Goal: Task Accomplishment & Management: Manage account settings

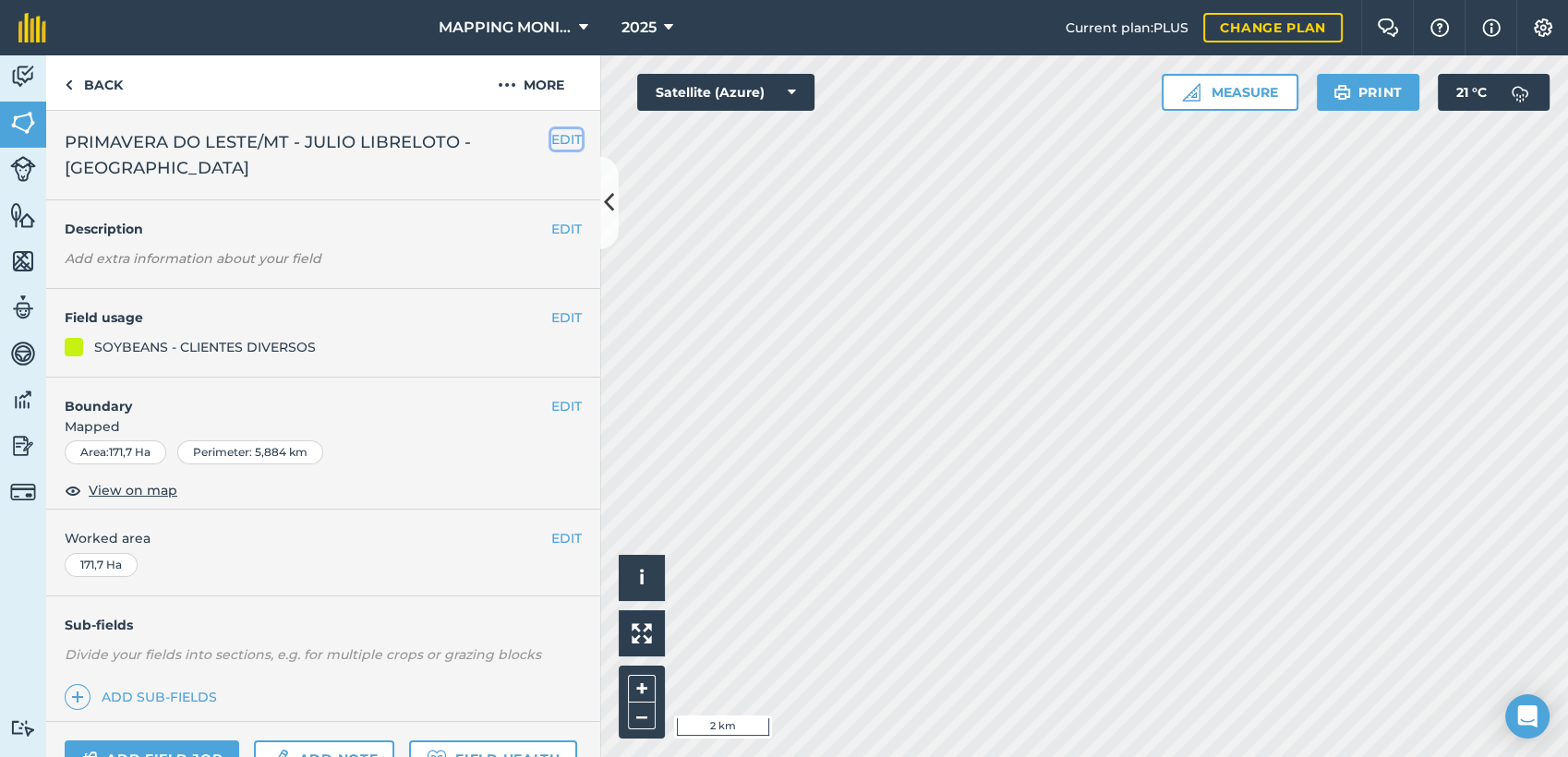
click at [552, 137] on button "EDIT" at bounding box center [567, 139] width 31 height 20
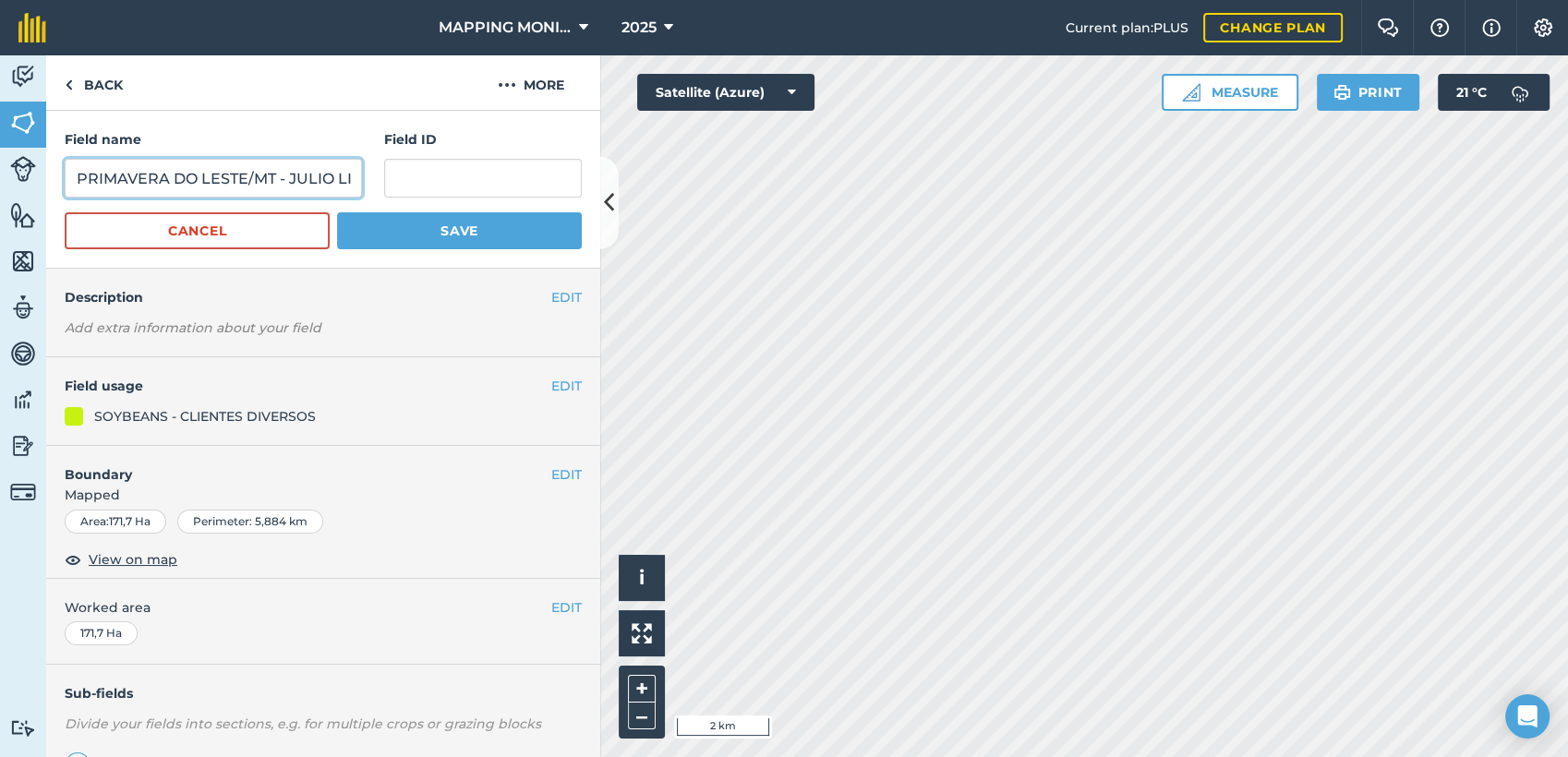
click at [246, 181] on input "PRIMAVERA DO LESTE/MT - JULIO LIBRELOTO - [GEOGRAPHIC_DATA]" at bounding box center [213, 179] width 298 height 39
click at [89, 86] on link "Back" at bounding box center [94, 83] width 95 height 55
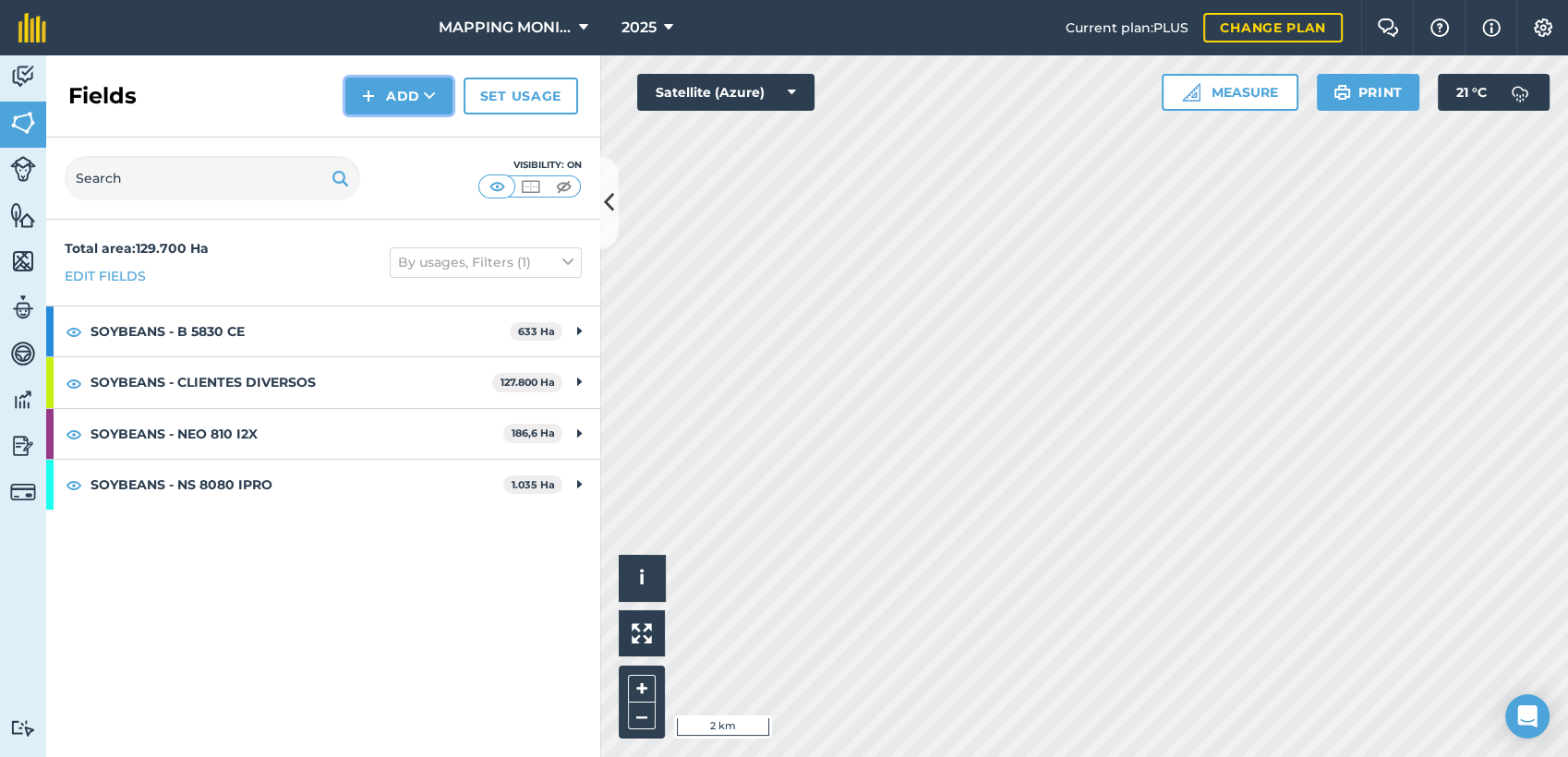
click at [436, 100] on icon at bounding box center [430, 96] width 12 height 19
click at [430, 132] on link "Draw" at bounding box center [398, 138] width 101 height 41
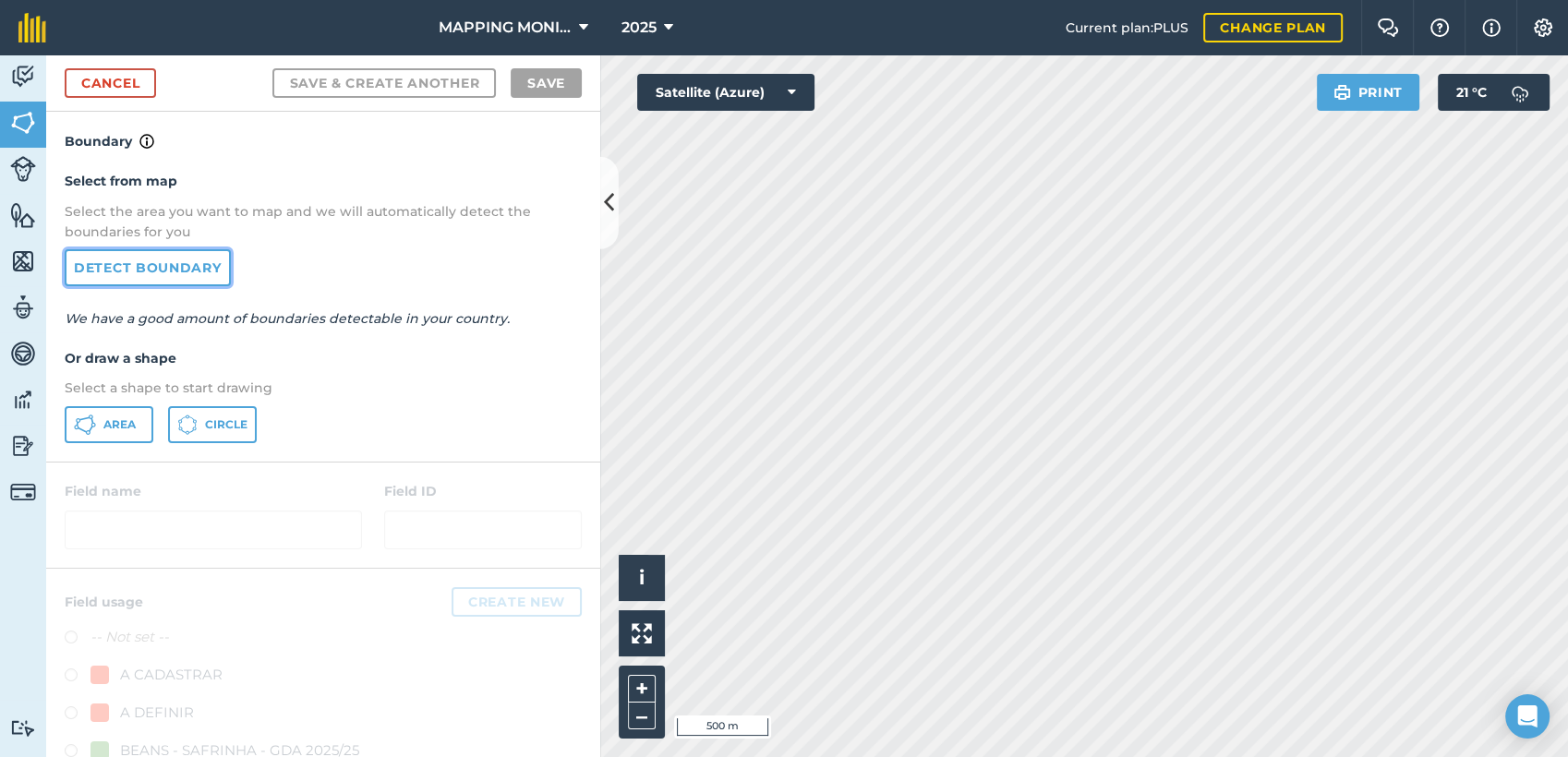
click at [163, 265] on link "Detect boundary" at bounding box center [147, 268] width 167 height 37
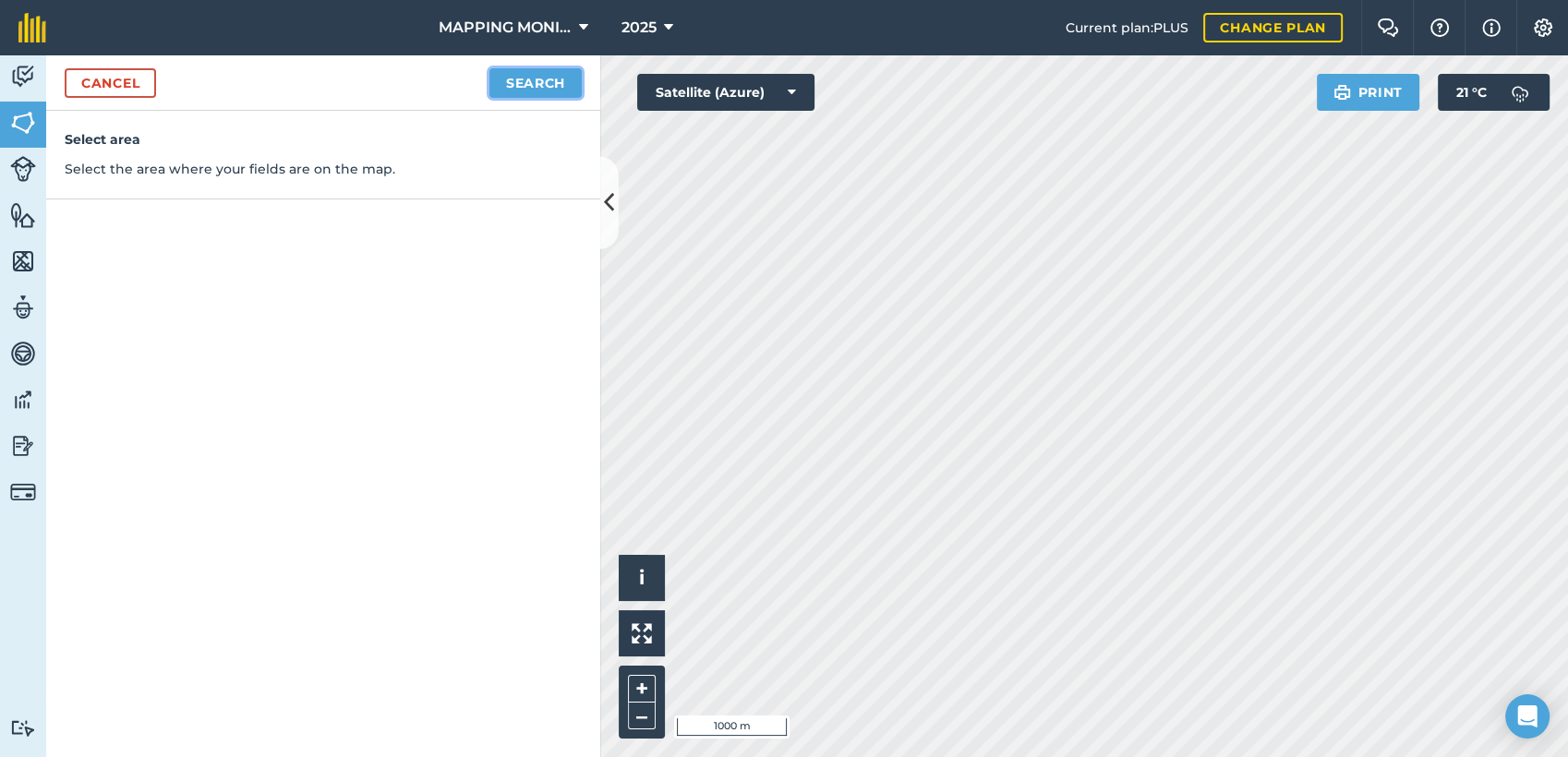
click at [536, 77] on button "Search" at bounding box center [535, 83] width 92 height 30
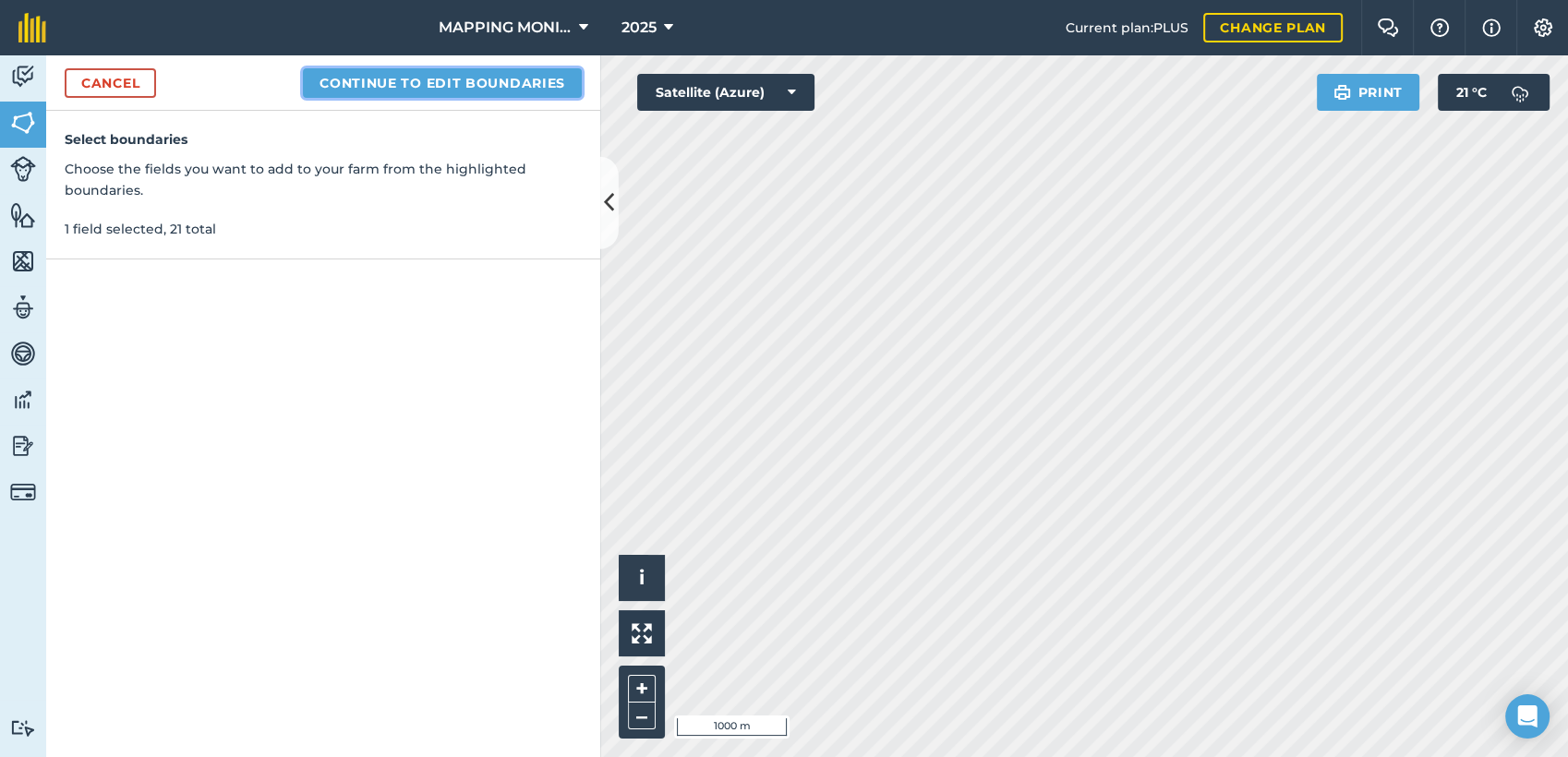
click at [512, 83] on button "Continue to edit boundaries" at bounding box center [443, 83] width 279 height 30
click at [509, 78] on button "Continue to name fields" at bounding box center [462, 83] width 239 height 30
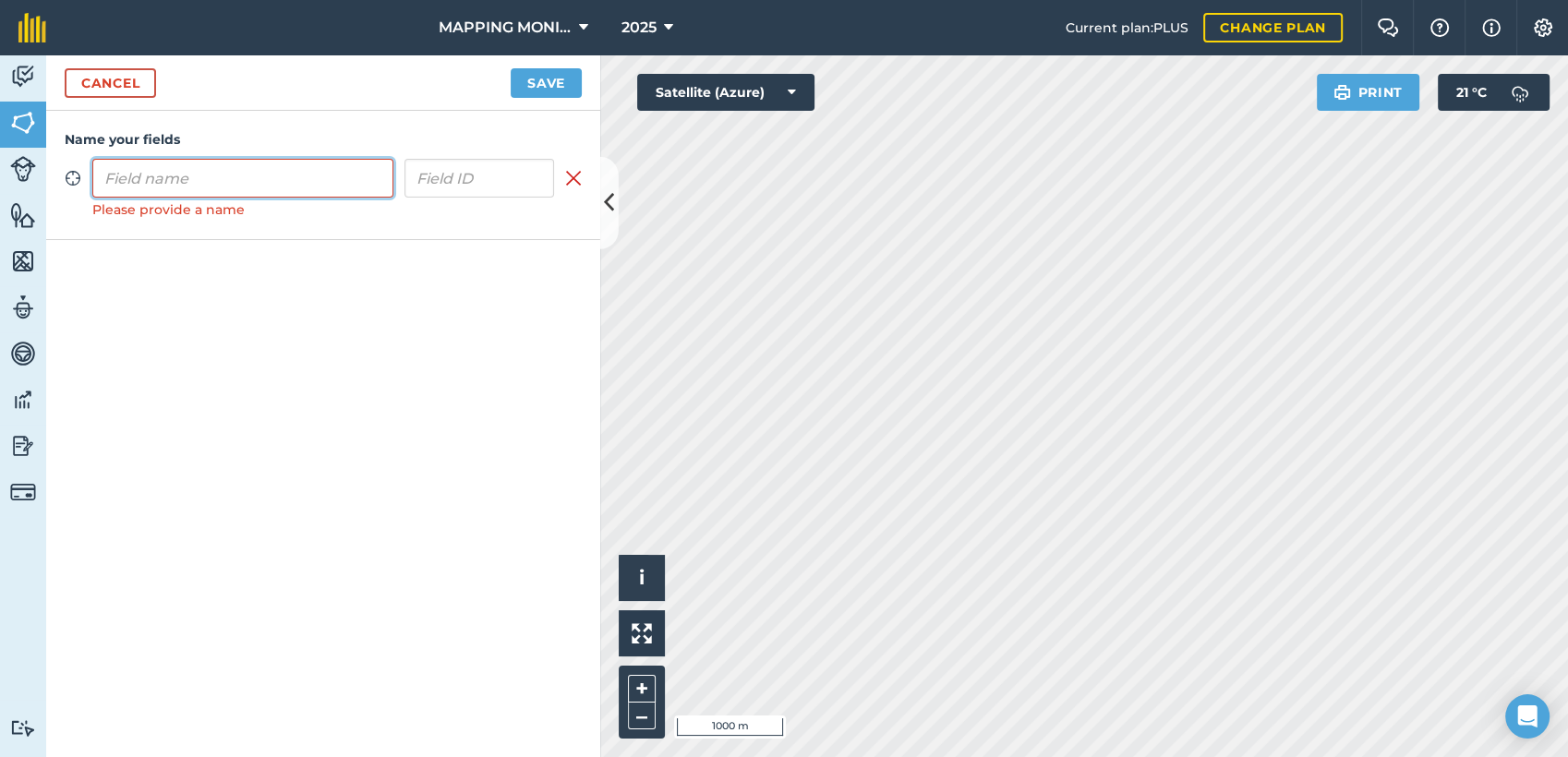
click at [292, 182] on input "text" at bounding box center [243, 179] width 302 height 39
paste input "PRIMAVERA DO LESTE/MT - JULIO LIBRELOTO - [GEOGRAPHIC_DATA]"
type input "PRIMAVERA DO LESTE/MT - JULIO LIBRELOTO - [GEOGRAPHIC_DATA]"
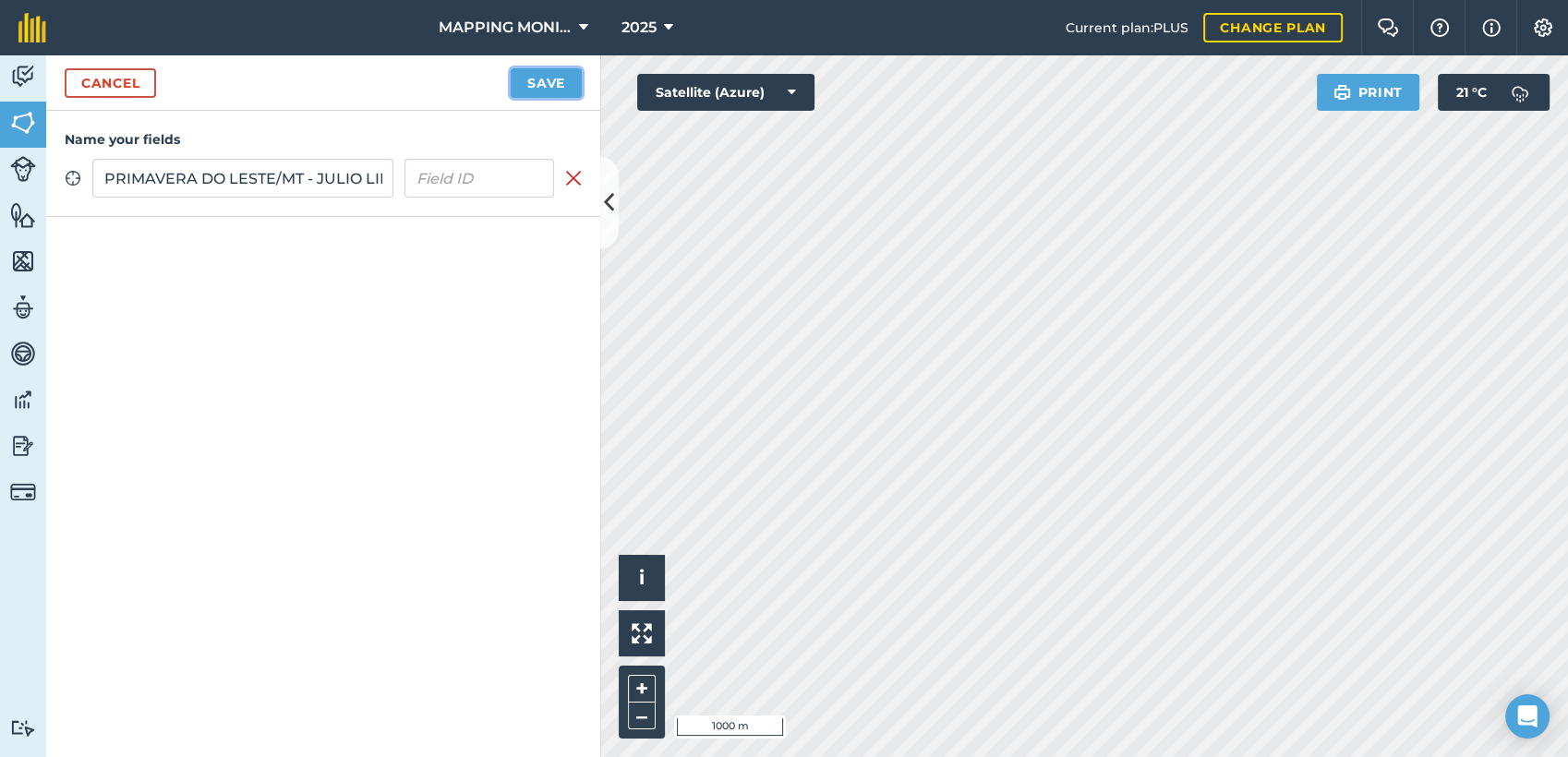
click at [550, 89] on button "Save" at bounding box center [546, 83] width 71 height 30
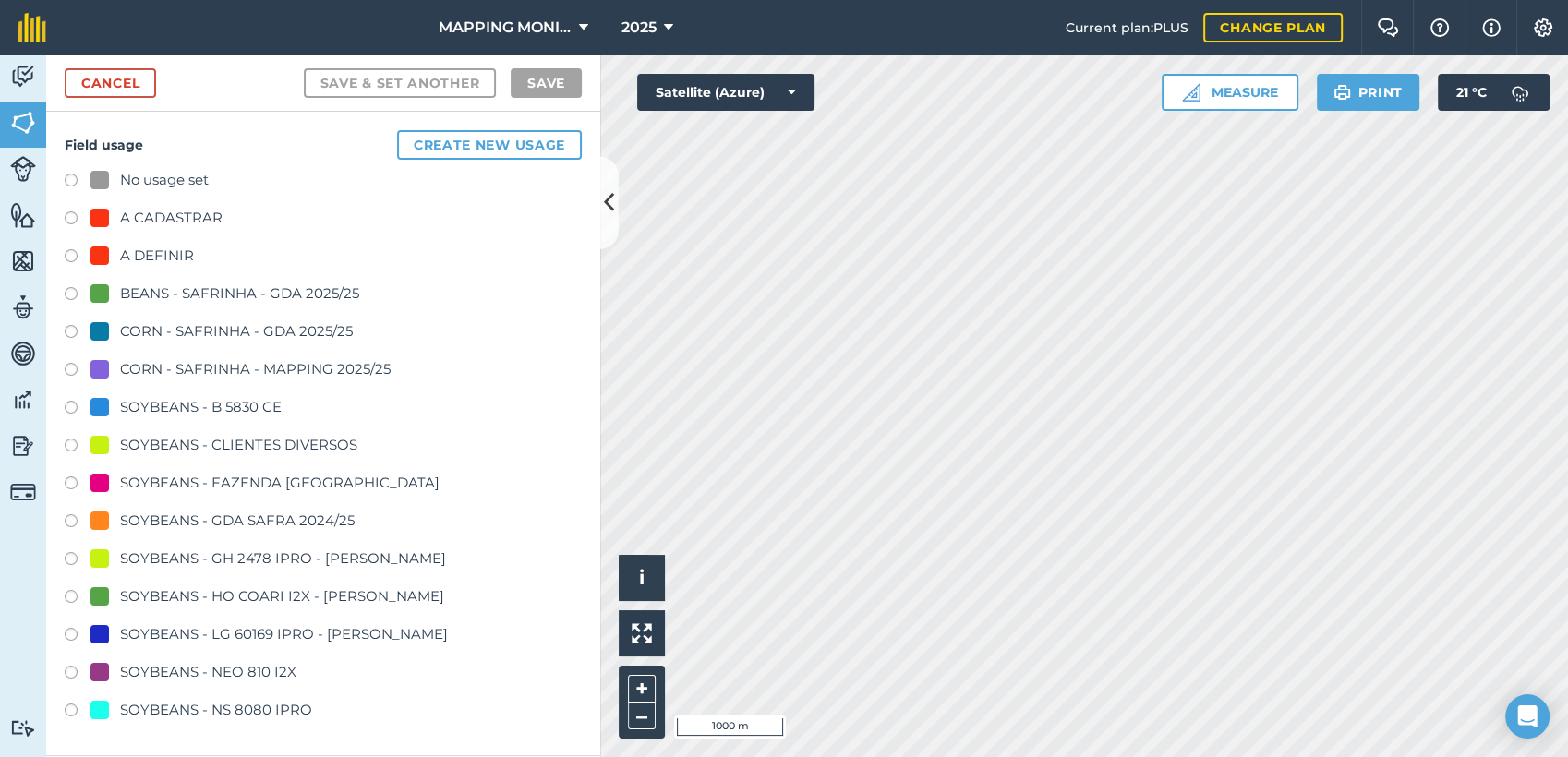
click at [230, 445] on div "SOYBEANS - CLIENTES DIVERSOS" at bounding box center [238, 445] width 237 height 22
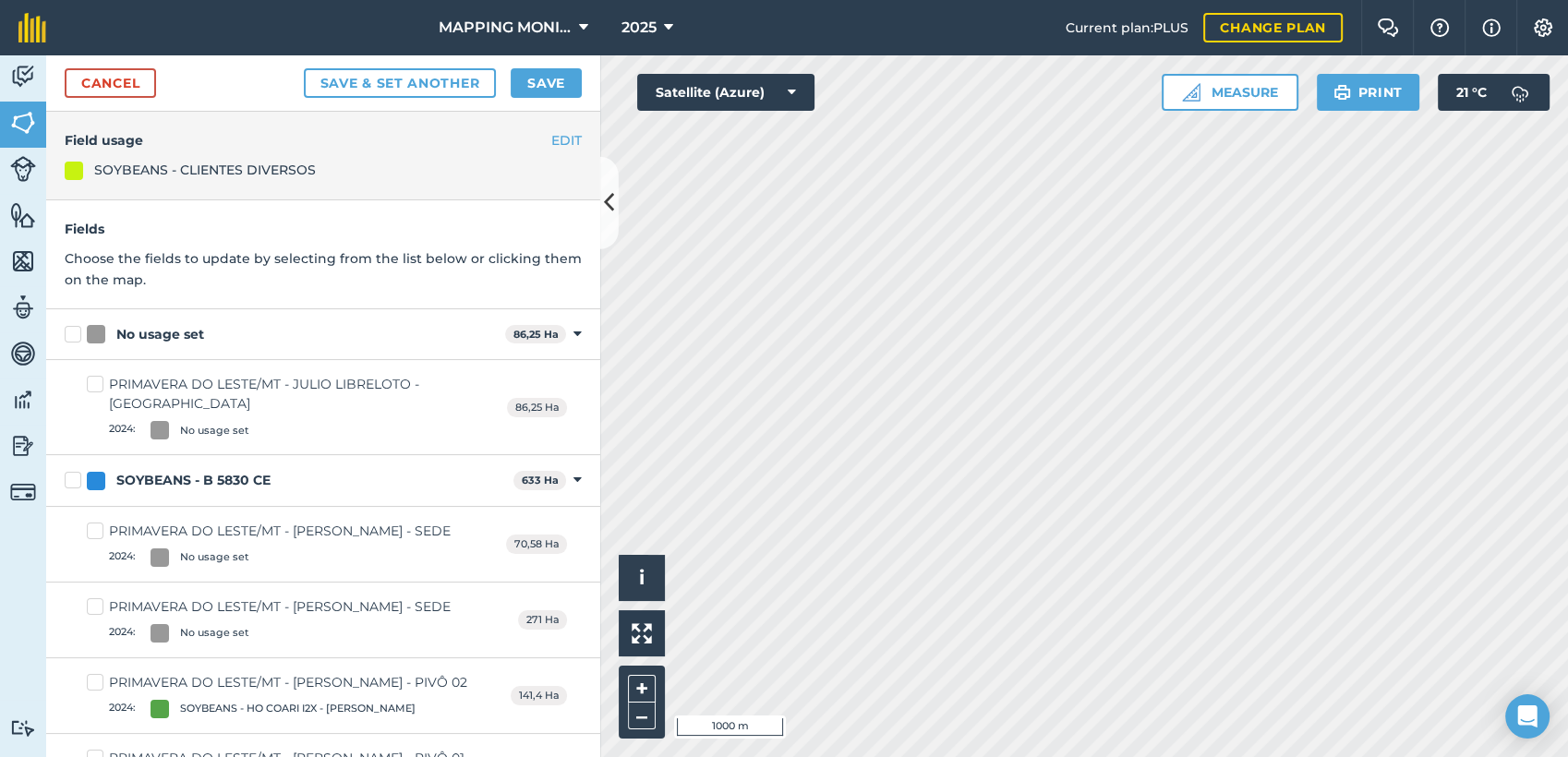
click at [142, 342] on div "No usage set" at bounding box center [160, 334] width 87 height 20
click at [76, 337] on input "No usage set" at bounding box center [70, 330] width 12 height 12
checkbox input "true"
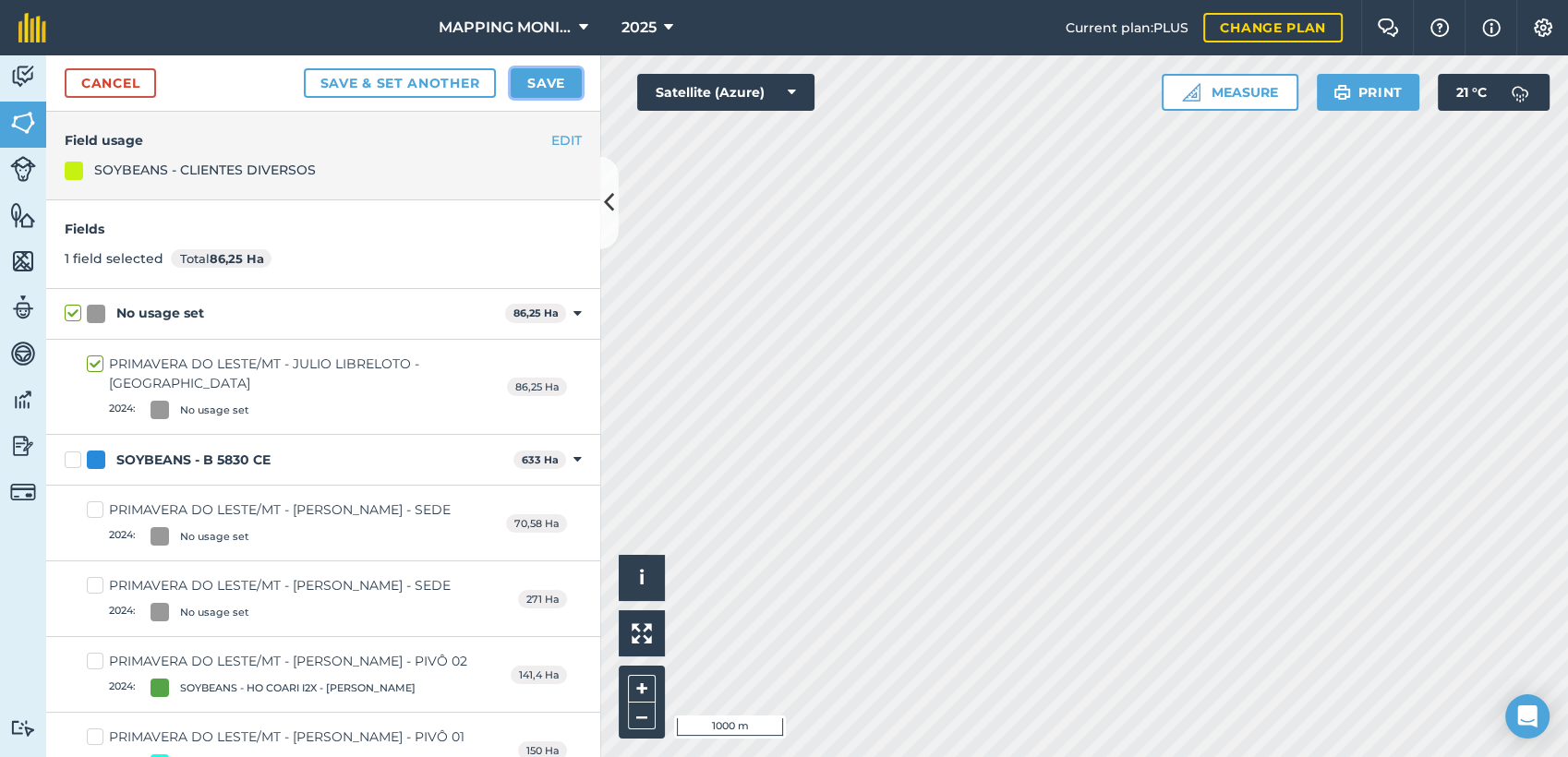
click at [531, 94] on button "Save" at bounding box center [546, 83] width 71 height 30
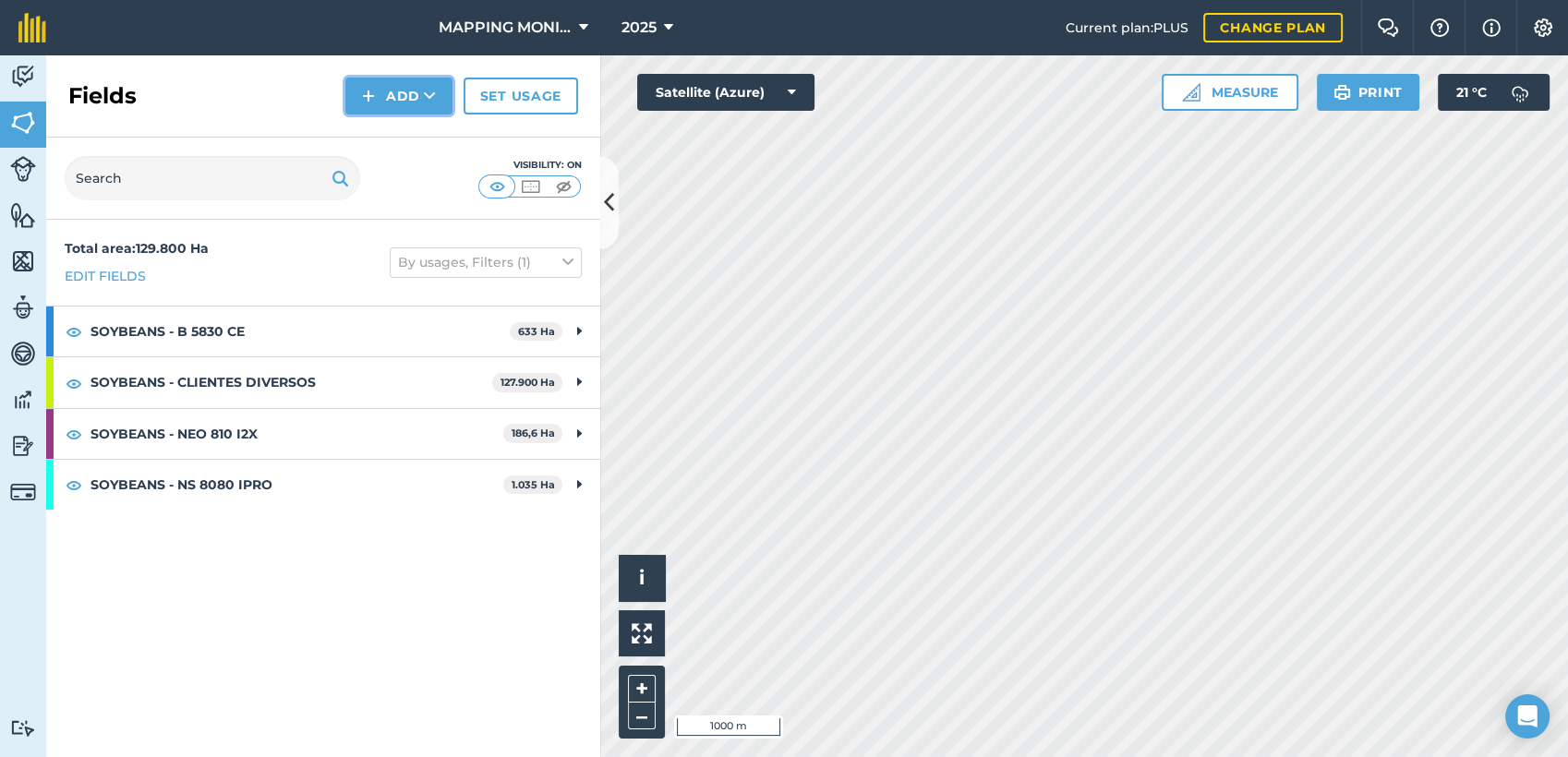
click at [407, 103] on button "Add" at bounding box center [398, 96] width 107 height 37
click at [425, 144] on link "Draw" at bounding box center [398, 138] width 101 height 41
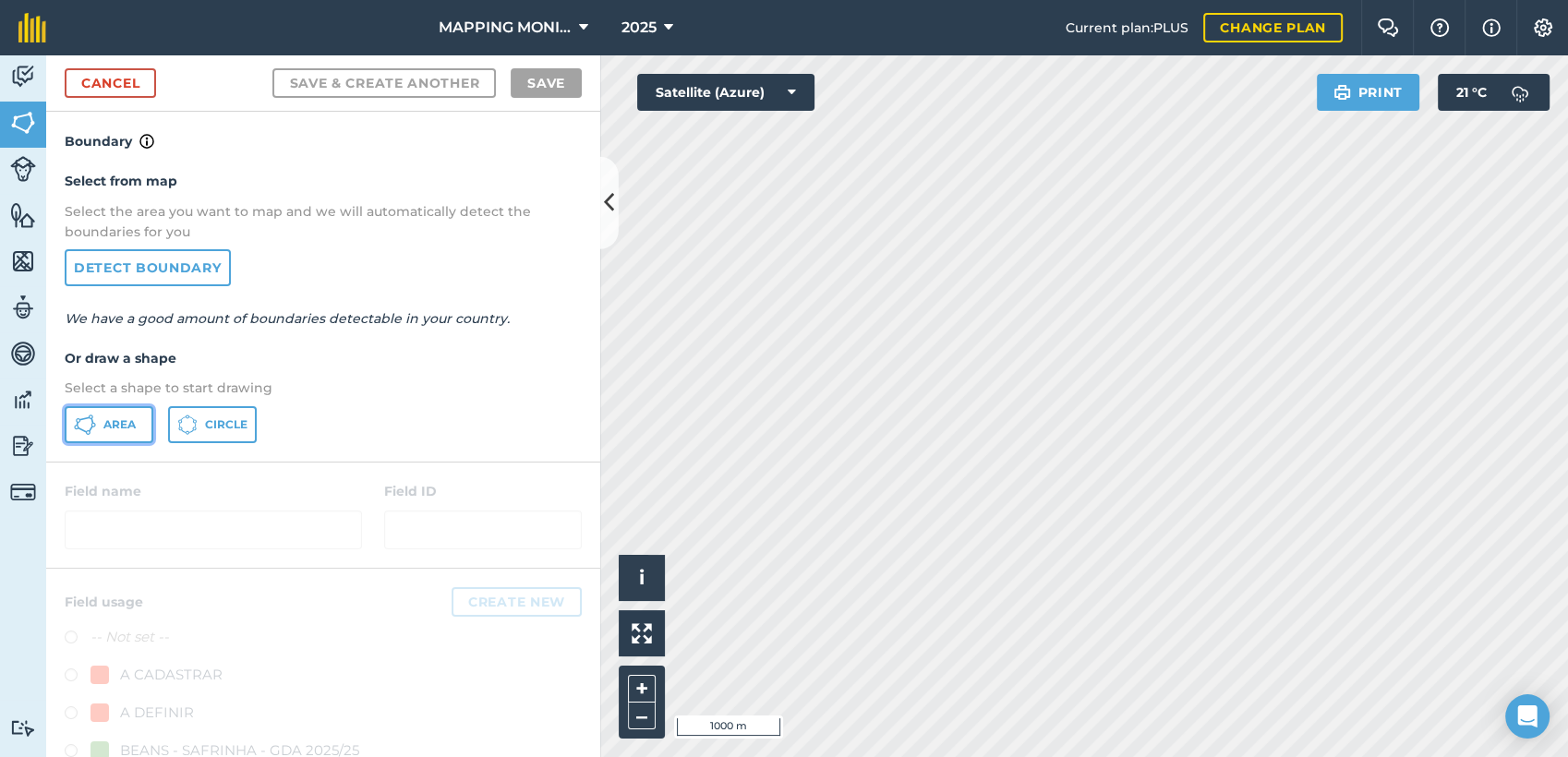
click at [127, 414] on button "Area" at bounding box center [108, 425] width 88 height 37
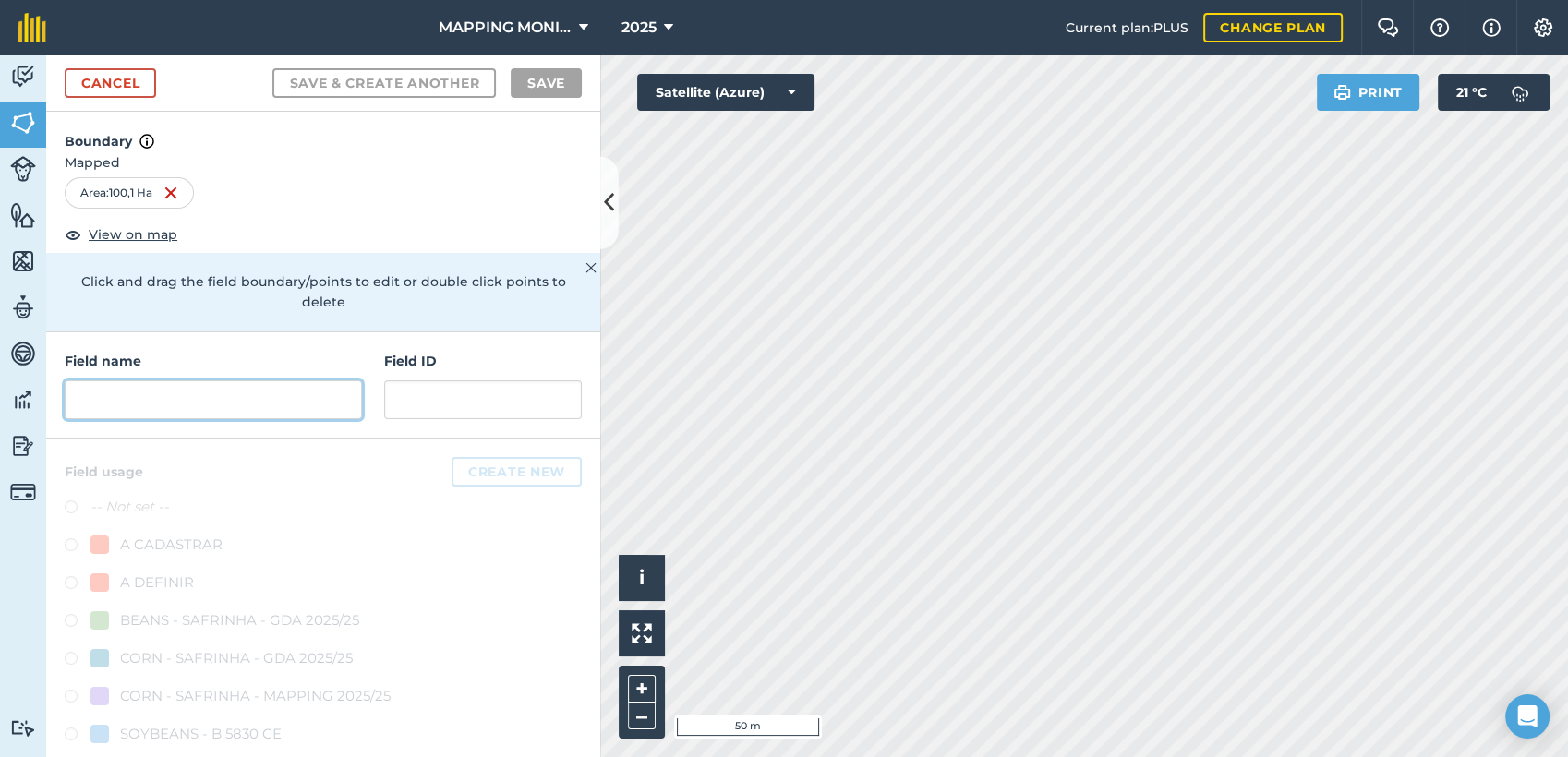
click at [270, 403] on input "text" at bounding box center [213, 400] width 298 height 39
paste input "PRIMAVERA DO LESTE/MT - JULIO LIBRELOTO - [GEOGRAPHIC_DATA]"
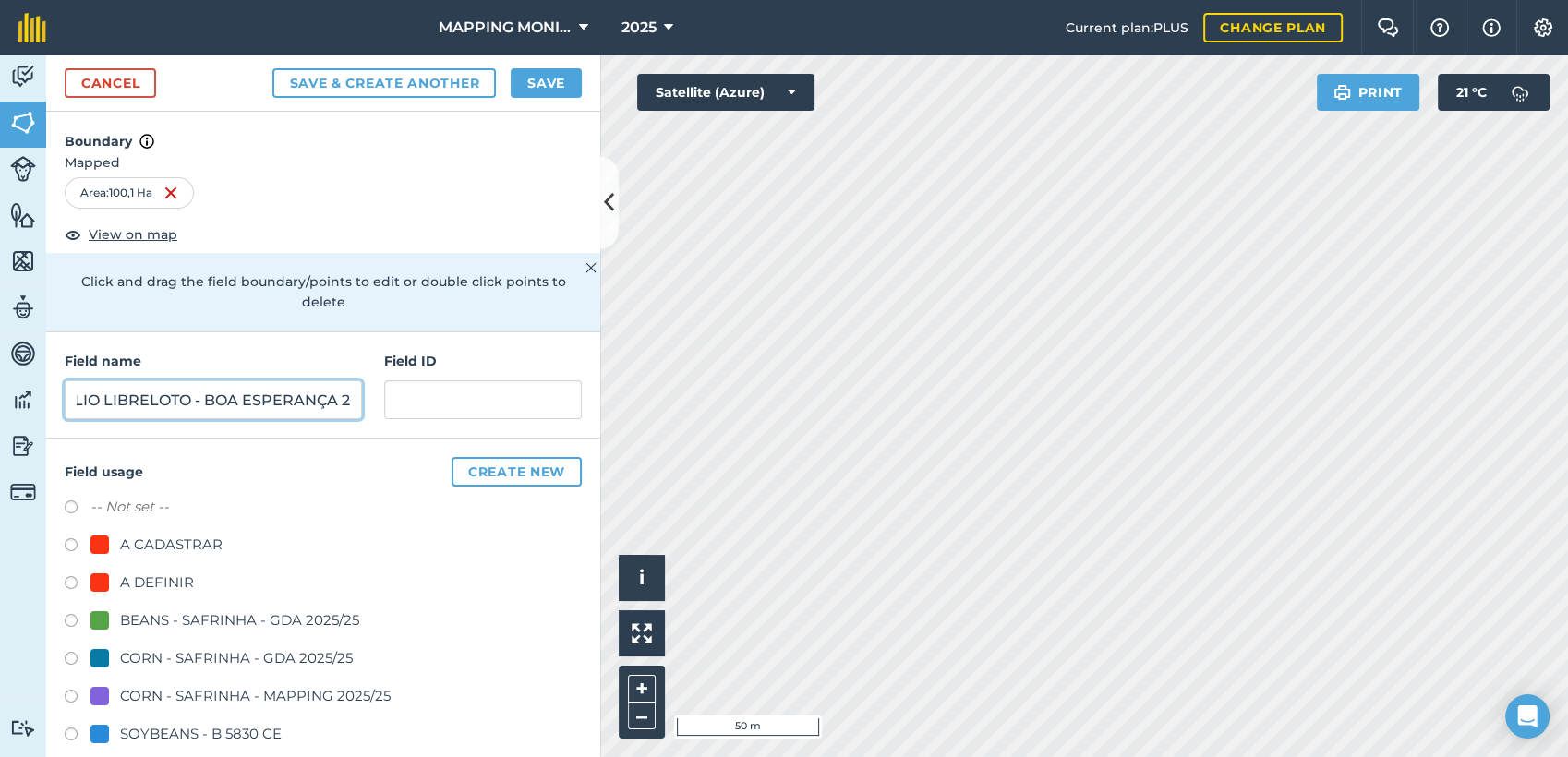
click at [258, 404] on input "PRIMAVERA DO LESTE/MT - JULIO LIBRELOTO - BOA ESPERANÇA 2" at bounding box center [213, 400] width 298 height 39
click at [259, 403] on input "PRIMAVERA DO LESTE/MT - JULIO LIBRELOTO - BOA ESPERANÇA 2" at bounding box center [213, 400] width 298 height 39
click at [260, 401] on input "PRIMAVERA DO LESTE/MT - JULIO LIBRELOTO - BOA ESPERANÇA 2" at bounding box center [213, 400] width 298 height 39
click at [260, 399] on input "PRIMAVERA DO LESTE/MT - JULIO LIBRELOTO - BOA ESPERANÇA 2" at bounding box center [213, 400] width 298 height 39
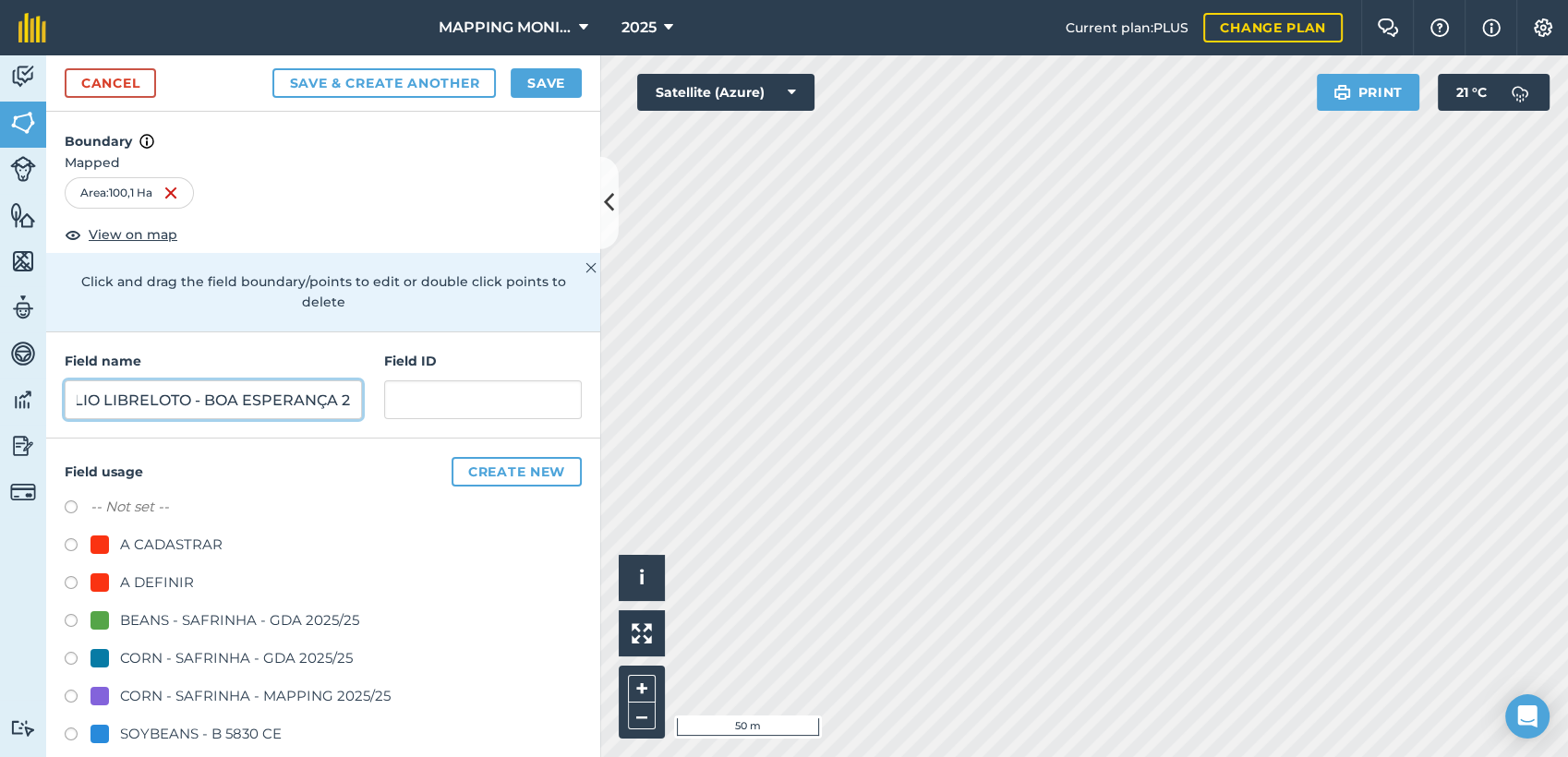
type input "PRIMAVERA DO LESTE/MT - JULIO LIBRELOTO - BOA ESPERANÇA 2"
click at [556, 83] on button "Save" at bounding box center [546, 83] width 71 height 30
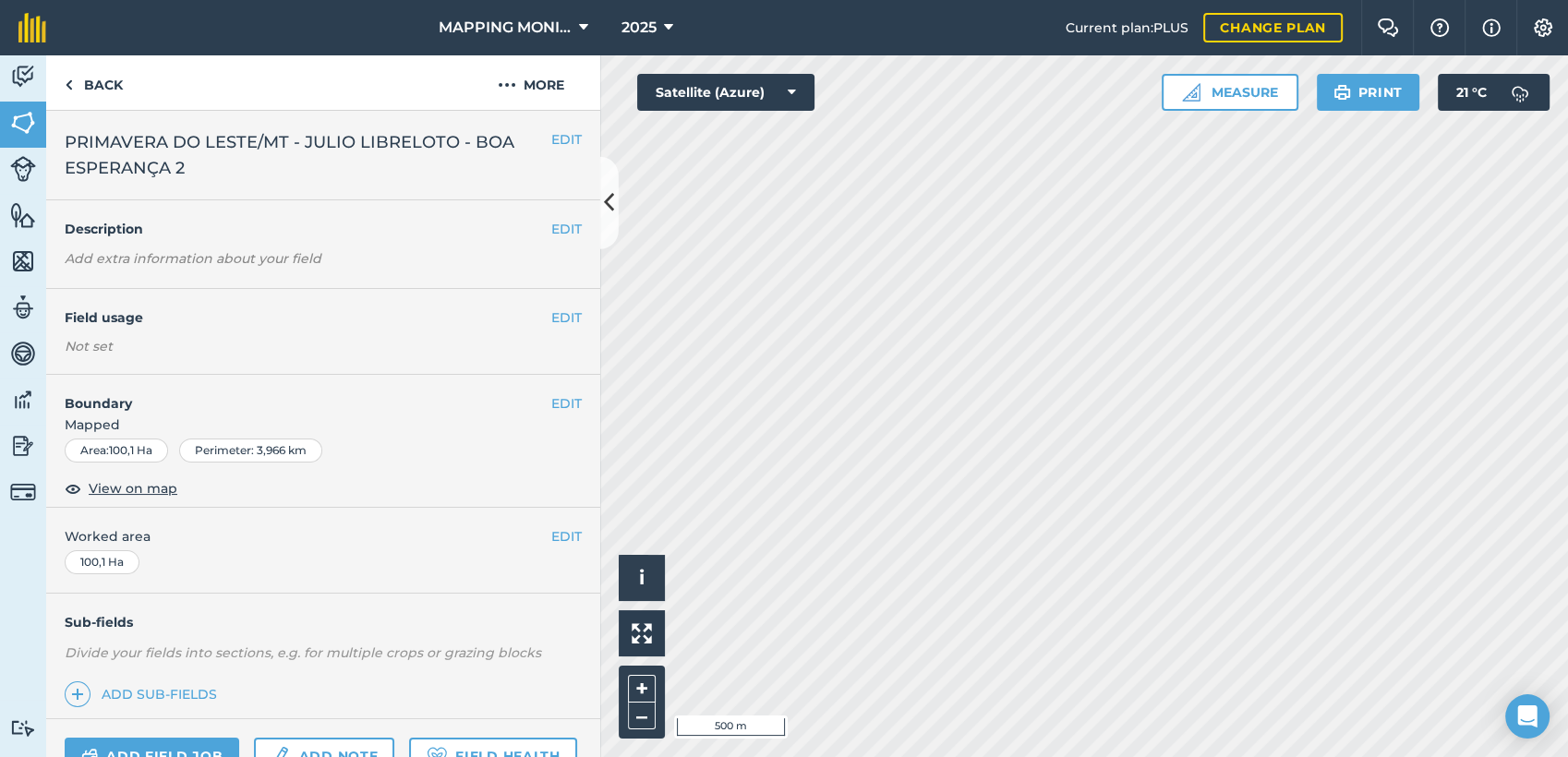
click at [545, 304] on div "EDIT Field usage Not set" at bounding box center [324, 332] width 555 height 86
click at [552, 316] on button "EDIT" at bounding box center [567, 318] width 31 height 20
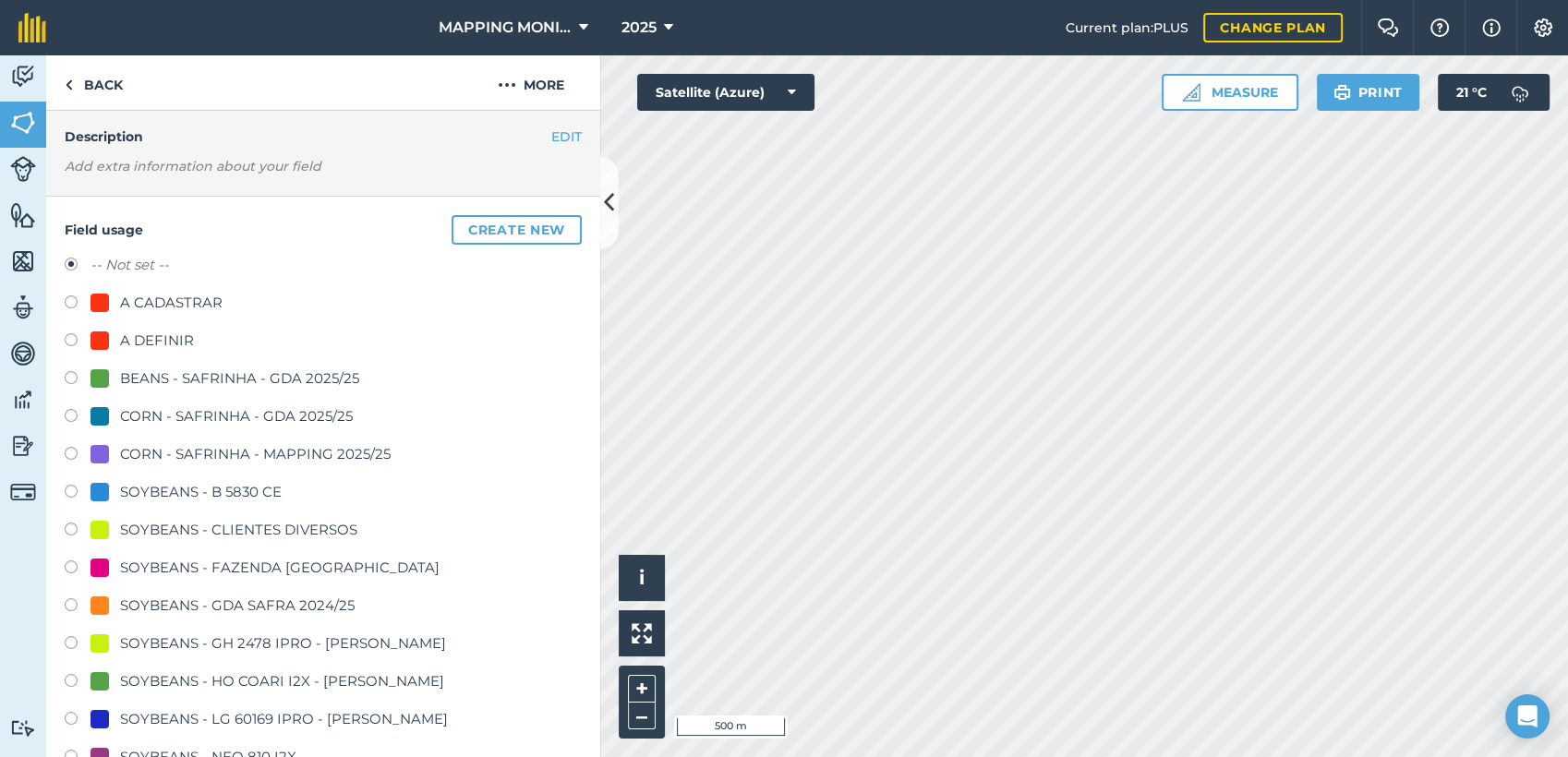
scroll to position [102, 0]
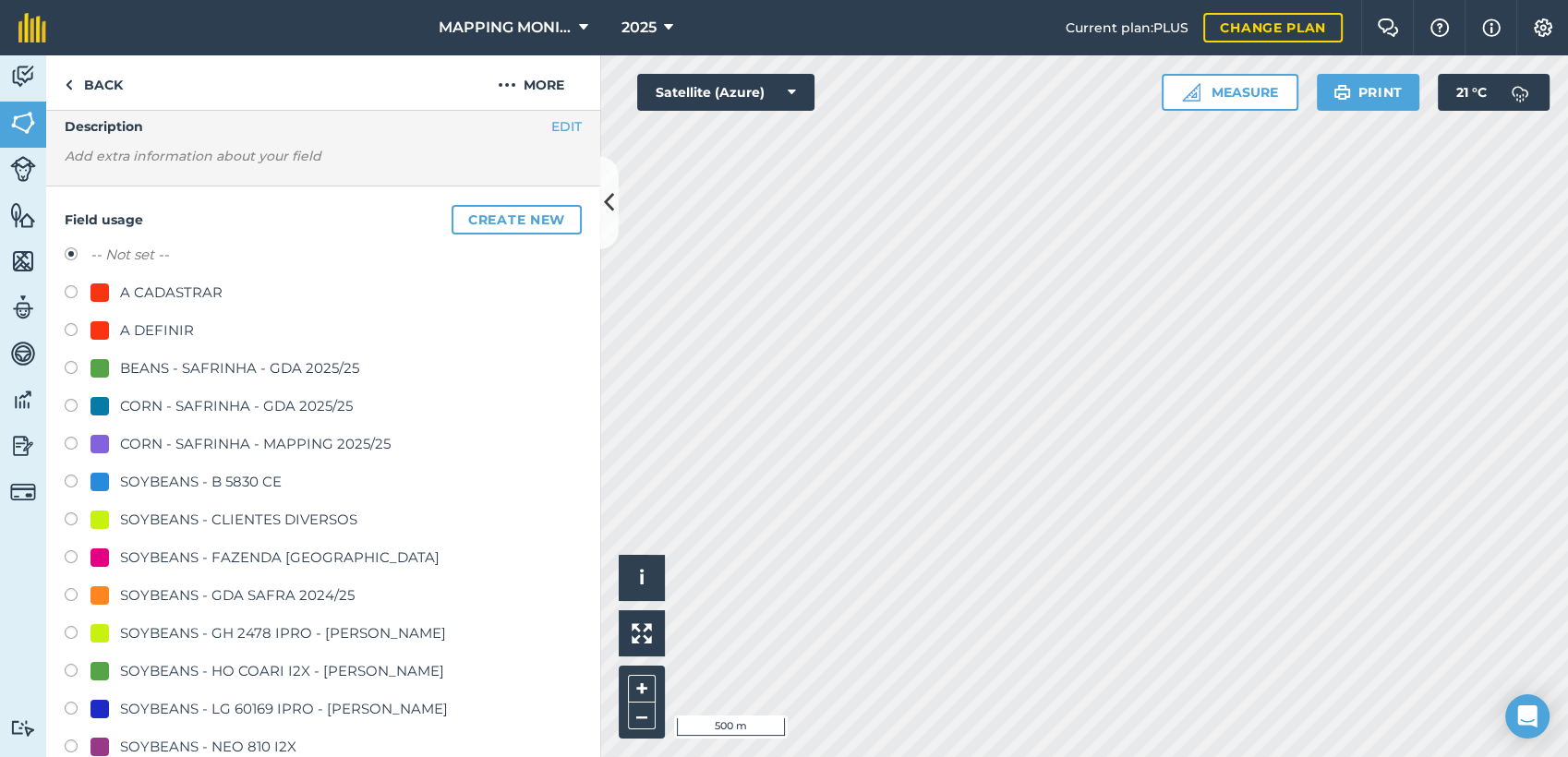
click at [201, 516] on div "SOYBEANS - CLIENTES DIVERSOS" at bounding box center [238, 520] width 237 height 22
radio input "true"
radio input "false"
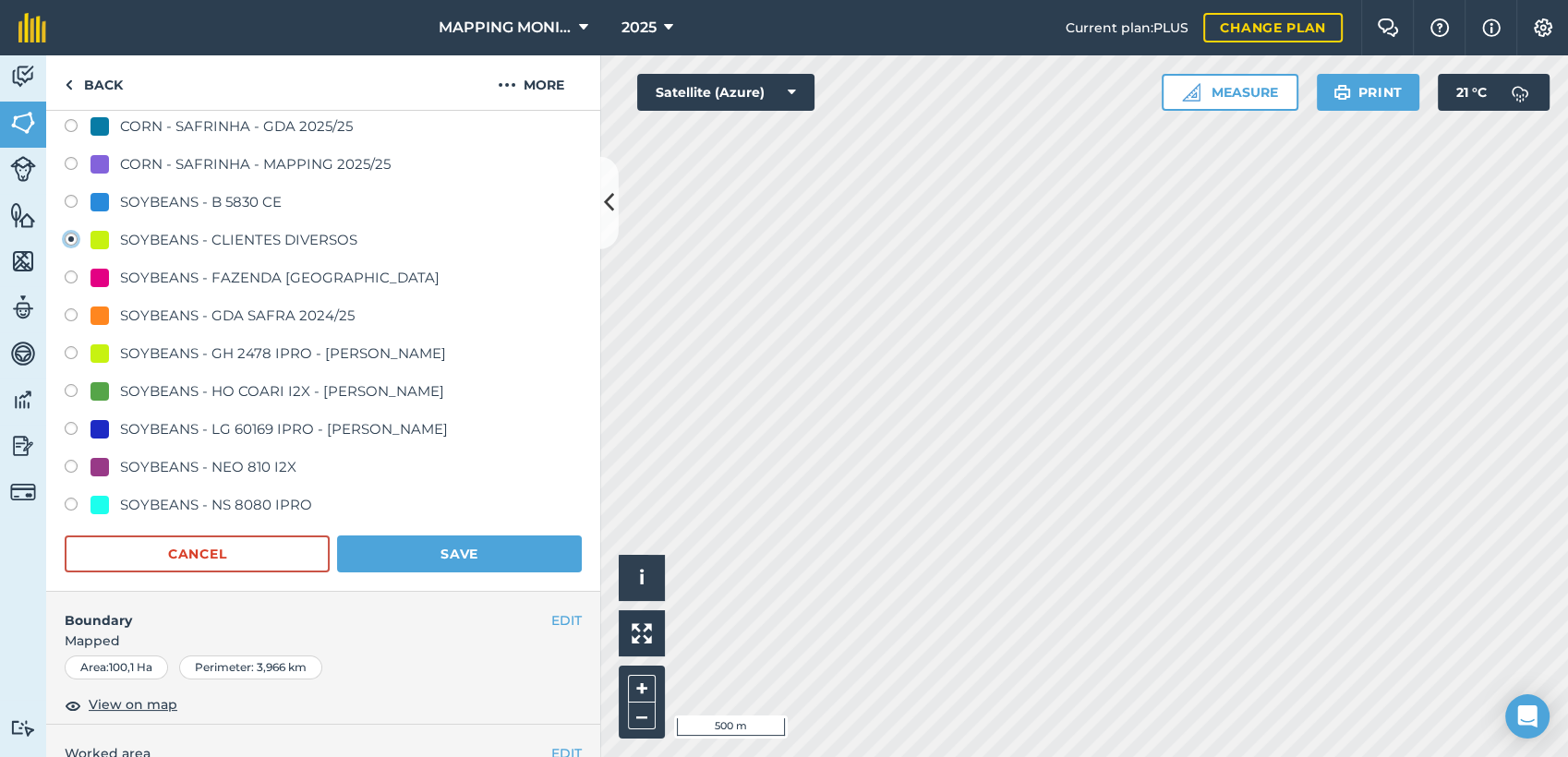
scroll to position [410, 0]
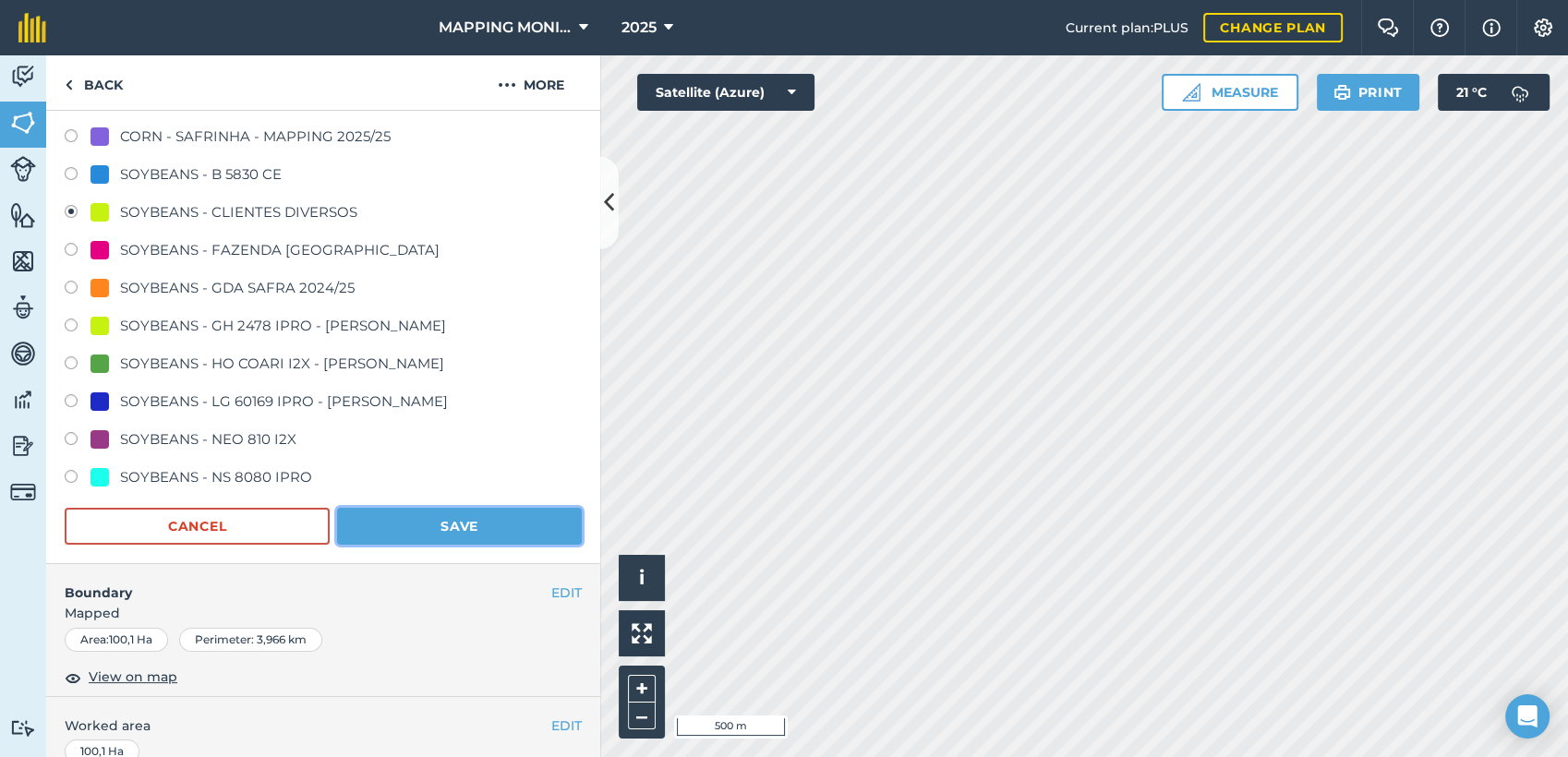
click at [532, 521] on button "Save" at bounding box center [459, 526] width 245 height 37
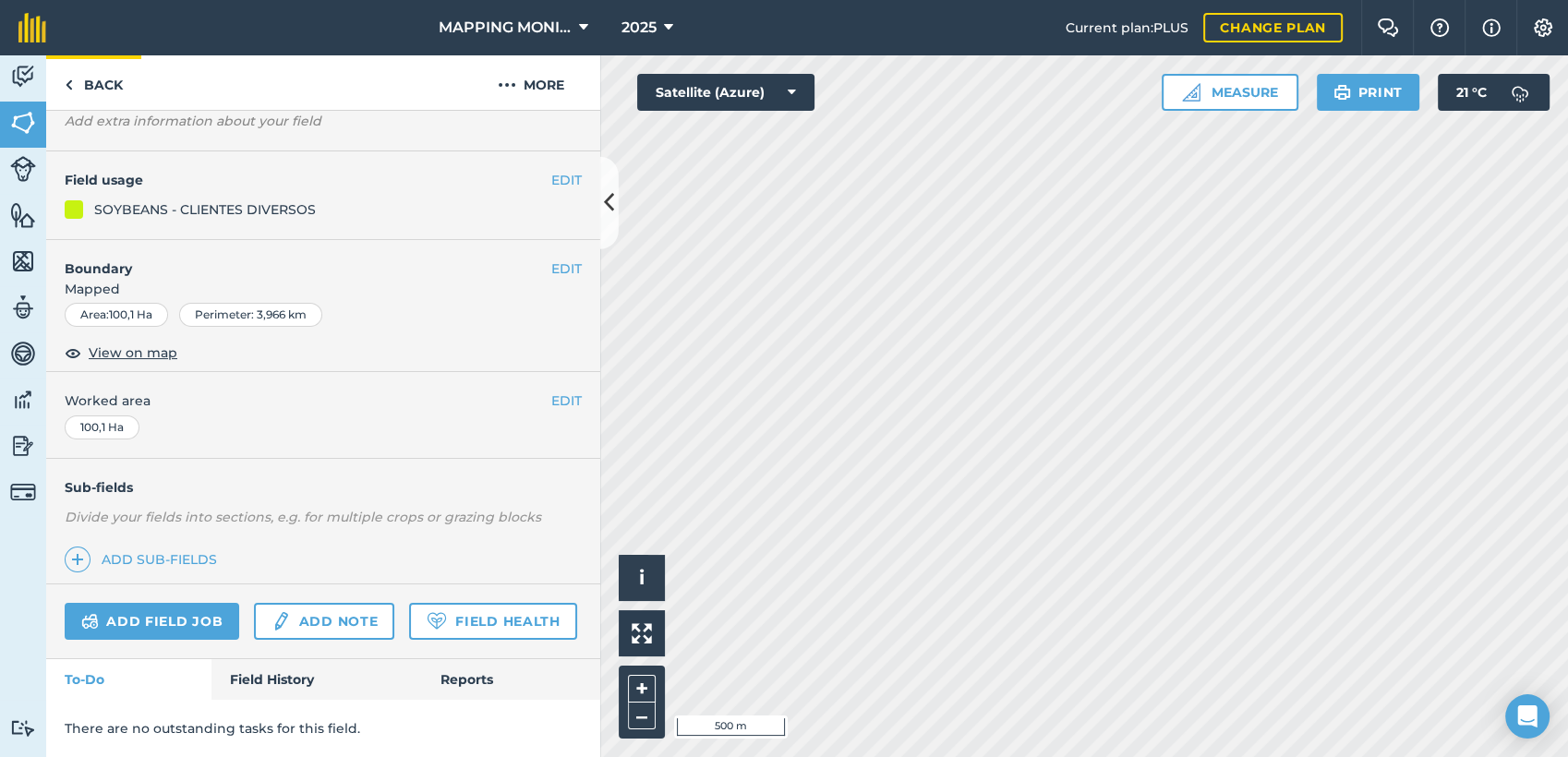
scroll to position [186, 0]
click at [90, 73] on link "Back" at bounding box center [94, 83] width 95 height 55
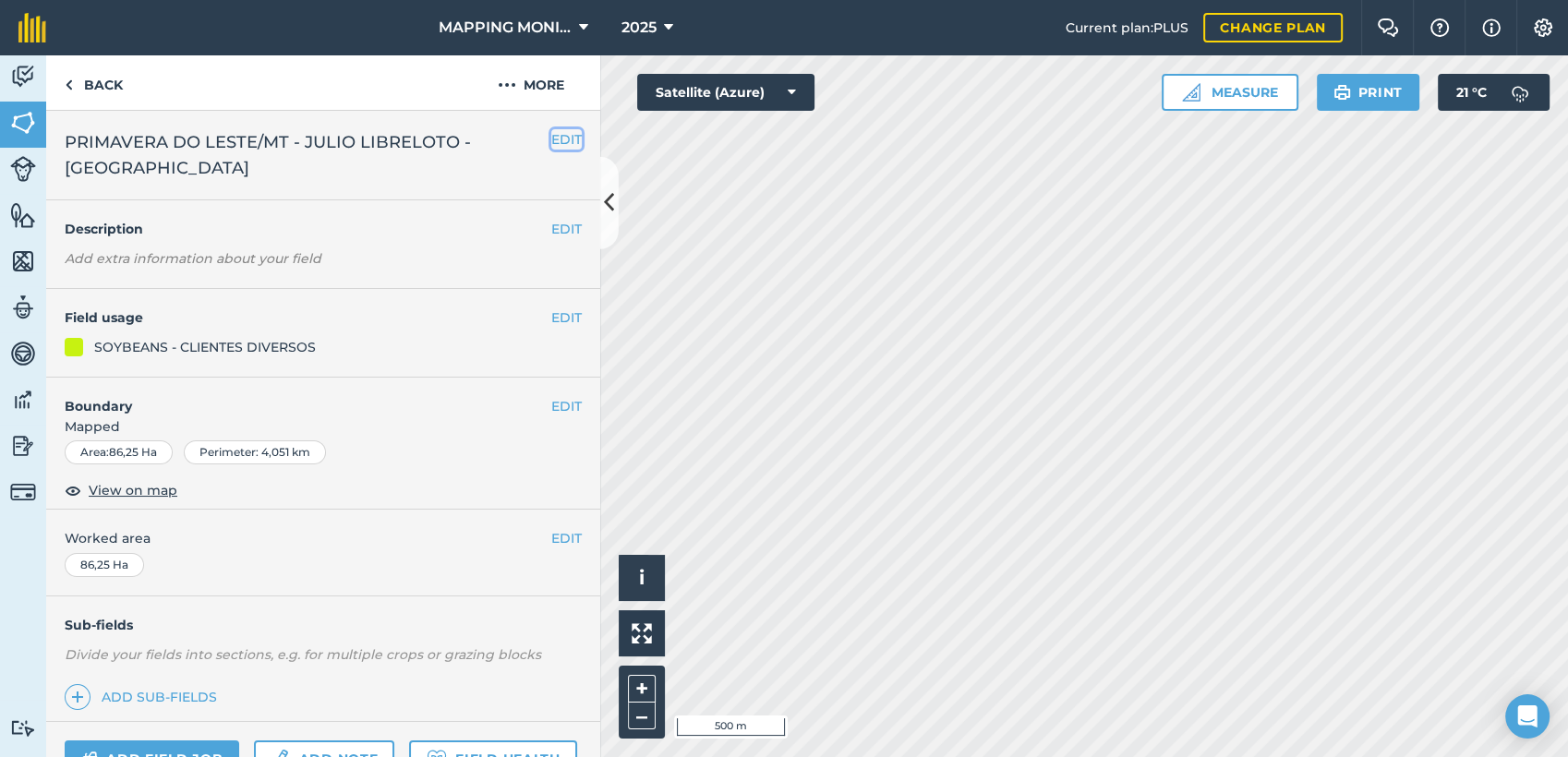
click at [565, 132] on button "EDIT" at bounding box center [567, 139] width 31 height 20
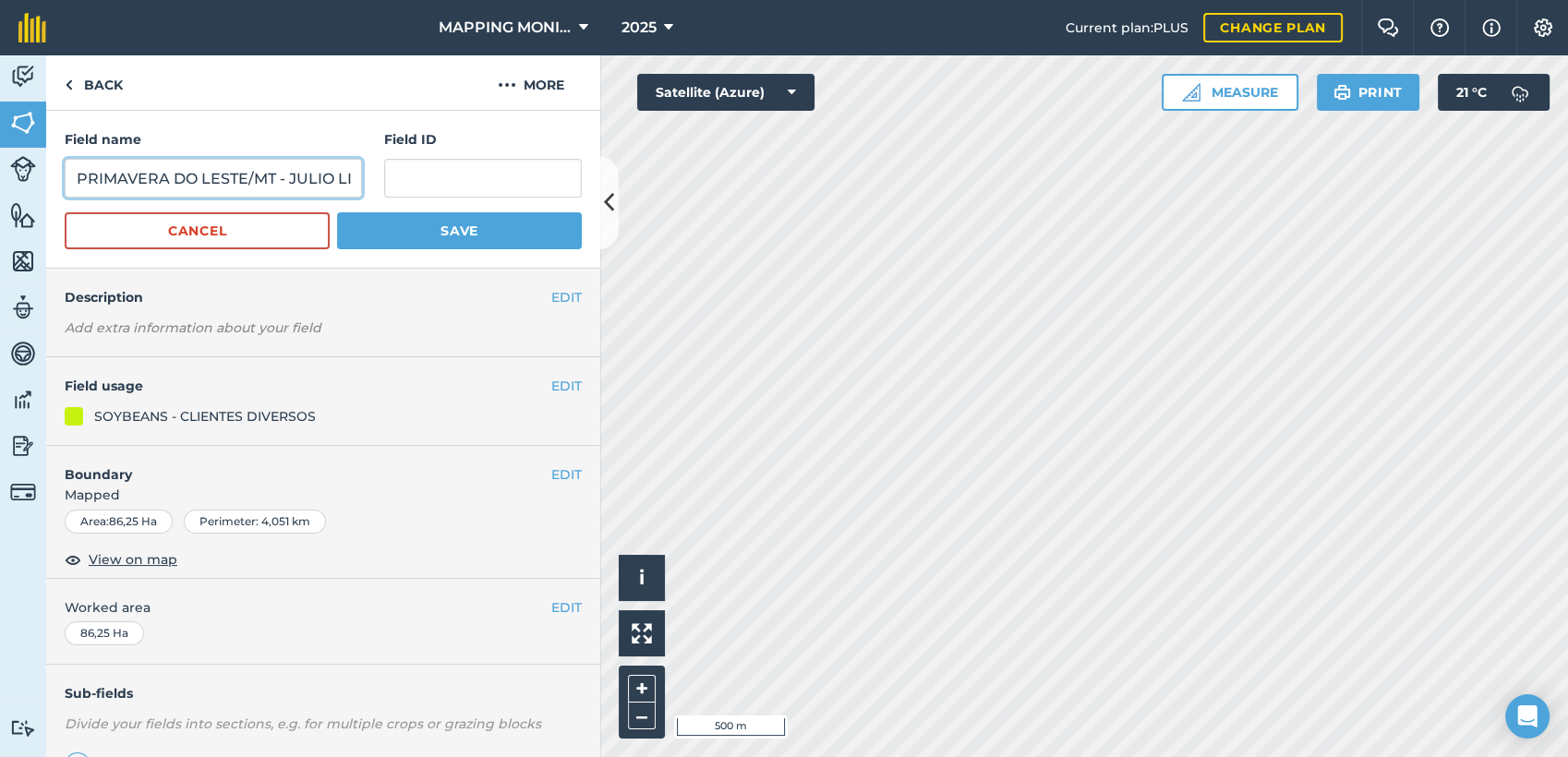
click at [187, 186] on input "PRIMAVERA DO LESTE/MT - JULIO LIBRELOTO - [GEOGRAPHIC_DATA]" at bounding box center [213, 179] width 298 height 39
click at [187, 185] on input "PRIMAVERA DO LESTE/MT - JULIO LIBRELOTO - [GEOGRAPHIC_DATA]" at bounding box center [213, 179] width 298 height 39
paste input "2"
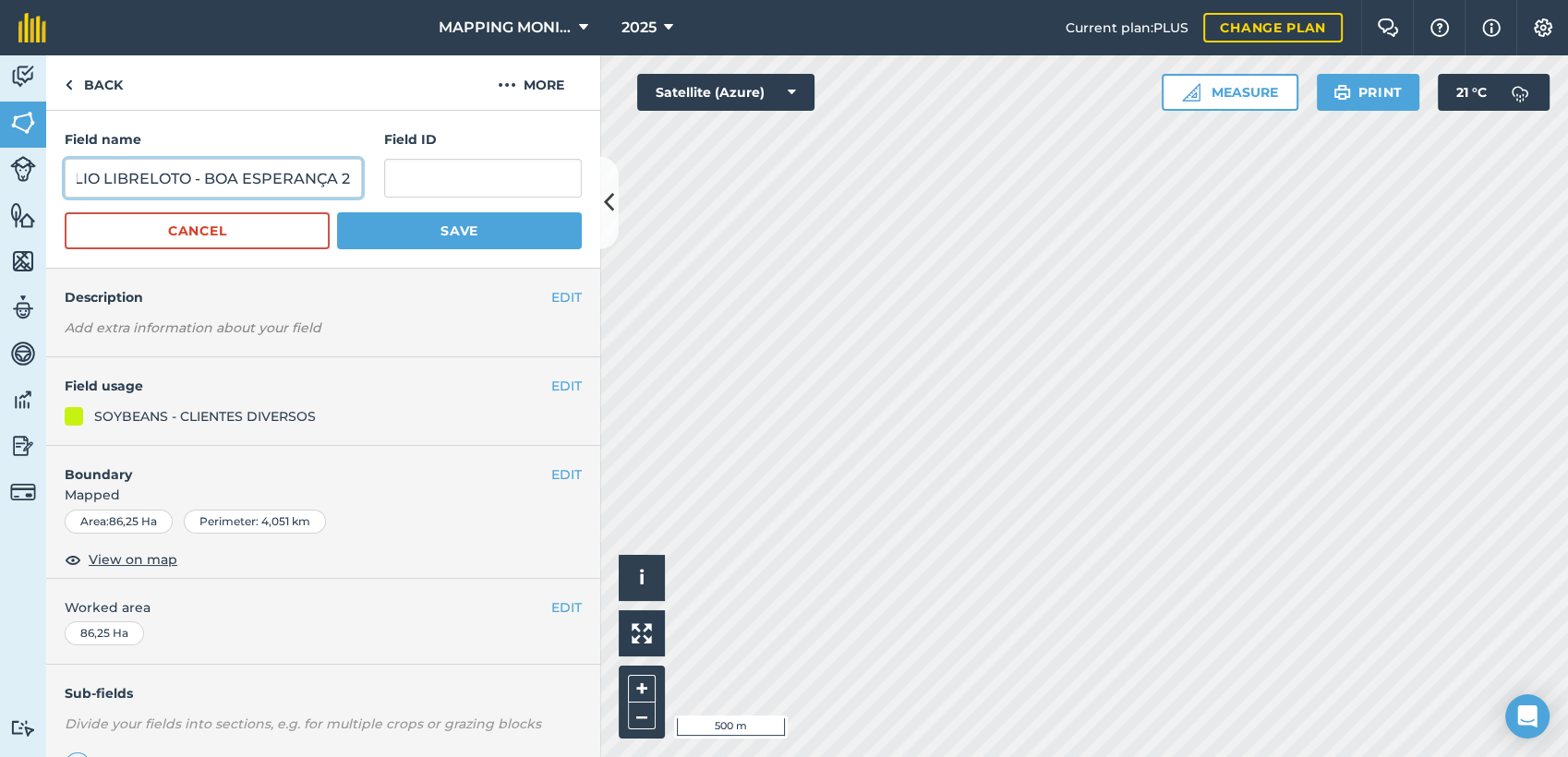
type input "PRIMAVERA DO LESTE/MT - JULIO LIBRELOTO - BOA ESPERANÇA 2"
click at [462, 235] on button "Save" at bounding box center [459, 231] width 245 height 37
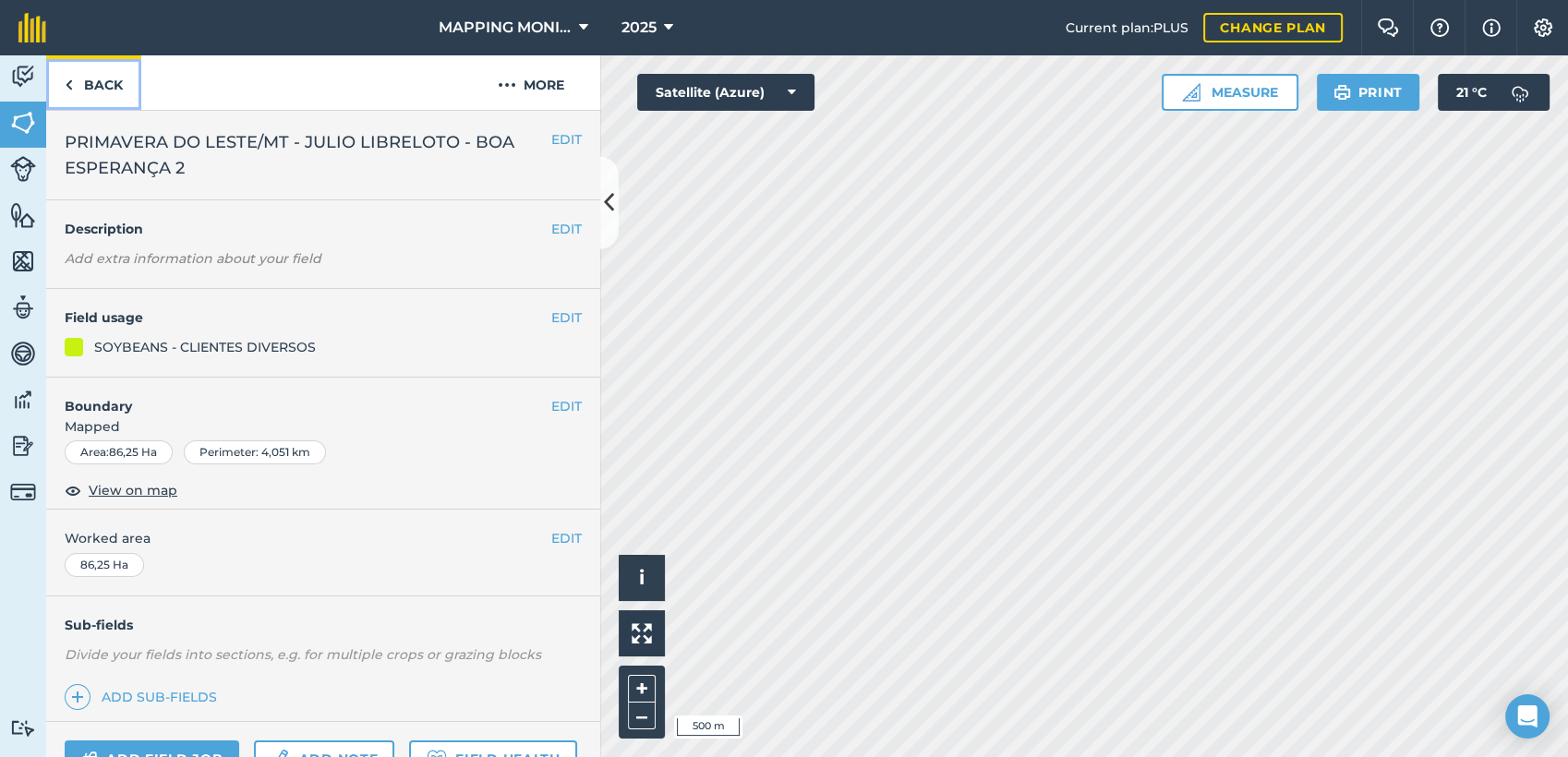
click at [102, 83] on link "Back" at bounding box center [94, 83] width 95 height 55
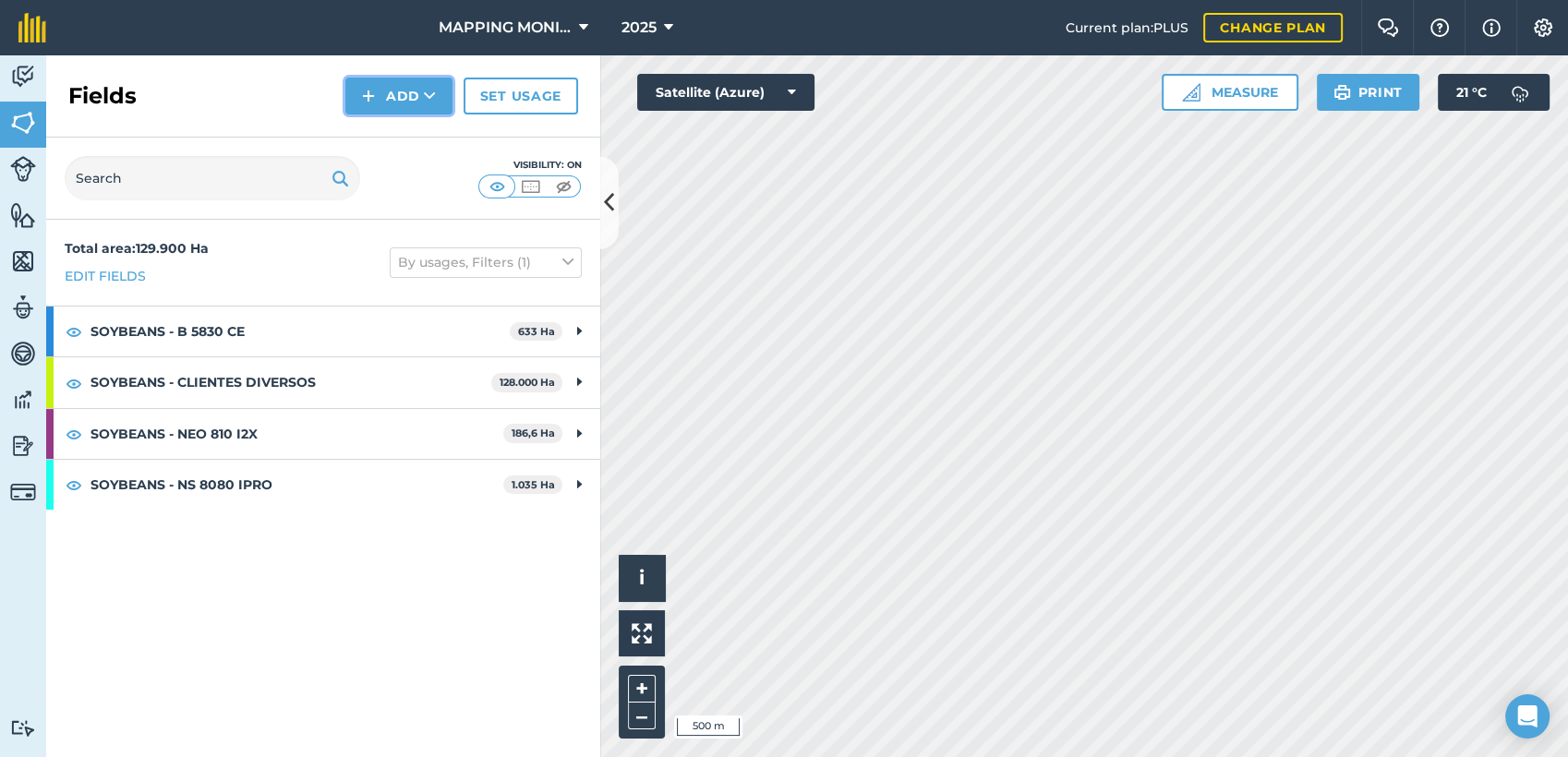
click at [436, 106] on button "Add" at bounding box center [398, 96] width 107 height 37
click at [409, 143] on link "Draw" at bounding box center [398, 138] width 101 height 41
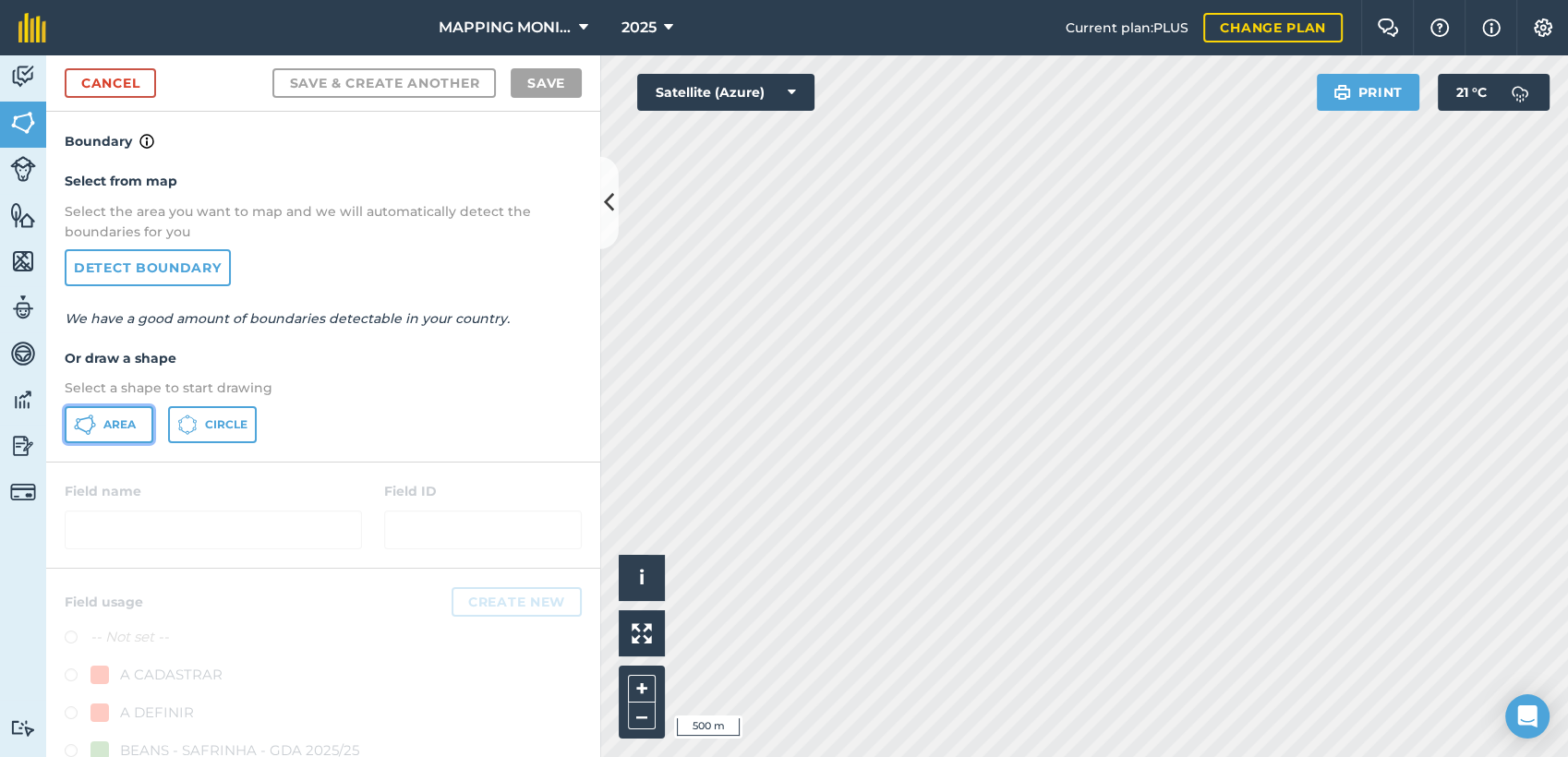
click at [118, 424] on span "Area" at bounding box center [119, 425] width 33 height 15
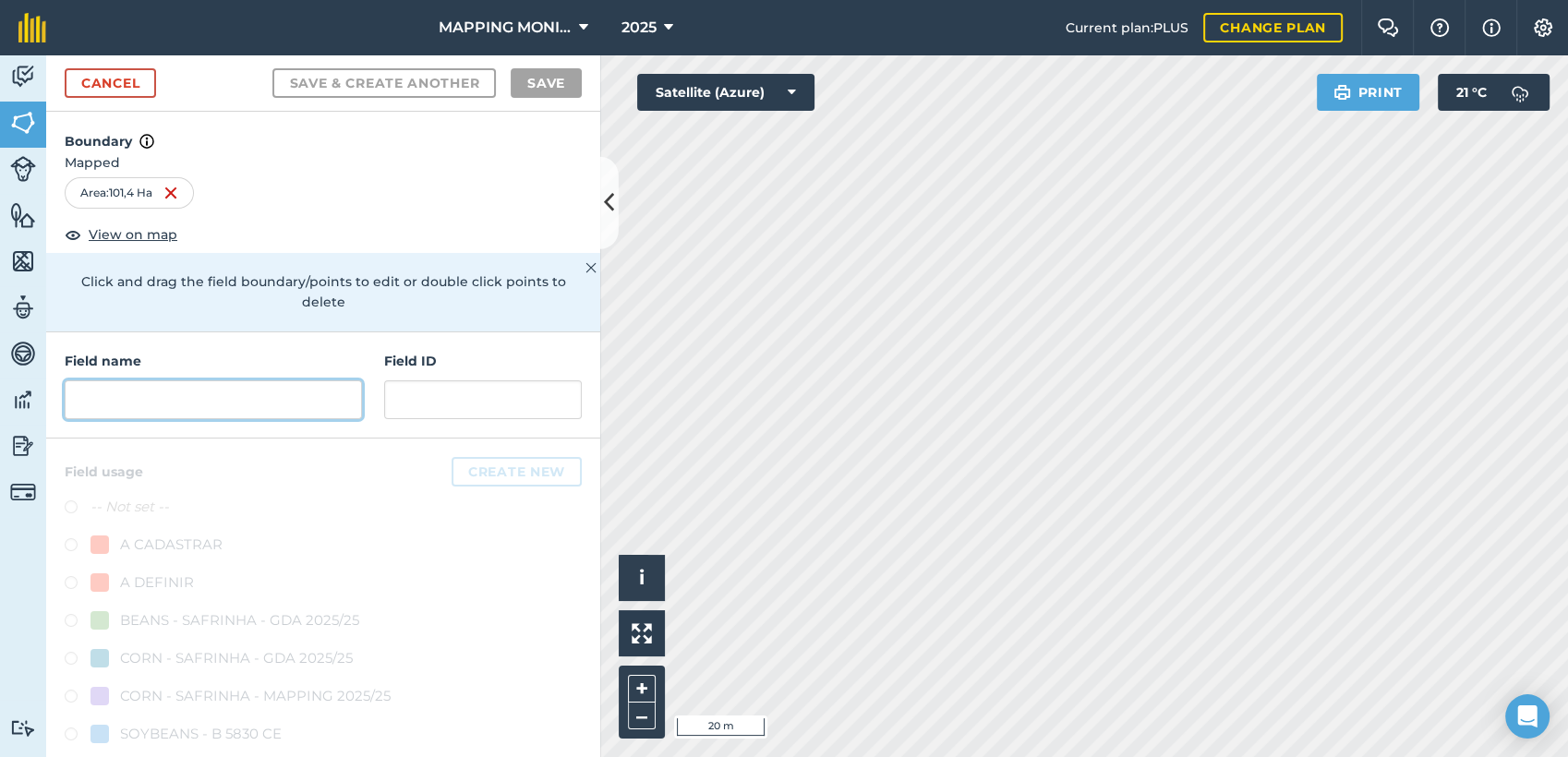
click at [141, 407] on input "text" at bounding box center [213, 400] width 298 height 39
paste input "PRIMAVERA DO LESTE/MT - JULIO LIBRELOTO - BOA ESPERANÇA 2"
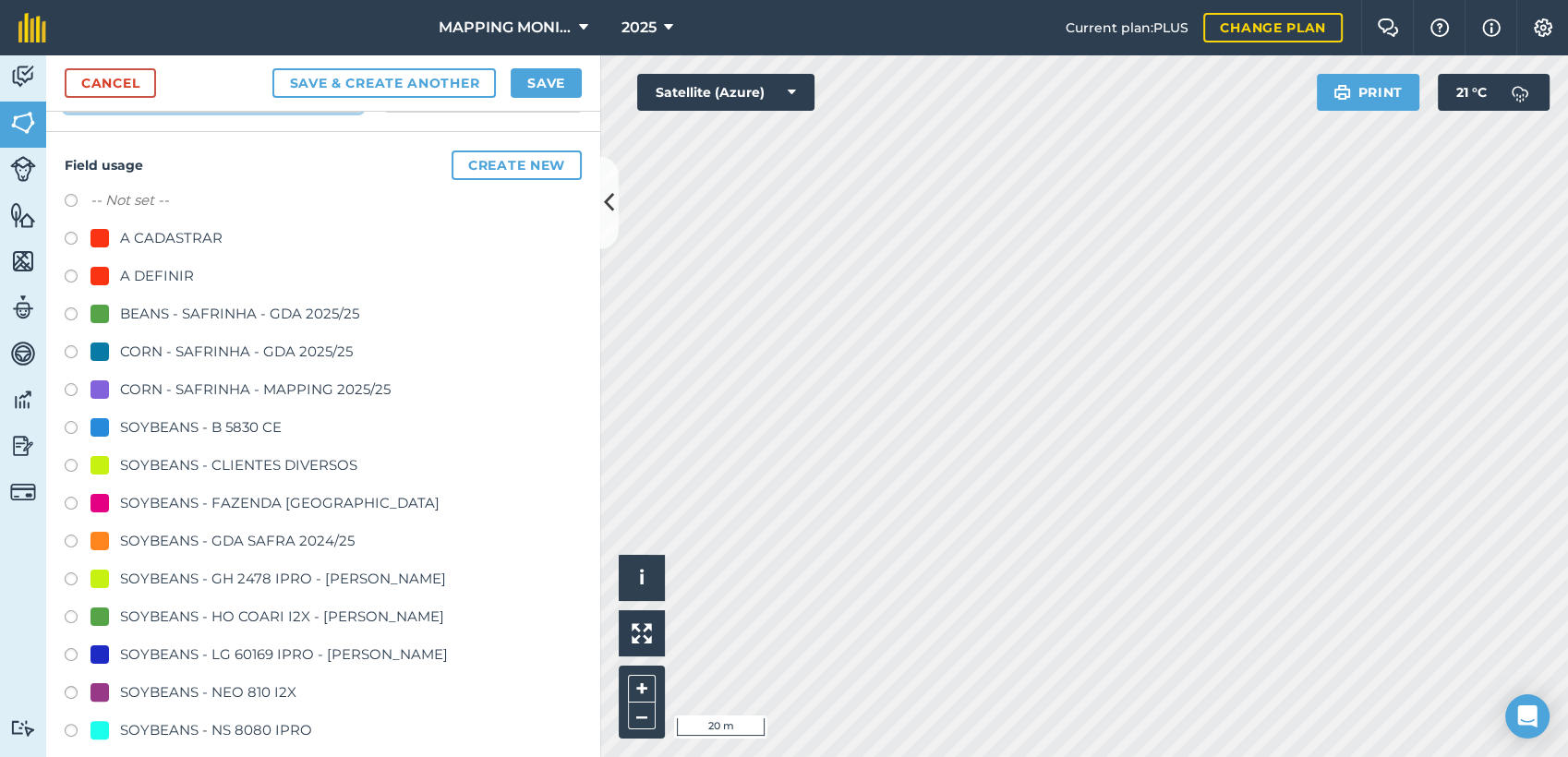
scroll to position [308, 0]
type input "PRIMAVERA DO LESTE/MT - JULIO LIBRELOTO - BOA ESPERANÇA 2"
click at [249, 470] on div "SOYBEANS - CLIENTES DIVERSOS" at bounding box center [238, 464] width 237 height 22
radio input "true"
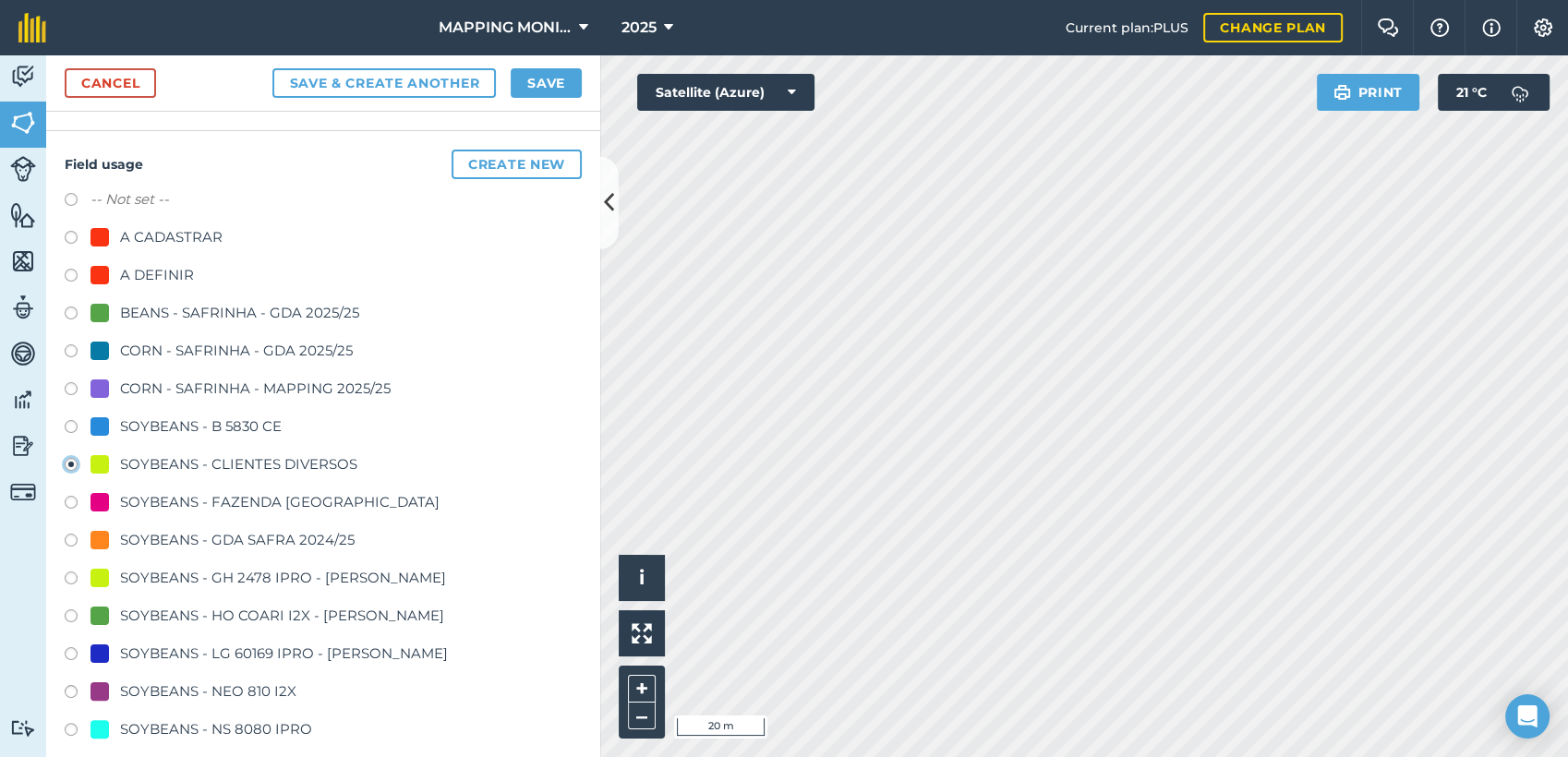
scroll to position [0, 0]
click at [546, 74] on button "Save" at bounding box center [546, 83] width 71 height 30
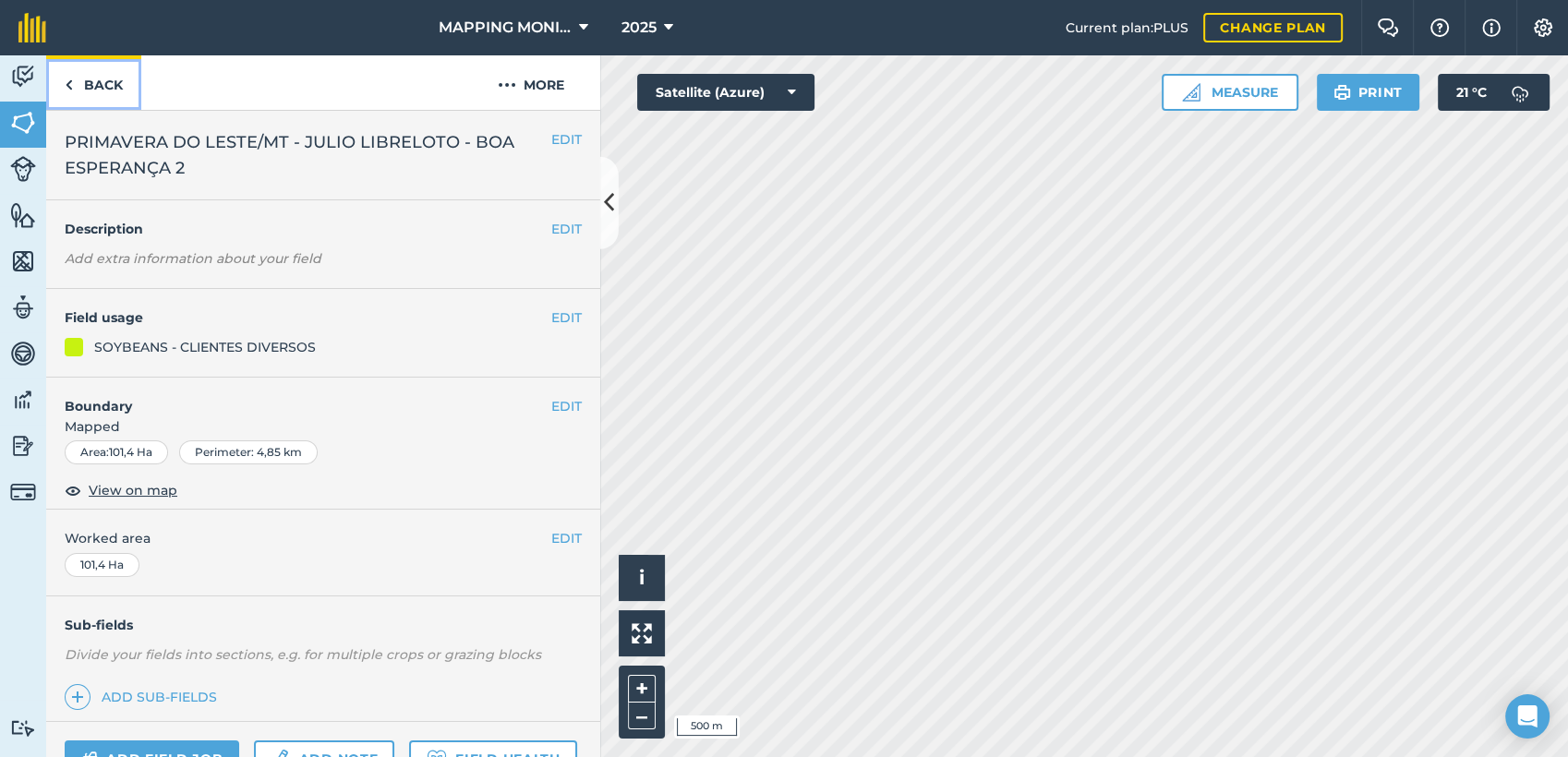
click at [110, 91] on link "Back" at bounding box center [94, 83] width 95 height 55
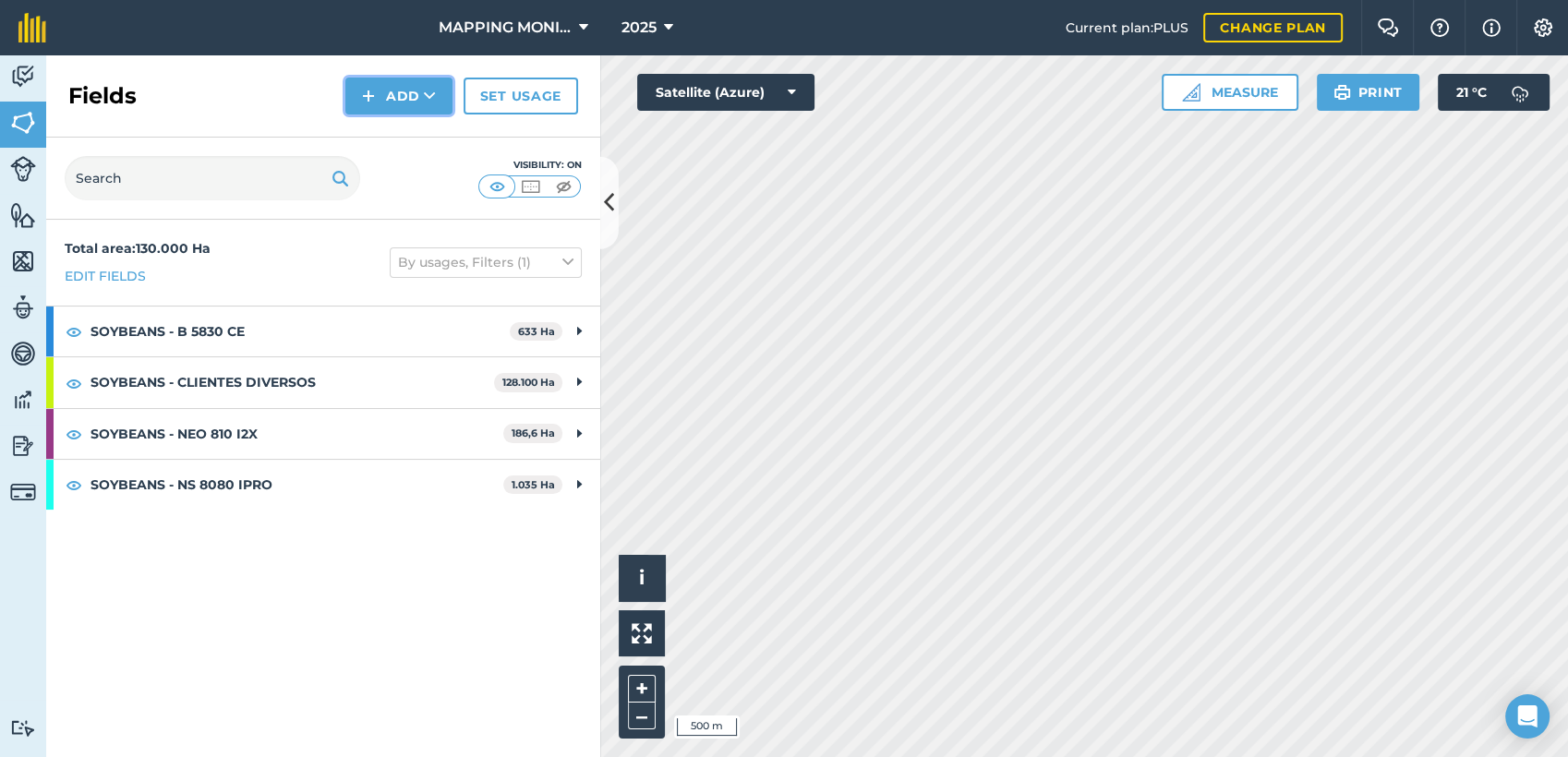
click at [383, 106] on button "Add" at bounding box center [398, 96] width 107 height 37
click at [401, 127] on link "Draw" at bounding box center [398, 138] width 101 height 41
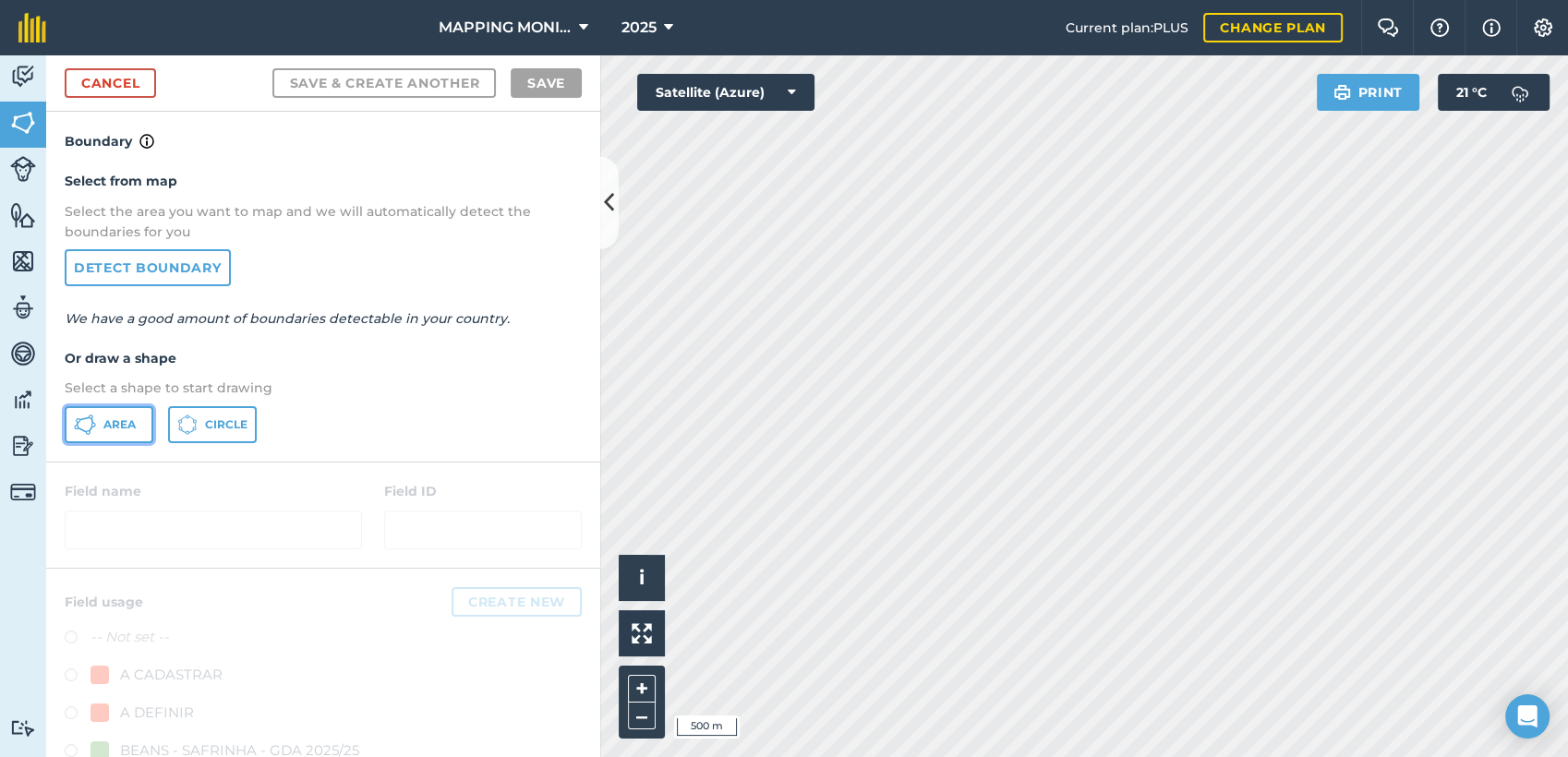
click at [101, 421] on button "Area" at bounding box center [108, 425] width 88 height 37
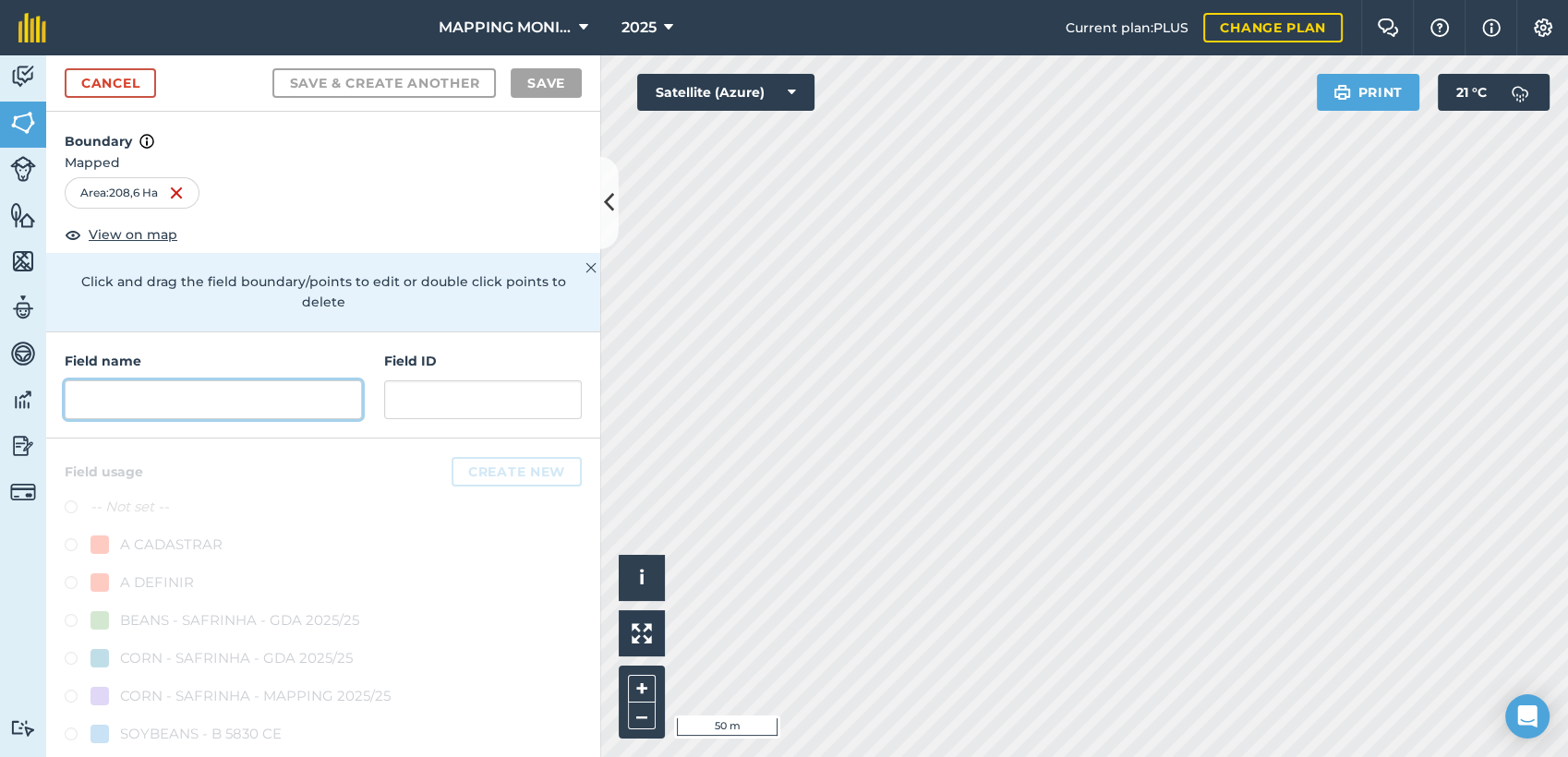
click at [229, 400] on input "text" at bounding box center [213, 400] width 298 height 39
paste input "PRIMAVERA DO LESTE/MT - JULIO LIBRELOTO - BOA ESPERANÇA 2"
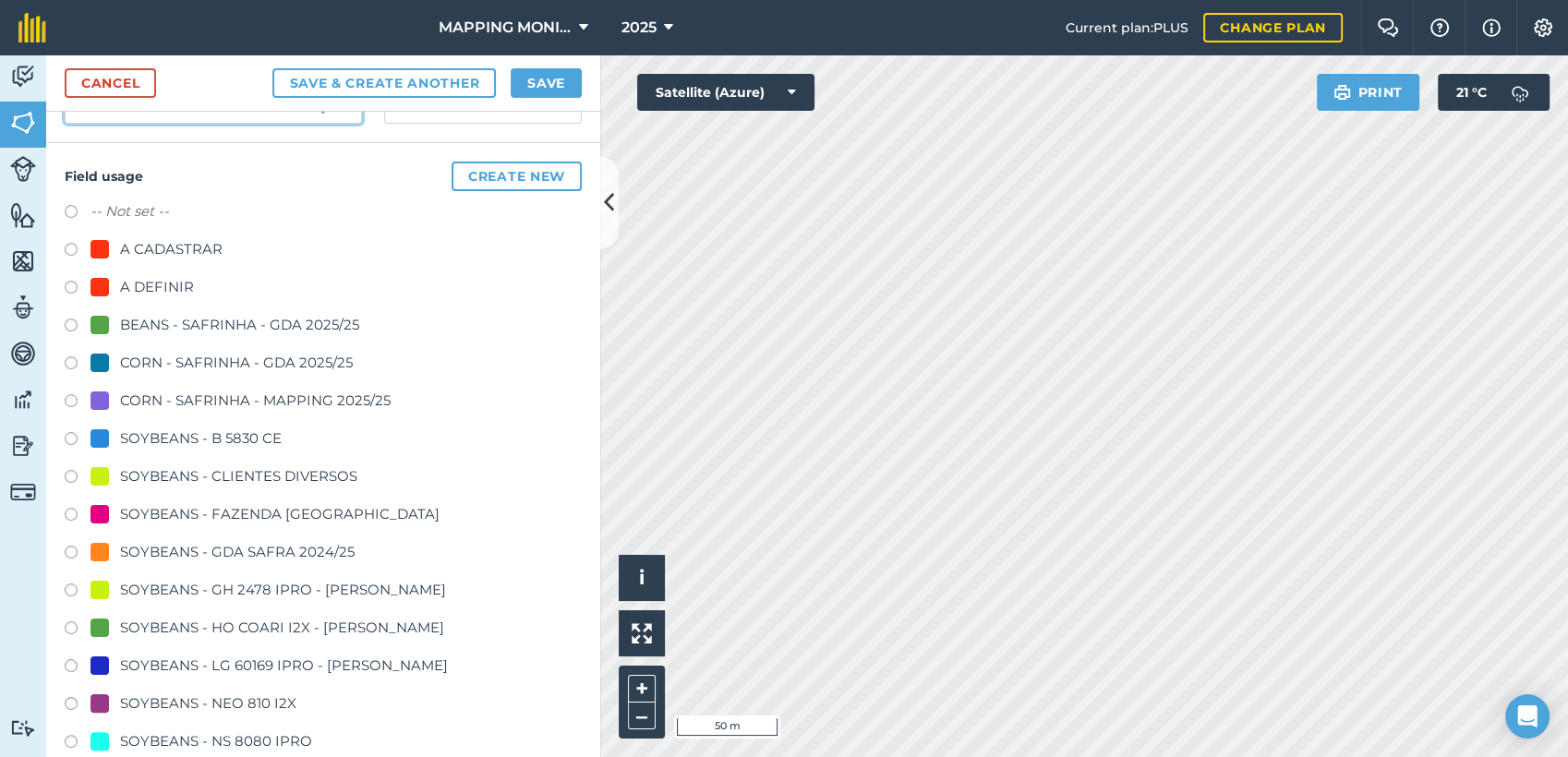
scroll to position [324, 0]
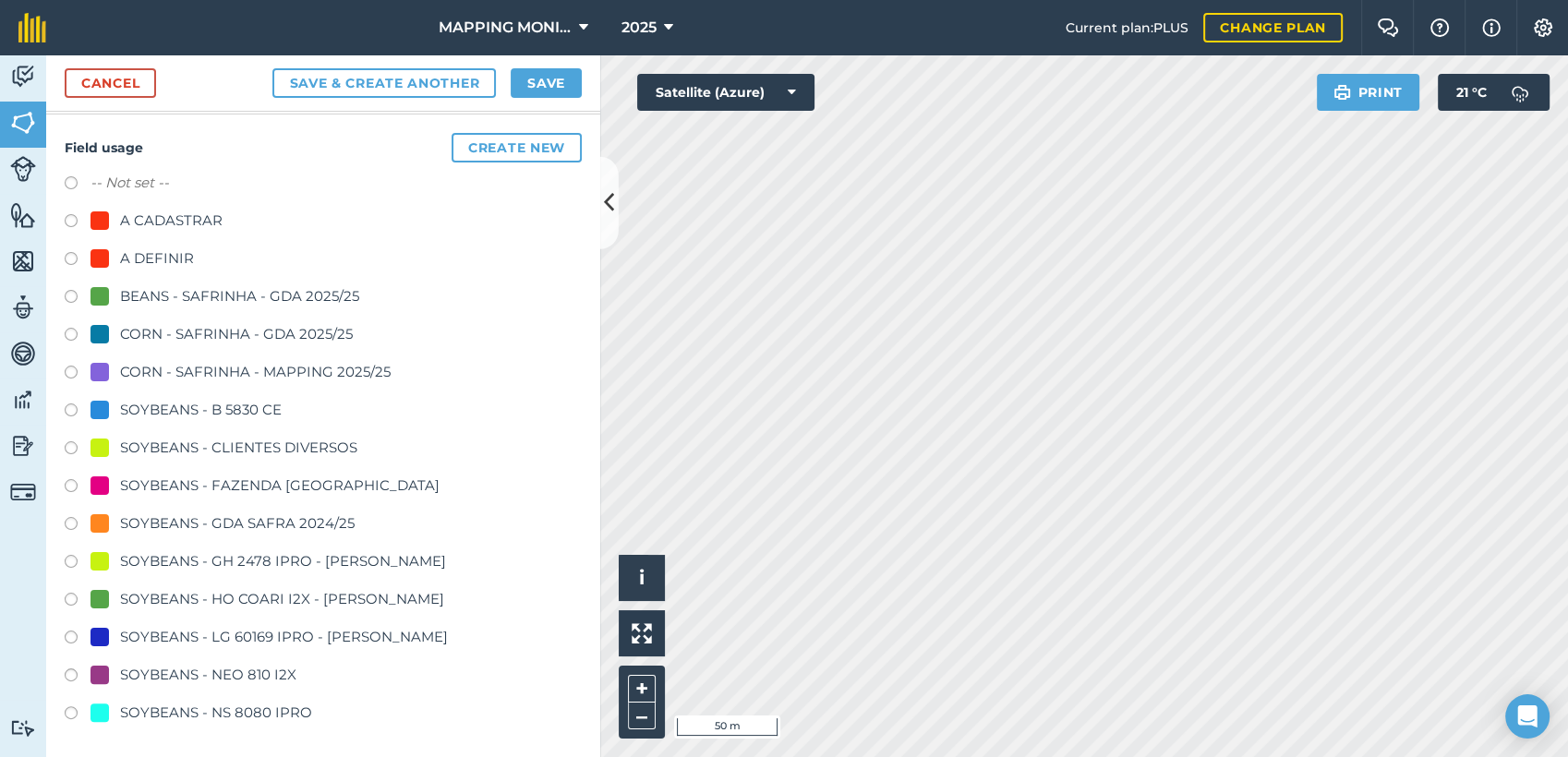
type input "PRIMAVERA DO LESTE/MT - JULIO LIBRELOTO - BOA ESPERANÇA 2"
click at [238, 446] on div "SOYBEANS - CLIENTES DIVERSOS" at bounding box center [238, 447] width 237 height 22
radio input "true"
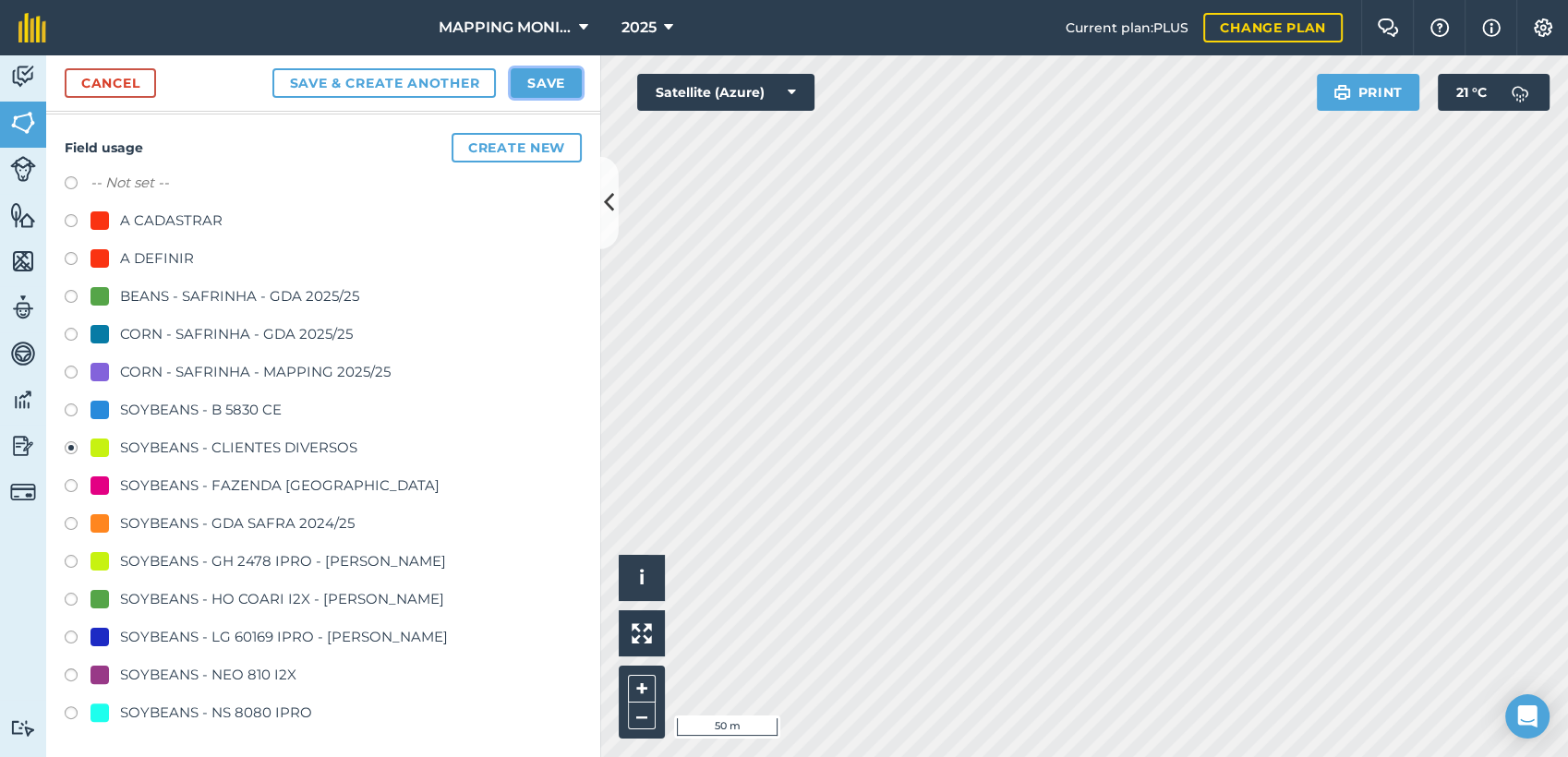
click at [554, 84] on button "Save" at bounding box center [546, 83] width 71 height 30
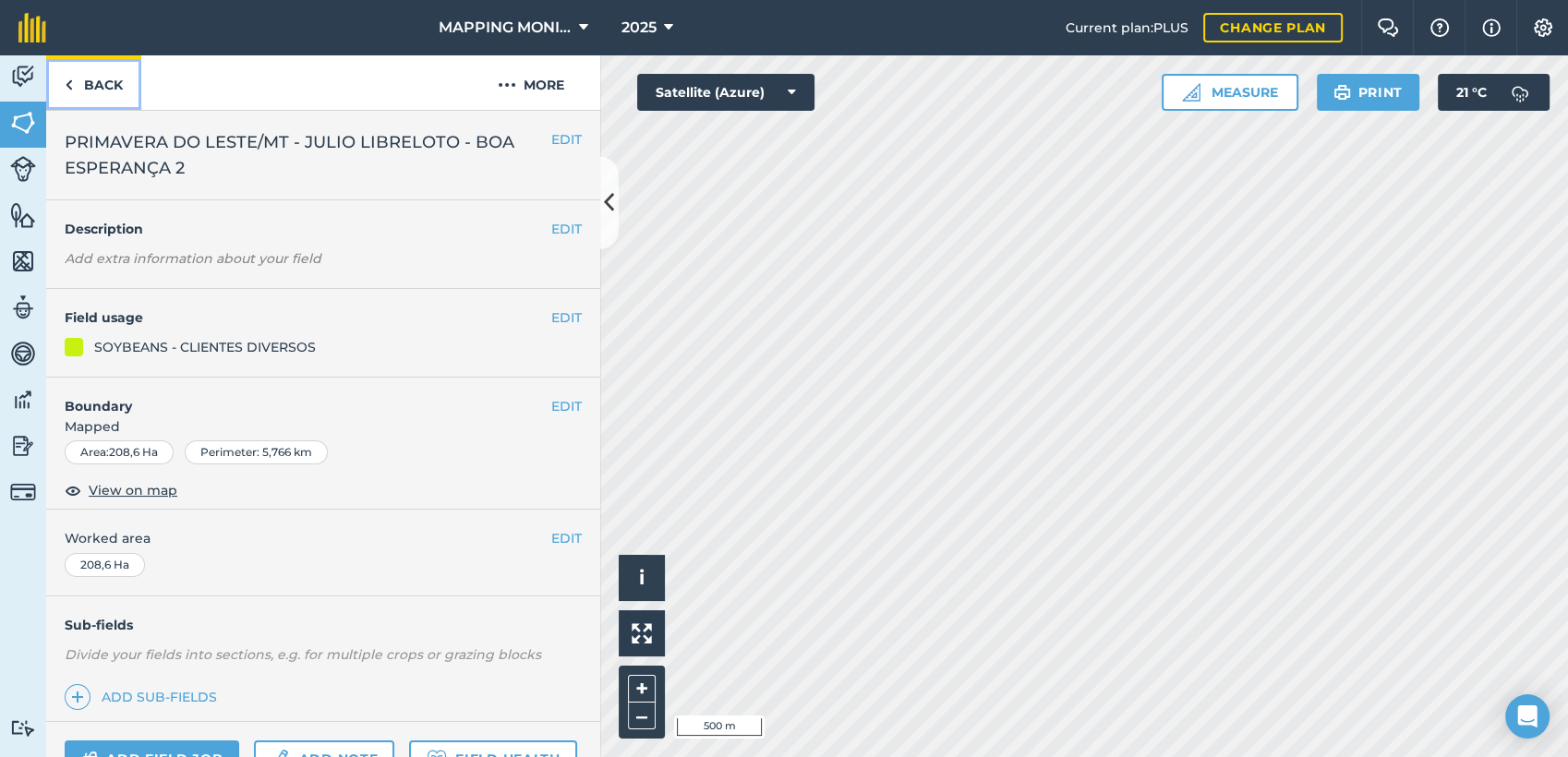
click at [99, 87] on link "Back" at bounding box center [94, 83] width 95 height 55
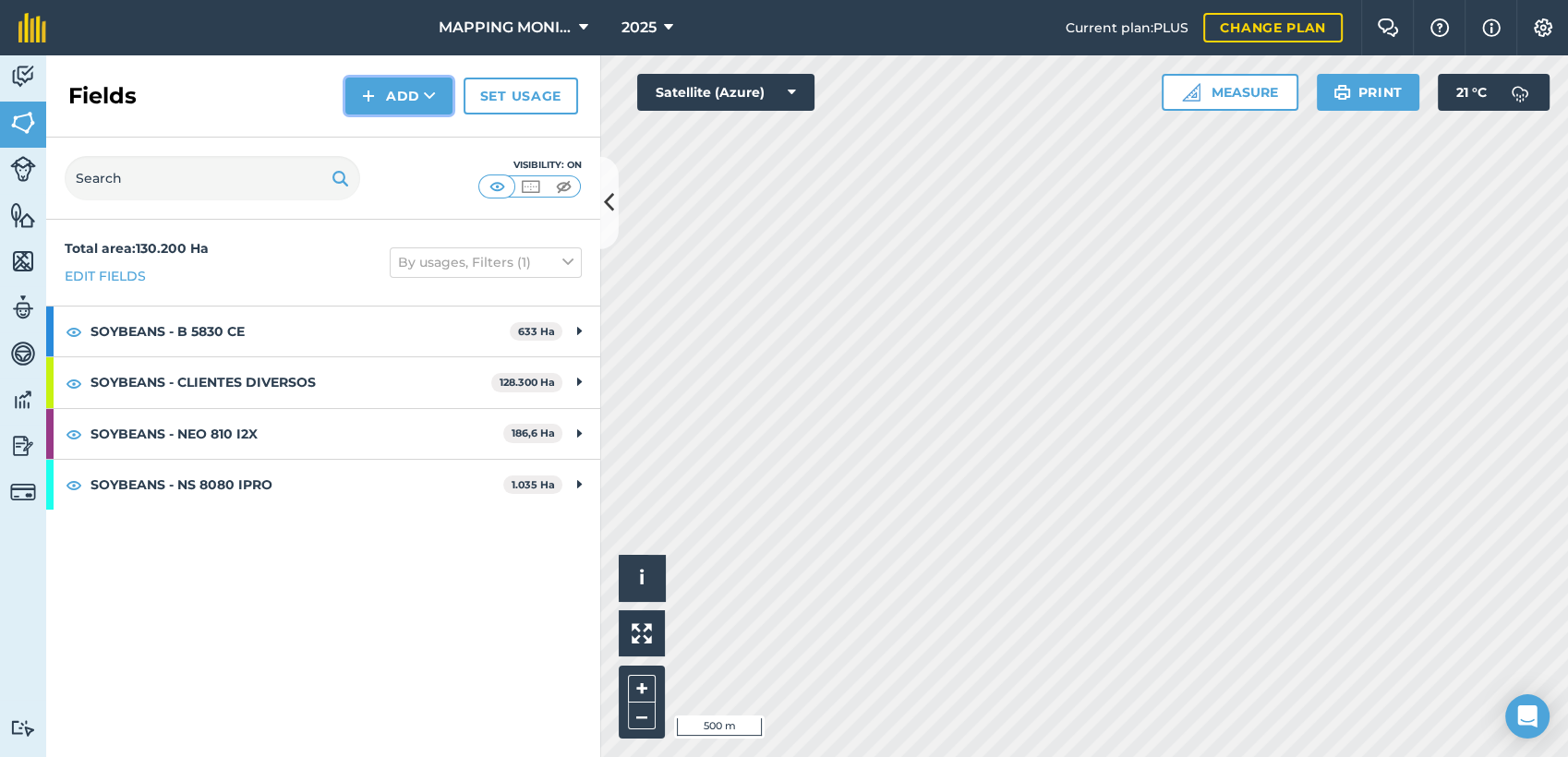
click at [407, 95] on button "Add" at bounding box center [398, 96] width 107 height 37
click at [405, 111] on button "Add" at bounding box center [398, 96] width 107 height 37
click at [387, 135] on link "Draw" at bounding box center [398, 138] width 101 height 41
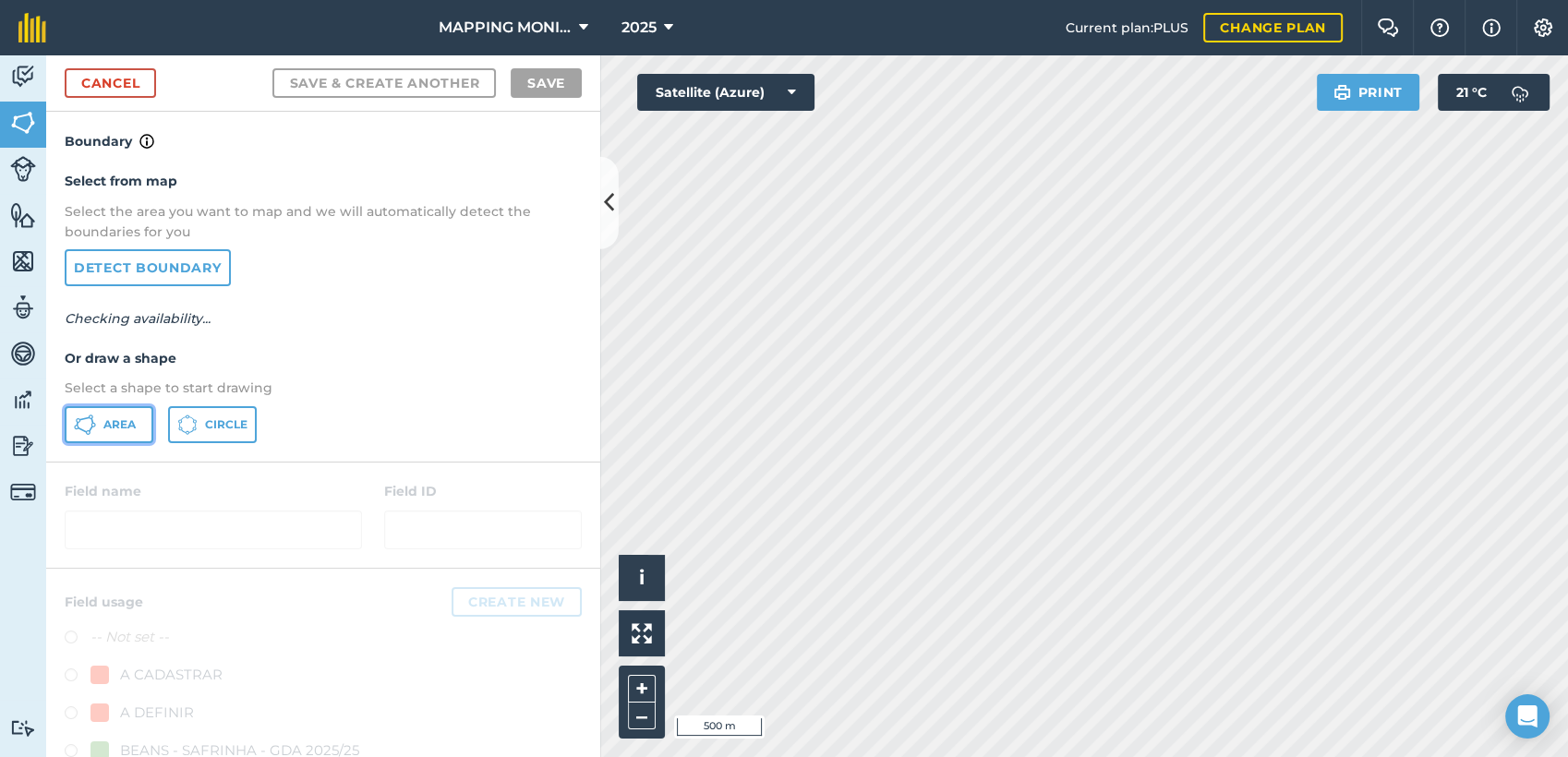
click at [92, 429] on icon at bounding box center [85, 425] width 22 height 22
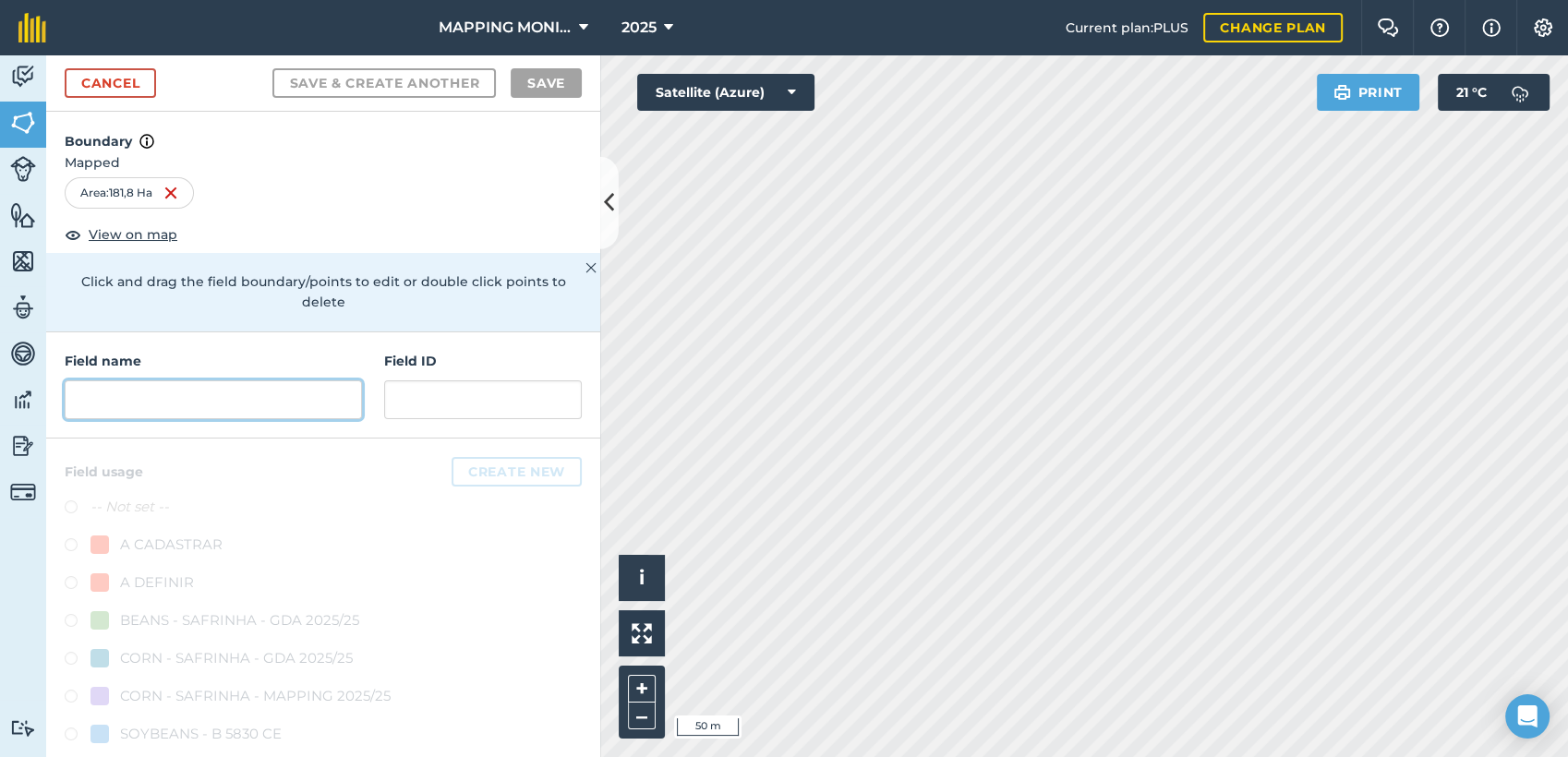
click at [305, 404] on input "text" at bounding box center [213, 400] width 298 height 39
paste input "PRIMAVERA DO LESTE/MT - JULIO LIBRELOTO - BOA ESPERANÇA 2"
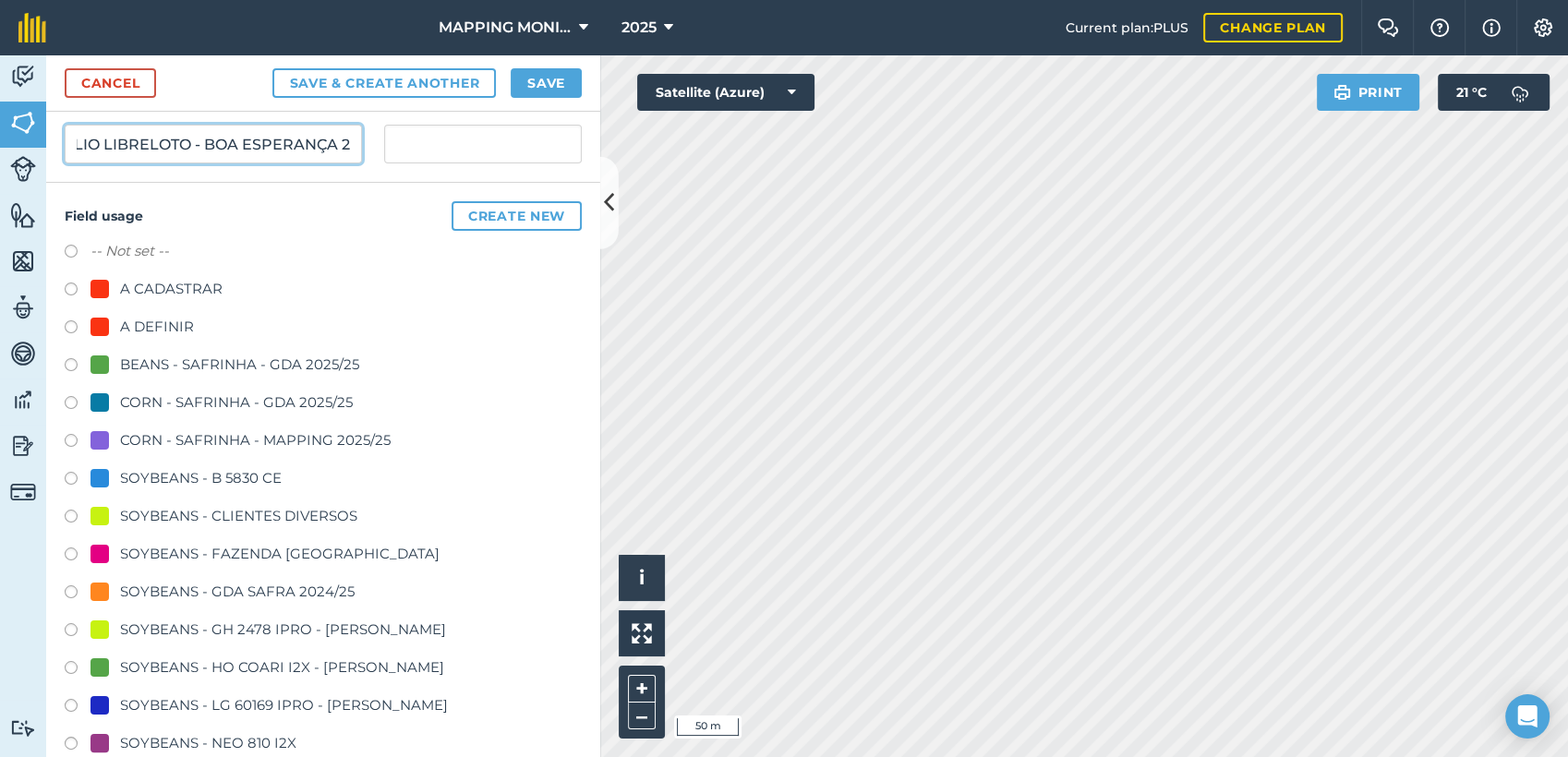
scroll to position [308, 0]
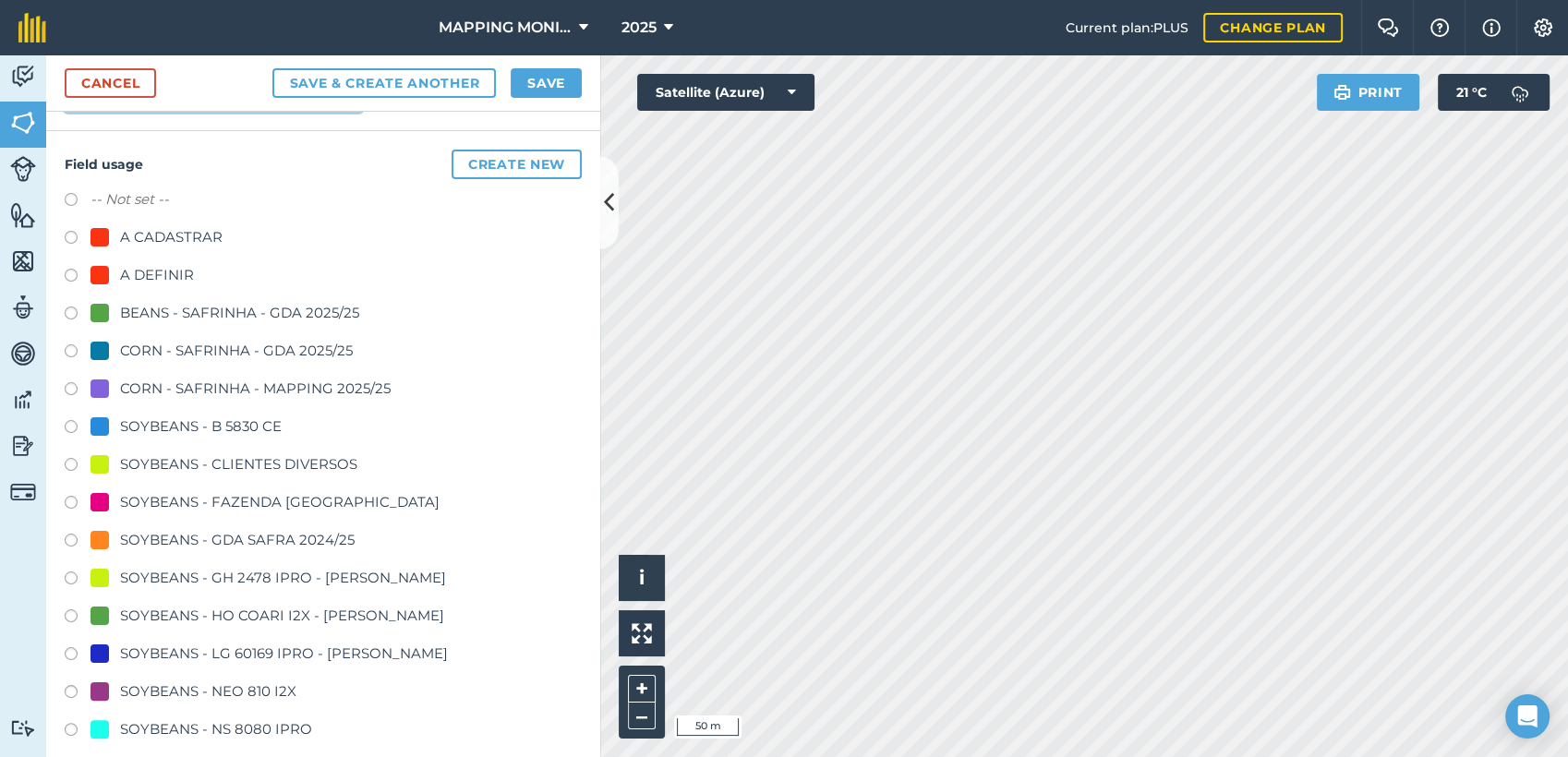
type input "PRIMAVERA DO LESTE/MT - JULIO LIBRELOTO - BOA ESPERANÇA 2"
click at [257, 461] on div "SOYBEANS - CLIENTES DIVERSOS" at bounding box center [238, 464] width 237 height 22
radio input "true"
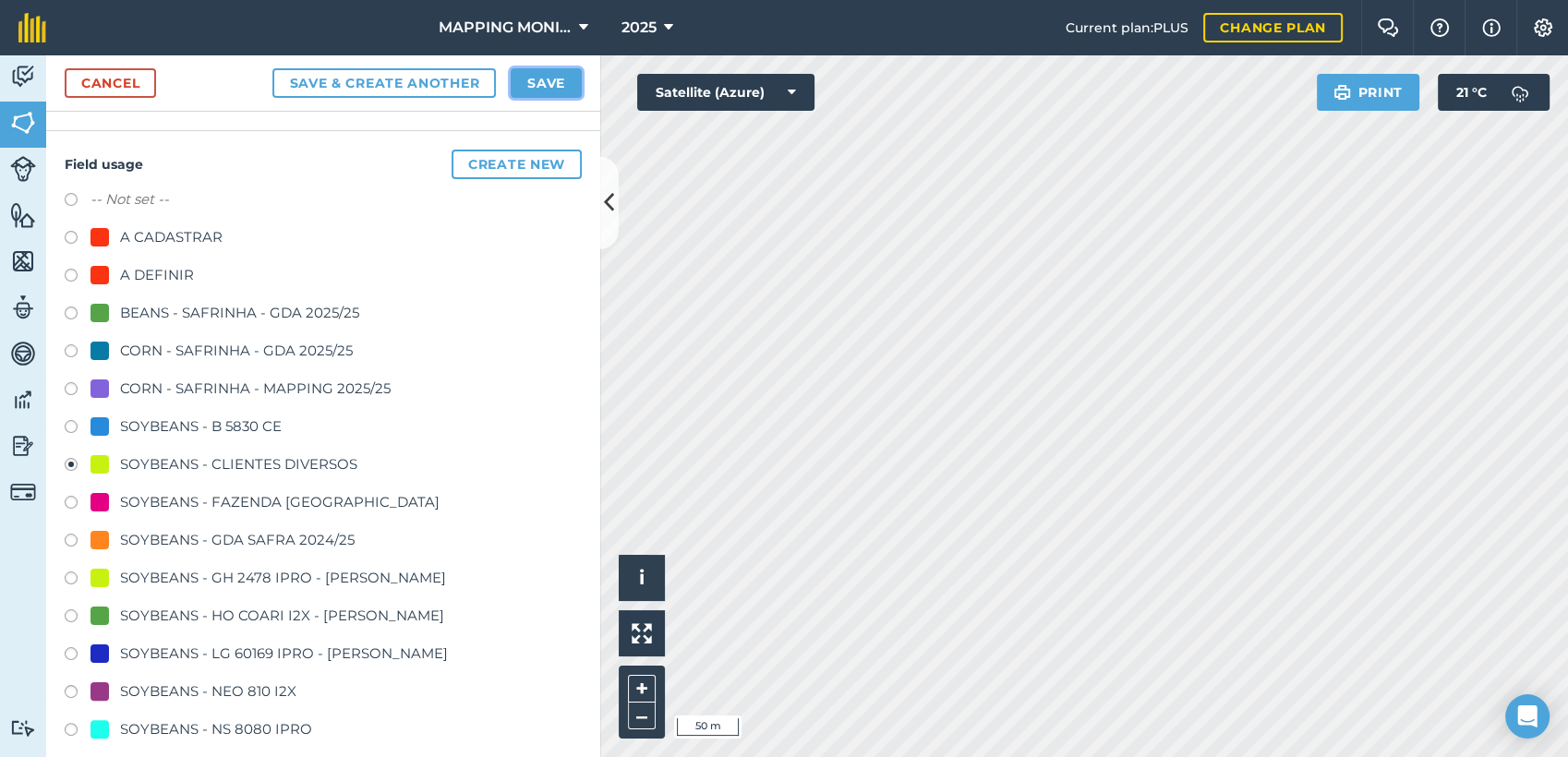
click at [517, 82] on button "Save" at bounding box center [546, 83] width 71 height 30
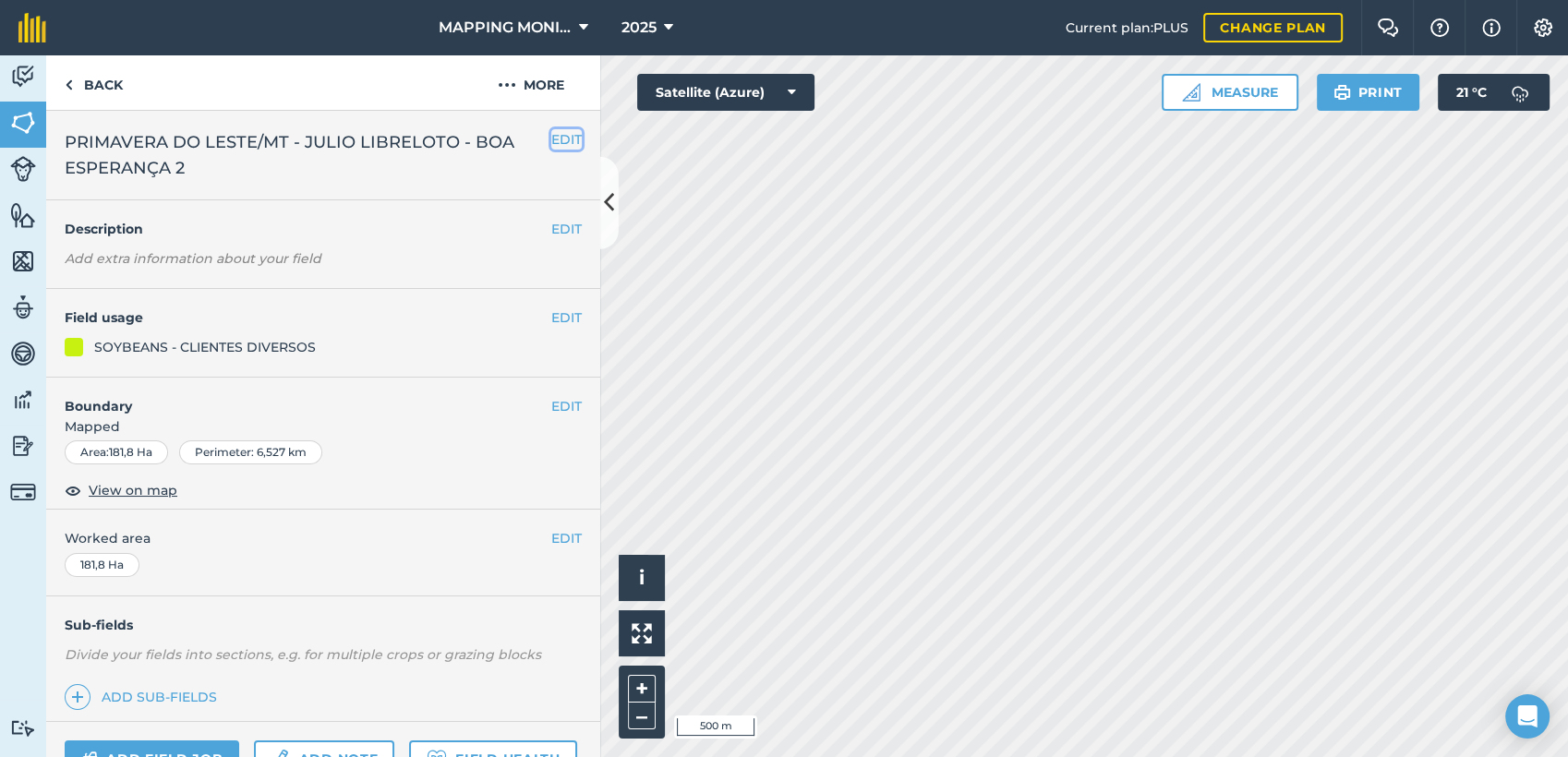
click at [552, 136] on button "EDIT" at bounding box center [567, 139] width 31 height 20
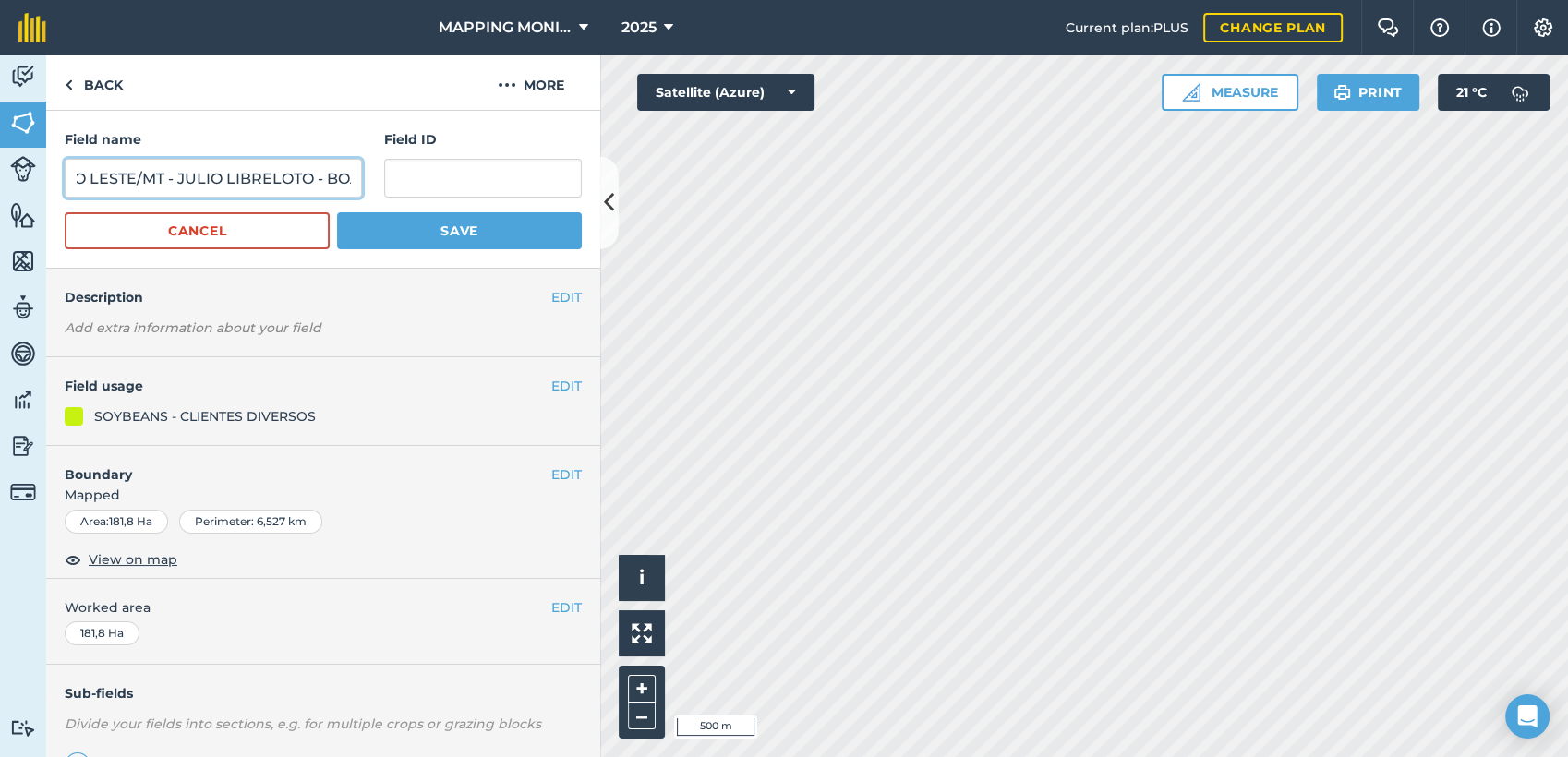
scroll to position [0, 243]
drag, startPoint x: 311, startPoint y: 175, endPoint x: 384, endPoint y: 205, distance: 78.9
click at [391, 194] on div "Field name PRIMAVERA DO LESTE/MT - JULIO LIBRELOTO - BOA ESPERANÇA 2 Field ID" at bounding box center [323, 163] width 517 height 68
type input "PRIMAVERA DO LESTE/MT - JUMIR DETEFOL - N S APARECIDA"
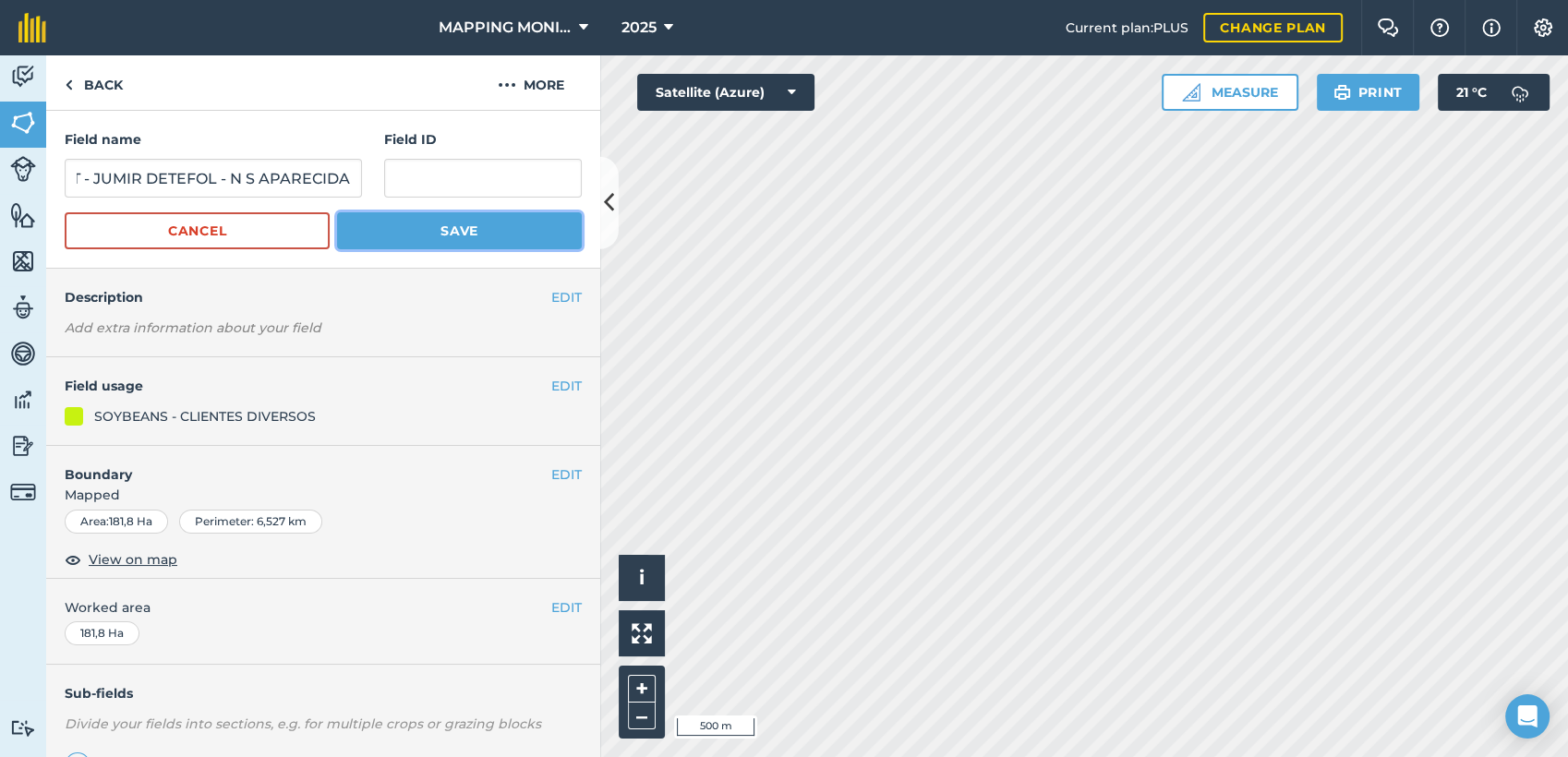
click at [504, 222] on button "Save" at bounding box center [459, 231] width 245 height 37
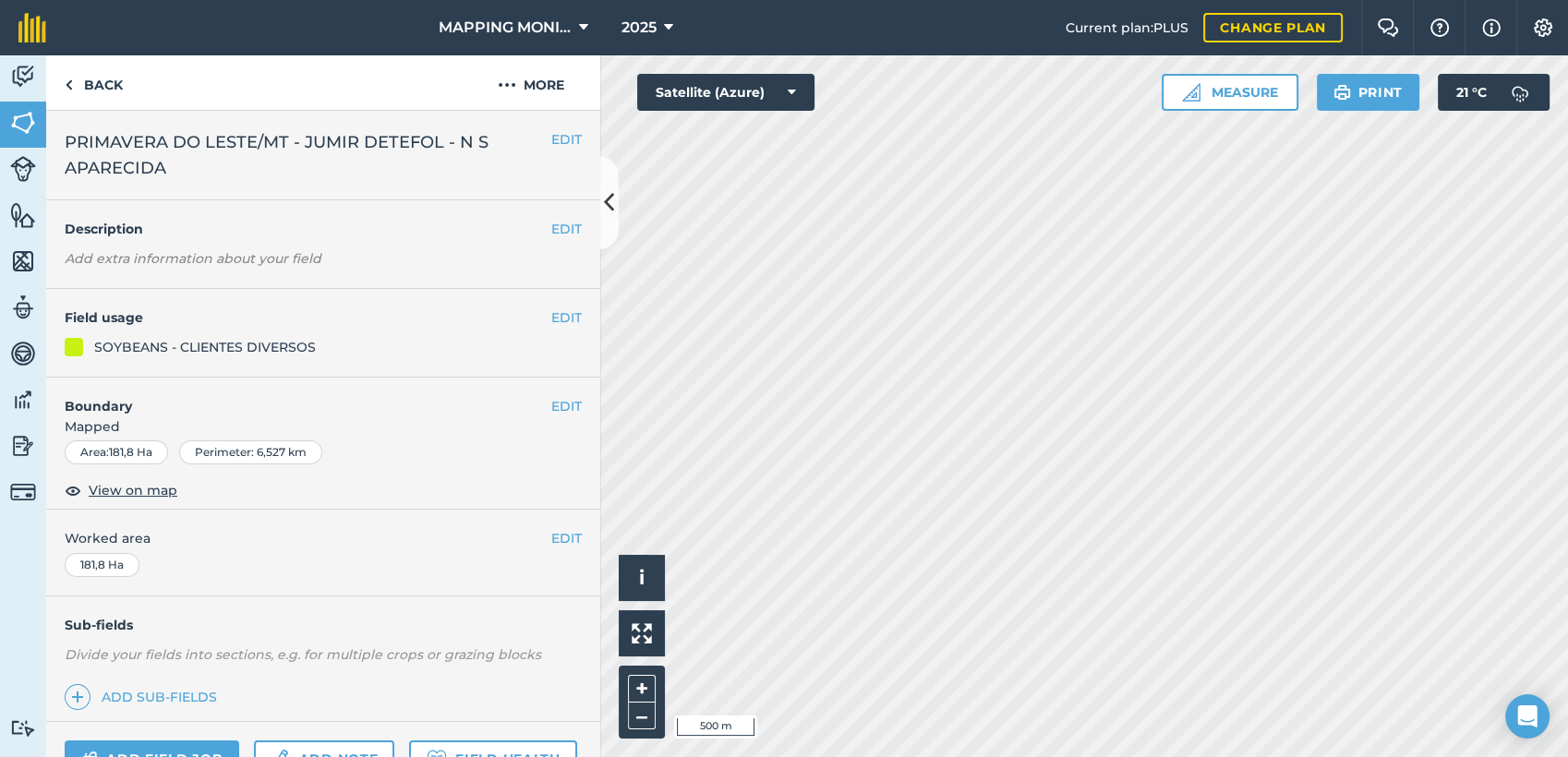
click at [355, 146] on span "PRIMAVERA DO LESTE/MT - JUMIR DETEFOL - N S APARECIDA" at bounding box center [307, 155] width 487 height 52
click at [359, 144] on span "PRIMAVERA DO LESTE/MT - JUMIR DETEFOL - N S APARECIDA" at bounding box center [307, 155] width 487 height 52
click at [363, 143] on span "PRIMAVERA DO LESTE/MT - JUMIR DETEFOL - N S APARECIDA" at bounding box center [307, 155] width 487 height 52
click at [365, 143] on span "PRIMAVERA DO LESTE/MT - JUMIR DETEFOL - N S APARECIDA" at bounding box center [307, 155] width 487 height 52
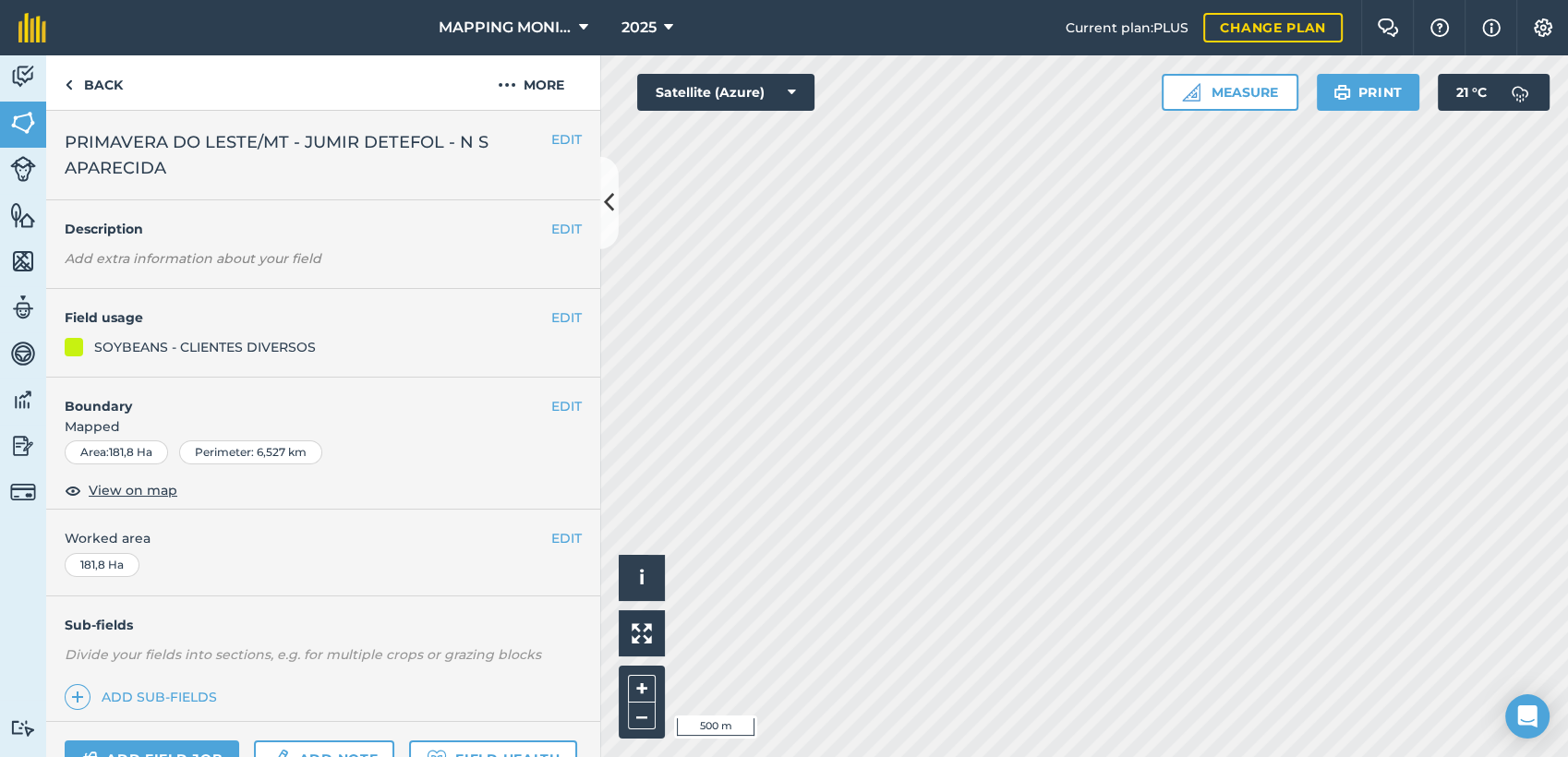
click at [207, 144] on span "PRIMAVERA DO LESTE/MT - JUMIR DETEFOL - N S APARECIDA" at bounding box center [307, 155] width 487 height 52
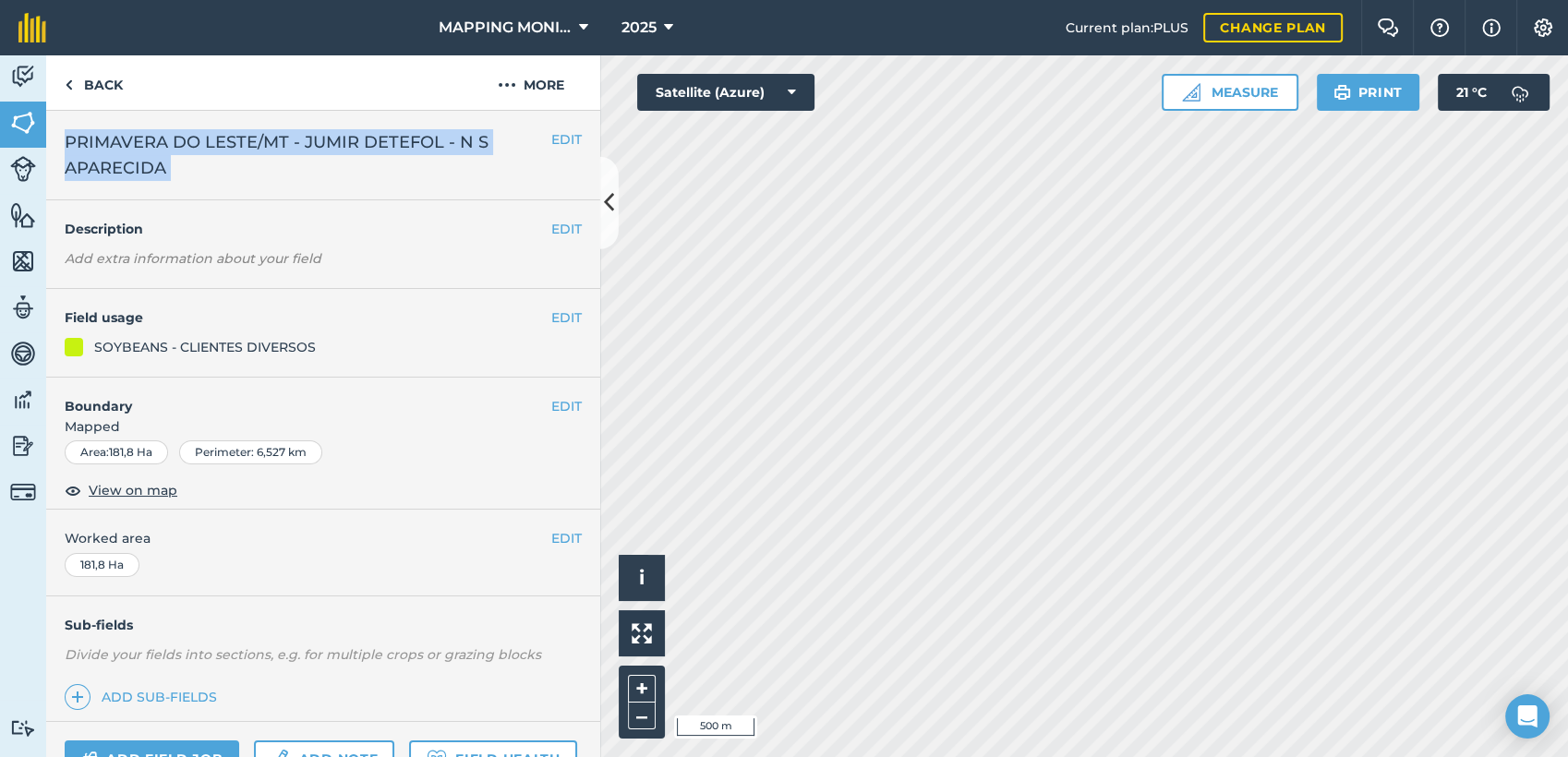
click at [211, 143] on span "PRIMAVERA DO LESTE/MT - JUMIR DETEFOL - N S APARECIDA" at bounding box center [307, 155] width 487 height 52
copy div "PRIMAVERA DO LESTE/MT - JUMIR DETEFOL - N S APARECIDA EDIT"
click at [84, 78] on link "Back" at bounding box center [94, 83] width 95 height 55
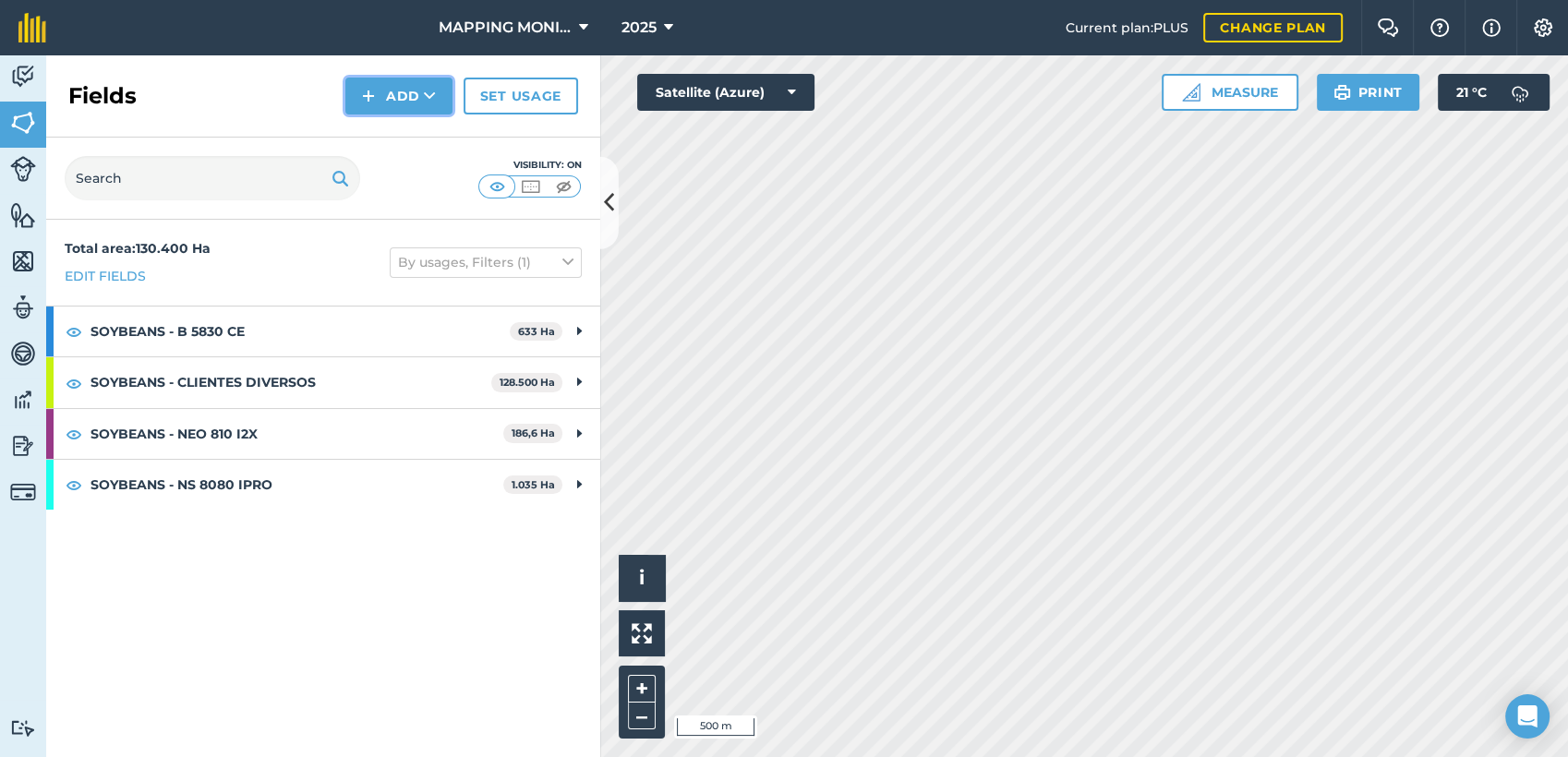
click at [410, 95] on button "Add" at bounding box center [398, 96] width 107 height 37
click at [421, 139] on link "Draw" at bounding box center [398, 138] width 101 height 41
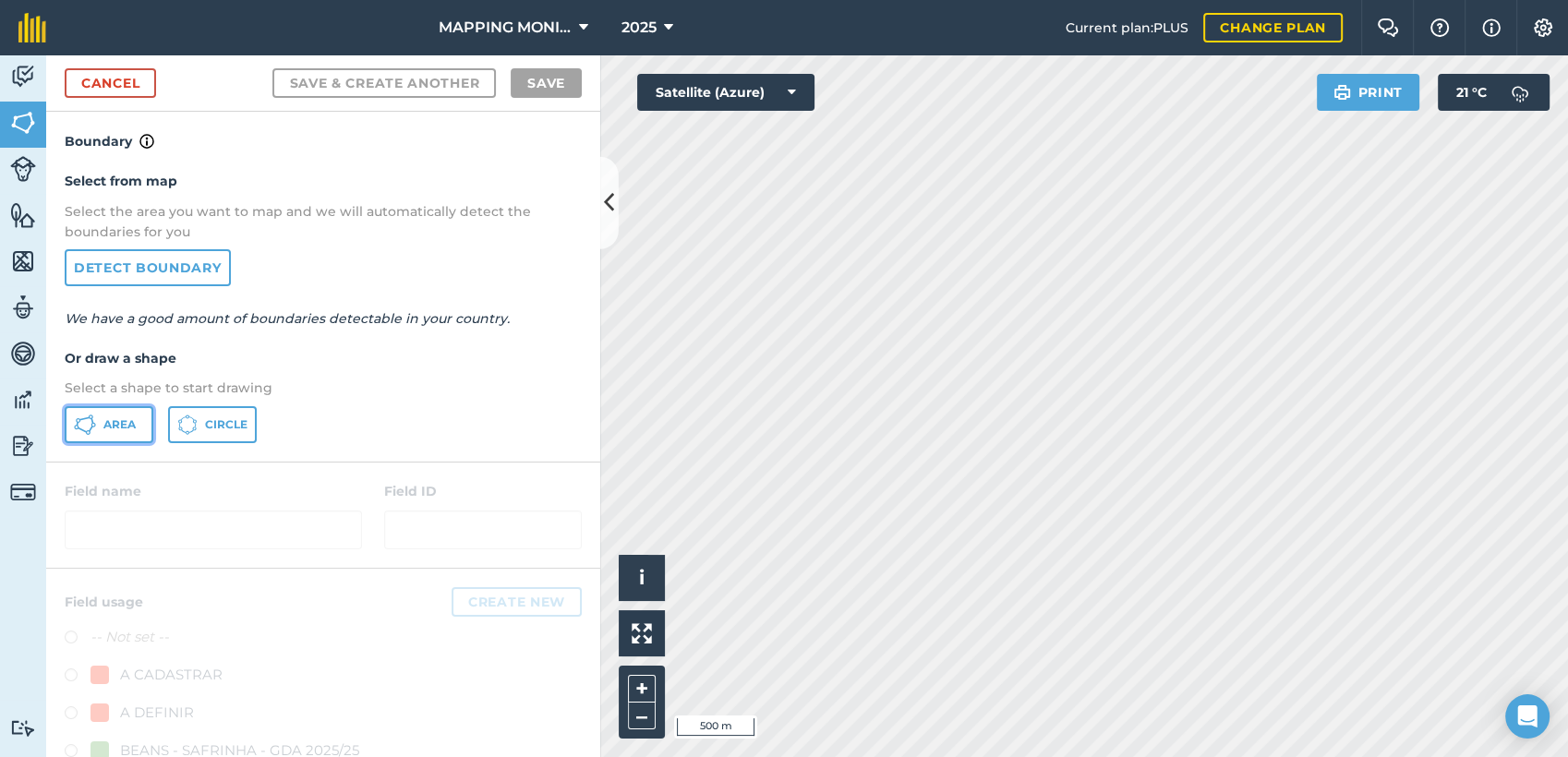
click at [88, 416] on icon at bounding box center [90, 417] width 5 height 5
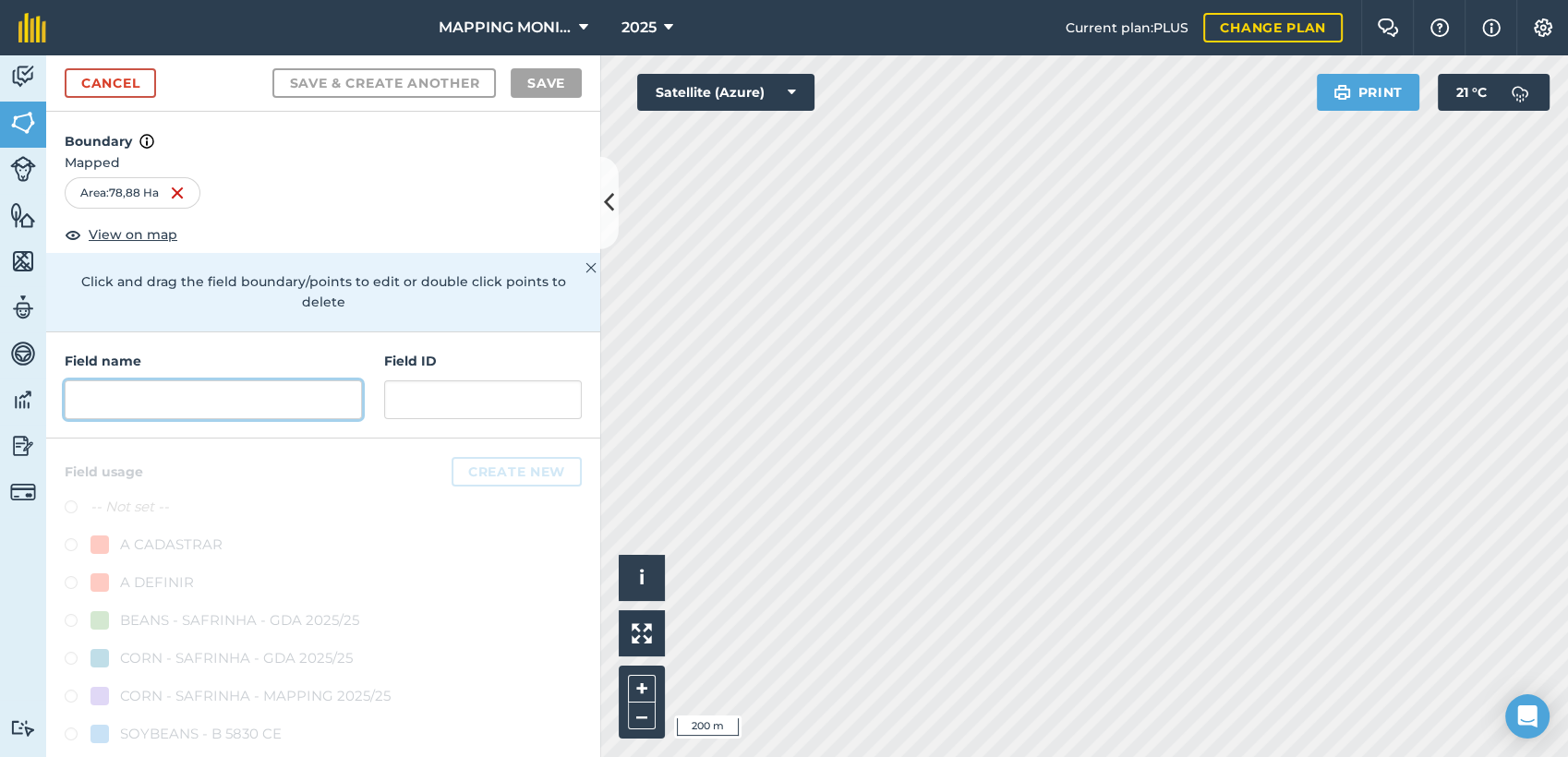
click at [187, 402] on input "text" at bounding box center [213, 400] width 298 height 39
paste input "PRIMAVERA DO LESTE/MT - JUMIR DETEFOL - N S APARECIDA"
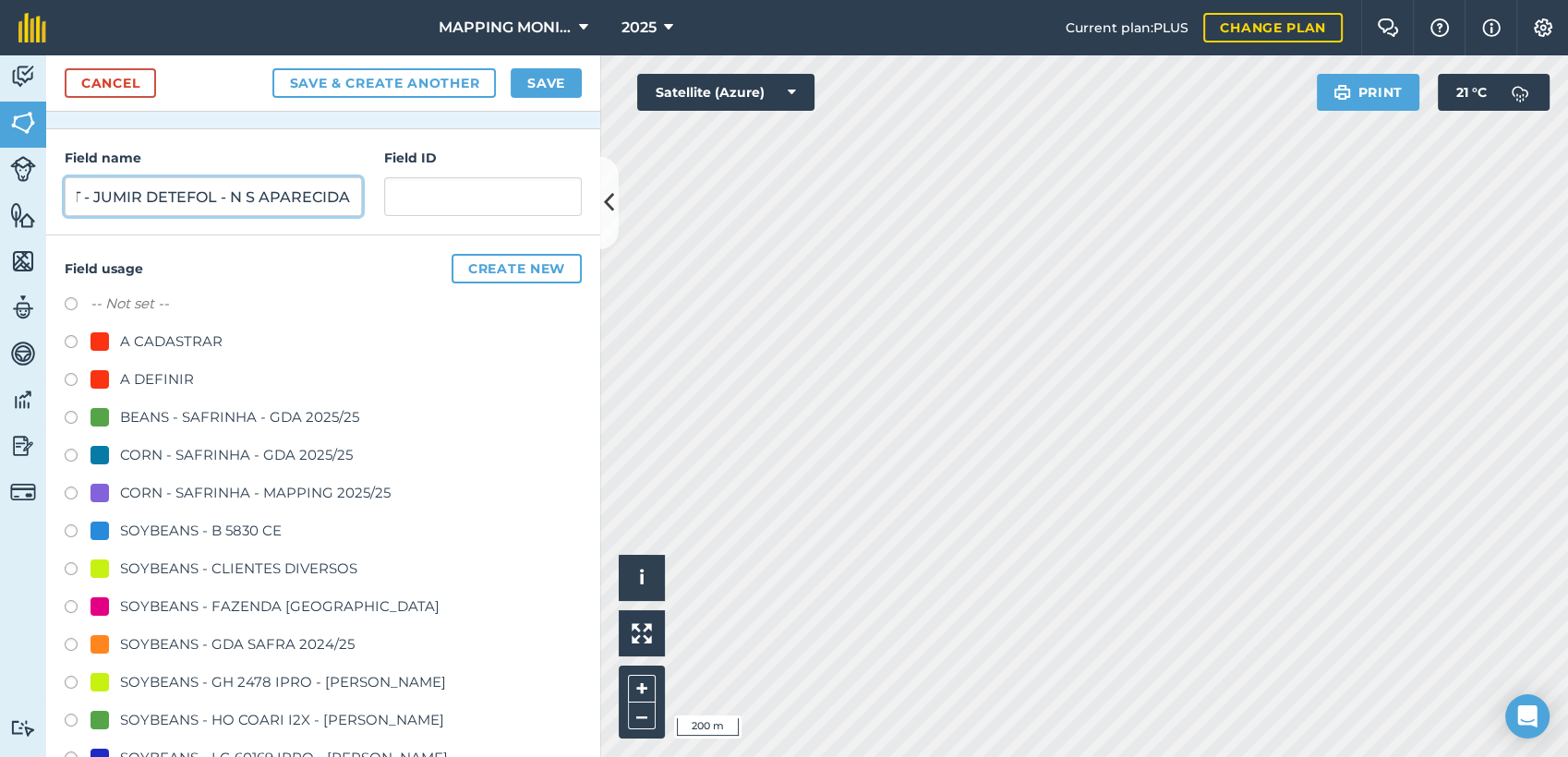
scroll to position [205, 0]
type input "PRIMAVERA DO LESTE/MT - JUMIR DETEFOL - N S APARECIDA"
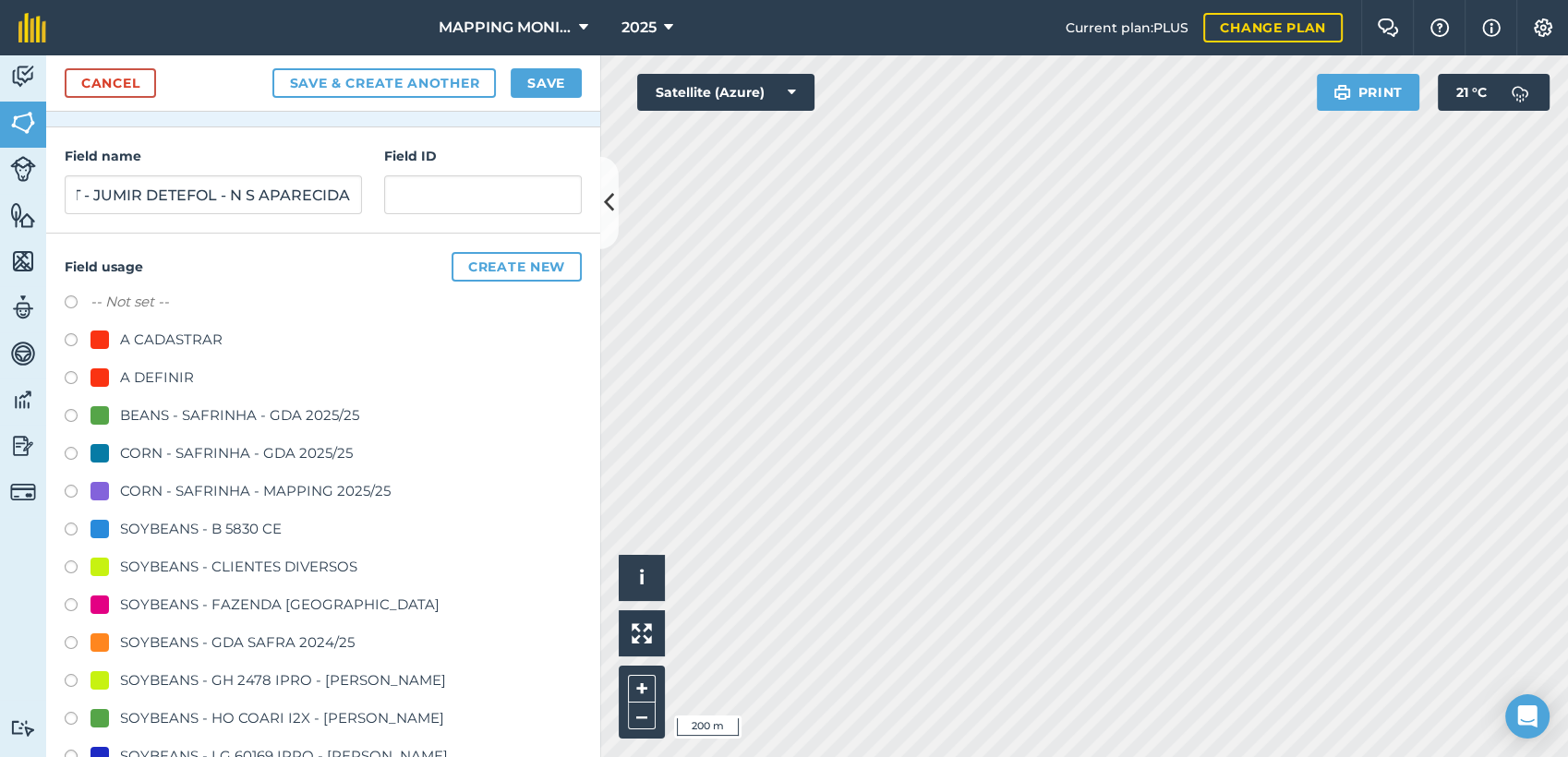
scroll to position [0, 0]
drag, startPoint x: 268, startPoint y: 569, endPoint x: 267, endPoint y: 558, distance: 11.0
click at [268, 564] on div "SOYBEANS - CLIENTES DIVERSOS" at bounding box center [238, 567] width 237 height 22
radio input "true"
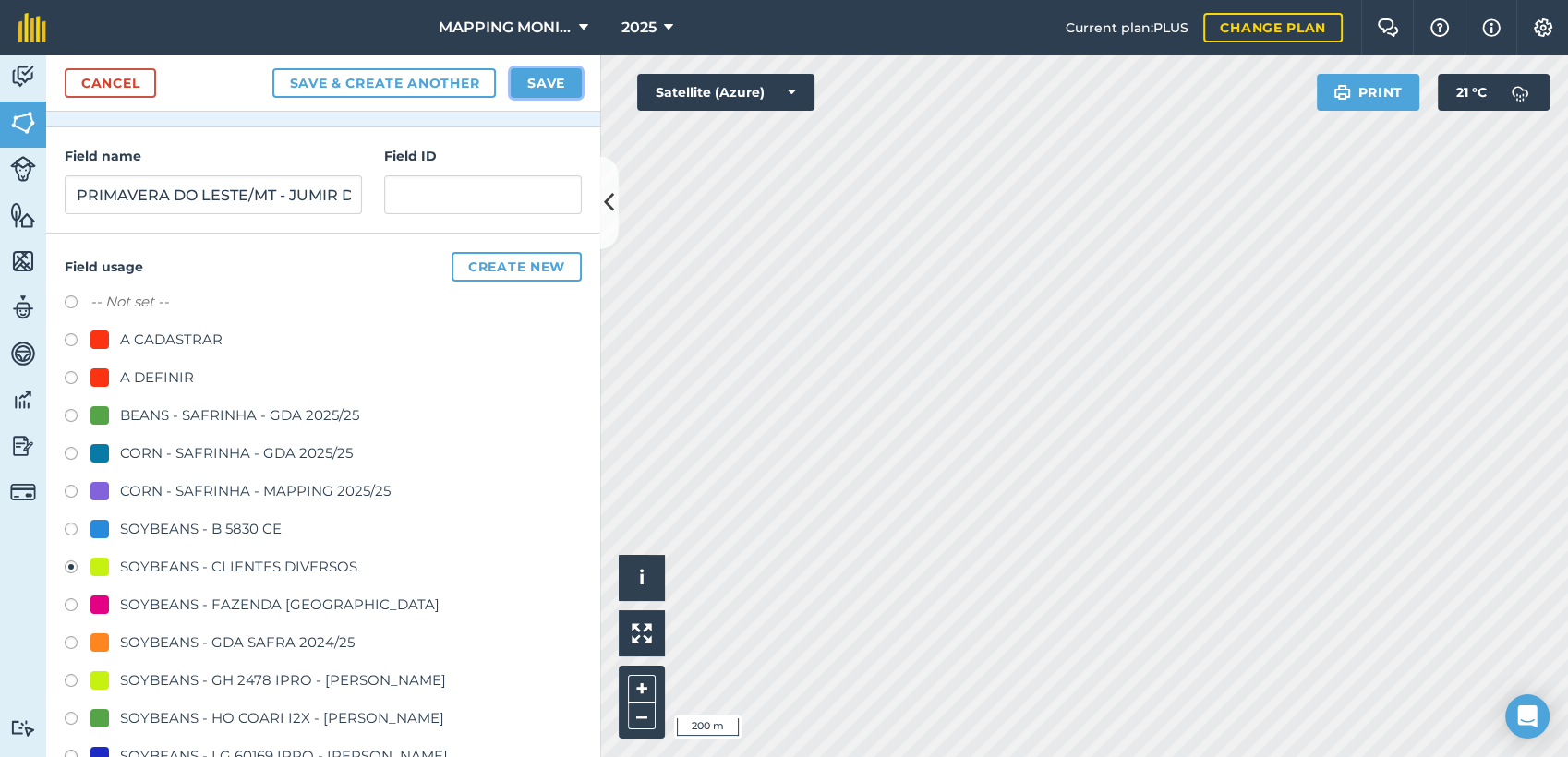
click at [539, 74] on button "Save" at bounding box center [546, 83] width 71 height 30
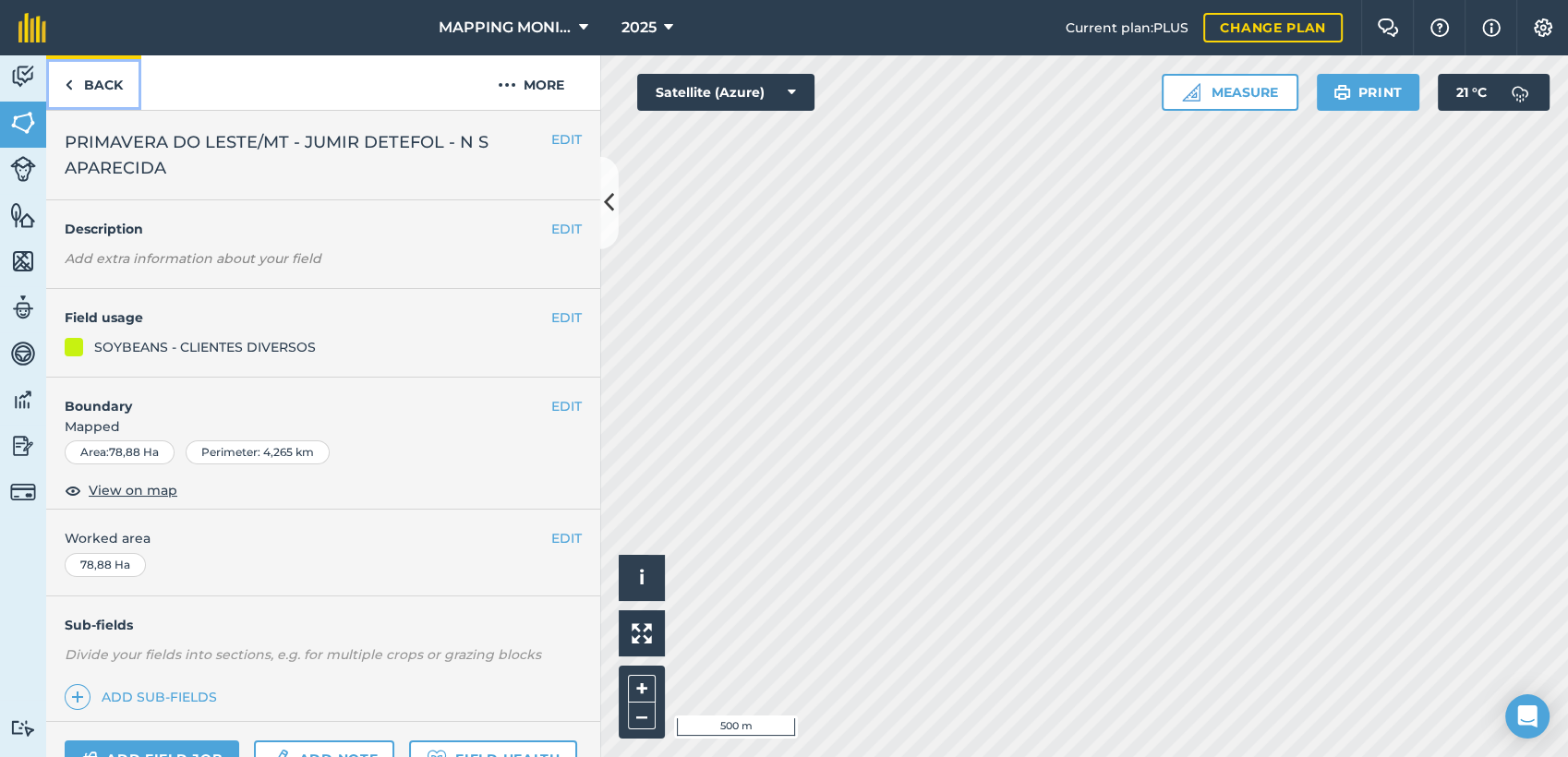
click at [103, 77] on link "Back" at bounding box center [94, 83] width 95 height 55
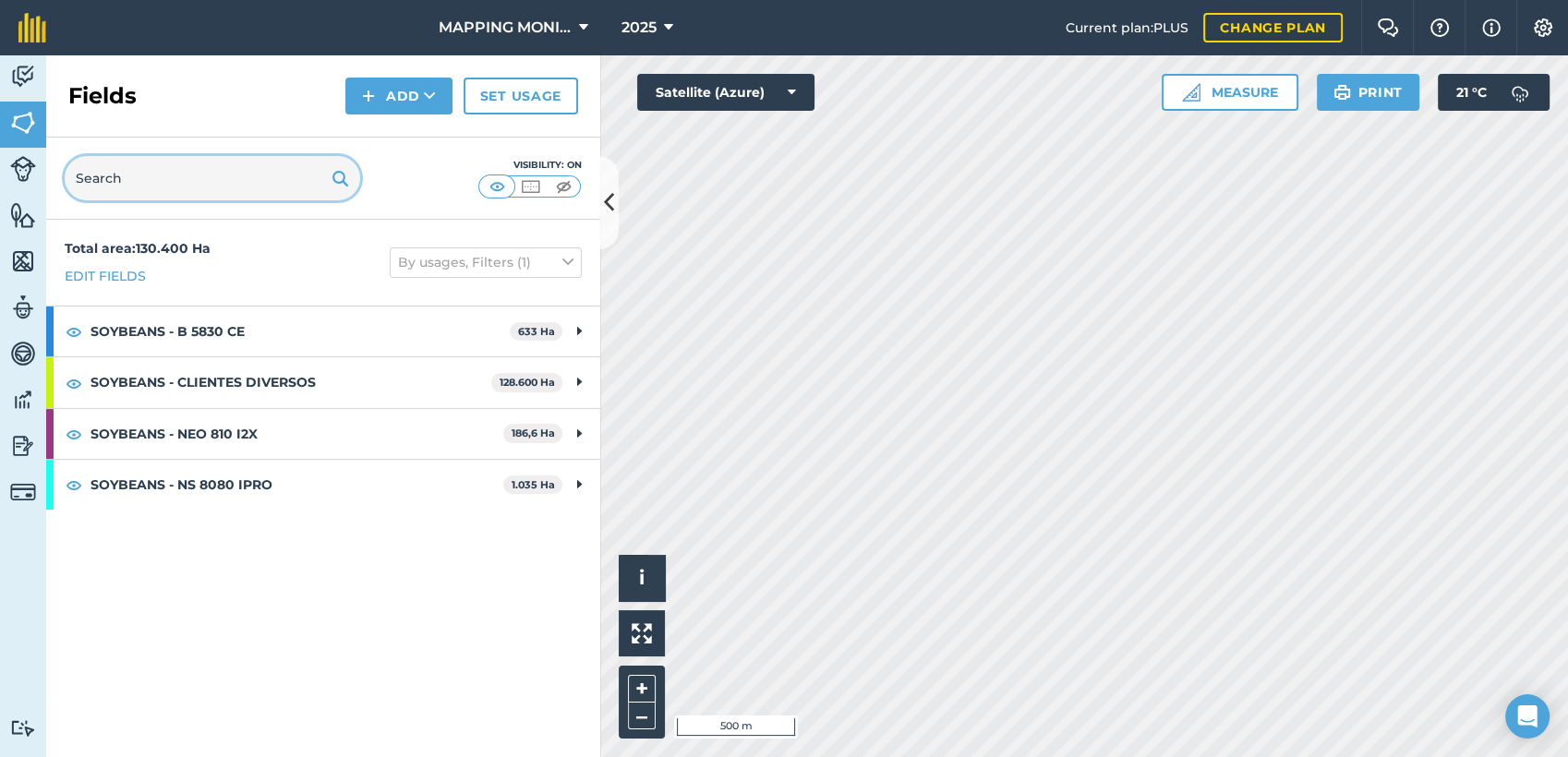
click at [244, 166] on input "text" at bounding box center [212, 179] width 296 height 45
paste input "PRIMAVERA DO LESTE/MT - JUMIR DETEFOL - N S APARECIDA"
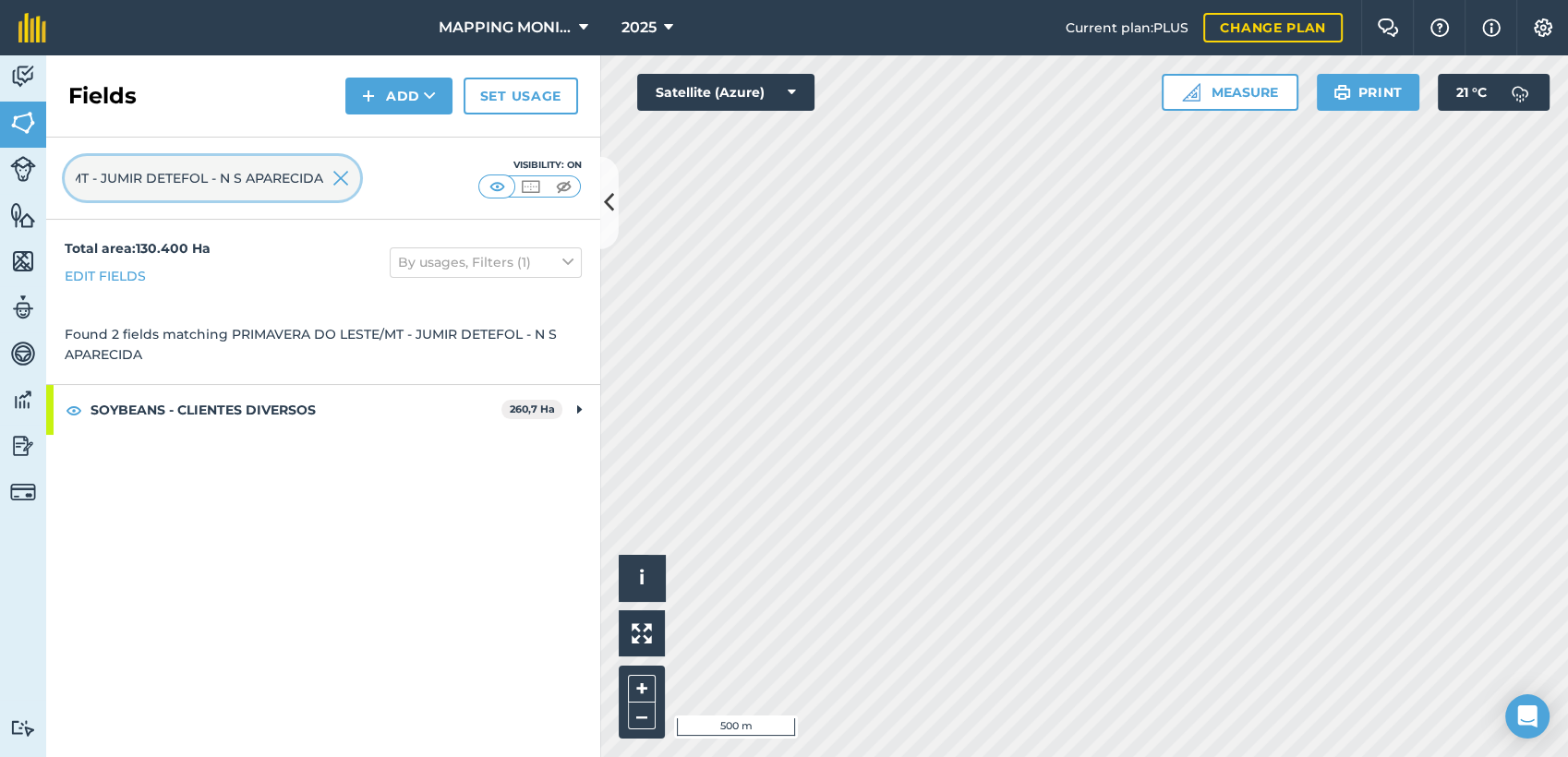
type input "PRIMAVERA DO LESTE/MT - JUMIR DETEFOL - N S APARECIDA"
click at [435, 100] on icon at bounding box center [430, 96] width 12 height 19
click at [416, 144] on link "Draw" at bounding box center [398, 138] width 101 height 41
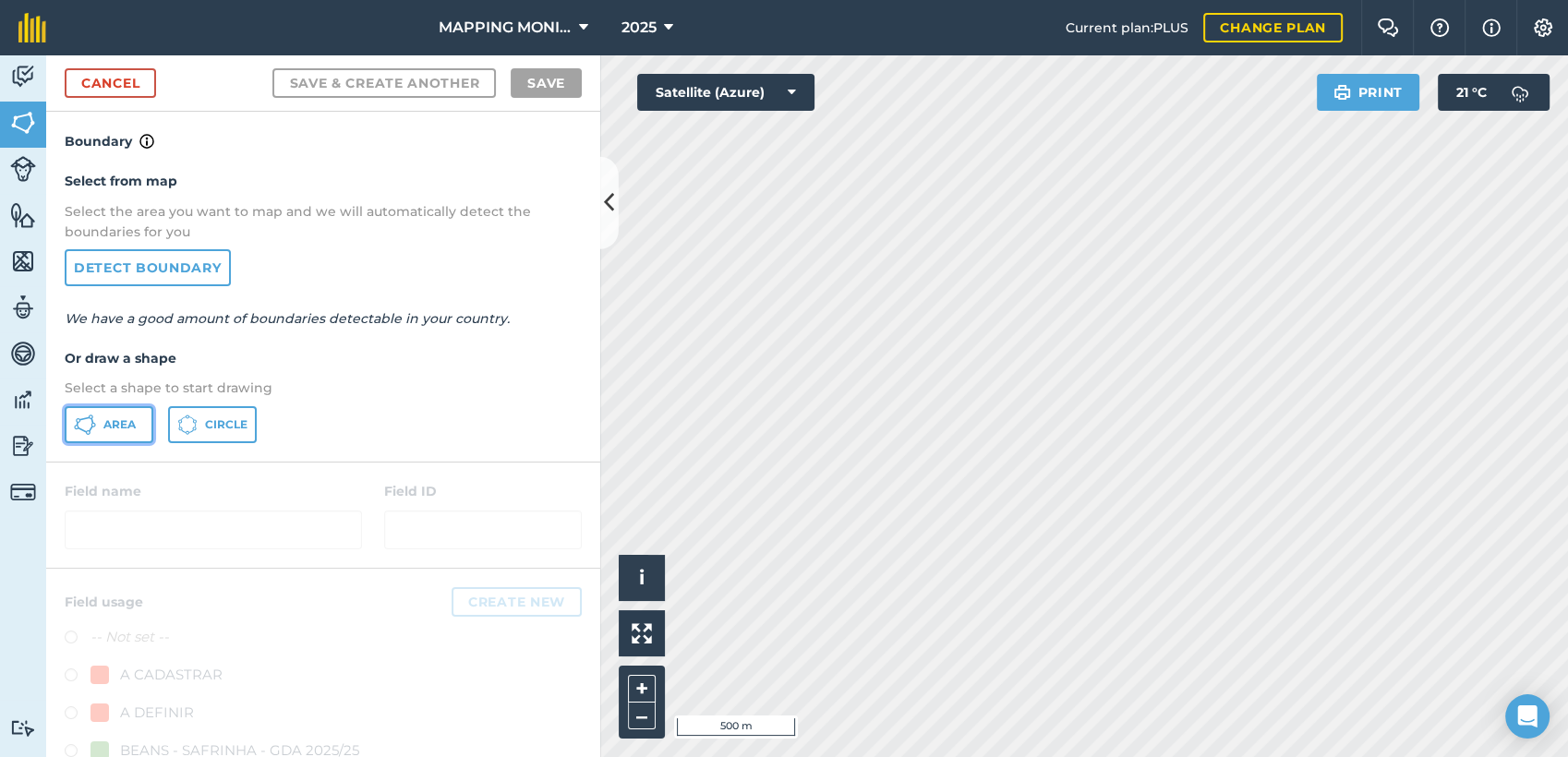
click at [96, 432] on button "Area" at bounding box center [108, 425] width 88 height 37
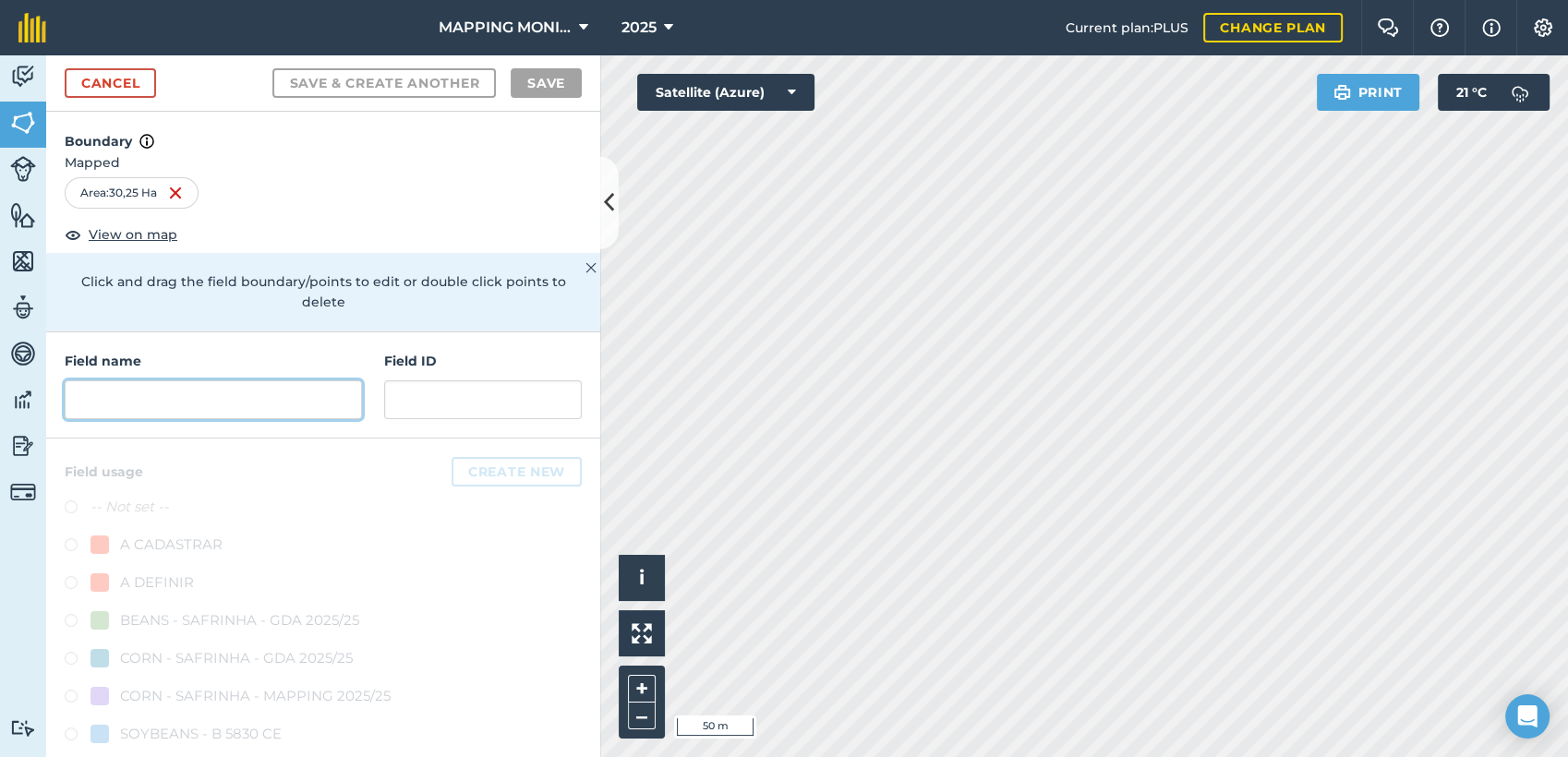
drag, startPoint x: 154, startPoint y: 399, endPoint x: 145, endPoint y: 393, distance: 10.8
click at [154, 398] on input "text" at bounding box center [213, 400] width 298 height 39
paste input "PRIMAVERA DO LESTE/MT - JUMIR DETEFOL - N S APARECIDA"
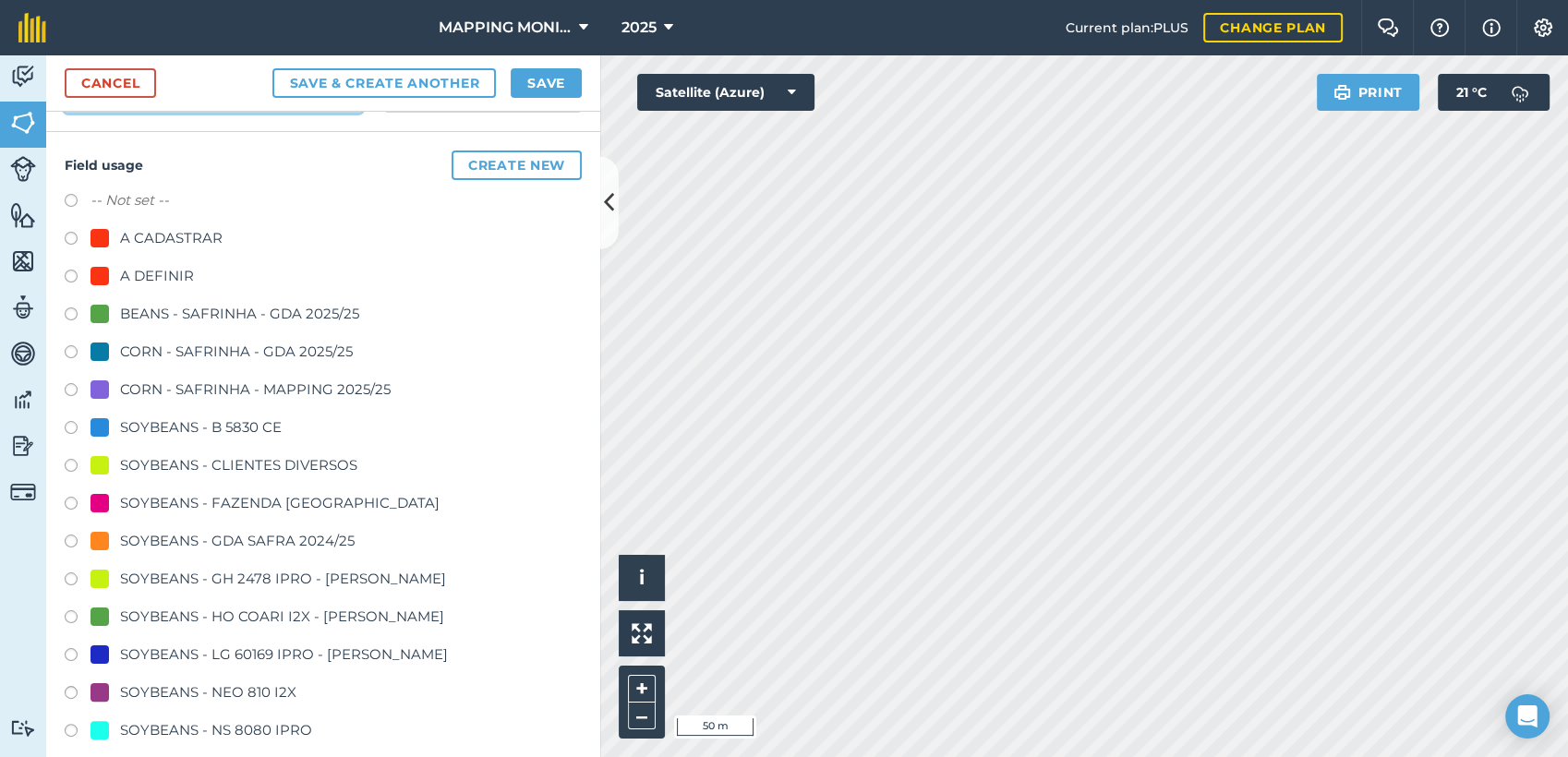
scroll to position [308, 0]
type input "PRIMAVERA DO LESTE/MT - JUMIR DETEFOL - N S APARECIDA"
click at [244, 461] on div "SOYBEANS - CLIENTES DIVERSOS" at bounding box center [238, 464] width 237 height 22
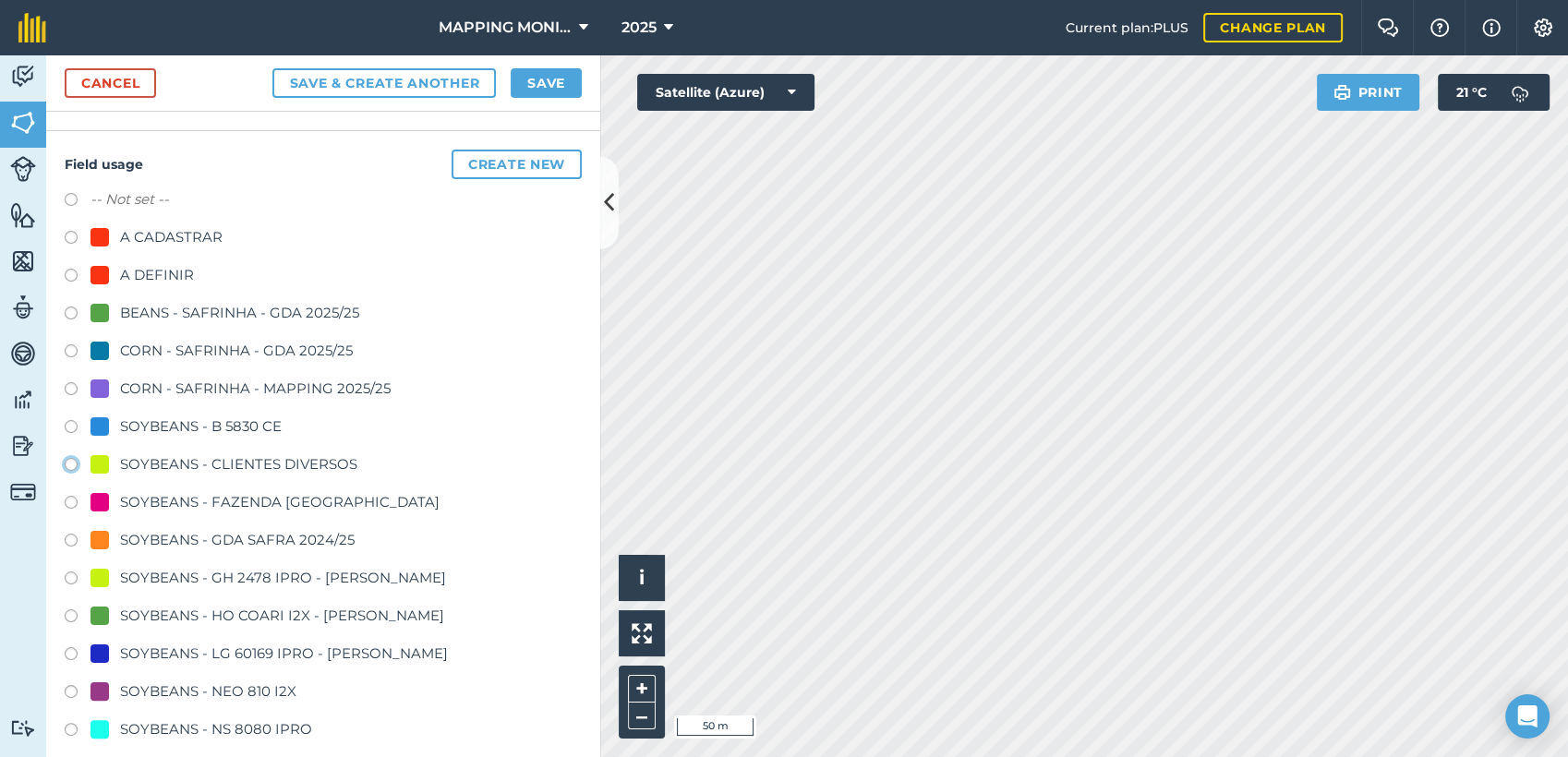
radio input "true"
click at [556, 86] on button "Save" at bounding box center [546, 83] width 71 height 30
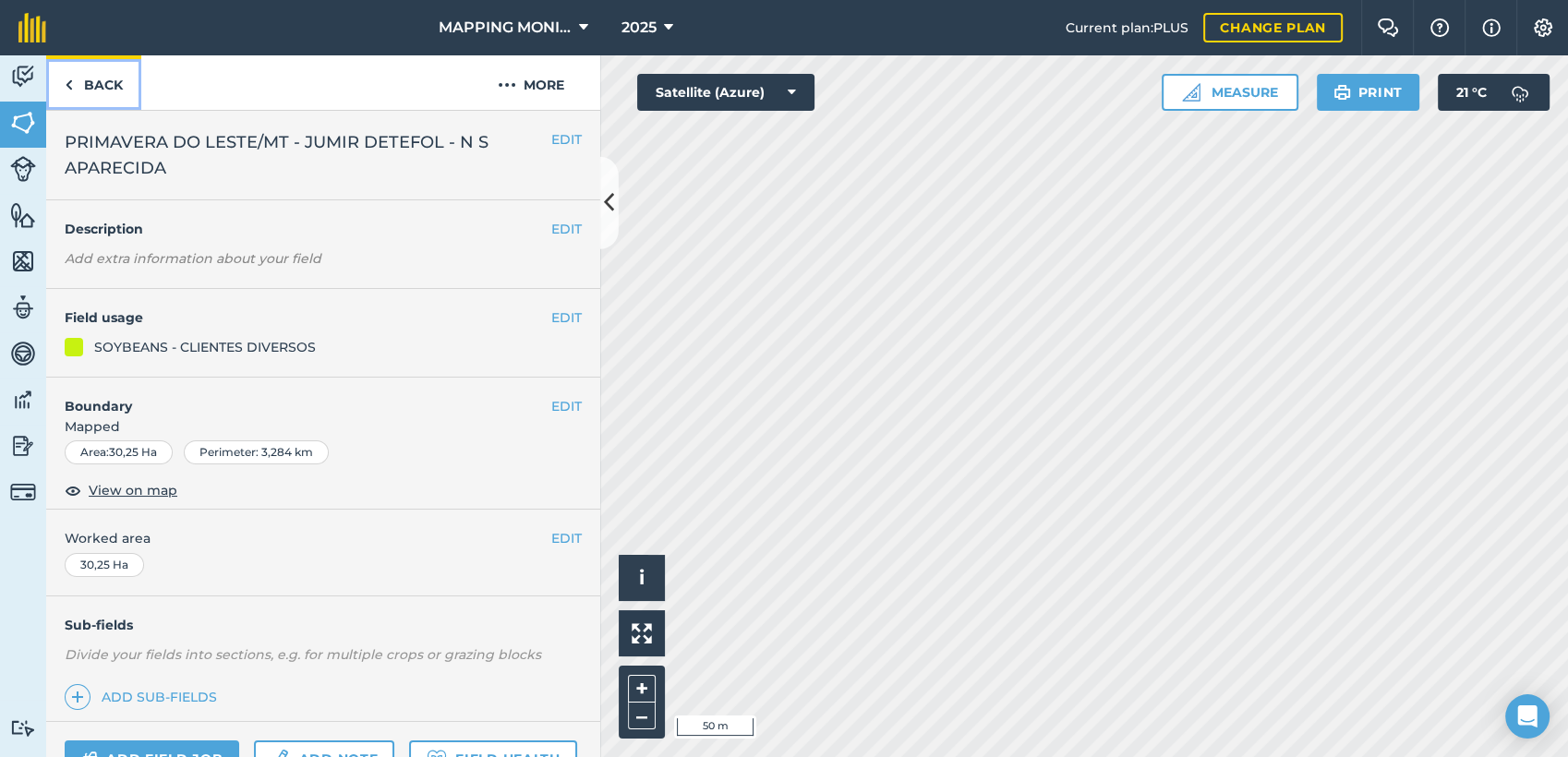
click at [101, 86] on link "Back" at bounding box center [94, 83] width 95 height 55
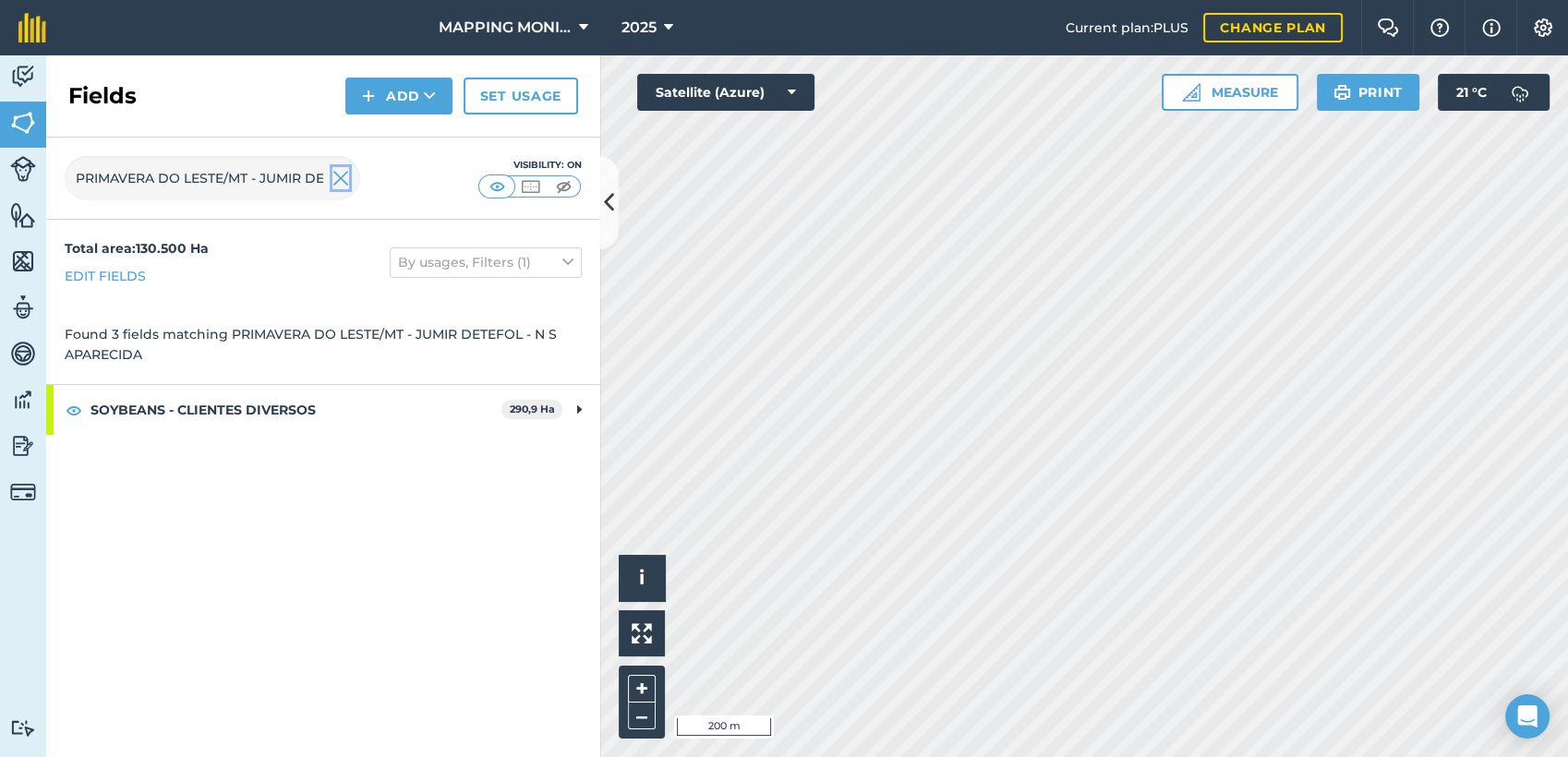
click at [338, 185] on img at bounding box center [341, 179] width 17 height 22
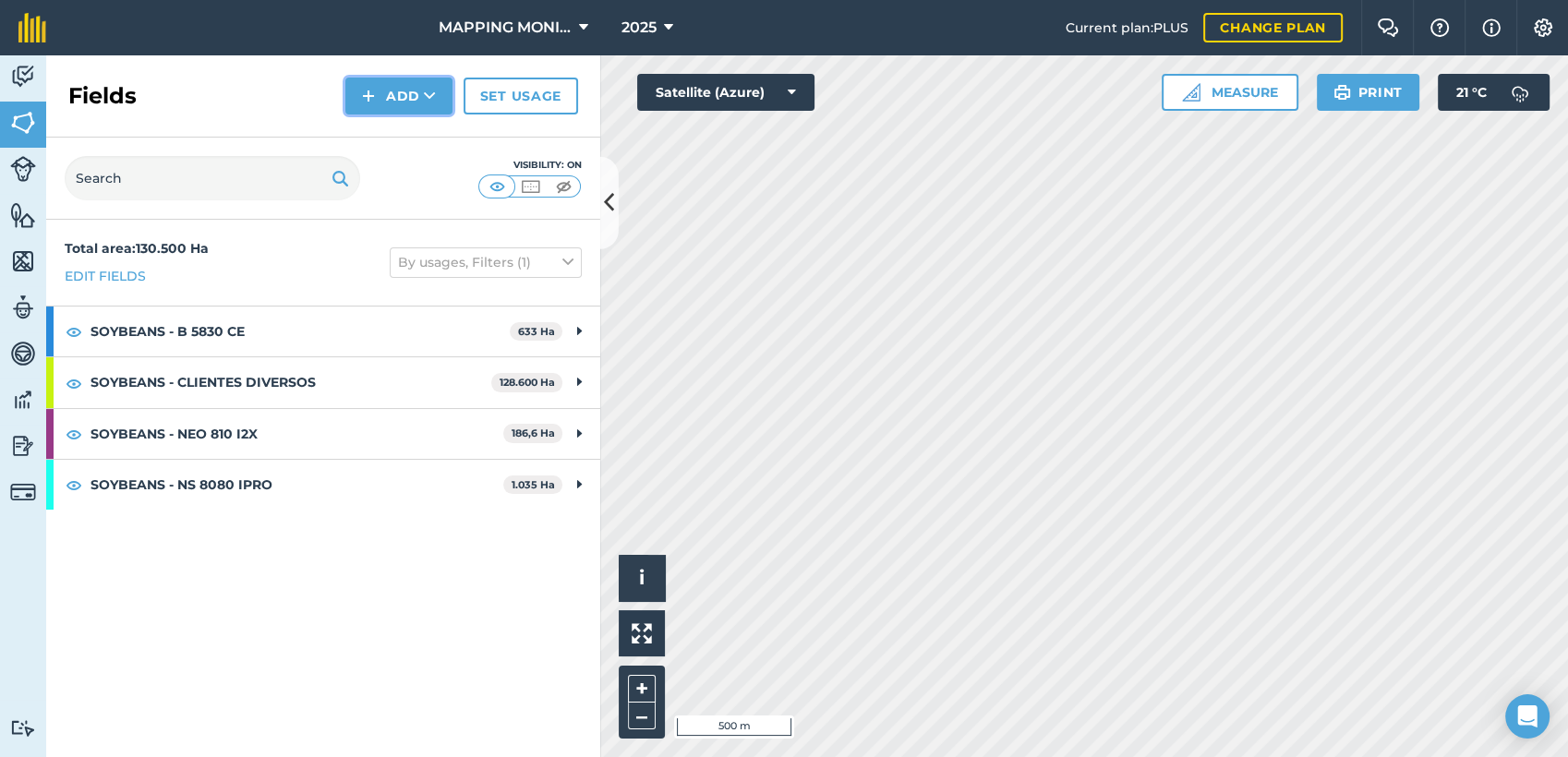
click at [414, 102] on button "Add" at bounding box center [398, 96] width 107 height 37
click at [408, 129] on link "Draw" at bounding box center [398, 138] width 101 height 41
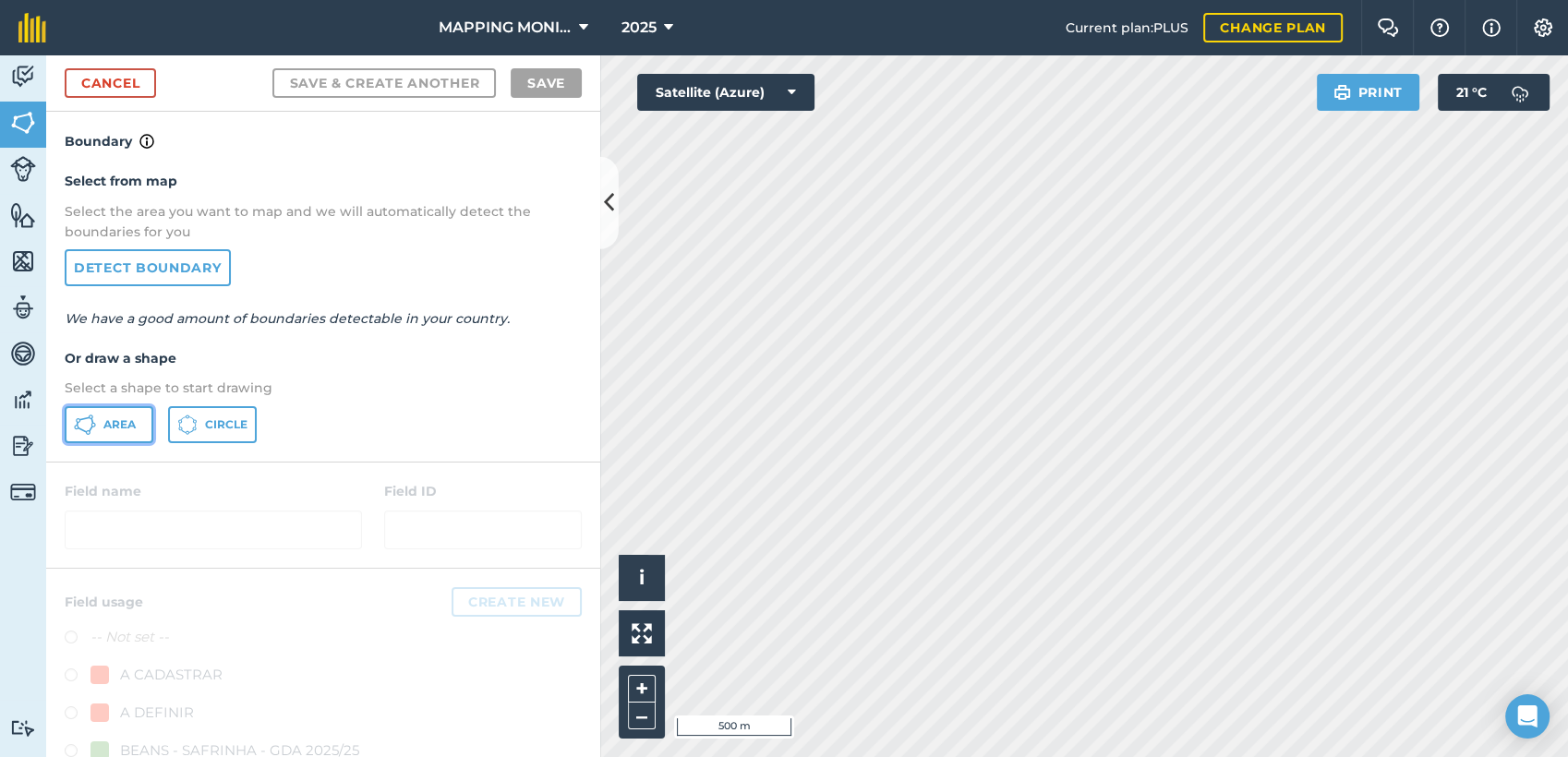
click at [144, 423] on button "Area" at bounding box center [108, 425] width 88 height 37
click at [931, 756] on html "MAPPING MONITORAMENTO AGRICOLA 2025 Current plan : PLUS Change plan Farm Chat H…" at bounding box center [784, 378] width 1568 height 757
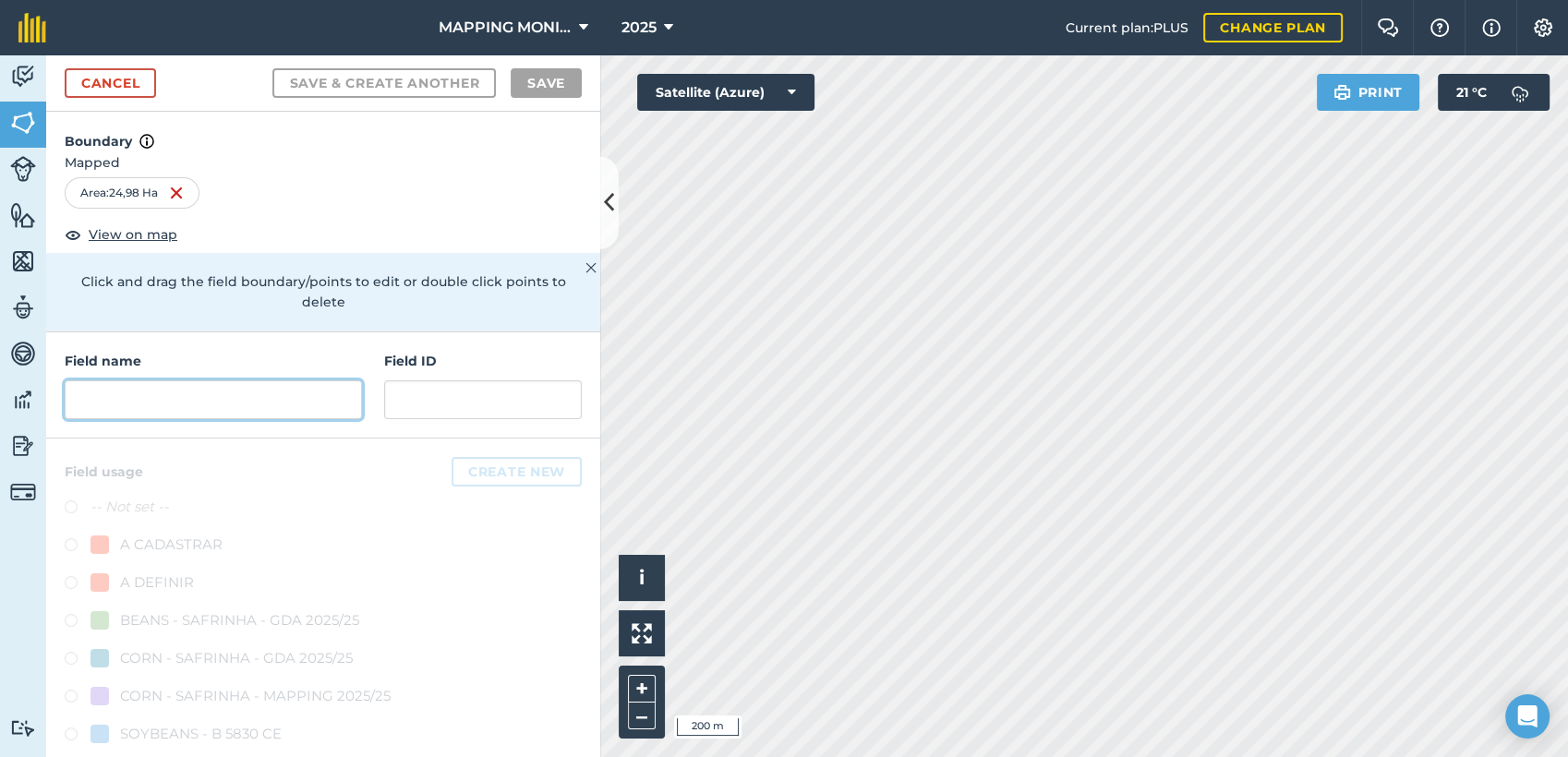
click at [160, 413] on input "text" at bounding box center [213, 400] width 298 height 39
paste input "PRIMAVERA DO LESTE/MT - JUMIR DETEFOL - N S APARECIDA"
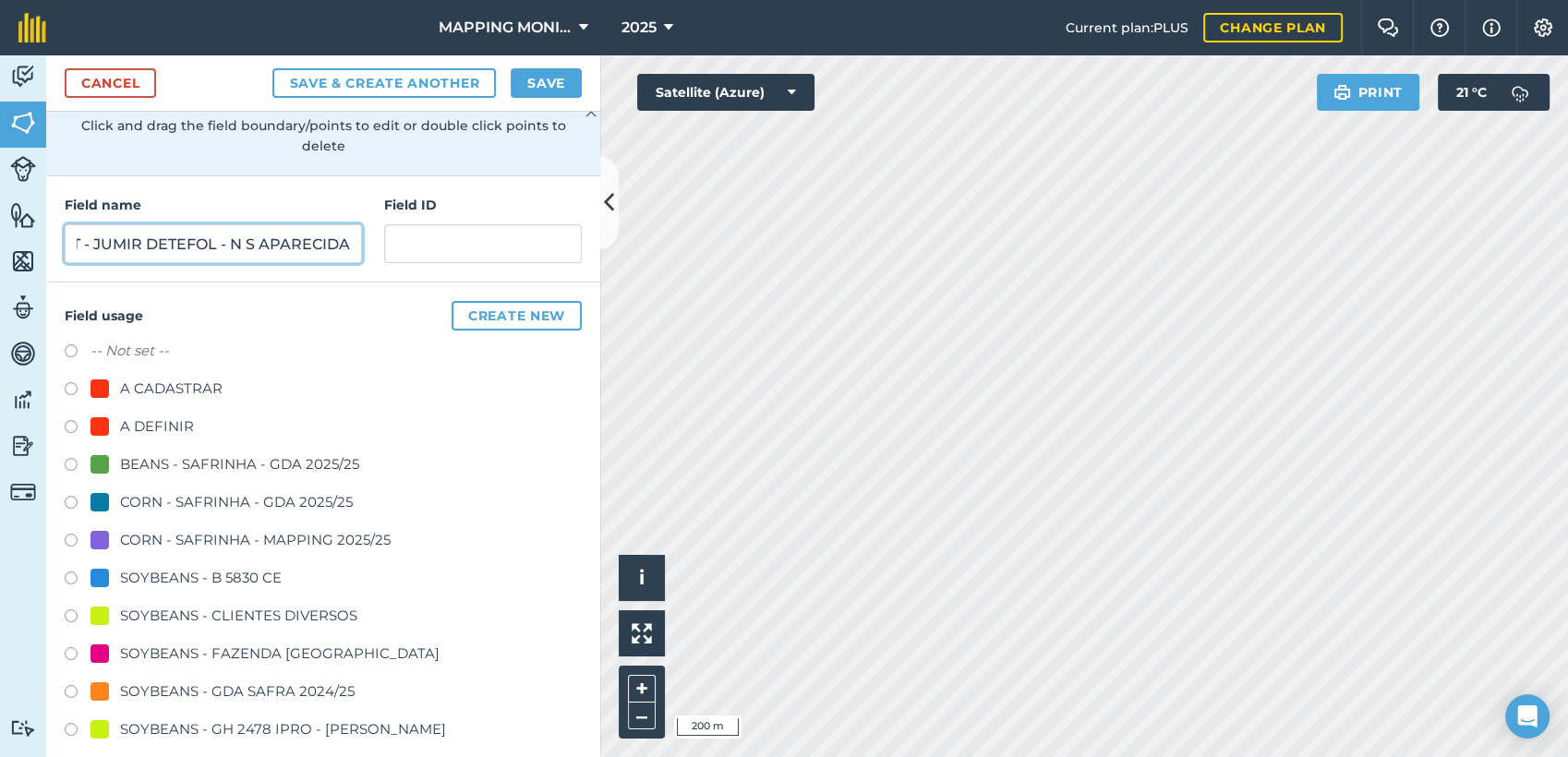
scroll to position [205, 0]
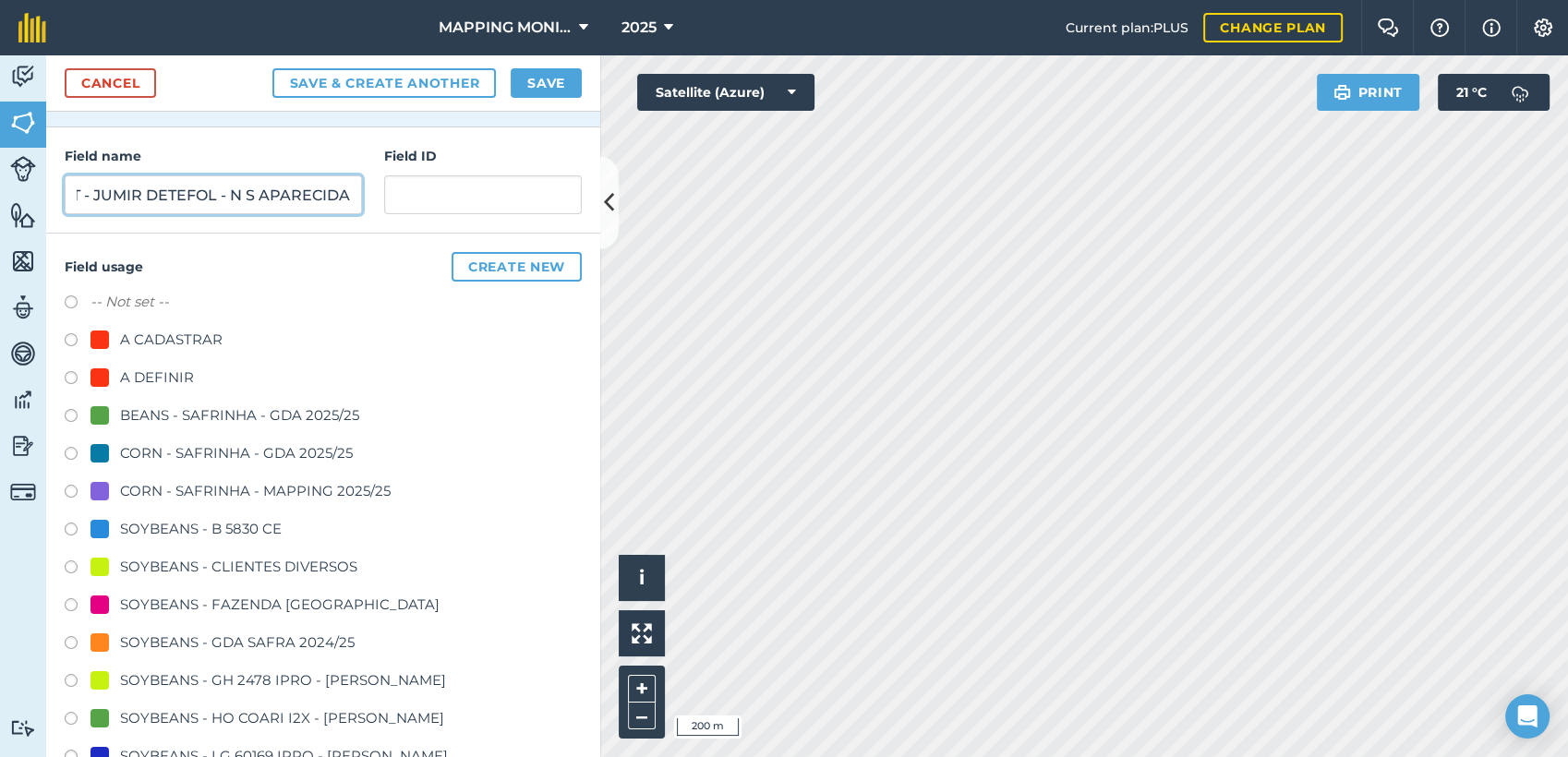
type input "PRIMAVERA DO LESTE/MT - JUMIR DETEFOL - N S APARECIDA"
click at [191, 562] on div "SOYBEANS - CLIENTES DIVERSOS" at bounding box center [238, 567] width 237 height 22
radio input "true"
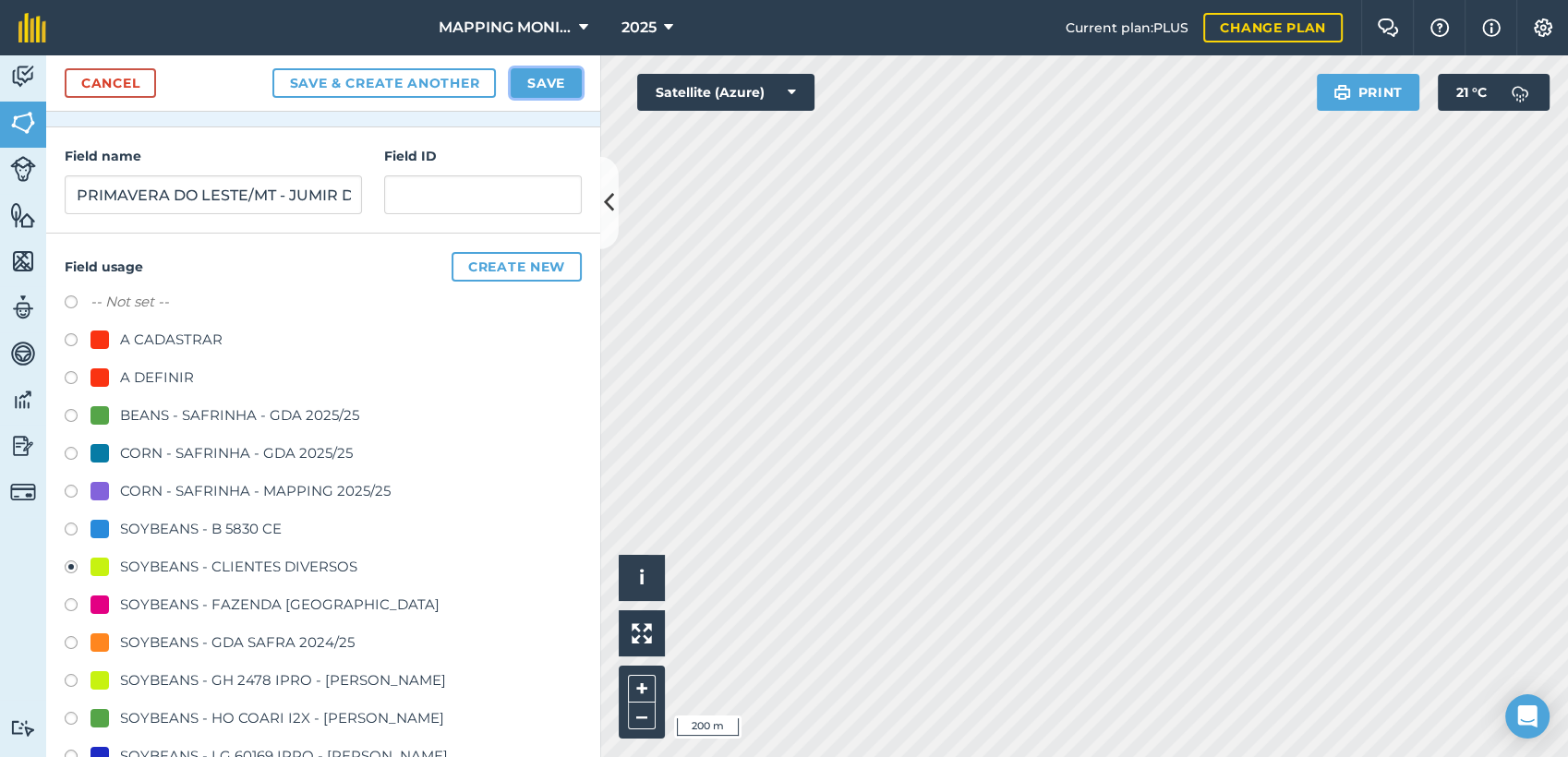
click at [551, 85] on button "Save" at bounding box center [546, 83] width 71 height 30
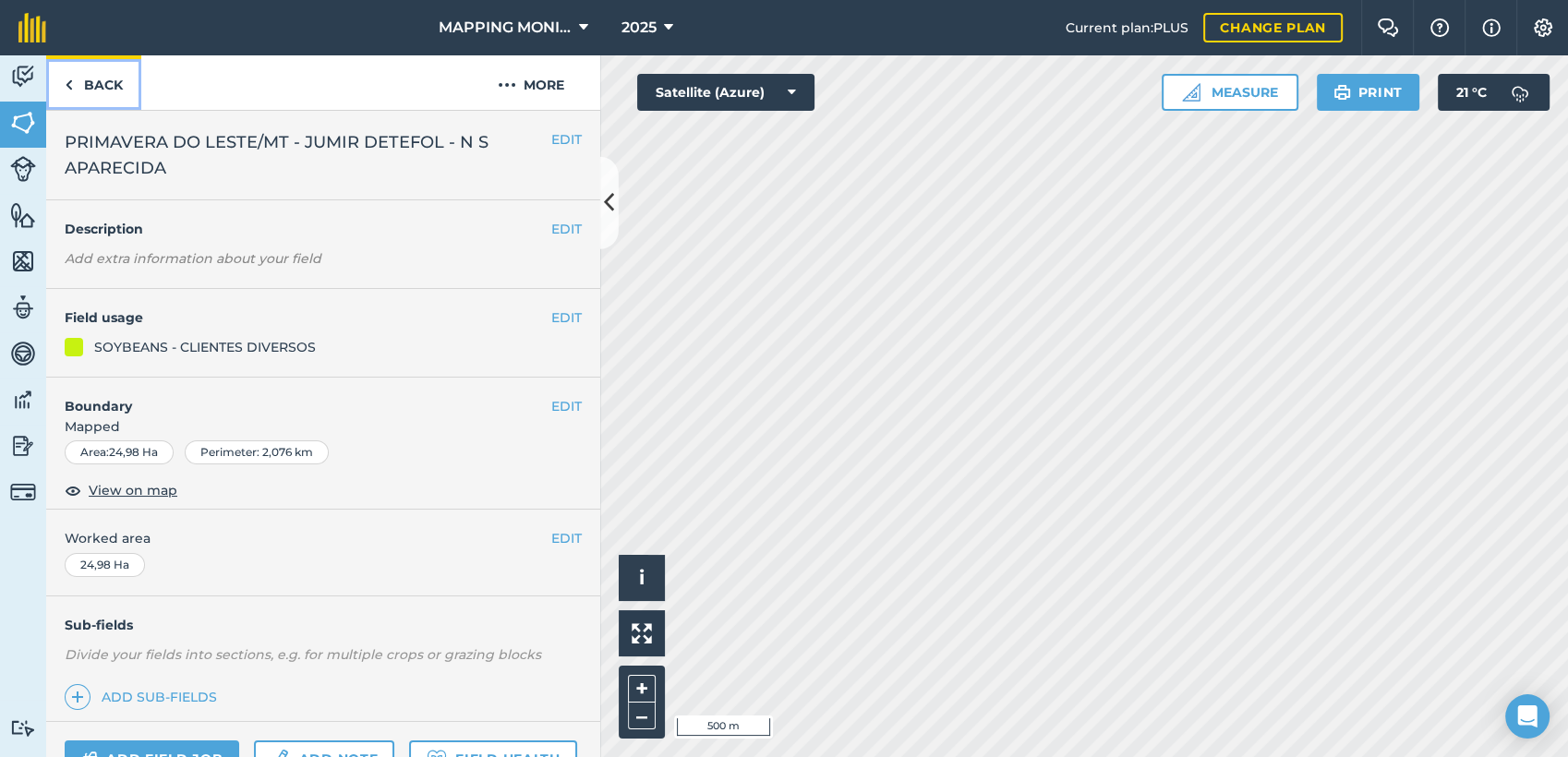
click at [81, 94] on link "Back" at bounding box center [94, 83] width 95 height 55
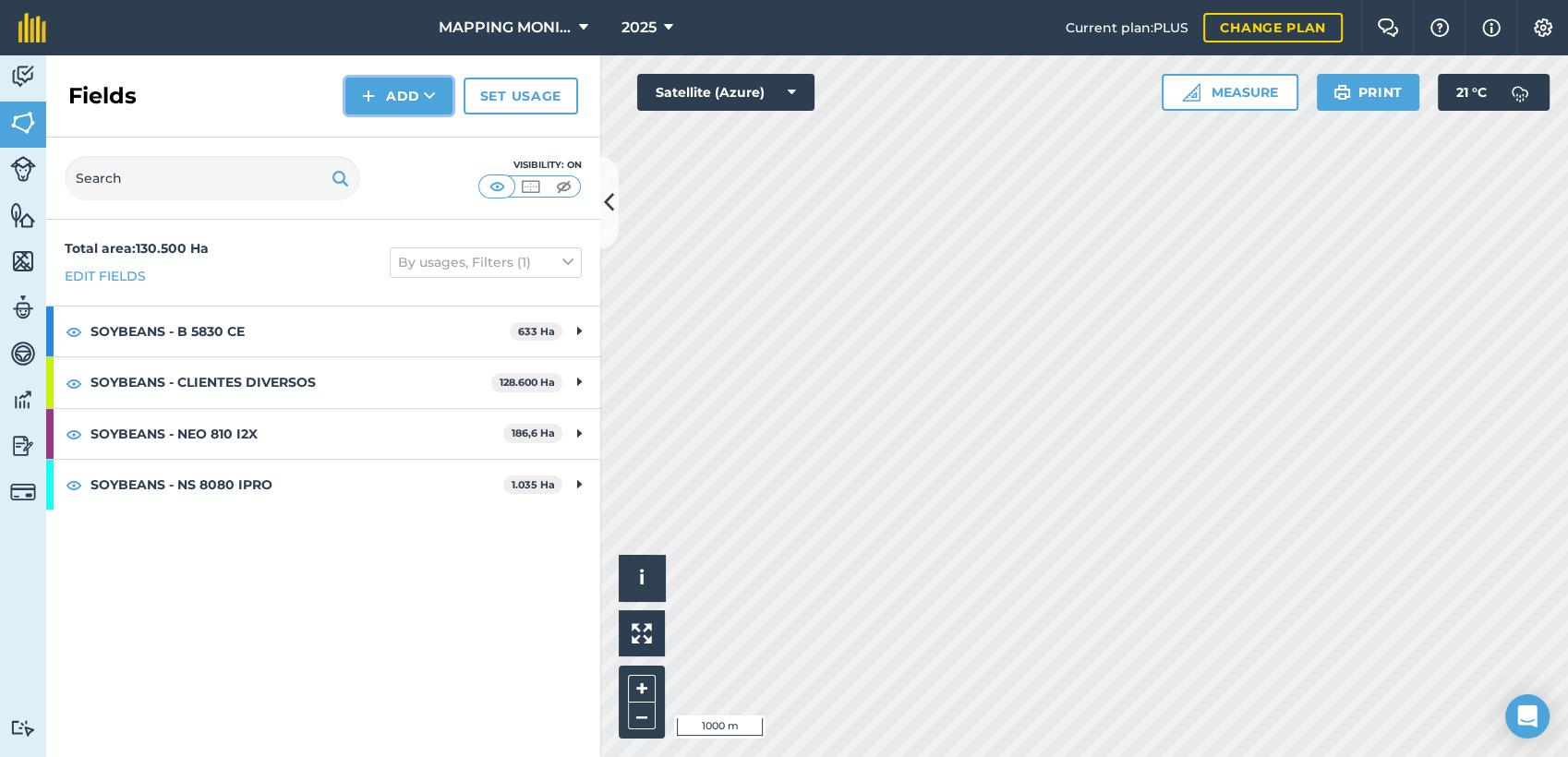
click at [387, 100] on button "Add" at bounding box center [398, 96] width 107 height 37
click at [383, 132] on link "Draw" at bounding box center [398, 138] width 101 height 41
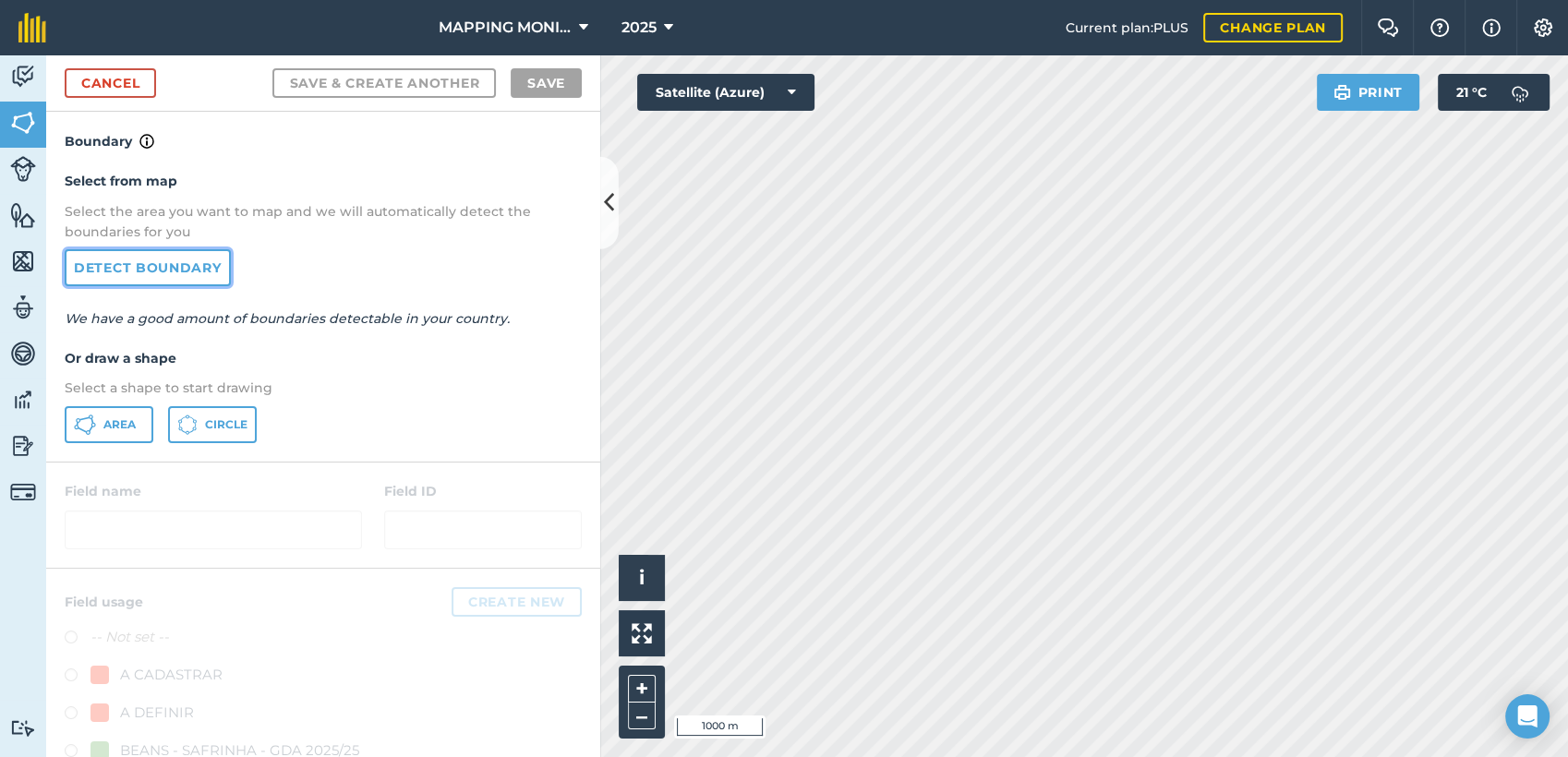
click at [170, 277] on link "Detect boundary" at bounding box center [147, 268] width 167 height 37
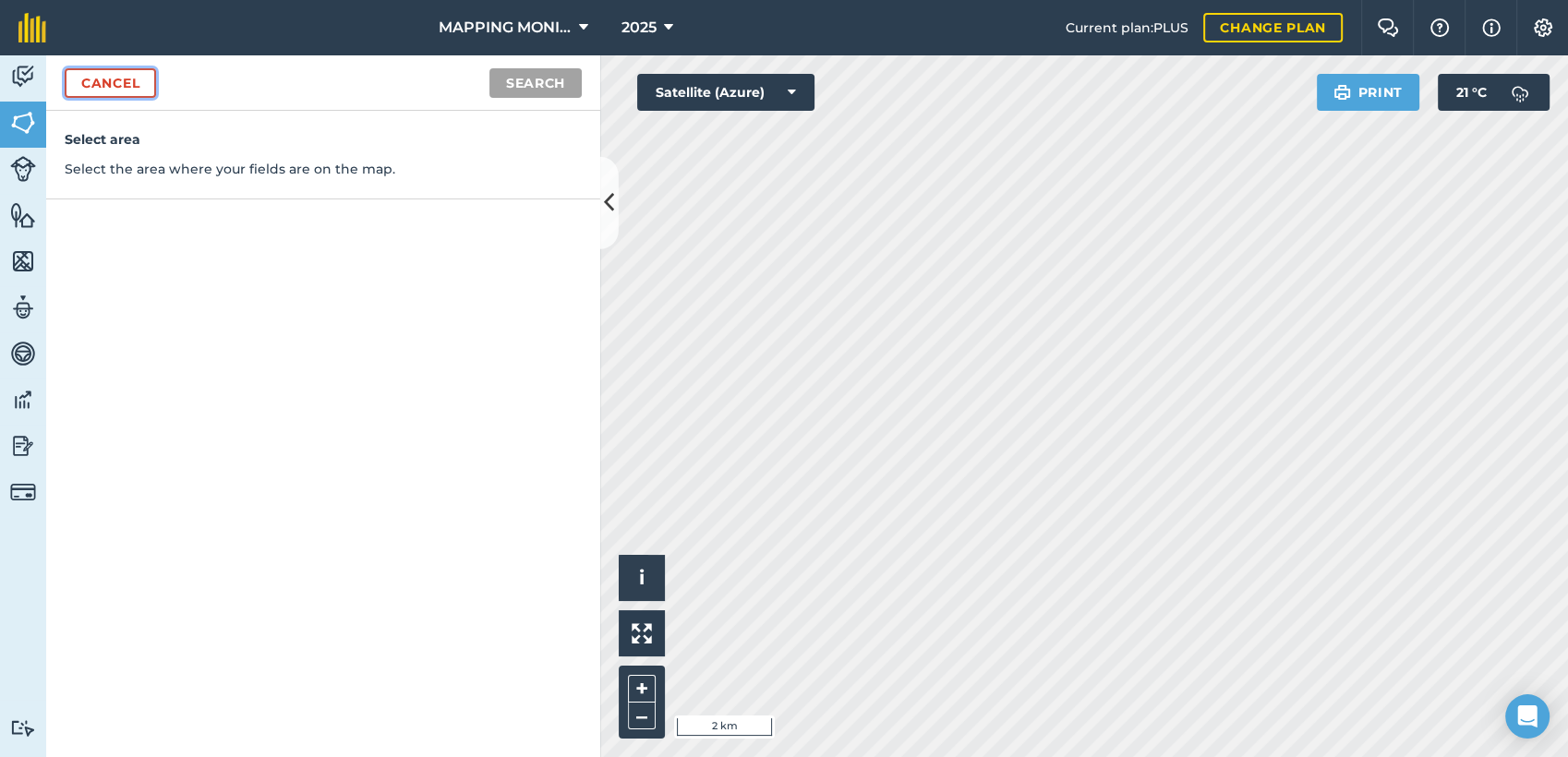
click at [123, 86] on link "Cancel" at bounding box center [110, 83] width 91 height 30
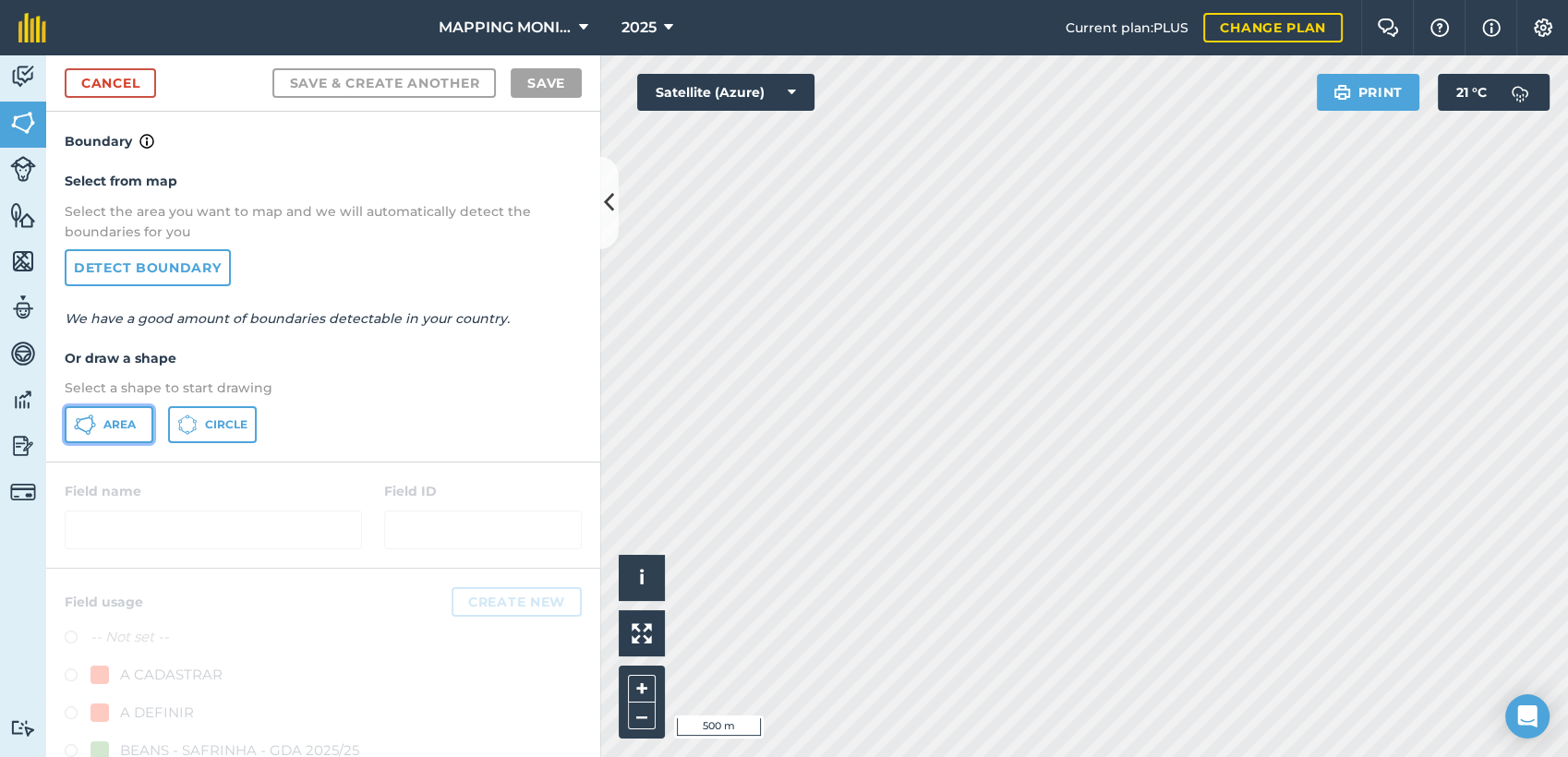
click at [141, 431] on button "Area" at bounding box center [108, 425] width 88 height 37
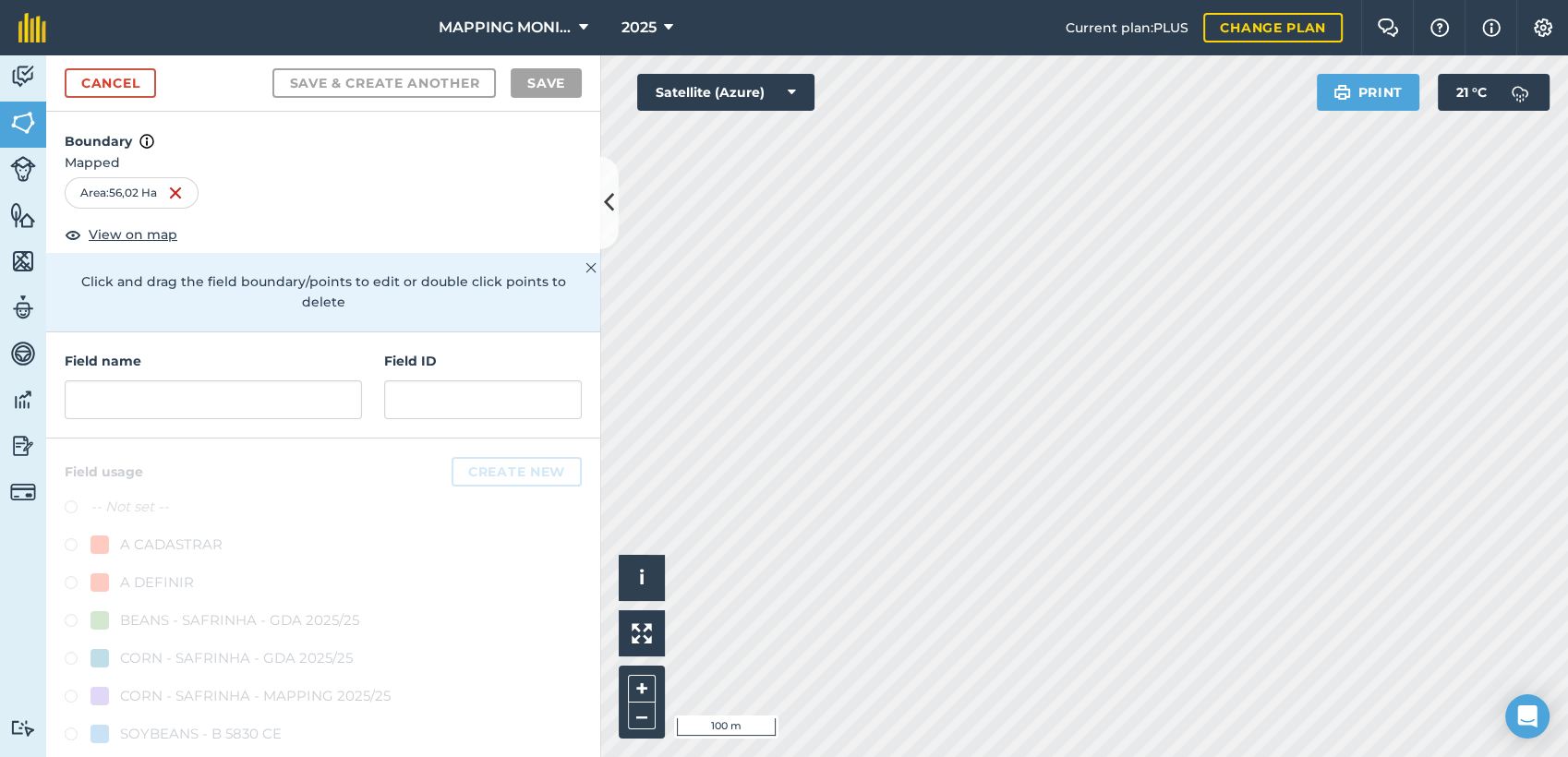
click at [960, 50] on div "MAPPING MONITORAMENTO AGRICOLA 2025 Current plan : PLUS Change plan Farm Chat H…" at bounding box center [784, 378] width 1568 height 757
click at [227, 398] on input "text" at bounding box center [213, 400] width 298 height 39
paste input "PRIMAVERA DO LESTE/MT - JUMIR DETEFOL - N S APARECIDA"
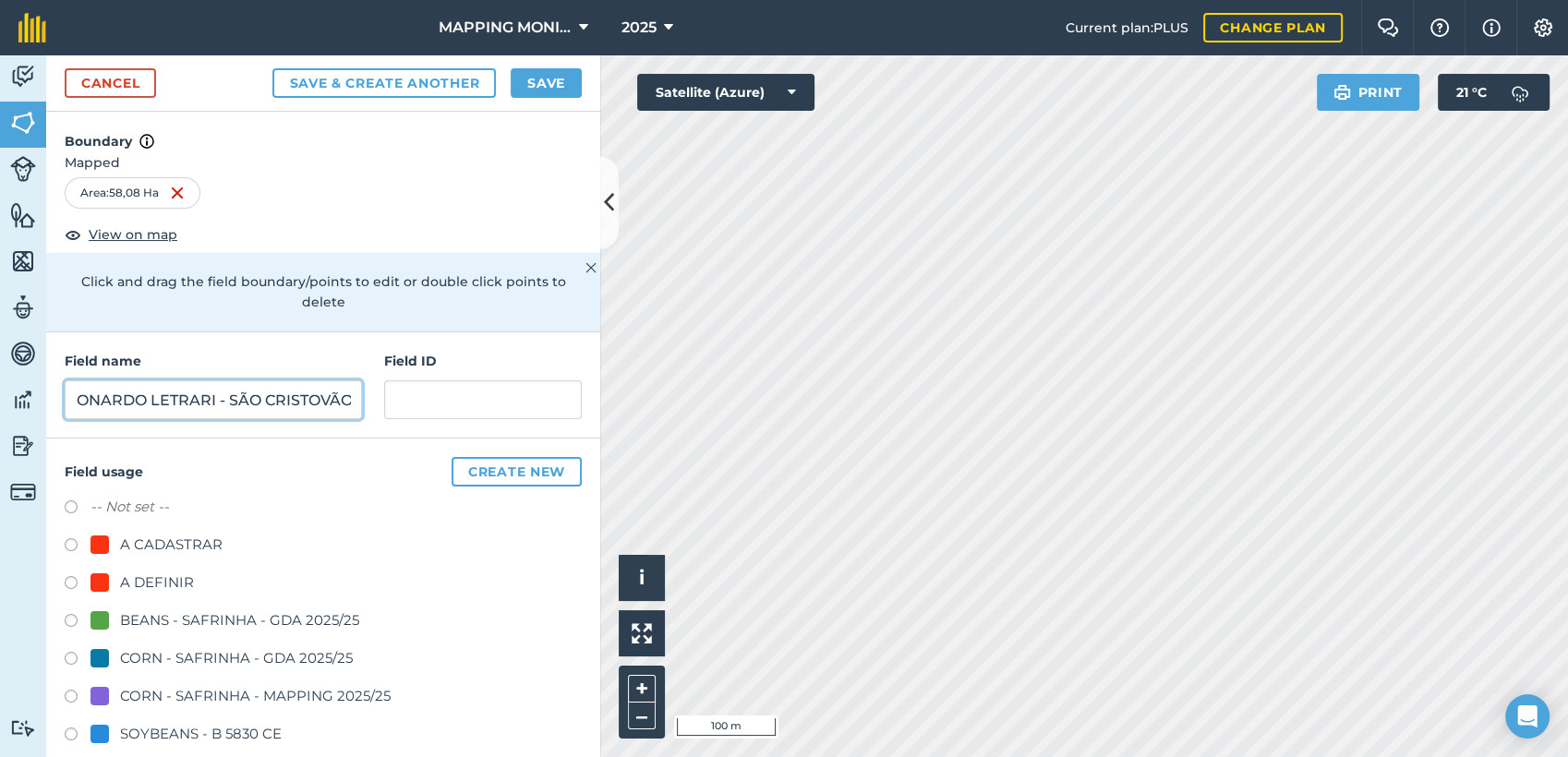
scroll to position [0, 244]
click at [143, 405] on input "PRIMAVERA DO LESTE/MT - LEONARDO LETRARI - SÃO CRISTOVÃO" at bounding box center [213, 400] width 298 height 39
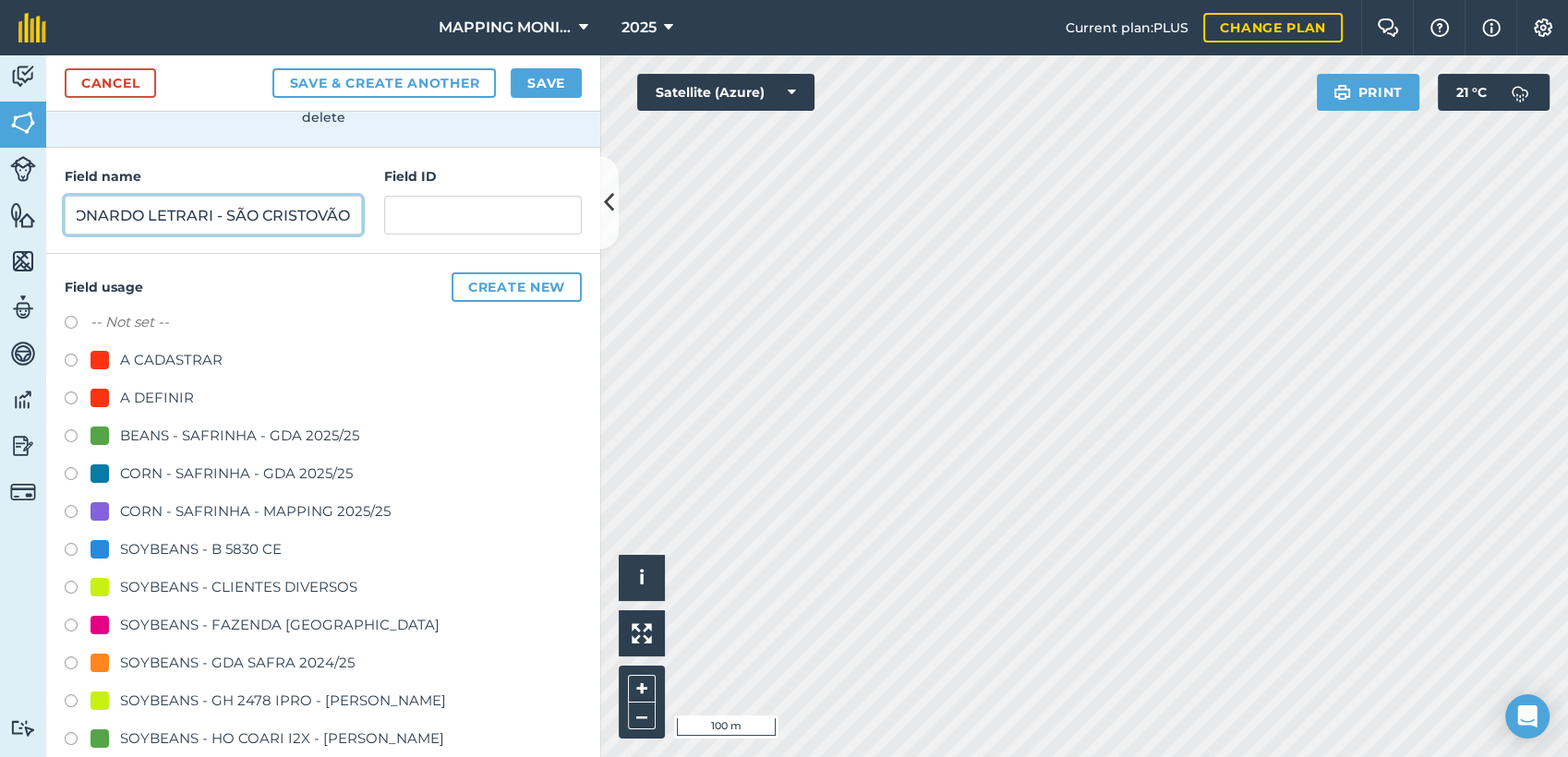
scroll to position [205, 0]
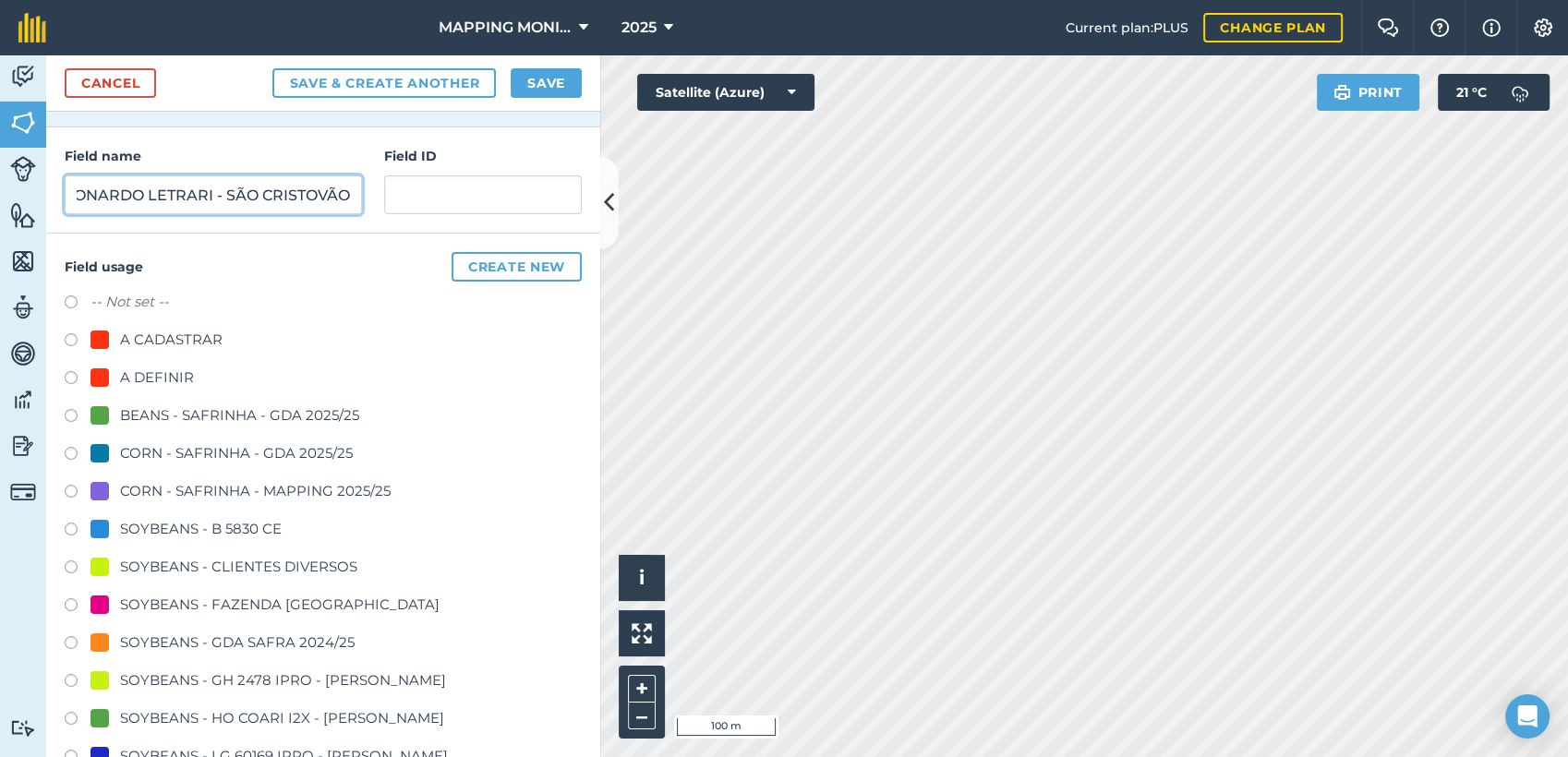
type input "PRIMAVERA DO LESTE/MT - LEONARDO LETRARI - SÃO CRISTOVÃO"
click at [261, 564] on div "SOYBEANS - CLIENTES DIVERSOS" at bounding box center [238, 567] width 237 height 22
radio input "true"
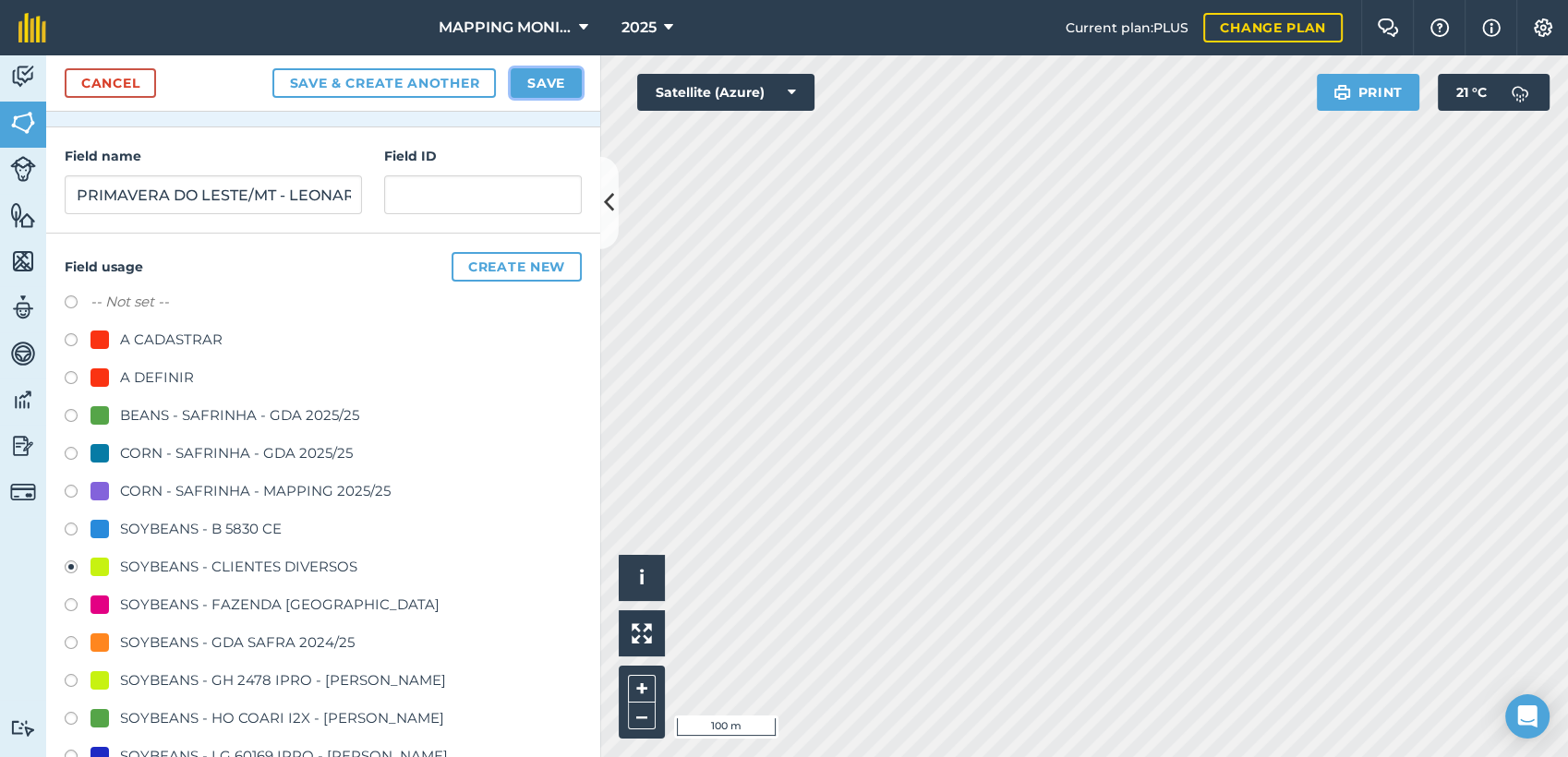
drag, startPoint x: 559, startPoint y: 79, endPoint x: 551, endPoint y: 112, distance: 34.0
click at [559, 81] on button "Save" at bounding box center [546, 83] width 71 height 30
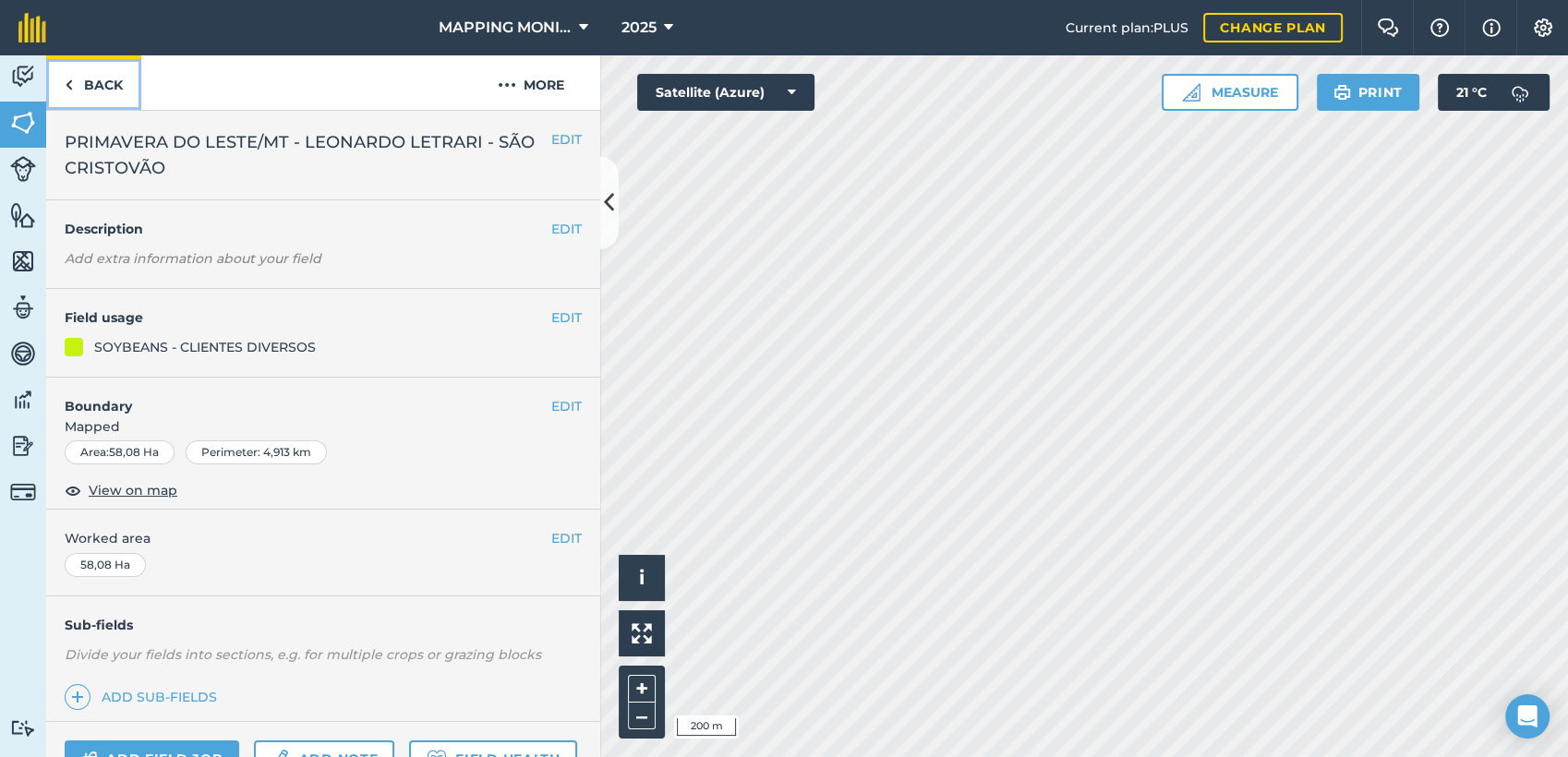
click at [110, 83] on link "Back" at bounding box center [94, 83] width 95 height 55
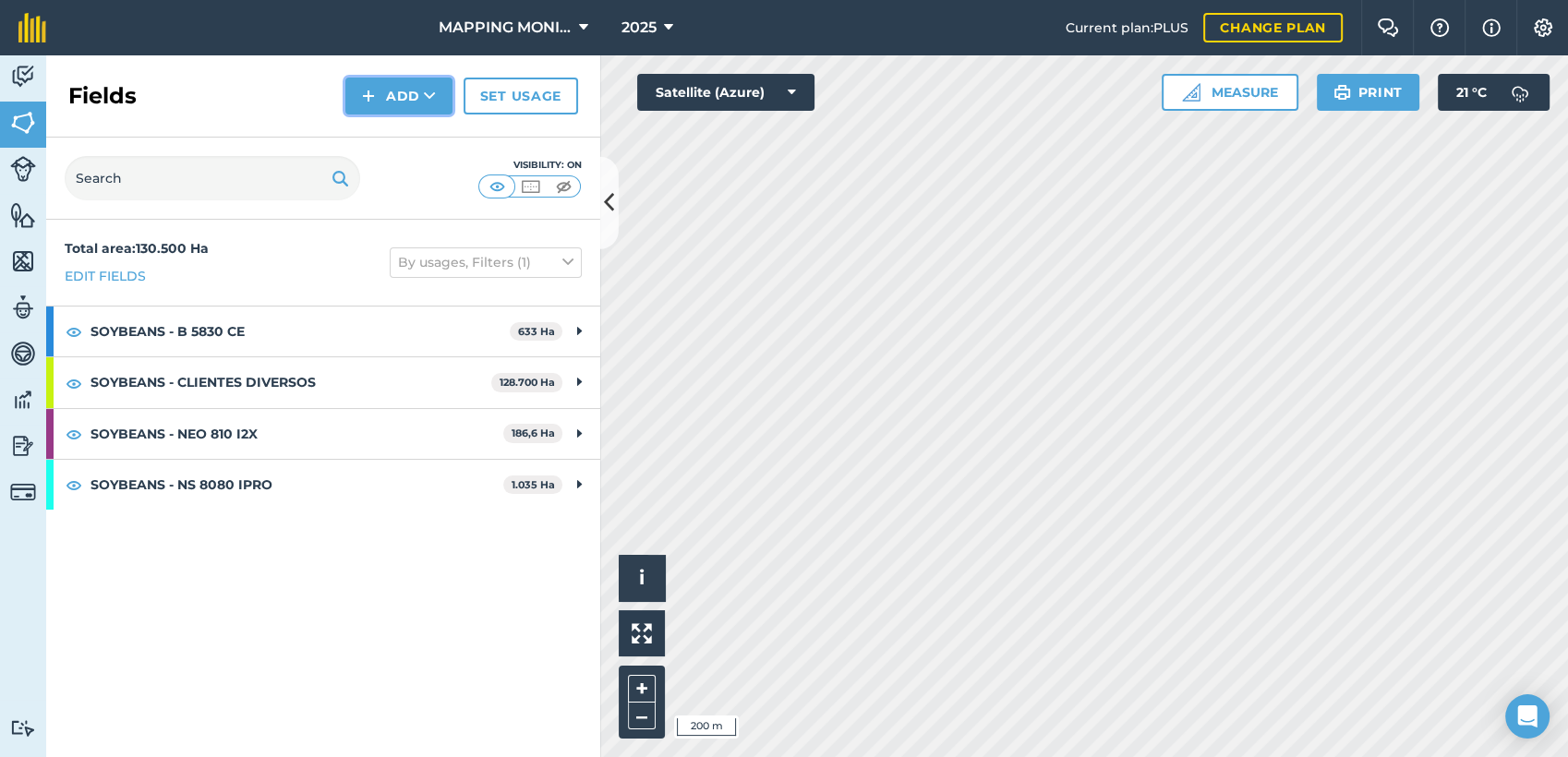
click at [413, 100] on button "Add" at bounding box center [398, 96] width 107 height 37
click at [407, 138] on link "Draw" at bounding box center [398, 138] width 101 height 41
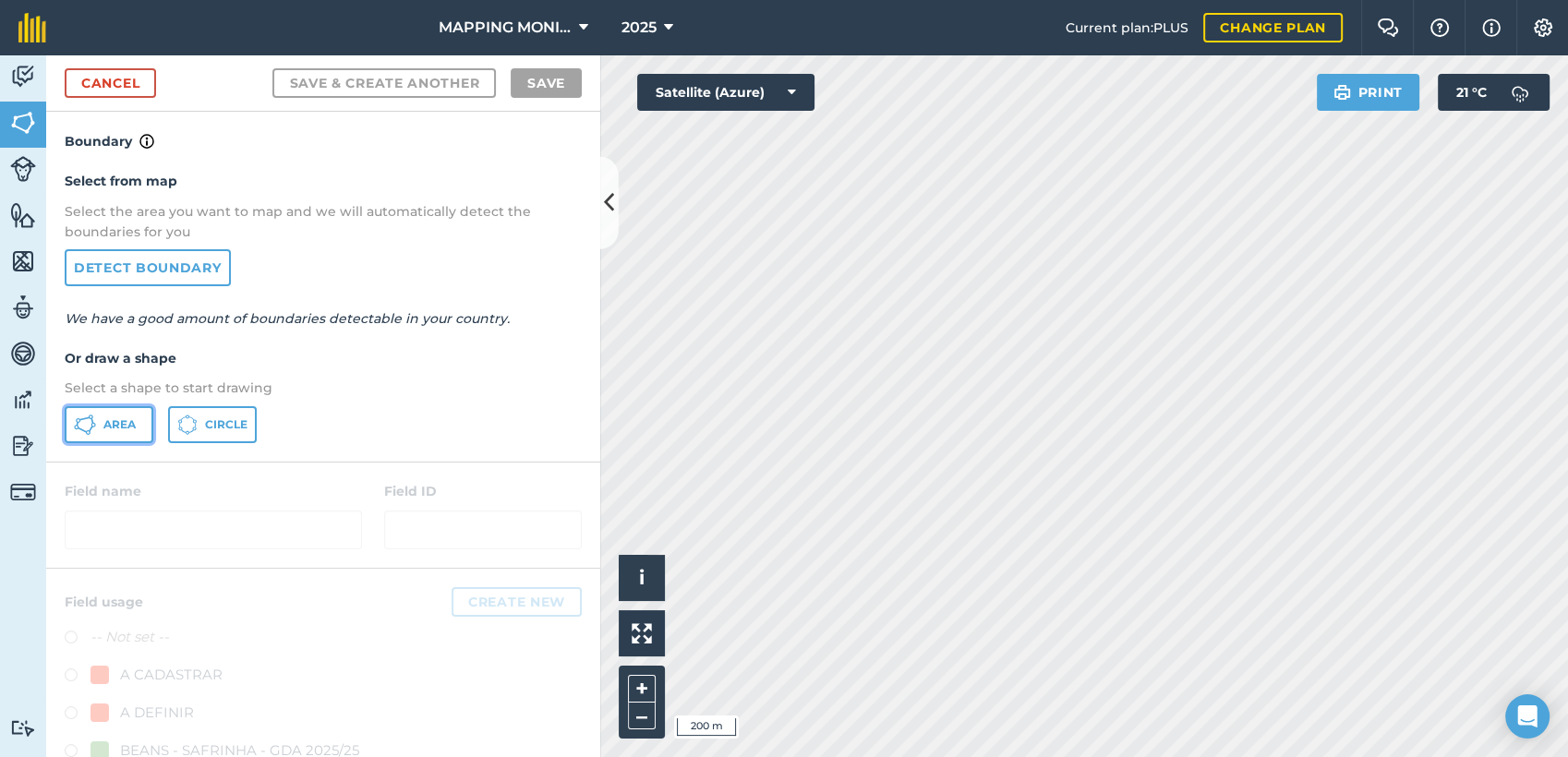
click at [125, 418] on span "Area" at bounding box center [119, 425] width 33 height 15
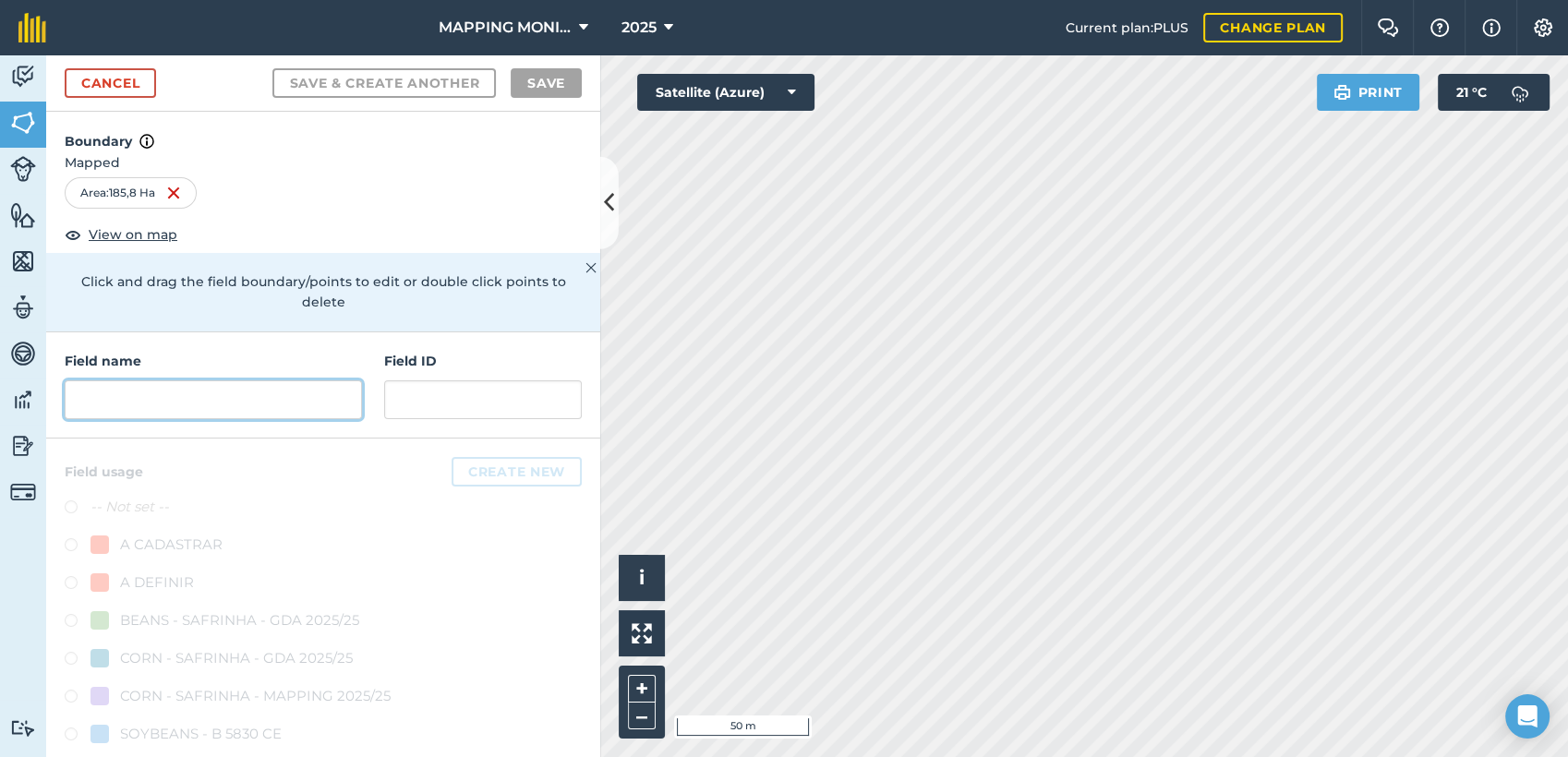
click at [163, 405] on input "text" at bounding box center [213, 400] width 298 height 39
paste input "PRIMAVERA DO LESTE/MT - LEONARDO LETRARI - SÃO CRISTOVÃO"
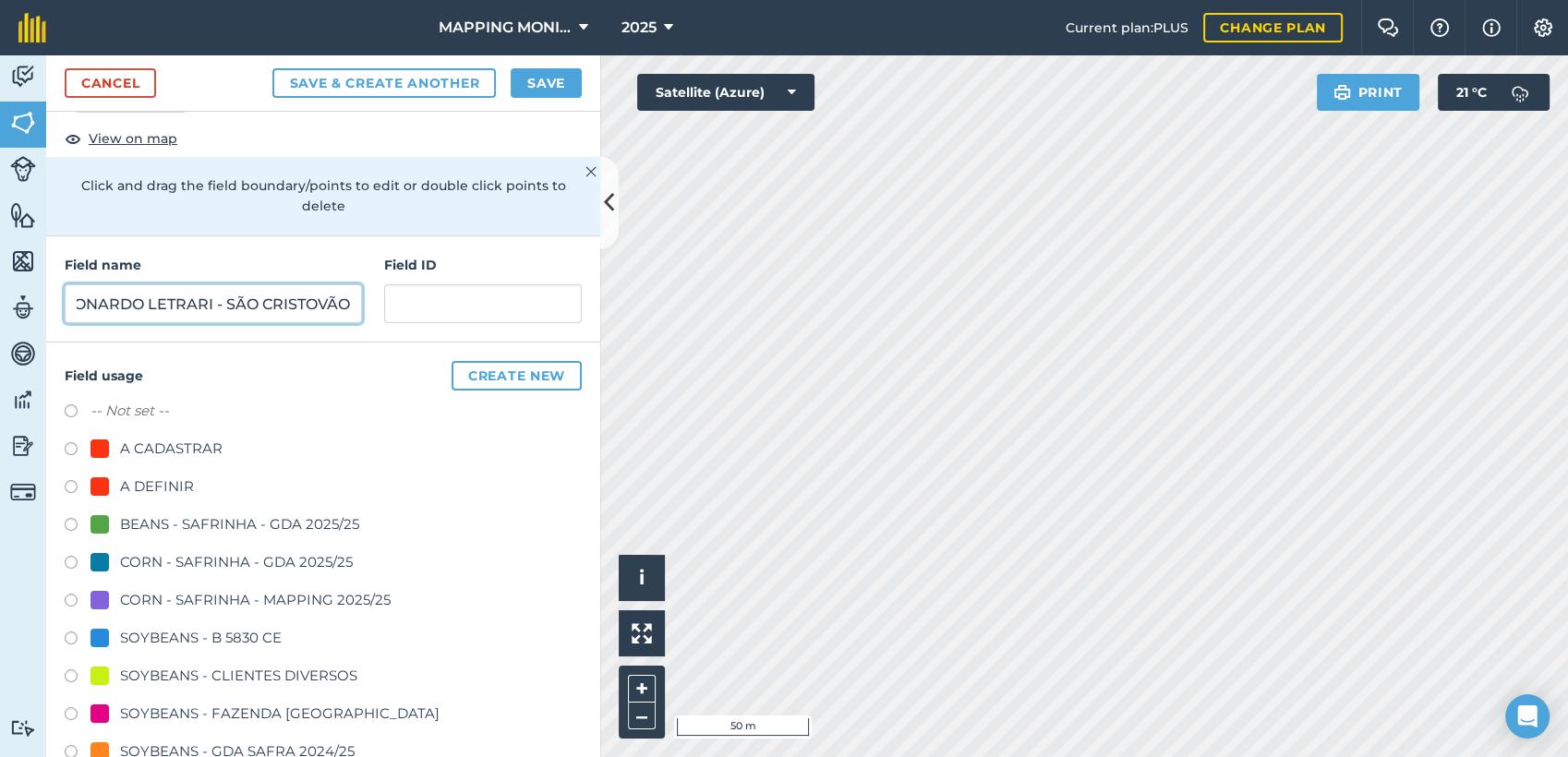
scroll to position [205, 0]
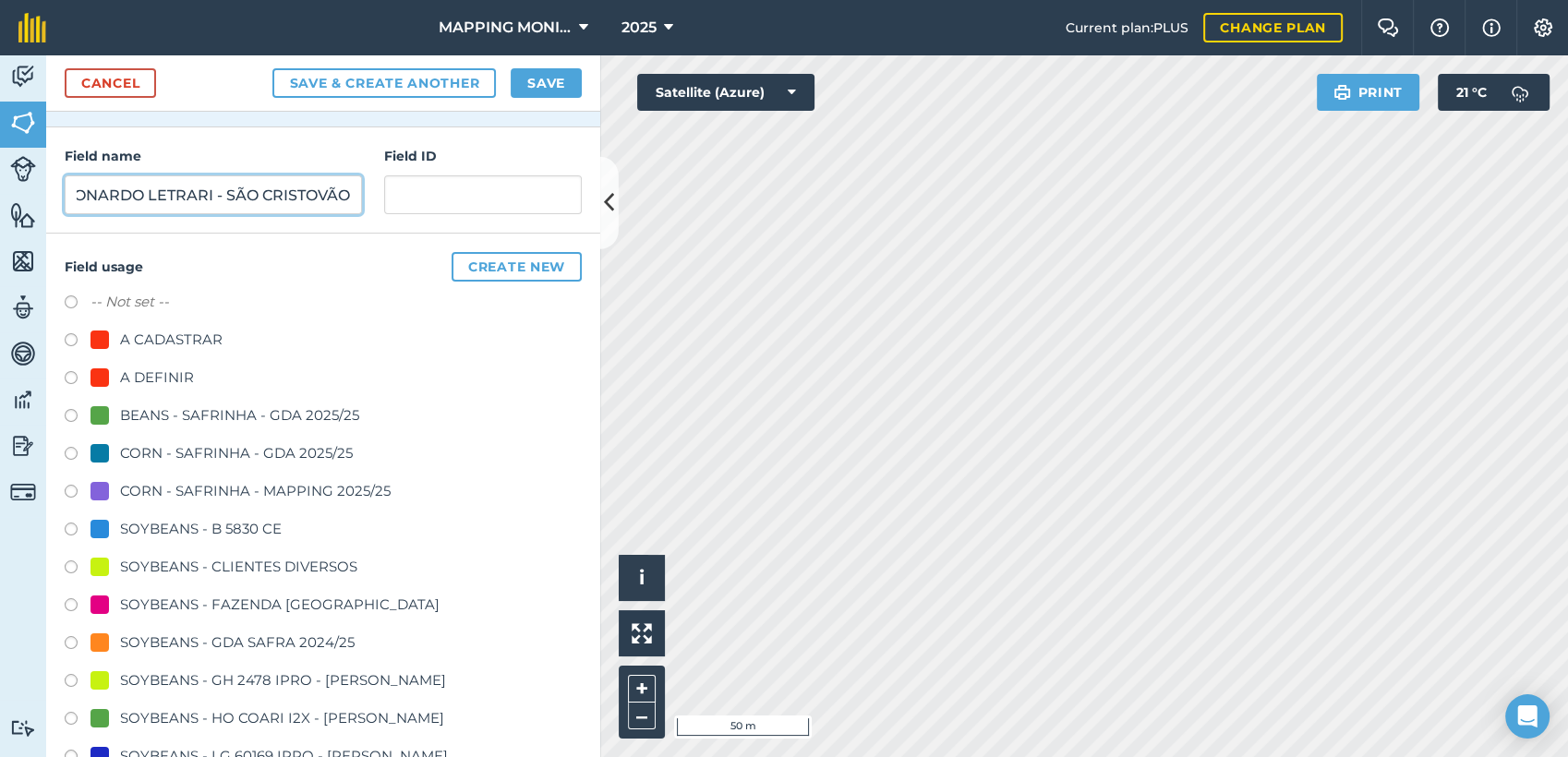
type input "PRIMAVERA DO LESTE/MT - LEONARDO LETRARI - SÃO CRISTOVÃO"
click at [250, 561] on div "SOYBEANS - CLIENTES DIVERSOS" at bounding box center [238, 567] width 237 height 22
radio input "true"
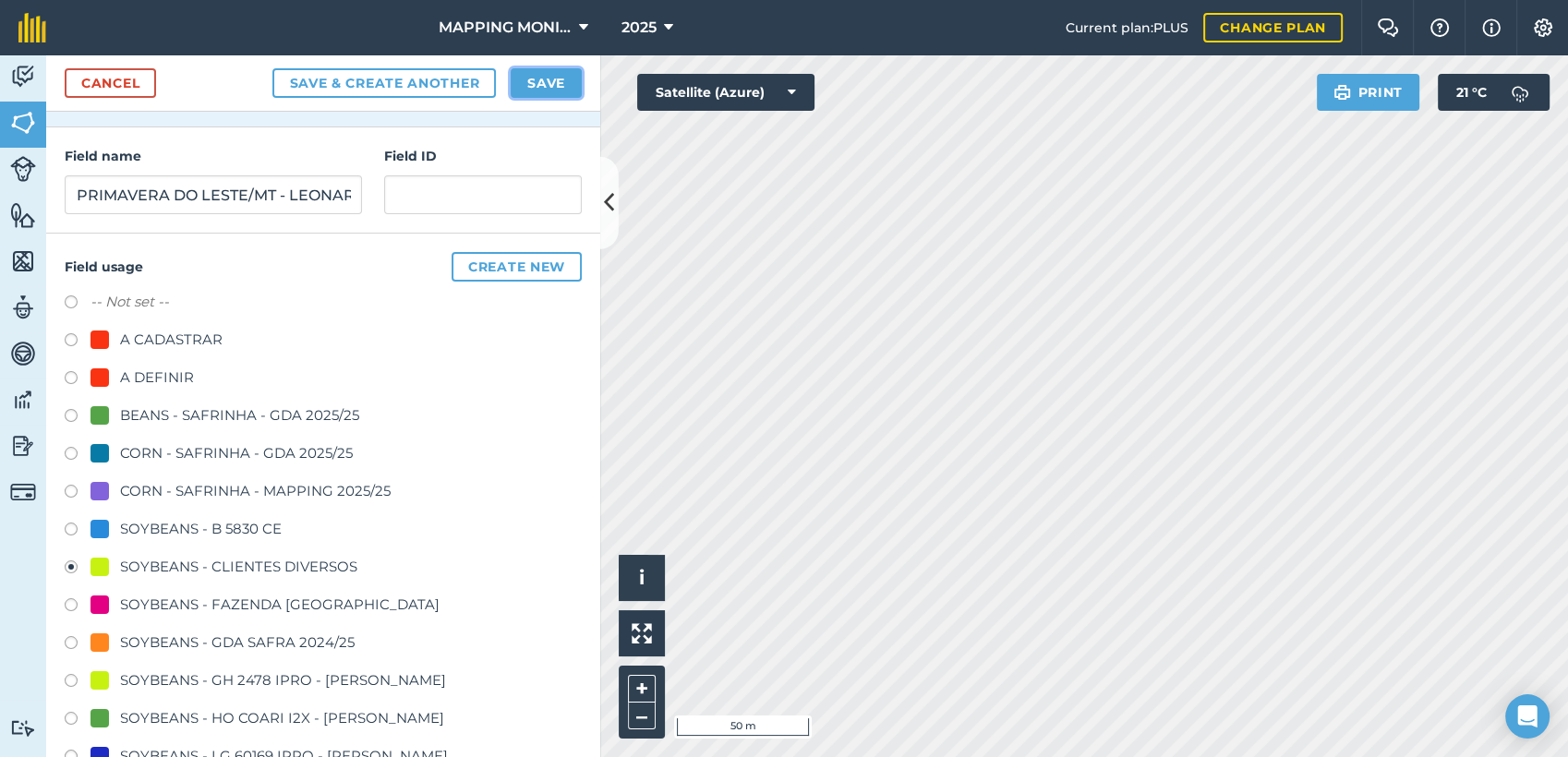
click at [550, 77] on button "Save" at bounding box center [546, 83] width 71 height 30
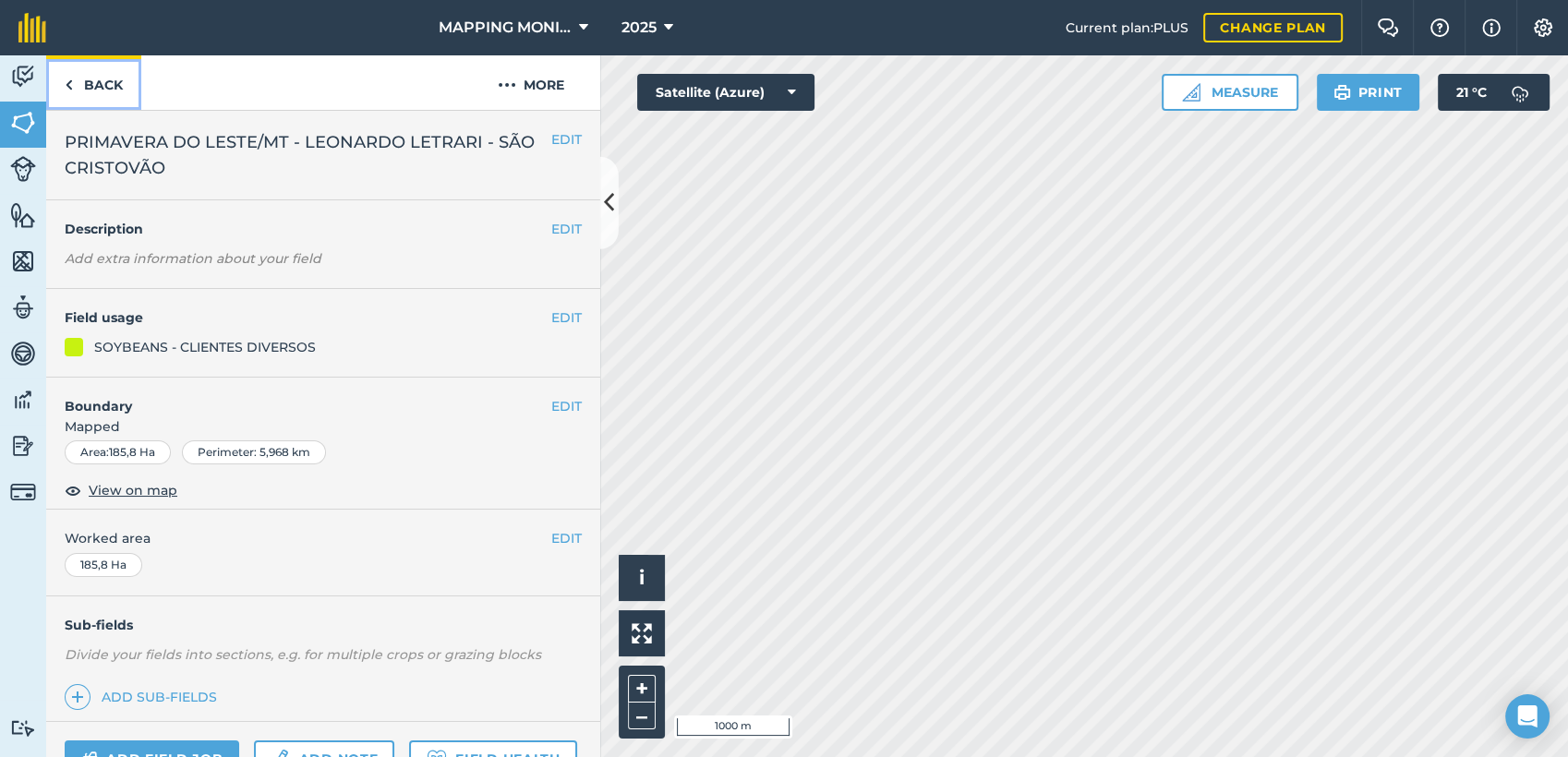
click at [91, 92] on link "Back" at bounding box center [94, 83] width 95 height 55
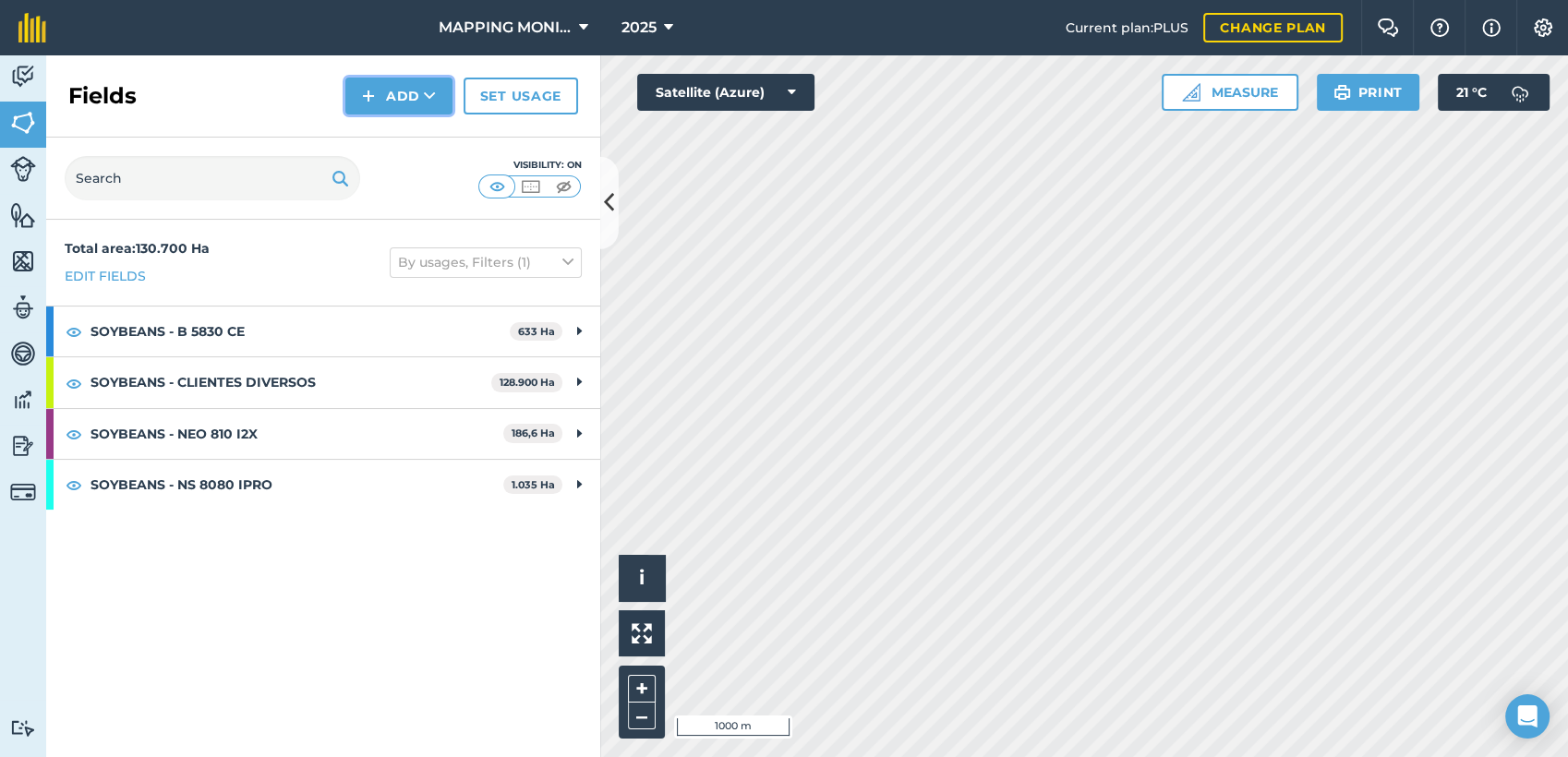
click at [432, 100] on icon at bounding box center [430, 96] width 12 height 19
click at [402, 131] on link "Draw" at bounding box center [398, 138] width 101 height 41
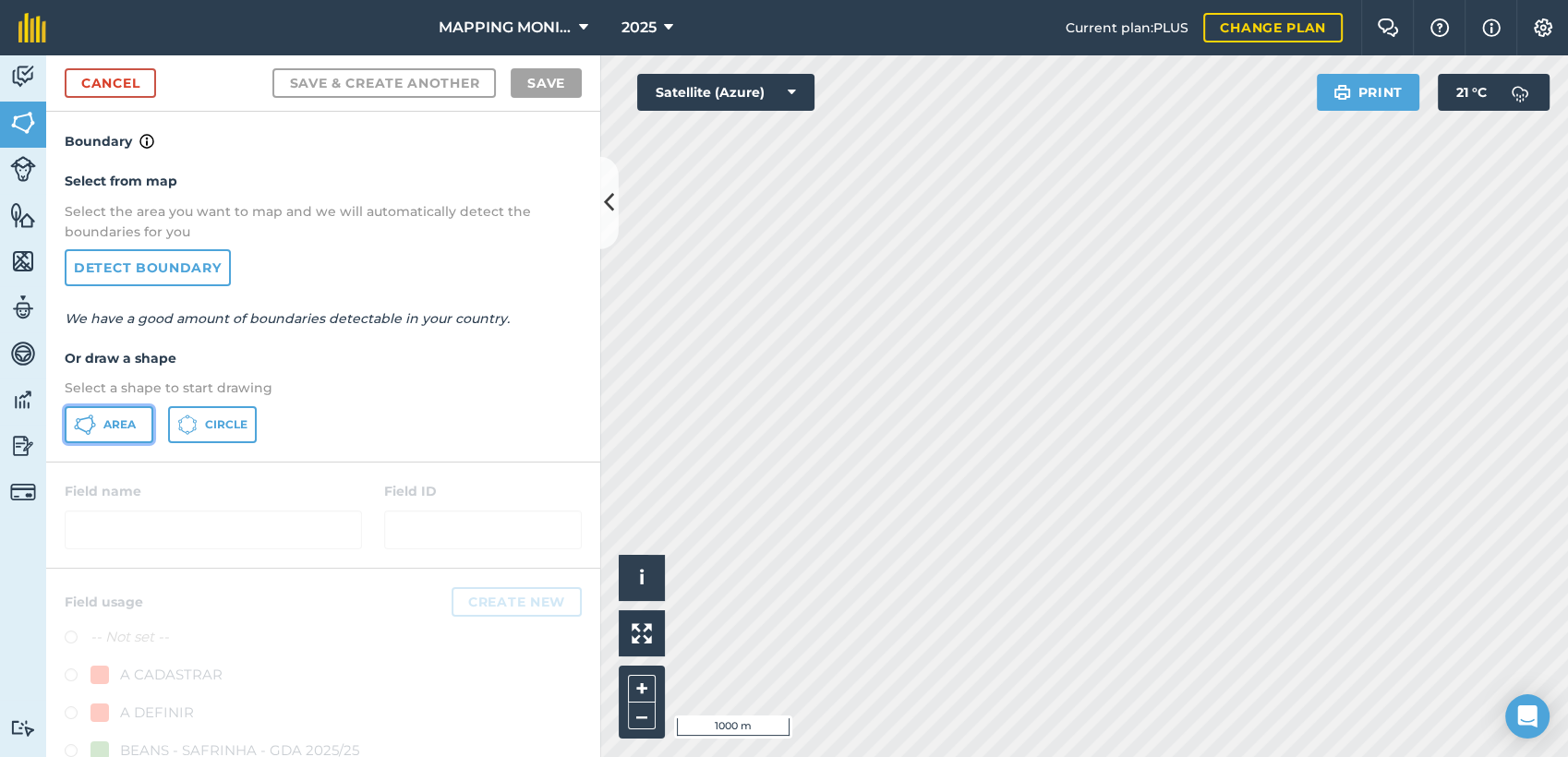
click at [117, 424] on span "Area" at bounding box center [119, 425] width 33 height 15
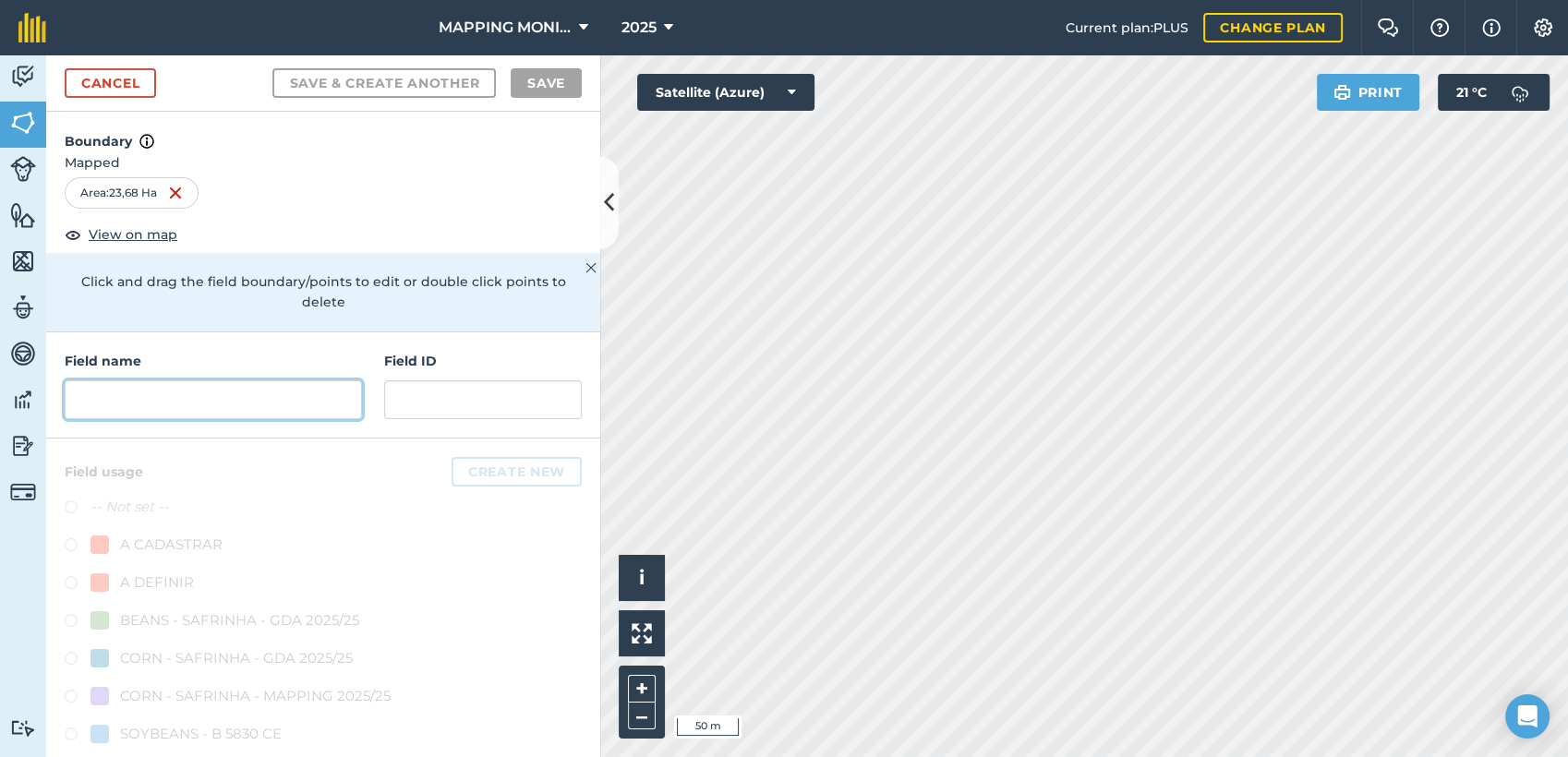
click at [288, 410] on input "text" at bounding box center [213, 400] width 298 height 39
paste input "PRIMAVERA DO LESTE/MT - LEONARDO LETRARI - SÃO CRISTOVÃO"
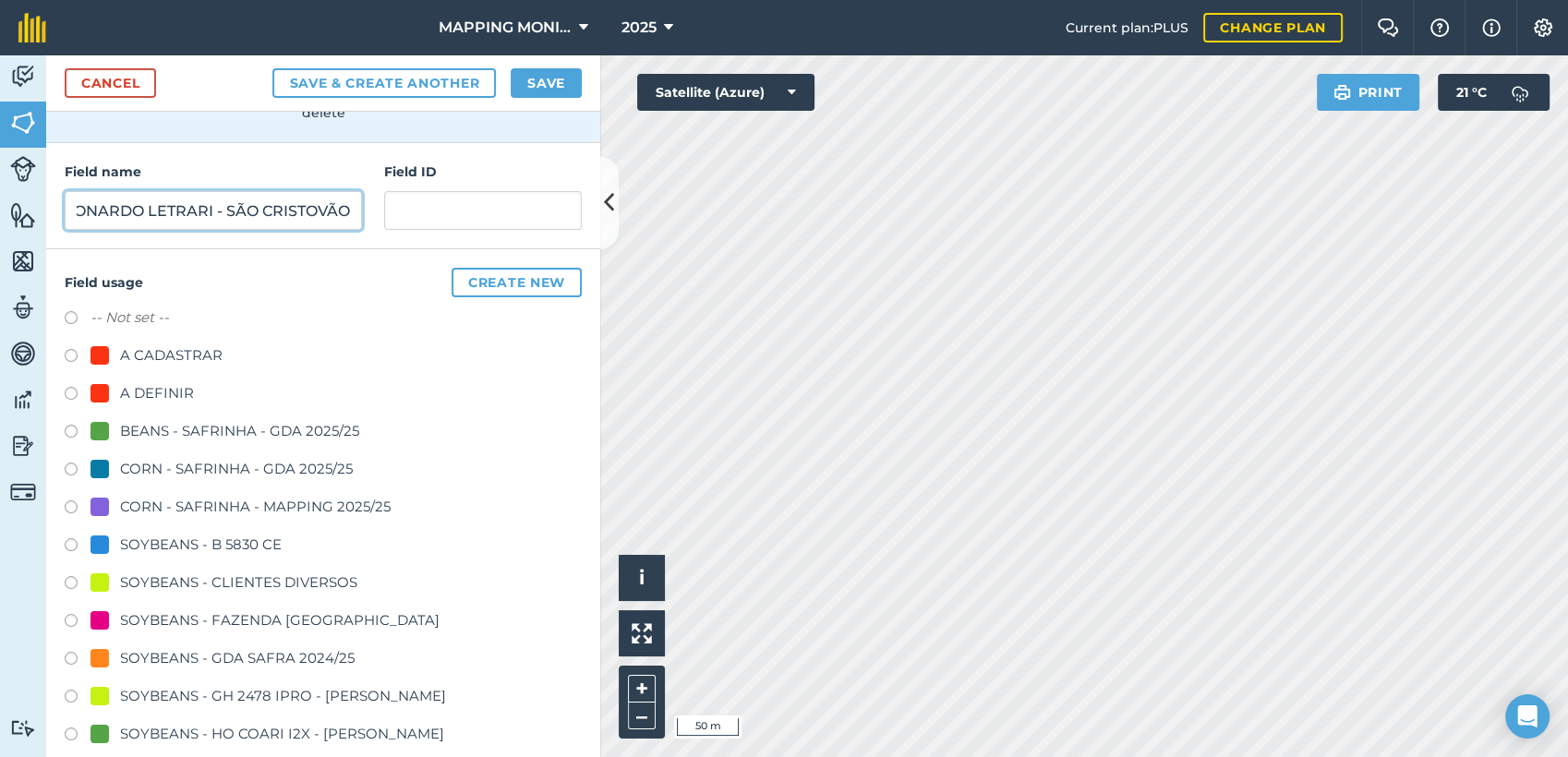
scroll to position [205, 0]
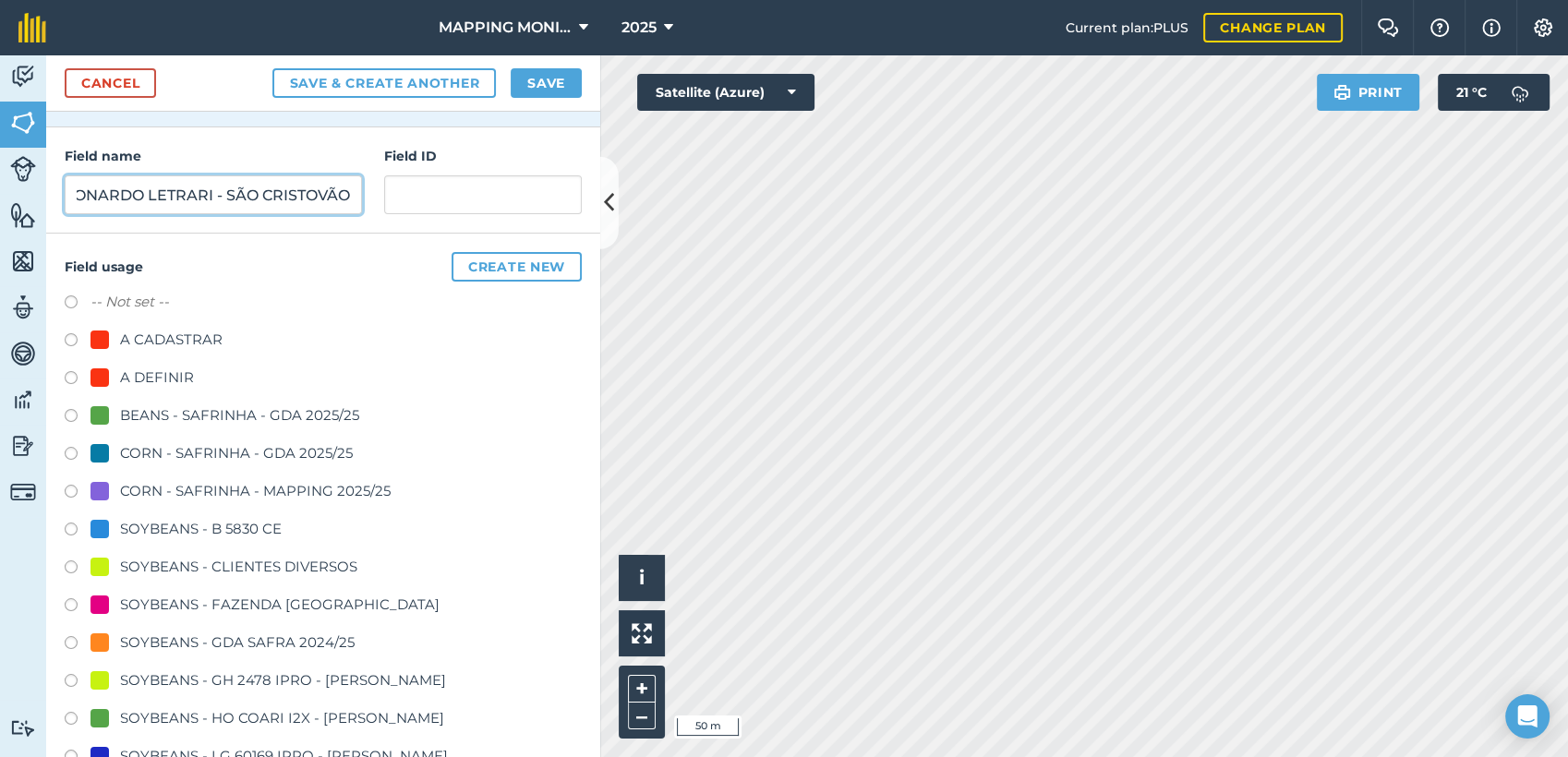
type input "PRIMAVERA DO LESTE/MT - LEONARDO LETRARI - SÃO CRISTOVÃO"
click at [302, 566] on div "SOYBEANS - CLIENTES DIVERSOS" at bounding box center [238, 567] width 237 height 22
radio input "true"
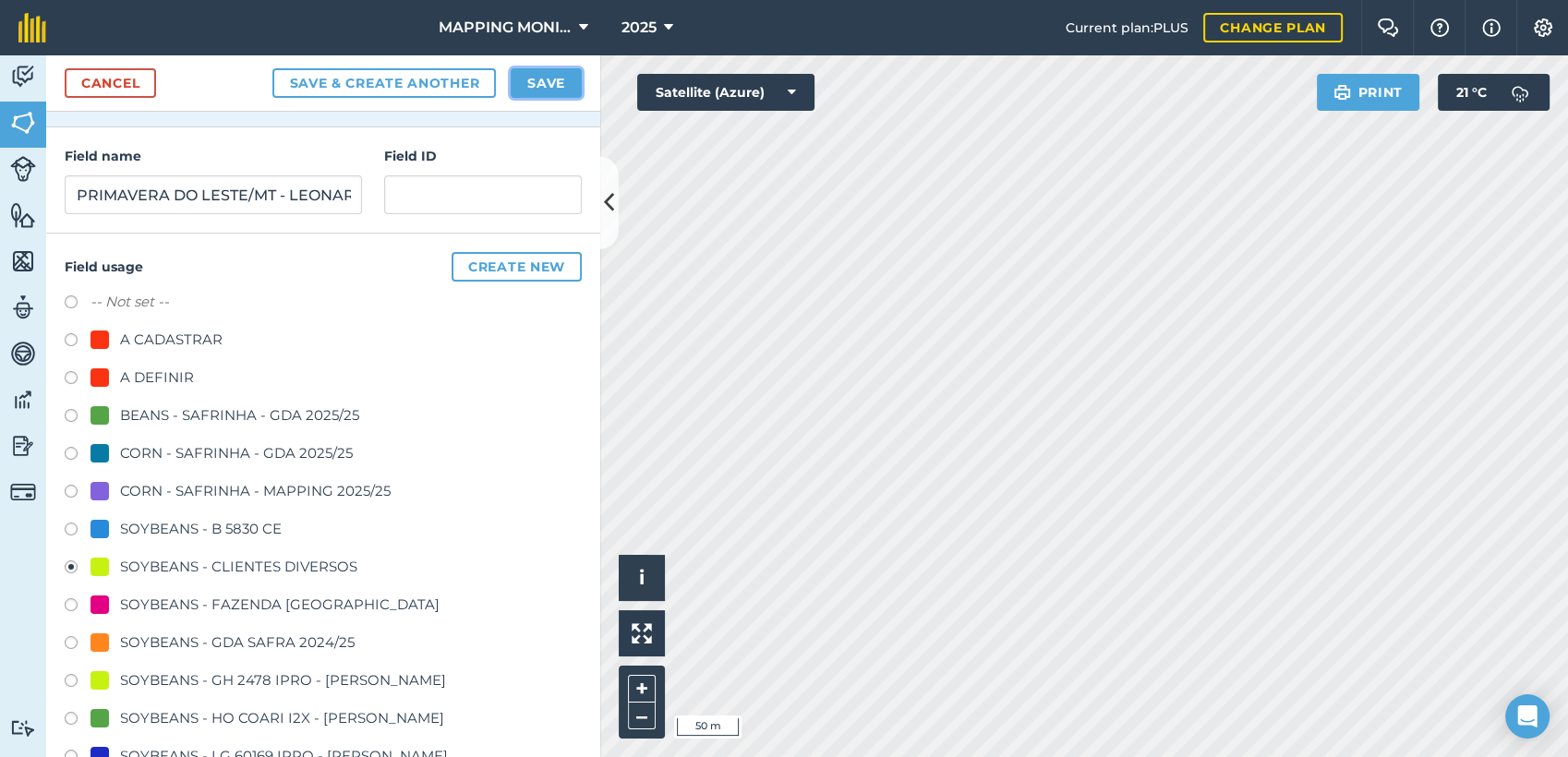
click at [534, 74] on button "Save" at bounding box center [546, 83] width 71 height 30
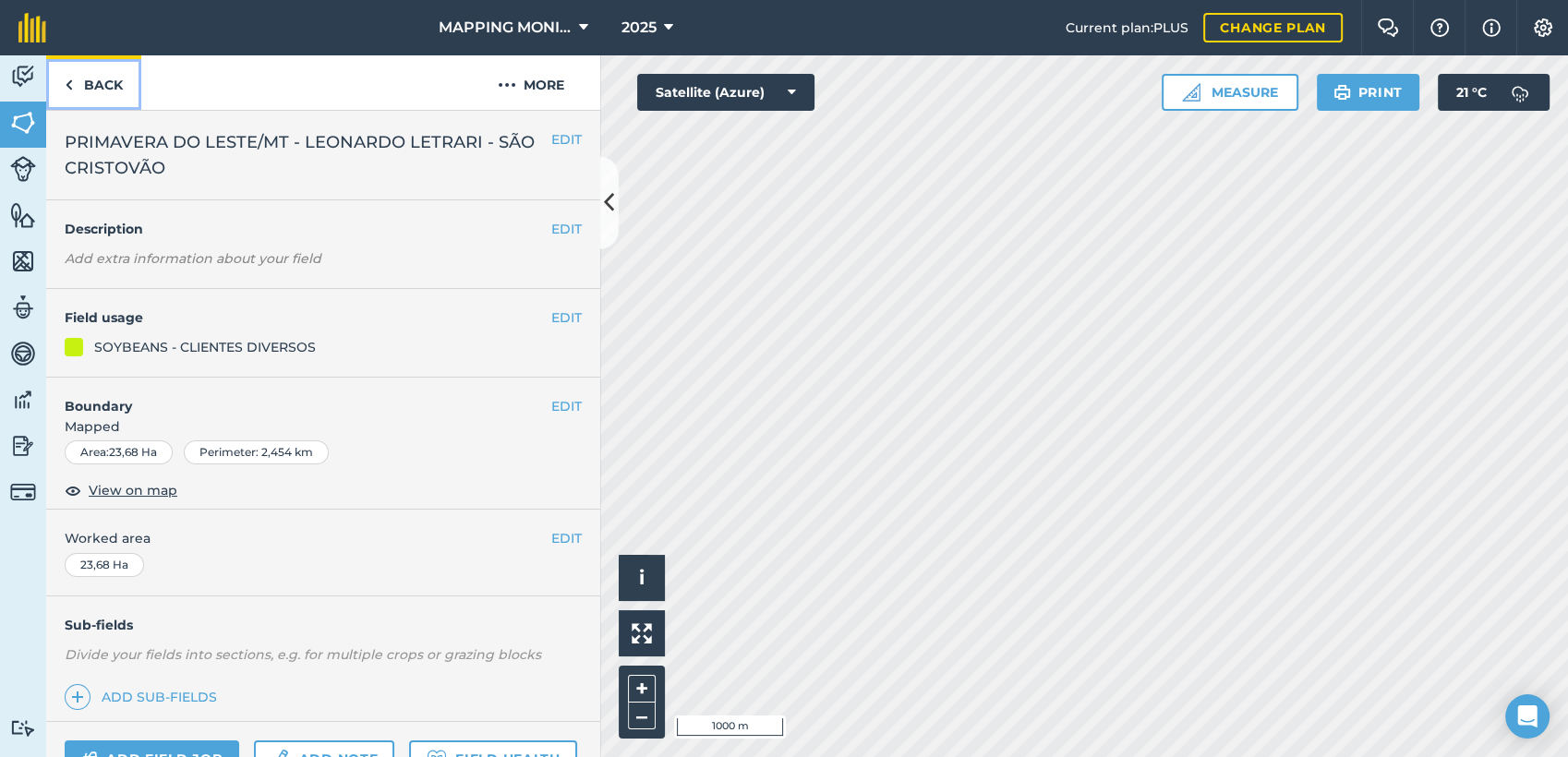
click at [101, 77] on link "Back" at bounding box center [94, 83] width 95 height 55
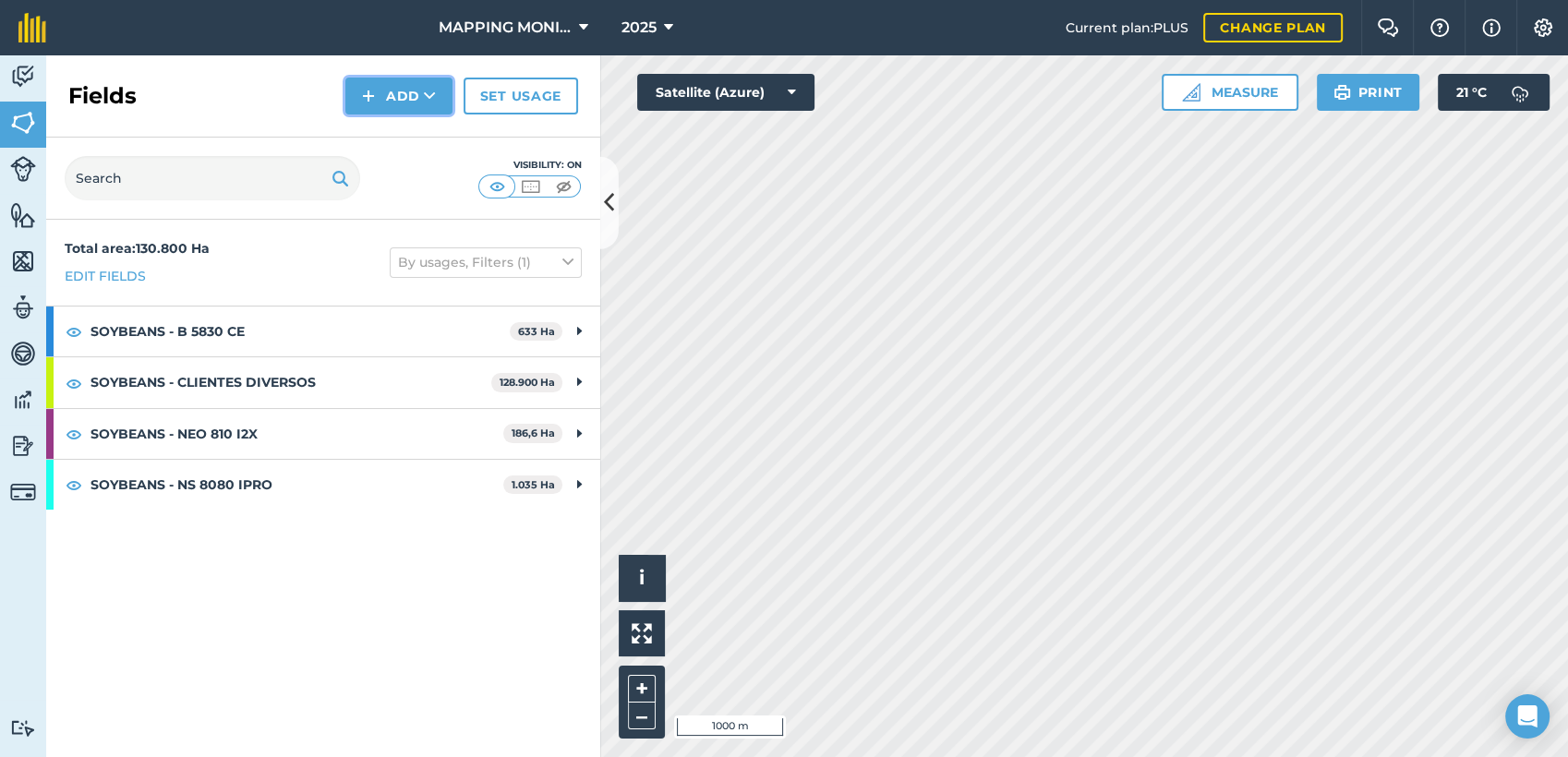
click at [428, 100] on icon at bounding box center [430, 96] width 12 height 19
click at [426, 138] on link "Draw" at bounding box center [398, 138] width 101 height 41
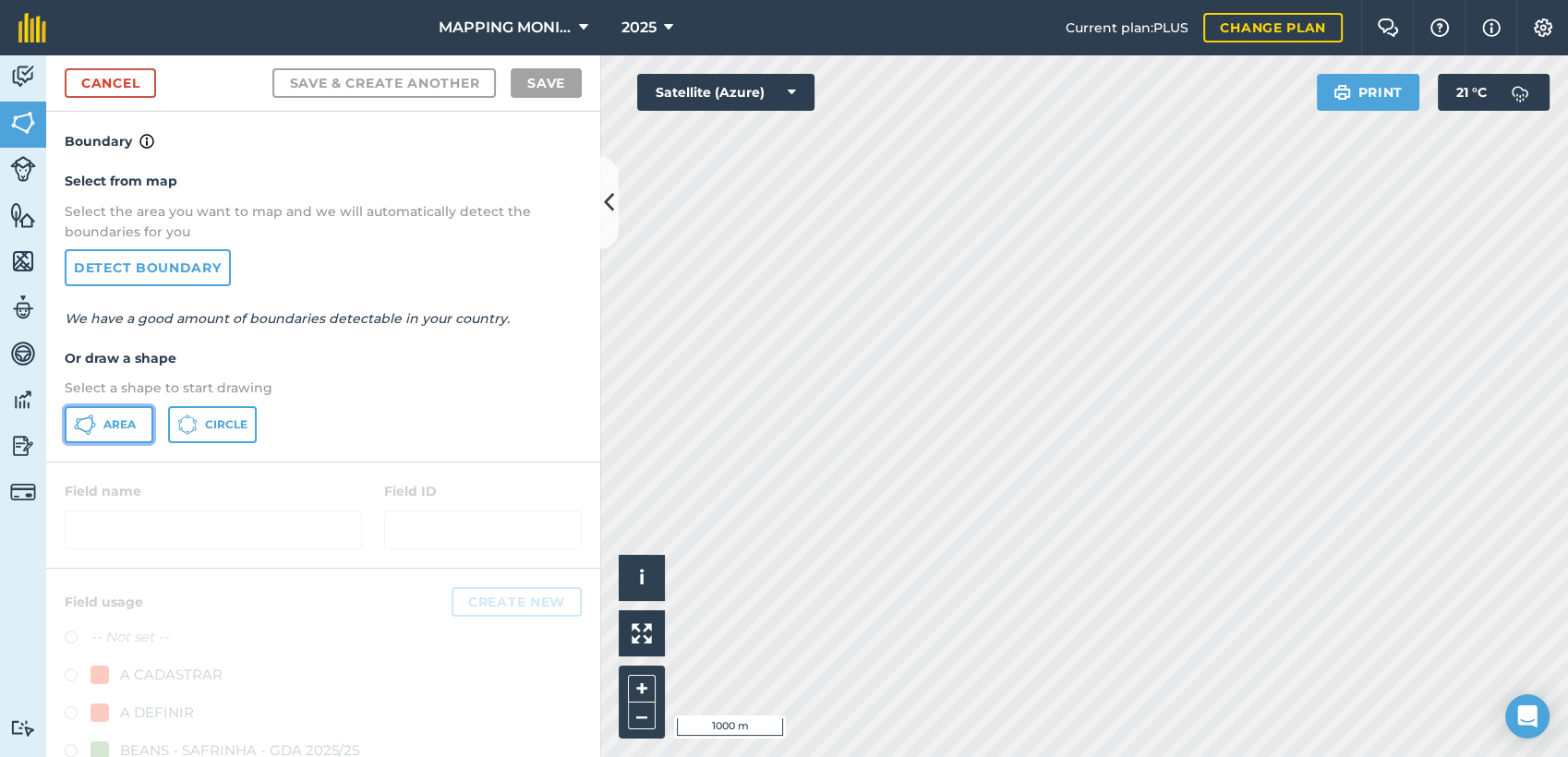
click at [115, 432] on button "Area" at bounding box center [108, 425] width 88 height 37
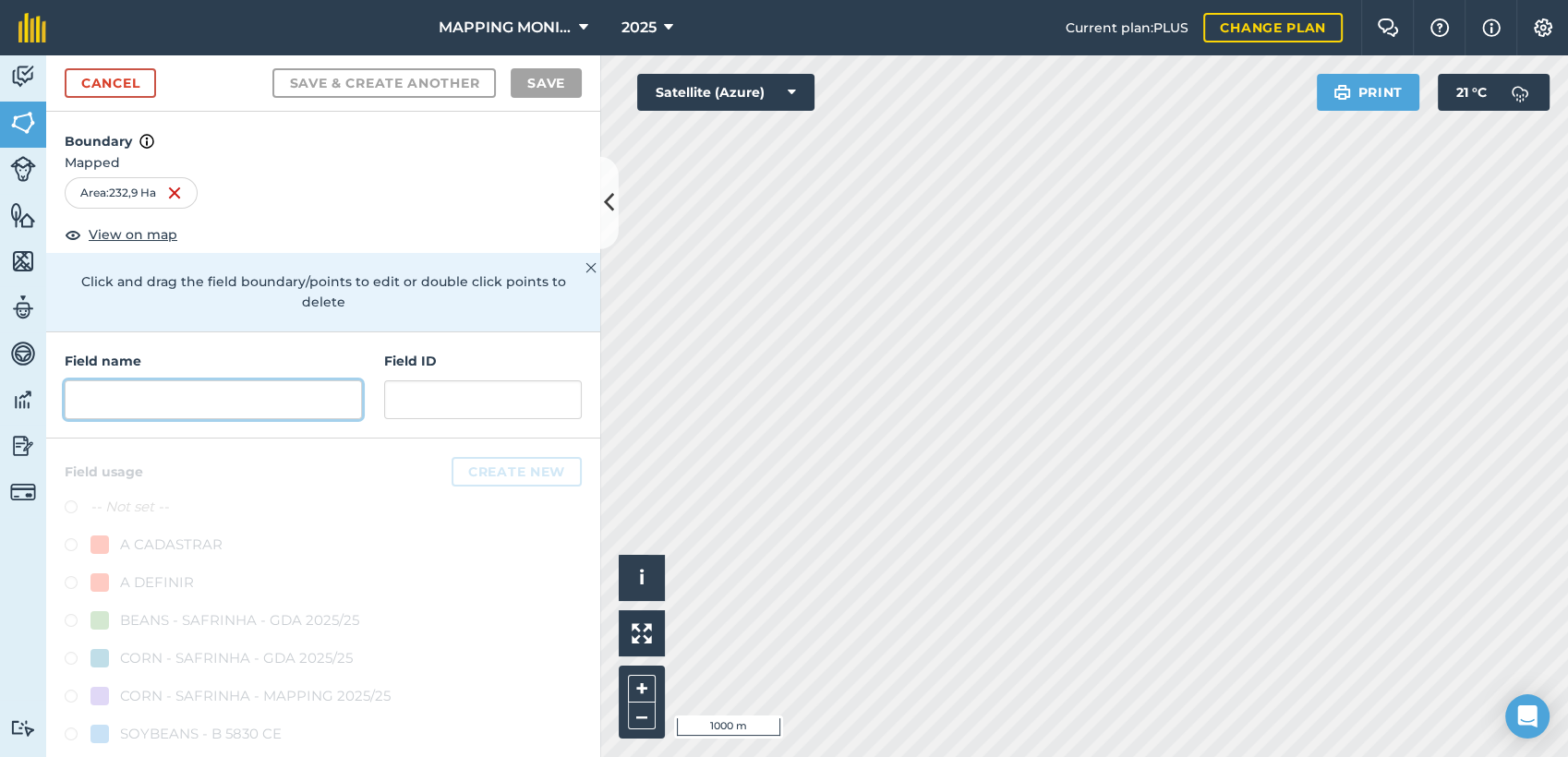
click at [236, 403] on input "text" at bounding box center [213, 400] width 298 height 39
paste input "PRIMAVERA DO LESTE/MT - LEONARDO LETRARI - SÃO CRISTOVÃO"
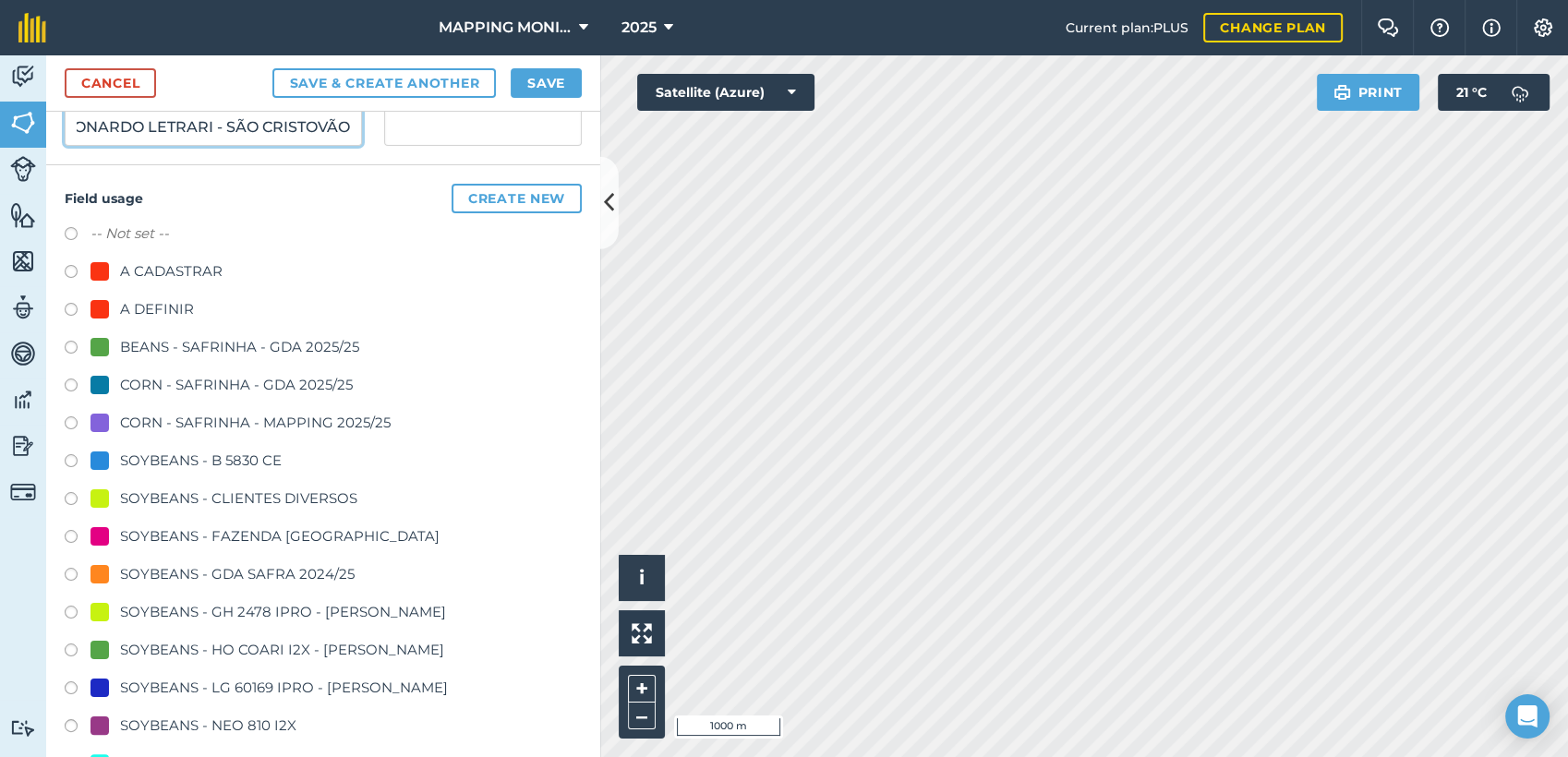
scroll to position [308, 0]
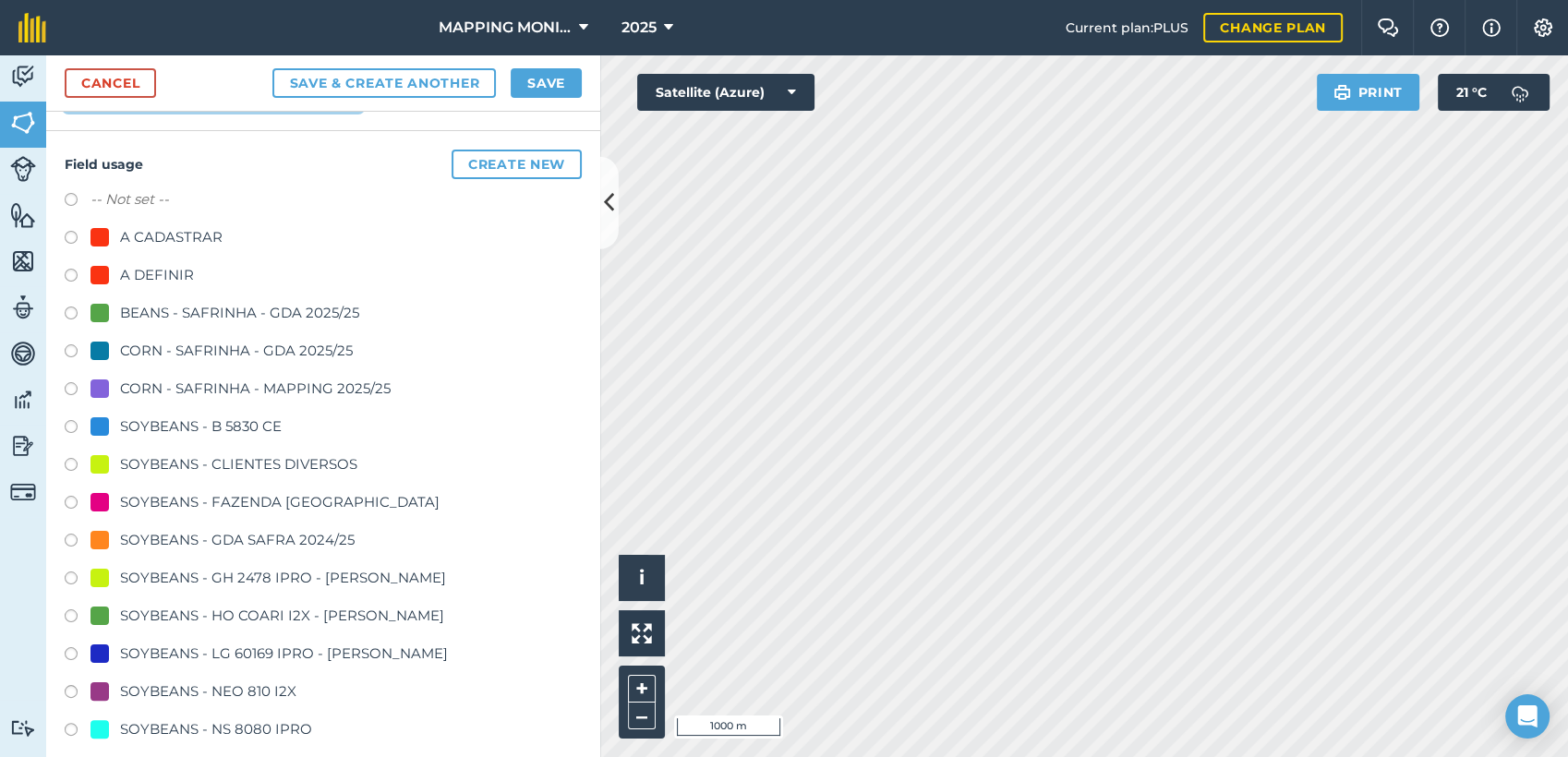
type input "PRIMAVERA DO LESTE/MT - LEONARDO LETRARI - SÃO CRISTOVÃO"
click at [328, 459] on div "SOYBEANS - CLIENTES DIVERSOS" at bounding box center [238, 464] width 237 height 22
radio input "true"
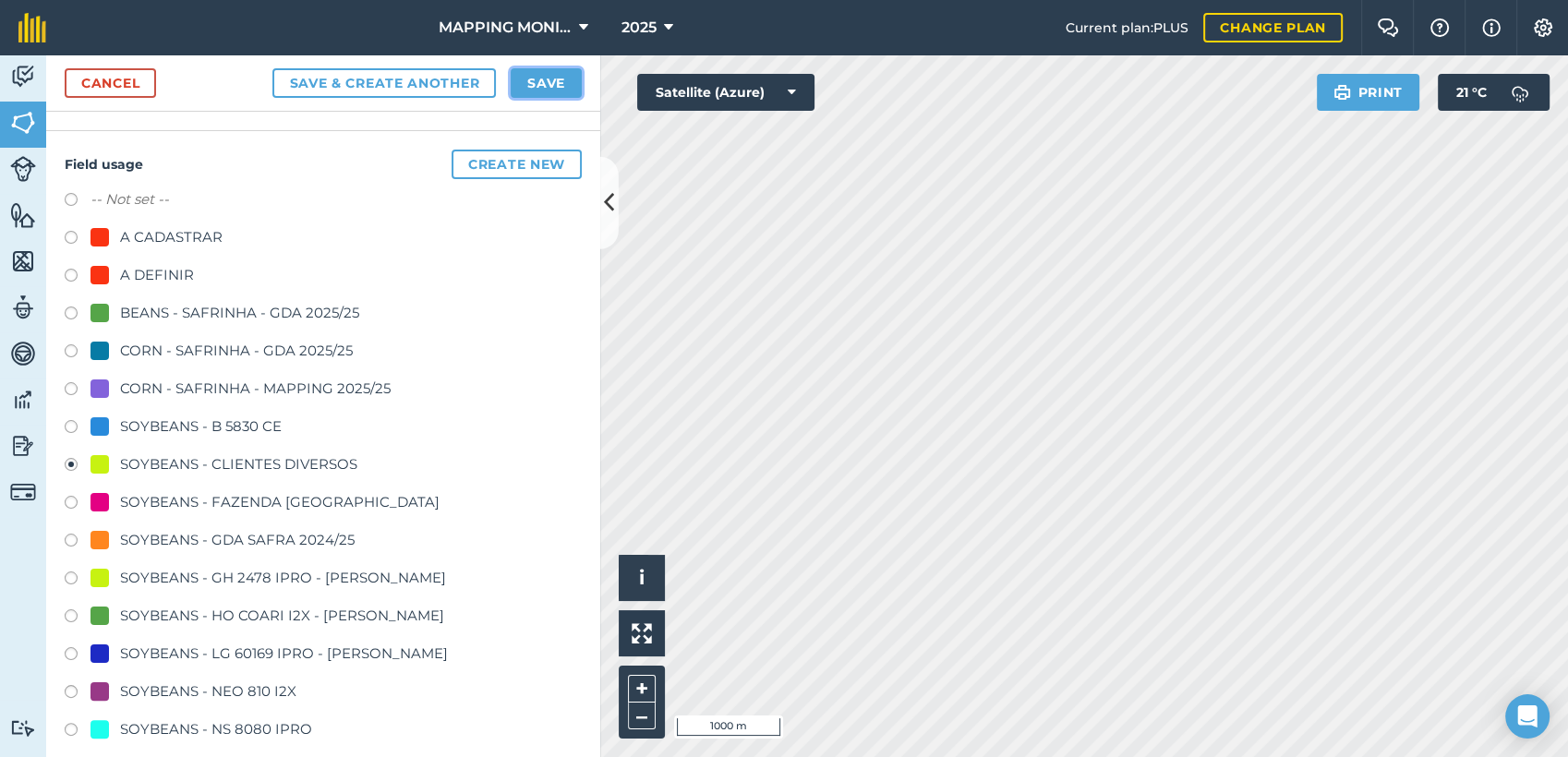
click at [555, 85] on button "Save" at bounding box center [546, 83] width 71 height 30
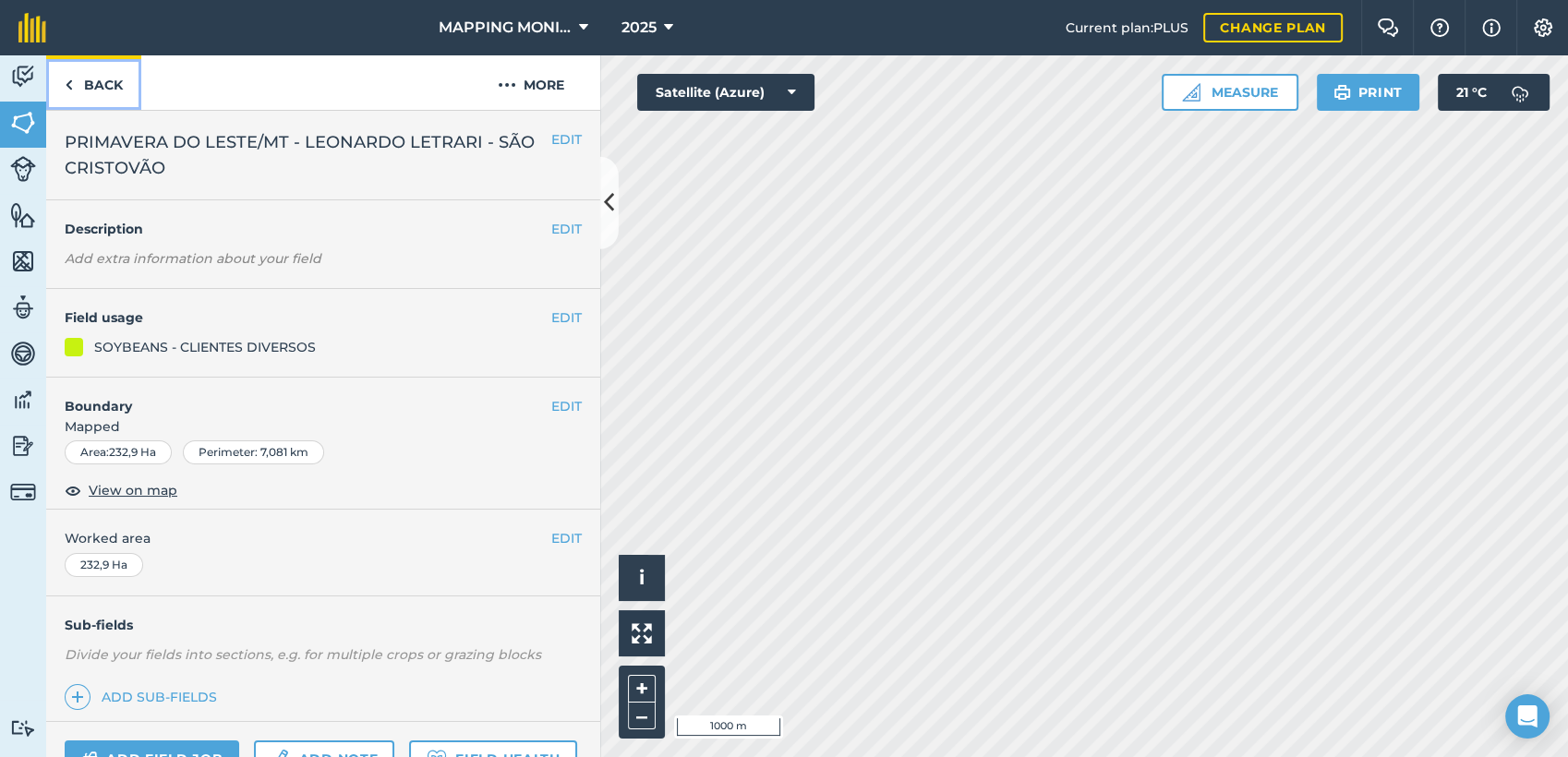
click at [95, 82] on link "Back" at bounding box center [94, 83] width 95 height 55
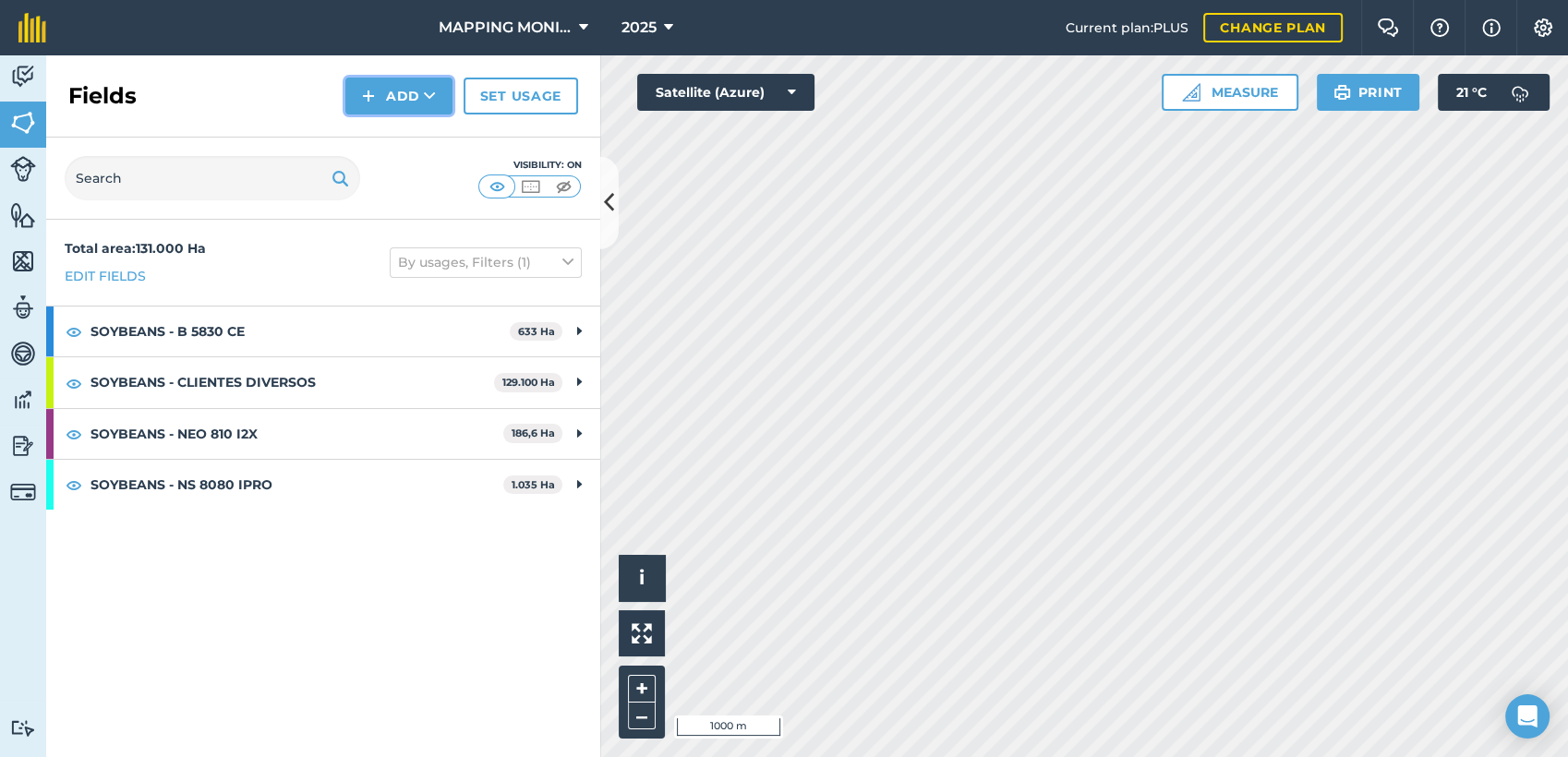
click at [418, 89] on button "Add" at bounding box center [398, 96] width 107 height 37
click at [418, 133] on link "Draw" at bounding box center [398, 138] width 101 height 41
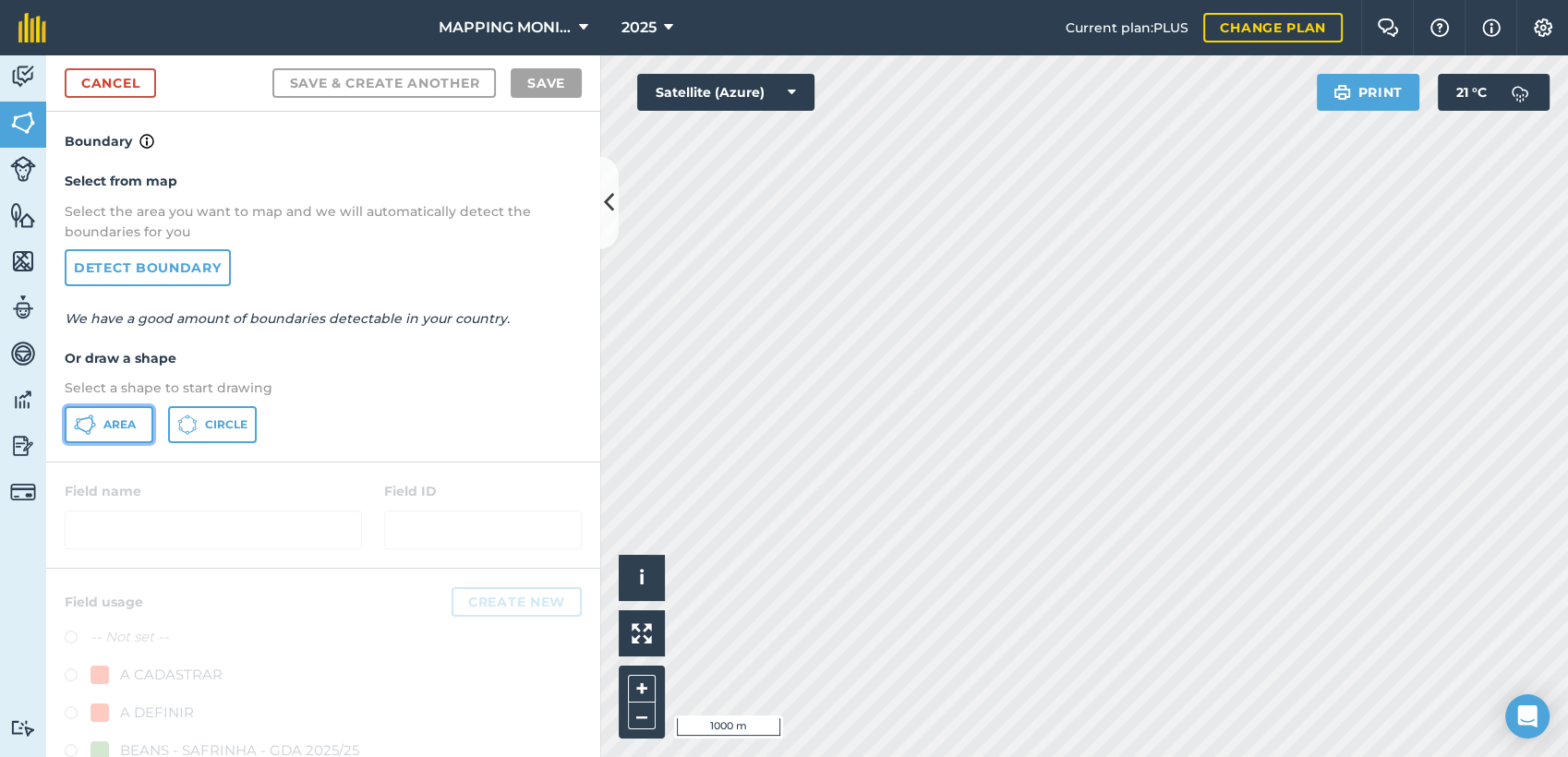
drag, startPoint x: 111, startPoint y: 419, endPoint x: 120, endPoint y: 420, distance: 9.1
click at [111, 418] on span "Area" at bounding box center [119, 425] width 33 height 15
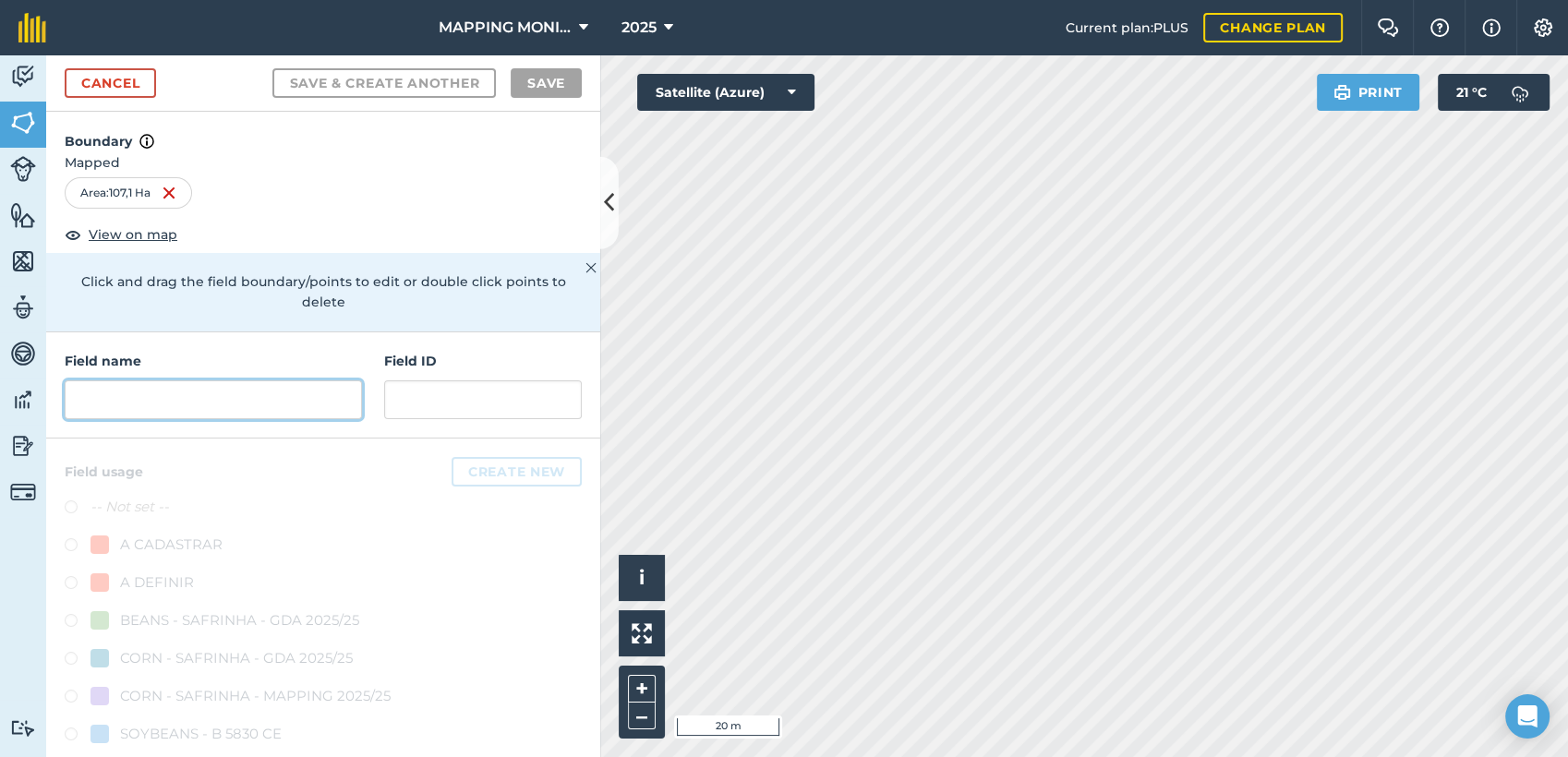
click at [247, 395] on input "text" at bounding box center [213, 400] width 298 height 39
paste input "PRIMAVERA DO LESTE/MT - LEONARDO LETRARI - SÃO CRISTOVÃO"
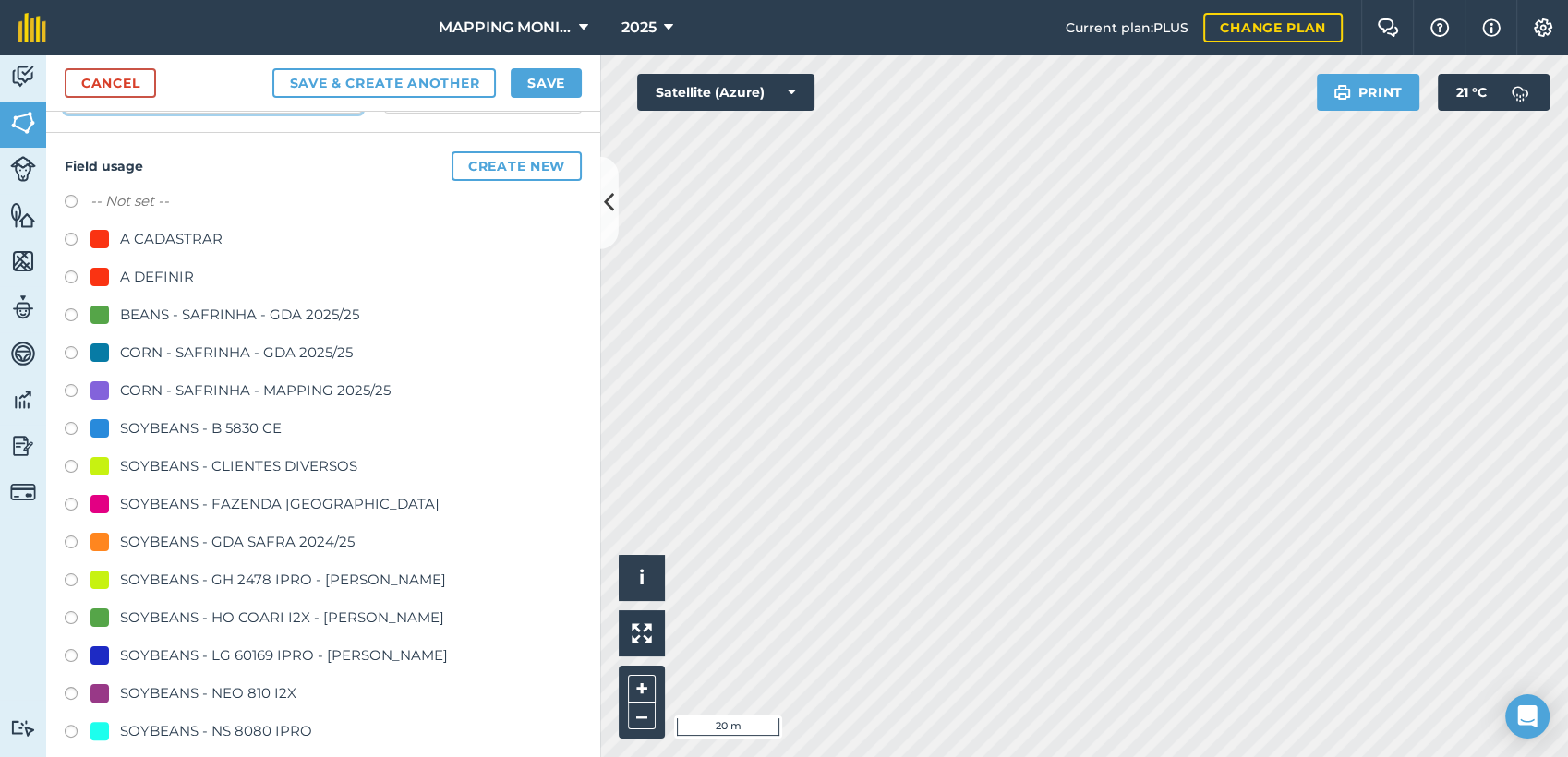
scroll to position [308, 0]
type input "PRIMAVERA DO LESTE/MT - LEONARDO LETRARI - SÃO CRISTOVÃO"
click at [230, 462] on div "SOYBEANS - CLIENTES DIVERSOS" at bounding box center [238, 464] width 237 height 22
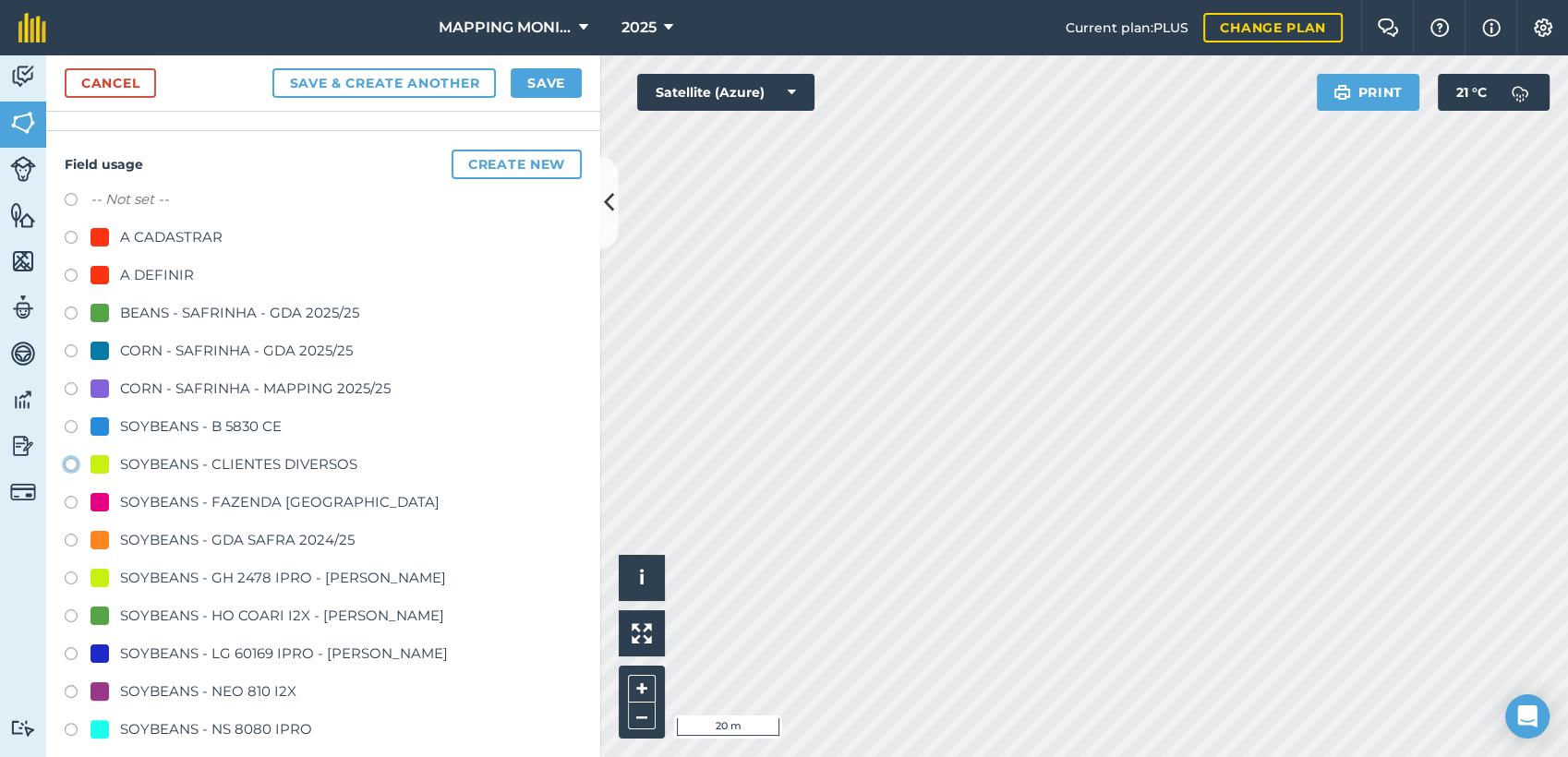
radio input "true"
click at [547, 91] on button "Save" at bounding box center [546, 83] width 71 height 30
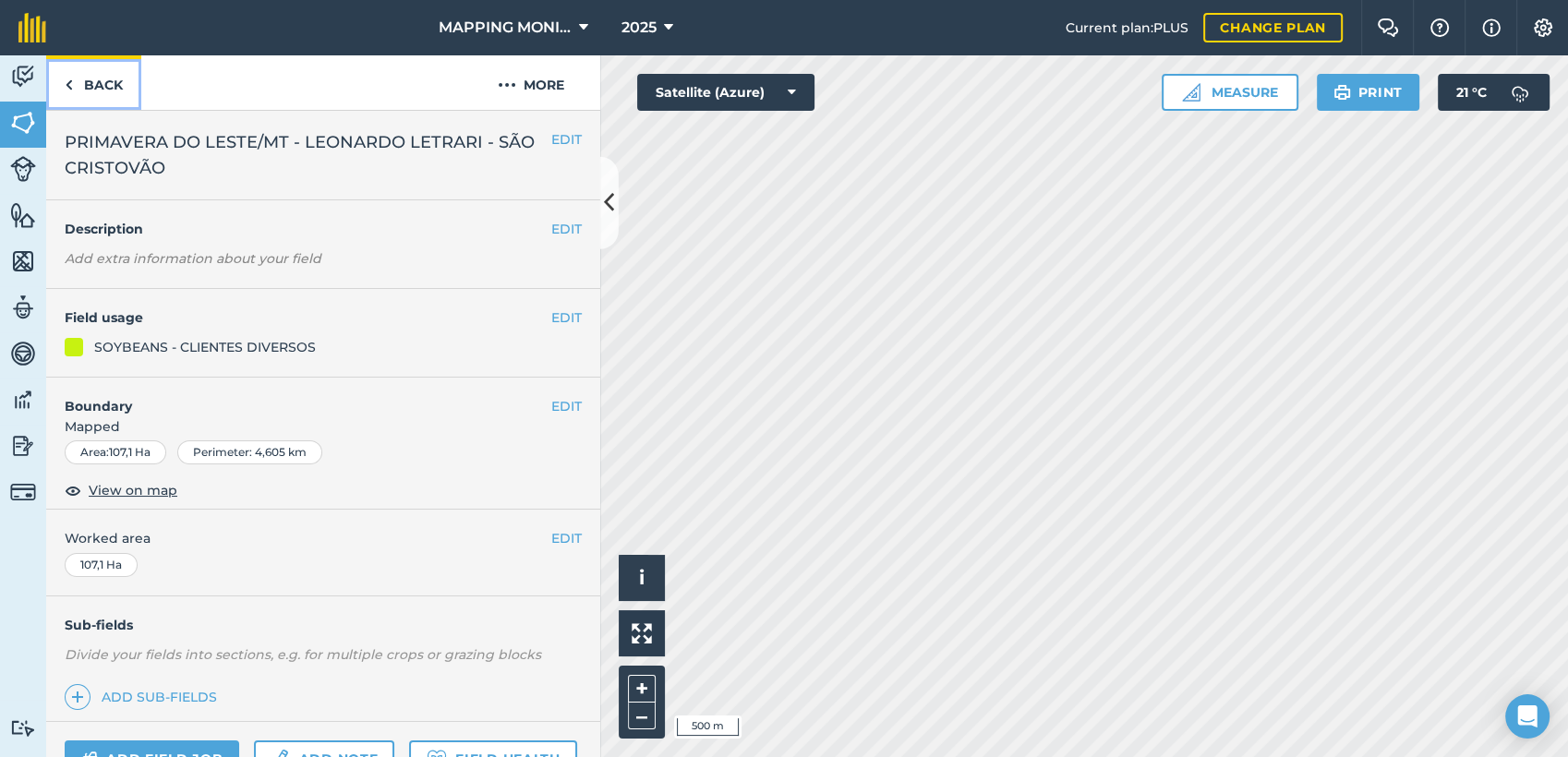
click at [107, 84] on link "Back" at bounding box center [94, 83] width 95 height 55
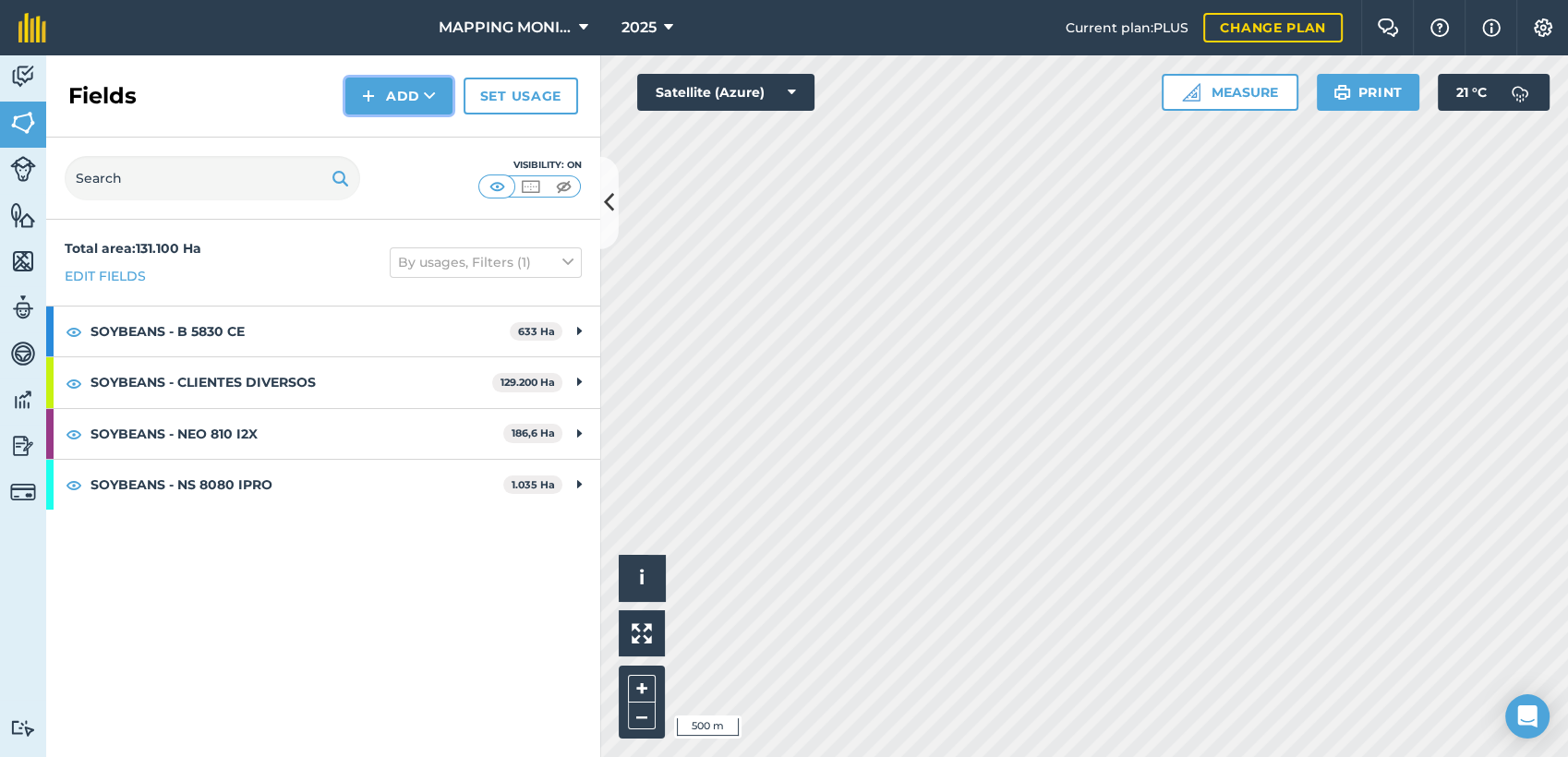
click at [414, 113] on button "Add" at bounding box center [398, 96] width 107 height 37
click at [423, 133] on link "Draw" at bounding box center [398, 138] width 101 height 41
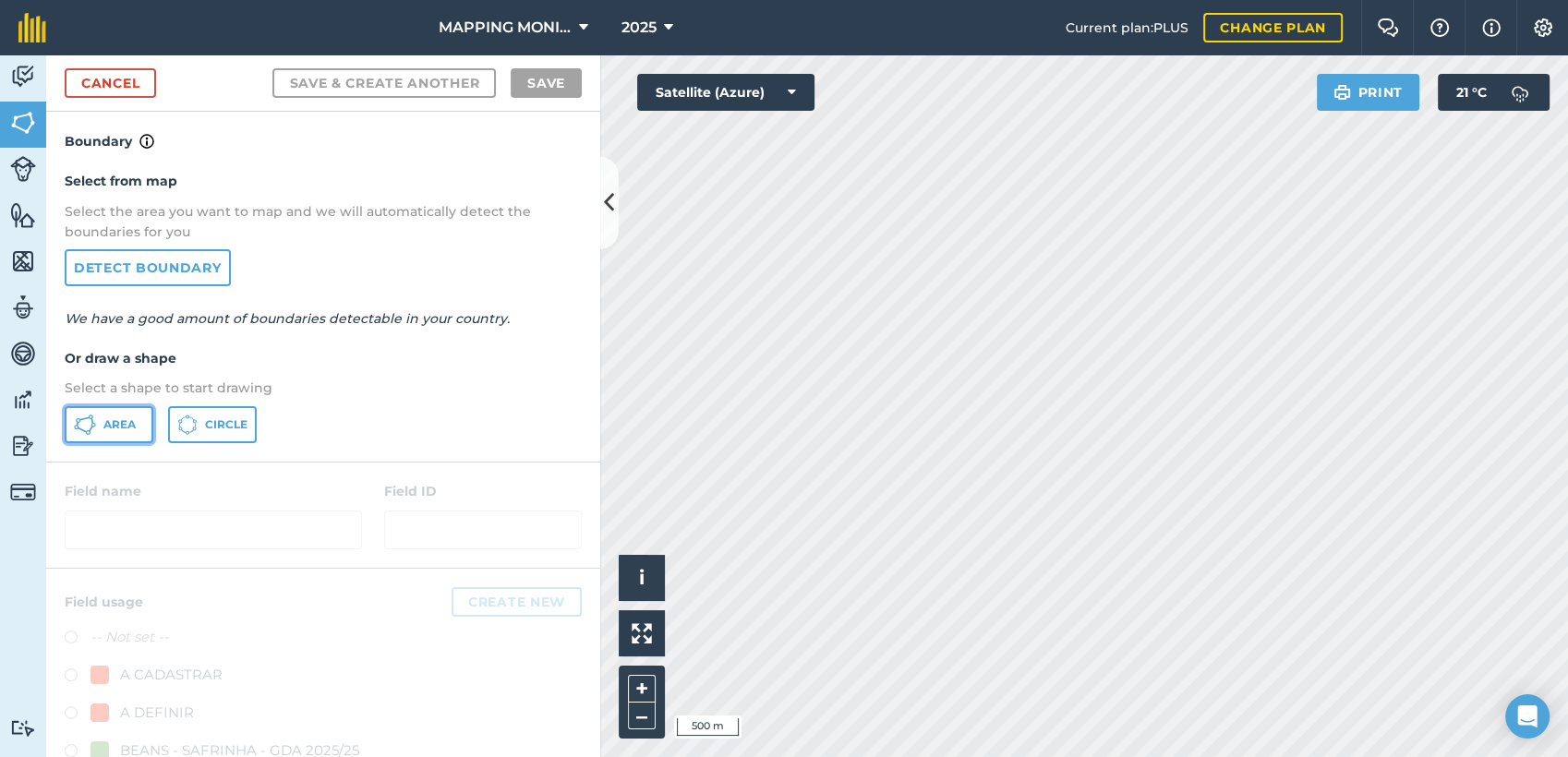
click at [109, 418] on span "Area" at bounding box center [119, 425] width 33 height 15
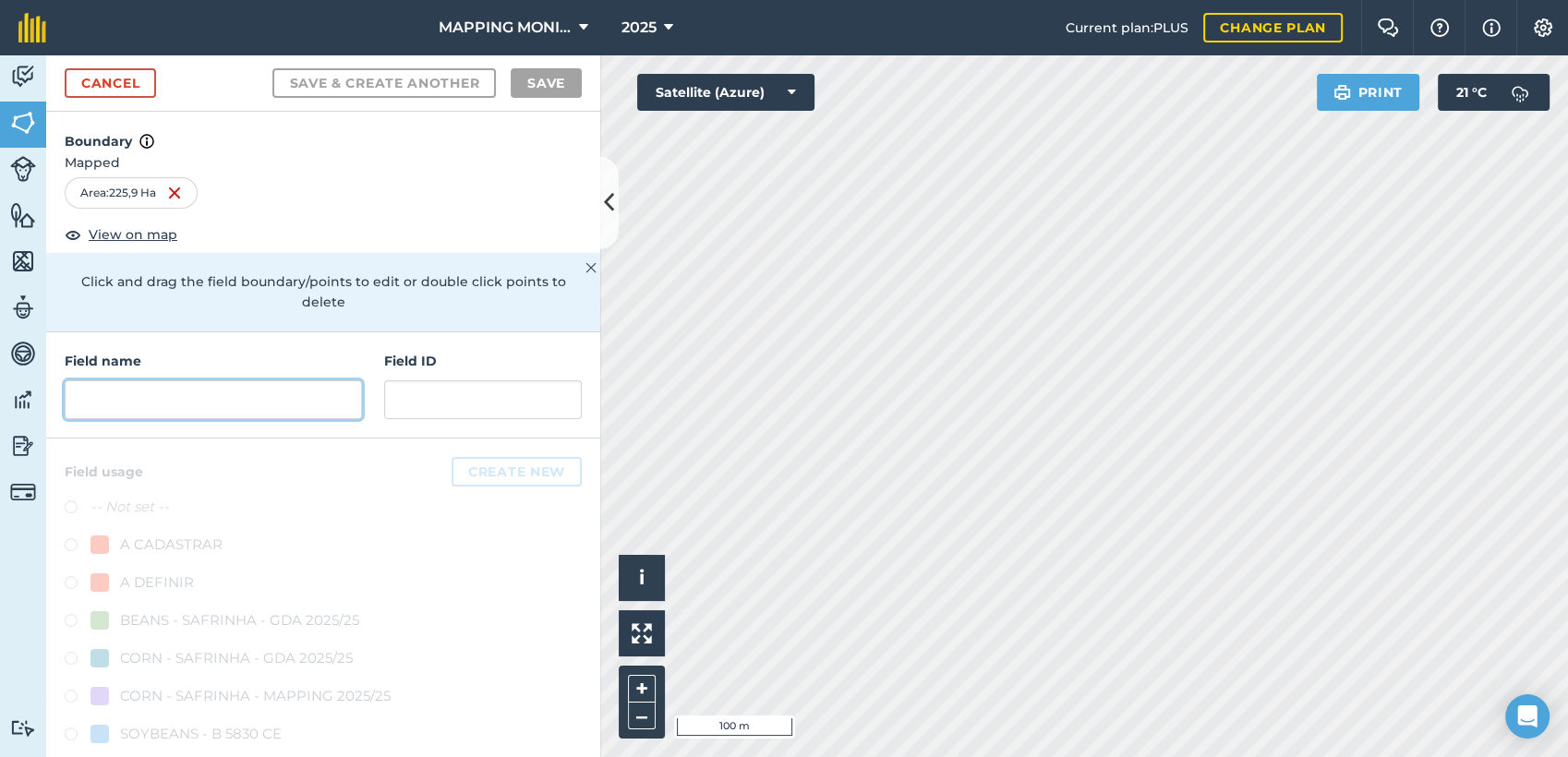
click at [266, 404] on input "text" at bounding box center [213, 400] width 298 height 39
paste input "PRIMAVERA DO LESTE/MT - LEONARDO LETRARI - SÃO CRISTOVÃO"
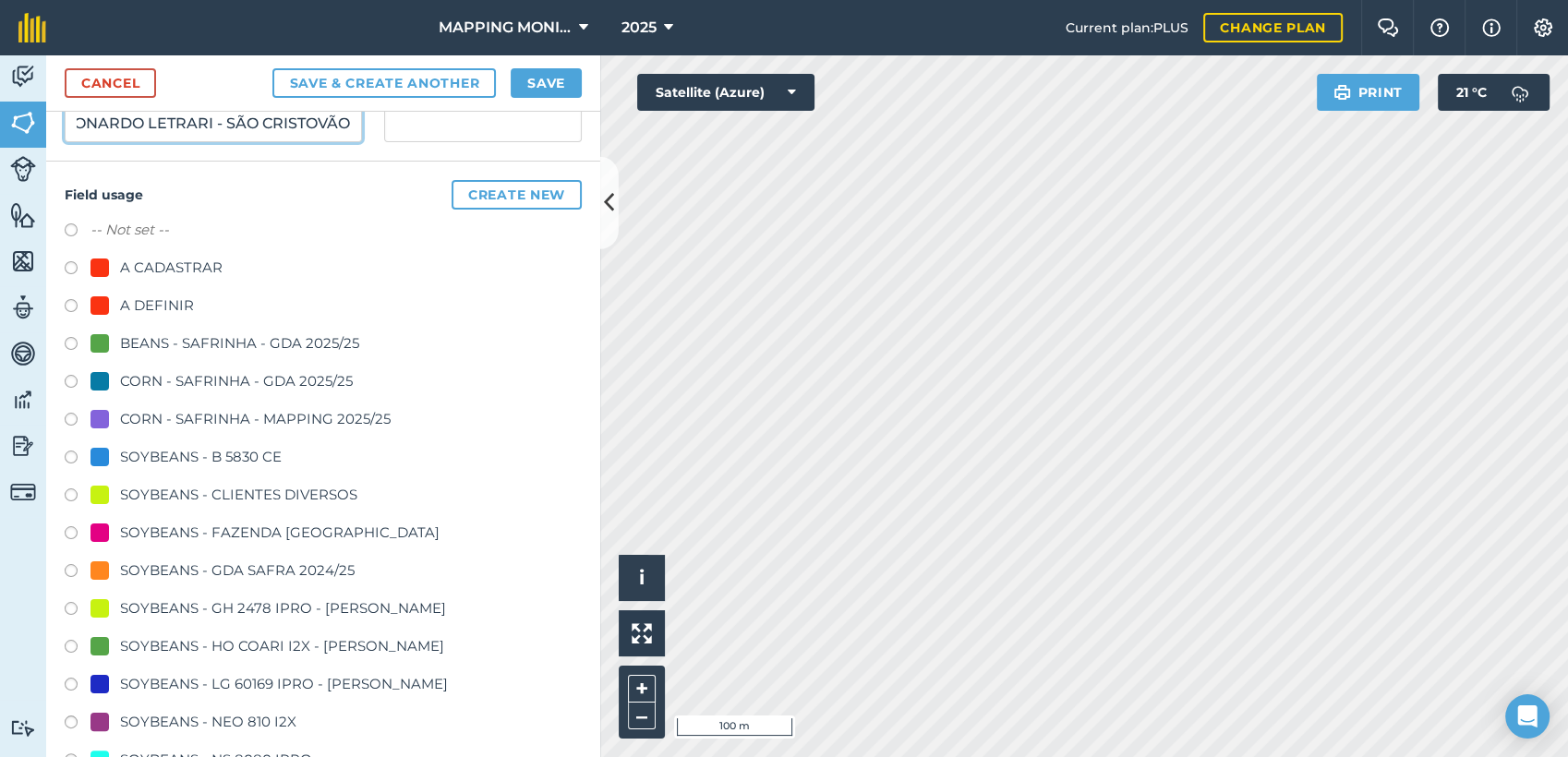
scroll to position [308, 0]
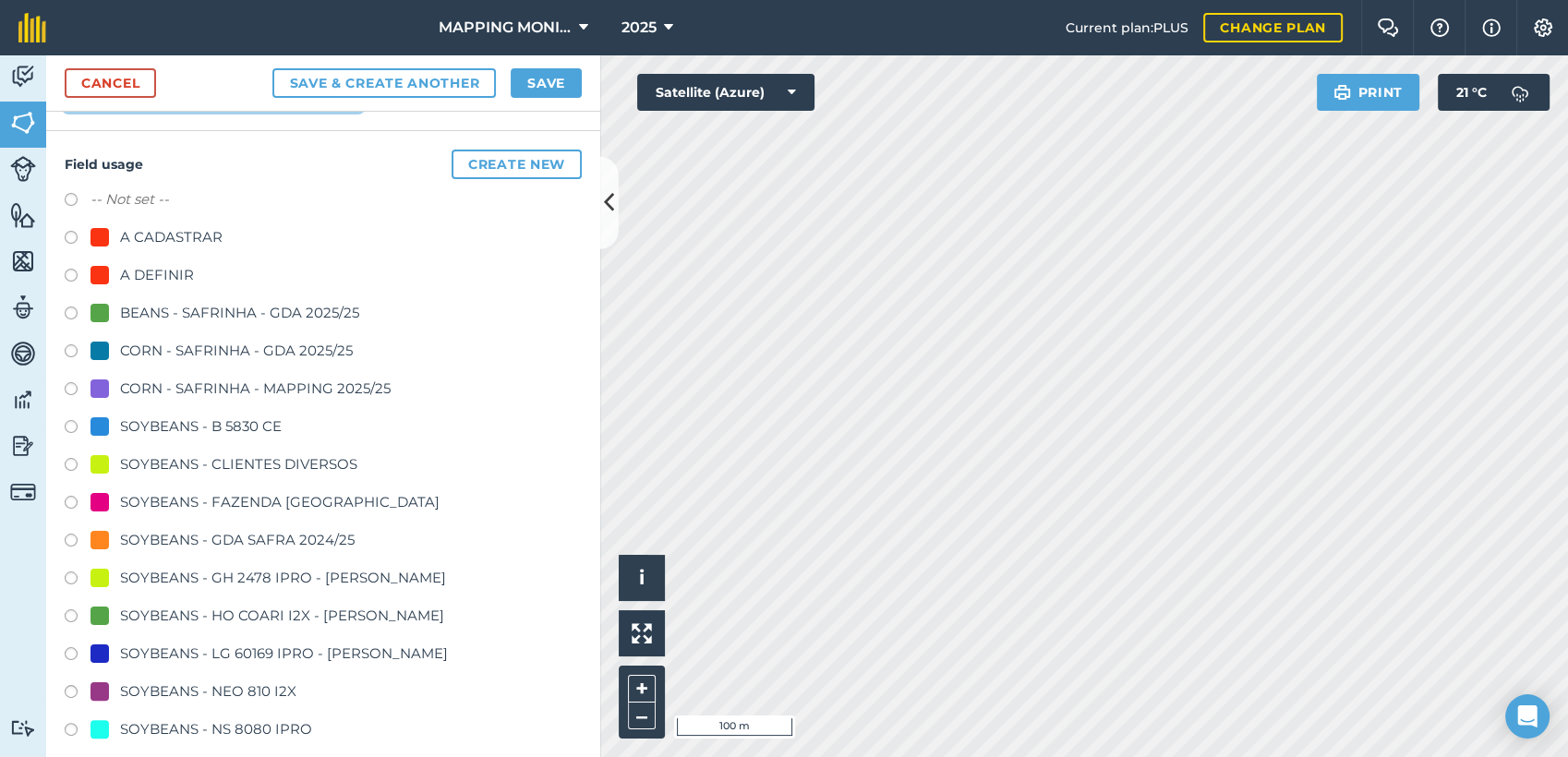
type input "PRIMAVERA DO LESTE/MT - LEONARDO LETRARI - SÃO CRISTOVÃO"
click at [245, 464] on div "SOYBEANS - CLIENTES DIVERSOS" at bounding box center [238, 464] width 237 height 22
radio input "true"
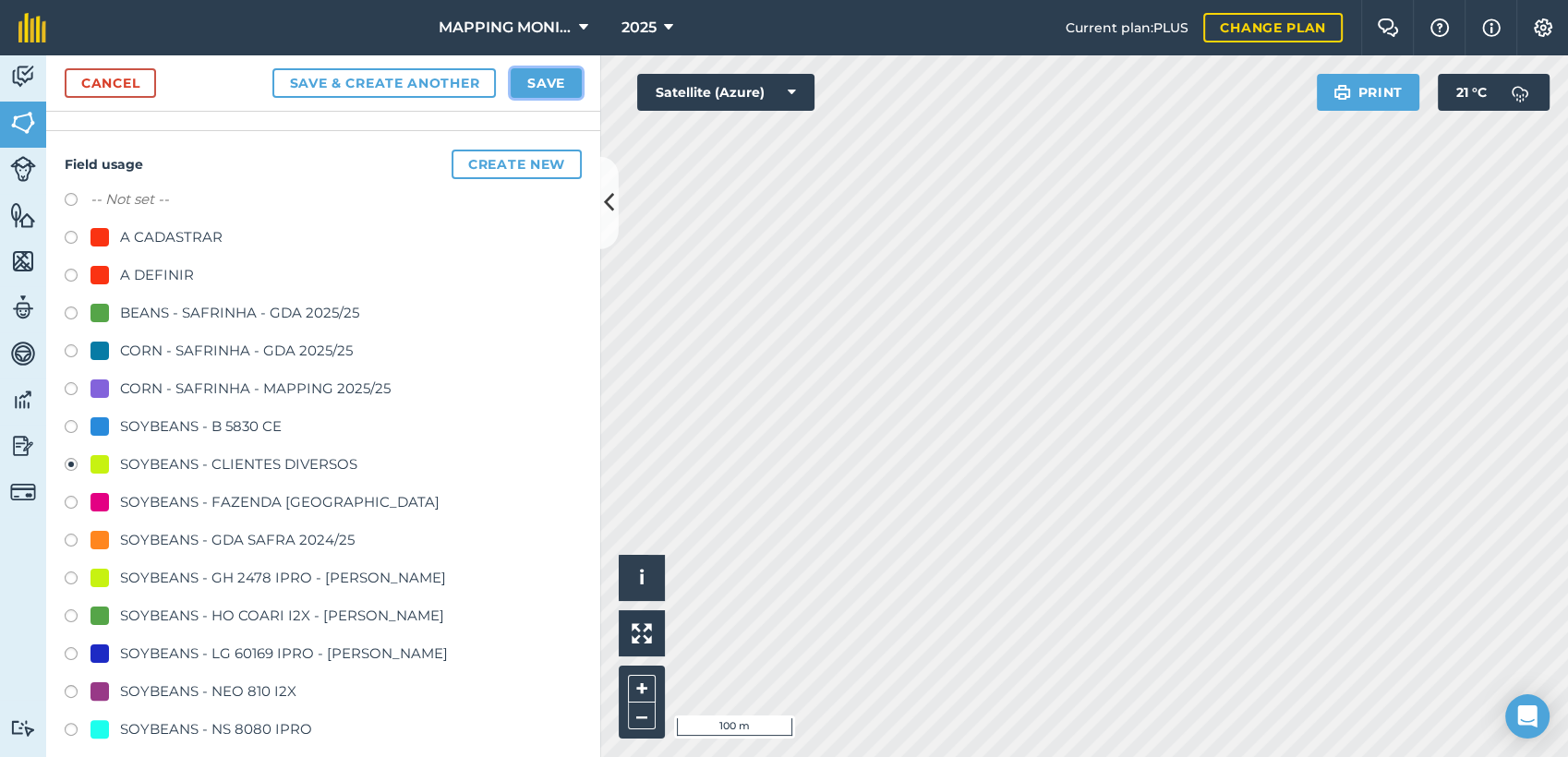
click at [565, 74] on button "Save" at bounding box center [546, 83] width 71 height 30
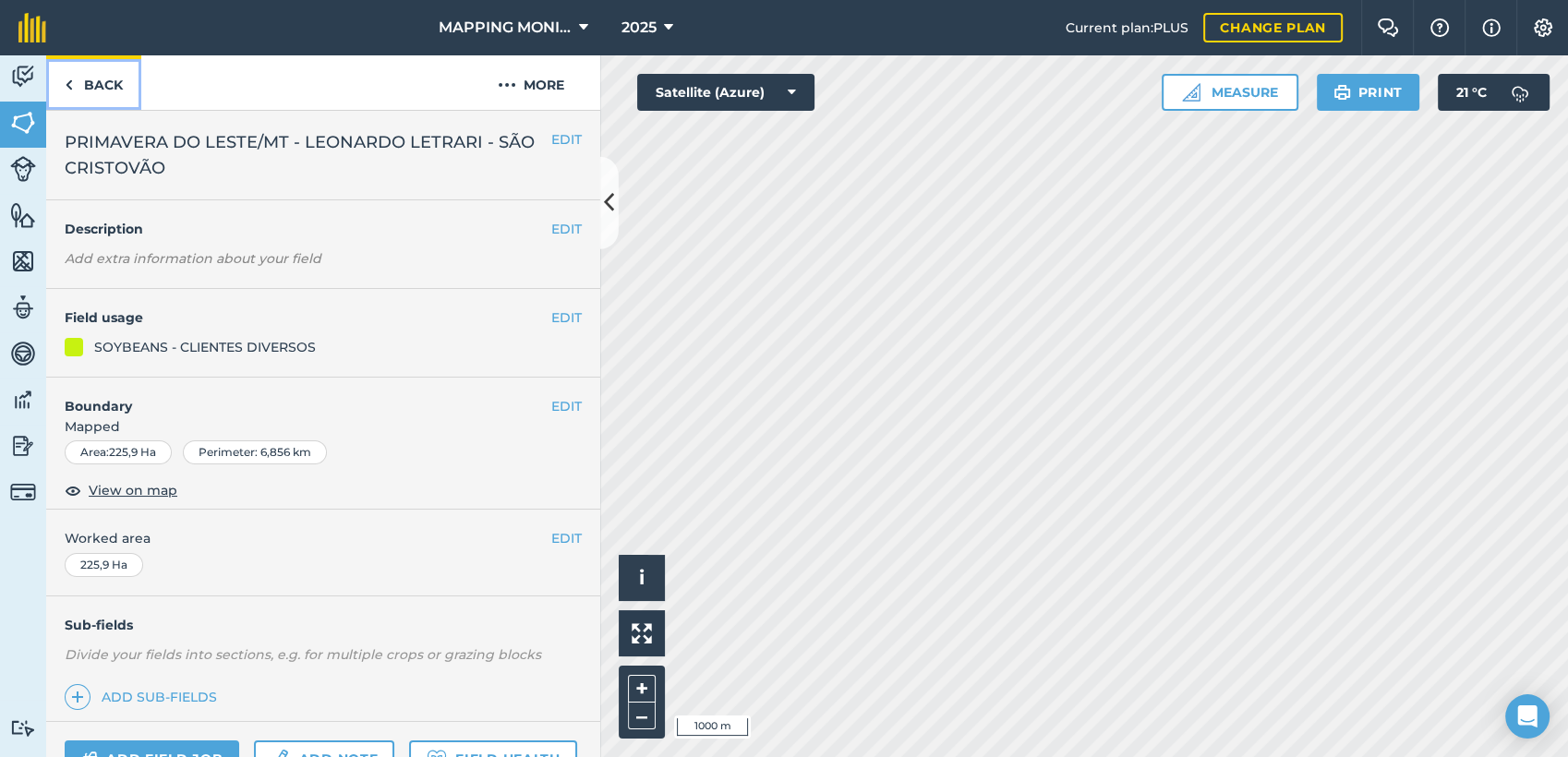
drag, startPoint x: 98, startPoint y: 75, endPoint x: 610, endPoint y: 165, distance: 519.8
click at [98, 75] on link "Back" at bounding box center [94, 83] width 95 height 55
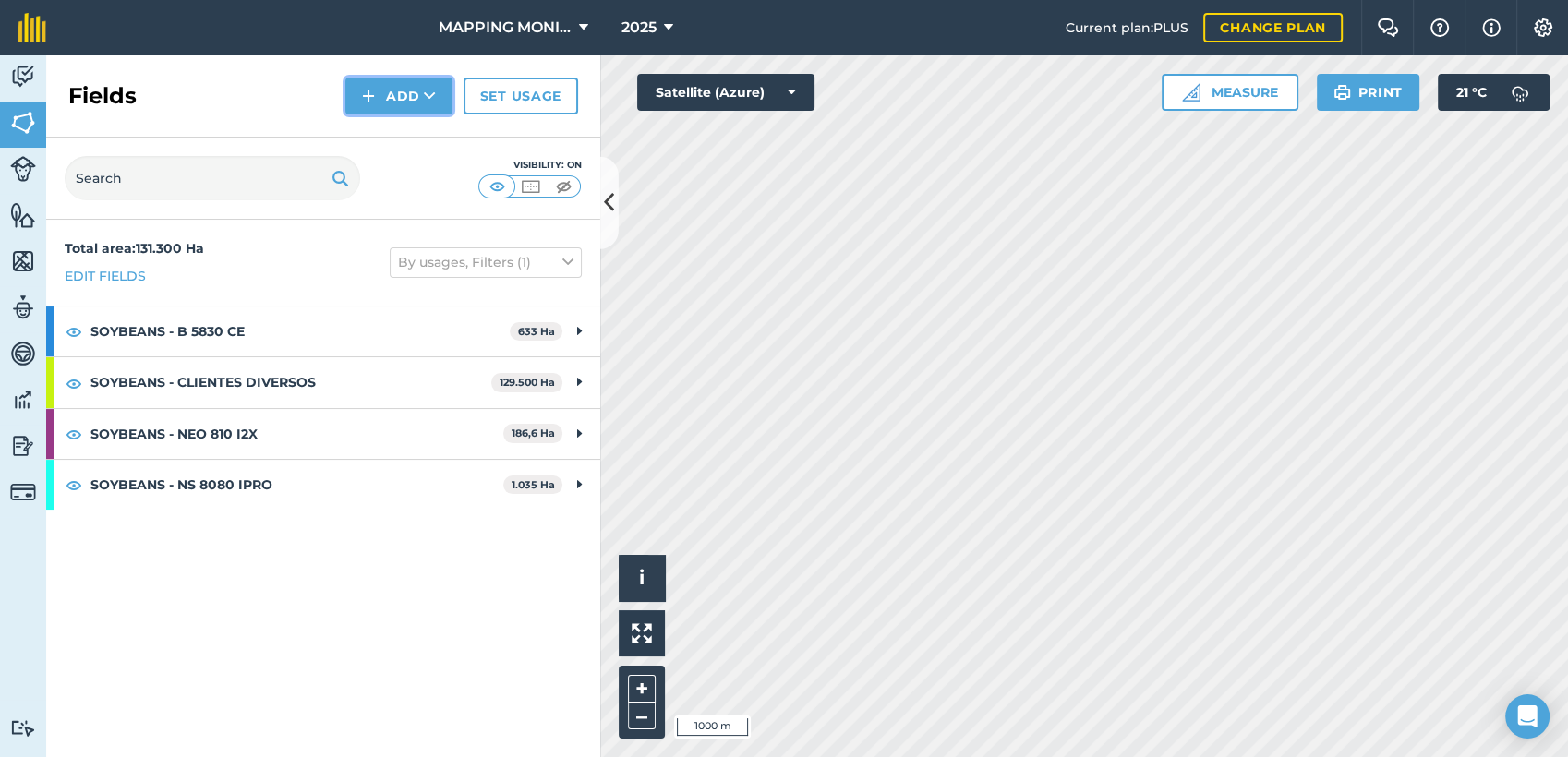
click at [410, 102] on button "Add" at bounding box center [398, 96] width 107 height 37
click at [414, 129] on link "Draw" at bounding box center [398, 138] width 101 height 41
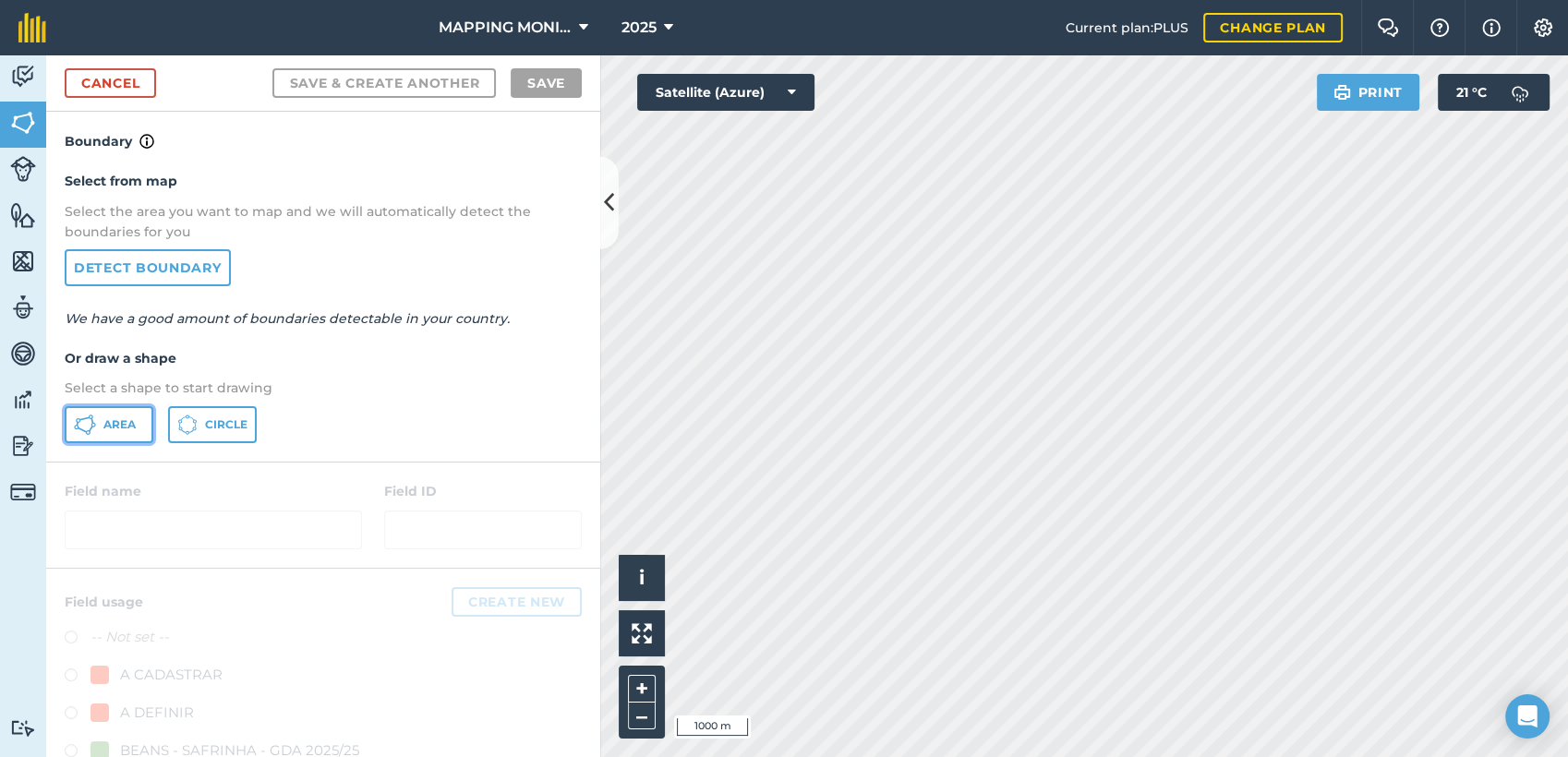
click at [99, 432] on button "Area" at bounding box center [108, 425] width 88 height 37
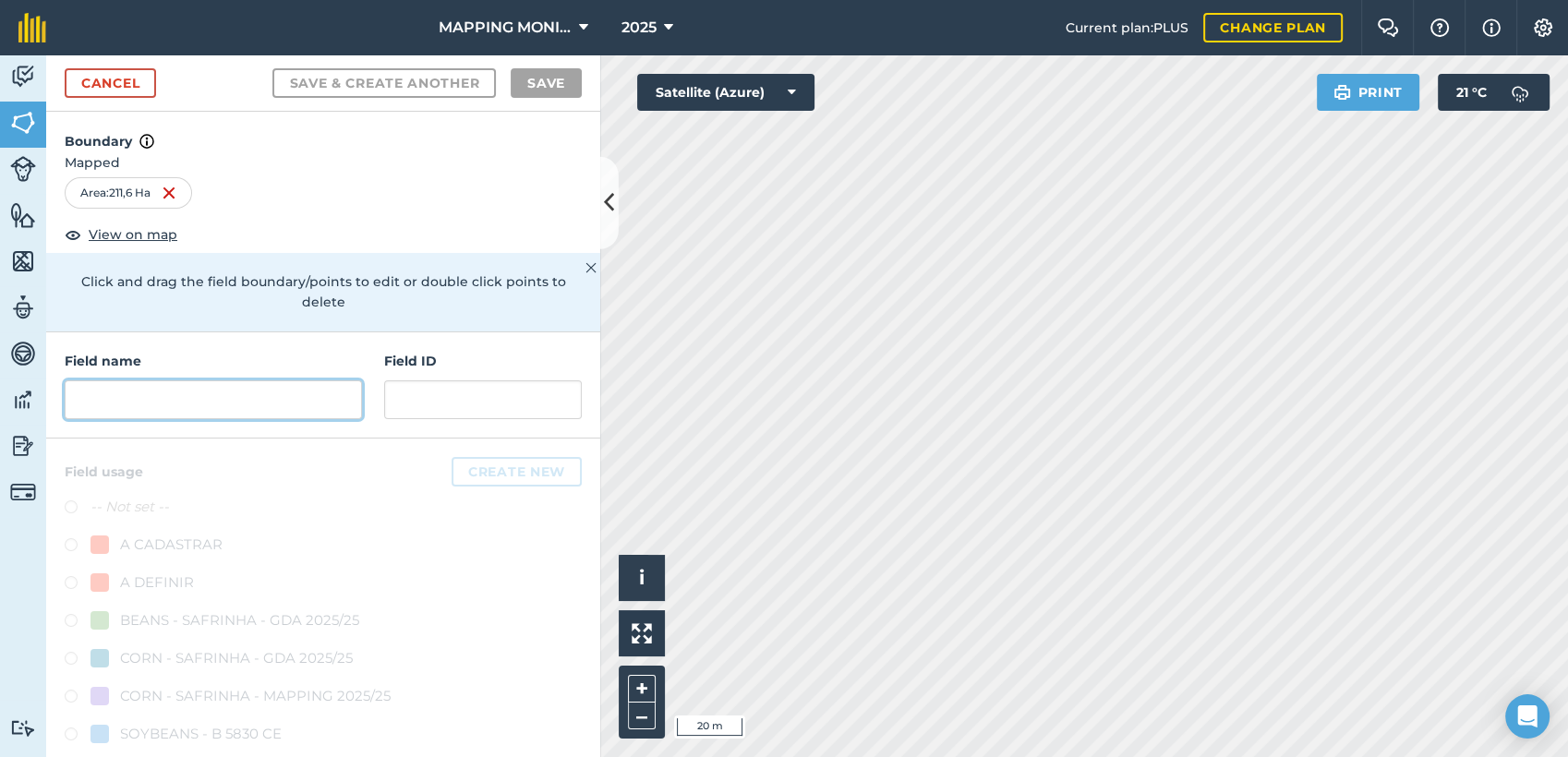
click at [306, 384] on input "text" at bounding box center [213, 400] width 298 height 39
paste input "PRIMAVERA DO LESTE/MT - LEONARDO LETRARI - SÃO CRISTOVÃO"
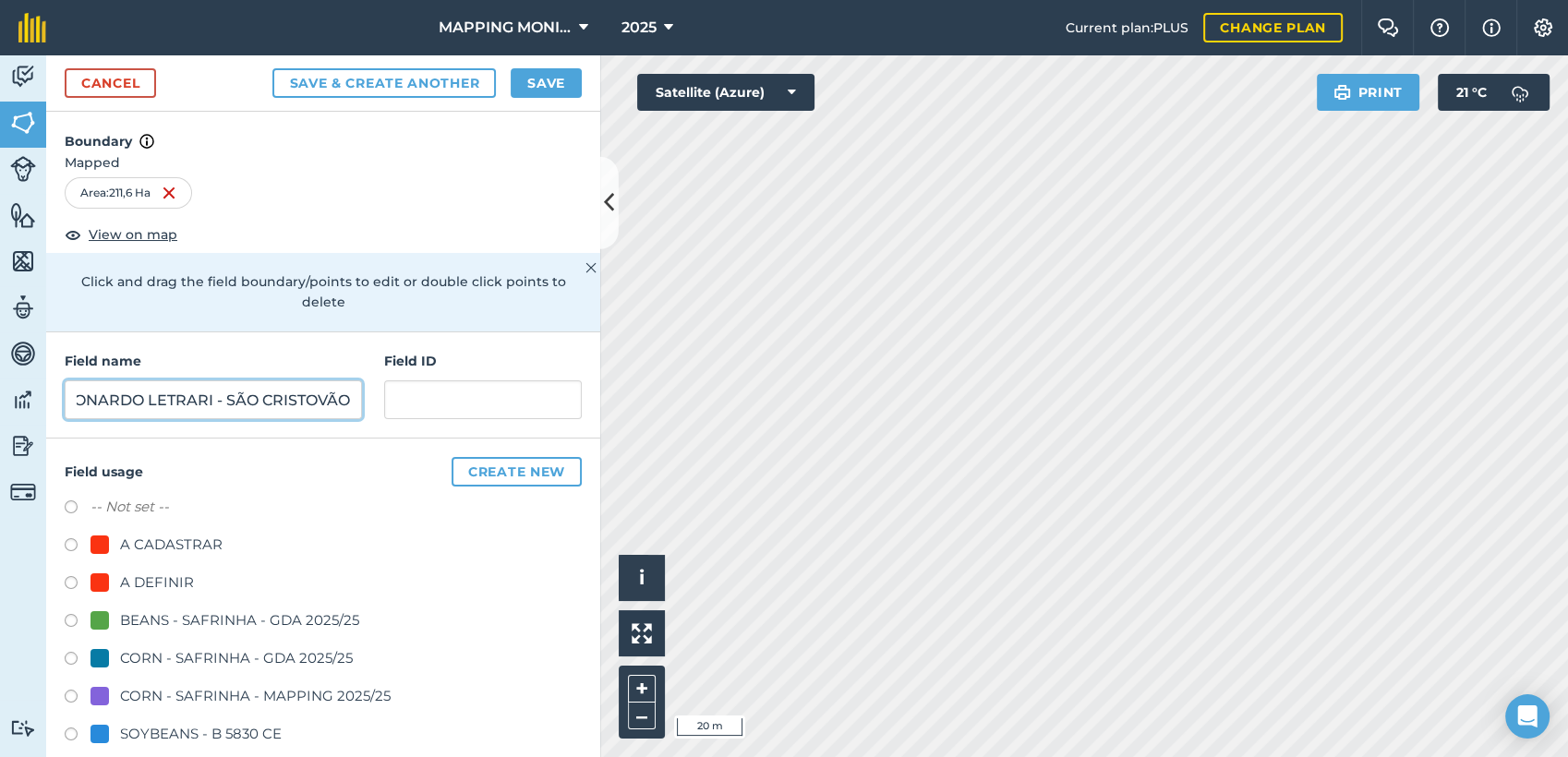
type input "PRIMAVERA DO LESTE/MT - LEONARDO LETRARI - SÃO CRISTOVÃO"
click at [570, 81] on button "Save" at bounding box center [546, 83] width 71 height 30
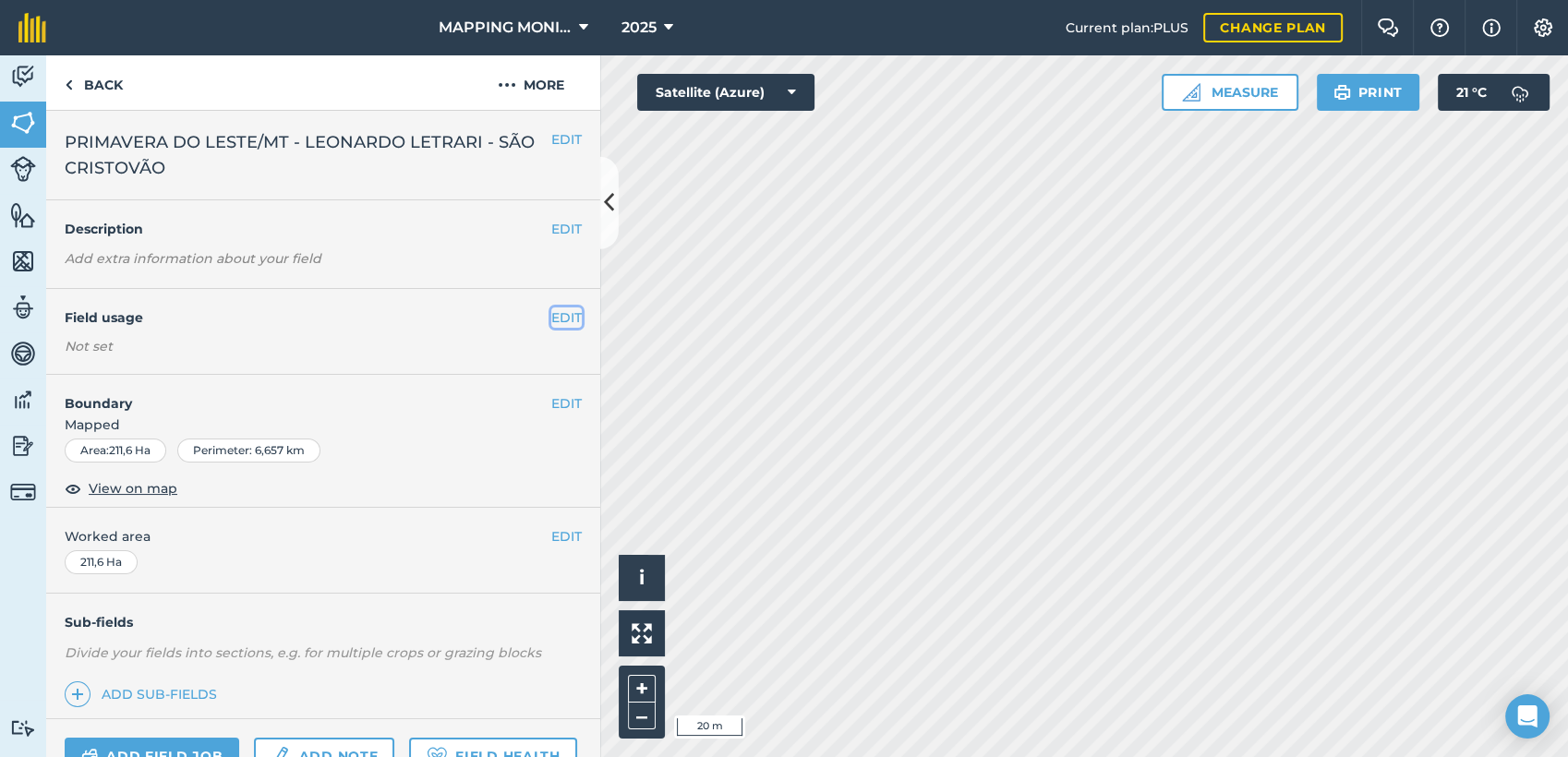
click at [552, 310] on button "EDIT" at bounding box center [567, 318] width 31 height 20
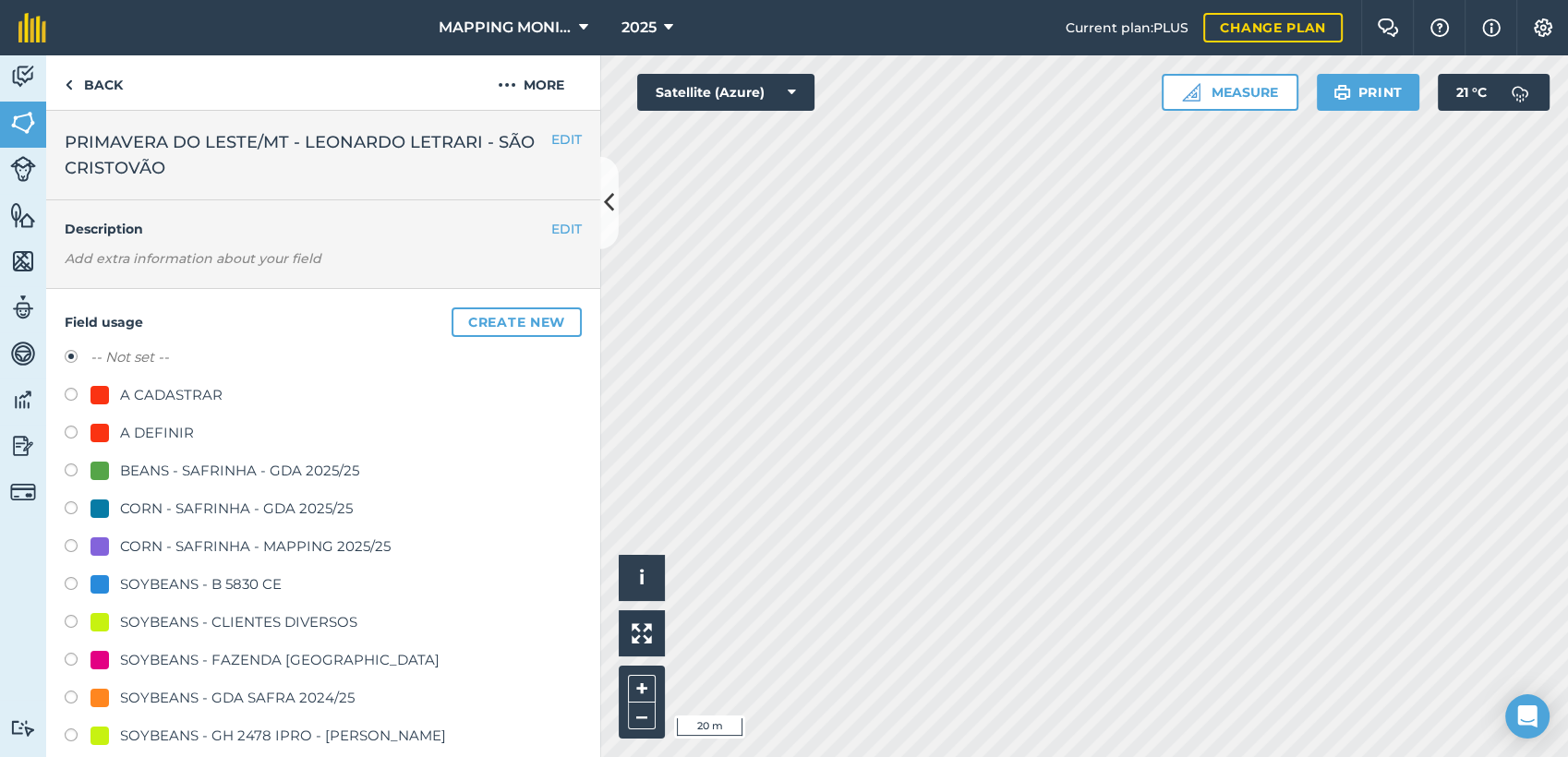
click at [192, 627] on div "SOYBEANS - CLIENTES DIVERSOS" at bounding box center [238, 622] width 237 height 22
radio input "true"
radio input "false"
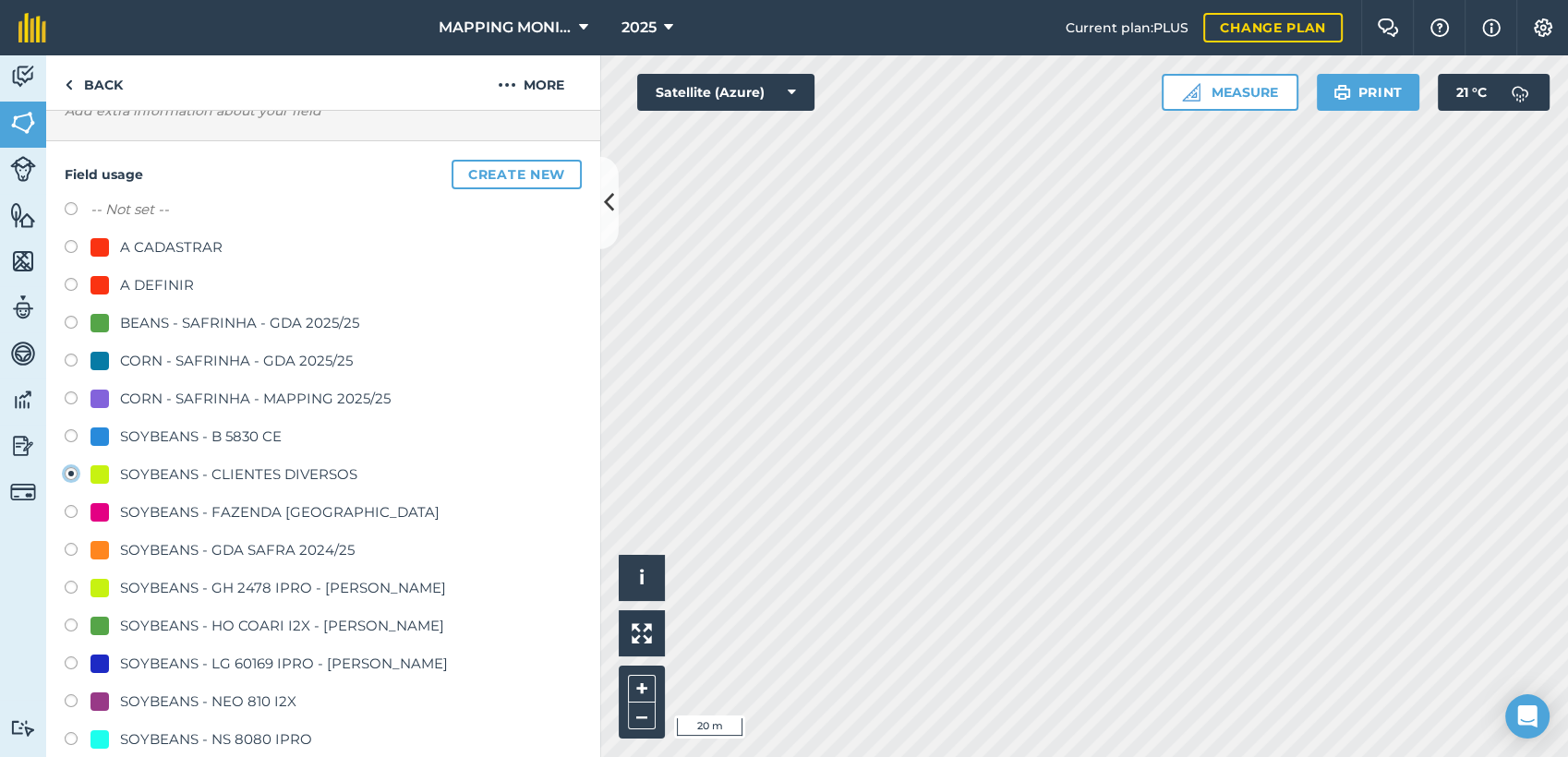
scroll to position [205, 0]
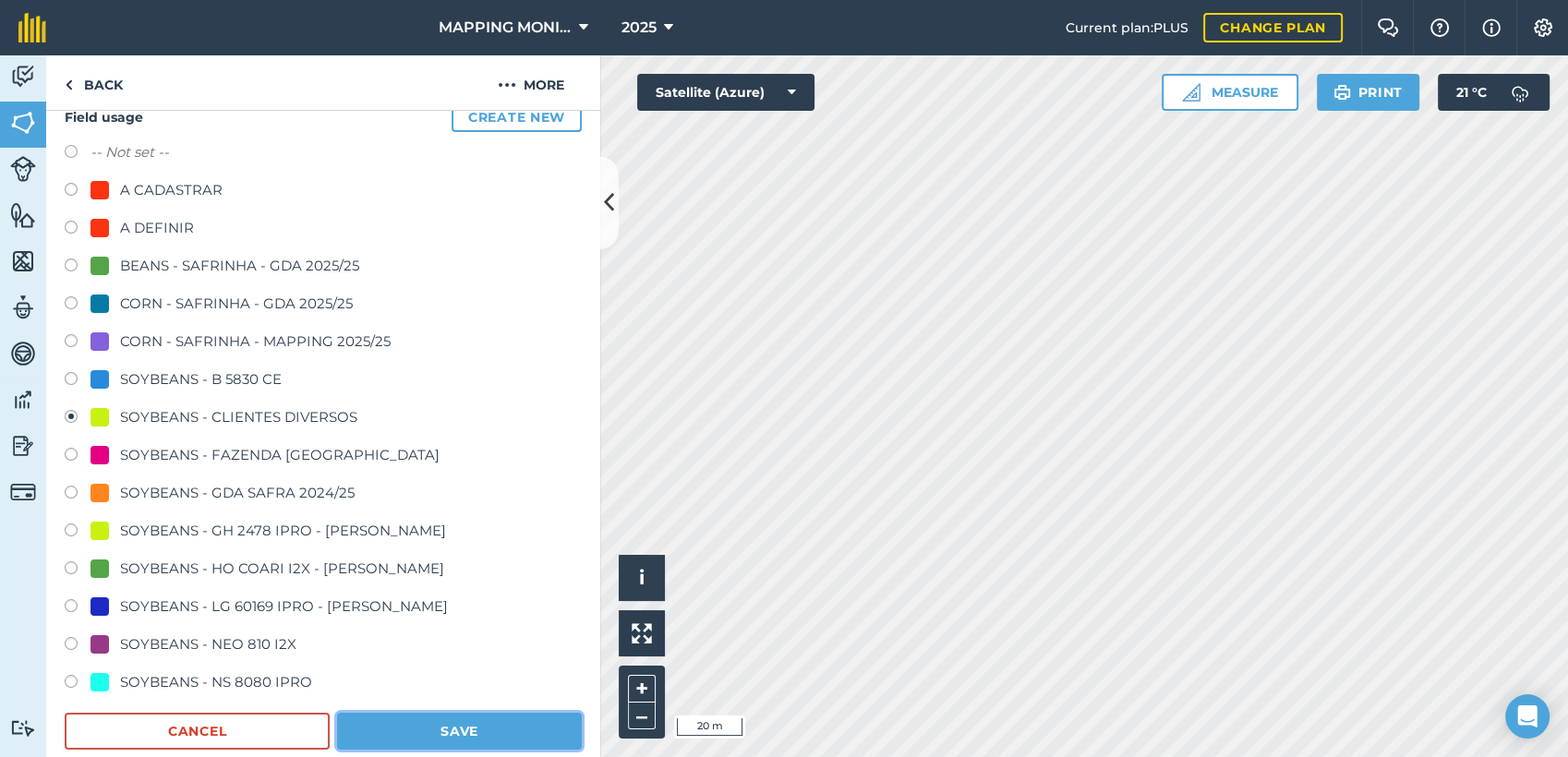
click at [476, 726] on button "Save" at bounding box center [459, 731] width 245 height 37
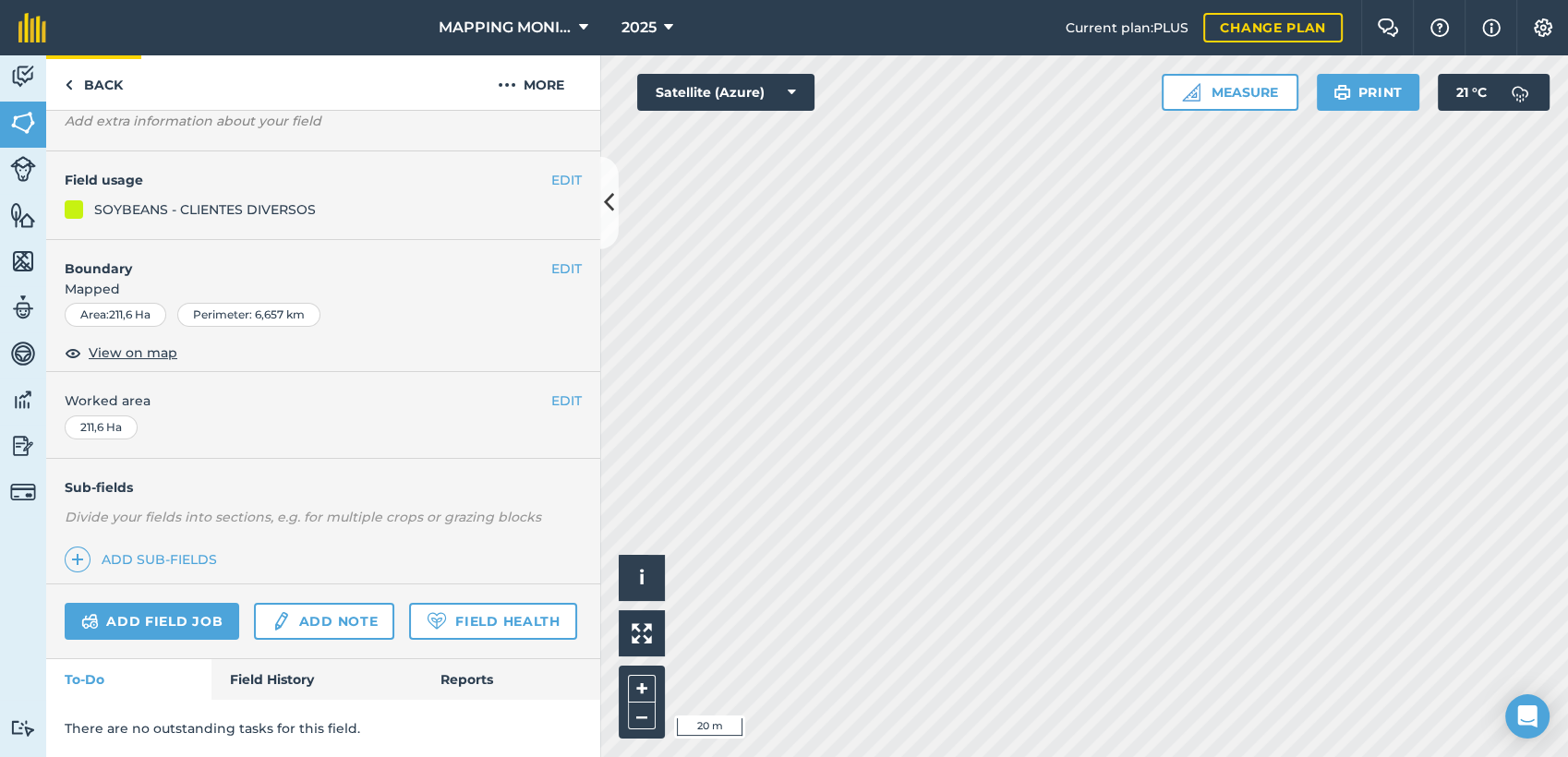
scroll to position [186, 0]
click at [88, 87] on link "Back" at bounding box center [94, 83] width 95 height 55
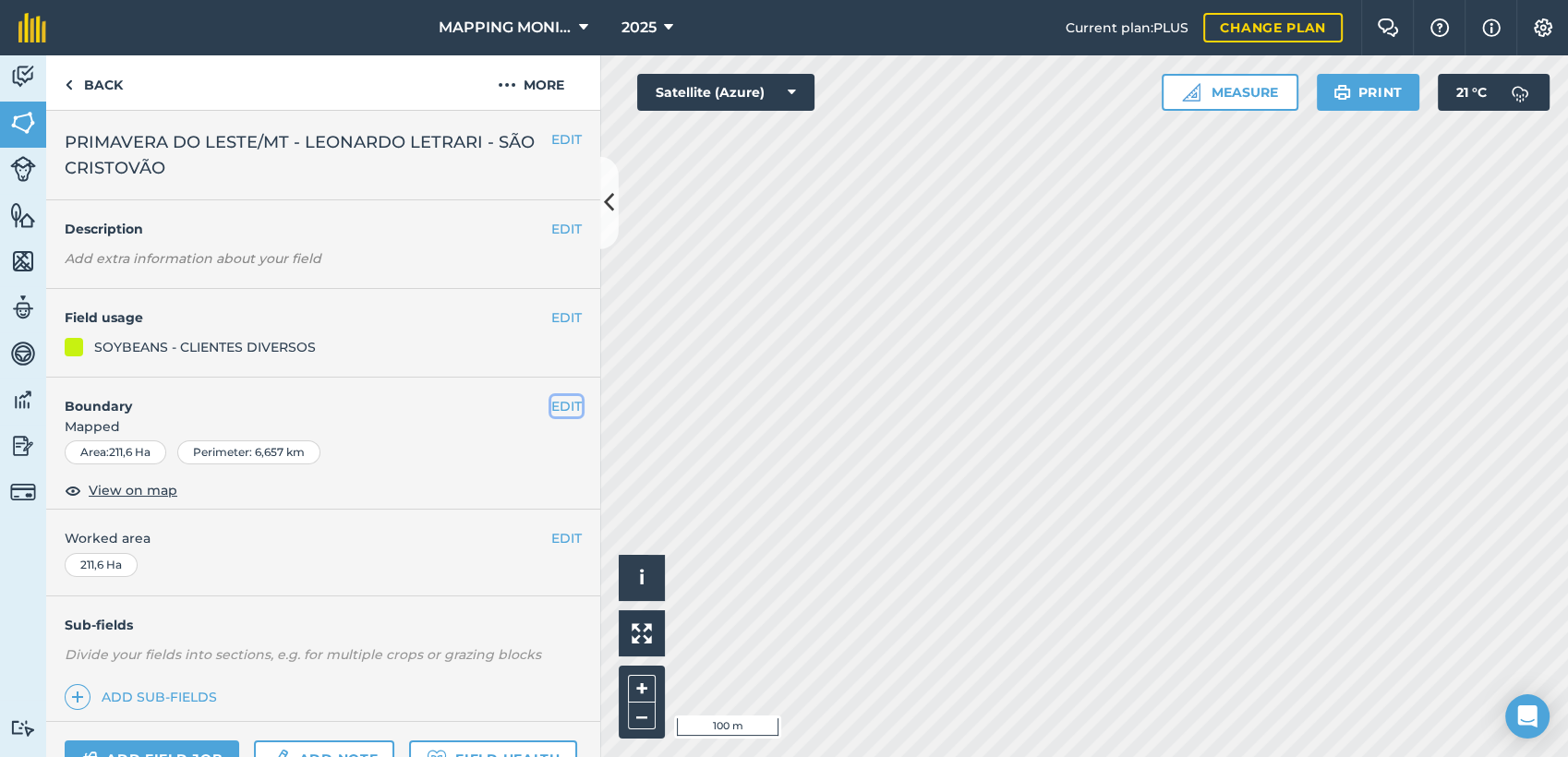
click at [552, 405] on button "EDIT" at bounding box center [567, 406] width 31 height 20
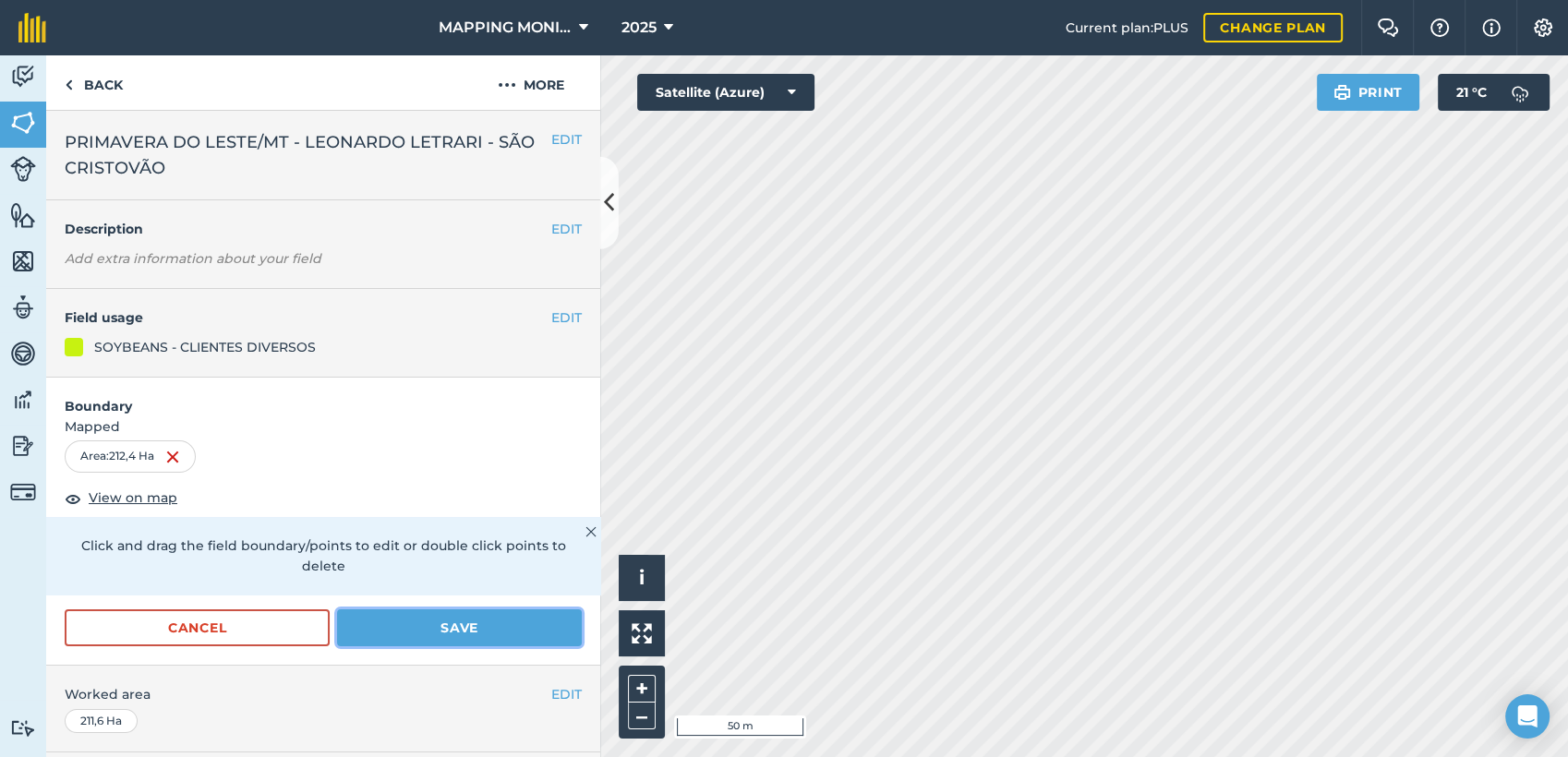
click at [426, 630] on button "Save" at bounding box center [459, 628] width 245 height 37
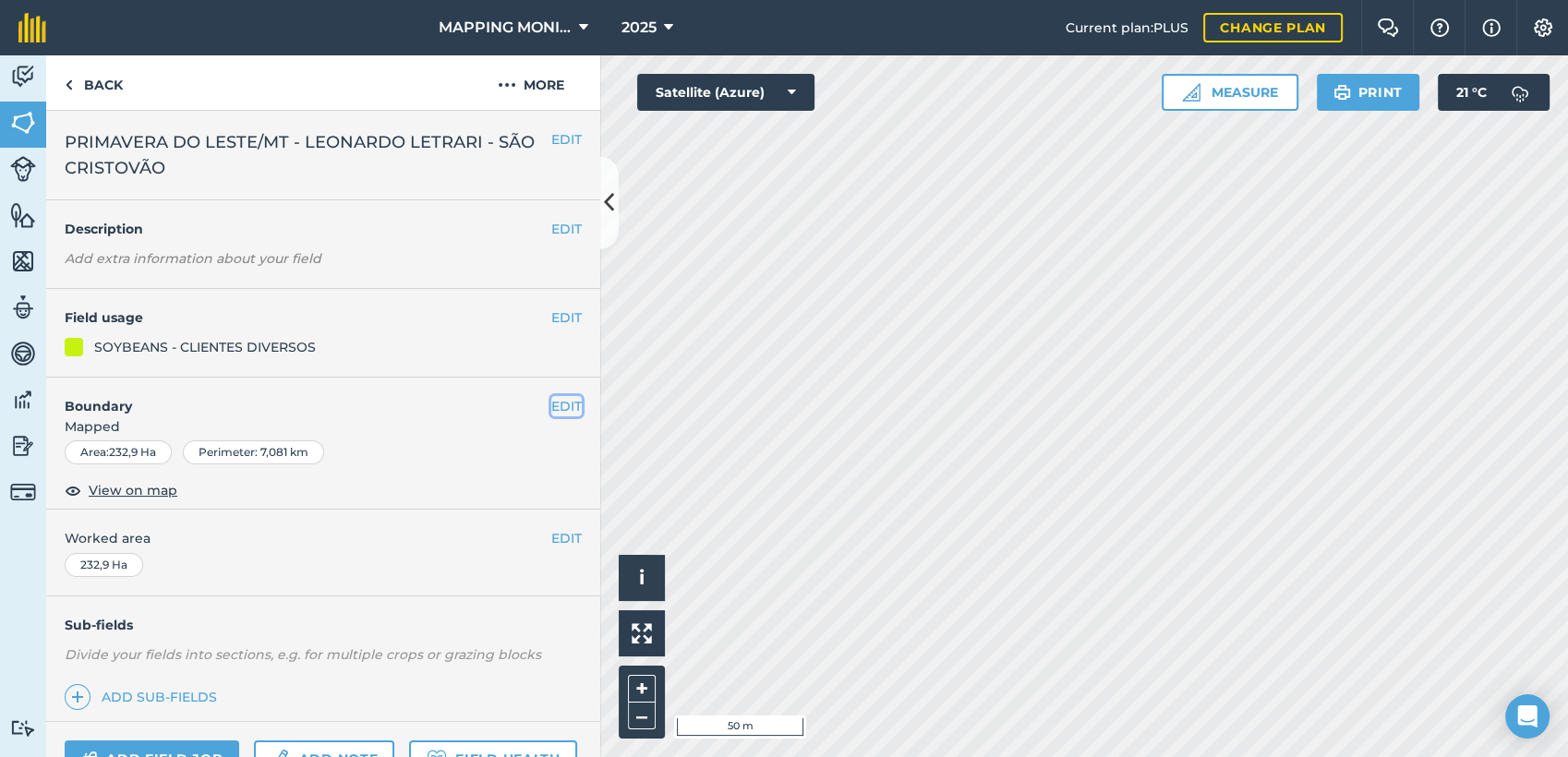
click at [565, 401] on button "EDIT" at bounding box center [567, 406] width 31 height 20
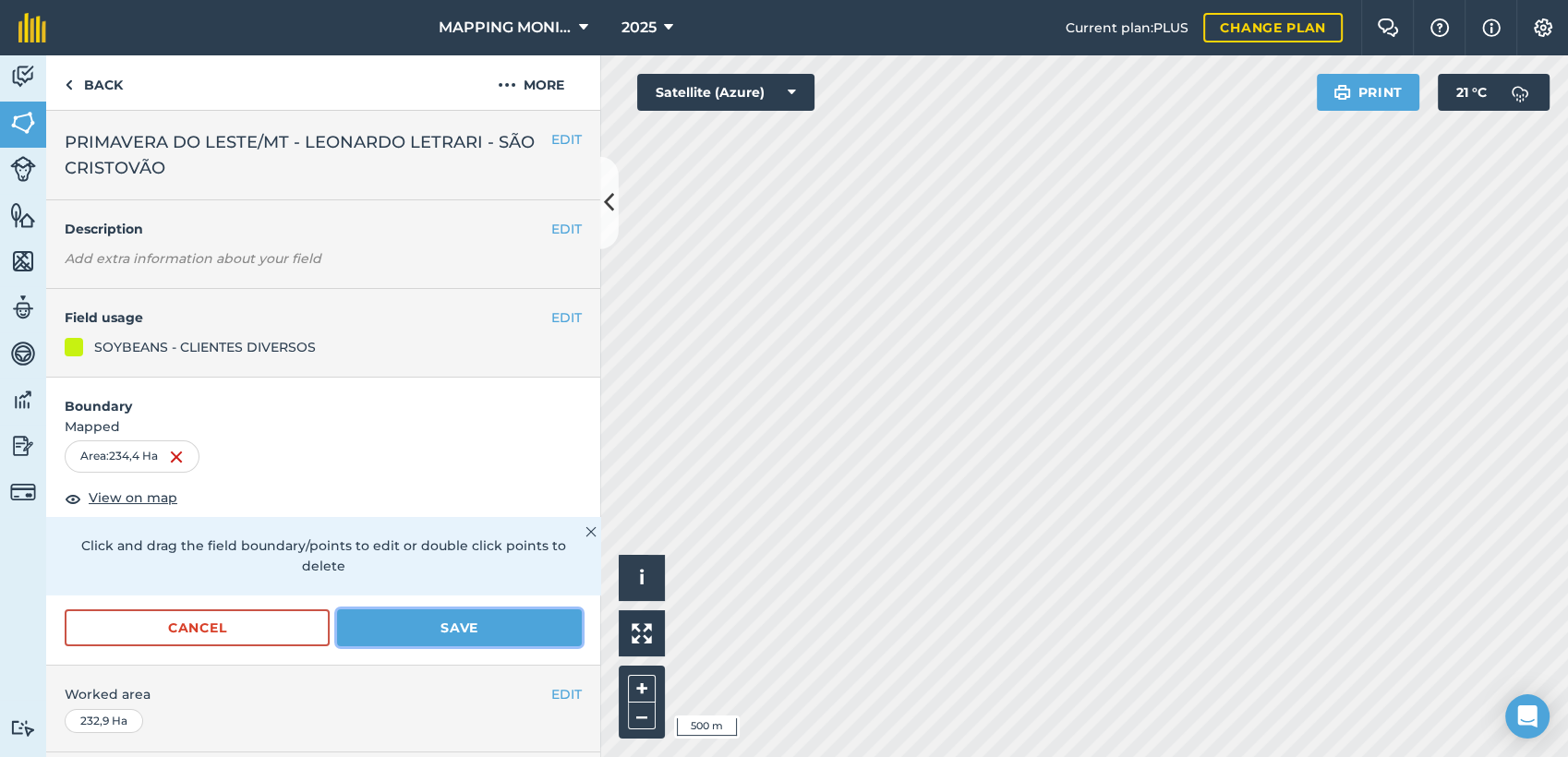
click at [450, 624] on button "Save" at bounding box center [459, 628] width 245 height 37
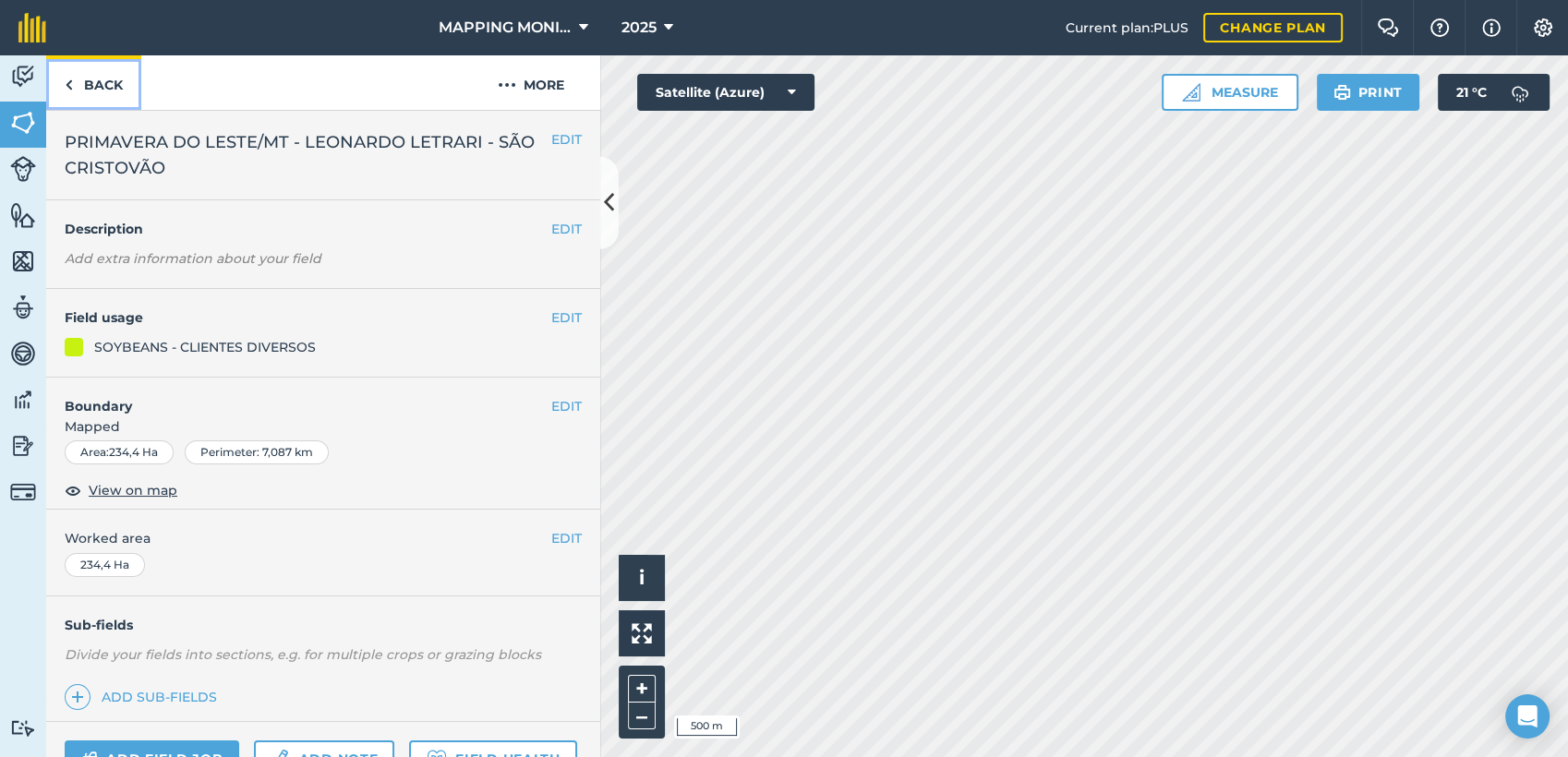
click at [103, 87] on link "Back" at bounding box center [94, 83] width 95 height 55
click at [123, 87] on link "Back" at bounding box center [94, 83] width 95 height 55
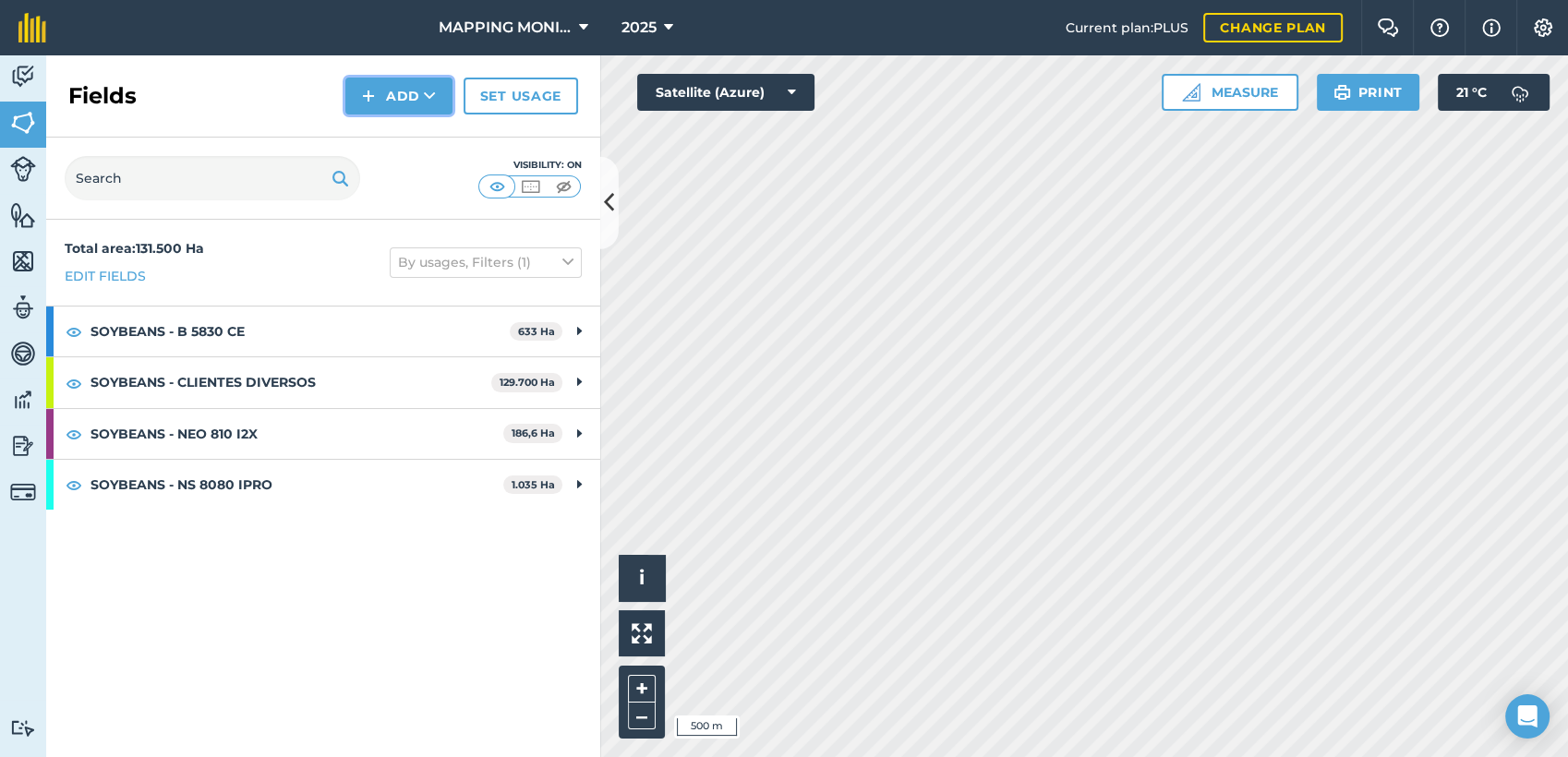
drag, startPoint x: 384, startPoint y: 90, endPoint x: 384, endPoint y: 104, distance: 14.0
click at [384, 90] on button "Add" at bounding box center [398, 96] width 107 height 37
click at [409, 135] on link "Draw" at bounding box center [398, 138] width 101 height 41
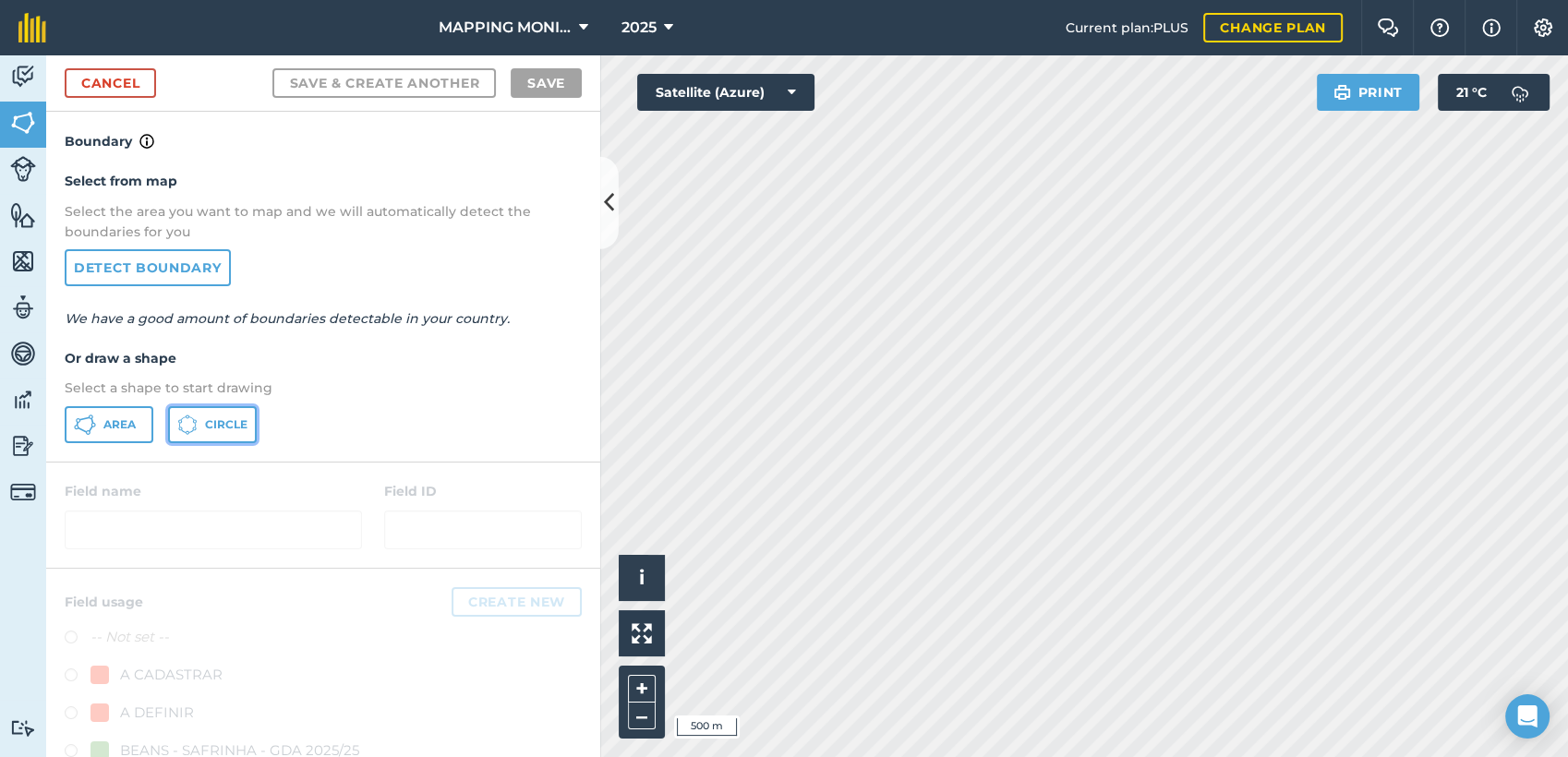
click at [216, 415] on button "Circle" at bounding box center [212, 425] width 88 height 37
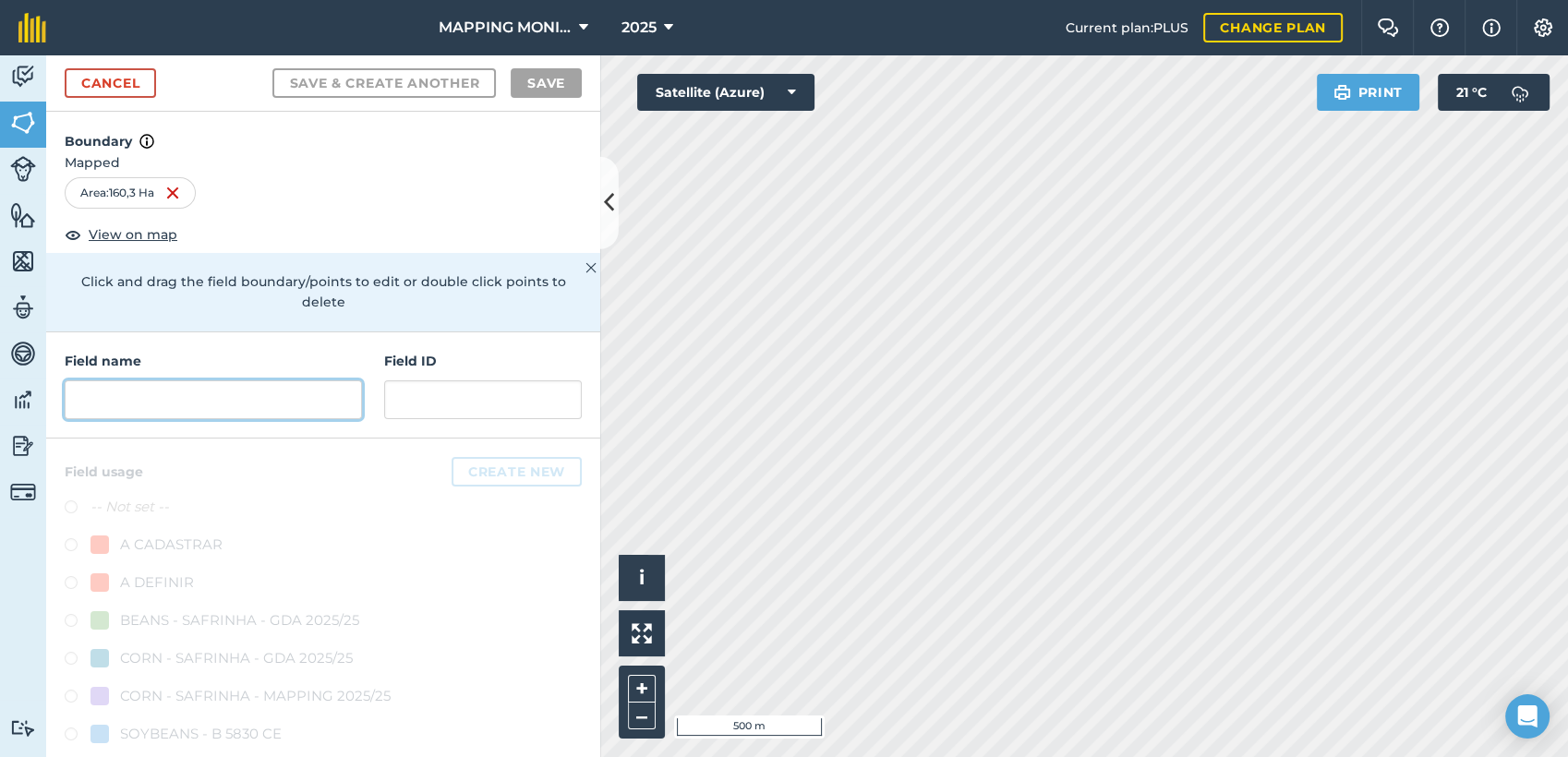
click at [224, 395] on input "text" at bounding box center [213, 400] width 298 height 39
paste input "PRIMAVERA DO LESTE/MT - LEONARDO LETRARI - SÃO CRISTOVÃO"
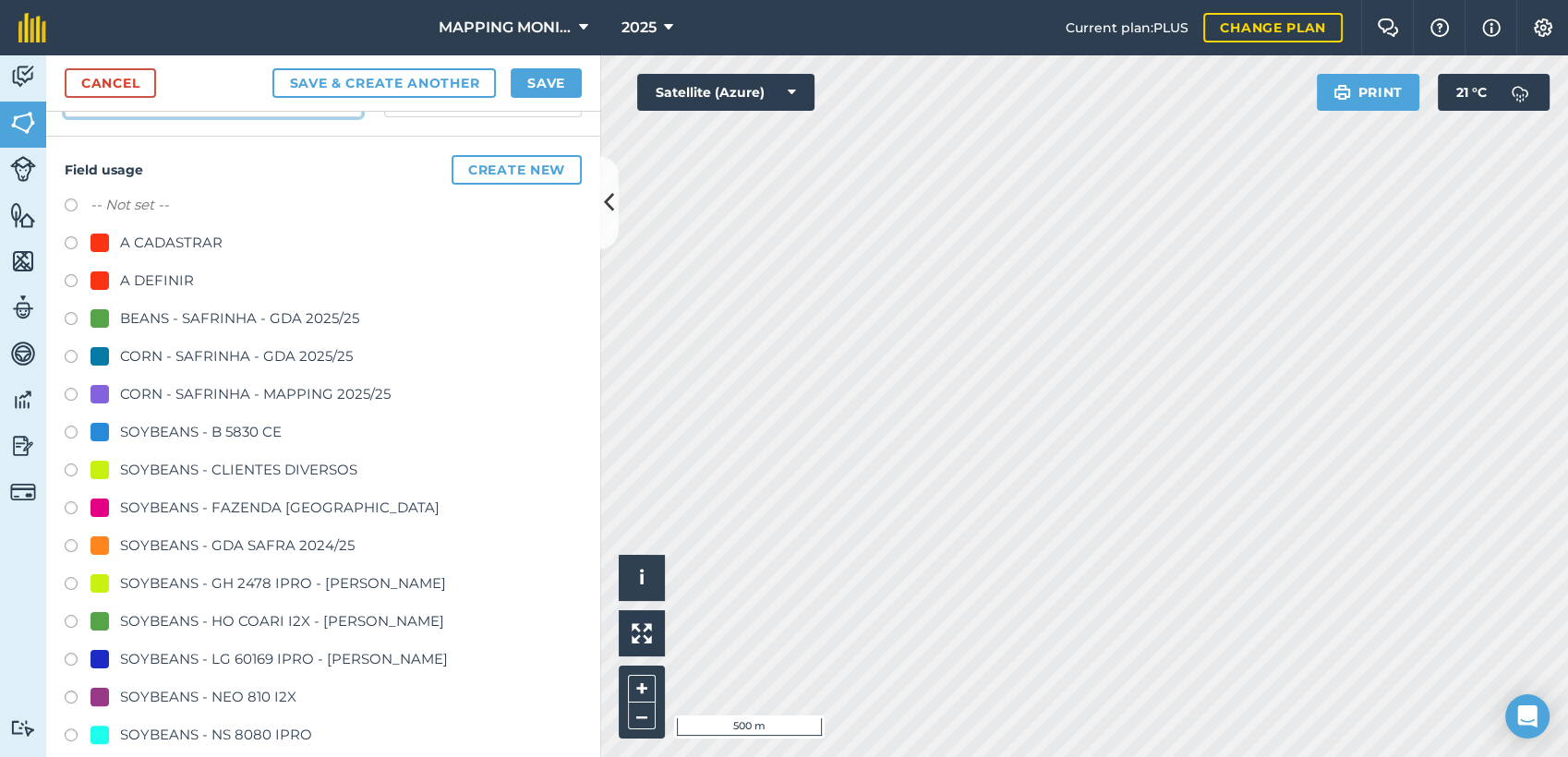
scroll to position [308, 0]
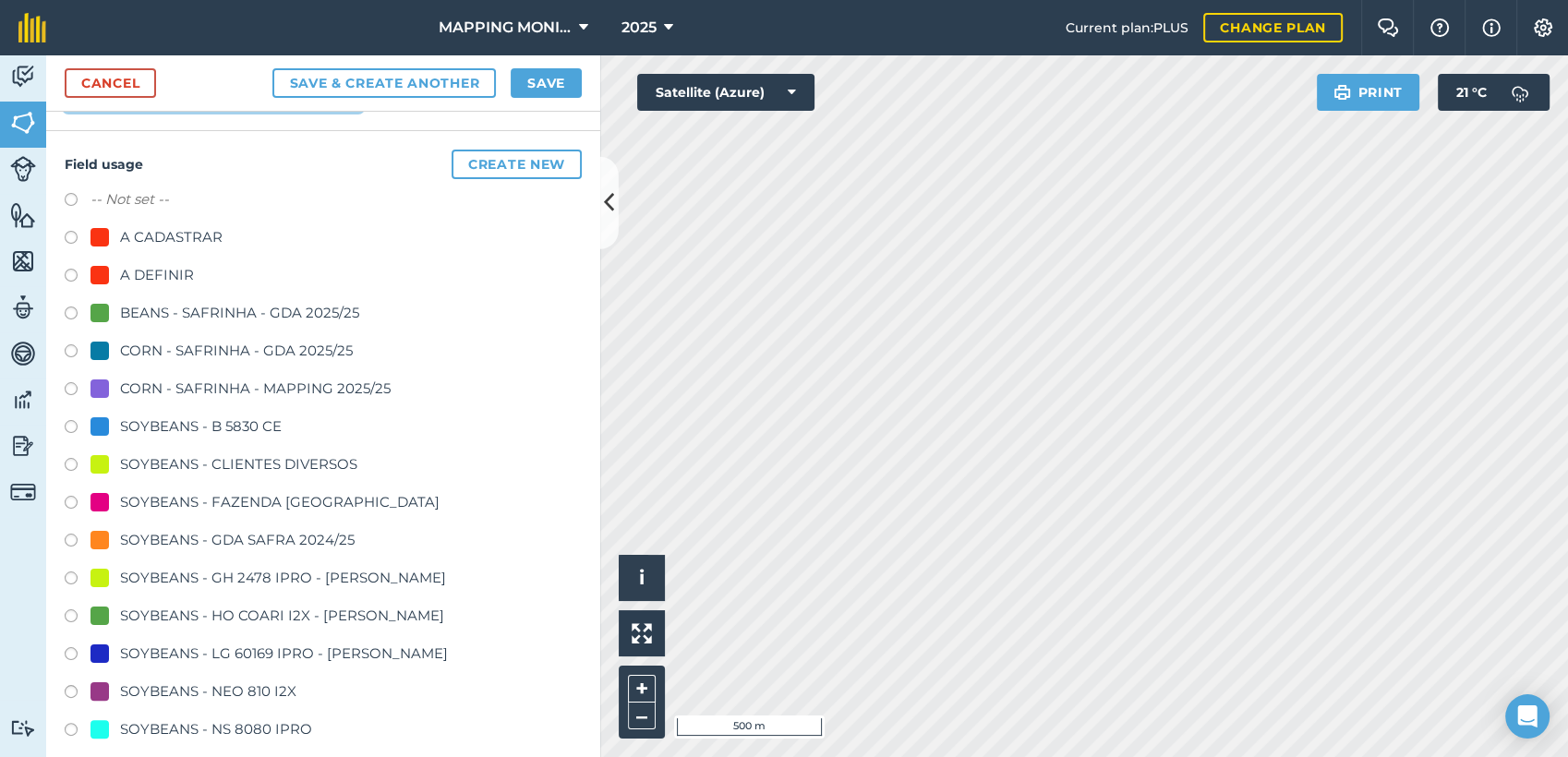
type input "PRIMAVERA DO LESTE/MT - LEONARDO LETRARI - SÃO CRISTOVÃO"
click at [281, 468] on div "SOYBEANS - CLIENTES DIVERSOS" at bounding box center [238, 464] width 237 height 22
drag, startPoint x: 281, startPoint y: 468, endPoint x: 198, endPoint y: 463, distance: 83.2
click at [198, 463] on div "SOYBEANS - CLIENTES DIVERSOS" at bounding box center [238, 464] width 237 height 22
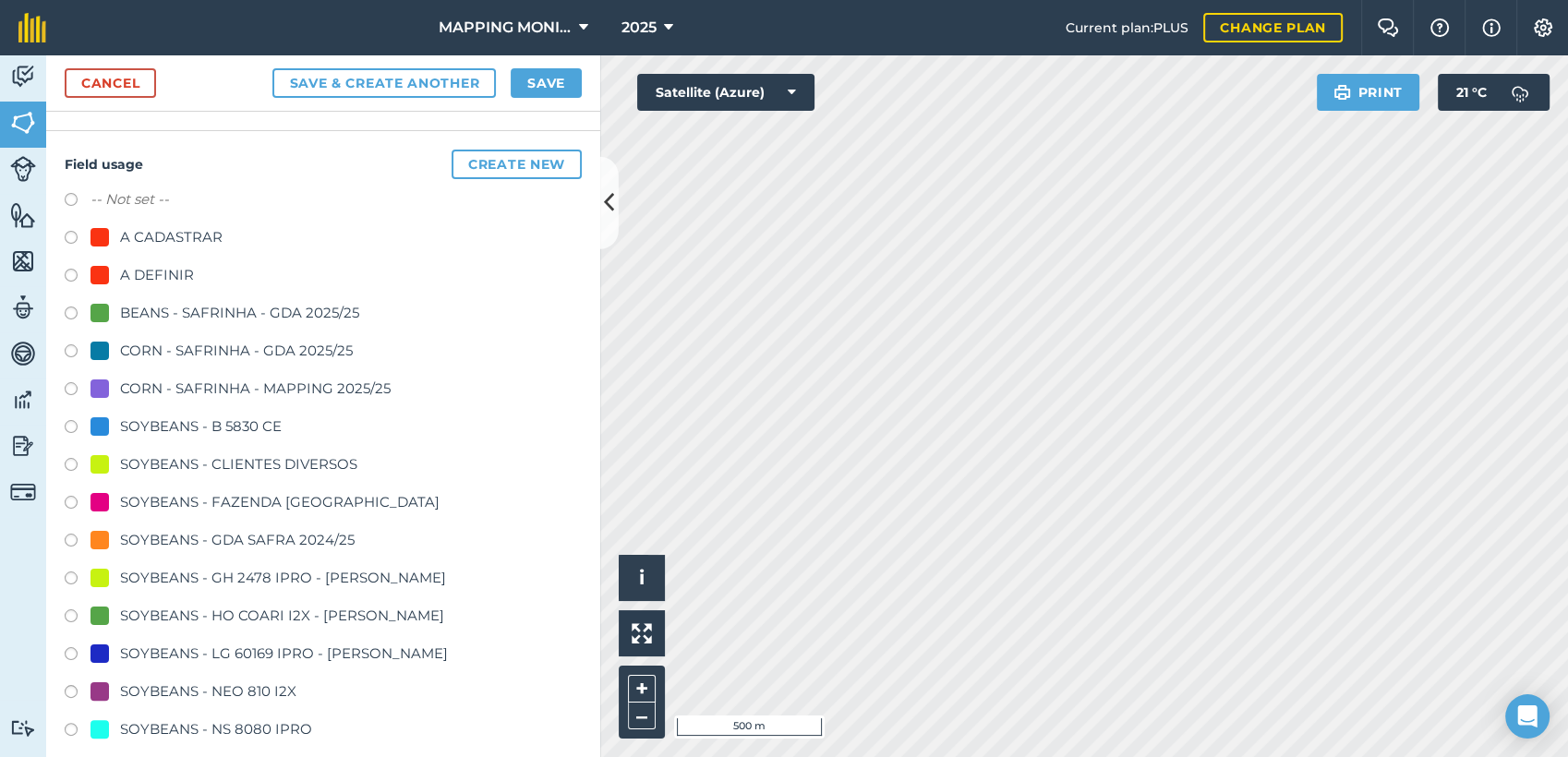
radio input "true"
click at [547, 75] on button "Save" at bounding box center [546, 83] width 71 height 30
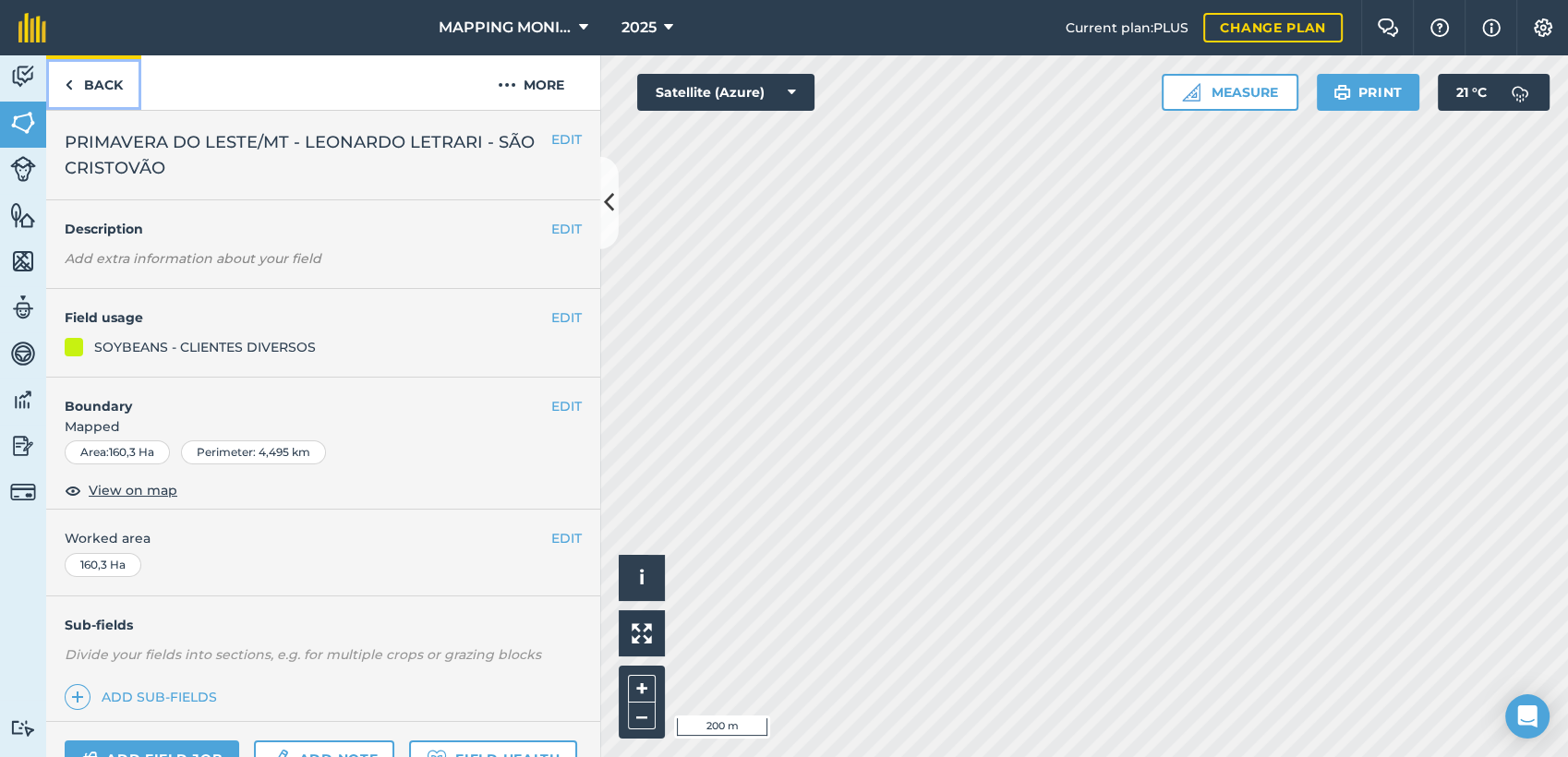
click at [103, 85] on link "Back" at bounding box center [94, 83] width 95 height 55
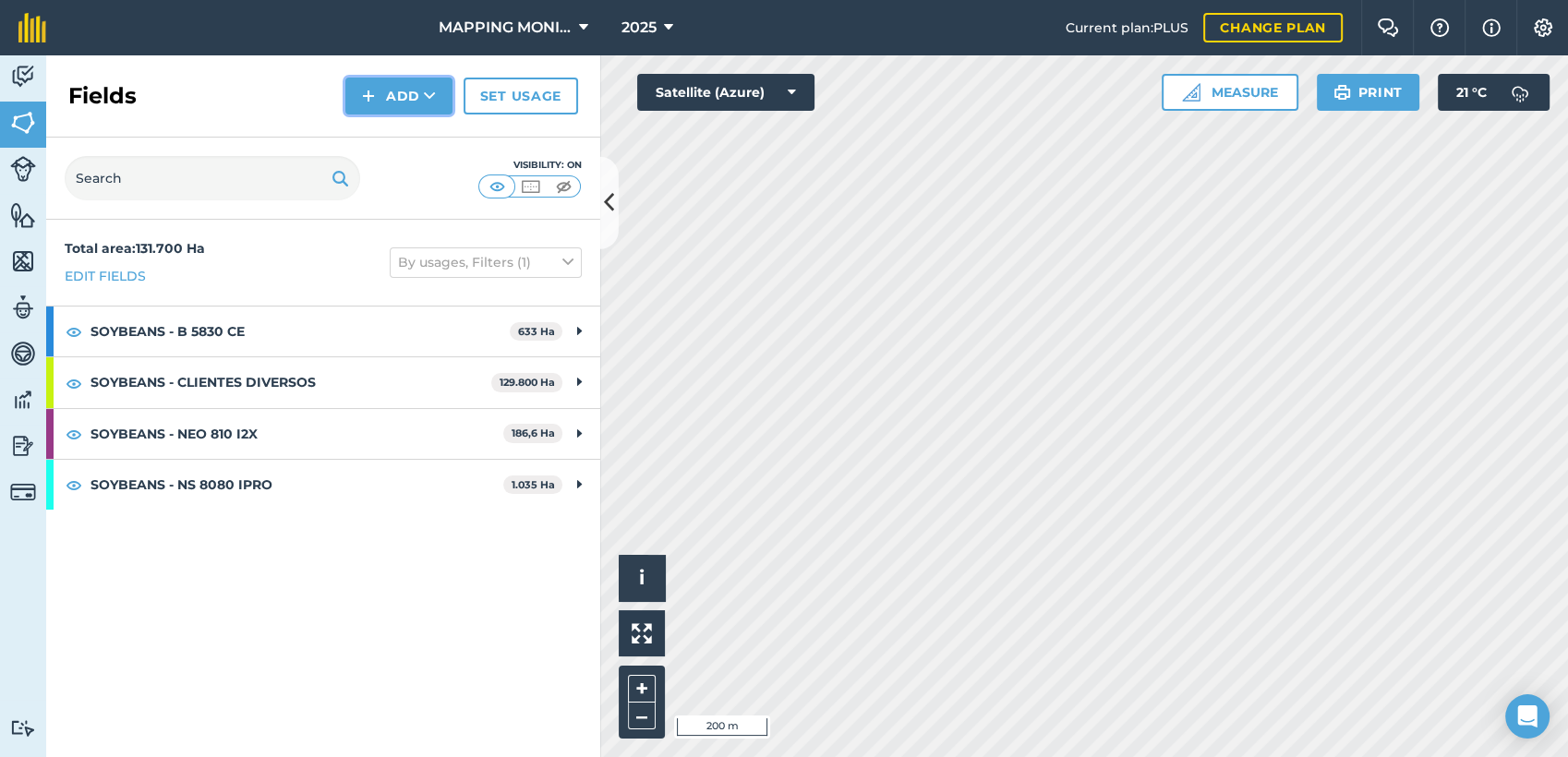
click at [441, 95] on button "Add" at bounding box center [398, 96] width 107 height 37
click at [414, 123] on link "Draw" at bounding box center [398, 138] width 101 height 41
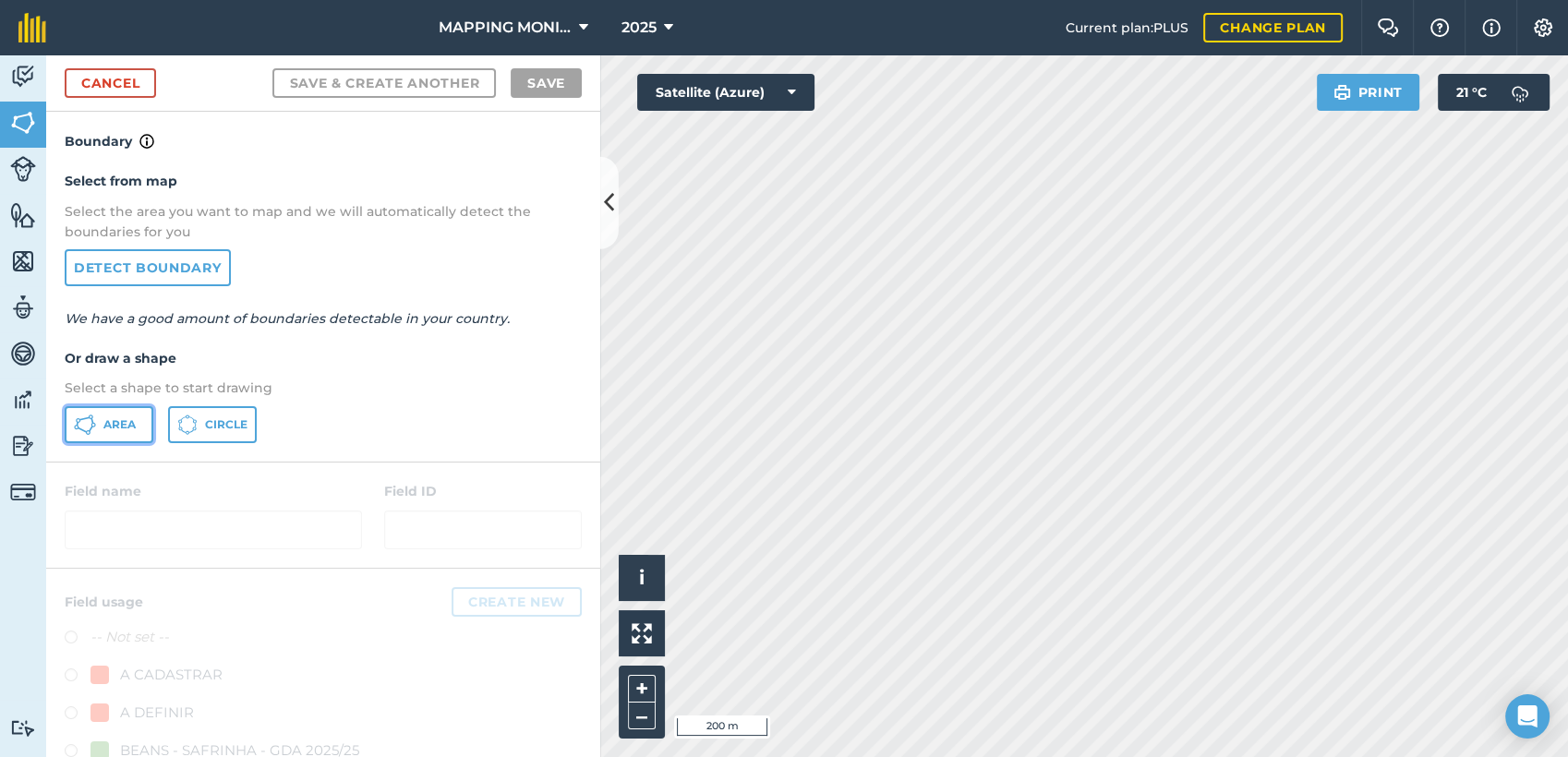
click at [126, 413] on button "Area" at bounding box center [108, 425] width 88 height 37
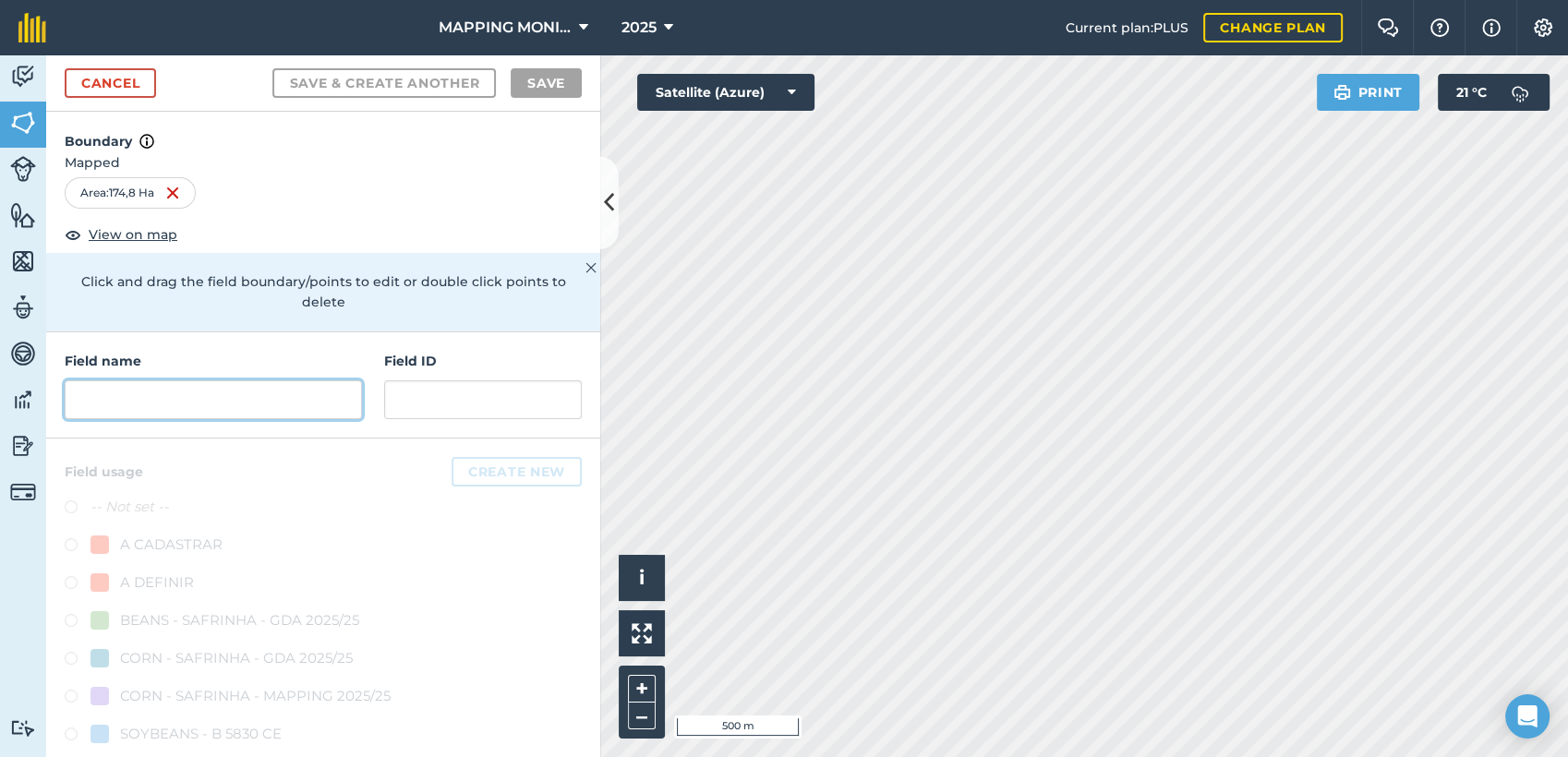
click at [287, 401] on input "text" at bounding box center [213, 400] width 298 height 39
paste input "PRIMAVERA DO LESTE/MT - LEONARDO LETRARI - SÃO CRISTOVÃO"
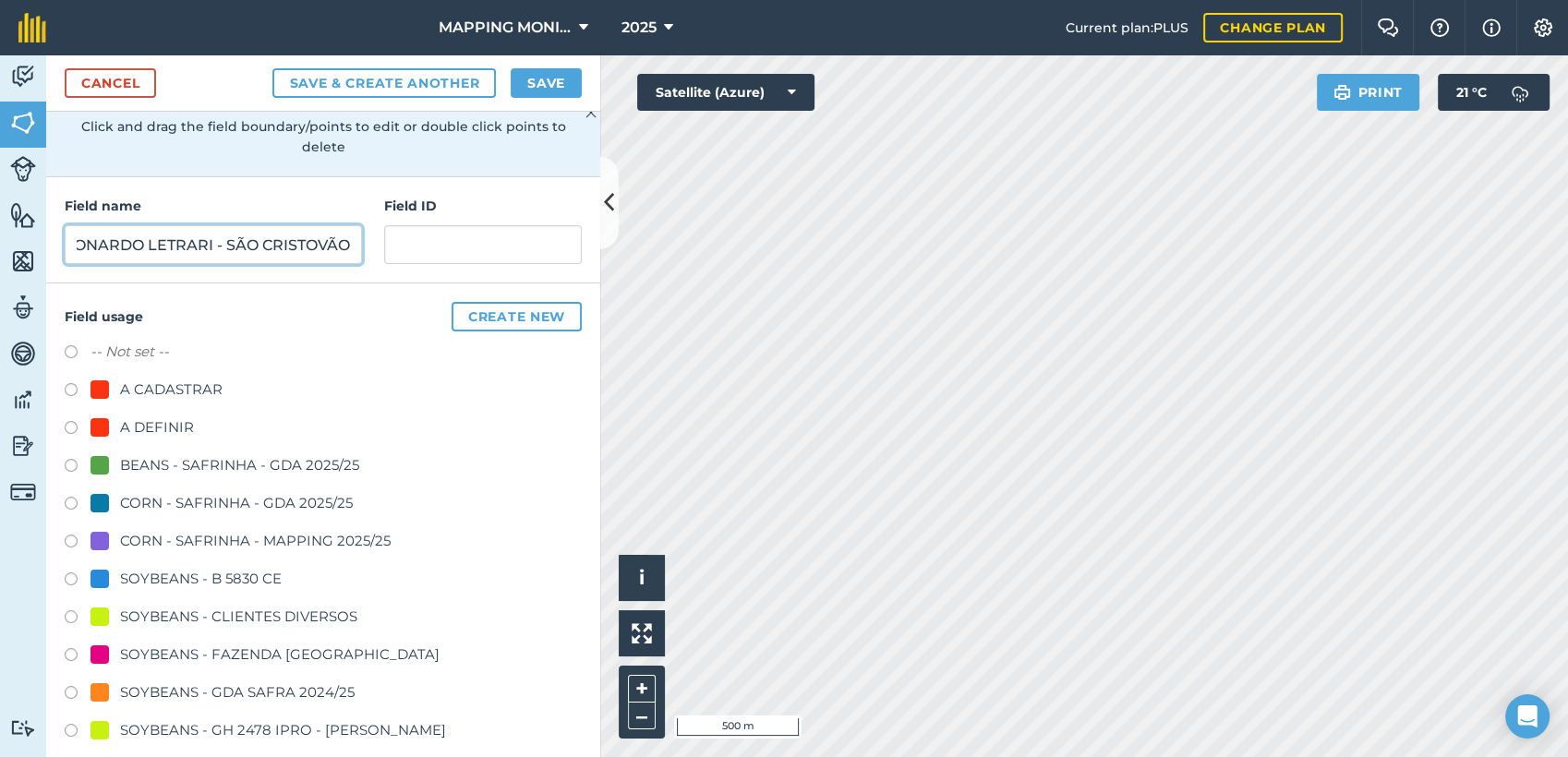
scroll to position [205, 0]
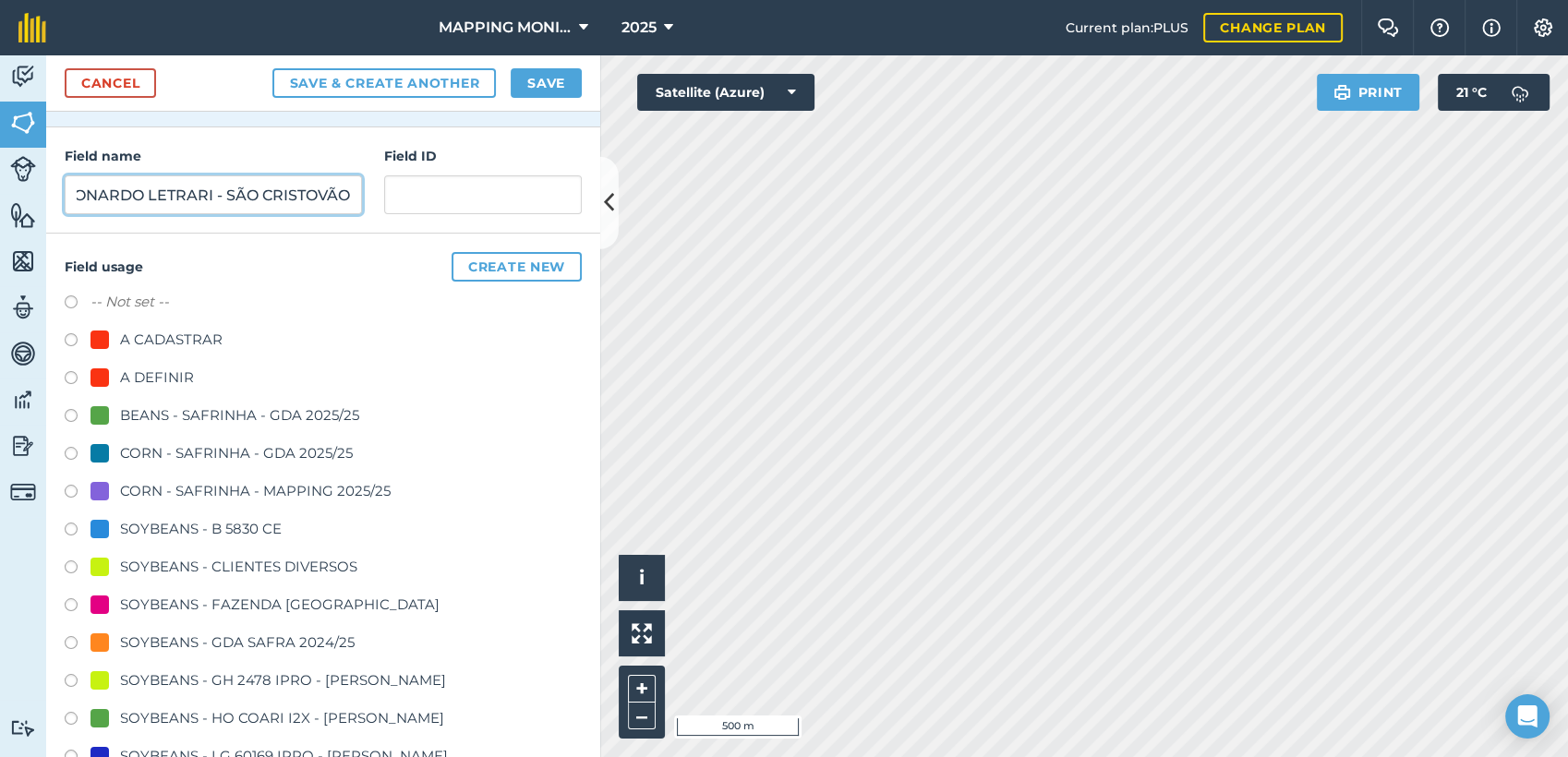
type input "PRIMAVERA DO LESTE/MT - LEONARDO LETRARI - SÃO CRISTOVÃO"
click at [181, 566] on div "SOYBEANS - CLIENTES DIVERSOS" at bounding box center [238, 567] width 237 height 22
radio input "true"
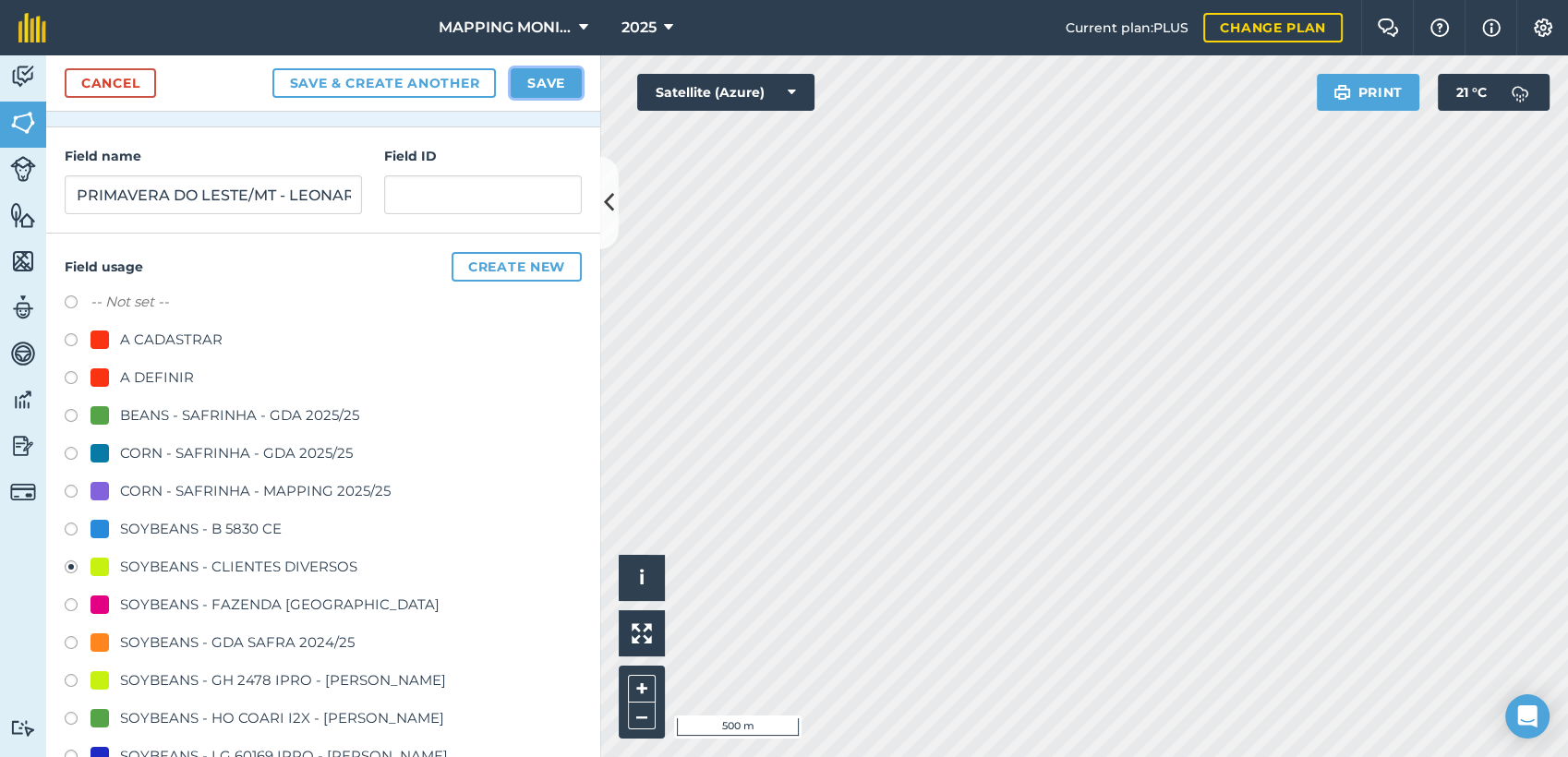
click at [534, 92] on button "Save" at bounding box center [546, 83] width 71 height 30
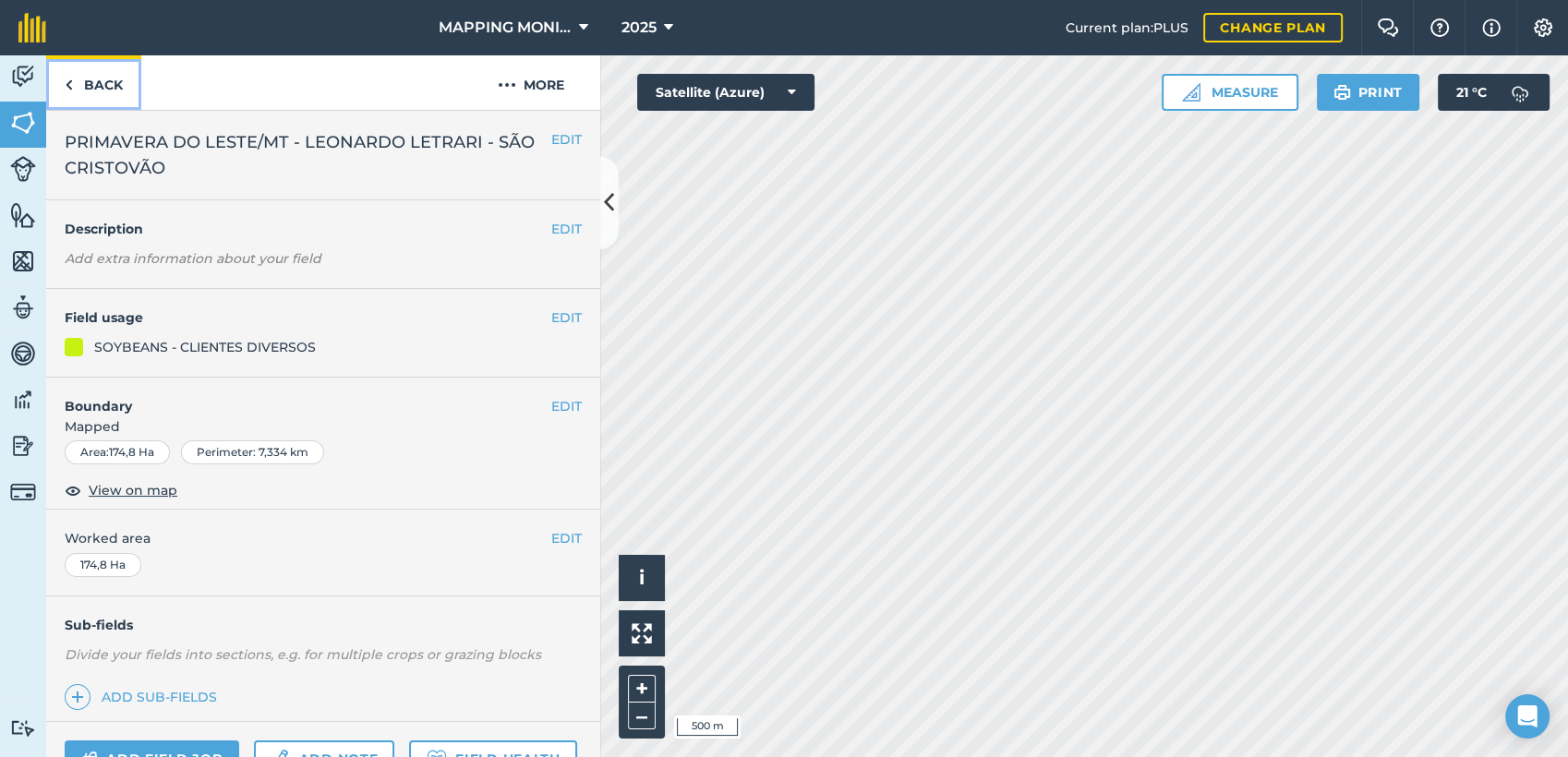
click at [116, 80] on link "Back" at bounding box center [94, 83] width 95 height 55
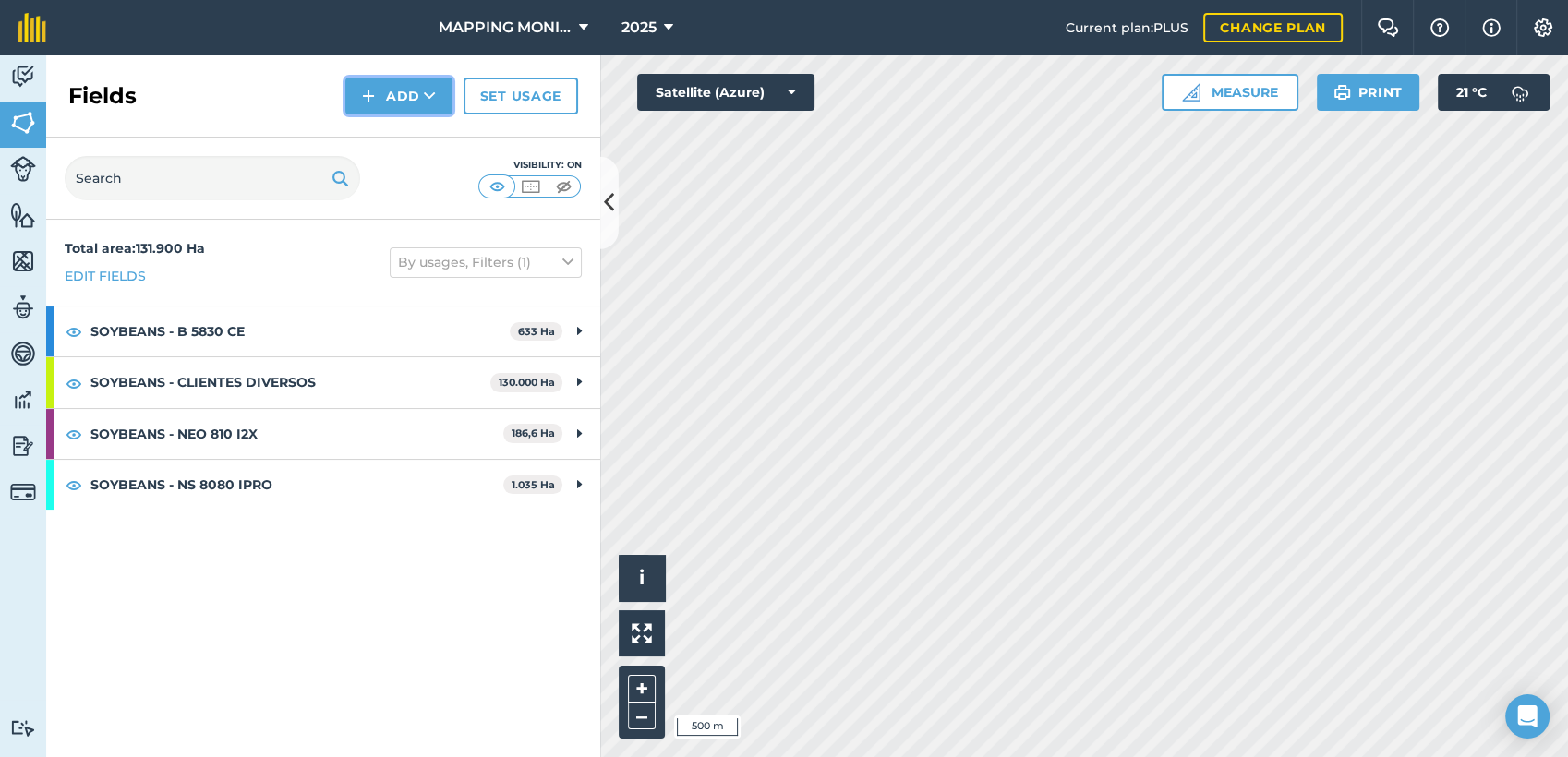
click at [417, 100] on button "Add" at bounding box center [398, 96] width 107 height 37
click at [411, 129] on link "Draw" at bounding box center [398, 138] width 101 height 41
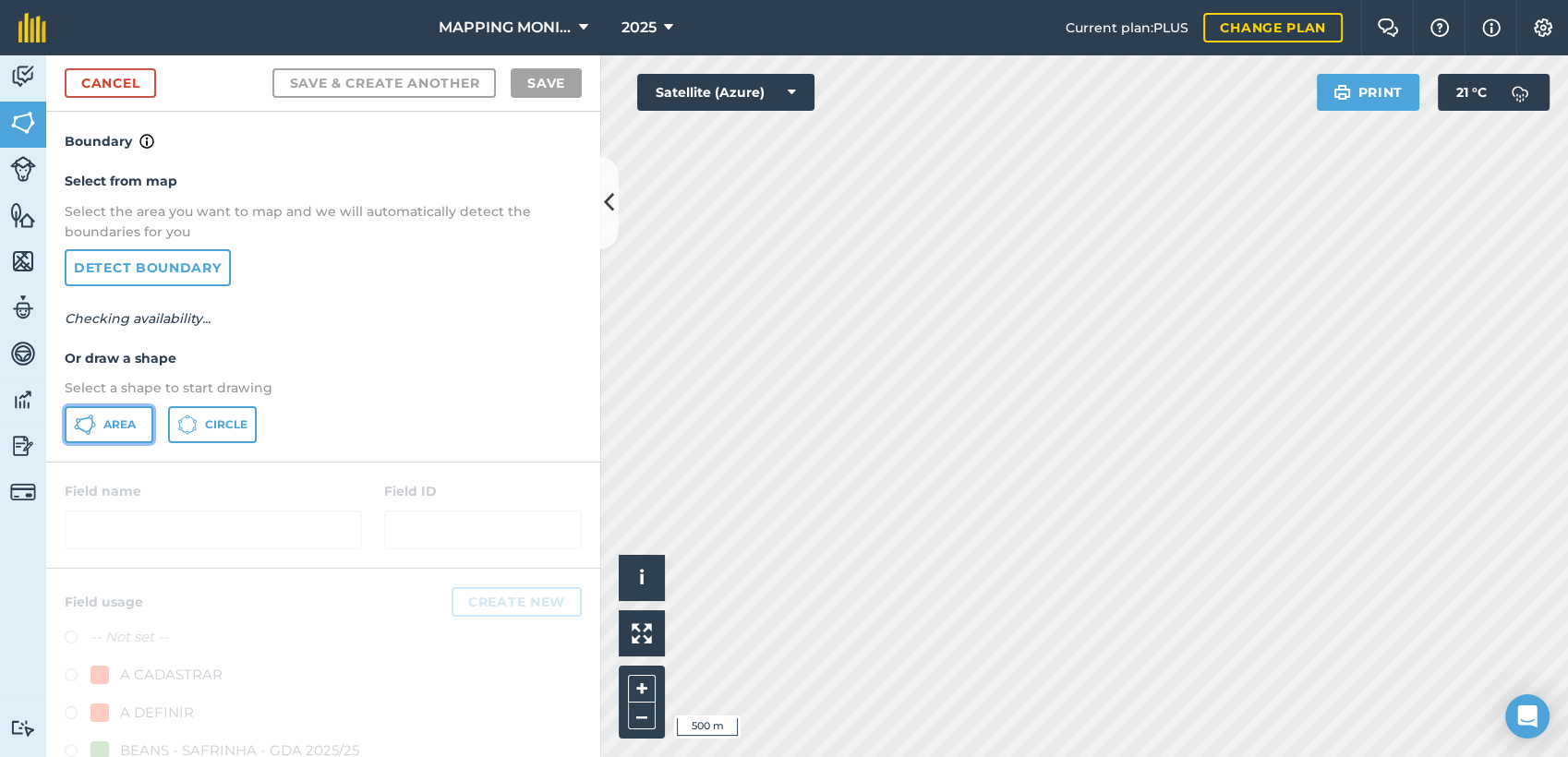
drag, startPoint x: 96, startPoint y: 435, endPoint x: 111, endPoint y: 439, distance: 15.5
click at [98, 436] on button "Area" at bounding box center [108, 425] width 88 height 37
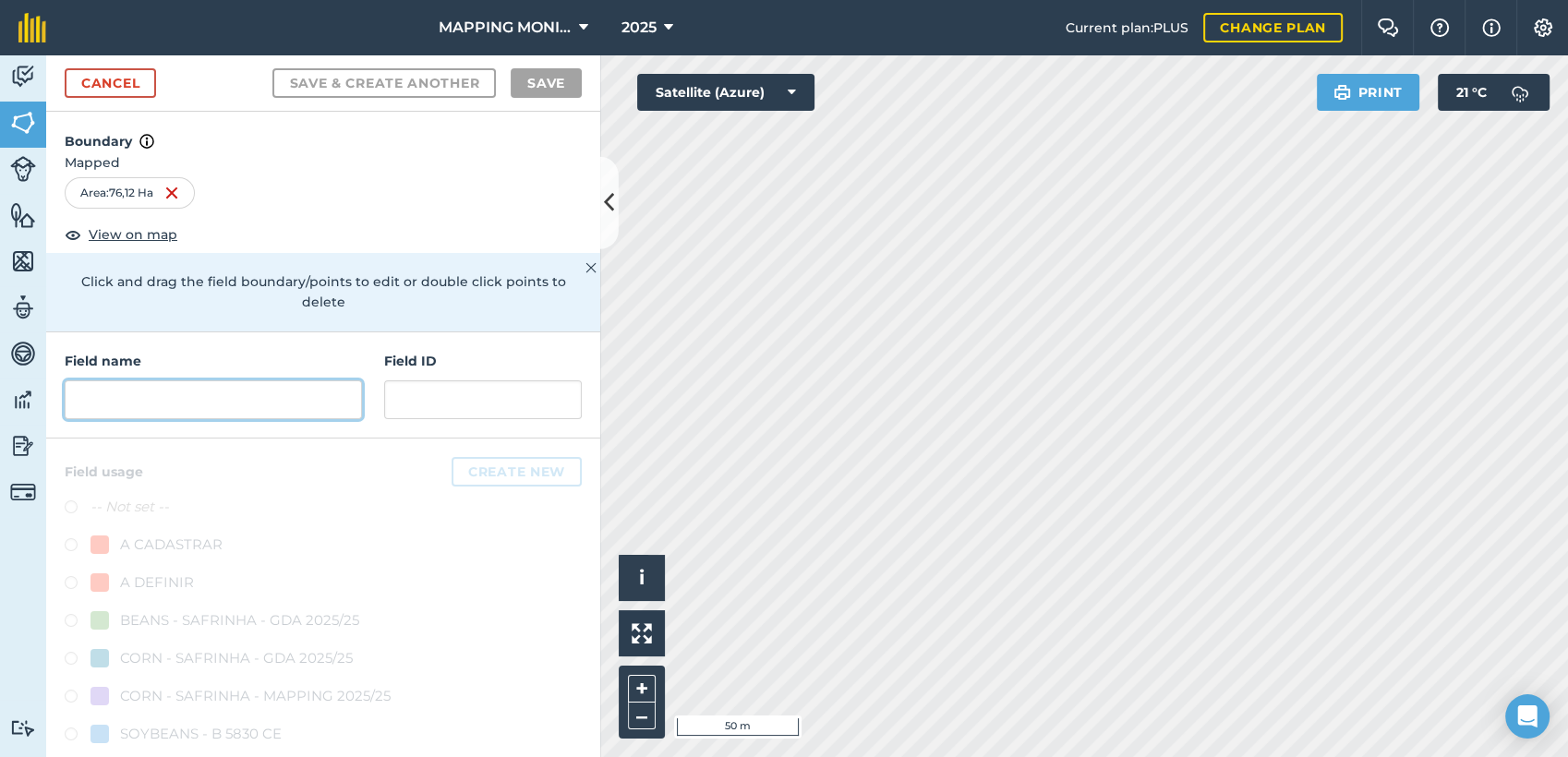
click at [246, 395] on input "text" at bounding box center [213, 400] width 298 height 39
paste input "PRIMAVERA DO LESTE/MT - LEONARDO LETRARI - SÃO CRISTOVÃO"
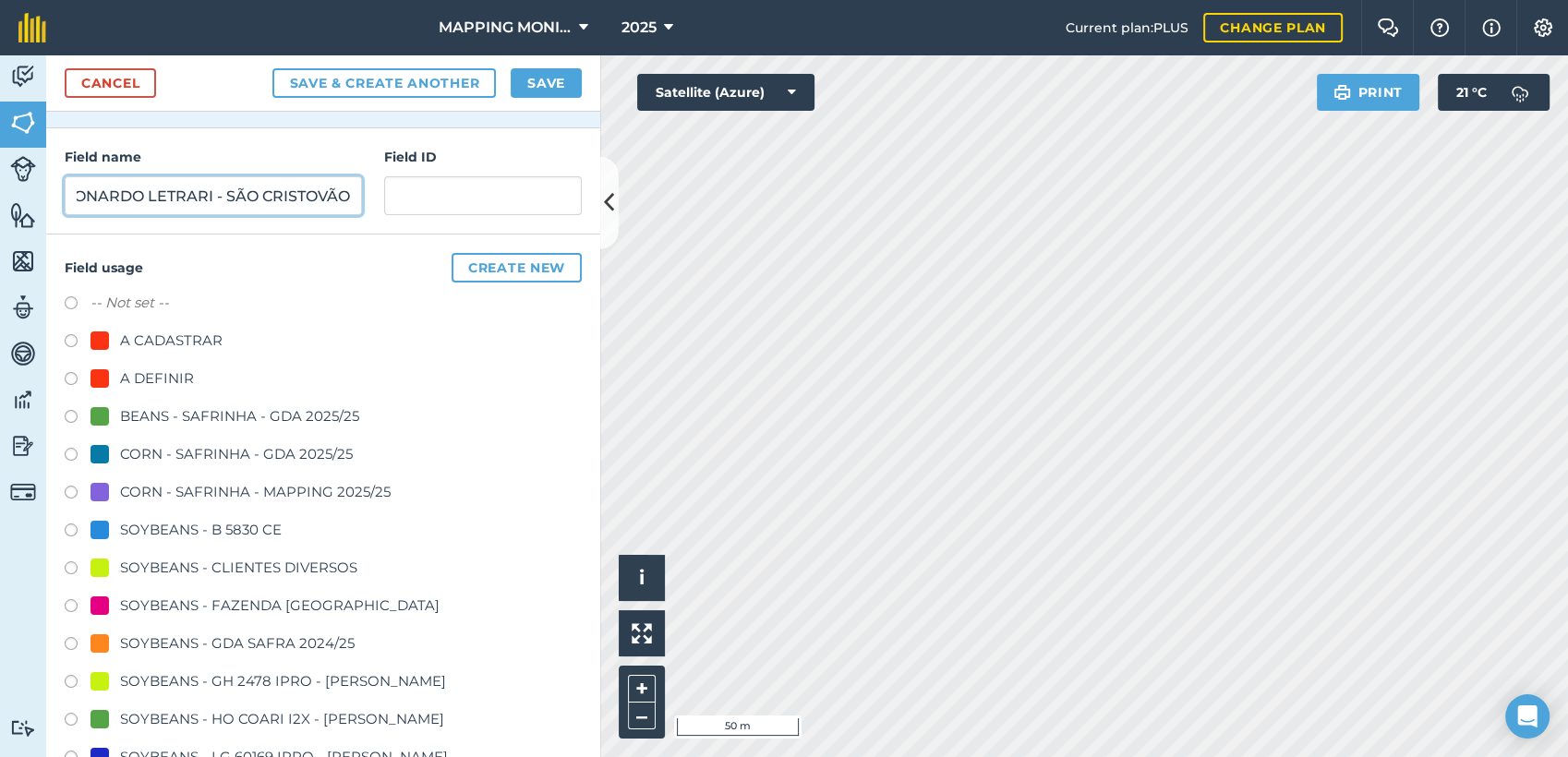
scroll to position [205, 0]
type input "PRIMAVERA DO LESTE/MT - LEONARDO LETRARI - SÃO CRISTOVÃO"
click at [205, 558] on div "SOYBEANS - CLIENTES DIVERSOS" at bounding box center [238, 567] width 237 height 22
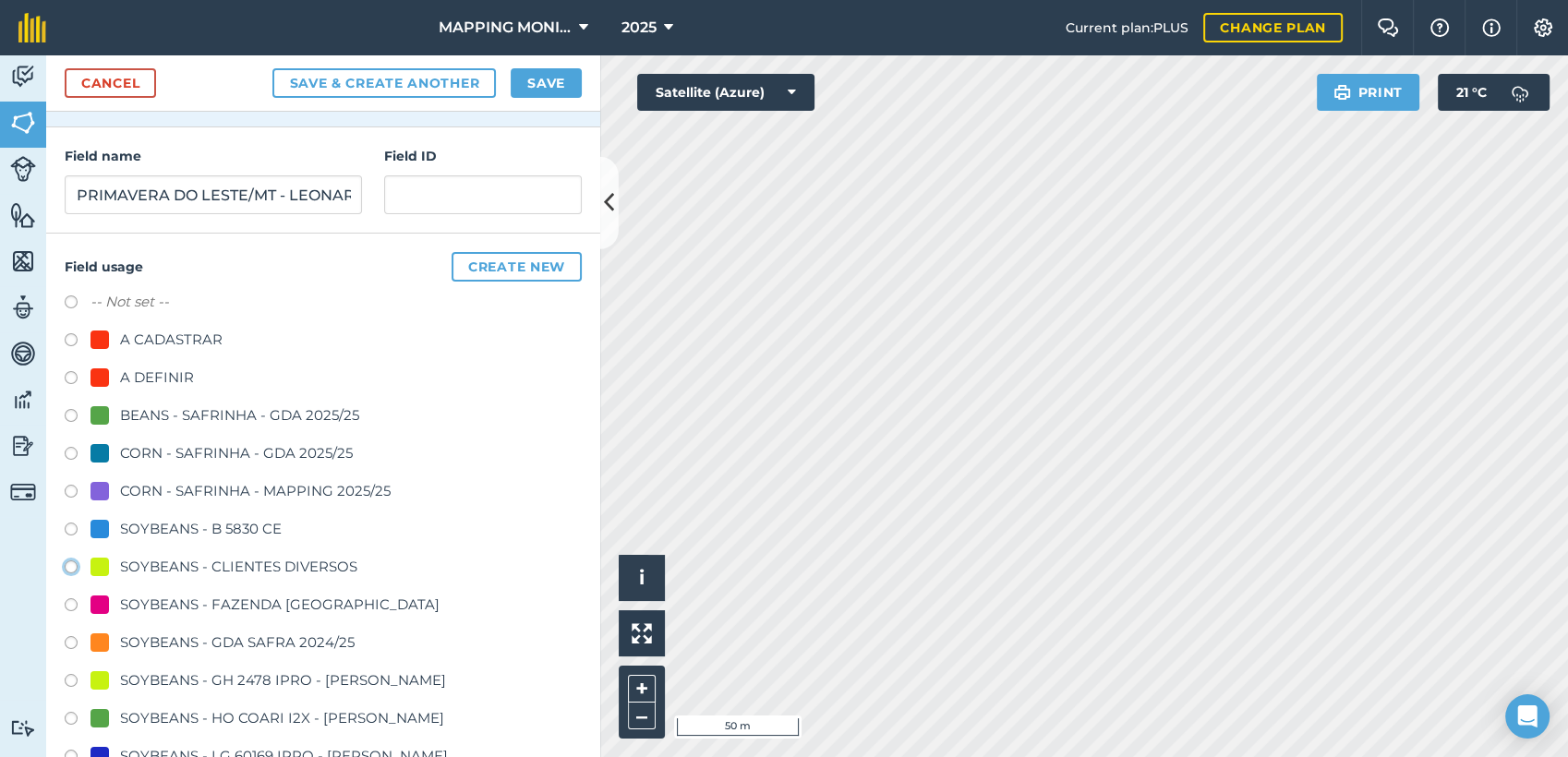
radio input "true"
click at [563, 81] on button "Save" at bounding box center [546, 83] width 71 height 30
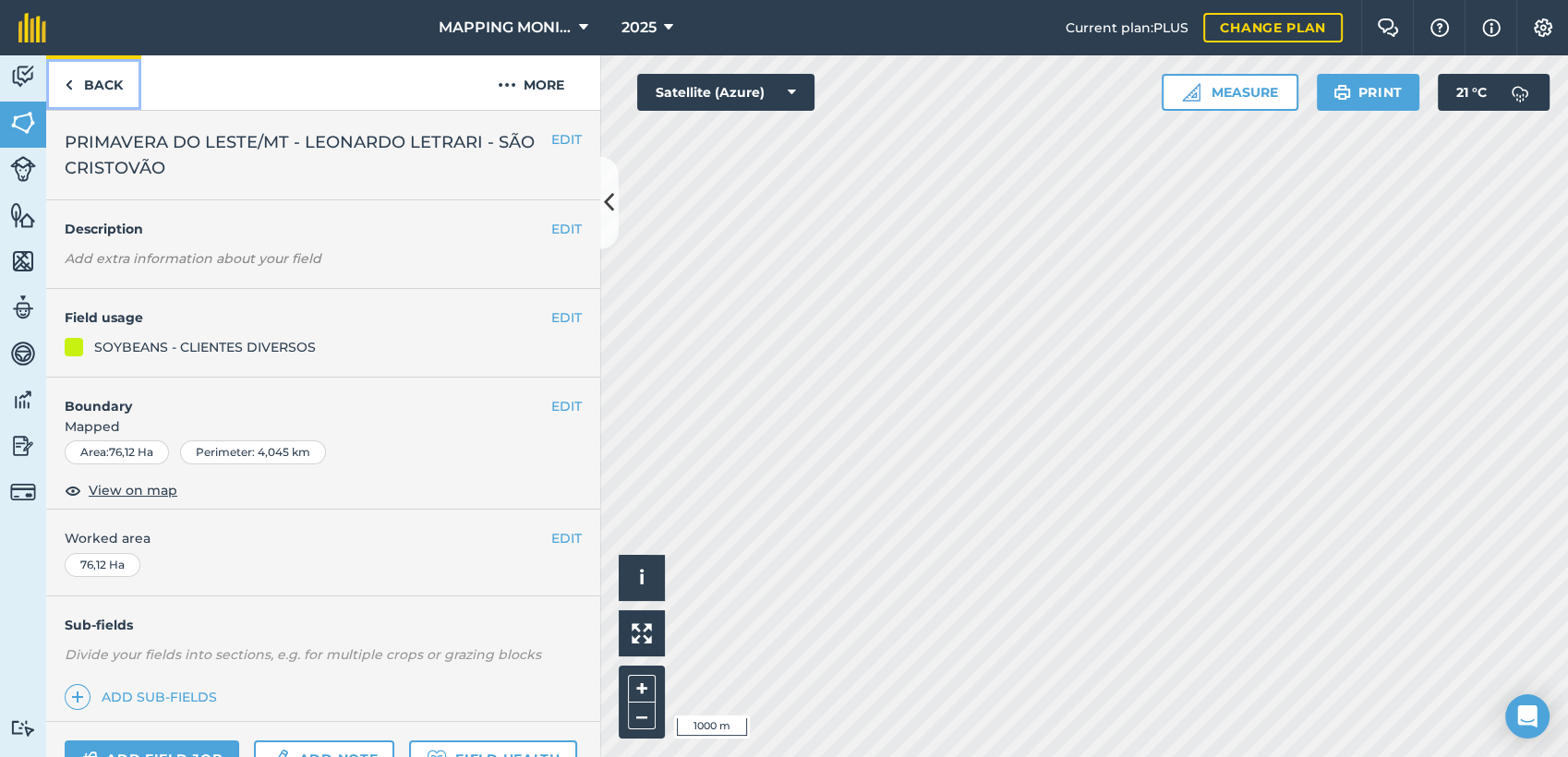
click at [101, 79] on link "Back" at bounding box center [94, 83] width 95 height 55
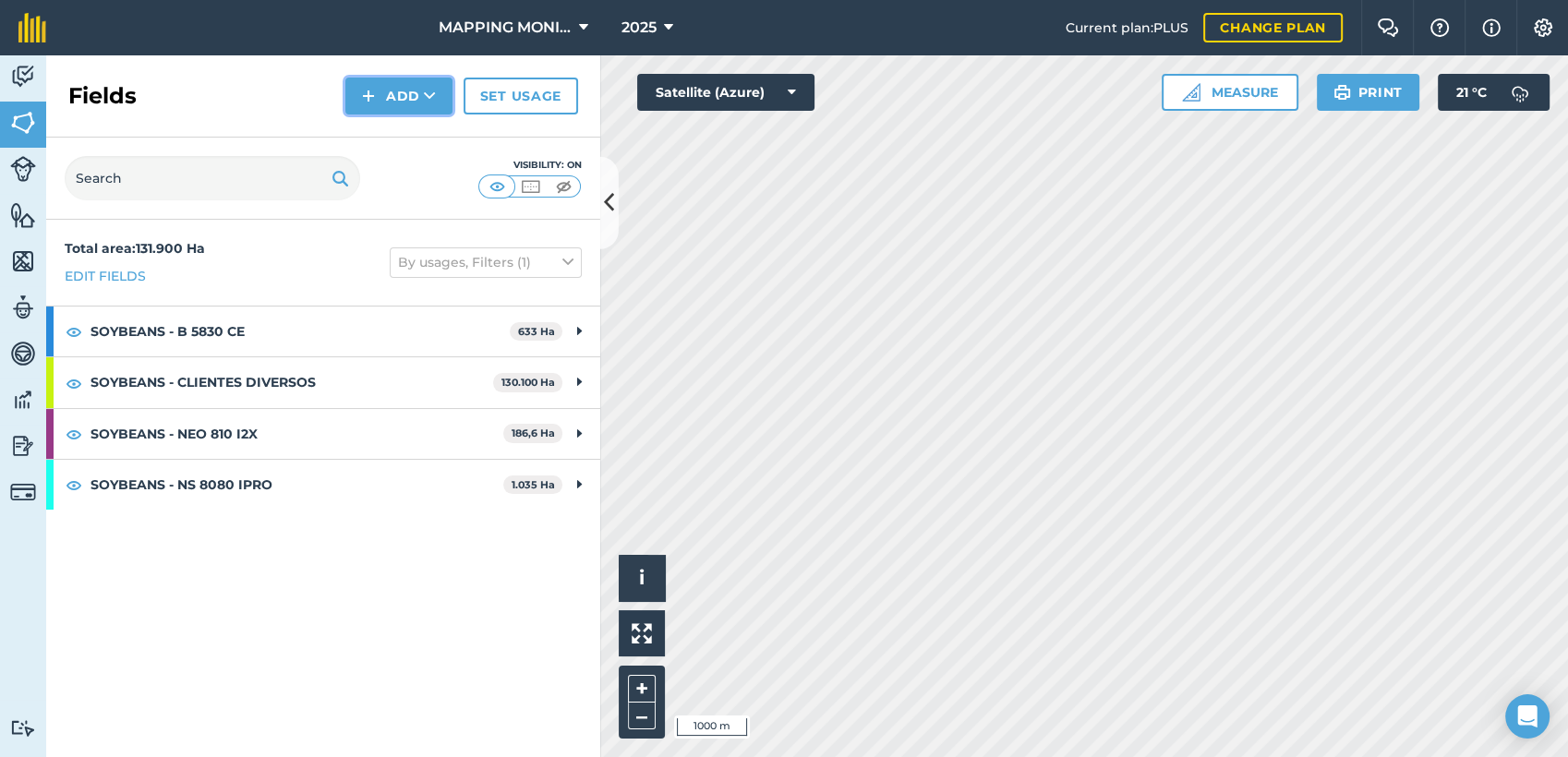
click at [430, 113] on button "Add" at bounding box center [398, 96] width 107 height 37
click at [422, 151] on link "Draw" at bounding box center [398, 138] width 101 height 41
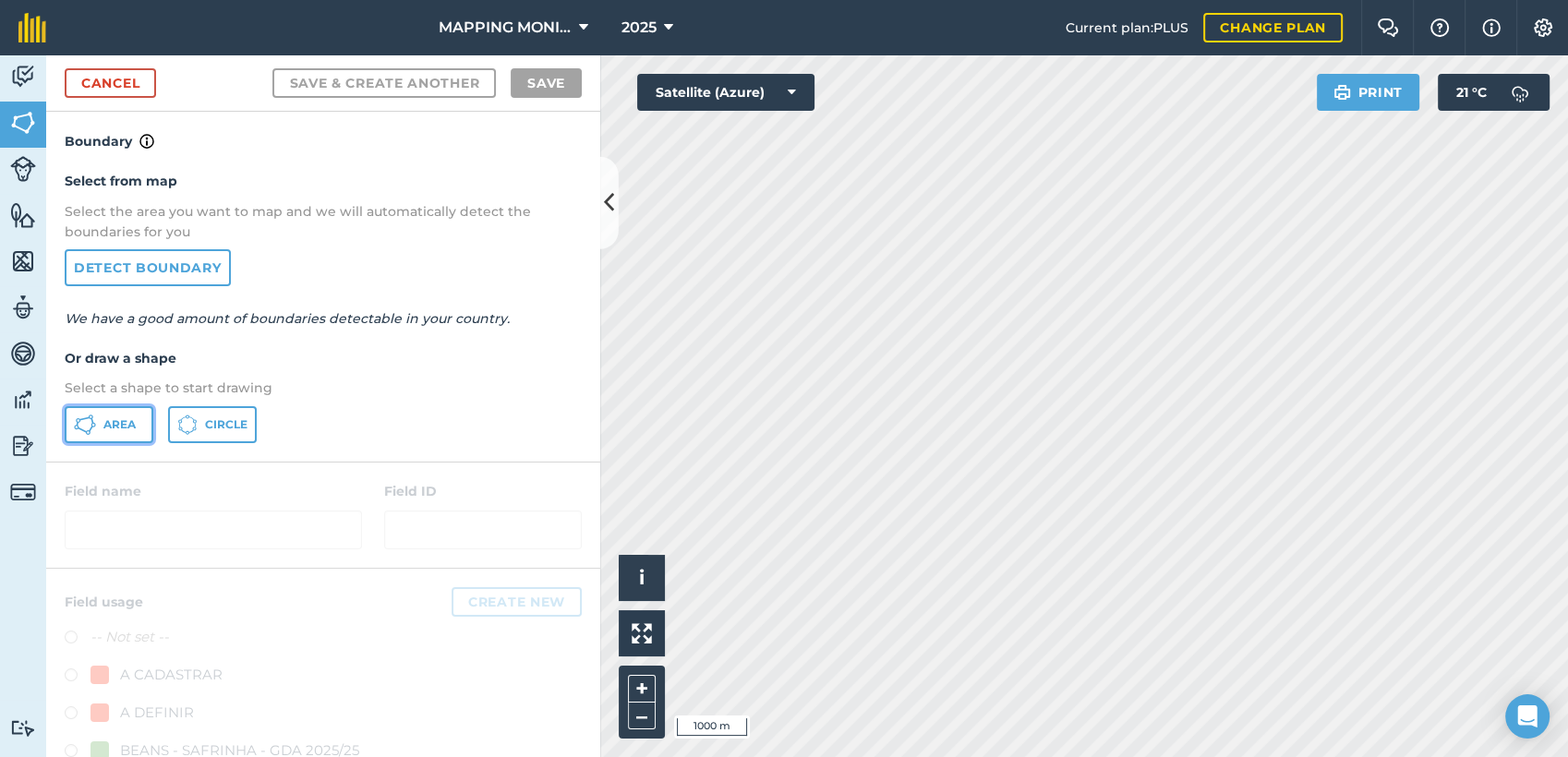
click at [124, 432] on button "Area" at bounding box center [108, 425] width 88 height 37
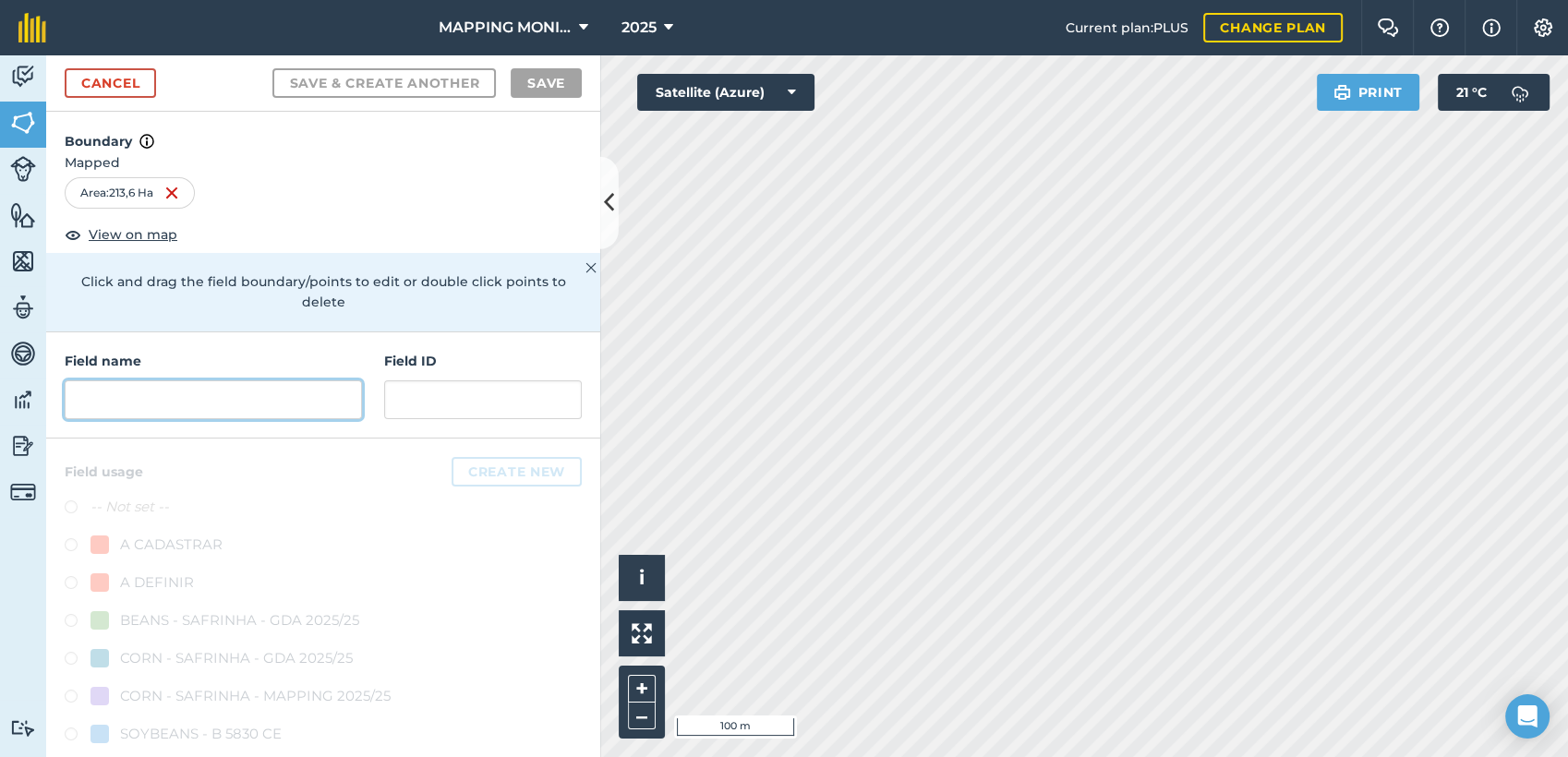
click at [259, 410] on input "text" at bounding box center [213, 400] width 298 height 39
paste input "PRIMAVERA DO LESTE/MT - LEONARDO LETRARI - SÃO CRISTOVÃO"
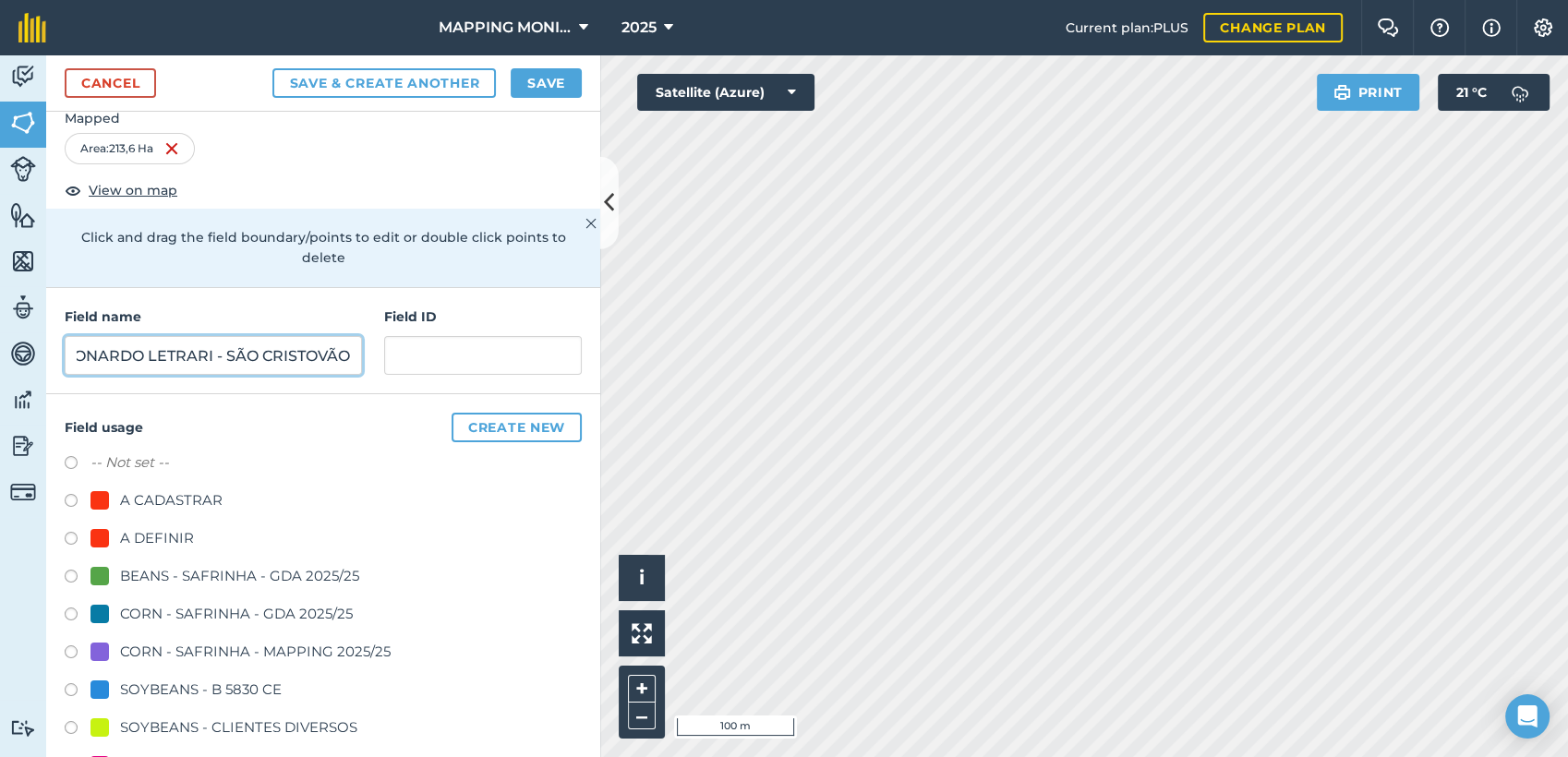
scroll to position [205, 0]
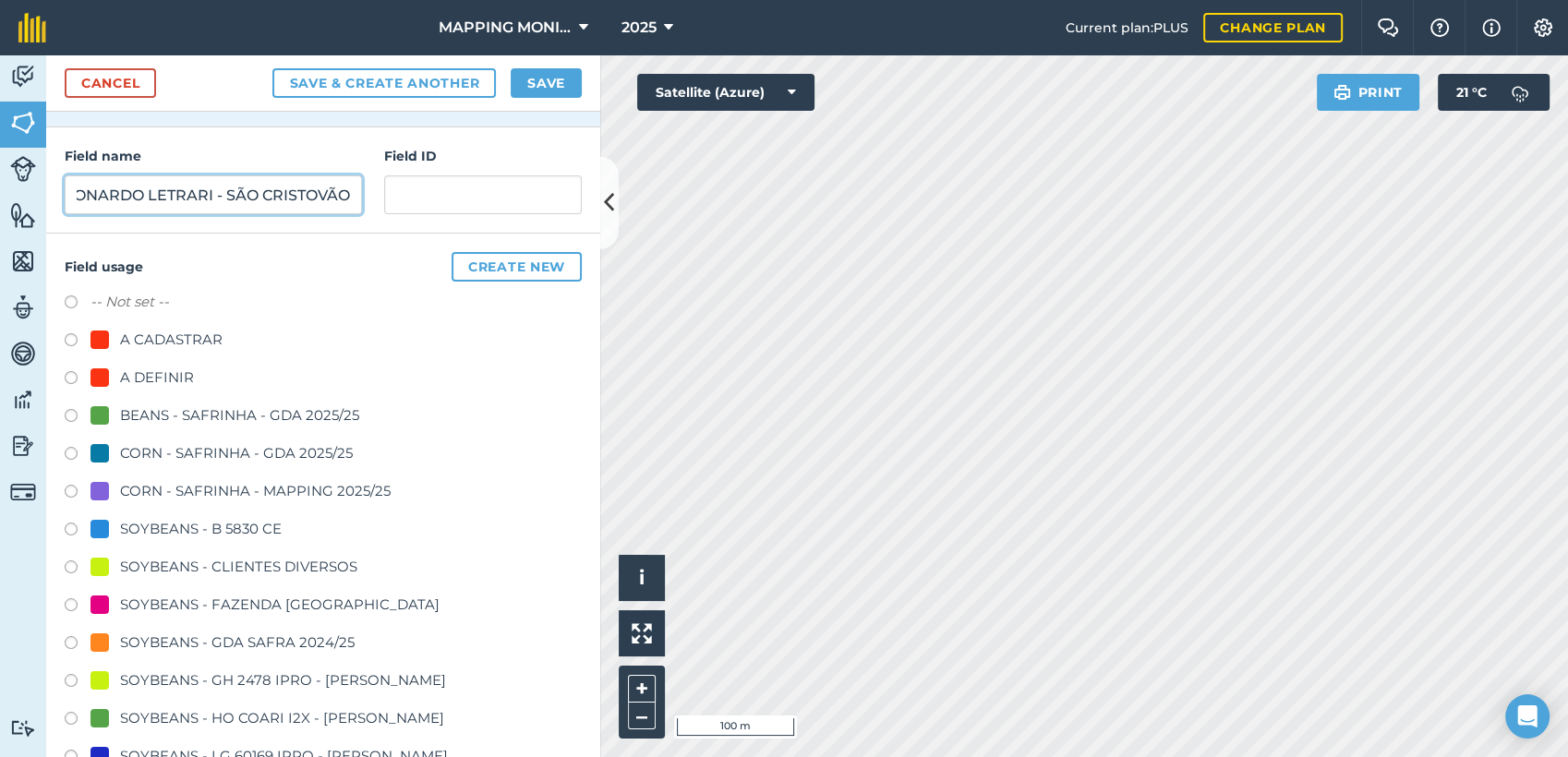
type input "PRIMAVERA DO LESTE/MT - LEONARDO LETRARI - SÃO CRISTOVÃO"
click at [261, 563] on div "SOYBEANS - CLIENTES DIVERSOS" at bounding box center [238, 567] width 237 height 22
radio input "true"
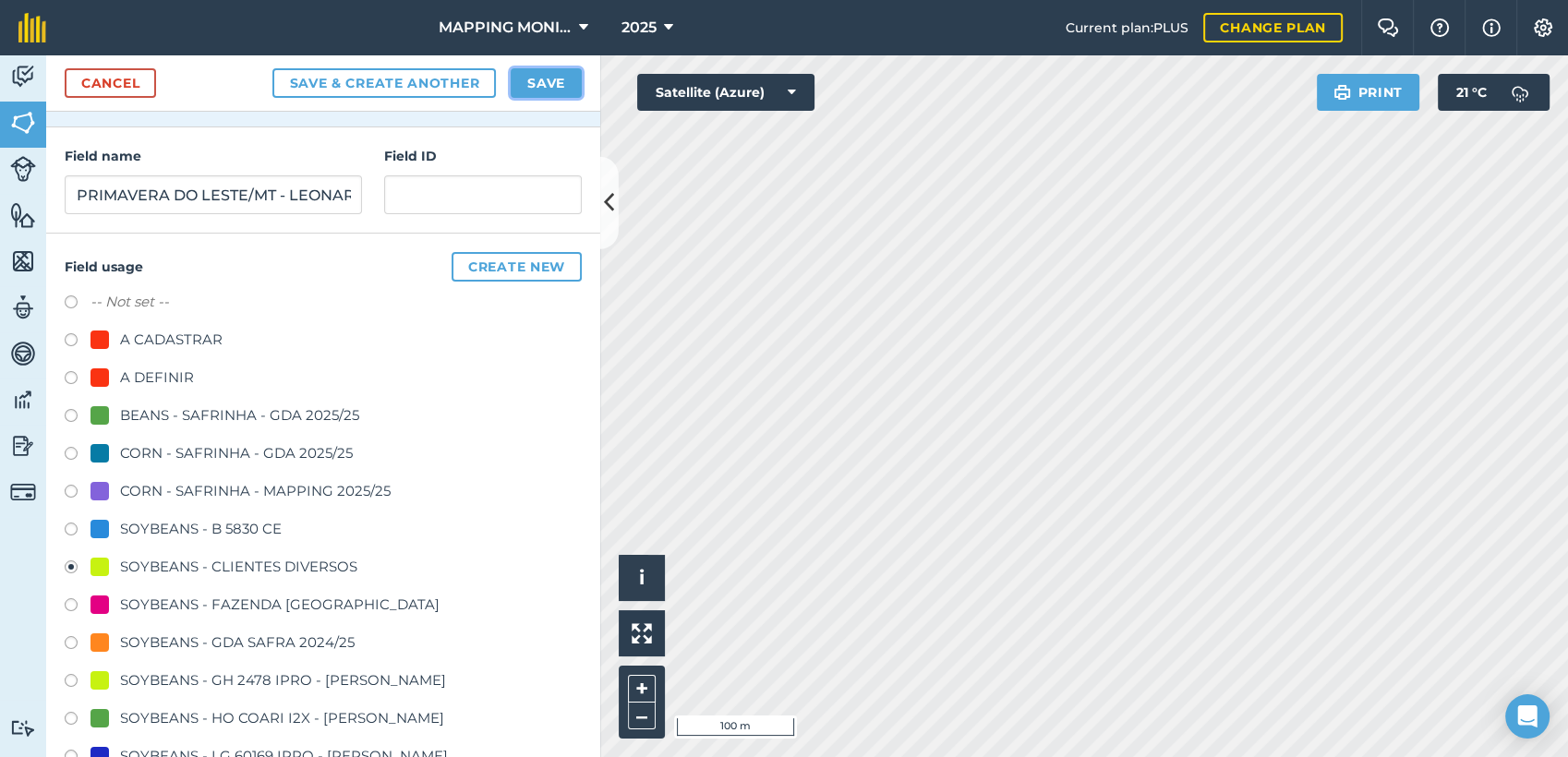
click at [540, 92] on button "Save" at bounding box center [546, 83] width 71 height 30
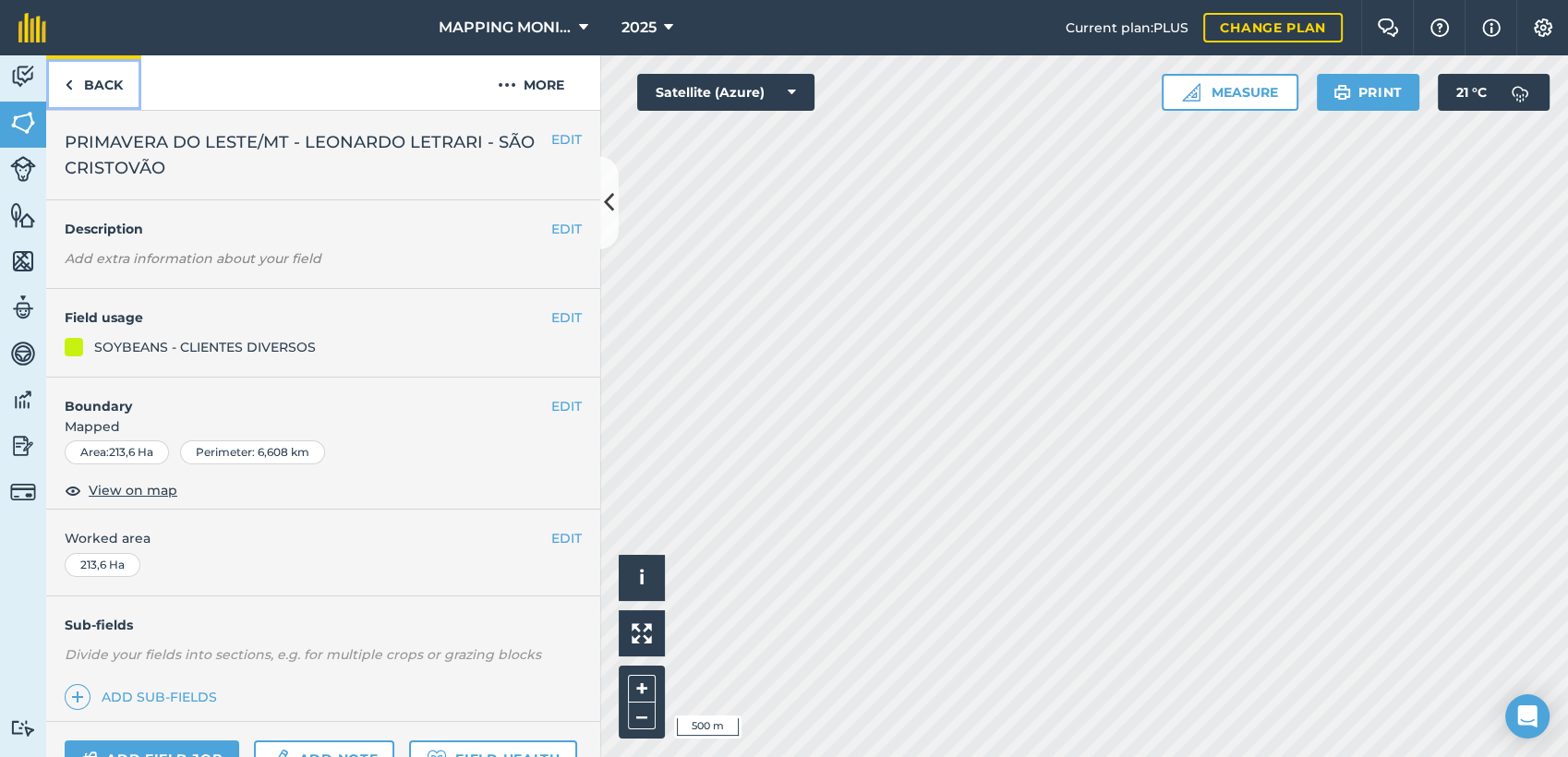
click at [77, 77] on link "Back" at bounding box center [94, 83] width 95 height 55
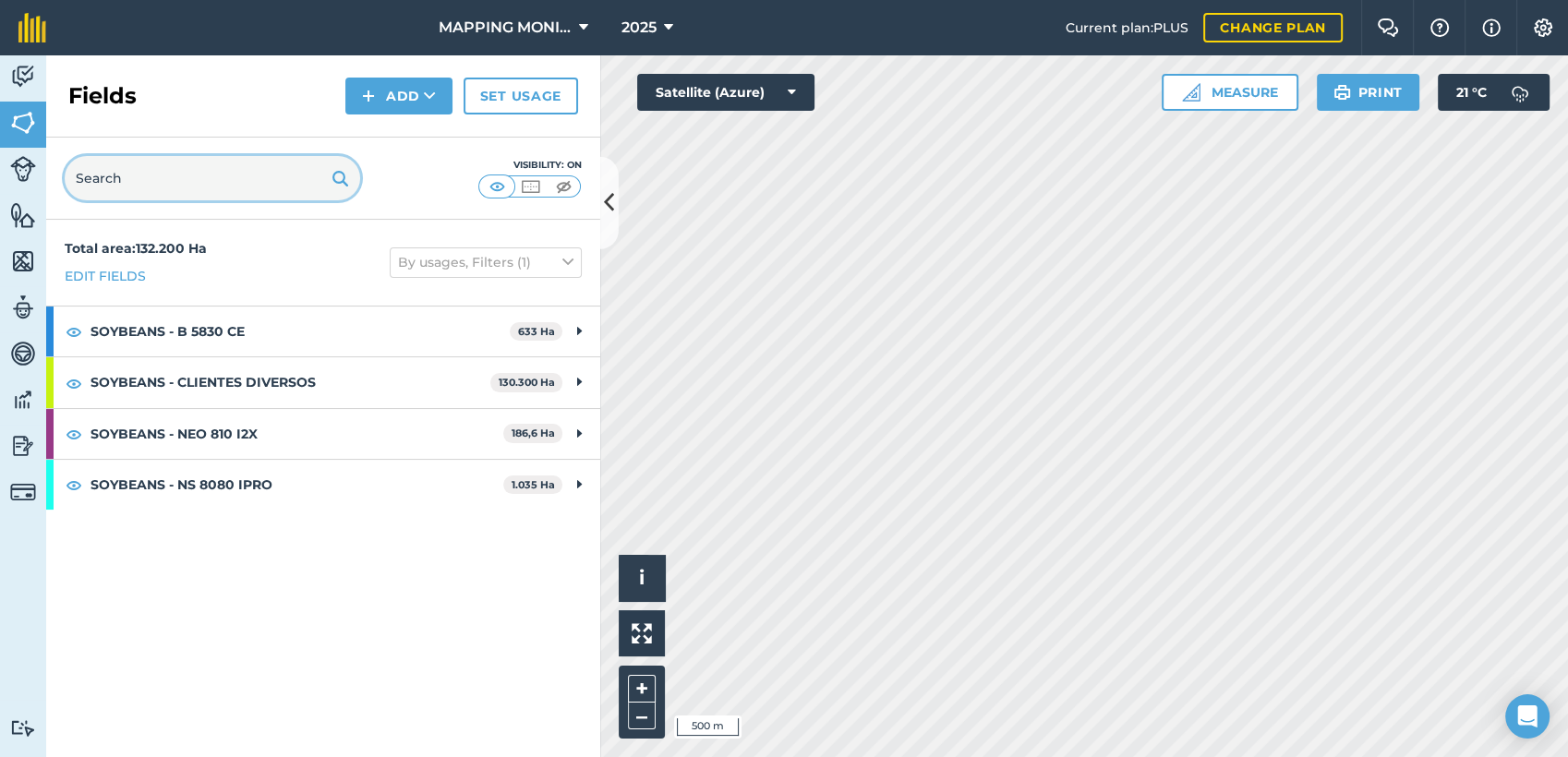
click at [214, 177] on input "text" at bounding box center [212, 179] width 296 height 45
paste input "PRIMAVERA DO LESTE/MT - LEONARDO LETRARI - SÃO CRISTOVÃO"
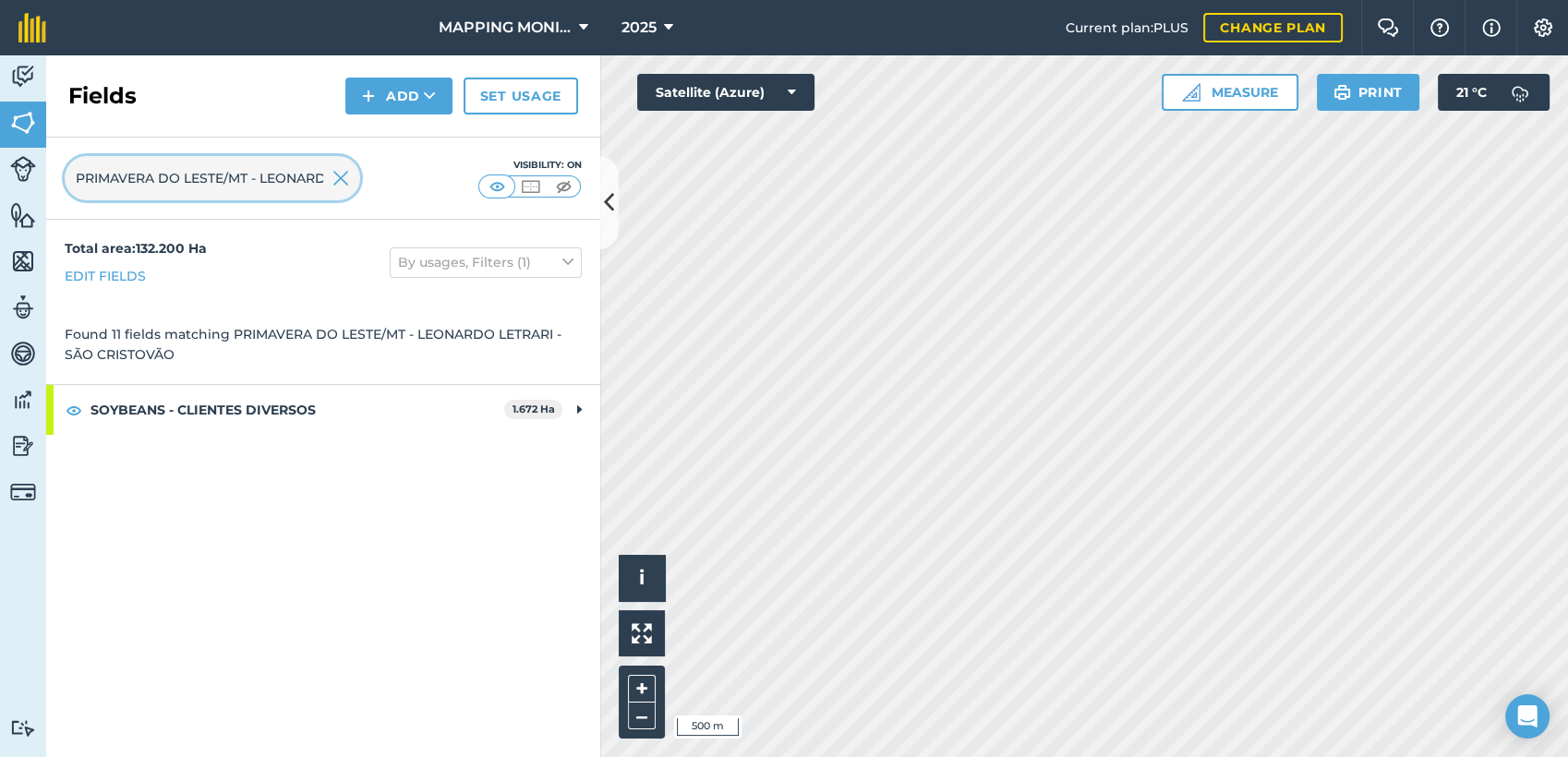
scroll to position [0, 196]
type input "PRIMAVERA DO LESTE/MT - LEONARDO LETRARI - SÃO CRISTOVÃO"
click at [337, 180] on img at bounding box center [341, 179] width 17 height 22
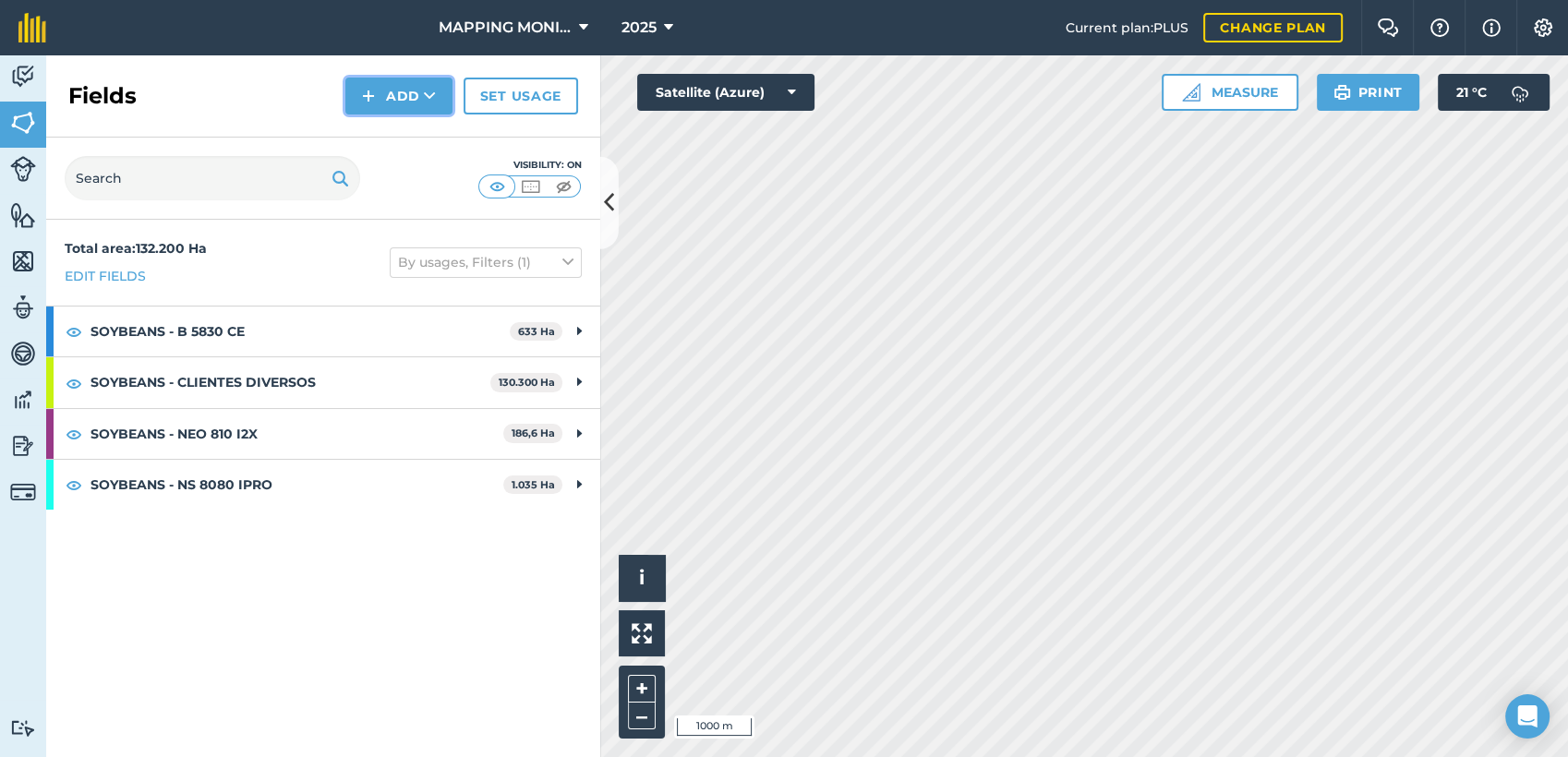
click at [440, 85] on button "Add" at bounding box center [398, 96] width 107 height 37
click at [399, 147] on link "Draw" at bounding box center [398, 138] width 101 height 41
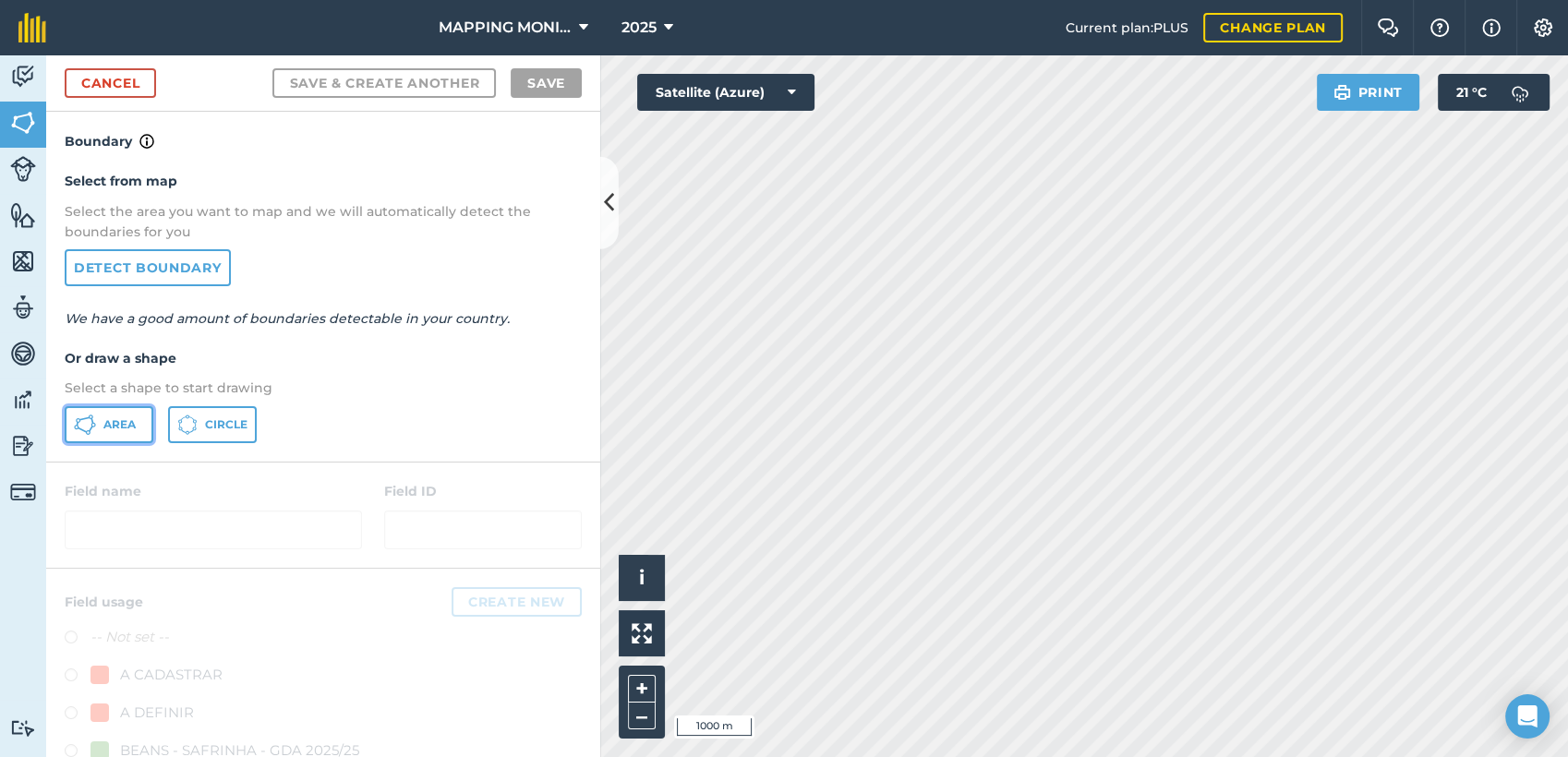
drag, startPoint x: 137, startPoint y: 427, endPoint x: 146, endPoint y: 425, distance: 9.2
click at [138, 426] on button "Area" at bounding box center [108, 425] width 88 height 37
click at [196, 259] on link "Detect boundary" at bounding box center [147, 268] width 167 height 37
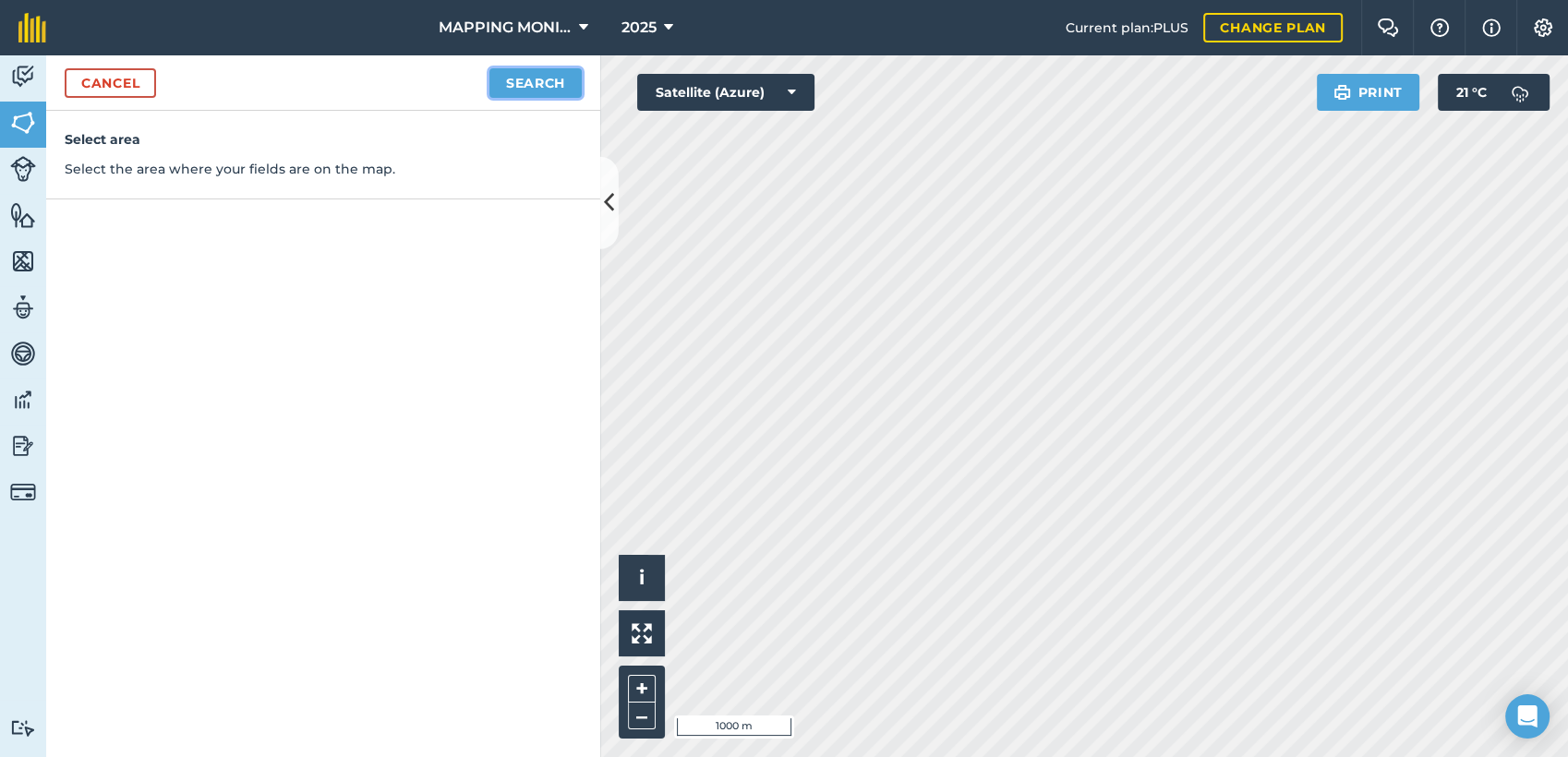
click at [558, 86] on button "Search" at bounding box center [535, 83] width 92 height 30
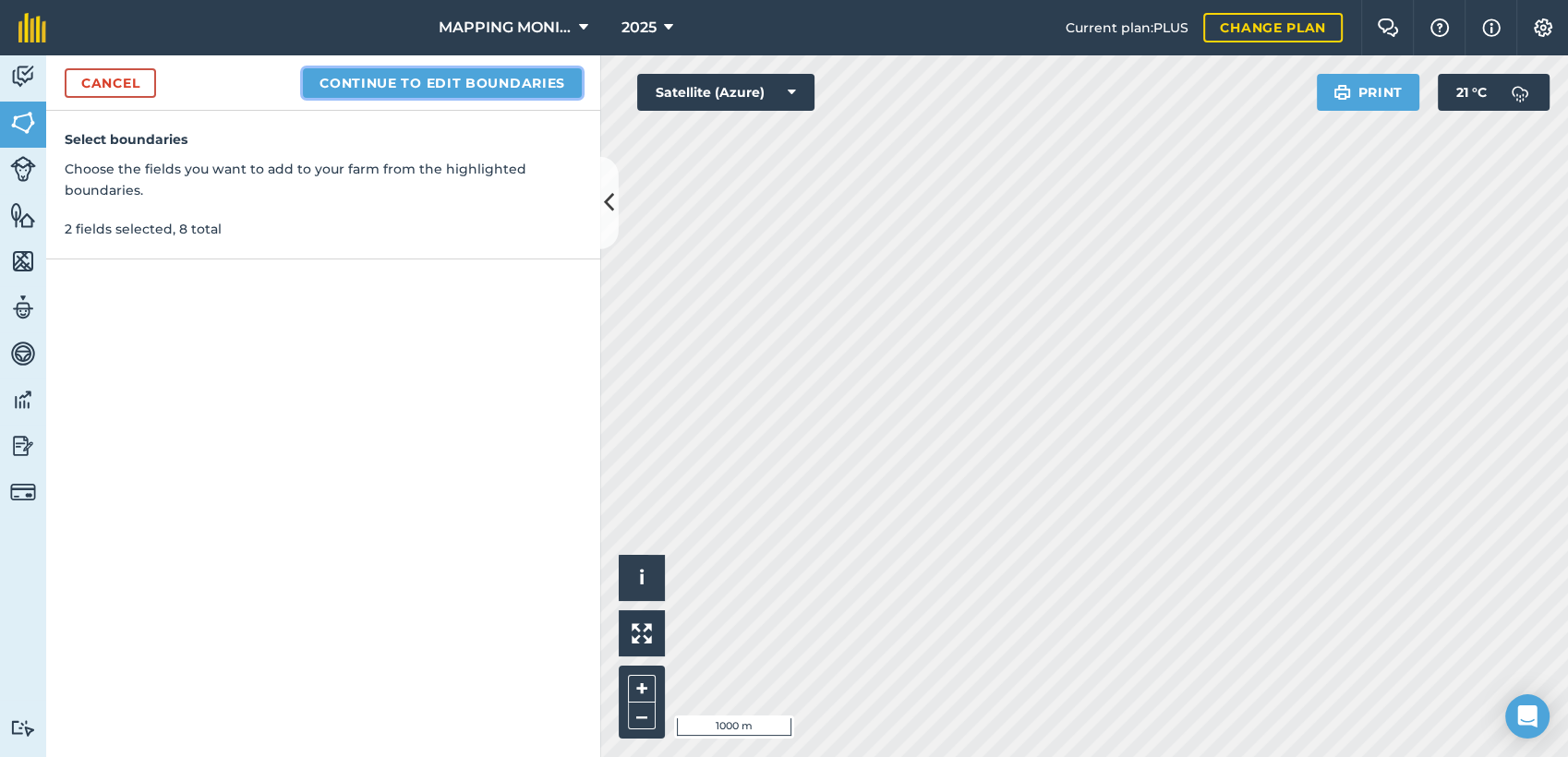
click at [386, 87] on button "Continue to edit boundaries" at bounding box center [443, 83] width 279 height 30
click at [485, 77] on button "Continue to name fields" at bounding box center [462, 83] width 239 height 30
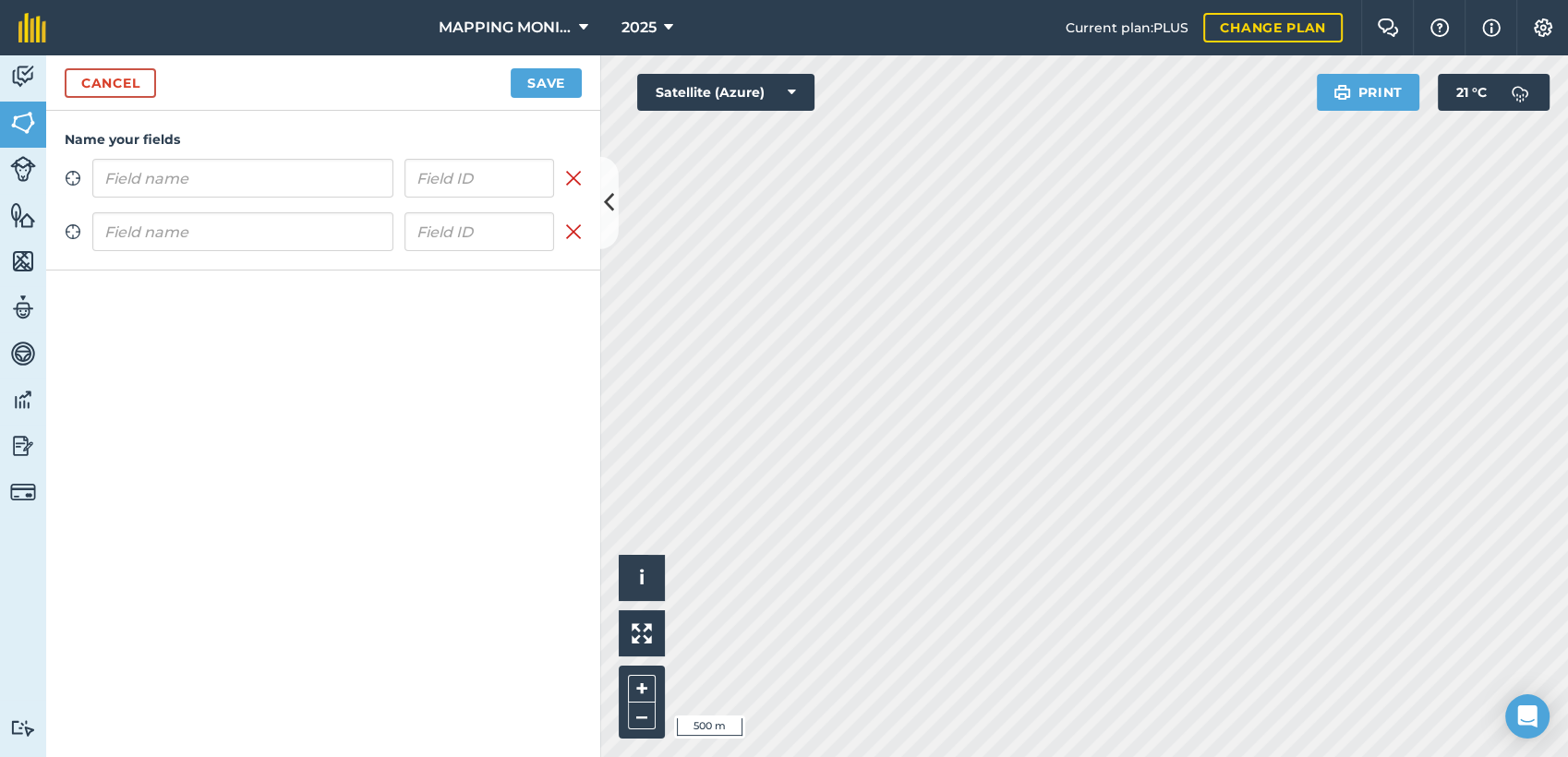
click at [171, 183] on input "text" at bounding box center [243, 179] width 302 height 39
type input "PRIMAVERA DO LESTE/MT - LEONARDO LETRARI - SÃO CRISTOVÃO"
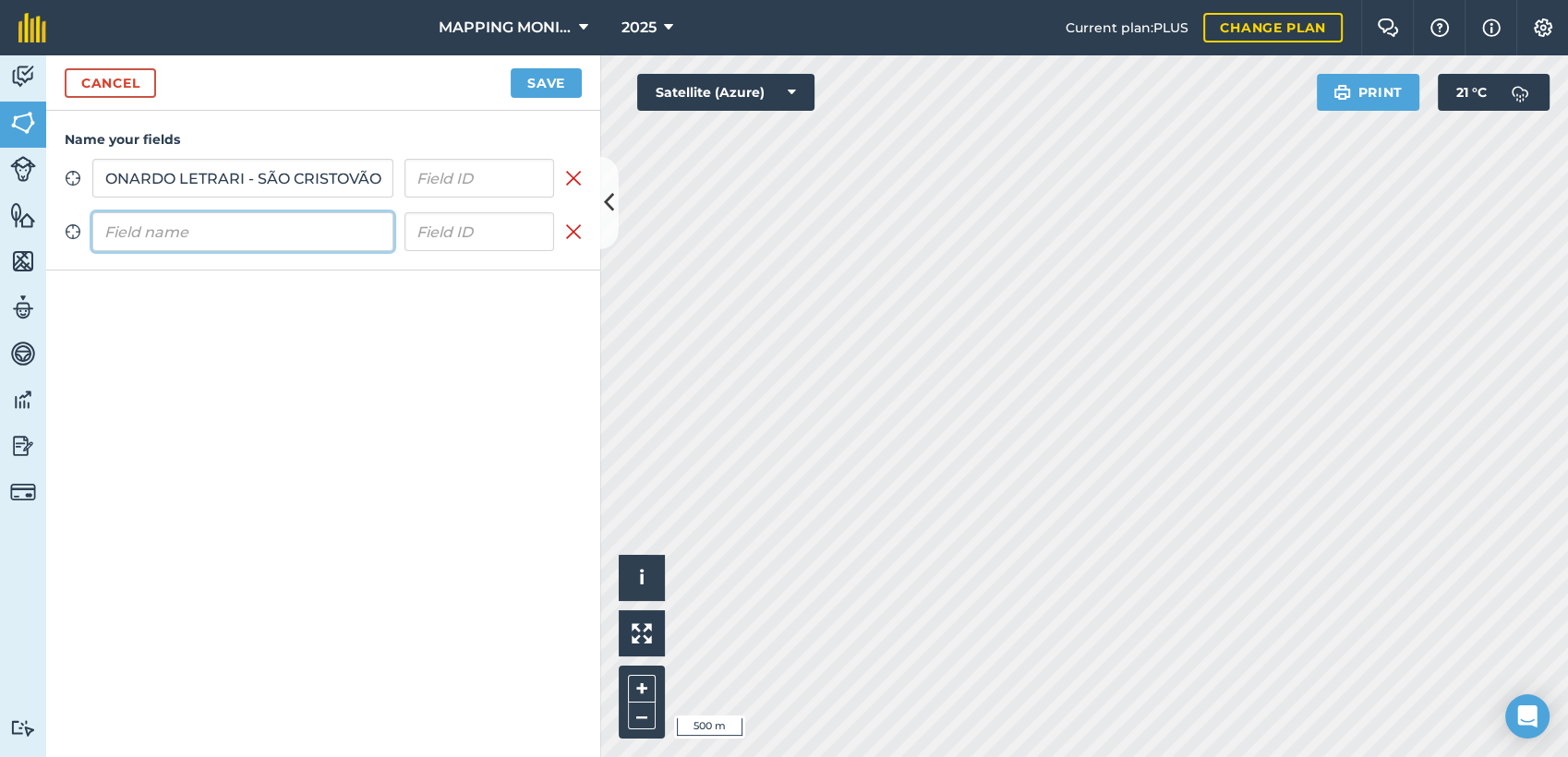
scroll to position [0, 0]
click at [161, 219] on input "text" at bounding box center [243, 232] width 302 height 39
paste input "PRIMAVERA DO LESTE/MT - LEONARDO LETRARI - SÃO CRISTOVÃO"
type input "PRIMAVERA DO LESTE/MT - LEONARDO LETRARI - SÃO CRISTOVÃO"
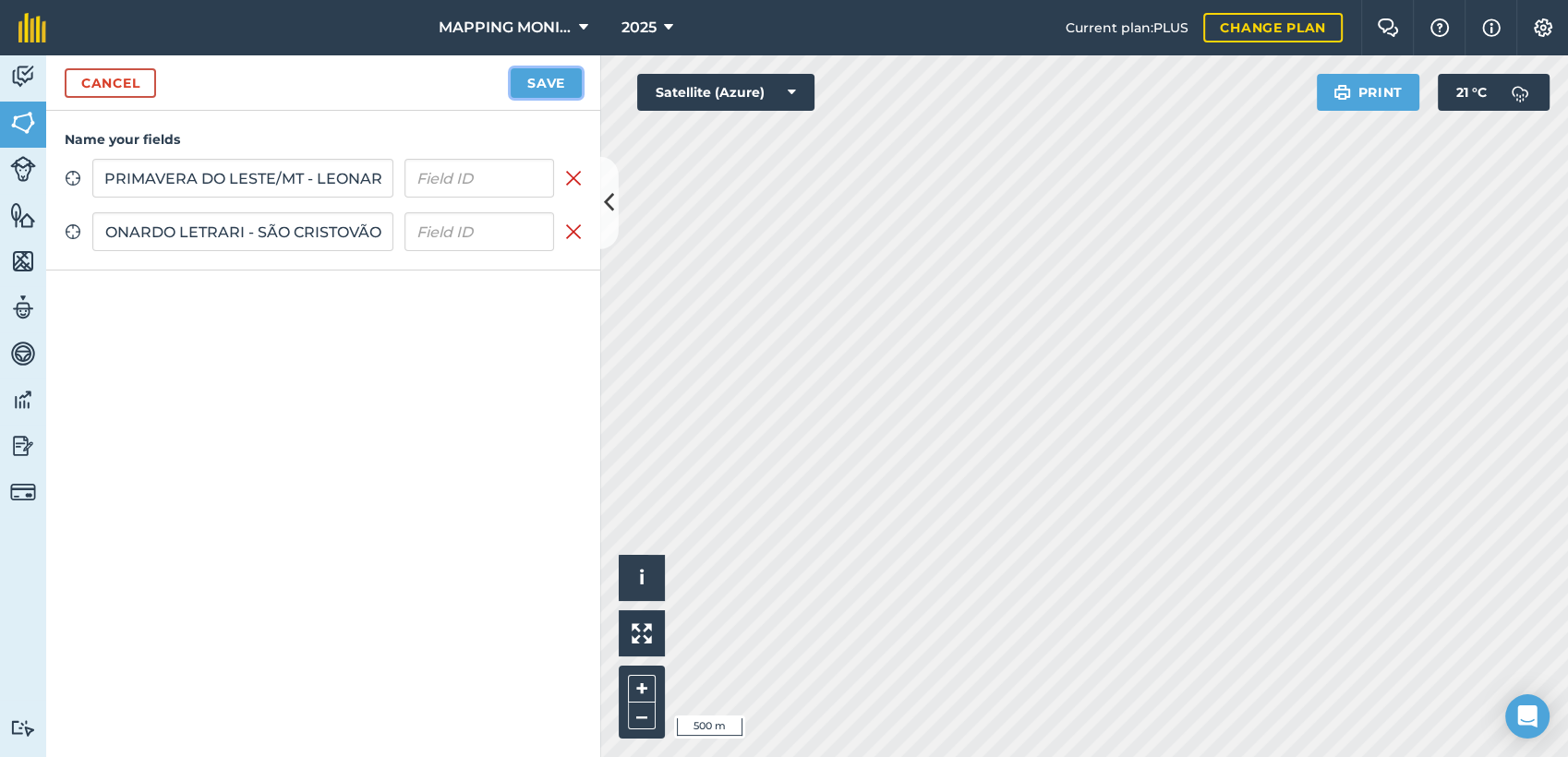
scroll to position [0, 0]
click at [529, 82] on button "Save" at bounding box center [546, 83] width 71 height 30
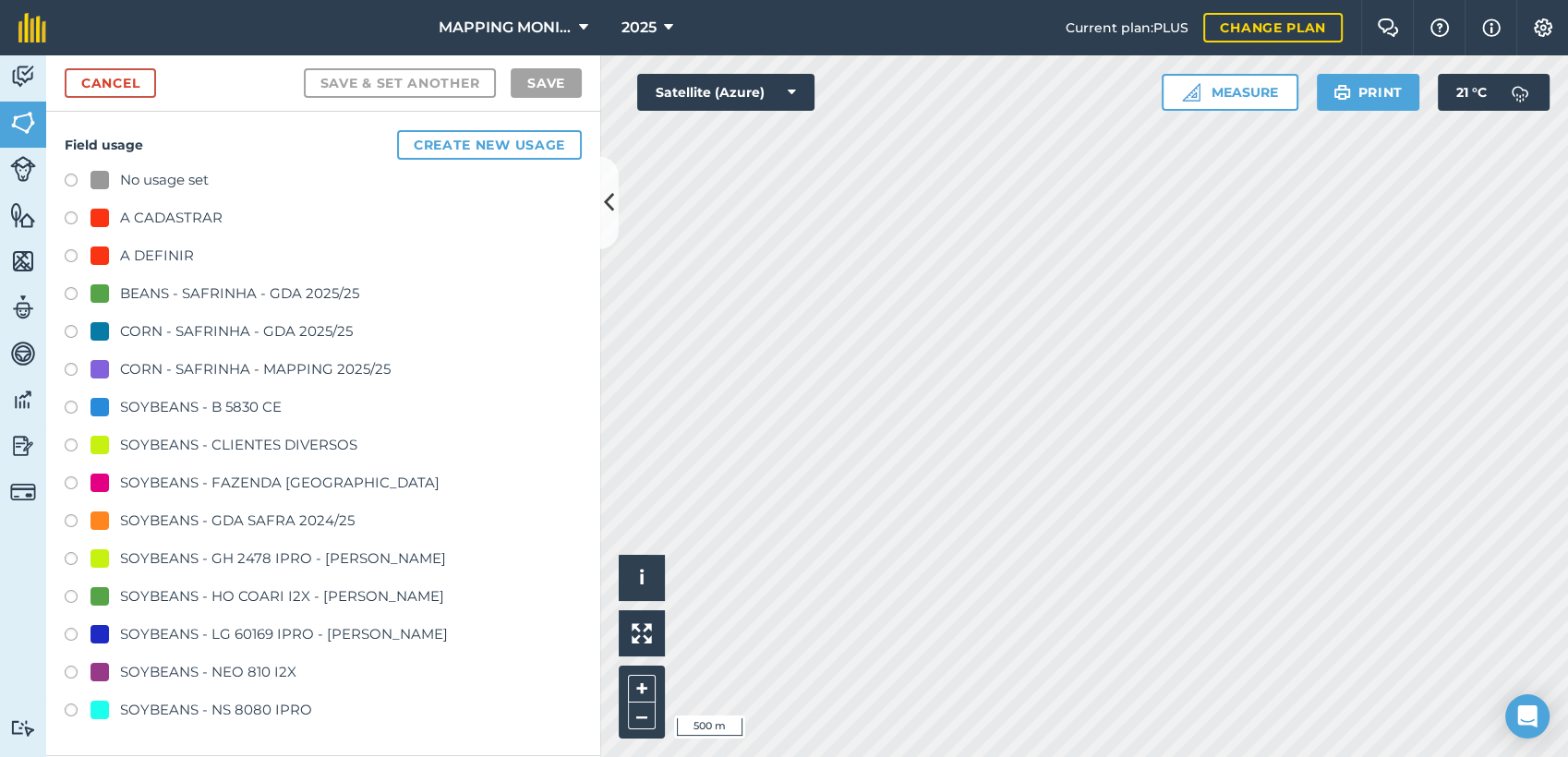
click at [155, 440] on div "SOYBEANS - CLIENTES DIVERSOS" at bounding box center [238, 445] width 237 height 22
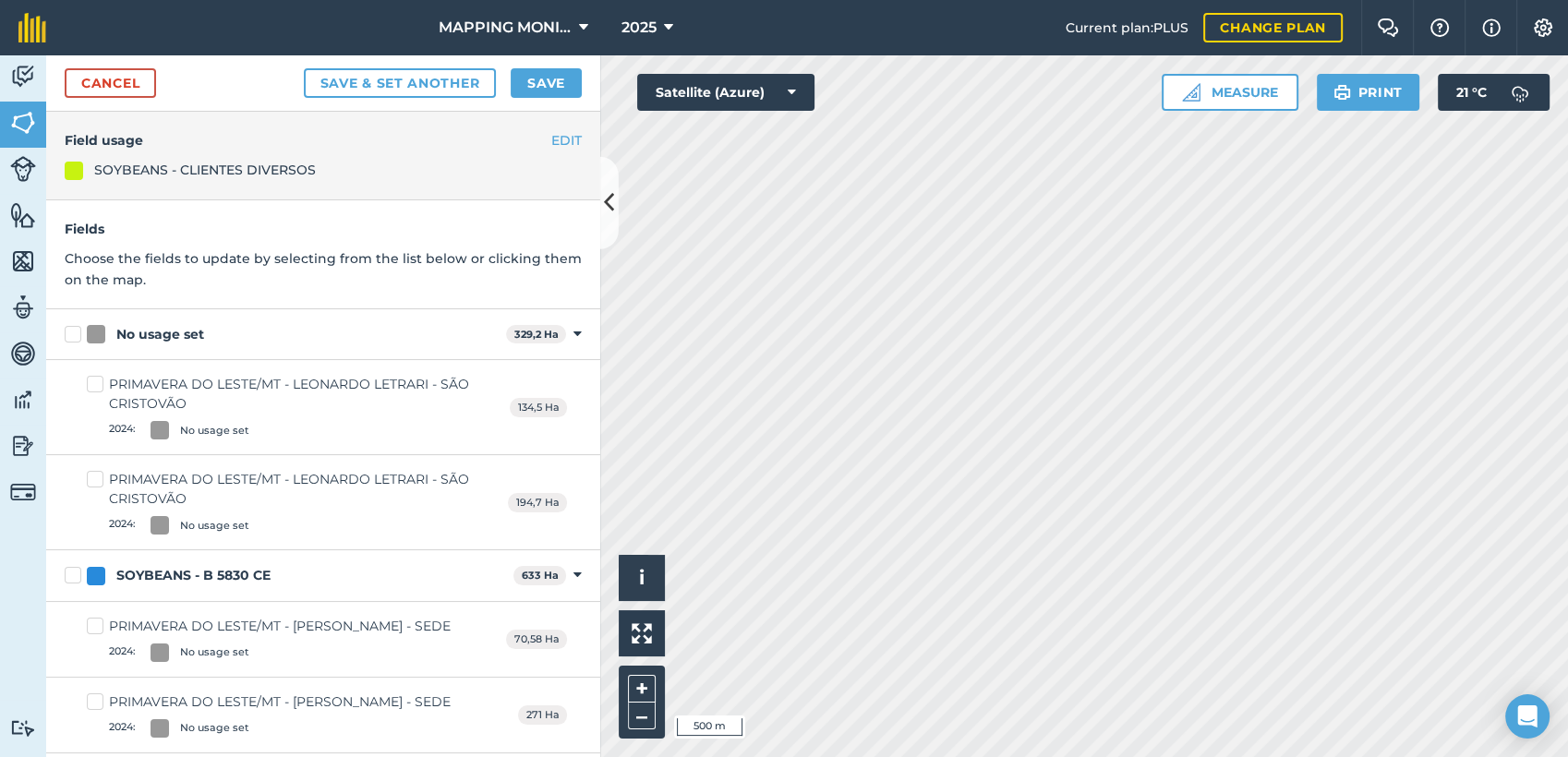
click at [163, 336] on div "No usage set" at bounding box center [160, 334] width 87 height 20
click at [76, 336] on input "No usage set" at bounding box center [70, 330] width 12 height 12
checkbox input "true"
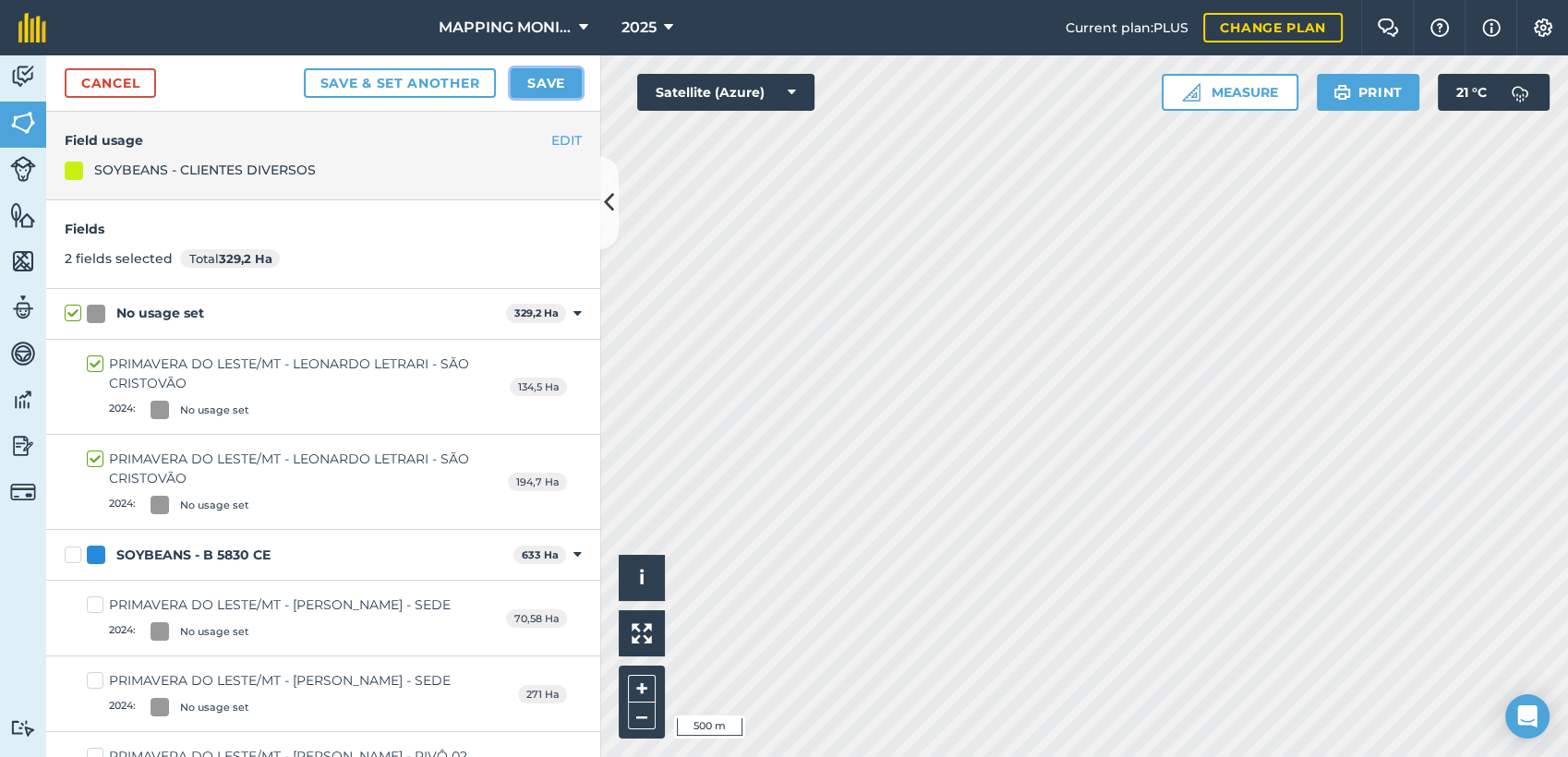
click at [553, 74] on button "Save" at bounding box center [546, 83] width 71 height 30
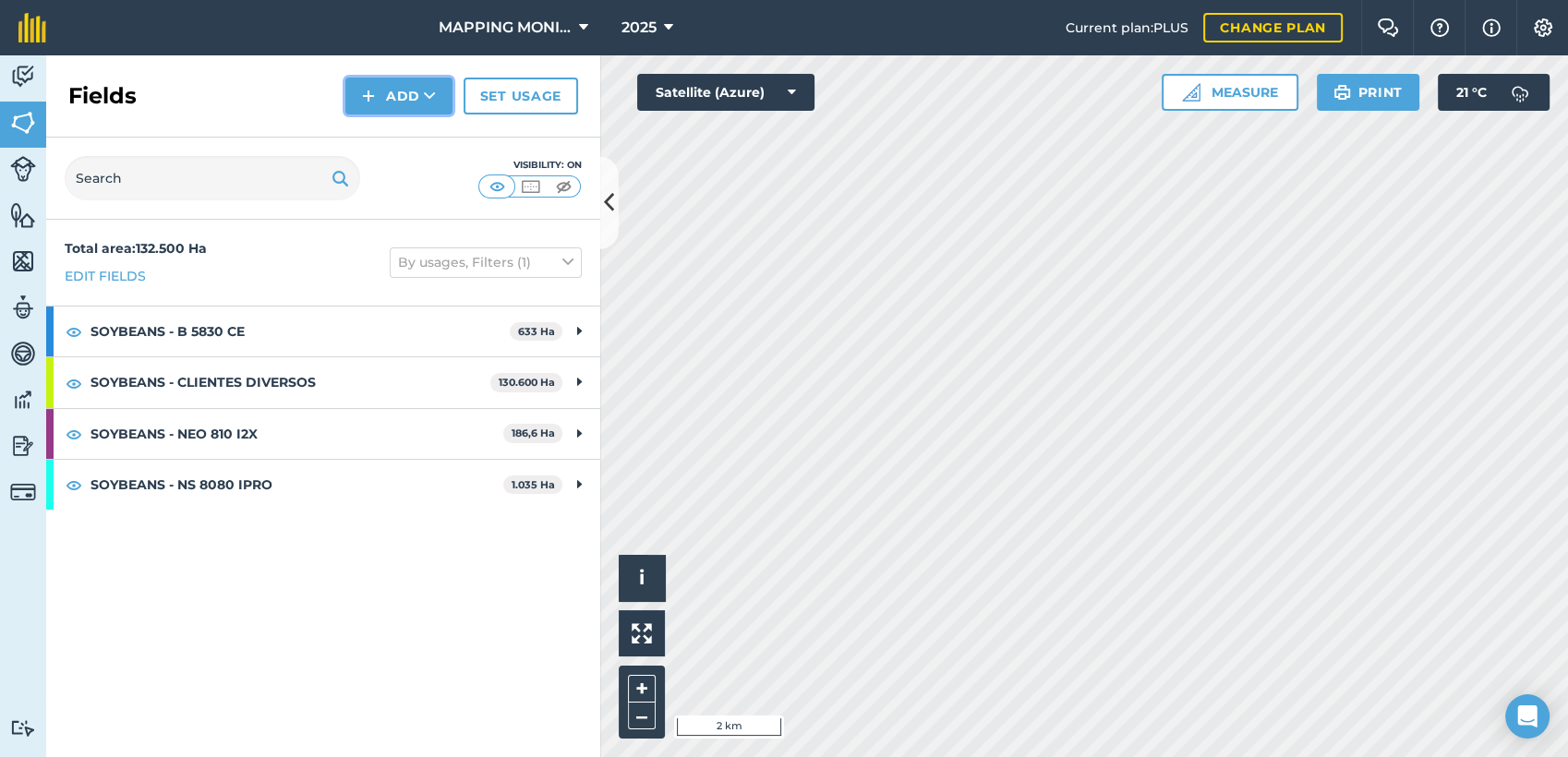
click at [430, 93] on icon at bounding box center [430, 96] width 12 height 19
click at [406, 142] on link "Draw" at bounding box center [398, 138] width 101 height 41
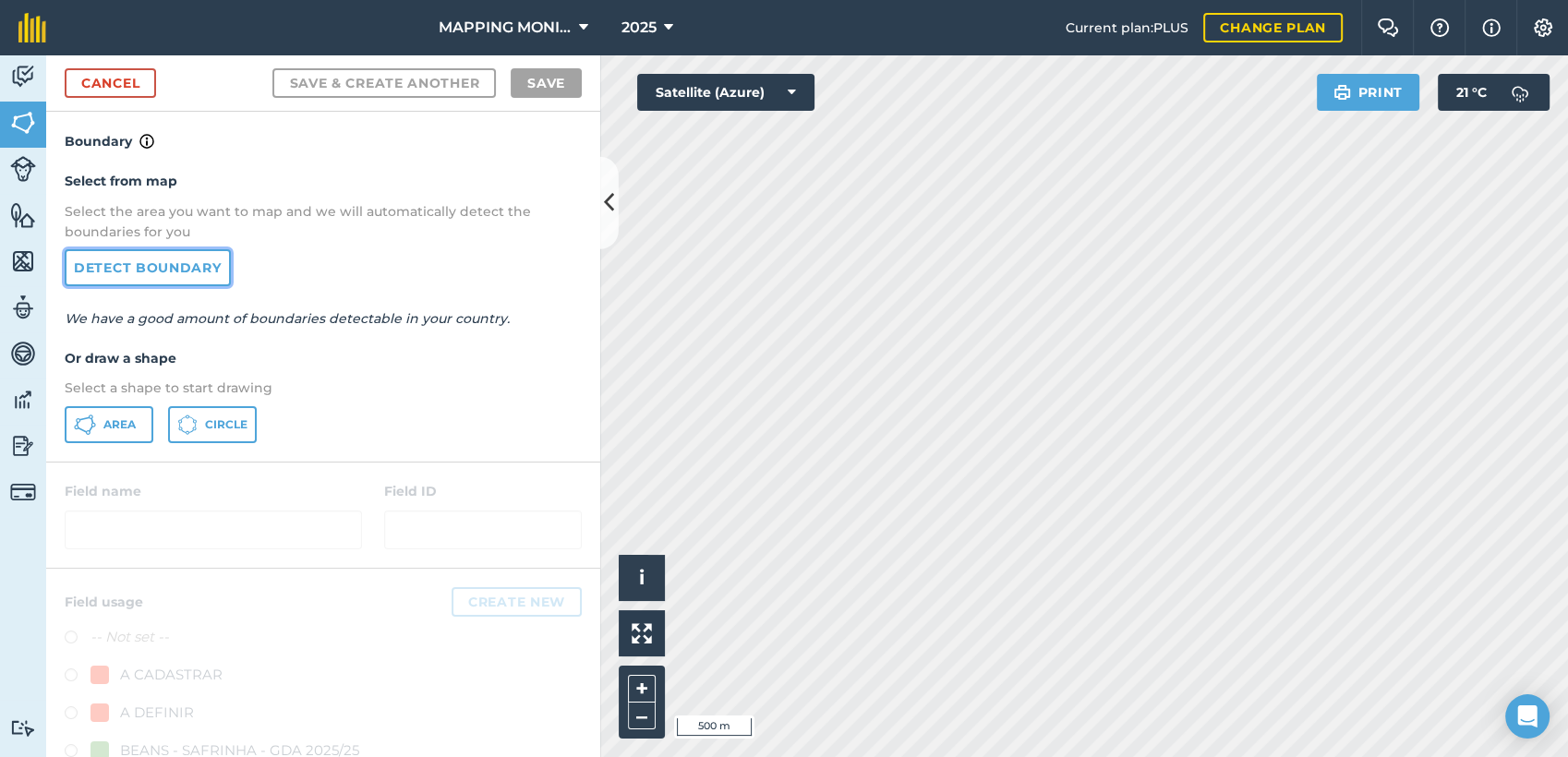
click at [151, 263] on link "Detect boundary" at bounding box center [147, 268] width 167 height 37
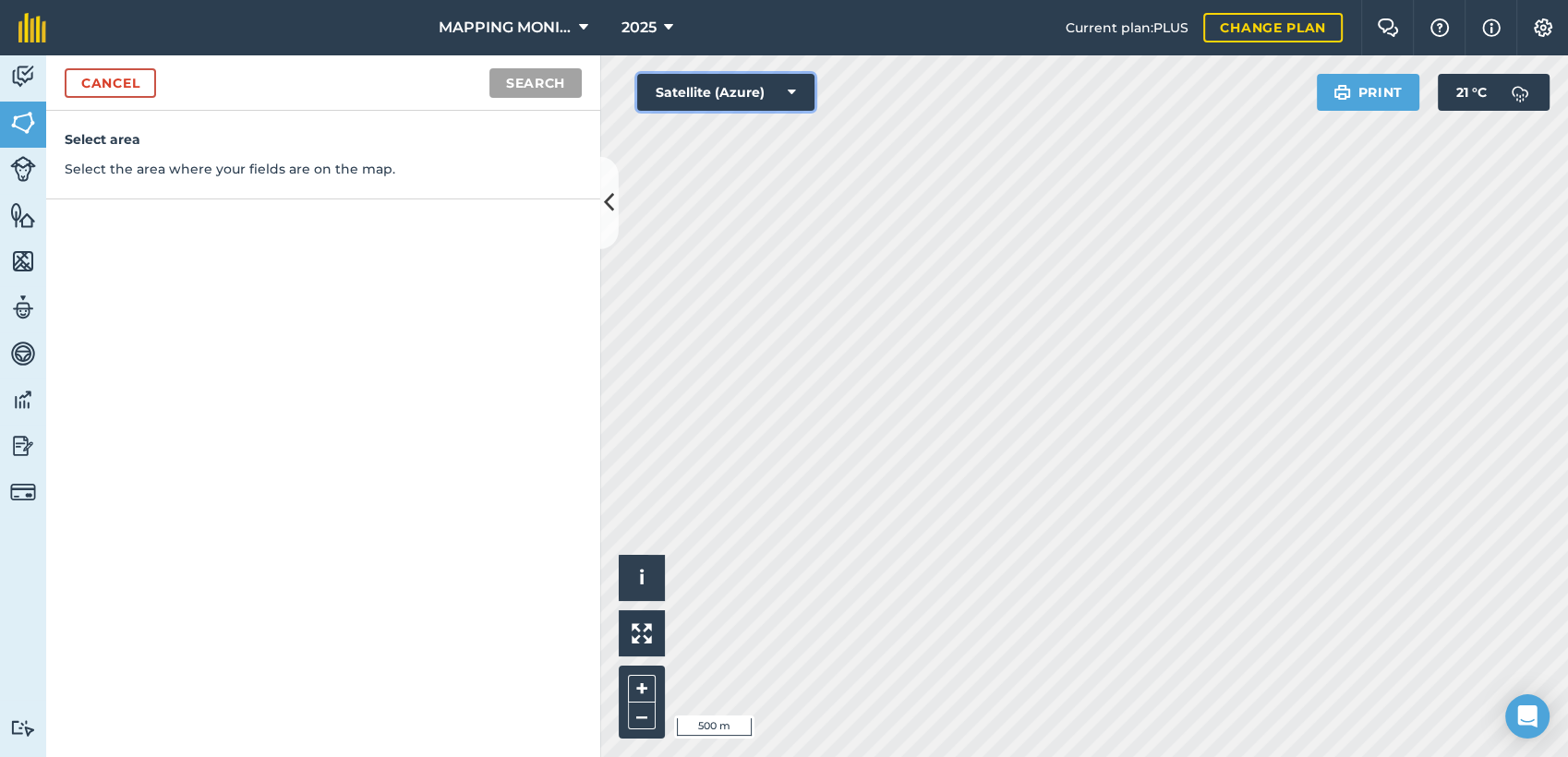
click at [660, 107] on button "Satellite (Azure)" at bounding box center [726, 92] width 178 height 37
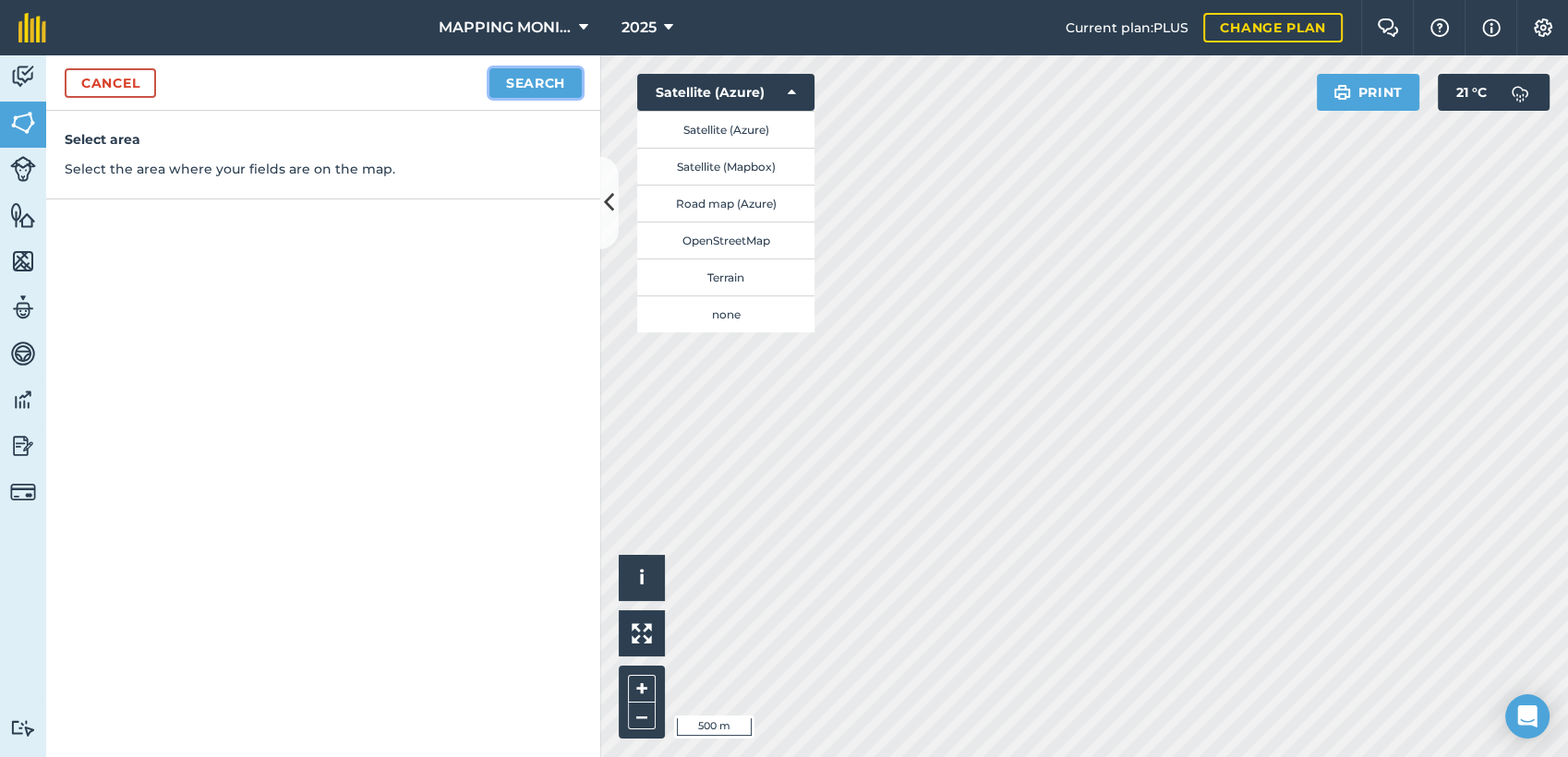
click at [511, 76] on button "Search" at bounding box center [535, 83] width 92 height 30
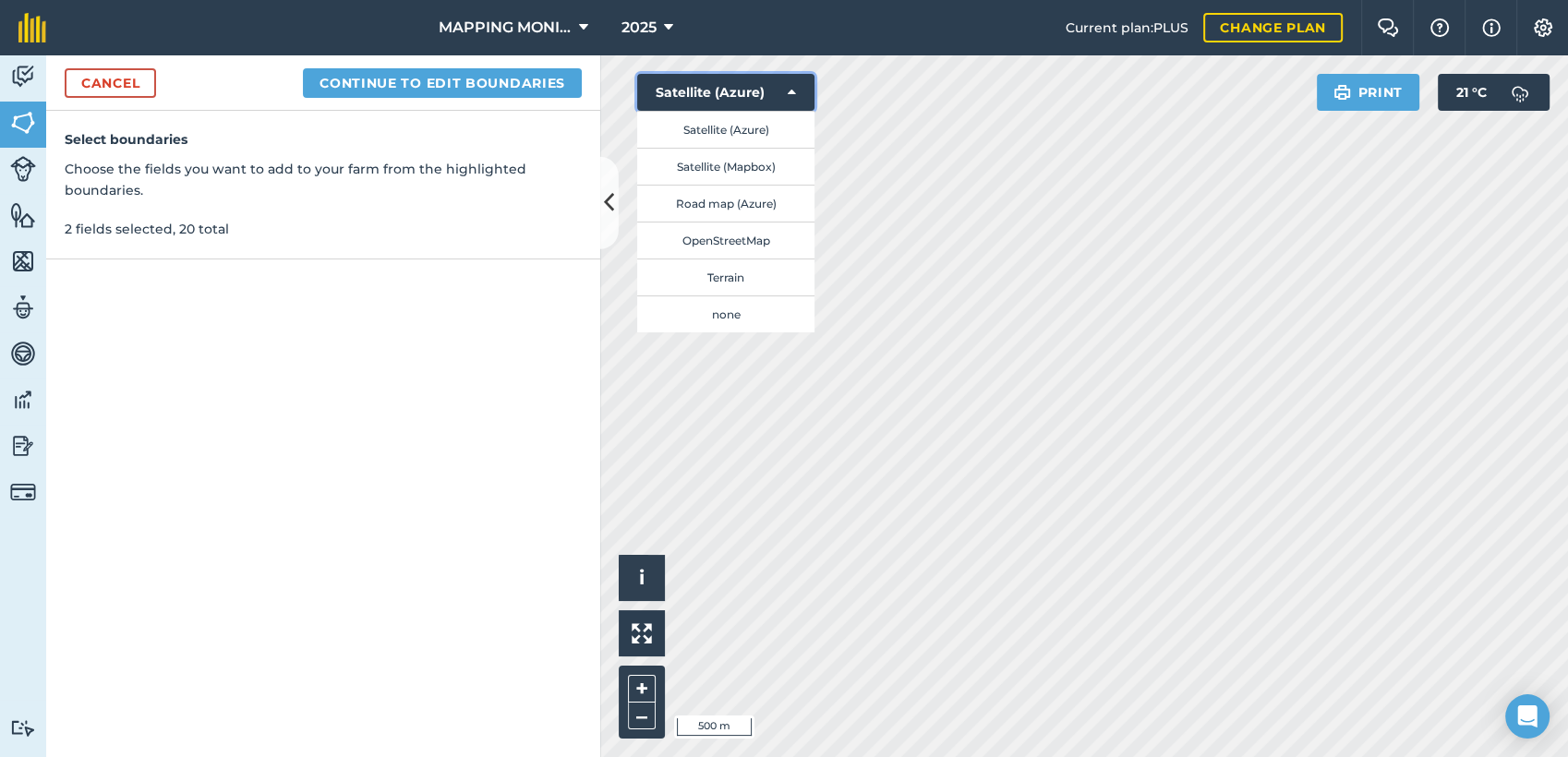
click at [790, 89] on icon at bounding box center [792, 92] width 8 height 19
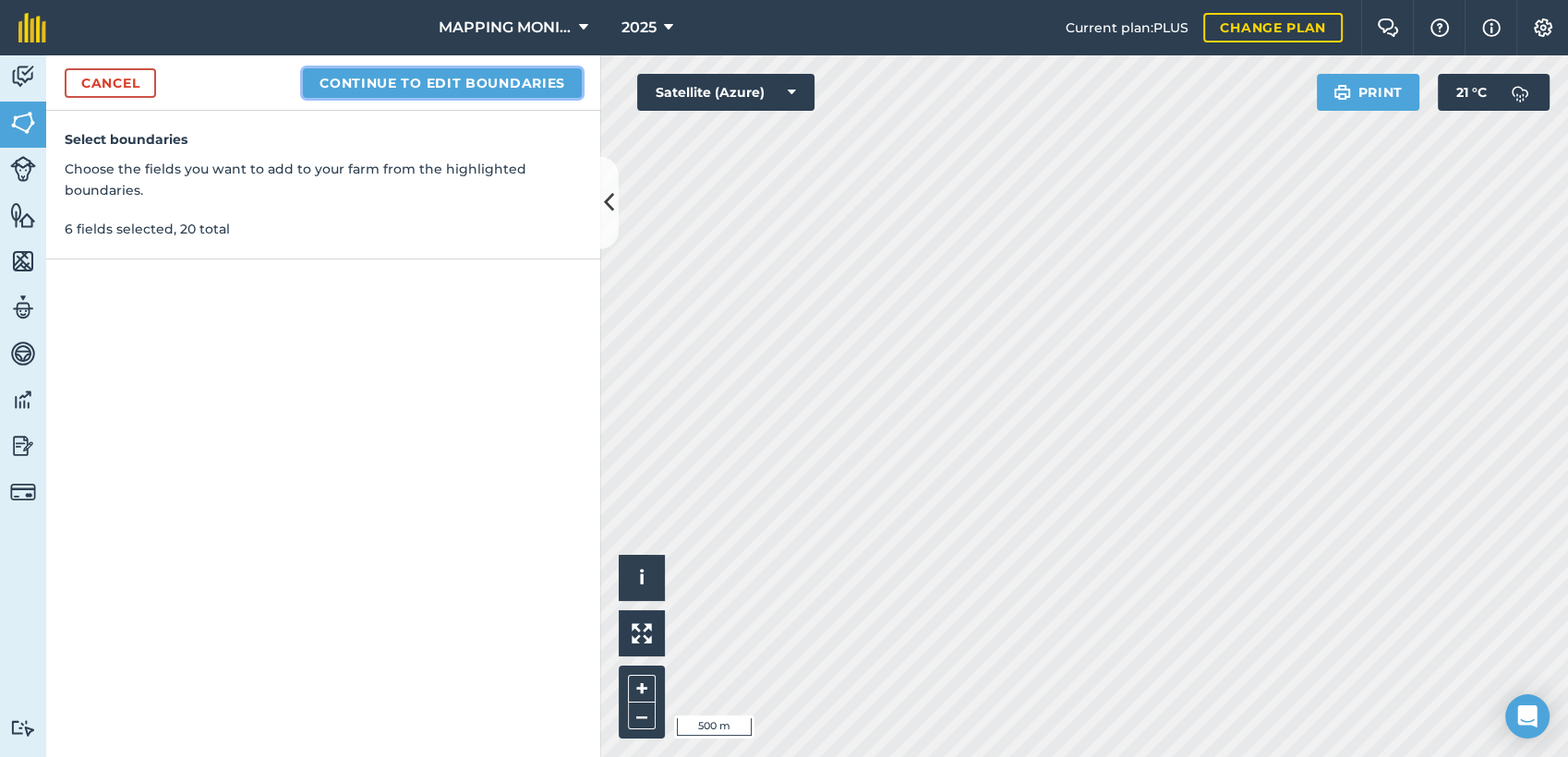
click at [529, 80] on button "Continue to edit boundaries" at bounding box center [443, 83] width 279 height 30
click at [485, 74] on button "Continue to name fields" at bounding box center [462, 83] width 239 height 30
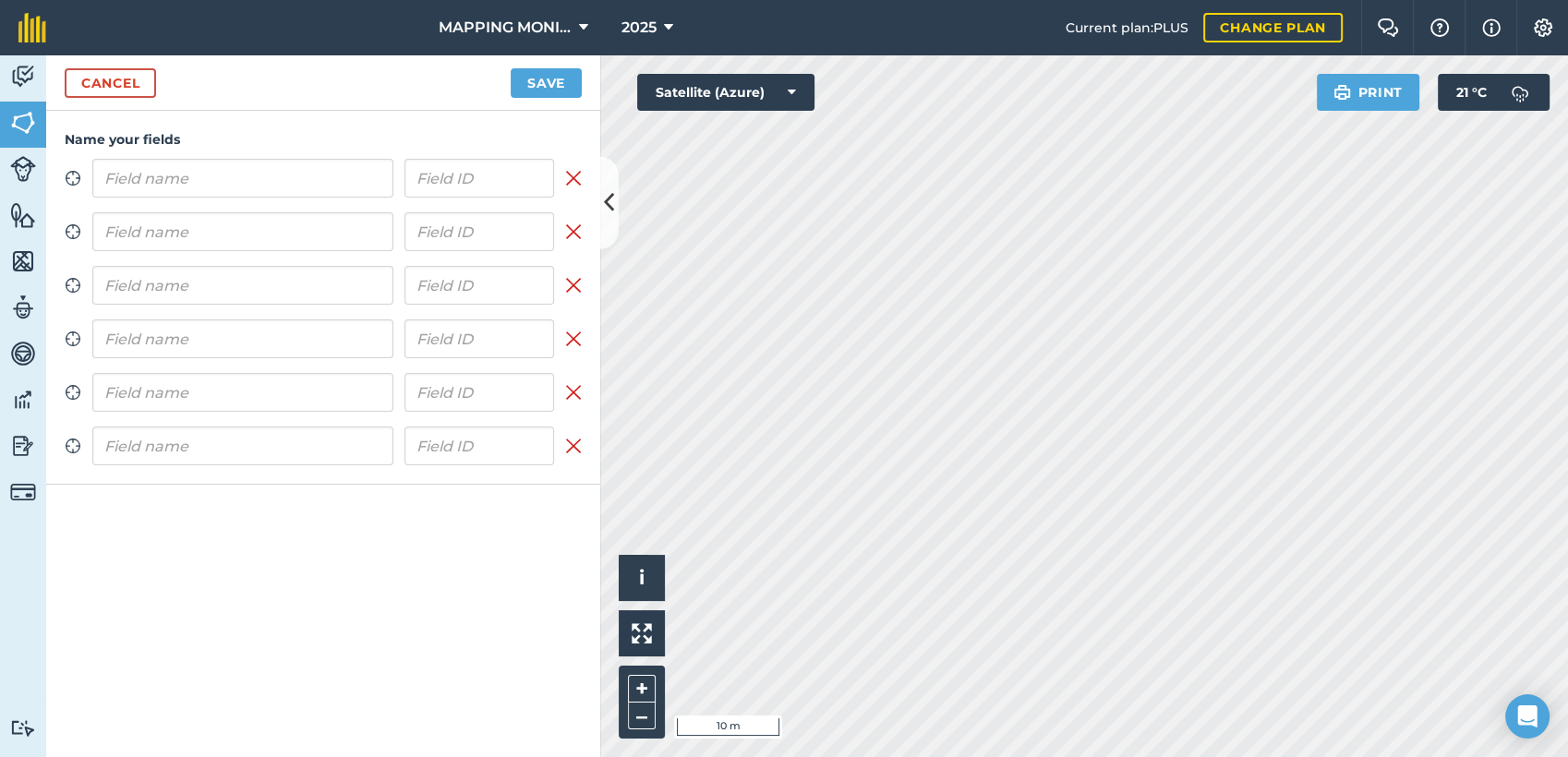
click at [118, 174] on input "text" at bounding box center [243, 179] width 302 height 39
type input "PRIMAVERA DO LESTE/MT - LEONARDO LETRARI - SÃO CRISTOVÃO"
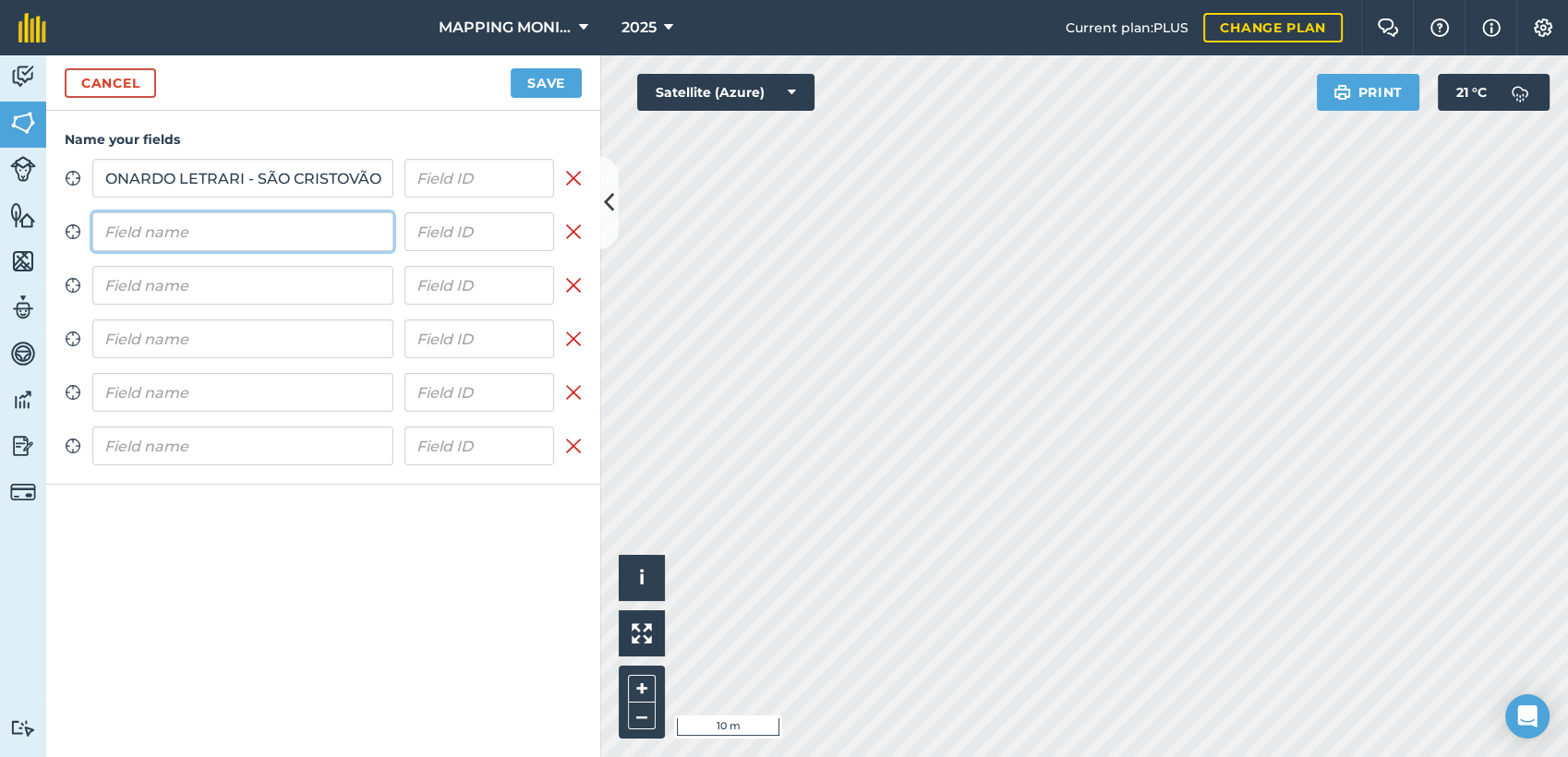
scroll to position [0, 0]
click at [182, 243] on input "text" at bounding box center [243, 232] width 302 height 39
paste input "PRIMAVERA DO LESTE/MT - LEONARDO LETRARI - SÃO CRISTOVÃO"
type input "PRIMAVERA DO LESTE/MT - LEONARDO LETRARI - SÃO CRISTOVÃO"
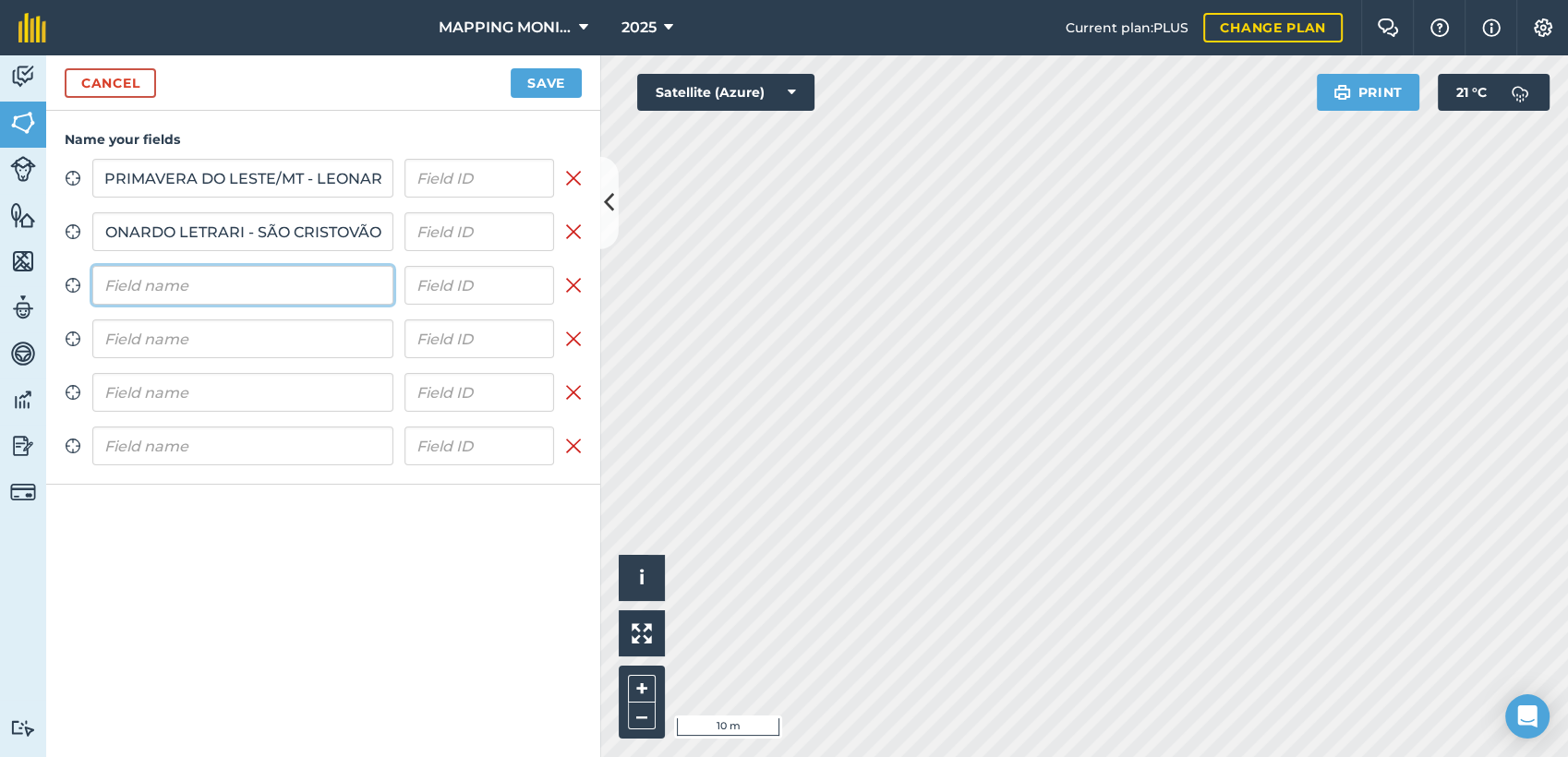
scroll to position [0, 0]
click at [187, 277] on input "text" at bounding box center [243, 286] width 302 height 39
paste input "PRIMAVERA DO LESTE/MT - LEONARDO LETRARI - SÃO CRISTOVÃO"
type input "PRIMAVERA DO LESTE/MT - LEONARDO LETRARI - SÃO CRISTOVÃO"
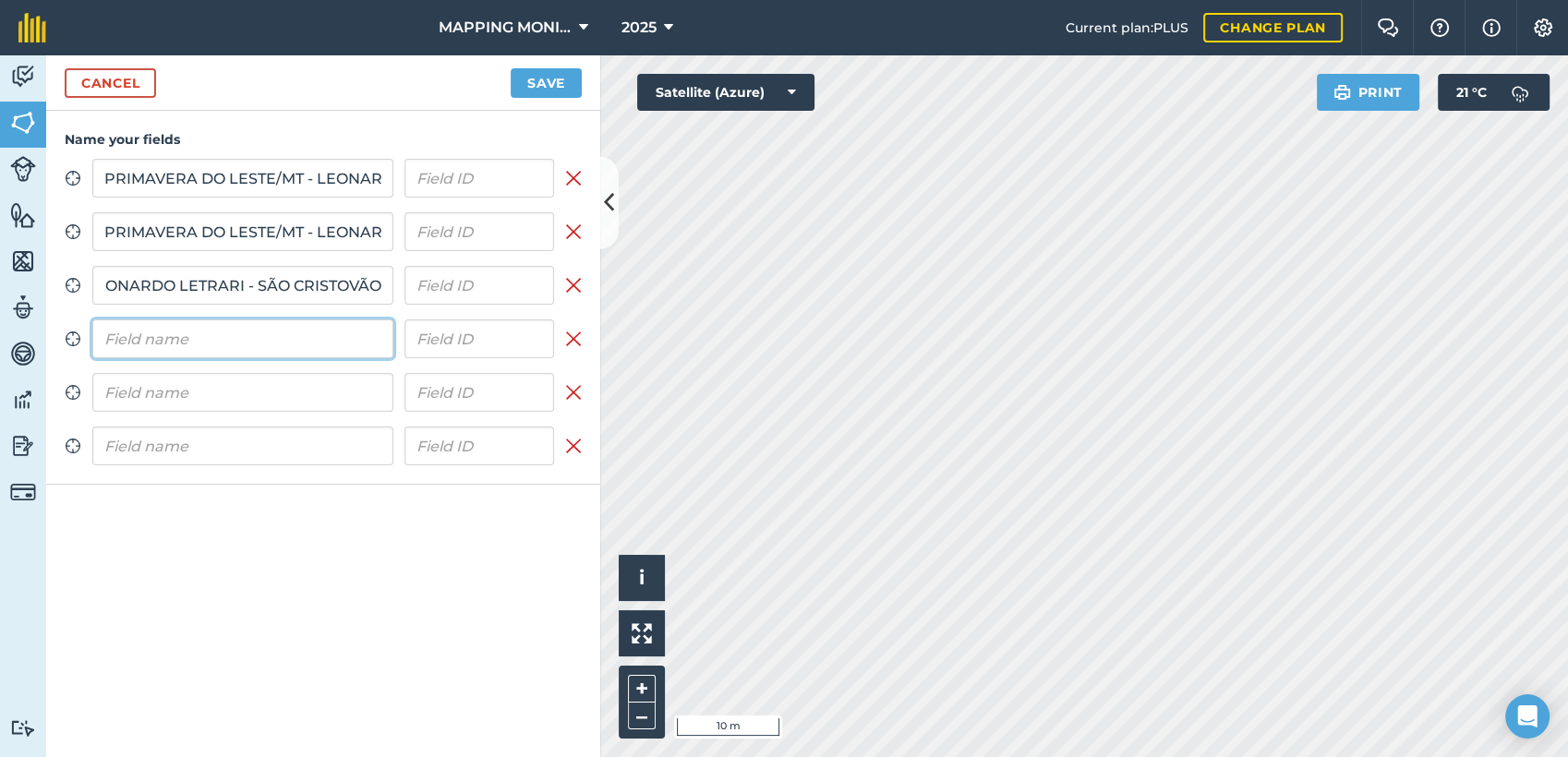
scroll to position [0, 0]
click at [217, 335] on input "text" at bounding box center [243, 339] width 302 height 39
paste input "PRIMAVERA DO LESTE/MT - LEONARDO LETRARI - SÃO CRISTOVÃO"
type input "PRIMAVERA DO LESTE/MT - LEONARDO LETRARI - SÃO CRISTOVÃO"
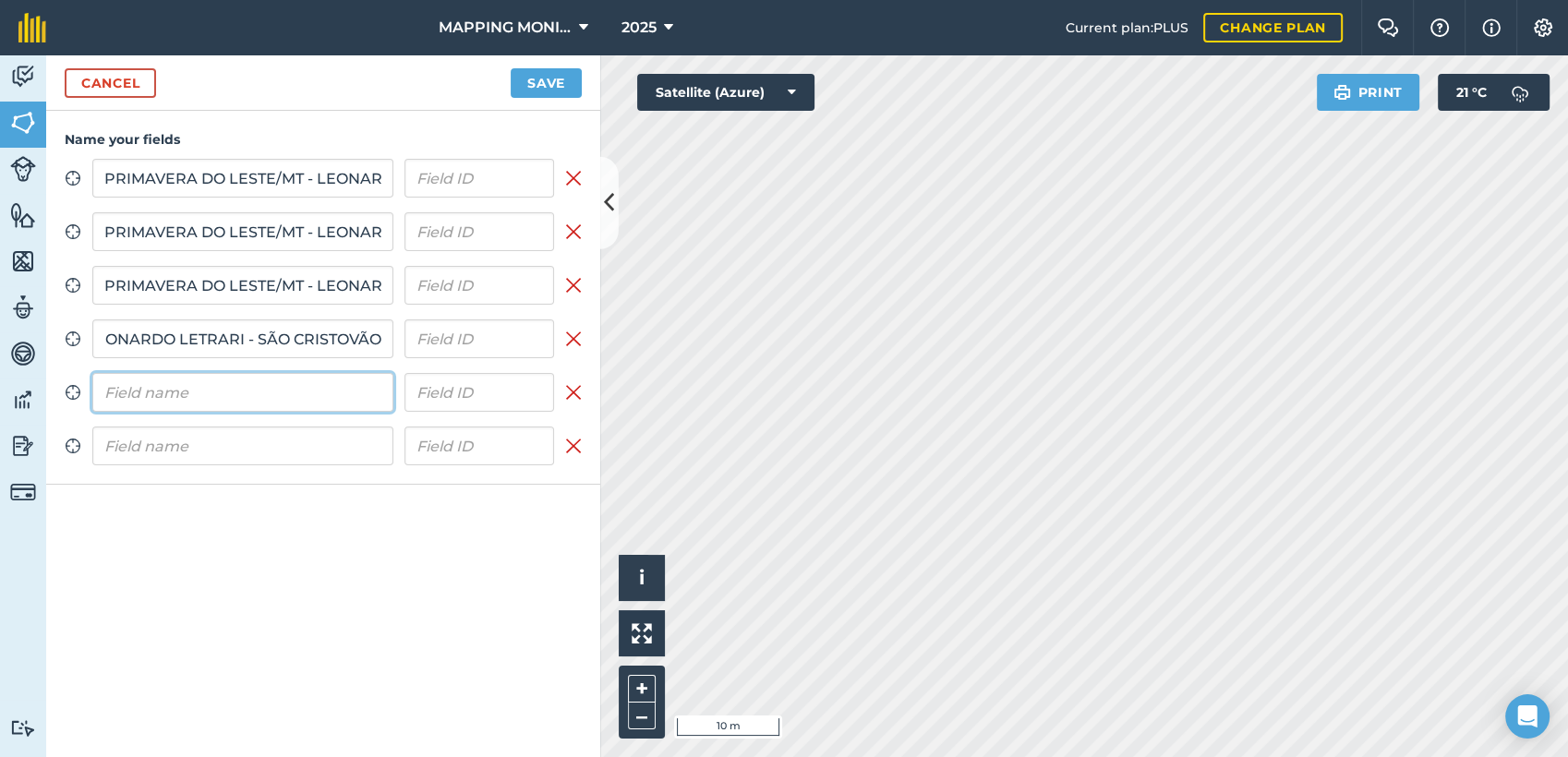
scroll to position [0, 0]
click at [225, 375] on input "text" at bounding box center [243, 392] width 302 height 39
paste input "PRIMAVERA DO LESTE/MT - LEONARDO LETRARI - SÃO CRISTOVÃO"
type input "PRIMAVERA DO LESTE/MT - LEONARDO LETRARI - SÃO CRISTOVÃO"
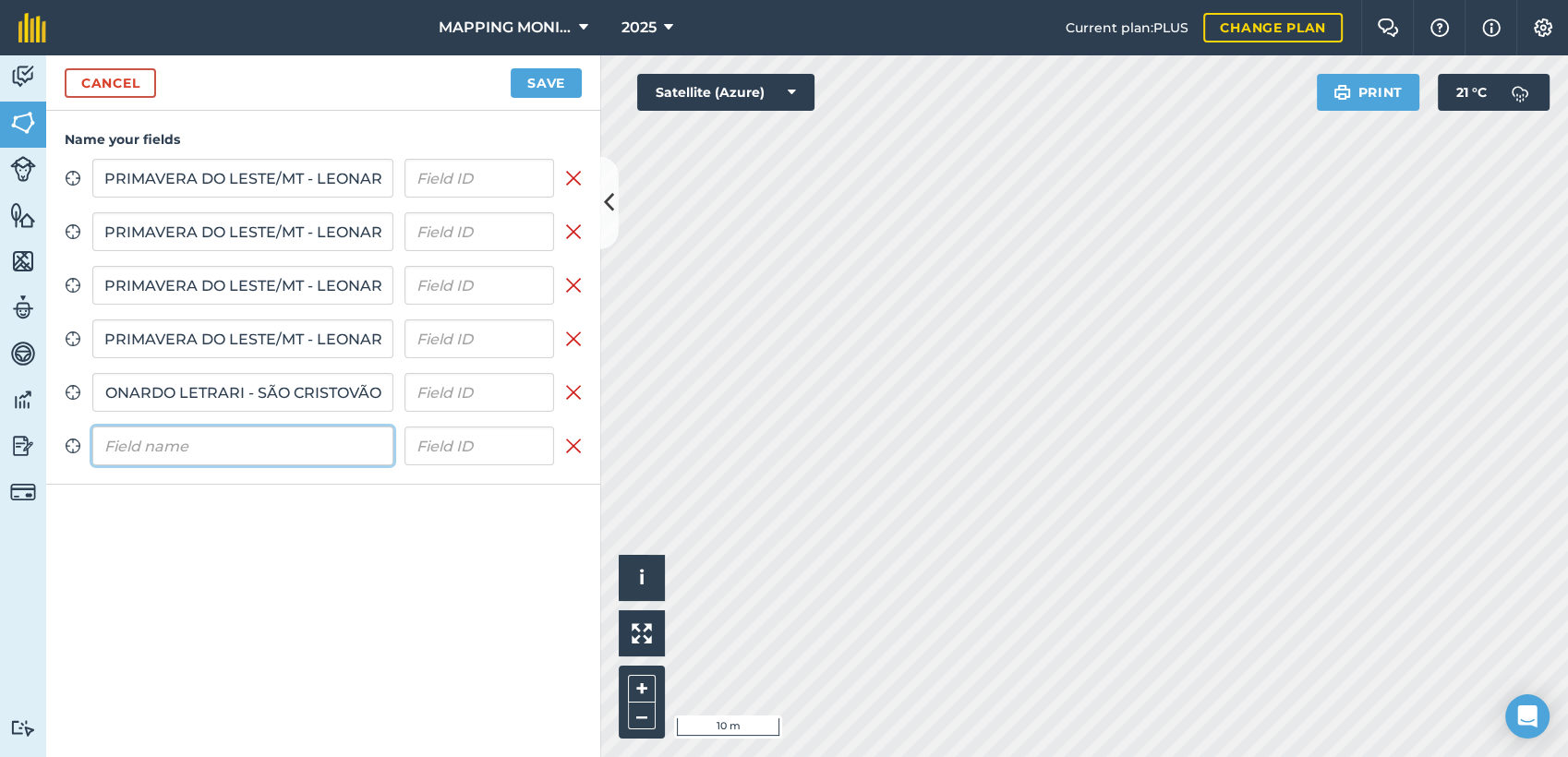
scroll to position [0, 0]
click at [245, 458] on input "text" at bounding box center [243, 446] width 302 height 39
paste input "PRIMAVERA DO LESTE/MT - LEONARDO LETRARI - SÃO CRISTOVÃO"
type input "PRIMAVERA DO LESTE/MT - LEONARDO LETRARI - SÃO CRISTOVÃO"
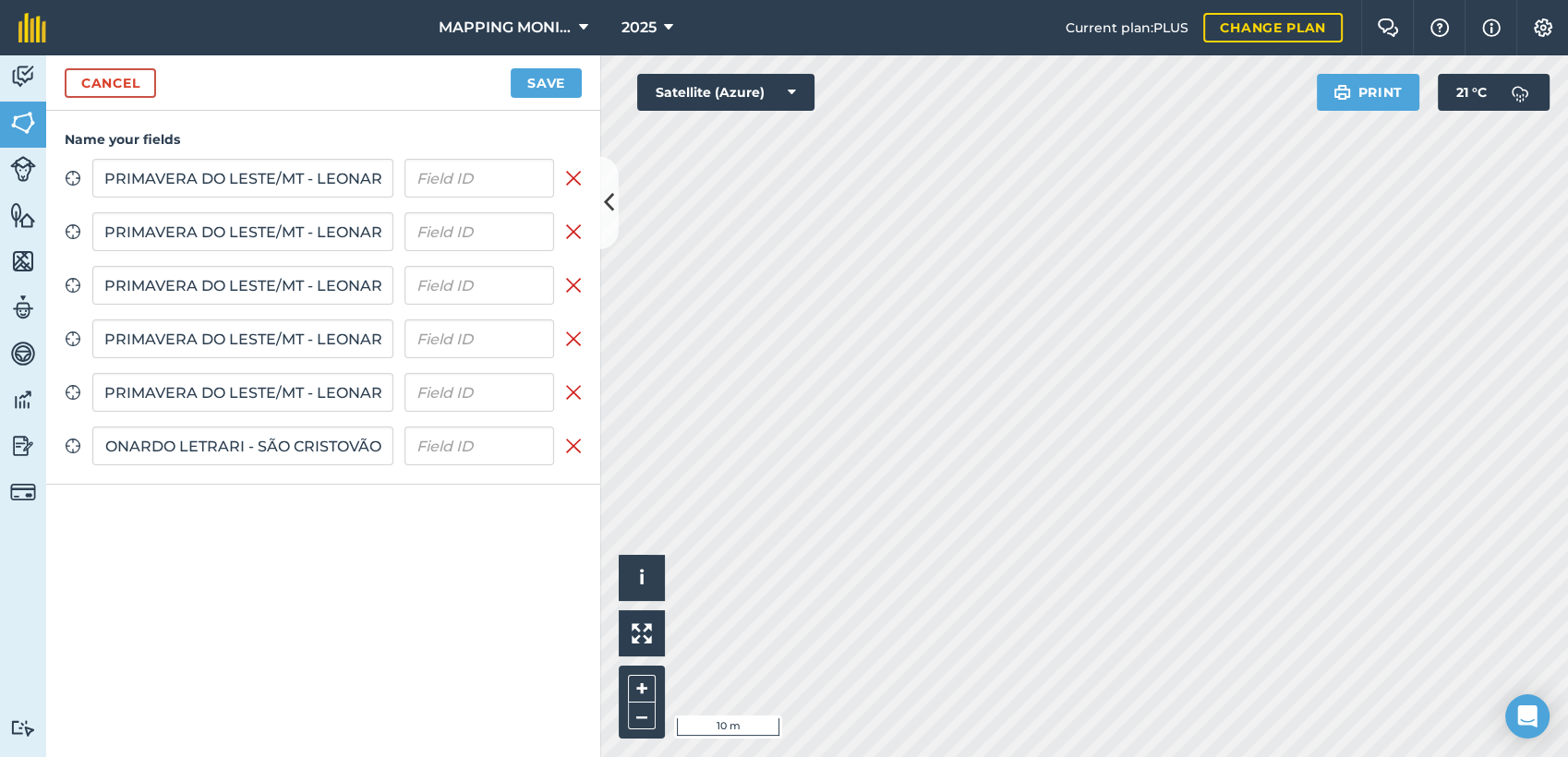
scroll to position [0, 0]
click at [517, 100] on div "Cancel Save" at bounding box center [324, 84] width 555 height 56
click at [529, 83] on button "Save" at bounding box center [546, 83] width 71 height 30
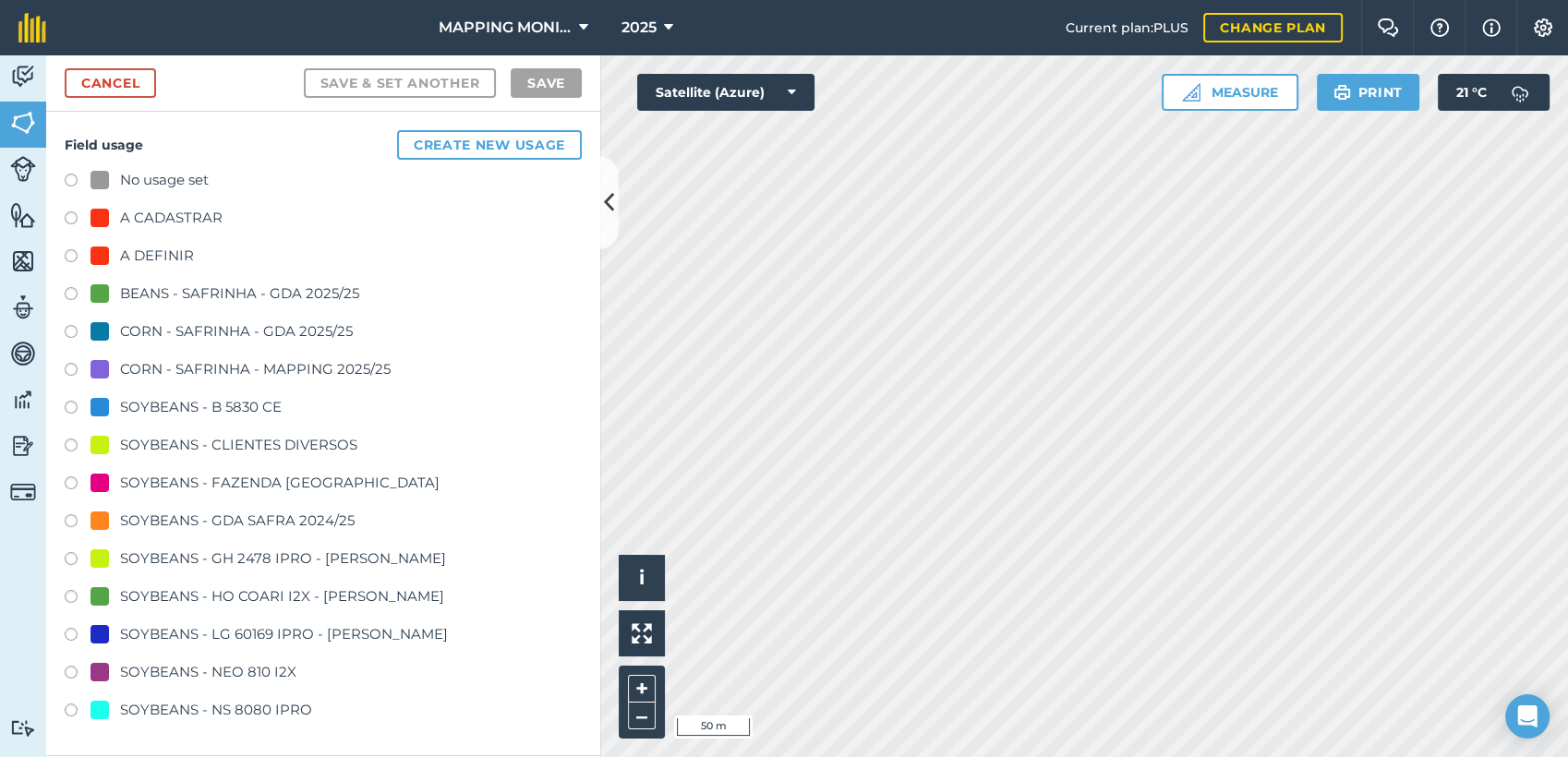
click at [277, 449] on div "SOYBEANS - CLIENTES DIVERSOS" at bounding box center [238, 445] width 237 height 22
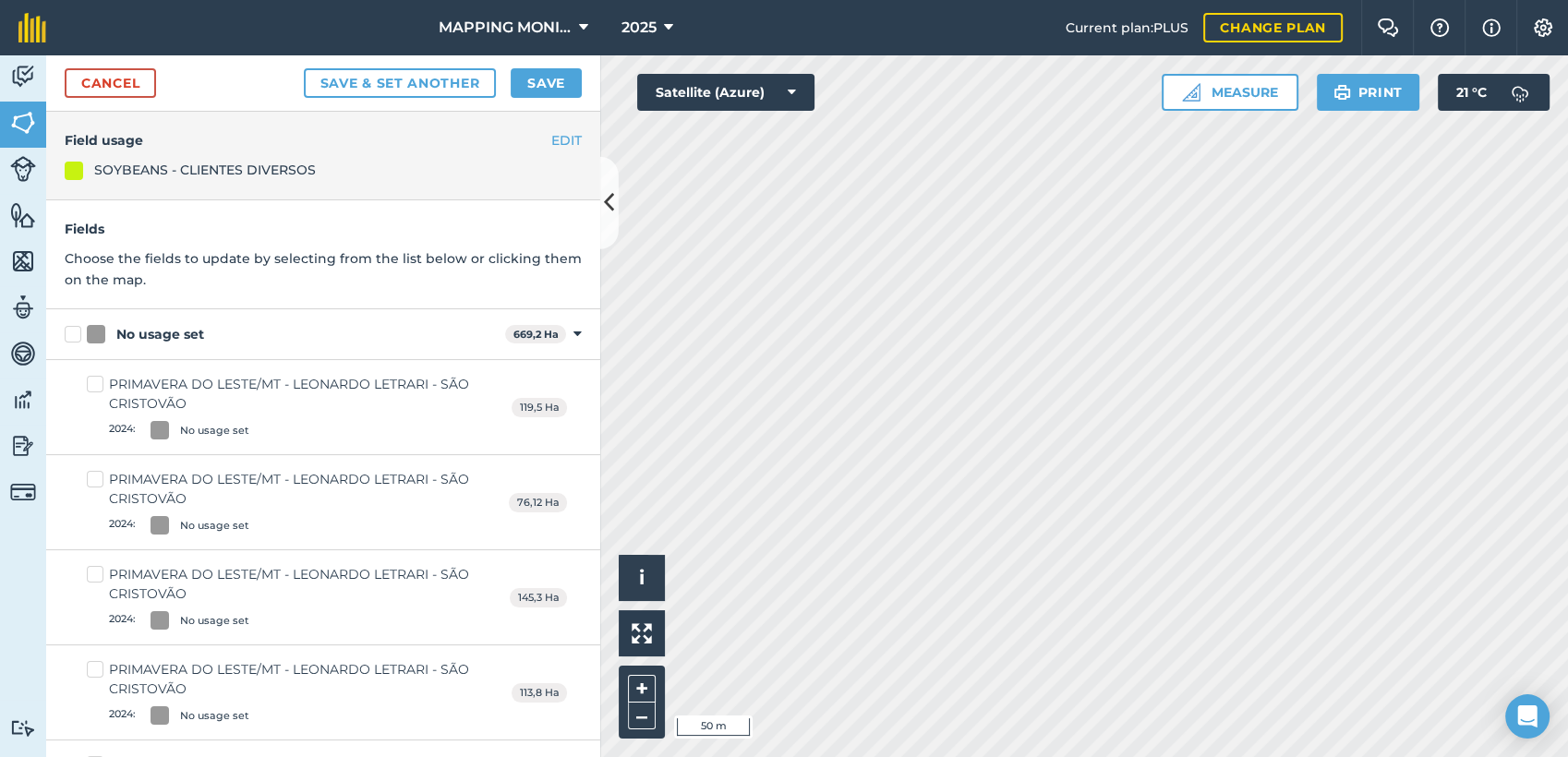
click at [77, 332] on label "No usage set" at bounding box center [281, 334] width 434 height 20
click at [76, 332] on input "No usage set" at bounding box center [70, 330] width 12 height 12
checkbox input "true"
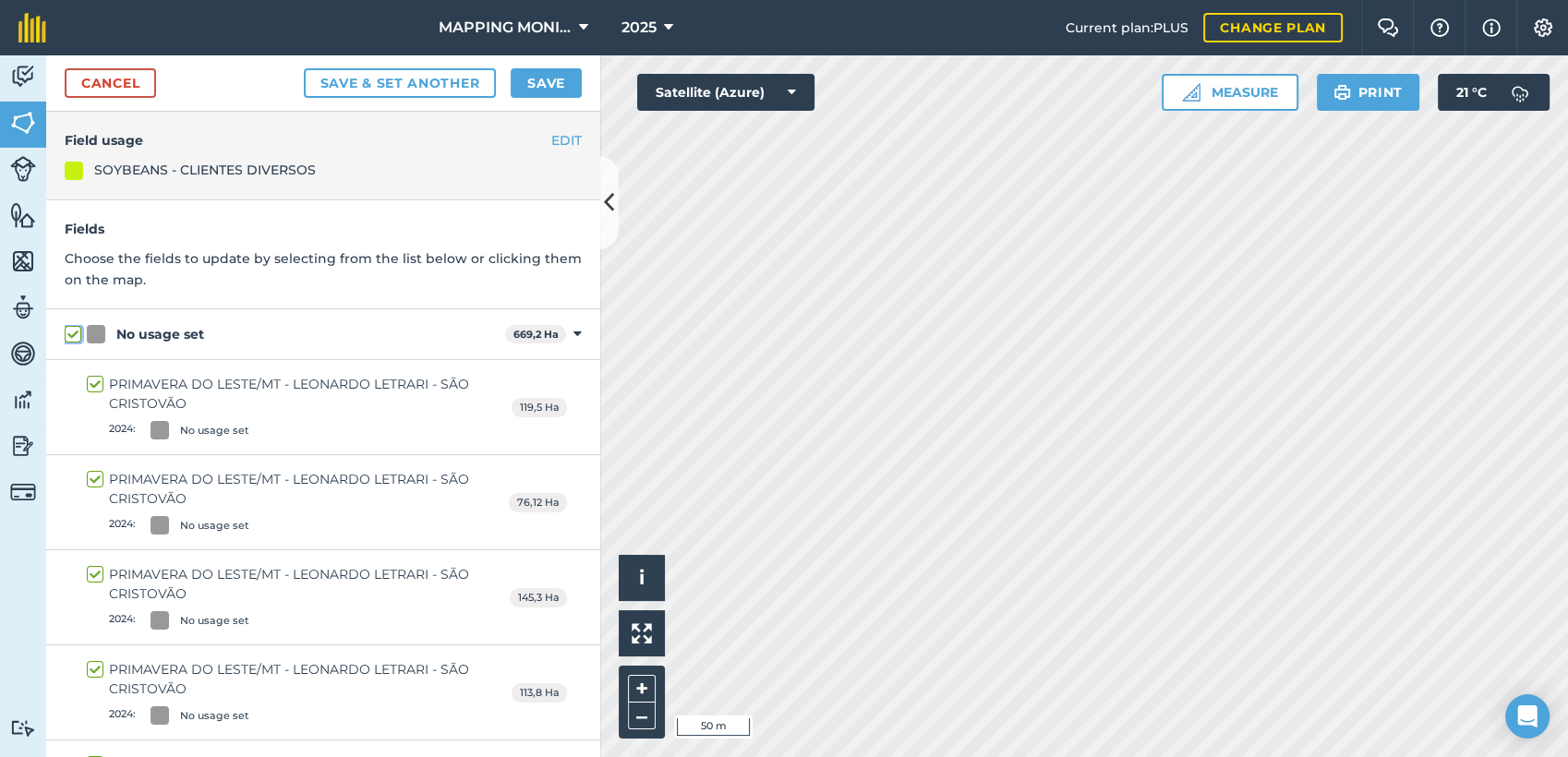
checkbox input "true"
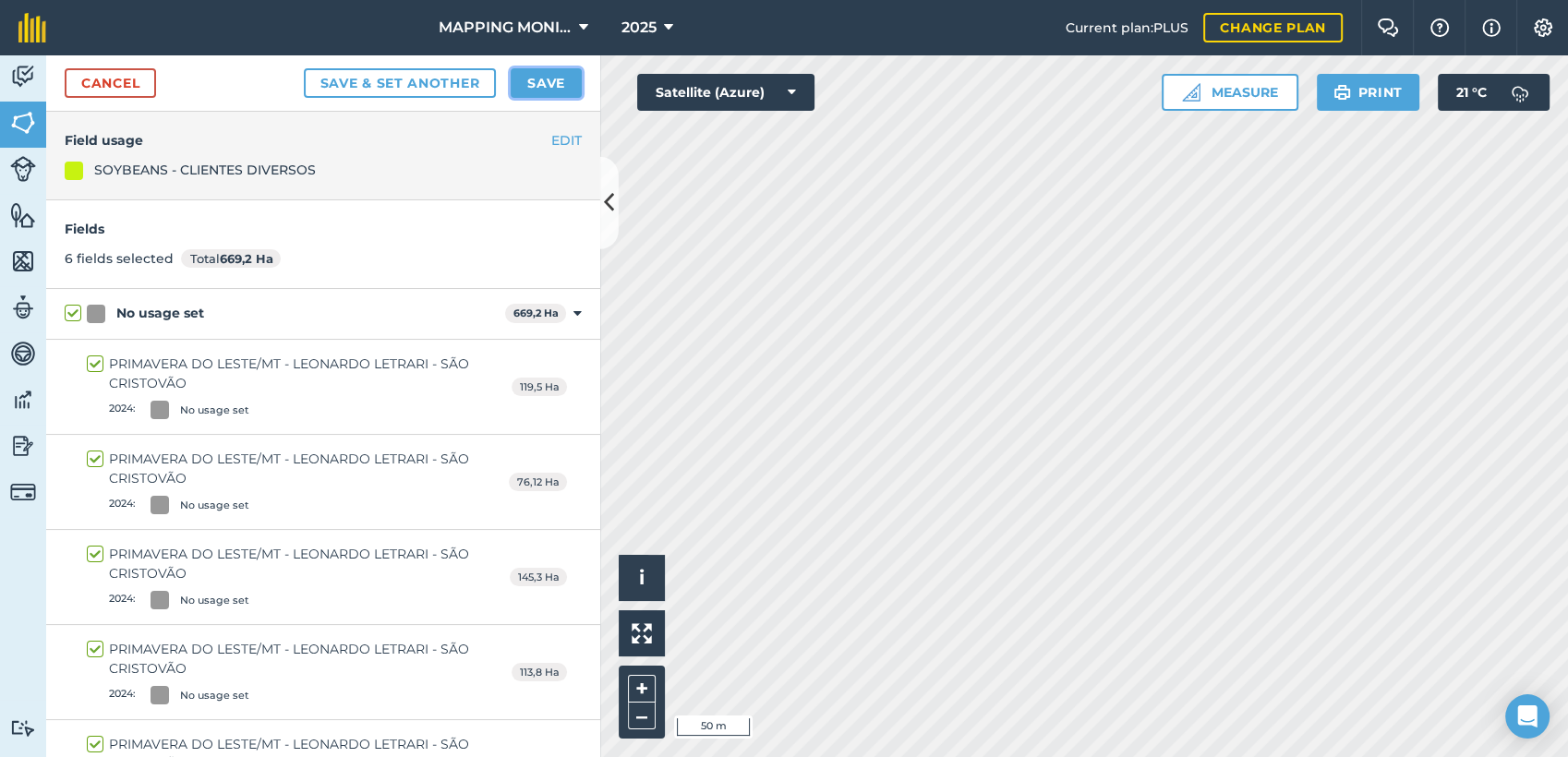
click at [569, 70] on button "Save" at bounding box center [546, 83] width 71 height 30
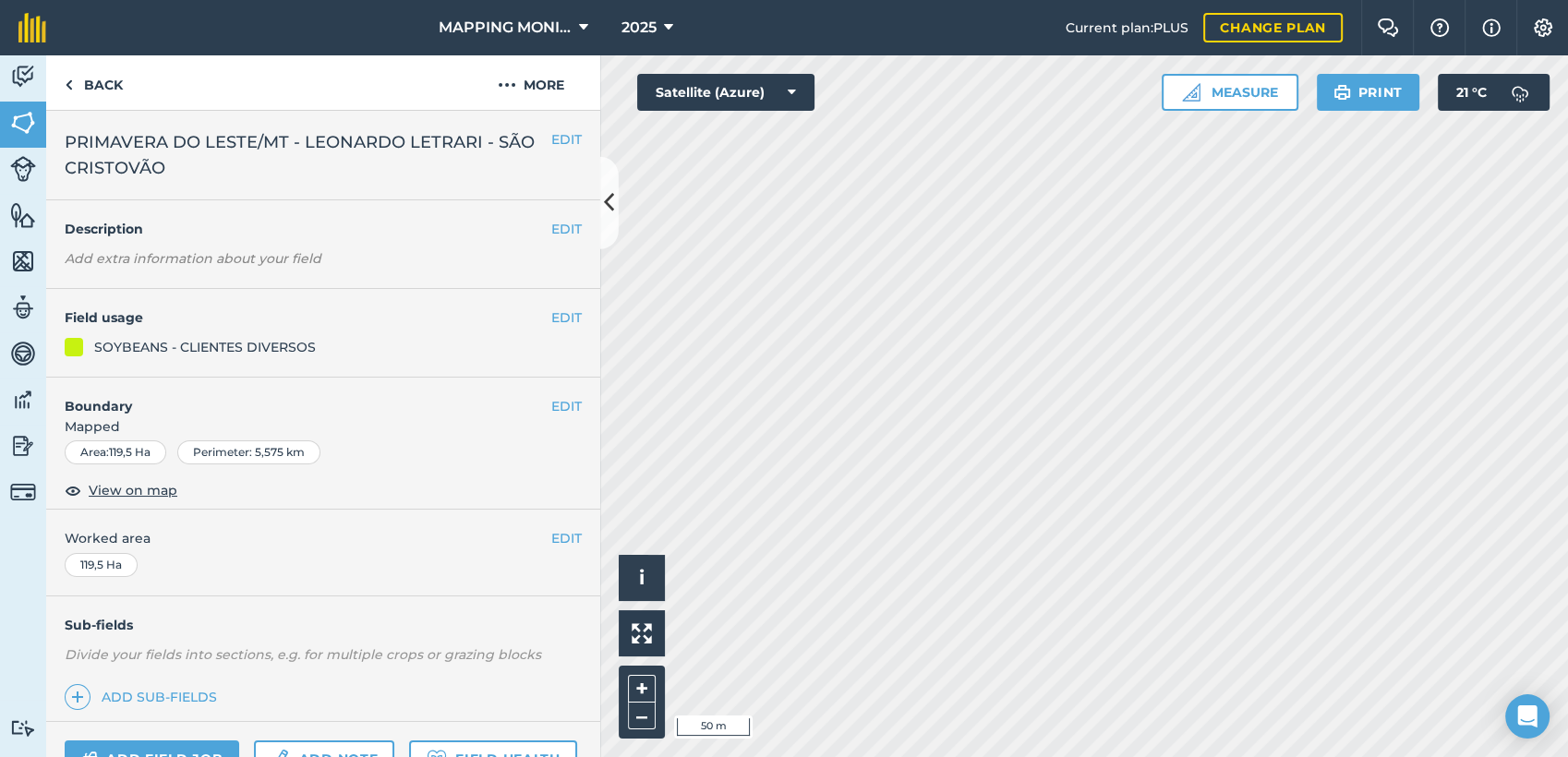
click at [529, 403] on h4 "Boundary" at bounding box center [299, 397] width 505 height 39
click at [552, 398] on button "EDIT" at bounding box center [567, 406] width 31 height 20
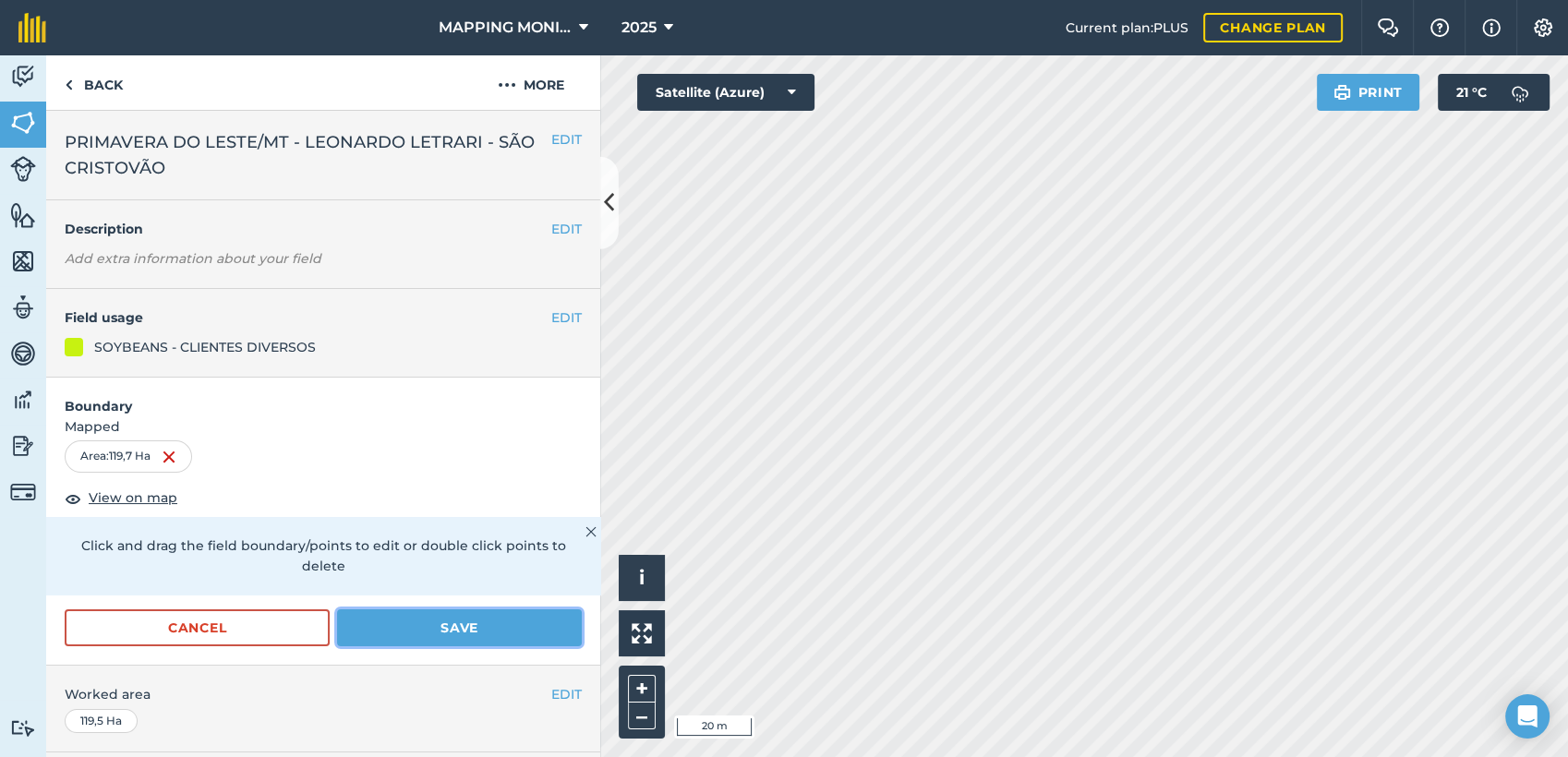
click at [412, 618] on button "Save" at bounding box center [459, 628] width 245 height 37
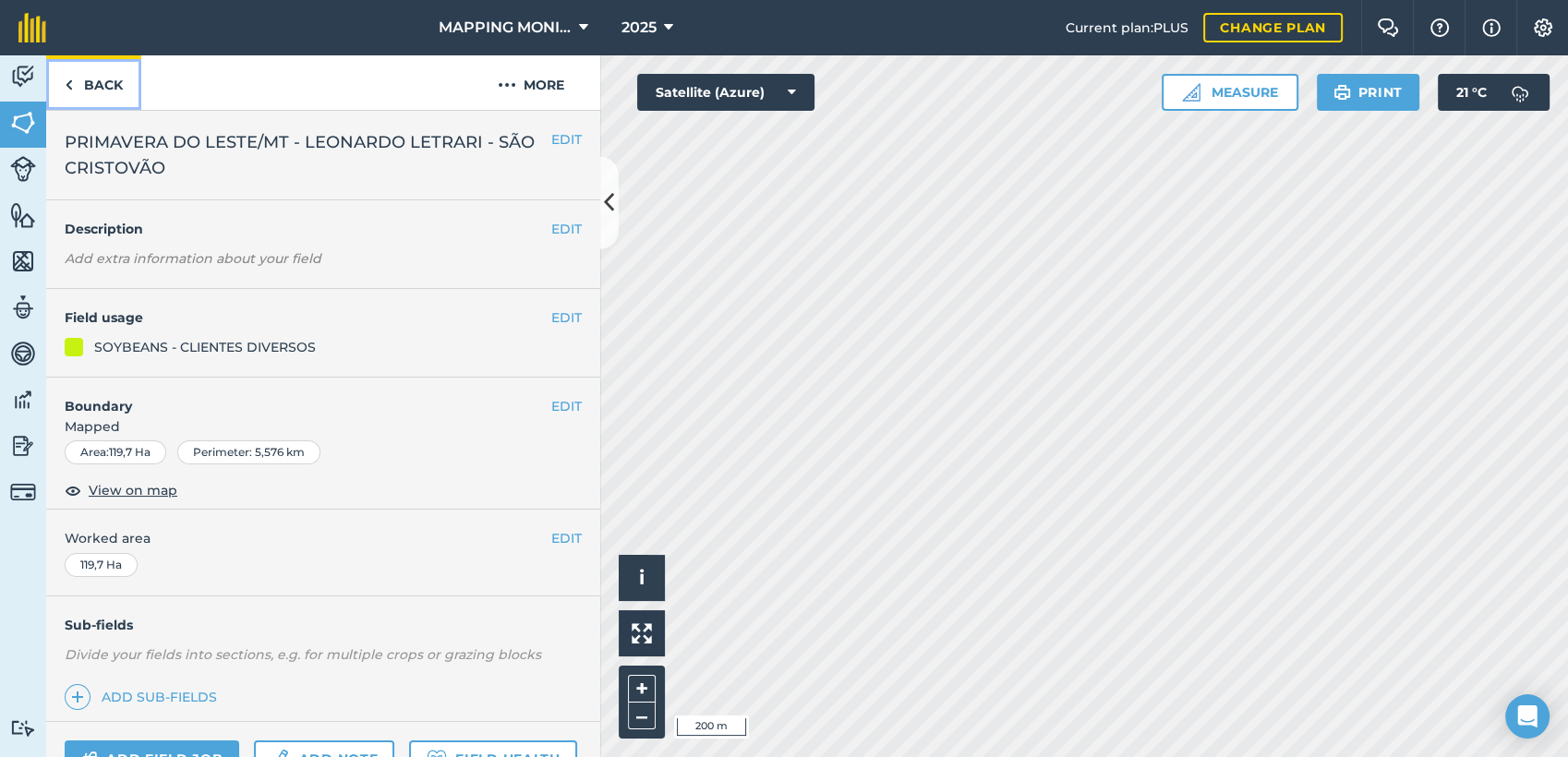
click at [70, 88] on img at bounding box center [68, 85] width 8 height 22
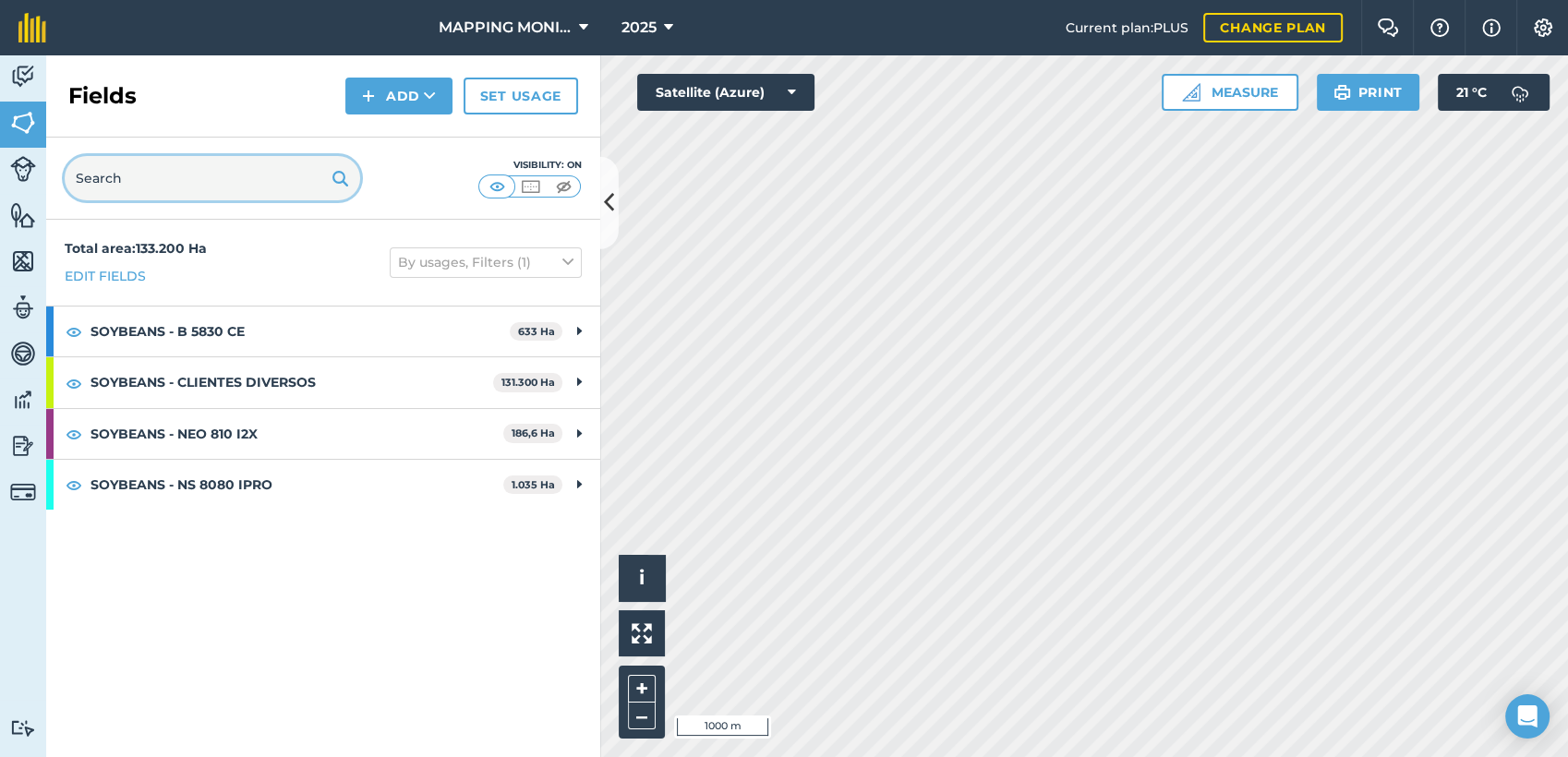
click at [226, 162] on input "text" at bounding box center [212, 179] width 296 height 45
paste input "PRIMAVERA DO LESTE/MT - LEONARDO LETRARI - SÃO CRISTOVÃO"
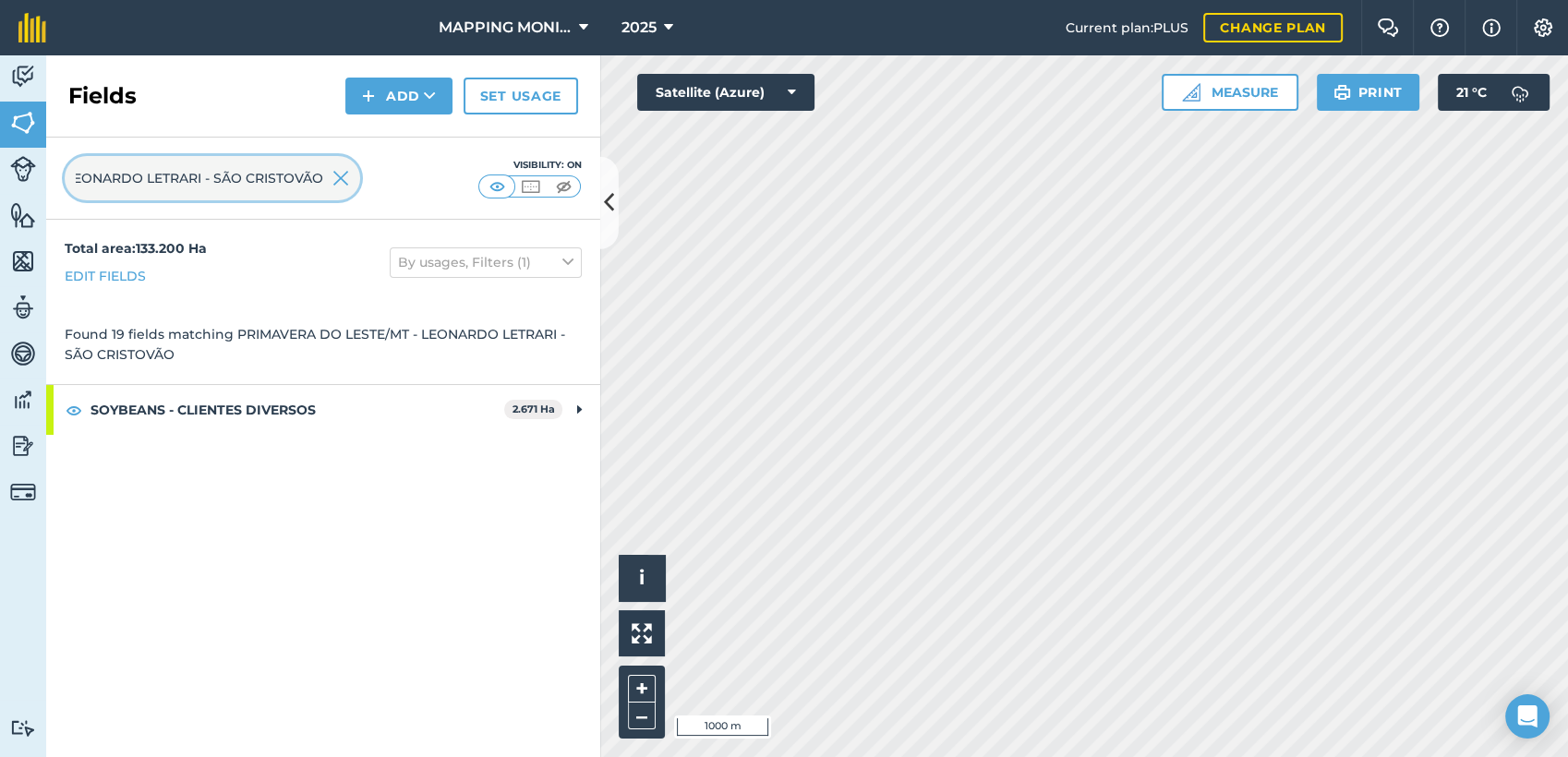
type input "PRIMAVERA DO LESTE/MT - LEONARDO LETRARI - SÃO CRISTOVÃO"
click at [340, 178] on img at bounding box center [341, 179] width 17 height 22
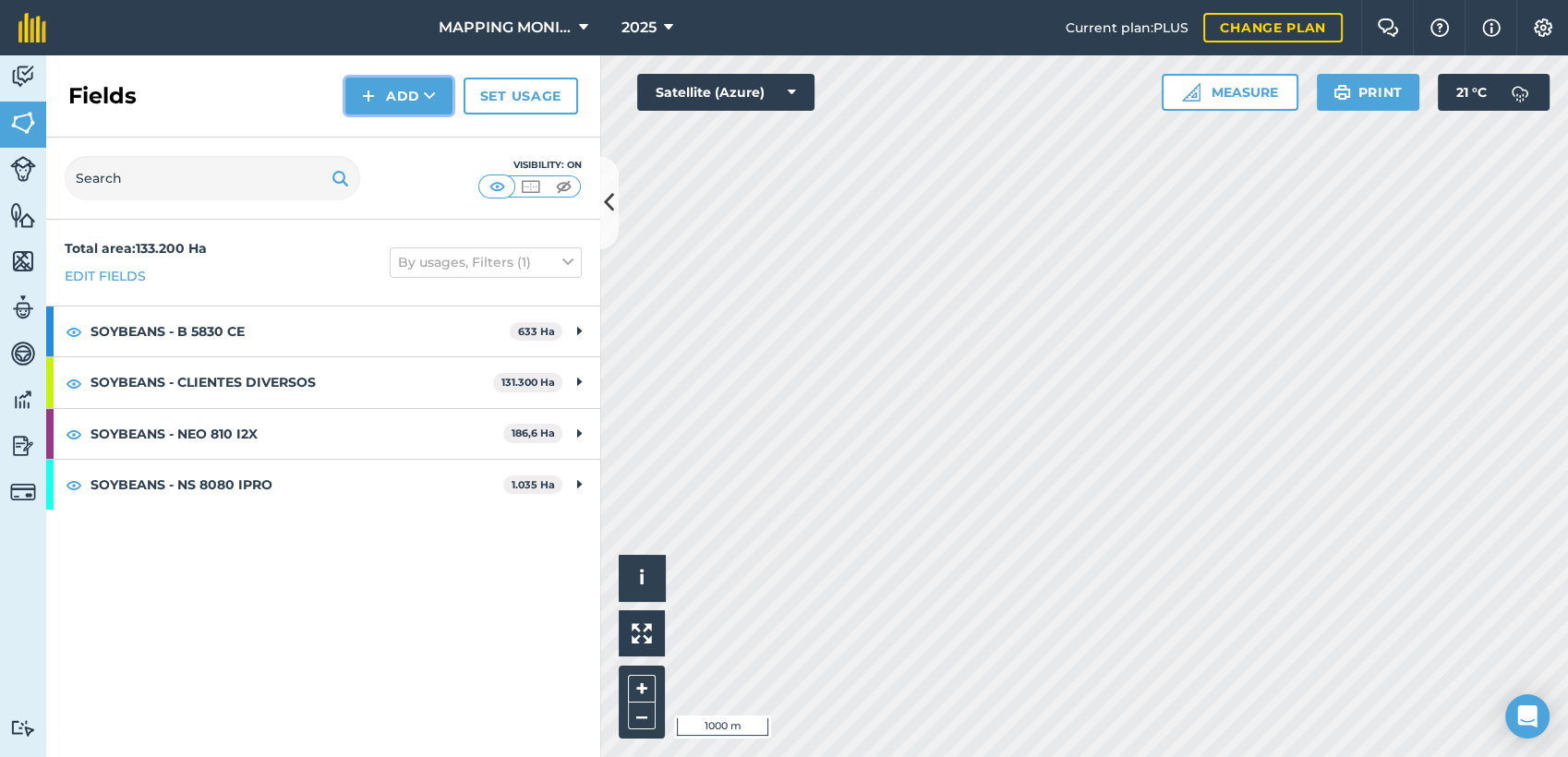
click at [439, 82] on button "Add" at bounding box center [398, 96] width 107 height 37
click at [405, 129] on link "Draw" at bounding box center [398, 138] width 101 height 41
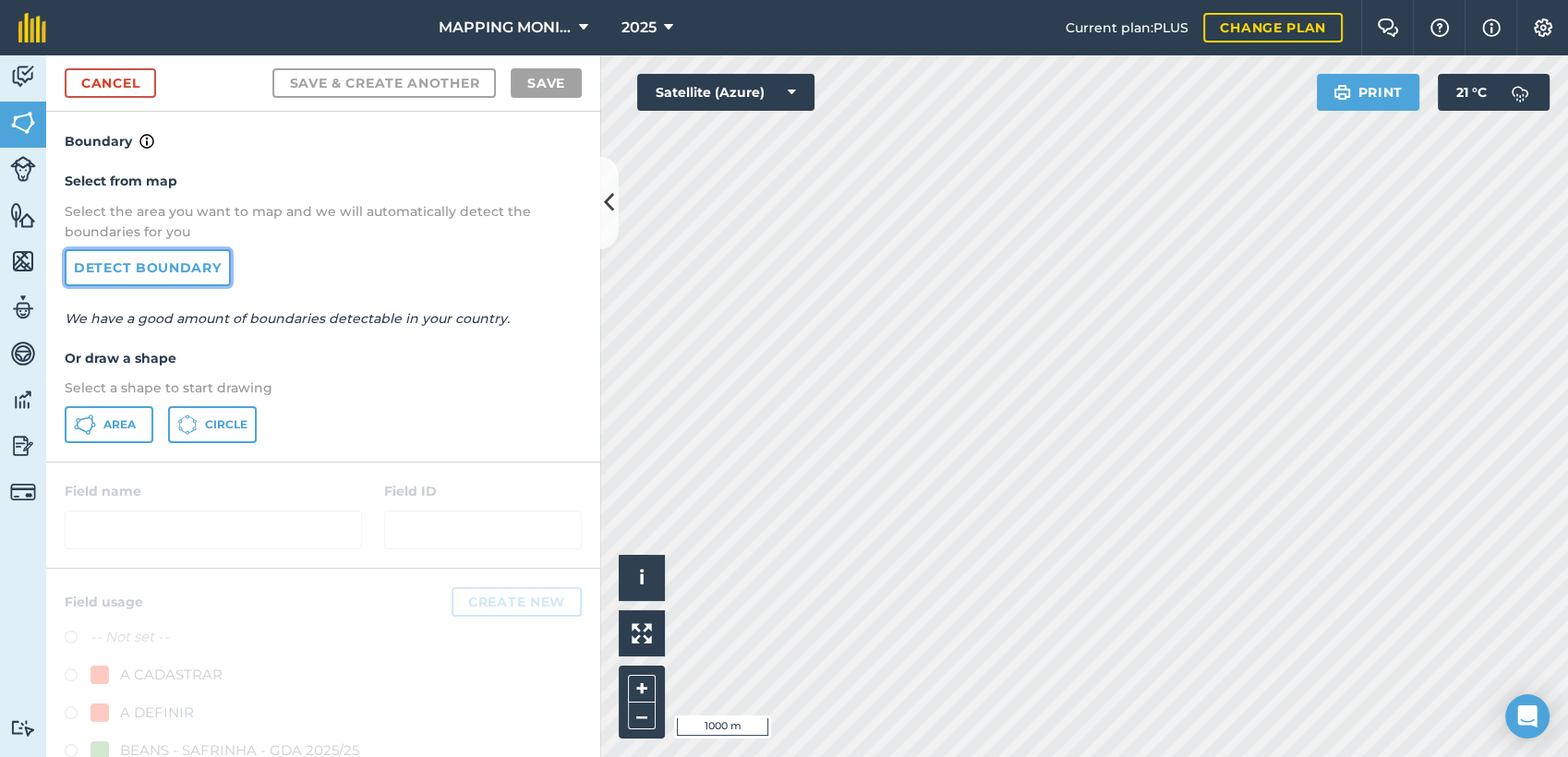
click at [168, 262] on link "Detect boundary" at bounding box center [147, 268] width 167 height 37
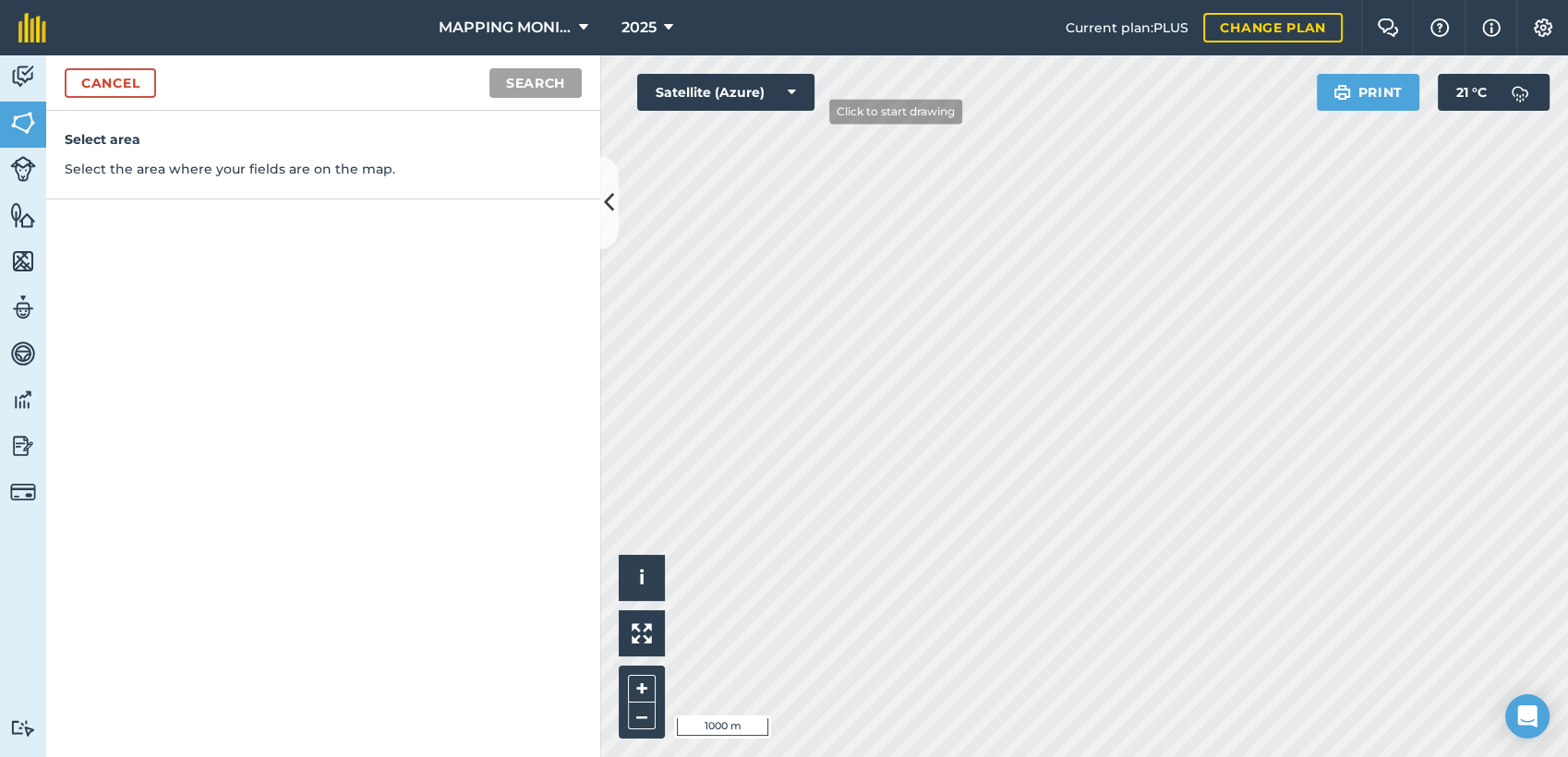
click at [812, 110] on div "Satellite (Azure)" at bounding box center [726, 92] width 178 height 37
click at [550, 88] on button "Search" at bounding box center [535, 83] width 92 height 30
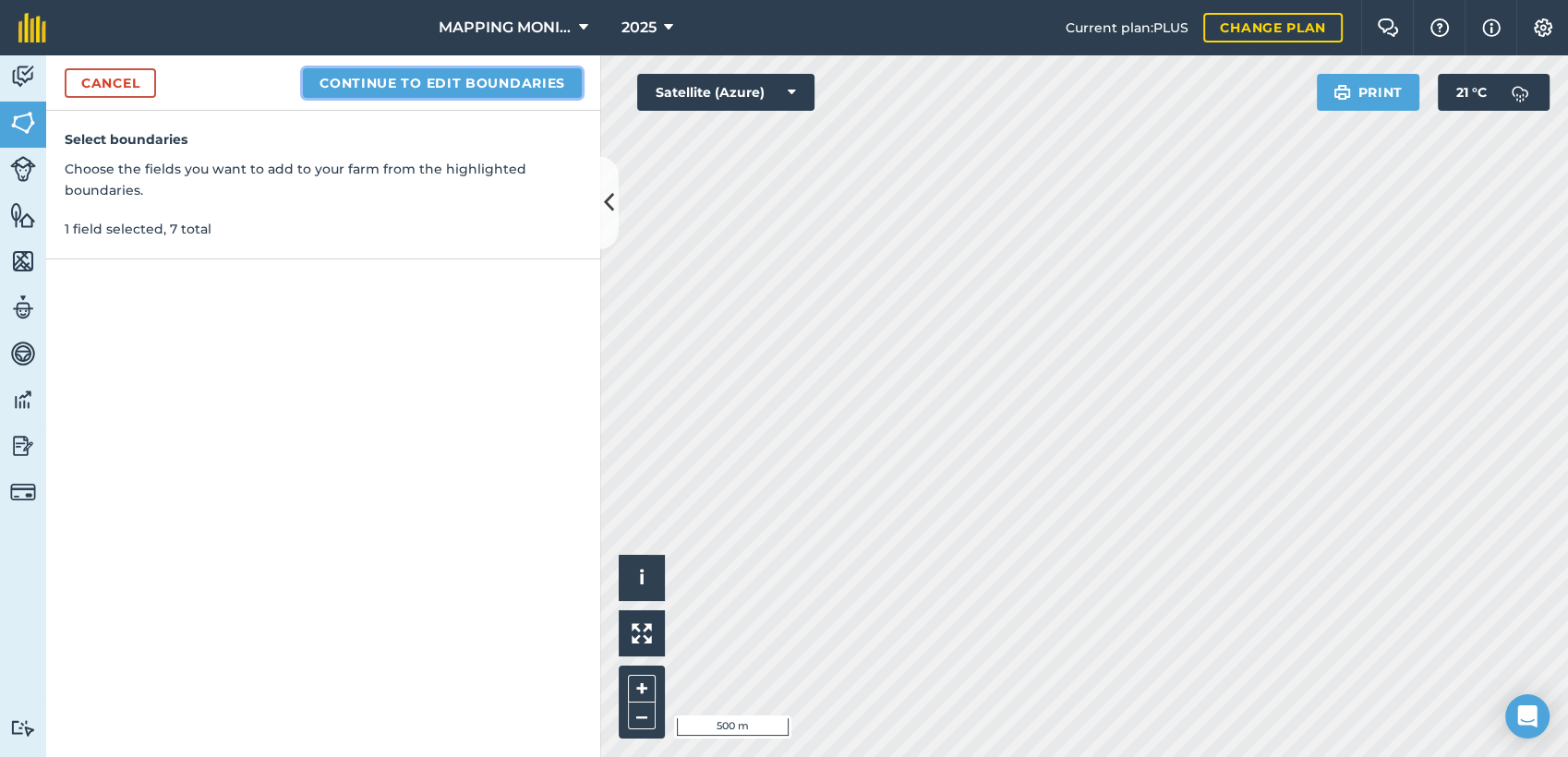
click at [533, 87] on button "Continue to edit boundaries" at bounding box center [443, 83] width 279 height 30
click at [526, 83] on button "Continue to name fields" at bounding box center [462, 83] width 239 height 30
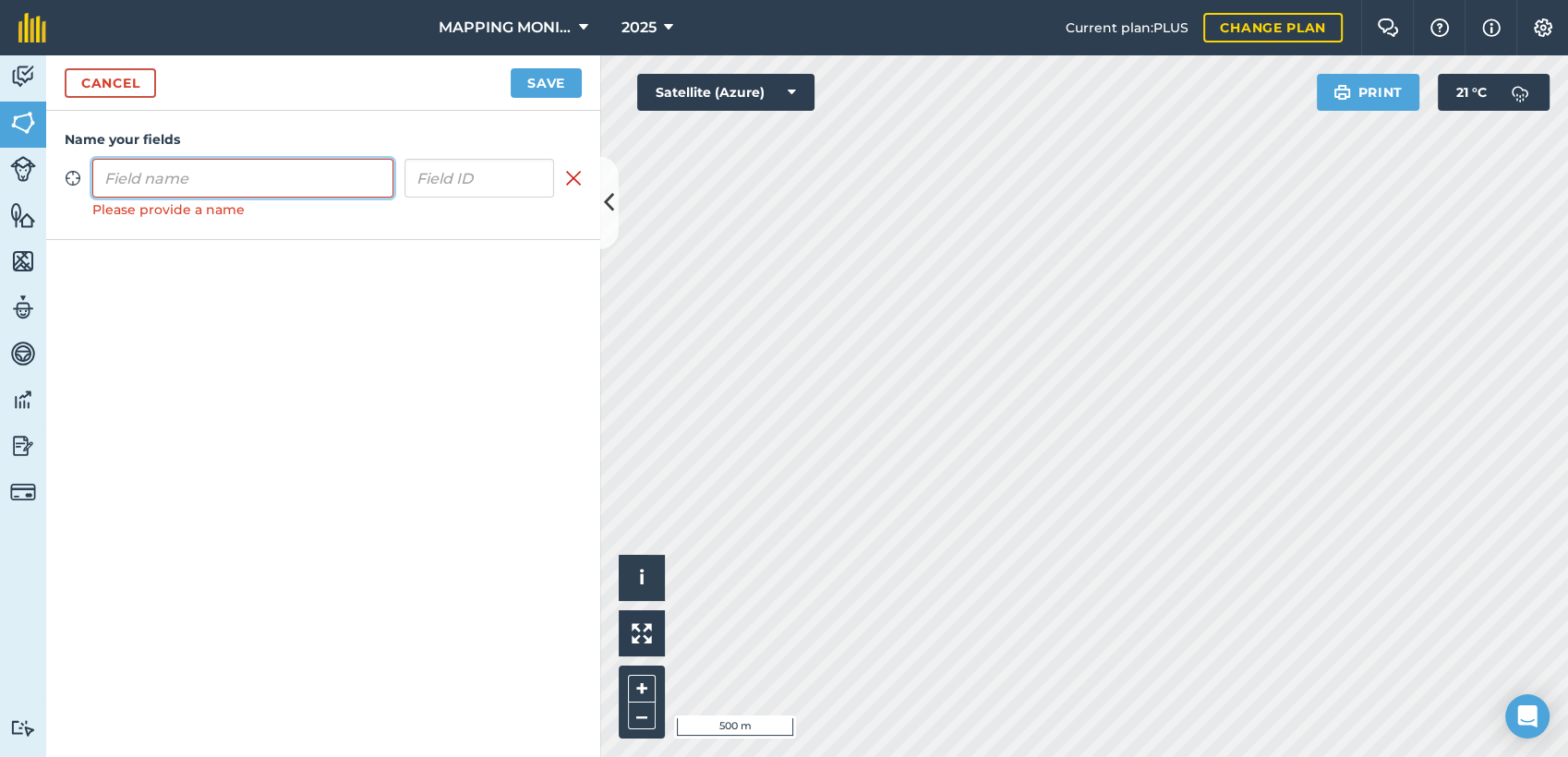
click at [227, 192] on input "text" at bounding box center [243, 179] width 302 height 39
paste input "PRIMAVERA DO LESTE/MT - LEONARDO LETRARI - SÃO CRISTOVÃO"
type input "PRIMAVERA DO LESTE/MT - LEONARDO LETRARI - SÃO CRISTOVÃO"
click at [533, 82] on button "Save" at bounding box center [546, 83] width 71 height 30
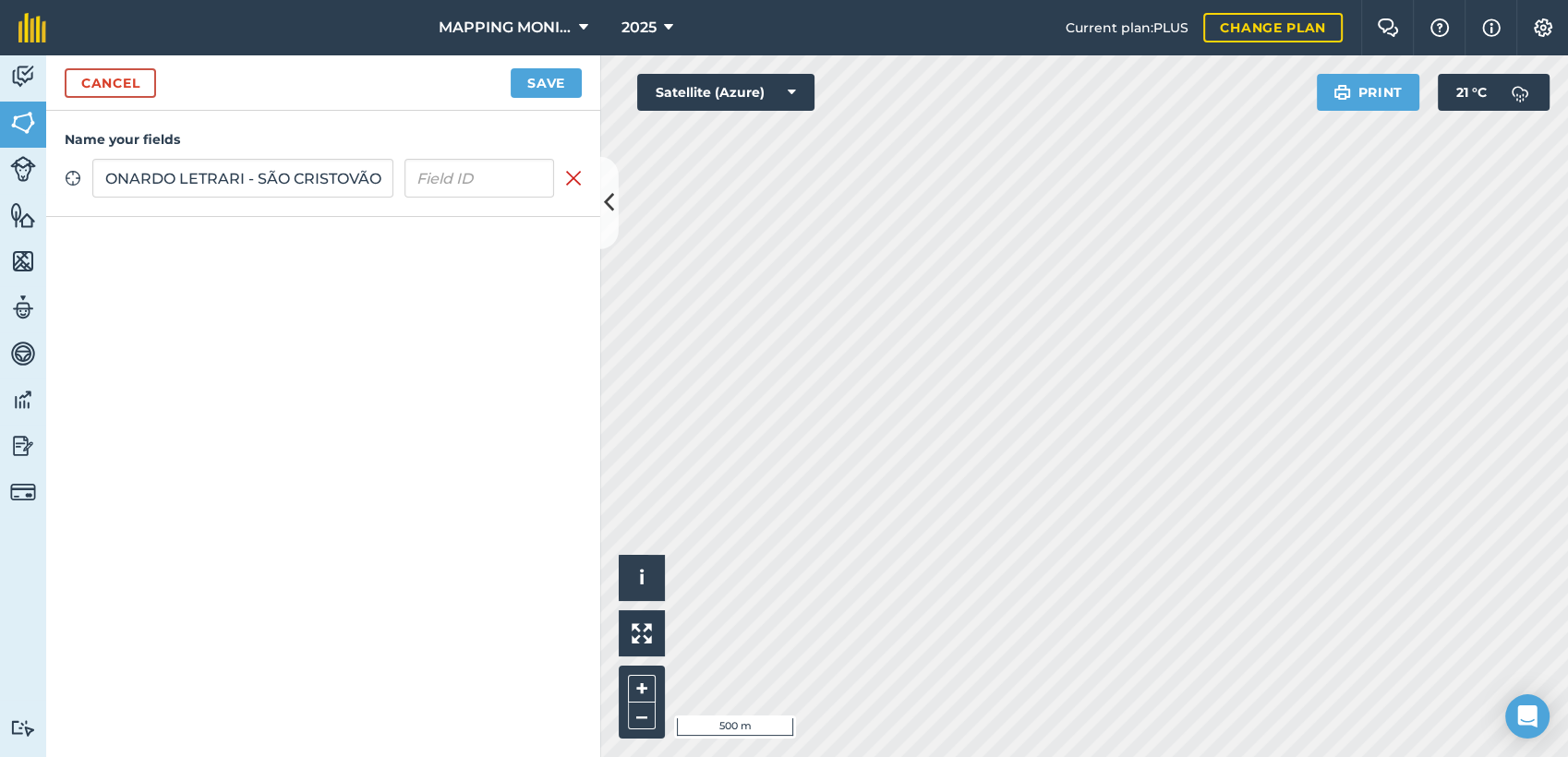
scroll to position [0, 0]
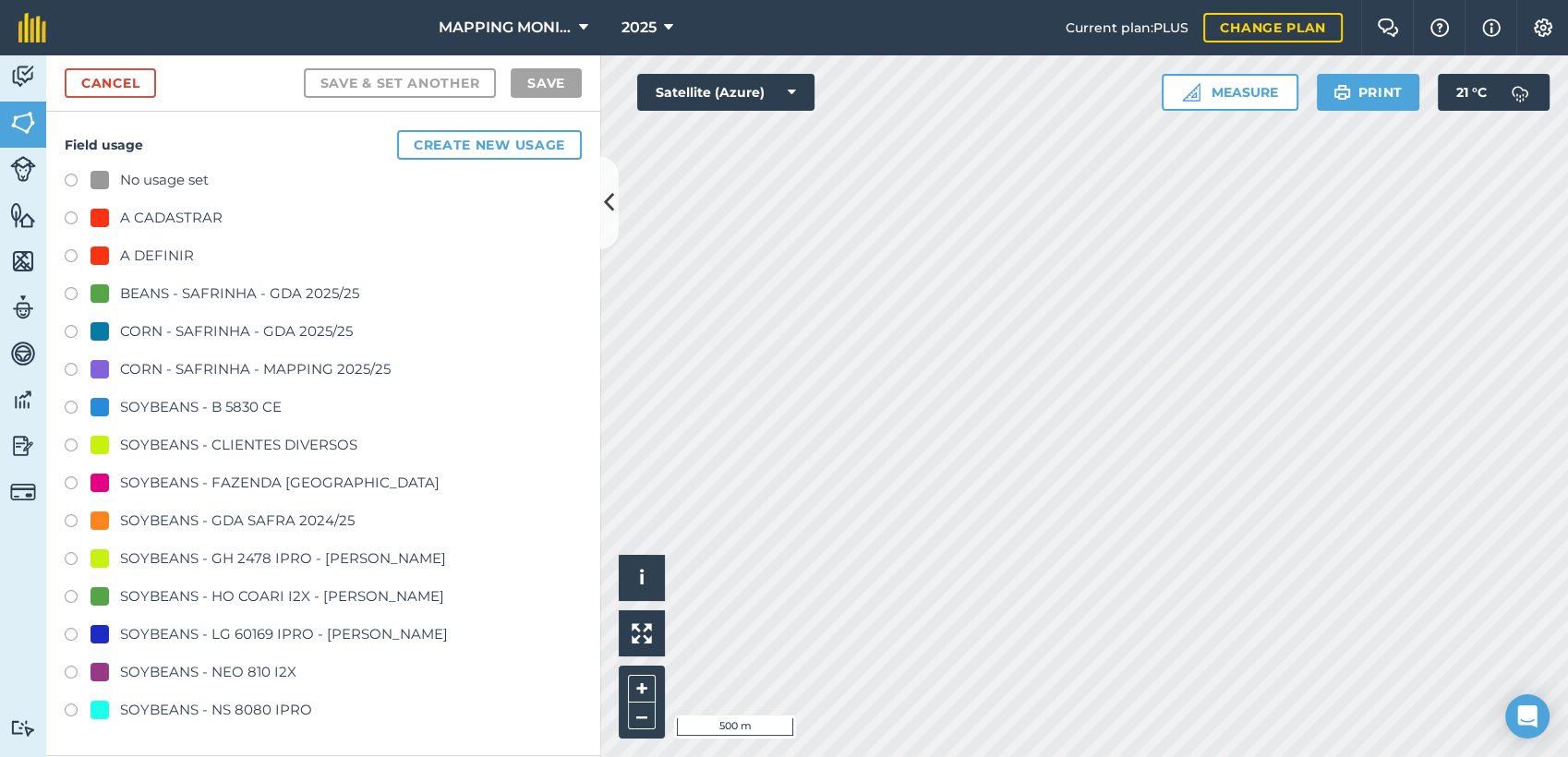
click at [174, 436] on div "SOYBEANS - CLIENTES DIVERSOS" at bounding box center [238, 445] width 237 height 22
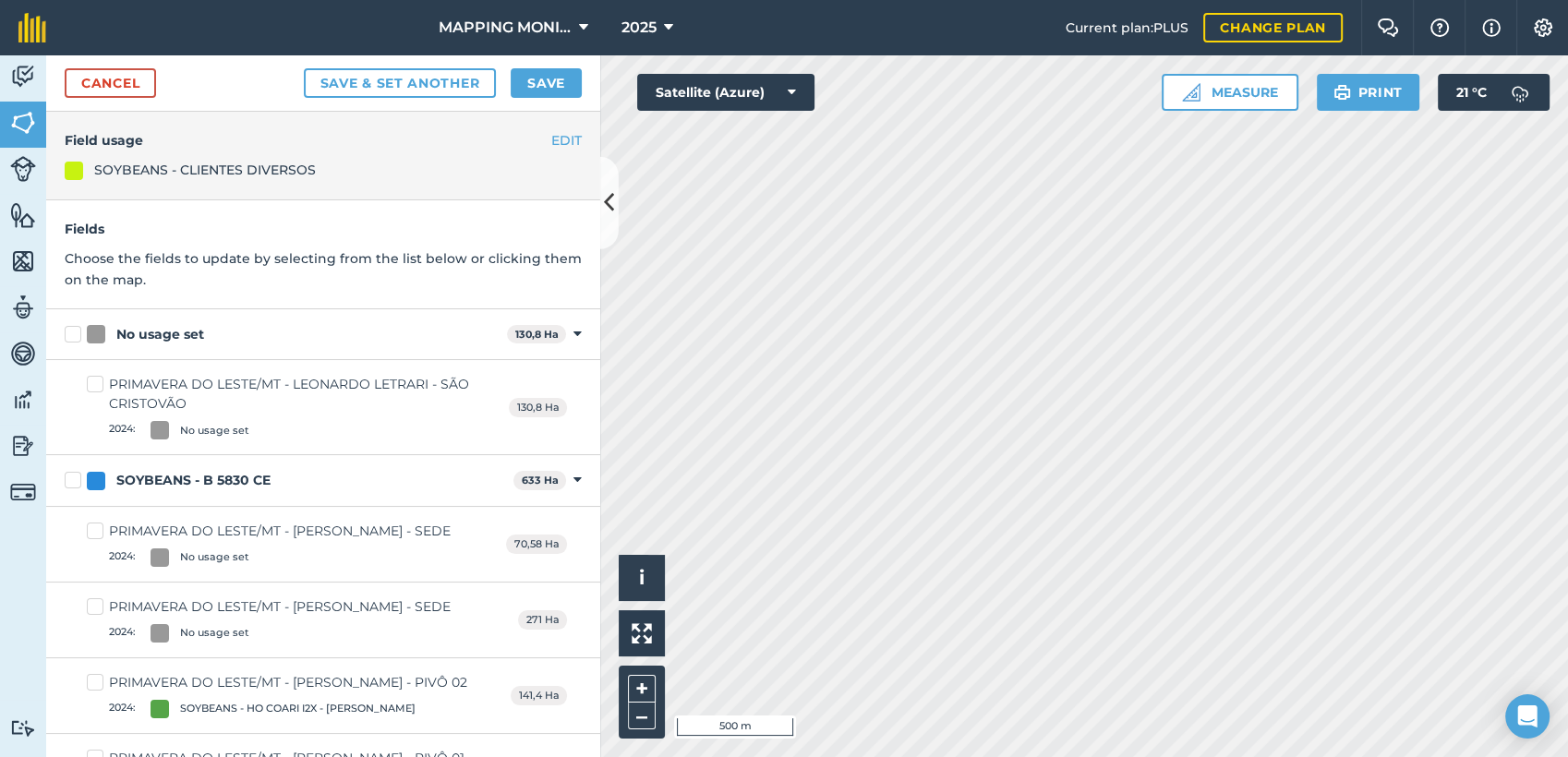
click at [178, 337] on div "No usage set" at bounding box center [160, 334] width 87 height 20
click at [76, 337] on input "No usage set" at bounding box center [70, 330] width 12 height 12
checkbox input "true"
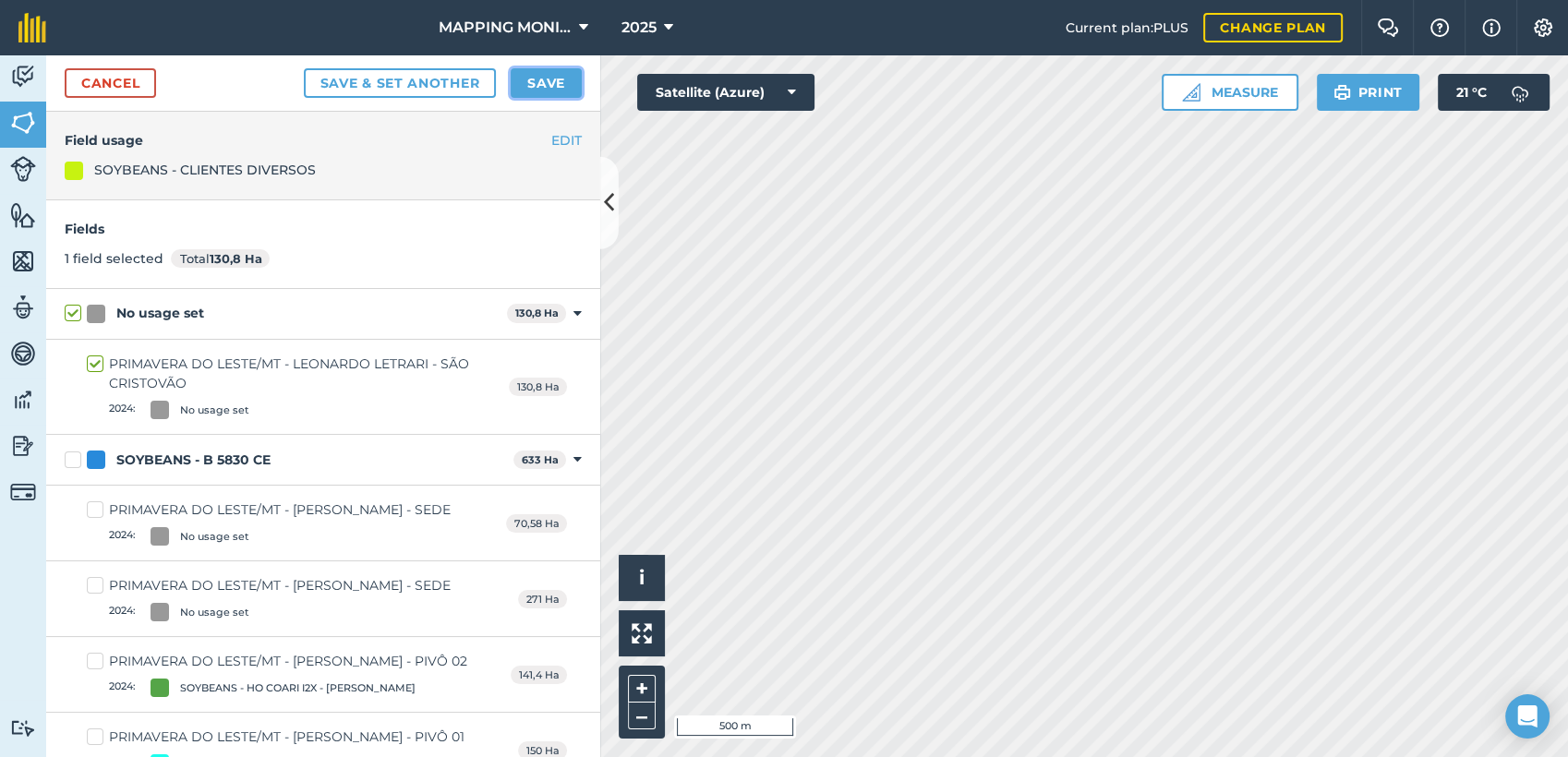
click at [569, 81] on button "Save" at bounding box center [546, 83] width 71 height 30
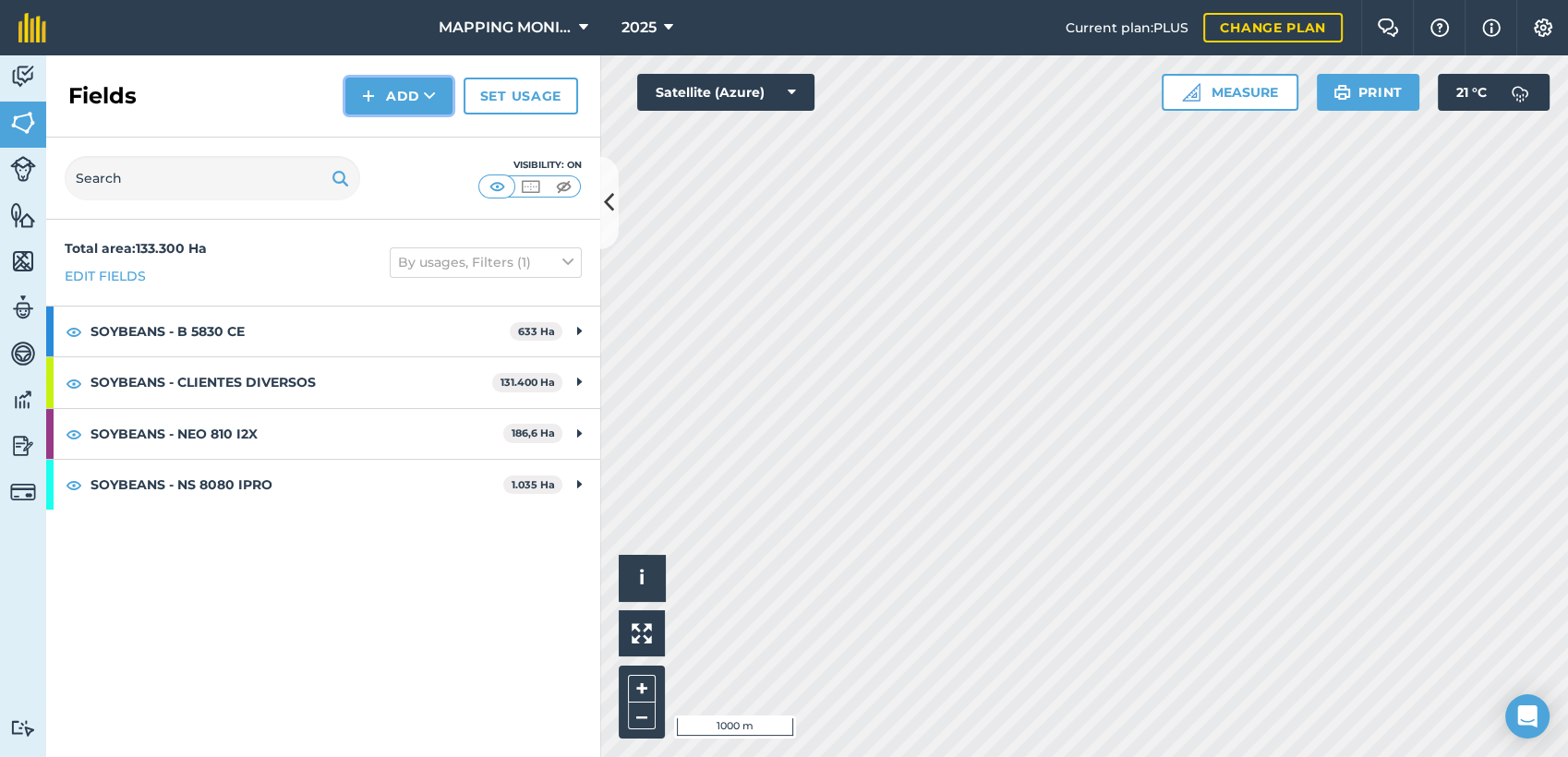
click at [421, 86] on button "Add" at bounding box center [398, 96] width 107 height 37
click at [430, 119] on link "Draw" at bounding box center [398, 138] width 101 height 41
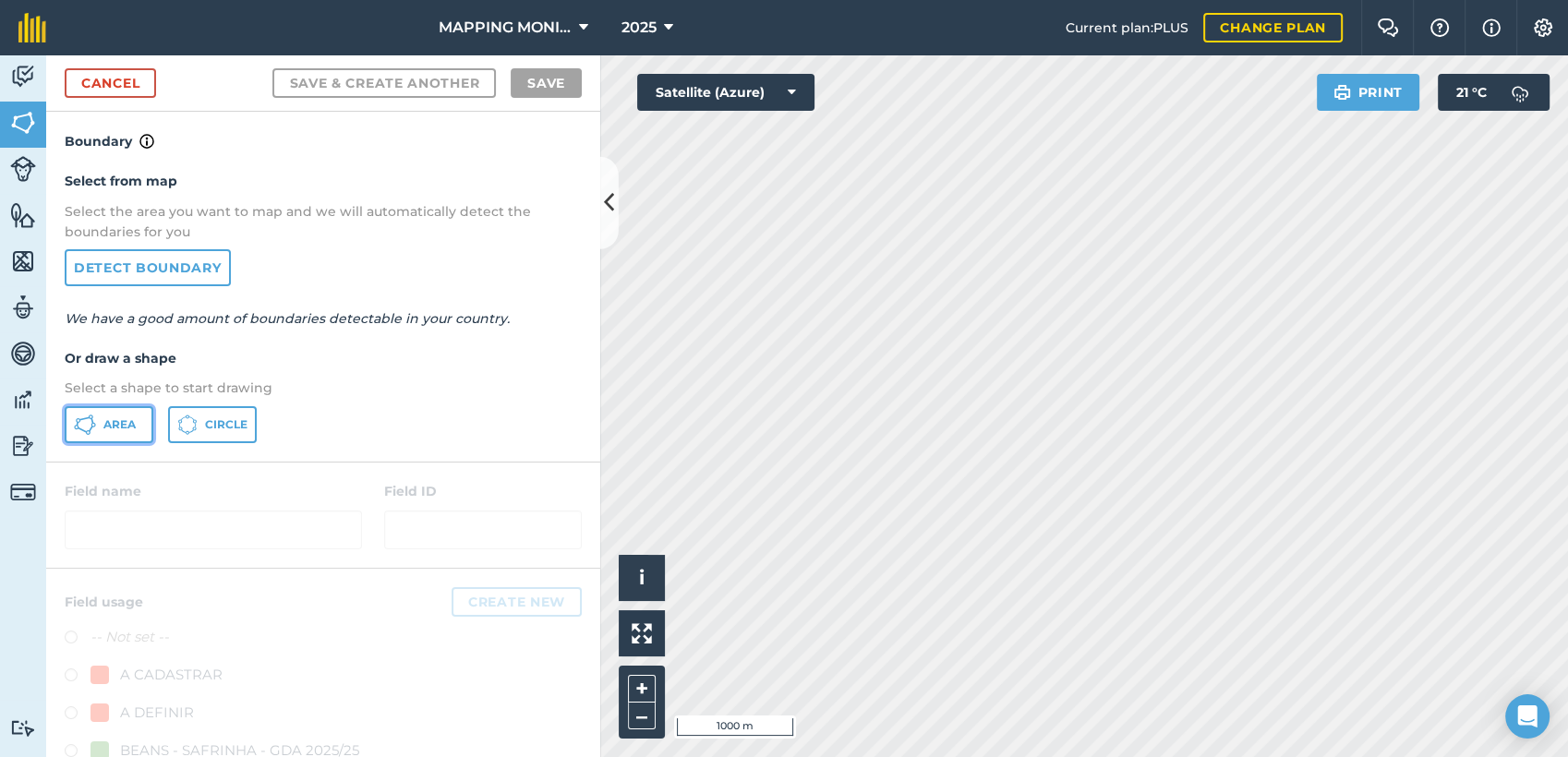
click at [123, 432] on button "Area" at bounding box center [108, 425] width 88 height 37
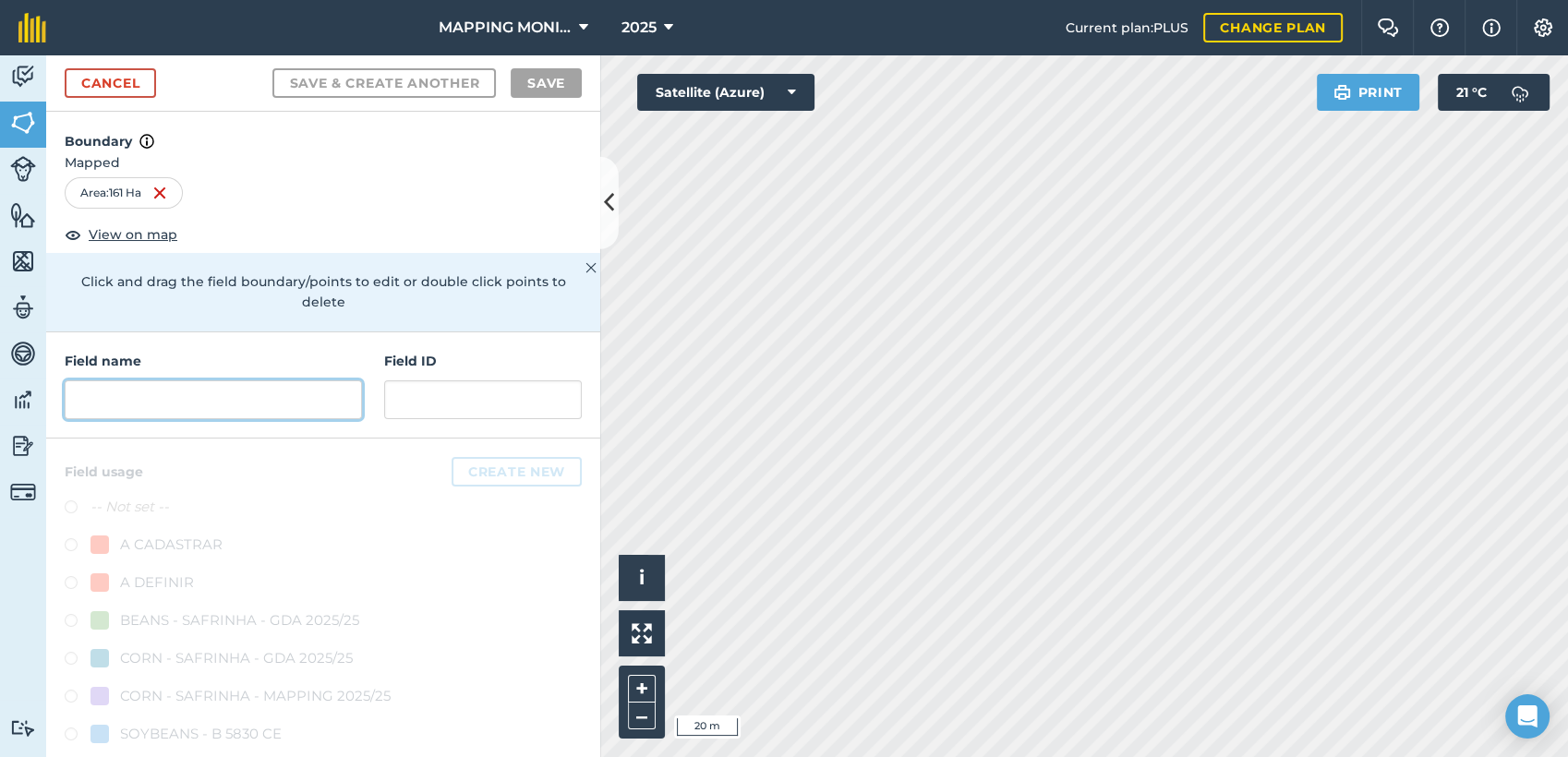
click at [189, 403] on input "text" at bounding box center [213, 400] width 298 height 39
paste input "PRIMAVERA DO LESTE/MT - LEONARDO LETRARI - SÃO CRISTOVÃO"
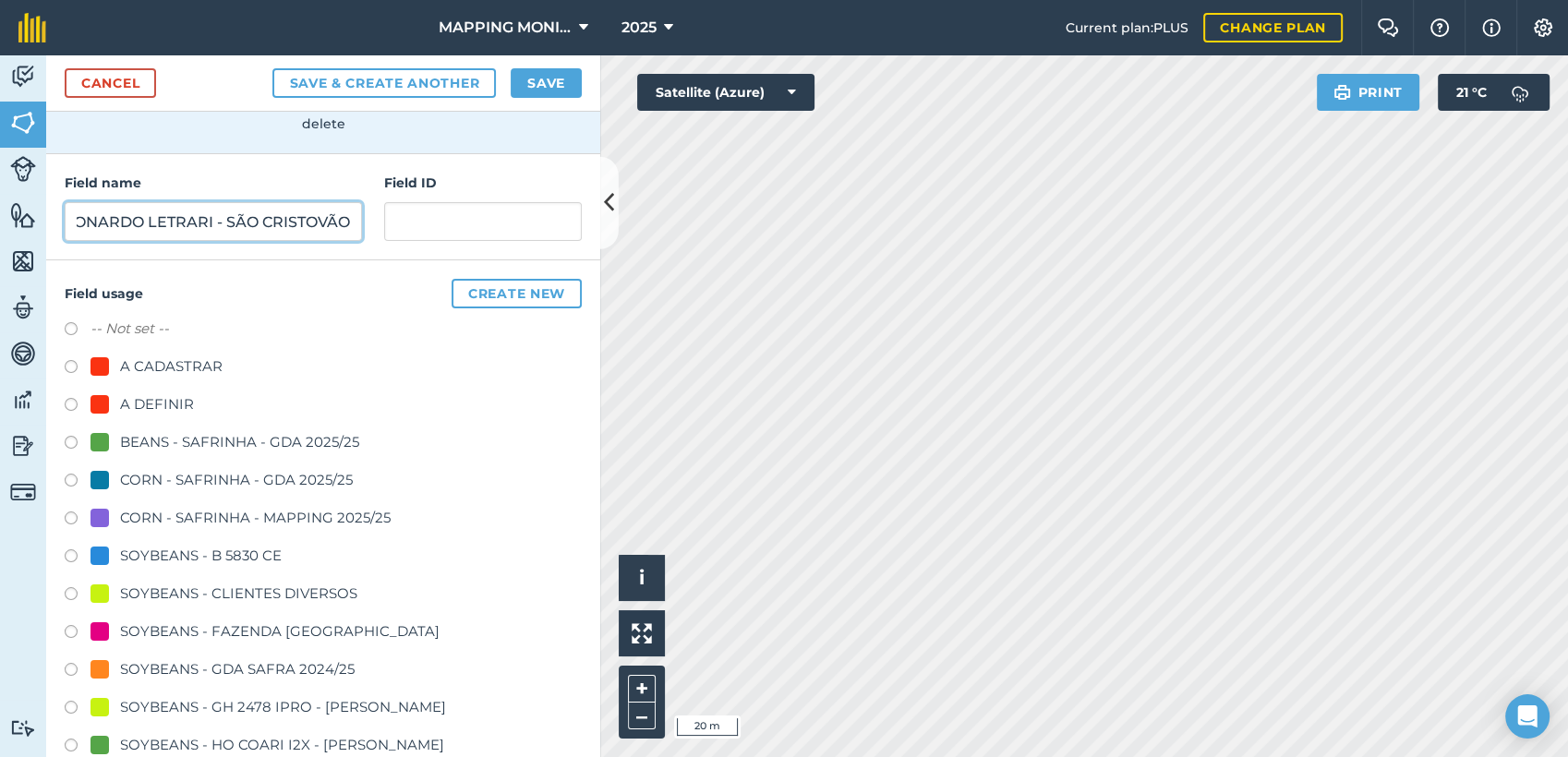
scroll to position [205, 0]
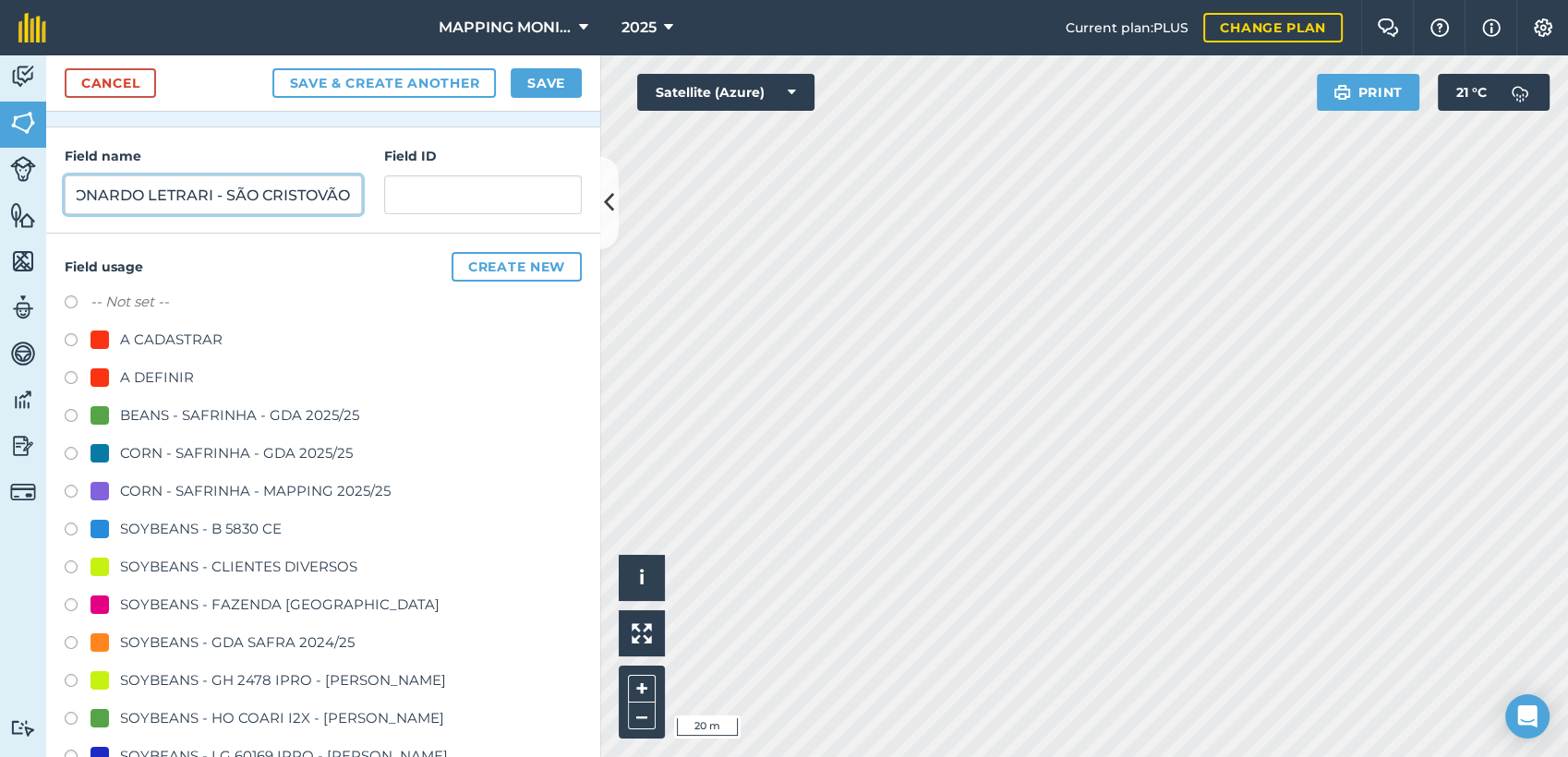
type input "PRIMAVERA DO LESTE/MT - LEONARDO LETRARI - SÃO CRISTOVÃO"
click at [230, 568] on div "SOYBEANS - CLIENTES DIVERSOS" at bounding box center [238, 567] width 237 height 22
radio input "true"
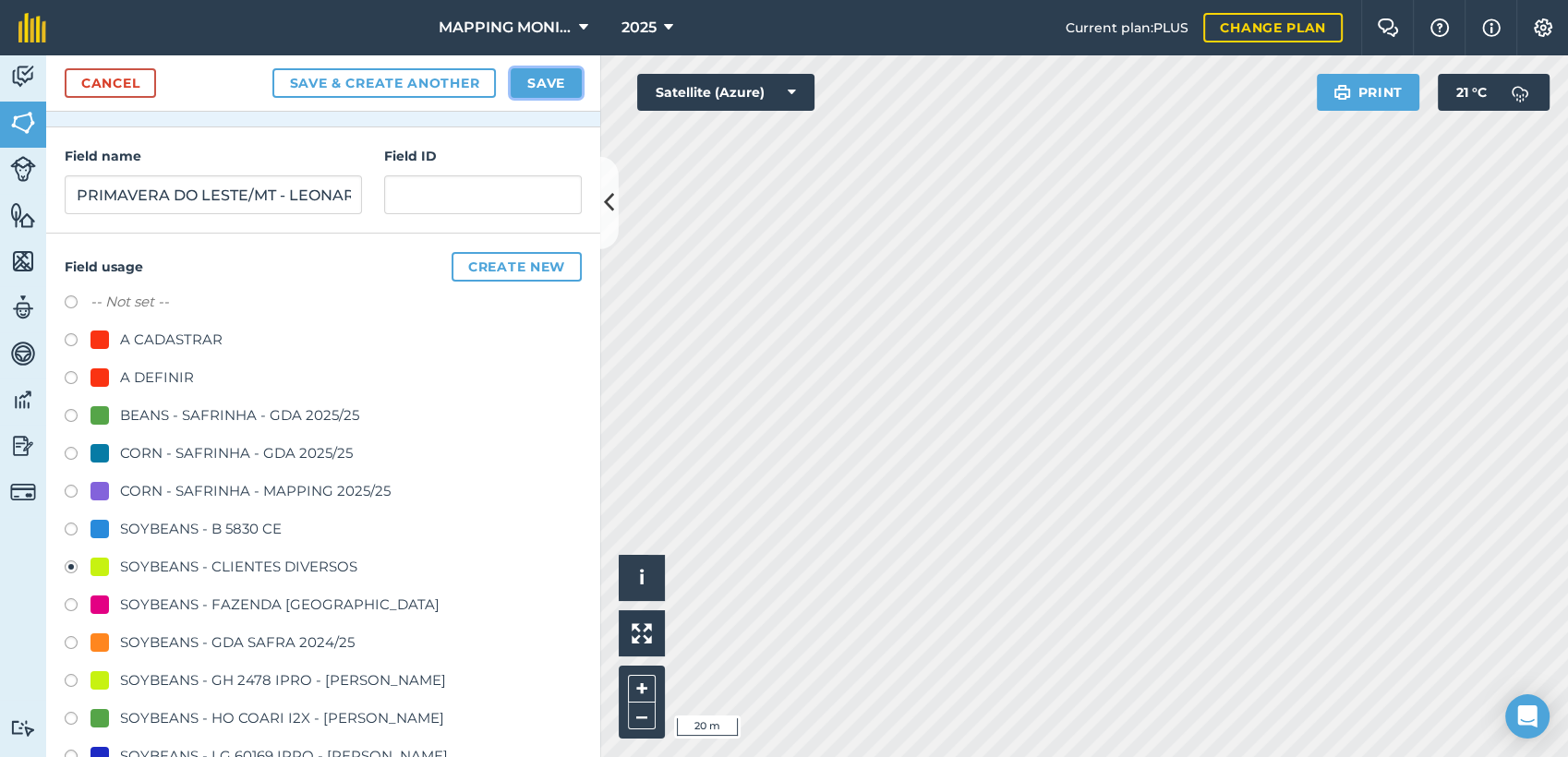
click at [570, 92] on button "Save" at bounding box center [546, 83] width 71 height 30
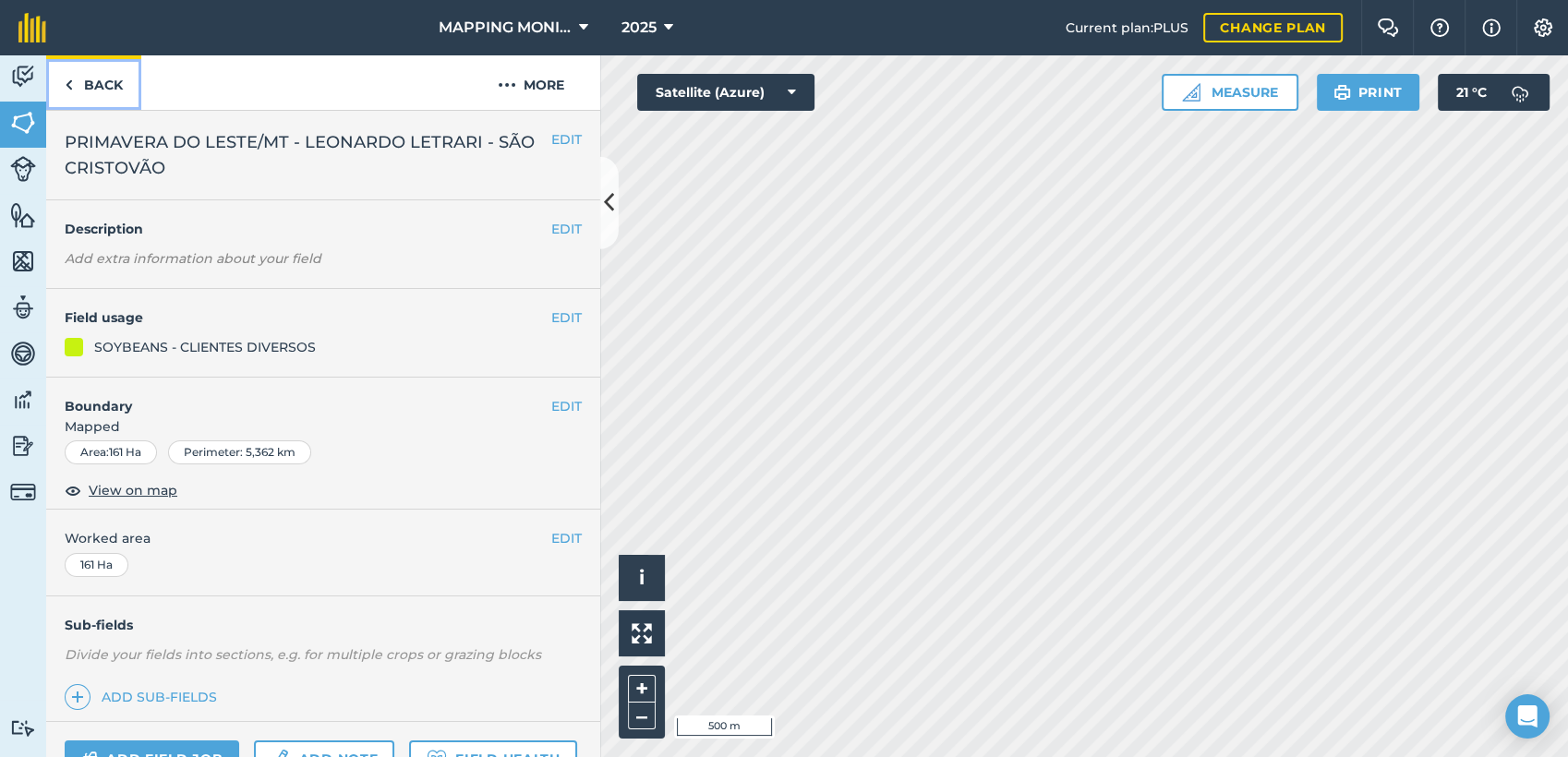
click at [69, 95] on link "Back" at bounding box center [94, 83] width 95 height 55
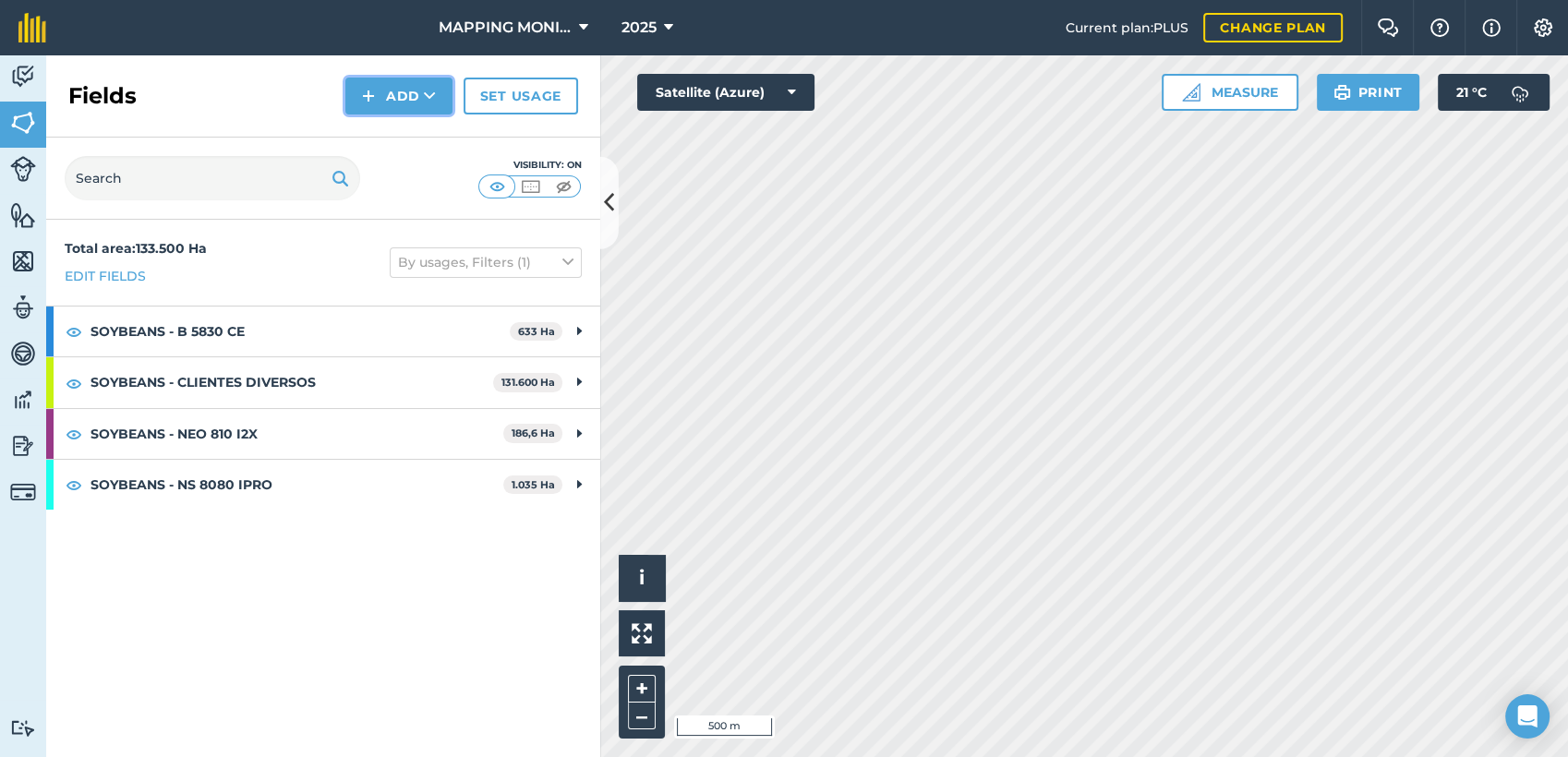
click at [438, 94] on button "Add" at bounding box center [398, 96] width 107 height 37
click at [415, 117] on ul "Draw Import" at bounding box center [398, 158] width 103 height 84
click at [391, 94] on button "Add" at bounding box center [398, 96] width 107 height 37
click at [388, 144] on link "Draw" at bounding box center [398, 138] width 101 height 41
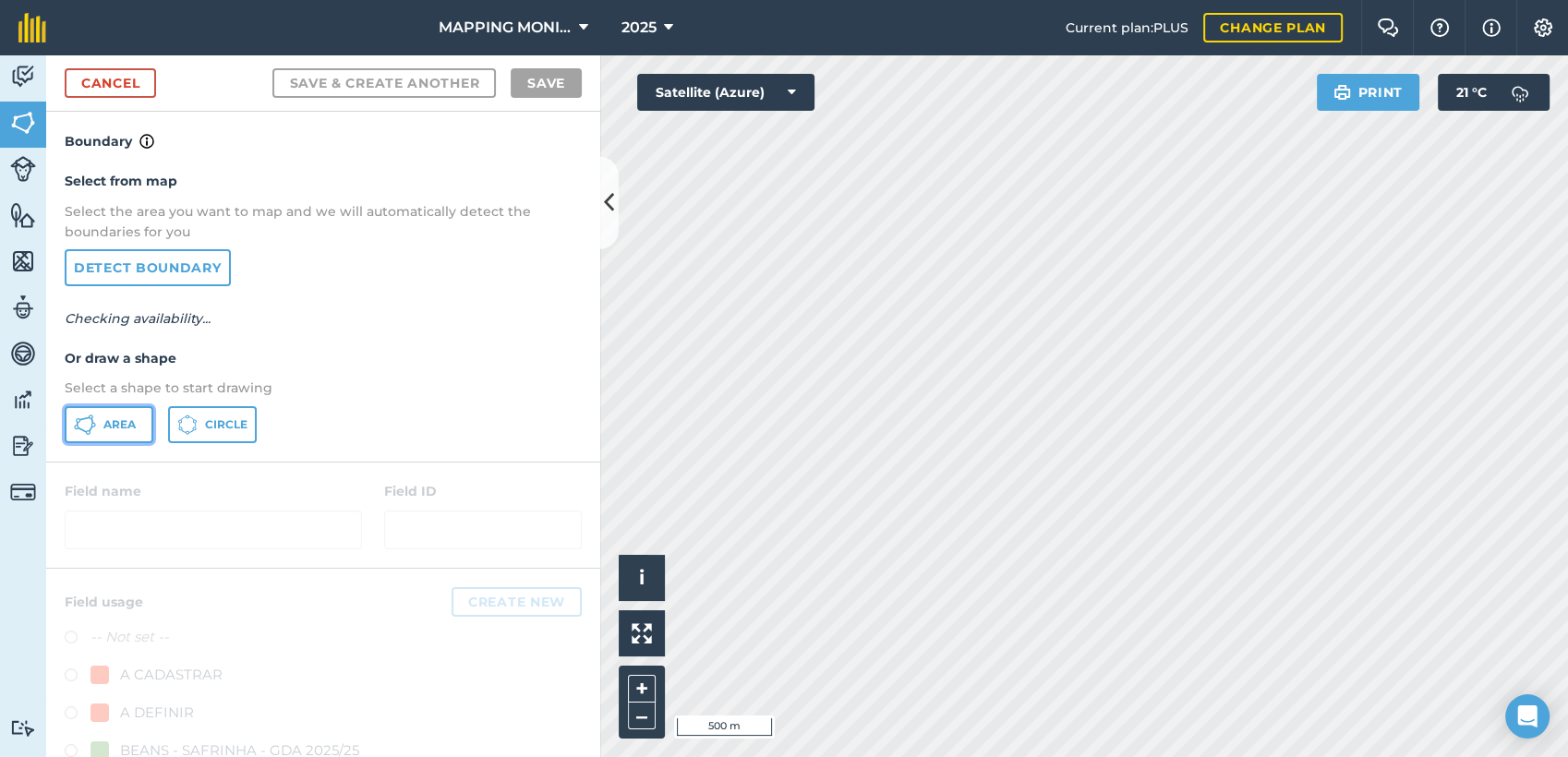
click at [118, 420] on span "Area" at bounding box center [119, 425] width 33 height 15
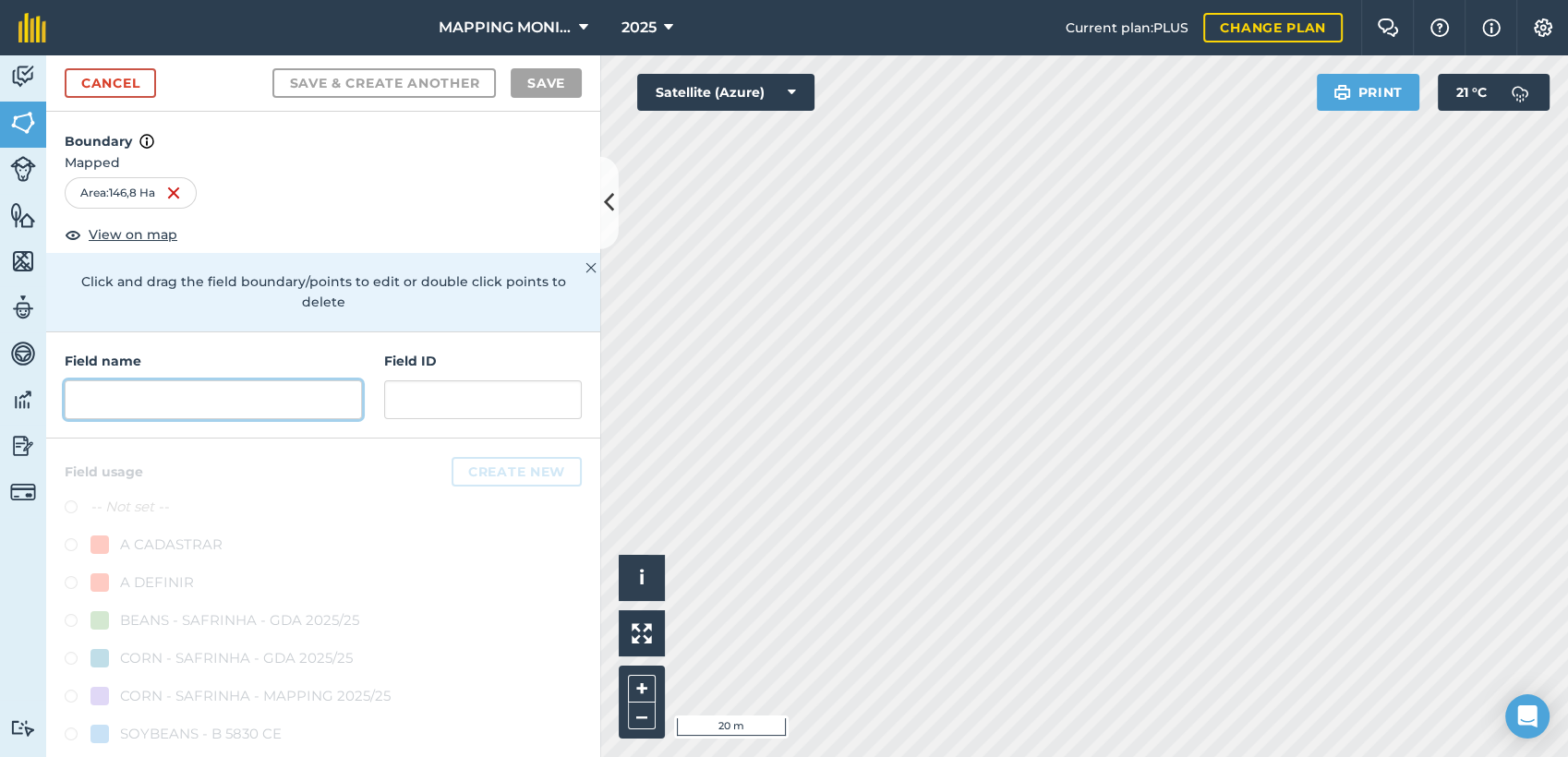
click at [275, 406] on input "text" at bounding box center [213, 400] width 298 height 39
paste input "PRIMAVERA DO LESTE/MT - LEONARDO LETRARI - SÃO CRISTOVÃO"
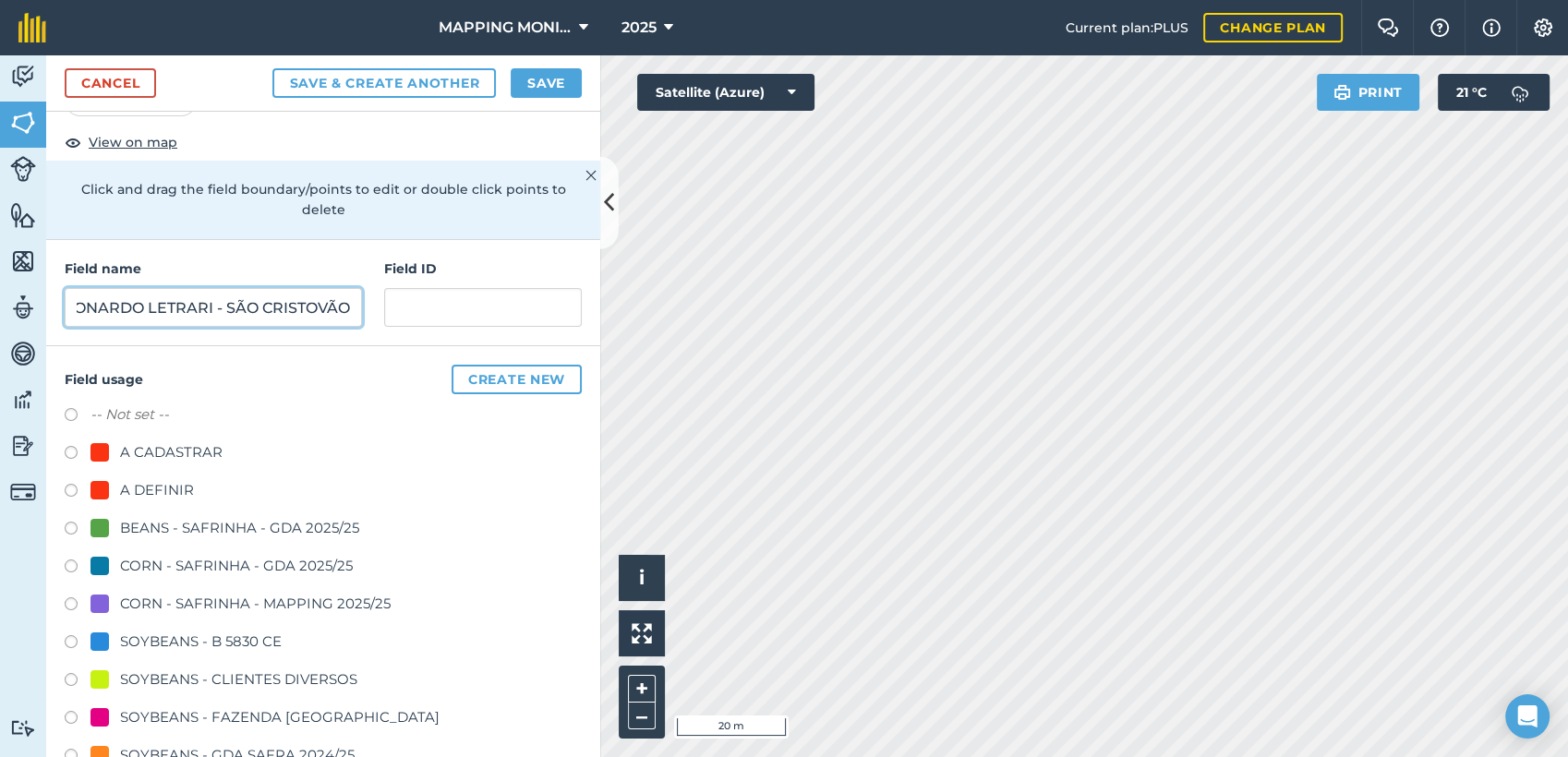
scroll to position [102, 0]
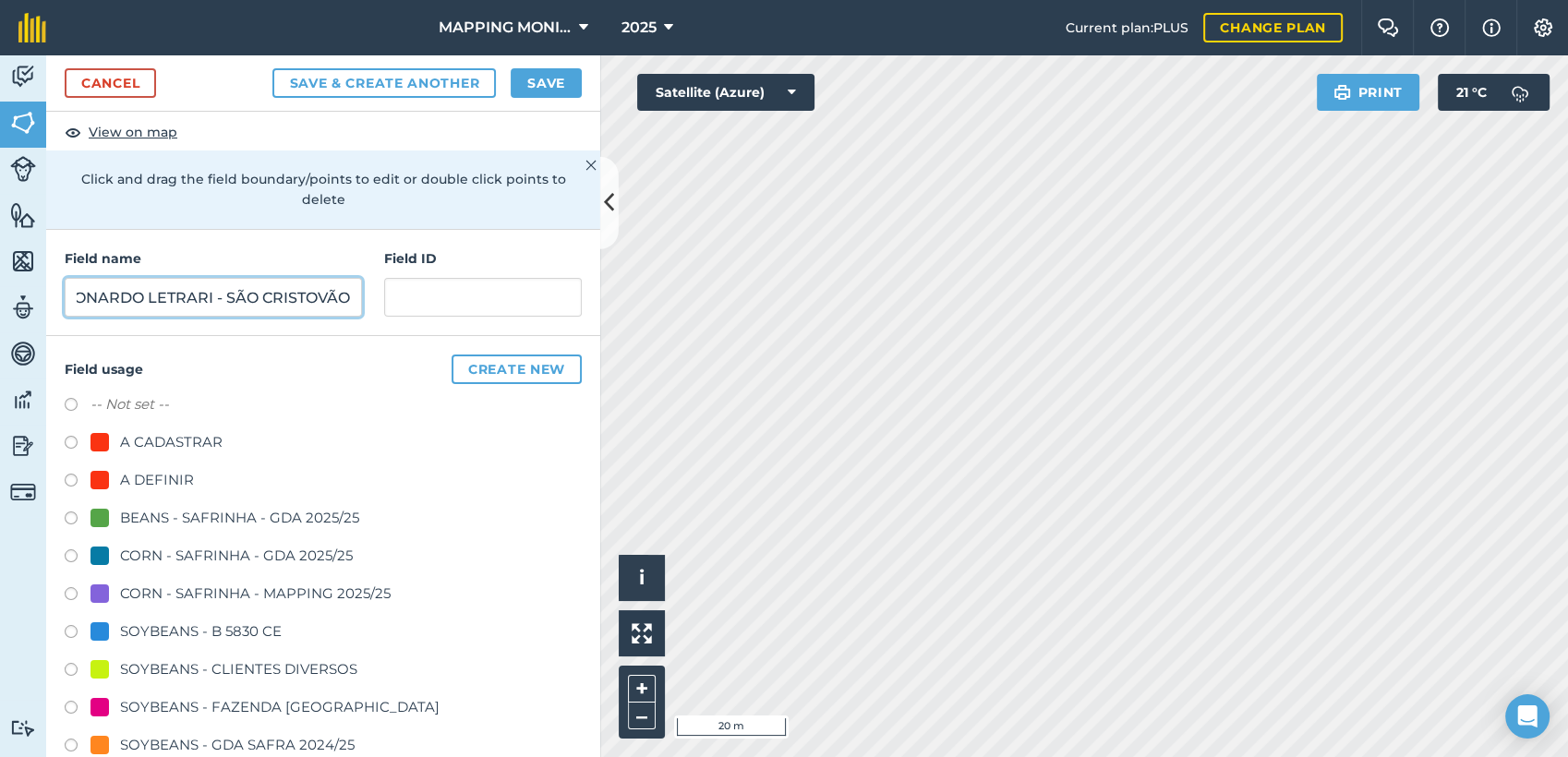
type input "PRIMAVERA DO LESTE/MT - LEONARDO LETRARI - SÃO CRISTOVÃO"
click at [206, 681] on div "SOYBEANS - CLIENTES DIVERSOS" at bounding box center [323, 671] width 517 height 27
click at [214, 661] on div "SOYBEANS - CLIENTES DIVERSOS" at bounding box center [238, 670] width 237 height 22
drag, startPoint x: 214, startPoint y: 661, endPoint x: 170, endPoint y: 673, distance: 45.6
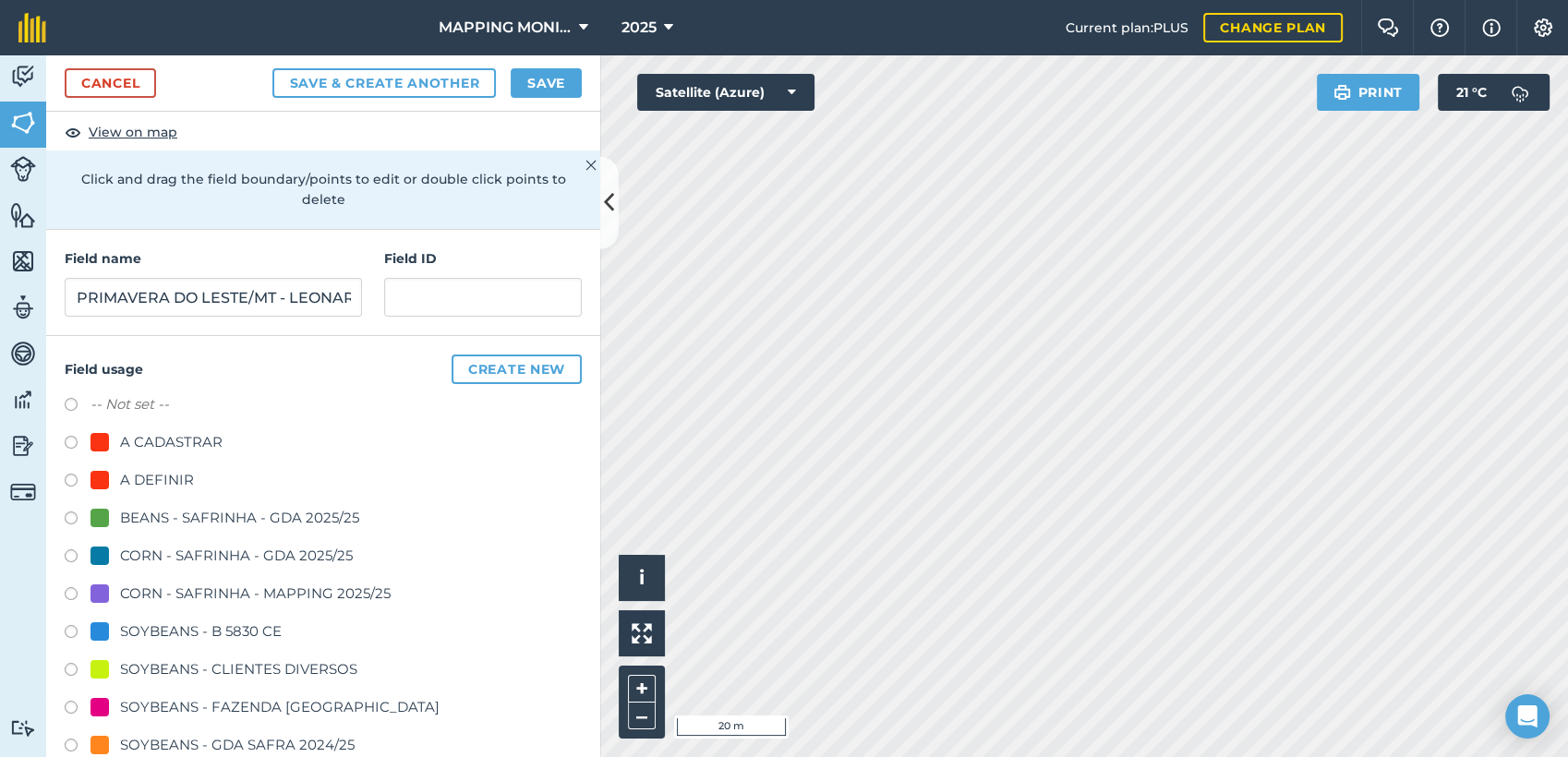
click at [170, 673] on div "SOYBEANS - CLIENTES DIVERSOS" at bounding box center [238, 670] width 237 height 22
radio input "true"
click at [553, 93] on button "Save" at bounding box center [546, 83] width 71 height 30
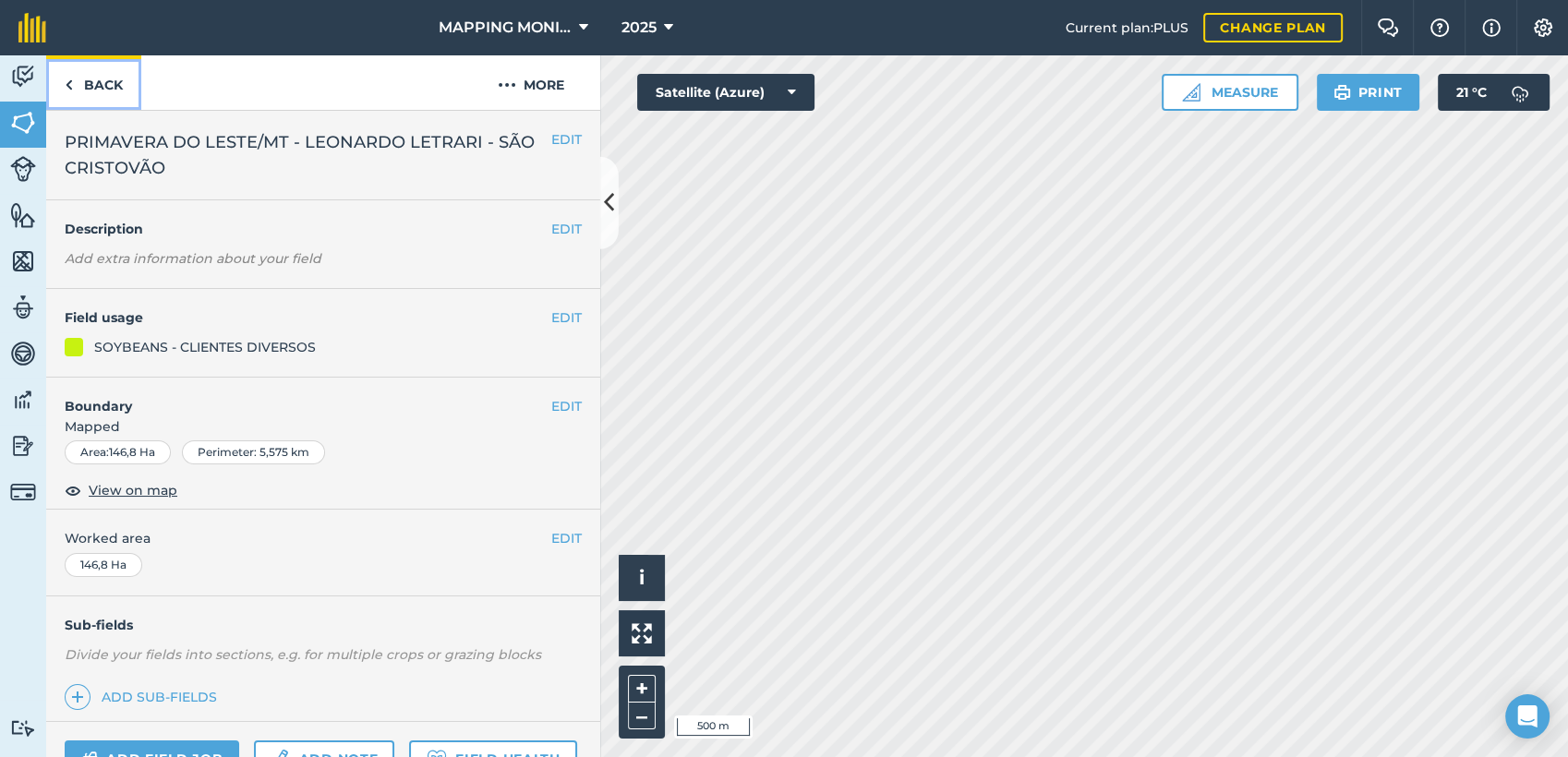
click at [113, 100] on link "Back" at bounding box center [94, 83] width 95 height 55
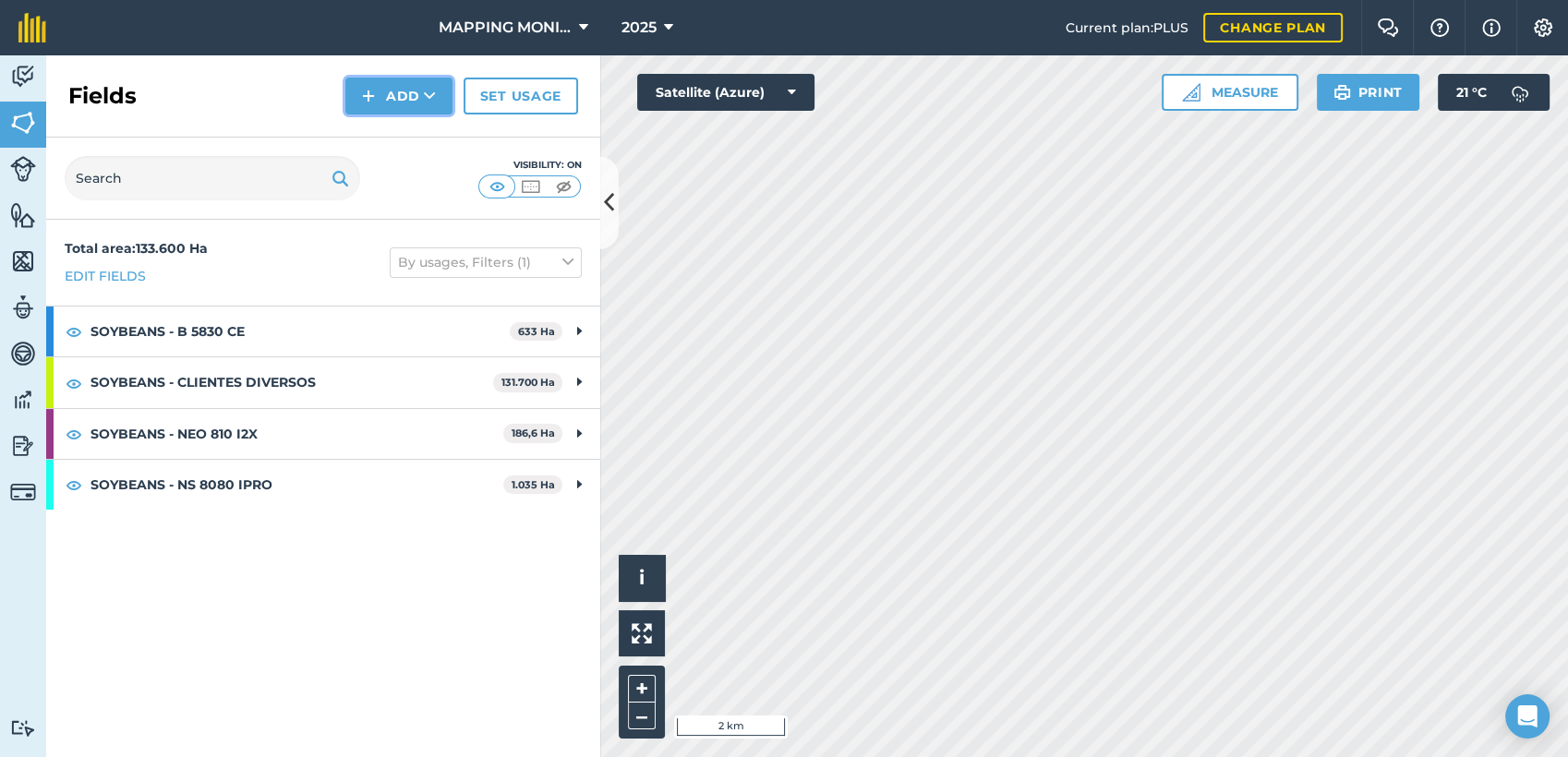
click at [446, 112] on button "Add" at bounding box center [398, 96] width 107 height 37
click at [429, 146] on link "Draw" at bounding box center [398, 138] width 101 height 41
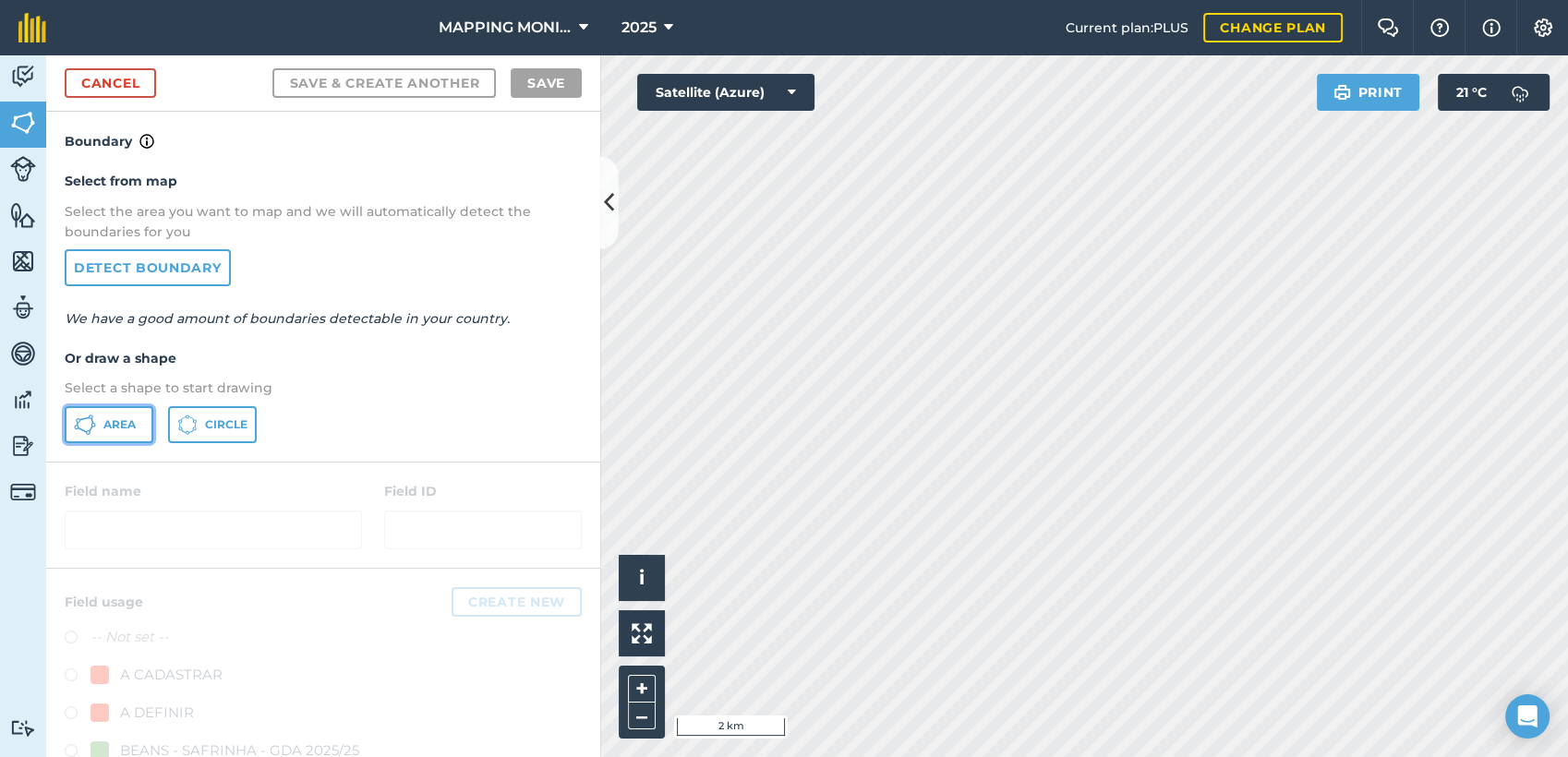
click at [122, 418] on span "Area" at bounding box center [119, 425] width 33 height 15
click at [165, 270] on link "Detect boundary" at bounding box center [147, 268] width 167 height 37
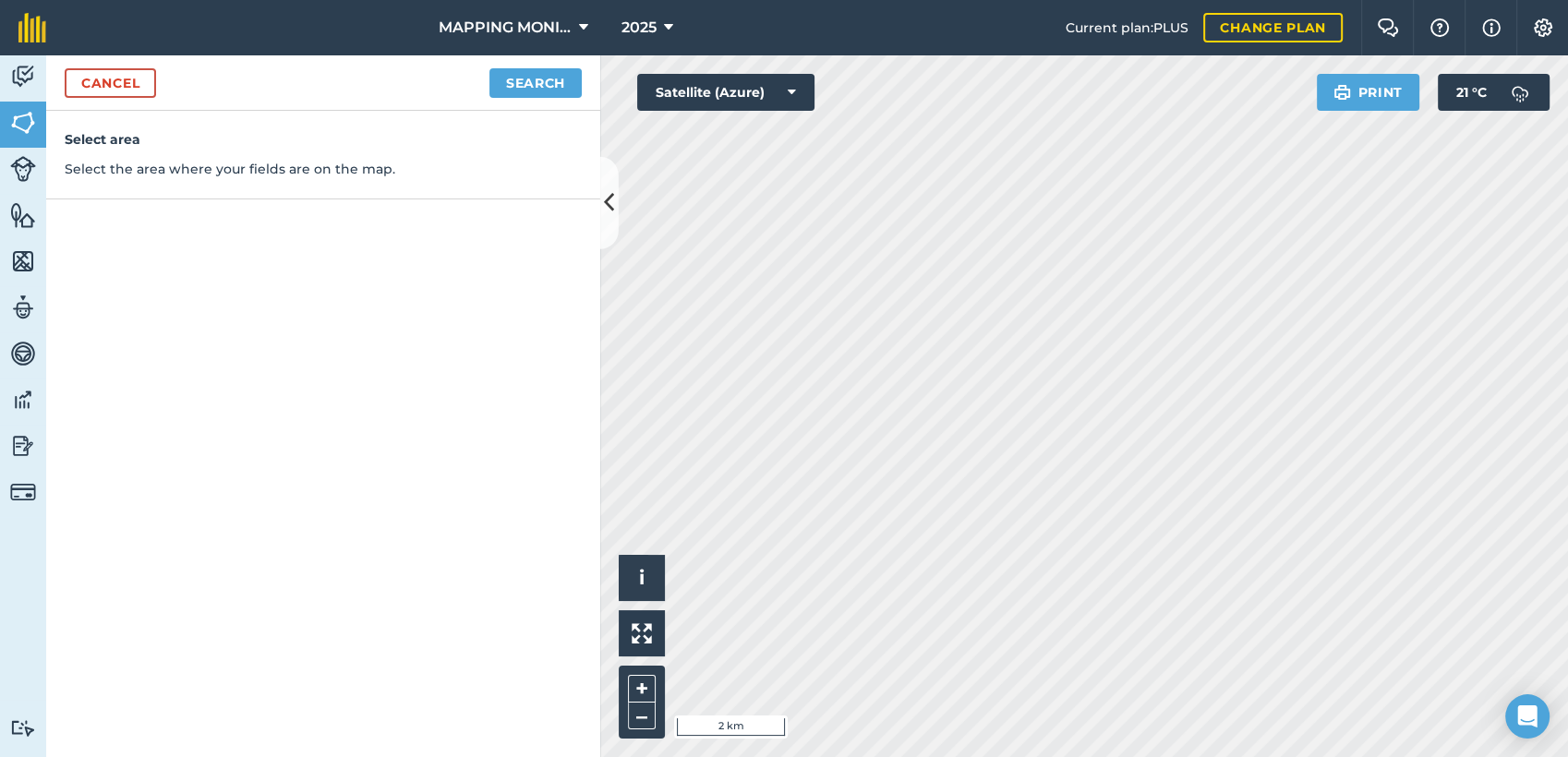
click at [516, 64] on div "Cancel Search" at bounding box center [324, 84] width 555 height 56
click at [519, 80] on button "Search" at bounding box center [535, 83] width 92 height 30
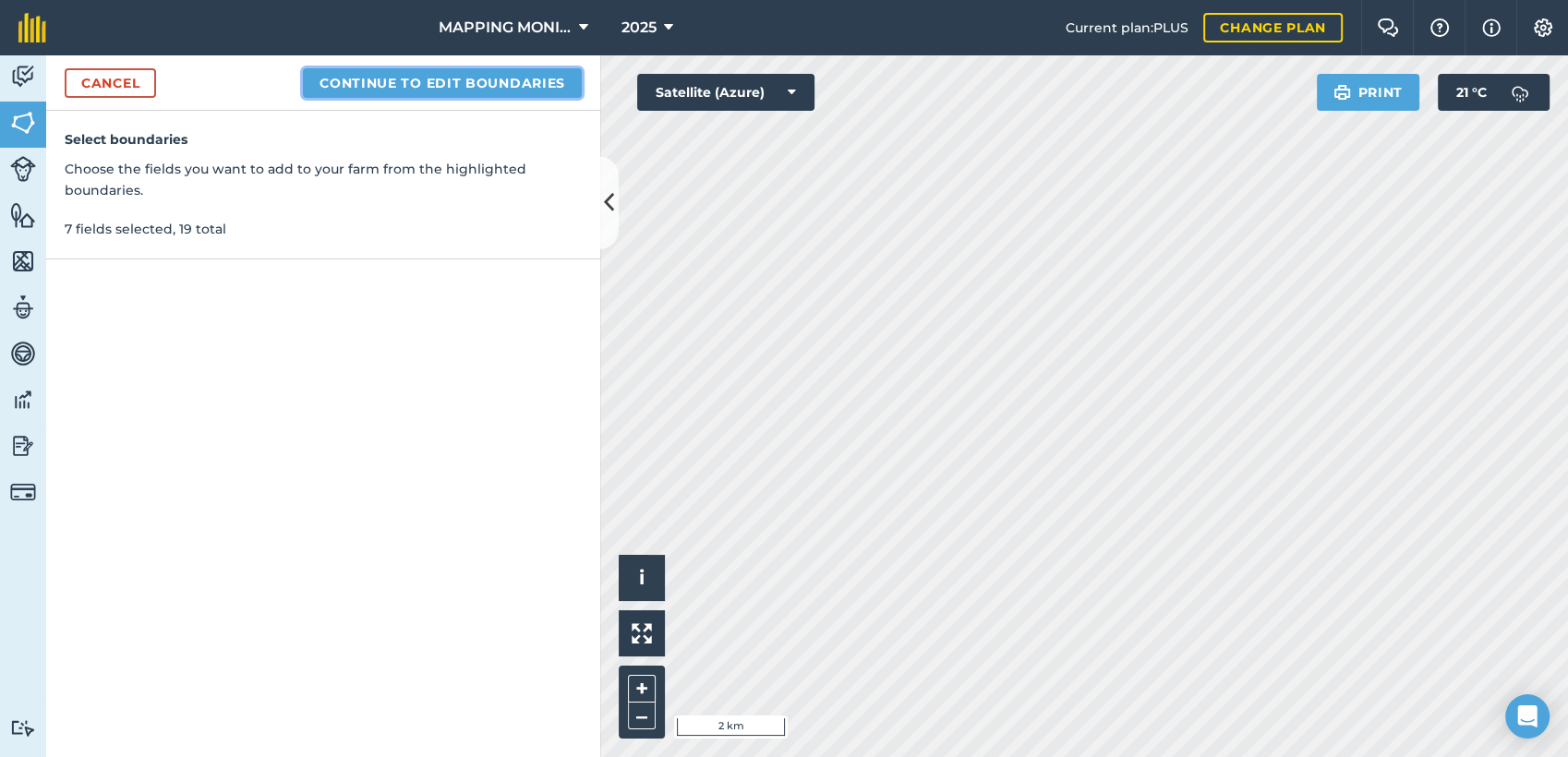
click at [527, 84] on button "Continue to edit boundaries" at bounding box center [443, 83] width 279 height 30
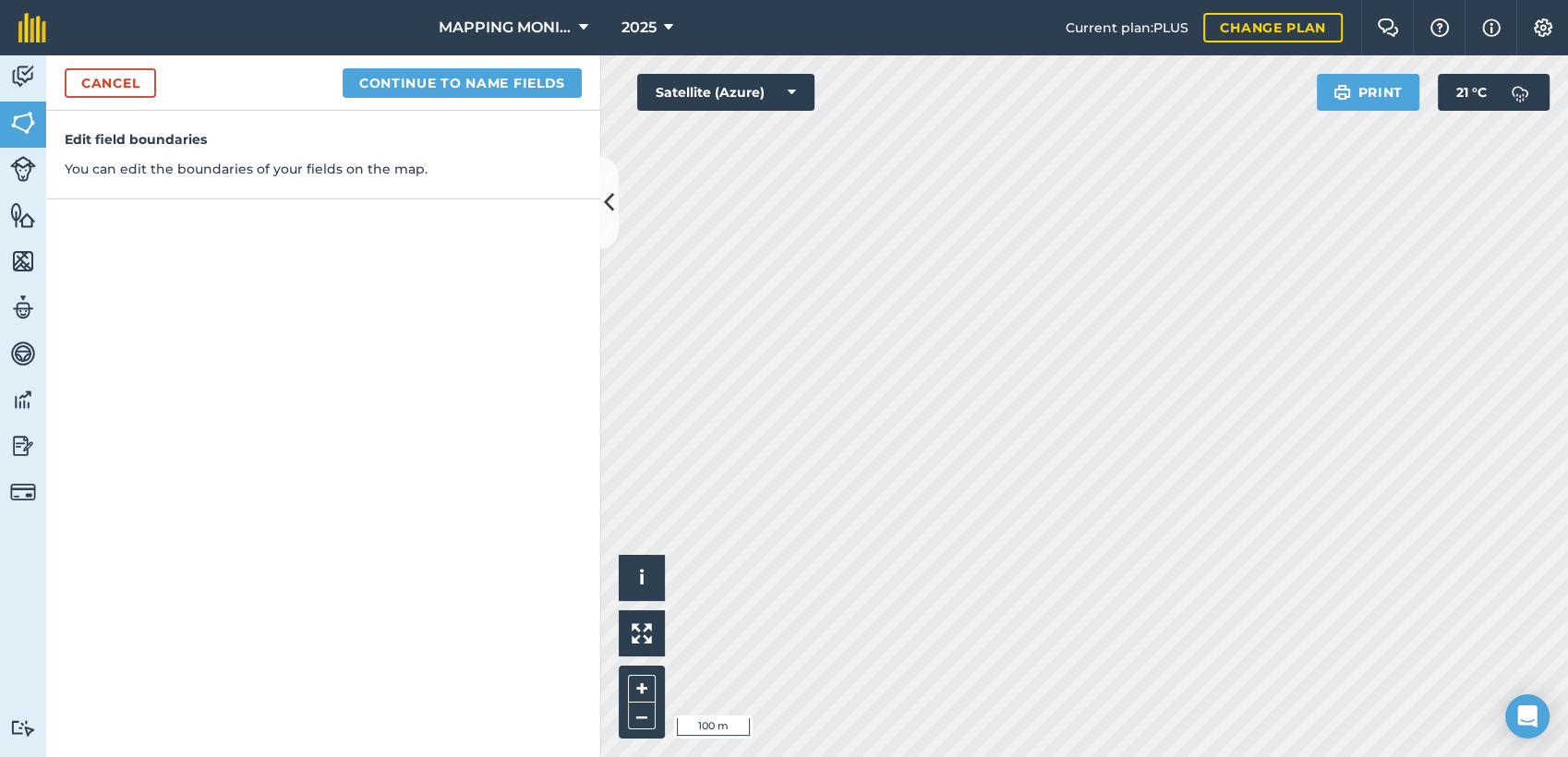
click at [481, 228] on div "Activity Fields Livestock Features Maps Team Vehicles Data Reporting Billing Tu…" at bounding box center [784, 406] width 1568 height 701
click at [447, 81] on button "Continue to name fields" at bounding box center [462, 83] width 239 height 30
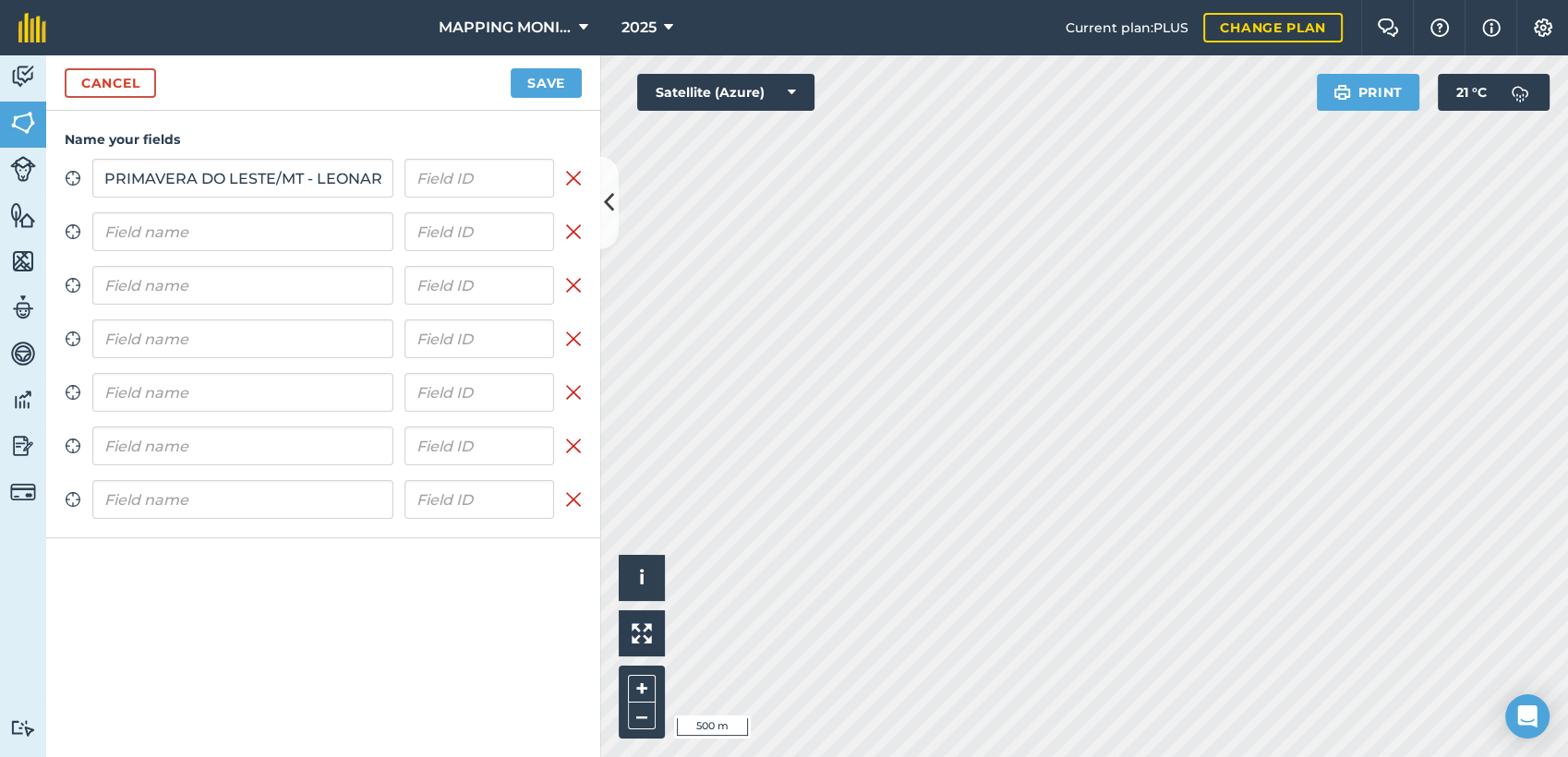
scroll to position [0, 231]
type input "PRIMAVERA DO LESTE/MT - LEONARDO LETRARI - SÃO CRISTOVÃO"
click at [204, 232] on input "text" at bounding box center [243, 232] width 302 height 39
paste input "PRIMAVERA DO LESTE/MT - LEONARDO LETRARI - SÃO CRISTOVÃO"
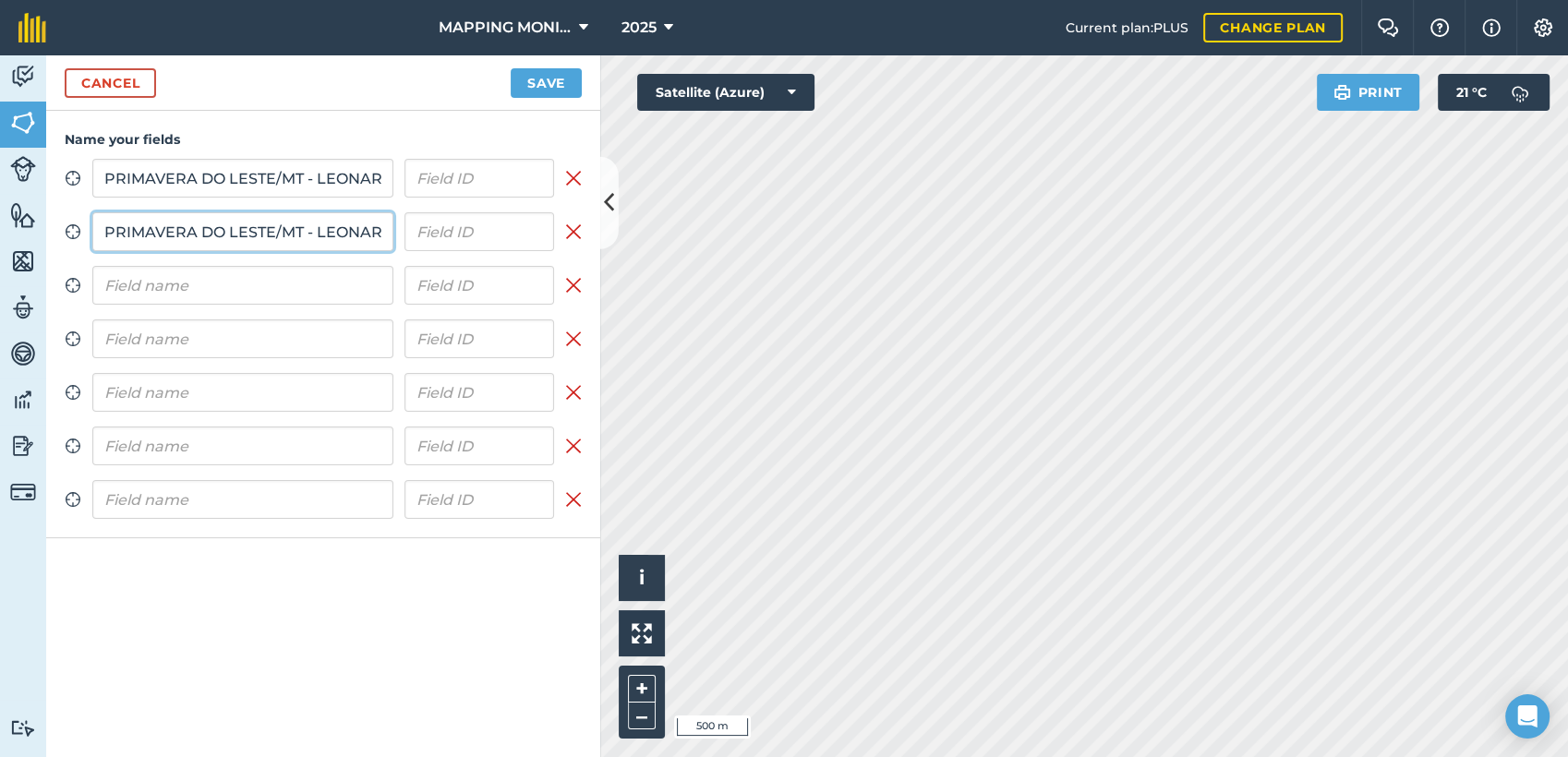
scroll to position [0, 231]
type input "PRIMAVERA DO LESTE/MT - LEONARDO LETRARI - SÃO CRISTOVÃO"
click at [194, 275] on input "text" at bounding box center [243, 286] width 302 height 39
paste input "PRIMAVERA DO LESTE/MT - LEONARDO LETRARI - SÃO CRISTOVÃO"
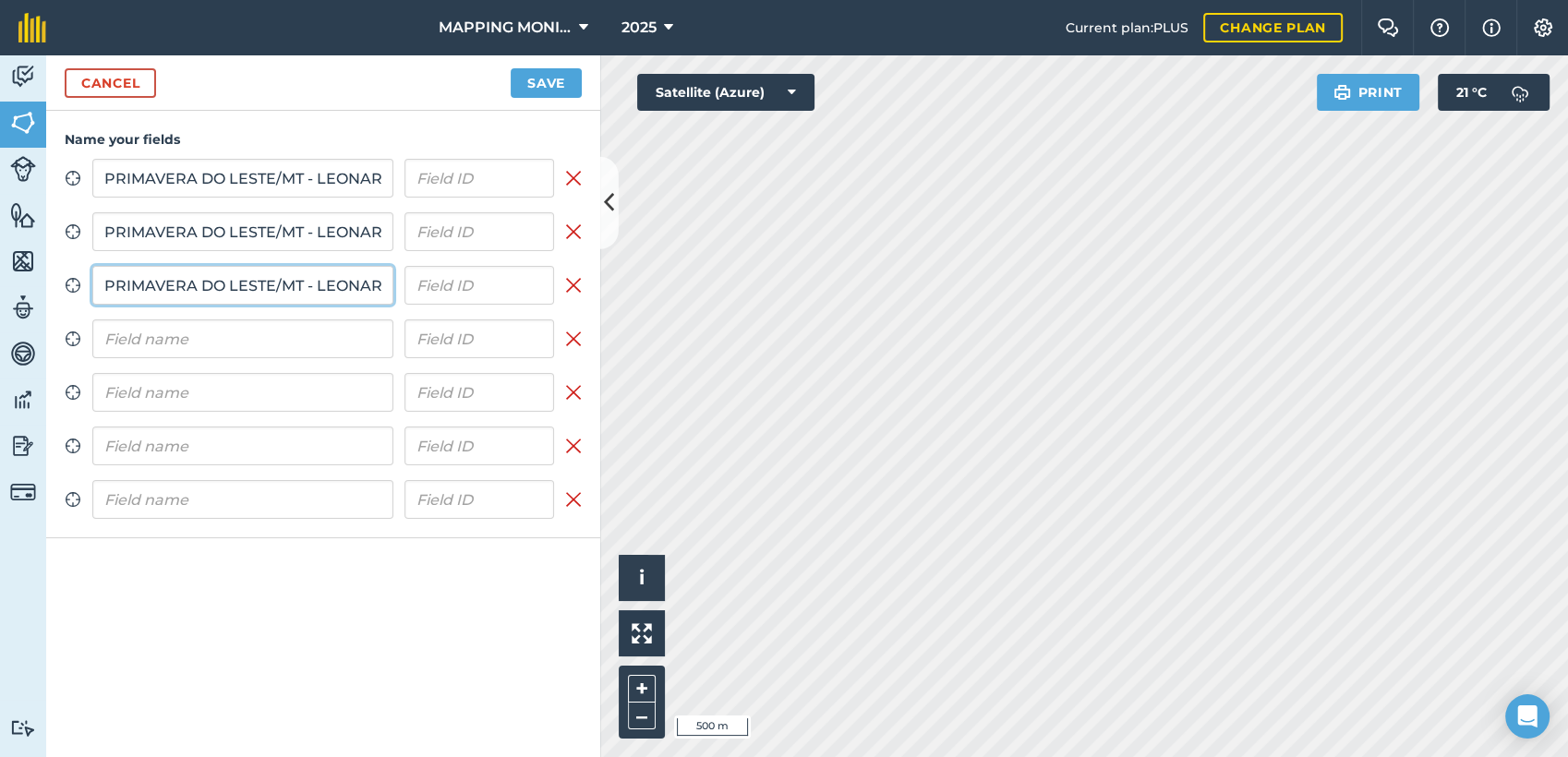
scroll to position [0, 231]
type input "PRIMAVERA DO LESTE/MT - LEONARDO LETRARI - SÃO CRISTOVÃO"
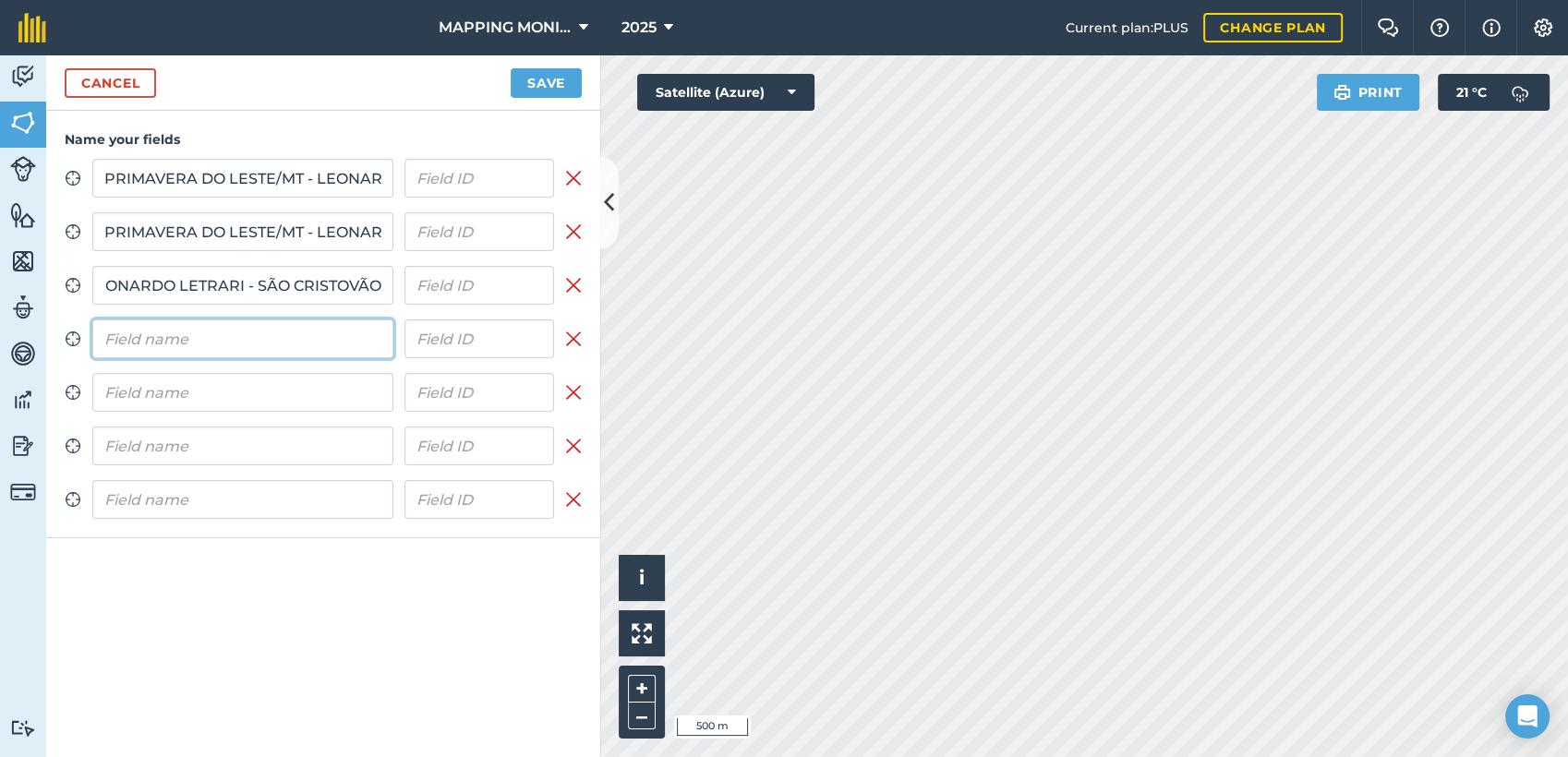
scroll to position [0, 0]
click at [211, 333] on input "text" at bounding box center [243, 339] width 302 height 39
paste input "PRIMAVERA DO LESTE/MT - LEONARDO LETRARI - SÃO CRISTOVÃO"
type input "PRIMAVERA DO LESTE/MT - LEONARDO LETRARI - SÃO CRISTOVÃO"
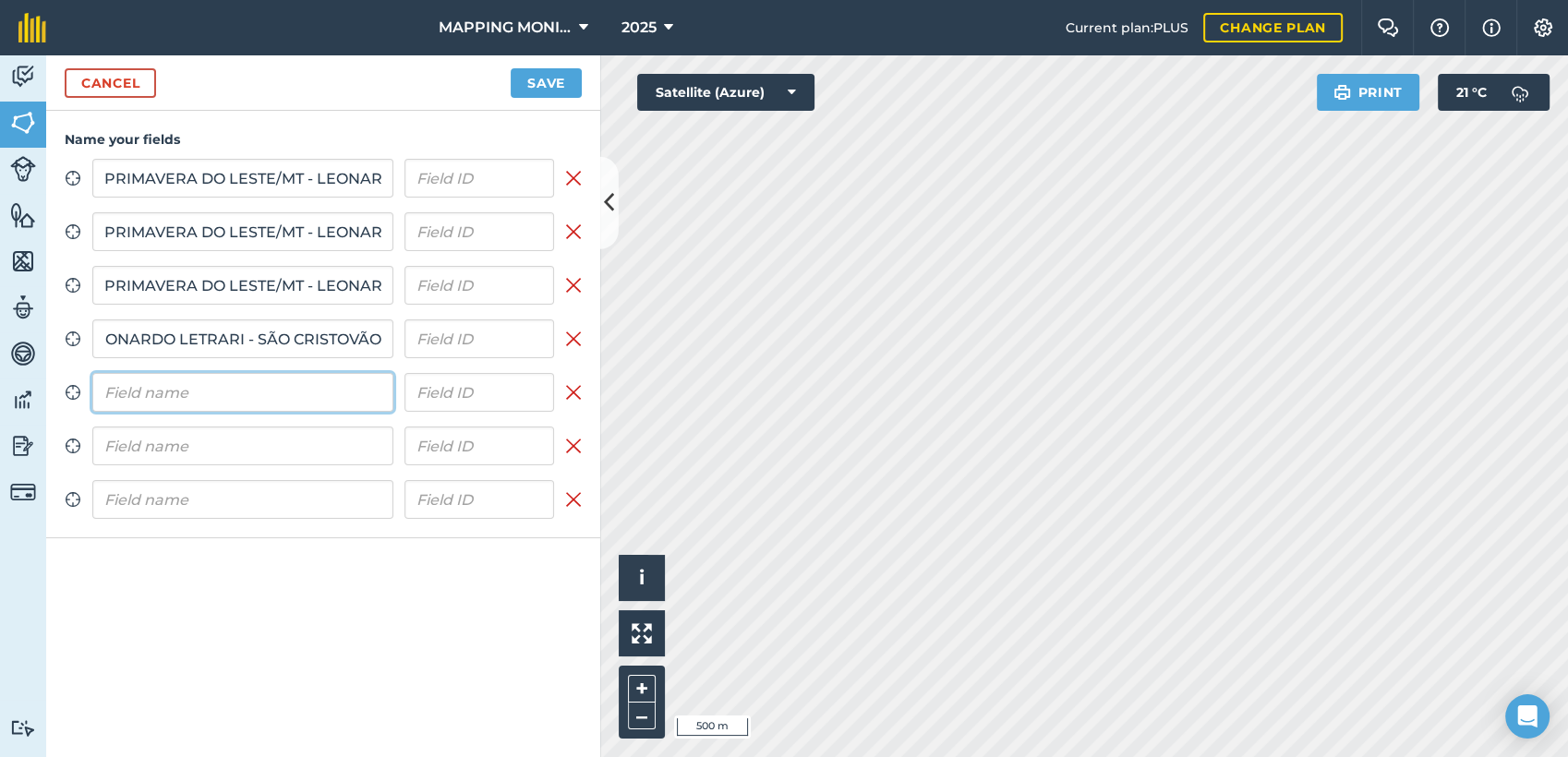
scroll to position [0, 0]
click at [224, 392] on input "text" at bounding box center [243, 392] width 302 height 39
paste input "PRIMAVERA DO LESTE/MT - LEONARDO LETRARI - SÃO CRISTOVÃO"
type input "PRIMAVERA DO LESTE/MT - LEONARDO LETRARI - SÃO CRISTOVÃO"
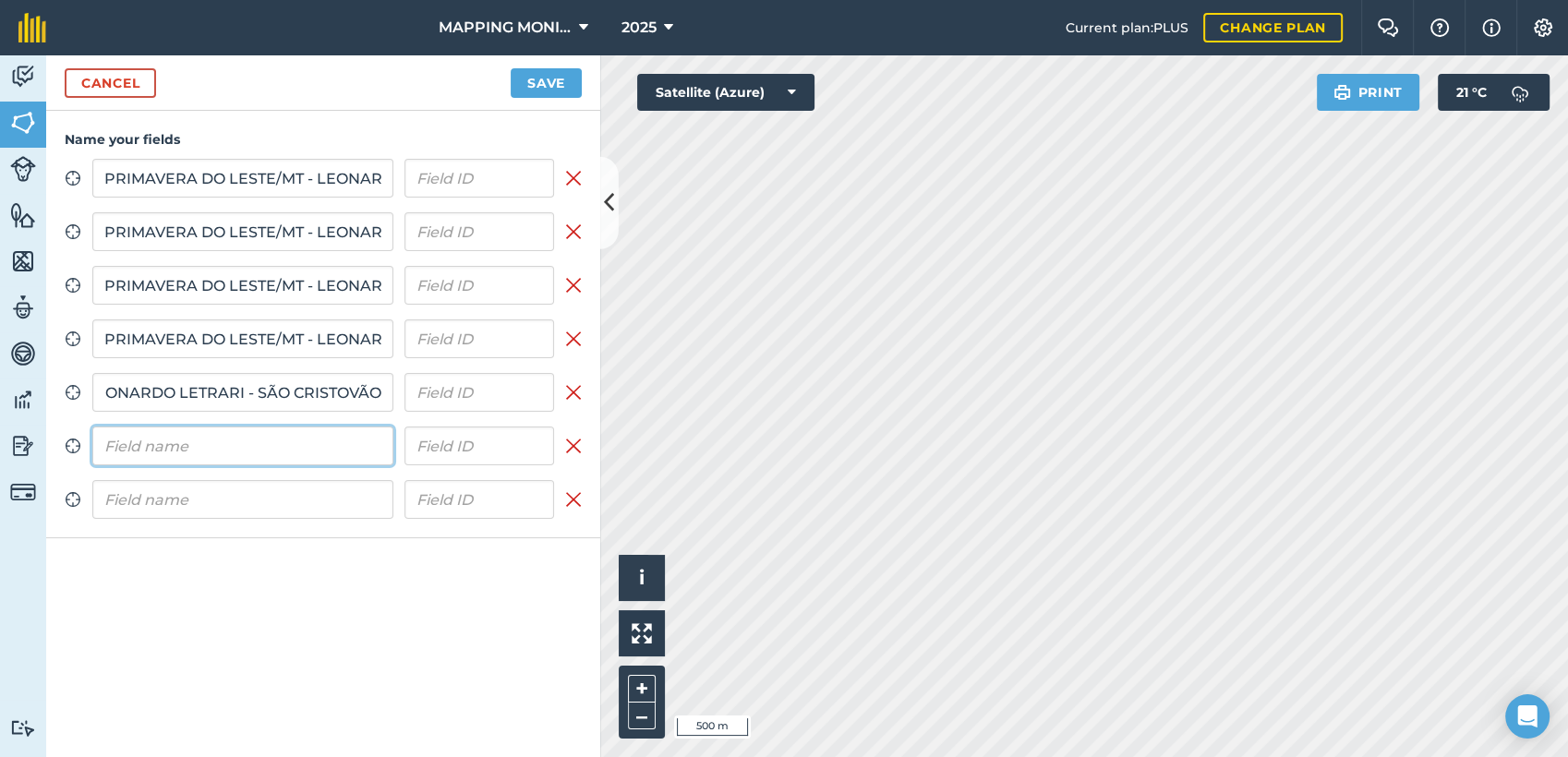
scroll to position [0, 0]
click at [220, 442] on input "text" at bounding box center [243, 446] width 302 height 39
paste input "PRIMAVERA DO LESTE/MT - LEONARDO LETRARI - SÃO CRISTOVÃO"
type input "PRIMAVERA DO LESTE/MT - LEONARDO LETRARI - SÃO CRISTOVÃO"
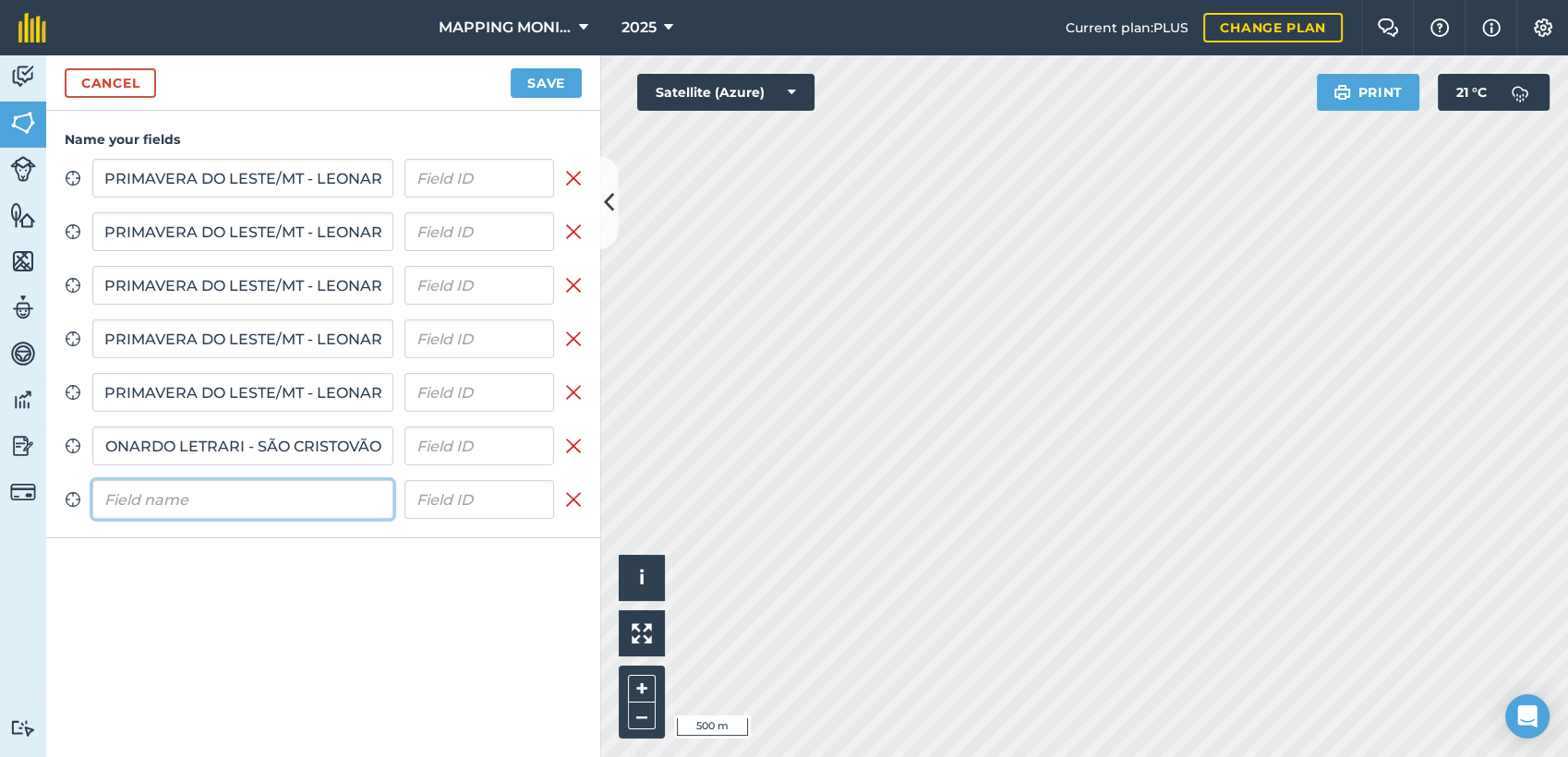
scroll to position [0, 0]
click at [221, 496] on input "text" at bounding box center [243, 499] width 302 height 39
paste input "PRIMAVERA DO LESTE/MT - LEONARDO LETRARI - SÃO CRISTOVÃO"
type input "PRIMAVERA DO LESTE/MT - LEONARDO LETRARI - SÃO CRISTOVÃO"
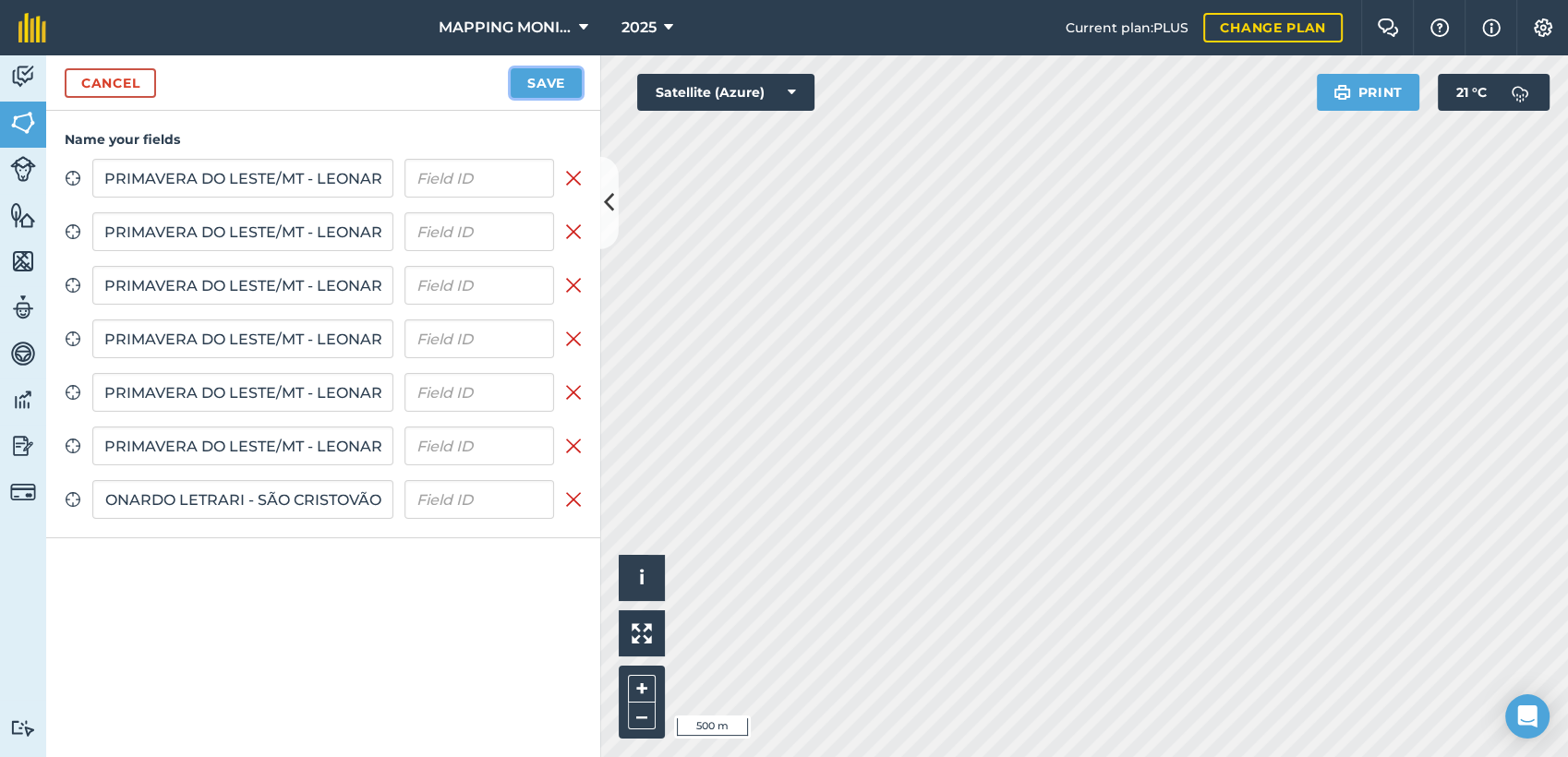
scroll to position [0, 0]
click at [568, 92] on button "Save" at bounding box center [546, 83] width 71 height 30
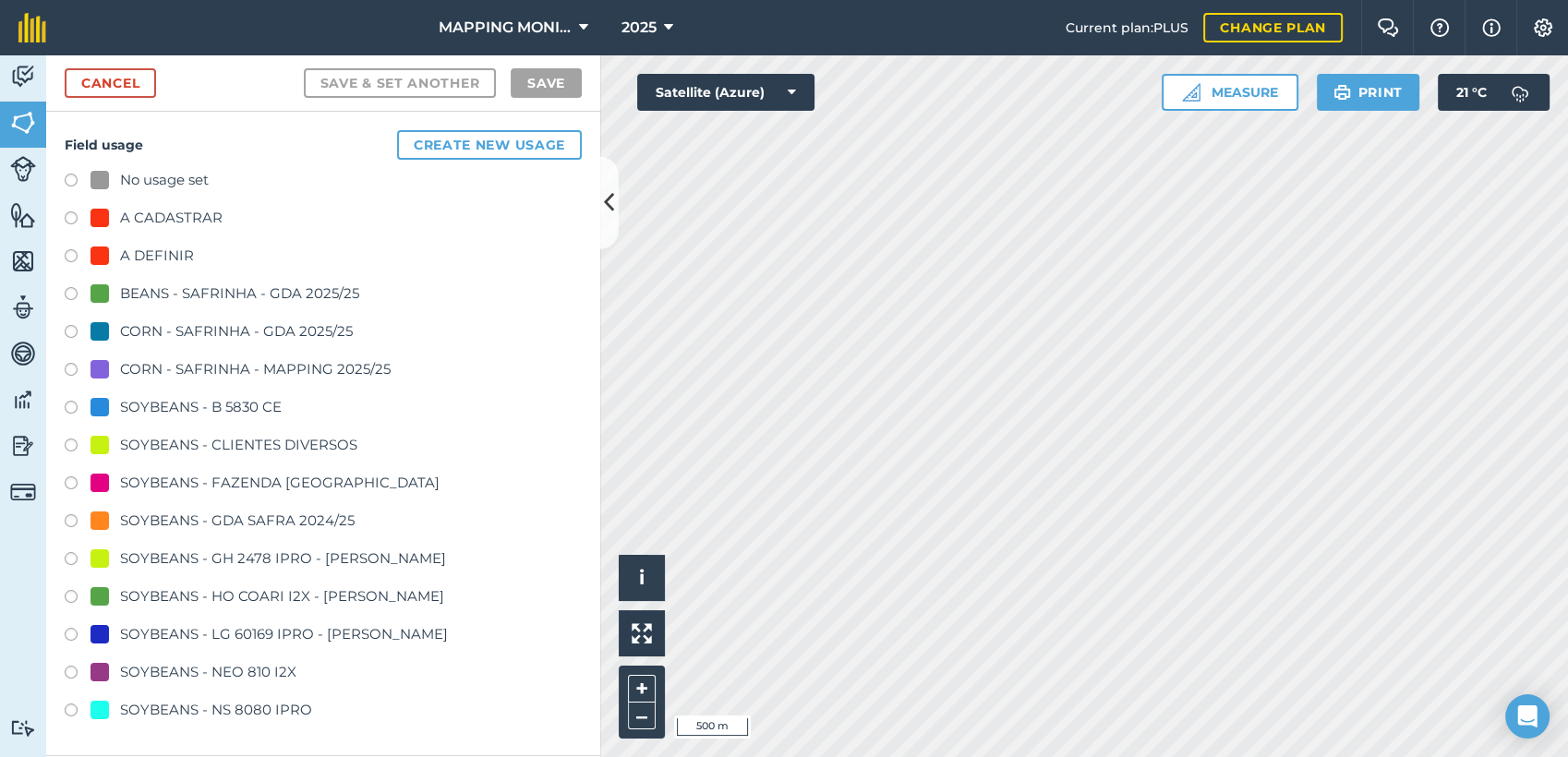
click at [259, 442] on div "SOYBEANS - CLIENTES DIVERSOS" at bounding box center [238, 445] width 237 height 22
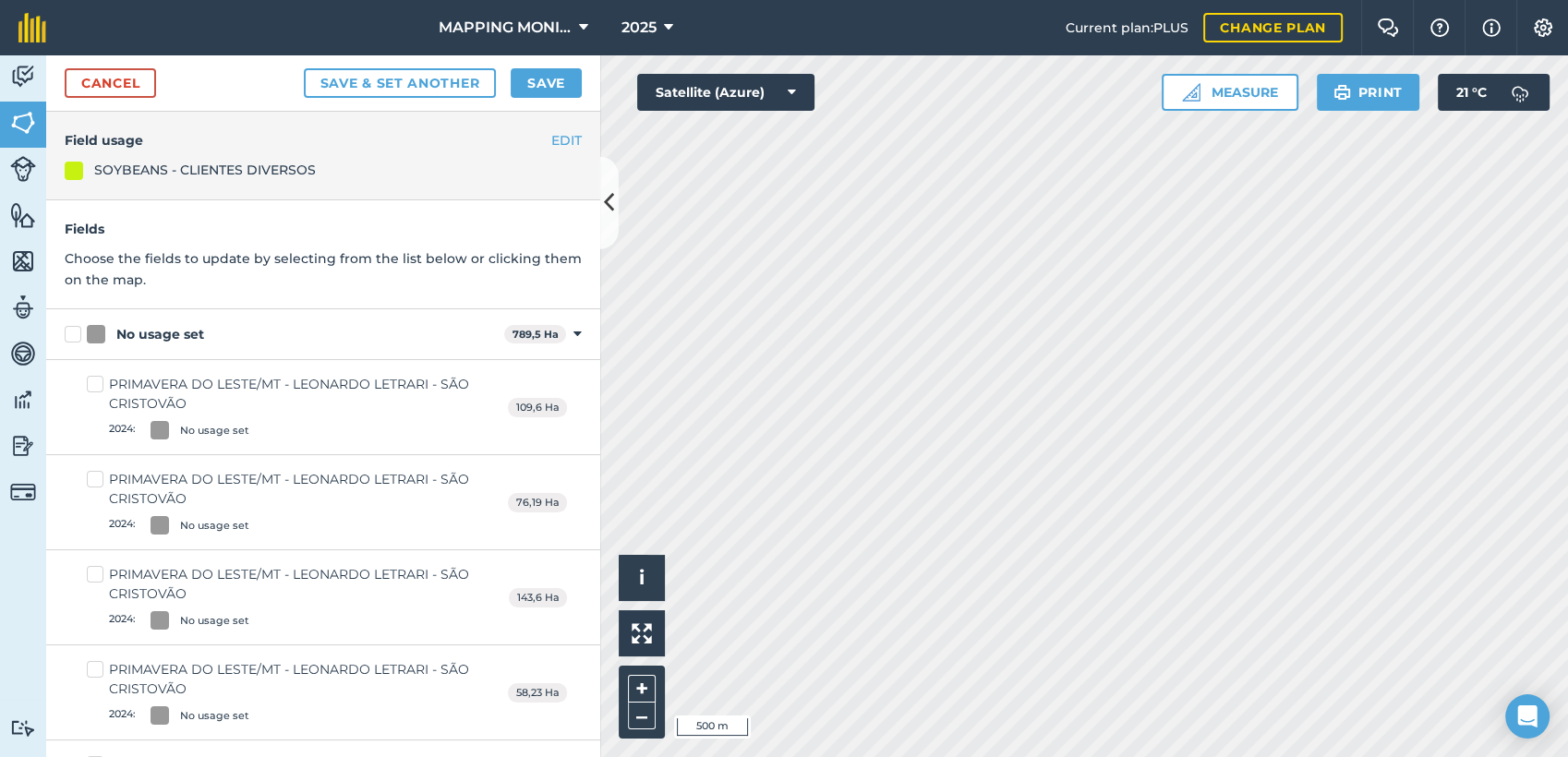
click at [171, 333] on div "No usage set" at bounding box center [160, 334] width 87 height 20
click at [76, 333] on input "No usage set" at bounding box center [70, 330] width 12 height 12
checkbox input "true"
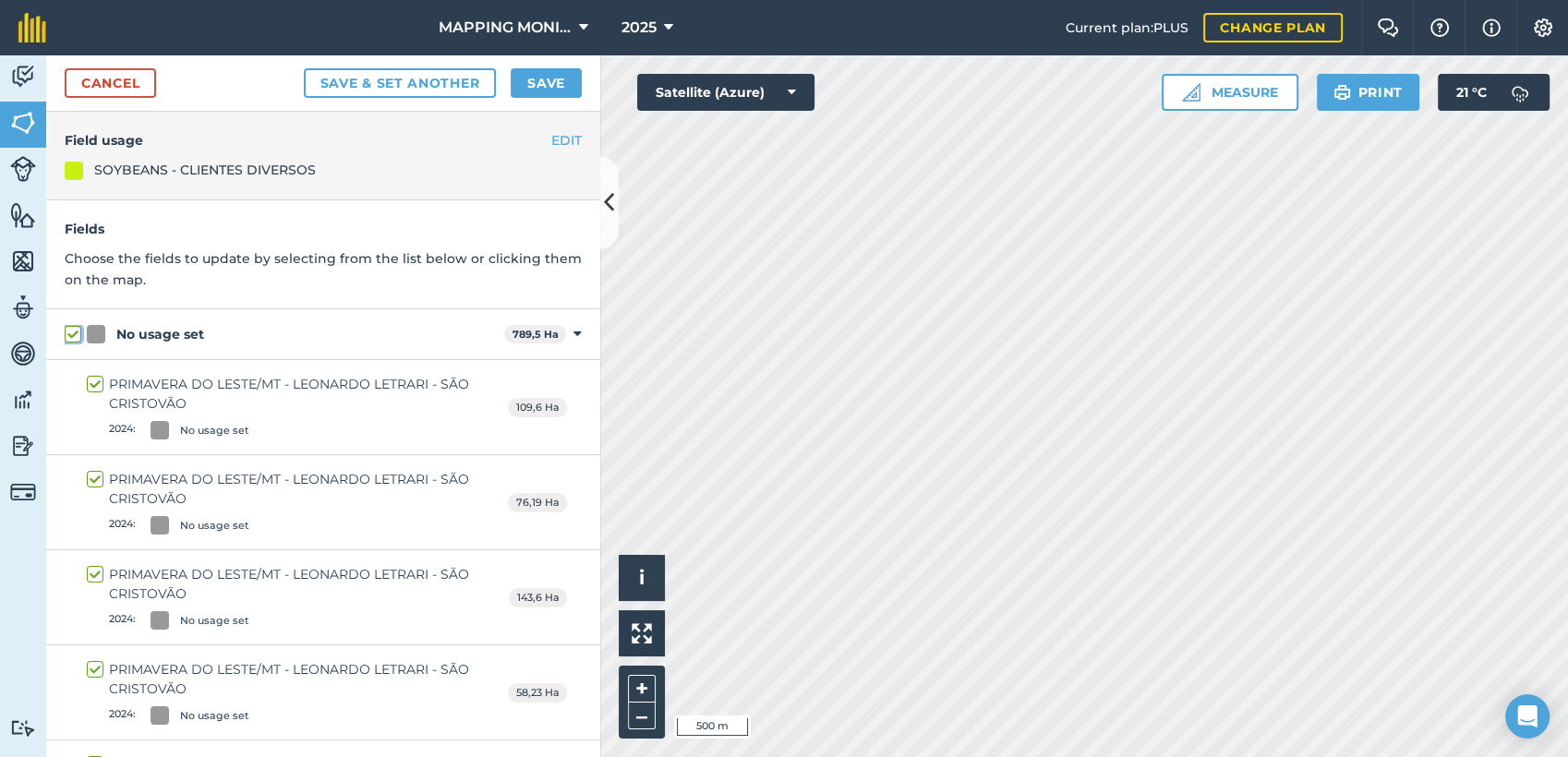
checkbox input "true"
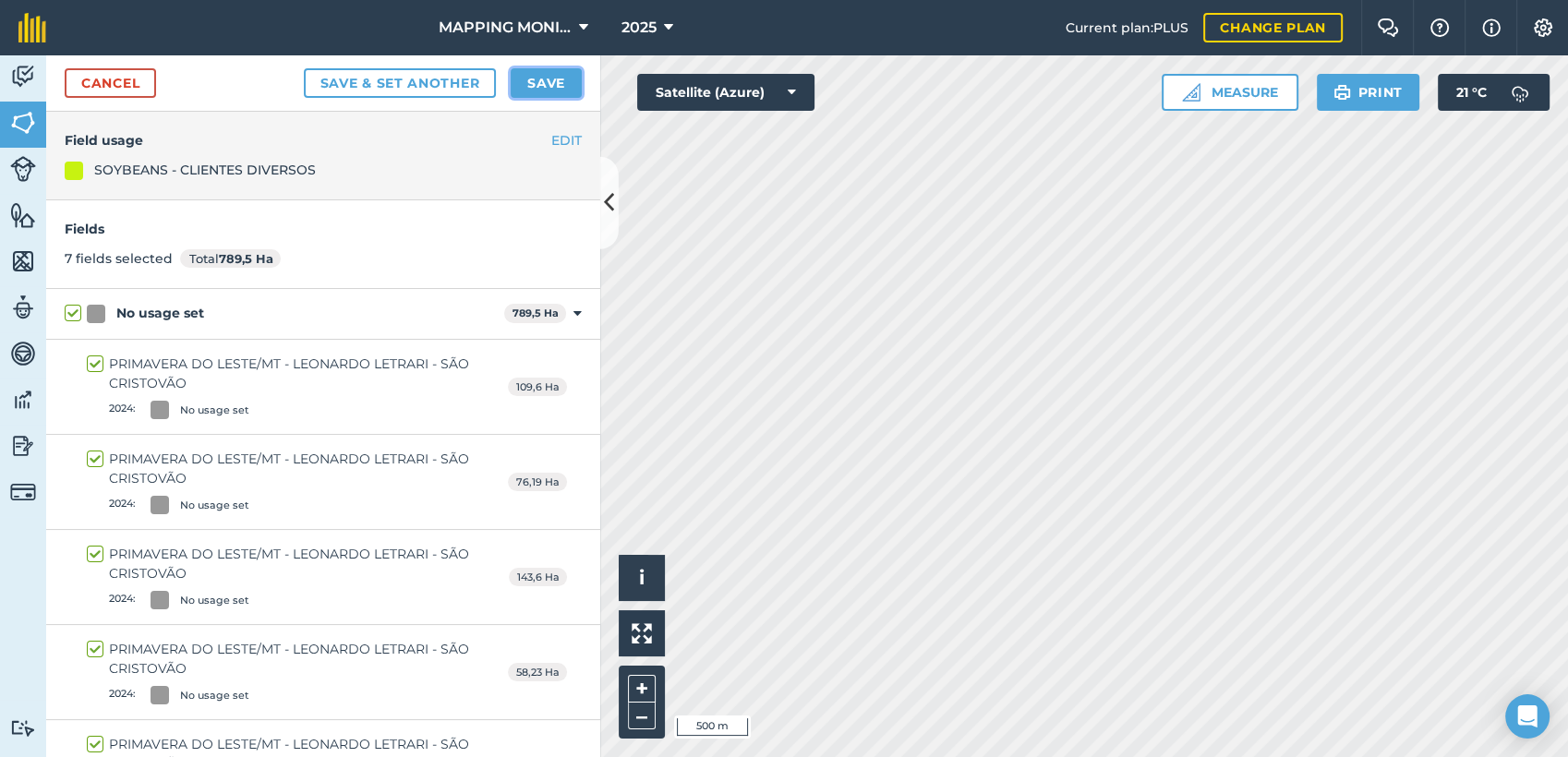
click at [536, 91] on button "Save" at bounding box center [546, 83] width 71 height 30
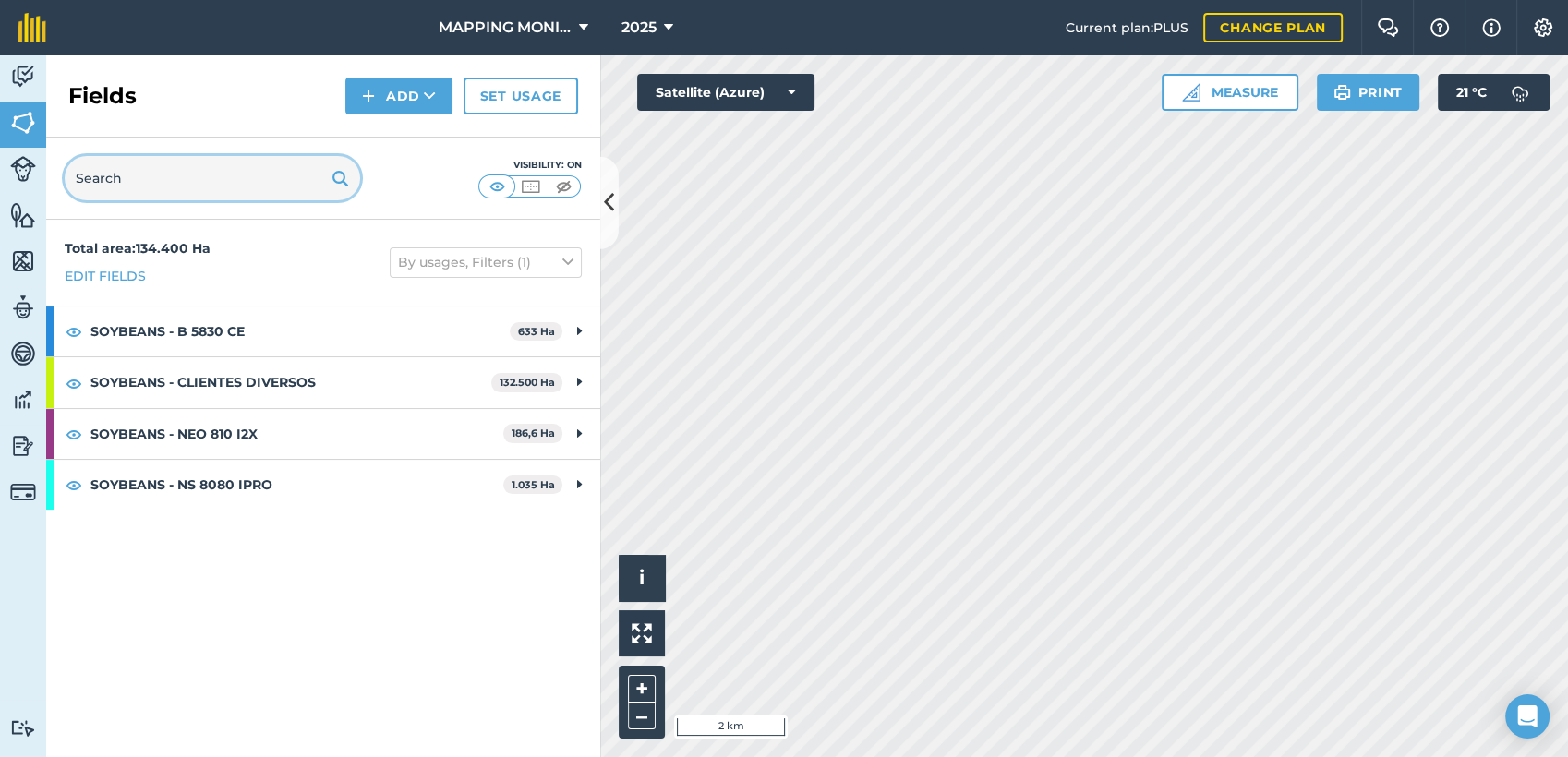
click at [110, 193] on input "text" at bounding box center [212, 179] width 296 height 45
paste input "PRIMAVERA DO LESTE/MT - LEONARDO LETRARI - SÃO CRISTOVÃO"
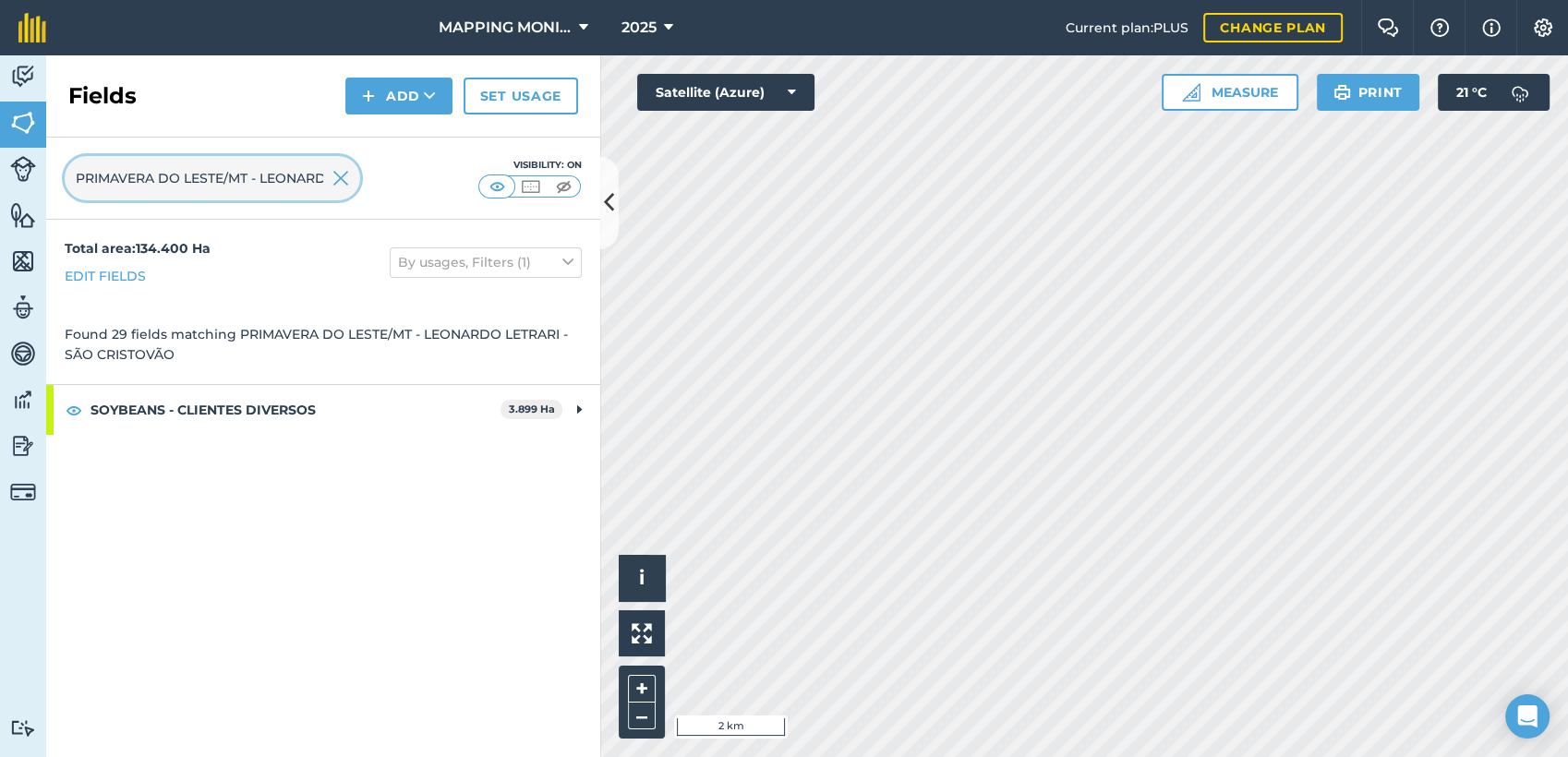
scroll to position [0, 196]
type input "PRIMAVERA DO LESTE/MT - LEONARDO LETRARI - SÃO CRISTOVÃO"
click at [347, 179] on img at bounding box center [341, 179] width 17 height 22
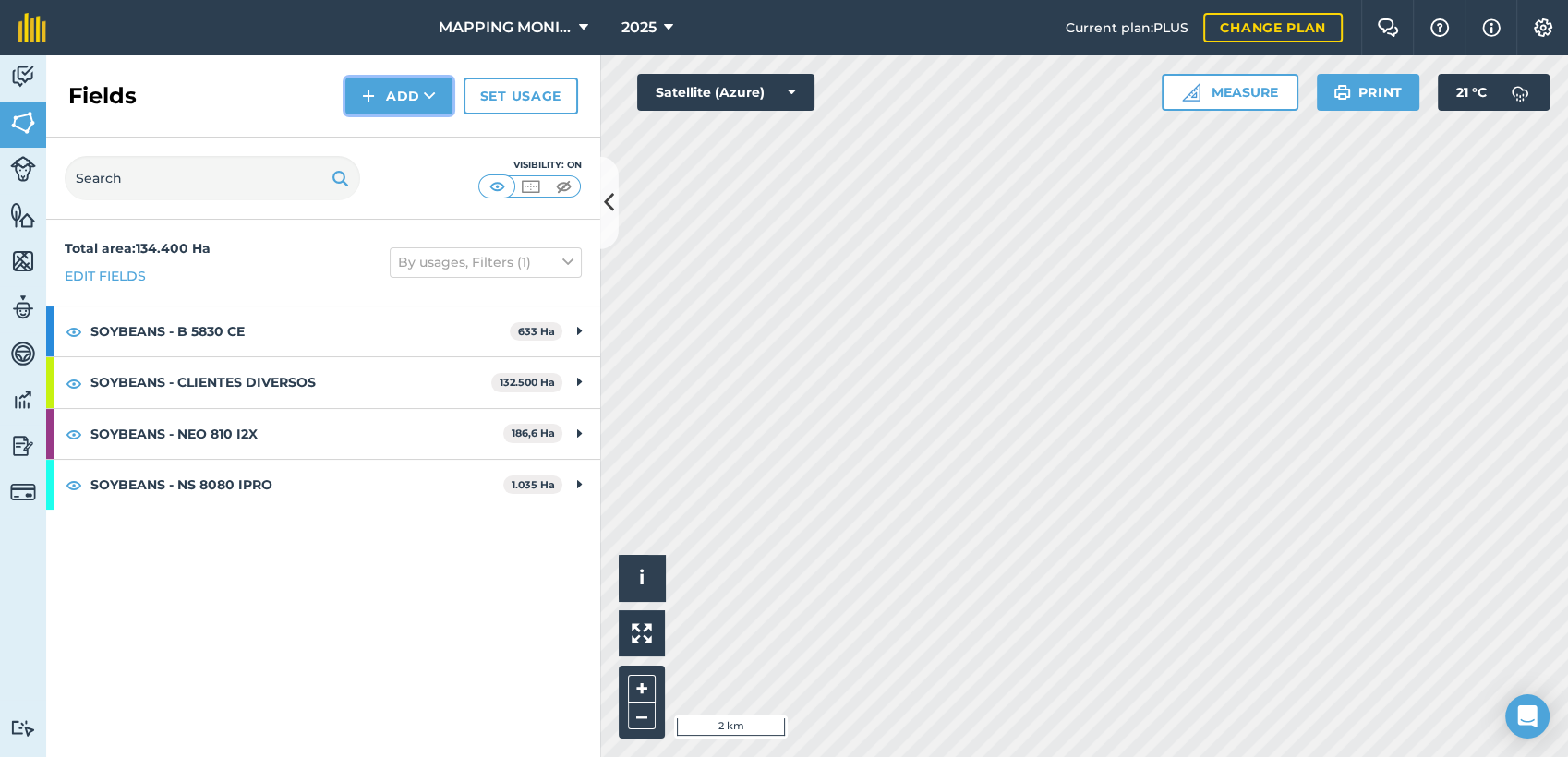
click at [369, 93] on img at bounding box center [369, 96] width 13 height 22
click at [397, 146] on link "Draw" at bounding box center [398, 138] width 101 height 41
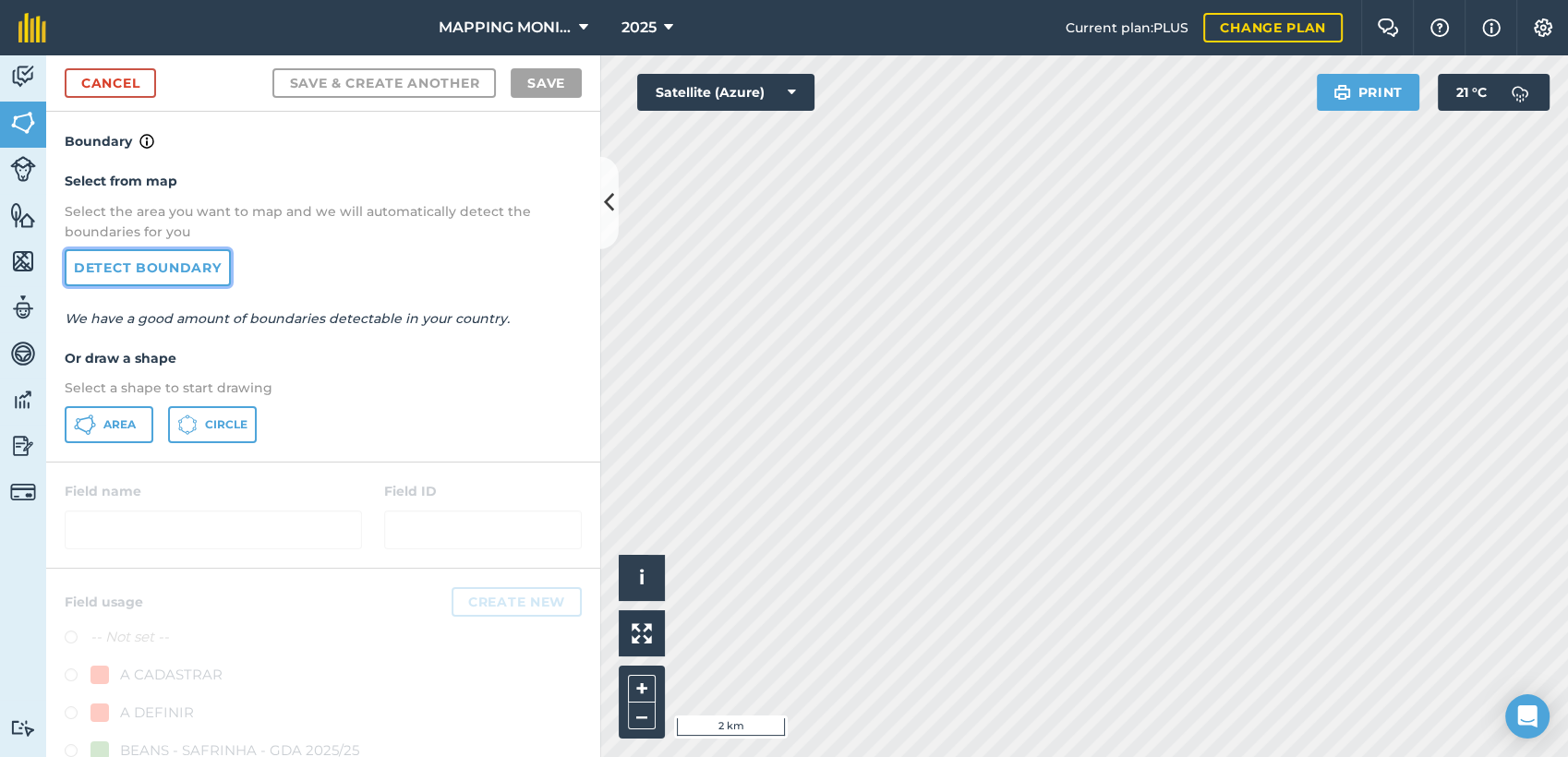
click at [204, 281] on link "Detect boundary" at bounding box center [147, 268] width 167 height 37
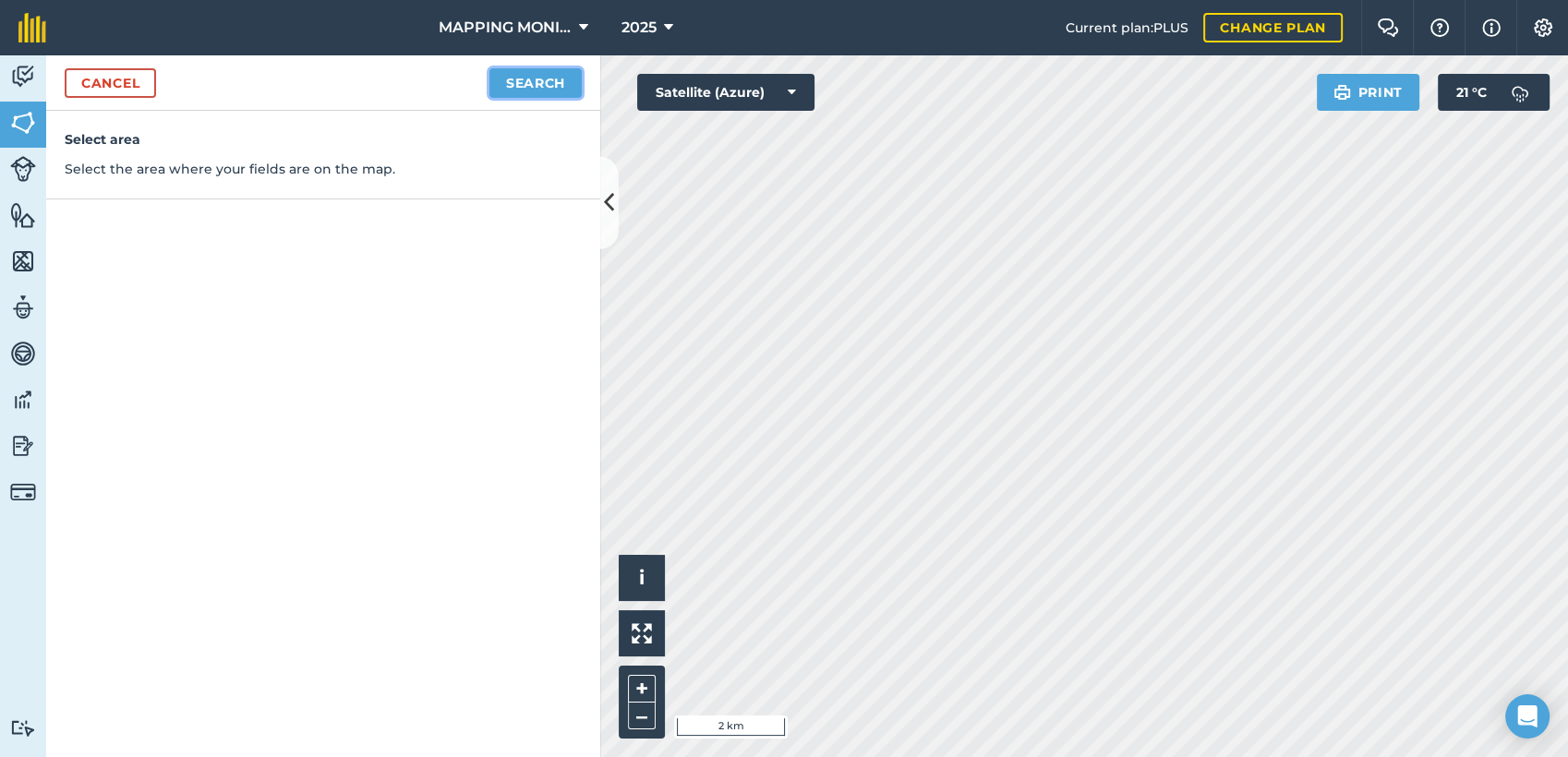
click at [524, 86] on button "Search" at bounding box center [535, 83] width 92 height 30
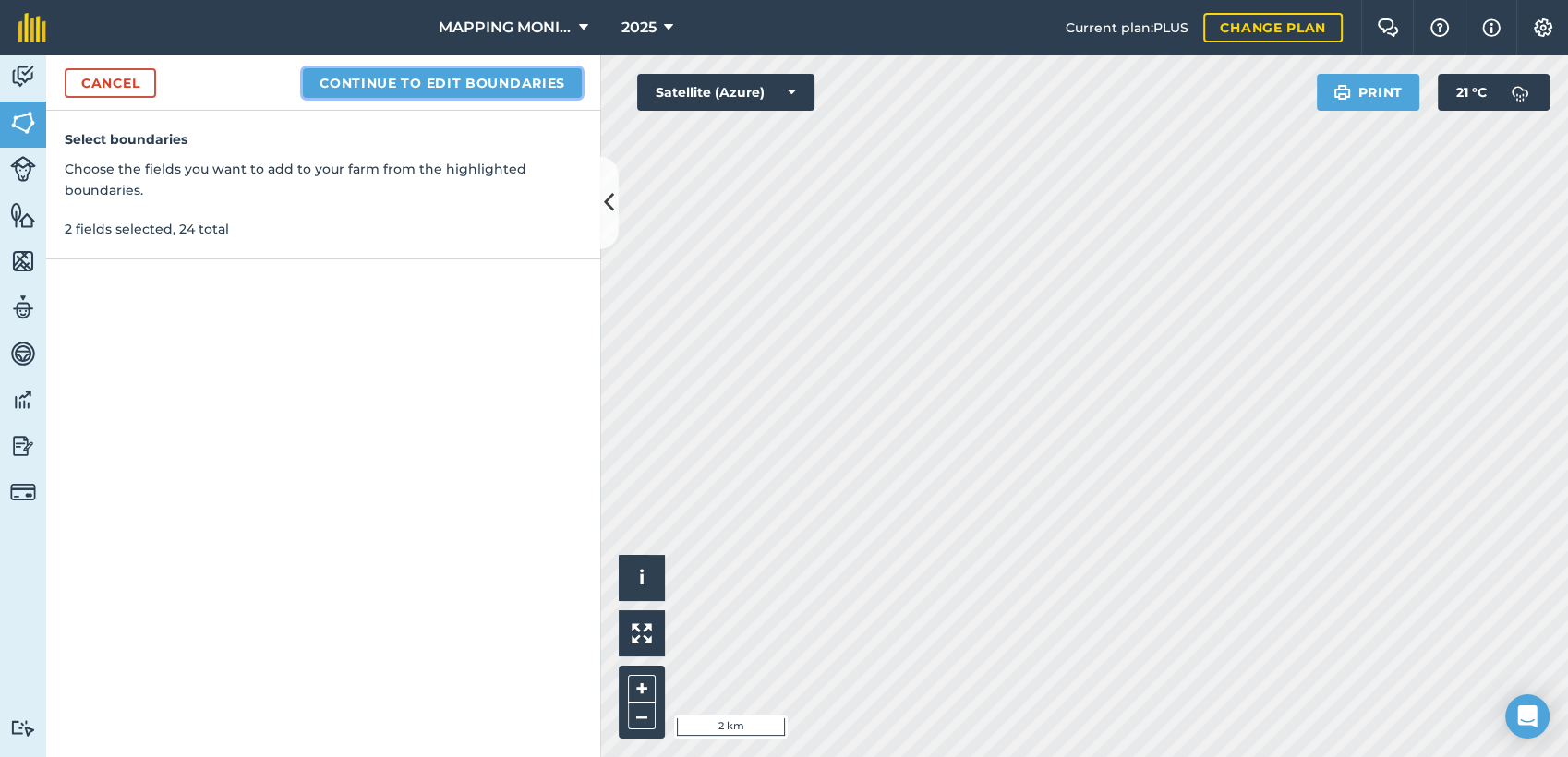
click at [503, 88] on button "Continue to edit boundaries" at bounding box center [443, 83] width 279 height 30
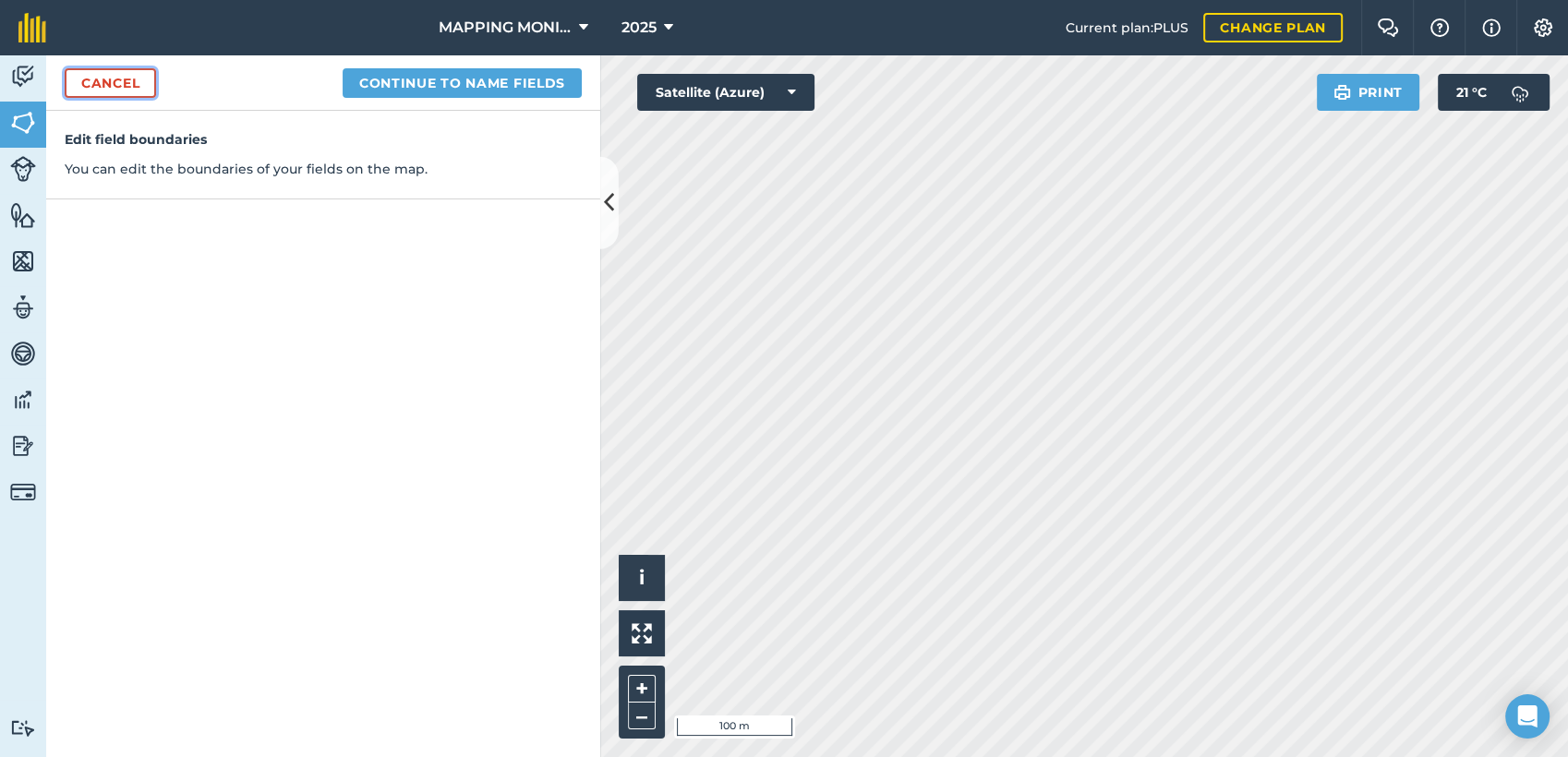
click at [113, 85] on link "Cancel" at bounding box center [110, 83] width 91 height 30
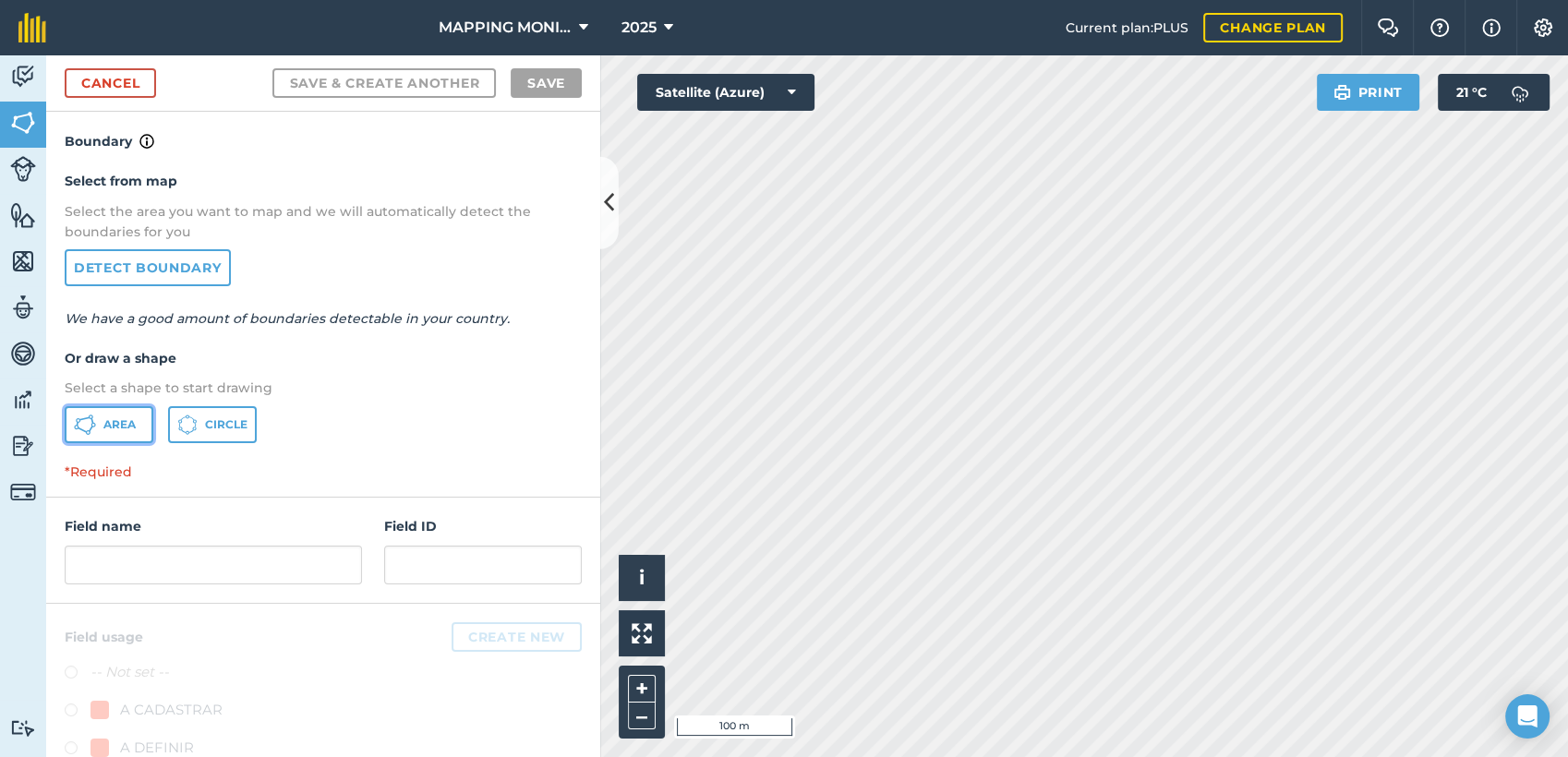
click at [132, 418] on span "Area" at bounding box center [119, 425] width 33 height 15
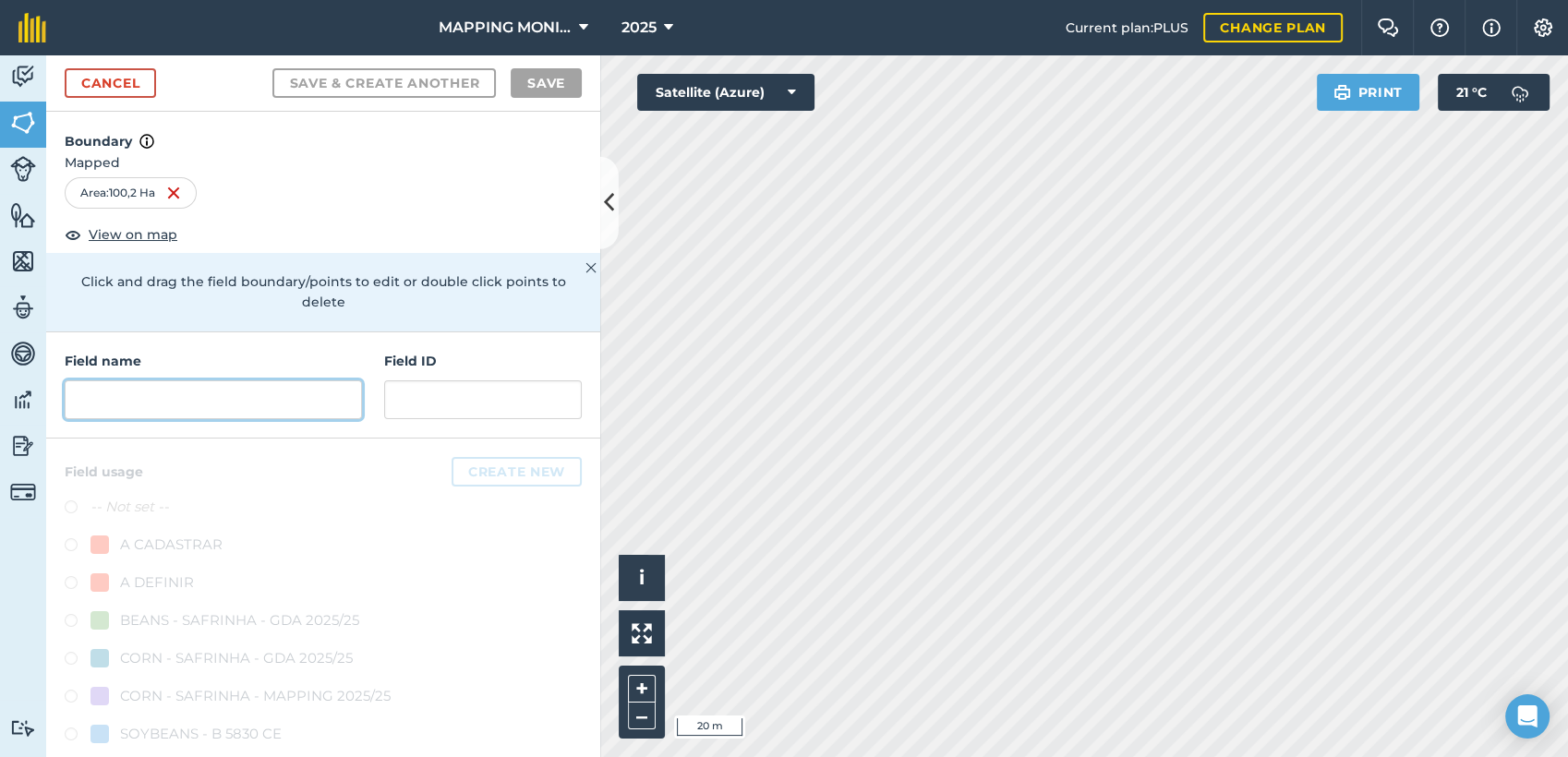
click at [322, 398] on input "text" at bounding box center [213, 400] width 298 height 39
paste input "PRIMAVERA DO LESTE/MT - LEONARDO LETRARI - SÃO CRISTOVÃO"
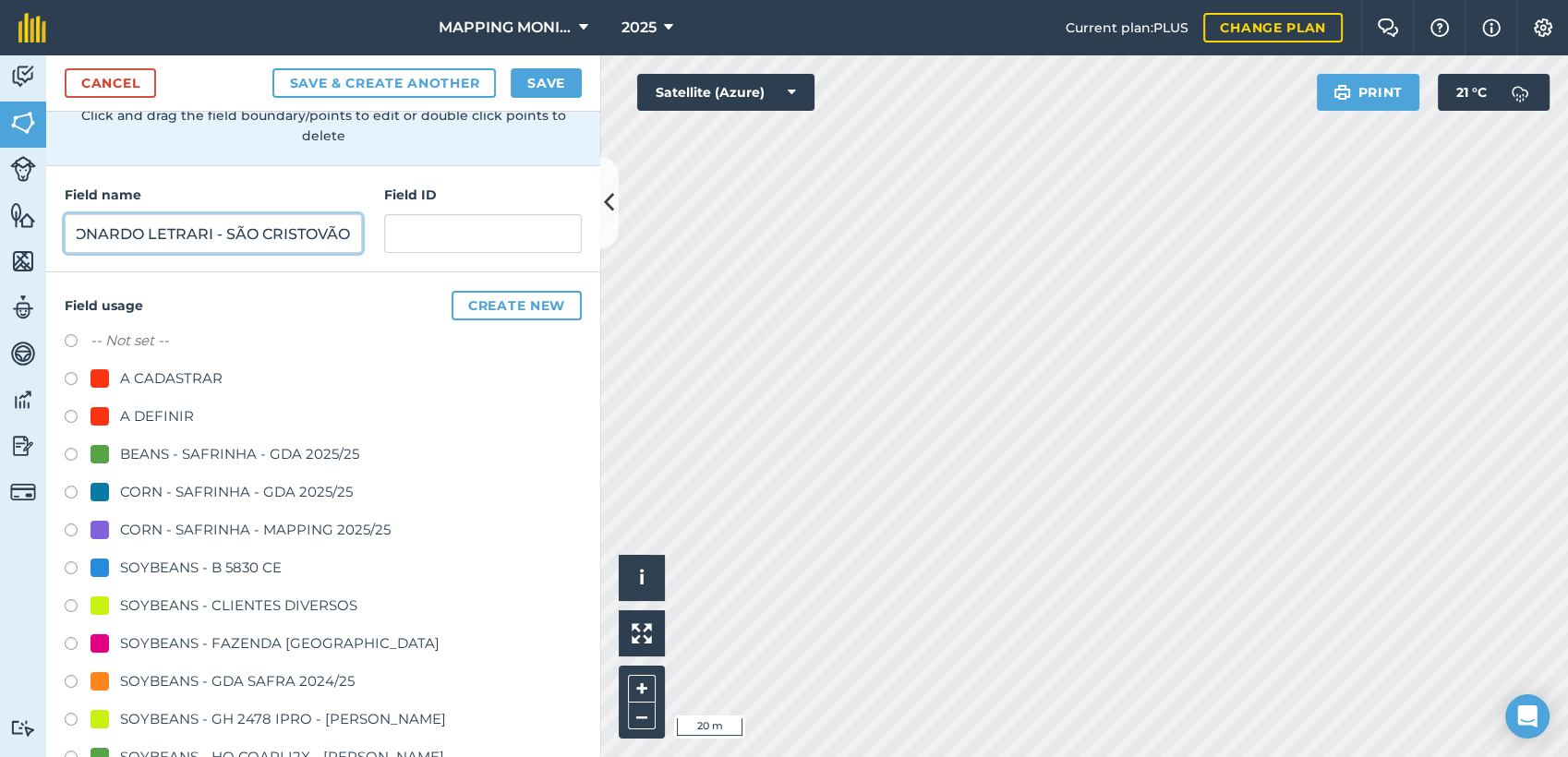
scroll to position [205, 0]
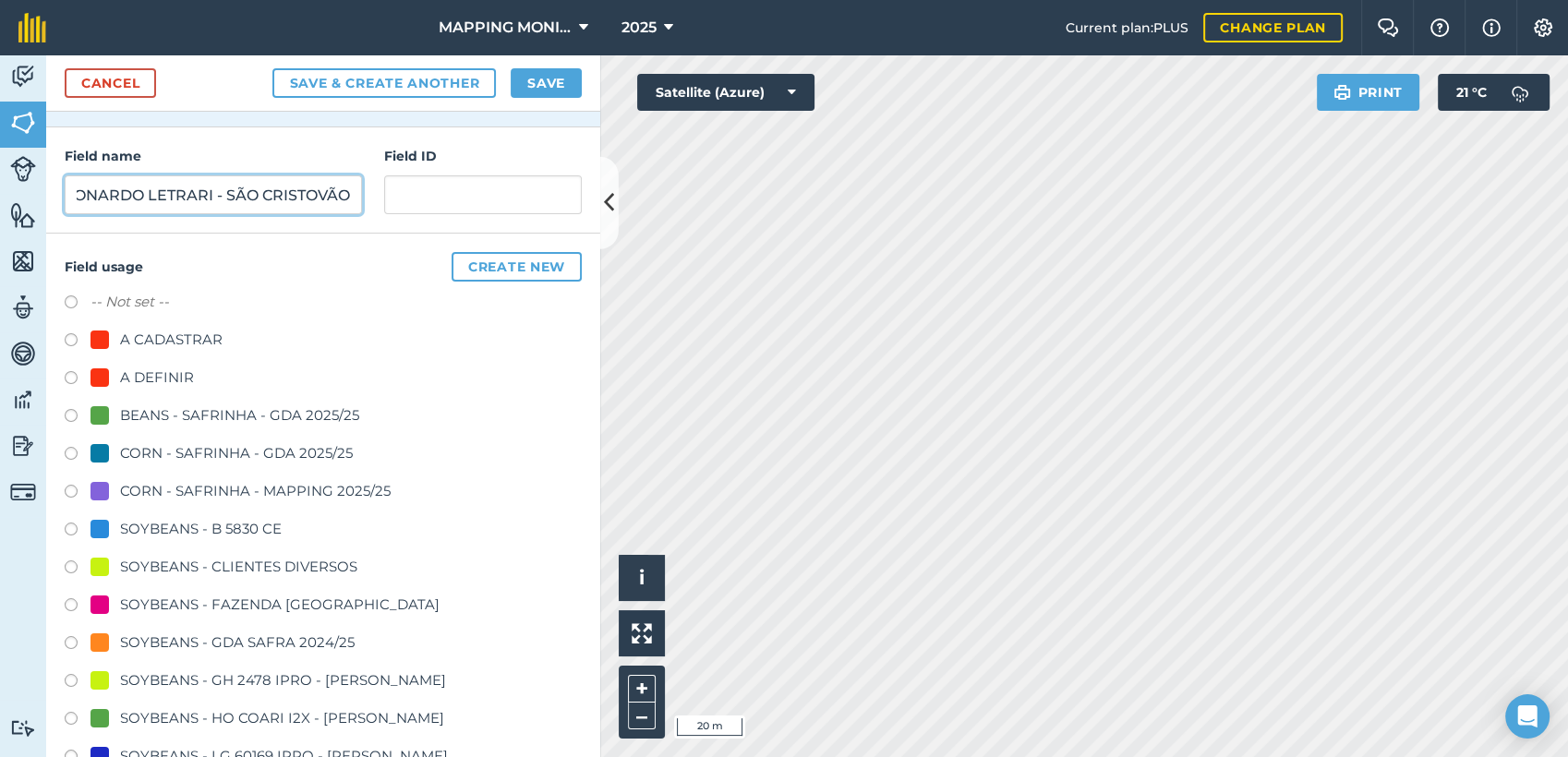
type input "PRIMAVERA DO LESTE/MT - LEONARDO LETRARI - SÃO CRISTOVÃO"
click at [251, 573] on div "SOYBEANS - CLIENTES DIVERSOS" at bounding box center [238, 567] width 237 height 22
radio input "true"
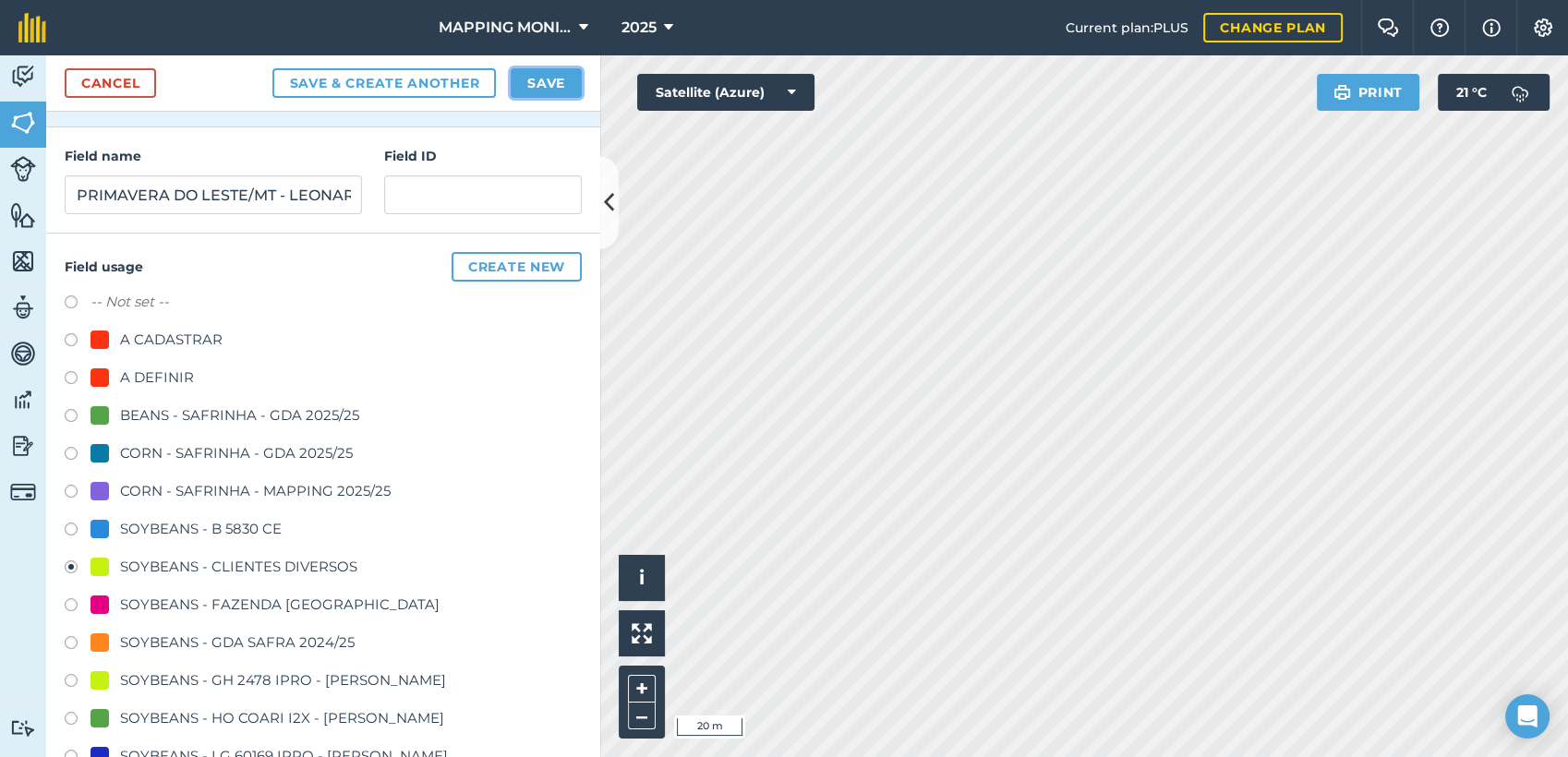
click at [524, 76] on button "Save" at bounding box center [546, 83] width 71 height 30
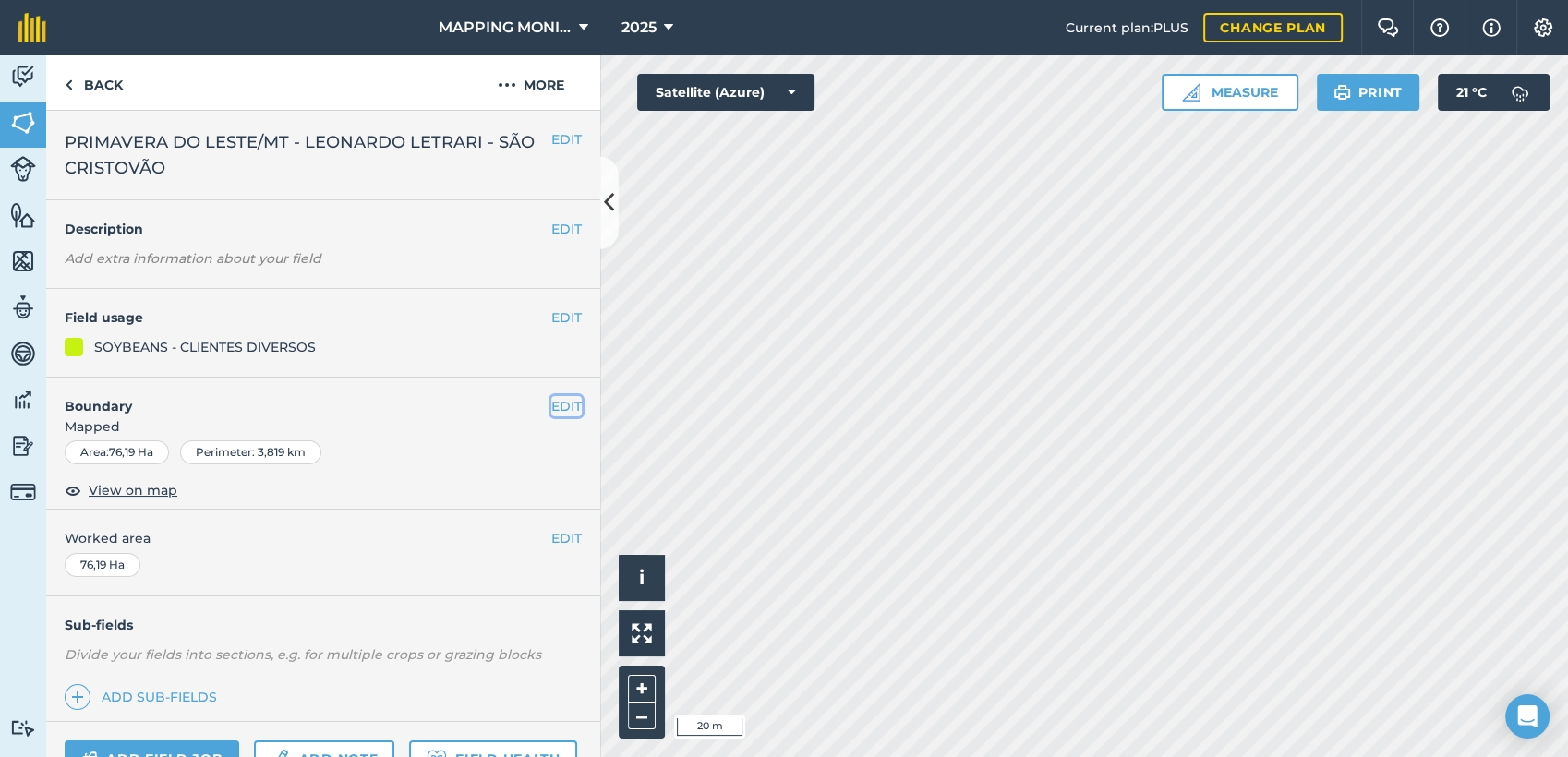
click at [552, 407] on button "EDIT" at bounding box center [567, 406] width 31 height 20
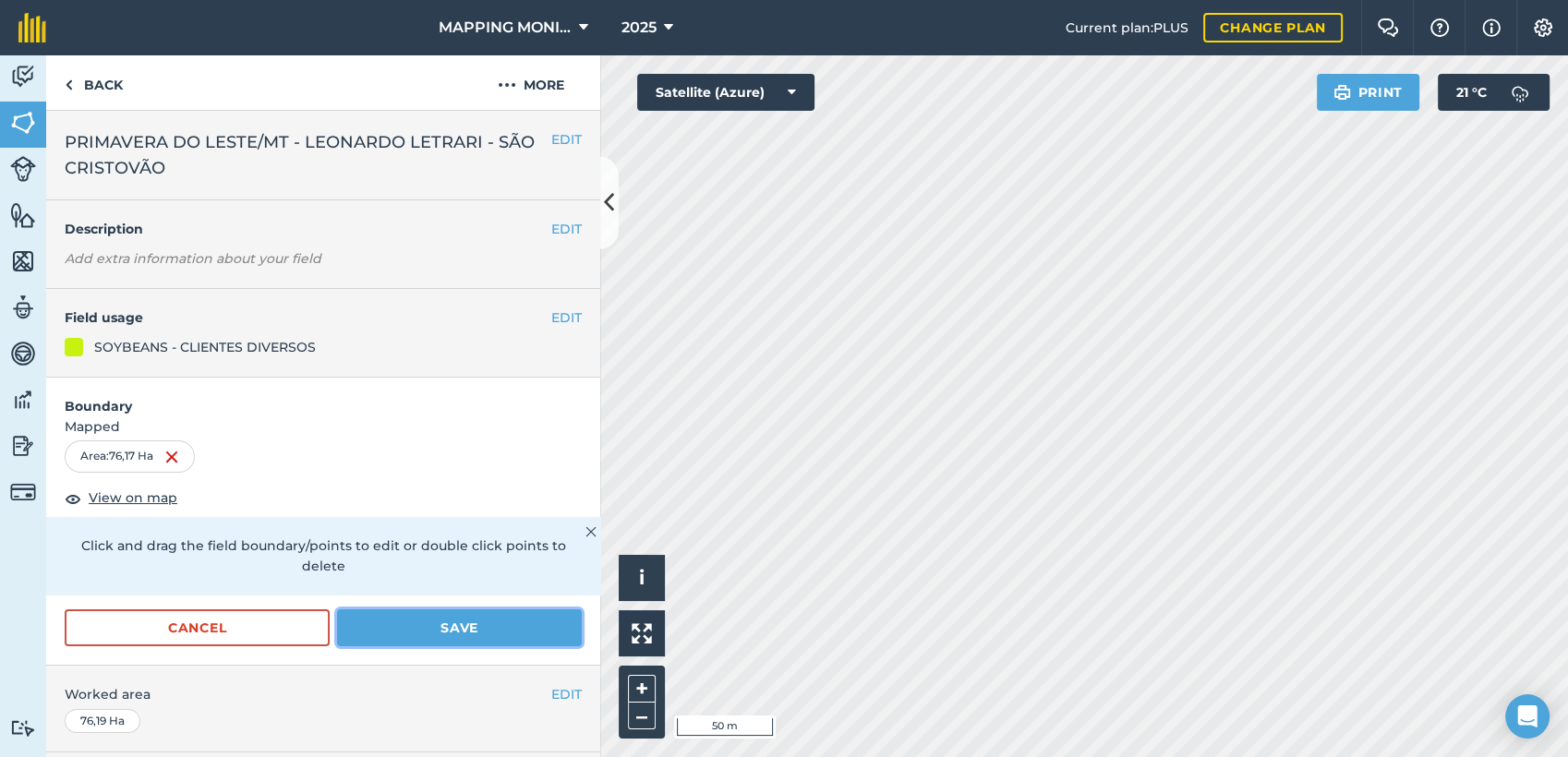
click at [441, 624] on button "Save" at bounding box center [459, 628] width 245 height 37
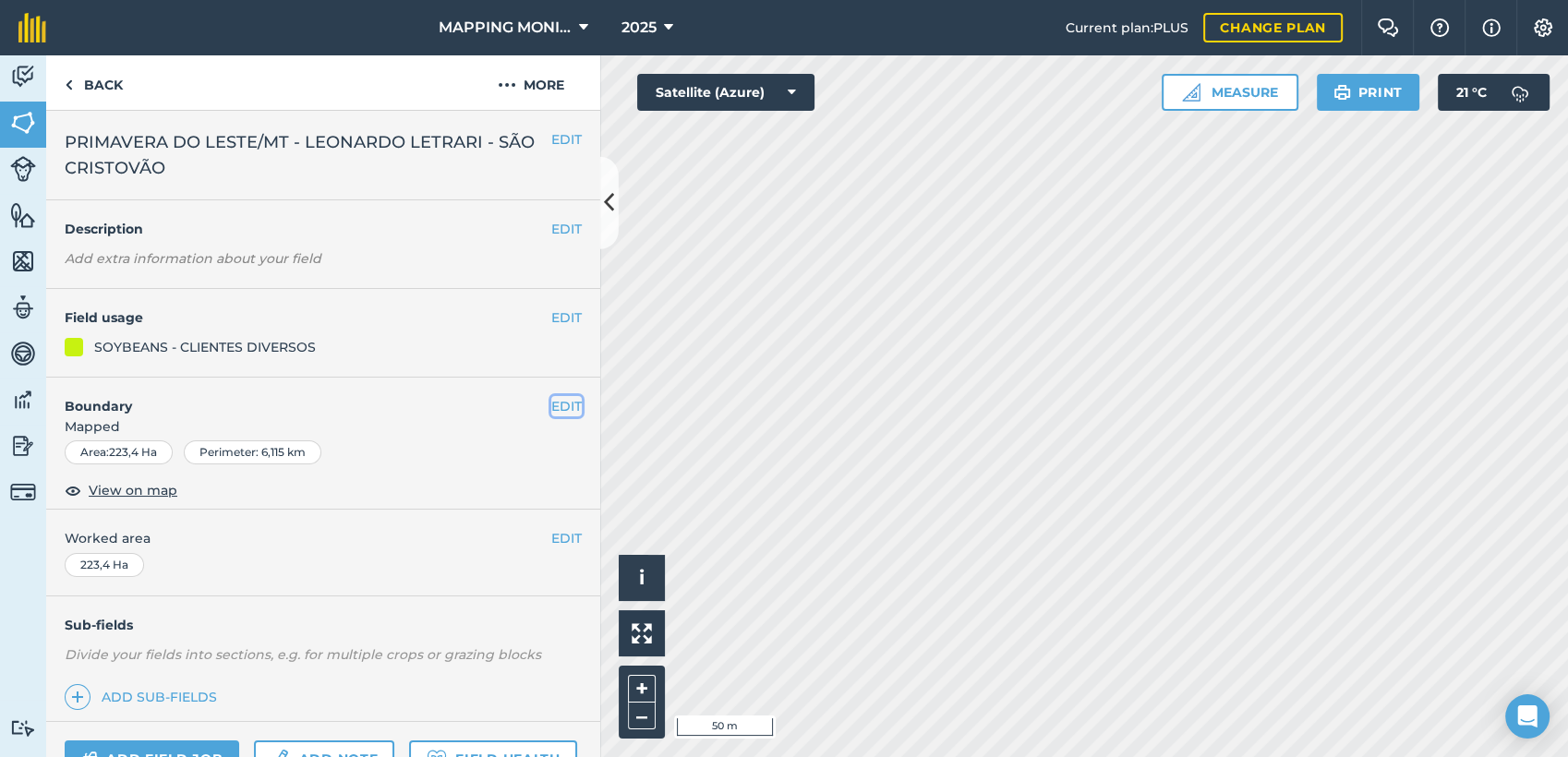
click at [552, 416] on button "EDIT" at bounding box center [567, 406] width 31 height 20
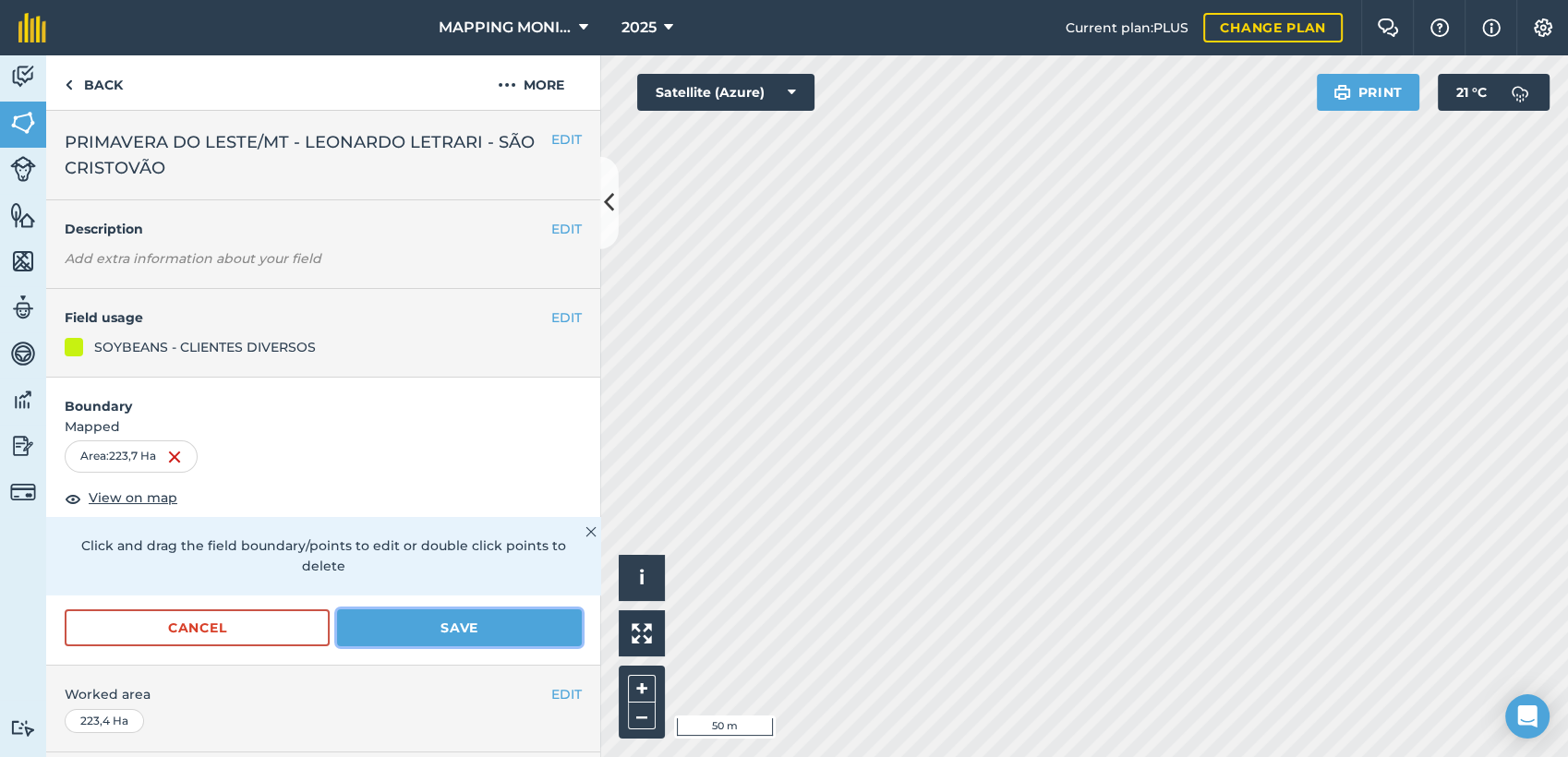
drag, startPoint x: 395, startPoint y: 639, endPoint x: 556, endPoint y: 474, distance: 230.5
click at [395, 639] on button "Save" at bounding box center [459, 628] width 245 height 37
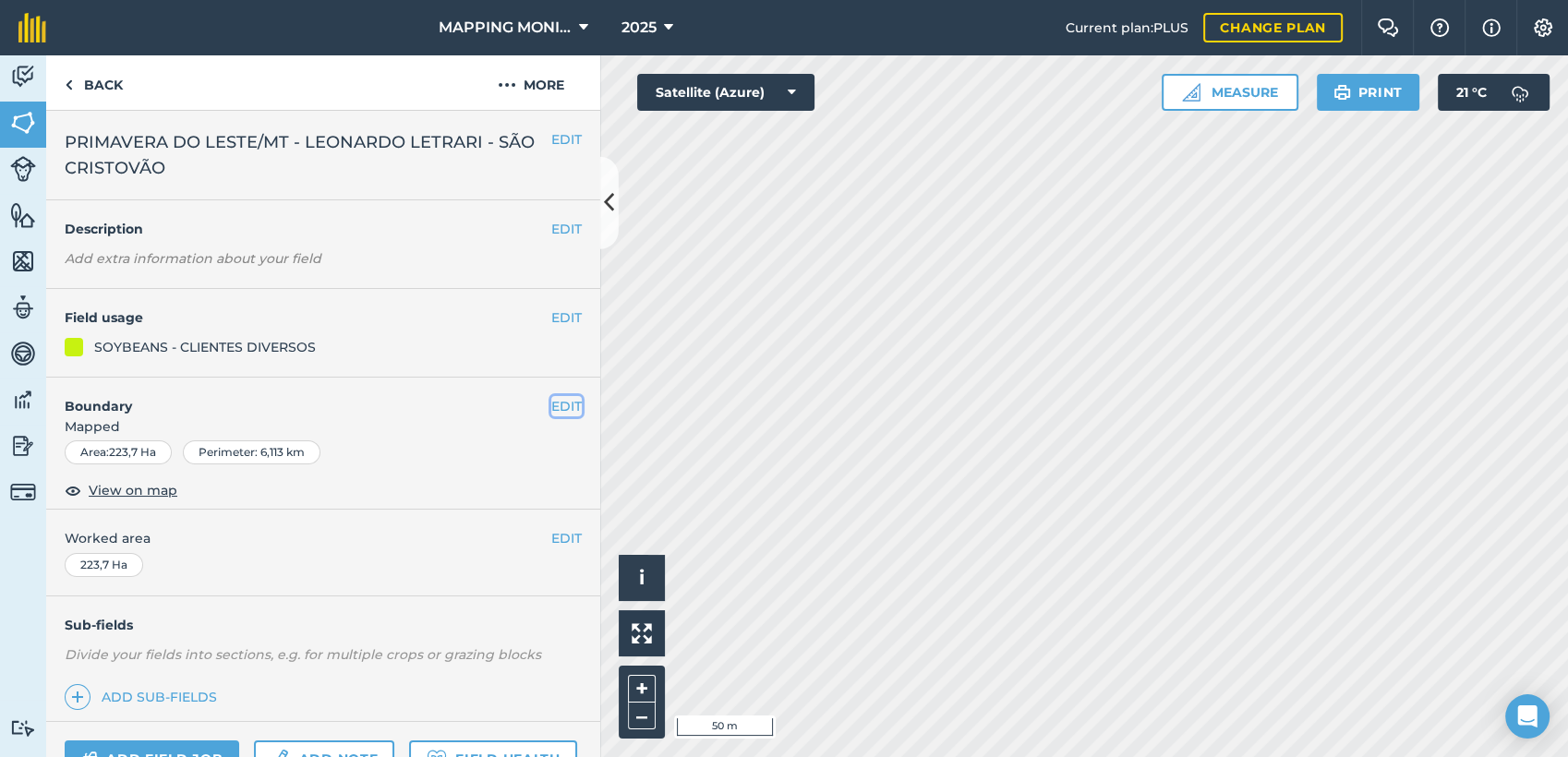
click at [552, 409] on button "EDIT" at bounding box center [567, 406] width 31 height 20
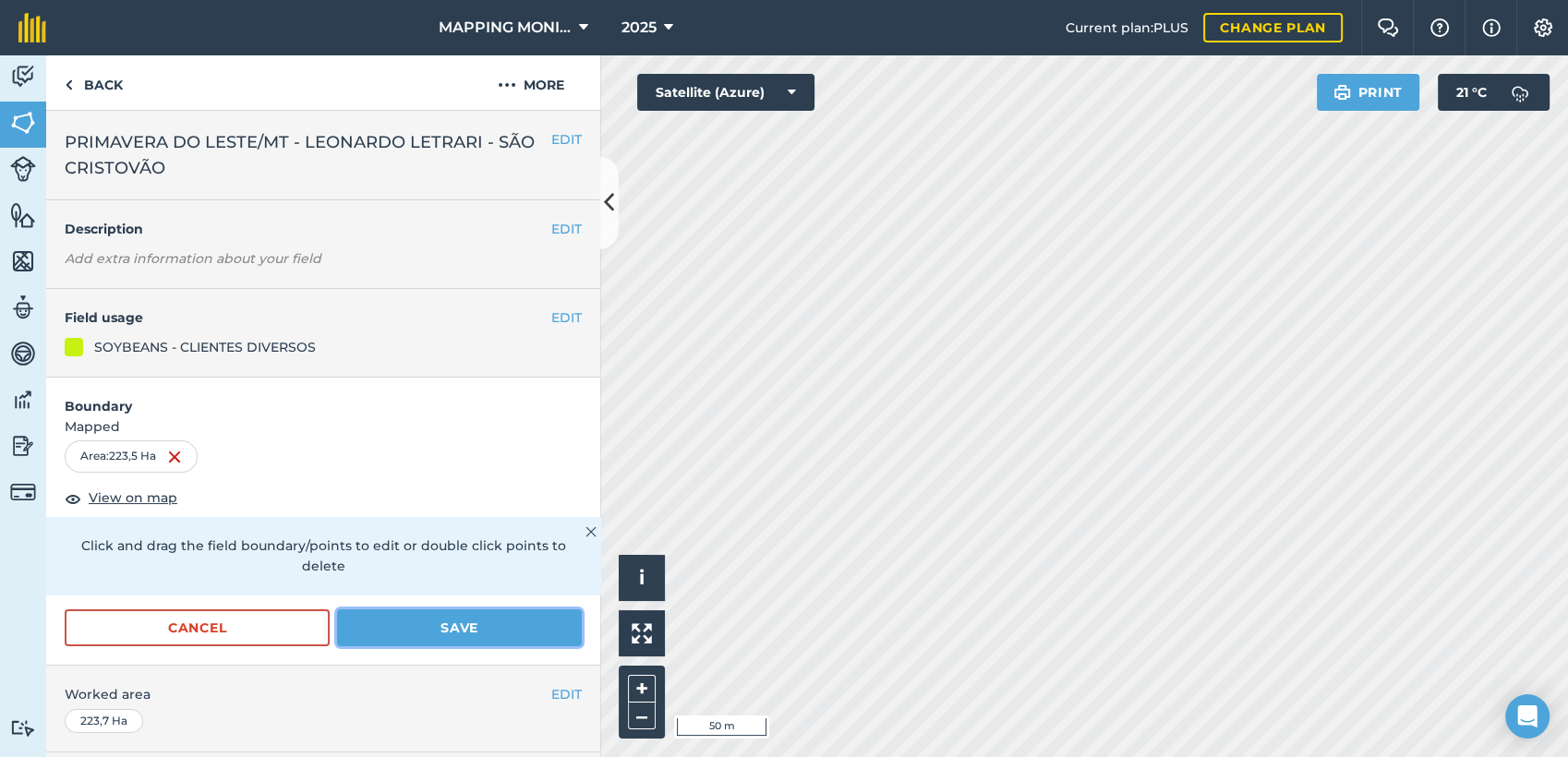
click at [415, 631] on button "Save" at bounding box center [459, 628] width 245 height 37
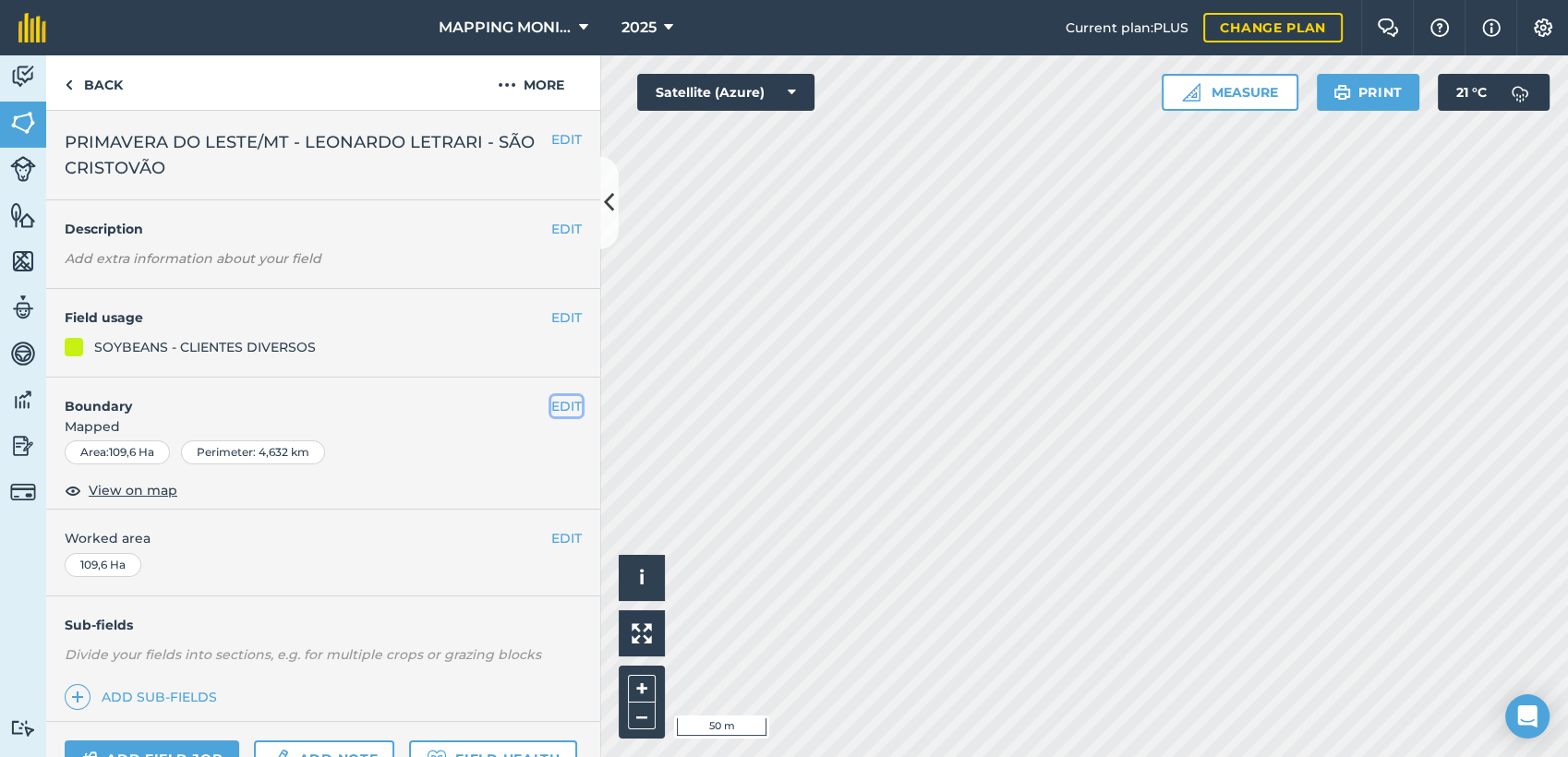
click at [556, 405] on button "EDIT" at bounding box center [567, 406] width 31 height 20
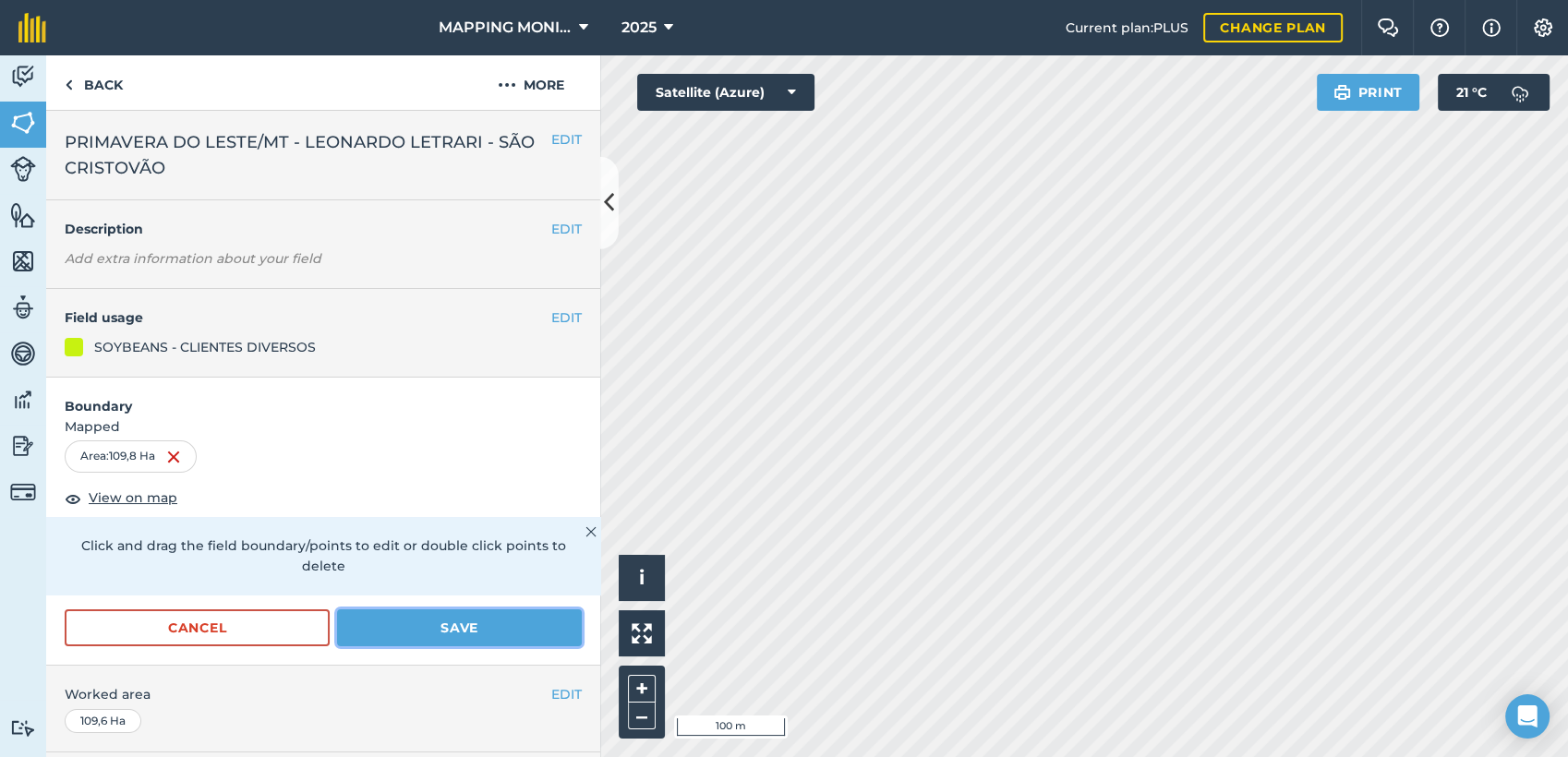
click at [531, 634] on button "Save" at bounding box center [459, 628] width 245 height 37
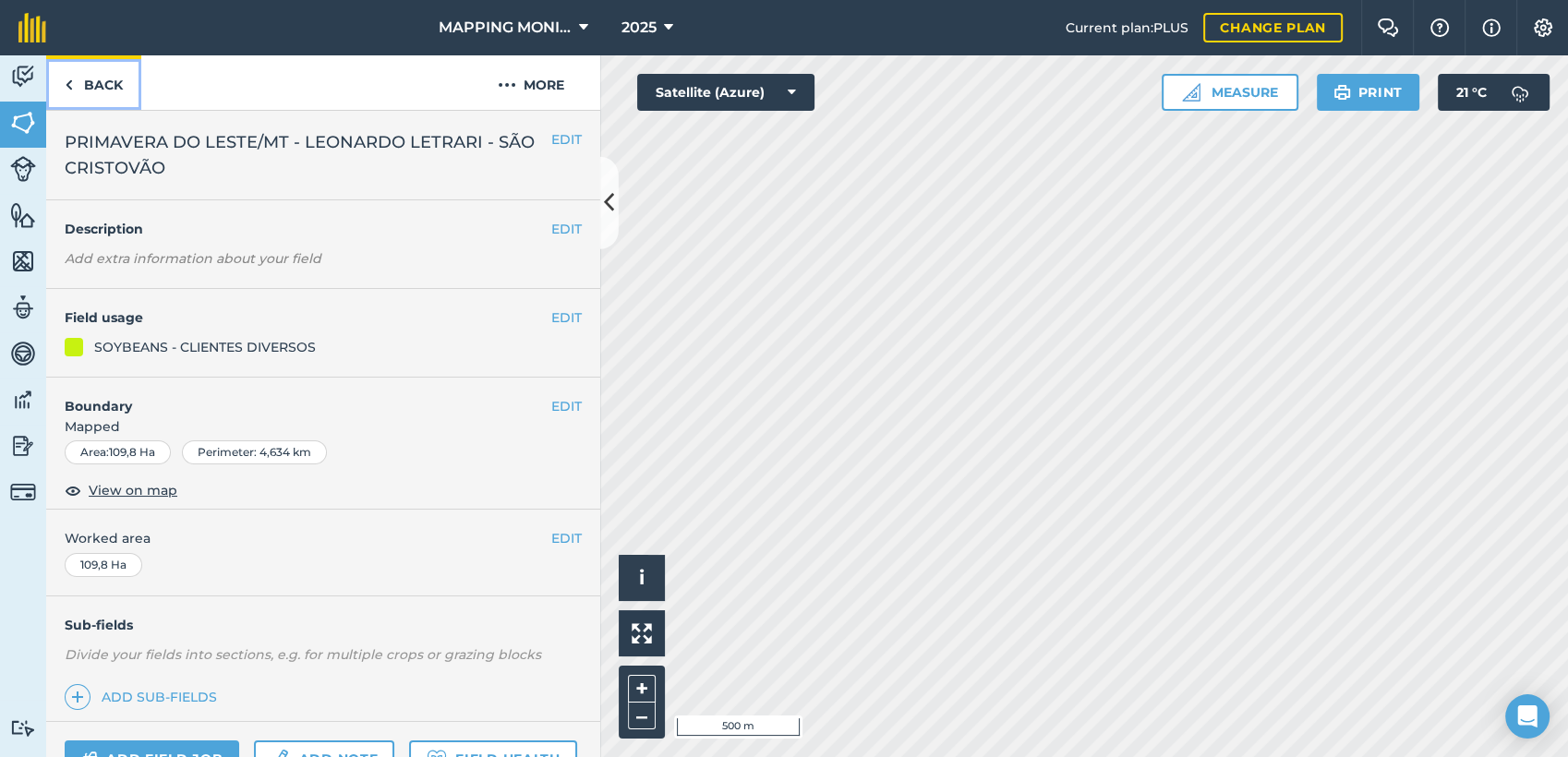
click at [126, 80] on link "Back" at bounding box center [94, 83] width 95 height 55
click at [85, 88] on link "Back" at bounding box center [94, 83] width 95 height 55
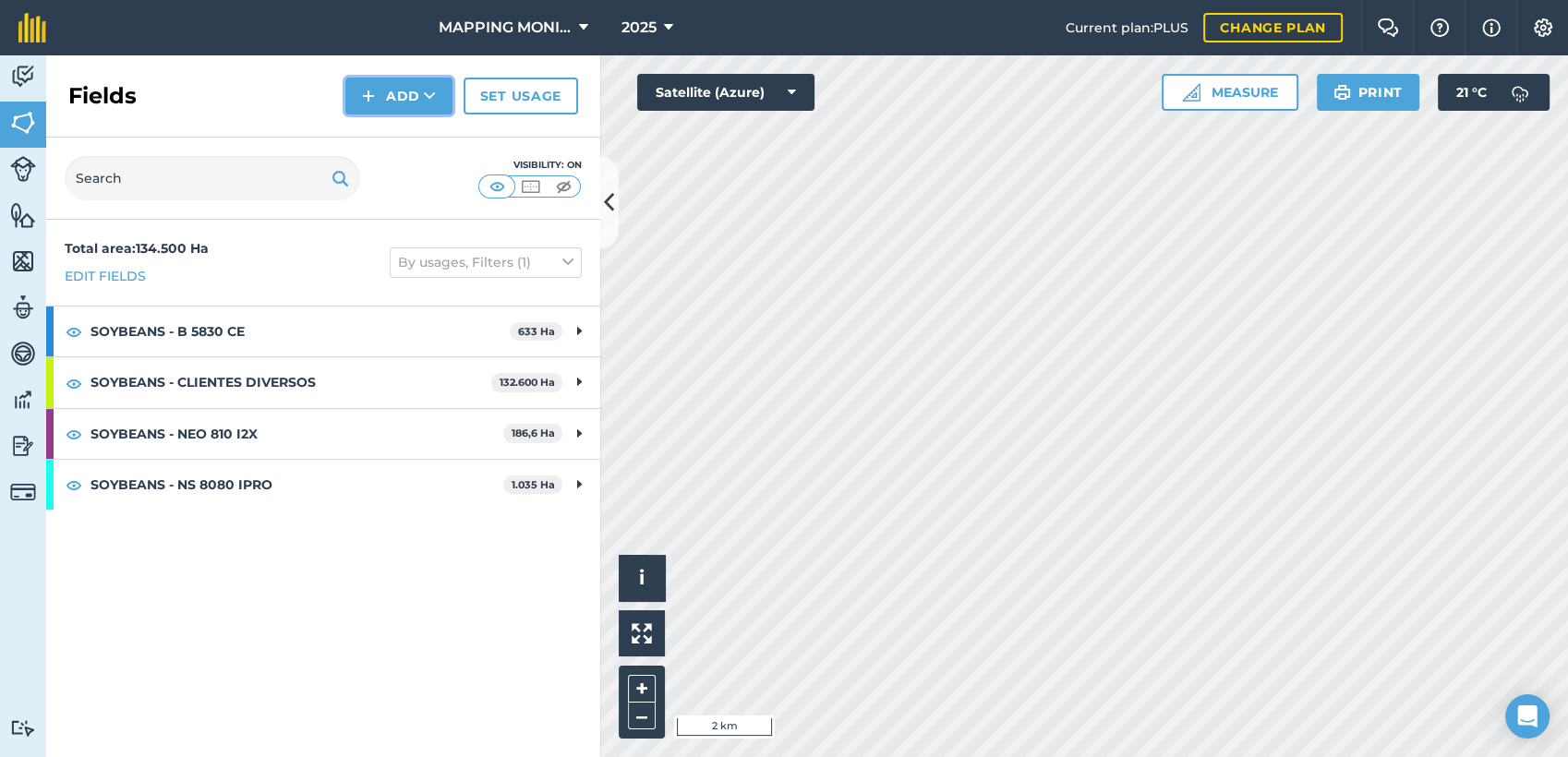
click at [395, 93] on button "Add" at bounding box center [398, 96] width 107 height 37
click at [388, 152] on link "Draw" at bounding box center [398, 138] width 101 height 41
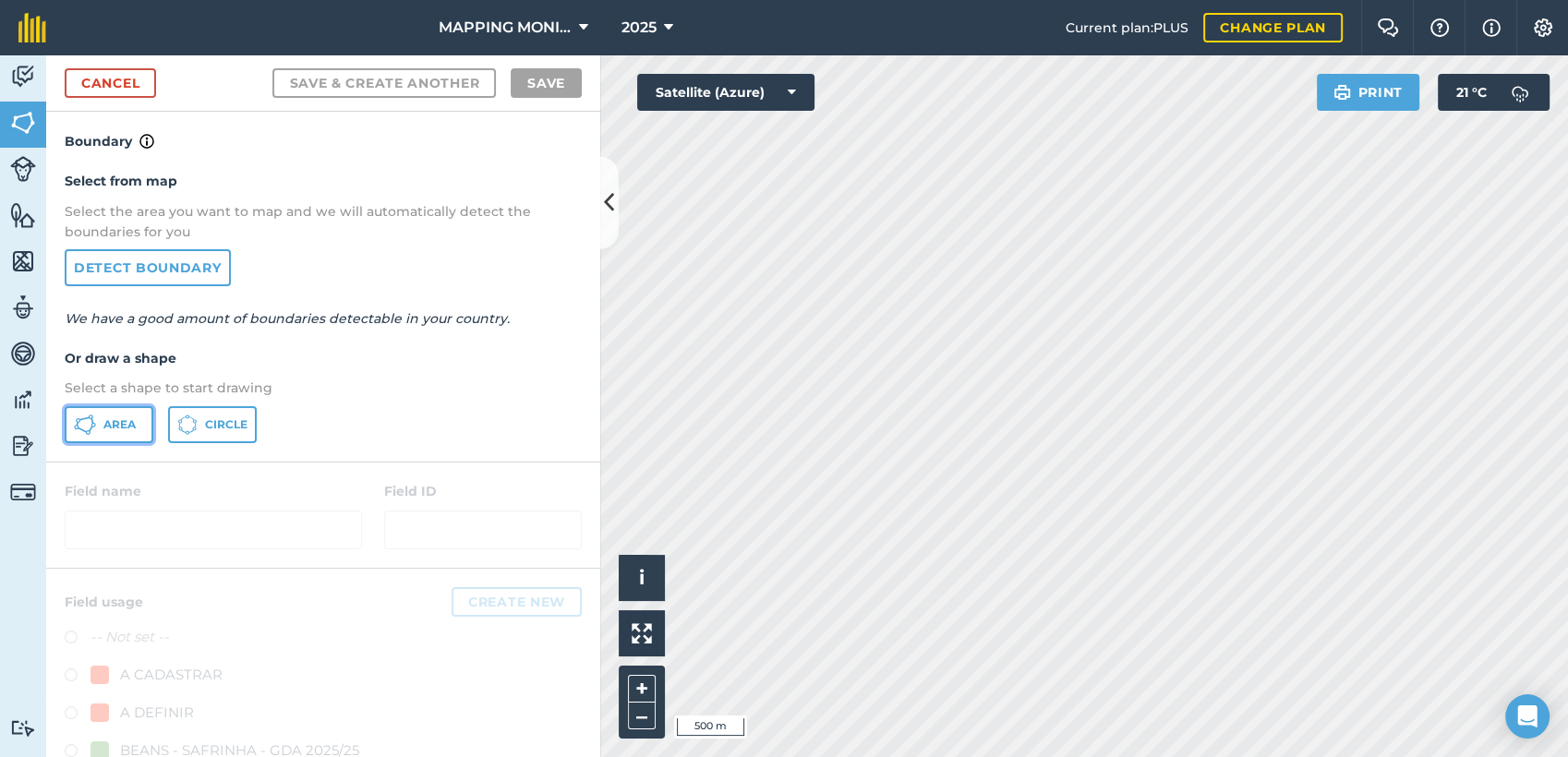
click at [113, 434] on button "Area" at bounding box center [108, 425] width 88 height 37
click at [1182, 756] on html "MAPPING MONITORAMENTO AGRICOLA 2025 Current plan : PLUS Change plan Farm Chat H…" at bounding box center [784, 378] width 1568 height 757
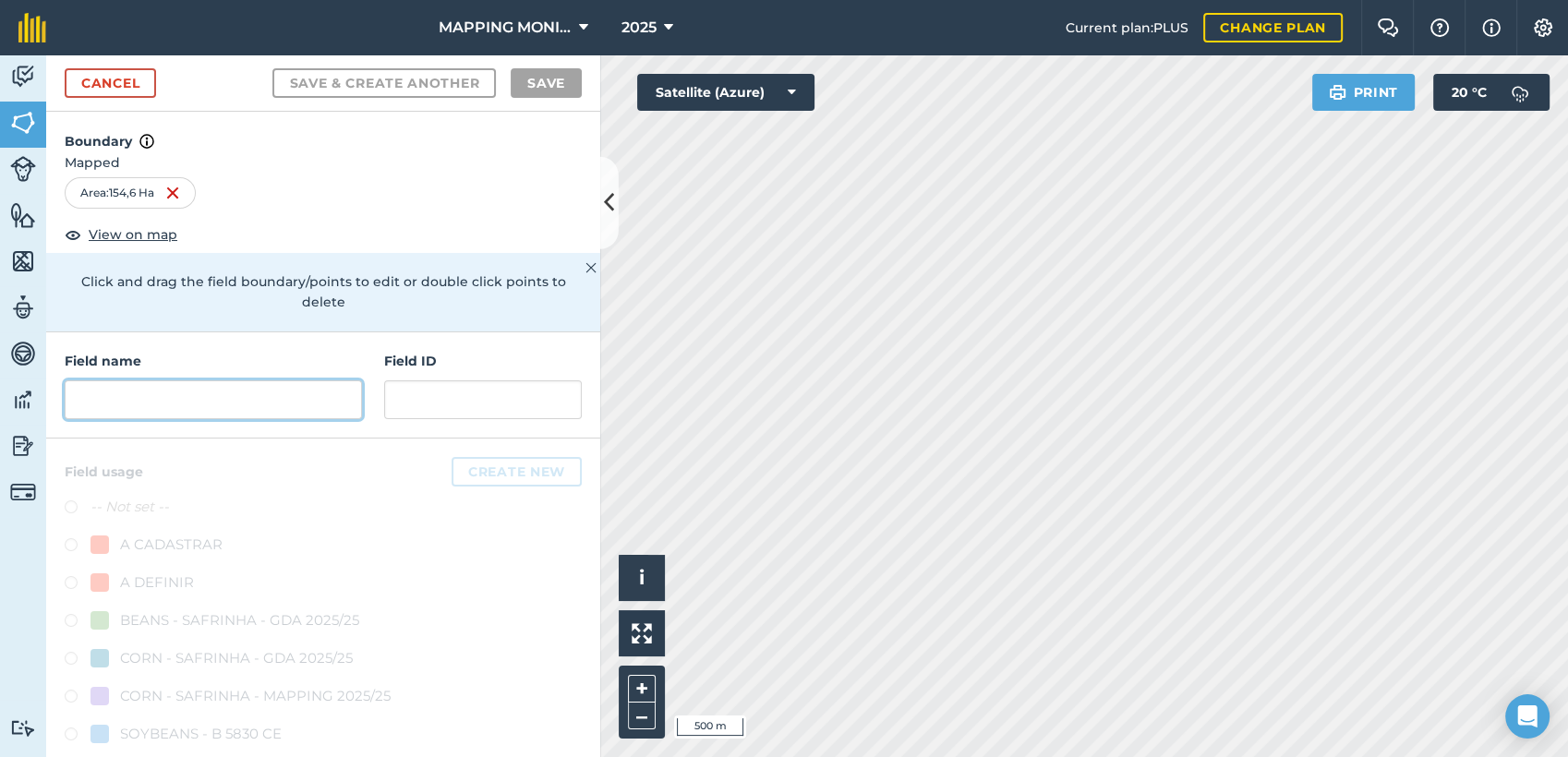
click at [258, 392] on input "text" at bounding box center [213, 400] width 298 height 39
paste input "PRIMAVERA DO LESTE/MT - LEONARDO LETRARI - SÃO CRISTOVÃO"
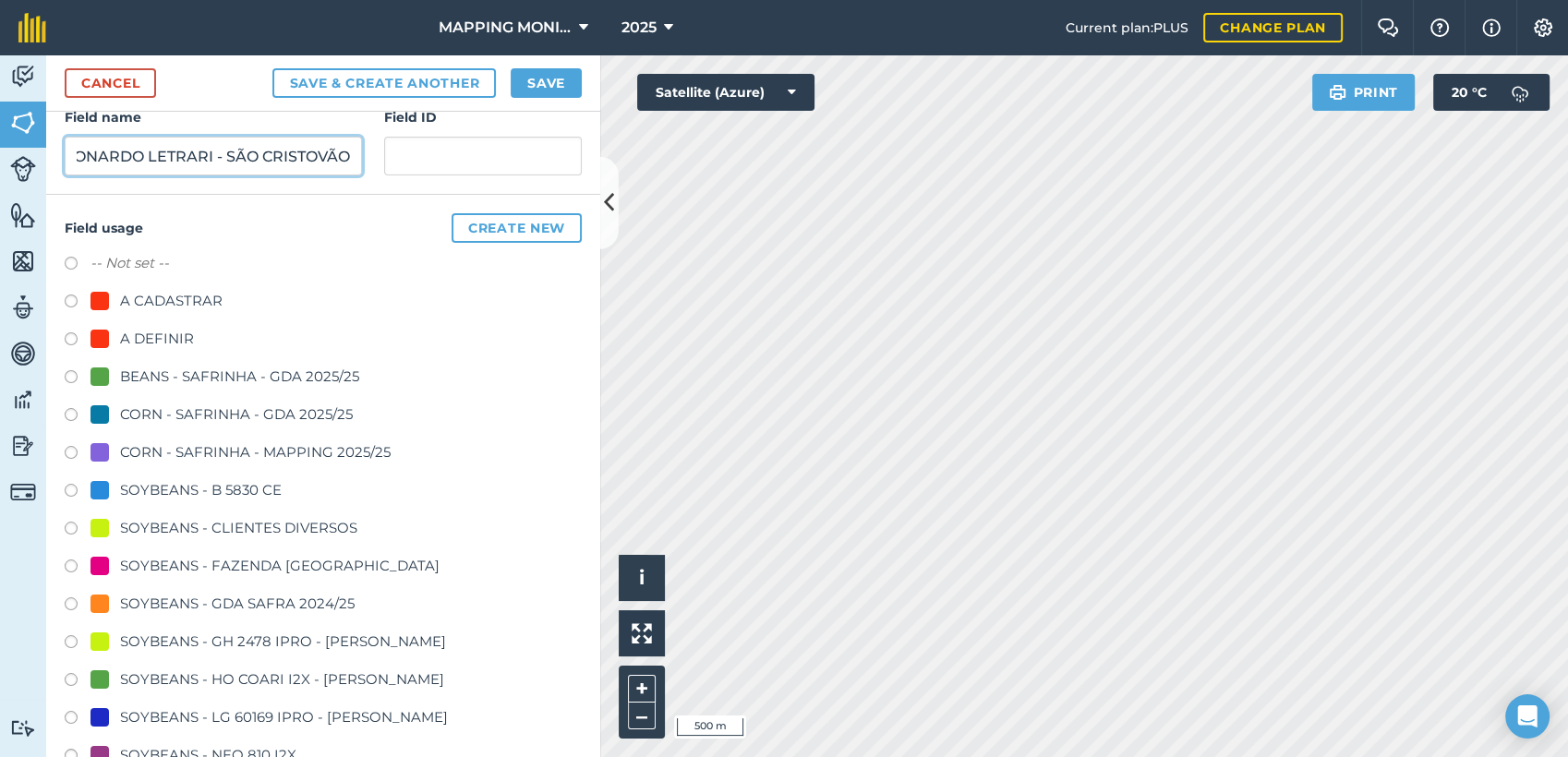
scroll to position [308, 0]
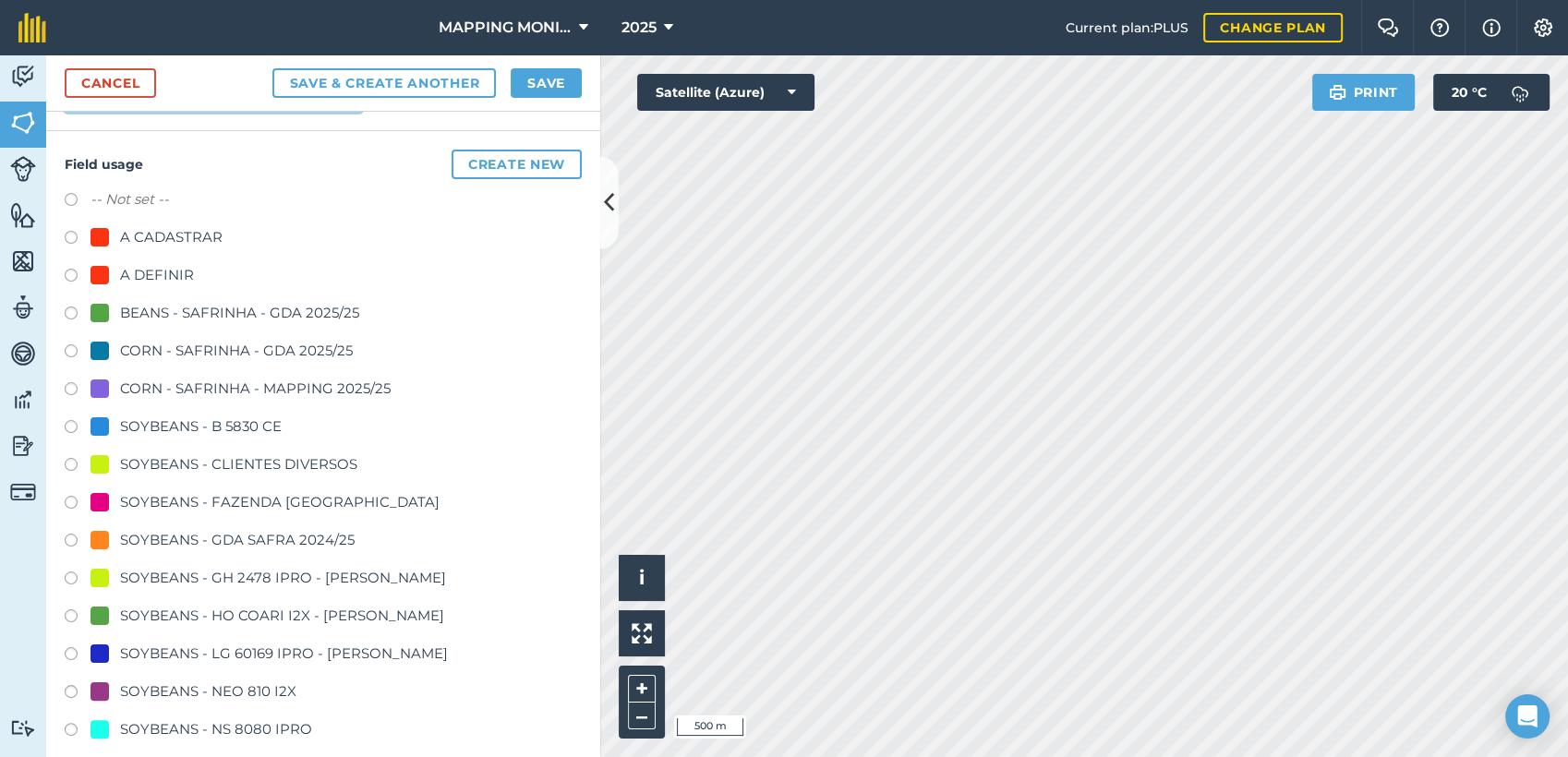
type input "PRIMAVERA DO LESTE/MT - LEONARDO LETRARI - SÃO CRISTOVÃO"
click at [236, 461] on div "SOYBEANS - CLIENTES DIVERSOS" at bounding box center [238, 464] width 237 height 22
radio input "true"
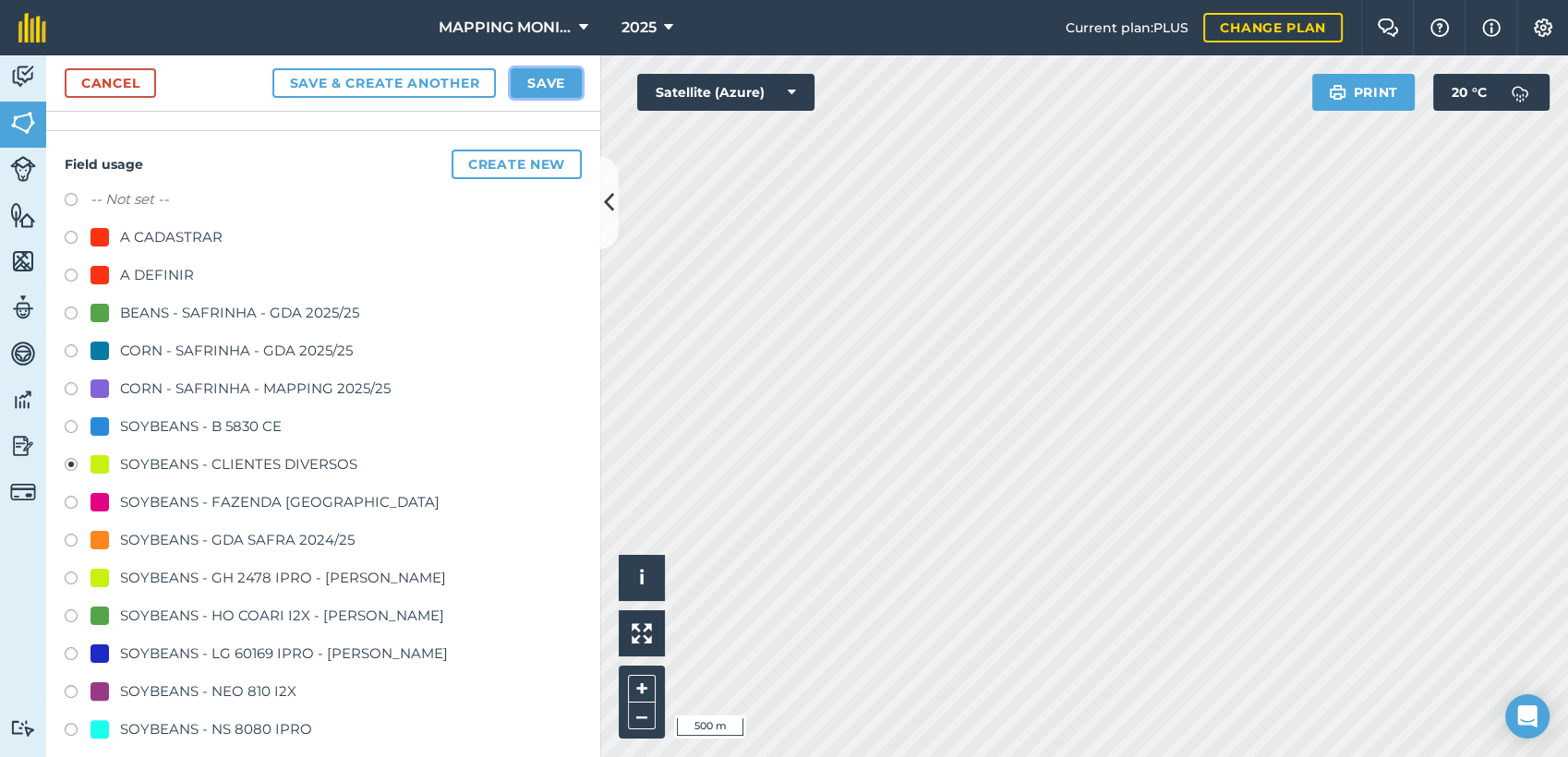
click at [529, 84] on button "Save" at bounding box center [546, 83] width 71 height 30
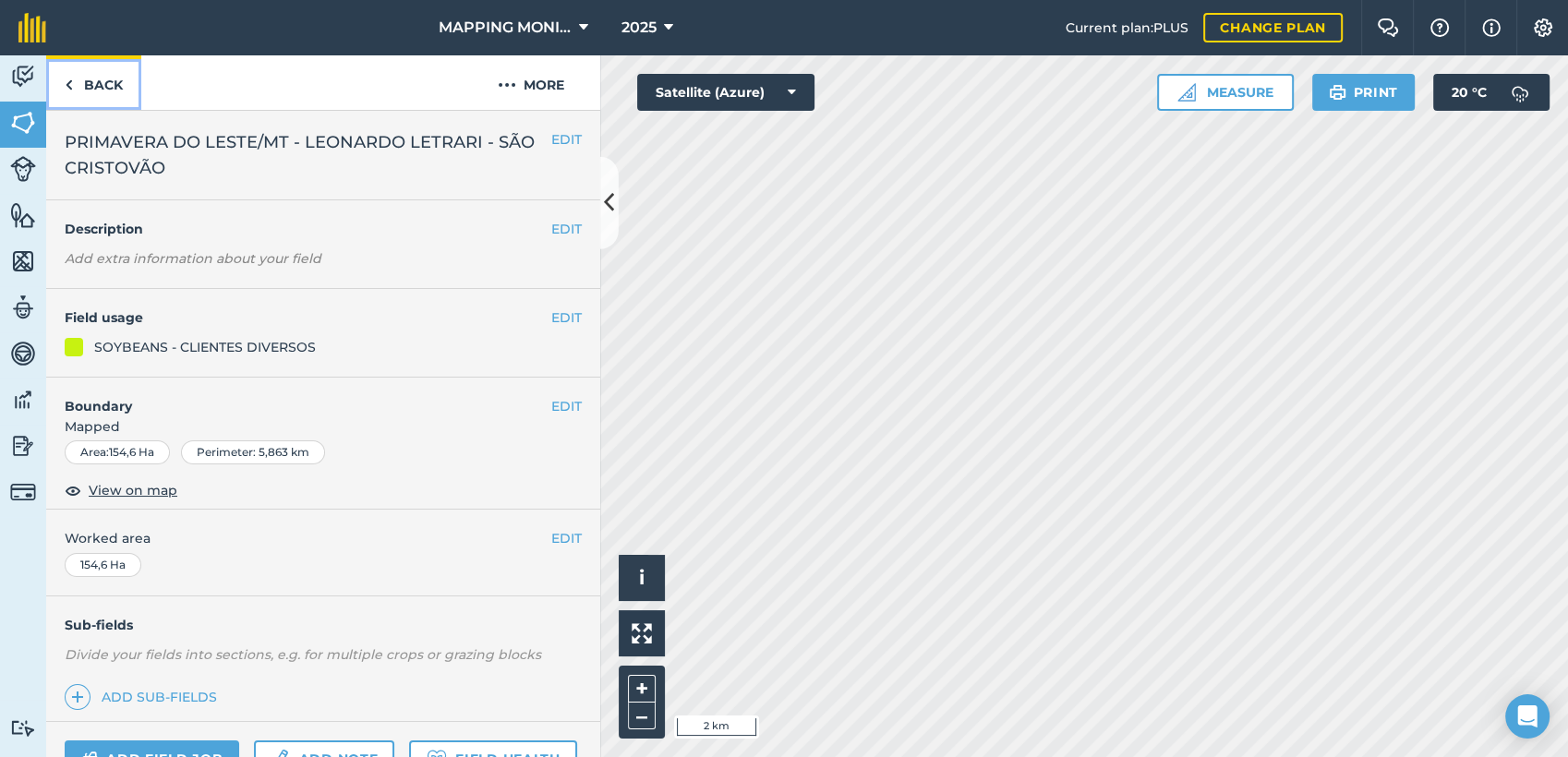
click at [96, 85] on link "Back" at bounding box center [94, 83] width 95 height 55
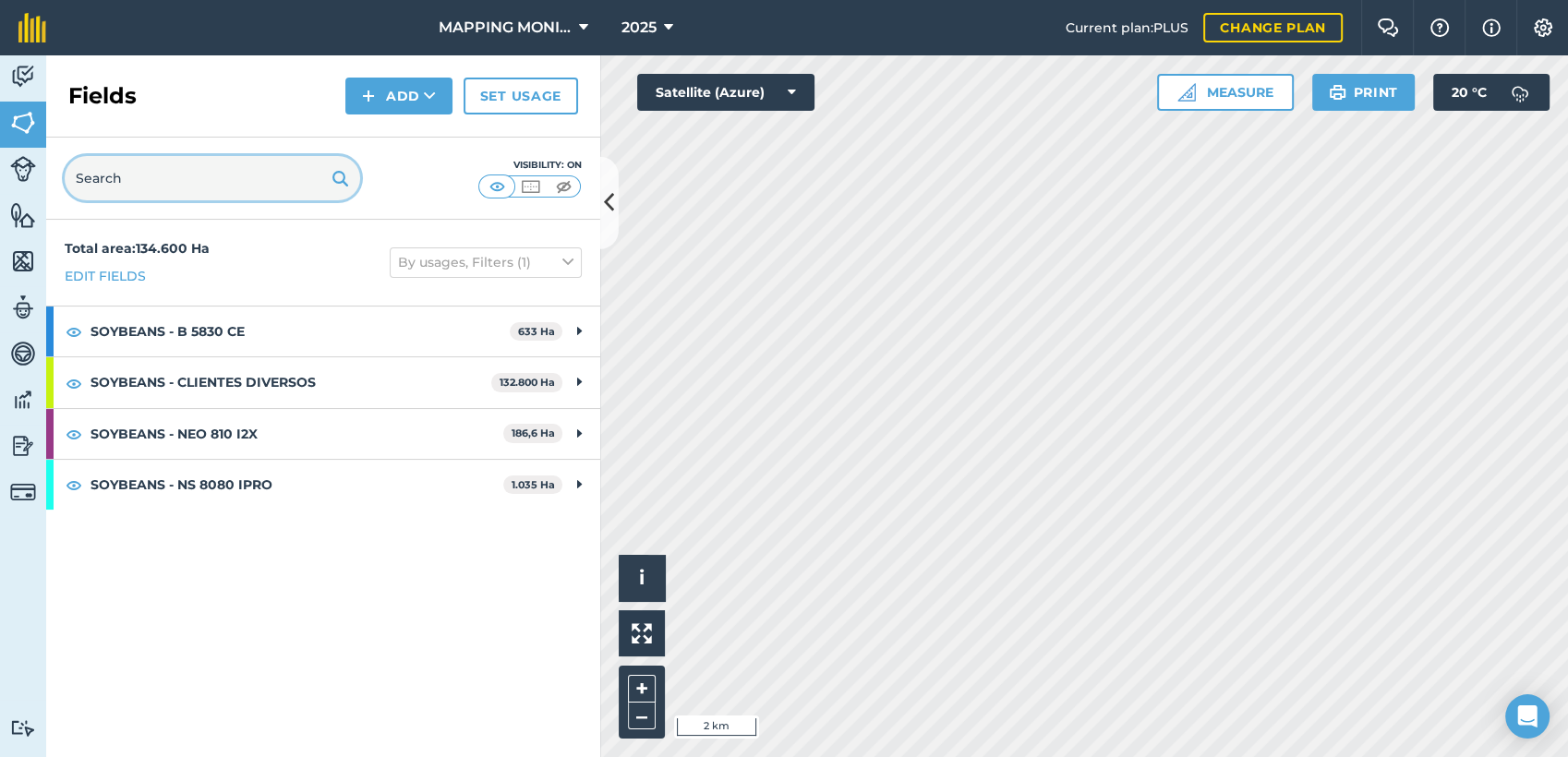
click at [174, 181] on input "text" at bounding box center [212, 179] width 296 height 45
paste input "PRIMAVERA DO LESTE/MT - LEONARDO LETRARI - SÃO CRISTOVÃO"
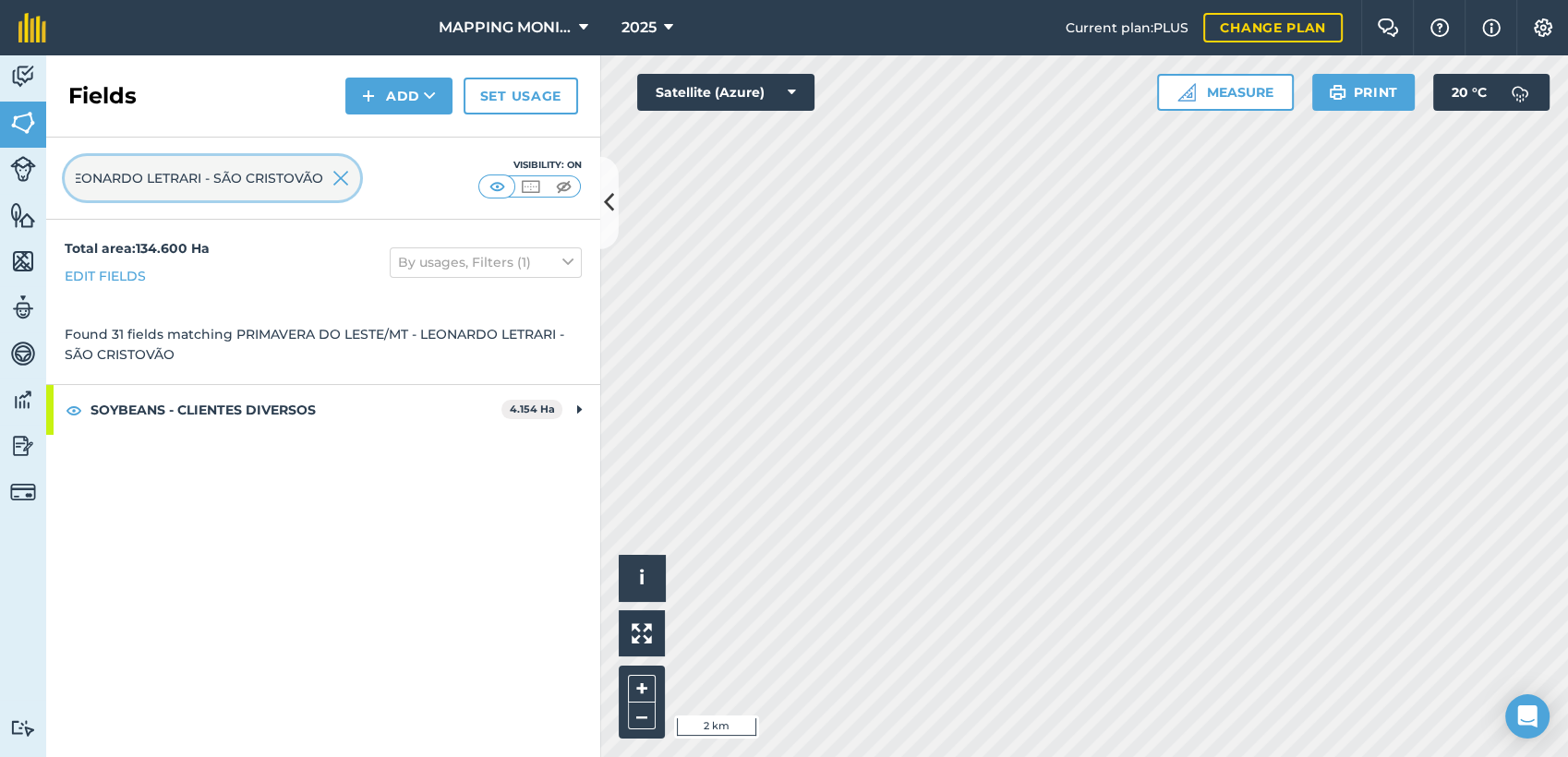
type input "PRIMAVERA DO LESTE/MT - LEONARDO LETRARI - SÃO CRISTOVÃO"
click at [337, 181] on img at bounding box center [341, 179] width 17 height 22
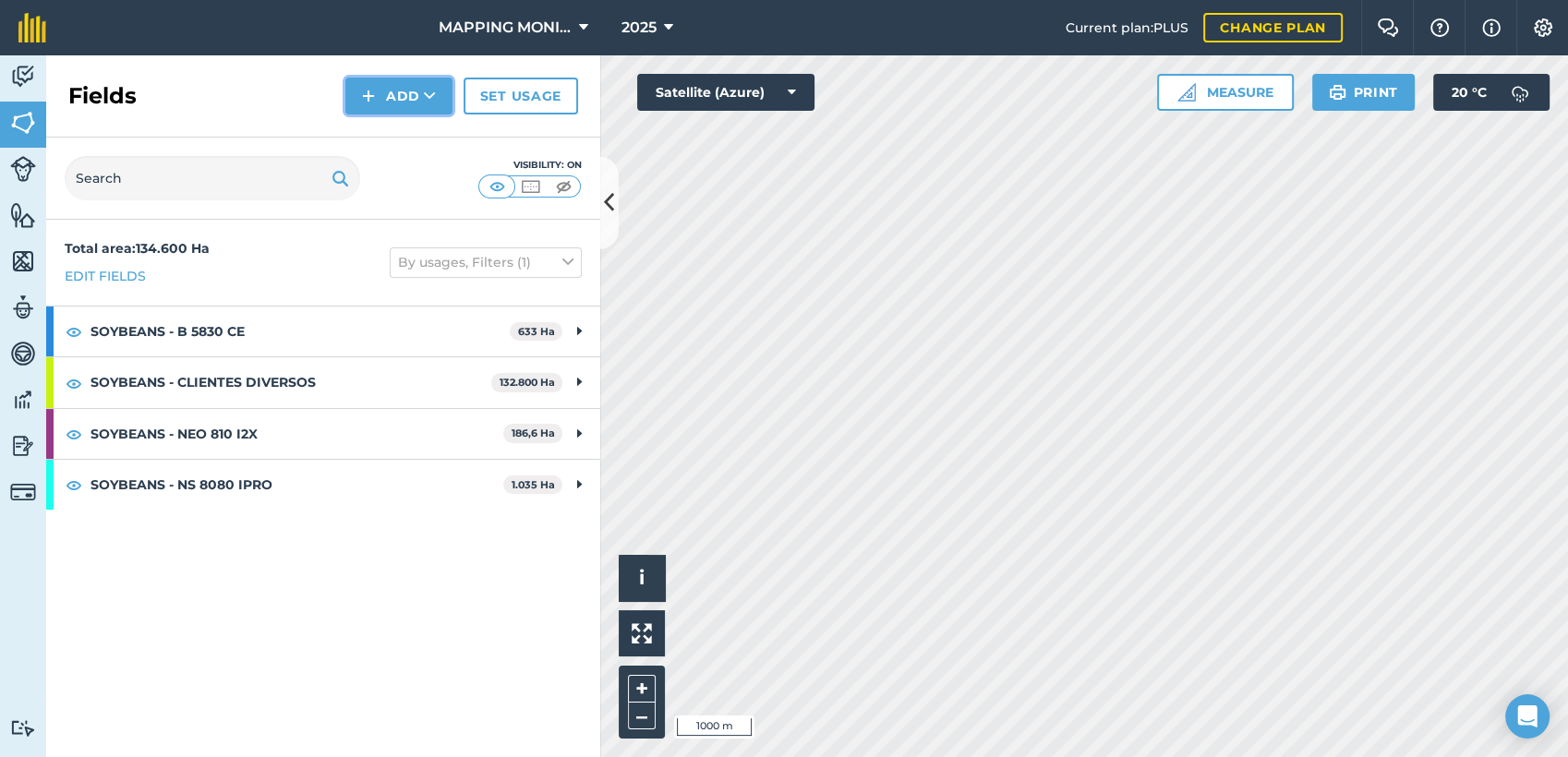
click at [429, 113] on button "Add" at bounding box center [398, 96] width 107 height 37
click at [378, 135] on link "Draw" at bounding box center [398, 138] width 101 height 41
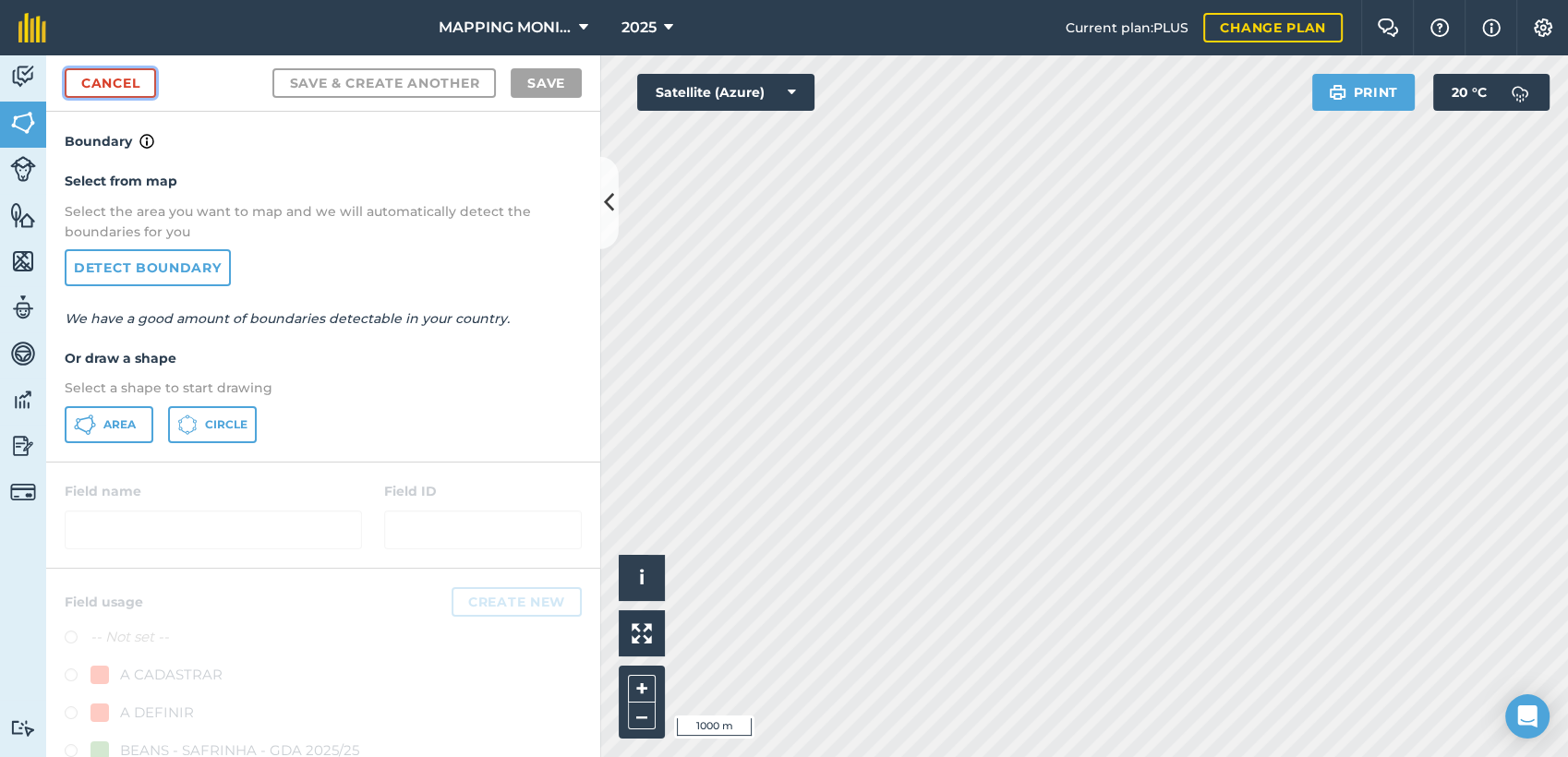
click at [125, 81] on link "Cancel" at bounding box center [110, 83] width 91 height 30
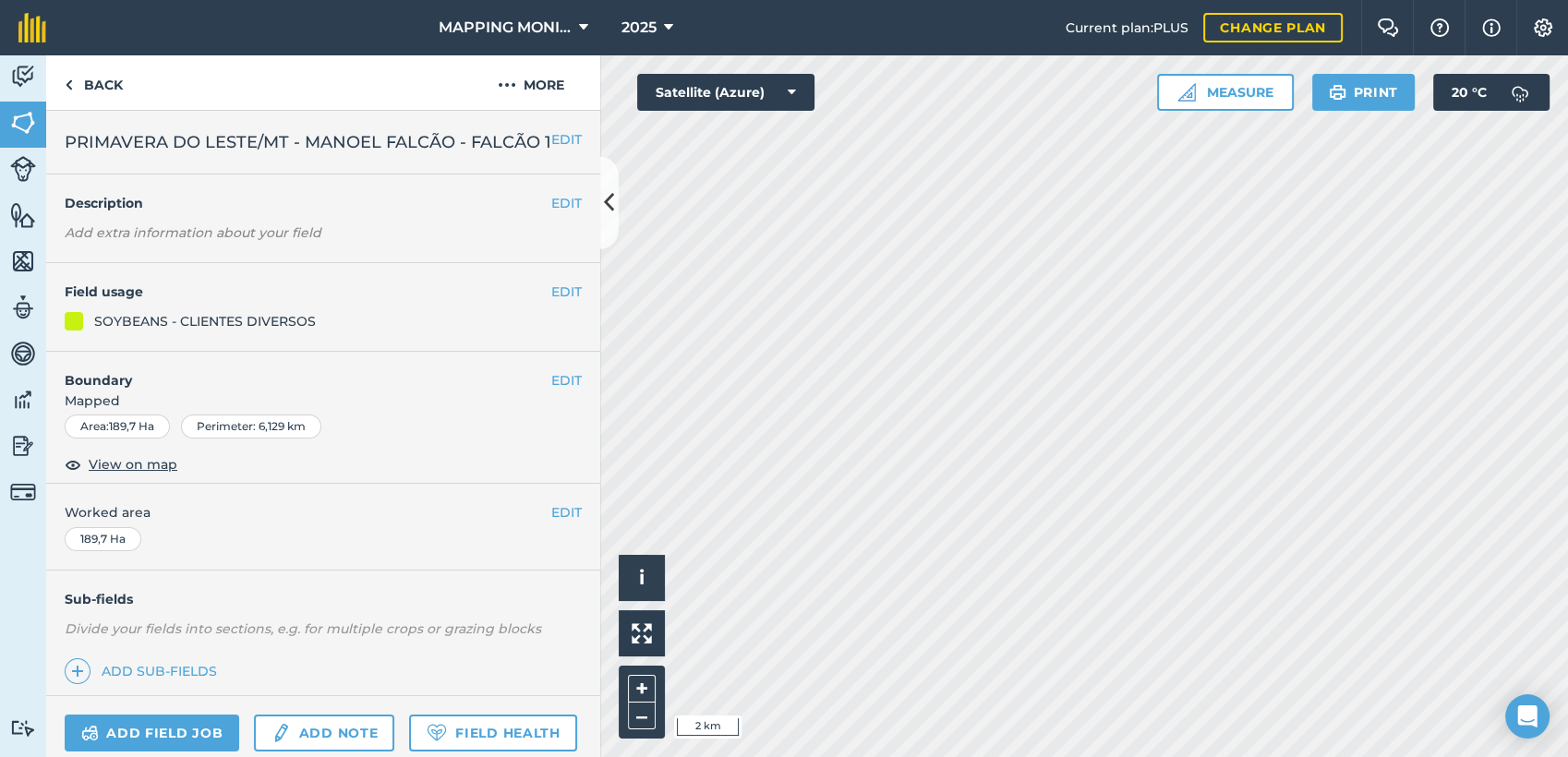
click at [430, 140] on span "PRIMAVERA DO LESTE/MT - MANOEL FALCÃO - FALCÃO 1" at bounding box center [307, 142] width 487 height 26
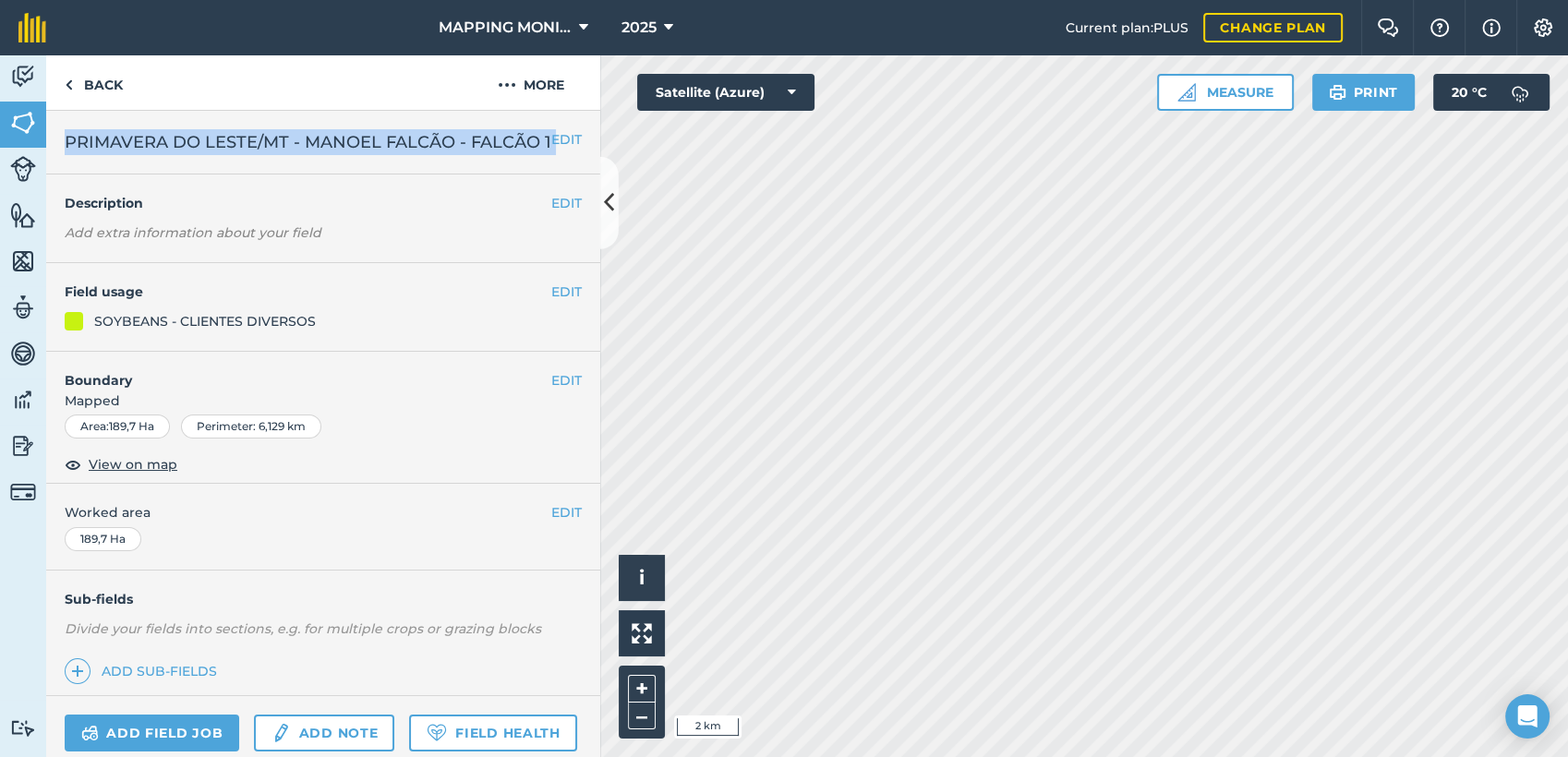
click at [430, 140] on span "PRIMAVERA DO LESTE/MT - MANOEL FALCÃO - FALCÃO 1" at bounding box center [307, 142] width 487 height 26
copy div "PRIMAVERA DO LESTE/MT - MANOEL FALCÃO - FALCÃO 1 EDIT"
click at [90, 80] on link "Back" at bounding box center [94, 83] width 95 height 55
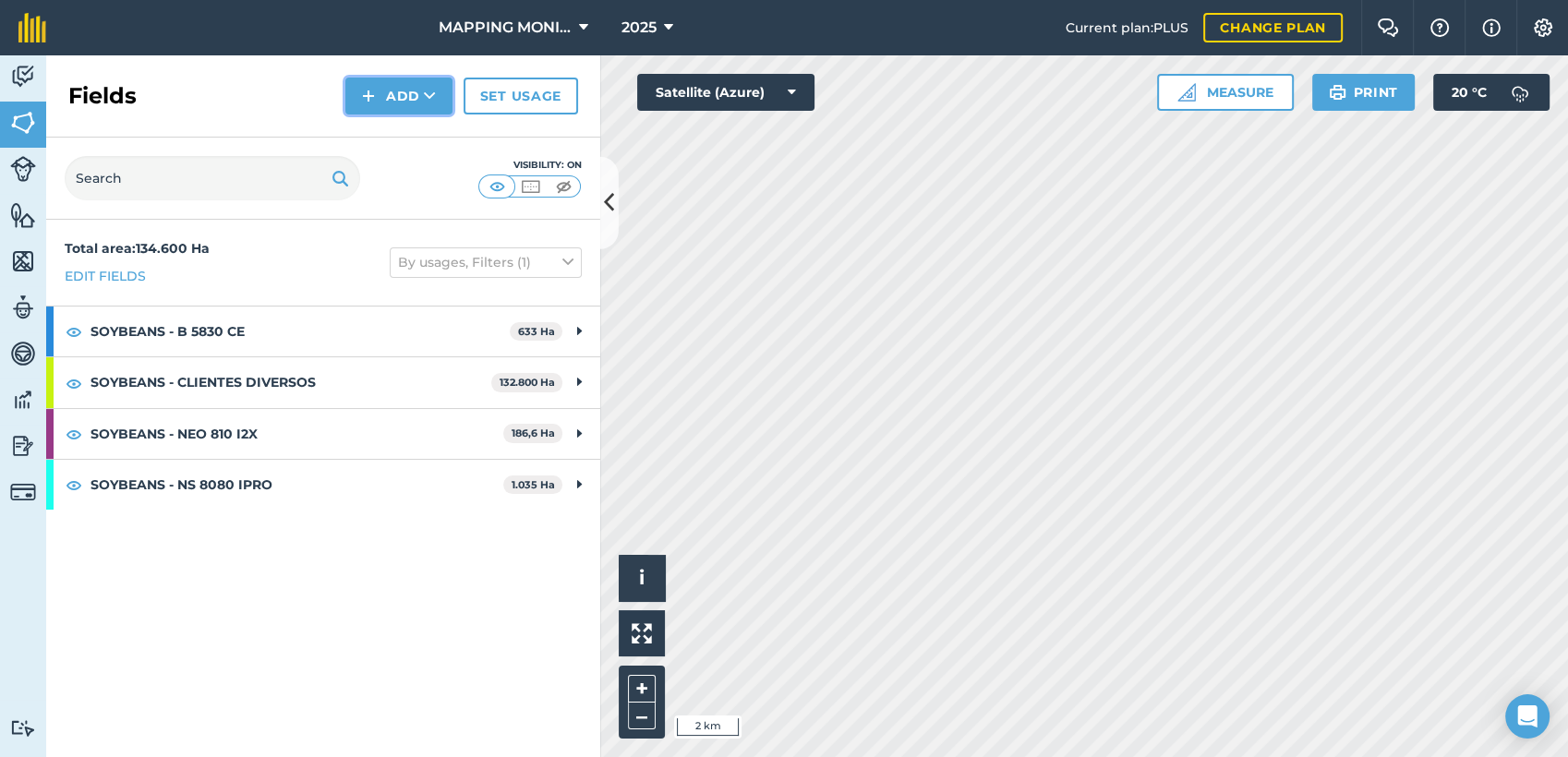
click at [422, 92] on button "Add" at bounding box center [398, 96] width 107 height 37
click at [418, 135] on link "Draw" at bounding box center [398, 138] width 101 height 41
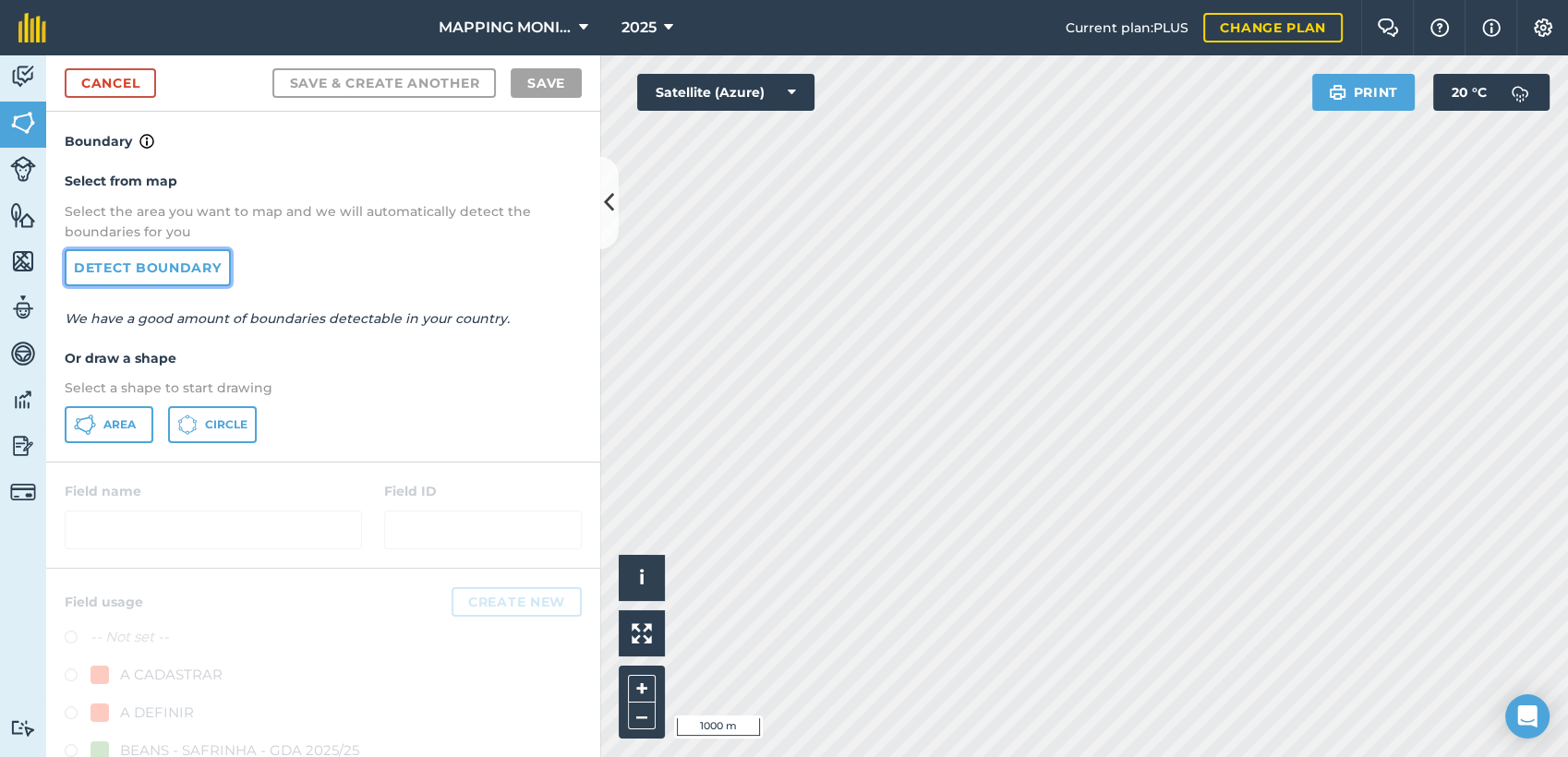
click at [192, 260] on link "Detect boundary" at bounding box center [147, 268] width 167 height 37
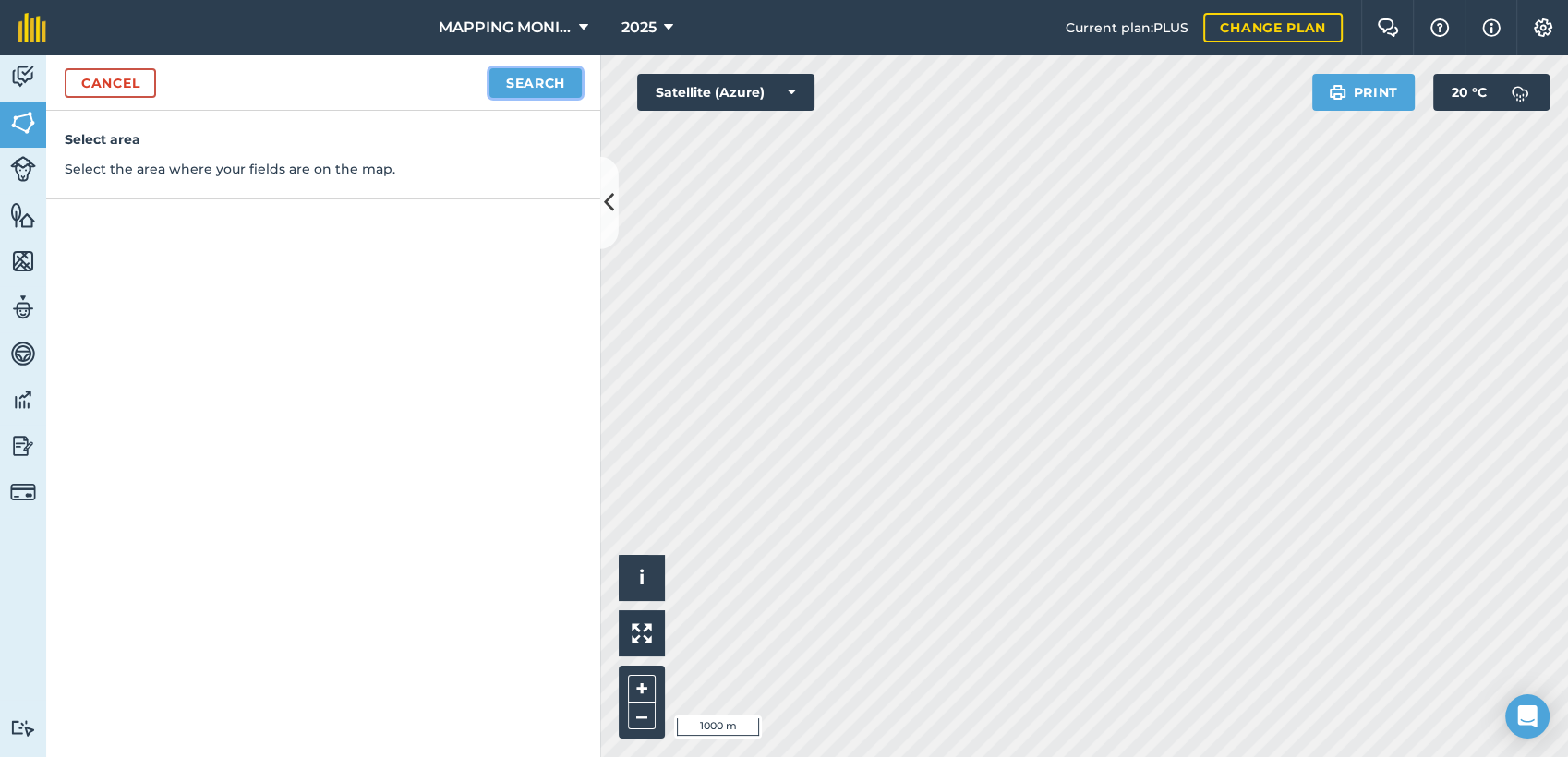
click at [509, 70] on button "Search" at bounding box center [535, 83] width 92 height 30
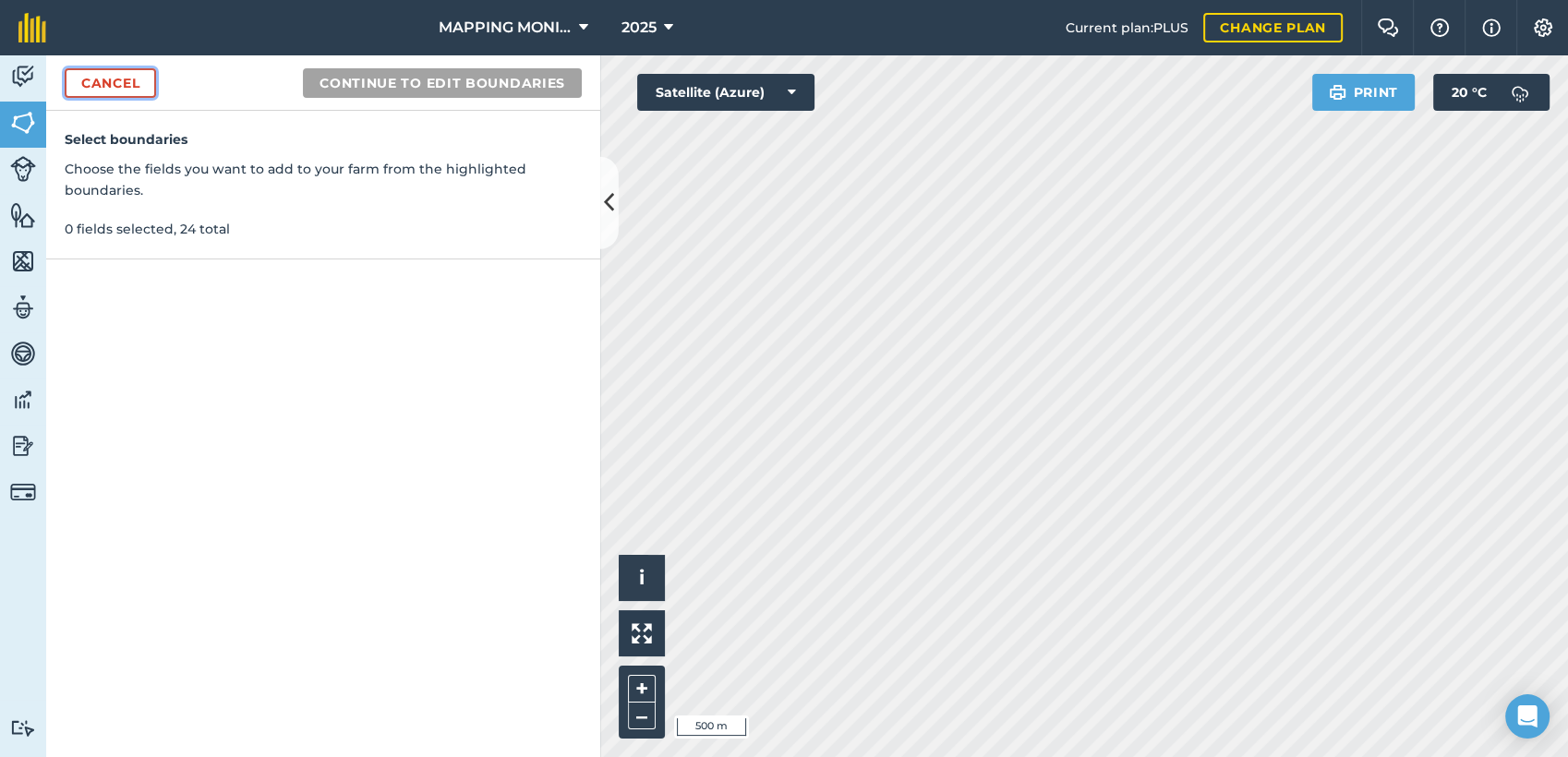
click at [106, 77] on link "Cancel" at bounding box center [110, 83] width 91 height 30
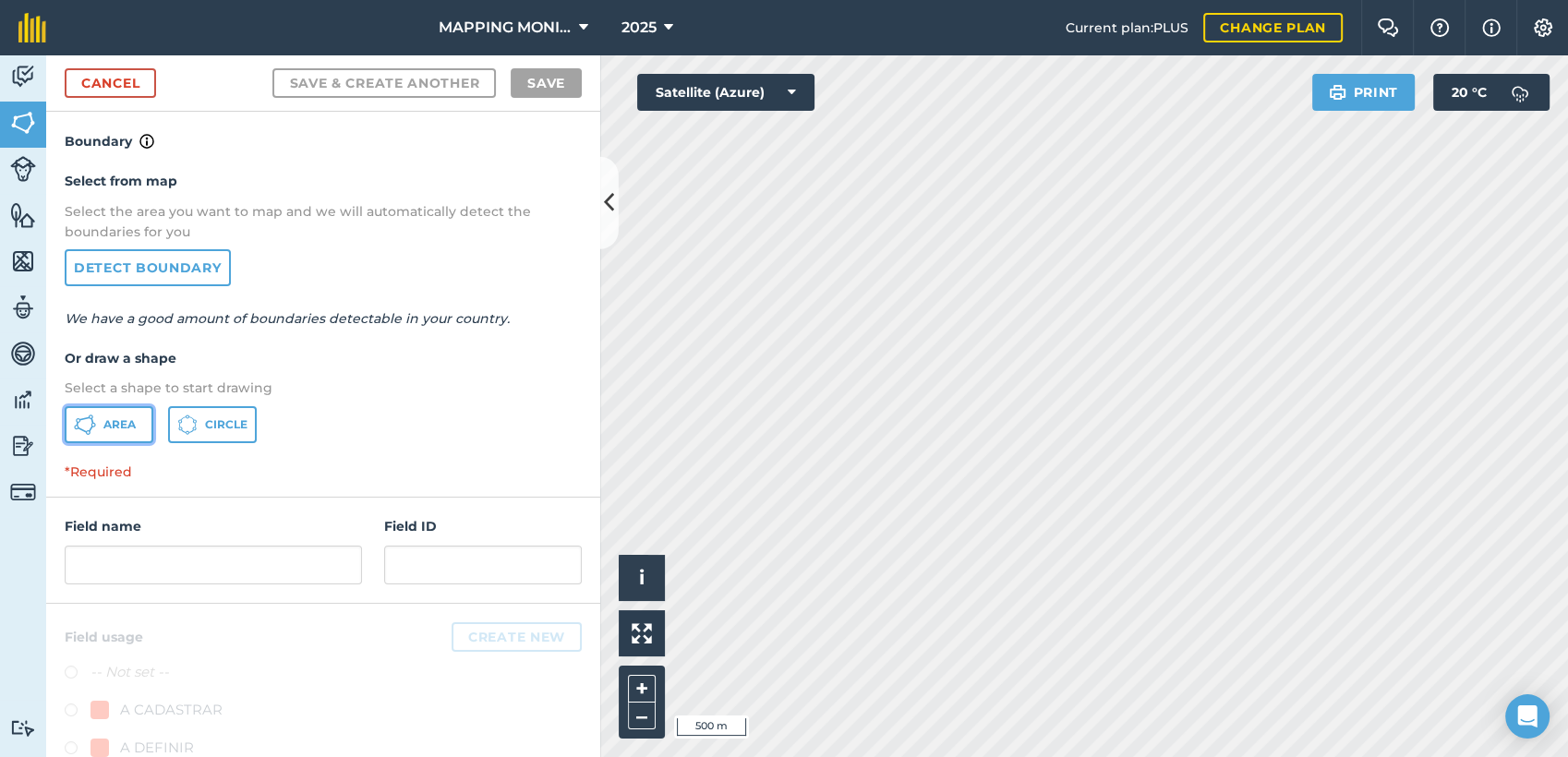
click at [132, 414] on button "Area" at bounding box center [108, 425] width 88 height 37
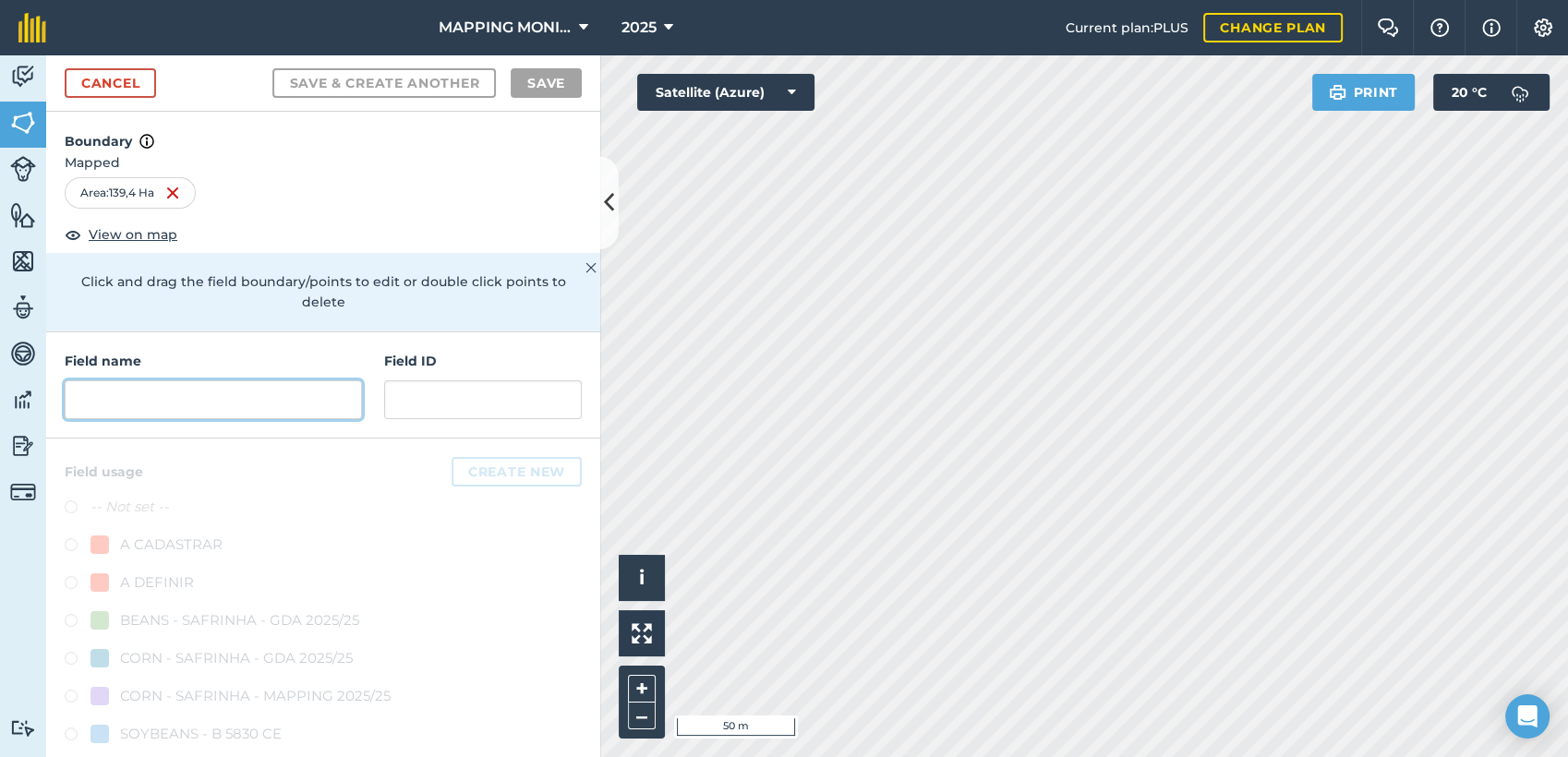
click at [242, 410] on input "text" at bounding box center [213, 400] width 298 height 39
paste input "PRIMAVERA DO LESTE/MT - MANOEL FALCÃO - FALCÃO 1"
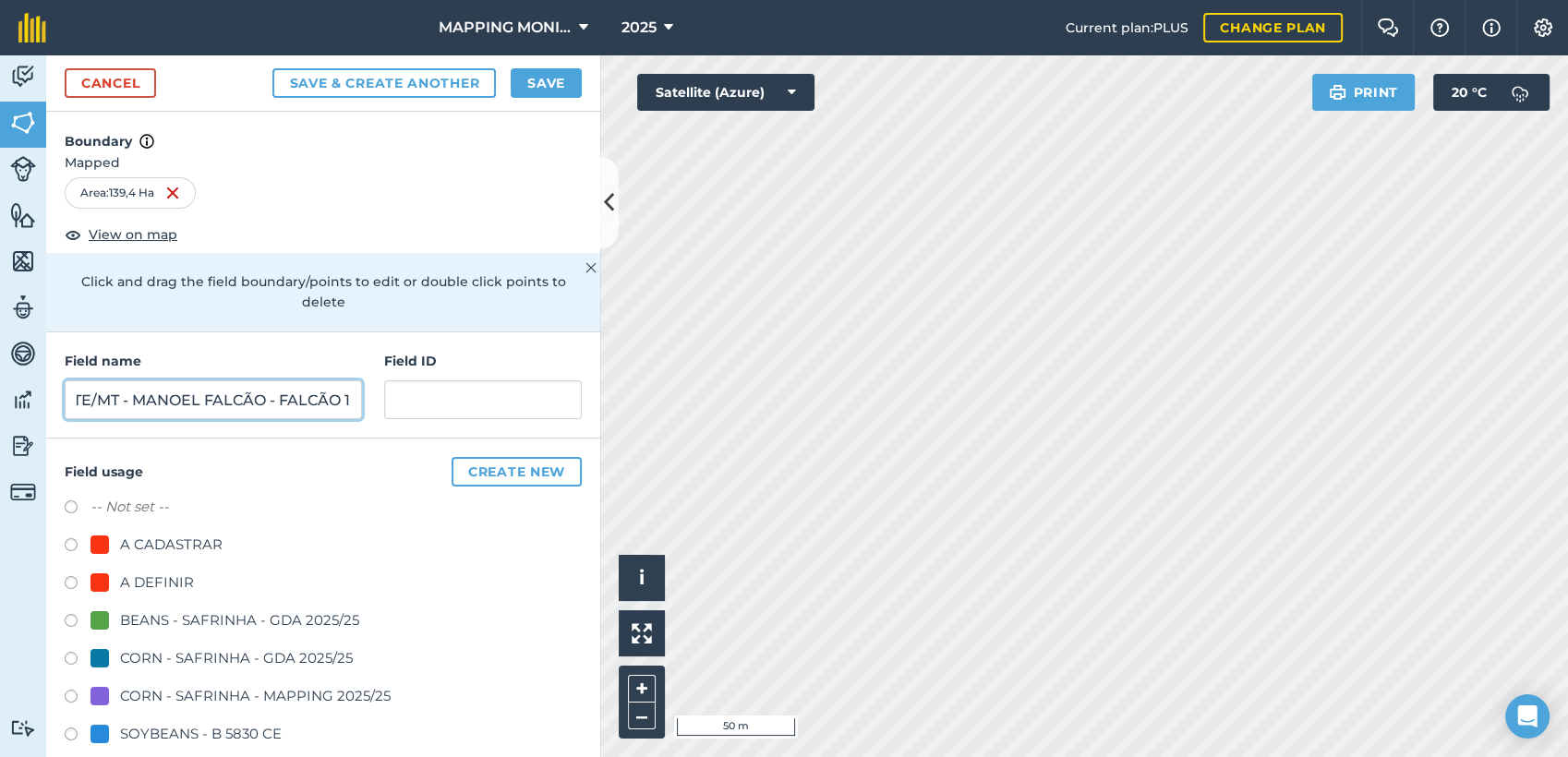
scroll to position [0, 168]
drag, startPoint x: 332, startPoint y: 396, endPoint x: 369, endPoint y: 400, distance: 37.2
click at [369, 400] on div "Field name PRIMAVERA DO LESTE/MT - MANOEL FALCÃO - FALCÃO 1 Field ID" at bounding box center [324, 385] width 555 height 106
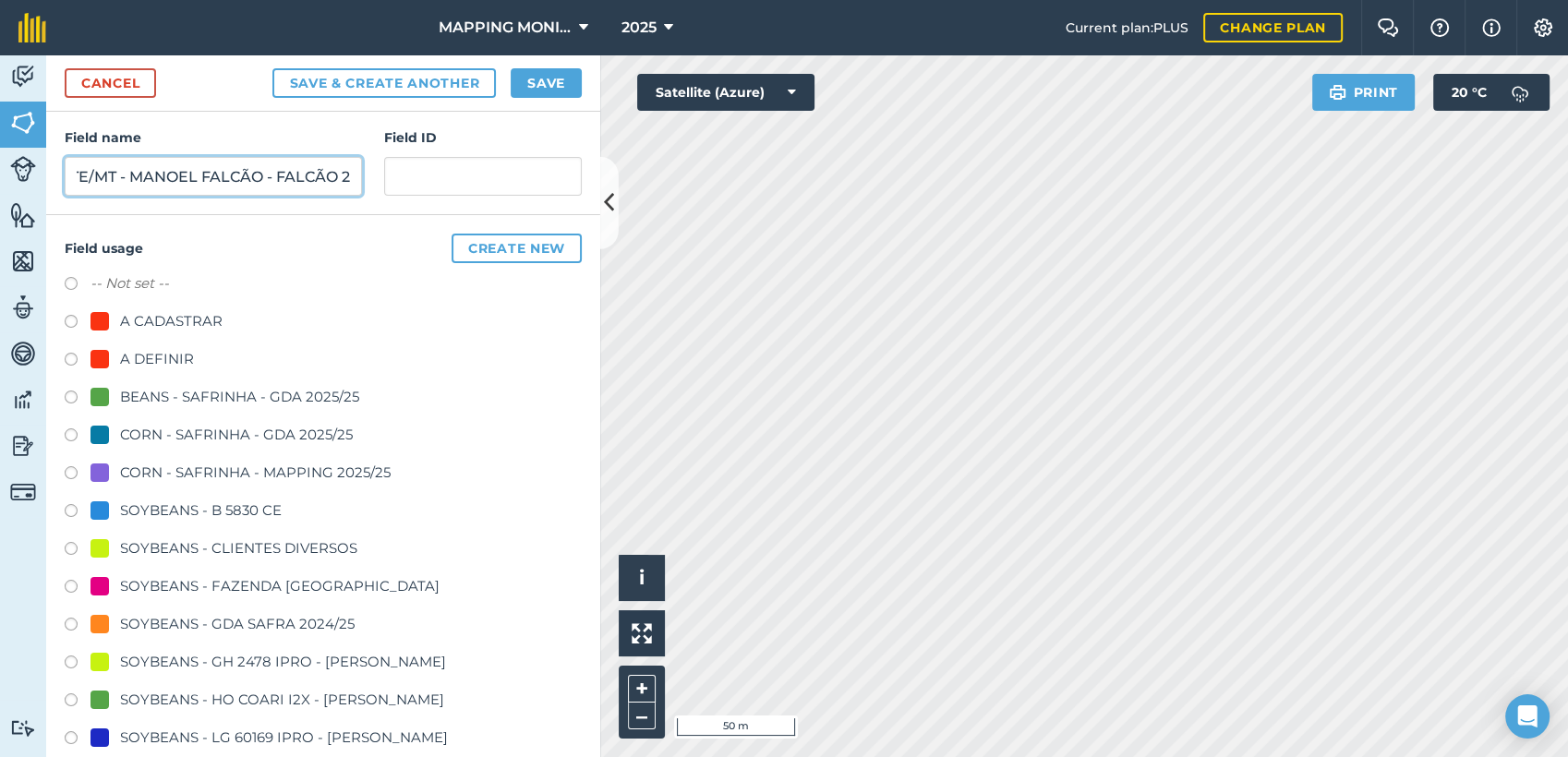
scroll to position [308, 0]
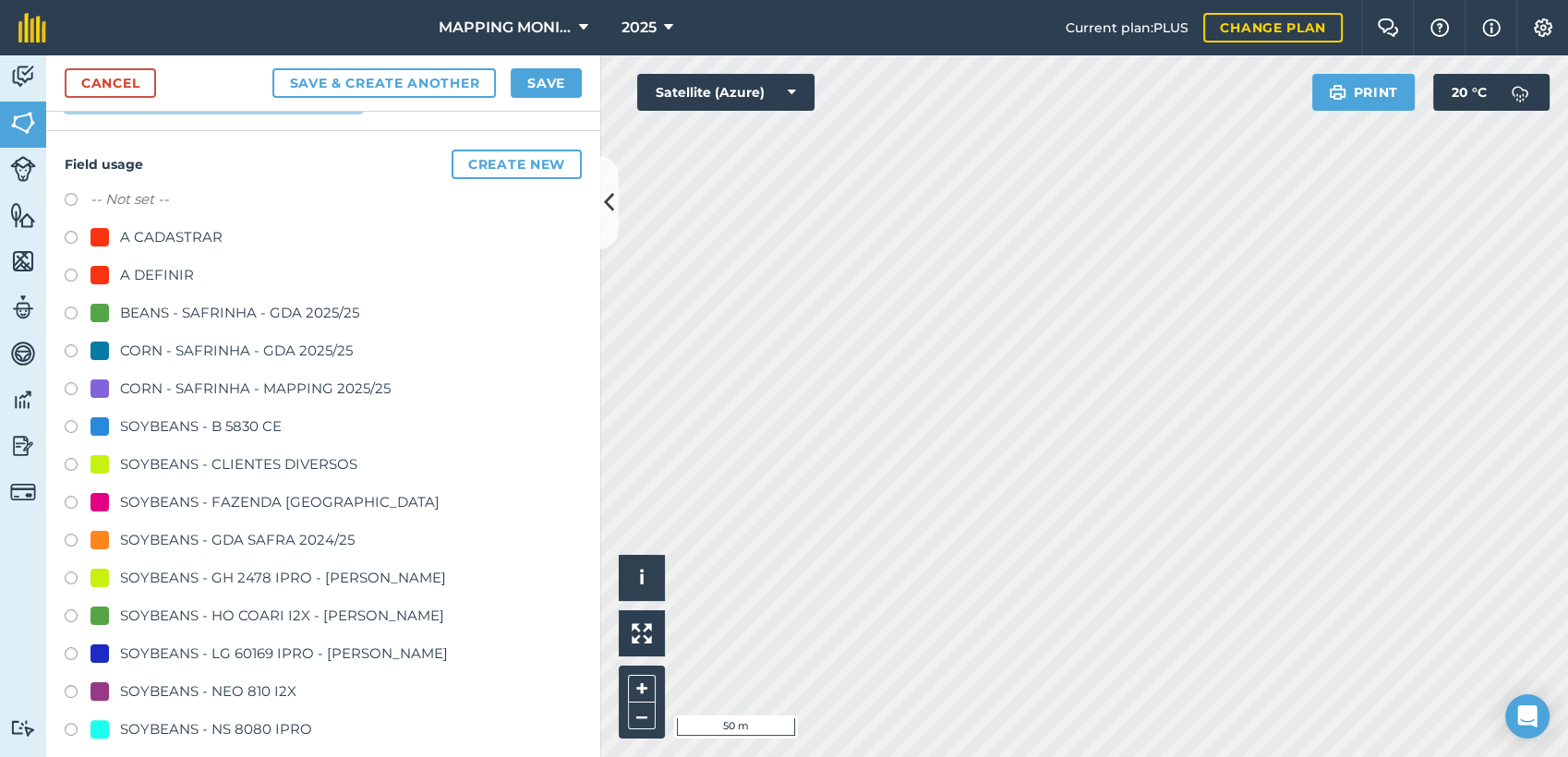
type input "PRIMAVERA DO LESTE/MT - MANOEL FALCÃO - FALCÃO 2"
click at [227, 465] on div "SOYBEANS - CLIENTES DIVERSOS" at bounding box center [238, 464] width 237 height 22
radio input "true"
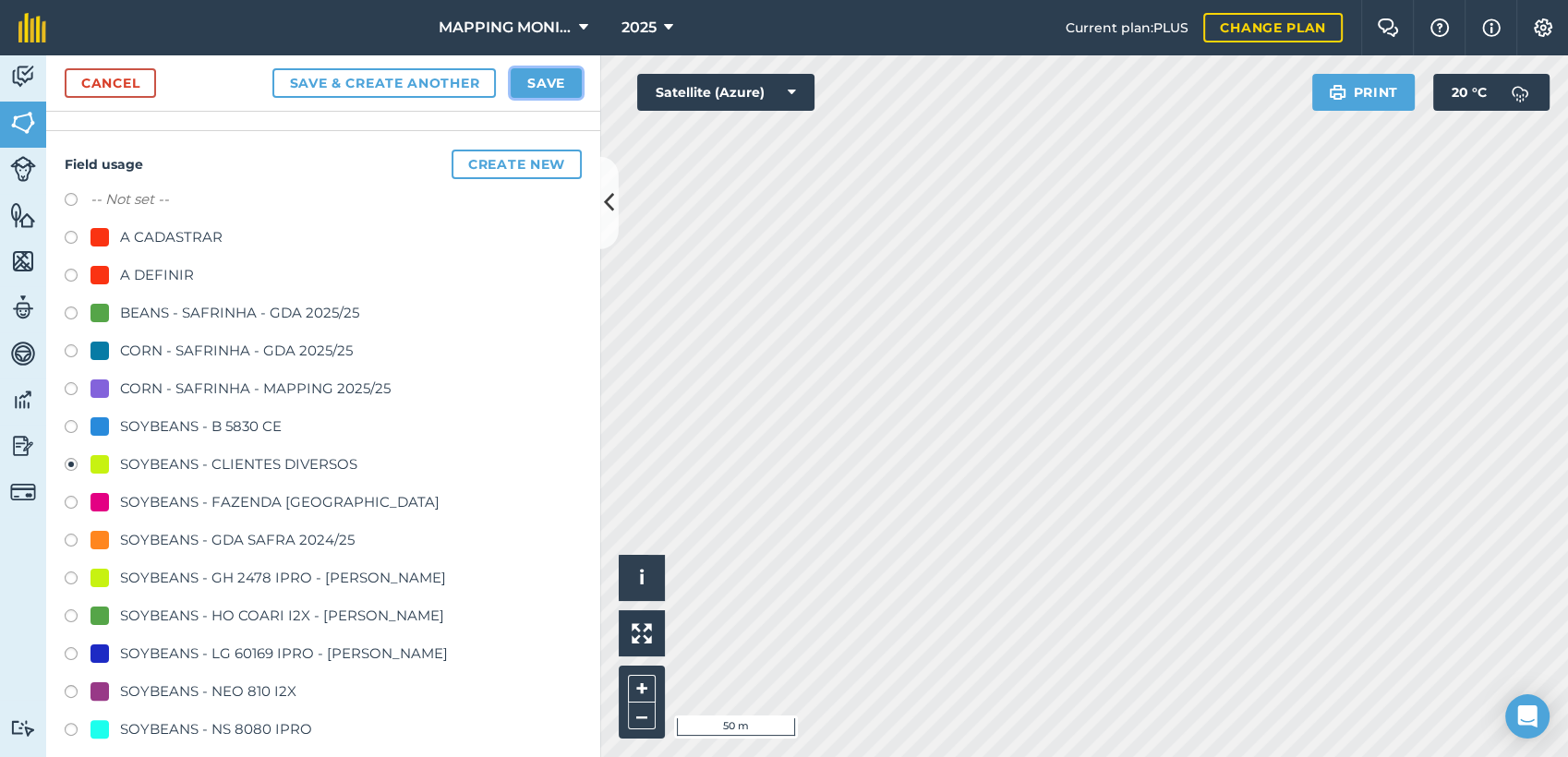
drag, startPoint x: 574, startPoint y: 73, endPoint x: 596, endPoint y: 100, distance: 34.8
click at [575, 73] on button "Save" at bounding box center [546, 83] width 71 height 30
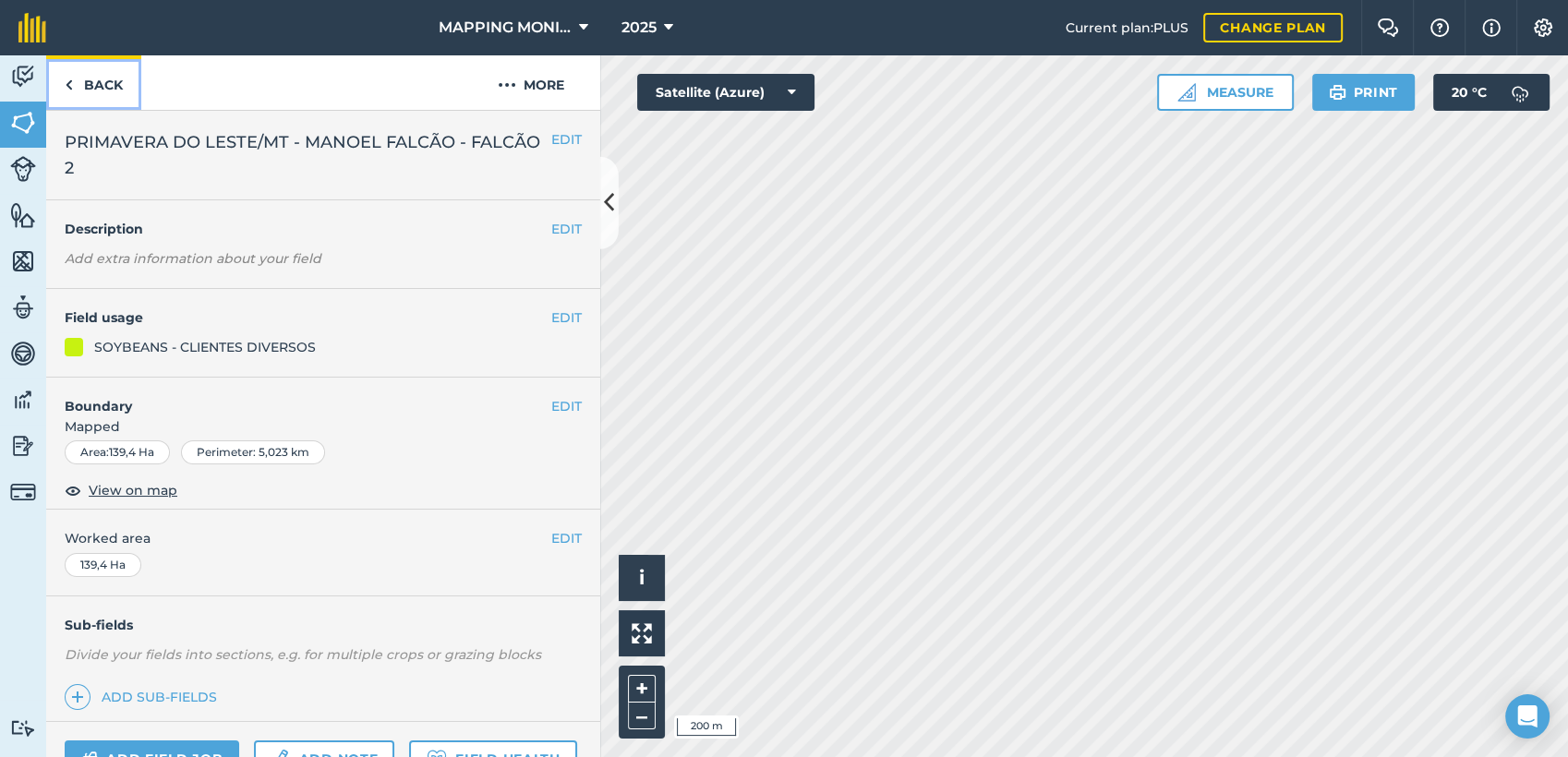
click at [109, 84] on link "Back" at bounding box center [94, 83] width 95 height 55
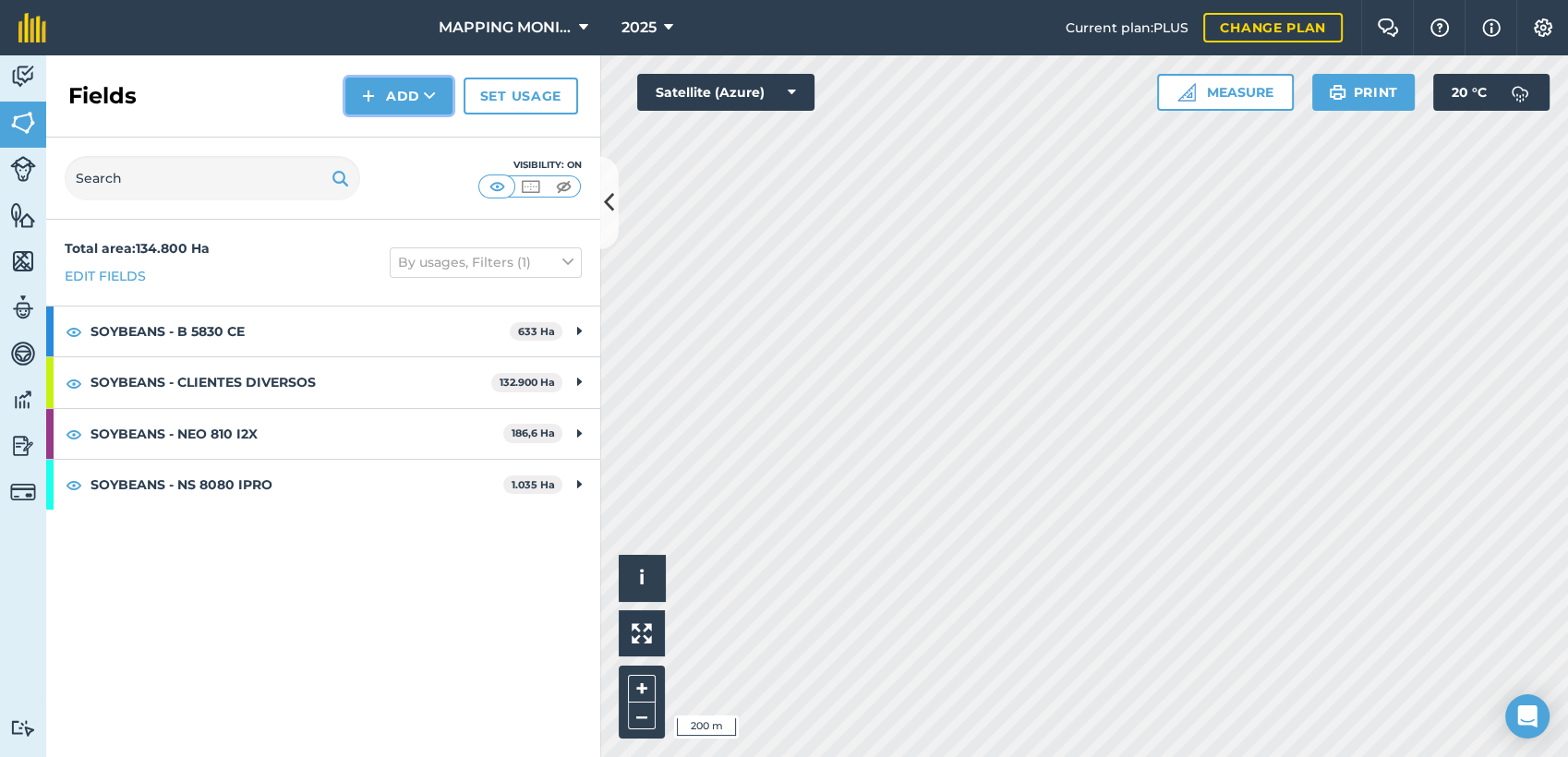
click at [403, 105] on button "Add" at bounding box center [398, 96] width 107 height 37
click at [417, 139] on link "Draw" at bounding box center [398, 138] width 101 height 41
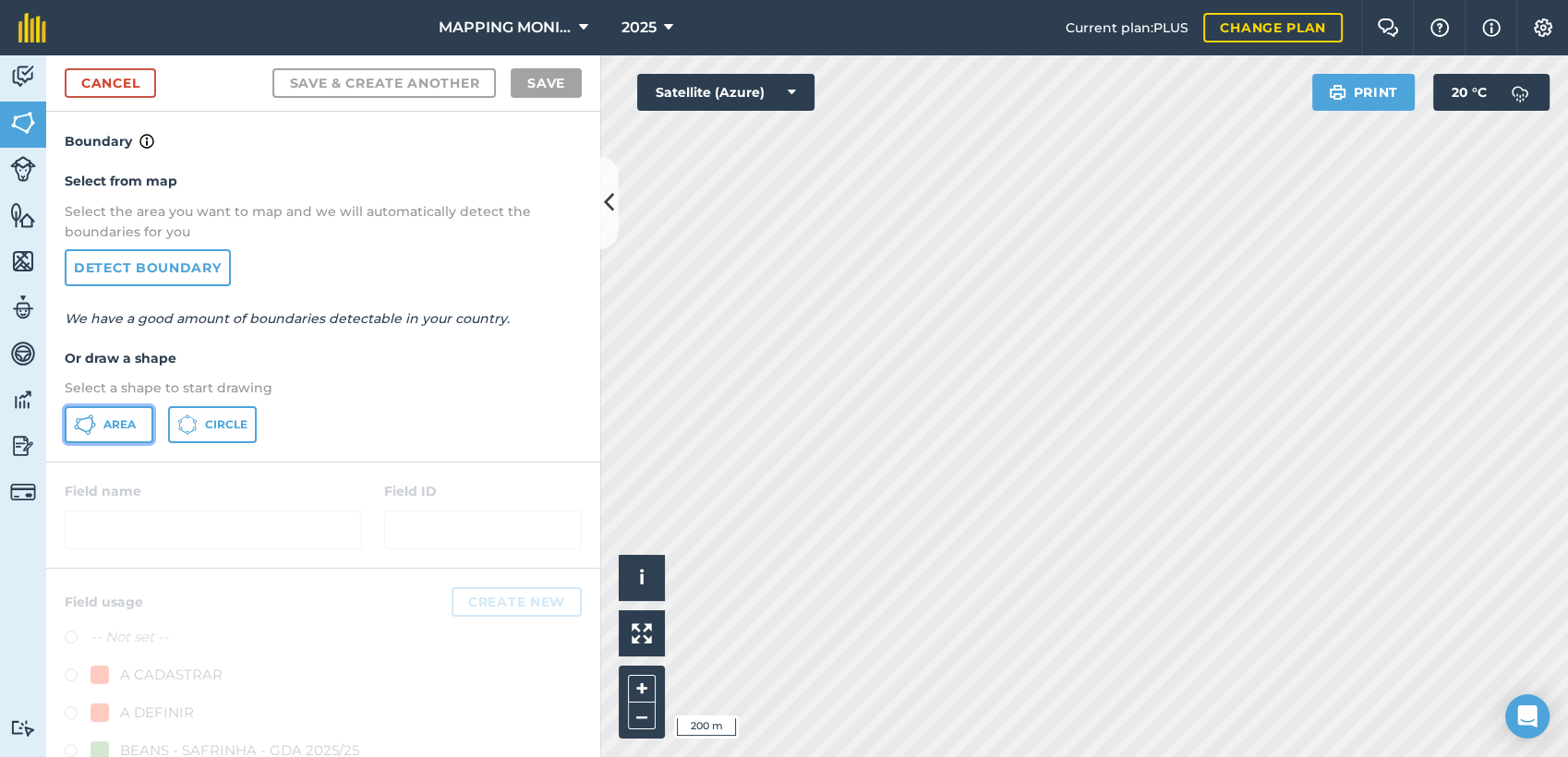
click at [123, 419] on span "Area" at bounding box center [119, 425] width 33 height 15
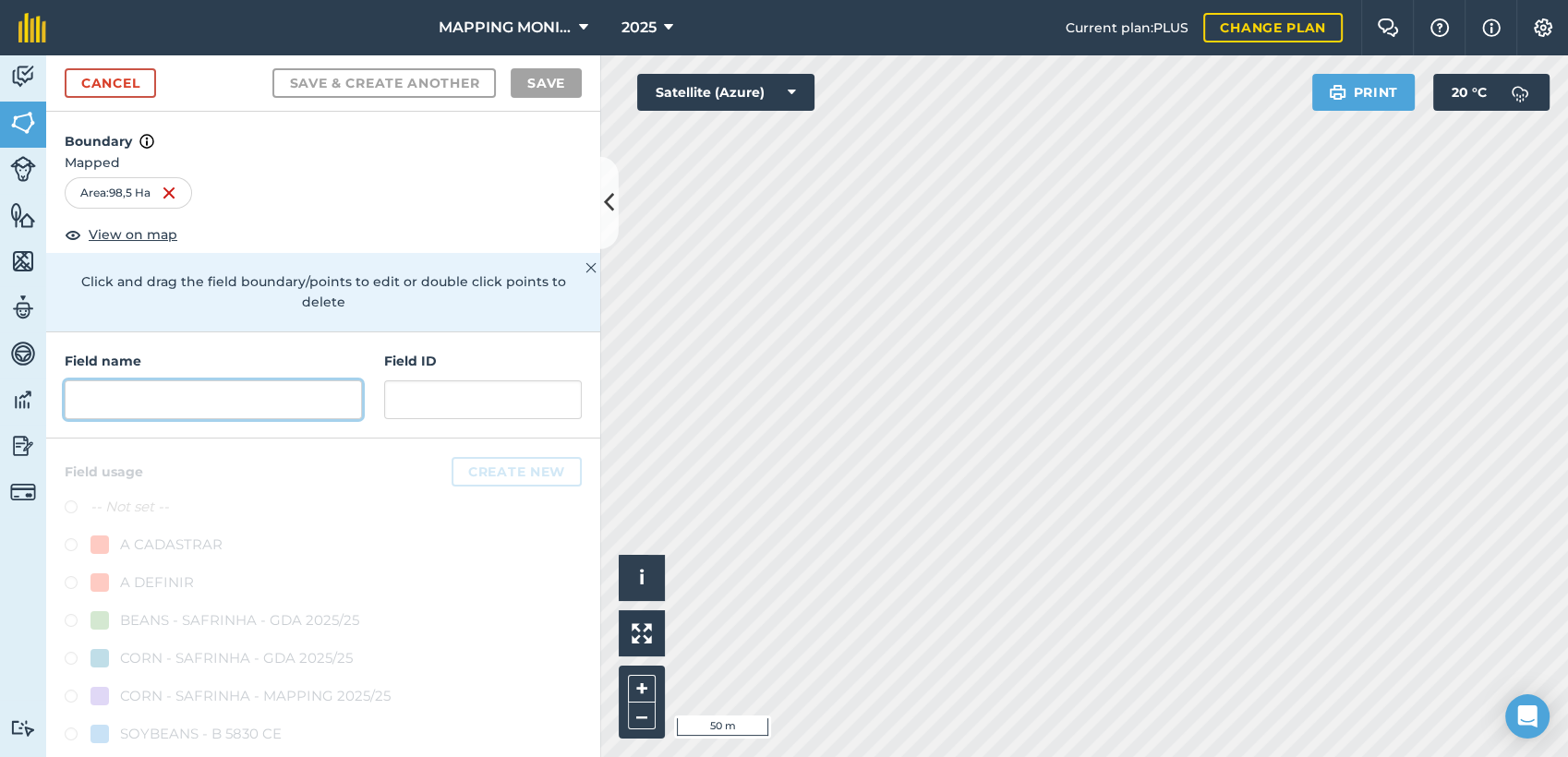
click at [215, 389] on input "text" at bounding box center [213, 400] width 298 height 39
paste input "PRIMAVERA DO LESTE/MT - MANOEL FALCÃO - FALCÃO 1"
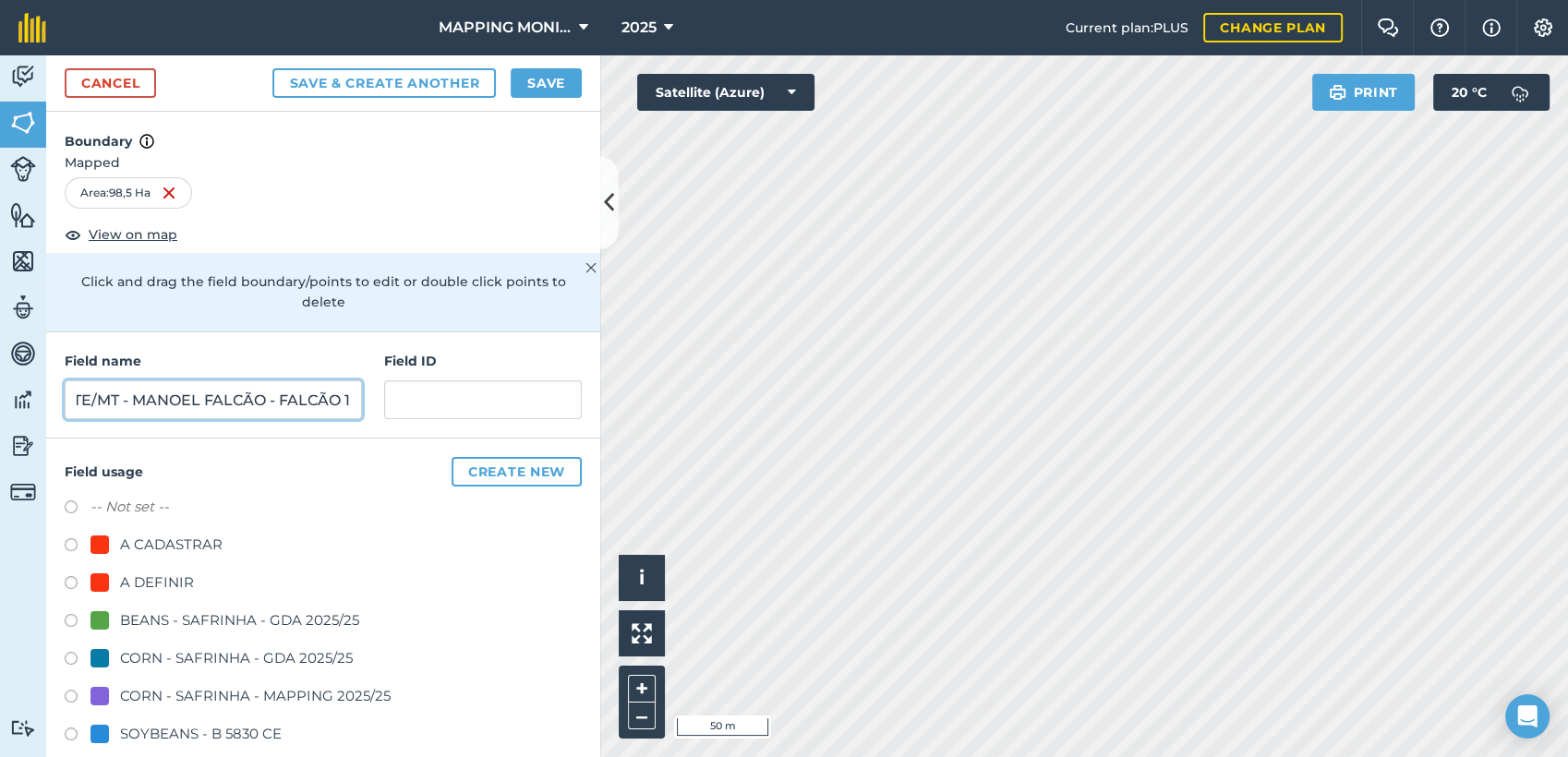
drag, startPoint x: 336, startPoint y: 399, endPoint x: 366, endPoint y: 400, distance: 30.0
click at [366, 400] on div "Field name PRIMAVERA DO LESTE/MT - MANOEL FALCÃO - FALCÃO 1 Field ID" at bounding box center [324, 385] width 555 height 106
click at [304, 404] on input "PRIMAVERA DO LESTE/MT - MANOEL FALCÃO - FALCÃO 2" at bounding box center [213, 400] width 298 height 39
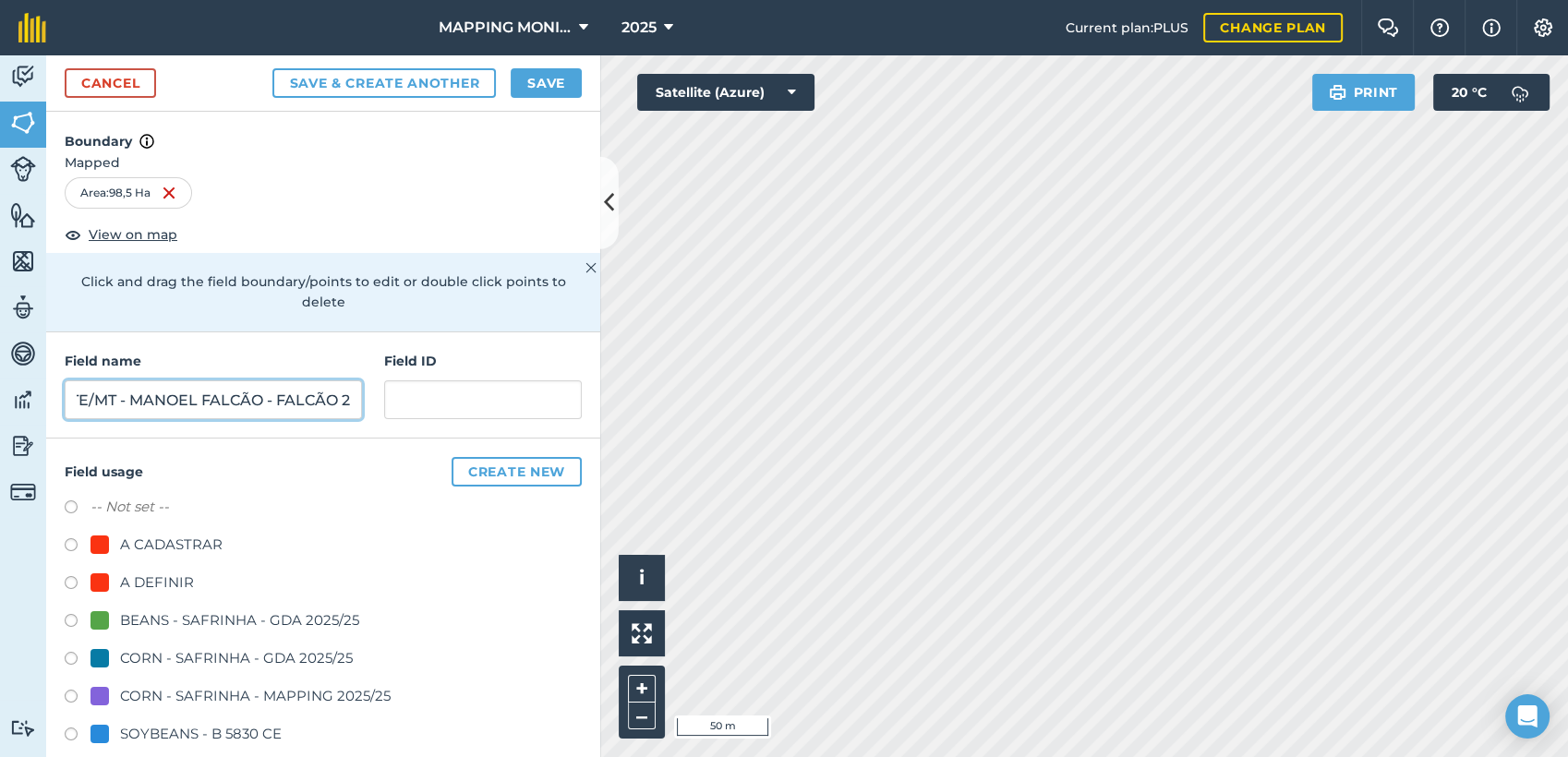
click at [304, 404] on input "PRIMAVERA DO LESTE/MT - MANOEL FALCÃO - FALCÃO 2" at bounding box center [213, 400] width 298 height 39
type input "PRIMAVERA DO LESTE/MT - MANOEL FALCÃO - FALCÃO 2"
click at [552, 80] on button "Save" at bounding box center [546, 83] width 71 height 30
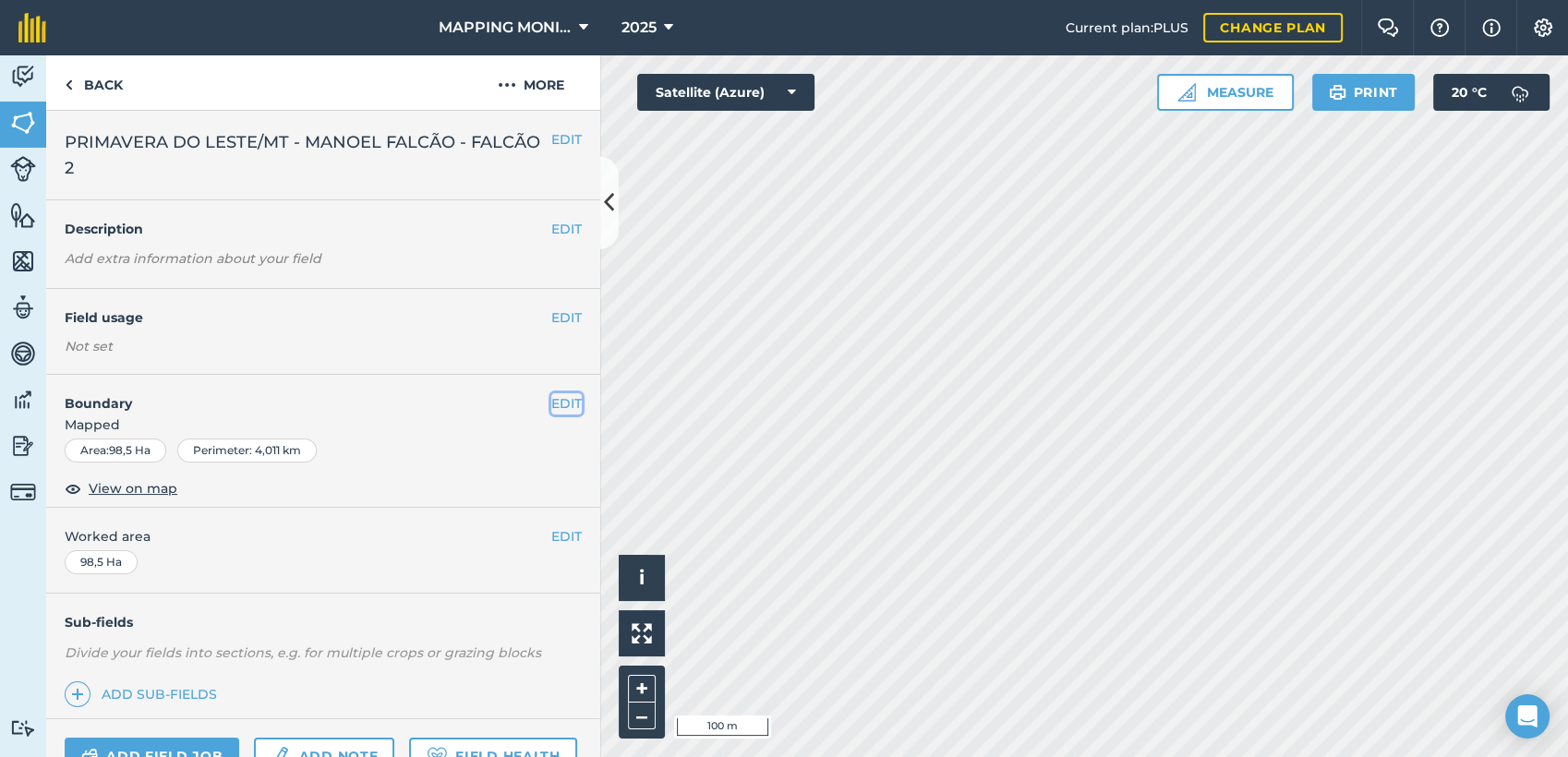
click at [552, 398] on button "EDIT" at bounding box center [567, 404] width 31 height 20
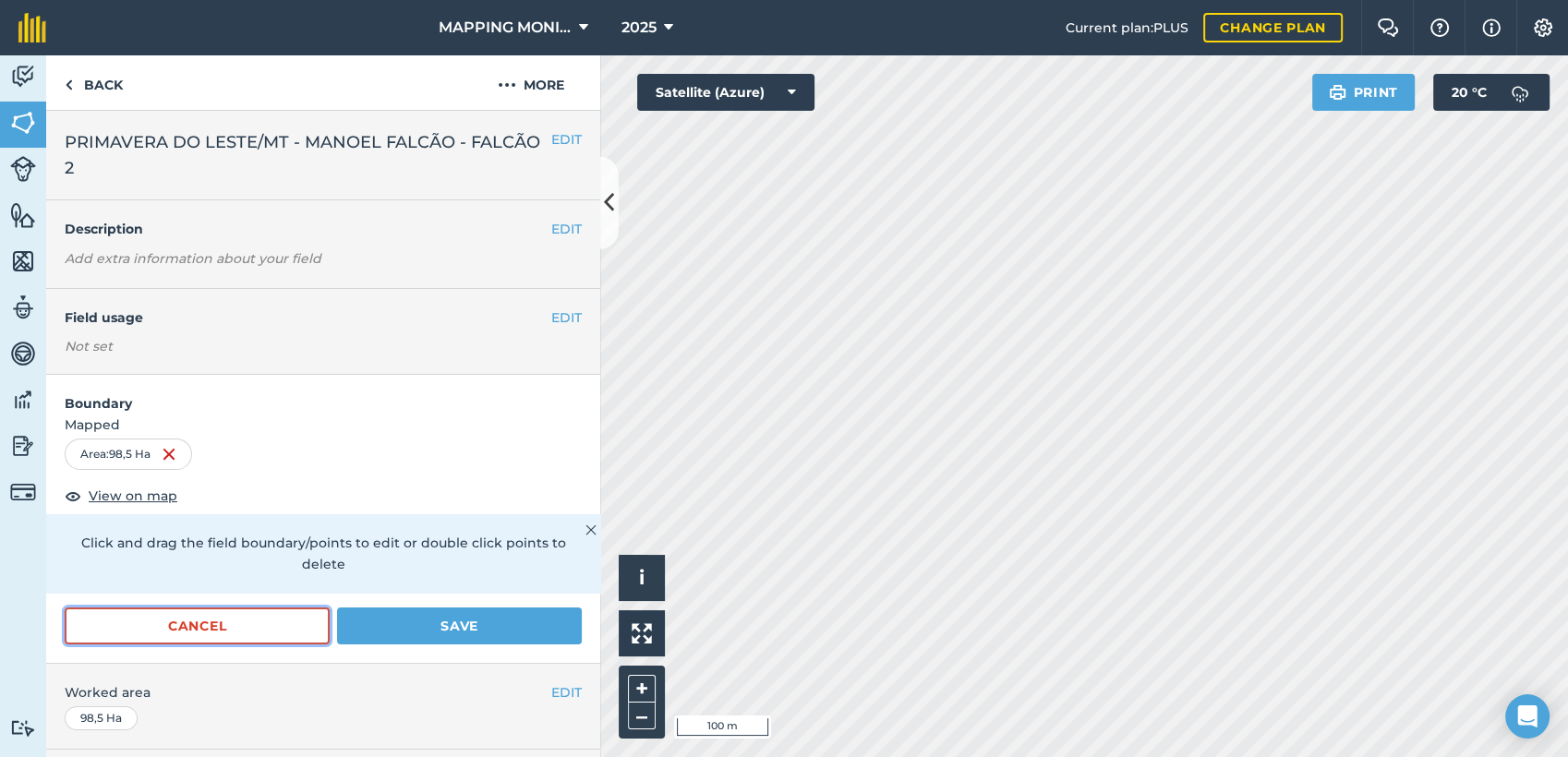
drag, startPoint x: 275, startPoint y: 634, endPoint x: 288, endPoint y: 570, distance: 65.3
click at [275, 633] on button "Cancel" at bounding box center [196, 626] width 265 height 37
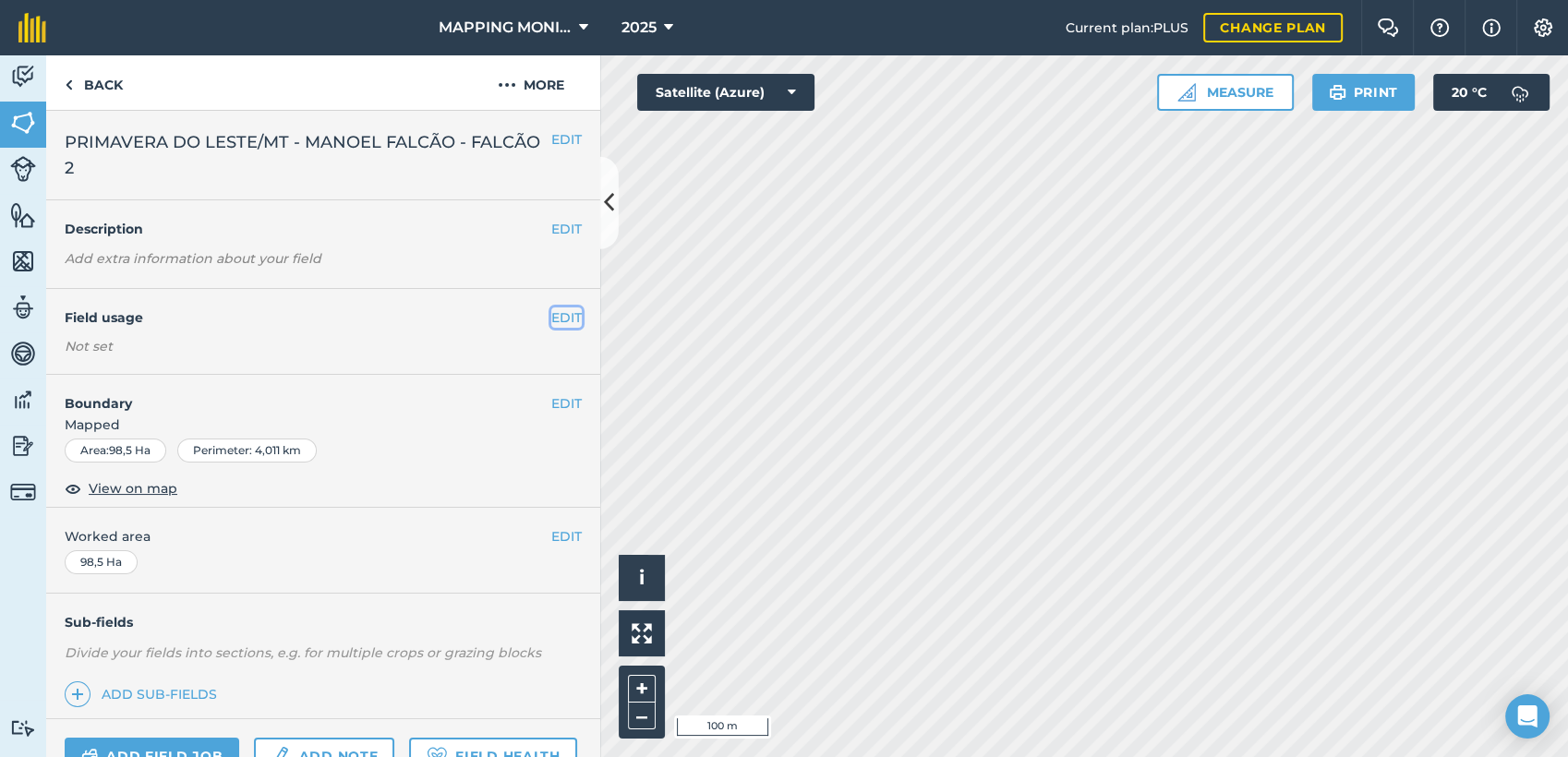
click at [552, 312] on button "EDIT" at bounding box center [567, 318] width 31 height 20
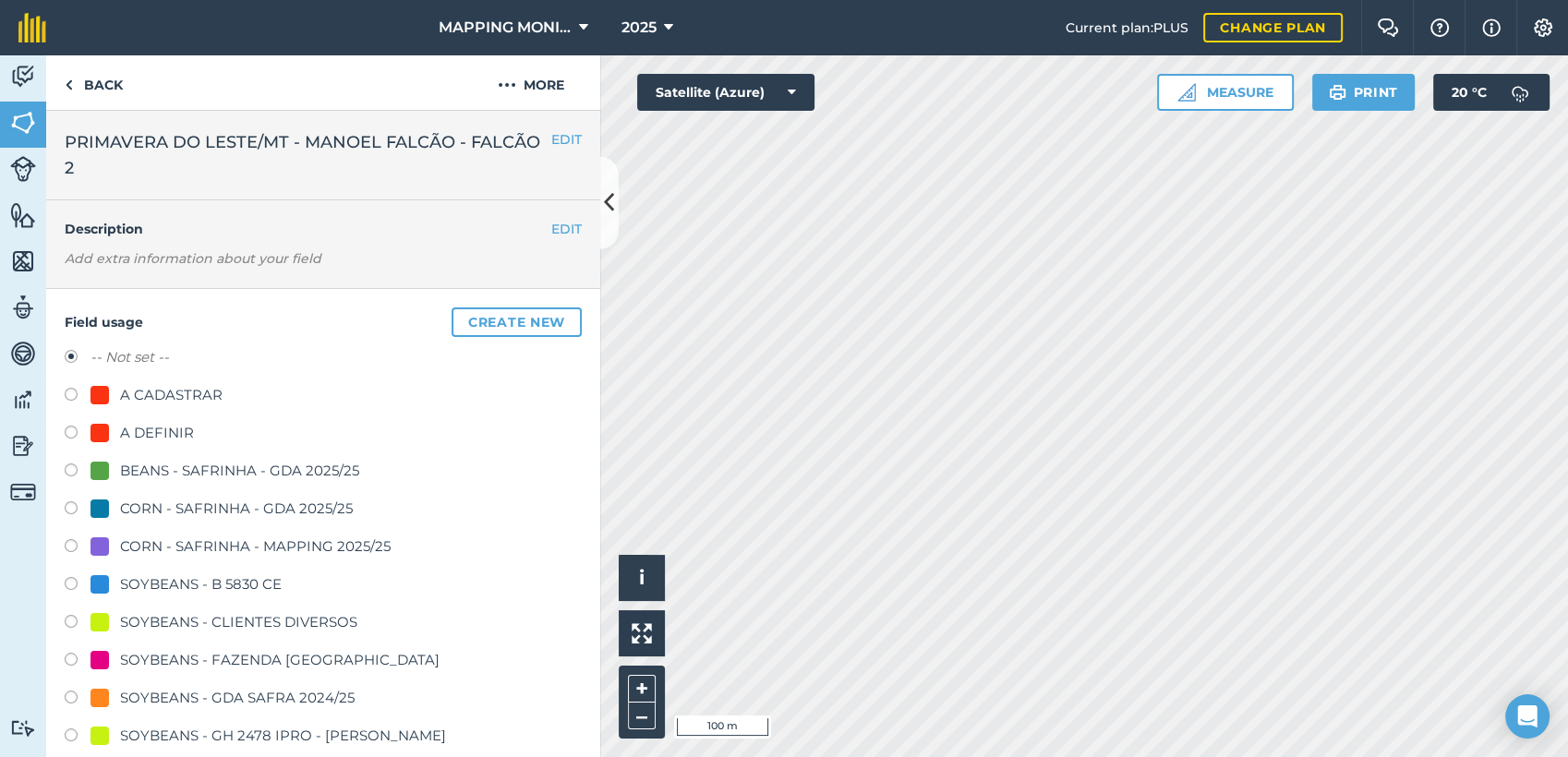
click at [212, 615] on div "SOYBEANS - CLIENTES DIVERSOS" at bounding box center [238, 622] width 237 height 22
radio input "true"
radio input "false"
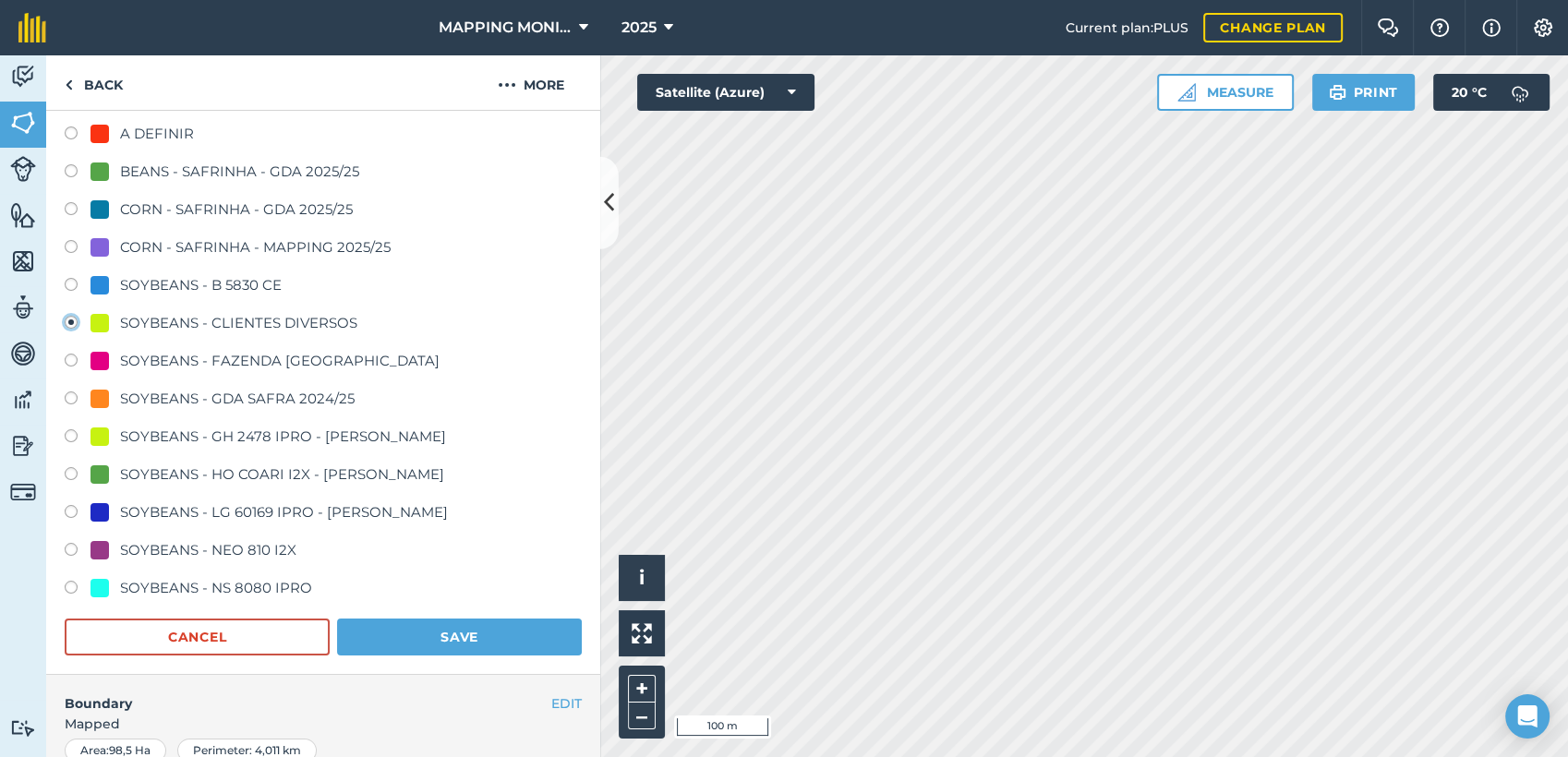
scroll to position [308, 0]
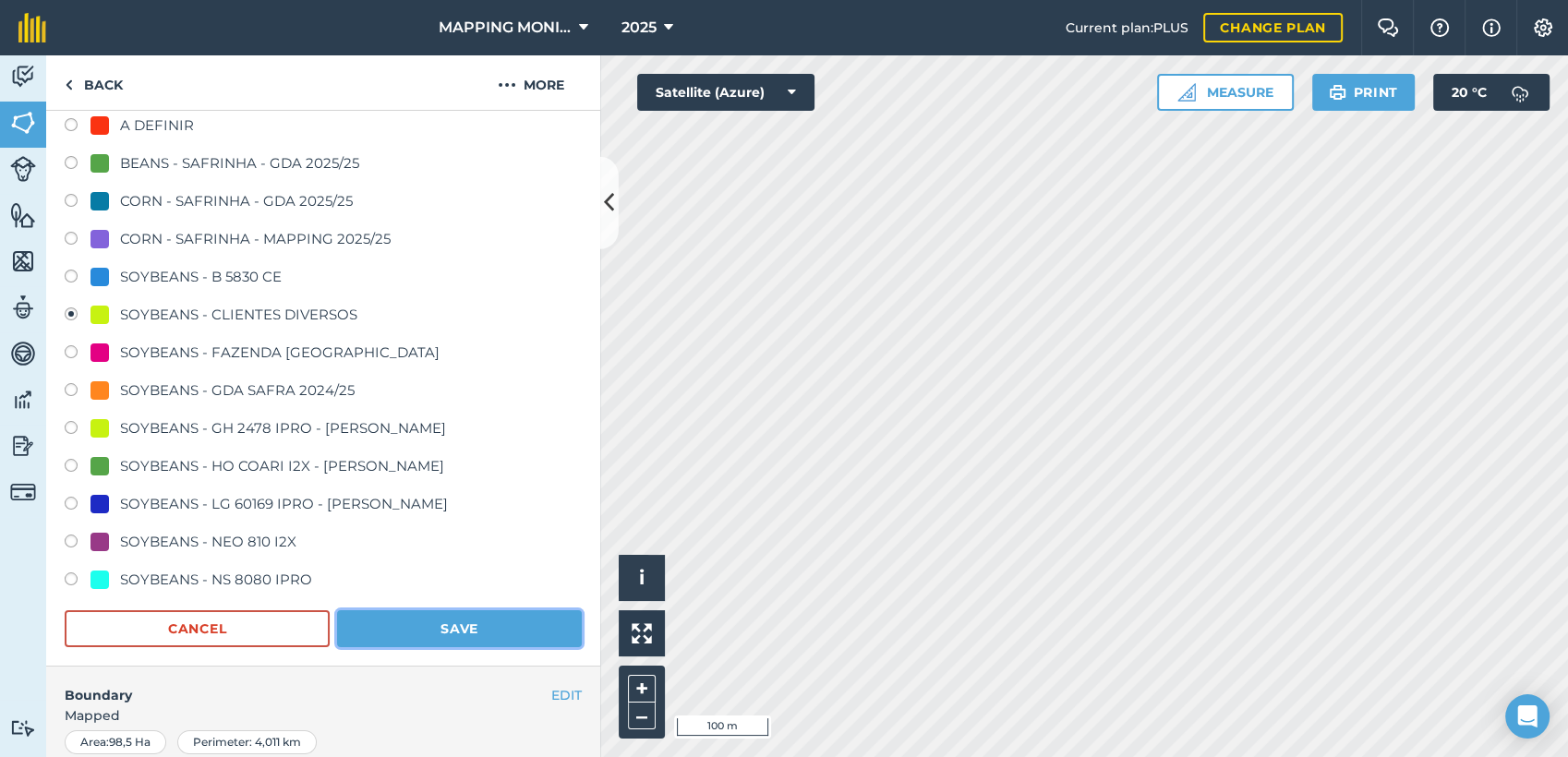
click at [468, 628] on button "Save" at bounding box center [459, 629] width 245 height 37
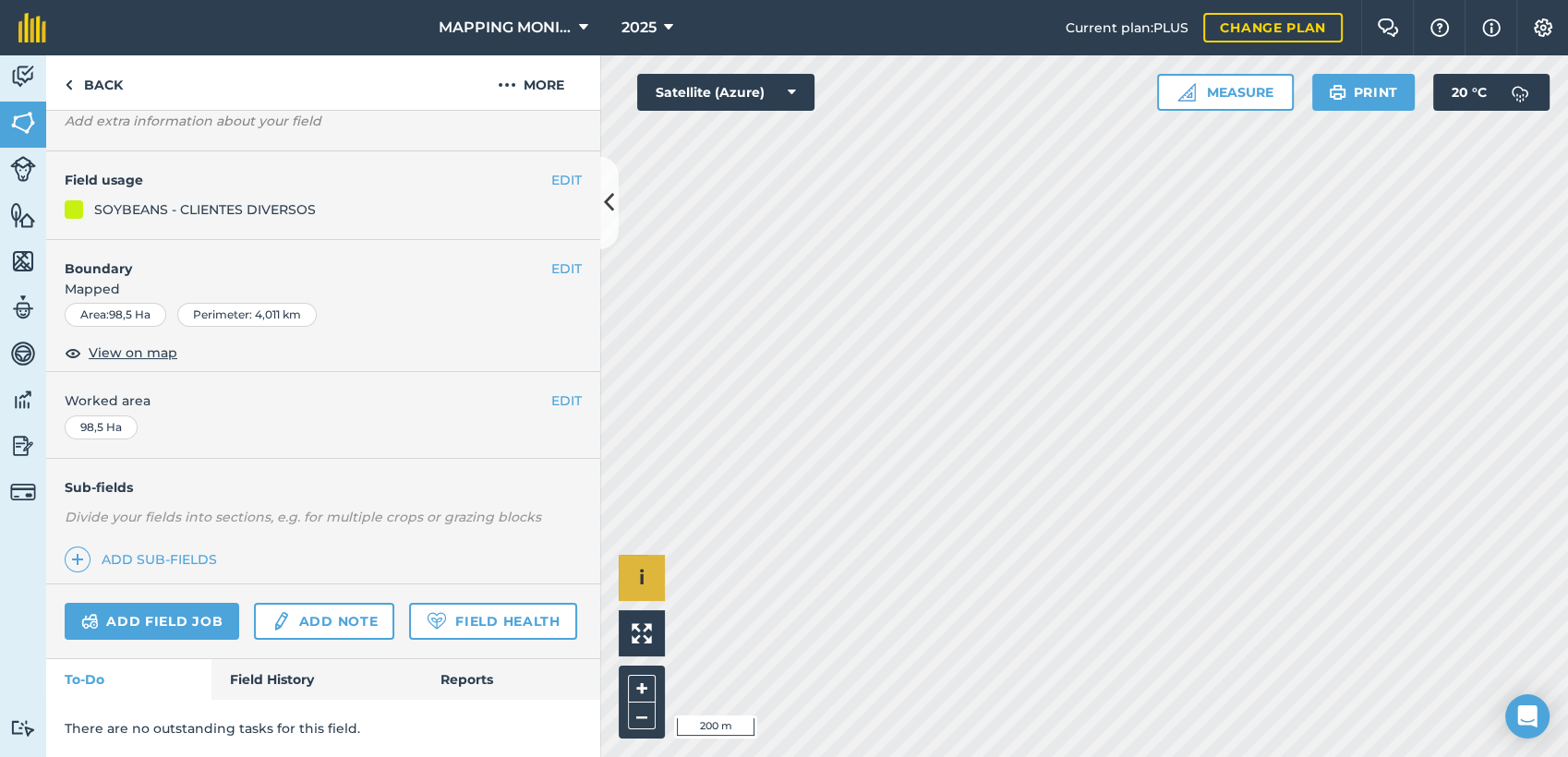
scroll to position [186, 0]
click at [73, 90] on link "Back" at bounding box center [94, 83] width 95 height 55
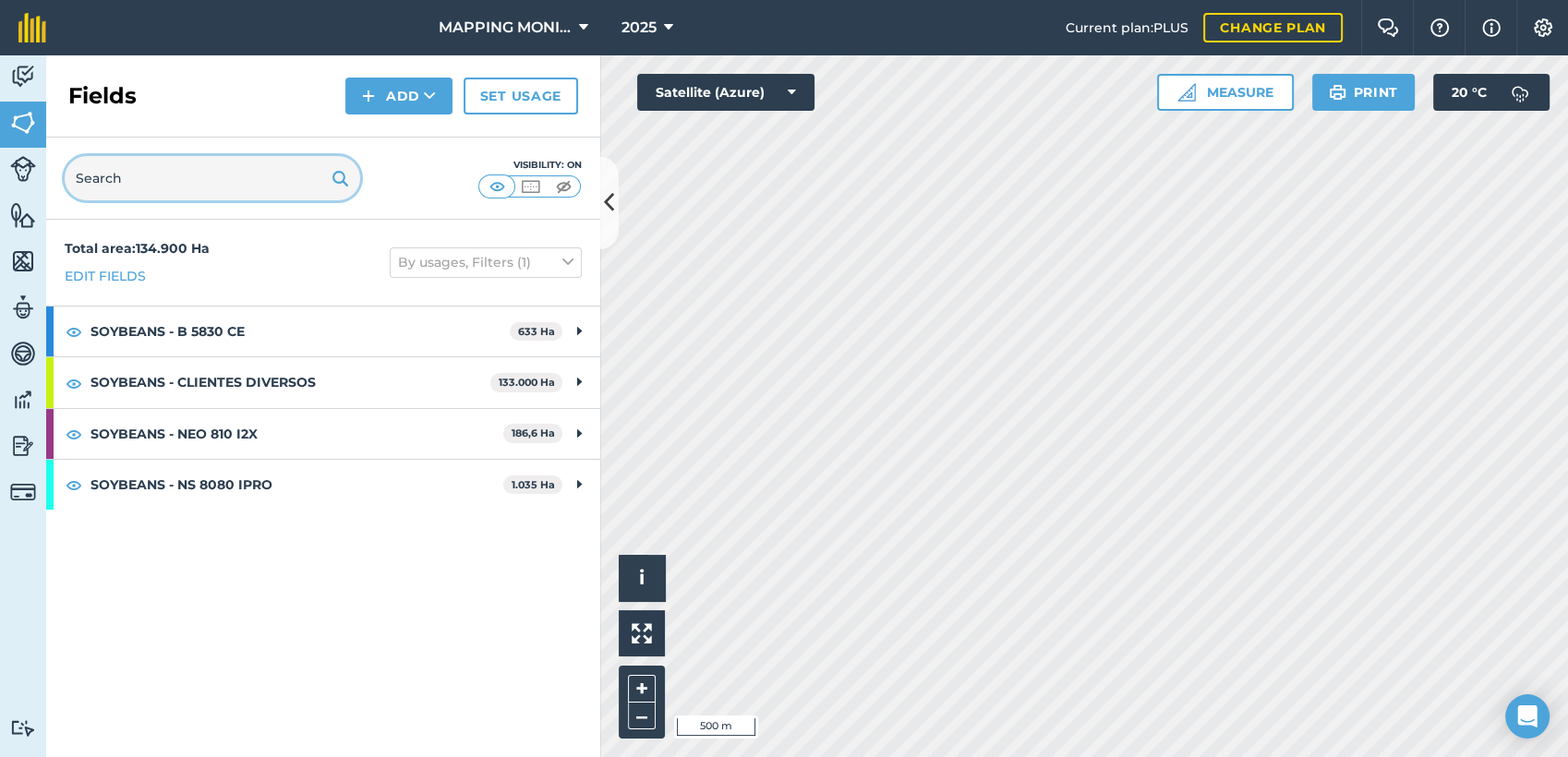
click at [248, 173] on input "text" at bounding box center [212, 179] width 296 height 45
paste input "PRIMAVERA DO LESTE/MT - MANOEL FALCÃO - FALCÃO 2"
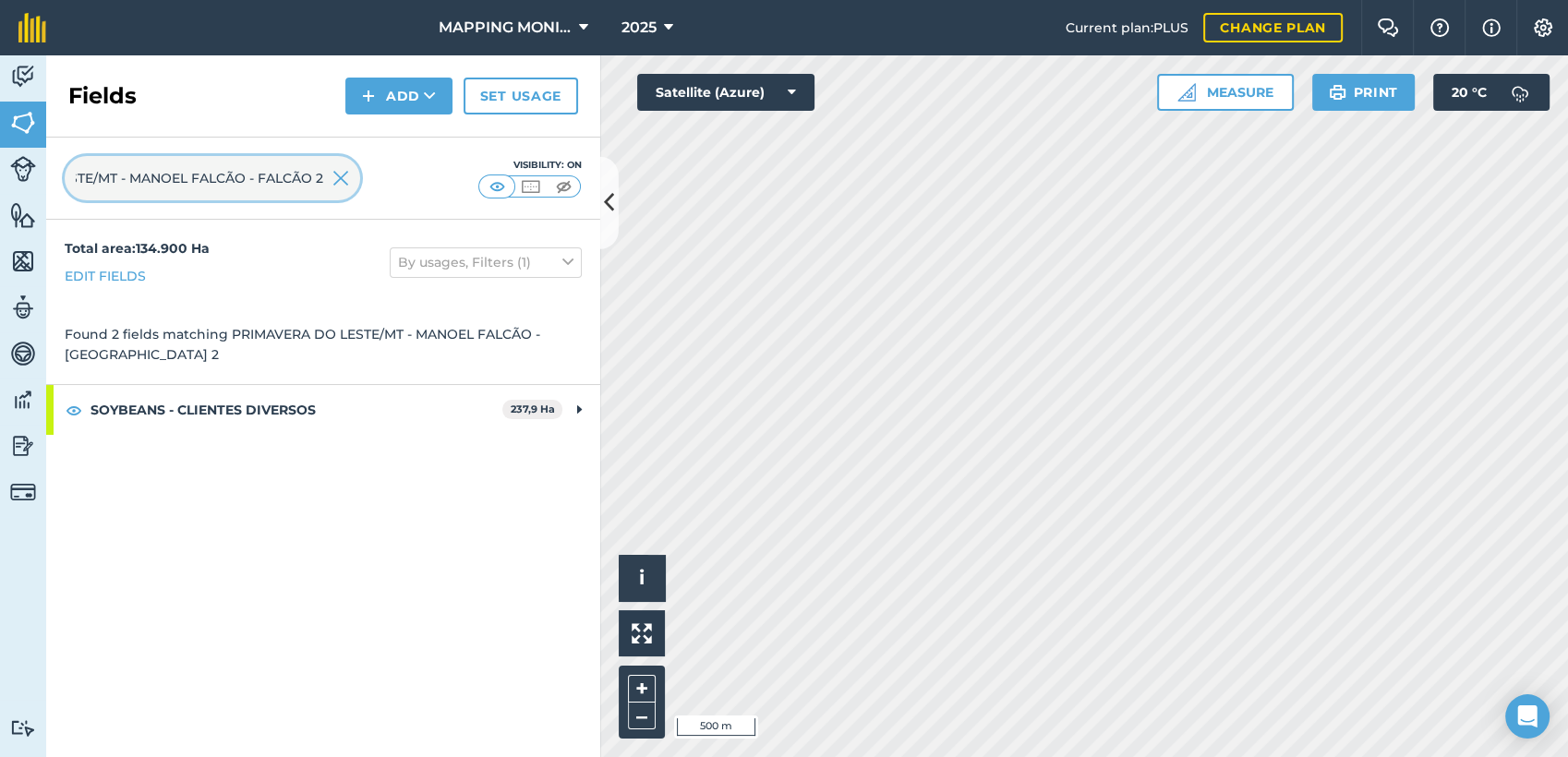
click at [330, 175] on input "PRIMAVERA DO LESTE/MT - MANOEL FALCÃO - FALCÃO 2" at bounding box center [212, 179] width 296 height 45
type input "PRIMAVERA DO LESTE/MT - MANOEL FALCÃO - FALCÃO 2"
click at [342, 179] on img at bounding box center [341, 179] width 17 height 22
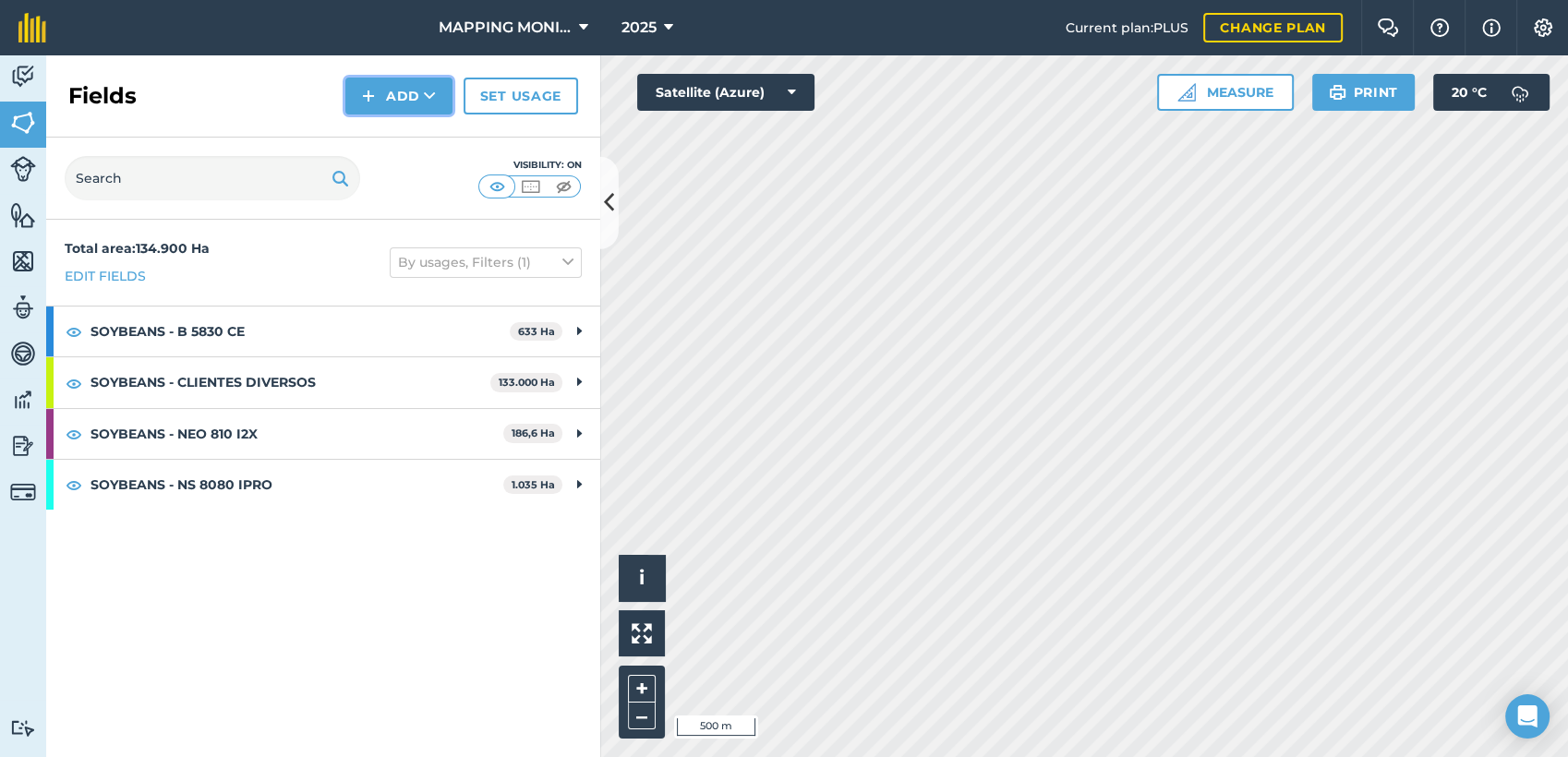
click at [431, 103] on icon at bounding box center [430, 96] width 12 height 19
click at [419, 136] on link "Draw" at bounding box center [398, 138] width 101 height 41
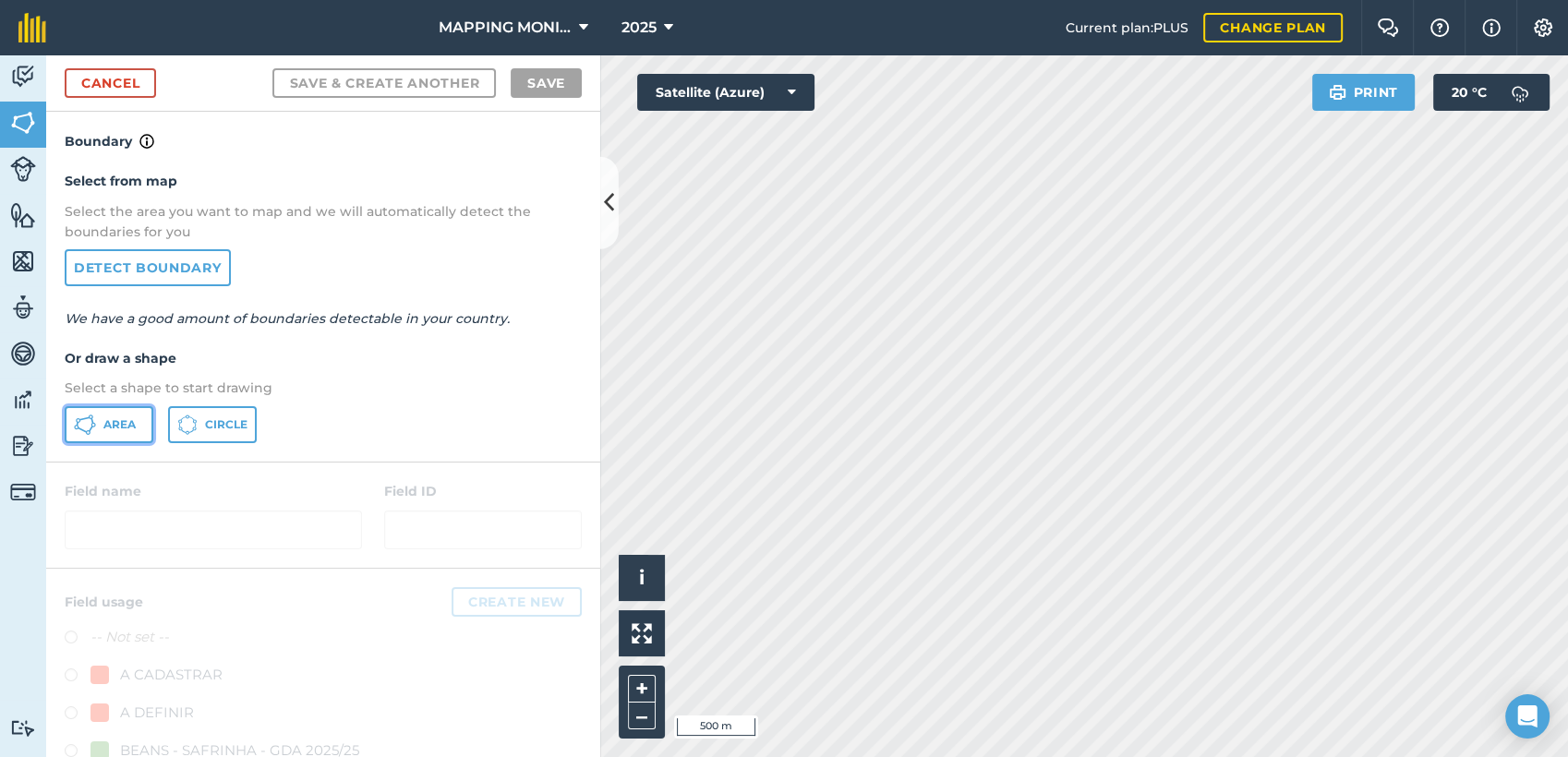
click at [108, 421] on span "Area" at bounding box center [119, 425] width 33 height 15
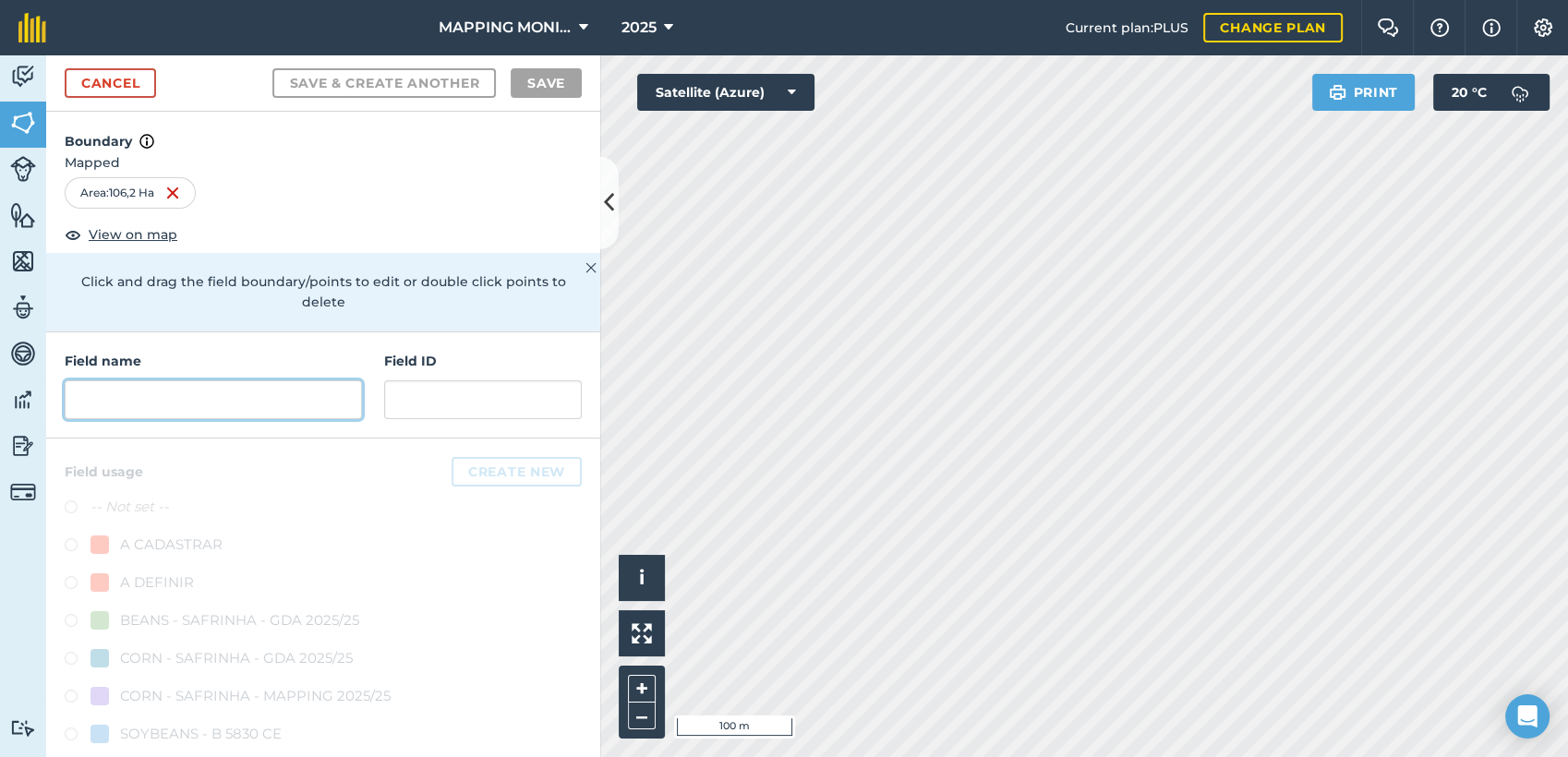
click at [231, 391] on input "text" at bounding box center [213, 400] width 298 height 39
paste input "PRIMAVERA DO LESTE/MT - MANOEL FALCÃO - FALCÃO 2"
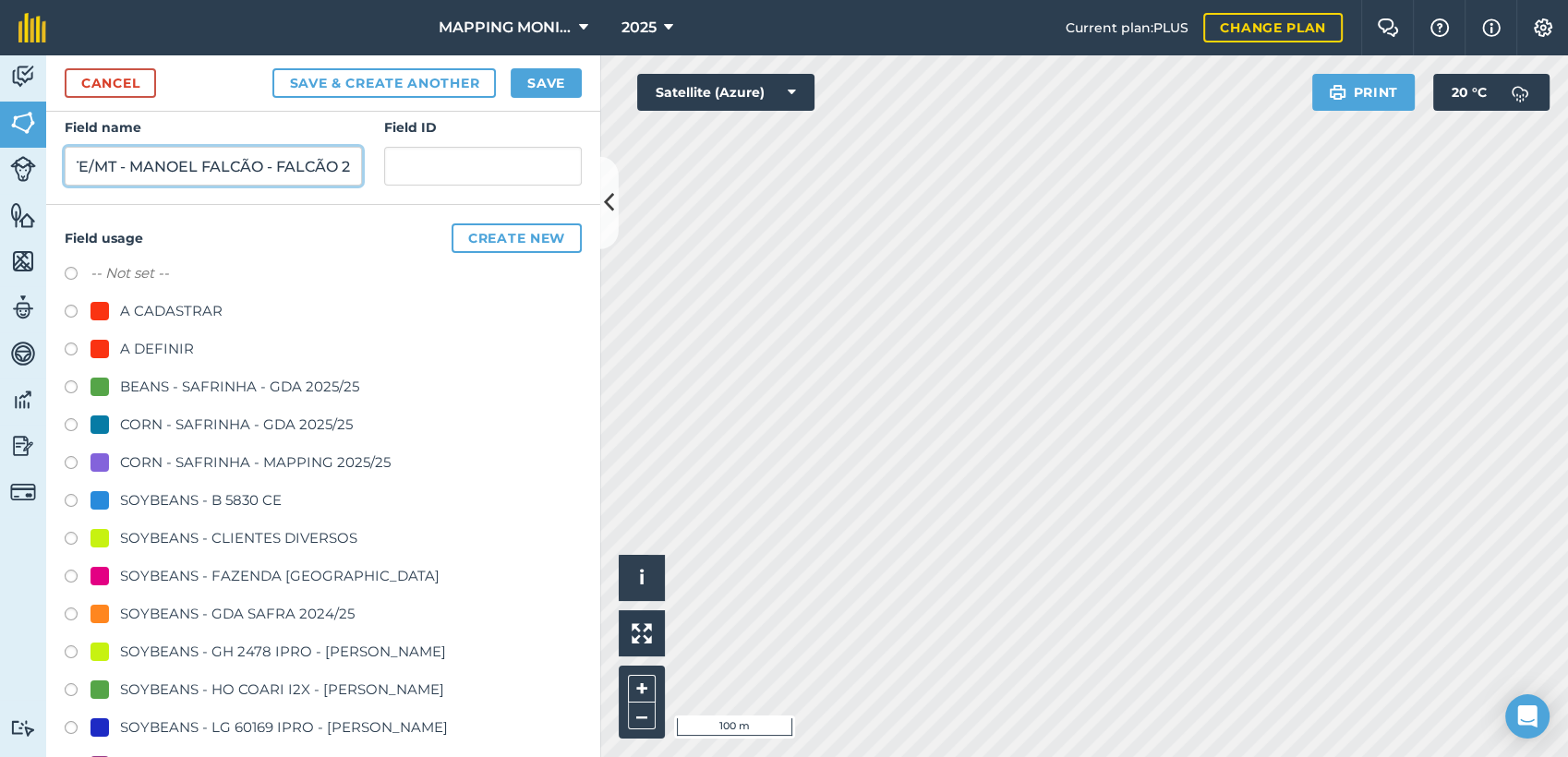
scroll to position [308, 0]
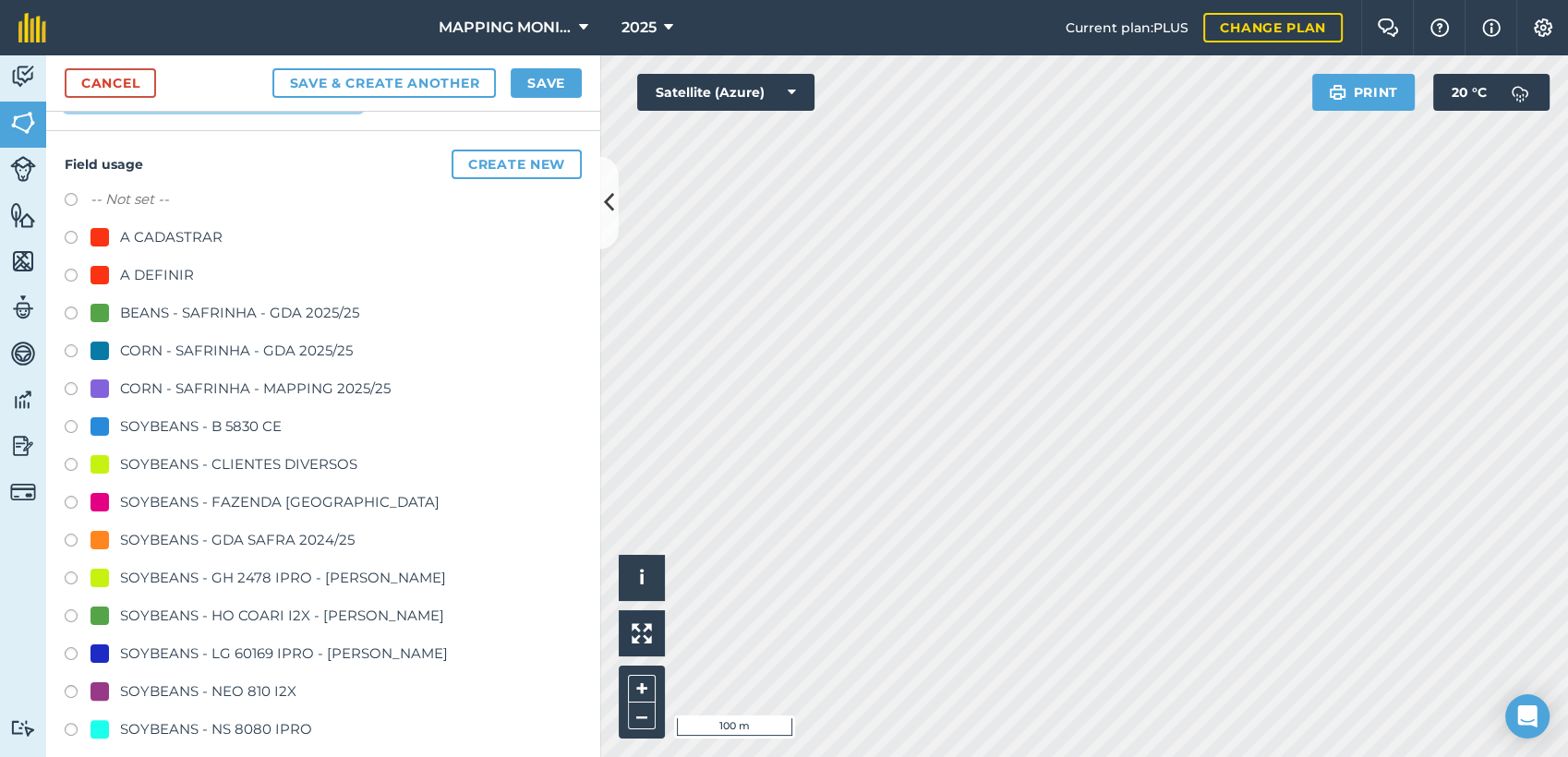
type input "PRIMAVERA DO LESTE/MT - MANOEL FALCÃO - FALCÃO 2"
click at [235, 449] on div "-- Not set -- A CADASTRAR A DEFINIR BEANS - SAFRINHA - GDA 2025/25 CORN - SAFRI…" at bounding box center [323, 466] width 517 height 557
drag, startPoint x: 237, startPoint y: 456, endPoint x: 251, endPoint y: 442, distance: 19.8
click at [240, 456] on div "SOYBEANS - CLIENTES DIVERSOS" at bounding box center [238, 464] width 237 height 22
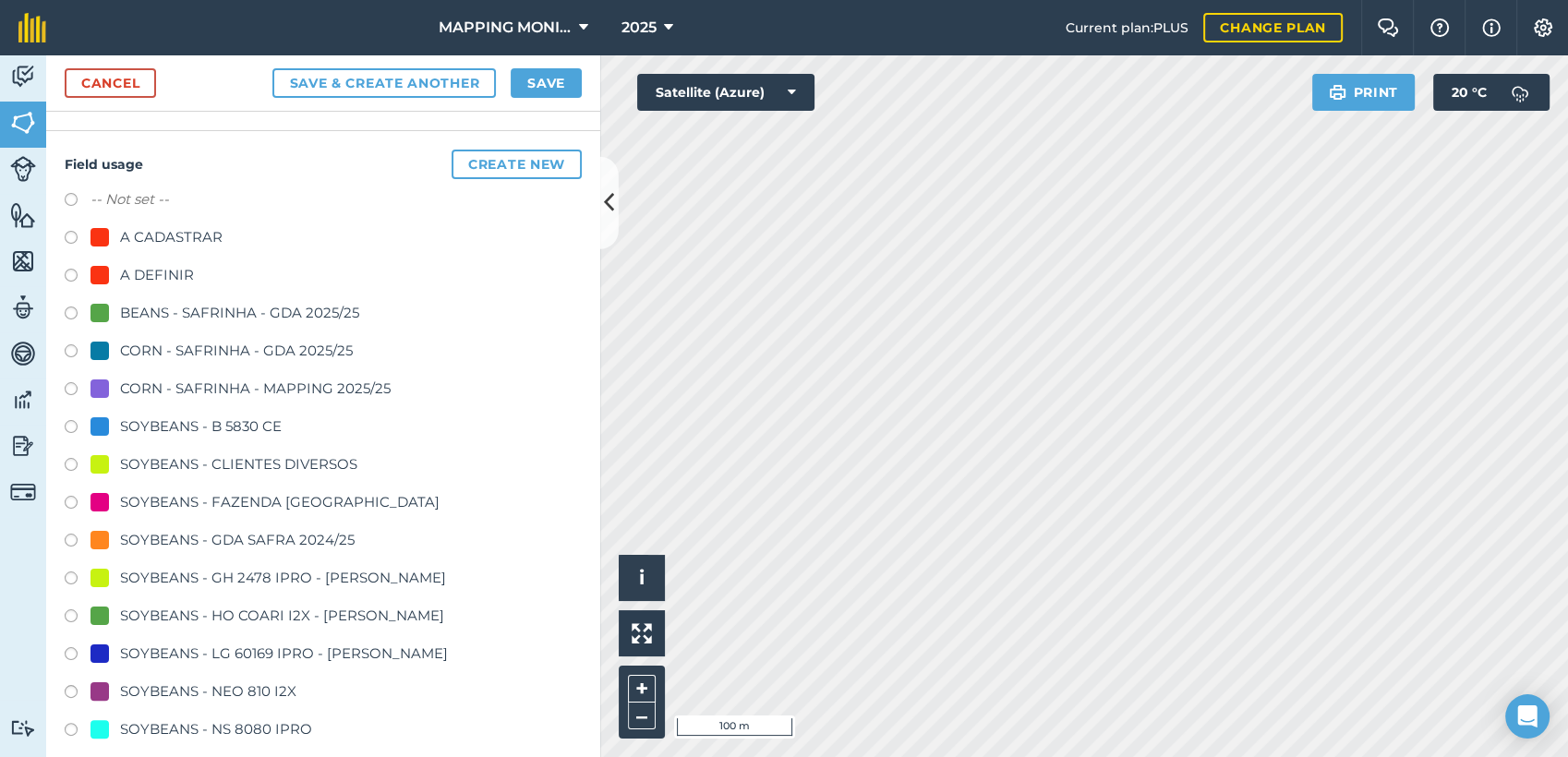
radio input "true"
click at [547, 69] on button "Save" at bounding box center [546, 83] width 71 height 30
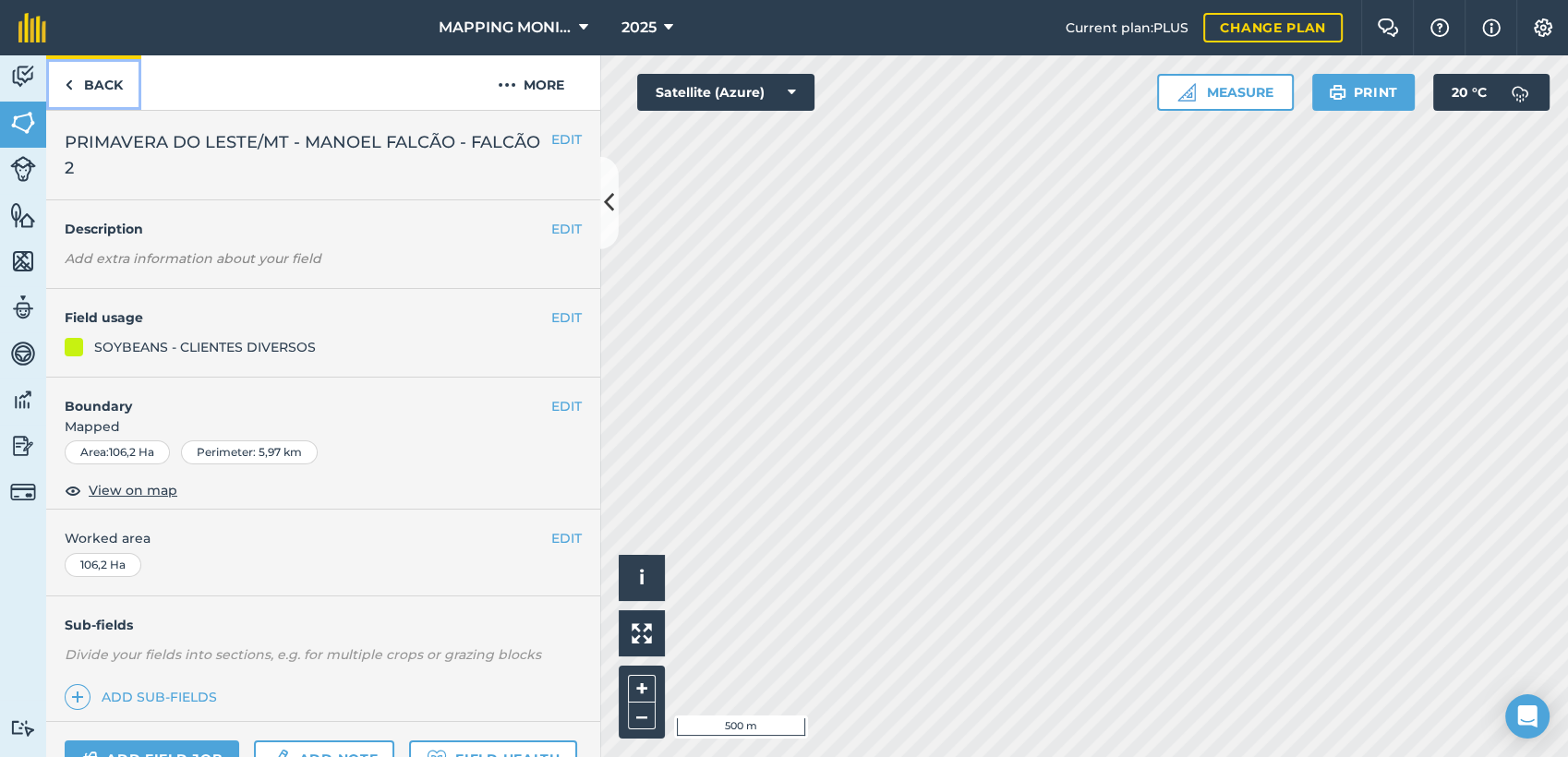
click at [108, 82] on link "Back" at bounding box center [94, 83] width 95 height 55
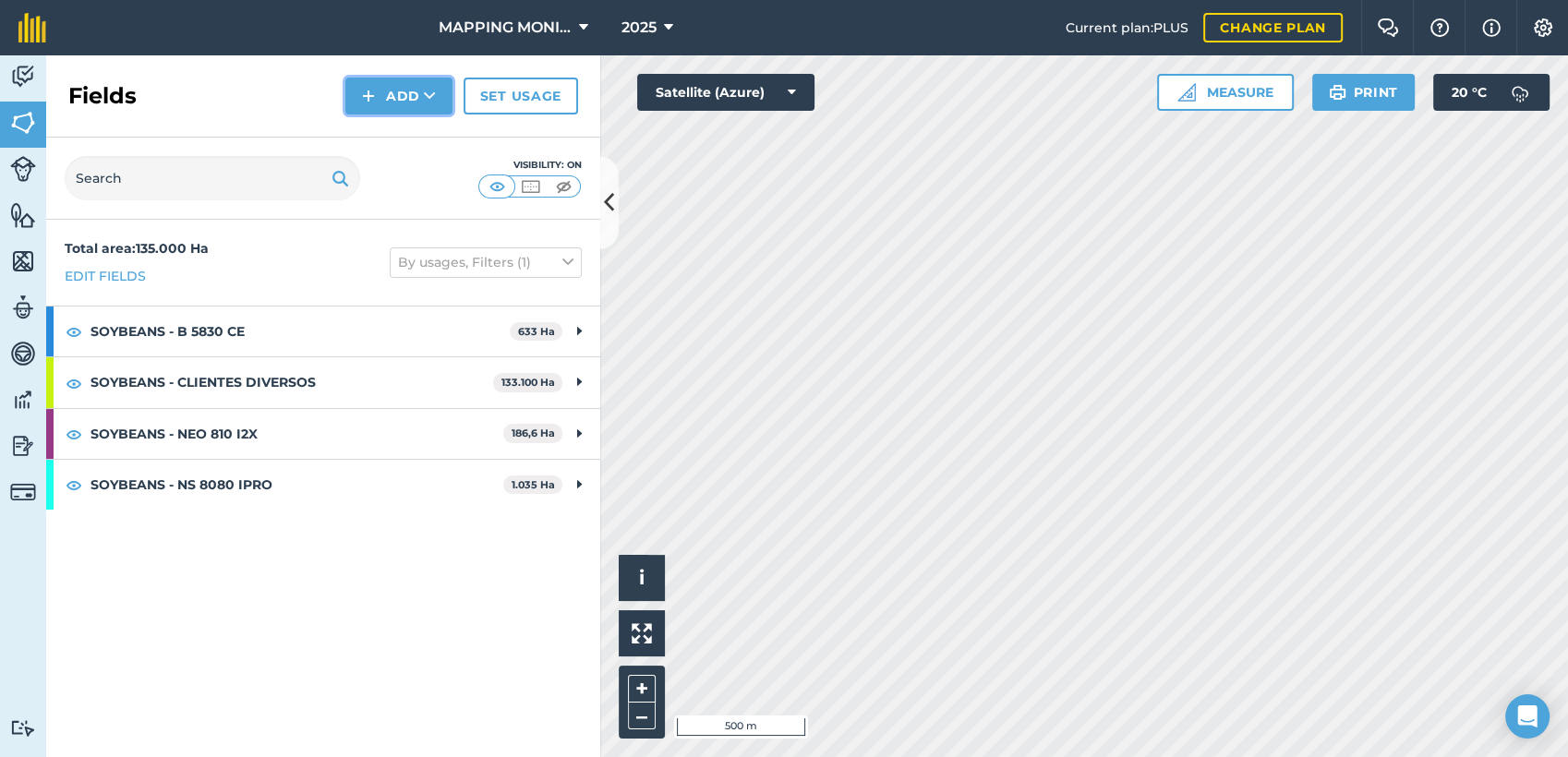
click at [436, 99] on icon at bounding box center [430, 96] width 12 height 19
click at [407, 137] on link "Draw" at bounding box center [398, 138] width 101 height 41
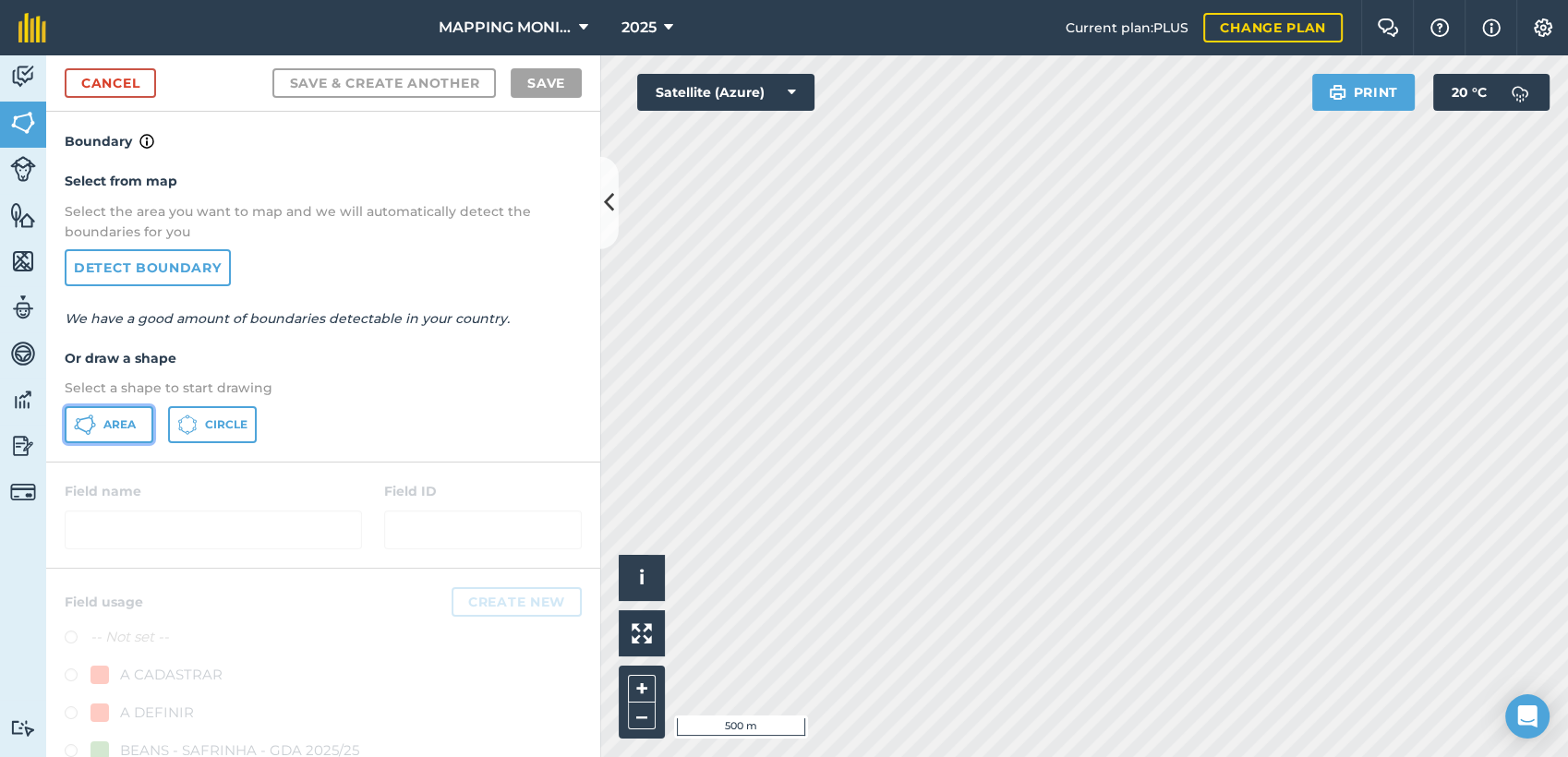
click at [128, 420] on span "Area" at bounding box center [119, 425] width 33 height 15
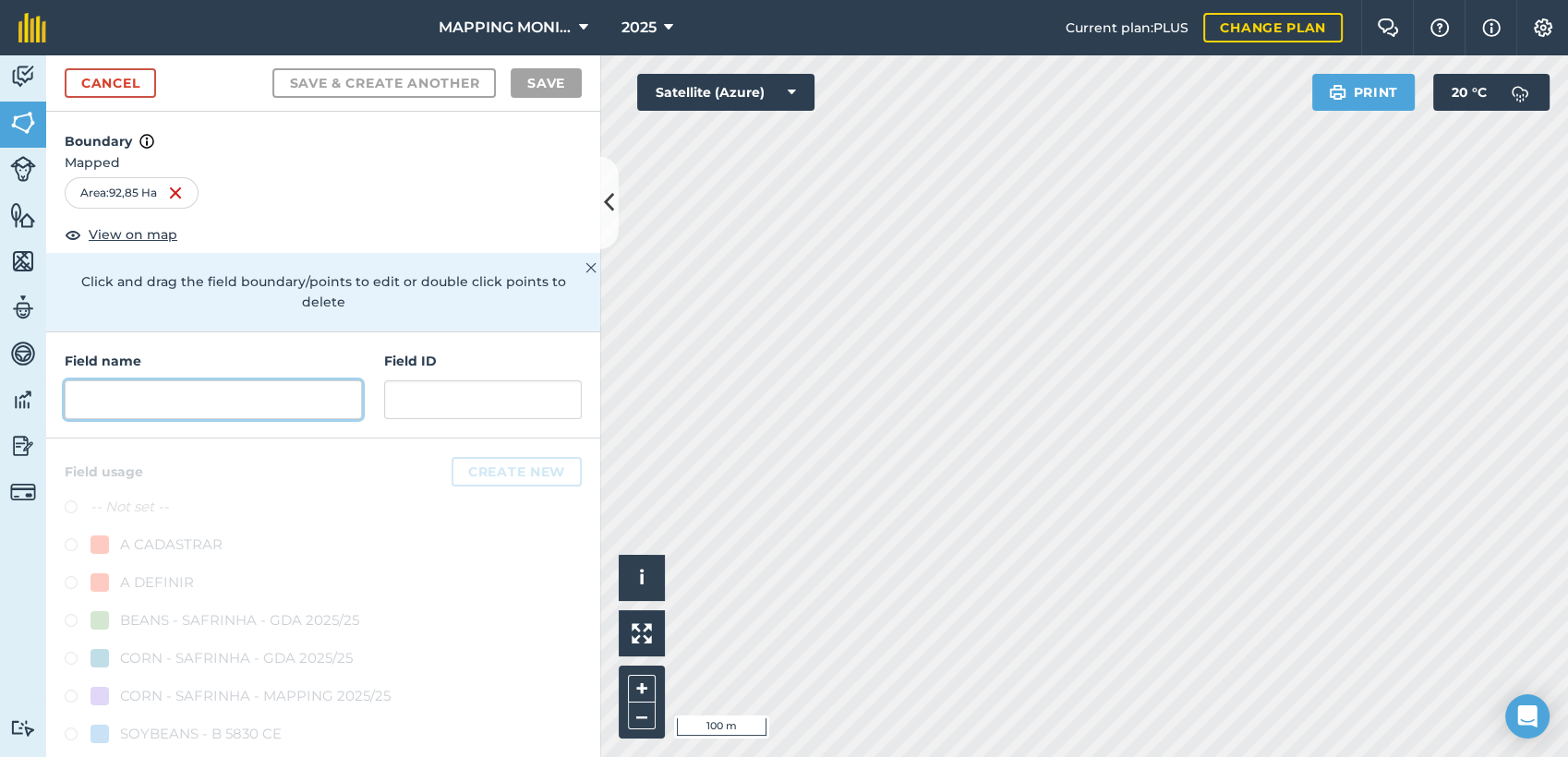
click at [231, 403] on input "text" at bounding box center [213, 400] width 298 height 39
paste input "PRIMAVERA DO LESTE/MT - MANOEL FALCÃO - FALCÃO 2"
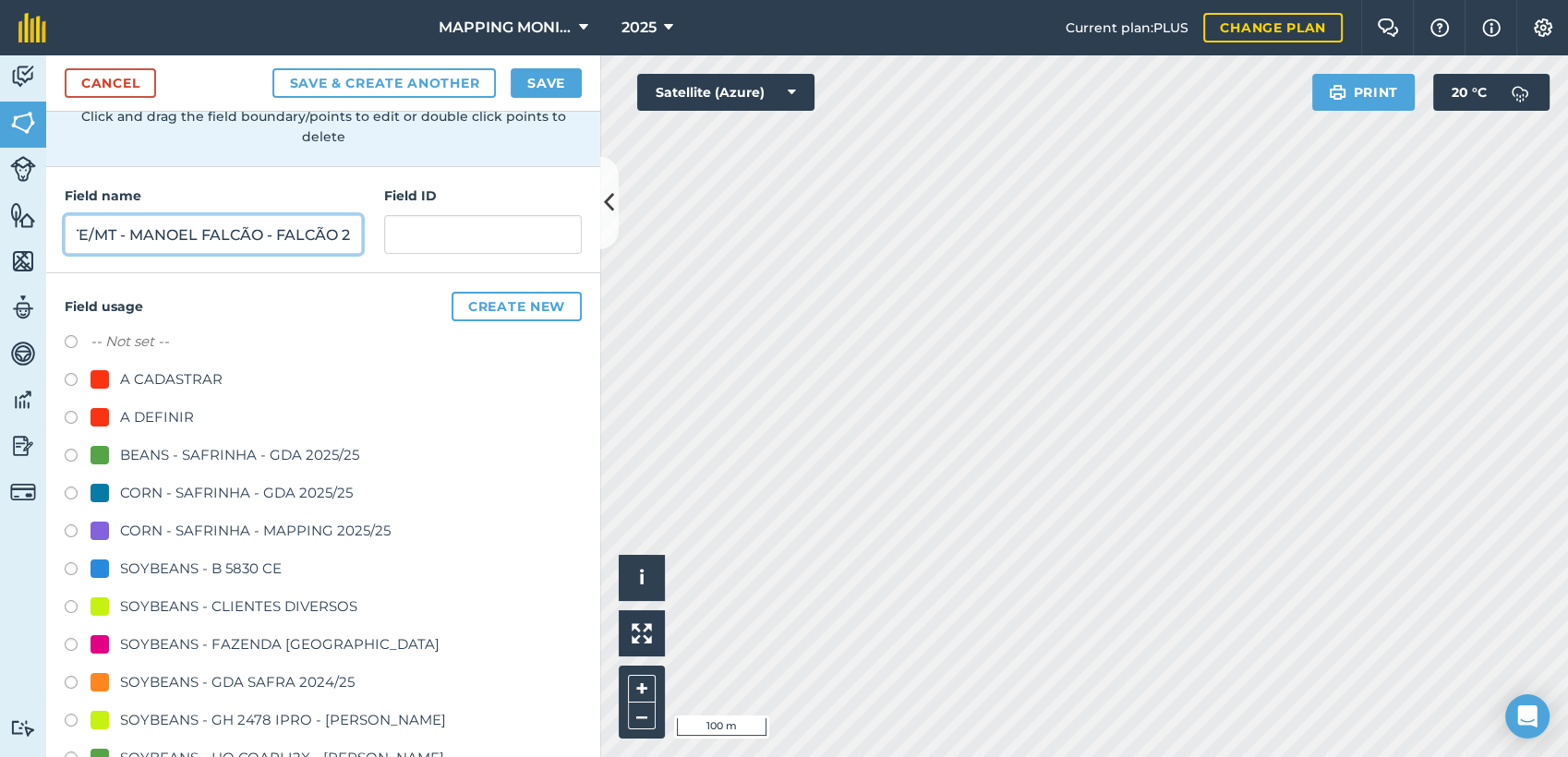
scroll to position [205, 0]
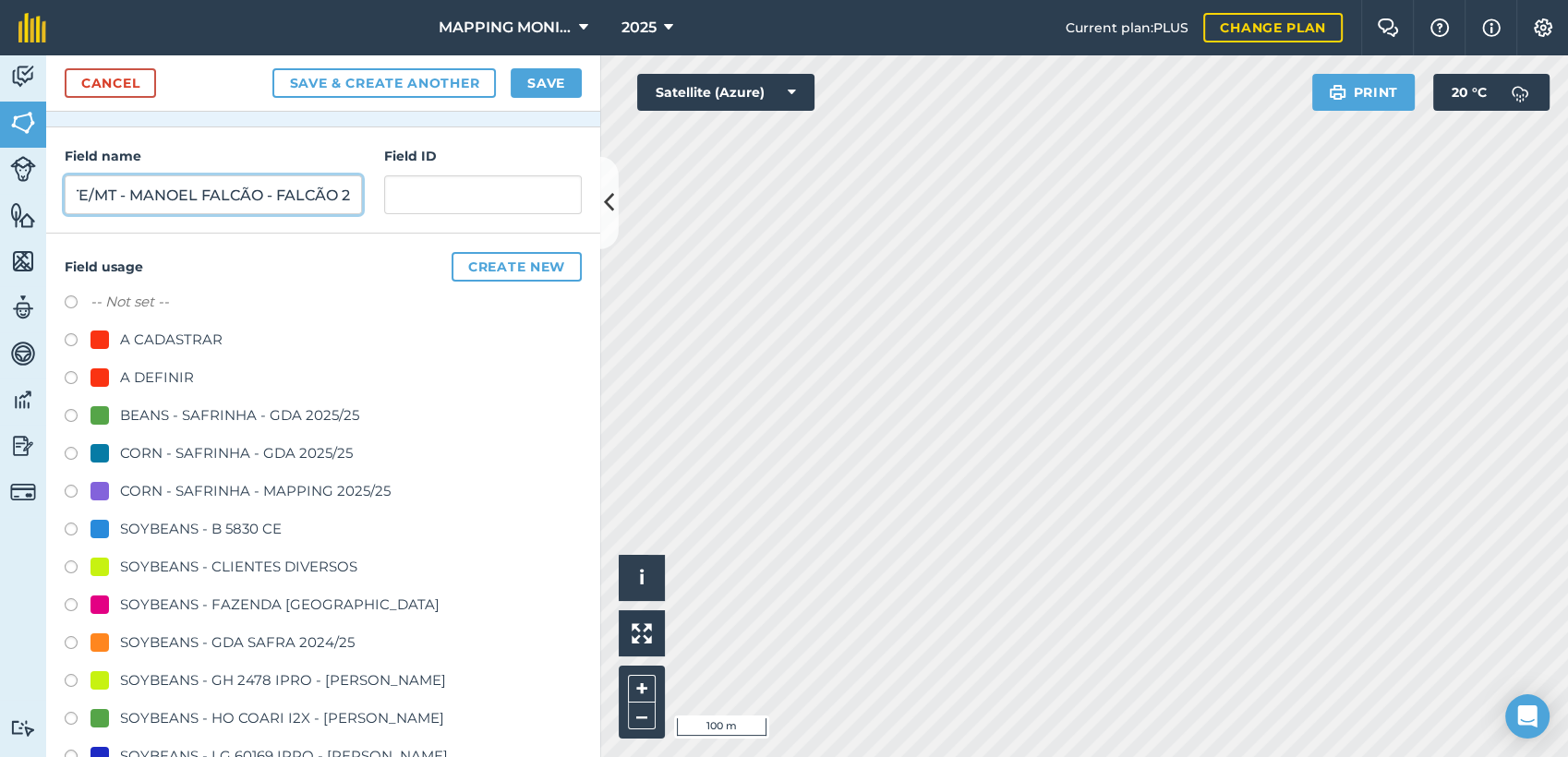
type input "PRIMAVERA DO LESTE/MT - MANOEL FALCÃO - FALCÃO 2"
click at [230, 558] on div "SOYBEANS - CLIENTES DIVERSOS" at bounding box center [238, 567] width 237 height 22
radio input "true"
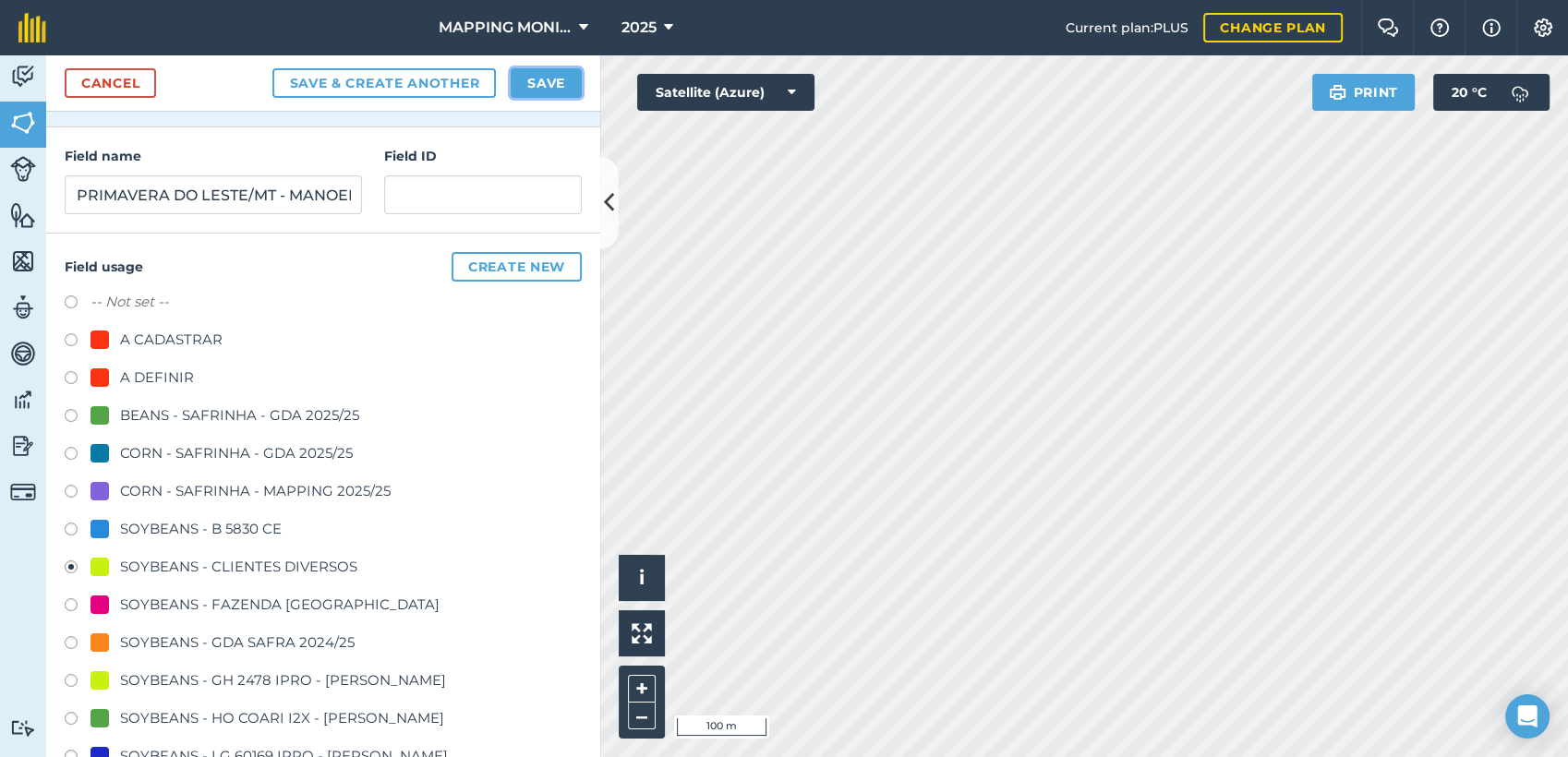
click at [528, 79] on button "Save" at bounding box center [546, 83] width 71 height 30
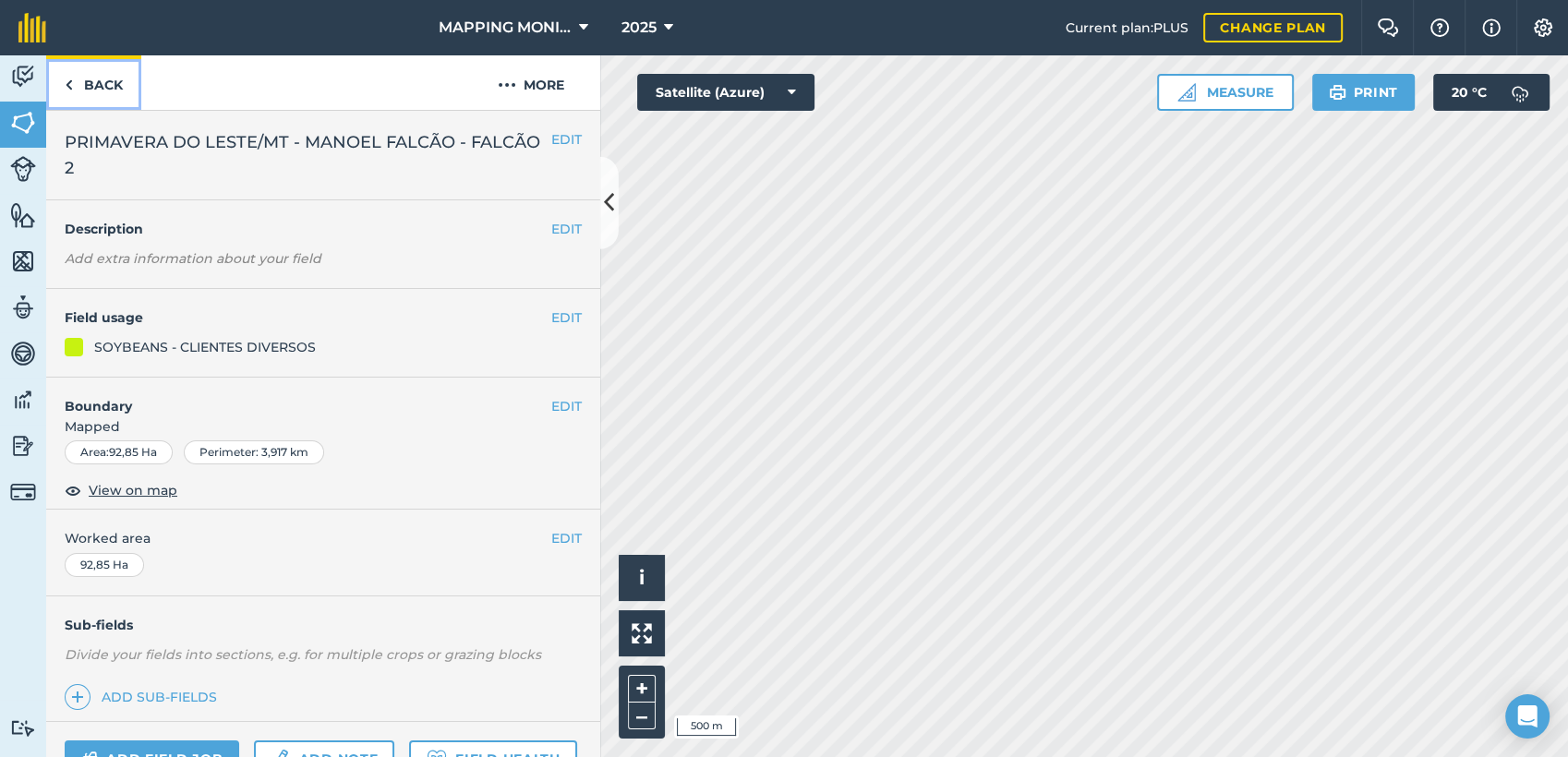
click at [99, 82] on link "Back" at bounding box center [94, 83] width 95 height 55
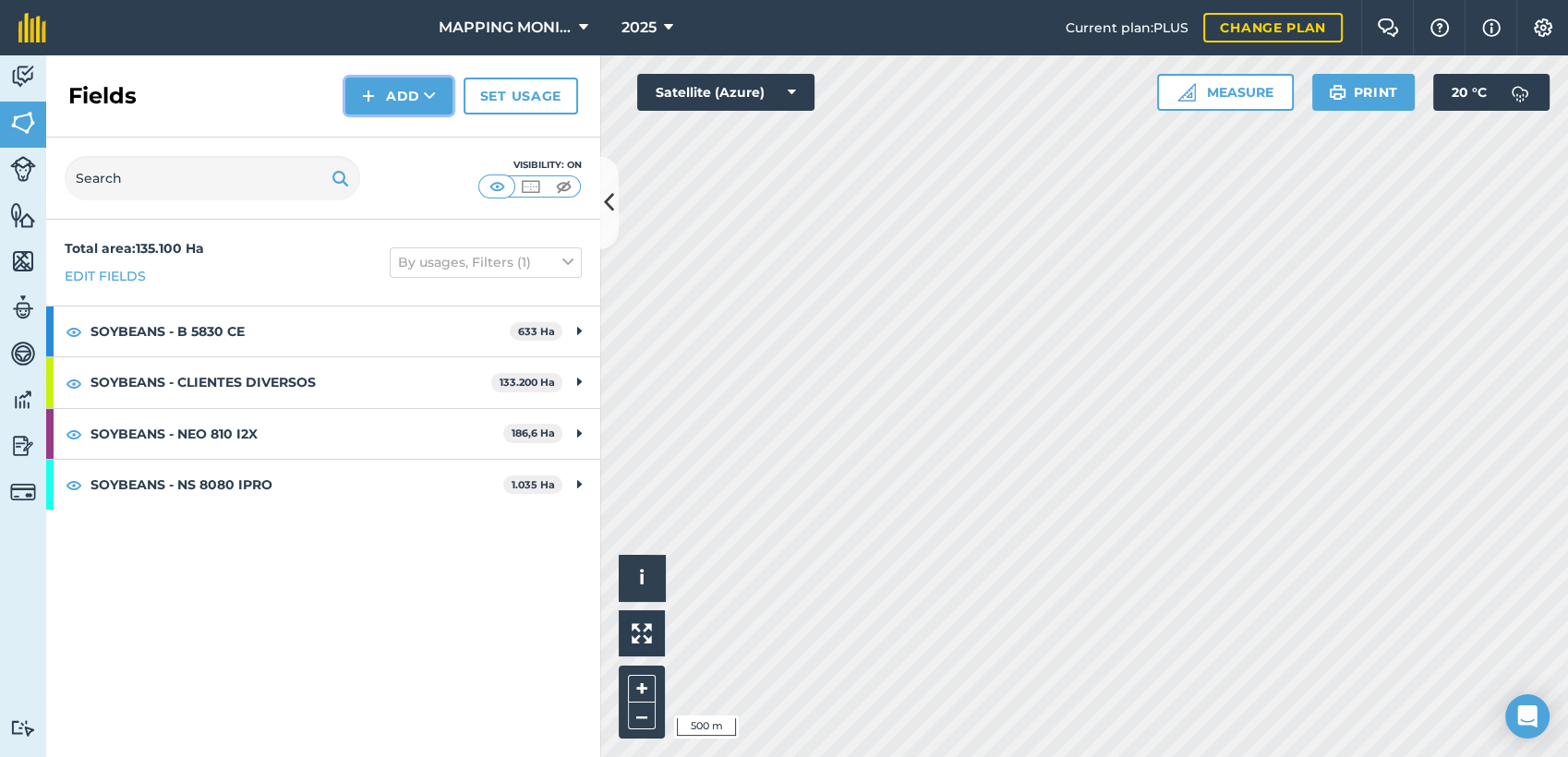
click at [436, 109] on button "Add" at bounding box center [398, 96] width 107 height 37
click at [412, 144] on link "Draw" at bounding box center [398, 138] width 101 height 41
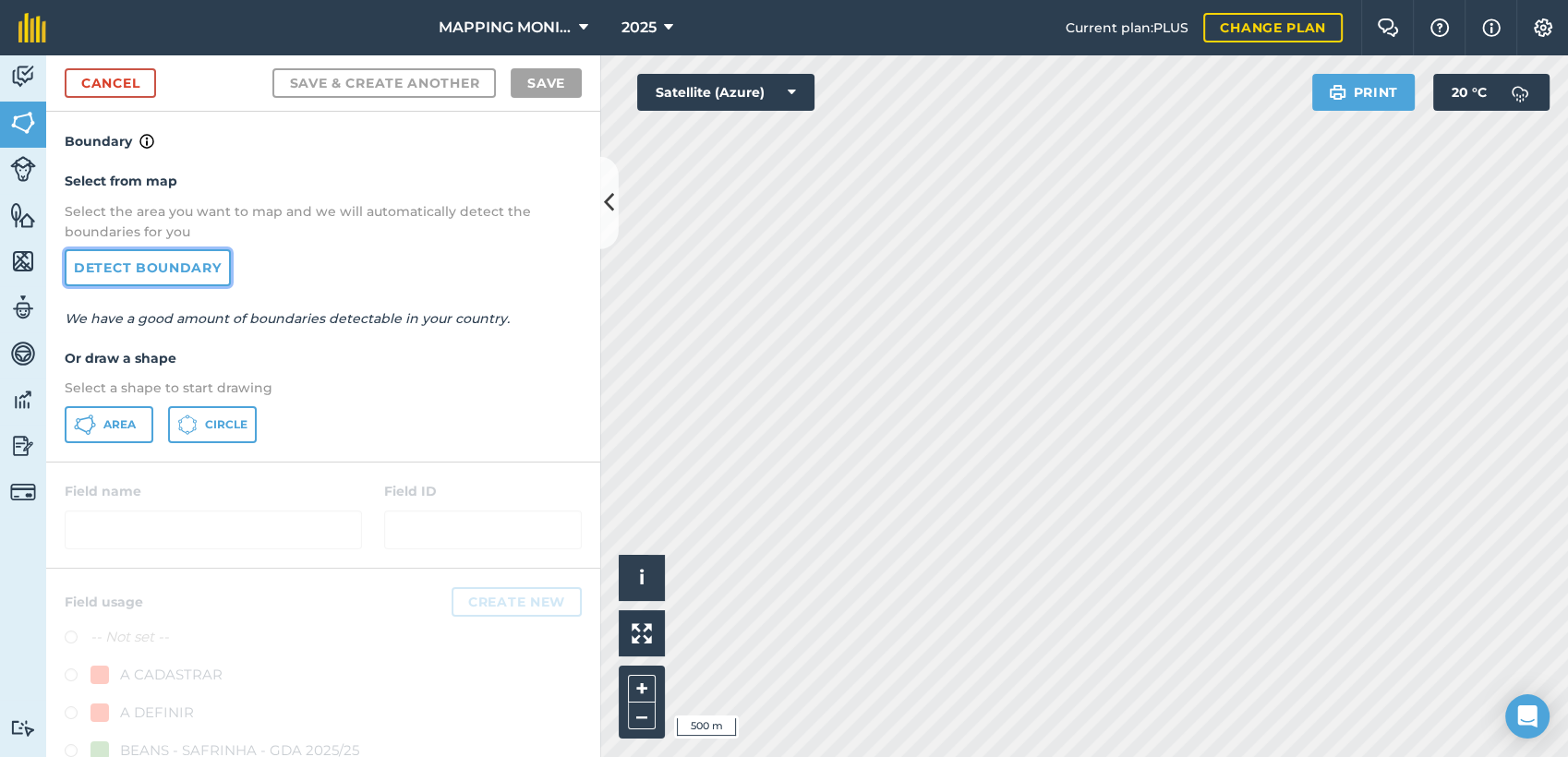
click at [121, 266] on link "Detect boundary" at bounding box center [147, 268] width 167 height 37
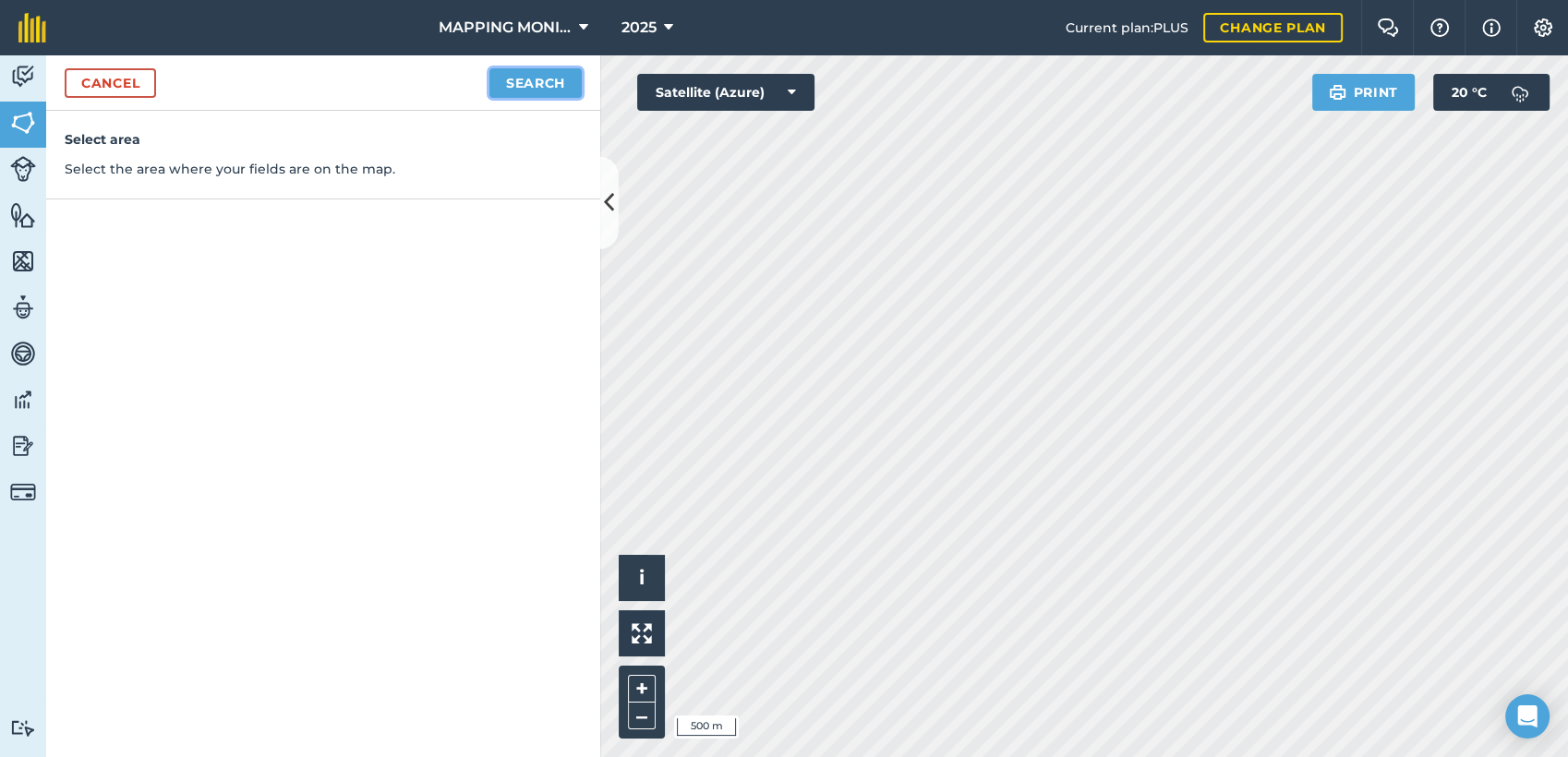
click at [519, 83] on button "Search" at bounding box center [535, 83] width 92 height 30
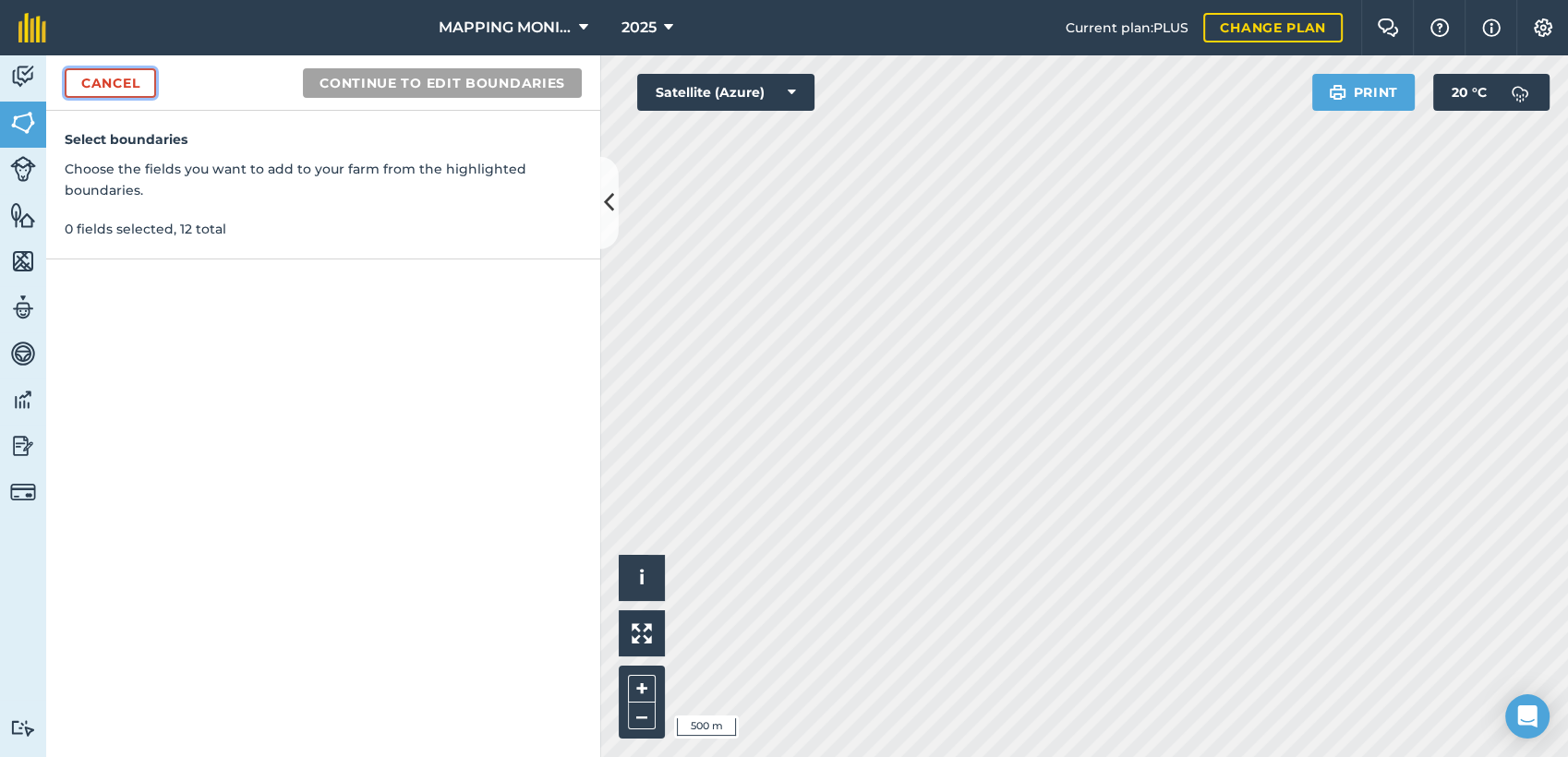
click at [126, 78] on link "Cancel" at bounding box center [110, 83] width 91 height 30
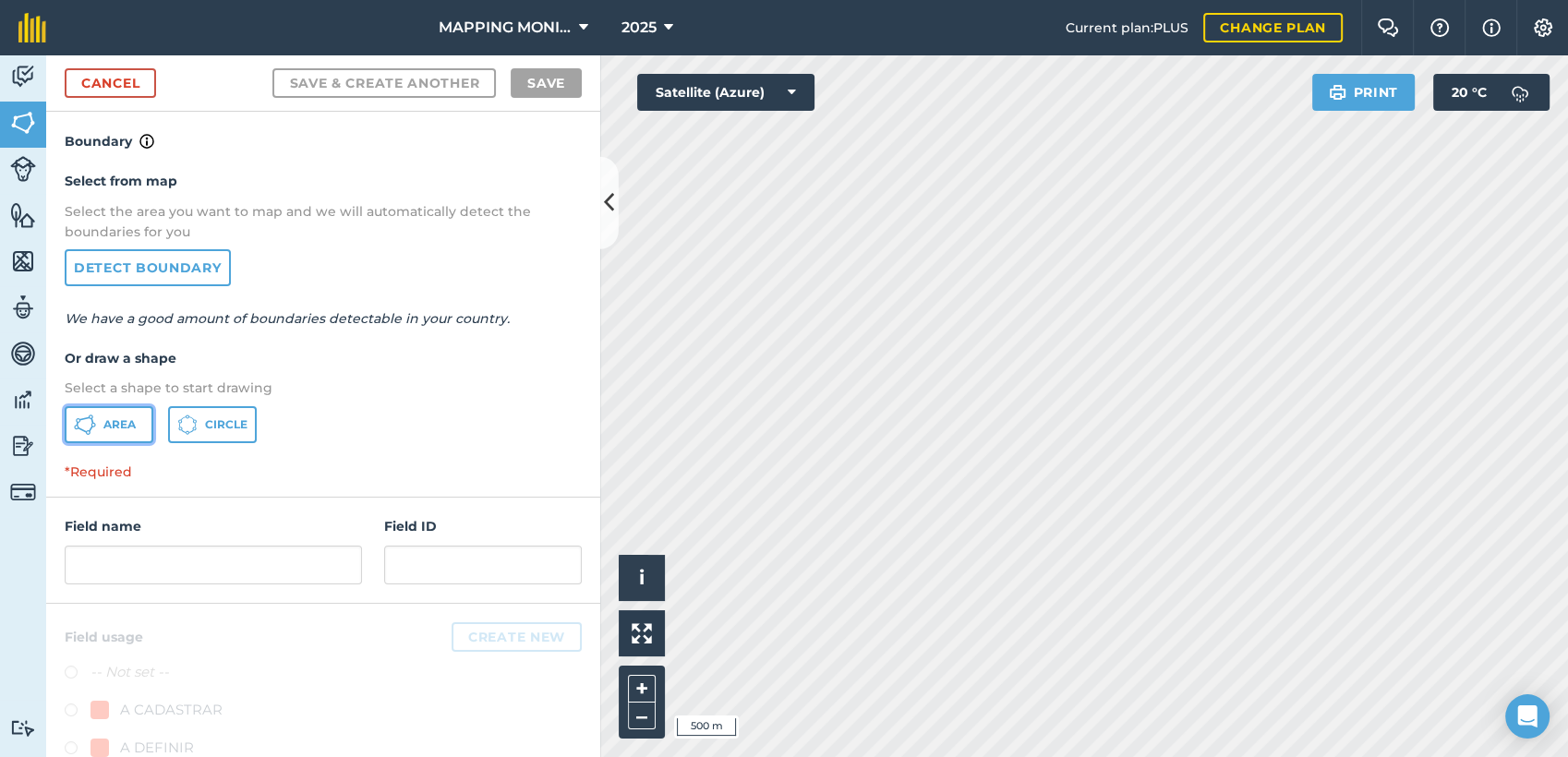
drag, startPoint x: 103, startPoint y: 432, endPoint x: 123, endPoint y: 430, distance: 20.1
click at [106, 432] on button "Area" at bounding box center [108, 425] width 88 height 37
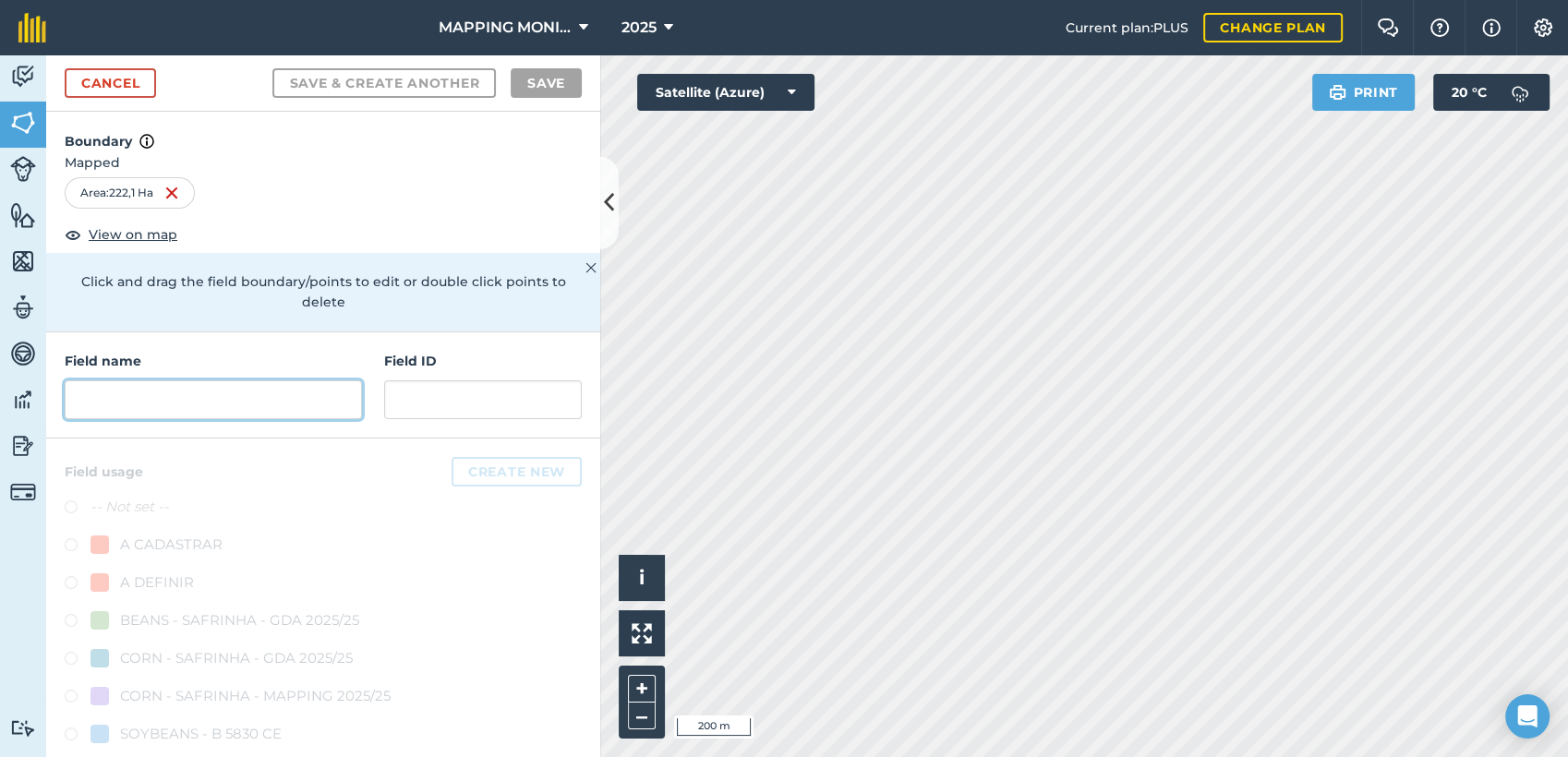
click at [281, 399] on input "text" at bounding box center [213, 400] width 298 height 39
paste input "PRIMAVERA DO LESTE/MT - MANOEL FALCÃO - FALCÃO 2"
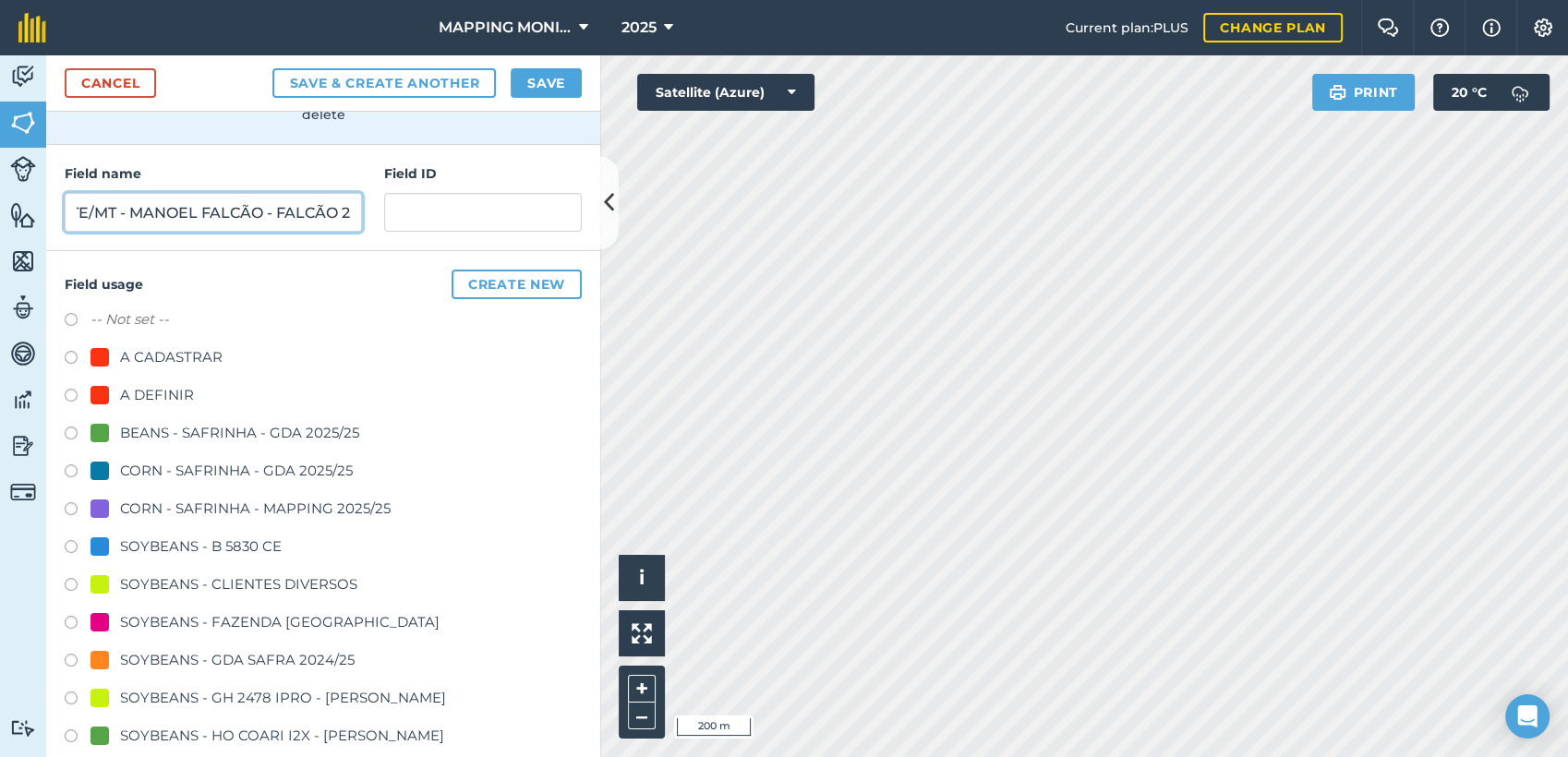
scroll to position [205, 0]
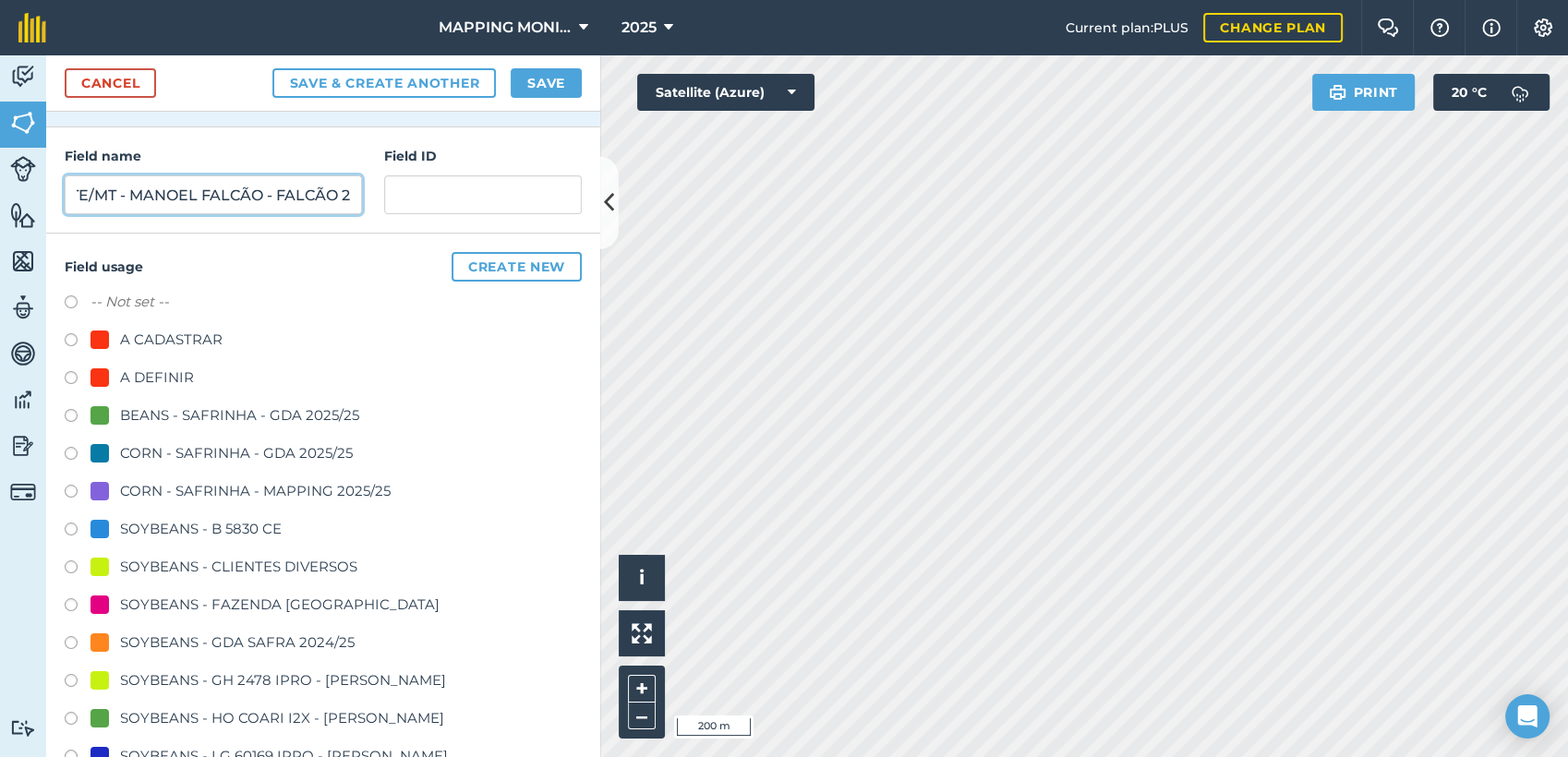
type input "PRIMAVERA DO LESTE/MT - MANOEL FALCÃO - FALCÃO 2"
click at [168, 559] on div "SOYBEANS - CLIENTES DIVERSOS" at bounding box center [238, 567] width 237 height 22
radio input "true"
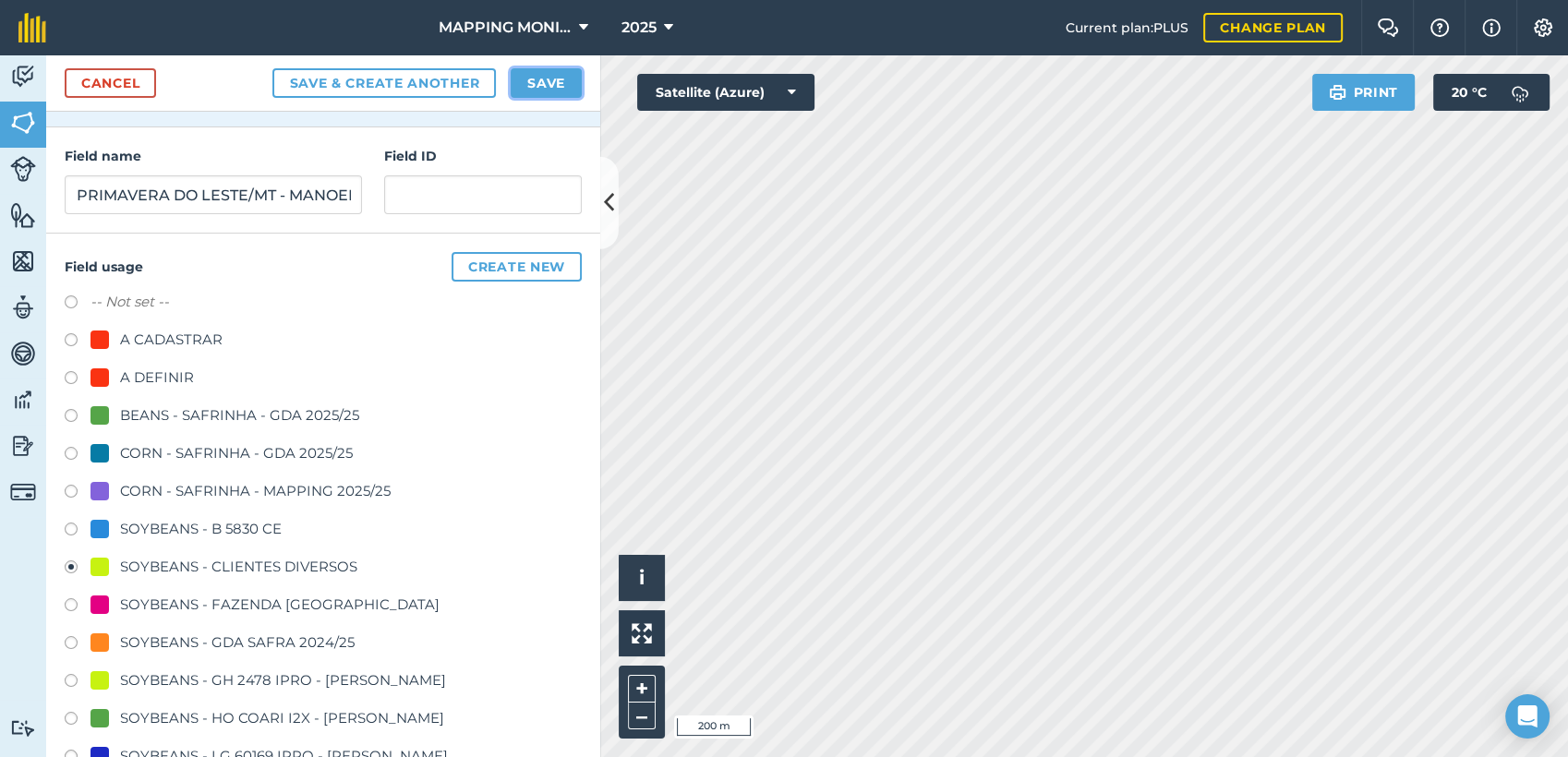
click at [547, 69] on button "Save" at bounding box center [546, 83] width 71 height 30
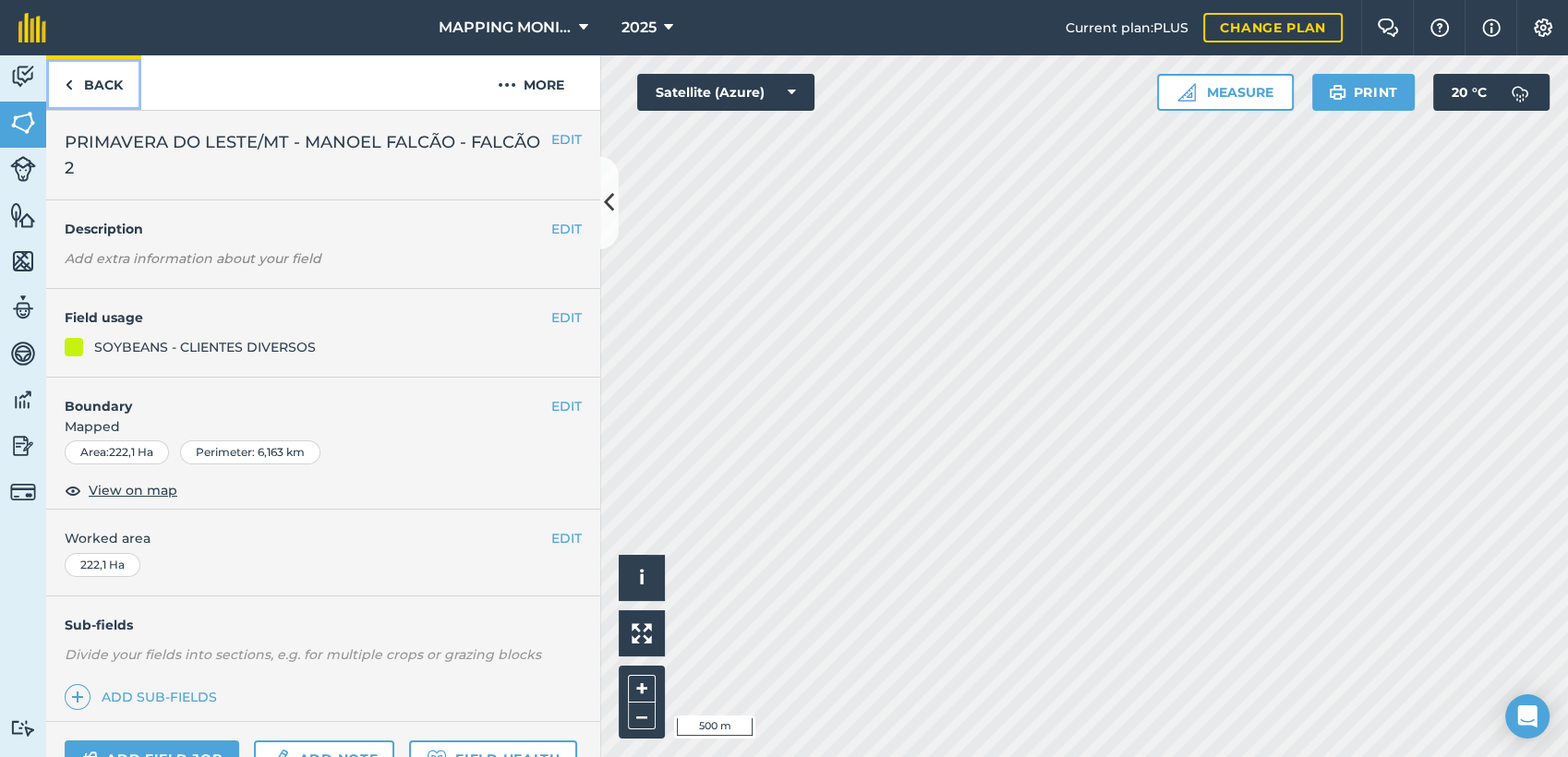
click at [107, 86] on link "Back" at bounding box center [94, 83] width 95 height 55
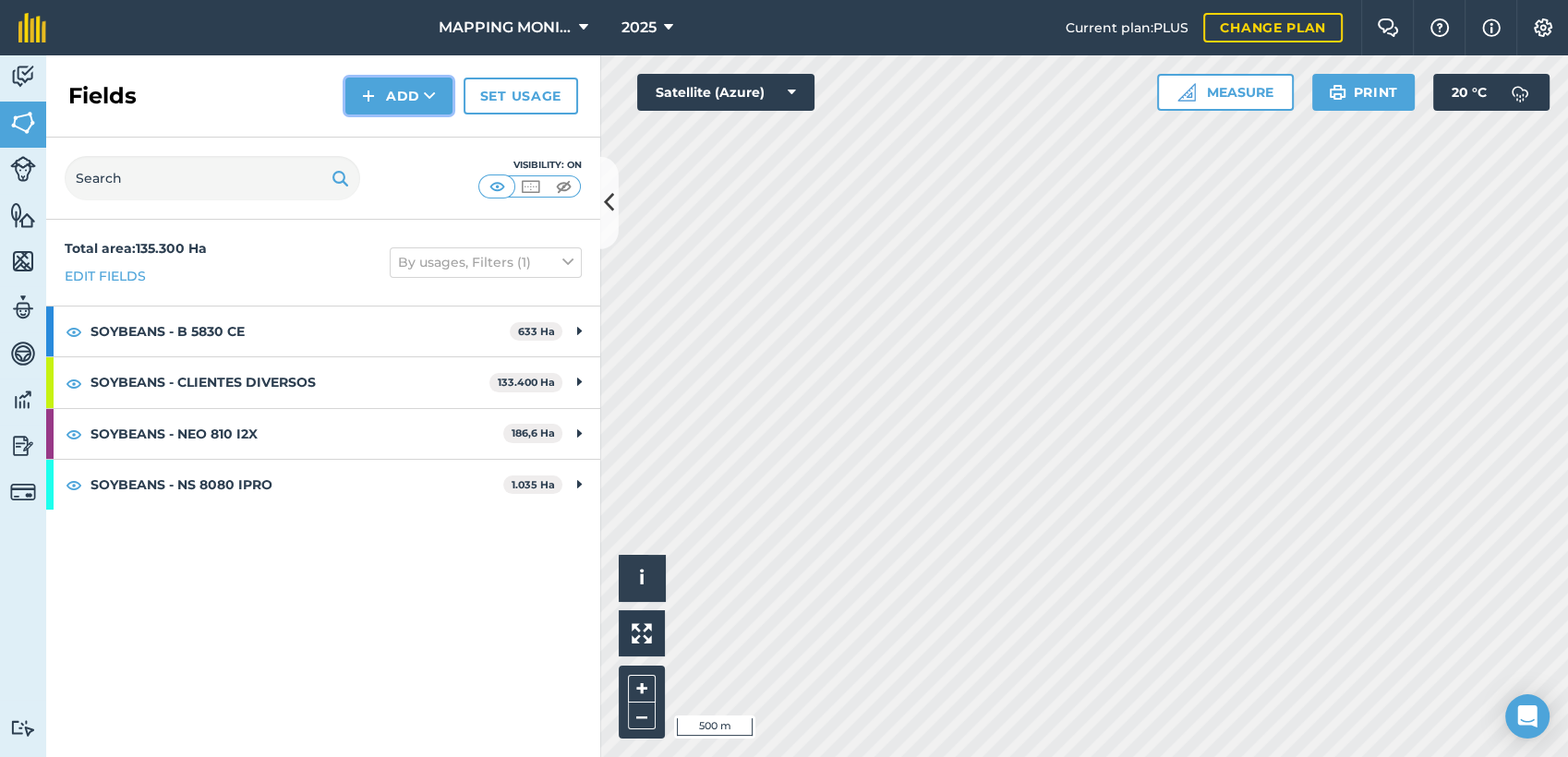
click at [400, 102] on button "Add" at bounding box center [398, 96] width 107 height 37
click at [414, 132] on link "Draw" at bounding box center [398, 138] width 101 height 41
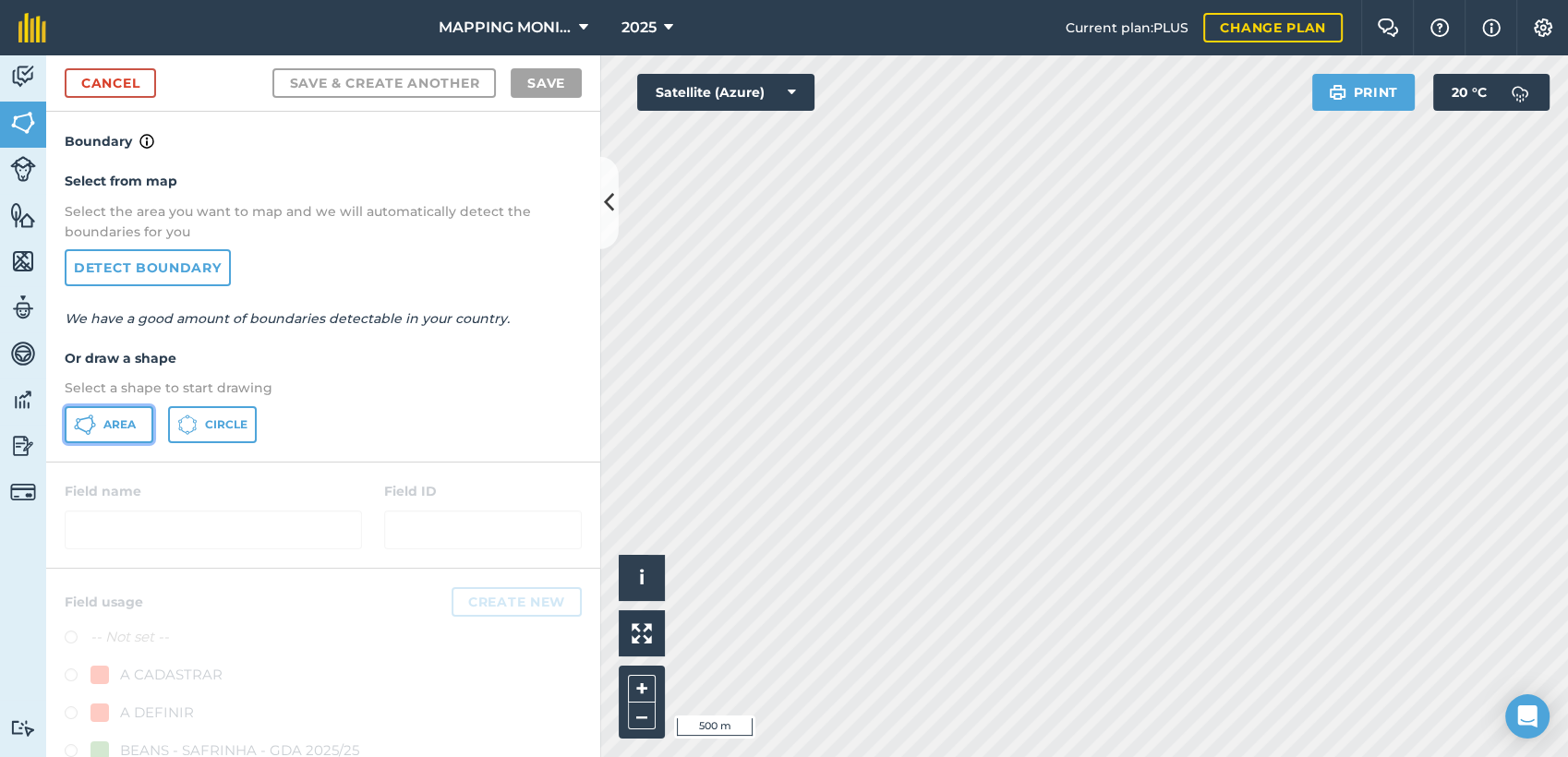
click at [127, 415] on button "Area" at bounding box center [108, 425] width 88 height 37
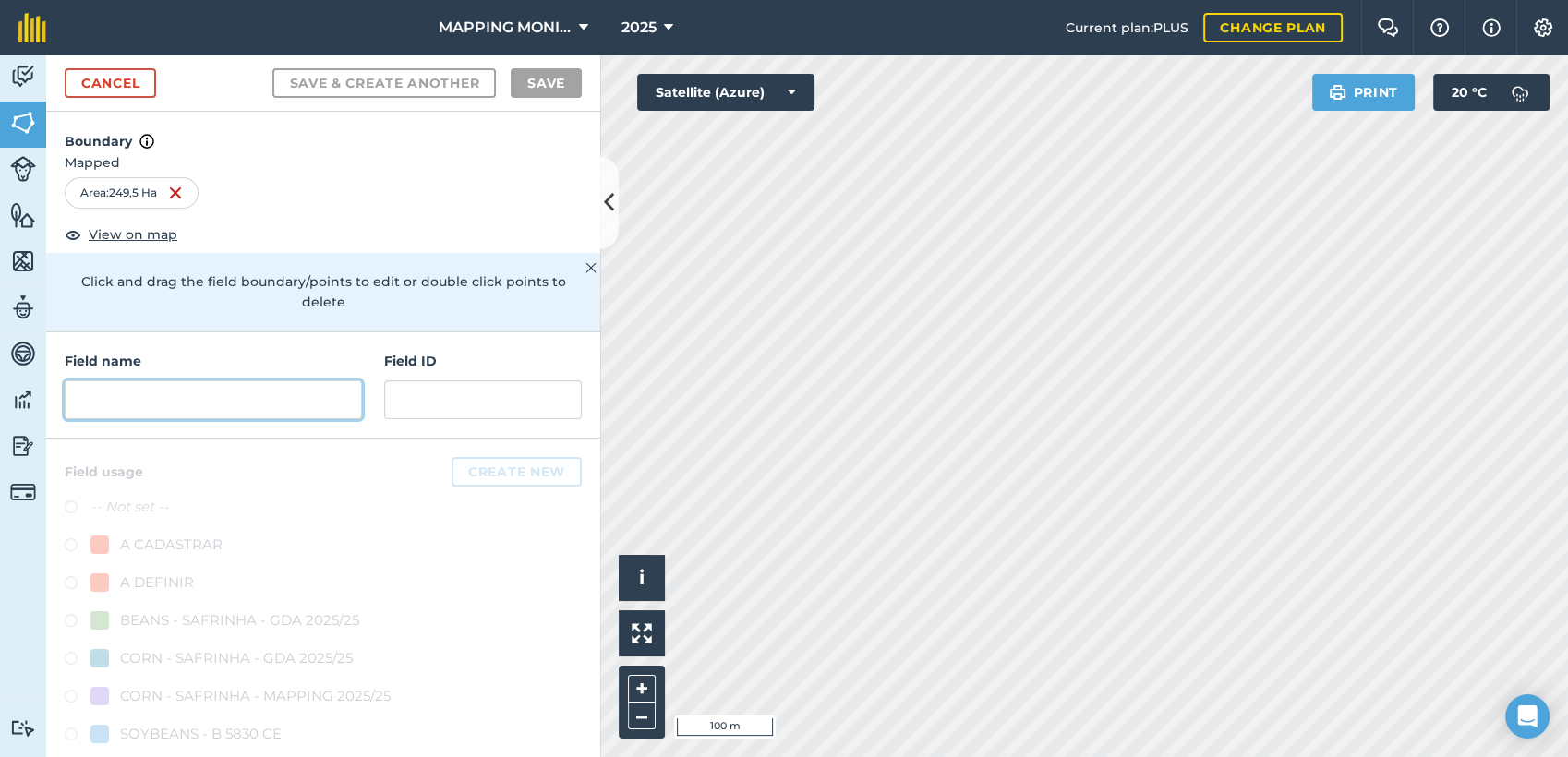
click at [298, 413] on input "text" at bounding box center [213, 400] width 298 height 39
paste input "PRIMAVERA DO LESTE/MT - MANOEL FALCÃO - FALCÃO 2"
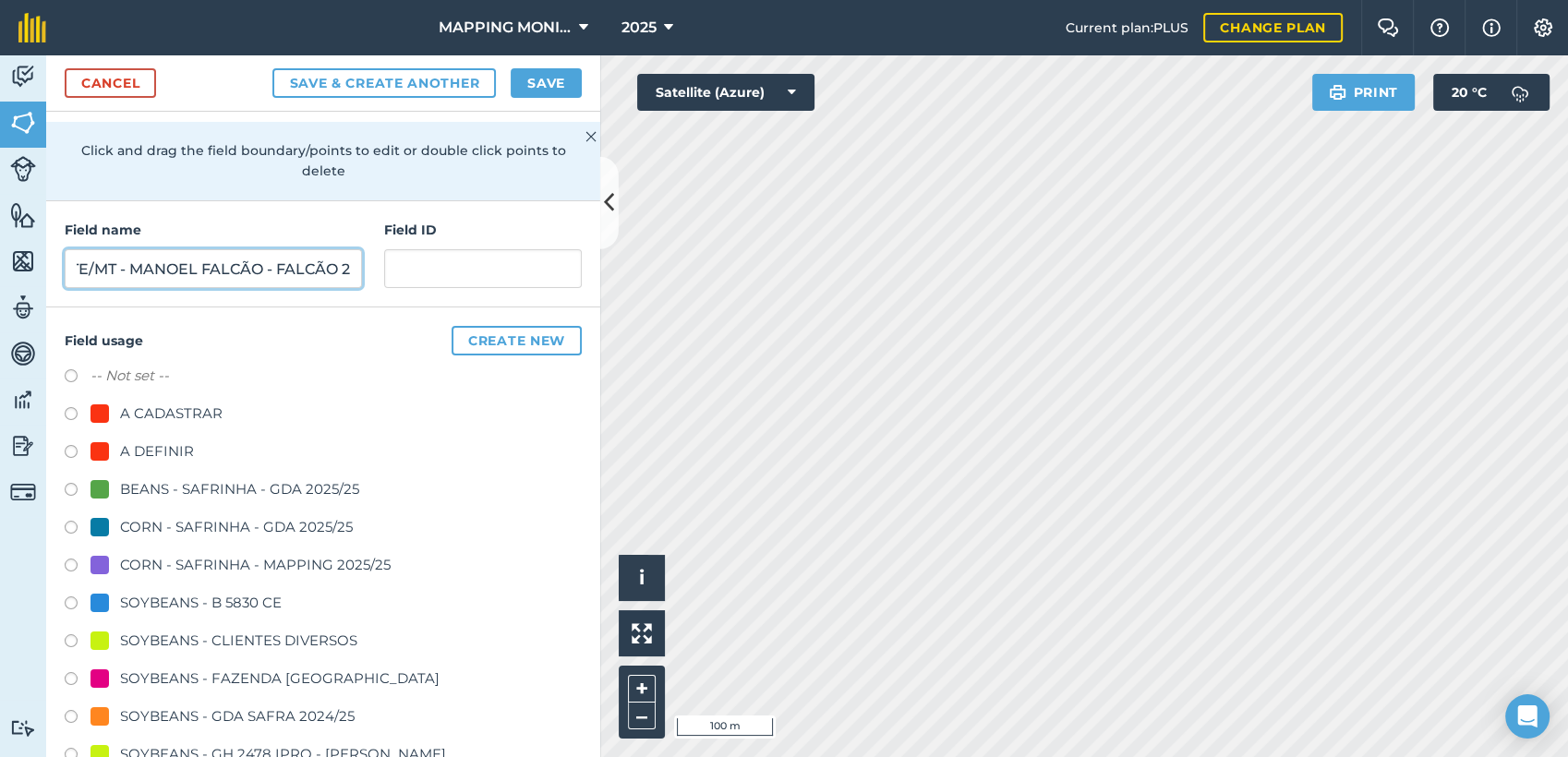
scroll to position [205, 0]
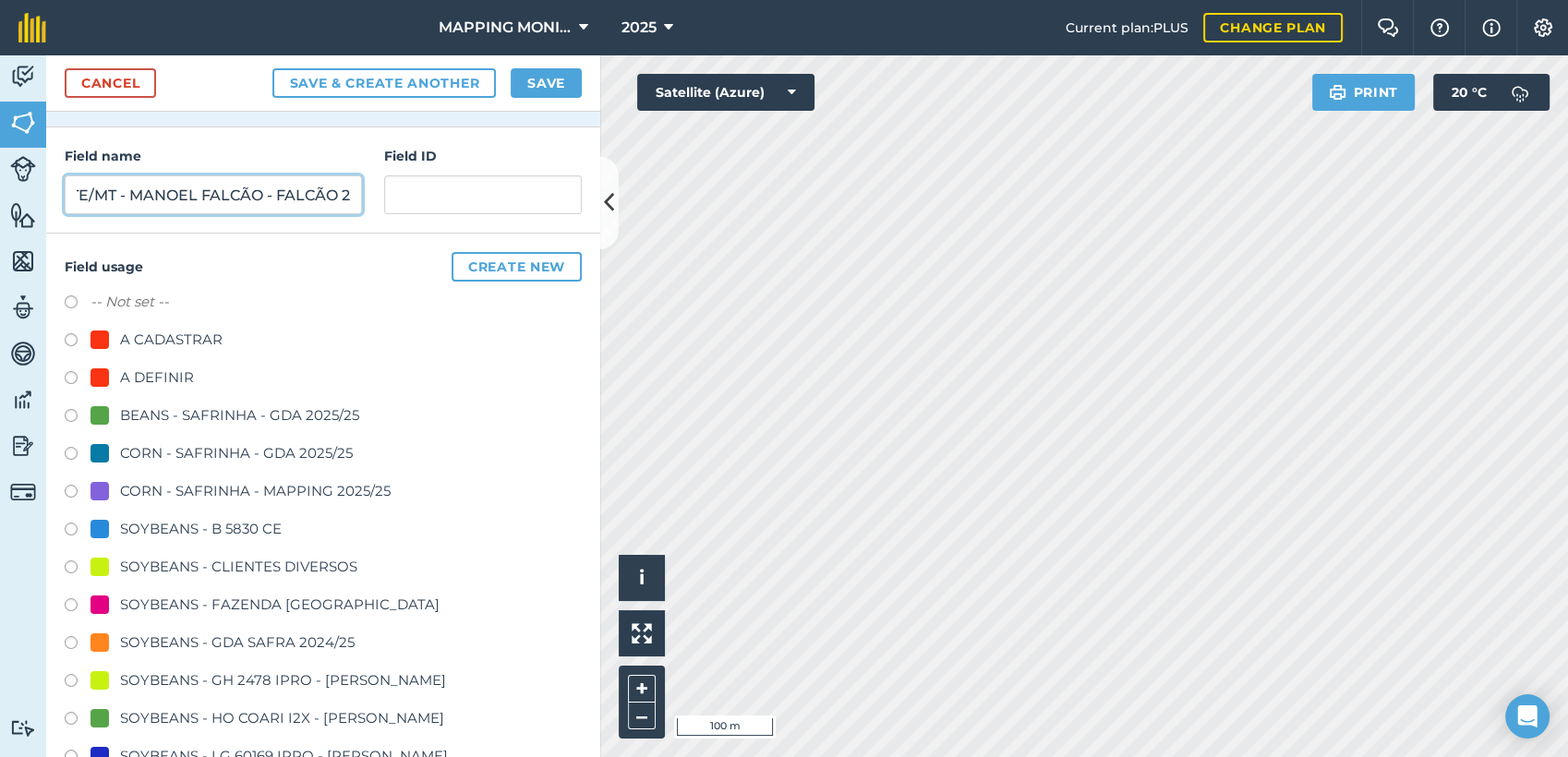
type input "PRIMAVERA DO LESTE/MT - MANOEL FALCÃO - FALCÃO 2"
click at [270, 553] on div "-- Not set -- A CADASTRAR A DEFINIR BEANS - SAFRINHA - GDA 2025/25 CORN - SAFRI…" at bounding box center [323, 569] width 517 height 557
click at [267, 568] on div "SOYBEANS - CLIENTES DIVERSOS" at bounding box center [238, 567] width 237 height 22
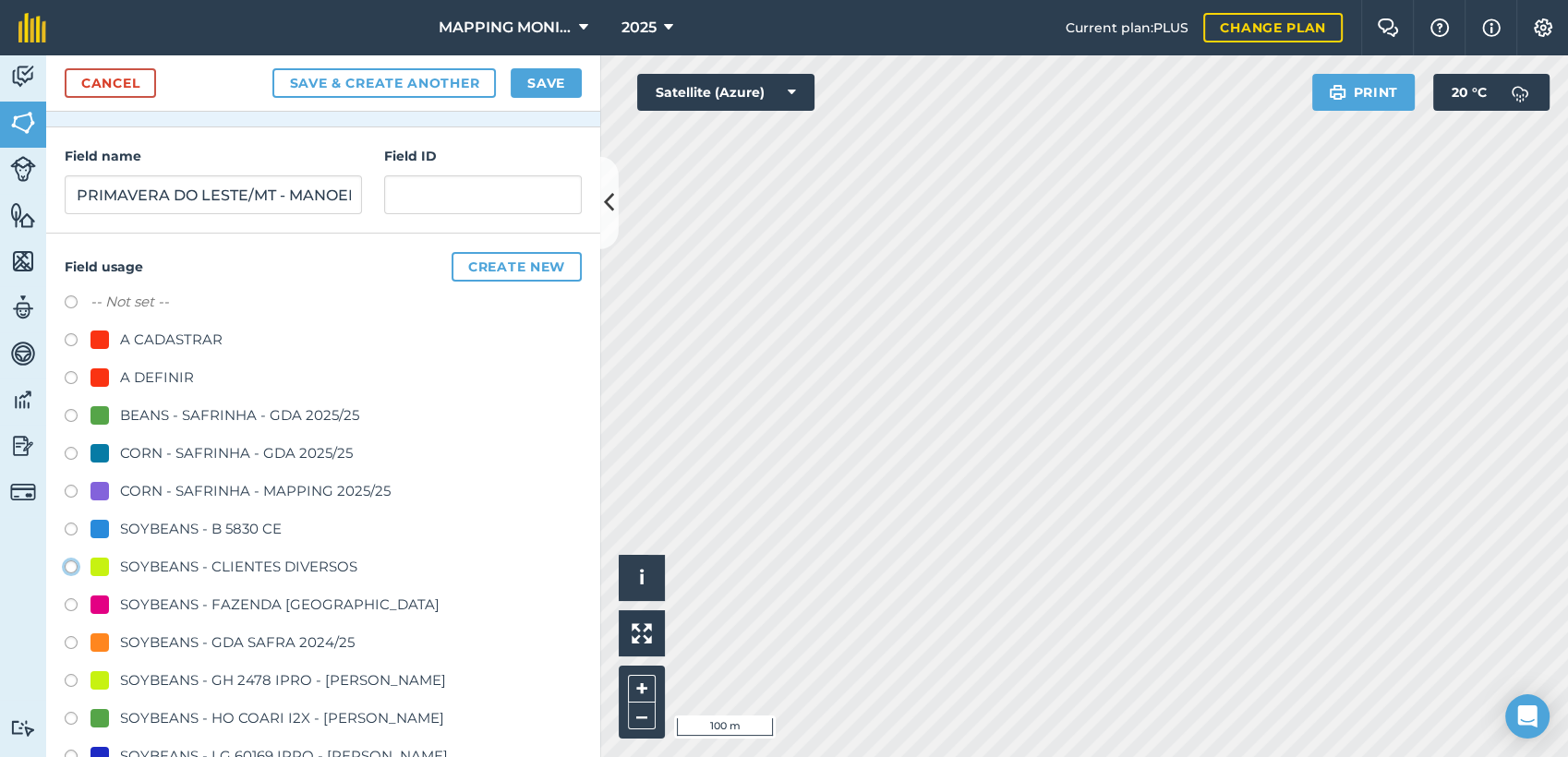
radio input "true"
click at [554, 79] on button "Save" at bounding box center [546, 83] width 71 height 30
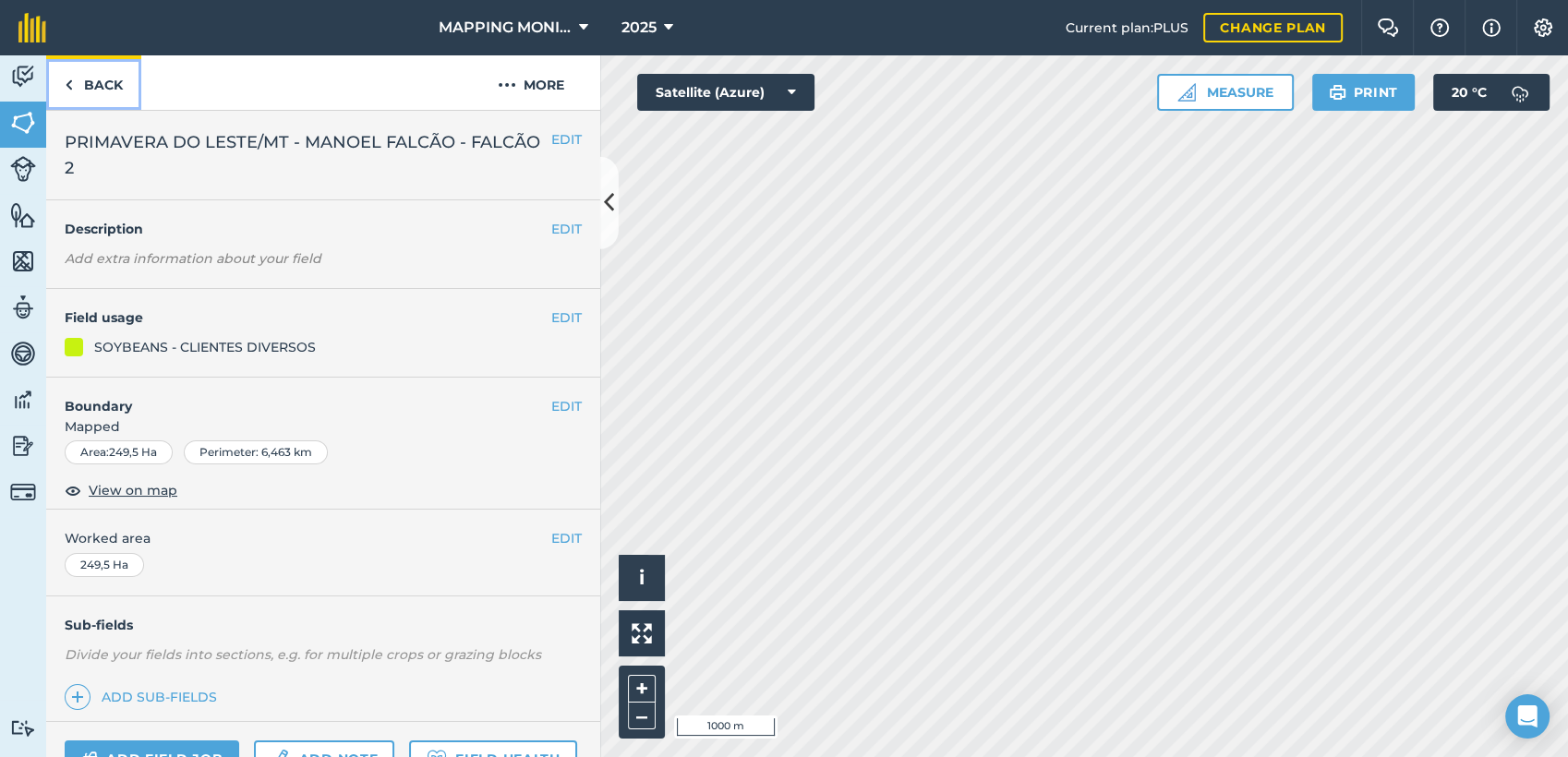
click at [95, 65] on link "Back" at bounding box center [94, 83] width 95 height 55
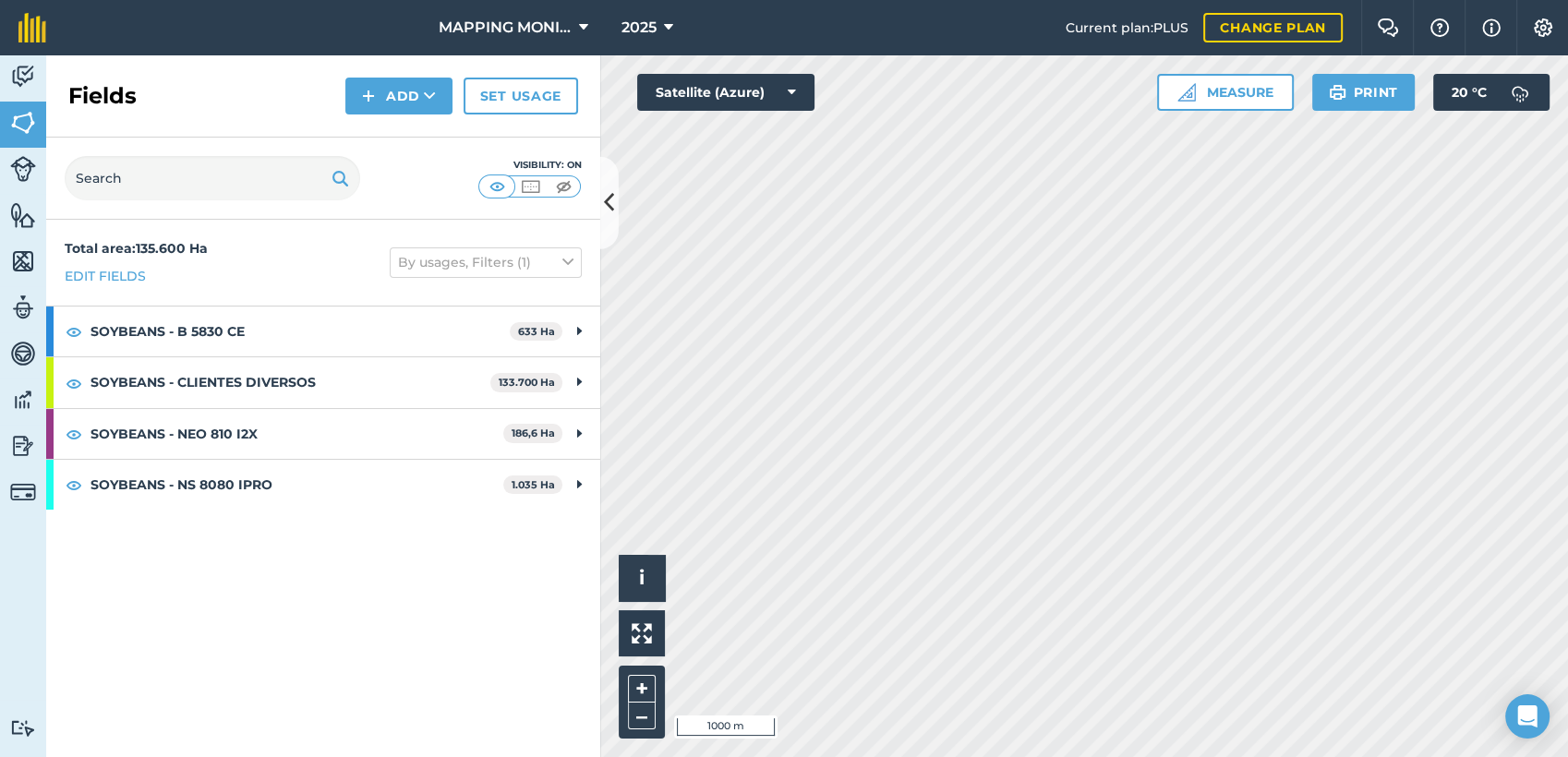
click at [90, 72] on div "Fields Add Set usage" at bounding box center [324, 97] width 555 height 82
click at [187, 195] on input "text" at bounding box center [212, 179] width 296 height 45
paste input "PRIMAVERA DO LESTE/MT - MANOEL FALCÃO - FALCÃO 2"
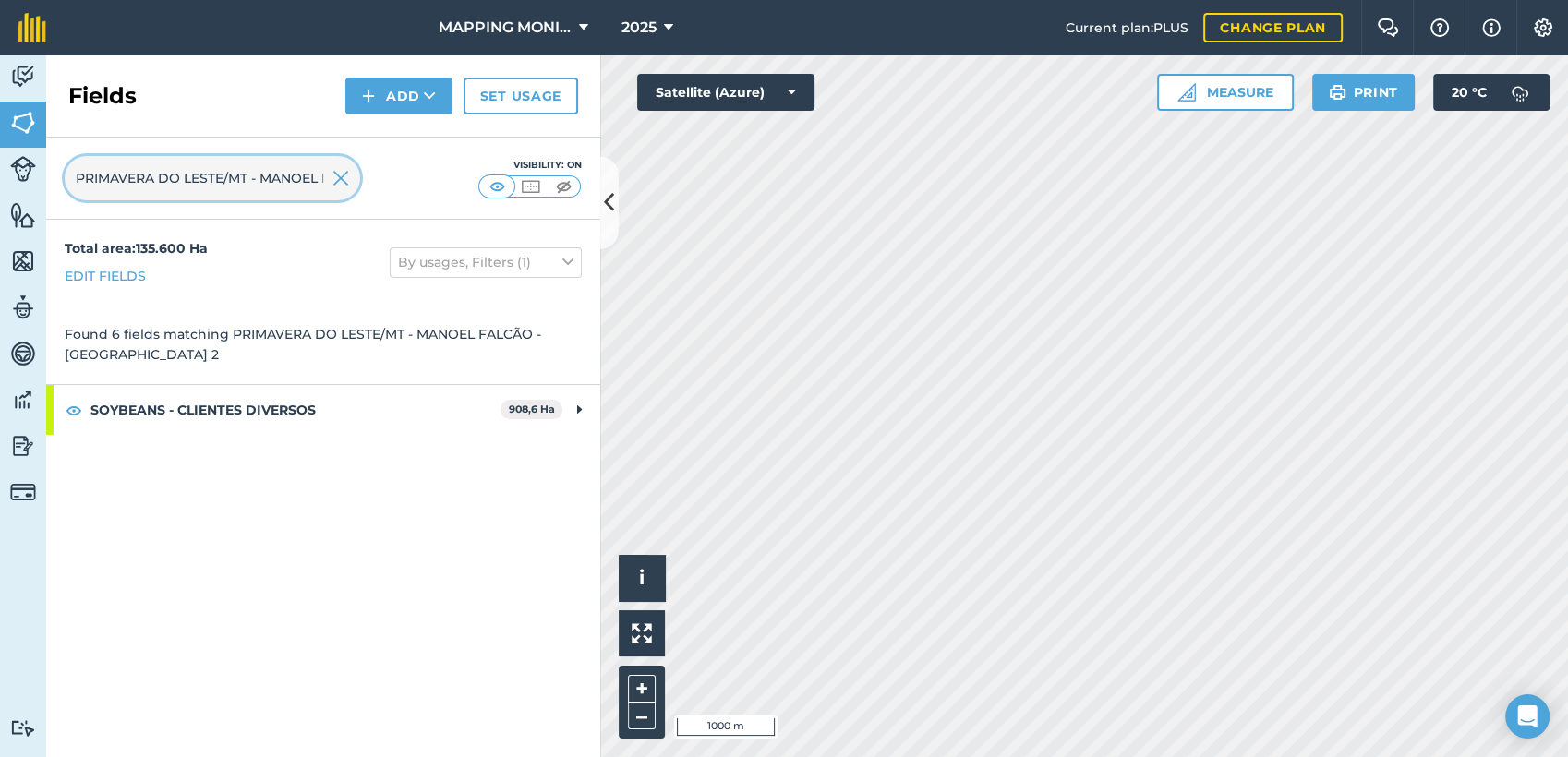
scroll to position [0, 131]
click at [315, 178] on input "PRIMAVERA DO LESTE/MT - MANOEL FALCÃO - FALCÃO 2" at bounding box center [212, 179] width 296 height 45
type input "PRIMAVERA DO LESTE/MT - MANOEL FALCÃO - FALCÃO 2"
click at [333, 182] on img at bounding box center [341, 179] width 17 height 22
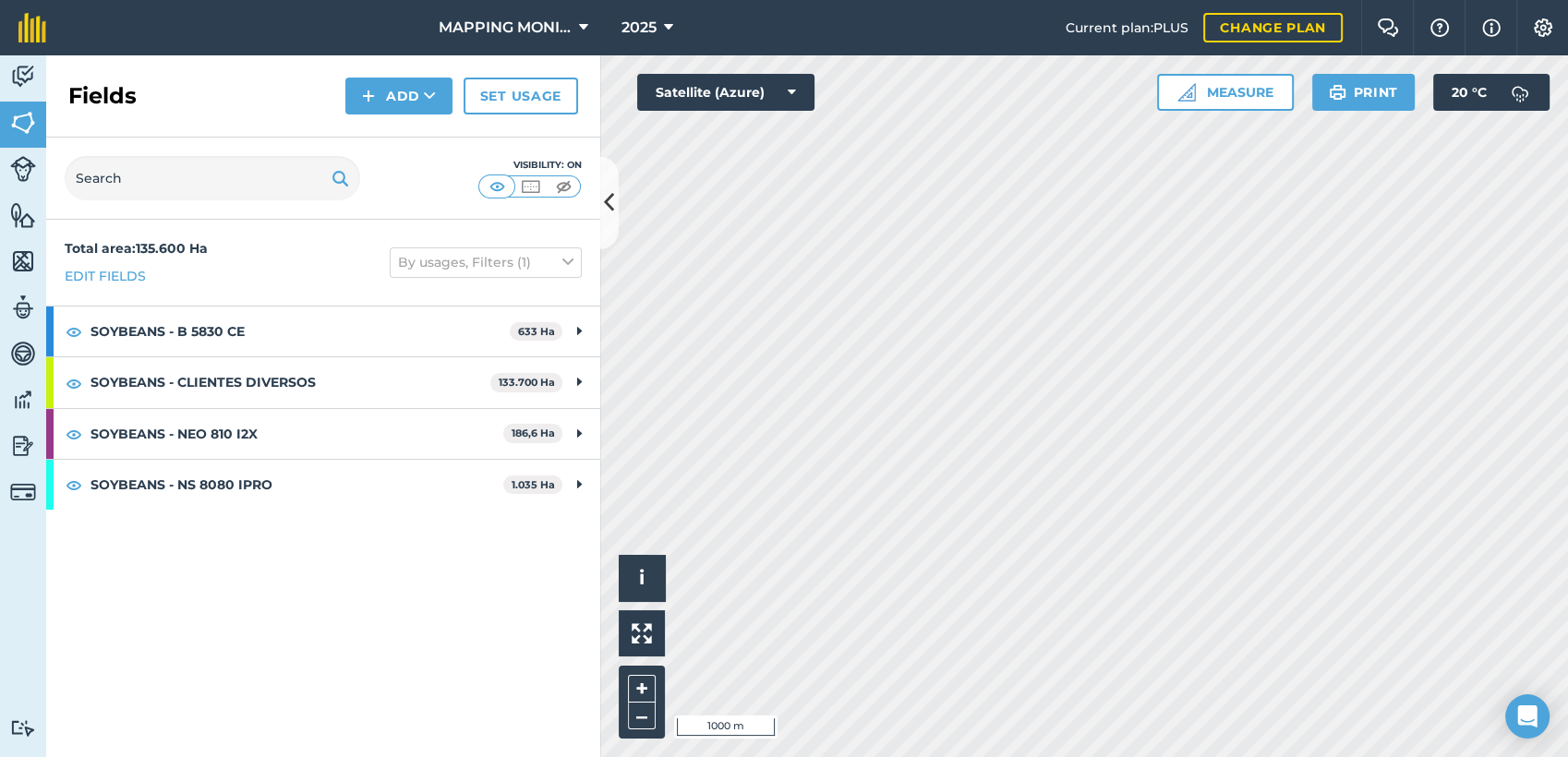
scroll to position [0, 0]
click at [429, 99] on icon at bounding box center [430, 96] width 12 height 19
click at [429, 147] on link "Draw" at bounding box center [398, 138] width 101 height 41
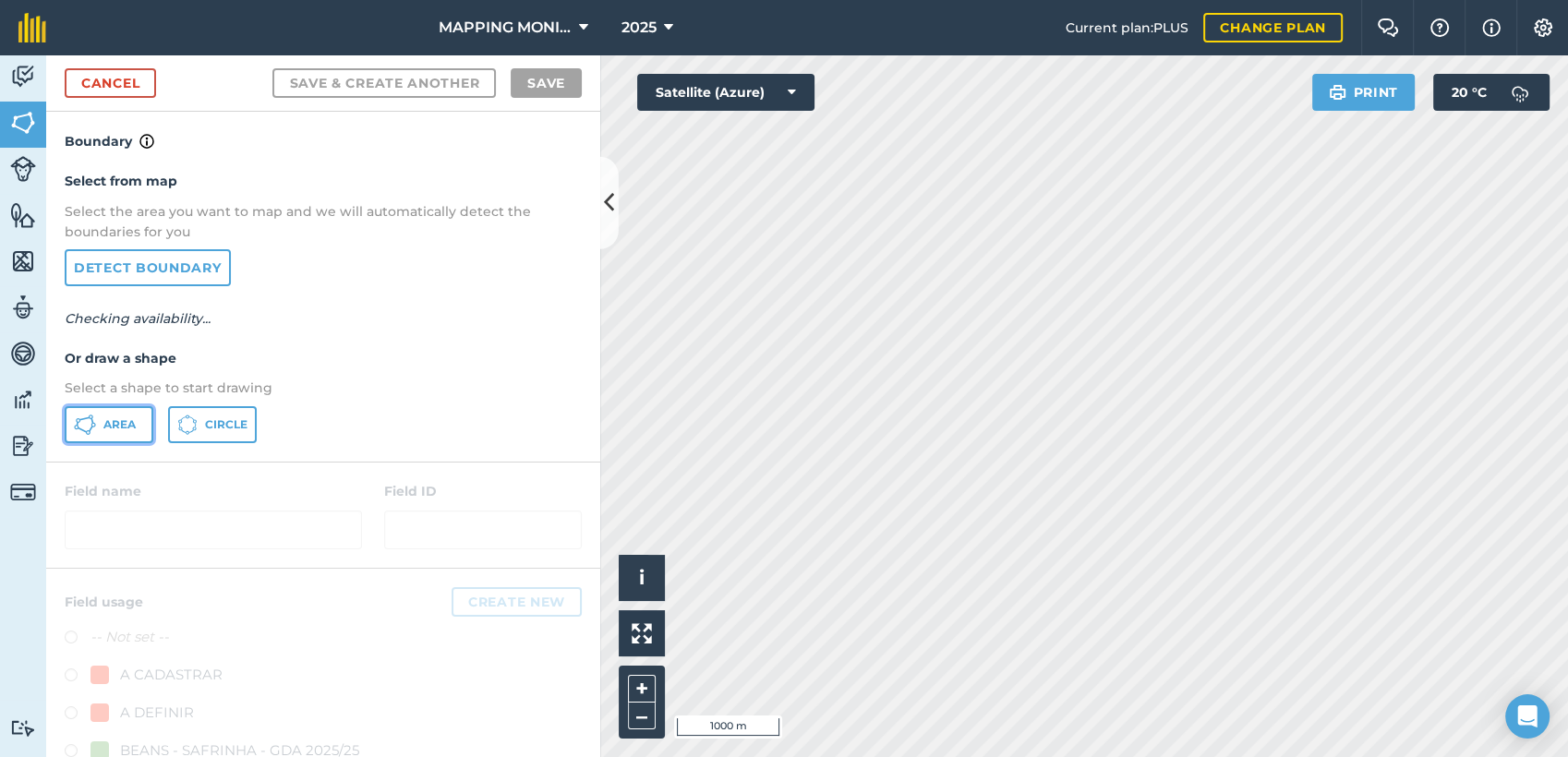
click at [115, 420] on span "Area" at bounding box center [119, 425] width 33 height 15
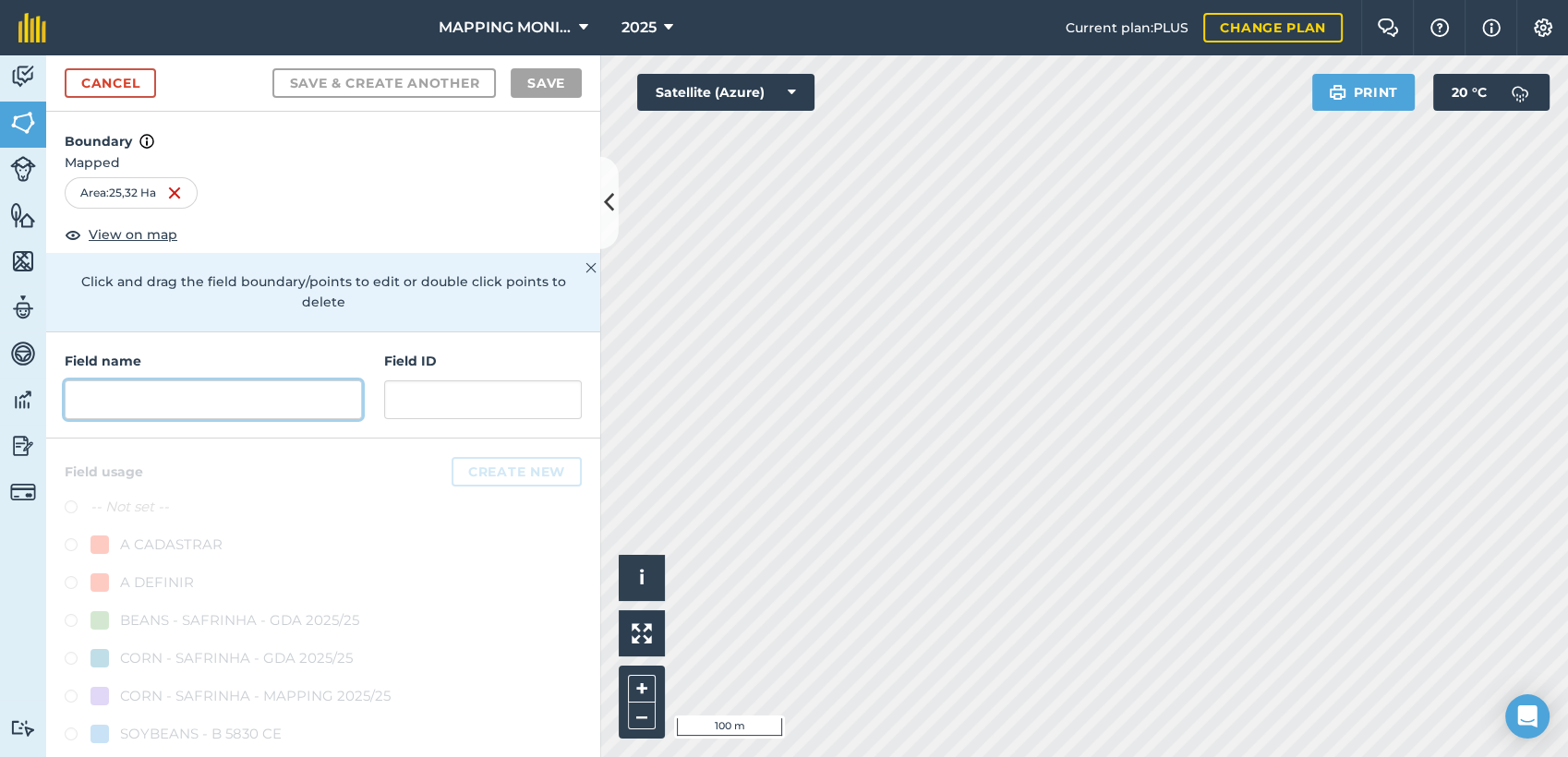
click at [252, 400] on input "text" at bounding box center [213, 400] width 298 height 39
paste input "PRIMAVERA DO LESTE/MT - MANOEL FALCÃO - FALCÃO 2"
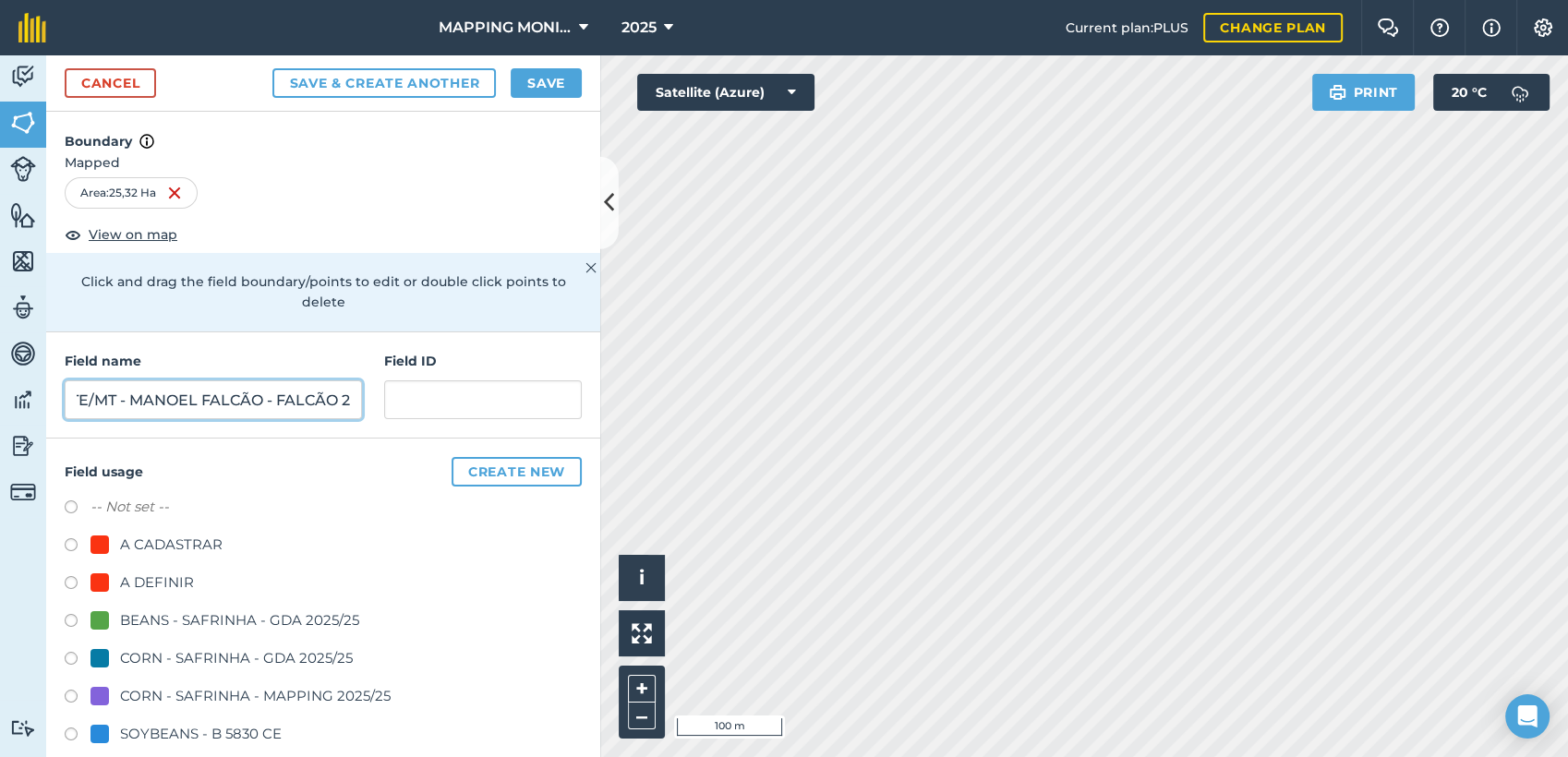
scroll to position [0, 170]
drag, startPoint x: 115, startPoint y: 394, endPoint x: 430, endPoint y: 409, distance: 315.4
click at [430, 409] on div "Field name PRIMAVERA DO LESTE/MT - [PERSON_NAME] - FALCÃO 2 Field ID" at bounding box center [324, 385] width 555 height 106
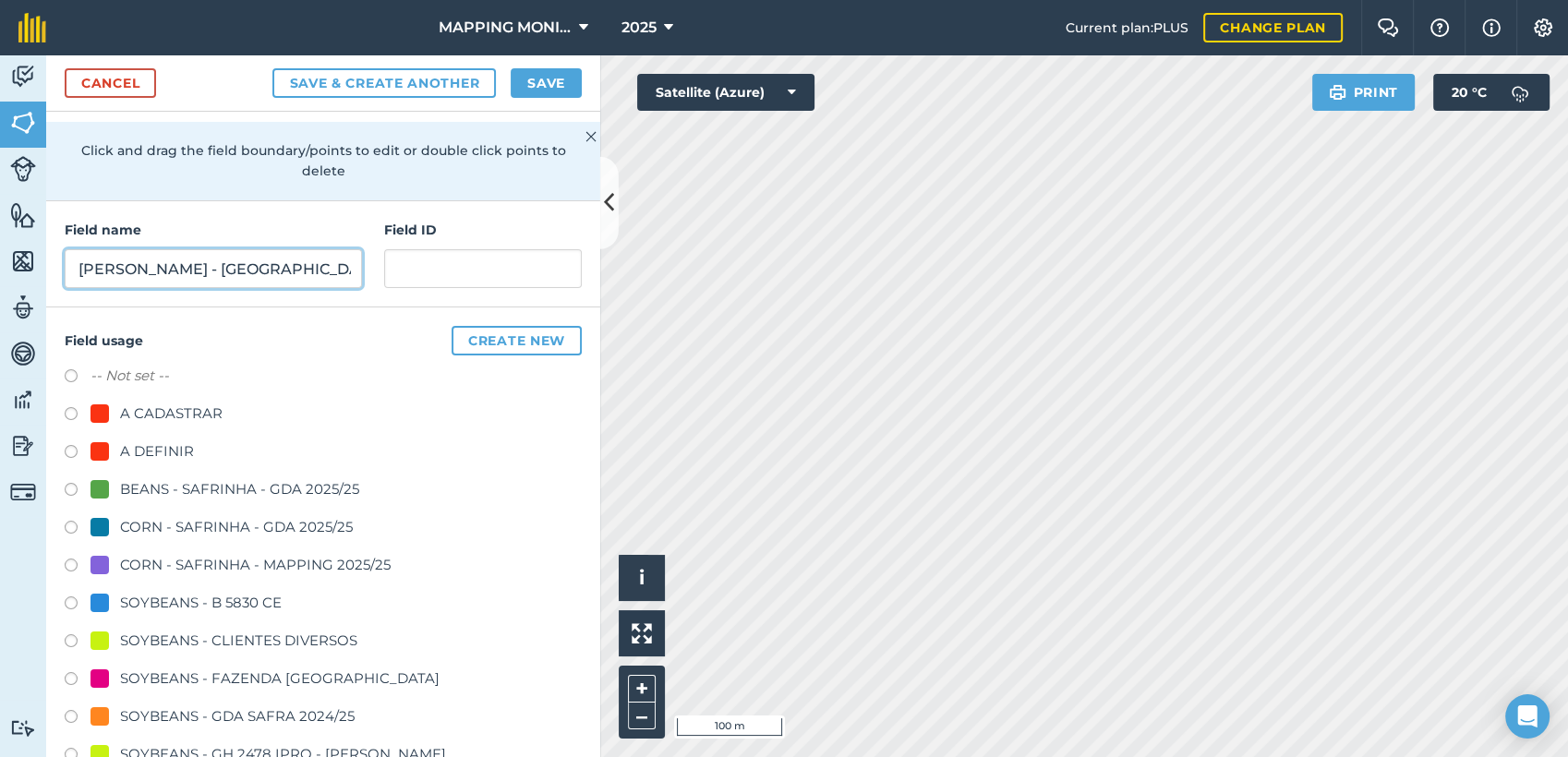
scroll to position [205, 0]
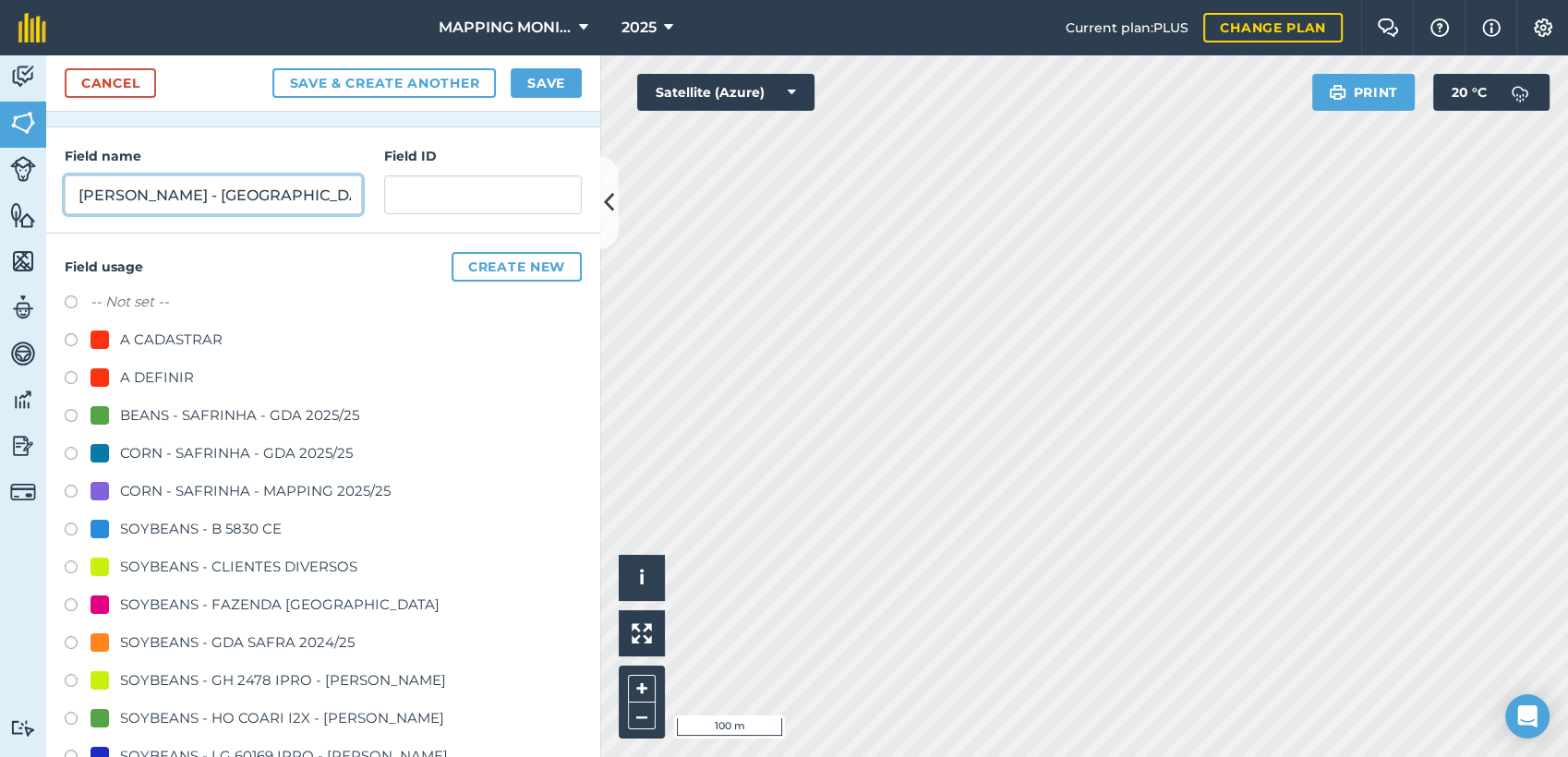
type input "PRIMAVERA DO LESTE/MT - [PERSON_NAME] - [GEOGRAPHIC_DATA]"
click at [316, 565] on div "SOYBEANS - CLIENTES DIVERSOS" at bounding box center [238, 567] width 237 height 22
radio input "true"
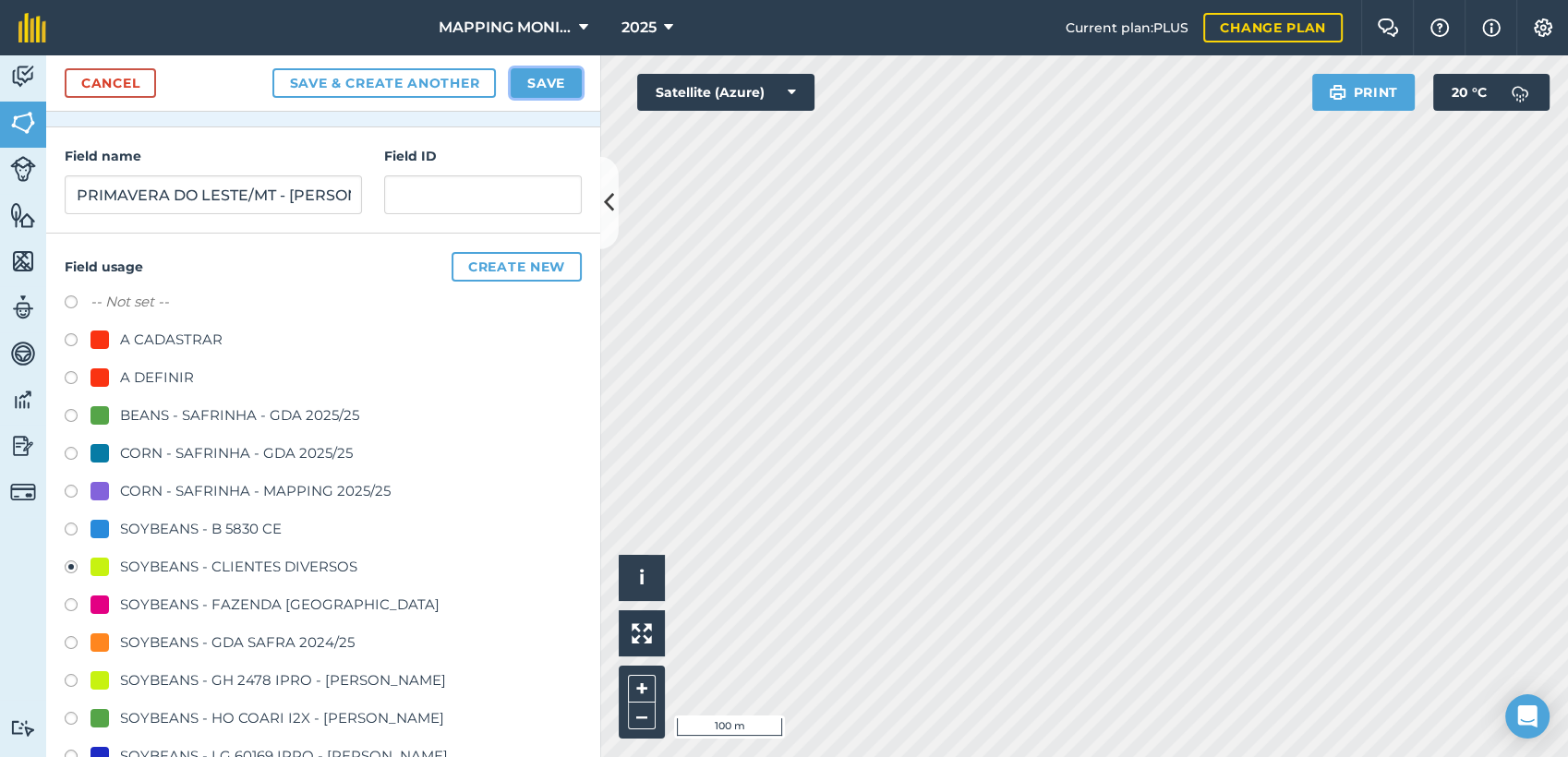
click at [543, 73] on button "Save" at bounding box center [546, 83] width 71 height 30
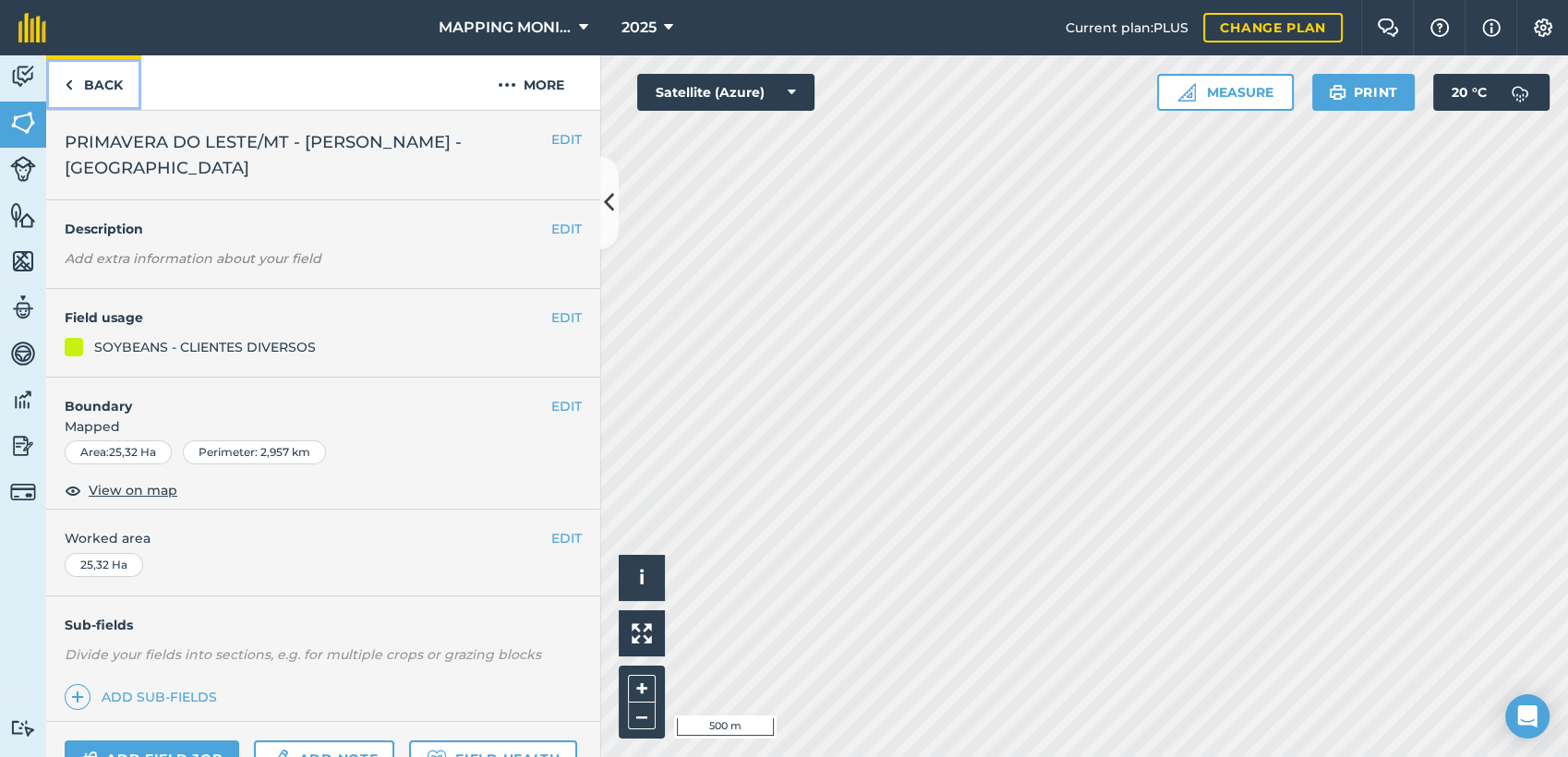
click at [110, 83] on link "Back" at bounding box center [94, 83] width 95 height 55
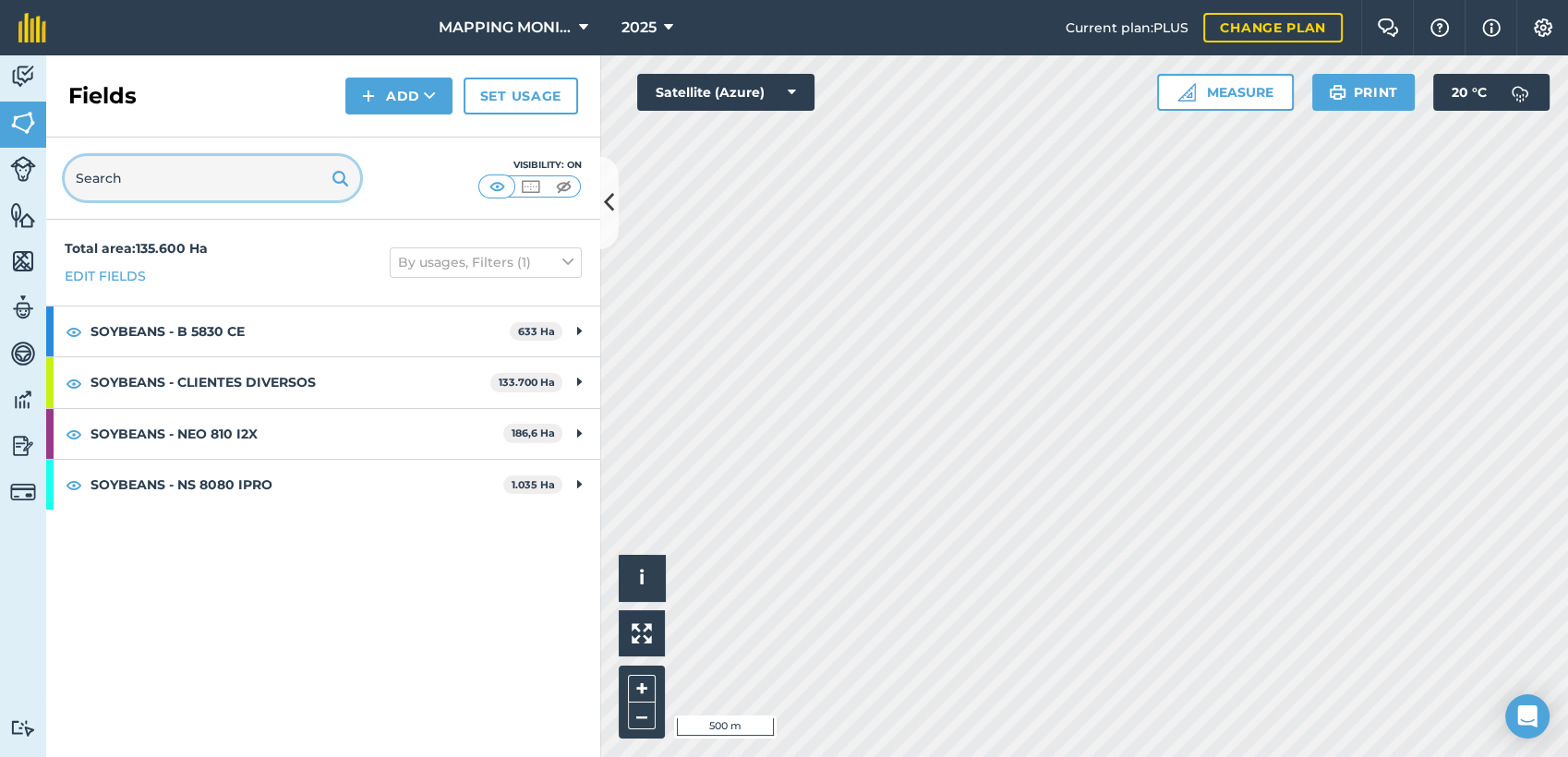
click at [202, 179] on input "text" at bounding box center [212, 179] width 296 height 45
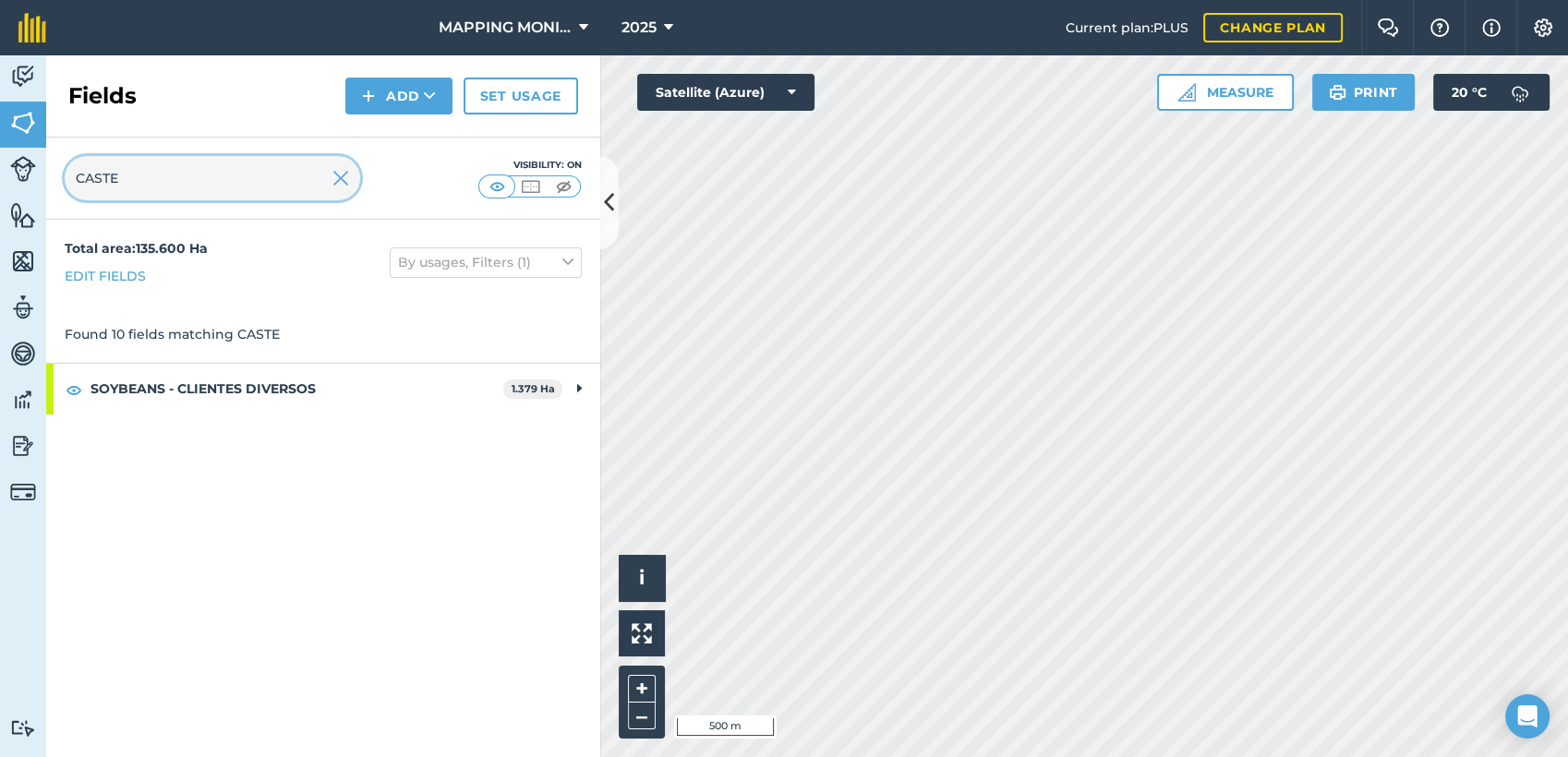
type input "CASTE"
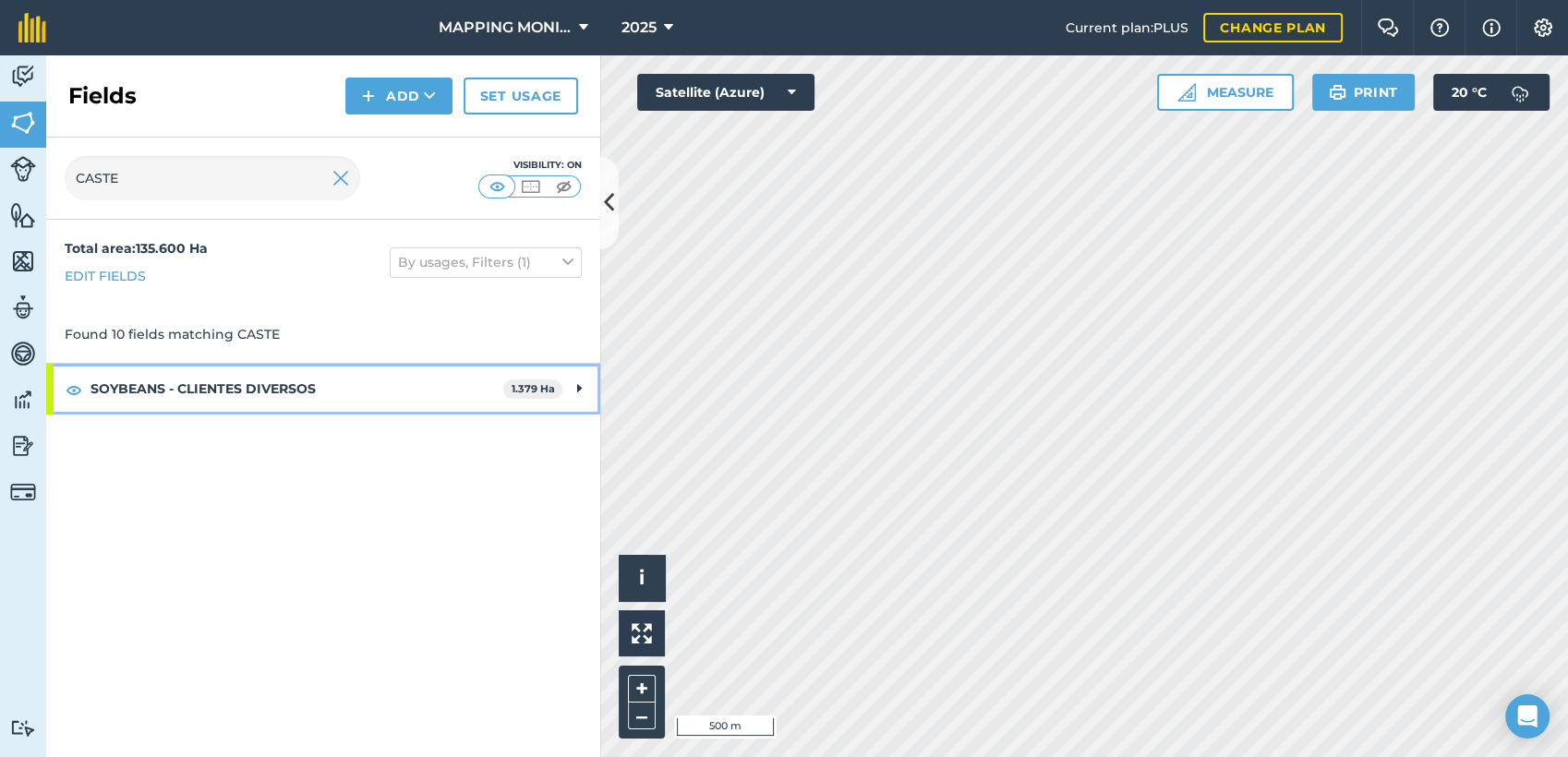
click at [570, 384] on div "SOYBEANS - CLIENTES DIVERSOS 1.379 Ha" at bounding box center [324, 389] width 555 height 50
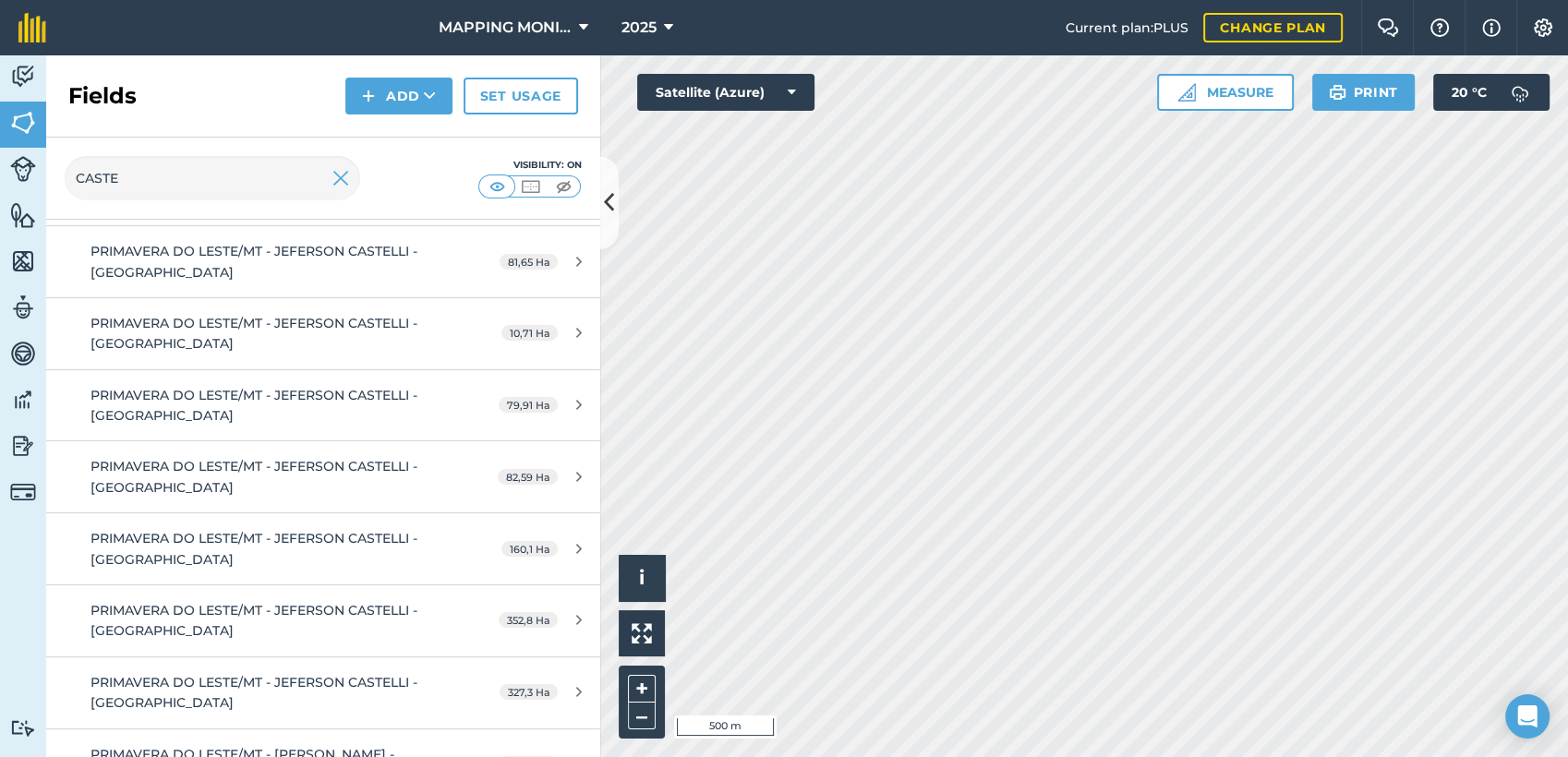
scroll to position [373, 0]
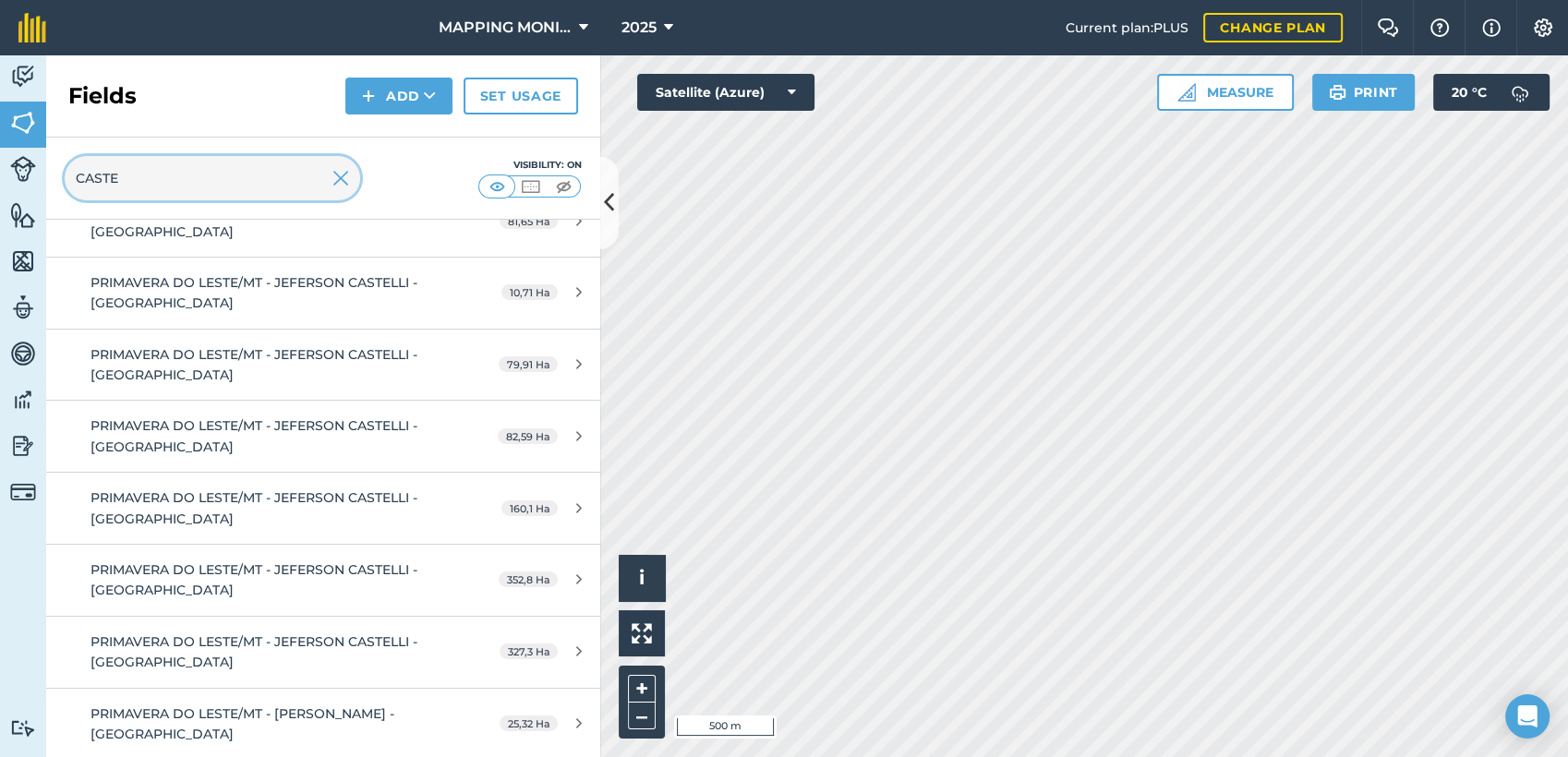
click at [331, 176] on input "CASTE" at bounding box center [212, 179] width 296 height 45
click at [341, 184] on img at bounding box center [341, 179] width 17 height 22
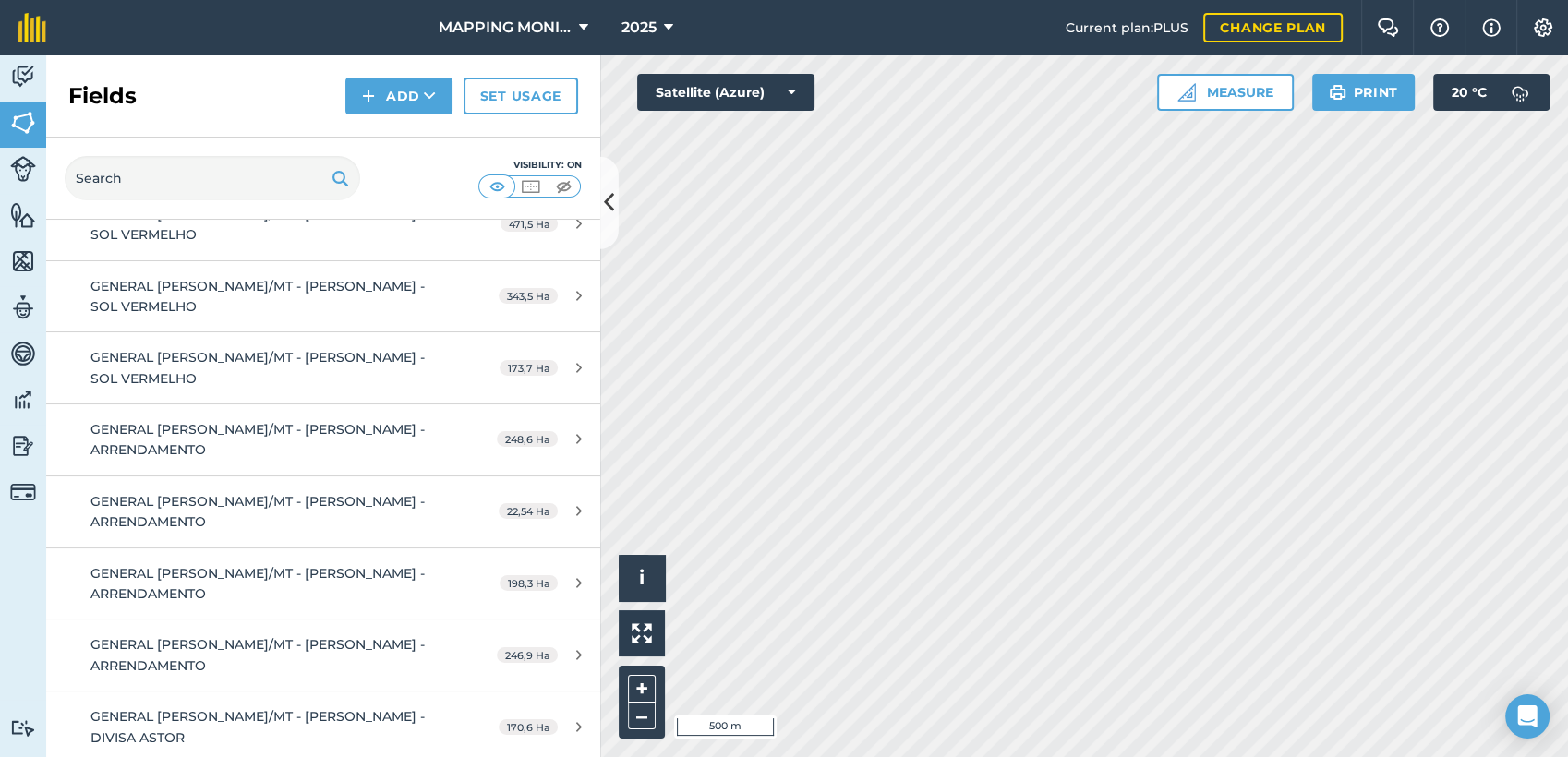
scroll to position [46945, 0]
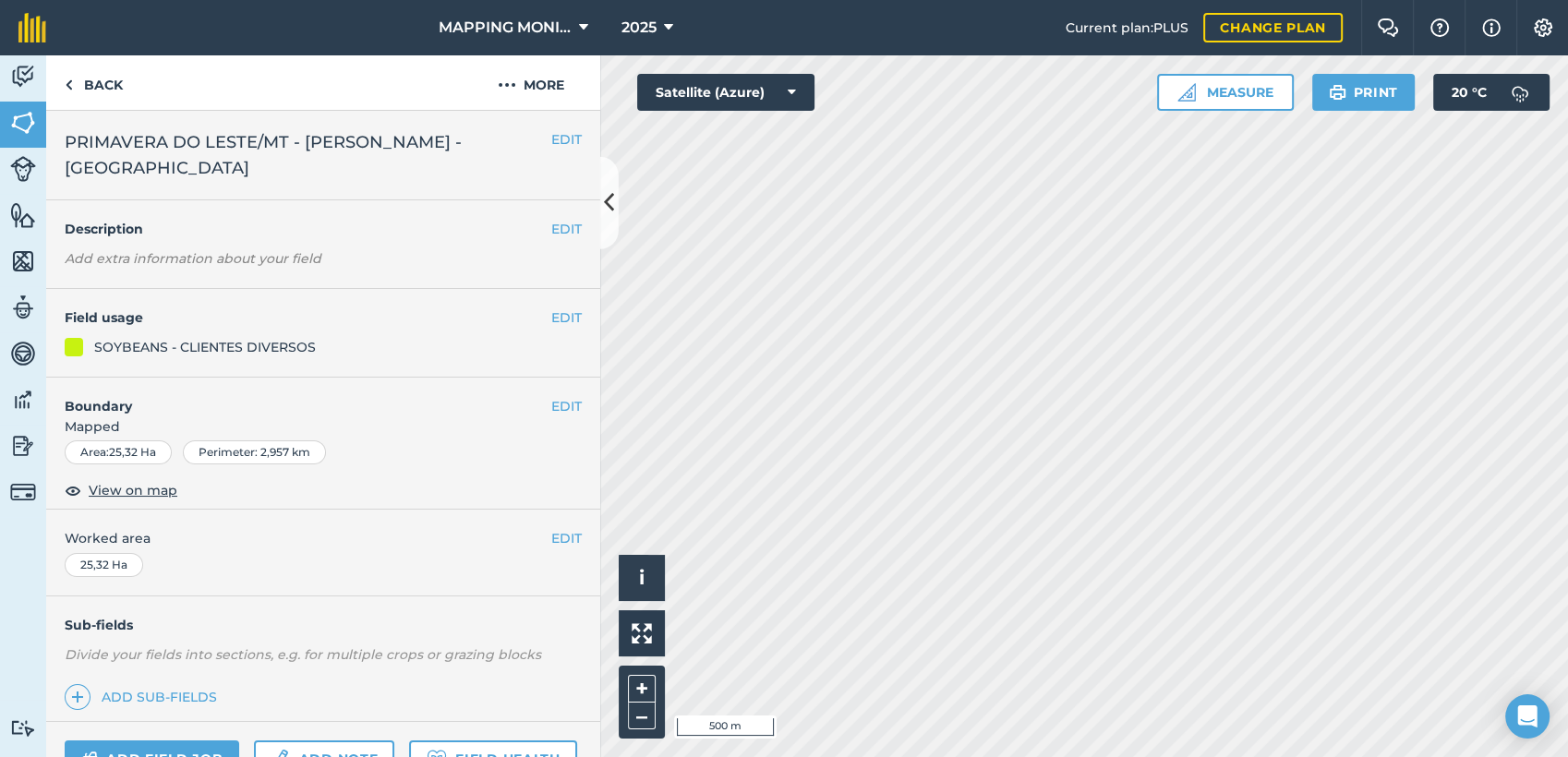
click at [420, 142] on span "PRIMAVERA DO LESTE/MT - [PERSON_NAME] - [GEOGRAPHIC_DATA]" at bounding box center [307, 155] width 487 height 52
click at [421, 144] on span "PRIMAVERA DO LESTE/MT - [PERSON_NAME] - [GEOGRAPHIC_DATA]" at bounding box center [307, 155] width 487 height 52
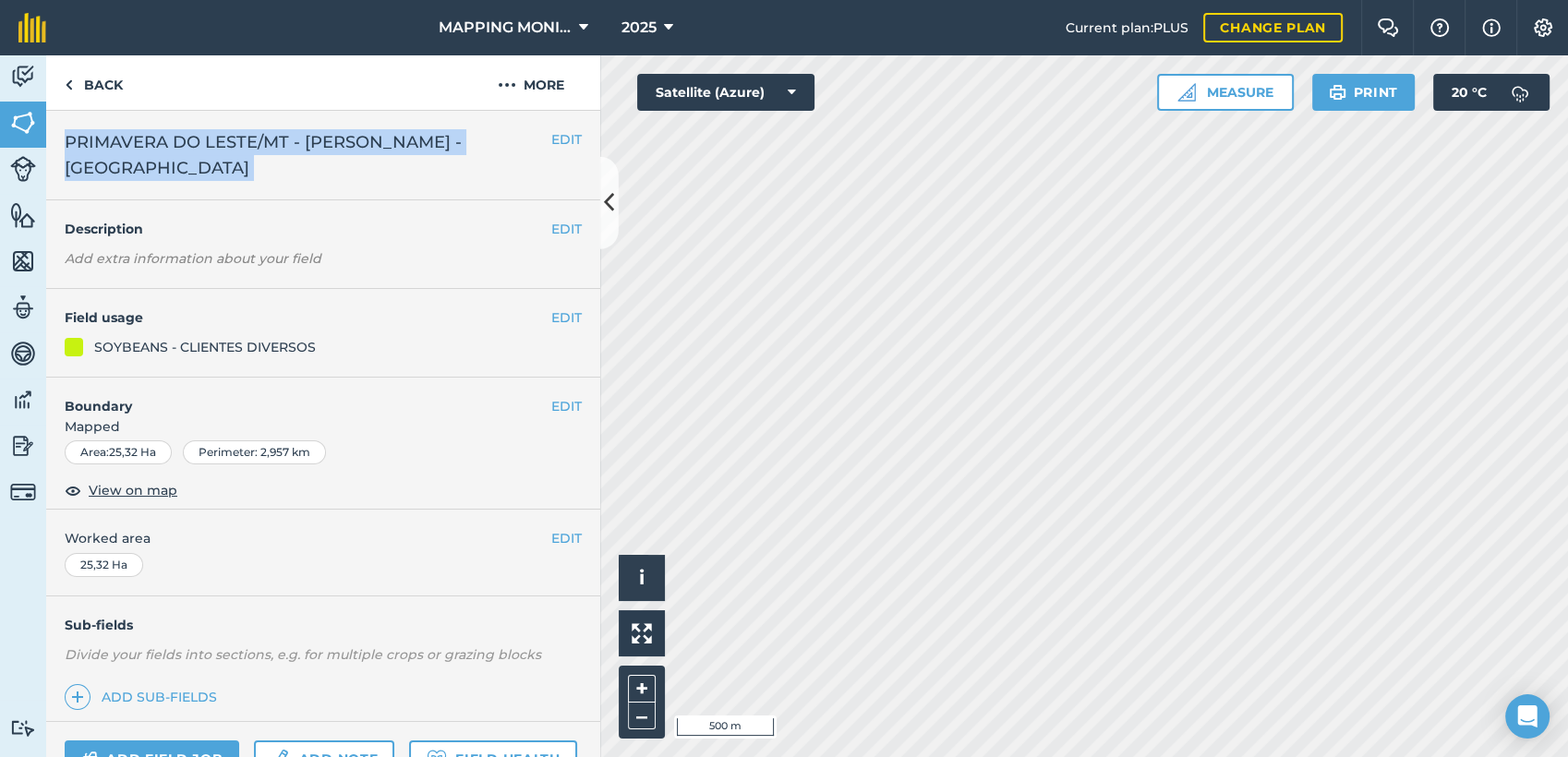
click at [421, 144] on span "PRIMAVERA DO LESTE/MT - [PERSON_NAME] - [GEOGRAPHIC_DATA]" at bounding box center [307, 155] width 487 height 52
copy div "PRIMAVERA DO LESTE/MT - [PERSON_NAME] - SÃO LUIZ EDIT"
click at [108, 82] on link "Back" at bounding box center [94, 83] width 95 height 55
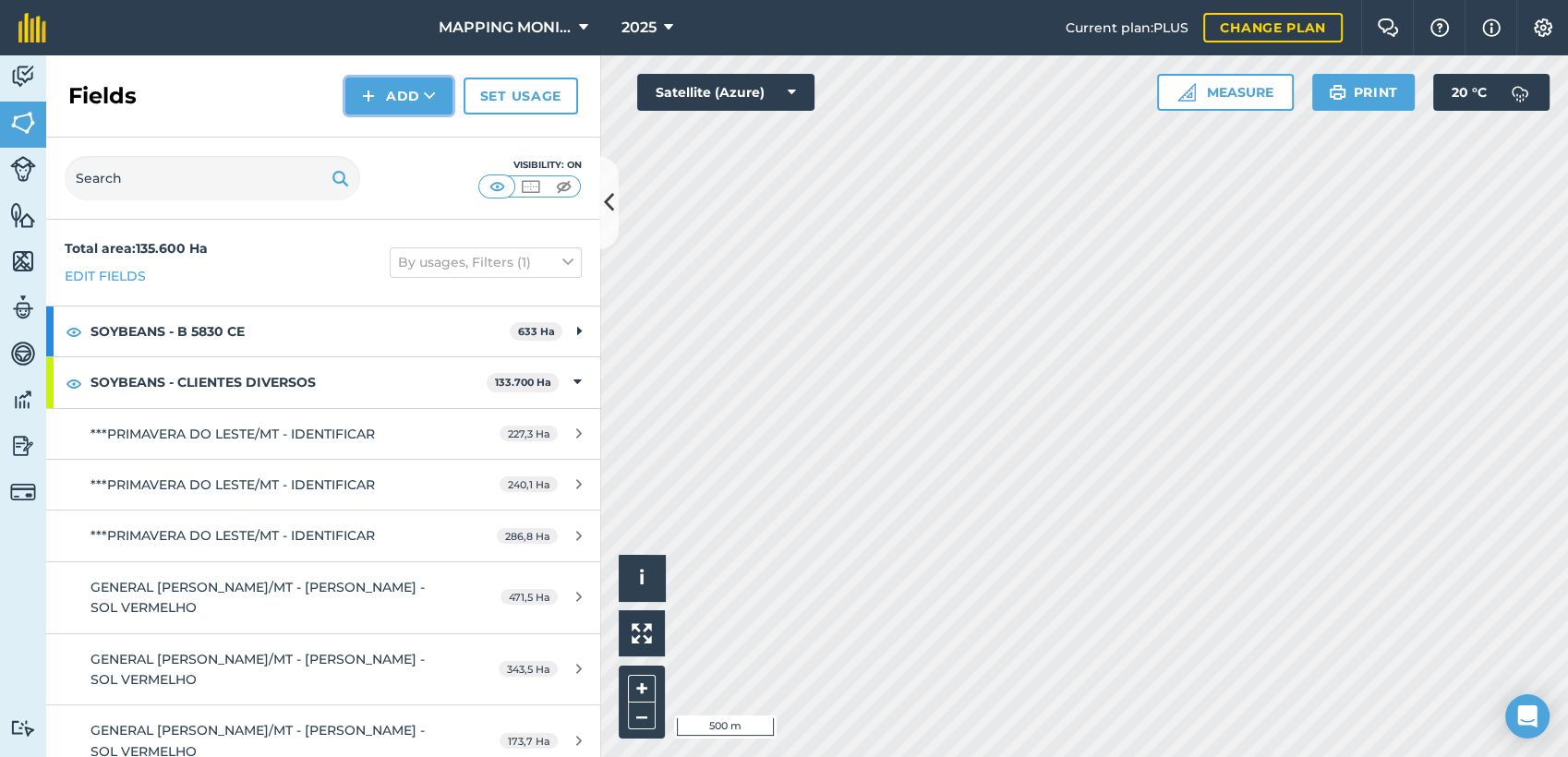
click at [438, 103] on button "Add" at bounding box center [398, 96] width 107 height 37
click at [426, 139] on link "Draw" at bounding box center [398, 138] width 101 height 41
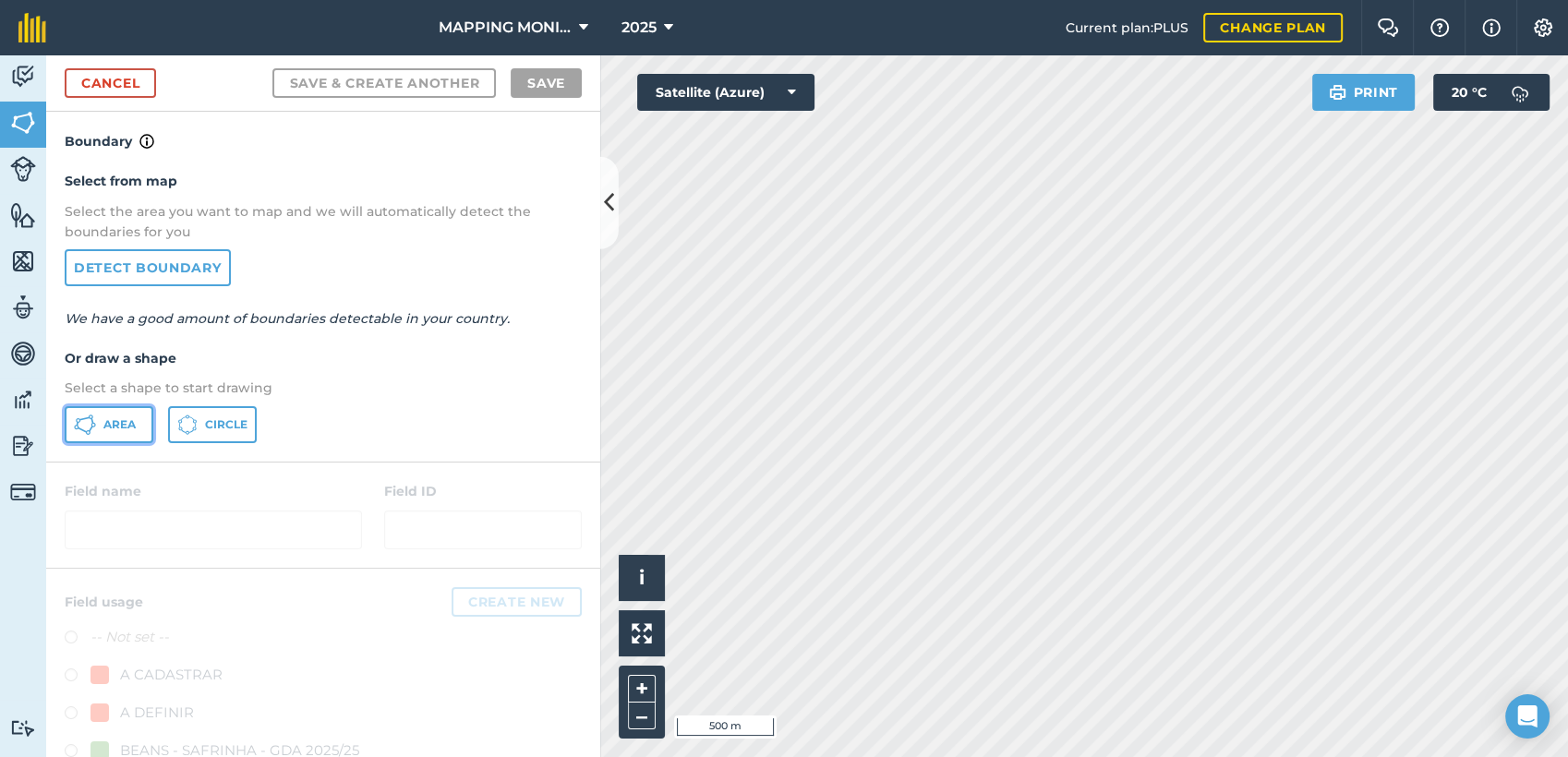
click at [131, 425] on span "Area" at bounding box center [119, 425] width 33 height 15
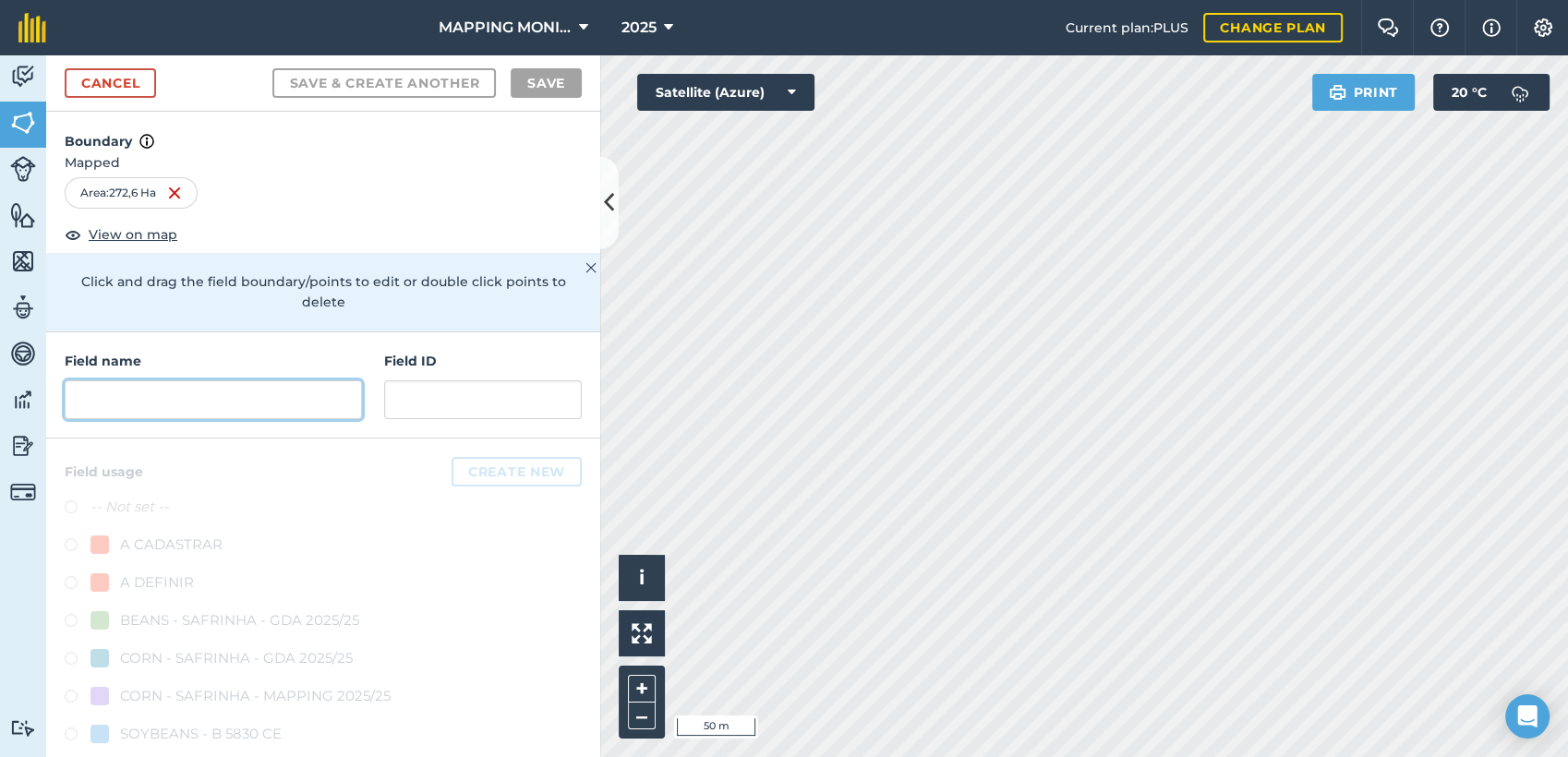
click at [207, 413] on input "text" at bounding box center [213, 400] width 298 height 39
paste input "PRIMAVERA DO LESTE/MT - [PERSON_NAME] - [GEOGRAPHIC_DATA]"
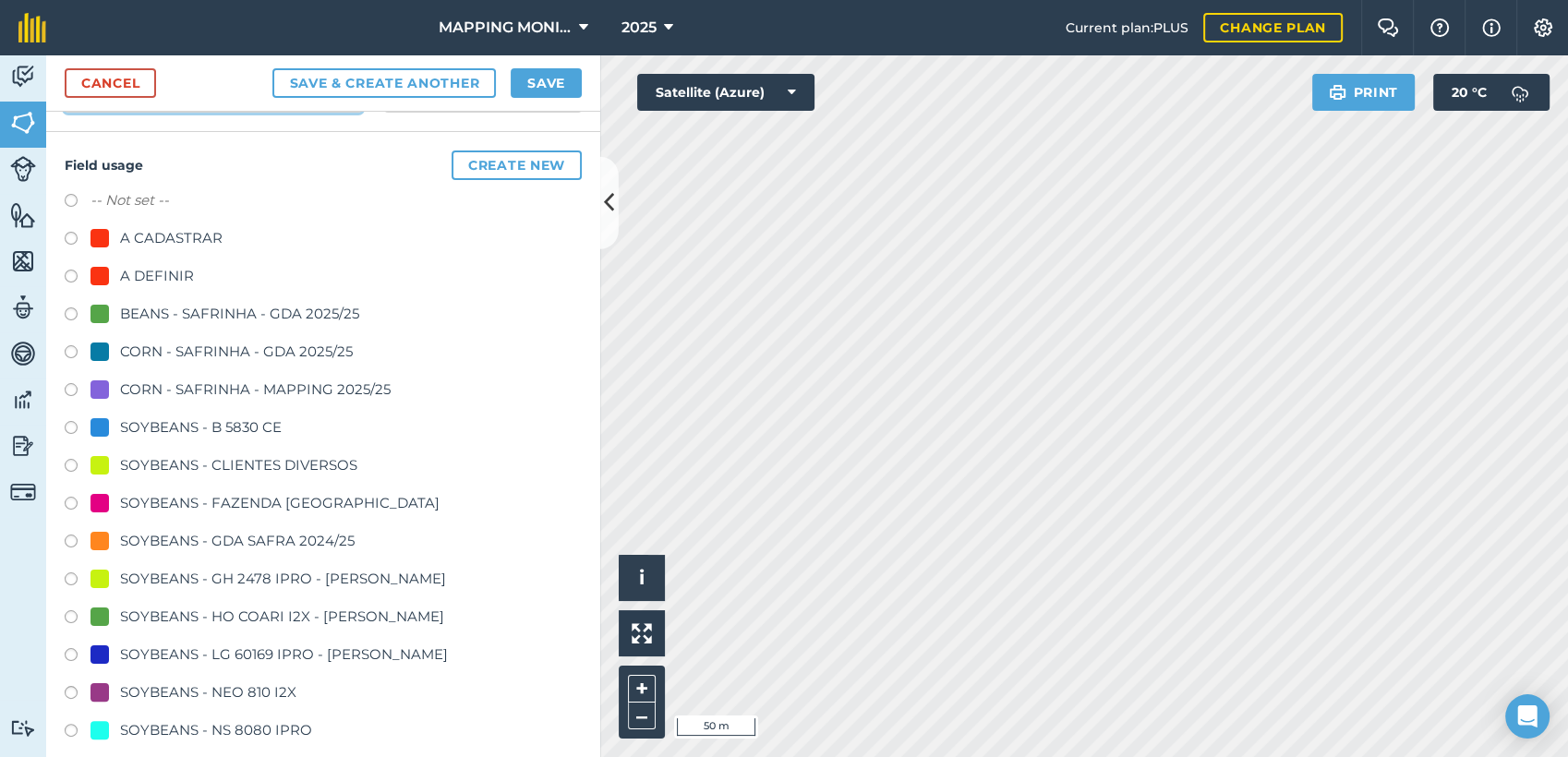
scroll to position [308, 0]
type input "PRIMAVERA DO LESTE/MT - [PERSON_NAME] - [GEOGRAPHIC_DATA]"
click at [190, 460] on div "SOYBEANS - CLIENTES DIVERSOS" at bounding box center [238, 464] width 237 height 22
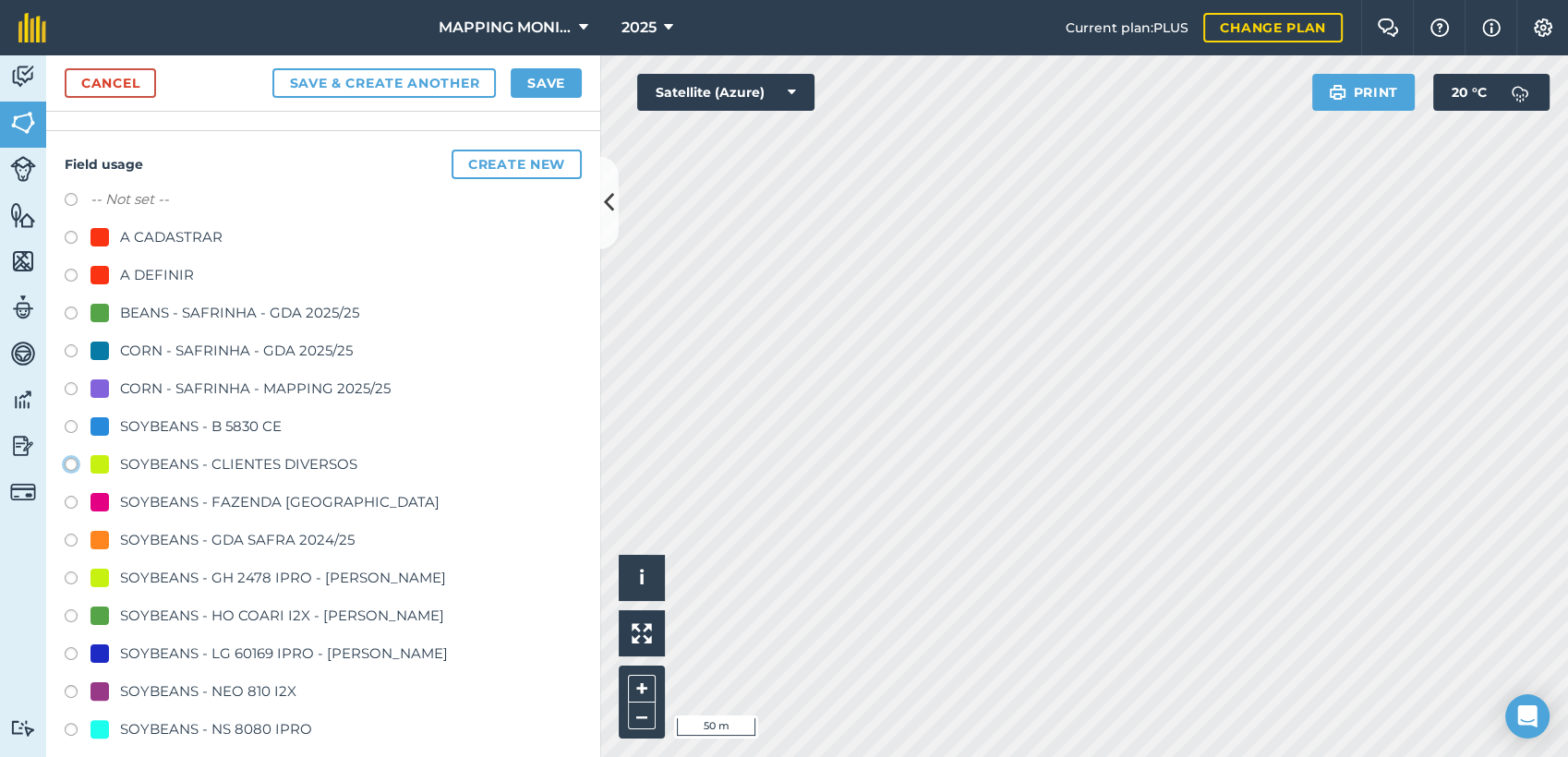
radio input "true"
click at [546, 74] on button "Save" at bounding box center [546, 83] width 71 height 30
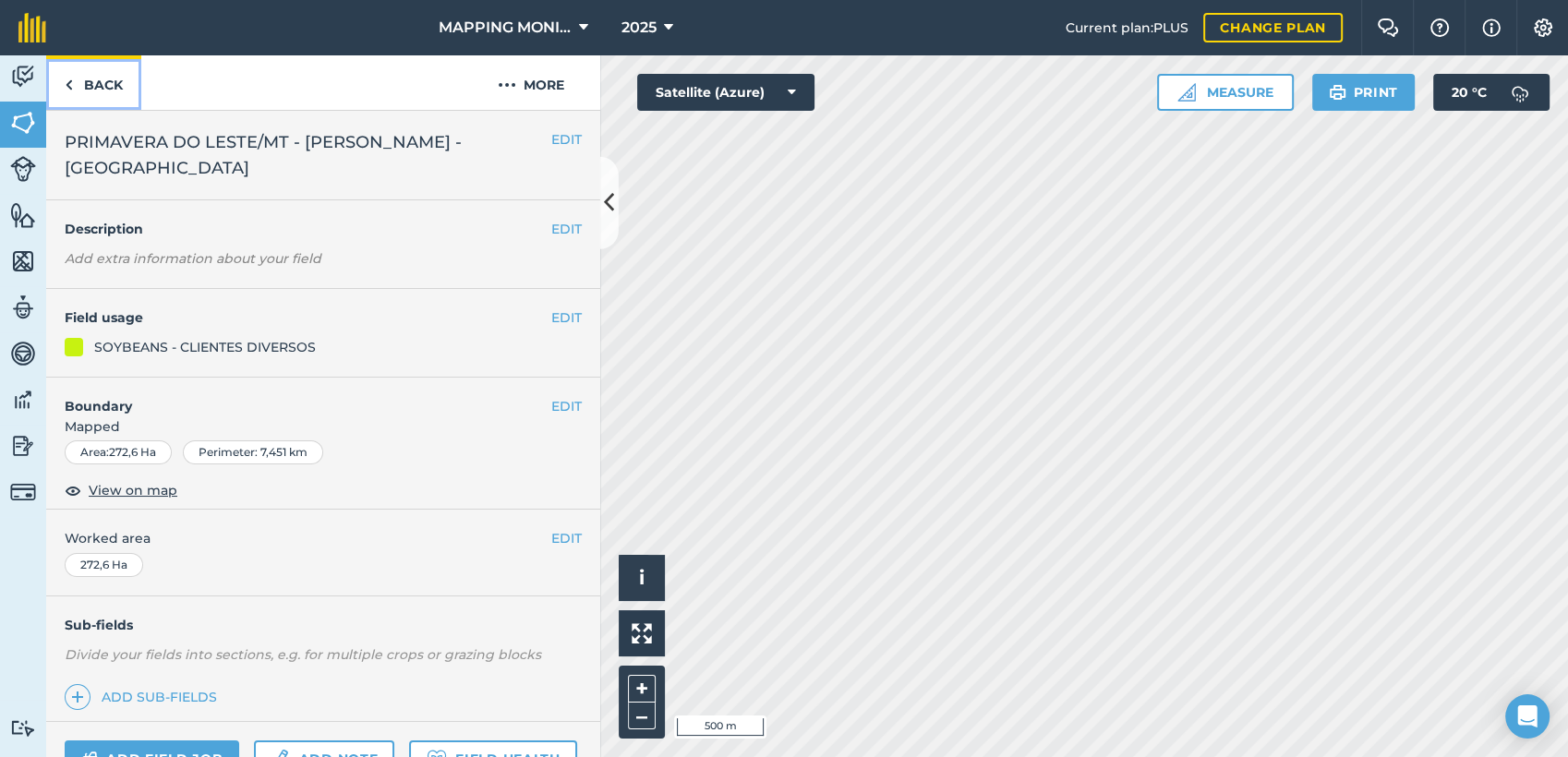
click at [101, 93] on link "Back" at bounding box center [94, 83] width 95 height 55
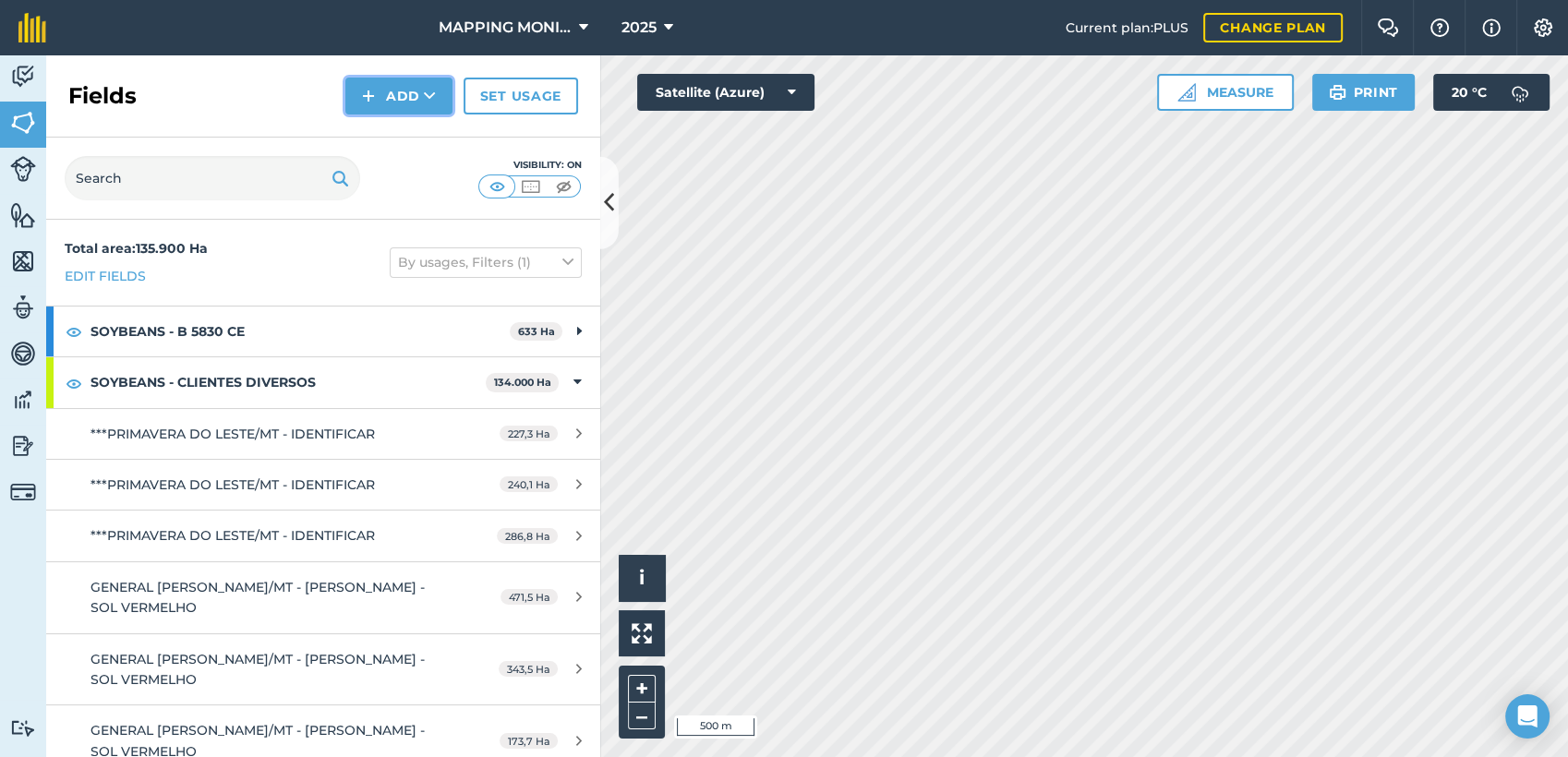
click at [416, 85] on button "Add" at bounding box center [398, 96] width 107 height 37
click at [429, 135] on link "Draw" at bounding box center [398, 138] width 101 height 41
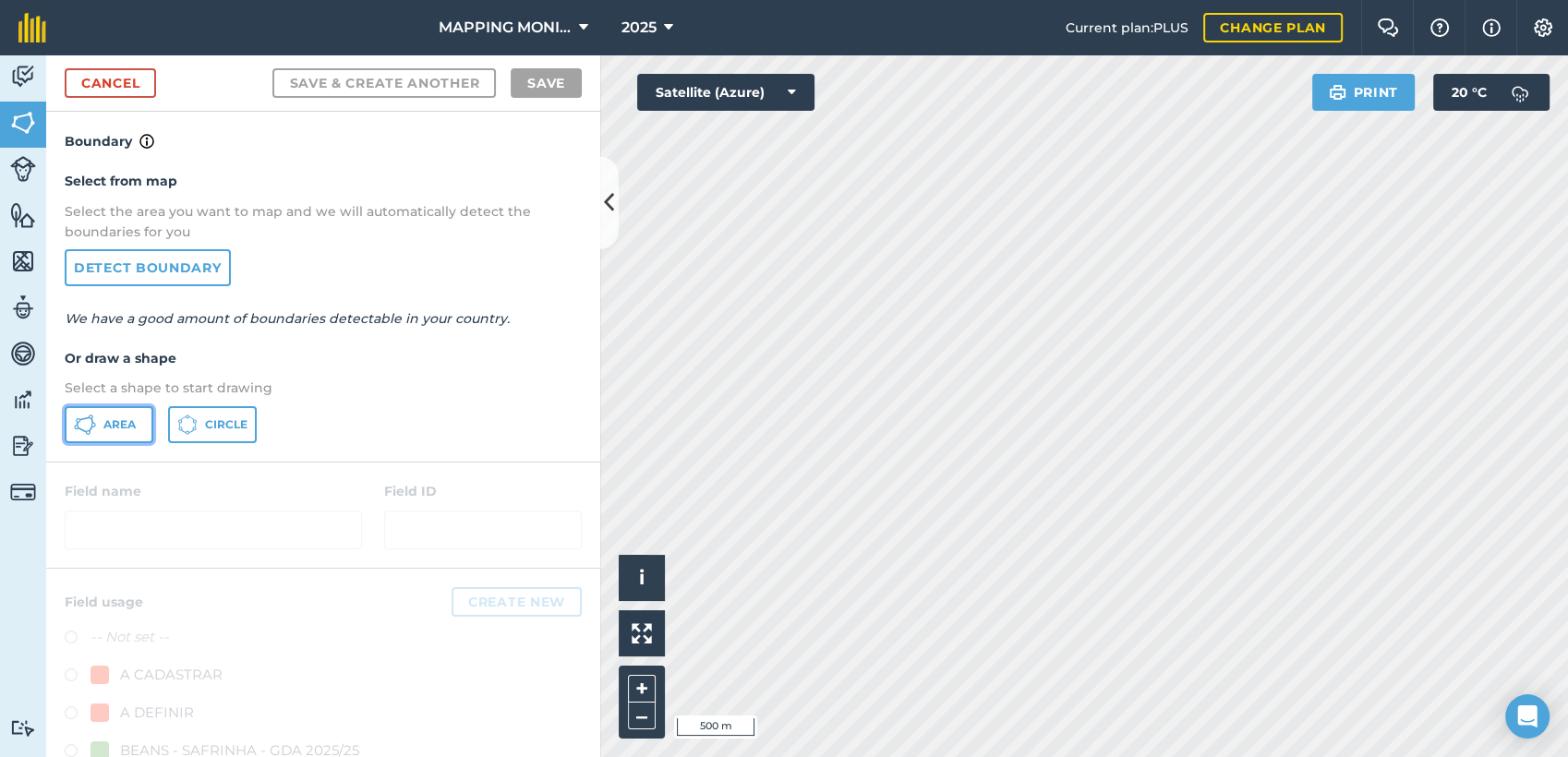
click at [87, 432] on icon at bounding box center [87, 432] width 5 height 5
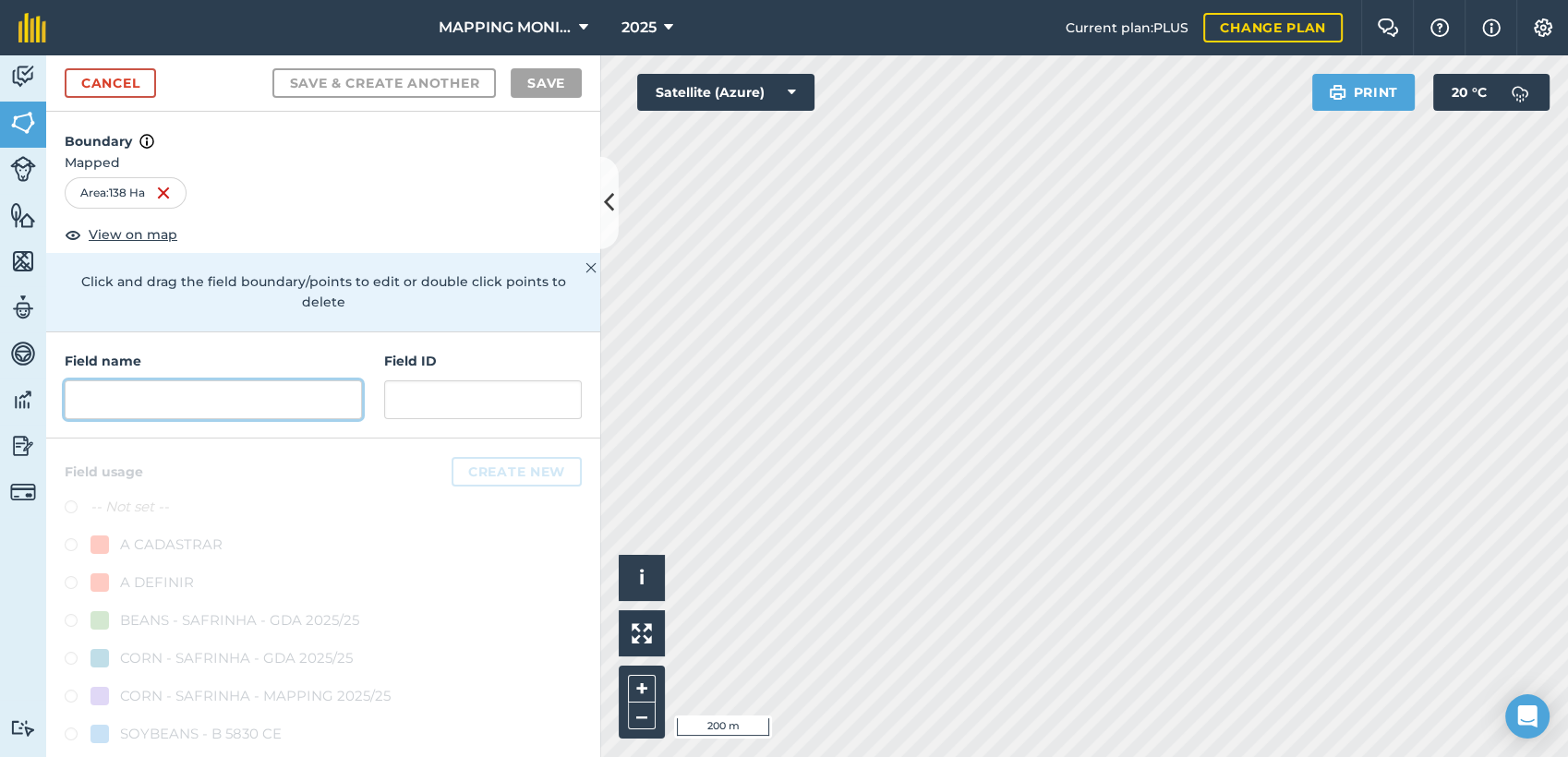
click at [274, 402] on input "text" at bounding box center [213, 400] width 298 height 39
paste input "PRIMAVERA DO LESTE/MT - [PERSON_NAME] - [GEOGRAPHIC_DATA]"
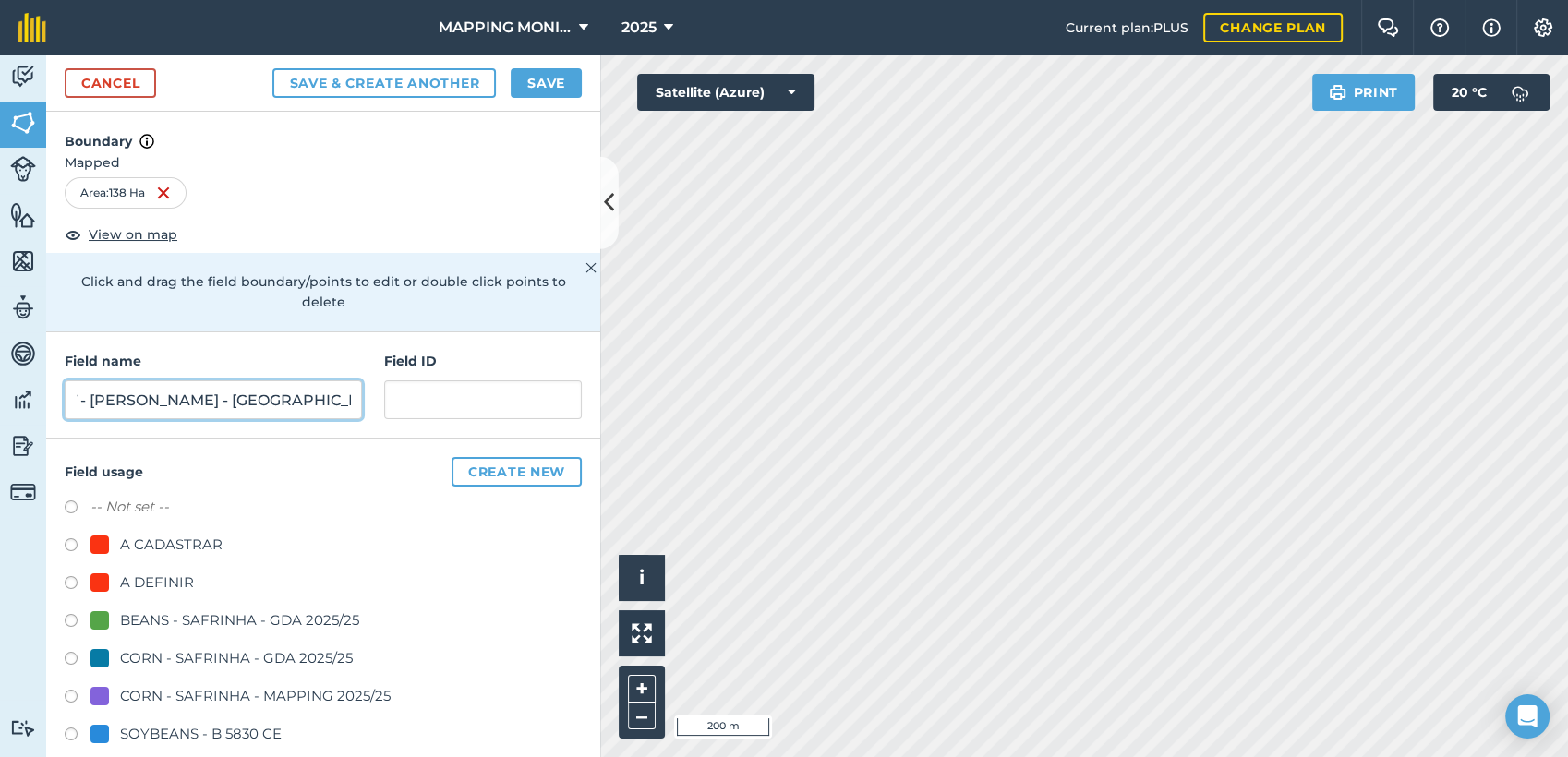
scroll to position [0, 211]
drag, startPoint x: 76, startPoint y: 398, endPoint x: 492, endPoint y: 395, distance: 416.0
click at [492, 395] on div "Field name PRIMAVERA DO LESTE/MT - [PERSON_NAME] - [GEOGRAPHIC_DATA] ID" at bounding box center [324, 385] width 555 height 106
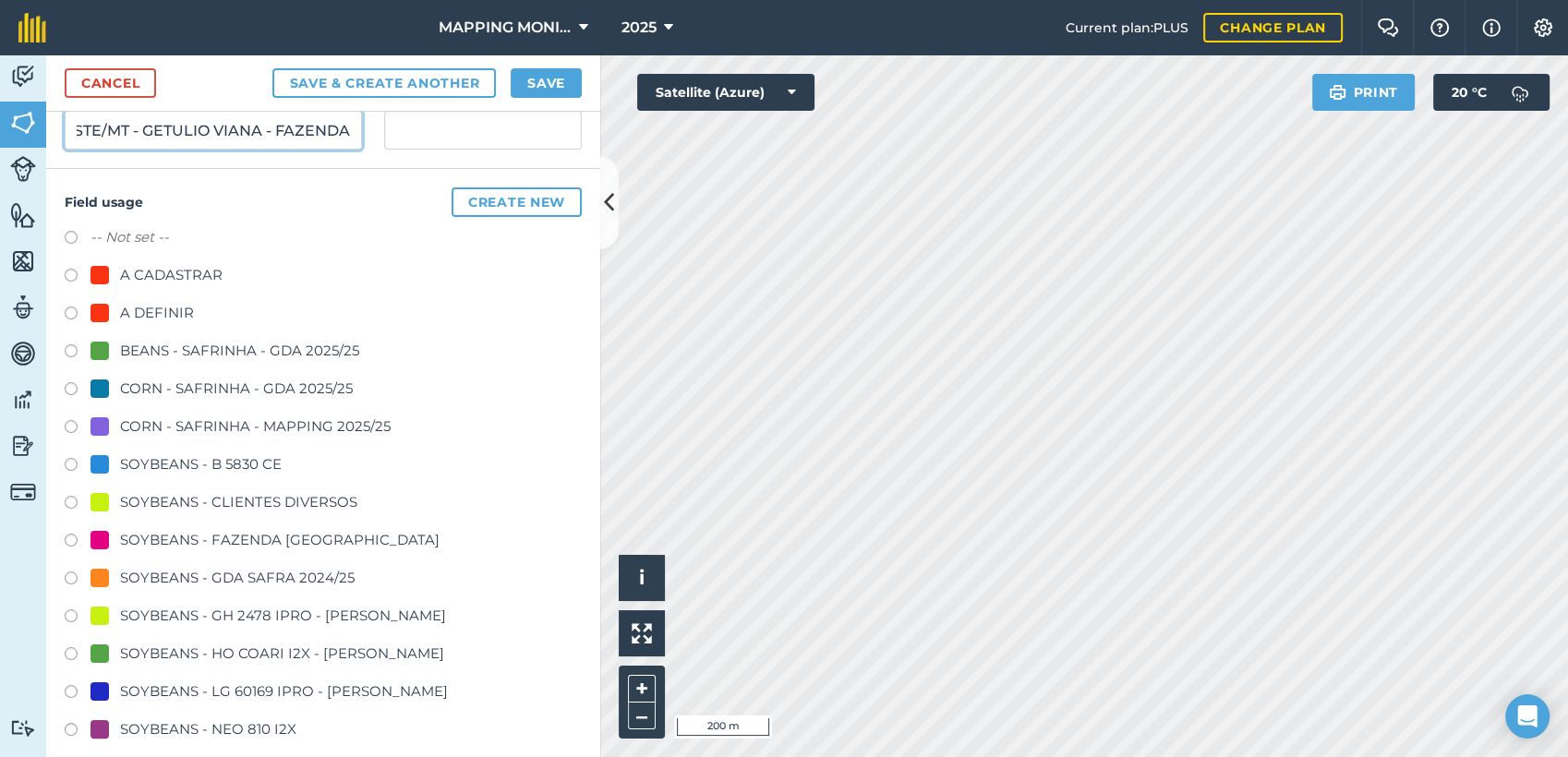
scroll to position [308, 0]
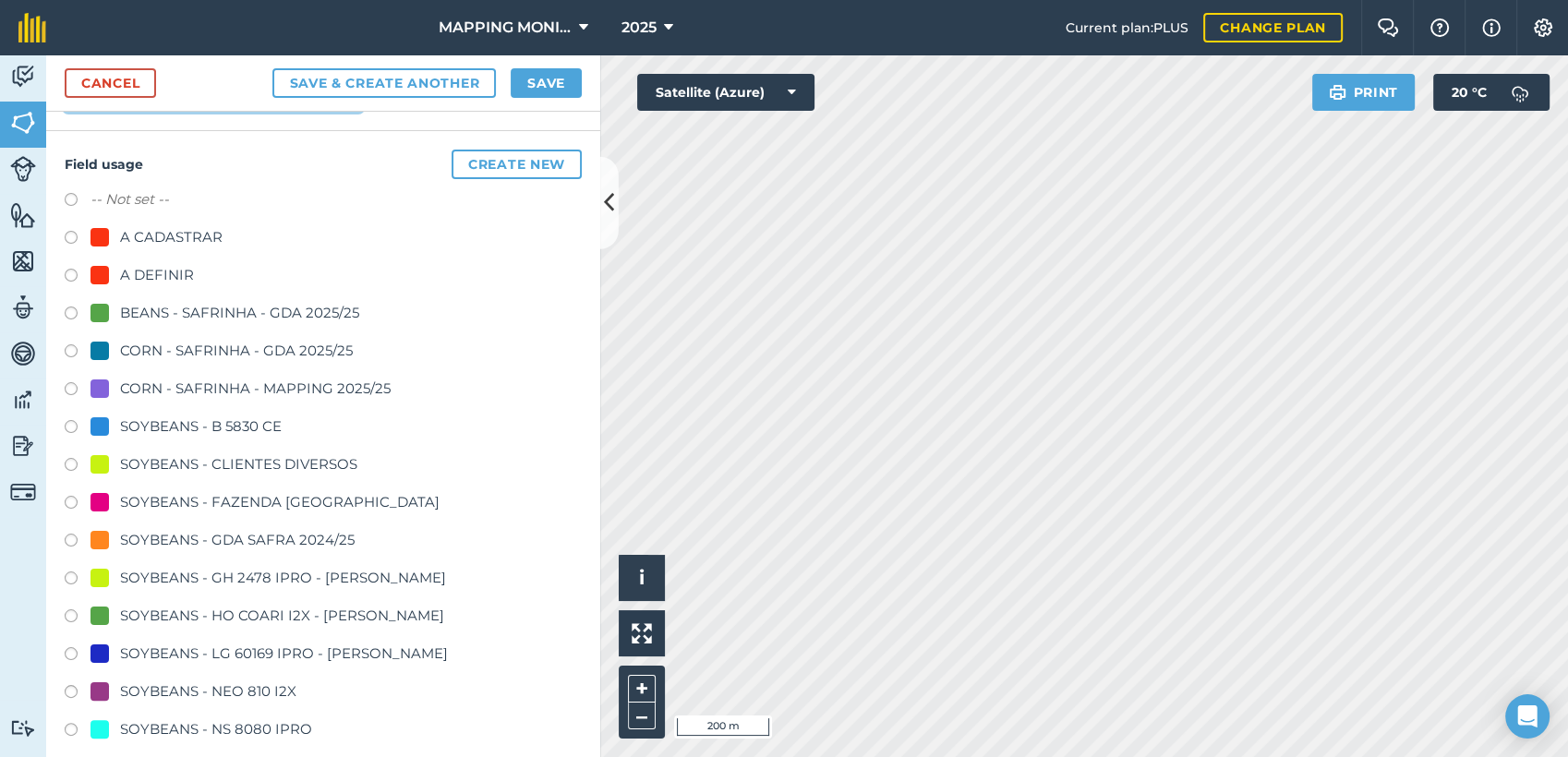
type input "PRIMAVERA DO LESTE/MT - GETULIO VIANA - FAZENDA"
click at [176, 462] on div "SOYBEANS - CLIENTES DIVERSOS" at bounding box center [238, 464] width 237 height 22
radio input "true"
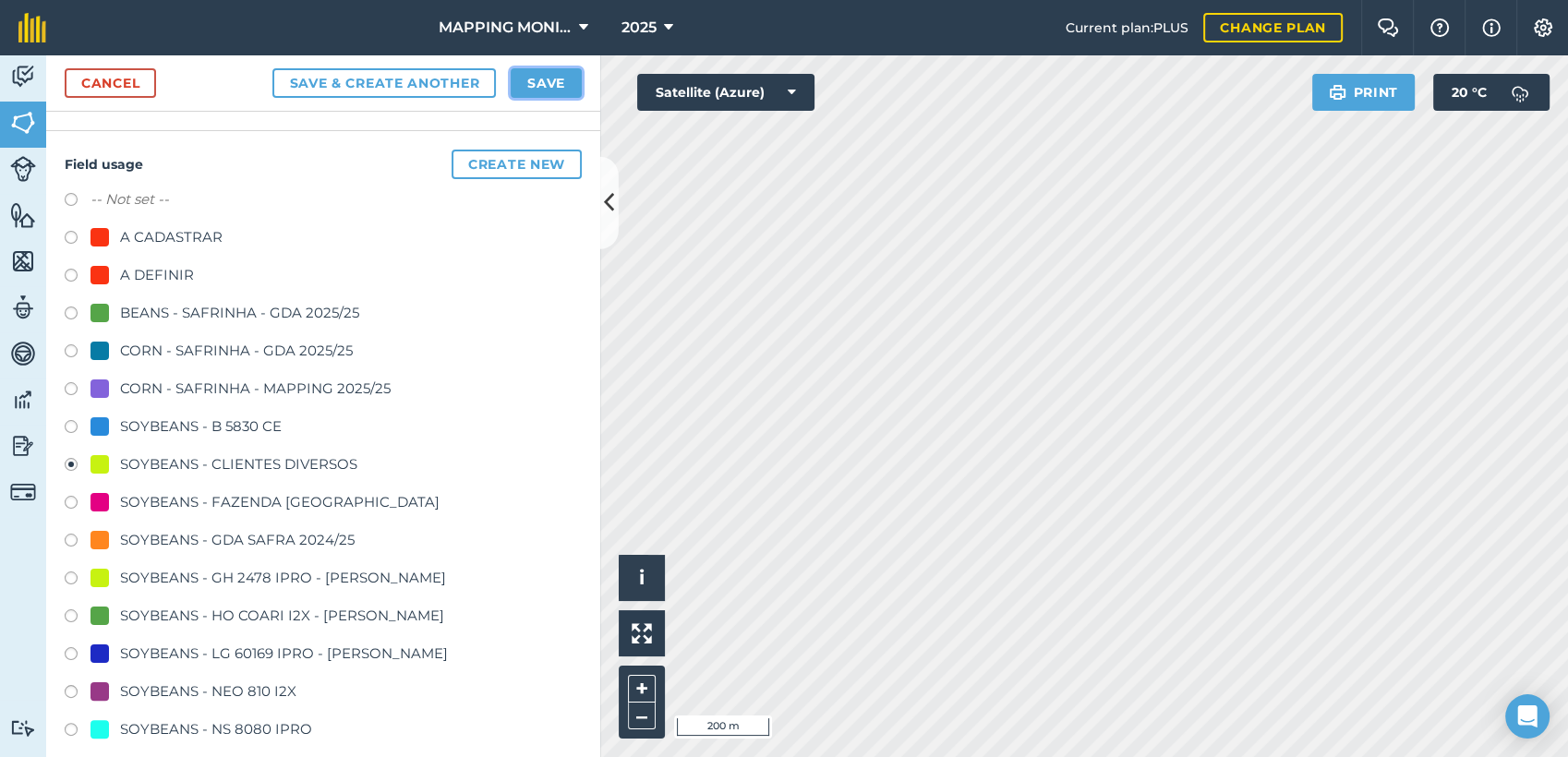
click at [552, 86] on button "Save" at bounding box center [546, 83] width 71 height 30
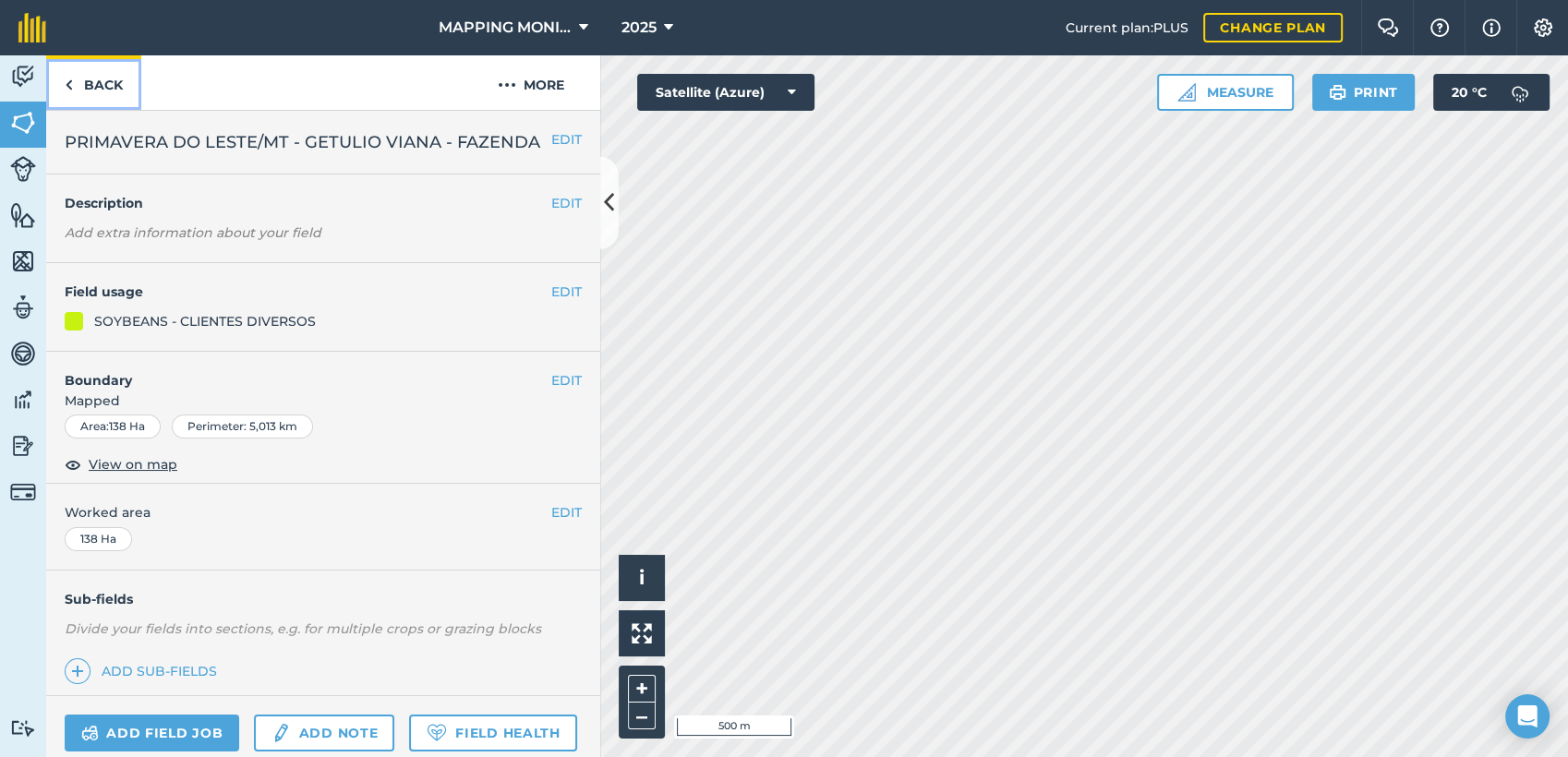
click at [93, 83] on link "Back" at bounding box center [94, 83] width 95 height 55
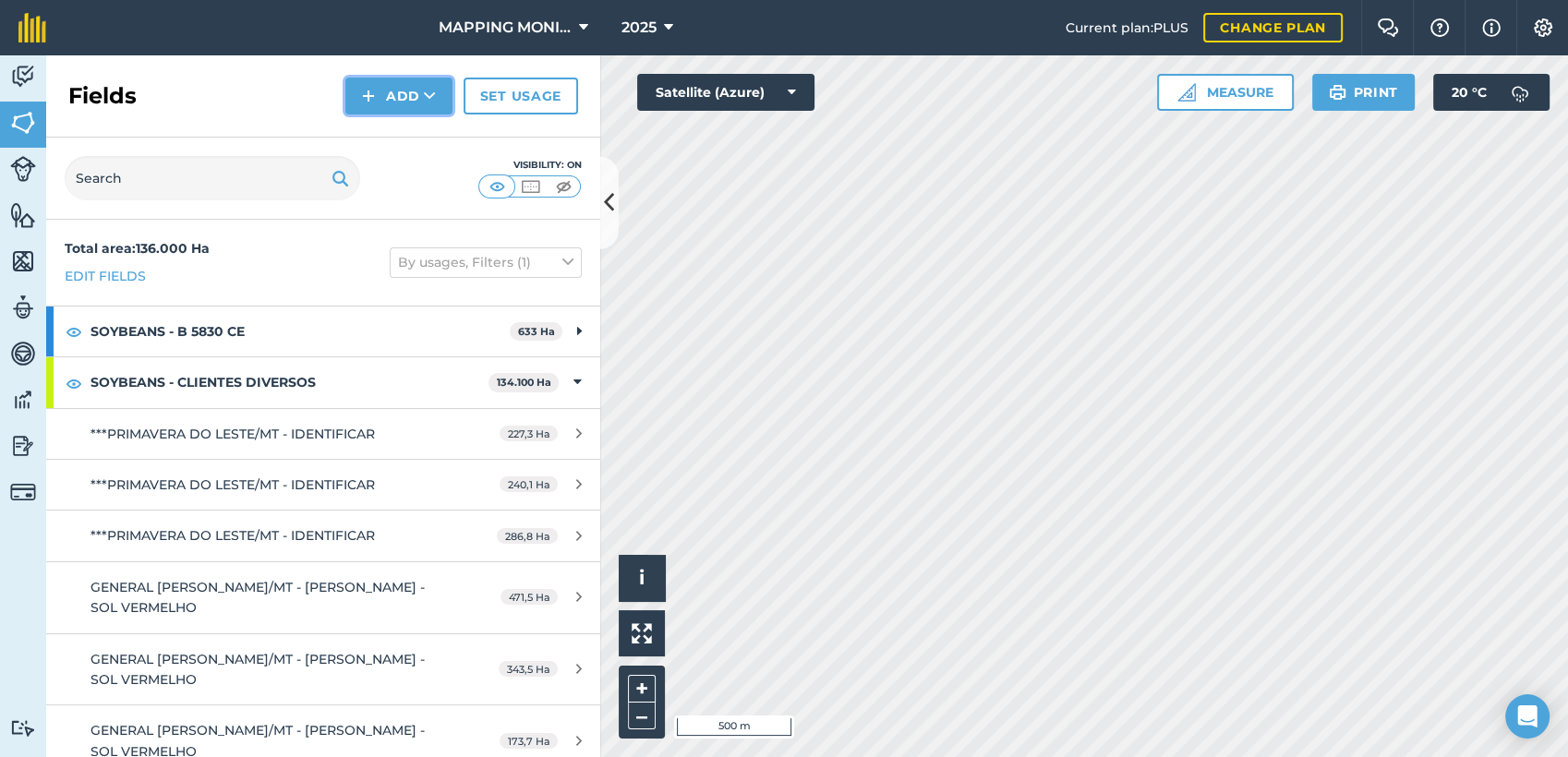
click at [366, 86] on img at bounding box center [369, 96] width 13 height 22
click at [387, 129] on link "Draw" at bounding box center [398, 138] width 101 height 41
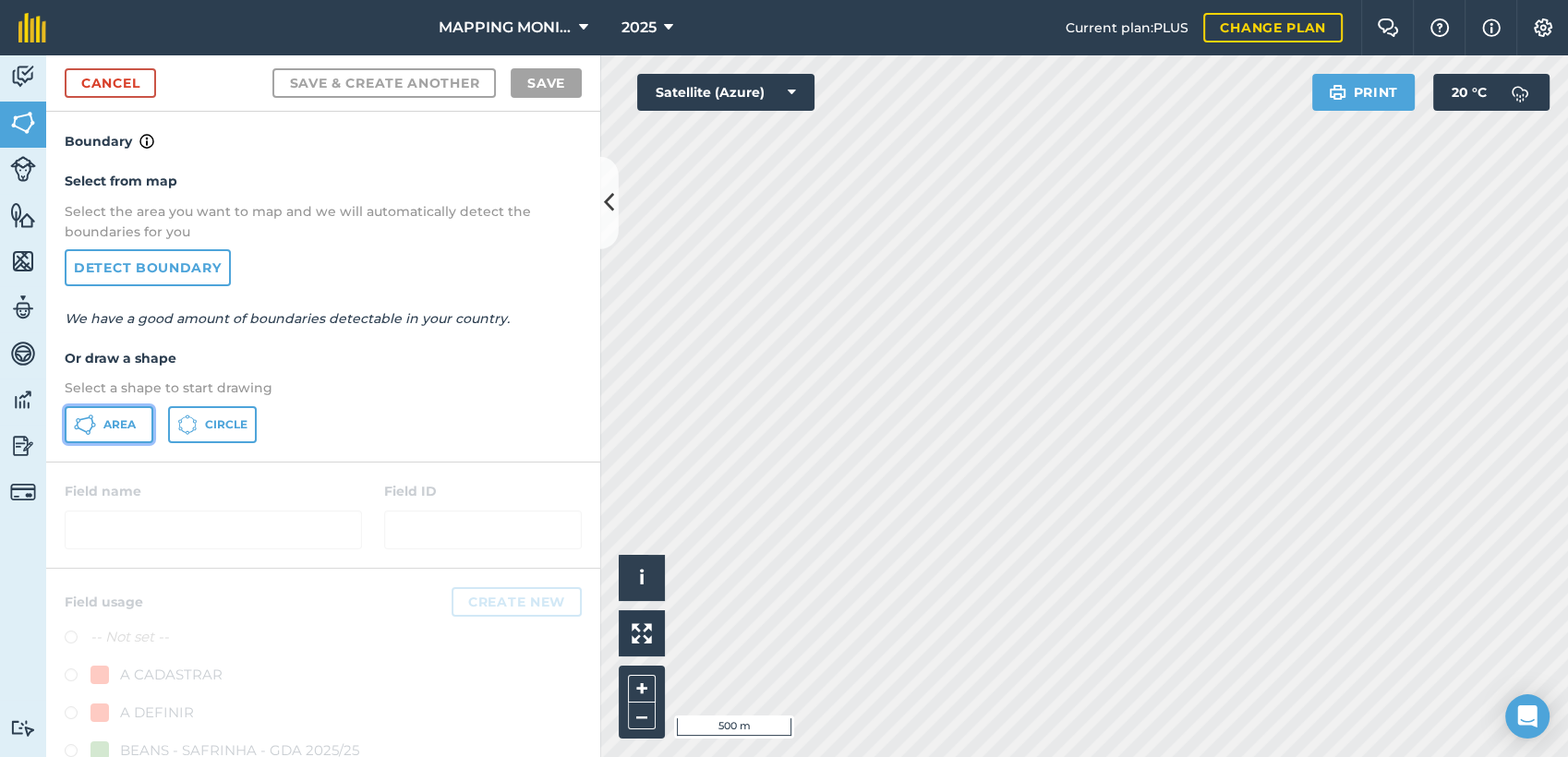
click at [117, 414] on button "Area" at bounding box center [108, 425] width 88 height 37
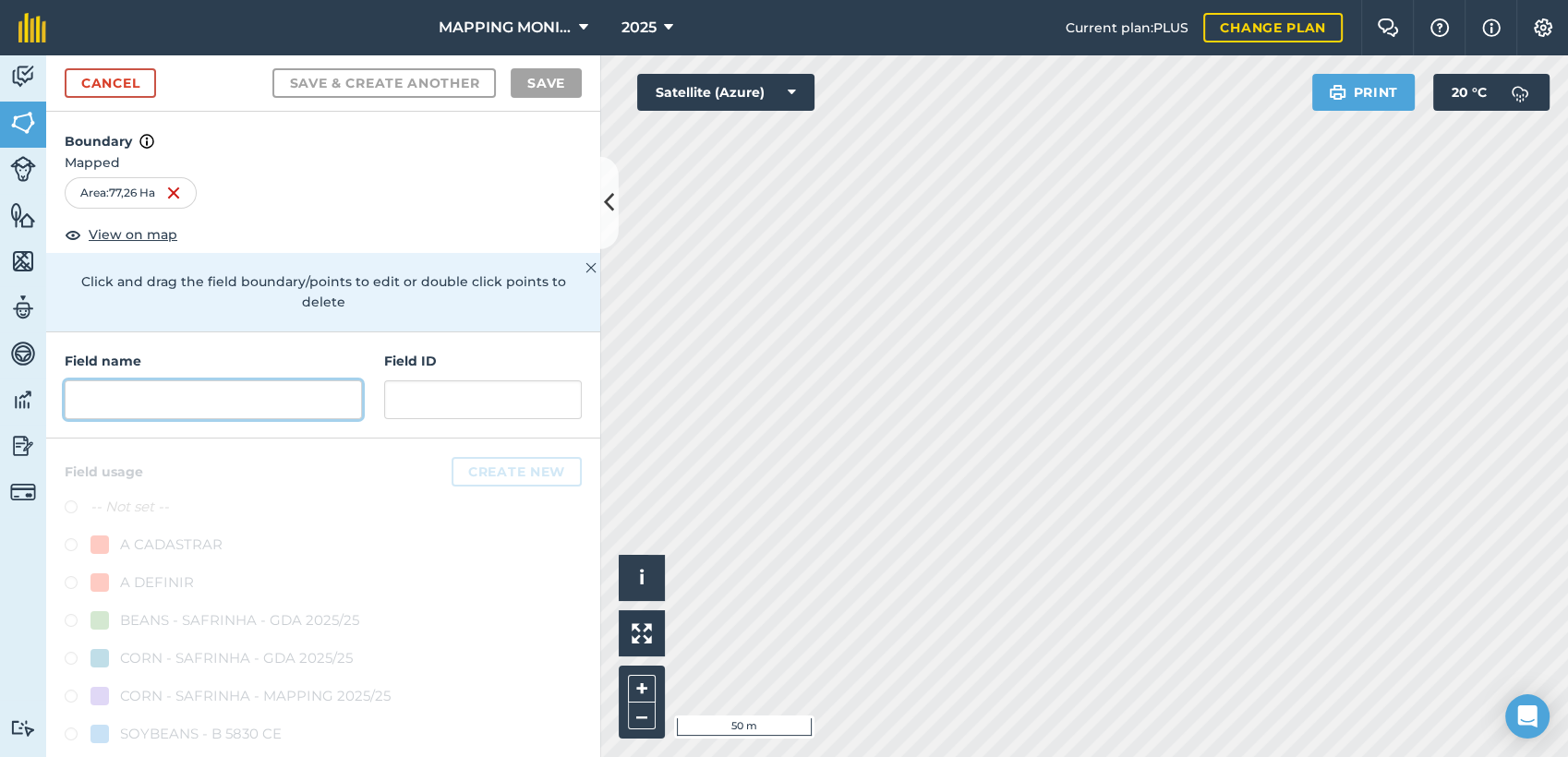
click at [186, 407] on input "text" at bounding box center [213, 400] width 298 height 39
paste input "PRIMAVERA DO LESTE/MT - [PERSON_NAME] - [GEOGRAPHIC_DATA]"
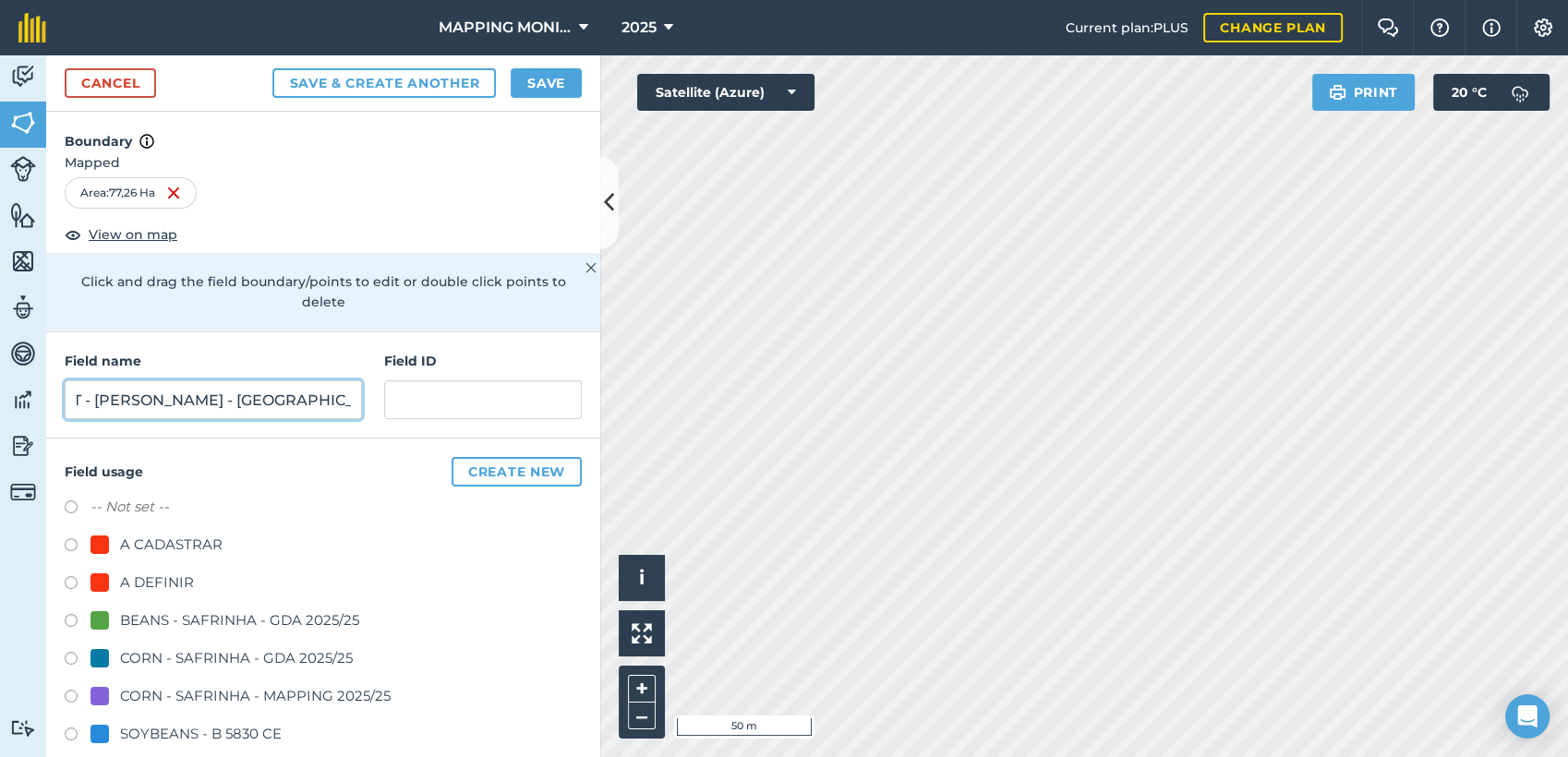
scroll to position [0, 211]
drag, startPoint x: 77, startPoint y: 394, endPoint x: 511, endPoint y: 386, distance: 434.1
click at [511, 386] on div "Field name PRIMAVERA DO LESTE/MT - [PERSON_NAME] - [GEOGRAPHIC_DATA] ID" at bounding box center [324, 385] width 555 height 106
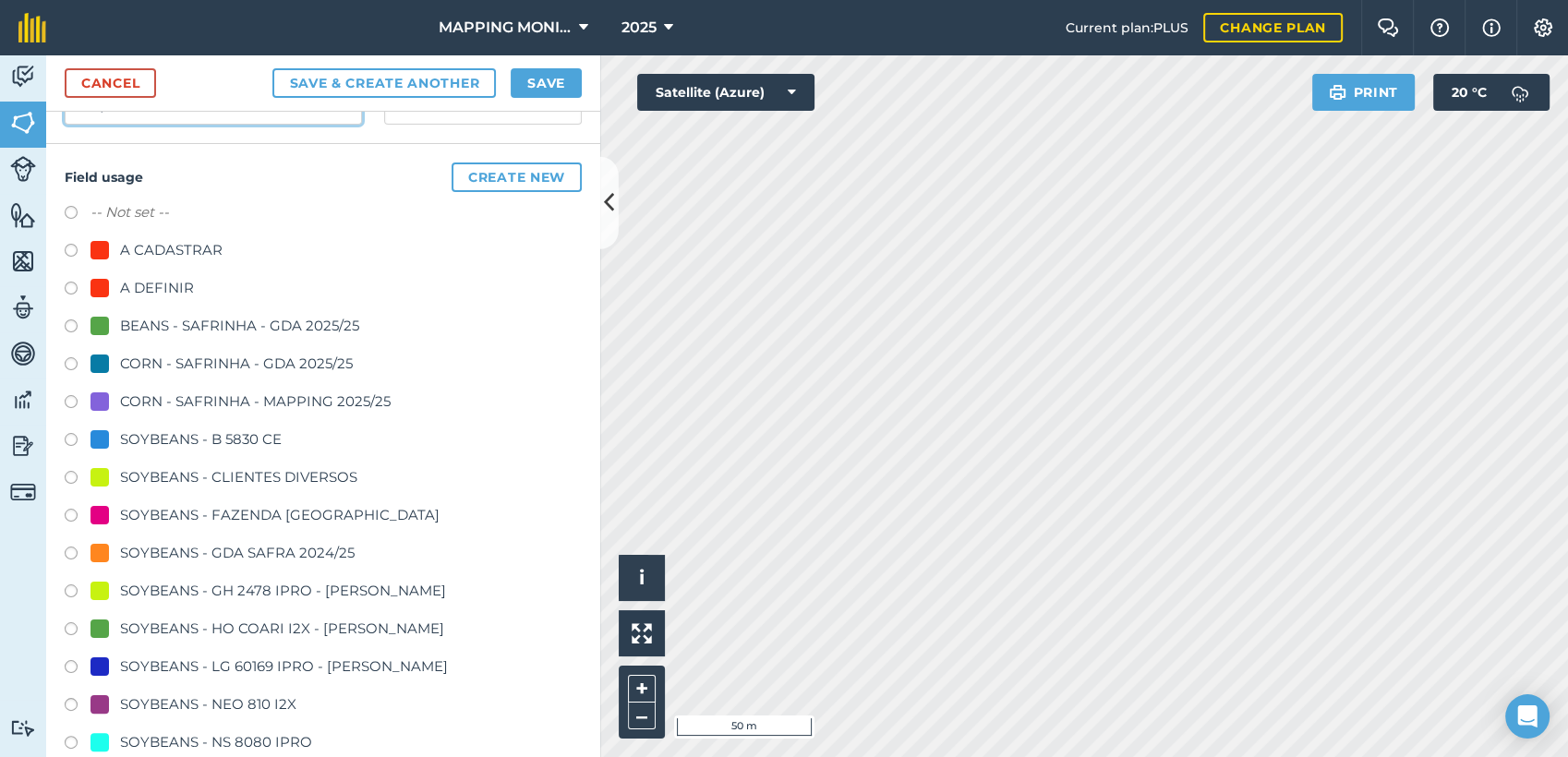
scroll to position [308, 0]
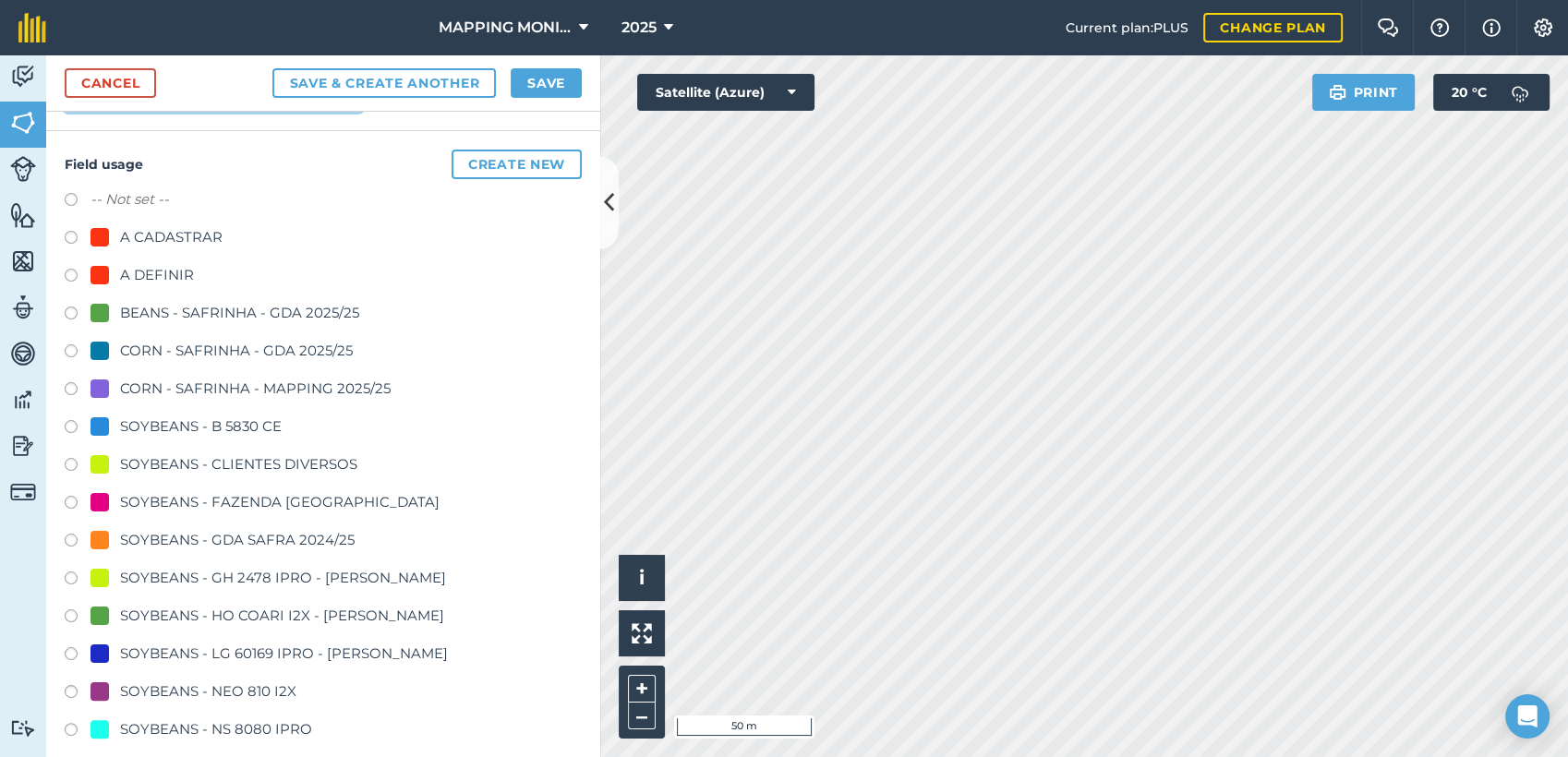
type input "PRIMAVERA DO LESTE/MT - GETULIO VIANA - FAZENDA"
click at [234, 464] on div "SOYBEANS - CLIENTES DIVERSOS" at bounding box center [238, 464] width 237 height 22
radio input "true"
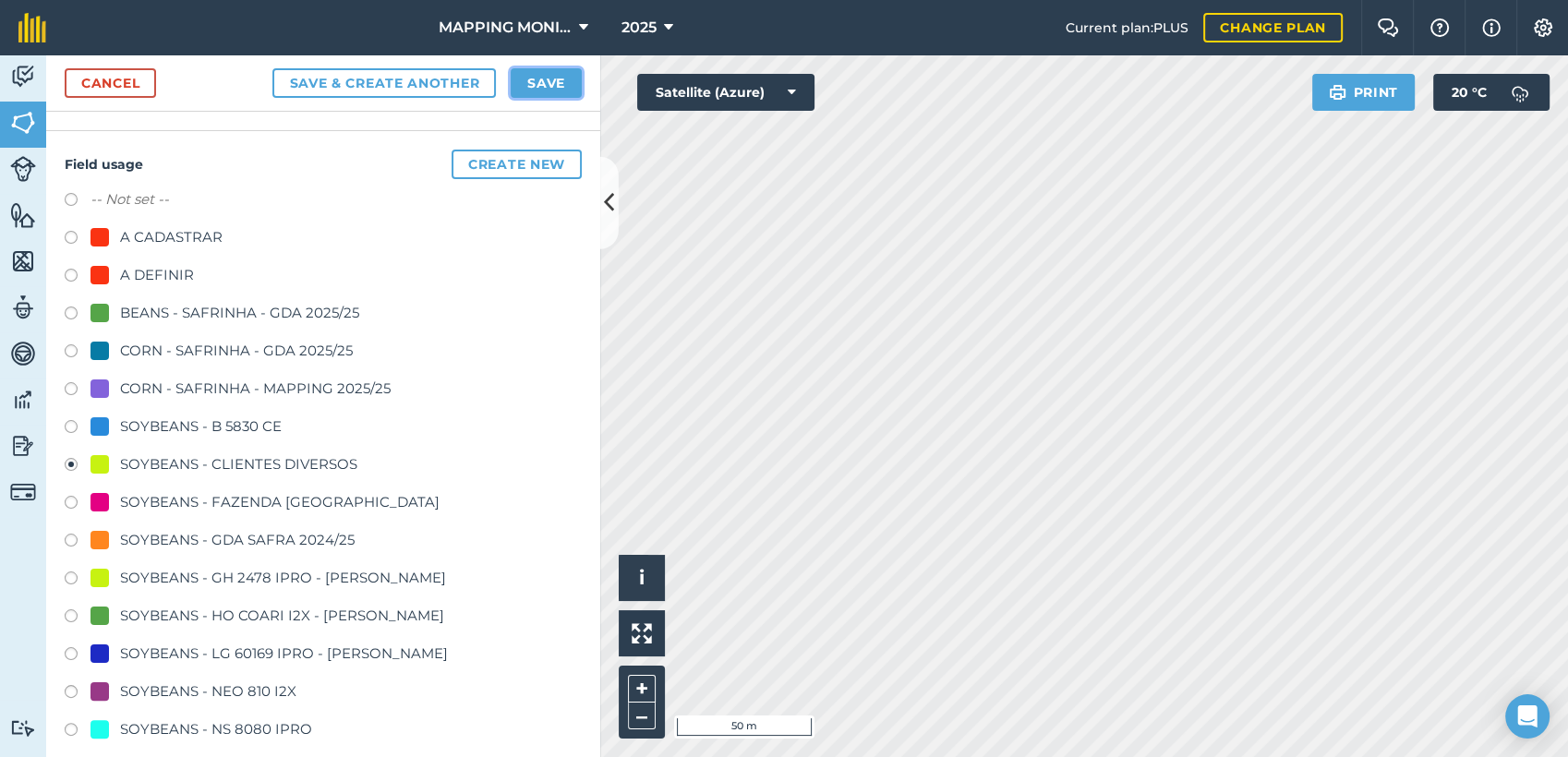
click at [567, 83] on button "Save" at bounding box center [546, 83] width 71 height 30
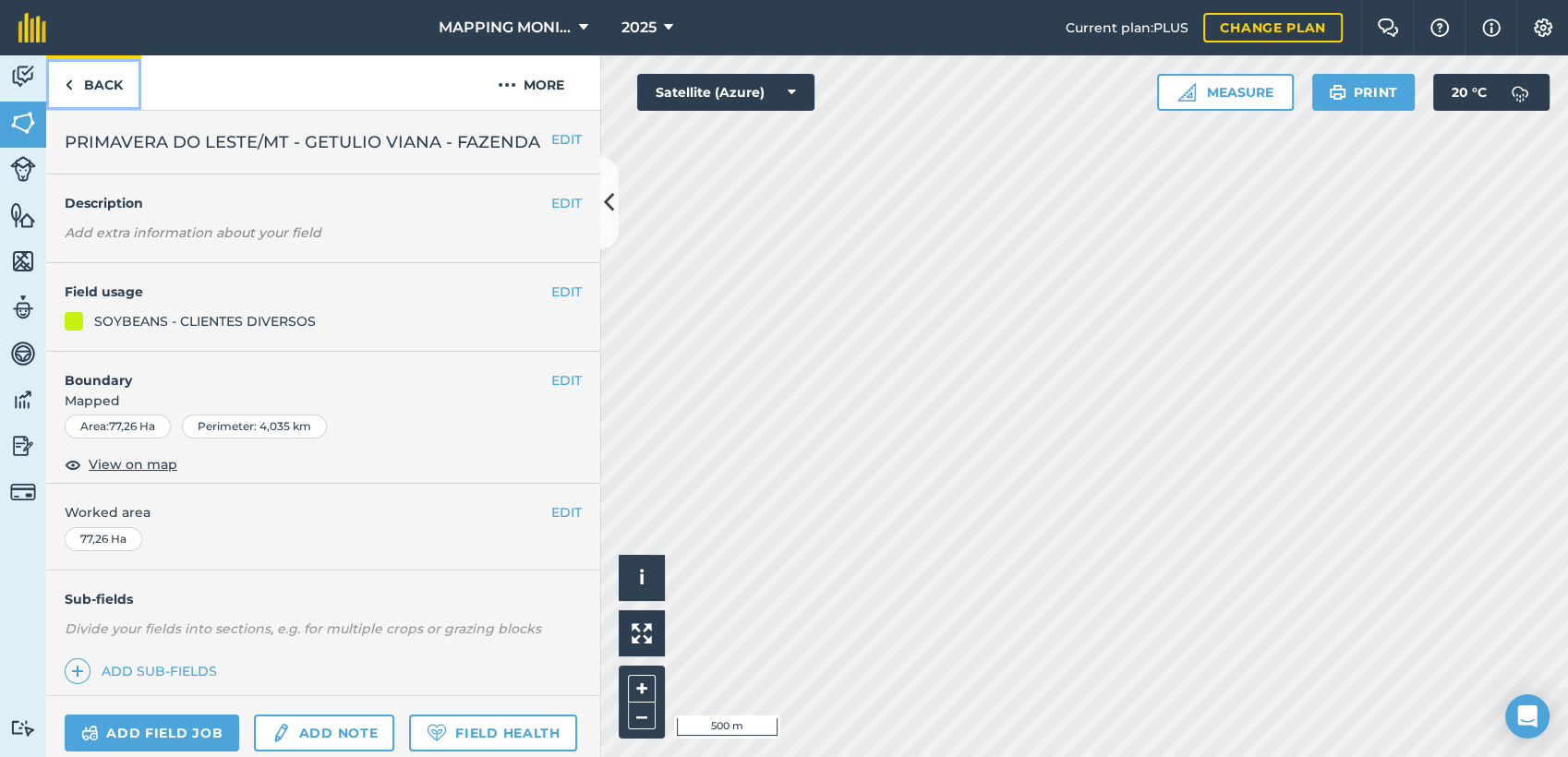
click at [111, 75] on link "Back" at bounding box center [94, 83] width 95 height 55
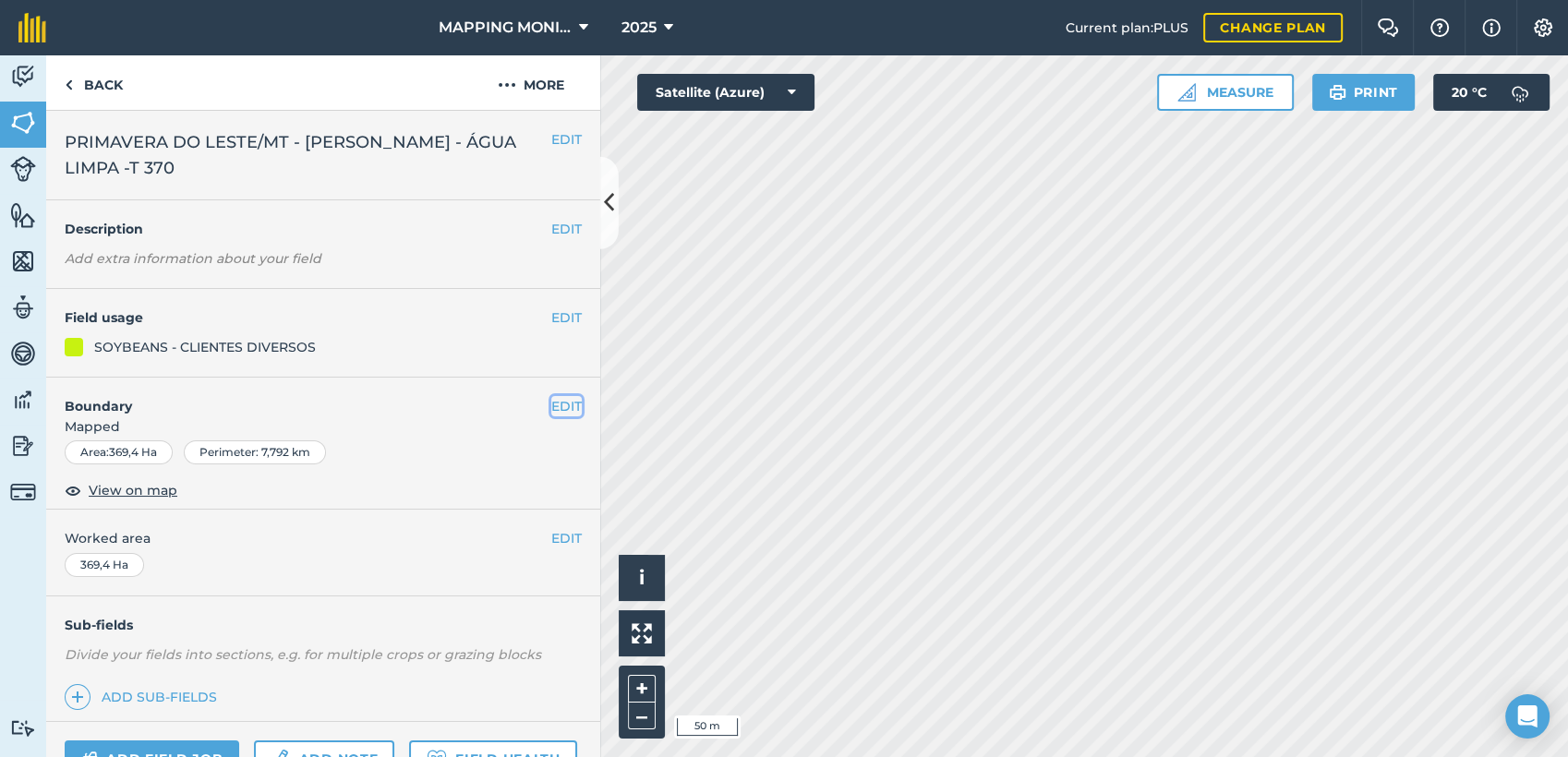
click at [556, 406] on button "EDIT" at bounding box center [567, 406] width 31 height 20
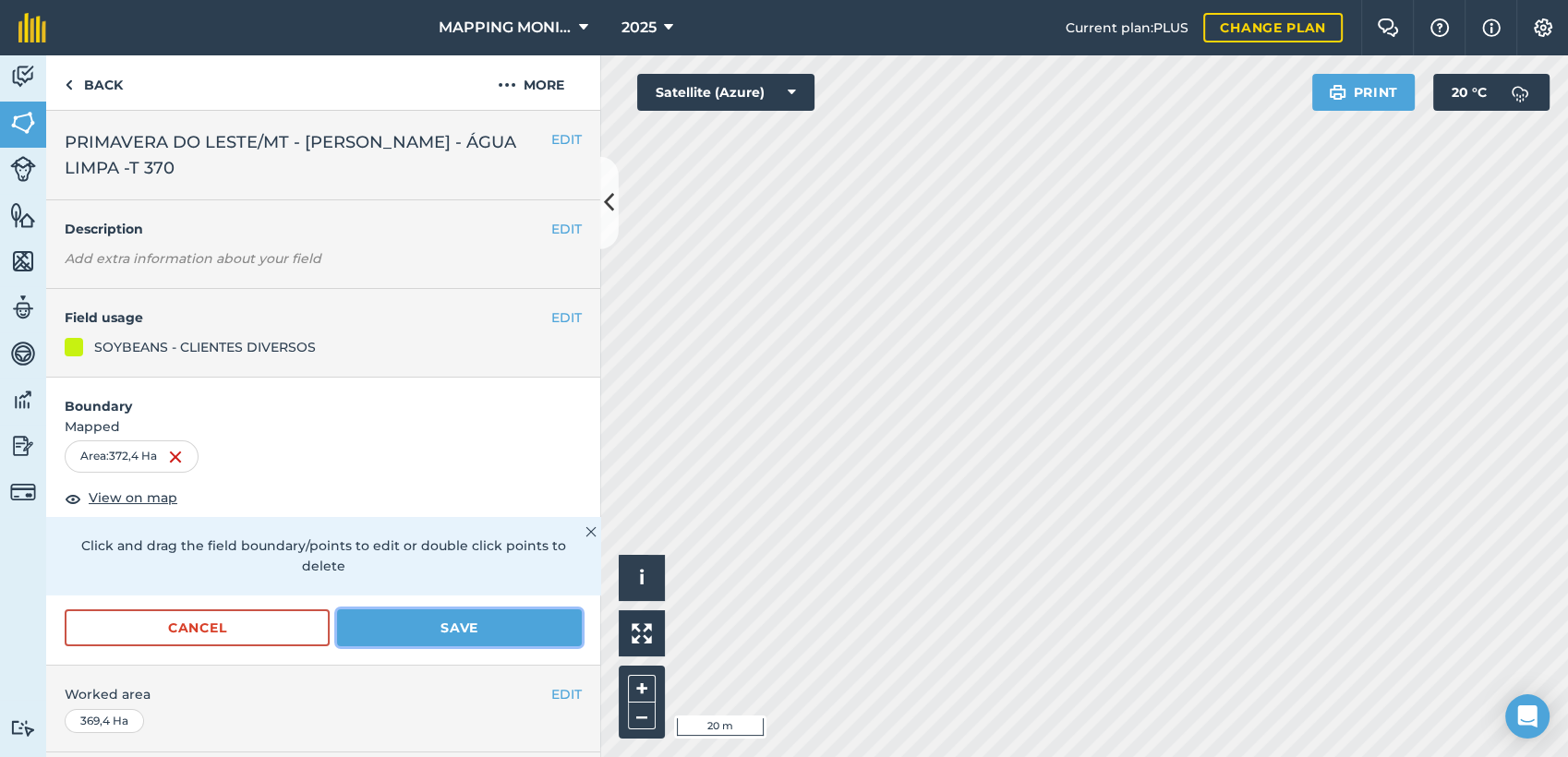
click at [405, 615] on button "Save" at bounding box center [459, 628] width 245 height 37
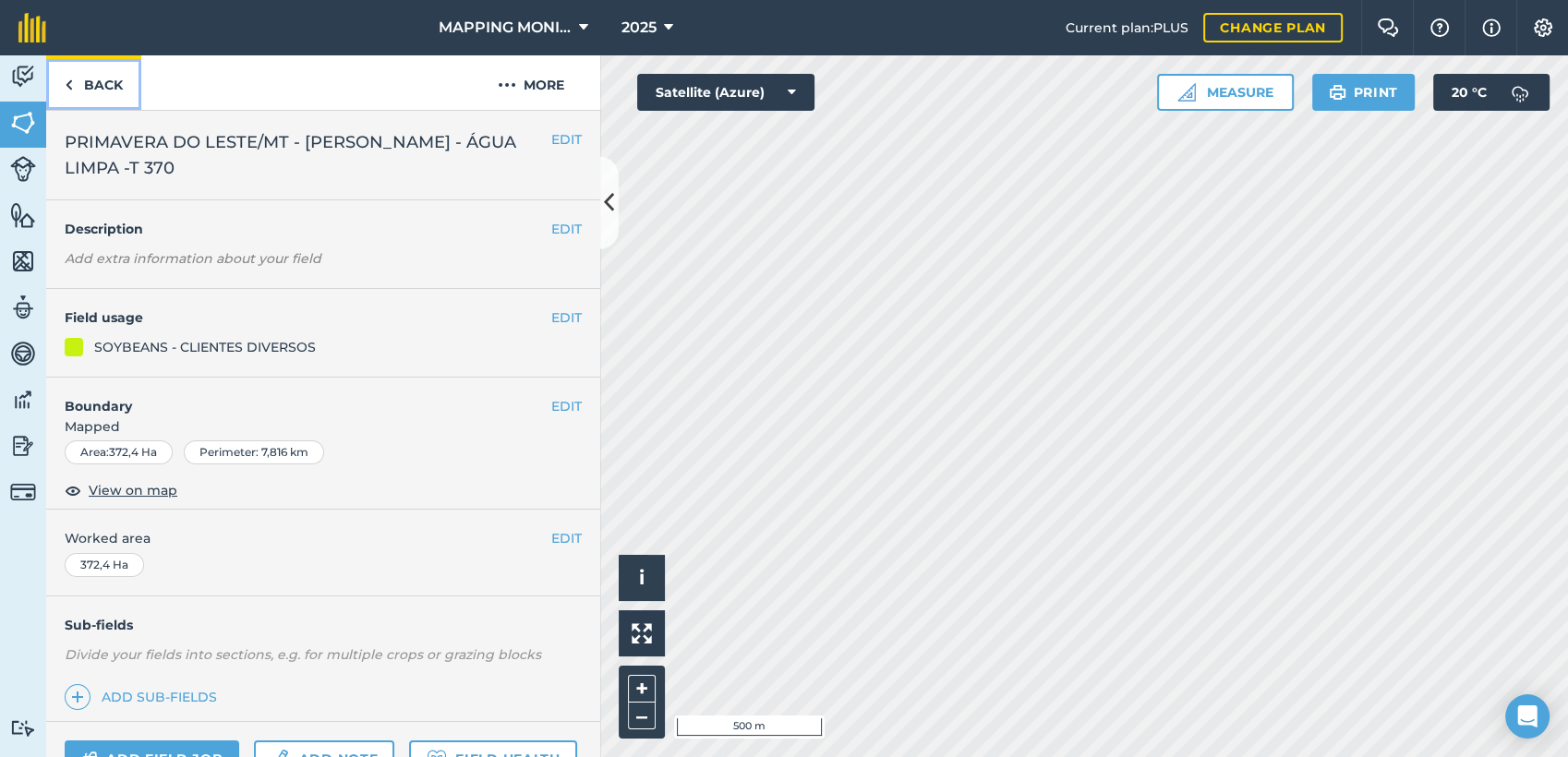
click at [104, 77] on link "Back" at bounding box center [94, 83] width 95 height 55
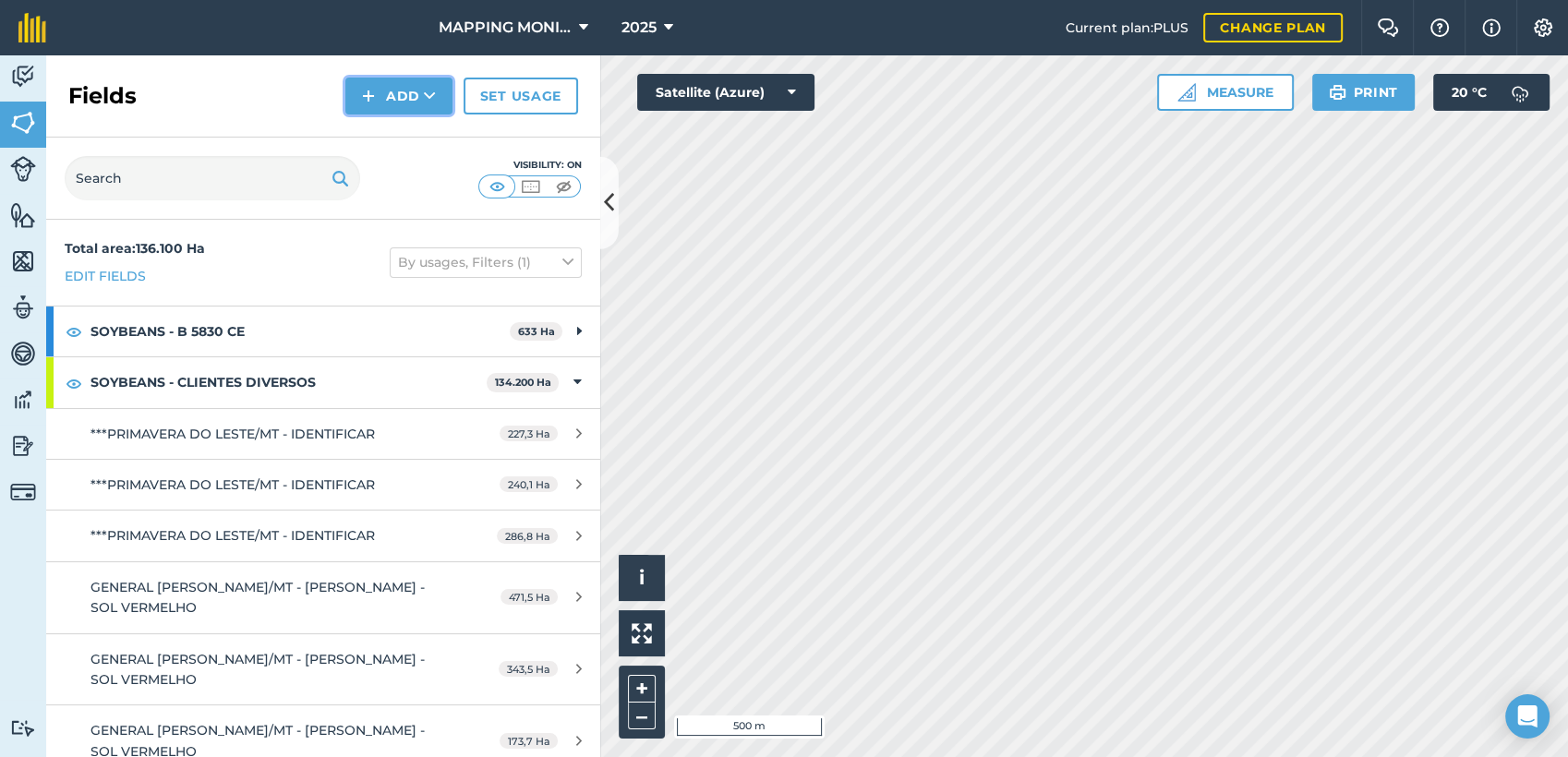
click at [394, 100] on button "Add" at bounding box center [398, 96] width 107 height 37
click at [403, 143] on link "Draw" at bounding box center [398, 138] width 101 height 41
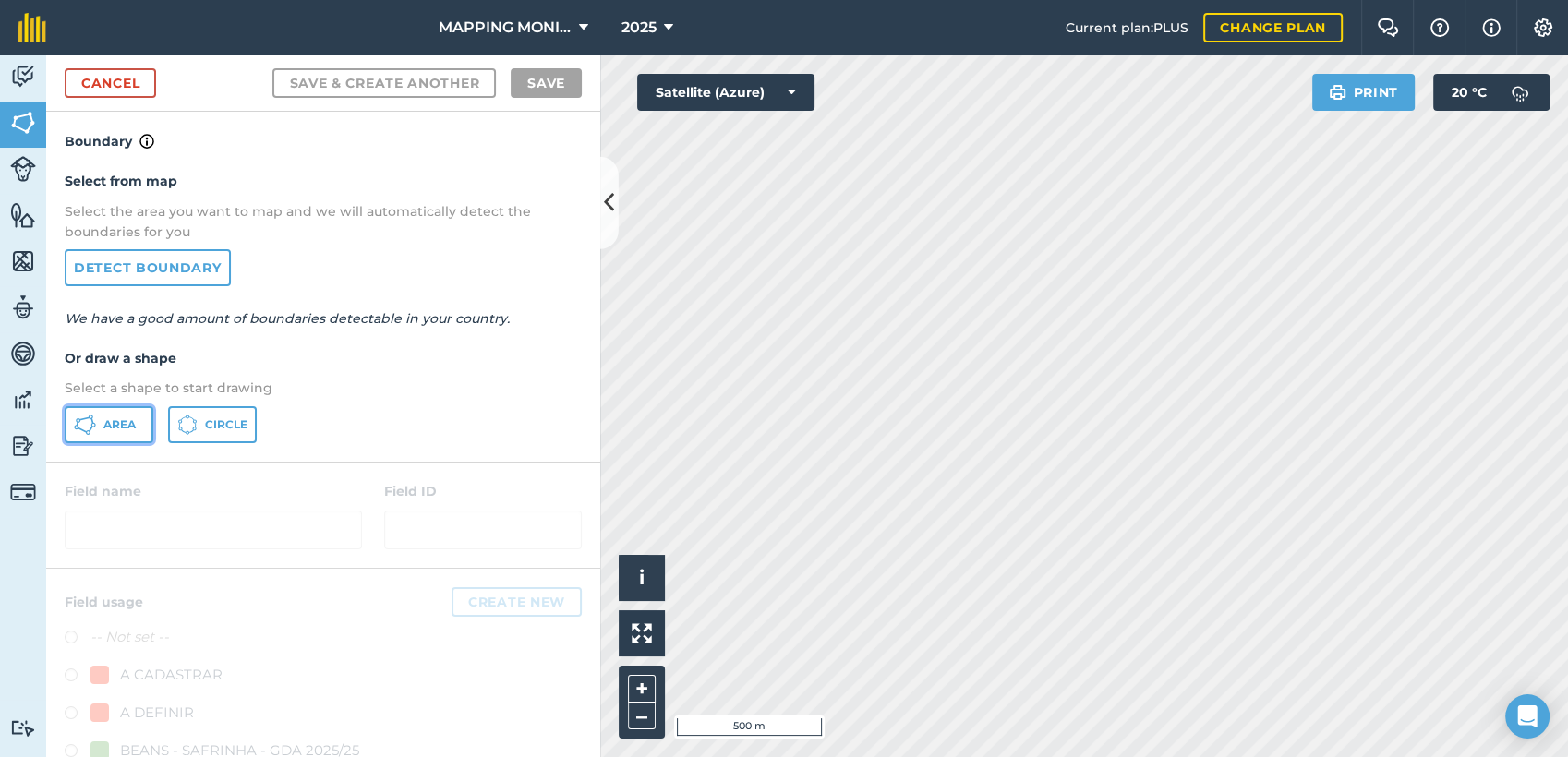
click at [135, 425] on span "Area" at bounding box center [119, 425] width 33 height 15
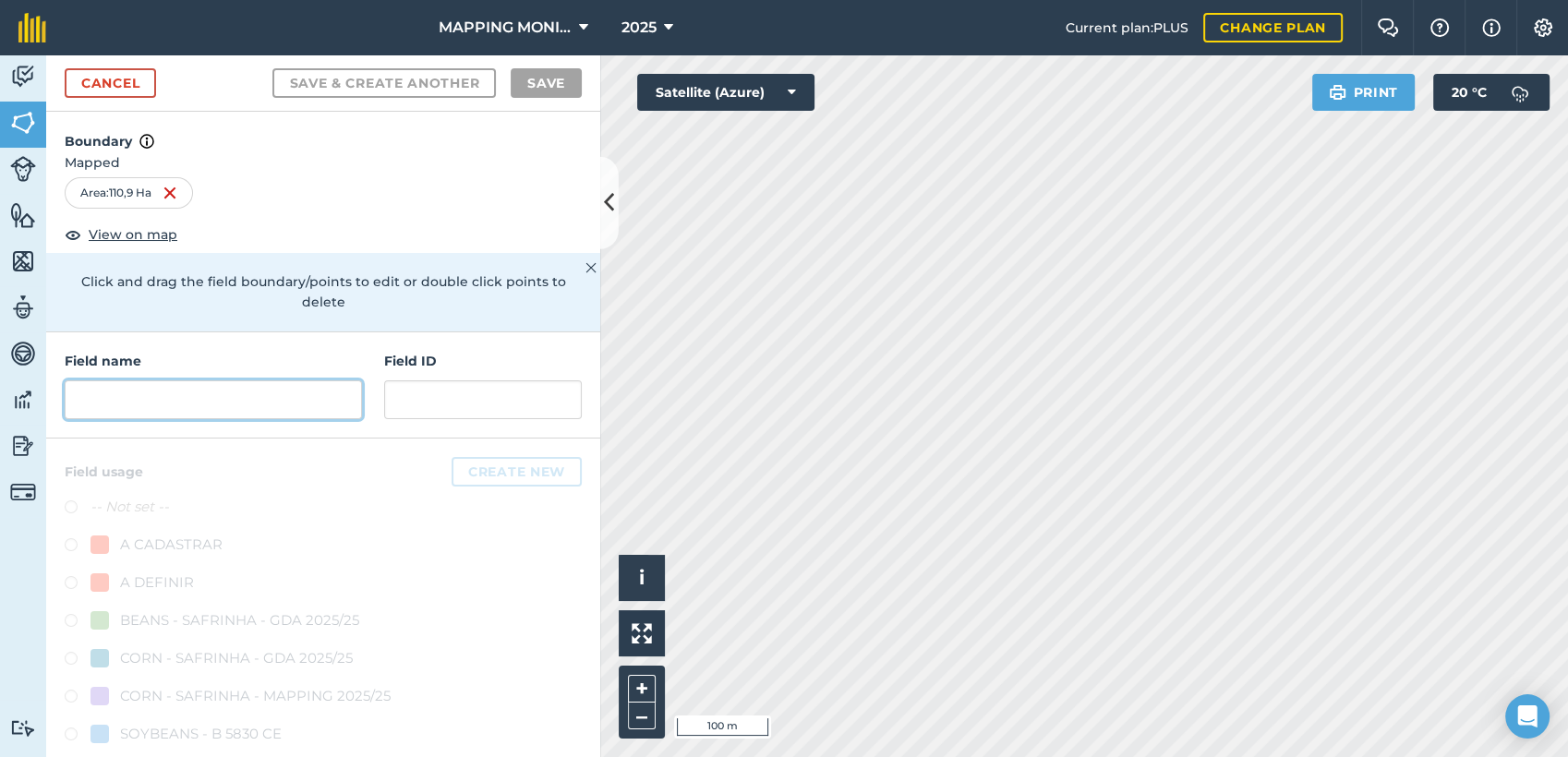
click at [172, 401] on input "text" at bounding box center [213, 400] width 298 height 39
paste input "PRIMAVERA DO LESTE/MT - [PERSON_NAME] - [GEOGRAPHIC_DATA]"
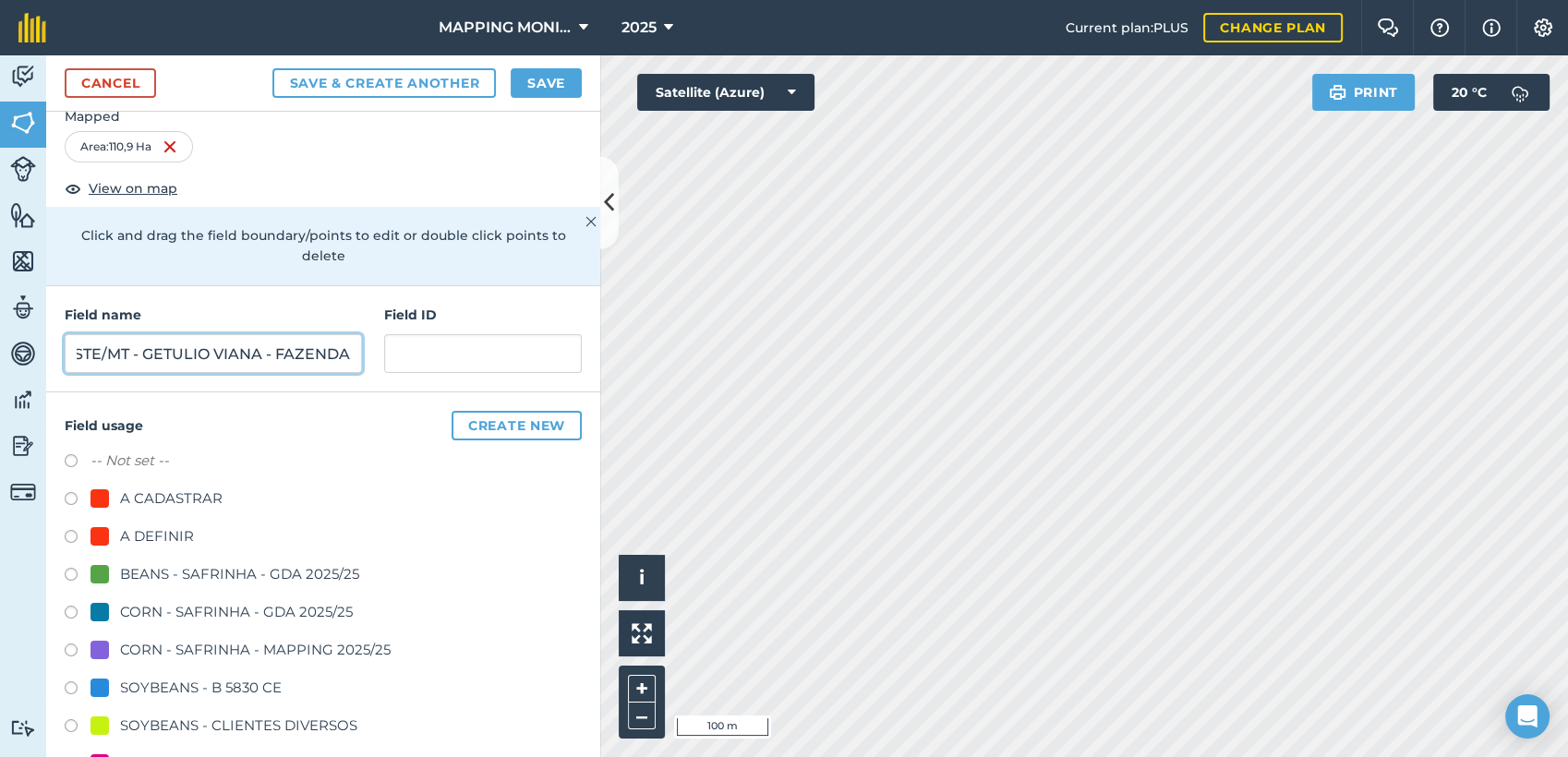
scroll to position [308, 0]
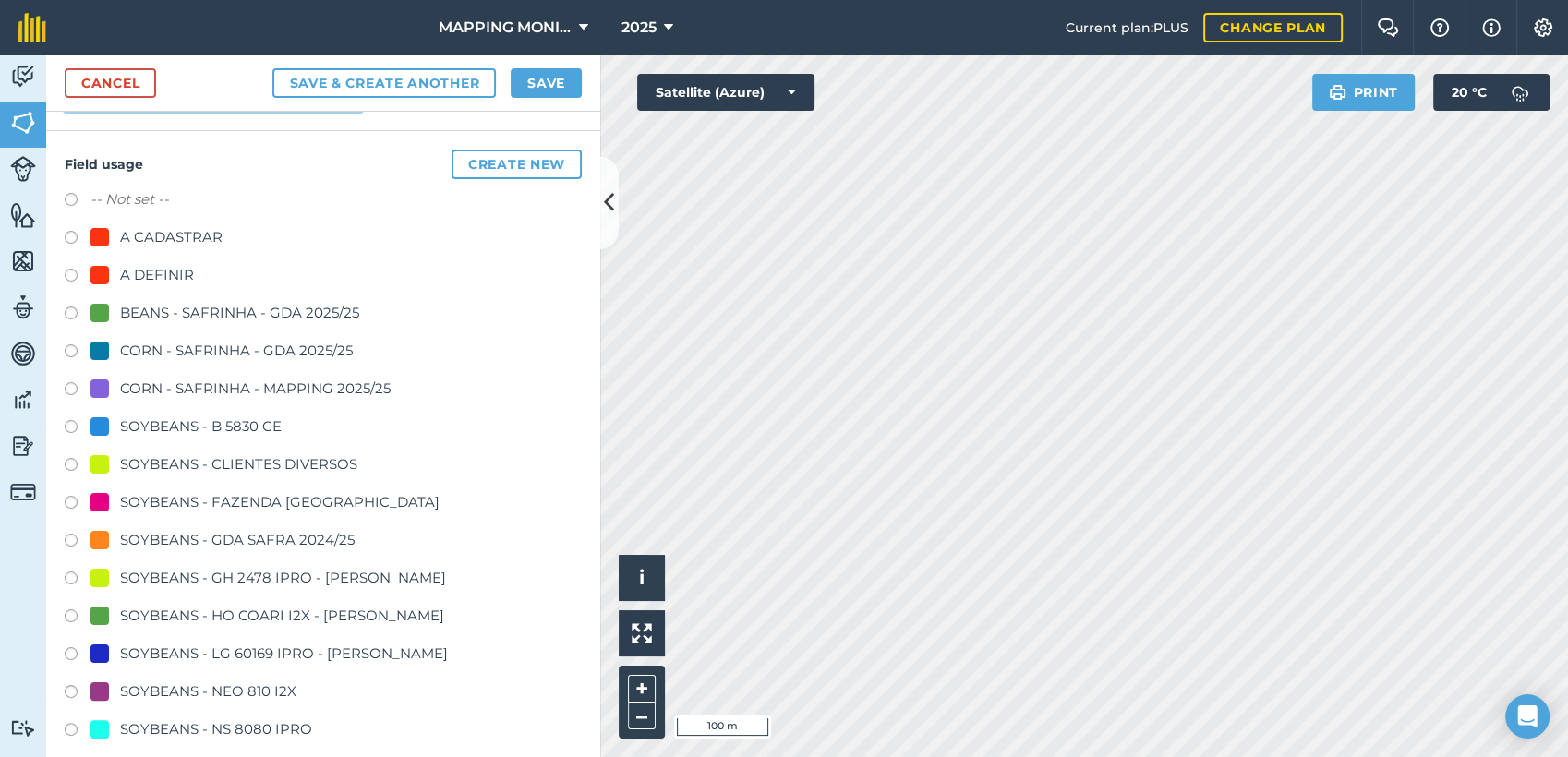
type input "PRIMAVERA DO LESTE/MT - GETULIO VIANA - FAZENDA"
click at [180, 469] on div "SOYBEANS - CLIENTES DIVERSOS" at bounding box center [238, 464] width 237 height 22
radio input "true"
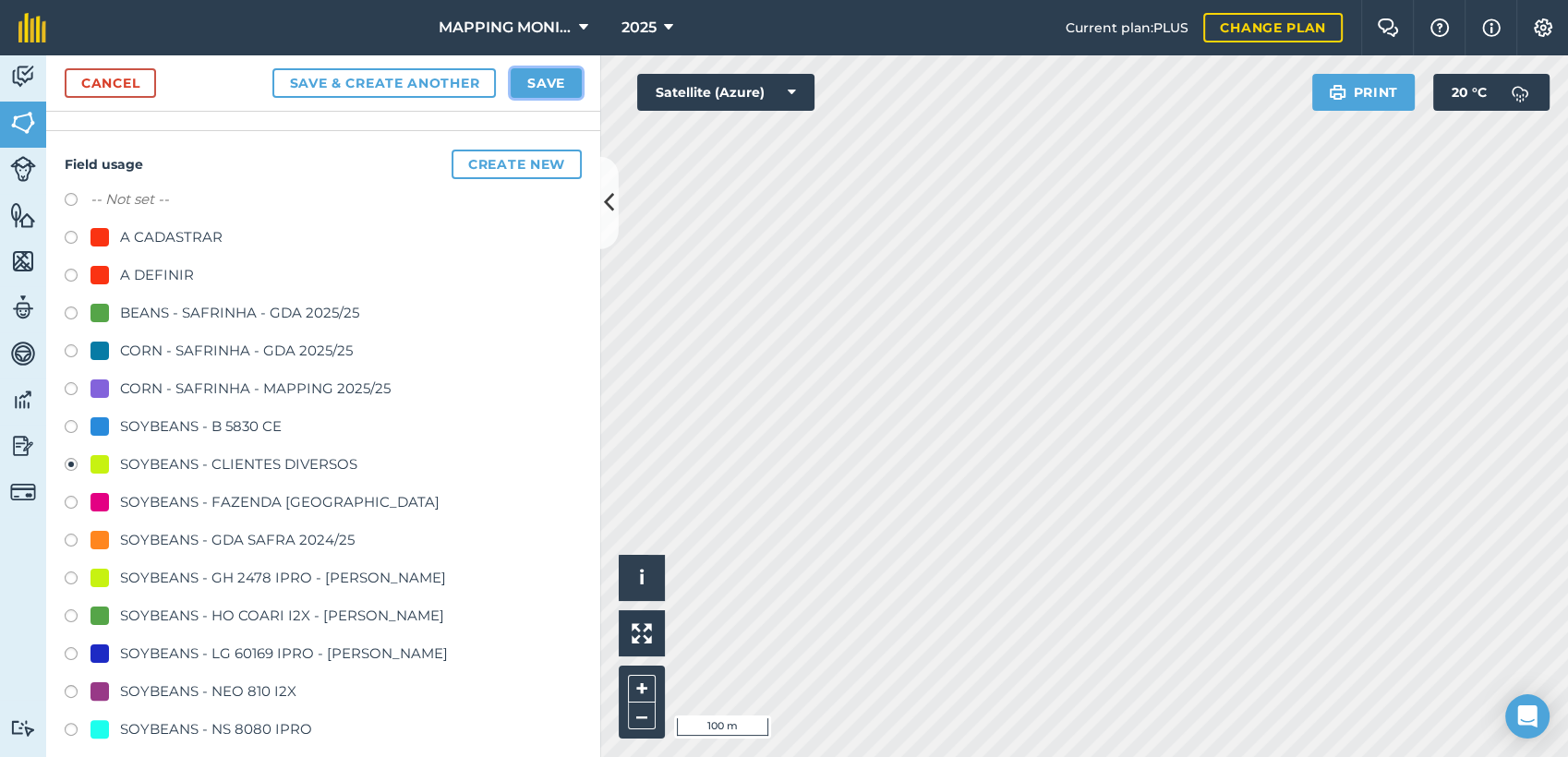
click at [535, 78] on button "Save" at bounding box center [546, 83] width 71 height 30
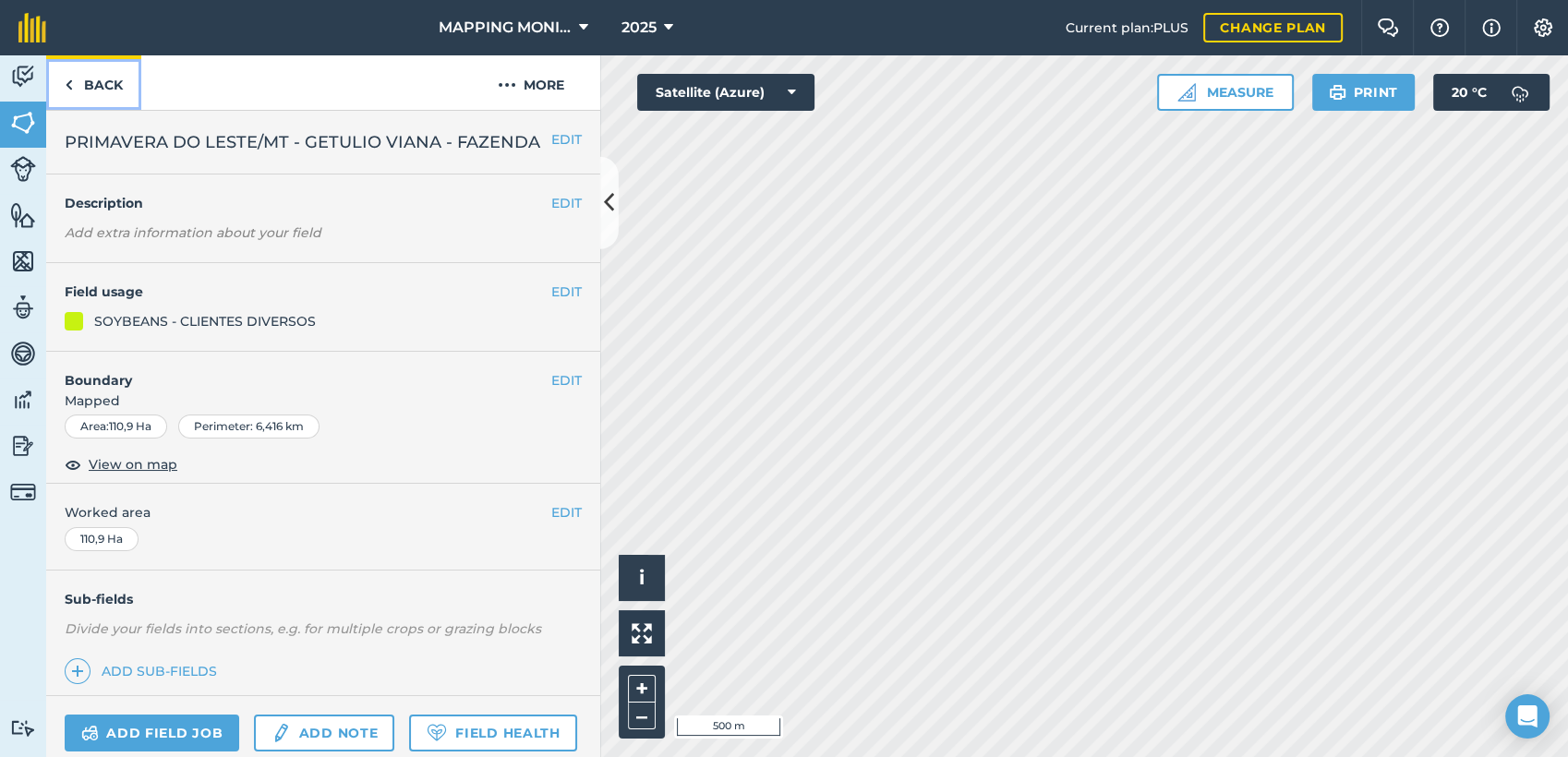
click at [96, 86] on link "Back" at bounding box center [94, 83] width 95 height 55
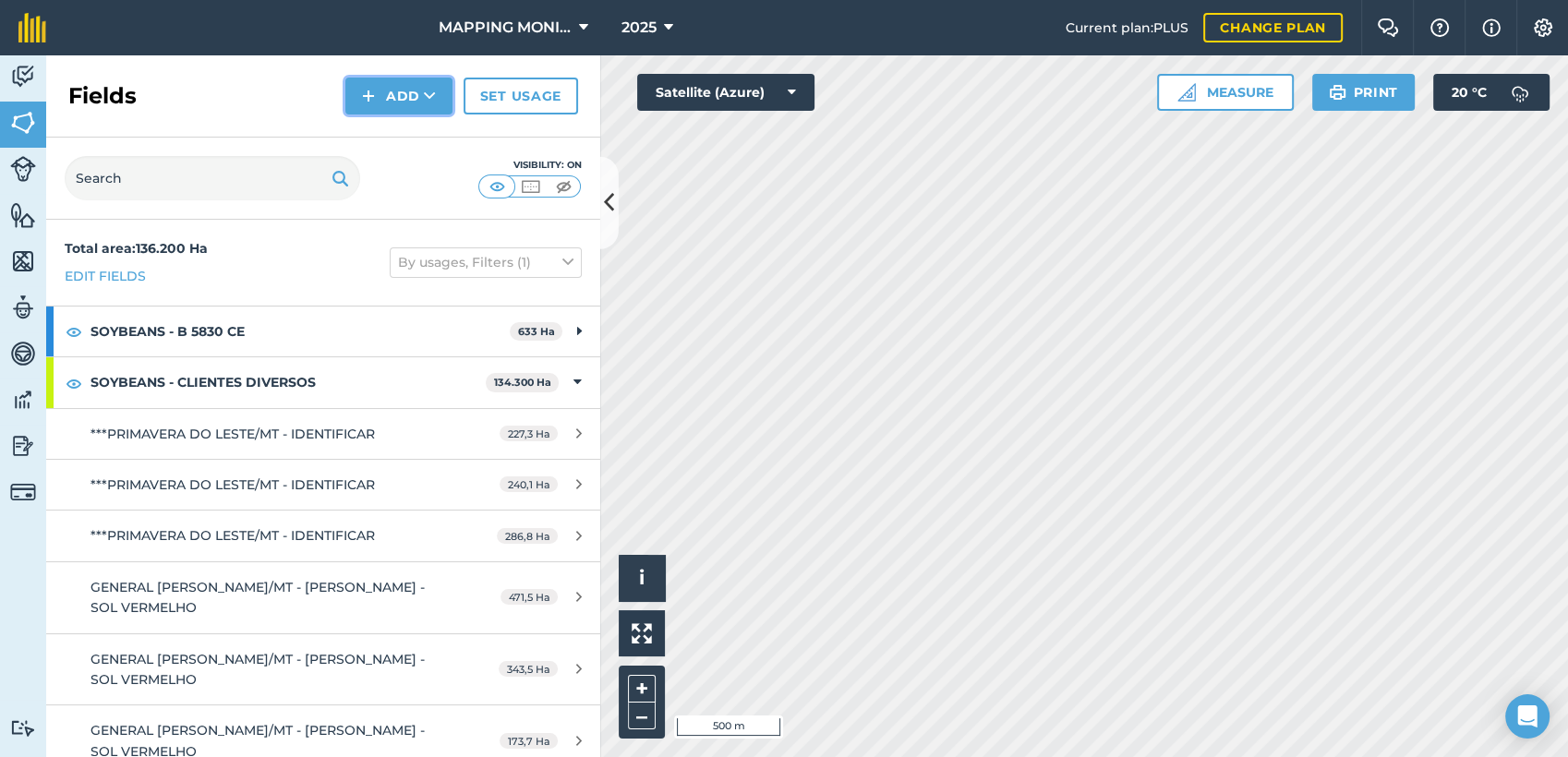
click at [401, 109] on button "Add" at bounding box center [398, 96] width 107 height 37
click at [394, 139] on link "Draw" at bounding box center [398, 138] width 101 height 41
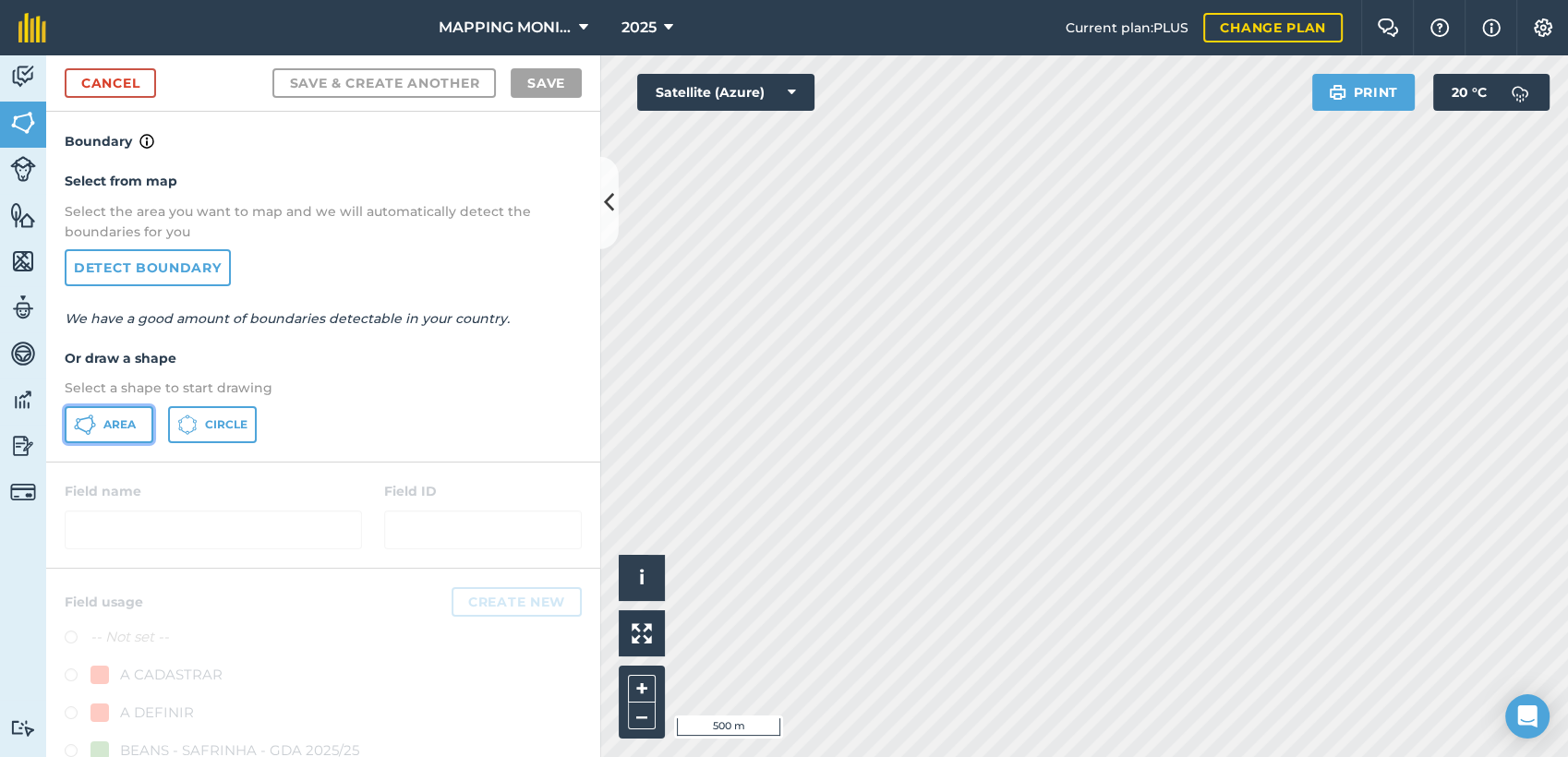
drag, startPoint x: 113, startPoint y: 418, endPoint x: 875, endPoint y: 355, distance: 764.6
click at [114, 418] on span "Area" at bounding box center [119, 425] width 33 height 15
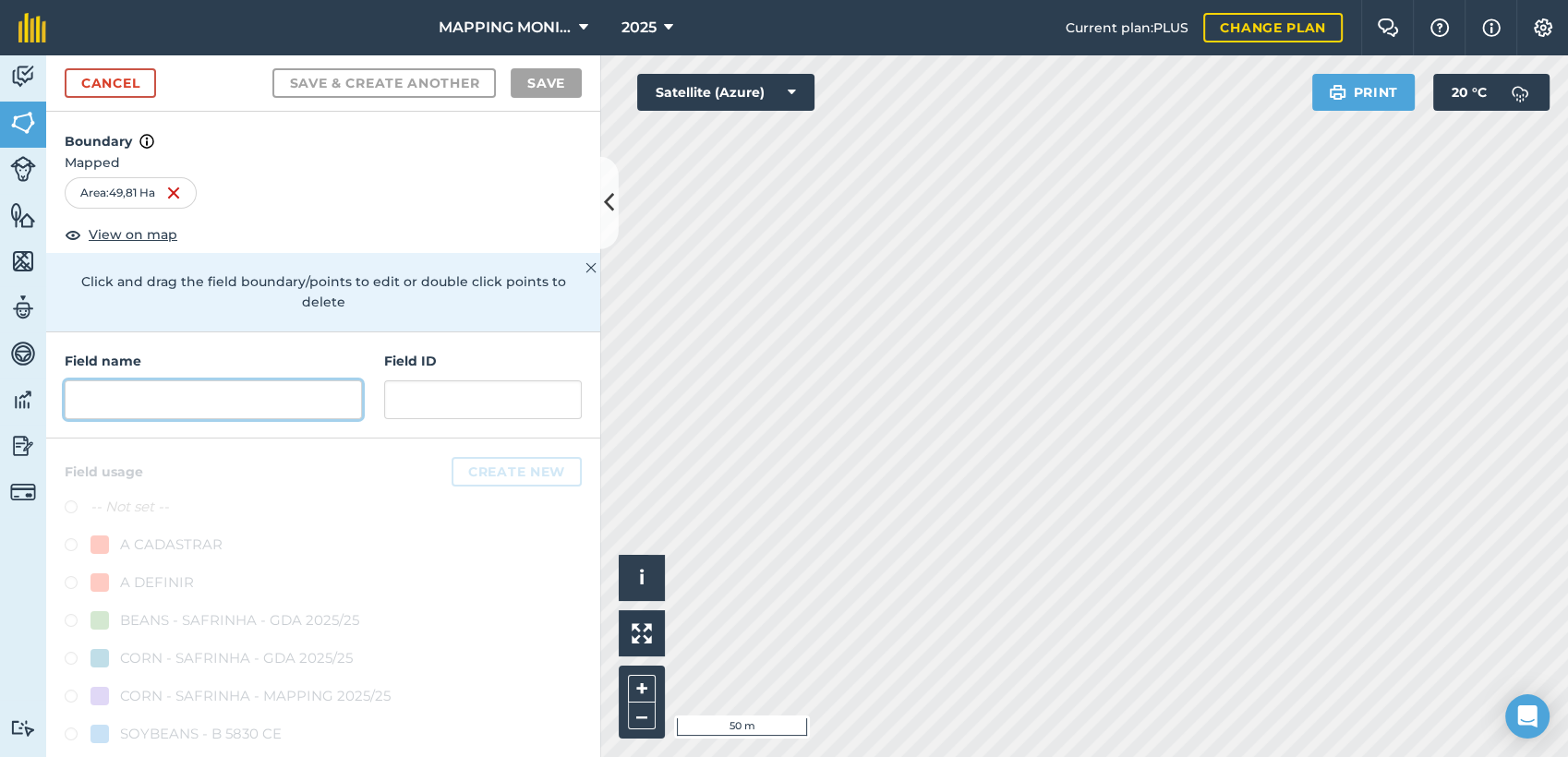
click at [288, 403] on input "text" at bounding box center [213, 400] width 298 height 39
paste input "PRIMAVERA DO LESTE/MT - [PERSON_NAME] - [GEOGRAPHIC_DATA]"
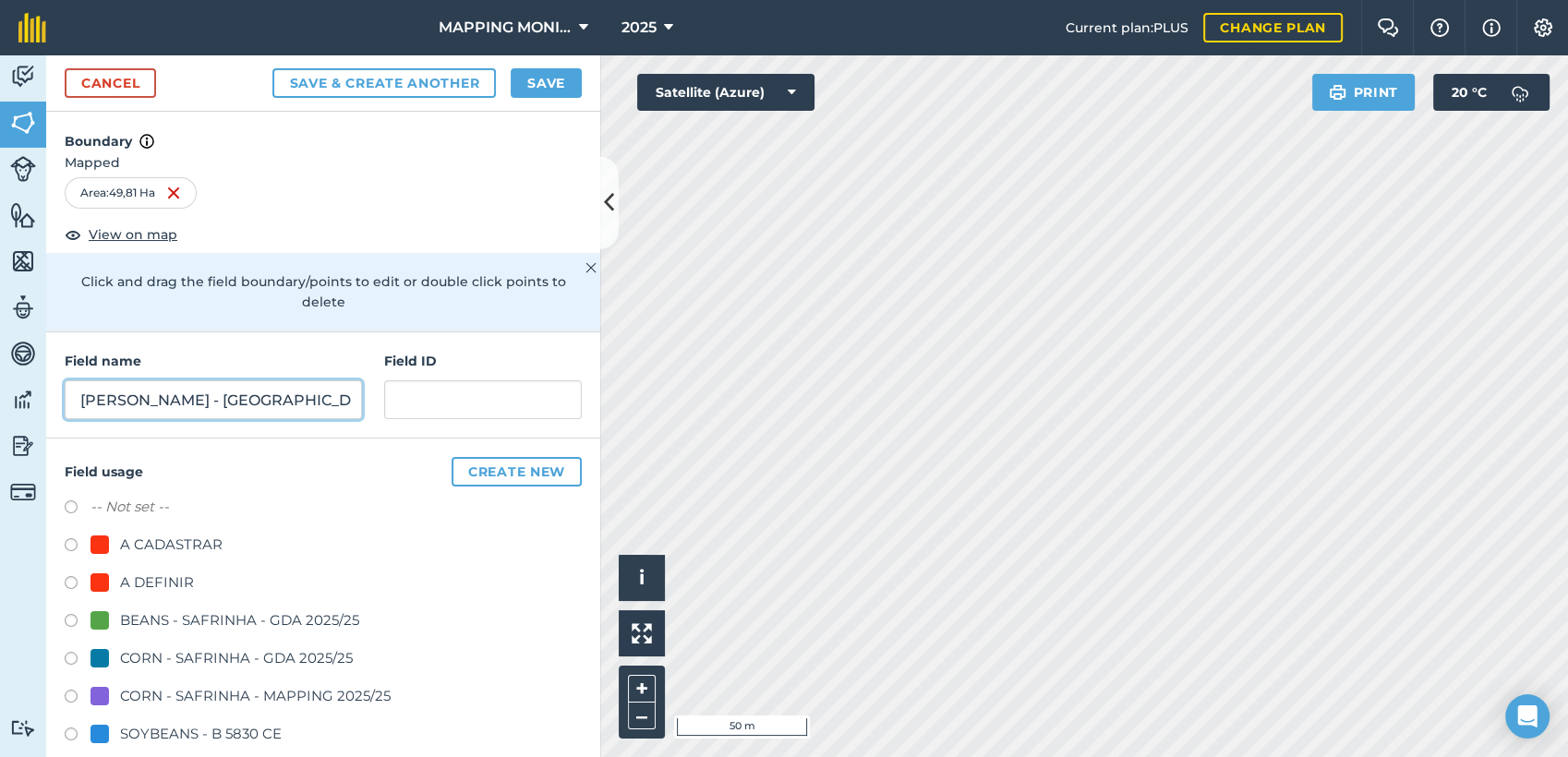
scroll to position [0, 211]
drag, startPoint x: 84, startPoint y: 401, endPoint x: 565, endPoint y: 355, distance: 483.2
click at [530, 403] on div "Field name PRIMAVERA DO LESTE/MT - [PERSON_NAME] - [GEOGRAPHIC_DATA] ID" at bounding box center [324, 385] width 555 height 106
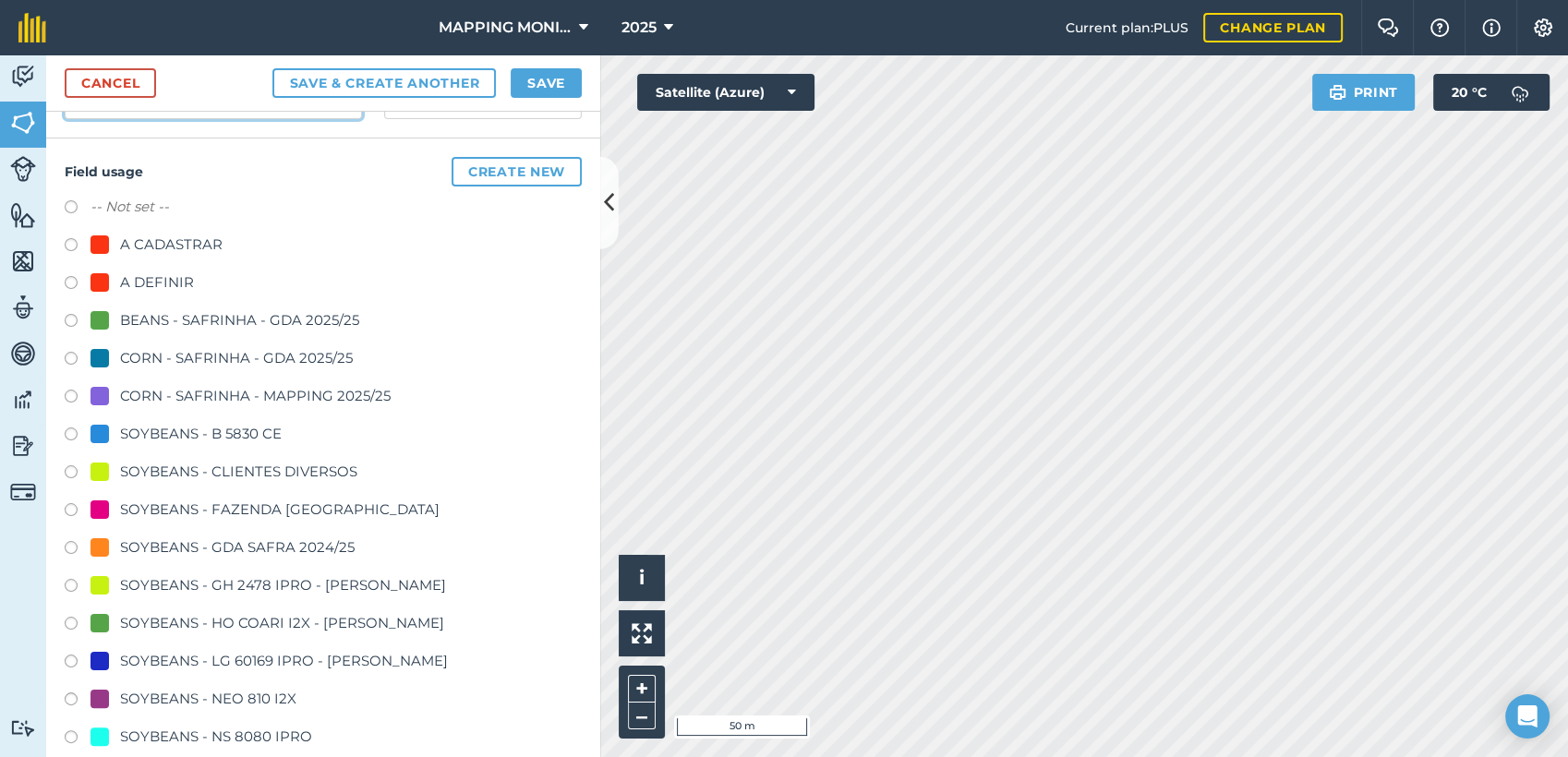
scroll to position [308, 0]
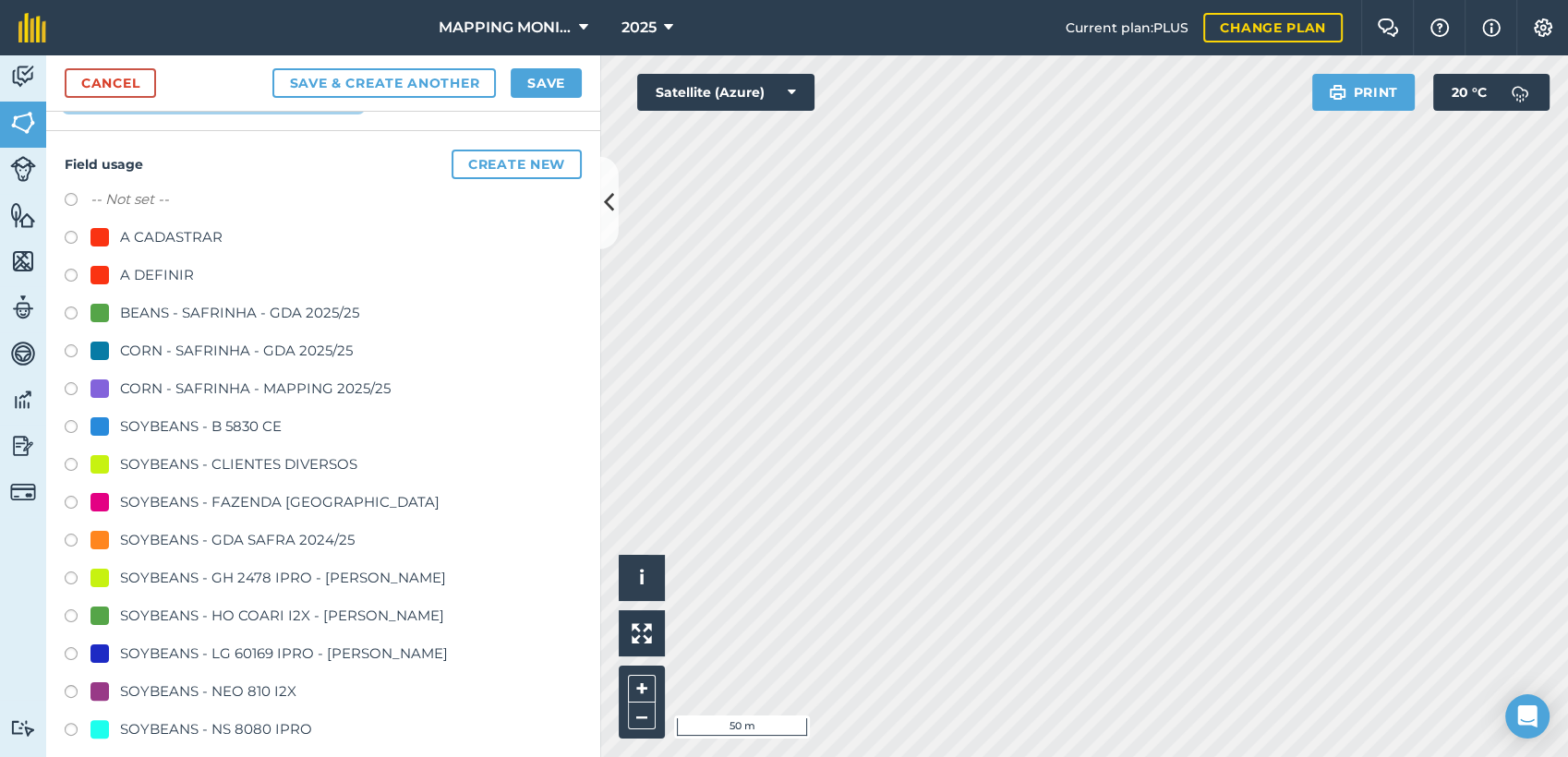
type input "PRIMAVERA DO LESTE/MT - GETULIO VIANA - FAZENDA"
click at [122, 461] on div "SOYBEANS - CLIENTES DIVERSOS" at bounding box center [238, 464] width 237 height 22
radio input "true"
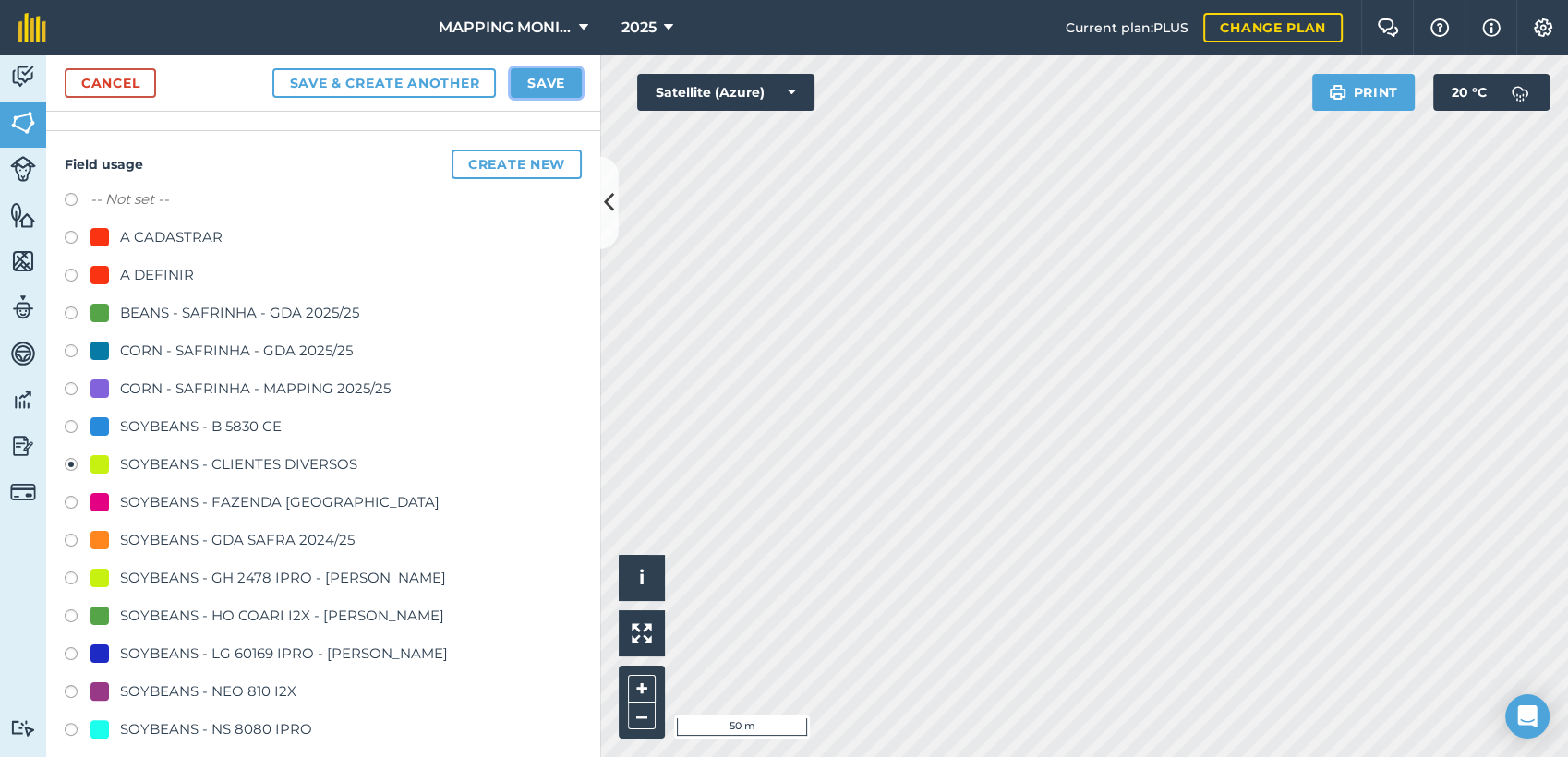
click at [543, 71] on button "Save" at bounding box center [546, 83] width 71 height 30
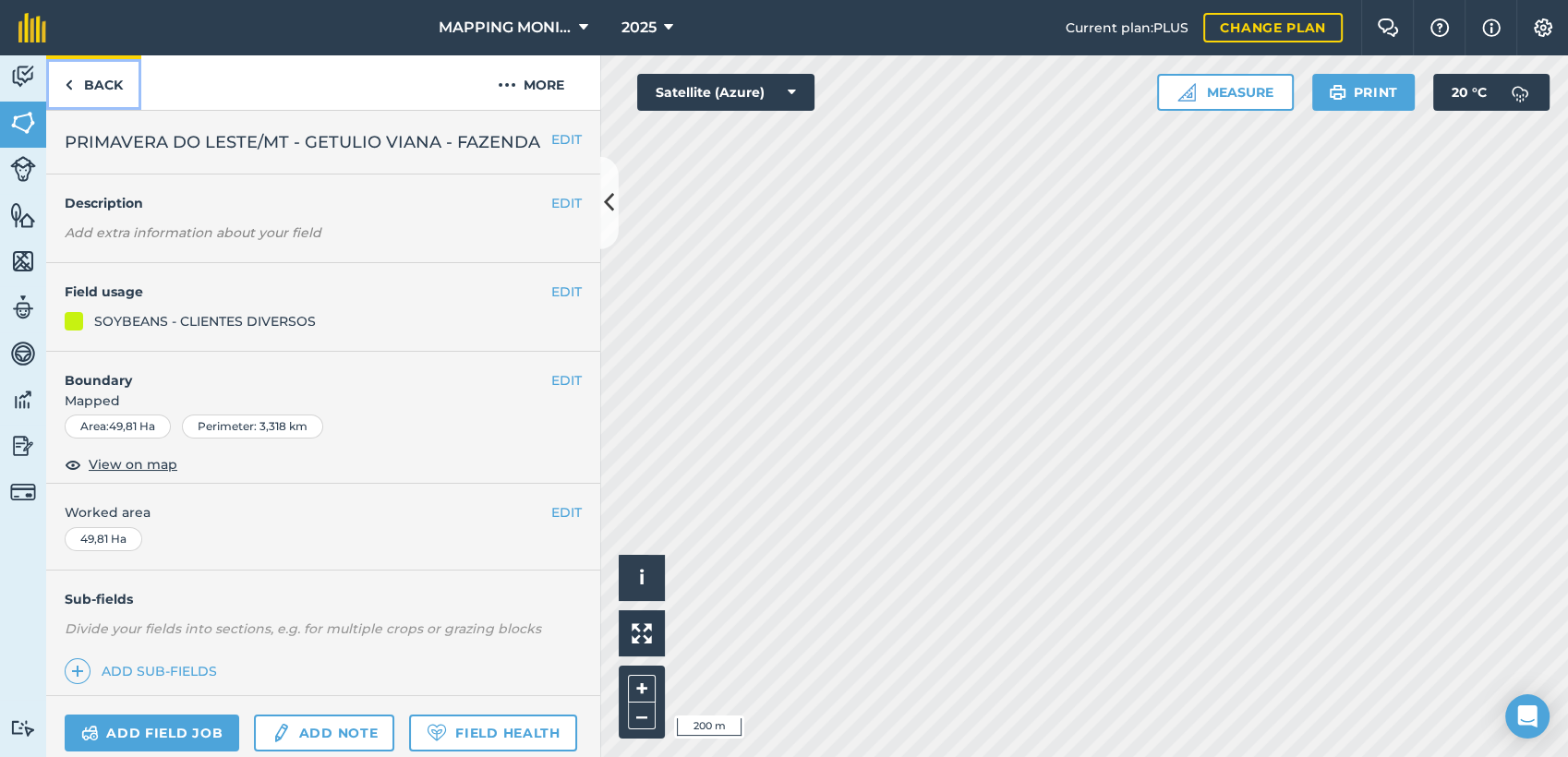
click at [111, 81] on link "Back" at bounding box center [94, 83] width 95 height 55
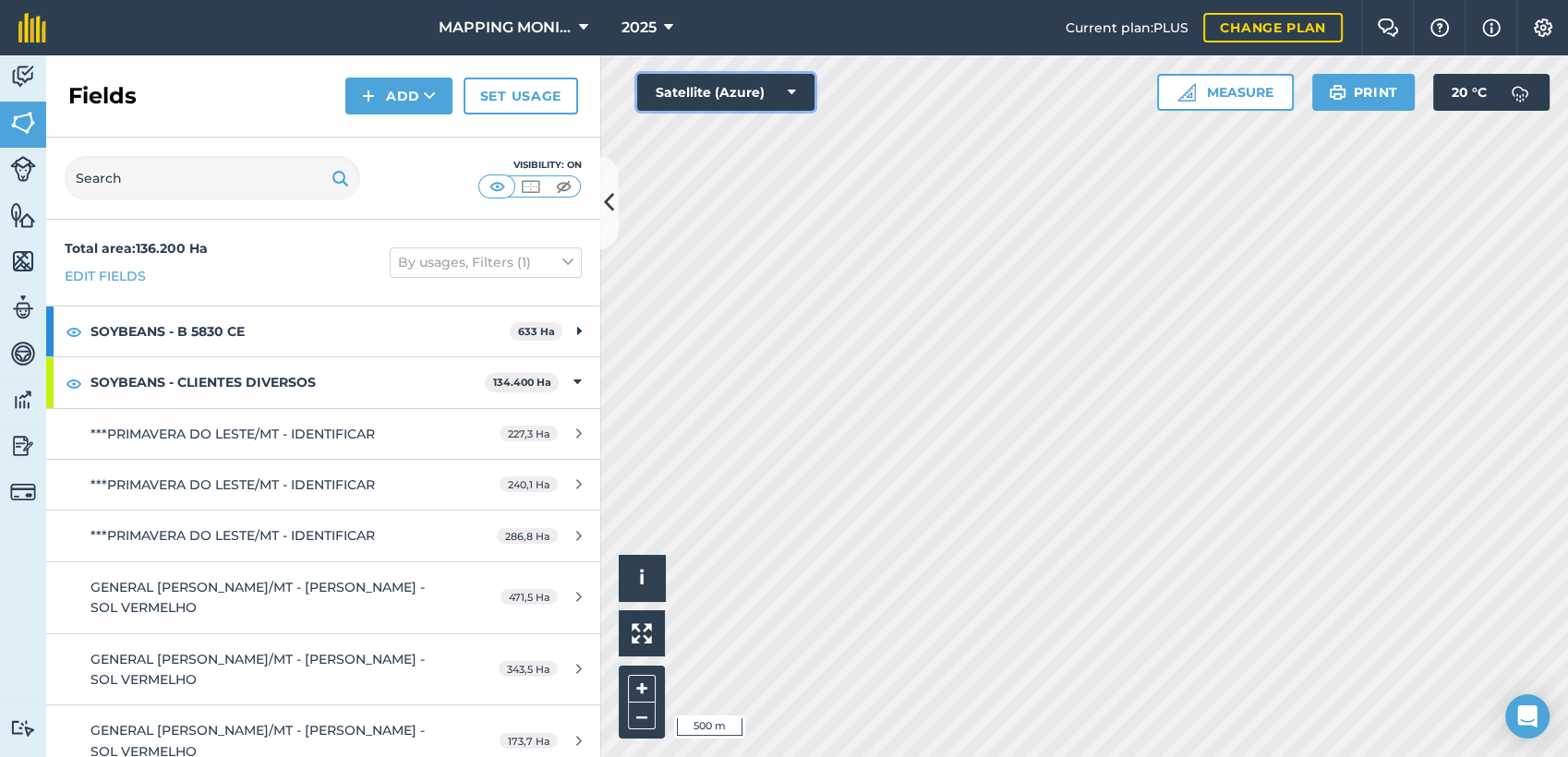
click at [796, 95] on icon at bounding box center [792, 92] width 8 height 19
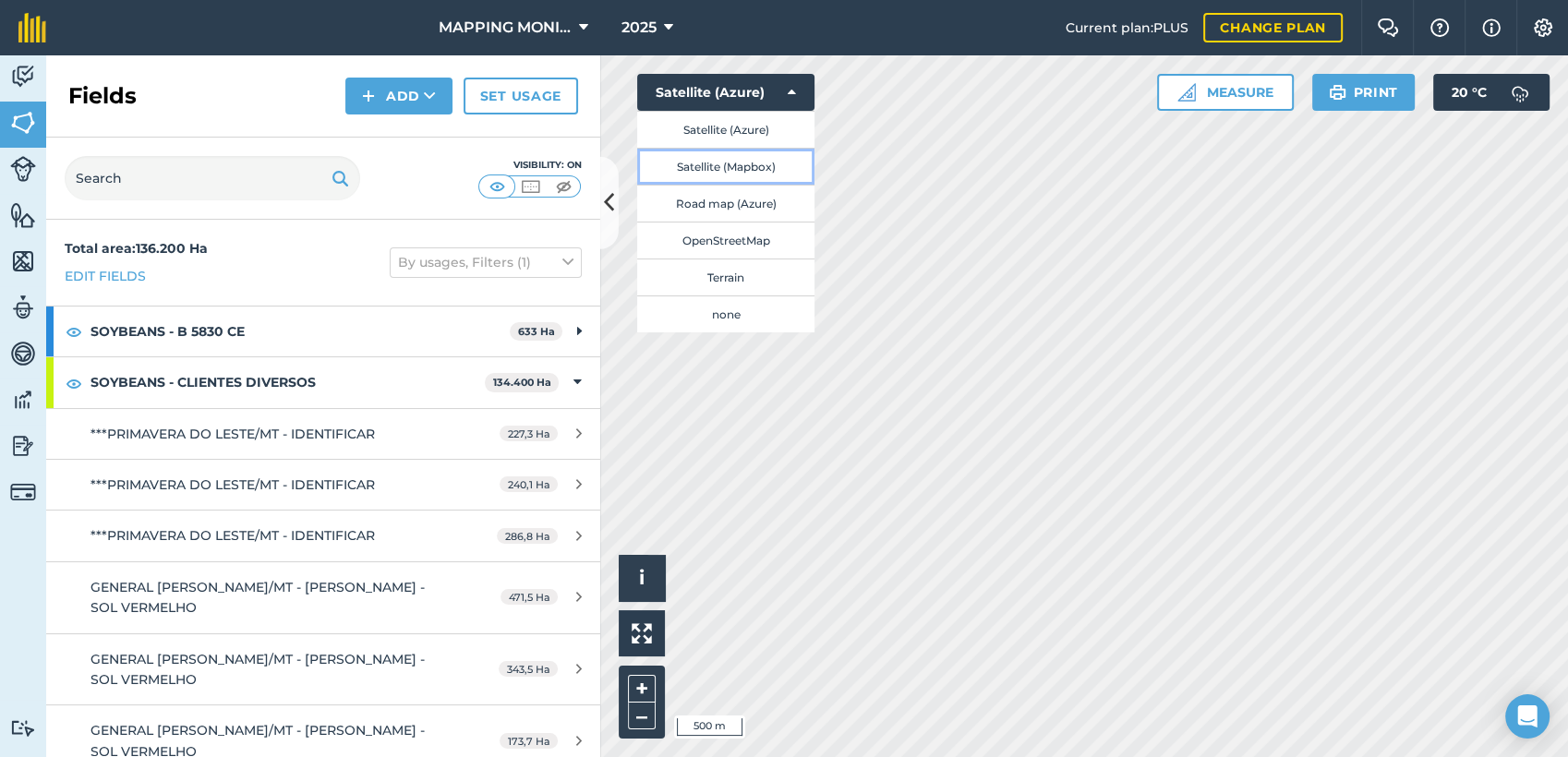
click at [762, 163] on button "Satellite (Mapbox)" at bounding box center [726, 166] width 178 height 37
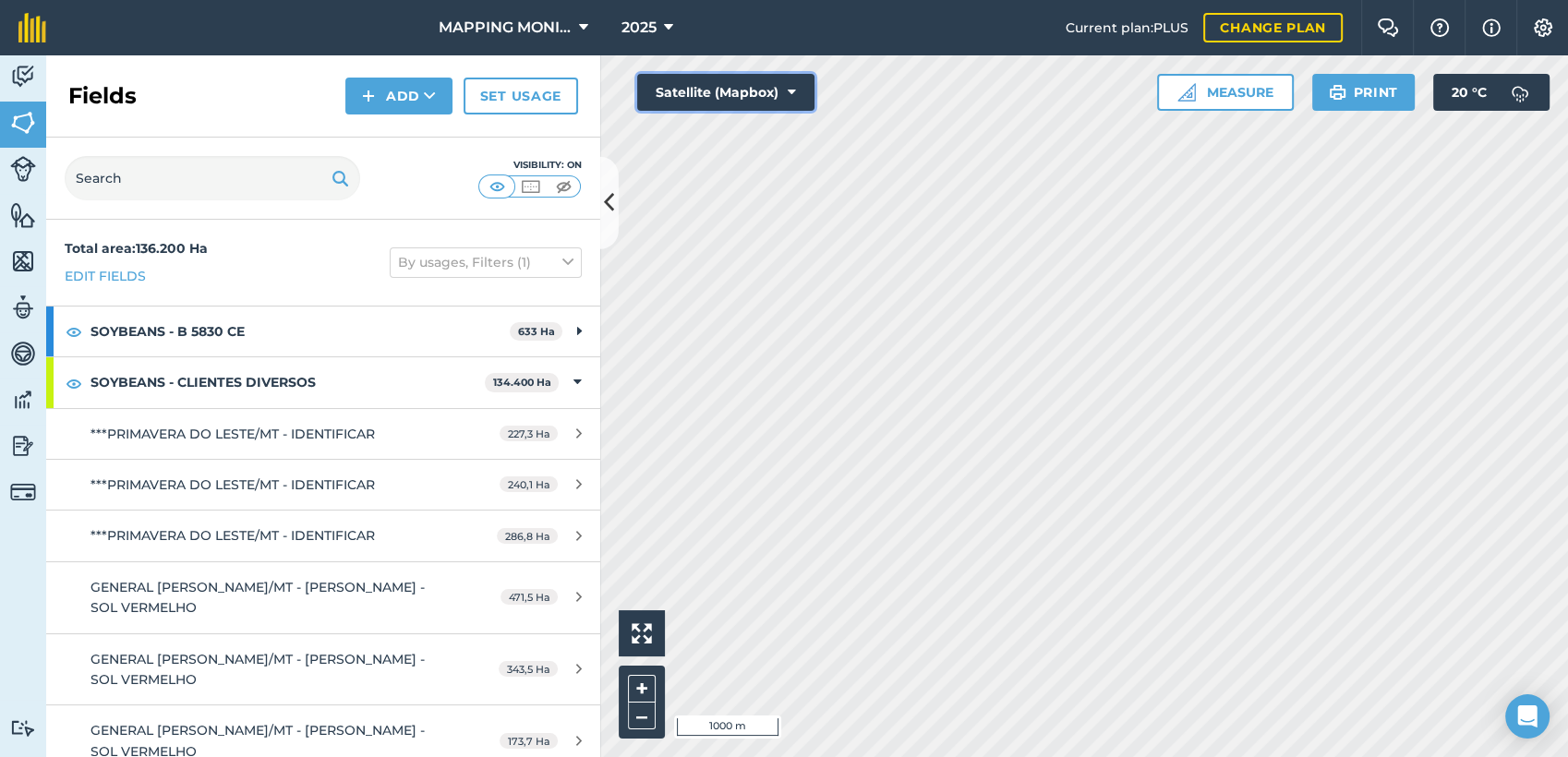
click at [804, 86] on button "Satellite (Mapbox)" at bounding box center [726, 92] width 178 height 37
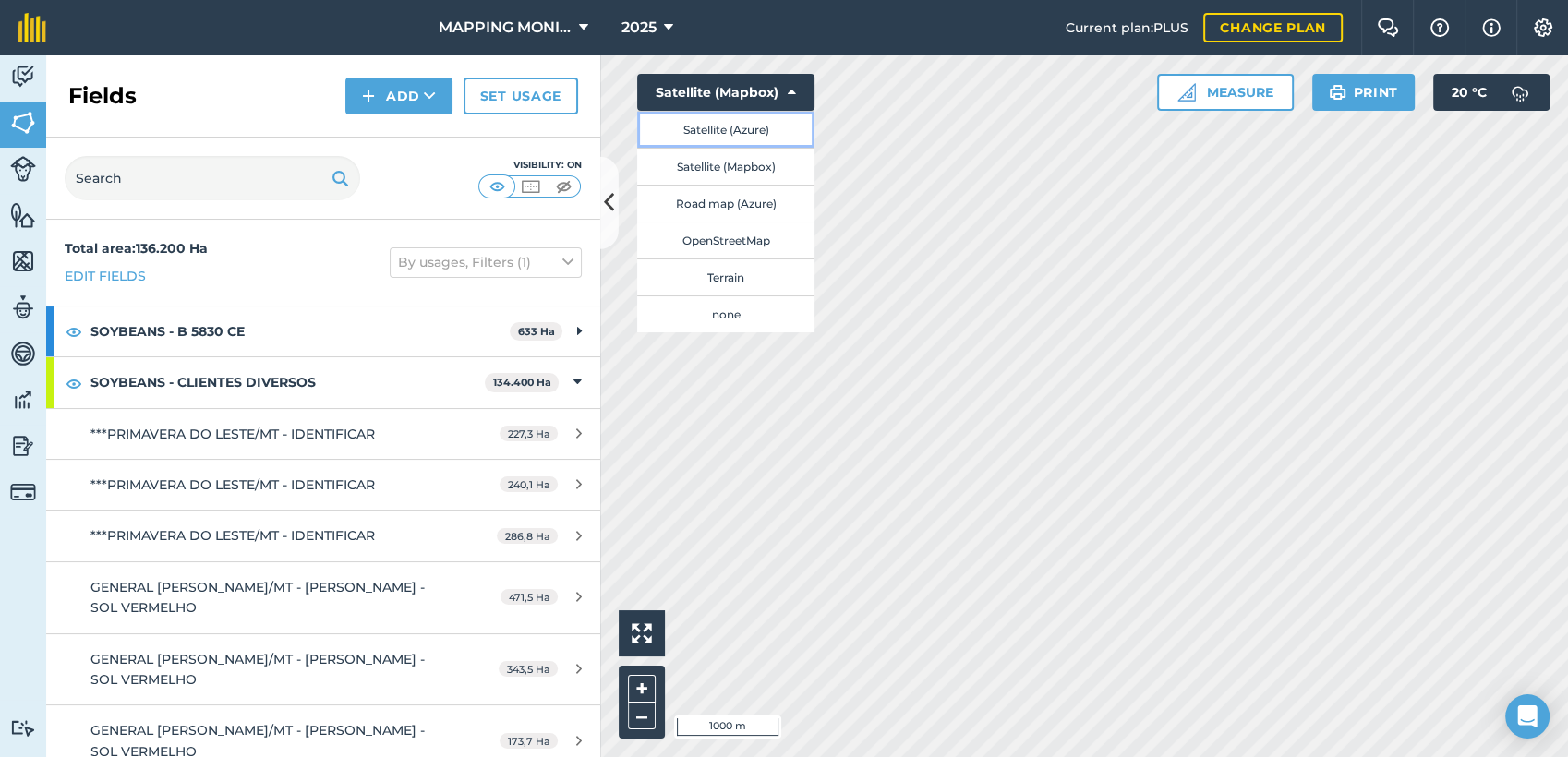
click at [782, 118] on button "Satellite (Azure)" at bounding box center [726, 129] width 178 height 37
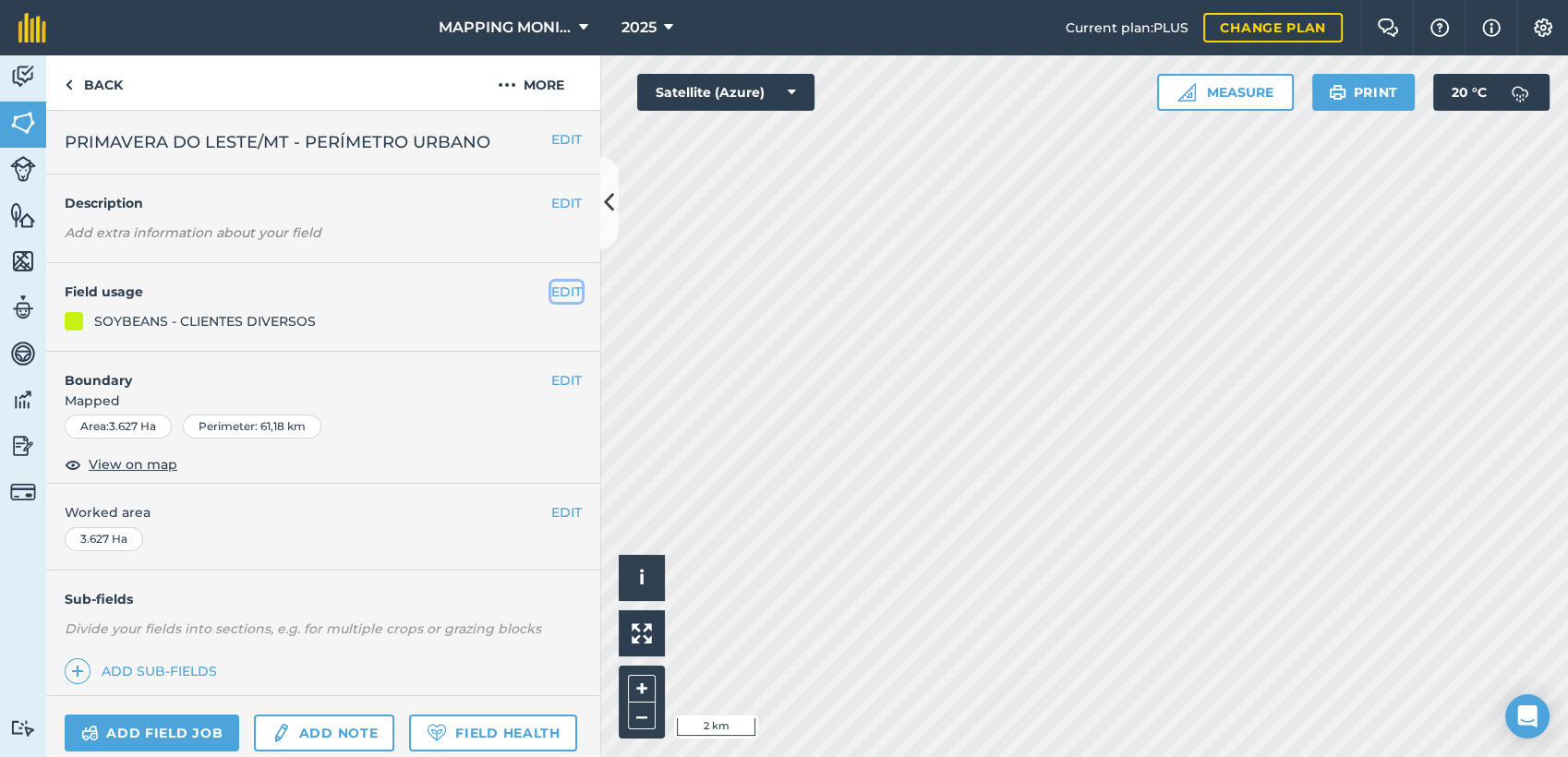
click at [552, 291] on button "EDIT" at bounding box center [567, 292] width 31 height 20
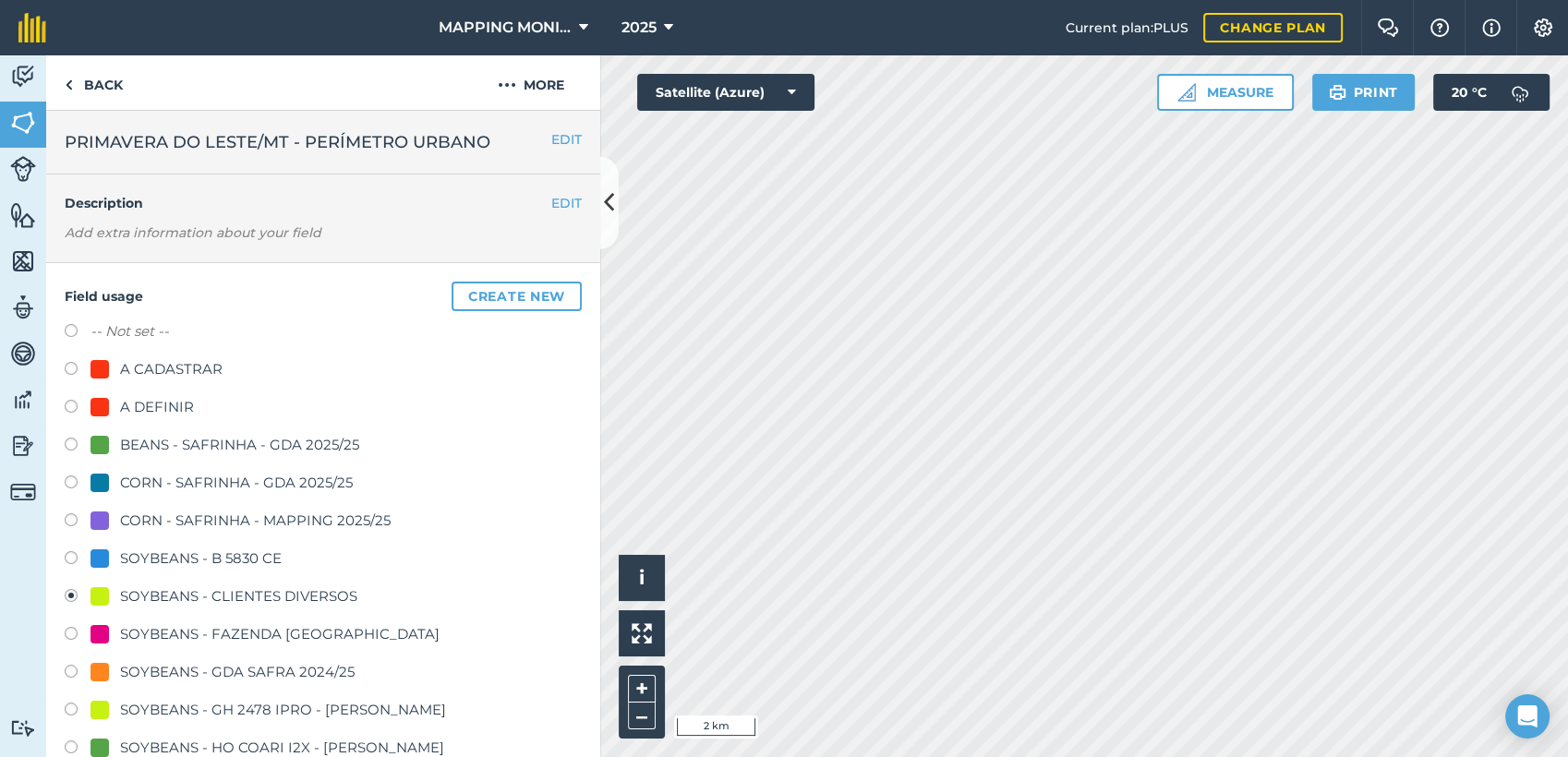
click at [195, 550] on div "SOYBEANS - B 5830 CE" at bounding box center [201, 559] width 162 height 22
radio input "true"
radio input "false"
click at [182, 445] on div "BEANS - SAFRINHA - GDA 2025/25" at bounding box center [239, 445] width 239 height 22
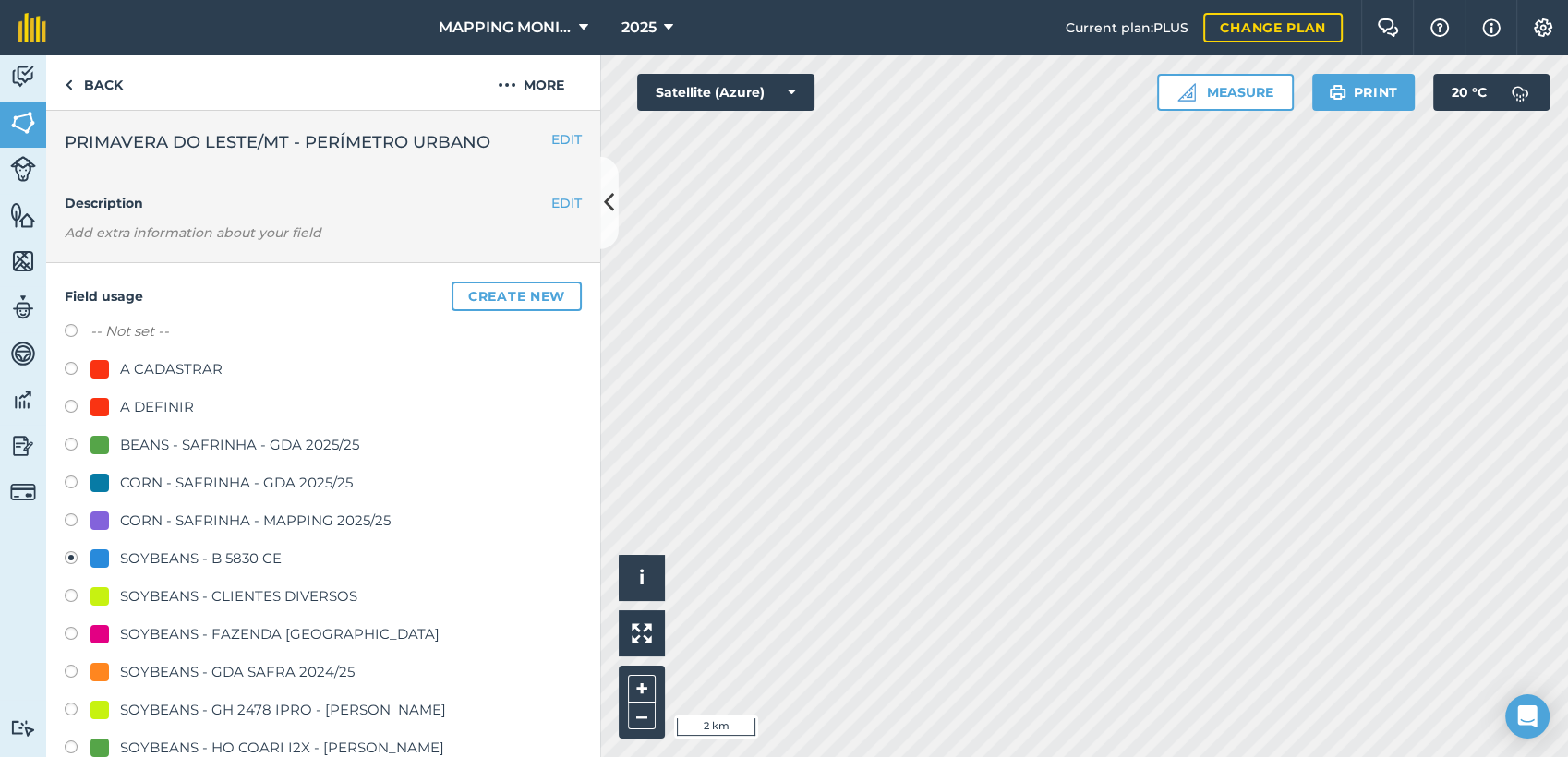
radio input "true"
radio input "false"
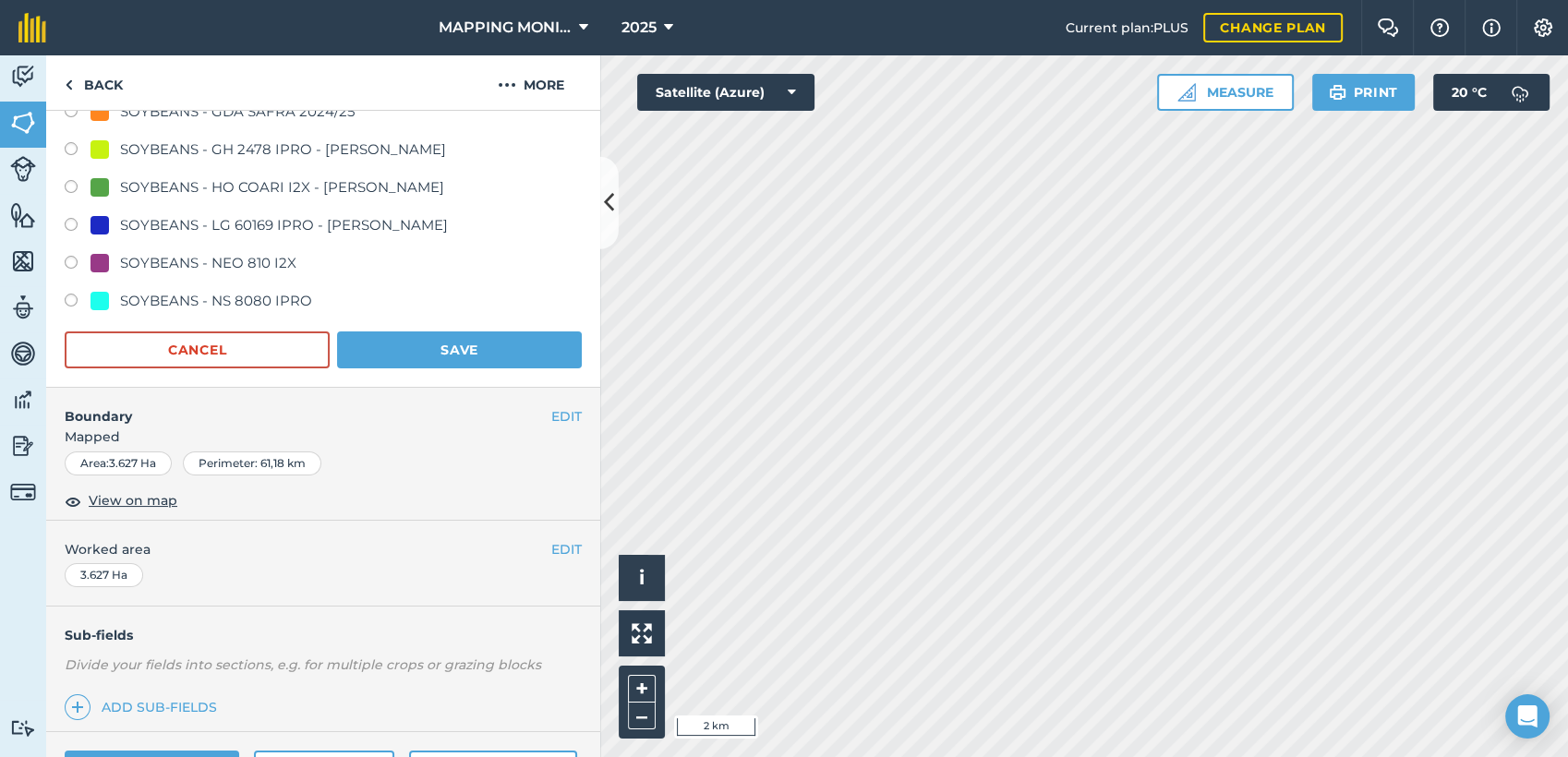
scroll to position [615, 0]
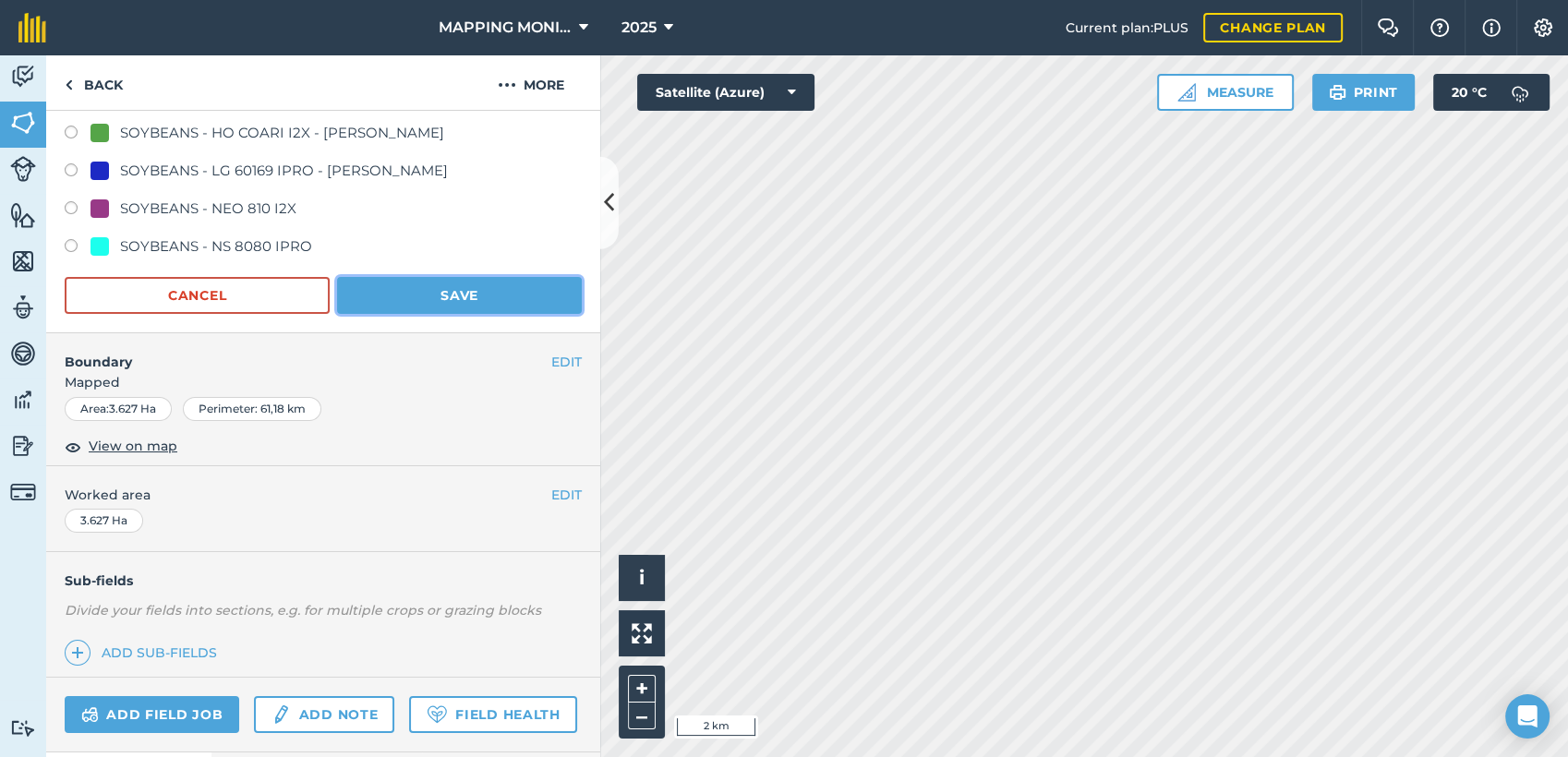
drag, startPoint x: 466, startPoint y: 294, endPoint x: 465, endPoint y: 312, distance: 18.0
click at [465, 304] on button "Save" at bounding box center [459, 296] width 245 height 37
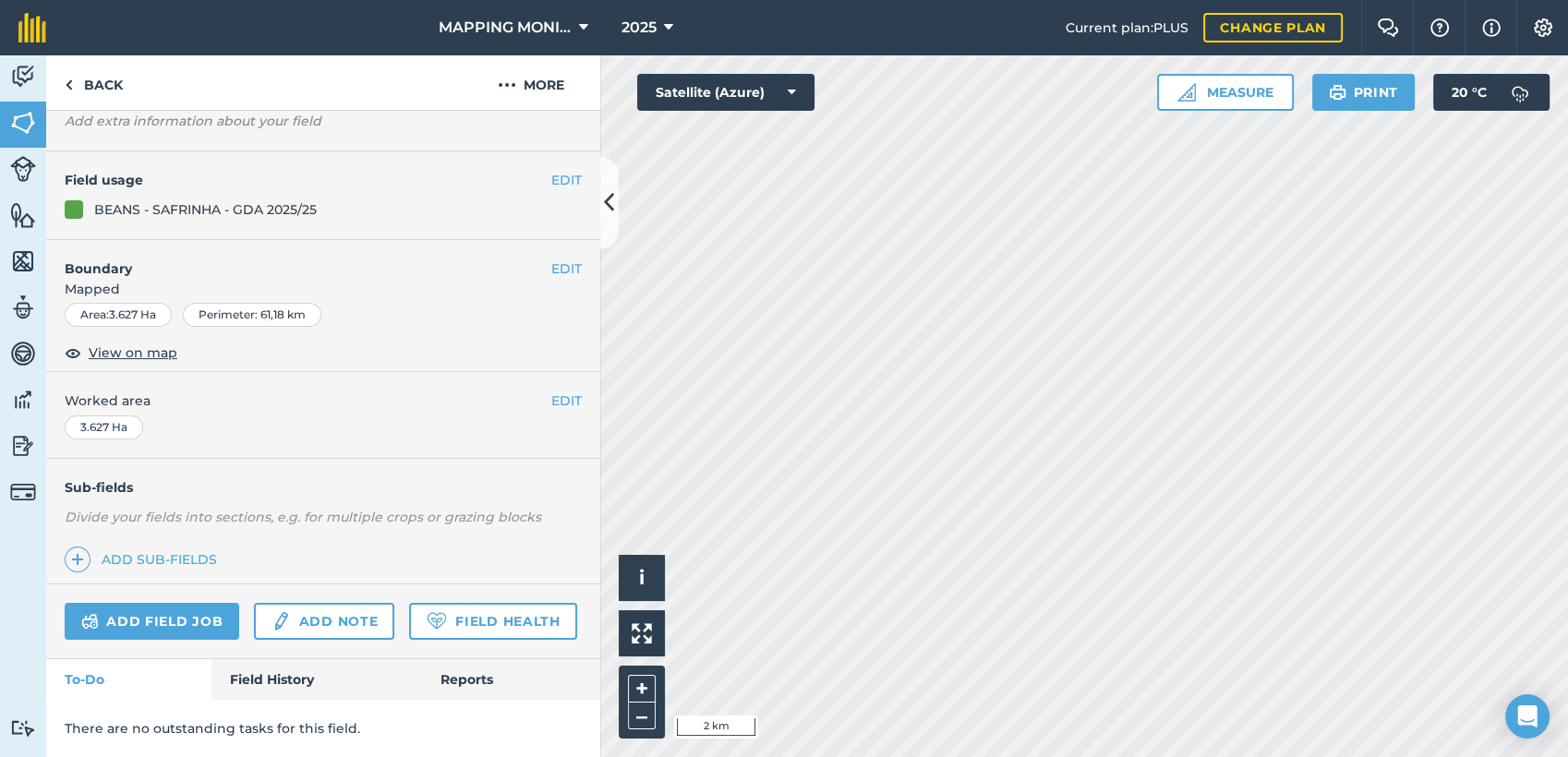
scroll to position [162, 0]
click at [106, 87] on link "Back" at bounding box center [94, 83] width 95 height 55
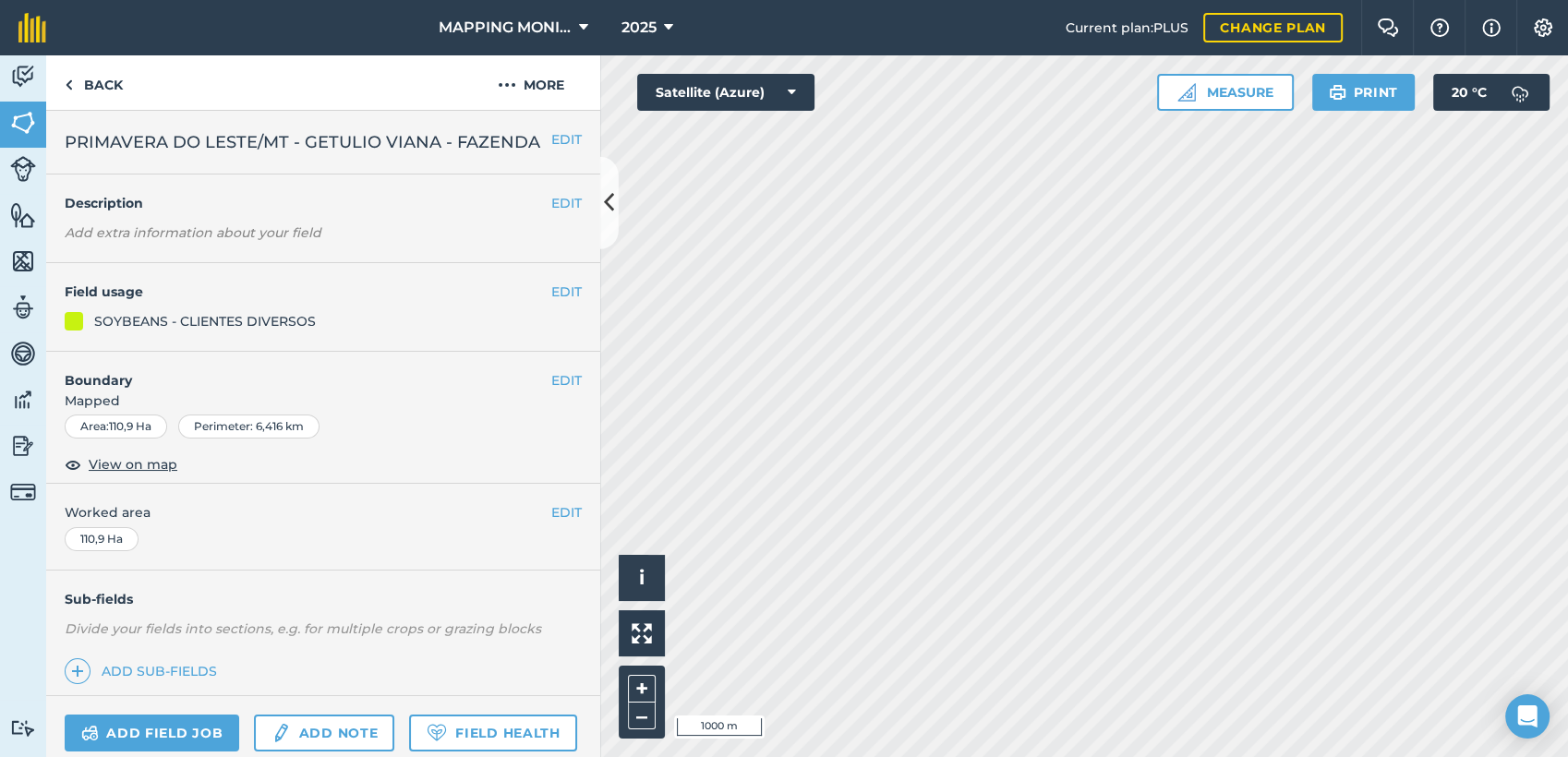
click at [219, 138] on span "PRIMAVERA DO LESTE/MT - GETULIO VIANA - FAZENDA" at bounding box center [302, 142] width 476 height 26
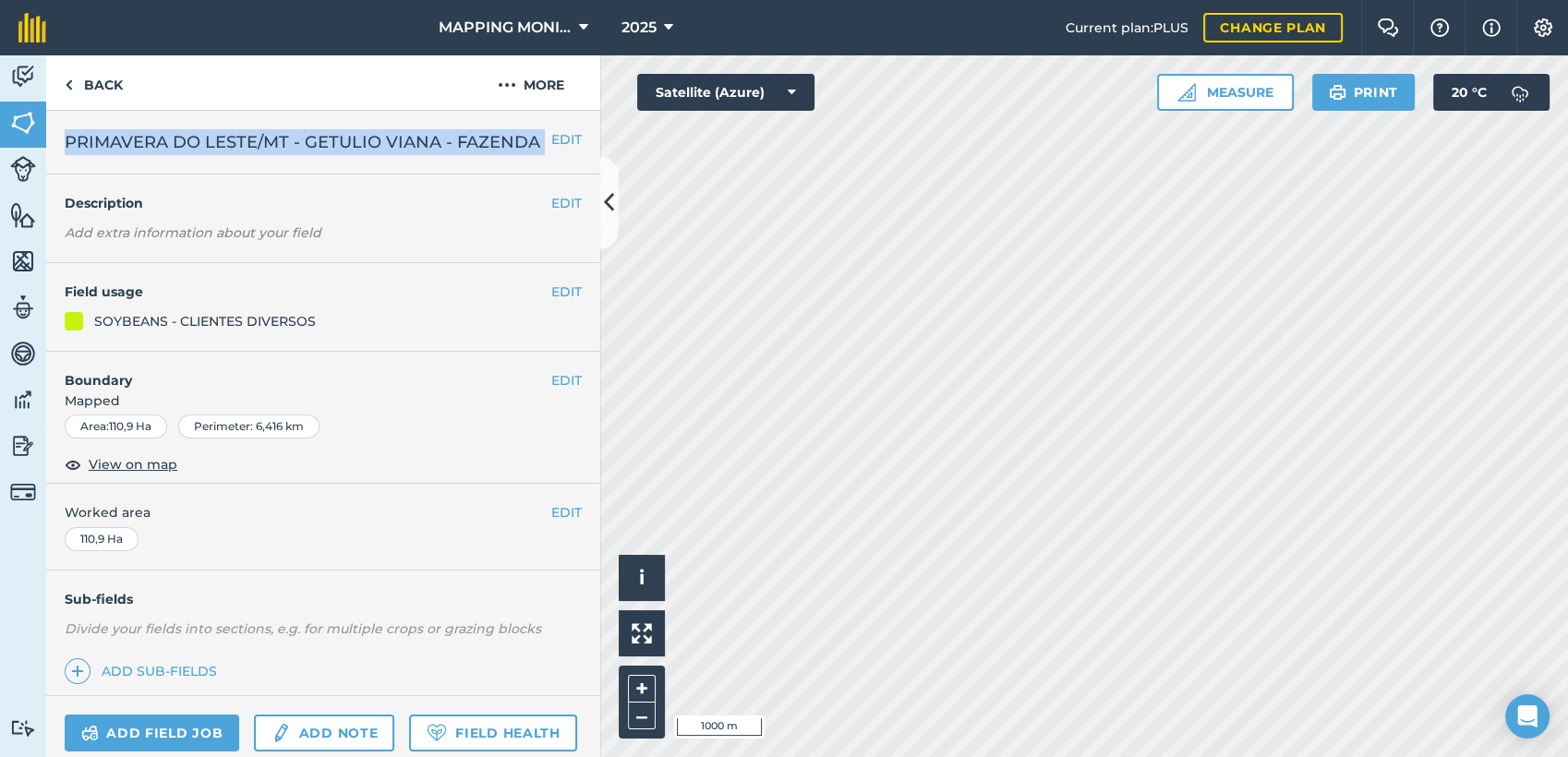
click at [219, 138] on span "PRIMAVERA DO LESTE/MT - GETULIO VIANA - FAZENDA" at bounding box center [302, 142] width 476 height 26
copy div "PRIMAVERA DO LESTE/MT - GETULIO VIANA - FAZENDA EDIT"
click at [90, 97] on link "Back" at bounding box center [94, 83] width 95 height 55
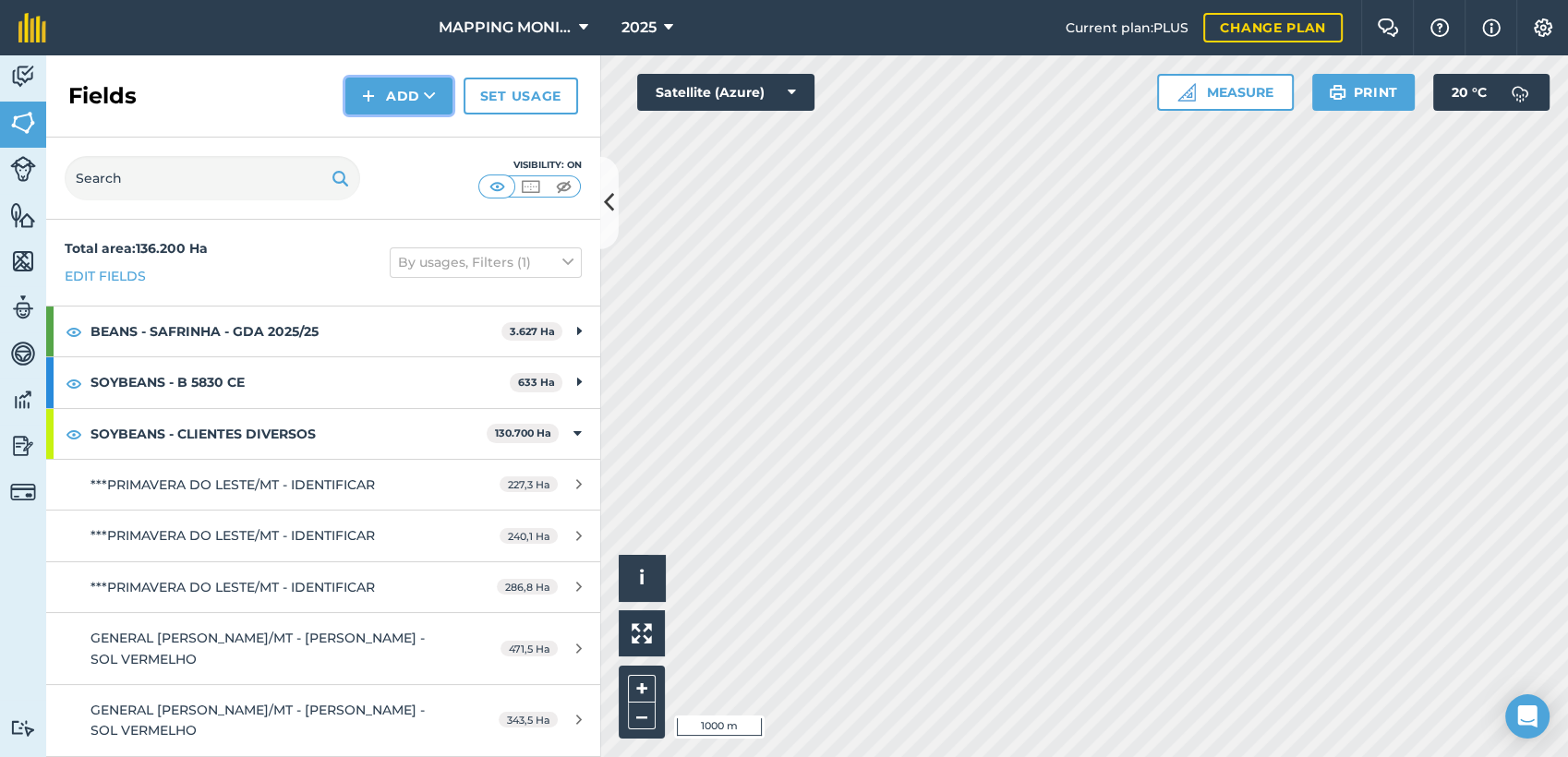
click at [424, 87] on icon at bounding box center [430, 96] width 12 height 19
click at [425, 124] on link "Draw" at bounding box center [398, 138] width 101 height 41
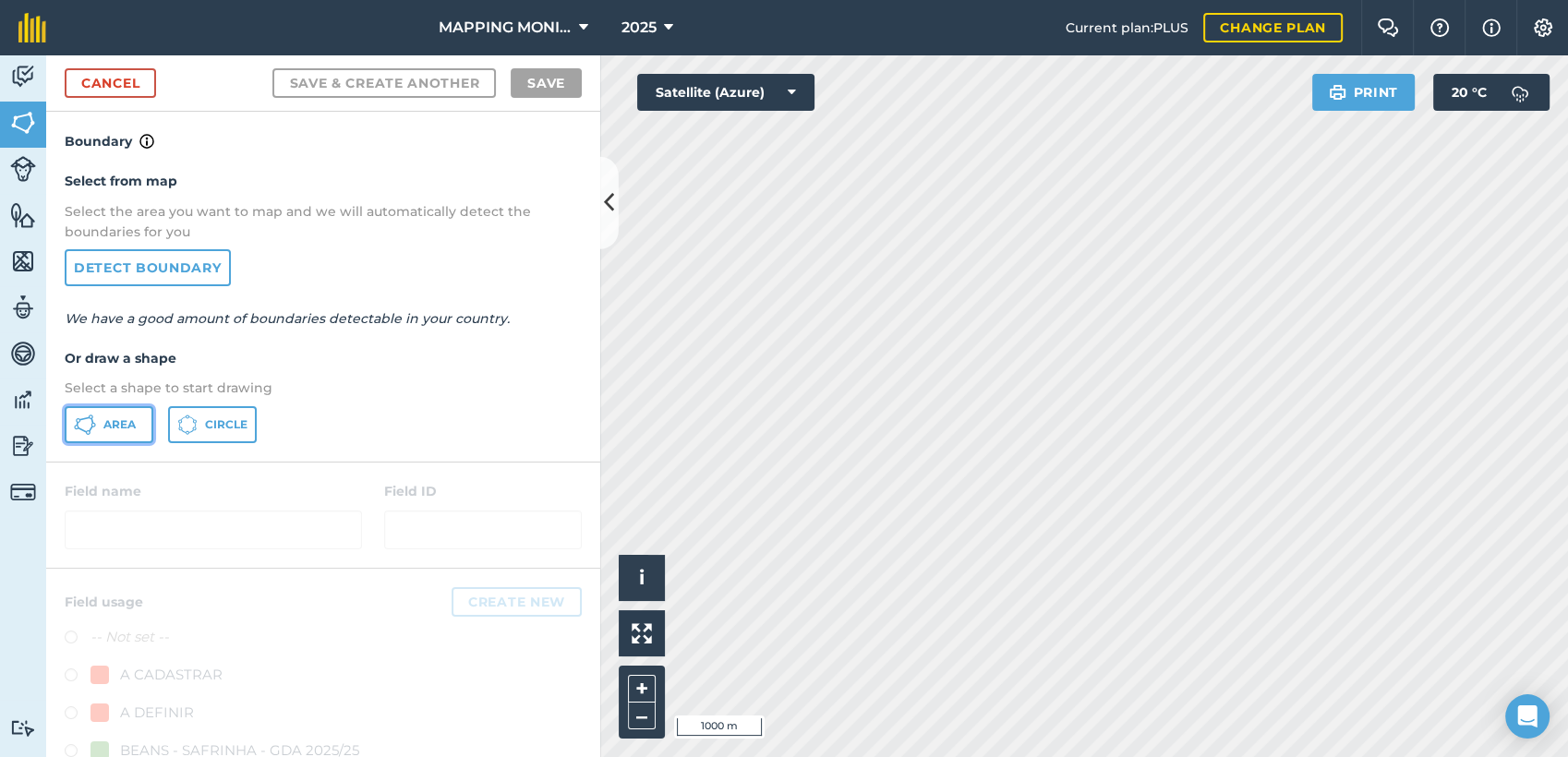
click at [120, 406] on button "Area" at bounding box center [108, 425] width 88 height 37
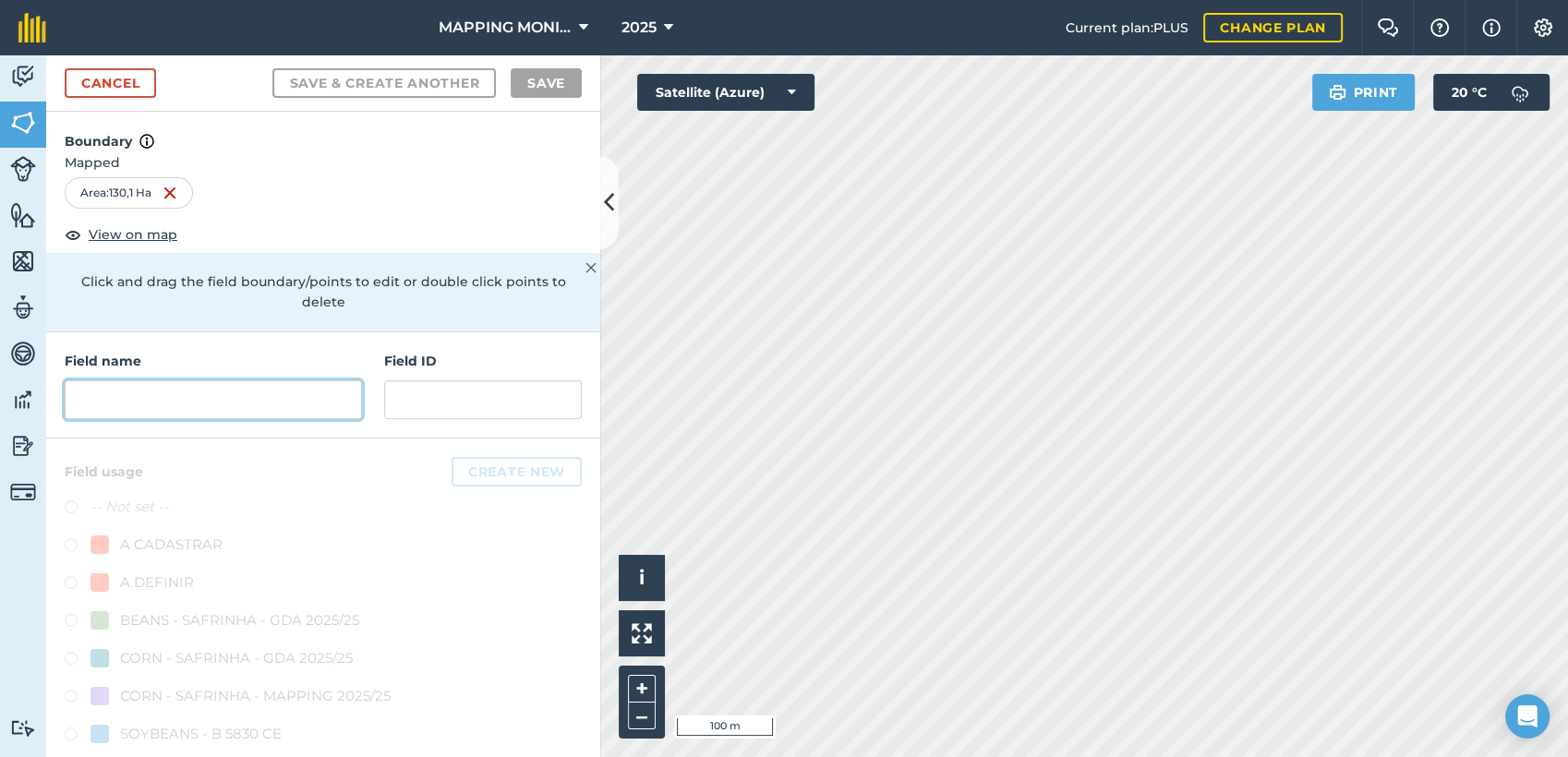
click at [111, 410] on input "text" at bounding box center [213, 400] width 298 height 39
paste input "PRIMAVERA DO LESTE/MT - GETULIO VIANA - FAZENDA"
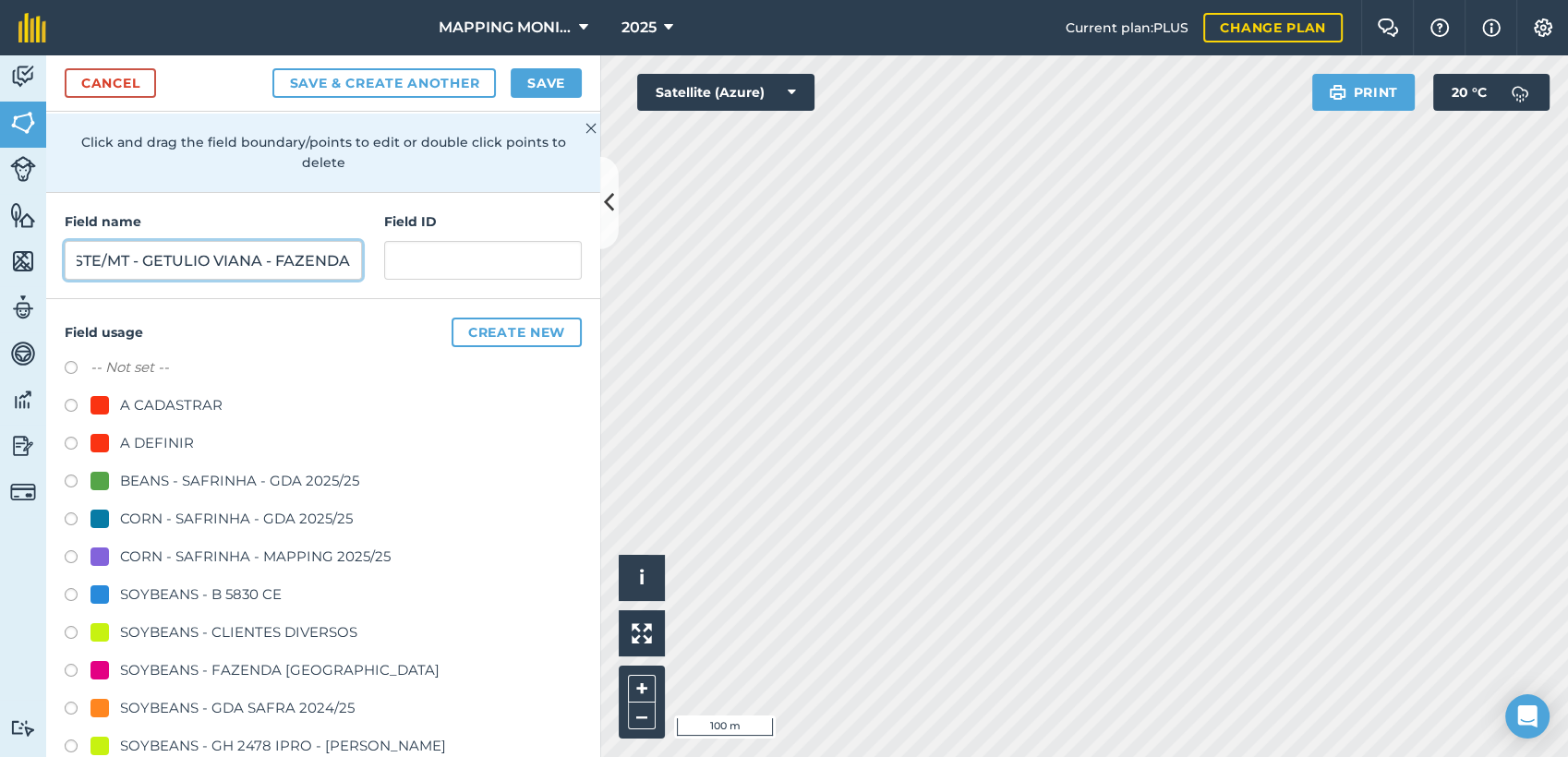
scroll to position [205, 0]
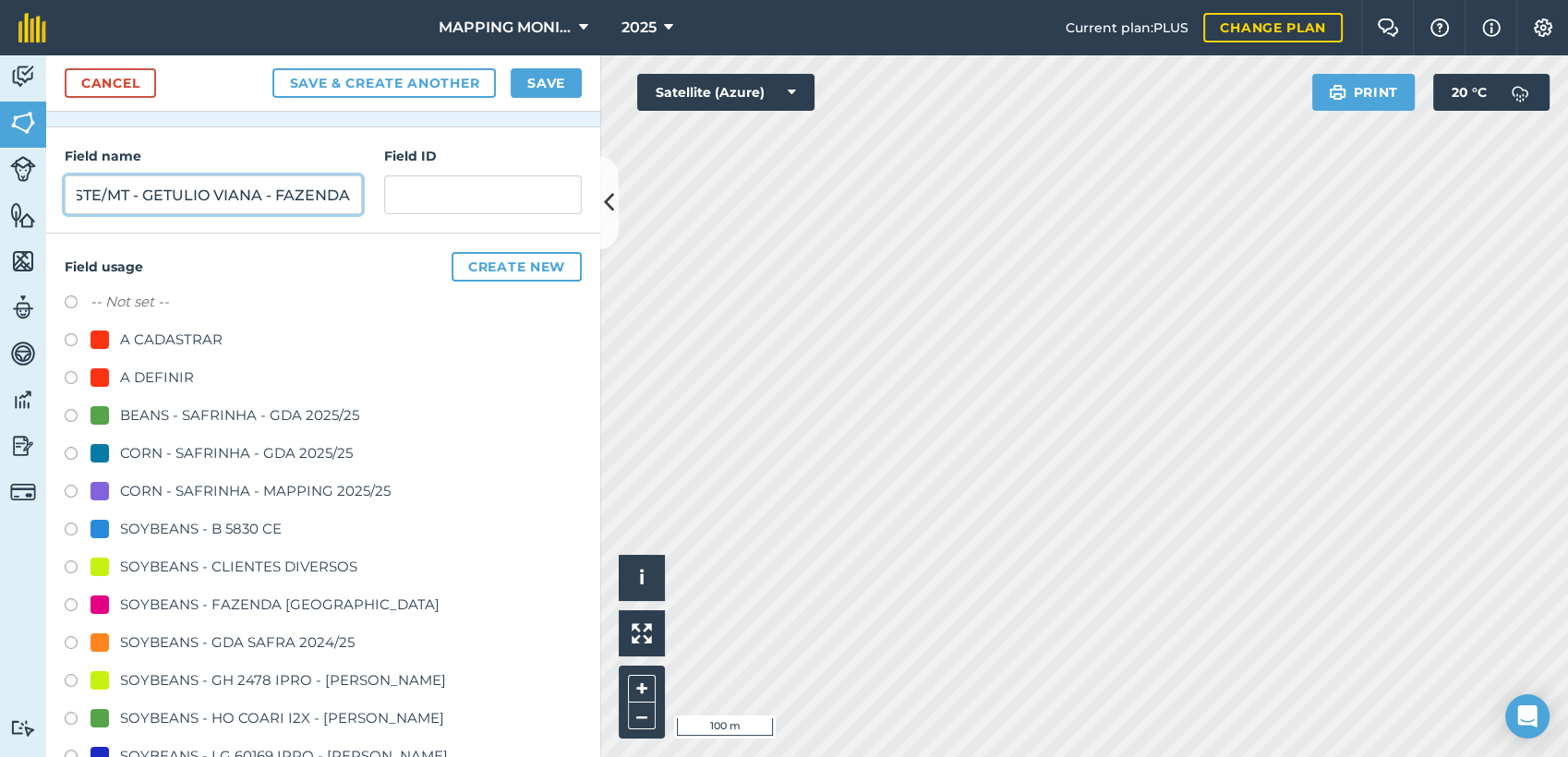
type input "PRIMAVERA DO LESTE/MT - GETULIO VIANA - FAZENDA"
click at [213, 565] on div "SOYBEANS - CLIENTES DIVERSOS" at bounding box center [238, 567] width 237 height 22
radio input "true"
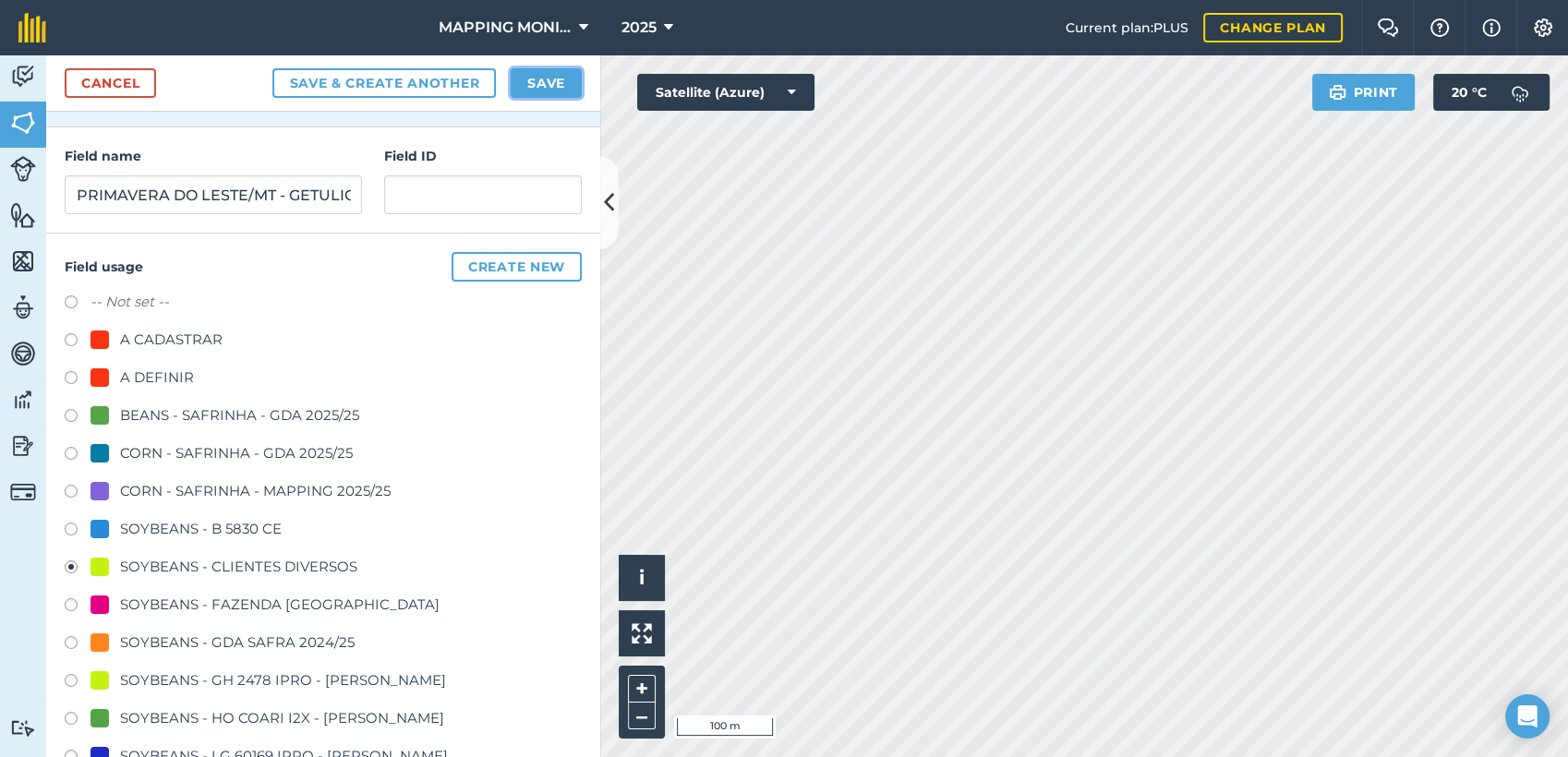
click at [559, 77] on button "Save" at bounding box center [546, 83] width 71 height 30
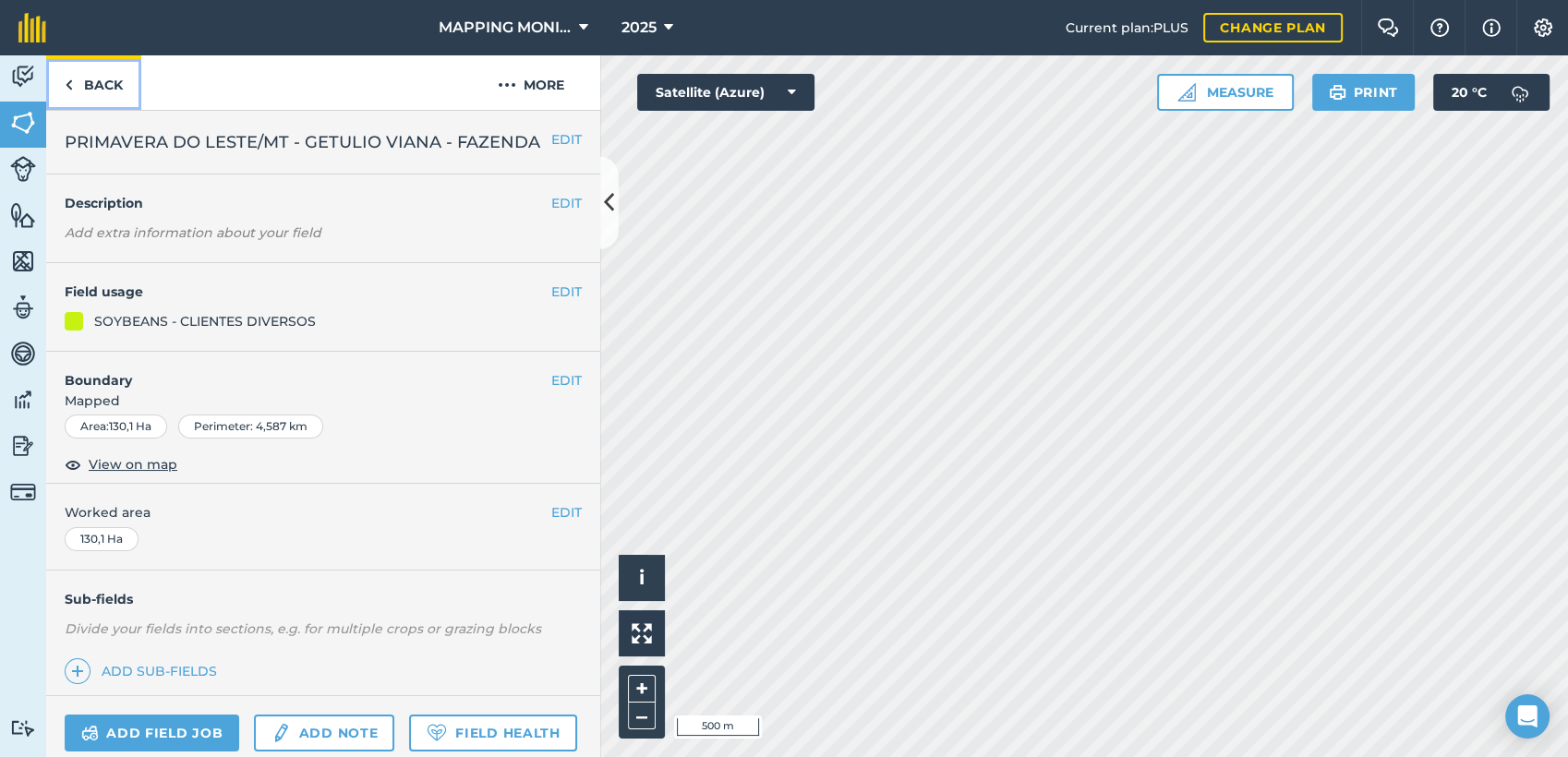
click at [106, 94] on link "Back" at bounding box center [94, 83] width 95 height 55
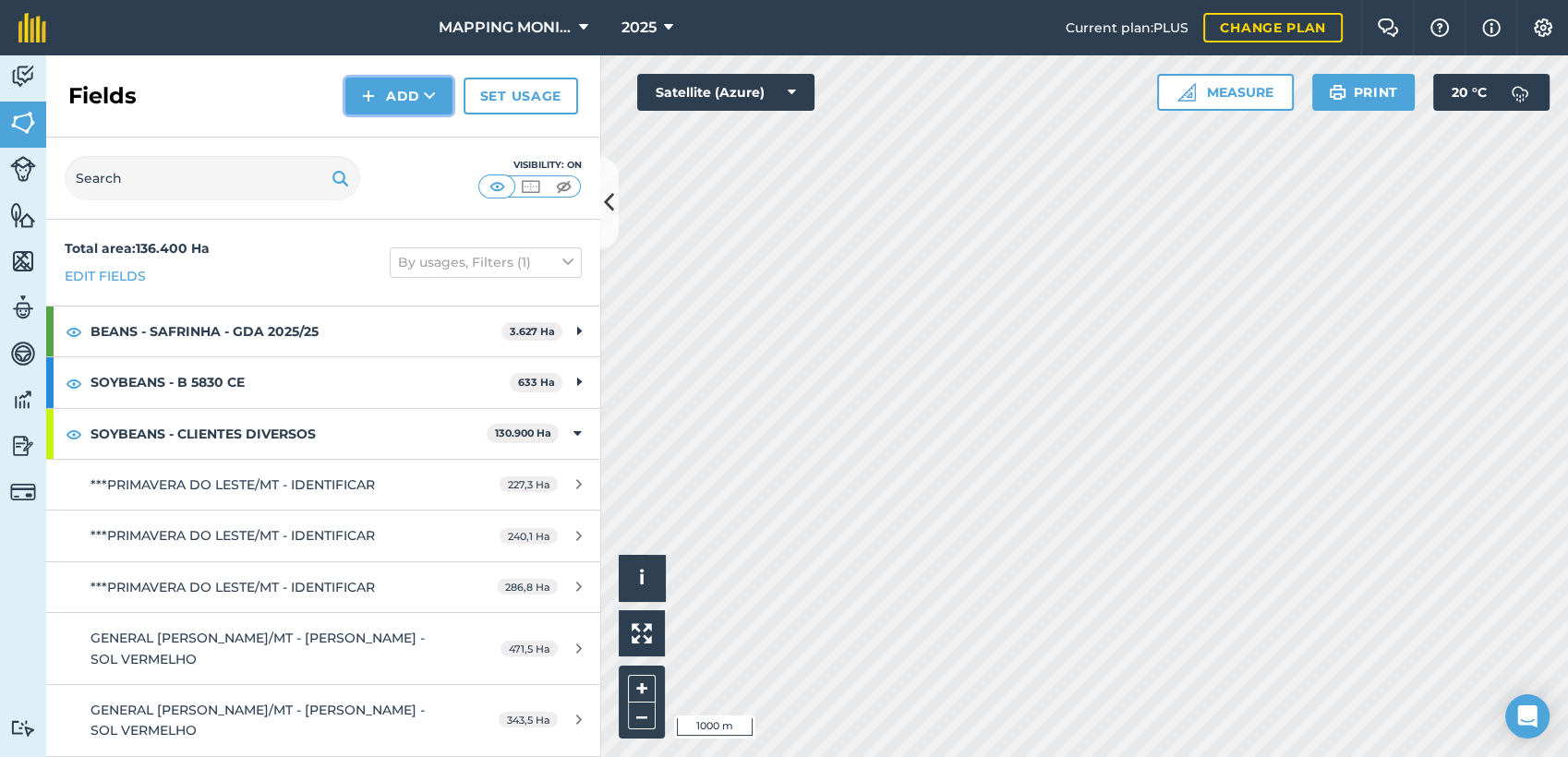
click at [439, 102] on button "Add" at bounding box center [398, 96] width 107 height 37
click at [395, 139] on link "Draw" at bounding box center [398, 138] width 101 height 41
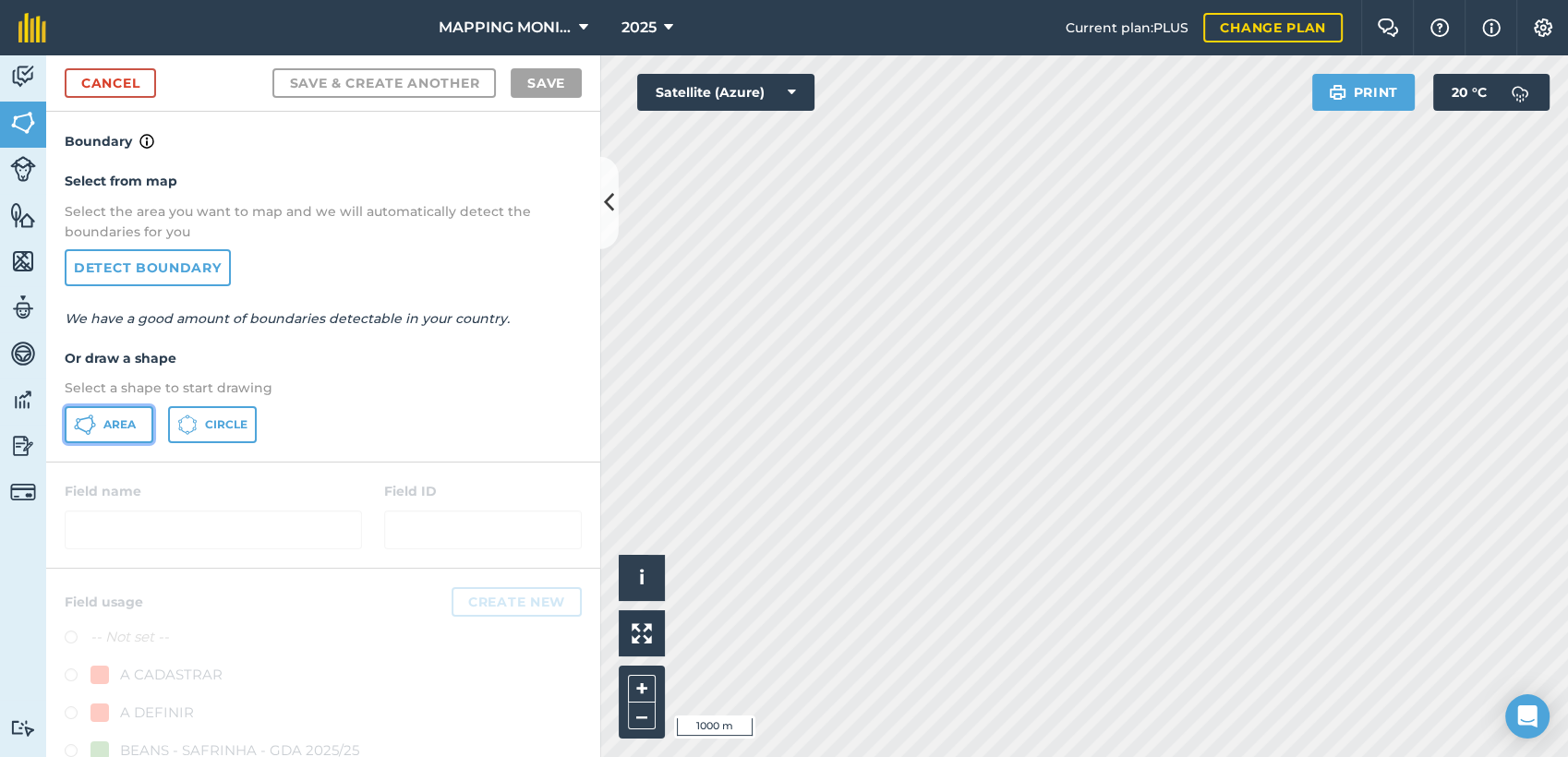
click at [116, 430] on span "Area" at bounding box center [119, 425] width 33 height 15
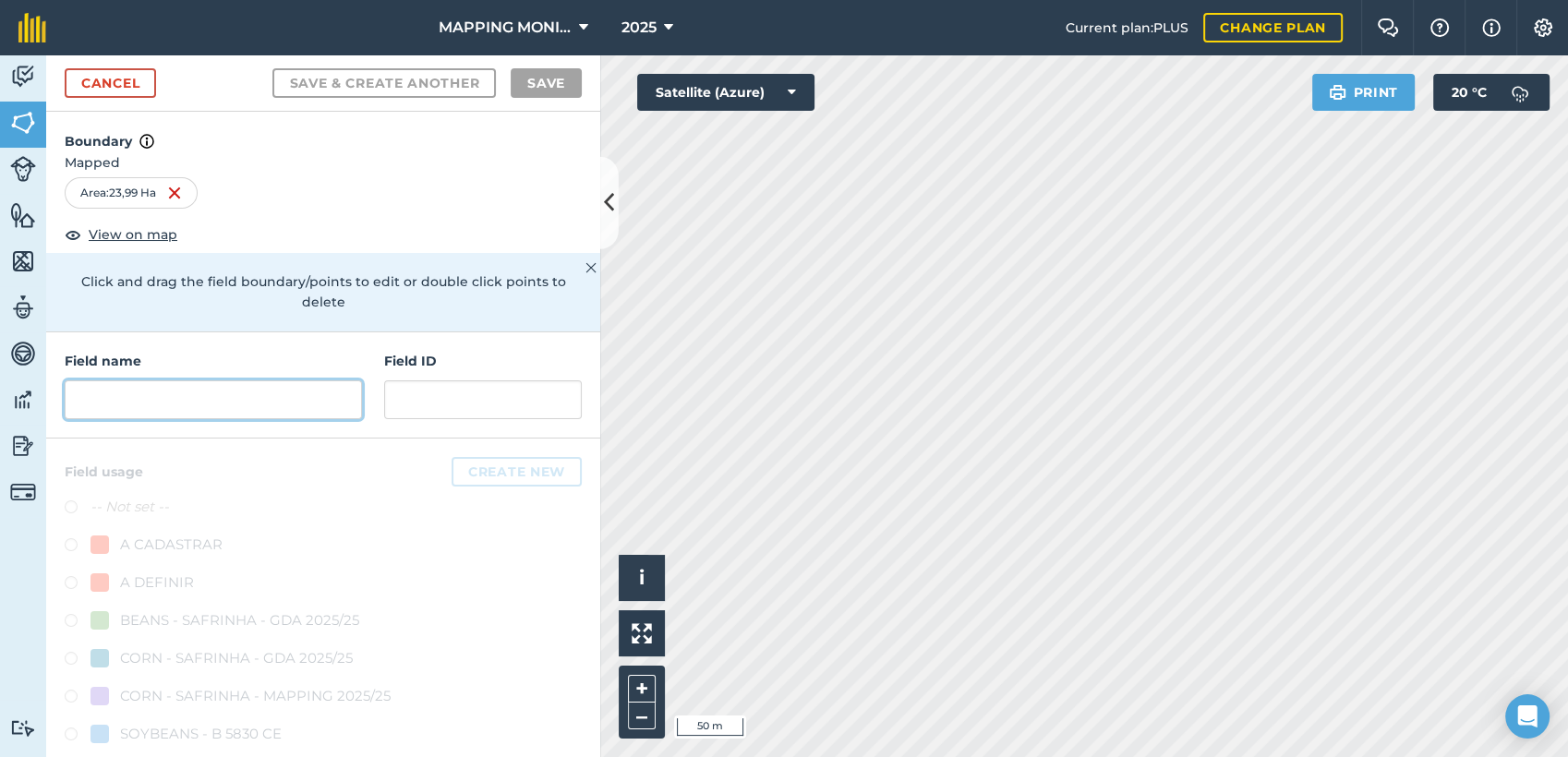
click at [206, 385] on input "text" at bounding box center [213, 400] width 298 height 39
paste input "PRIMAVERA DO LESTE/MT - GETULIO VIANA - FAZENDA"
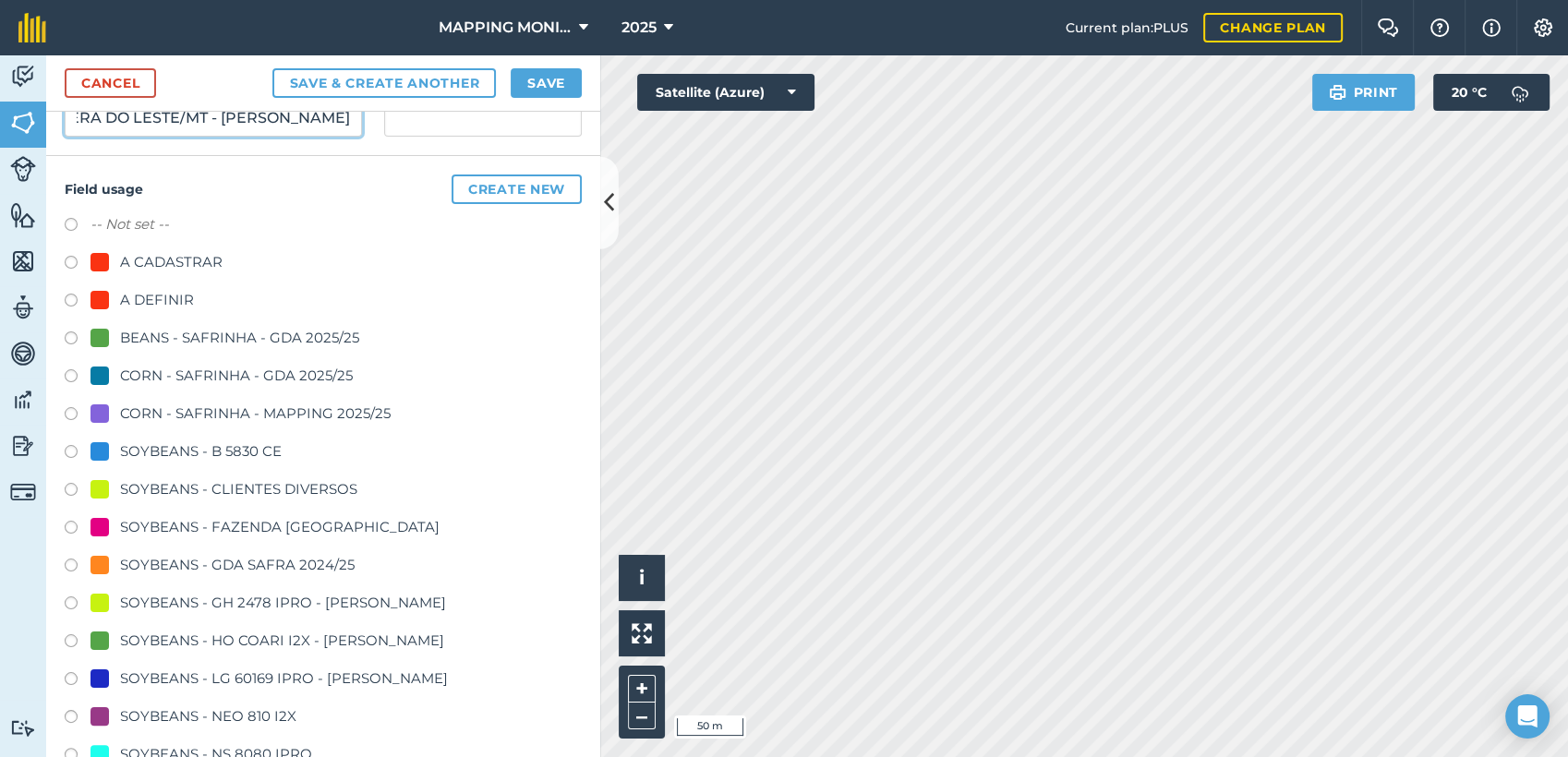
scroll to position [308, 0]
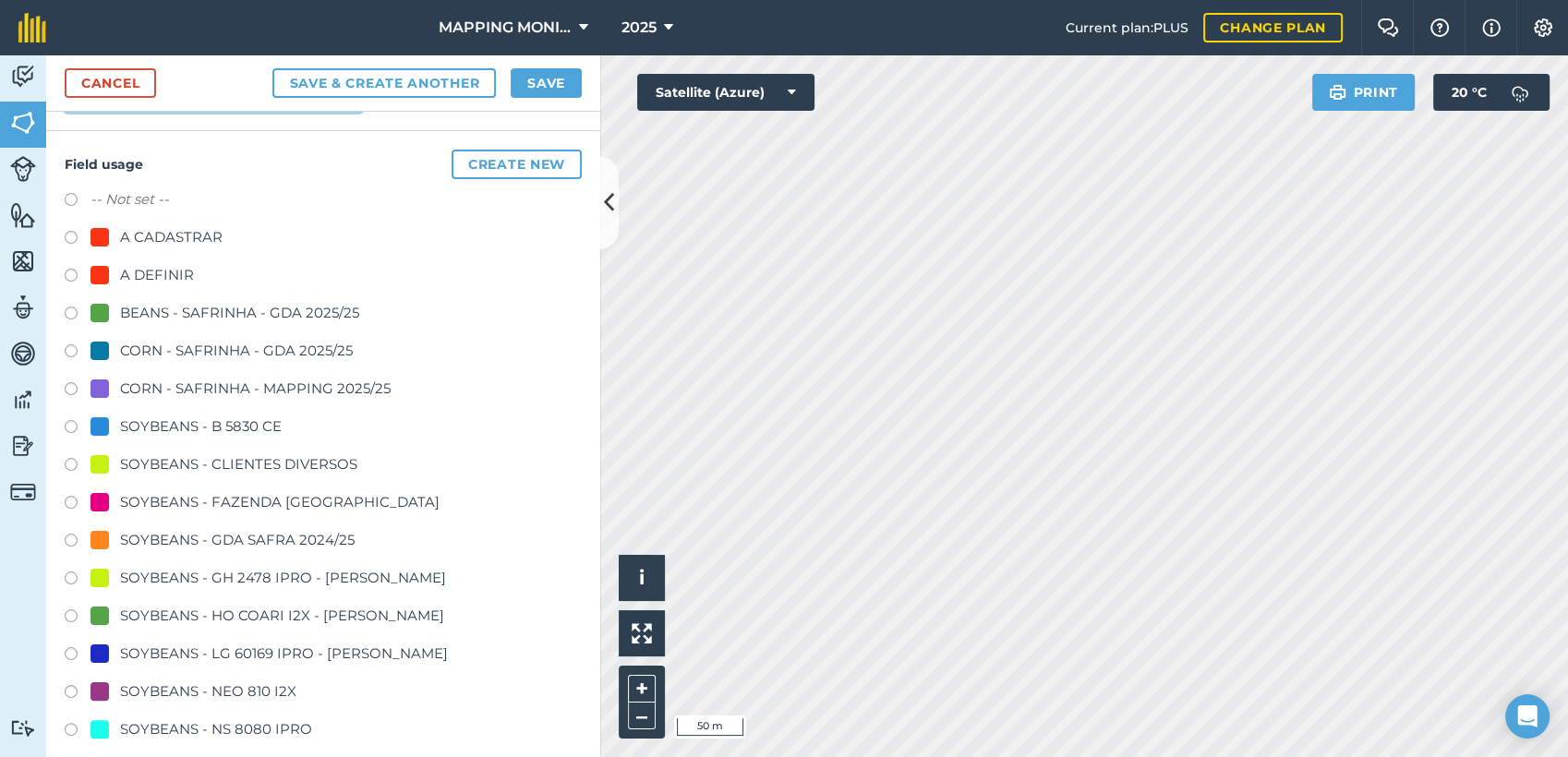
type input "PRIMAVERA DO LESTE/MT - FABIO FAVARIN - SAPÉ"
click at [266, 458] on div "SOYBEANS - CLIENTES DIVERSOS" at bounding box center [238, 464] width 237 height 22
radio input "true"
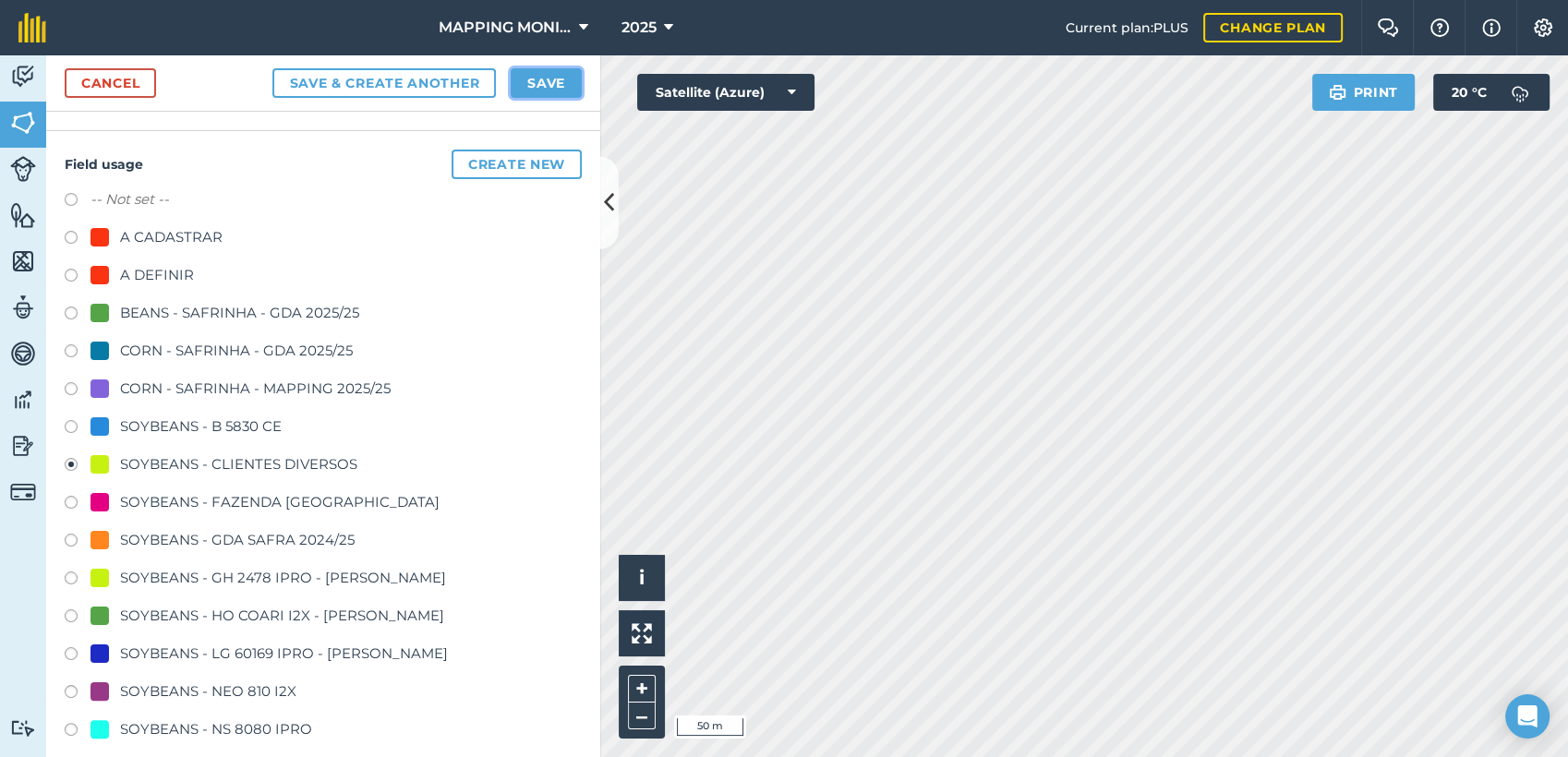
click at [545, 79] on button "Save" at bounding box center [546, 83] width 71 height 30
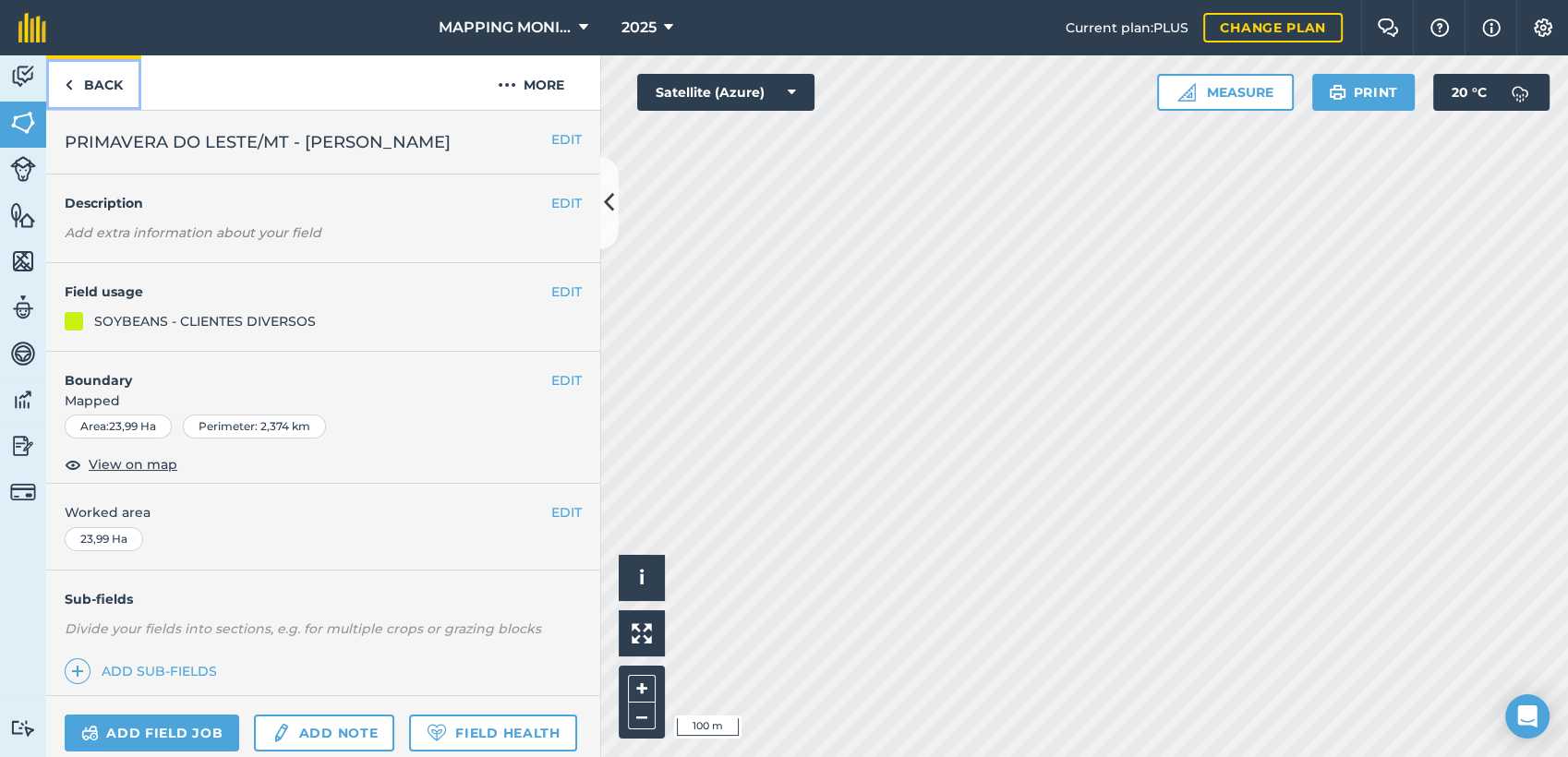
click at [105, 83] on link "Back" at bounding box center [94, 83] width 95 height 55
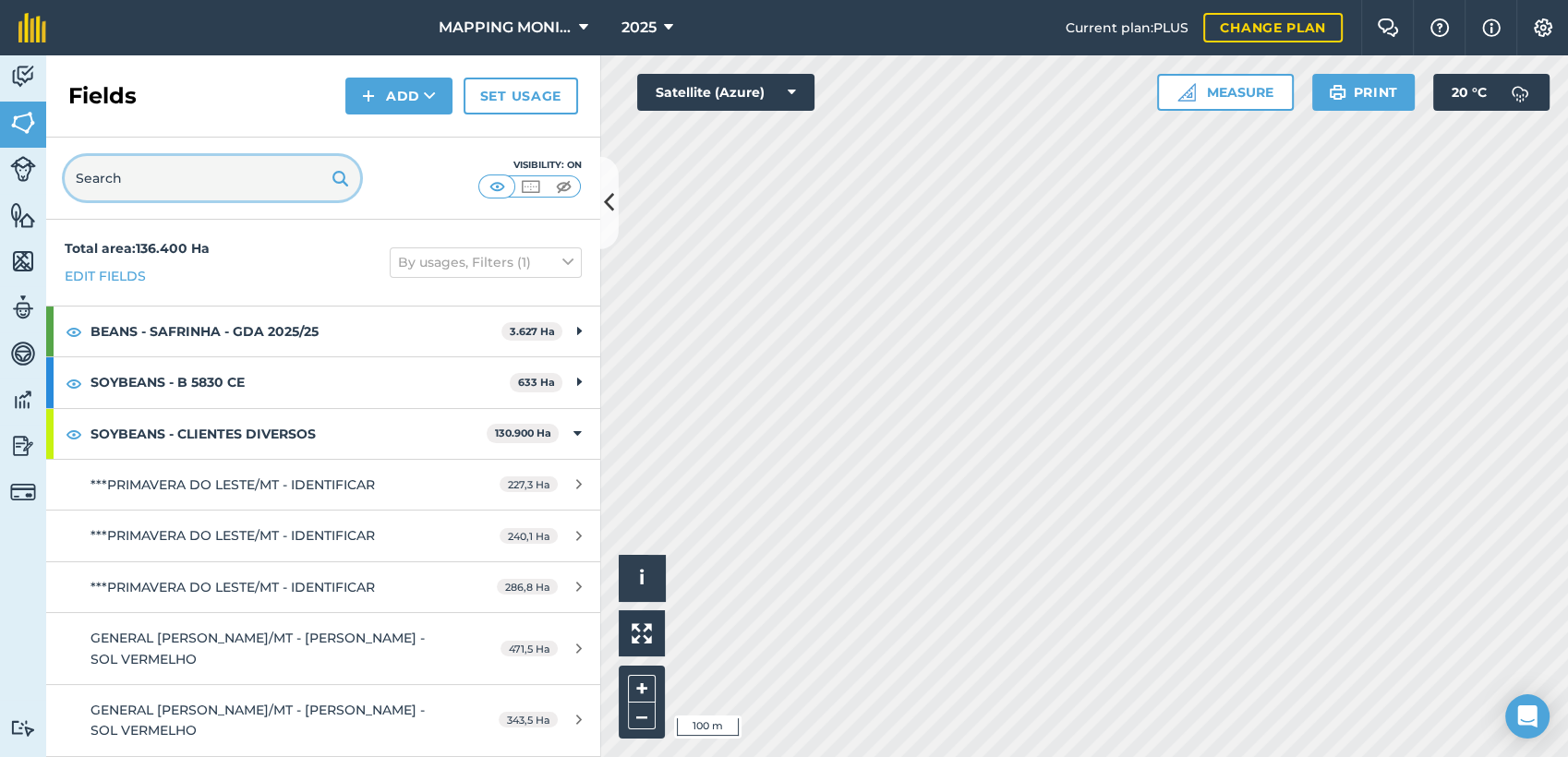
click at [183, 192] on input "text" at bounding box center [212, 179] width 296 height 45
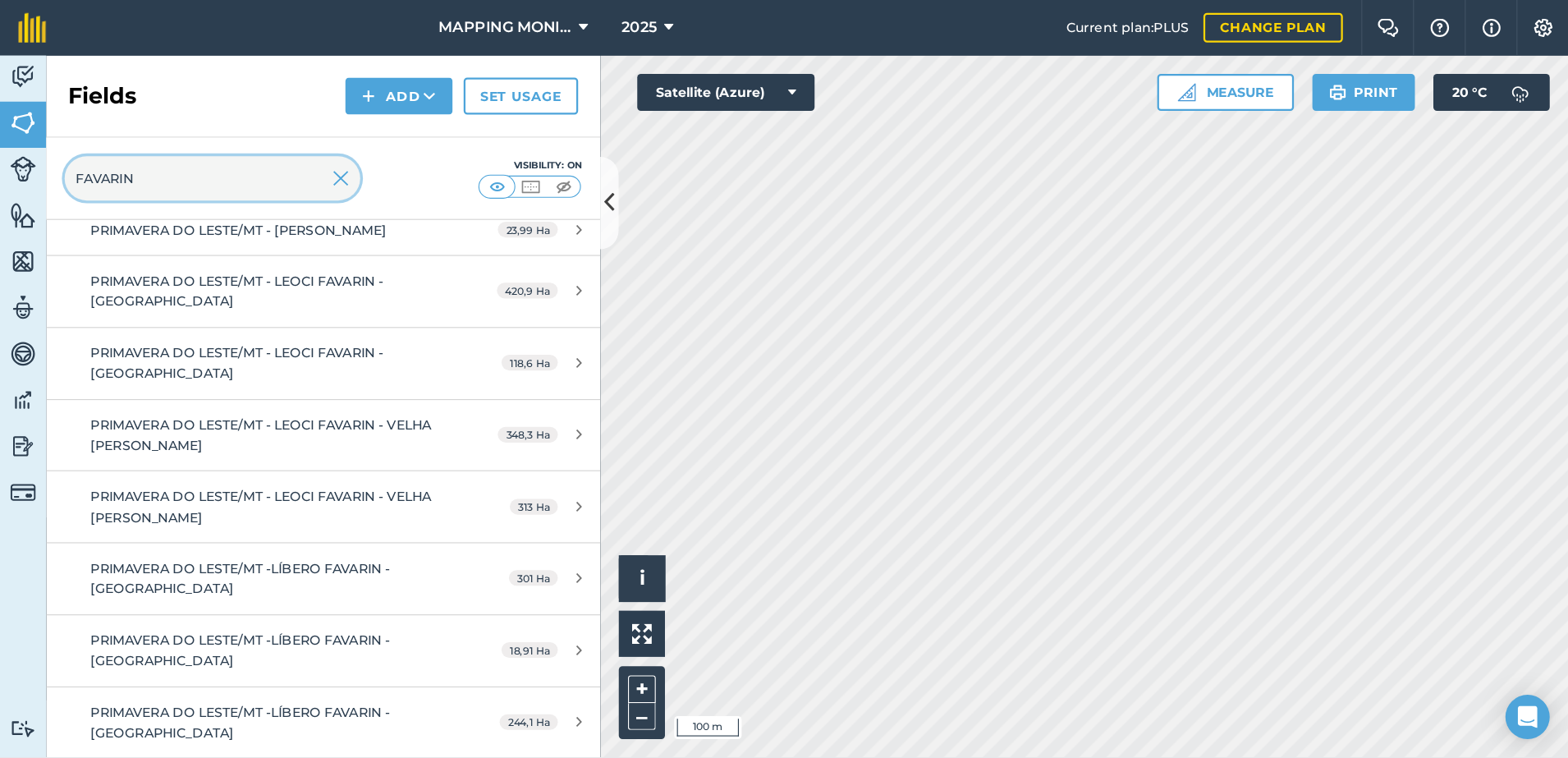
scroll to position [204, 0]
type input "FAVARIN"
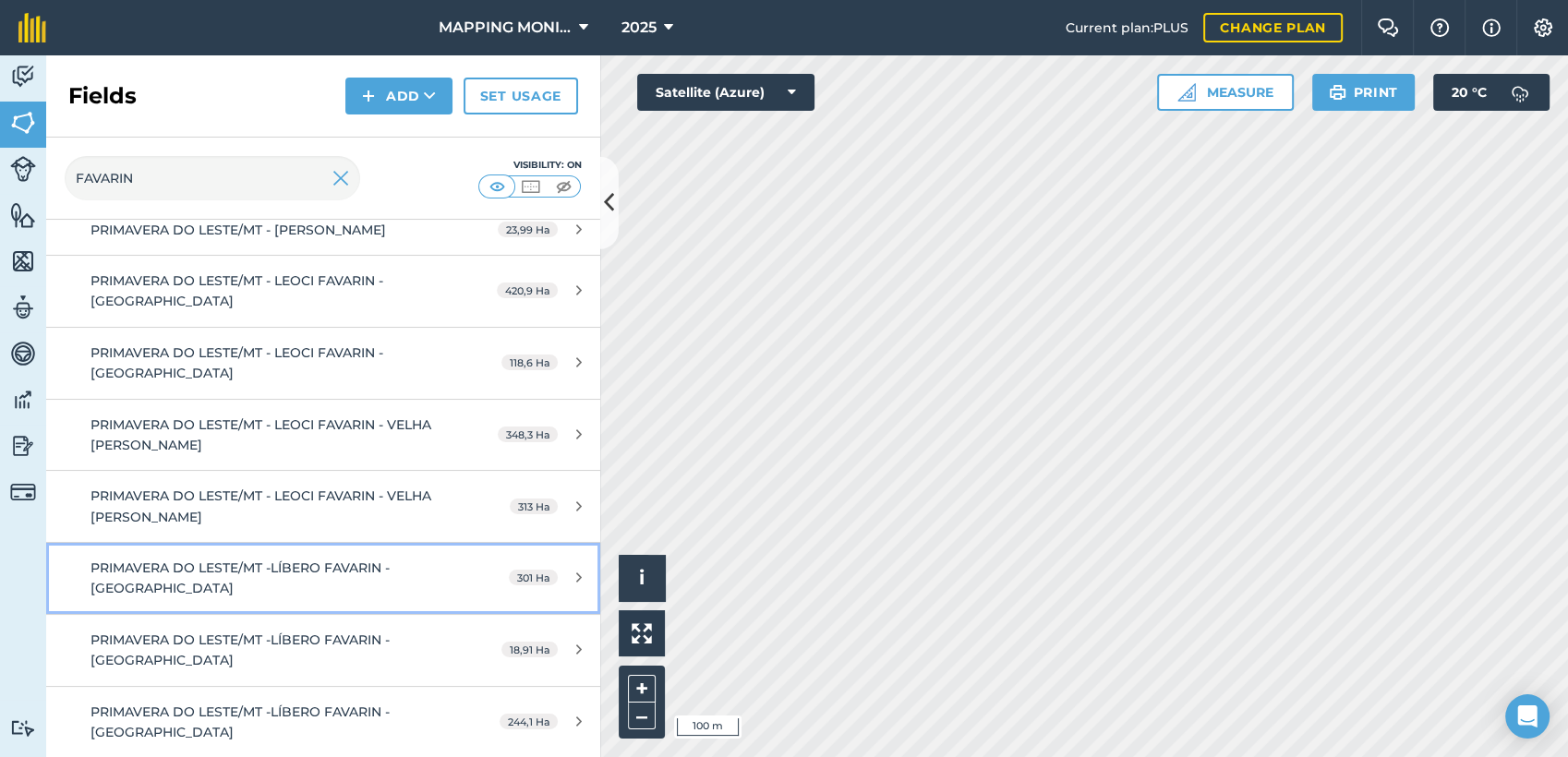
click at [302, 573] on span "PRIMAVERA DO LESTE/MT -LÍBERO FAVARIN - [GEOGRAPHIC_DATA]" at bounding box center [240, 578] width 300 height 37
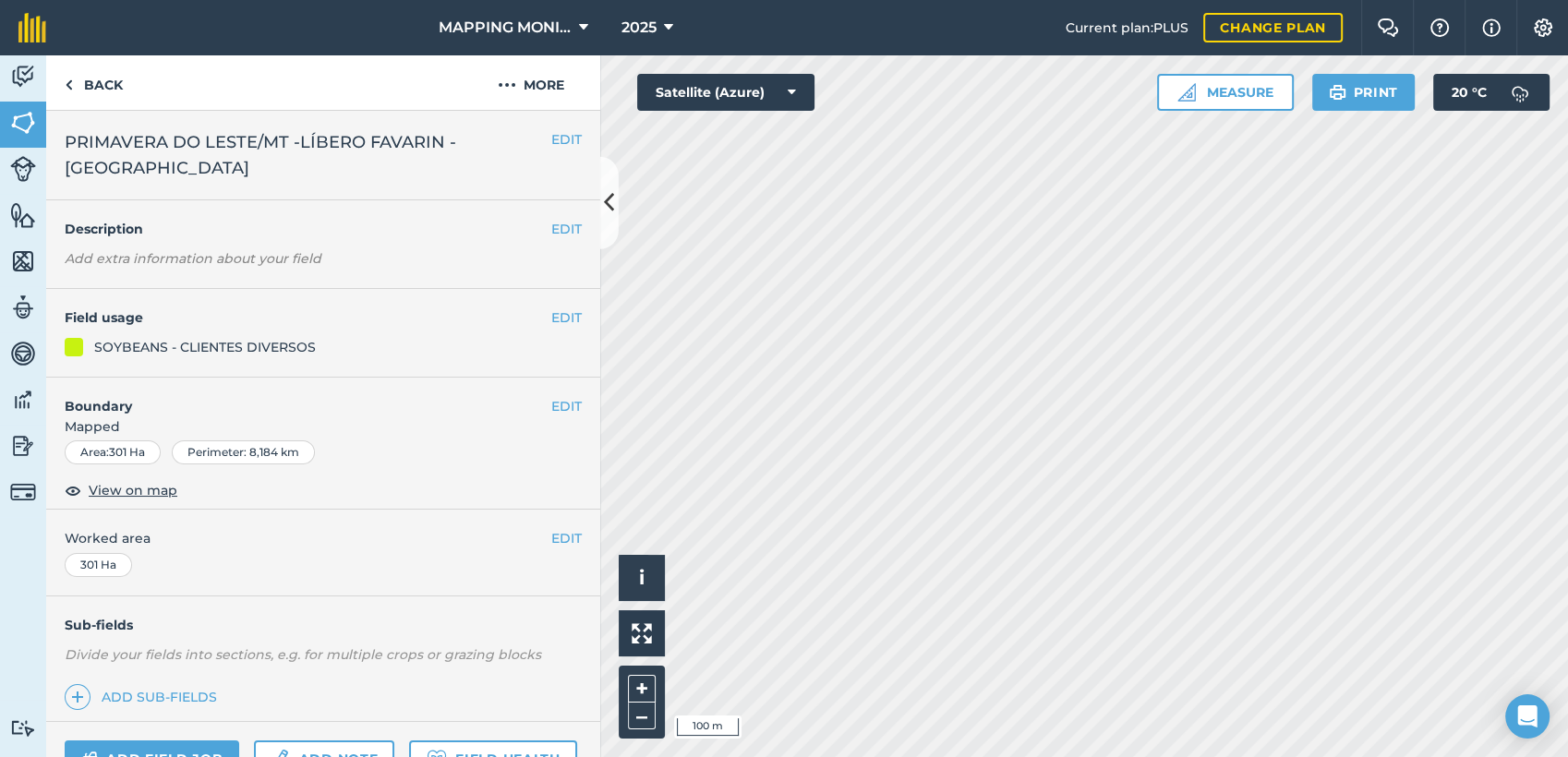
click at [367, 144] on span "PRIMAVERA DO LESTE/MT -LÍBERO FAVARIN - [GEOGRAPHIC_DATA]" at bounding box center [307, 155] width 487 height 52
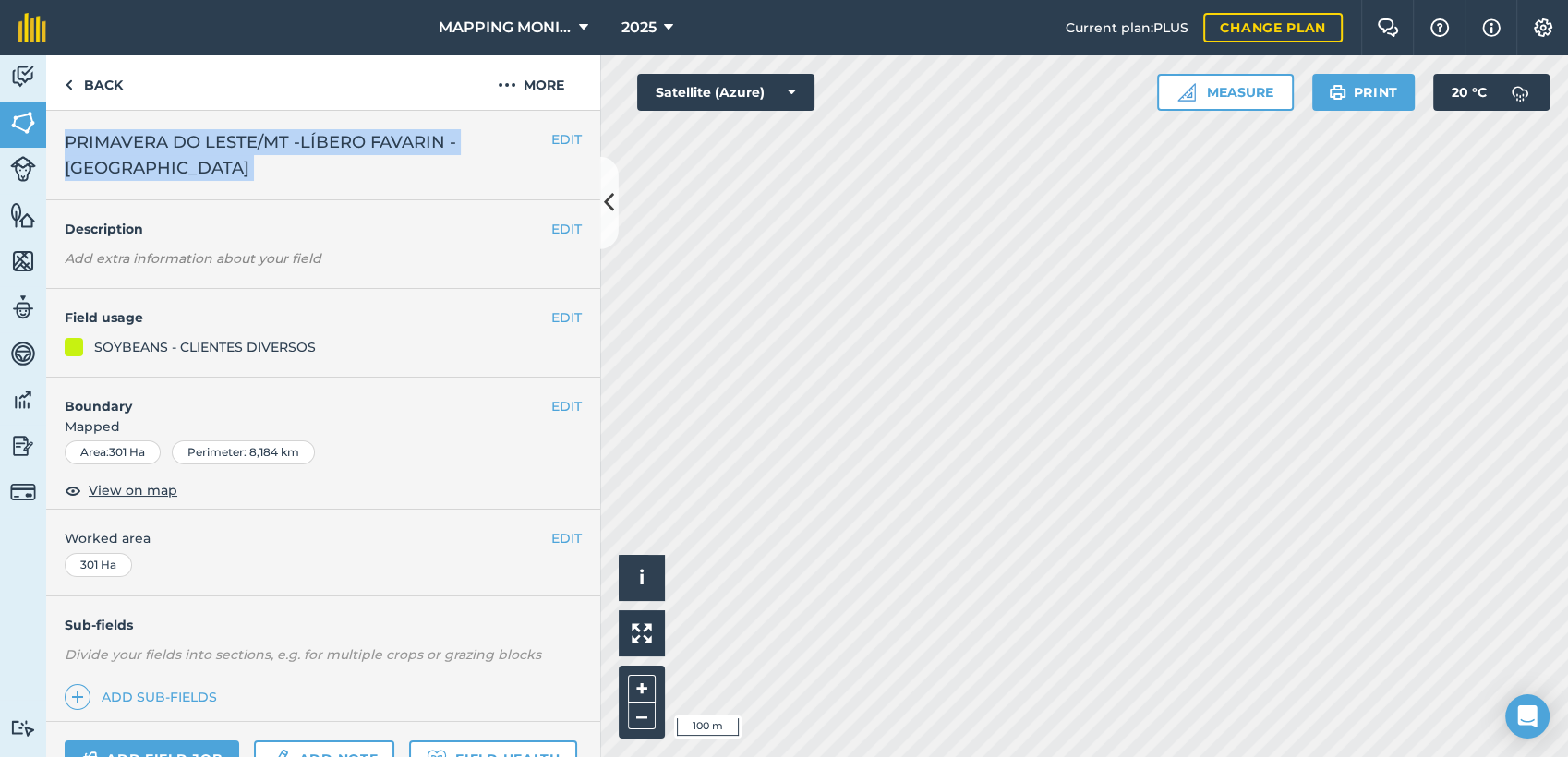
click at [367, 144] on span "PRIMAVERA DO LESTE/MT -LÍBERO FAVARIN - [GEOGRAPHIC_DATA]" at bounding box center [307, 155] width 487 height 52
copy div "PRIMAVERA DO LESTE/MT -LÍBERO FAVARIN - SANTA TEREZINHA EDIT"
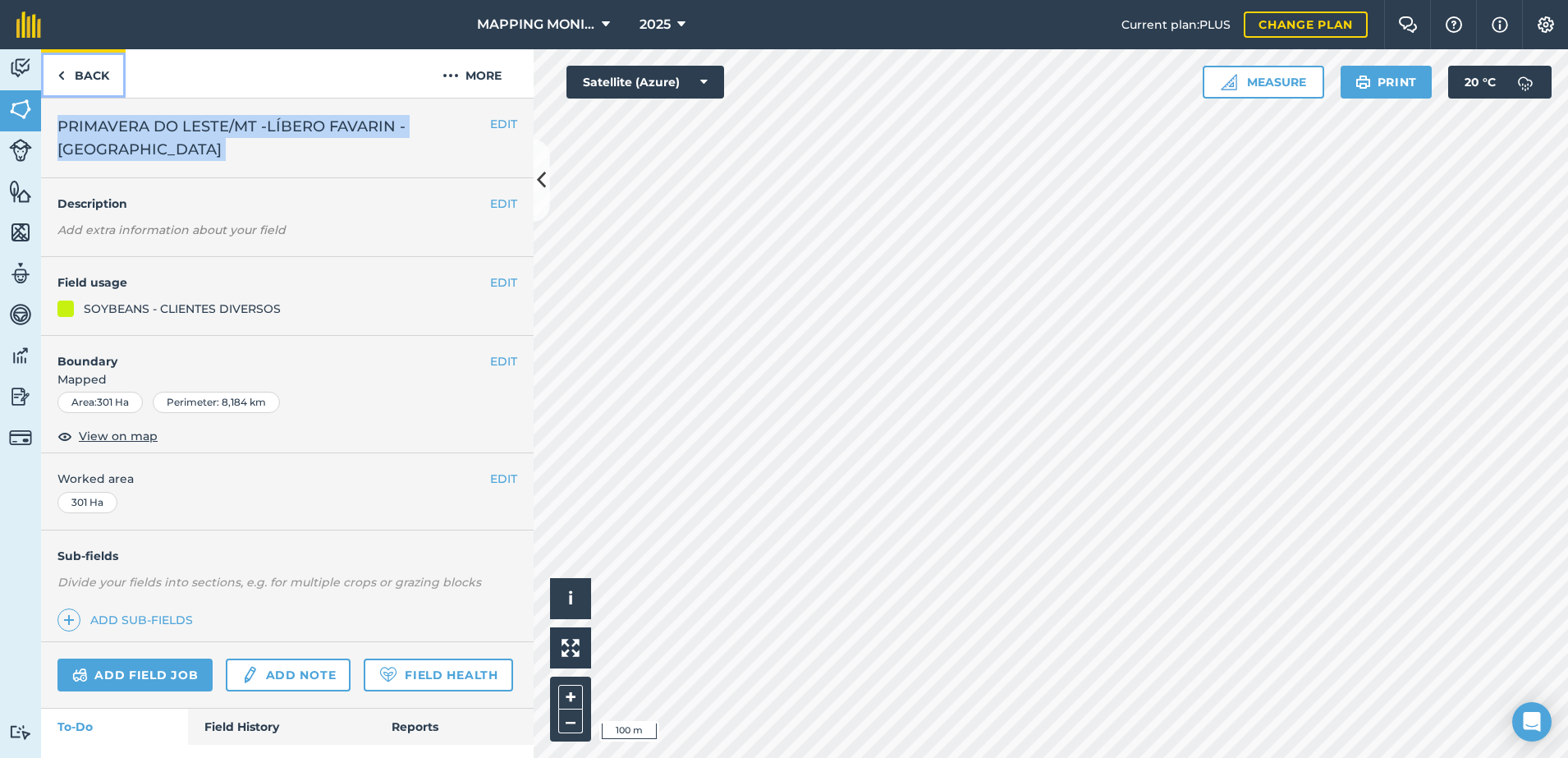
click at [97, 62] on link "Back" at bounding box center [84, 74] width 84 height 49
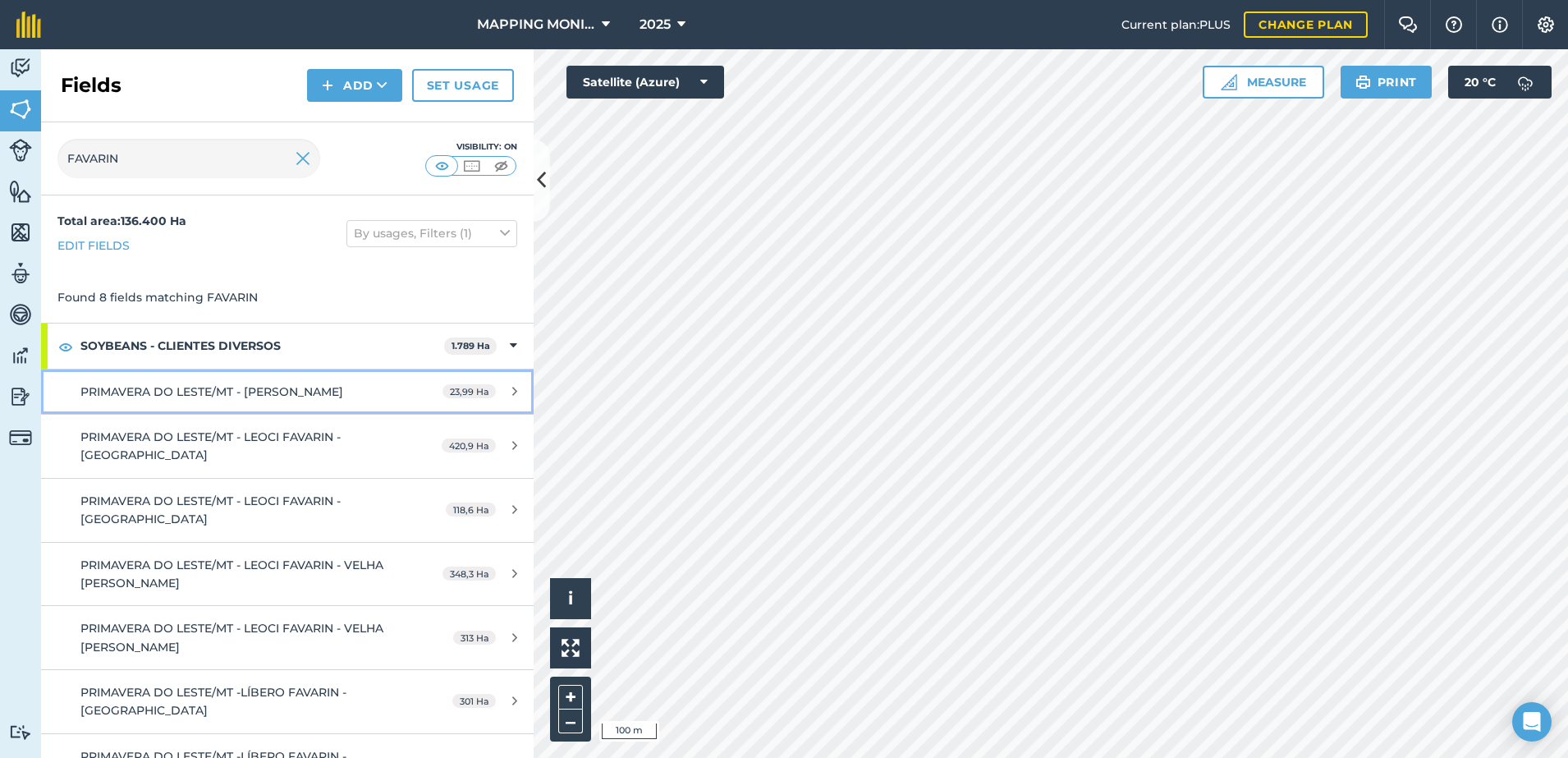
click at [361, 391] on div "PRIMAVERA DO LESTE/MT - FABIO FAVARIN - SAPÉ" at bounding box center [234, 392] width 308 height 18
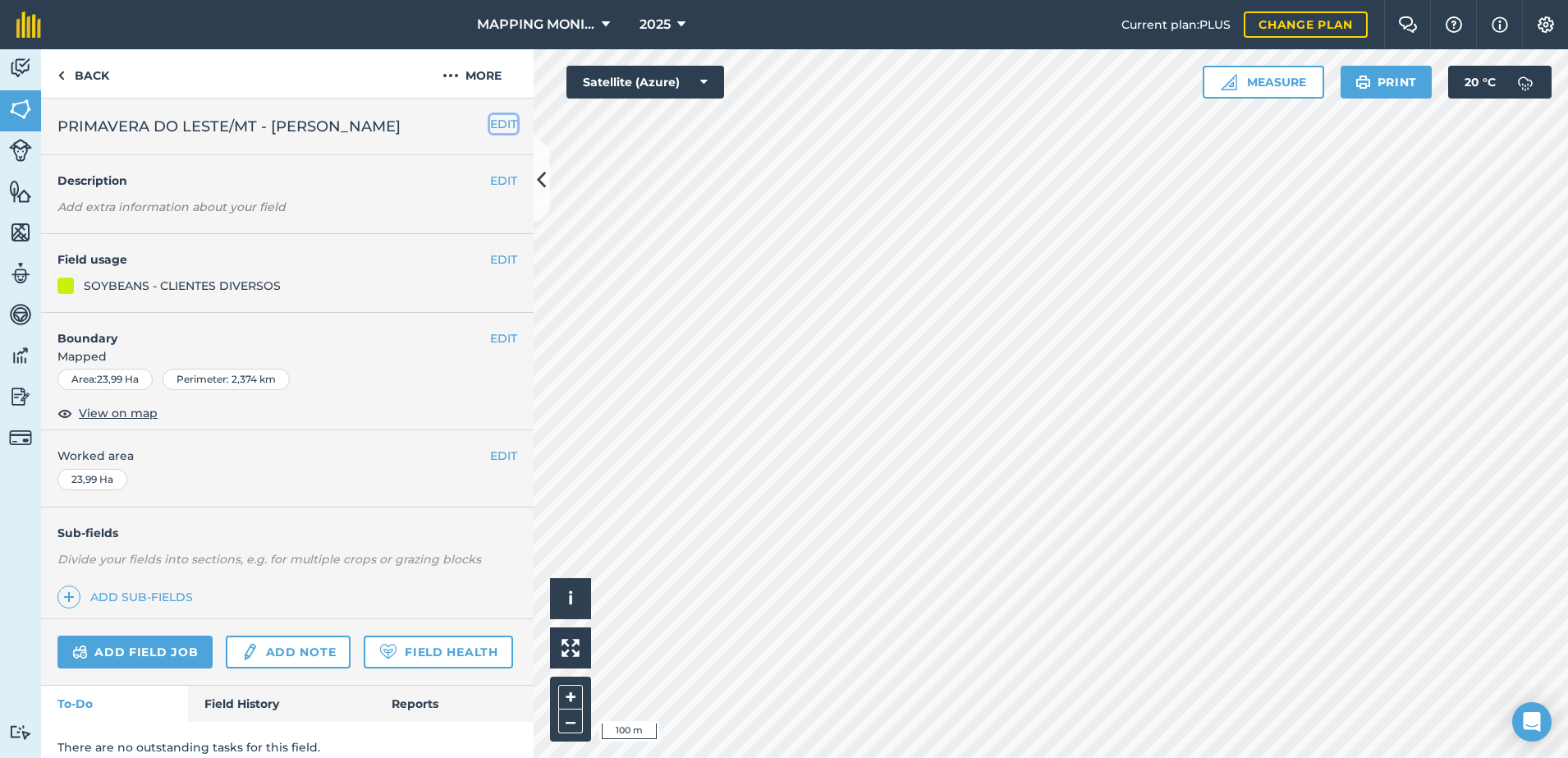
click at [490, 115] on button "EDIT" at bounding box center [504, 124] width 27 height 18
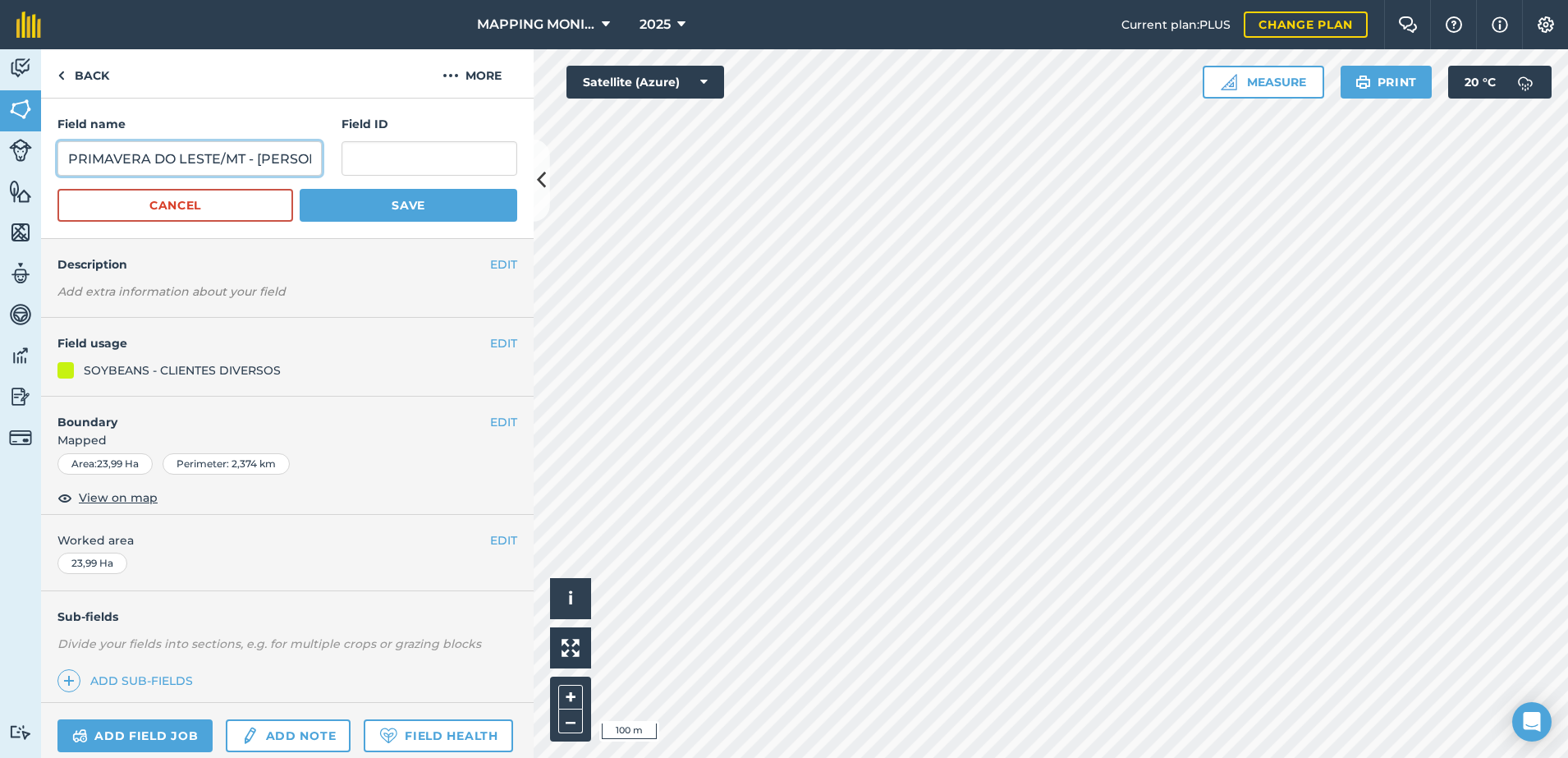
click at [252, 163] on input "PRIMAVERA DO LESTE/MT - FABIO FAVARIN - SAPÉ" at bounding box center [189, 159] width 265 height 35
paste input "LÍBERO FAVARIN - SANTA TEREZINHA"
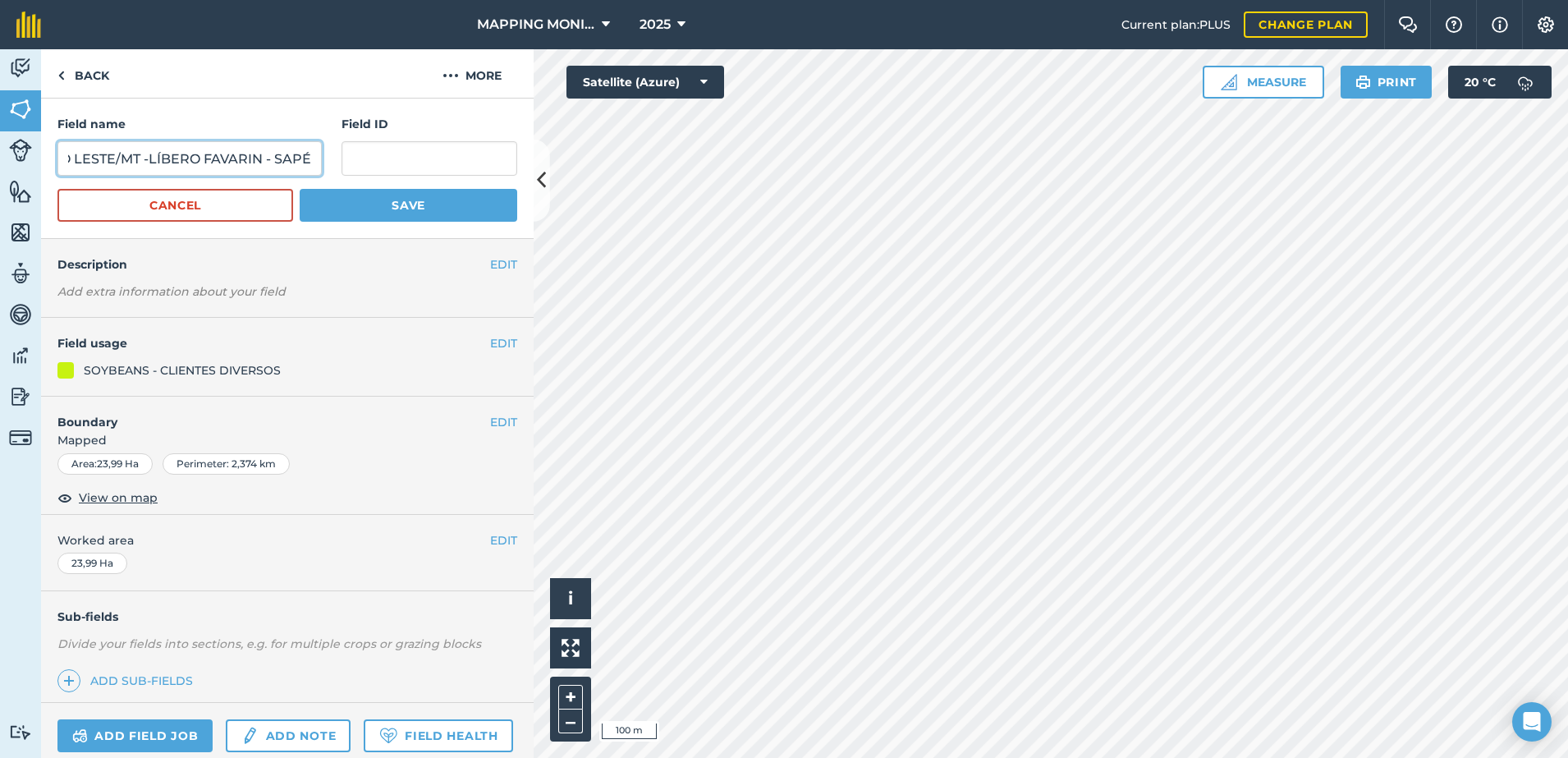
type input "PRIMAVERA DO LESTE/MT -LÍBERO FAVARIN - SAPÉ"
click at [299, 189] on button "Save" at bounding box center [408, 205] width 218 height 33
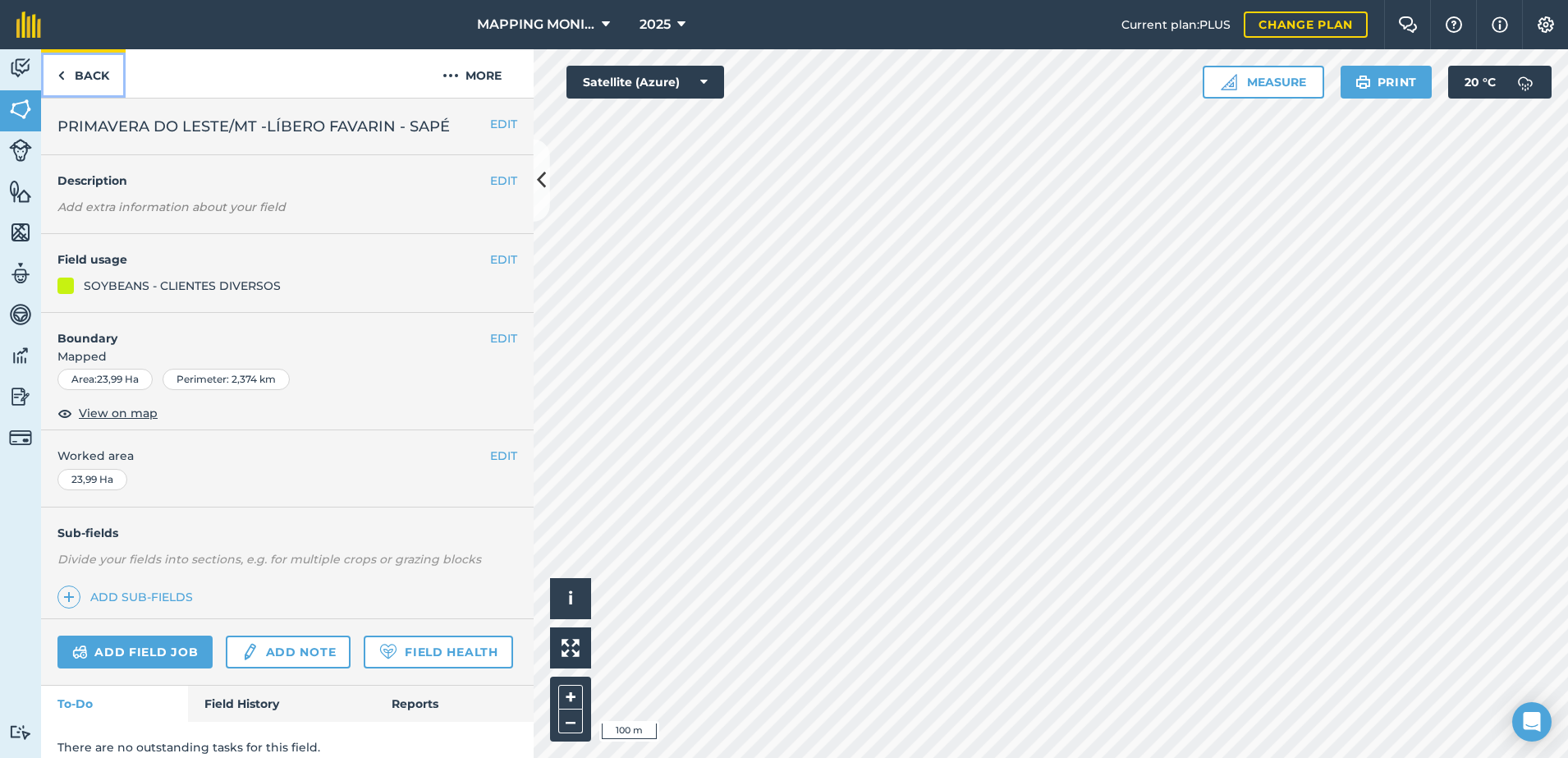
click at [84, 65] on link "Back" at bounding box center [84, 74] width 84 height 49
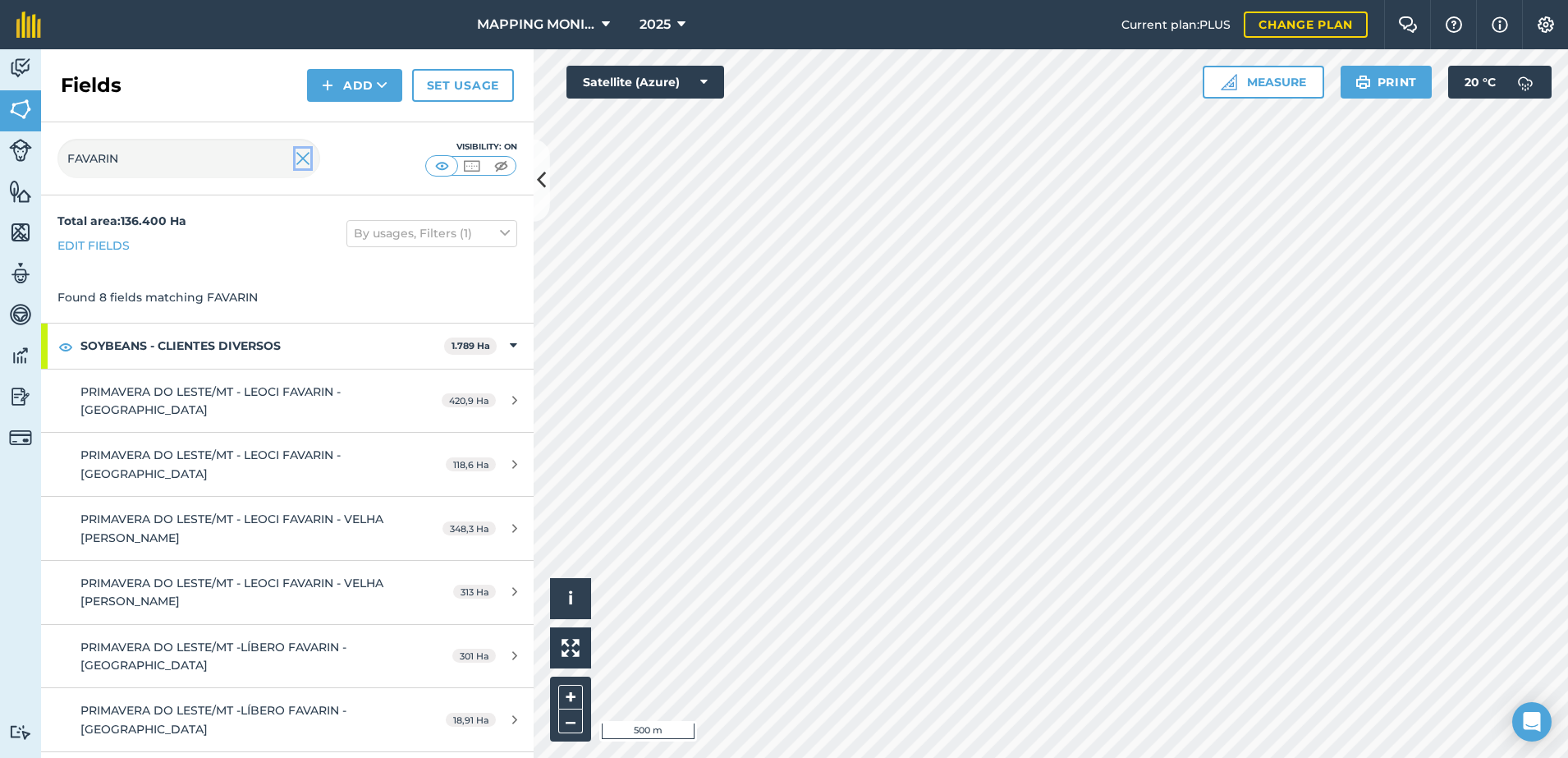
click at [301, 158] on img at bounding box center [303, 159] width 15 height 20
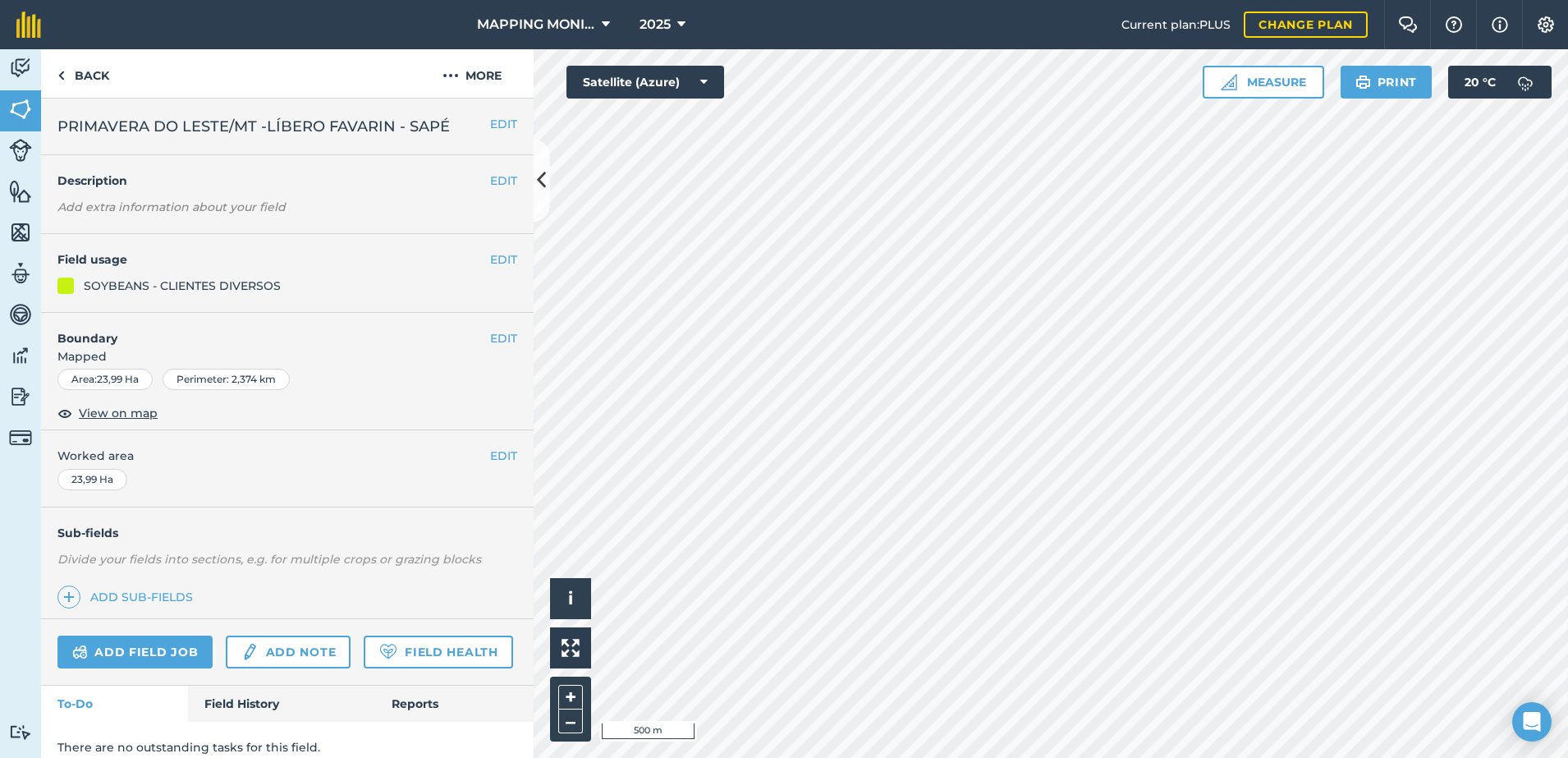
click at [255, 122] on span "PRIMAVERA DO LESTE/MT -LÍBERO FAVARIN - SAPÉ" at bounding box center [253, 127] width 392 height 23
copy div "PRIMAVERA DO LESTE/MT -LÍBERO FAVARIN - SAPÉ EDIT"
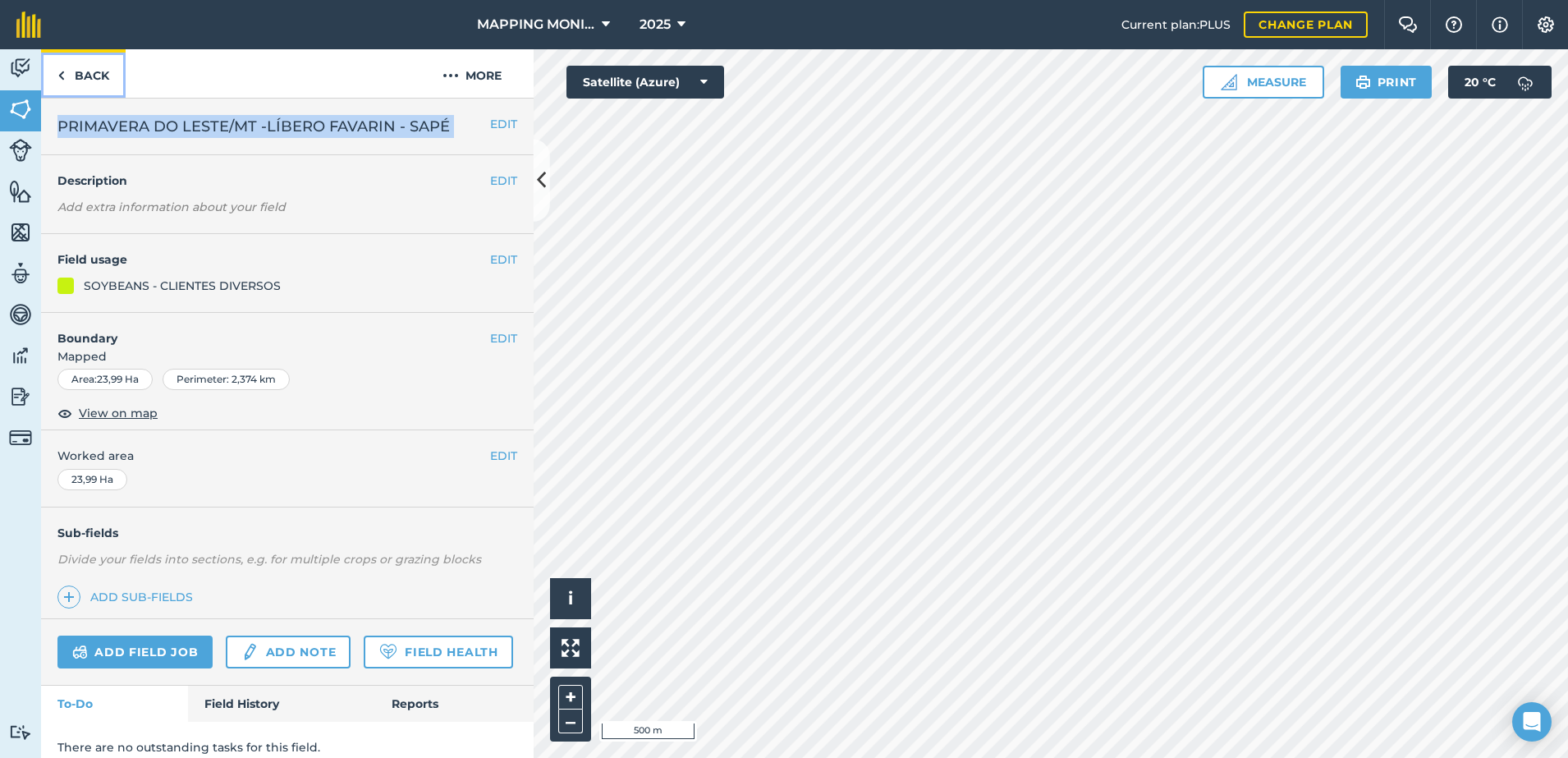
click at [95, 75] on link "Back" at bounding box center [84, 74] width 84 height 49
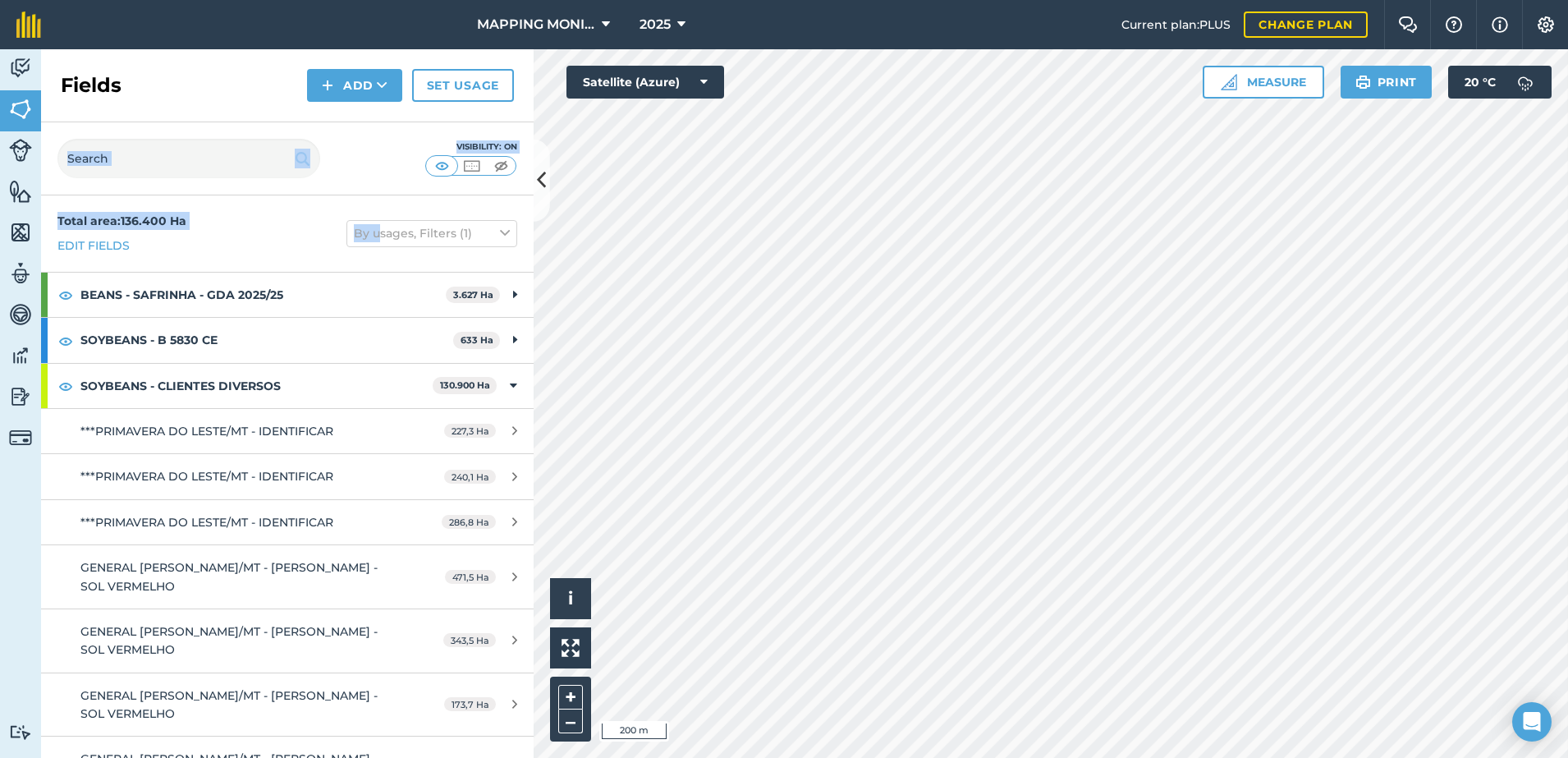
drag, startPoint x: 332, startPoint y: 158, endPoint x: 342, endPoint y: 109, distance: 50.0
click at [338, 112] on div "Fields Add Set usage Visibility: On Total area : 136.400 Ha Edit fields By usag…" at bounding box center [288, 404] width 493 height 709
drag, startPoint x: 342, startPoint y: 109, endPoint x: 353, endPoint y: 95, distance: 17.8
click at [353, 95] on button "Add" at bounding box center [354, 85] width 95 height 33
click at [373, 120] on link "Draw" at bounding box center [354, 122] width 90 height 36
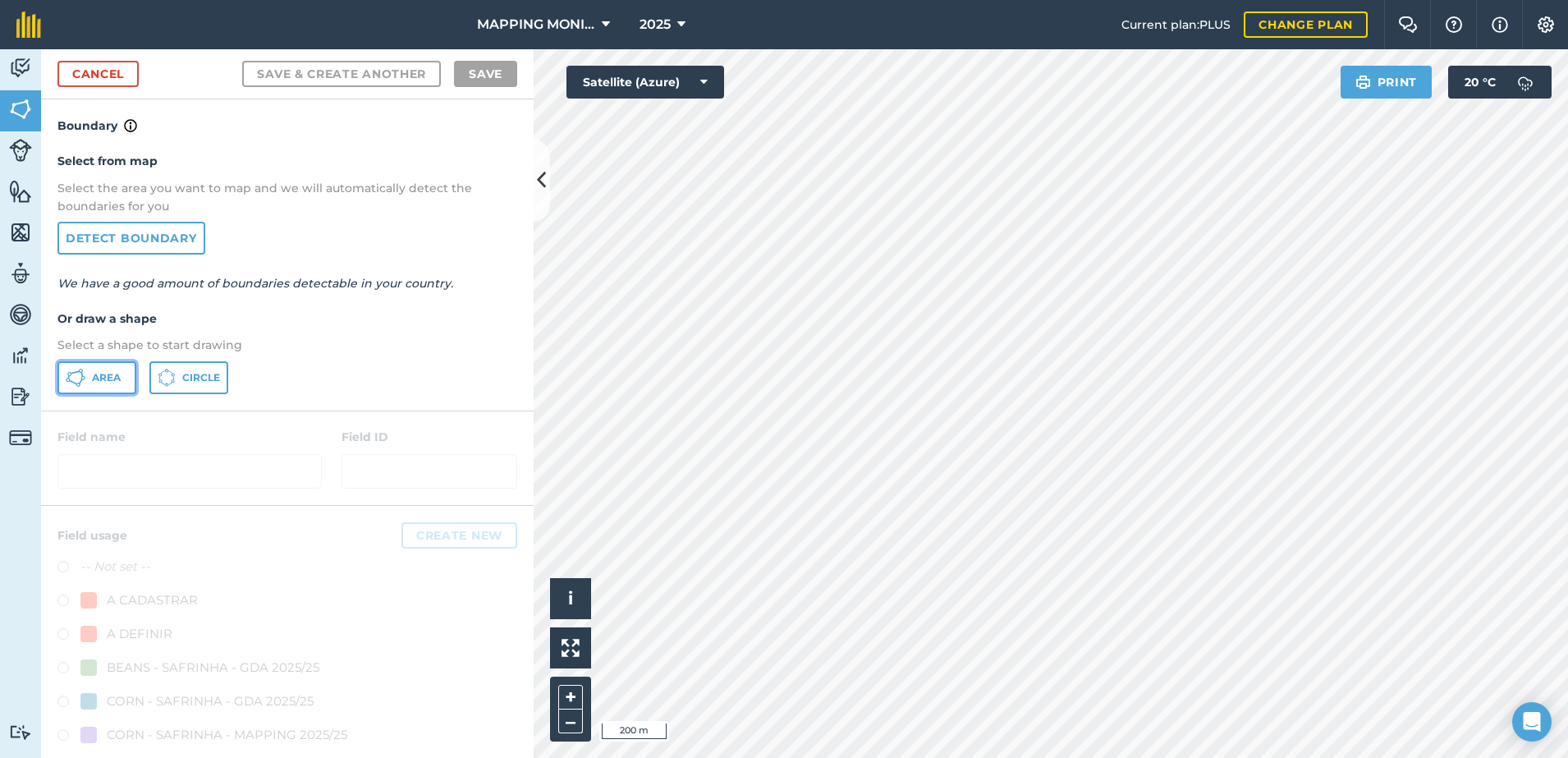
drag, startPoint x: 108, startPoint y: 375, endPoint x: 428, endPoint y: 391, distance: 320.4
click at [110, 375] on span "Area" at bounding box center [106, 378] width 29 height 13
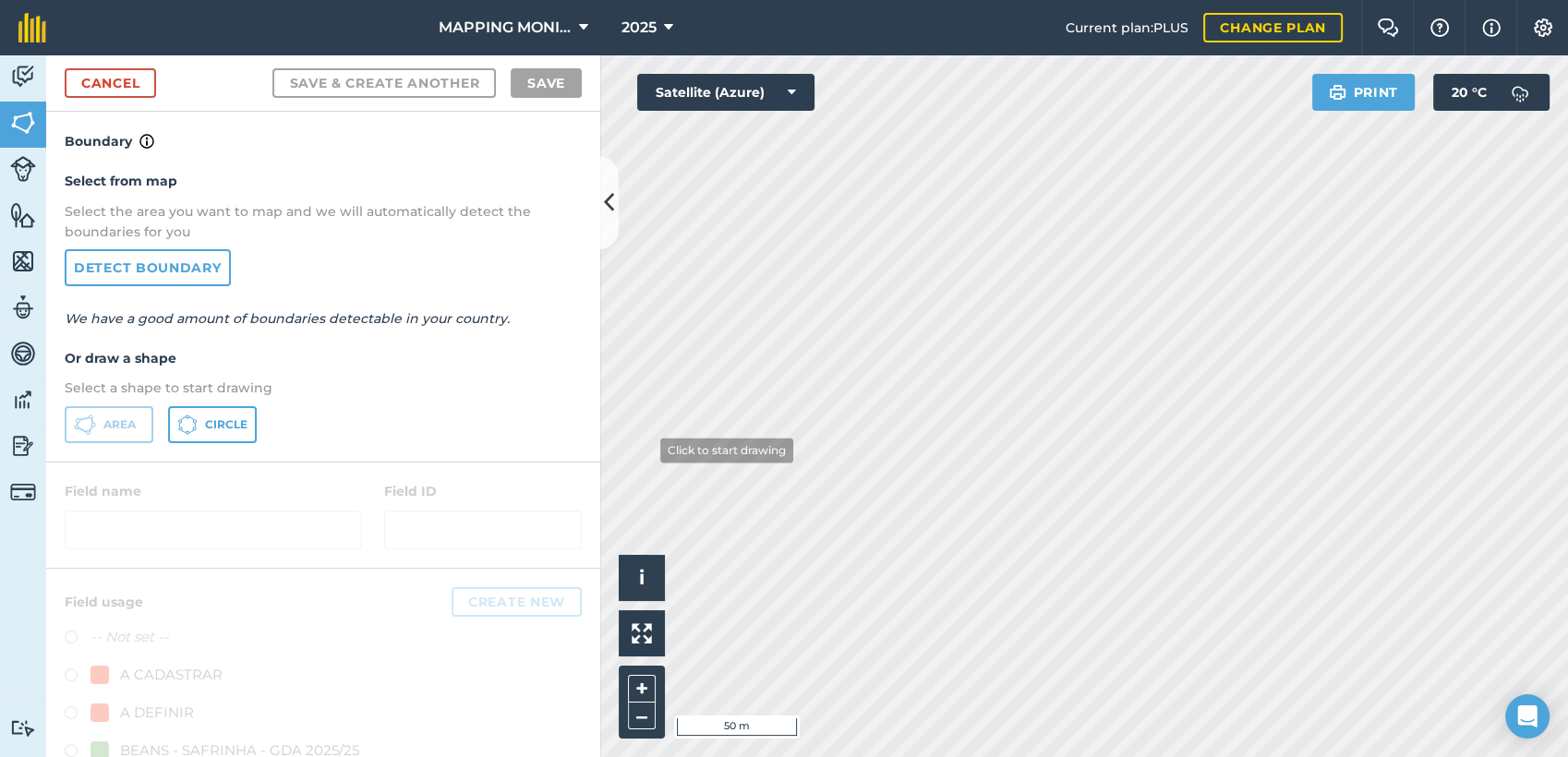
click at [564, 450] on div "Activity Fields Livestock Features Maps Team Vehicles Data Reporting Billing Tu…" at bounding box center [784, 406] width 1568 height 701
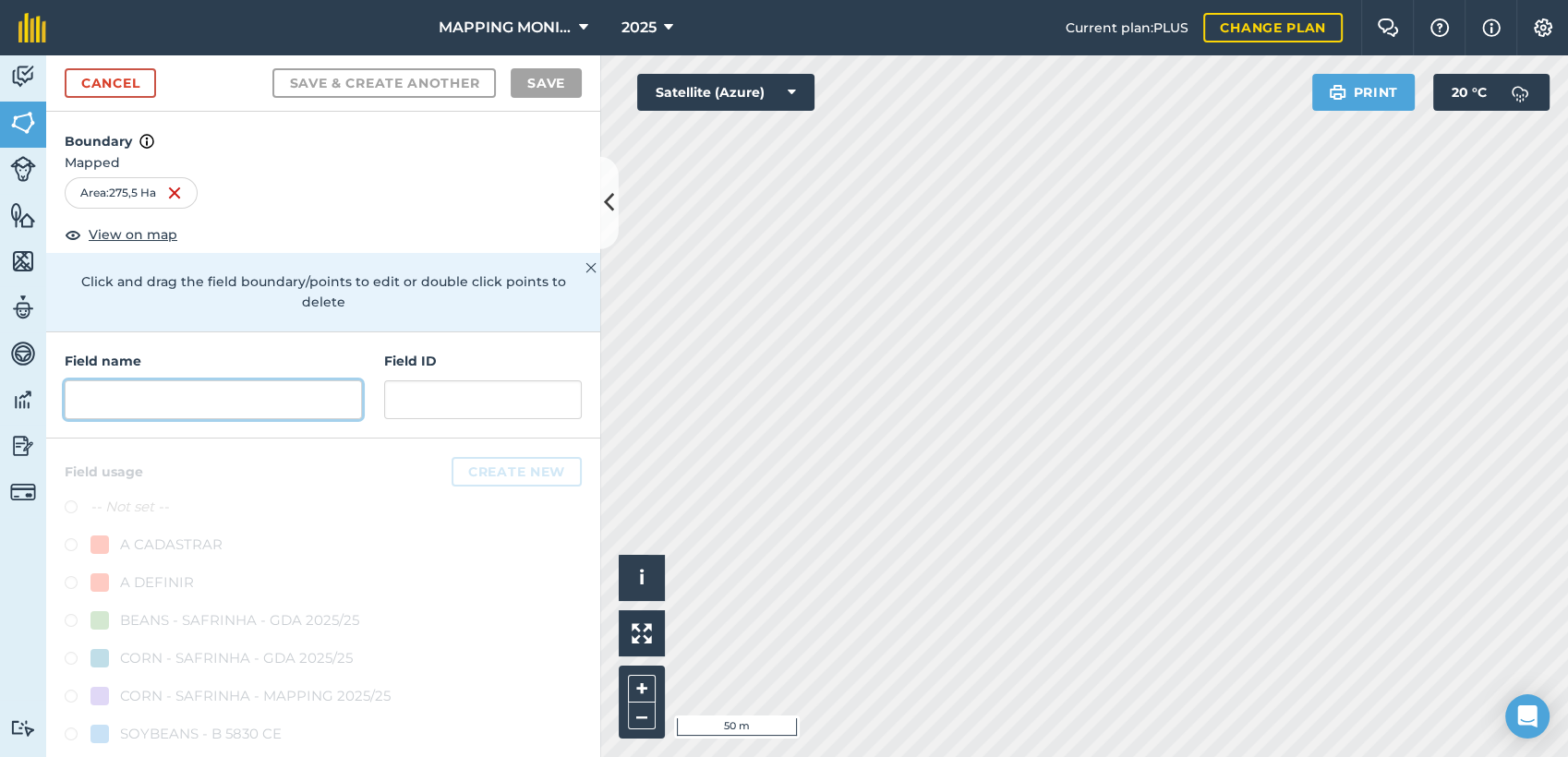
click at [217, 406] on input "text" at bounding box center [213, 400] width 298 height 39
paste input "PRIMAVERA DO LESTE/MT -LÍBERO FAVARIN - SAPÉ"
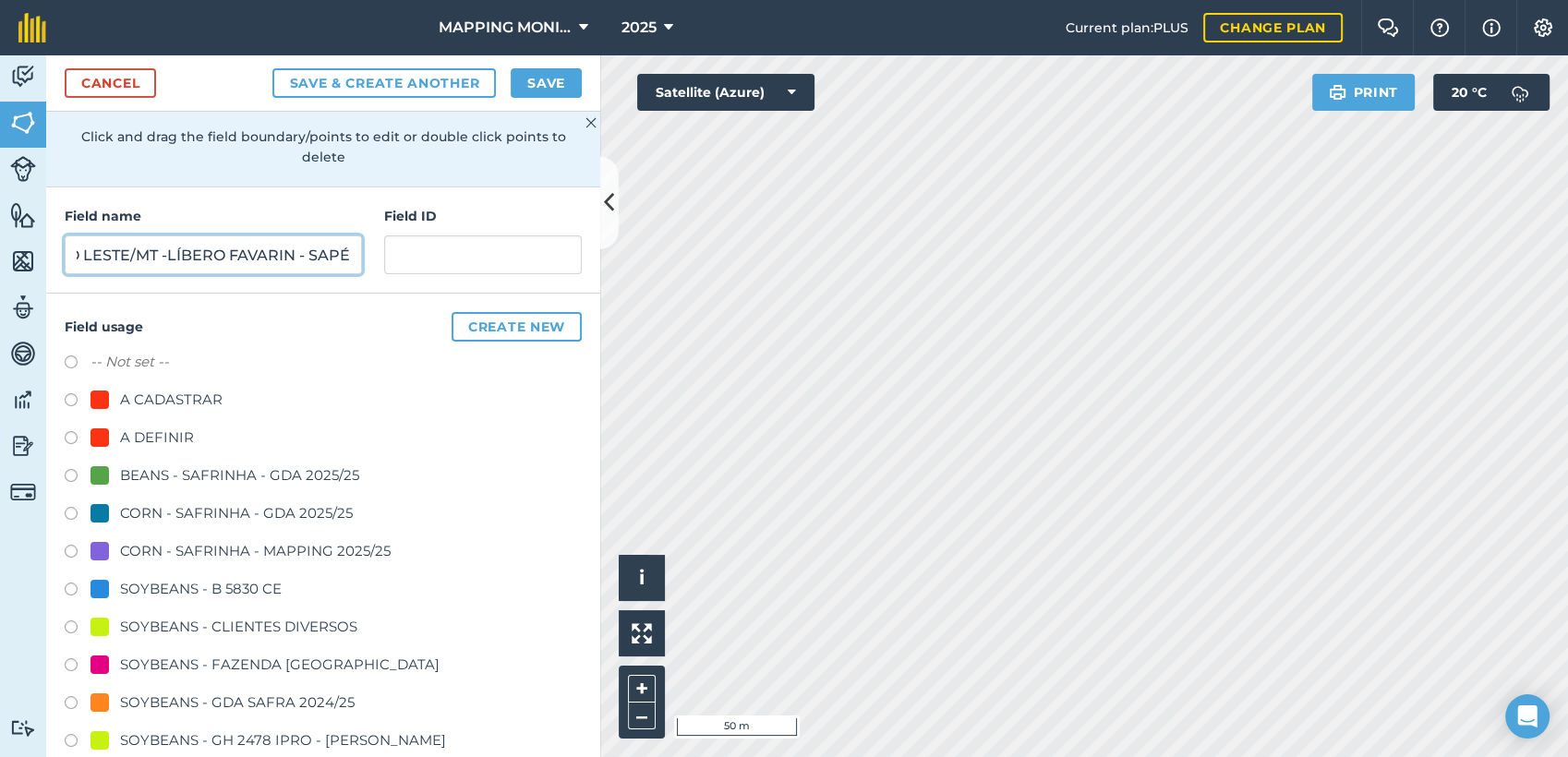
scroll to position [205, 0]
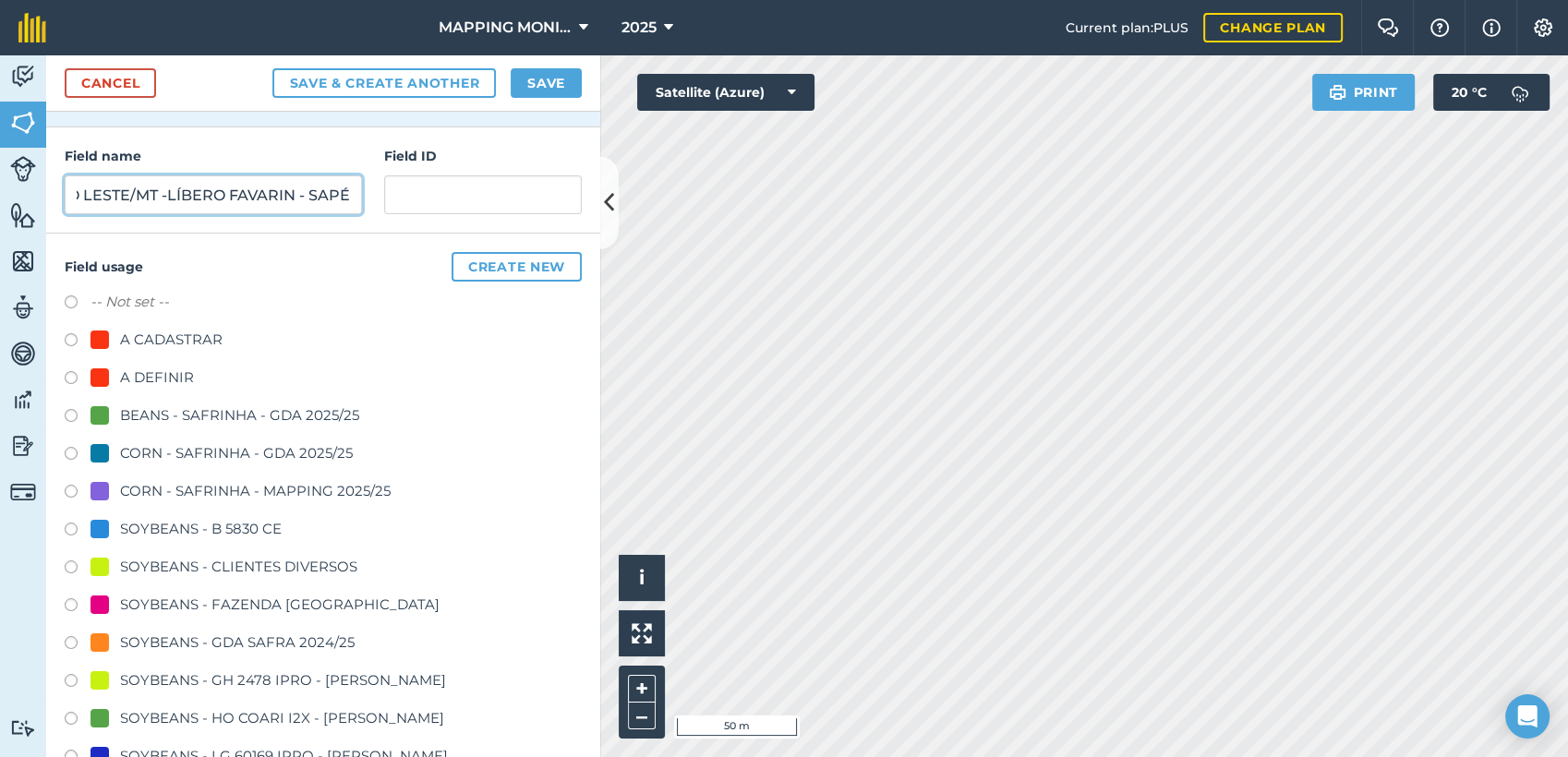
type input "PRIMAVERA DO LESTE/MT -LÍBERO FAVARIN - SAPÉ"
click at [325, 561] on div "SOYBEANS - CLIENTES DIVERSOS" at bounding box center [238, 567] width 237 height 22
radio input "true"
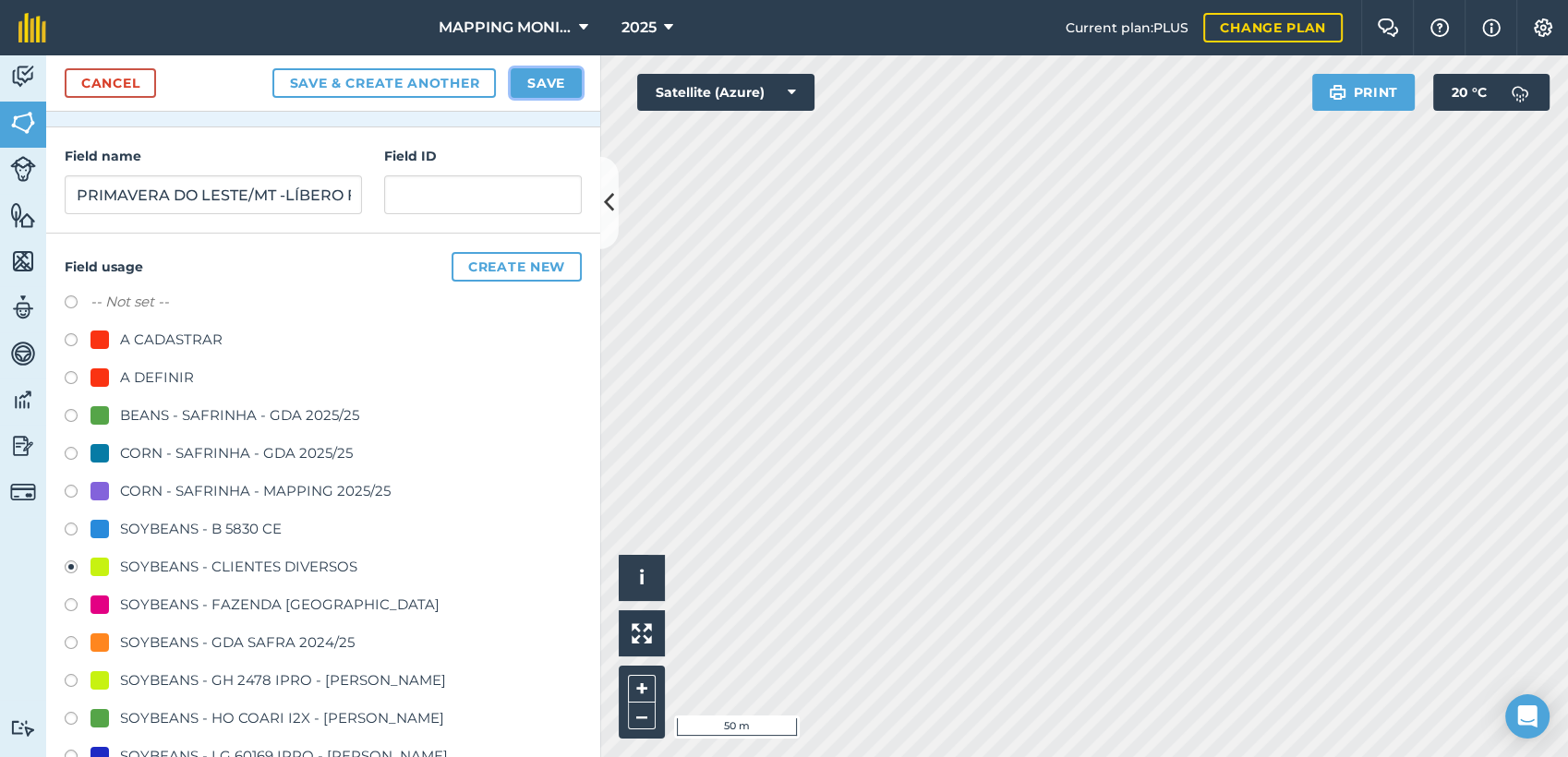
click at [568, 75] on button "Save" at bounding box center [546, 83] width 71 height 30
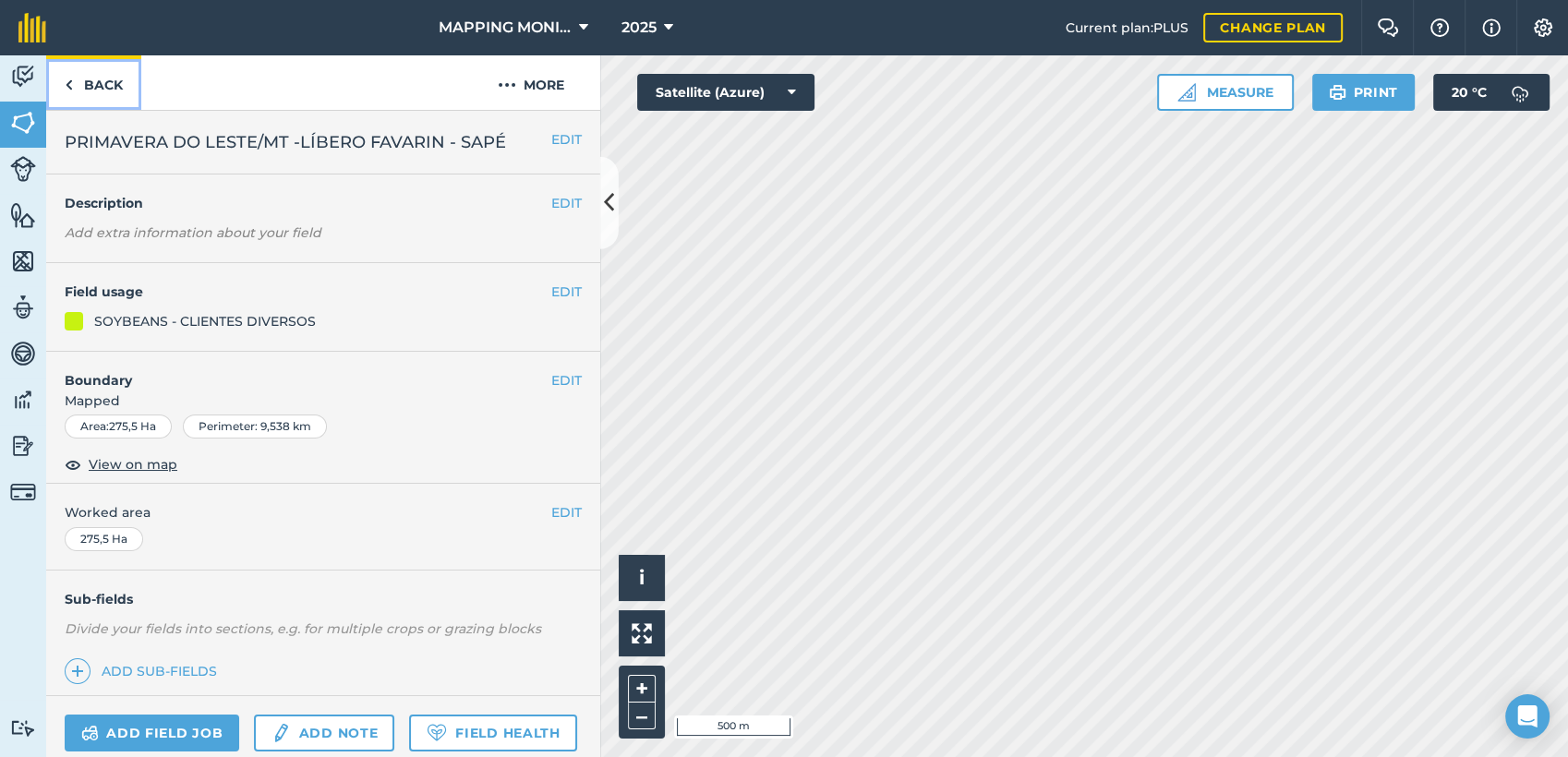
click at [119, 75] on link "Back" at bounding box center [94, 83] width 95 height 55
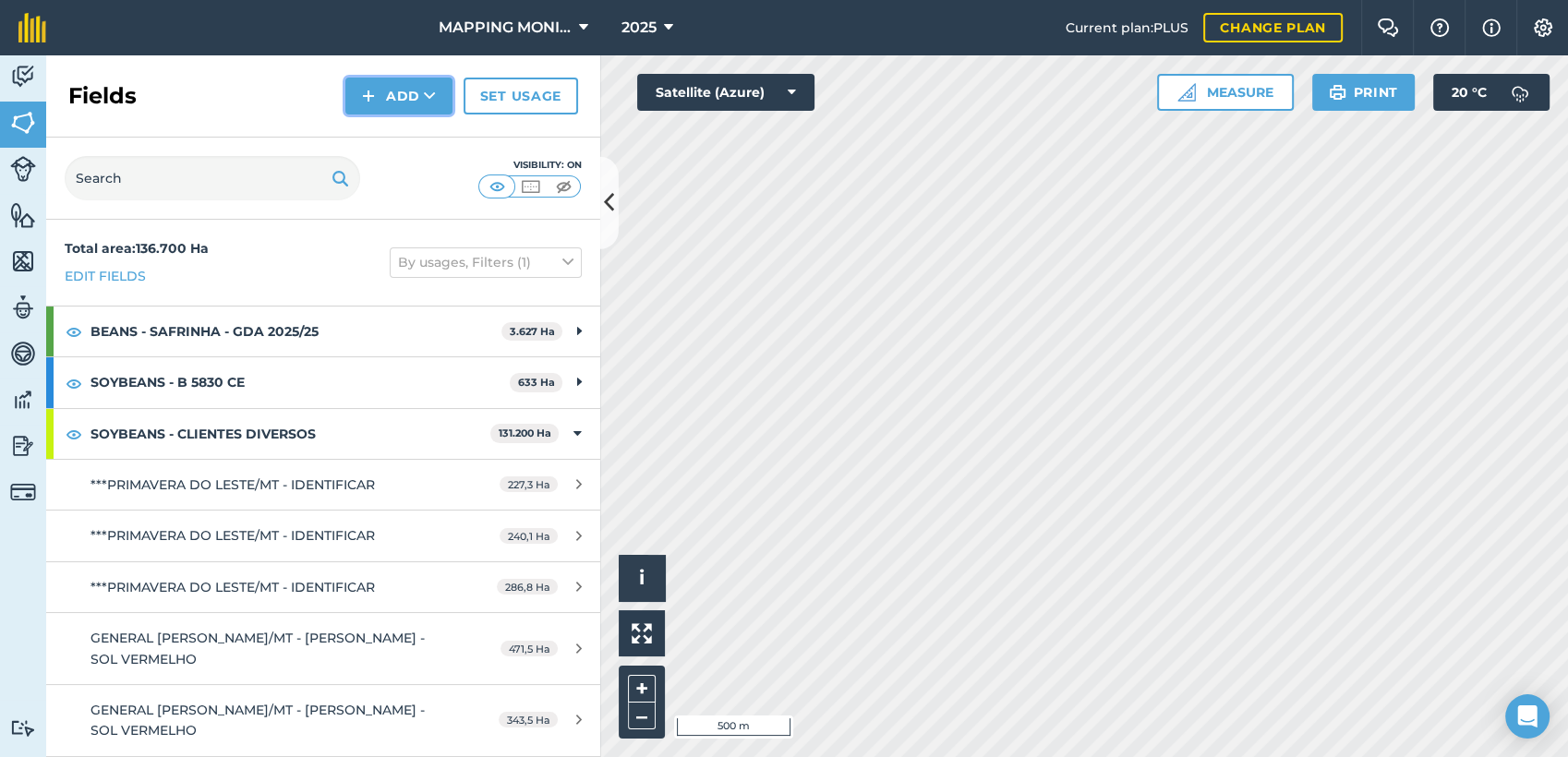
click at [386, 102] on button "Add" at bounding box center [398, 96] width 107 height 37
click at [452, 139] on div "Visibility: On" at bounding box center [324, 179] width 555 height 82
click at [396, 101] on button "Add" at bounding box center [398, 96] width 107 height 37
click at [426, 138] on link "Draw" at bounding box center [398, 138] width 101 height 41
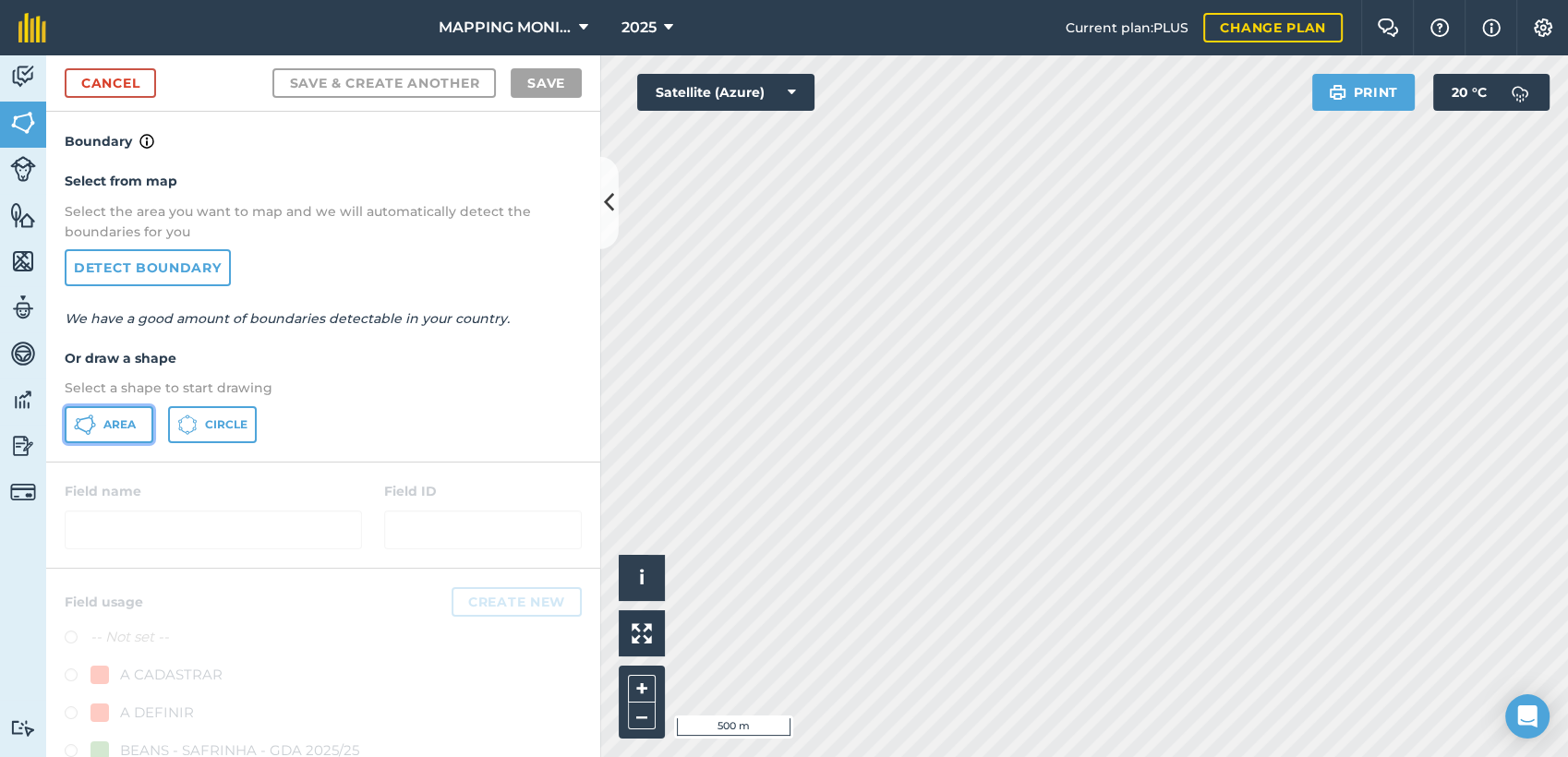
click at [109, 422] on span "Area" at bounding box center [119, 425] width 33 height 15
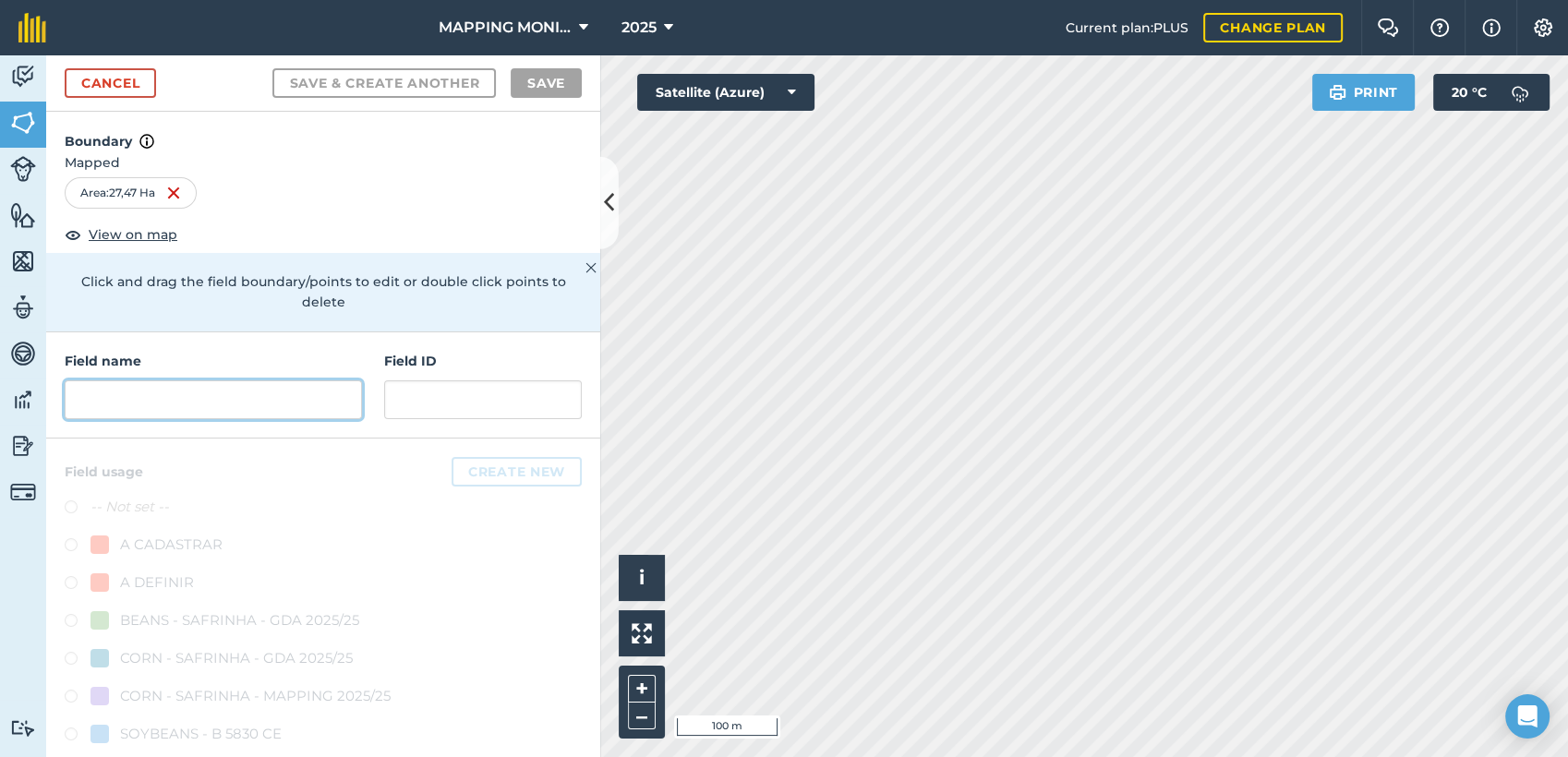
click at [136, 391] on input "text" at bounding box center [213, 400] width 298 height 39
paste input "PRIMAVERA DO LESTE/MT -LÍBERO FAVARIN - SAPÉ"
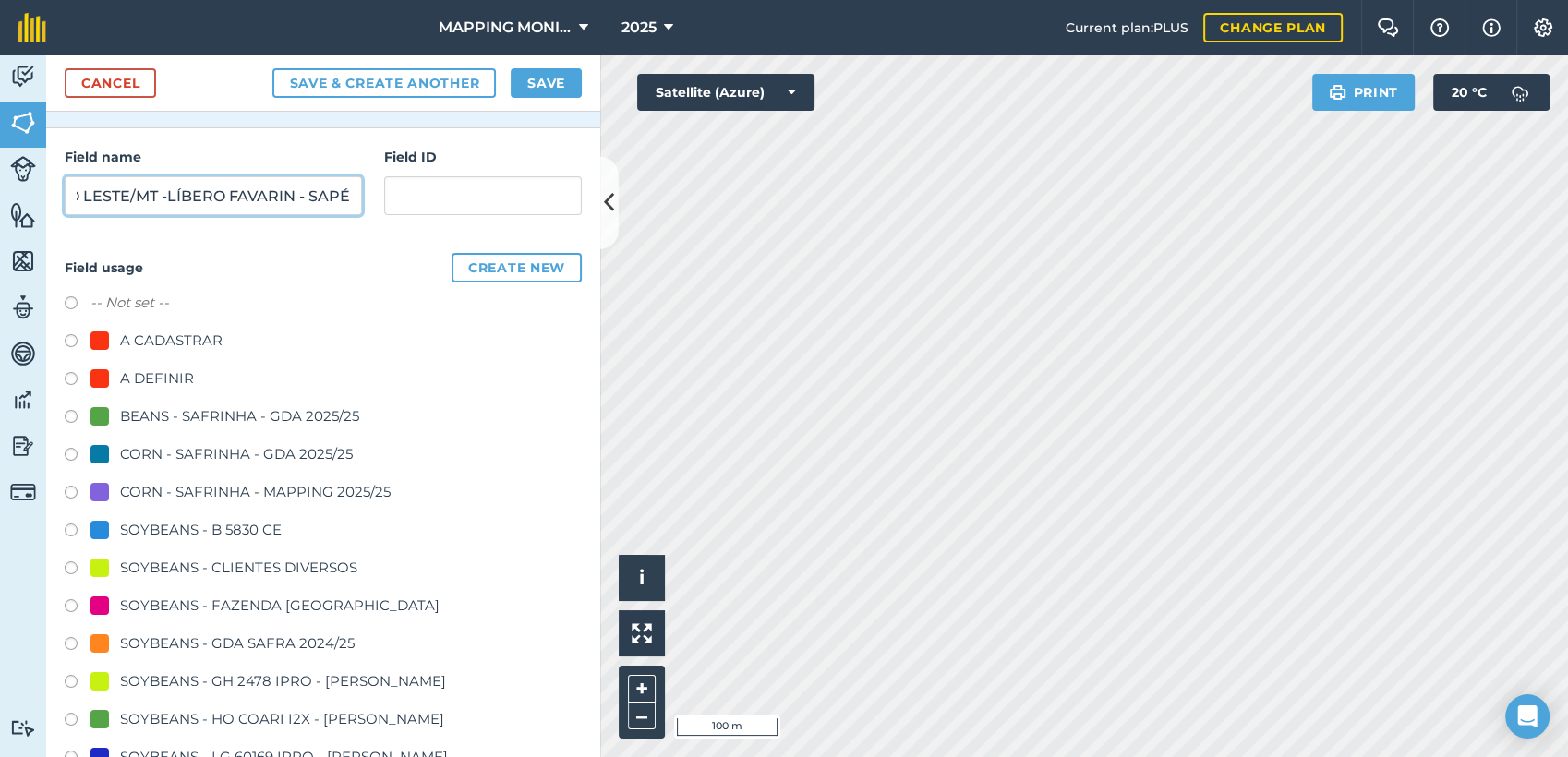
scroll to position [205, 0]
type input "PRIMAVERA DO LESTE/MT -LÍBERO FAVARIN - SAPÉ"
click at [214, 556] on div "SOYBEANS - CLIENTES DIVERSOS" at bounding box center [238, 567] width 237 height 22
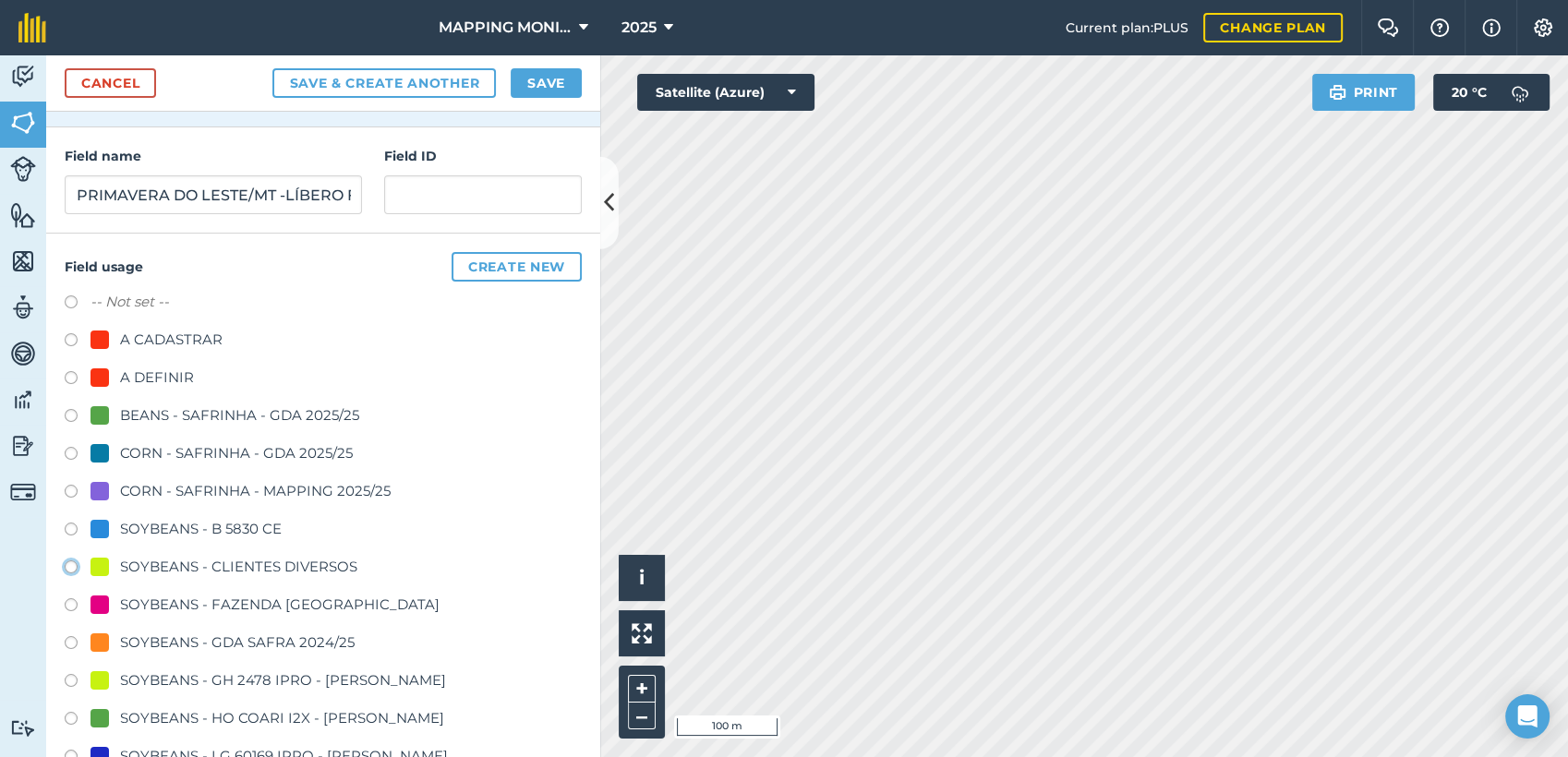
radio input "true"
drag, startPoint x: 571, startPoint y: 91, endPoint x: 597, endPoint y: 90, distance: 26.0
click at [572, 91] on button "Save" at bounding box center [546, 83] width 71 height 30
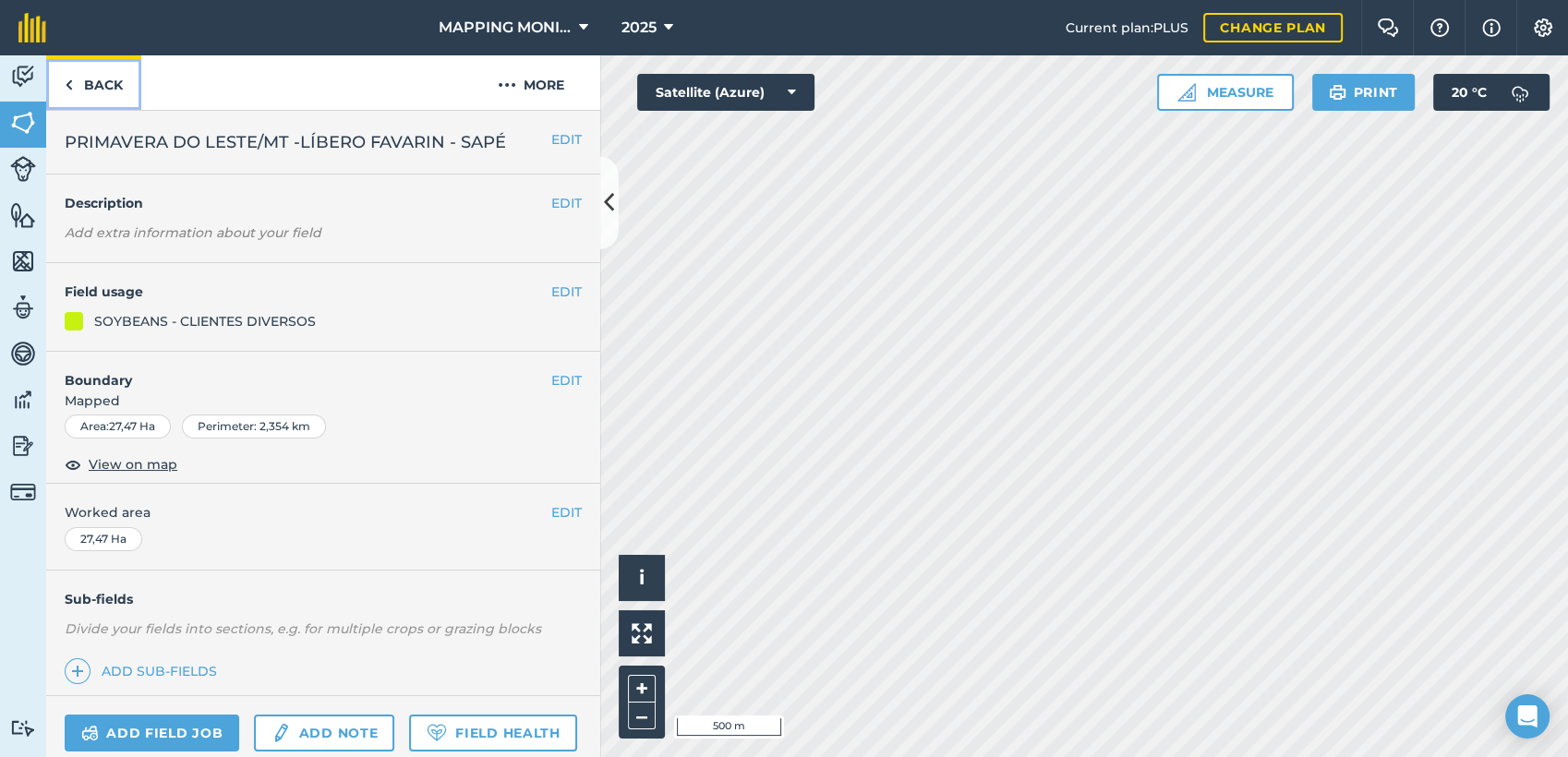
click at [117, 88] on link "Back" at bounding box center [94, 83] width 95 height 55
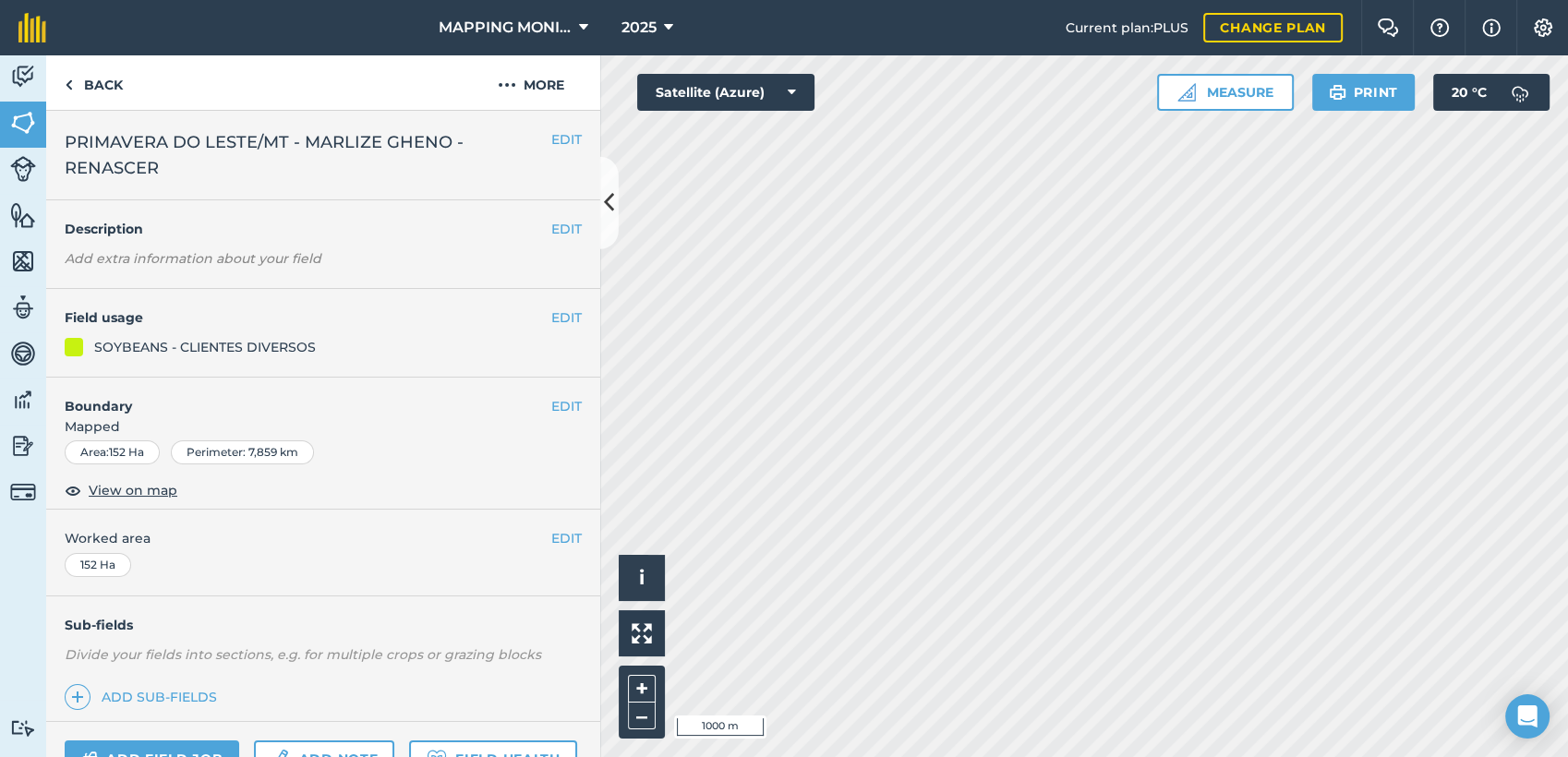
click at [343, 151] on span "PRIMAVERA DO LESTE/MT - MARLIZE GHENO - RENASCER" at bounding box center [307, 155] width 487 height 52
click at [342, 152] on span "PRIMAVERA DO LESTE/MT - MARLIZE GHENO - RENASCER" at bounding box center [307, 155] width 487 height 52
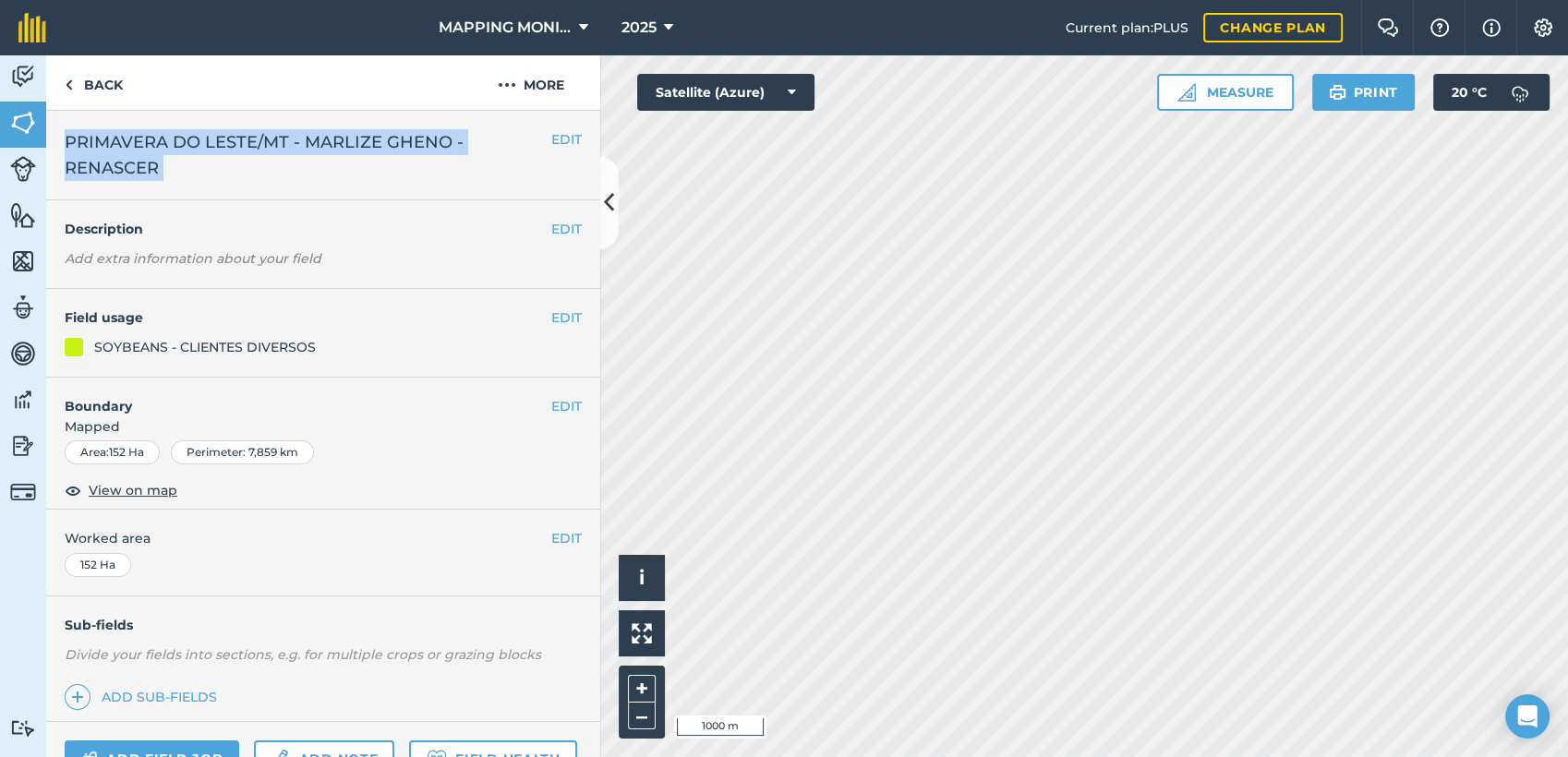
click at [342, 152] on span "PRIMAVERA DO LESTE/MT - MARLIZE GHENO - RENASCER" at bounding box center [307, 155] width 487 height 52
copy div "PRIMAVERA DO LESTE/MT - MARLIZE GHENO - RENASCER EDIT"
click at [556, 146] on button "EDIT" at bounding box center [567, 139] width 31 height 20
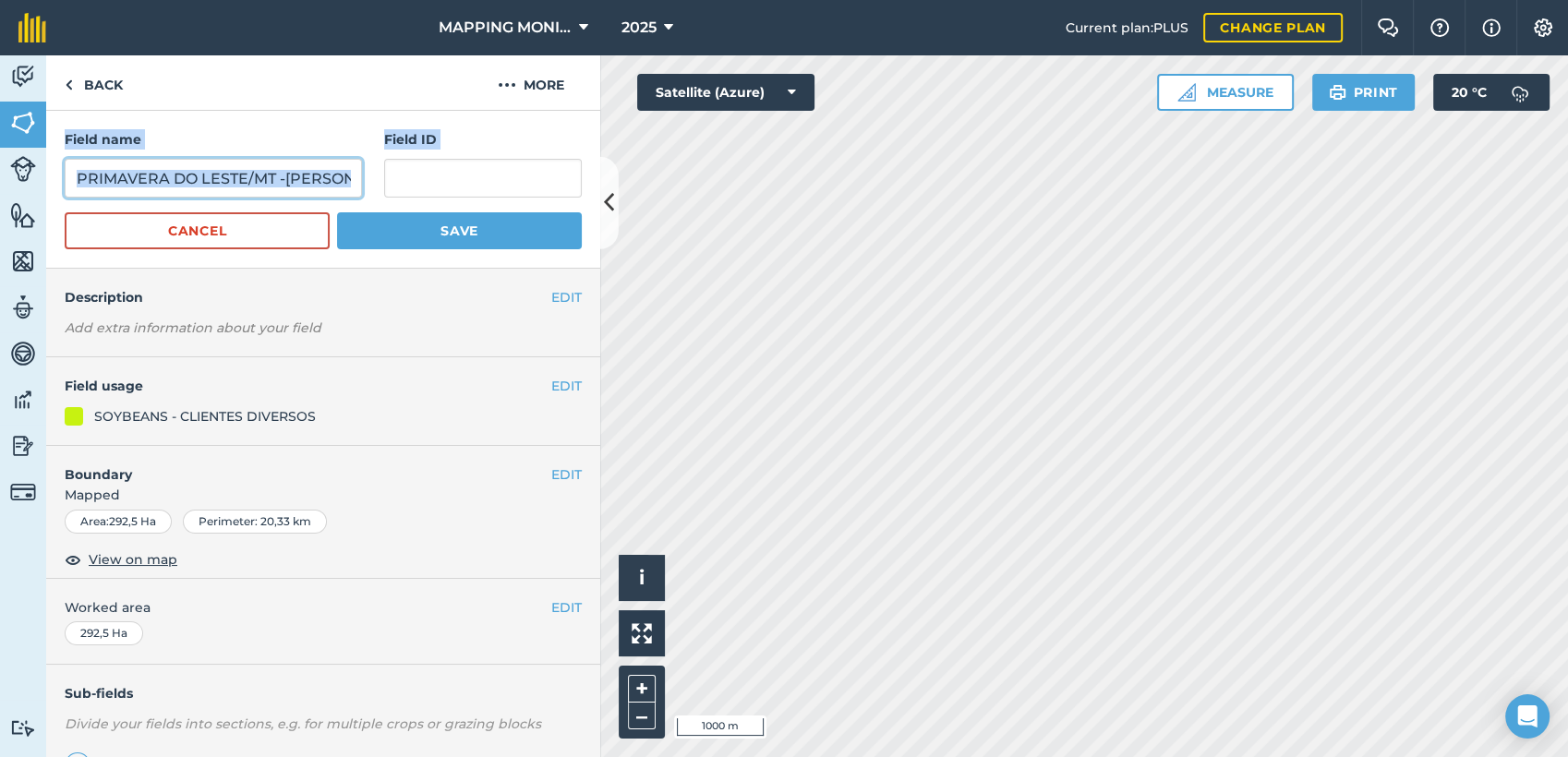
click at [288, 181] on input "PRIMAVERA DO LESTE/MT -[PERSON_NAME] - [GEOGRAPHIC_DATA] -" at bounding box center [213, 179] width 298 height 39
paste input "MARLIZE GHENO - RENASCER"
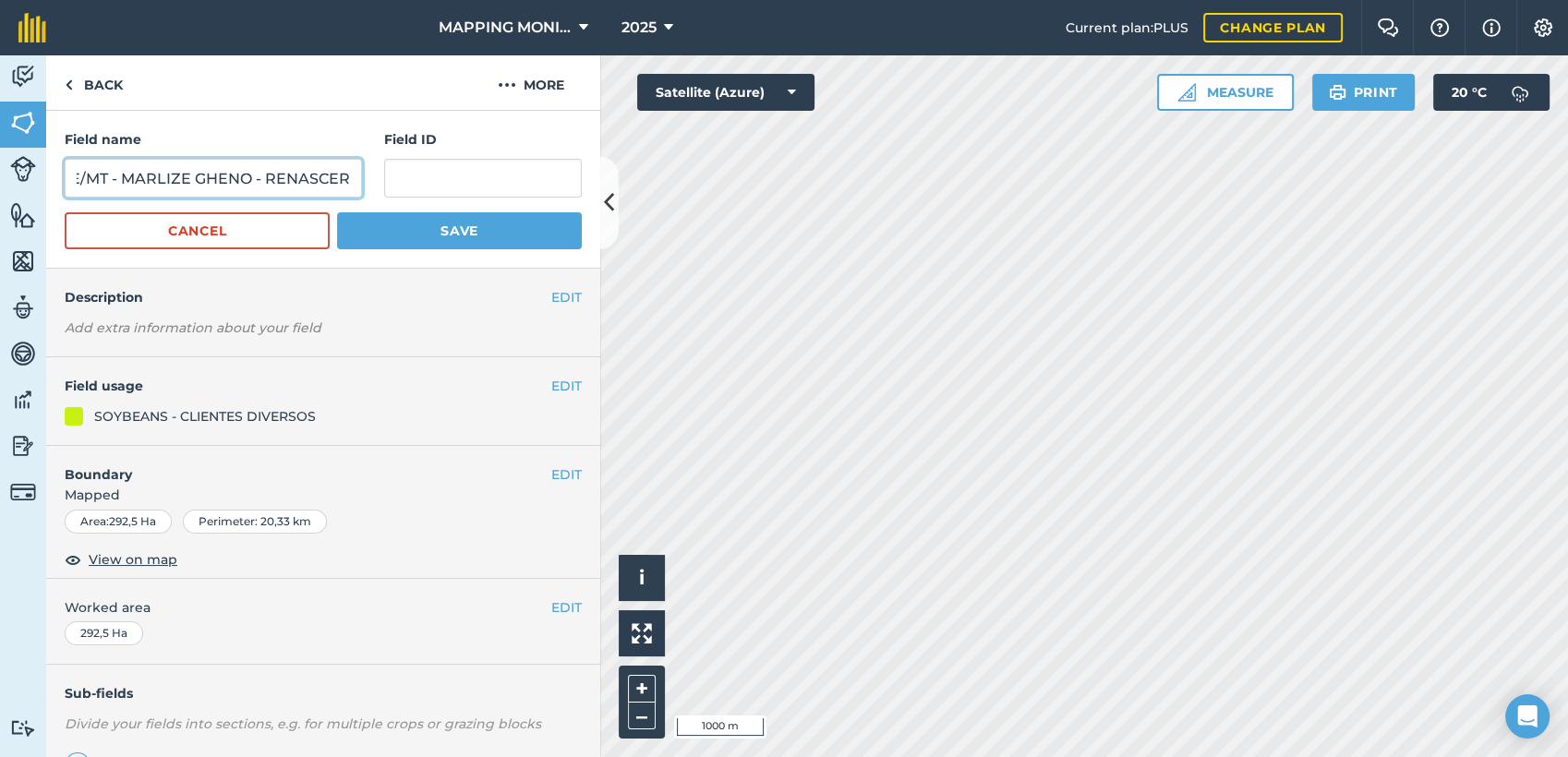
type input "PRIMAVERA DO LESTE/MT - MARLIZE GHENO - RENASCER"
click at [392, 235] on button "Save" at bounding box center [459, 231] width 245 height 37
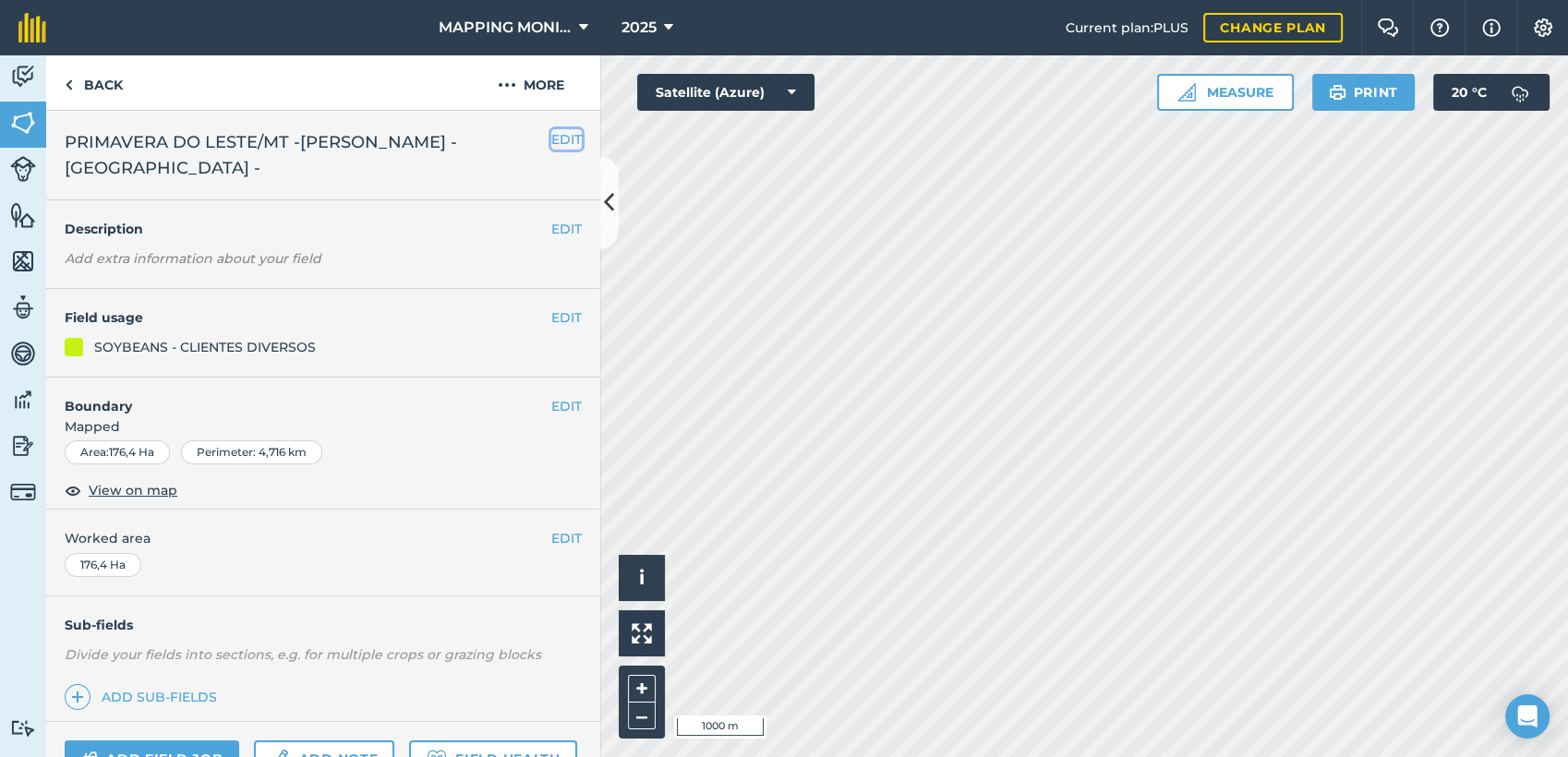
click at [561, 136] on button "EDIT" at bounding box center [567, 139] width 31 height 20
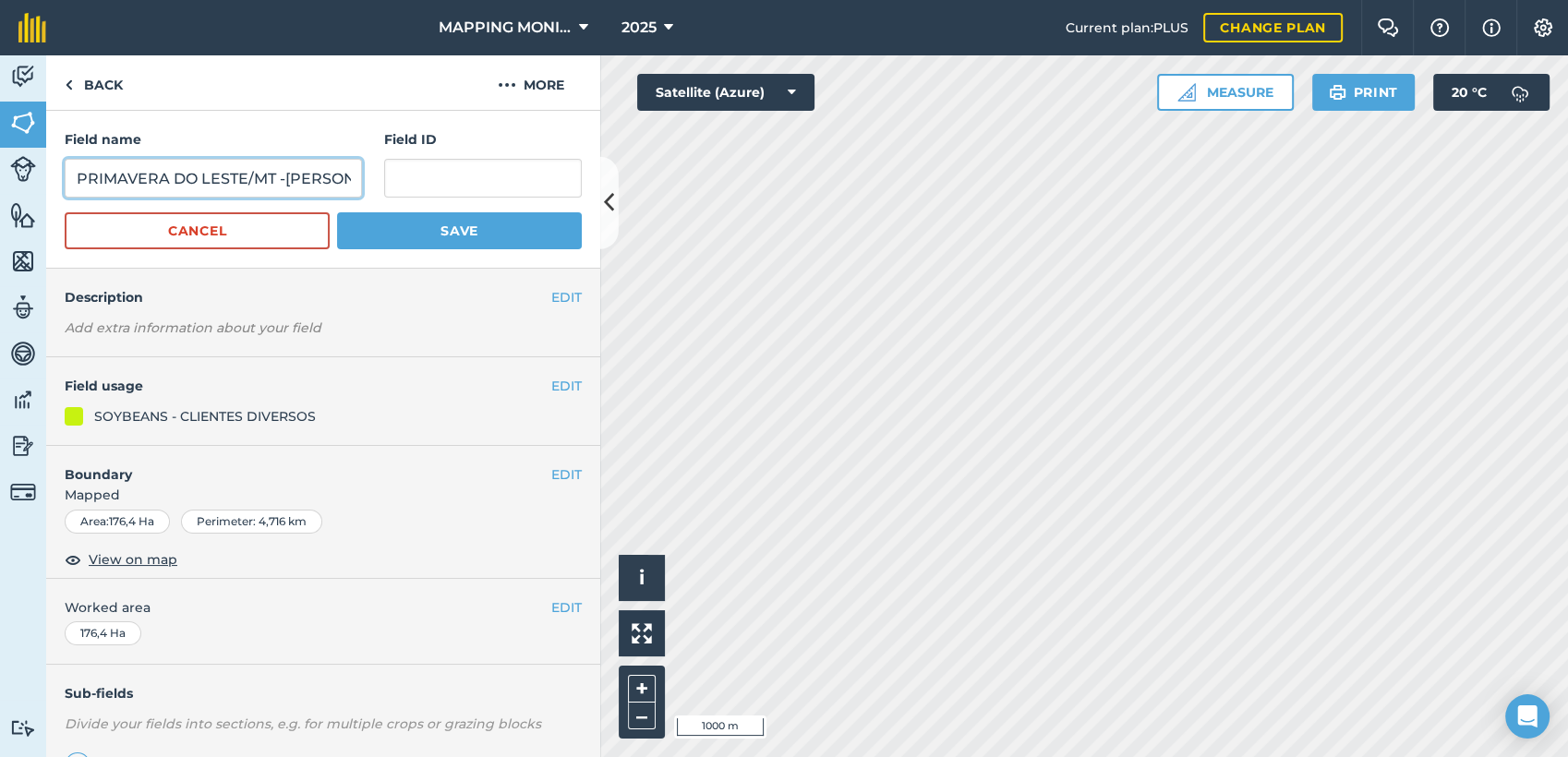
click at [220, 178] on input "PRIMAVERA DO LESTE/MT -[PERSON_NAME] - [GEOGRAPHIC_DATA] -" at bounding box center [213, 179] width 298 height 39
paste input "MARLIZE GHENO - RENASCER"
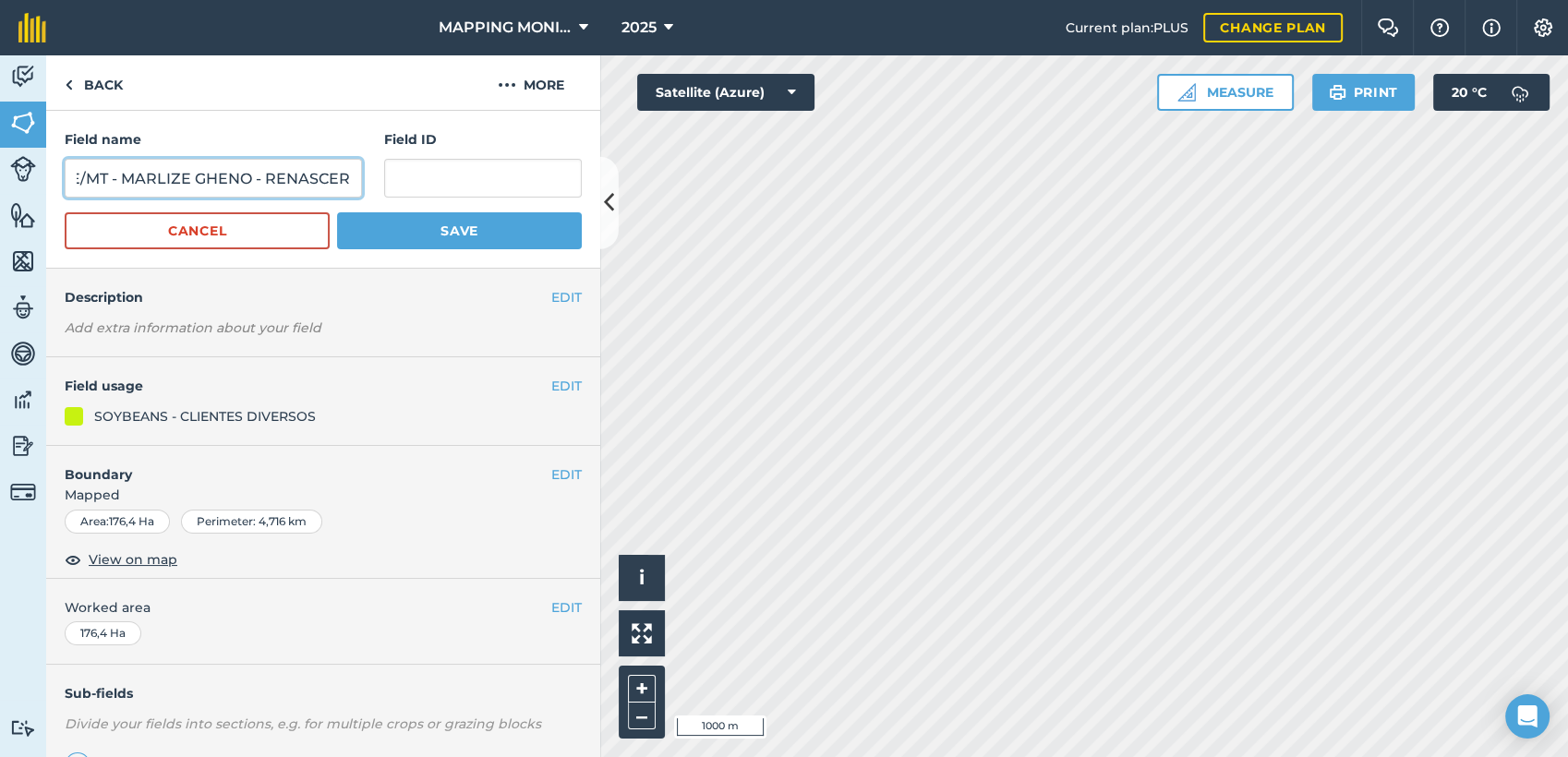
type input "PRIMAVERA DO LESTE/MT - MARLIZE GHENO - RENASCER"
click at [382, 236] on button "Save" at bounding box center [459, 231] width 245 height 37
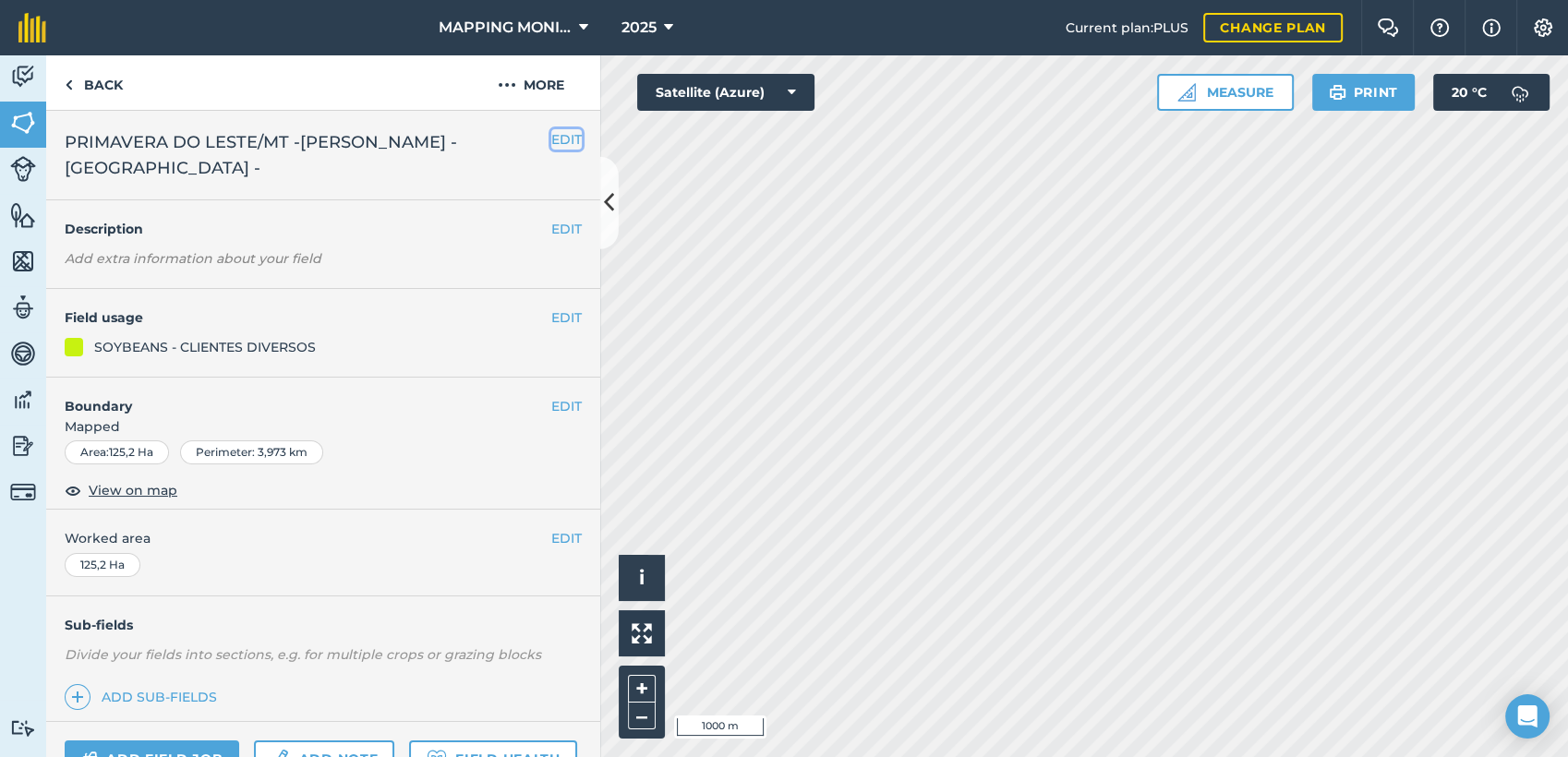
click at [552, 142] on button "EDIT" at bounding box center [567, 139] width 31 height 20
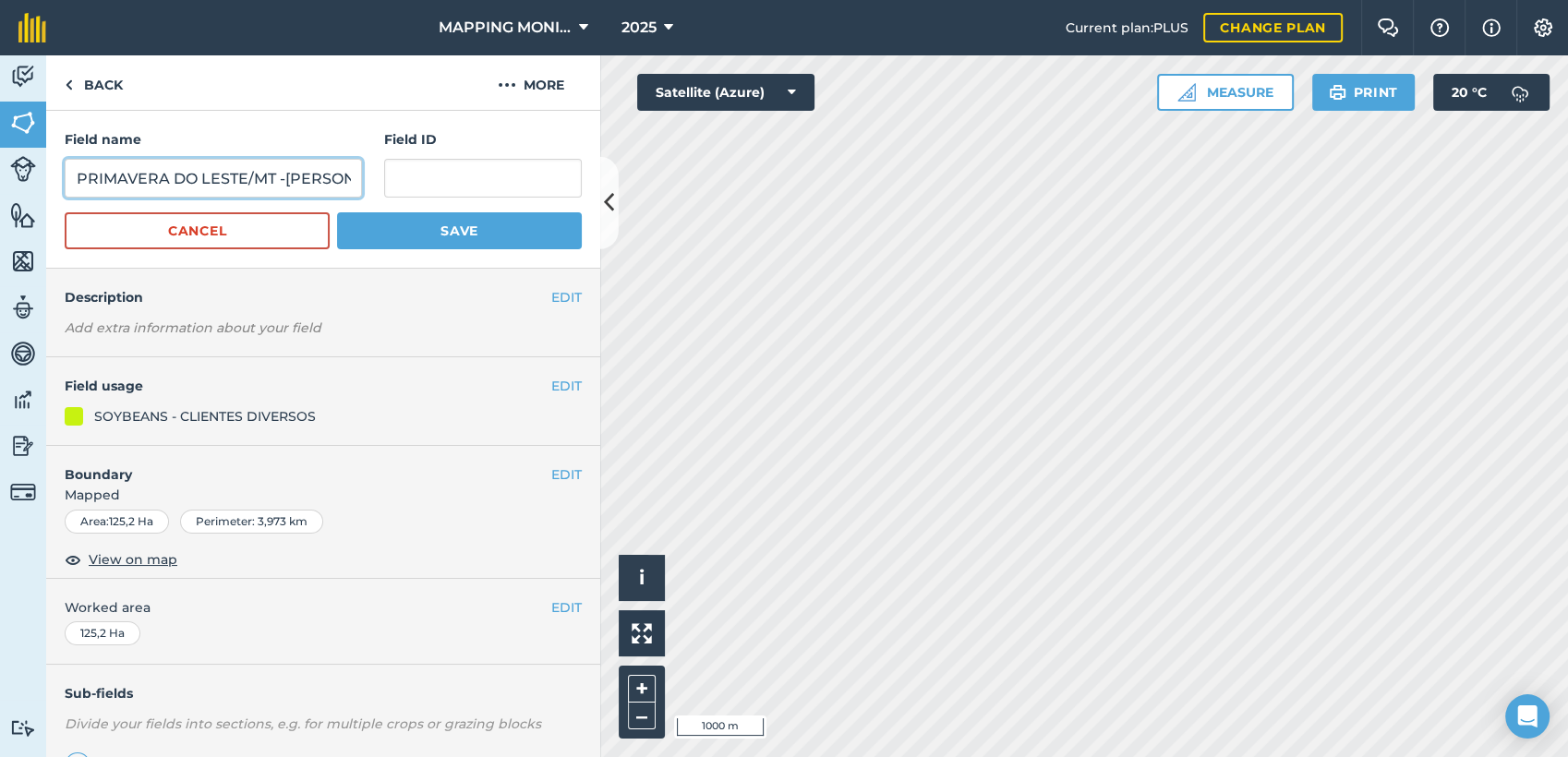
click at [186, 181] on input "PRIMAVERA DO LESTE/MT -[PERSON_NAME] - [GEOGRAPHIC_DATA] -" at bounding box center [213, 179] width 298 height 39
click at [186, 180] on input "PRIMAVERA DO LESTE/MT -[PERSON_NAME] - [GEOGRAPHIC_DATA] -" at bounding box center [213, 179] width 298 height 39
paste input "MARLIZE GHENO - RENASCER"
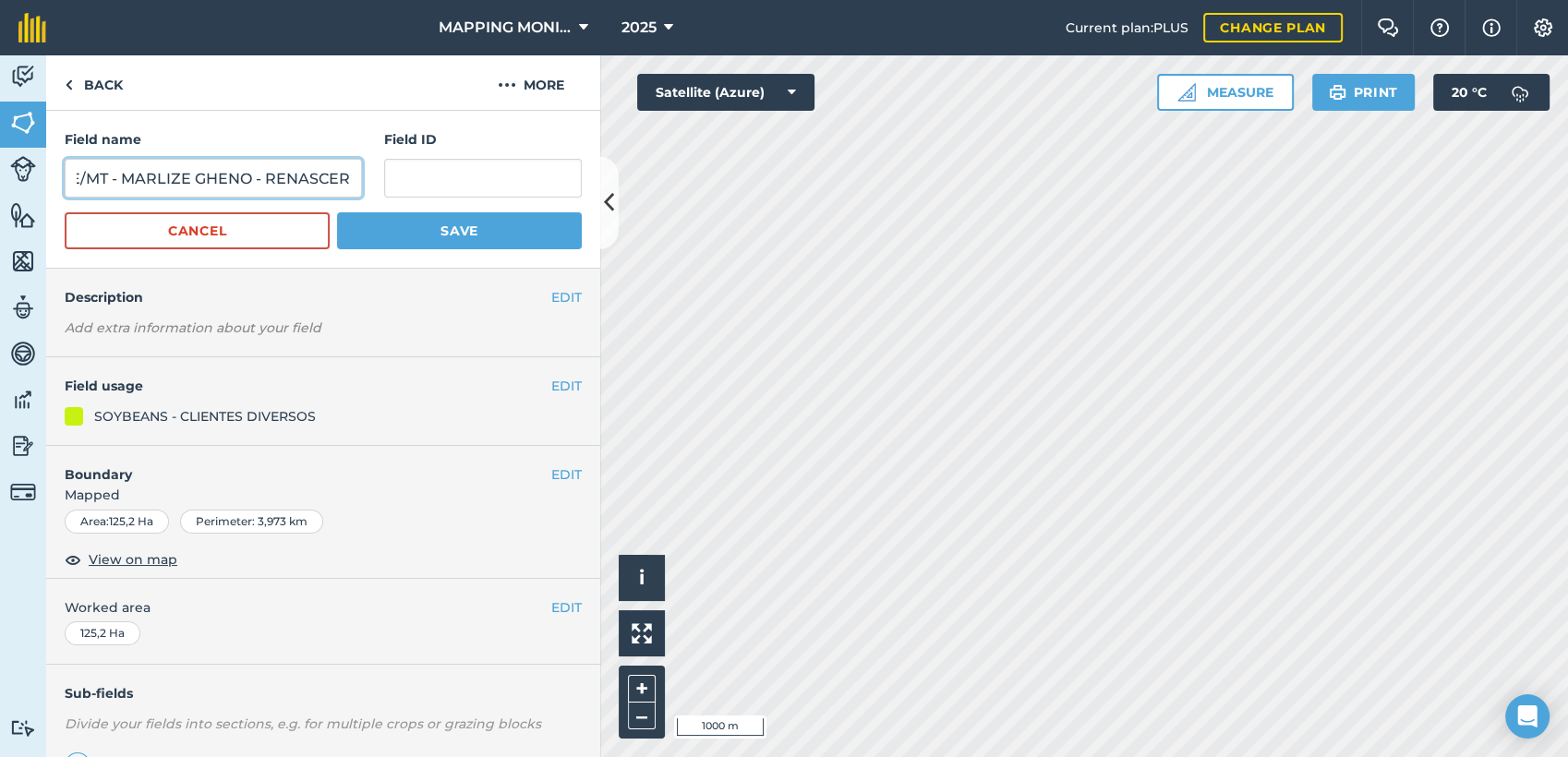
type input "PRIMAVERA DO LESTE/MT - MARLIZE GHENO - RENASCER"
click at [383, 243] on button "Save" at bounding box center [459, 231] width 245 height 37
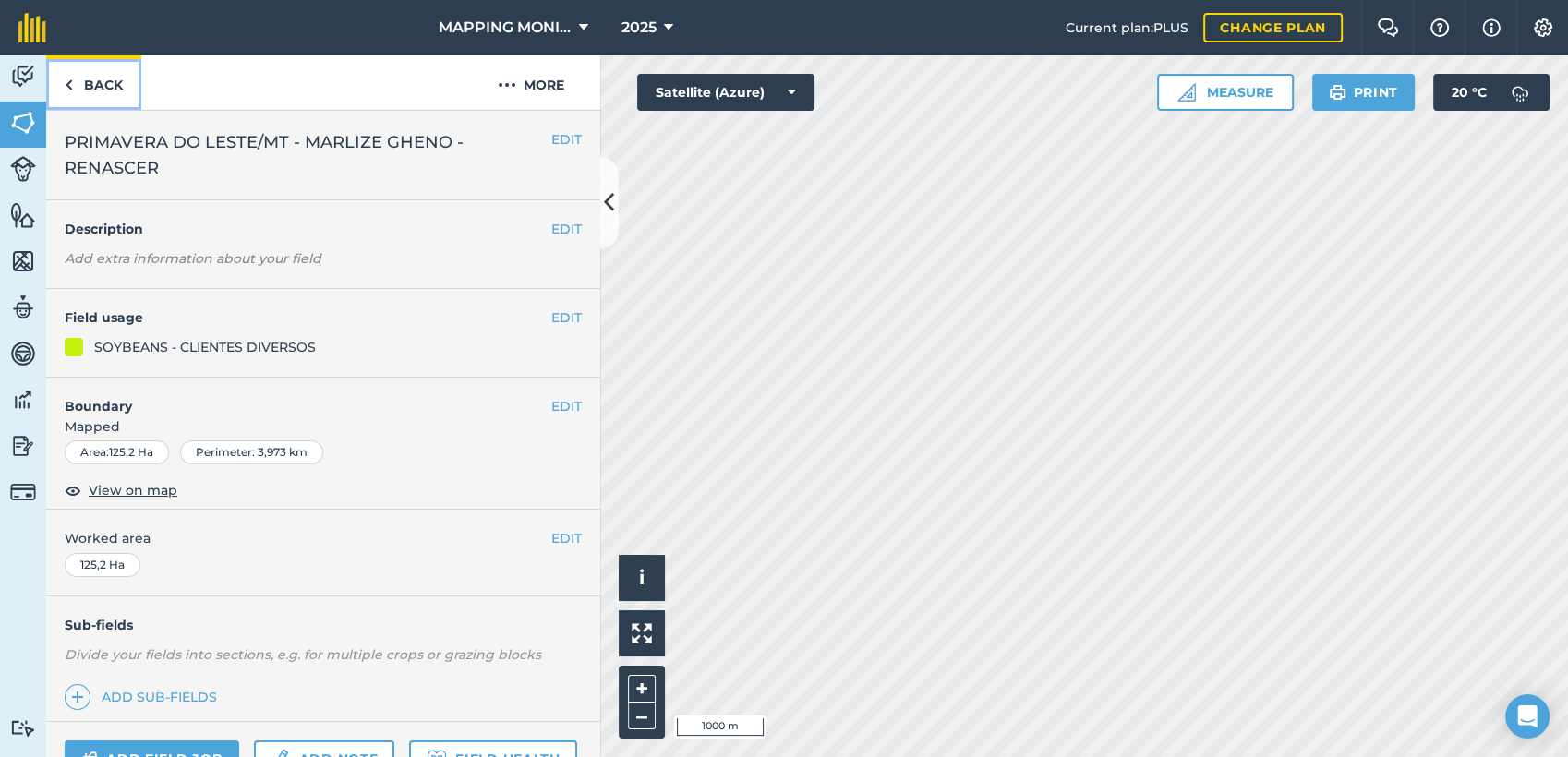
drag, startPoint x: 104, startPoint y: 70, endPoint x: 114, endPoint y: 93, distance: 25.1
click at [104, 70] on link "Back" at bounding box center [94, 83] width 95 height 55
click at [99, 75] on link "Back" at bounding box center [94, 83] width 95 height 55
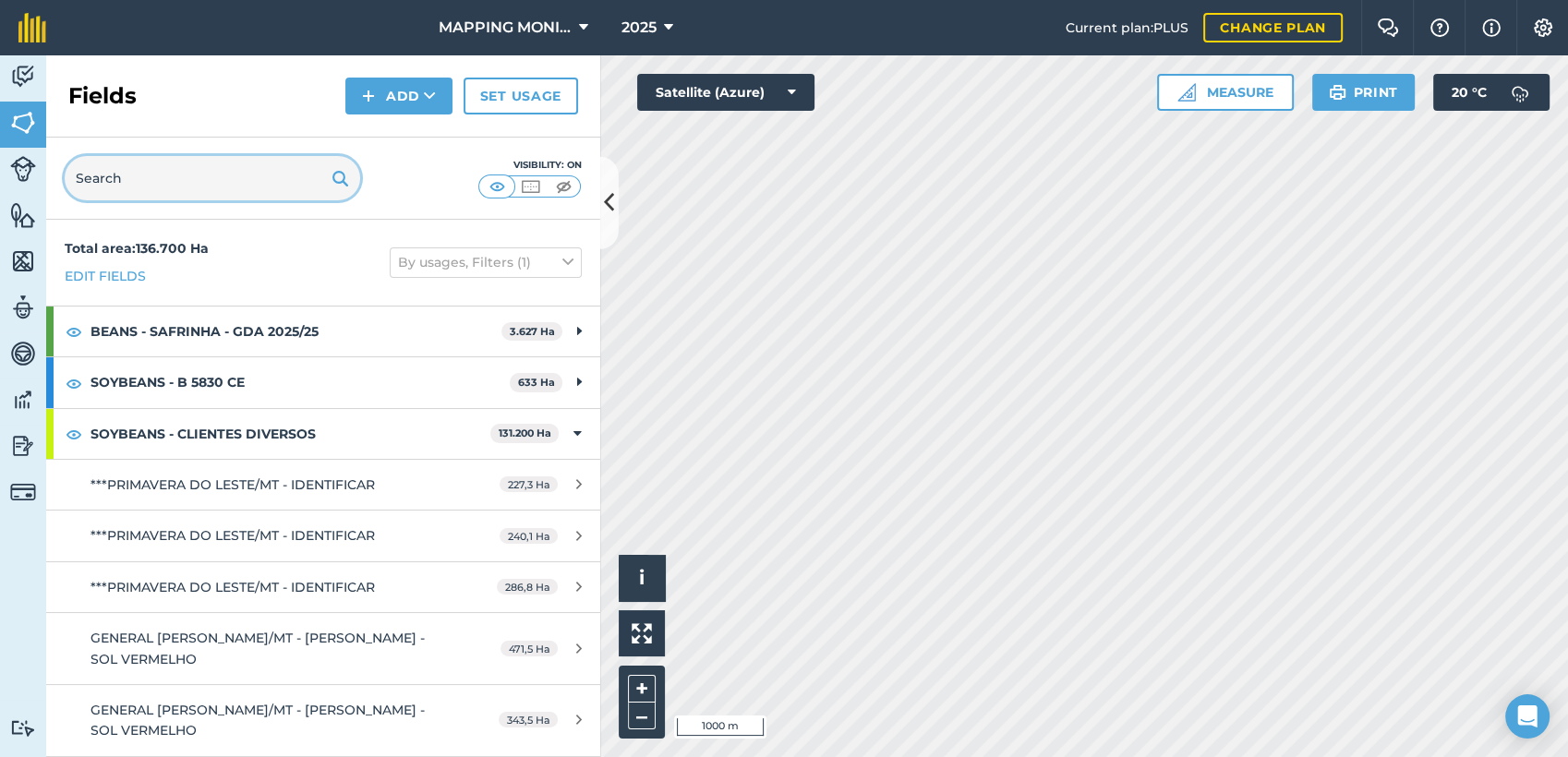
click at [181, 169] on input "text" at bounding box center [212, 179] width 296 height 45
paste input "PRIMAVERA DO LESTE/MT - MARLIZE GHENO - RENASCER"
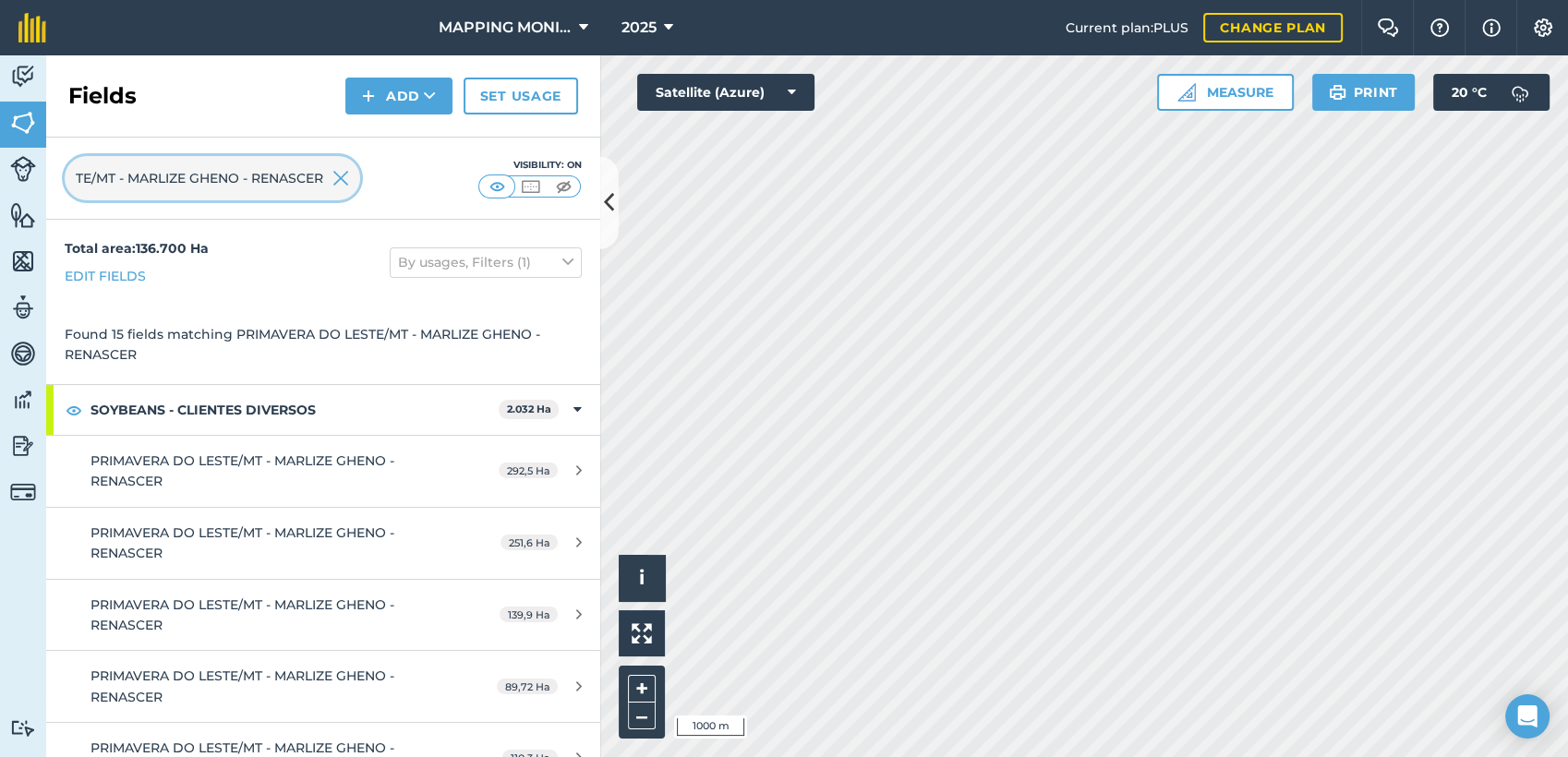
type input "PRIMAVERA DO LESTE/MT - MARLIZE GHENO - RENASCER"
click at [793, 85] on icon at bounding box center [792, 92] width 8 height 19
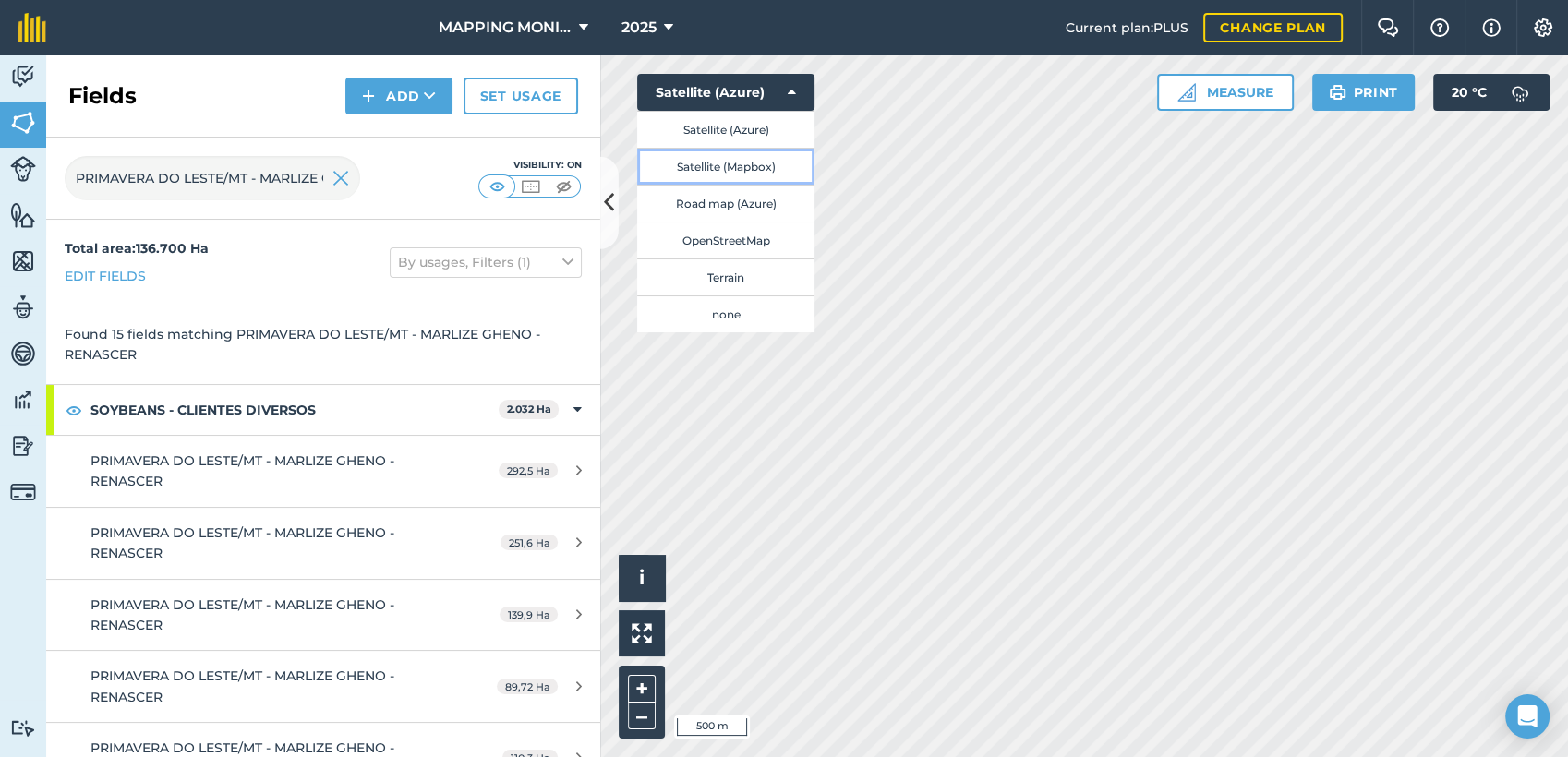
click at [785, 159] on button "Satellite (Mapbox)" at bounding box center [726, 166] width 178 height 37
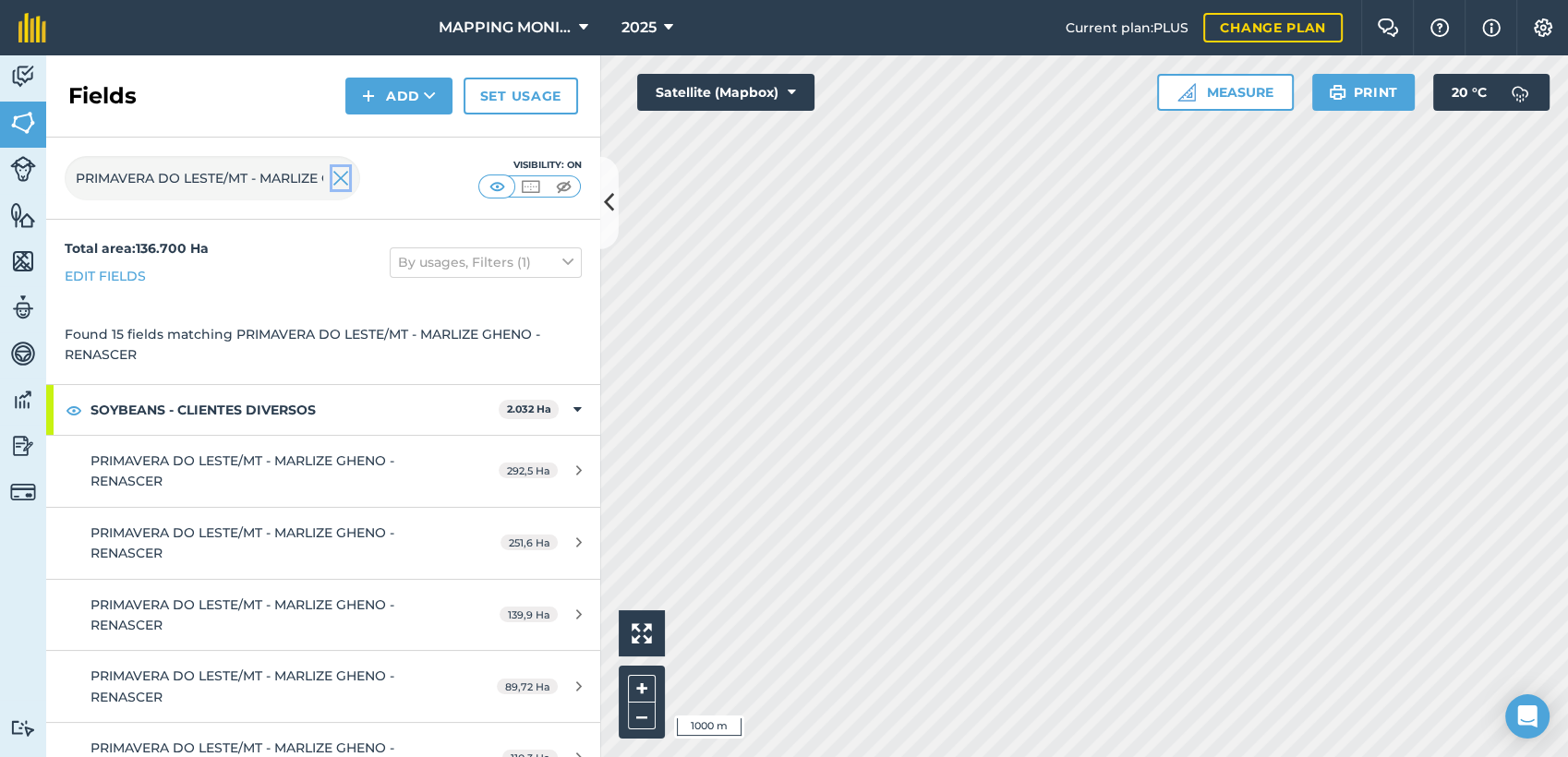
click at [344, 186] on img at bounding box center [341, 179] width 17 height 22
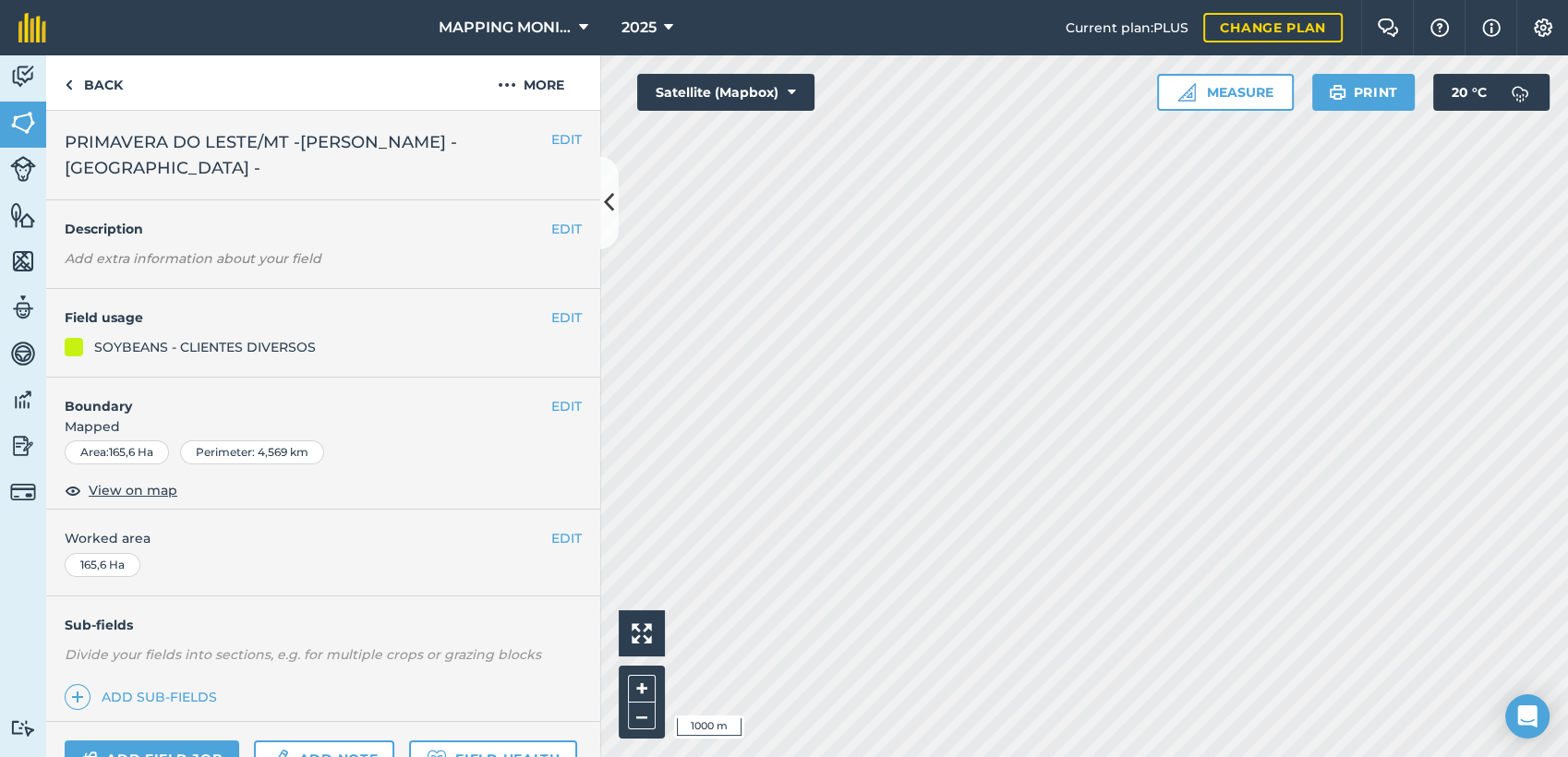
click at [358, 134] on span "PRIMAVERA DO LESTE/MT -[PERSON_NAME] - [GEOGRAPHIC_DATA] -" at bounding box center [307, 155] width 487 height 52
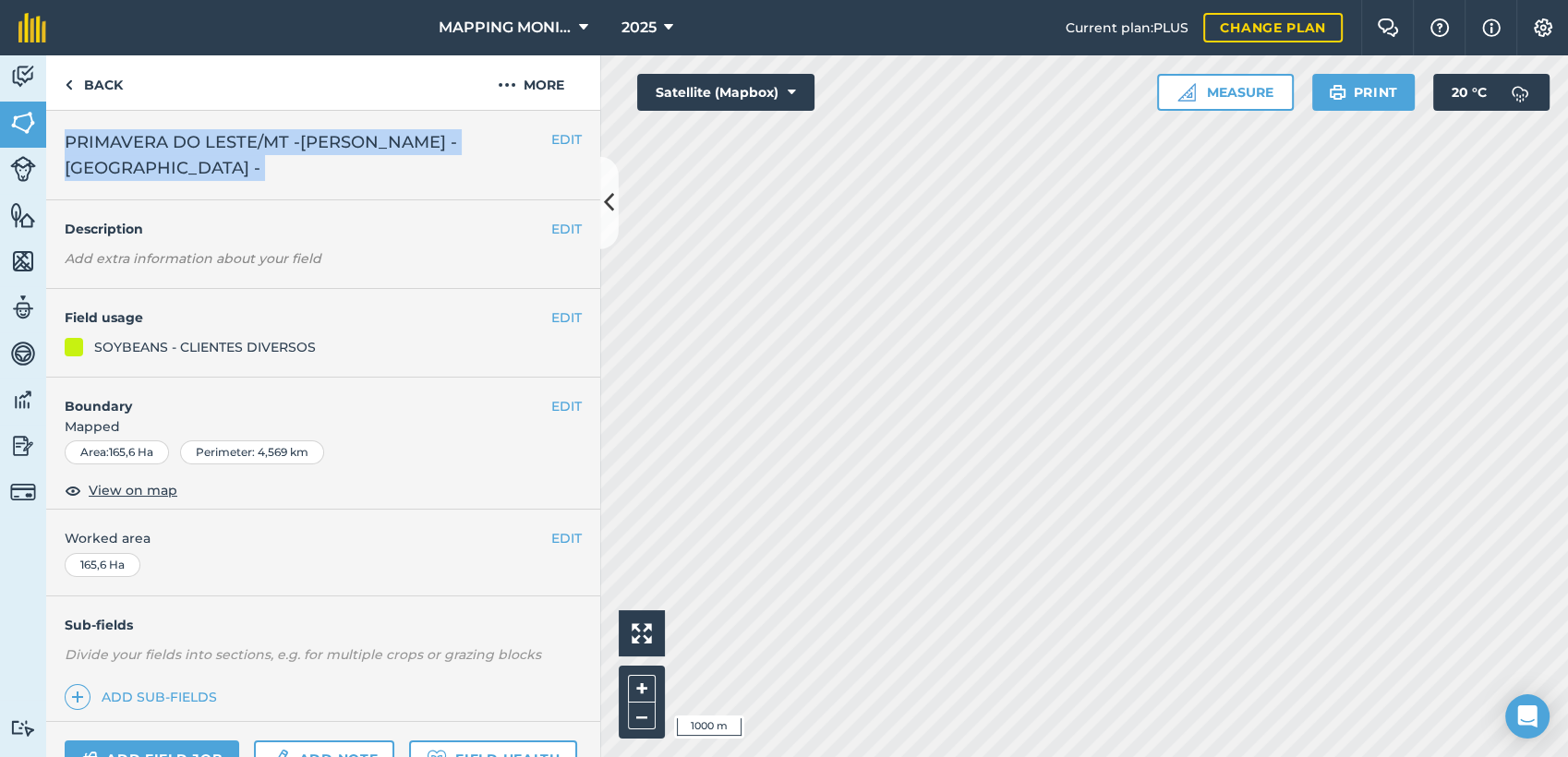
click at [358, 134] on span "PRIMAVERA DO LESTE/MT -[PERSON_NAME] - [GEOGRAPHIC_DATA] -" at bounding box center [307, 155] width 487 height 52
copy div "PRIMAVERA DO LESTE/MT -RODRIGO BORGHETTI - BORGHETTI - EDIT"
click at [101, 87] on link "Back" at bounding box center [94, 83] width 95 height 55
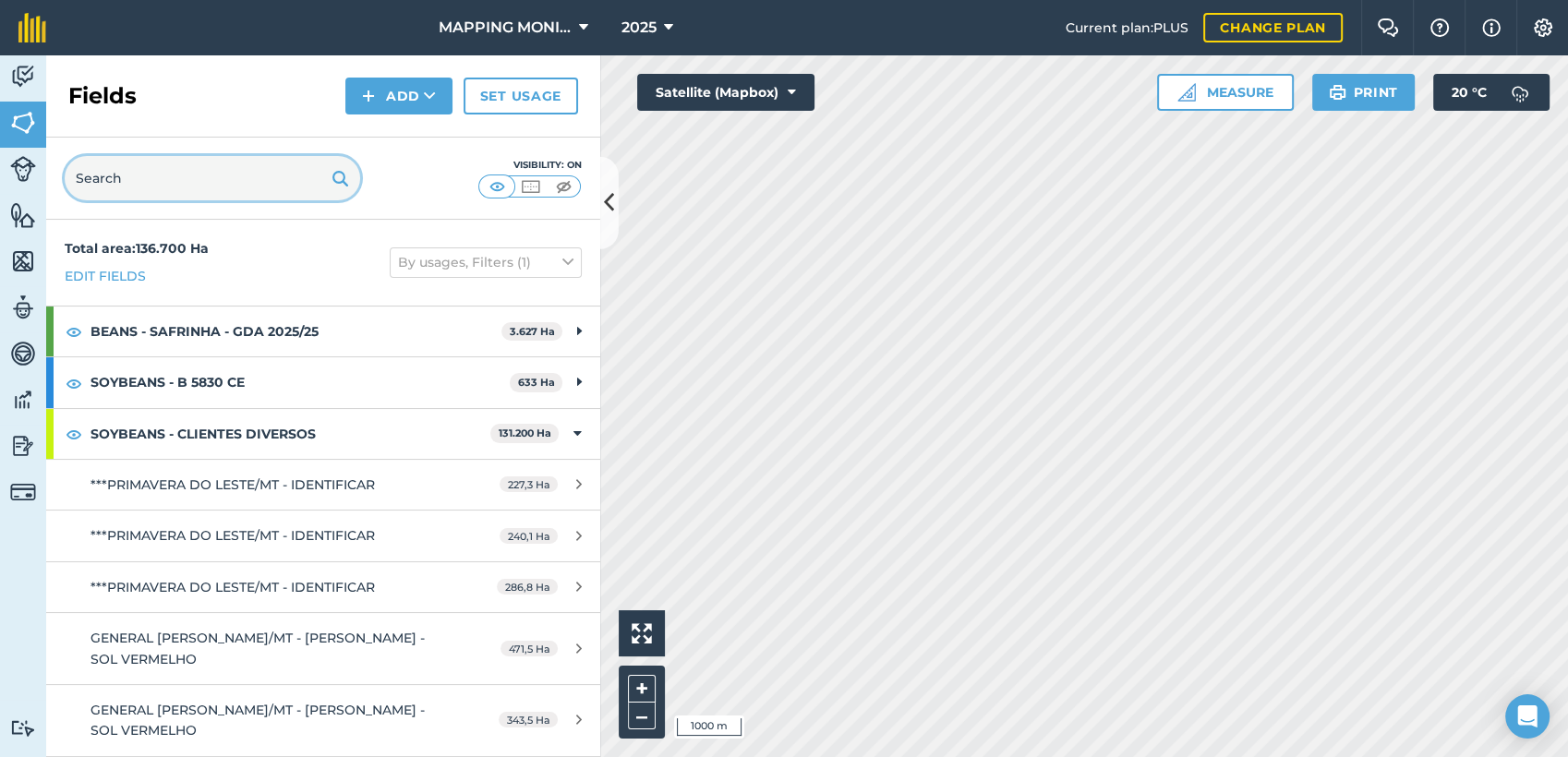
click at [228, 175] on input "text" at bounding box center [212, 179] width 296 height 45
paste input "PRIMAVERA DO LESTE/MT -[PERSON_NAME] - [GEOGRAPHIC_DATA] -"
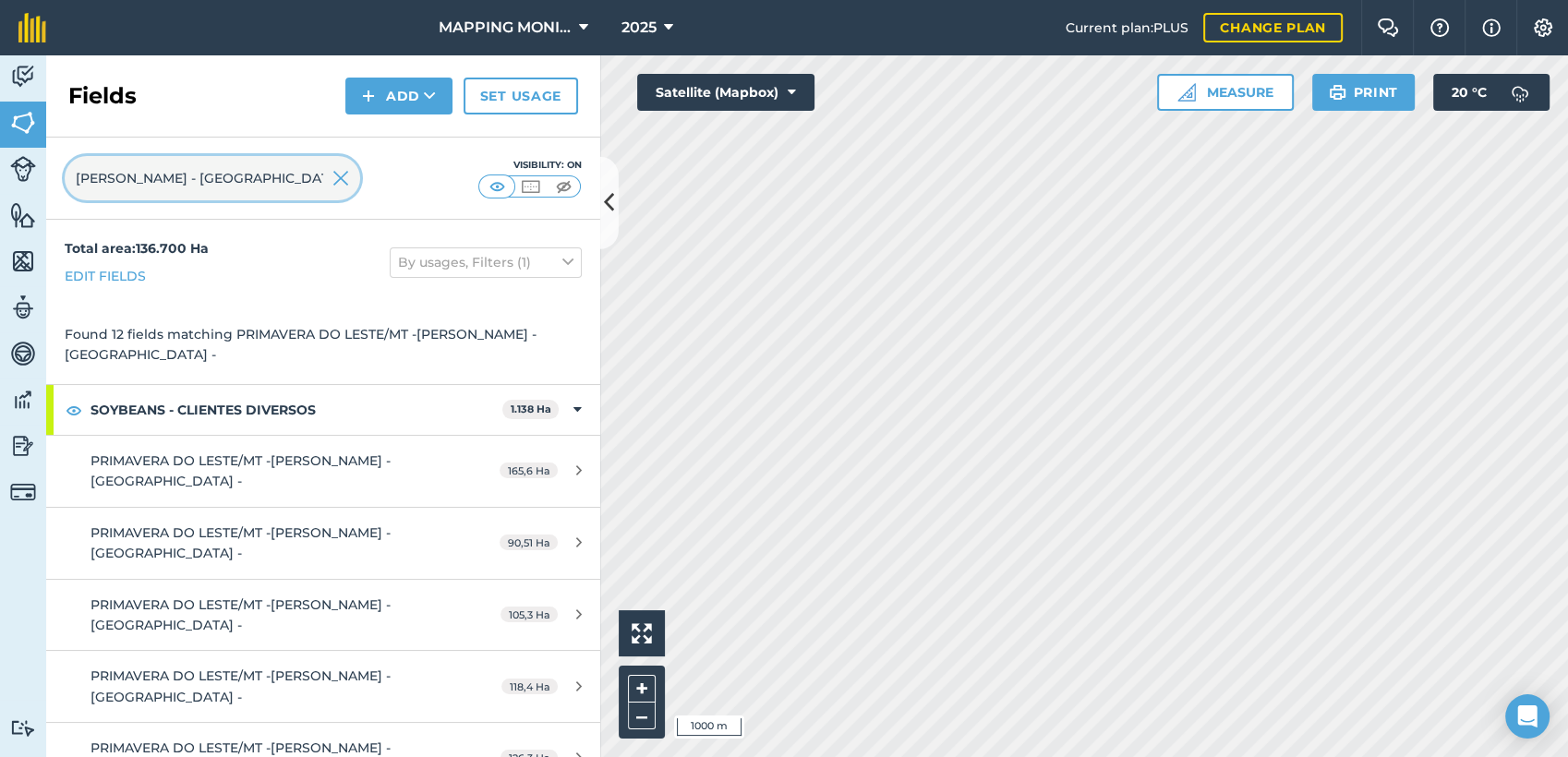
click at [705, 194] on div "Activity Fields Livestock Features Maps Team Vehicles Data Reporting Billing Tu…" at bounding box center [784, 406] width 1568 height 701
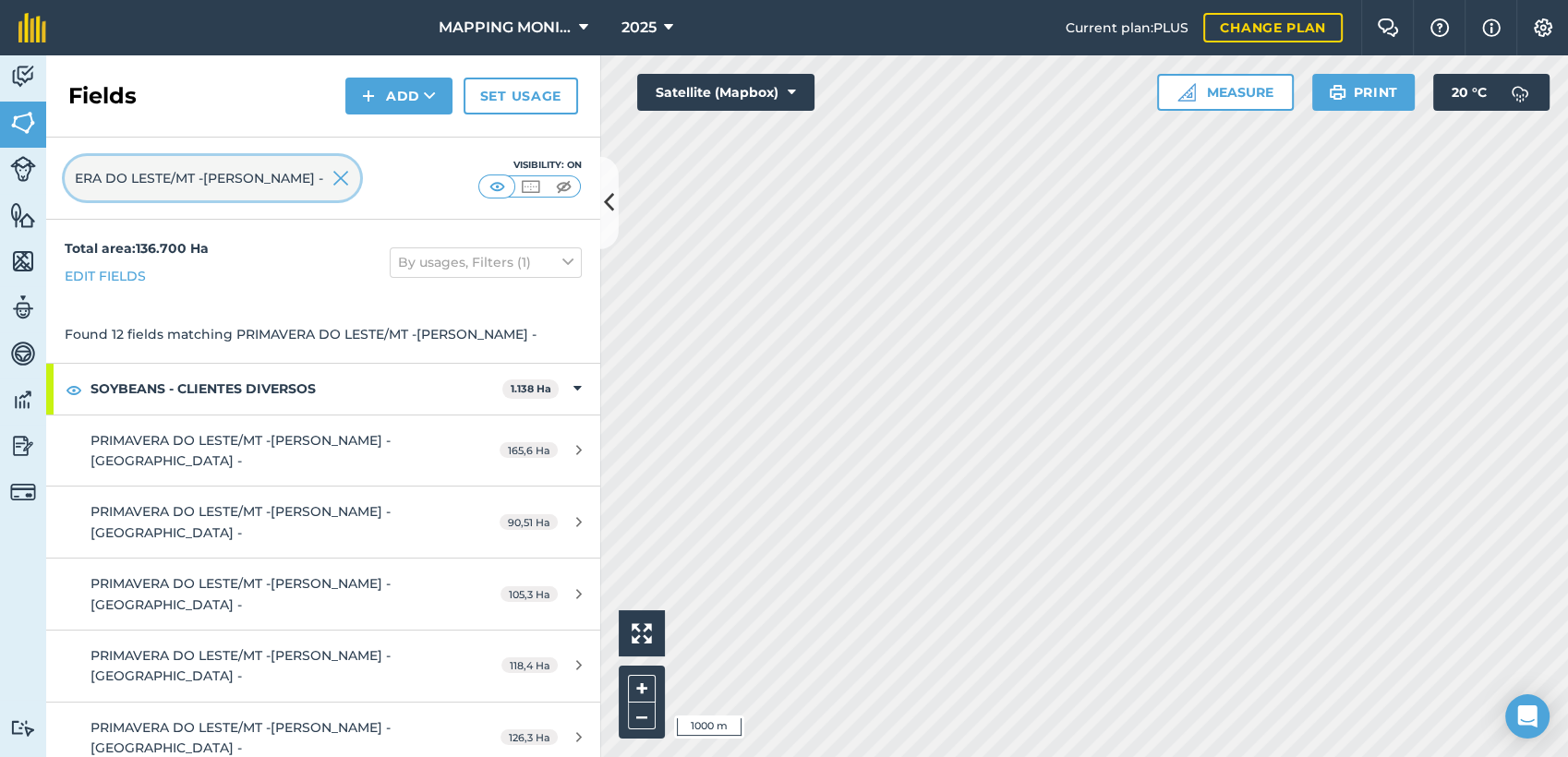
scroll to position [0, 89]
type input "PRIMAVERA DO LESTE/MT -RODRIGO BORGHETTI -"
click at [309, 179] on input "PRIMAVERA DO LESTE/MT -RODRIGO BORGHETTI -" at bounding box center [212, 179] width 296 height 45
click at [346, 185] on img at bounding box center [341, 179] width 17 height 22
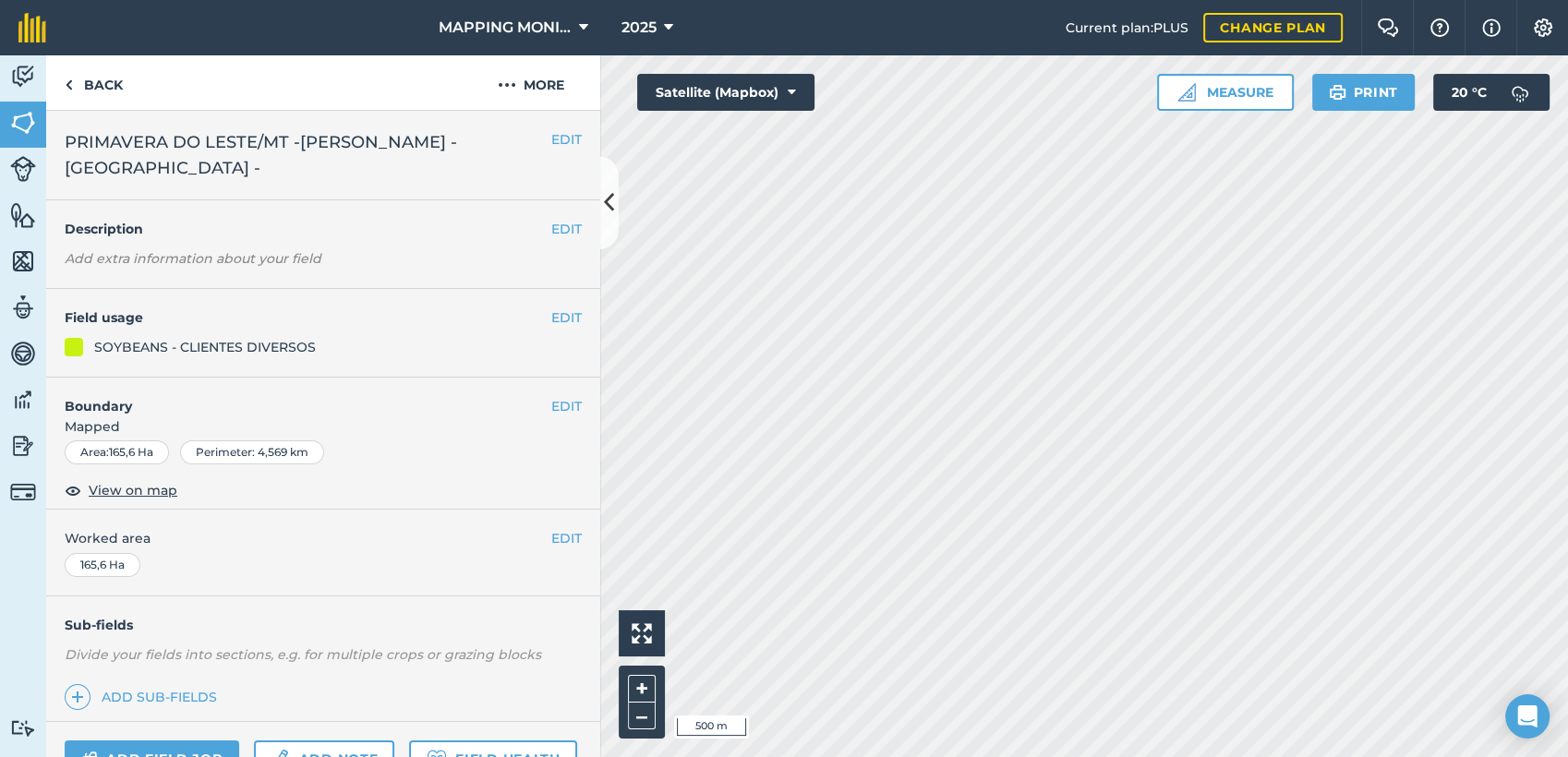
click at [450, 147] on span "PRIMAVERA DO LESTE/MT -[PERSON_NAME] - [GEOGRAPHIC_DATA] -" at bounding box center [307, 155] width 487 height 52
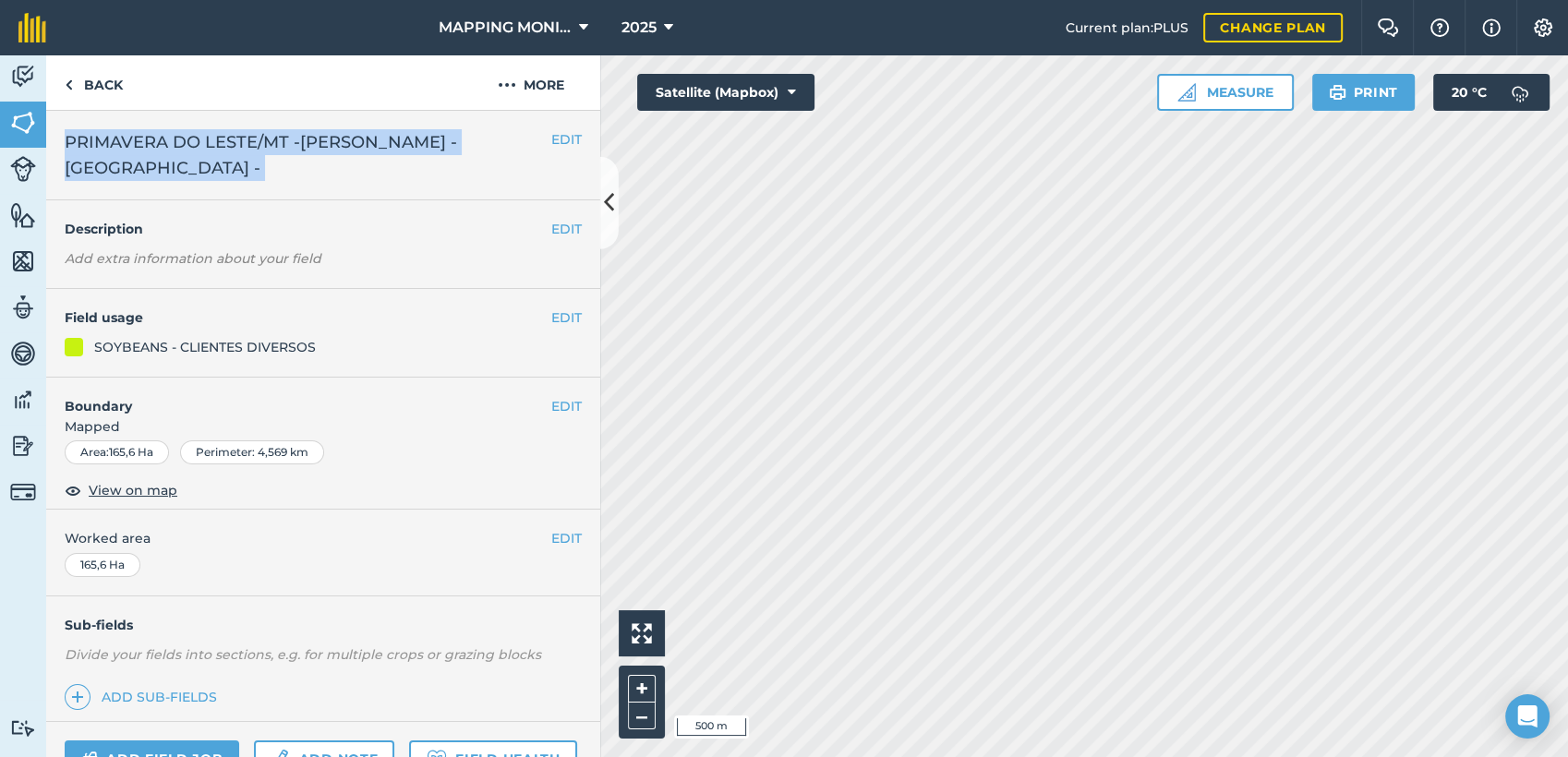
click at [448, 149] on span "PRIMAVERA DO LESTE/MT -[PERSON_NAME] - [GEOGRAPHIC_DATA] -" at bounding box center [307, 155] width 487 height 52
copy div "PRIMAVERA DO LESTE/MT -RODRIGO BORGHETTI - BORGHETTI - EDIT"
click at [69, 85] on img at bounding box center [68, 85] width 8 height 22
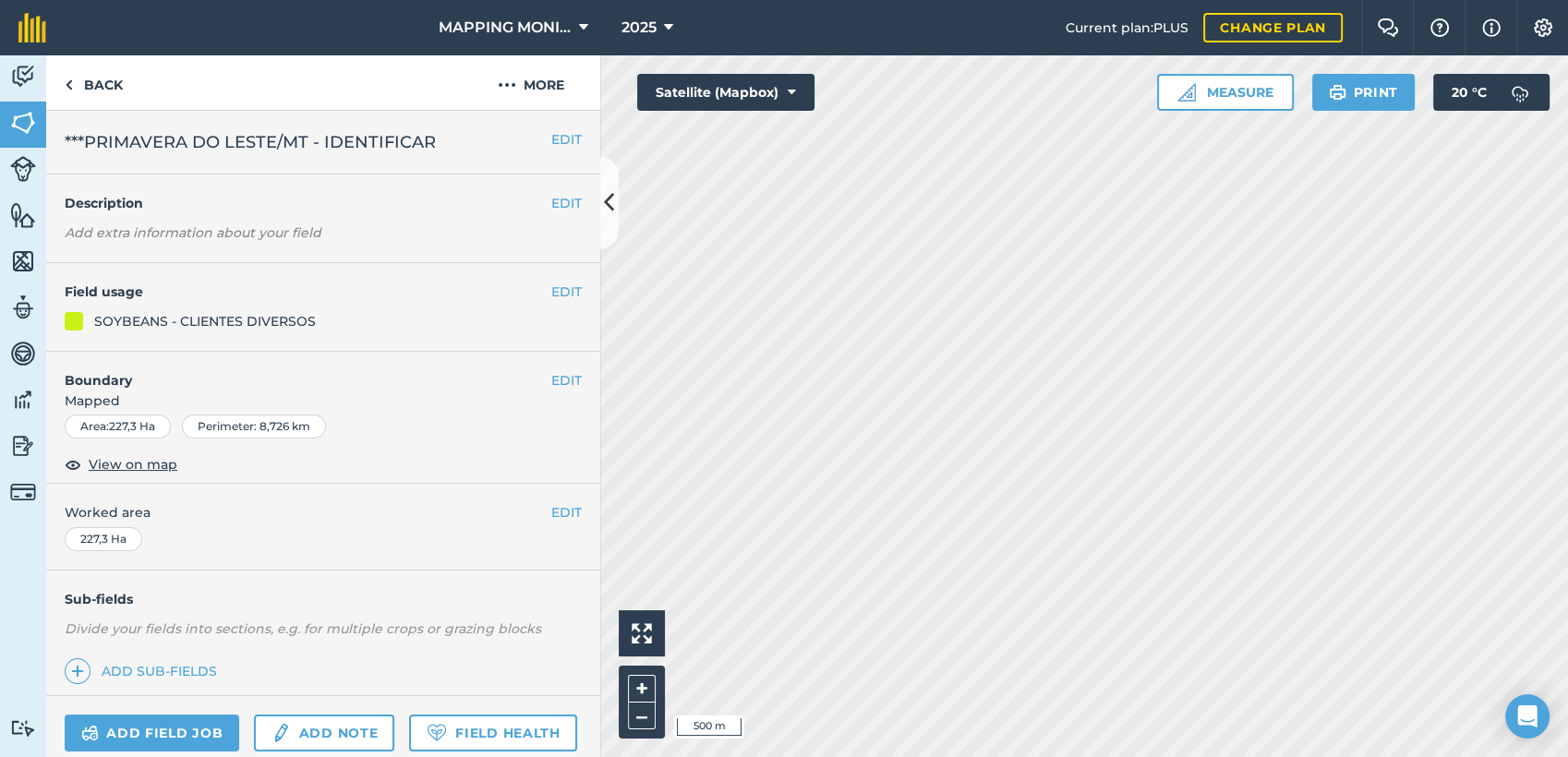
click at [569, 144] on div "EDIT ***PRIMAVERA DO LESTE/MT - IDENTIFICAR" at bounding box center [324, 142] width 555 height 63
click at [556, 144] on button "EDIT" at bounding box center [567, 139] width 31 height 20
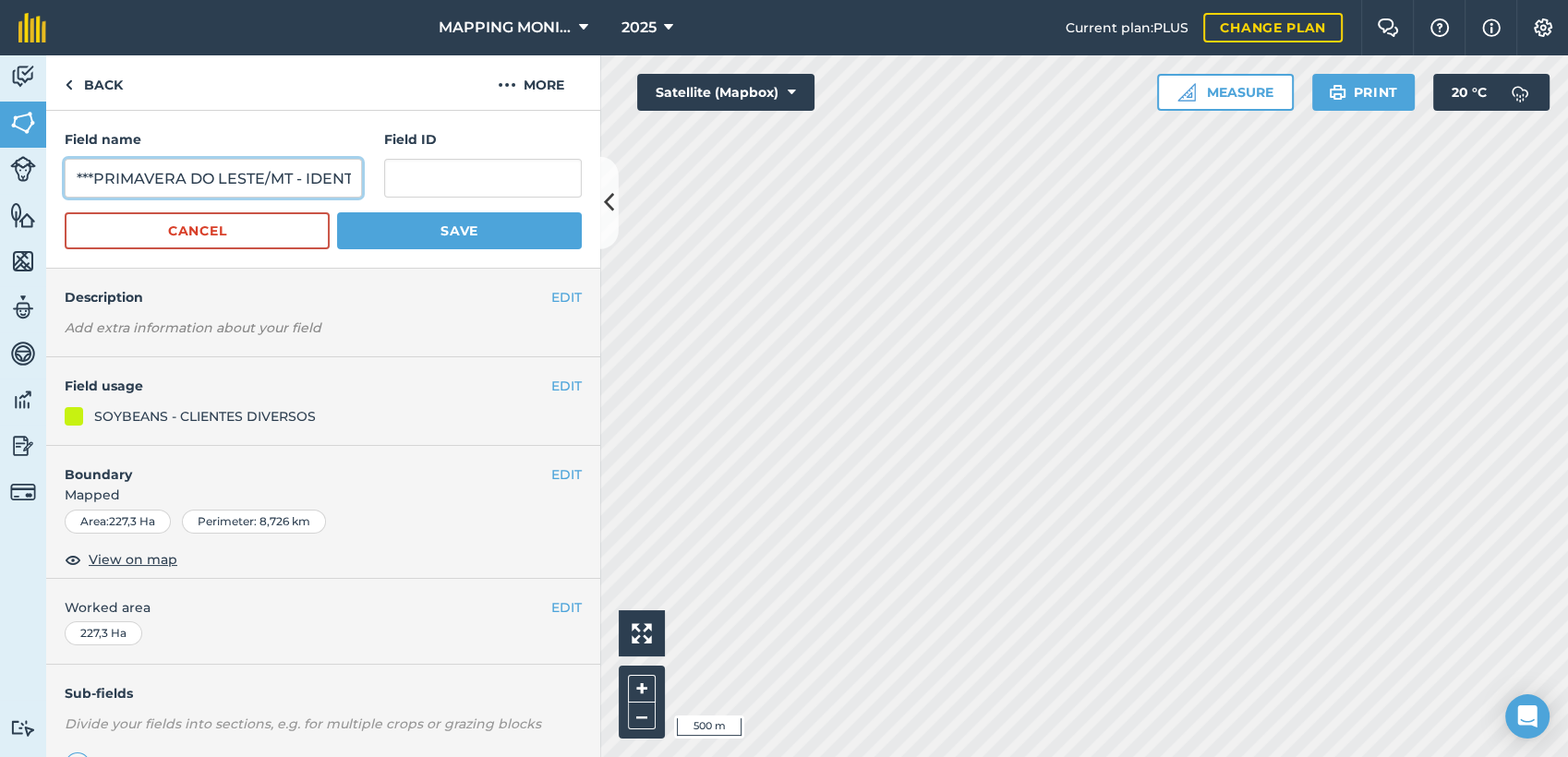
click at [229, 177] on input "***PRIMAVERA DO LESTE/MT - IDENTIFICAR" at bounding box center [213, 179] width 298 height 39
paste input "PRIMAVERA DO LESTE/MT -[PERSON_NAME] - [GEOGRAPHIC_DATA] -"
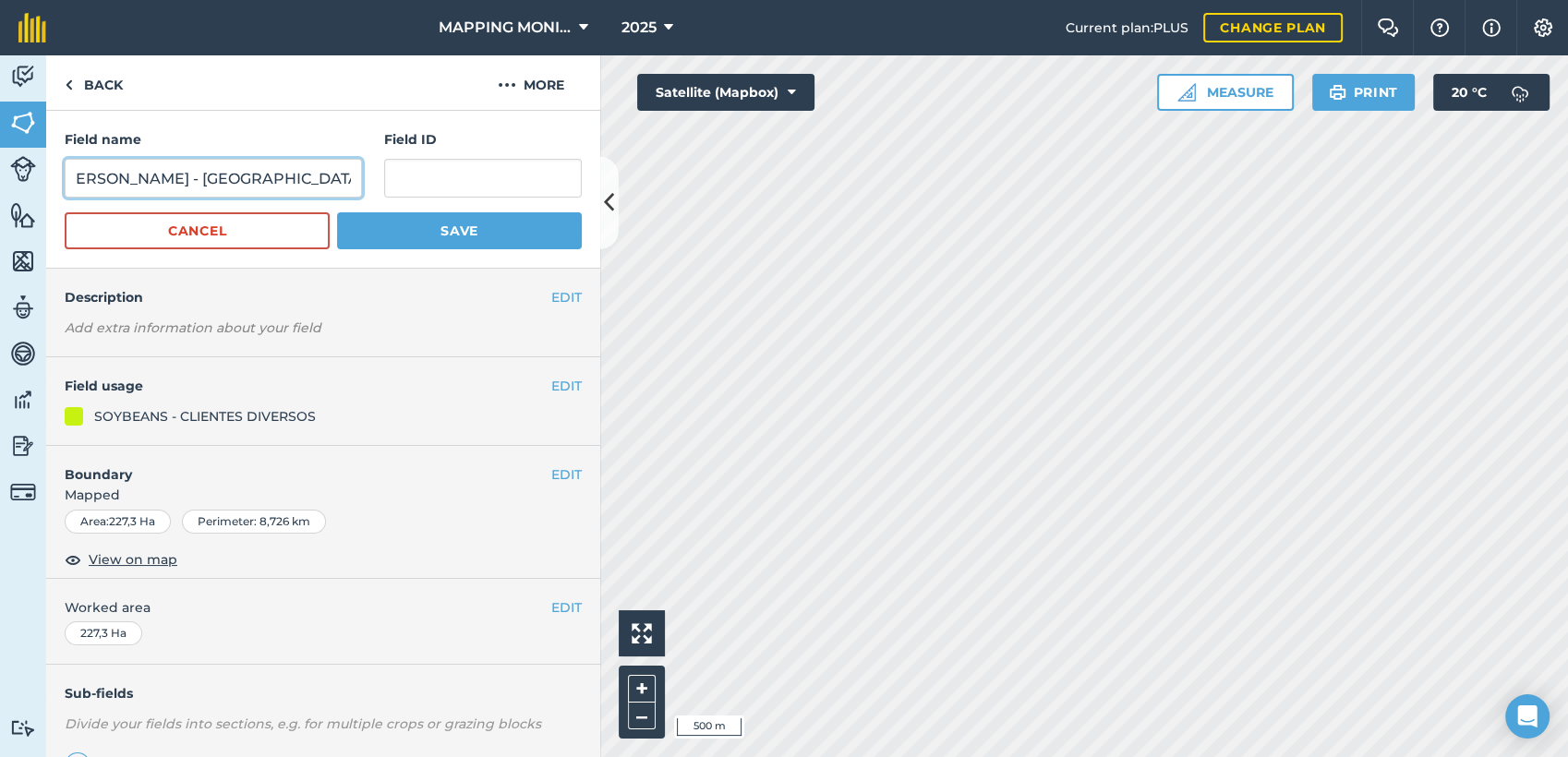
type input "PRIMAVERA DO LESTE/MT -[PERSON_NAME] - [GEOGRAPHIC_DATA] -"
click at [355, 222] on button "Save" at bounding box center [459, 231] width 245 height 37
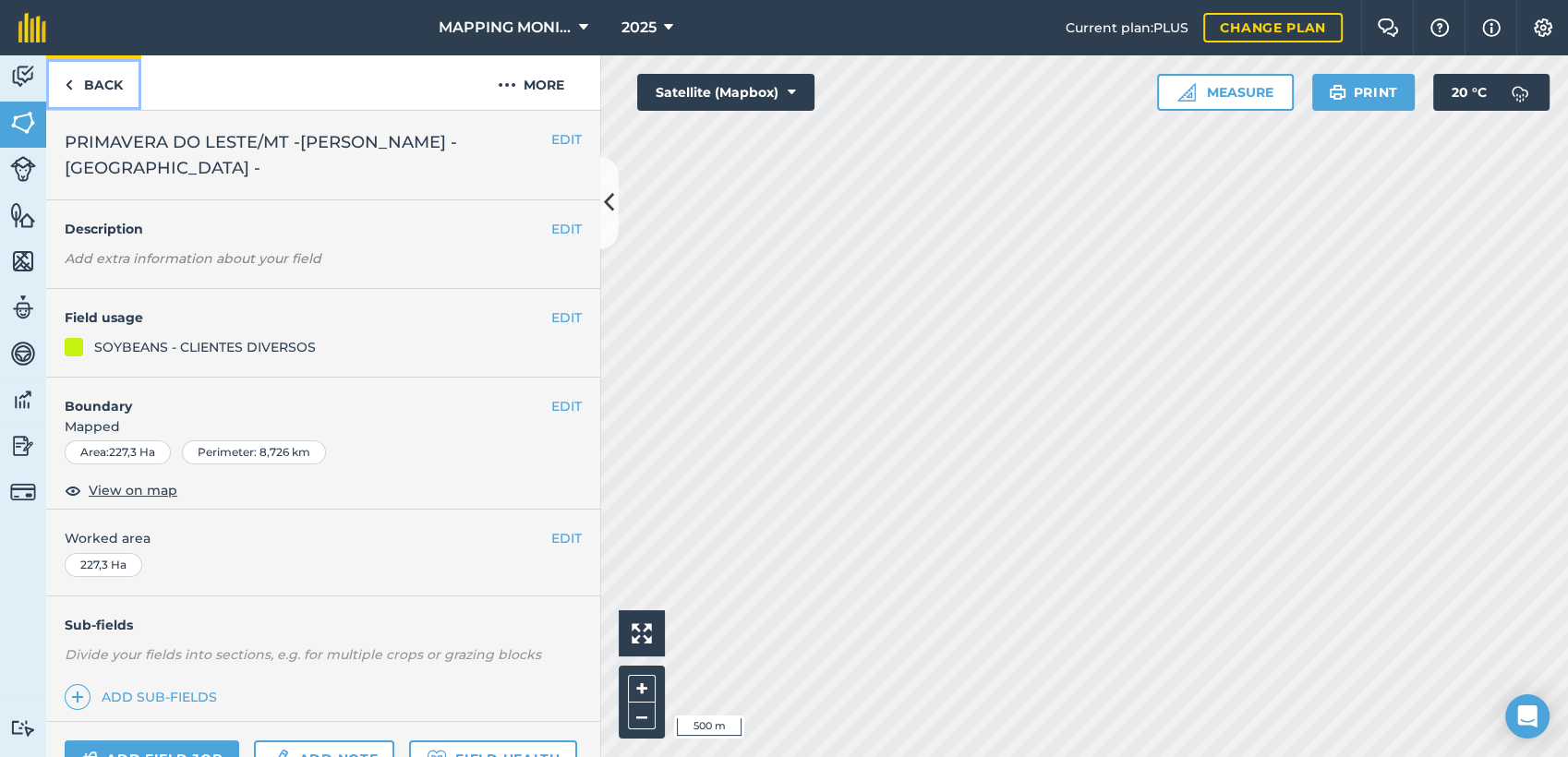
click at [122, 82] on link "Back" at bounding box center [94, 83] width 95 height 55
click at [442, 137] on span "PRIMAVERA DO LESTE/MT - [PERSON_NAME] LOCATELLI - MARUMBI" at bounding box center [307, 155] width 487 height 52
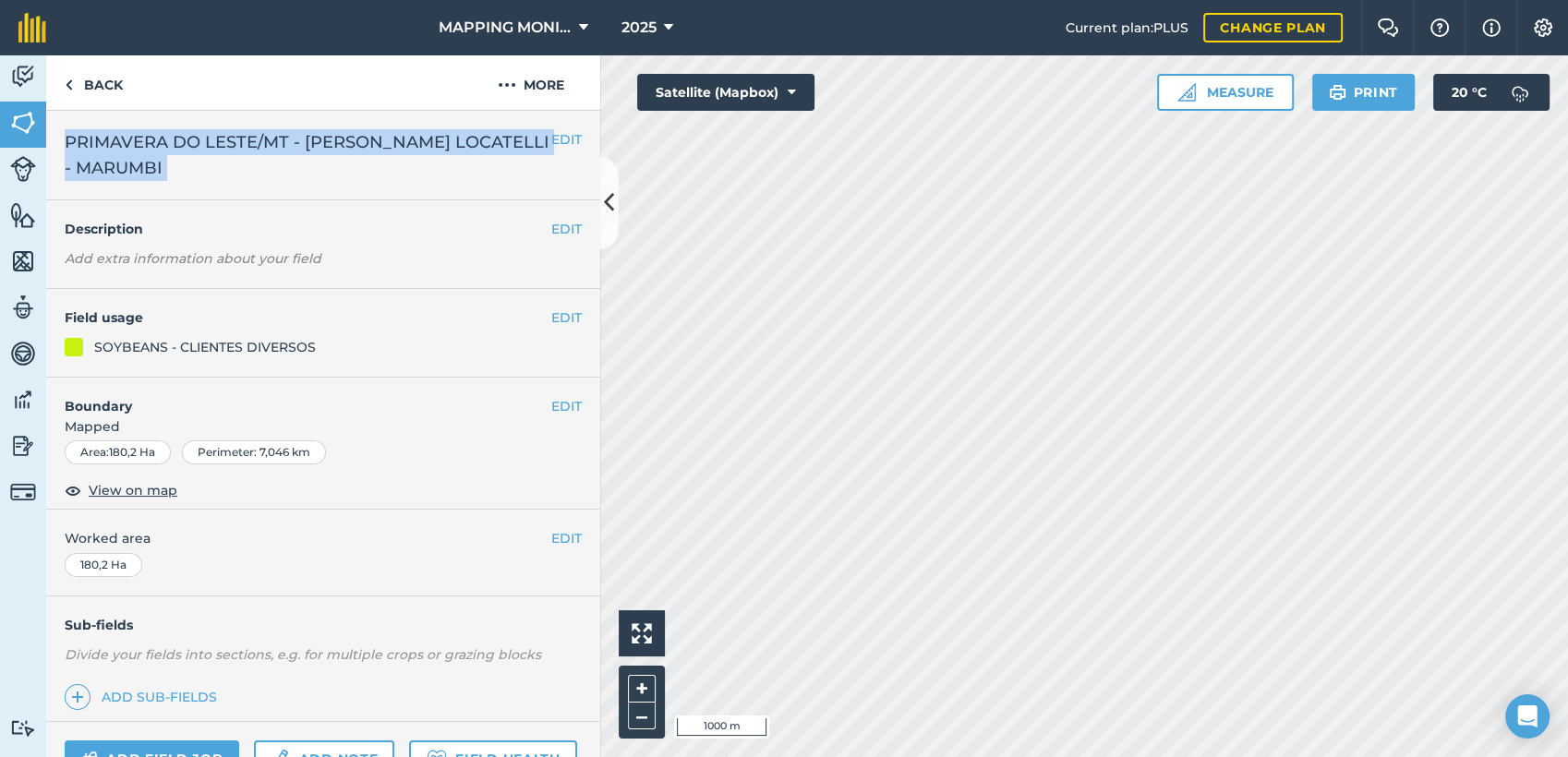
click at [442, 137] on span "PRIMAVERA DO LESTE/MT - [PERSON_NAME] LOCATELLI - MARUMBI" at bounding box center [307, 155] width 487 height 52
copy div "PRIMAVERA DO LESTE/MT - RONALDO LOCATELLI - MARUMBI EDIT"
click at [102, 90] on link "Back" at bounding box center [94, 83] width 95 height 55
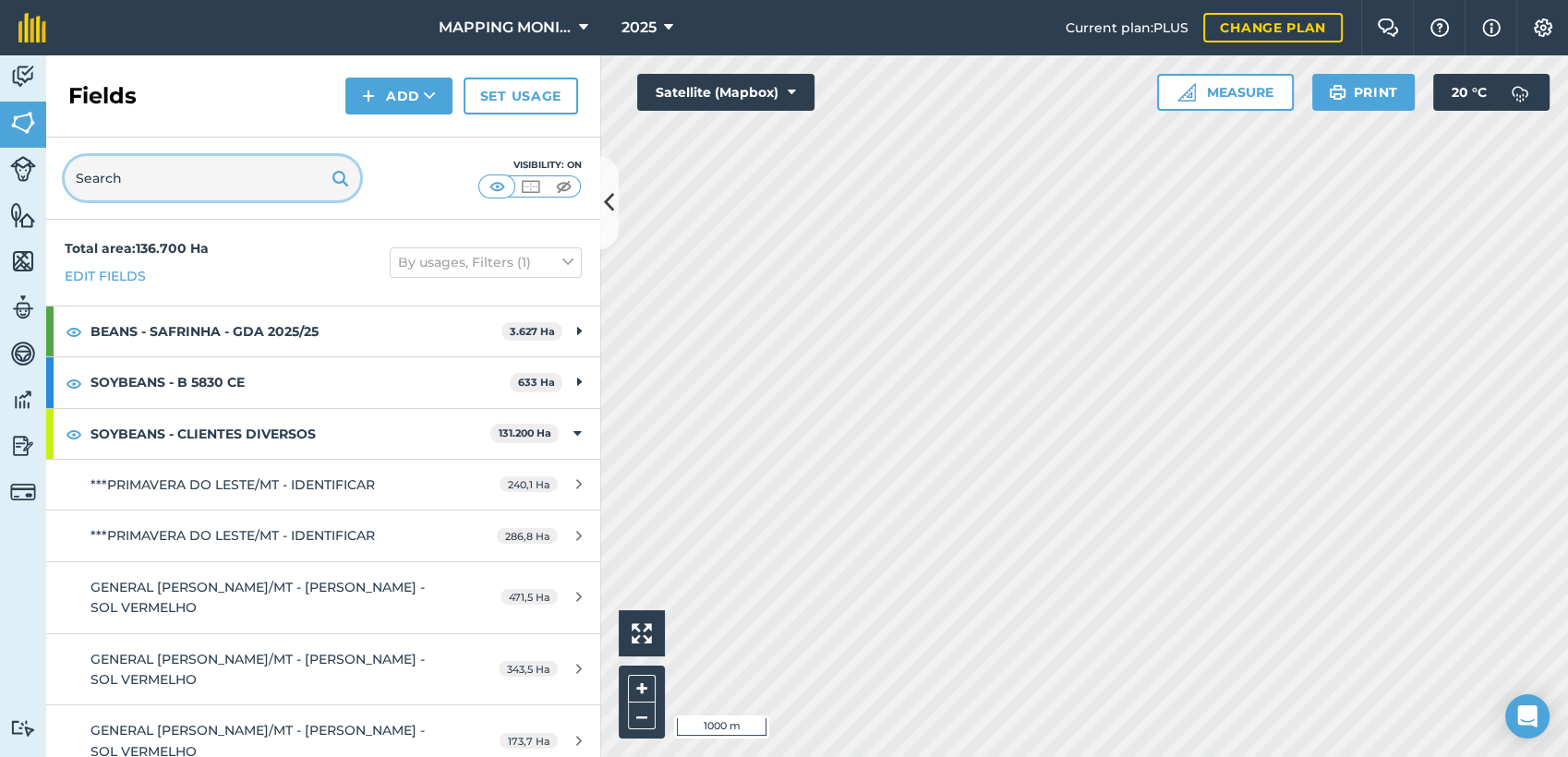
click at [184, 180] on input "text" at bounding box center [212, 179] width 296 height 45
paste input "PRIMAVERA DO LESTE/MT - [PERSON_NAME] LOCATELLI - MARUMBI"
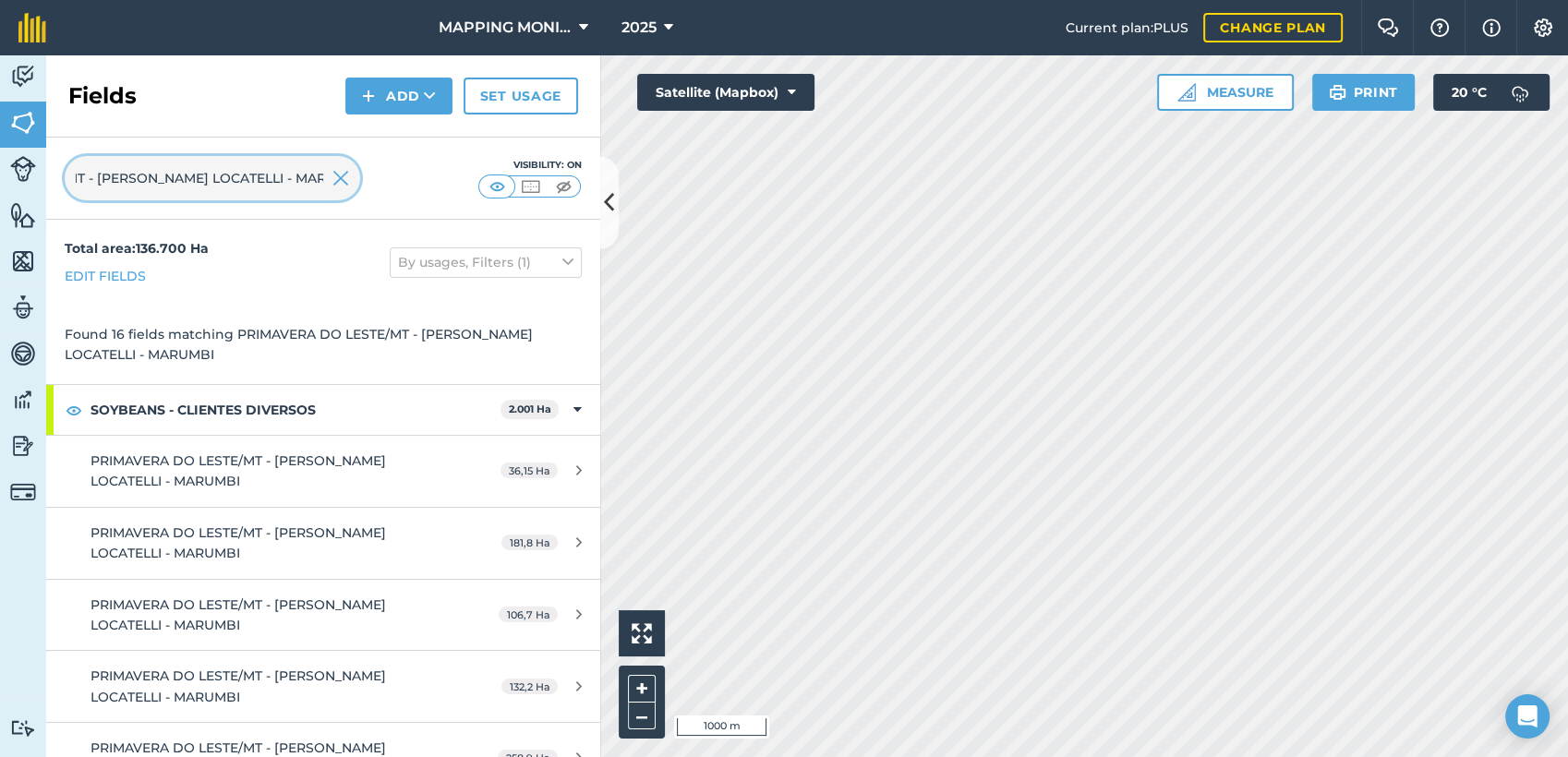
type input "PRIMAVERA DO LESTE/MT - [PERSON_NAME] LOCATELLI - MARUMBI"
click at [340, 168] on img at bounding box center [341, 179] width 17 height 22
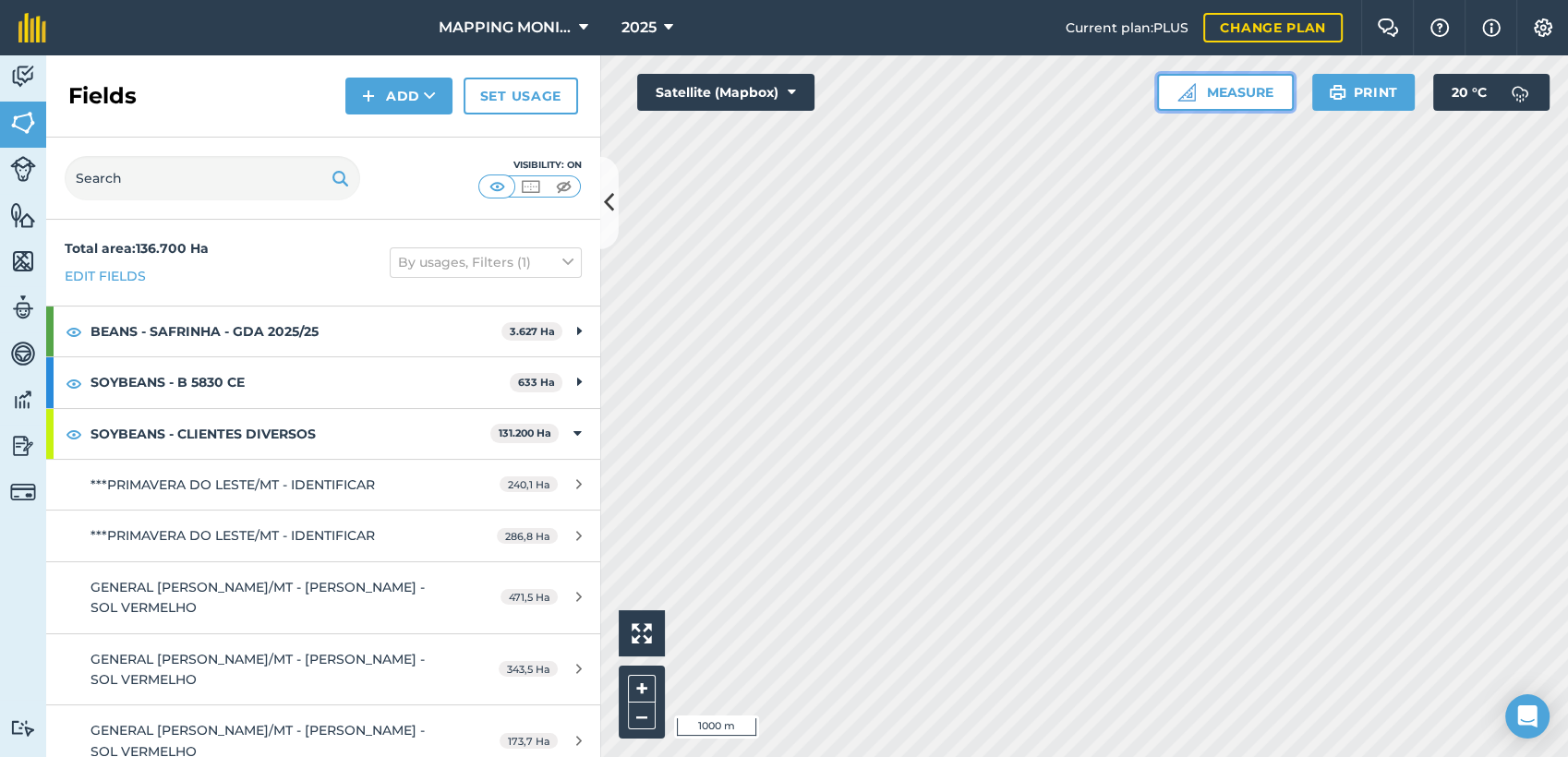
click at [1256, 99] on button "Measure" at bounding box center [1226, 92] width 137 height 37
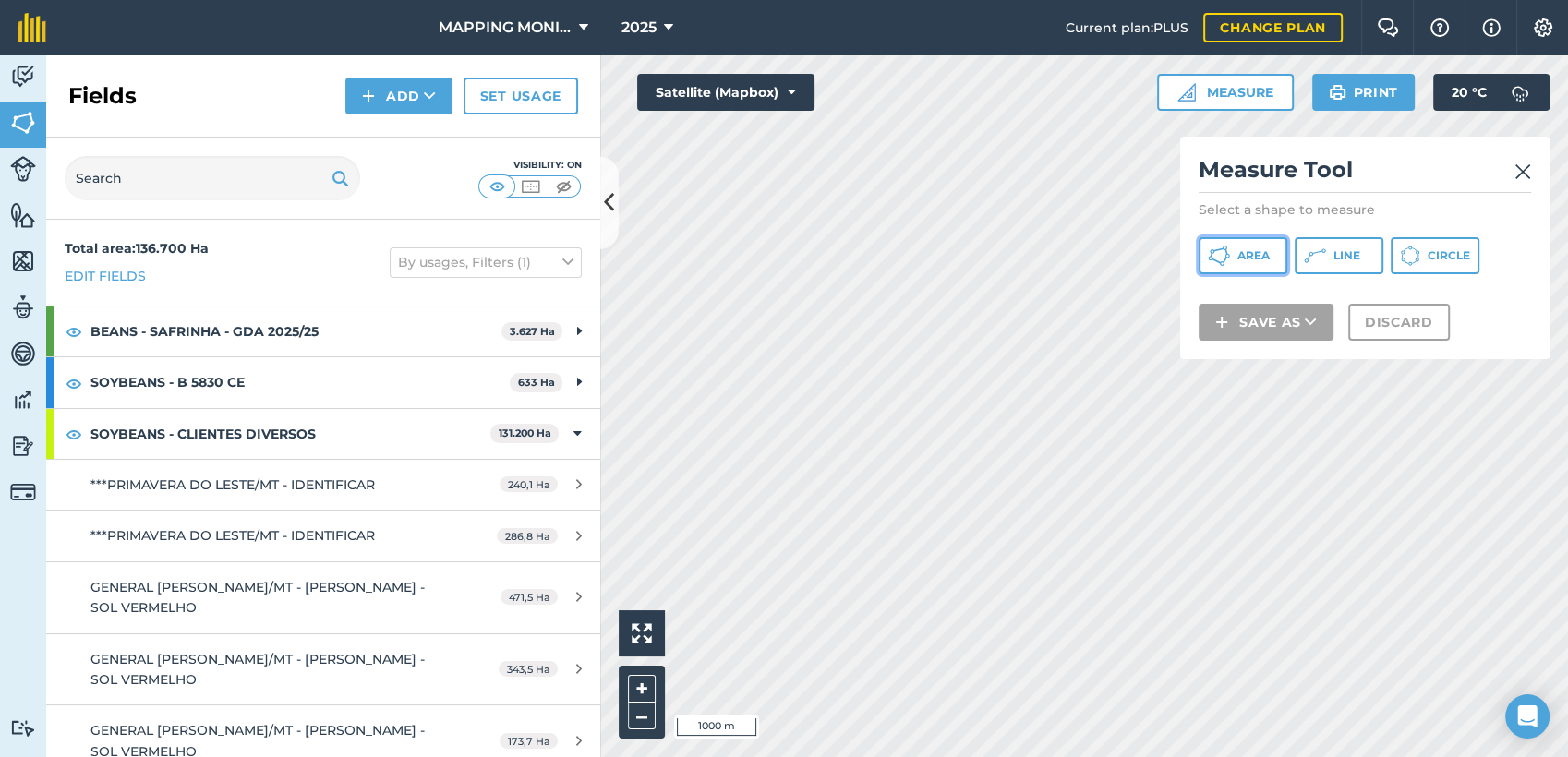
click at [1253, 265] on button "Area" at bounding box center [1242, 256] width 88 height 37
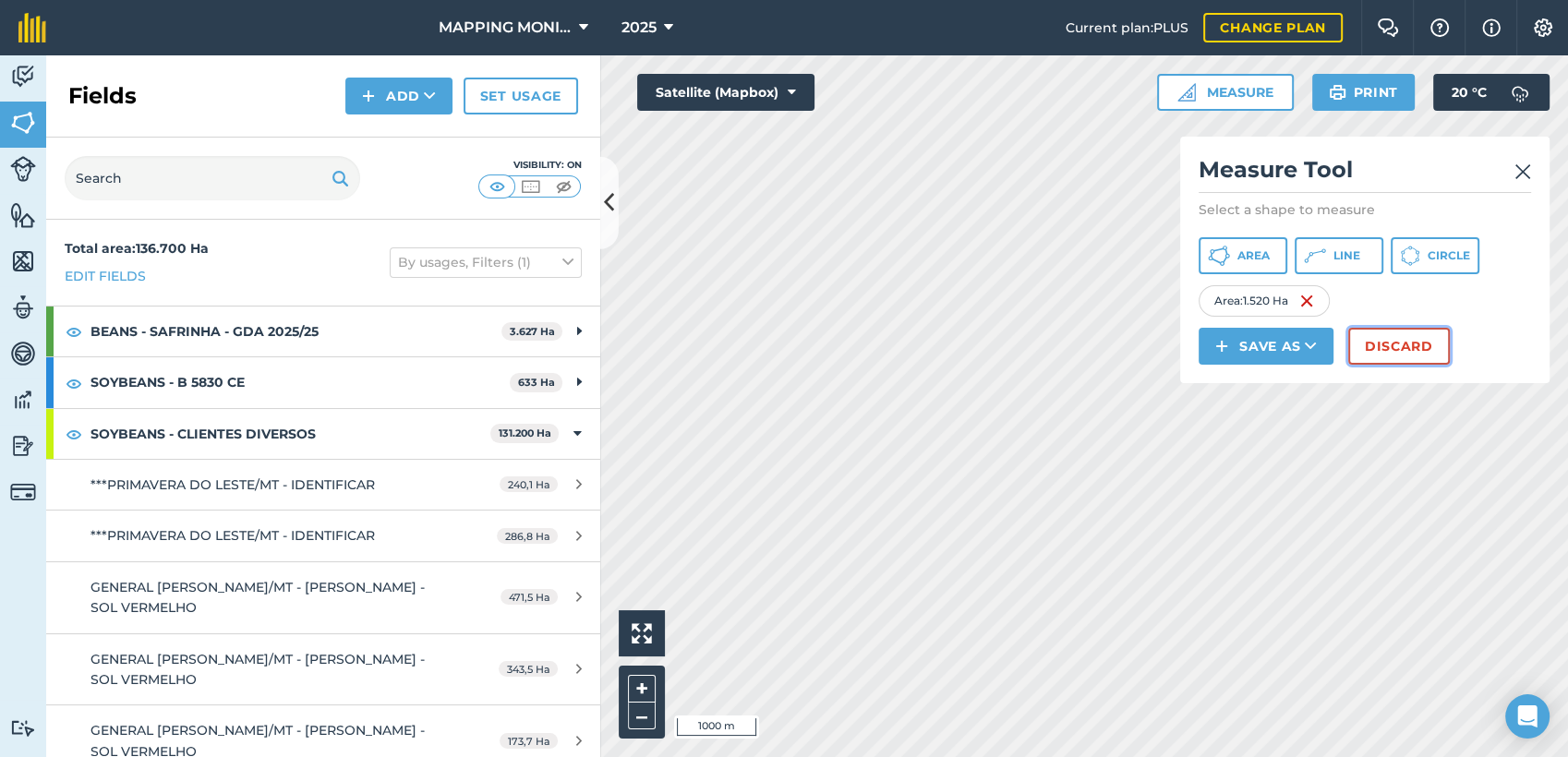
click at [1367, 350] on button "Discard" at bounding box center [1399, 346] width 101 height 37
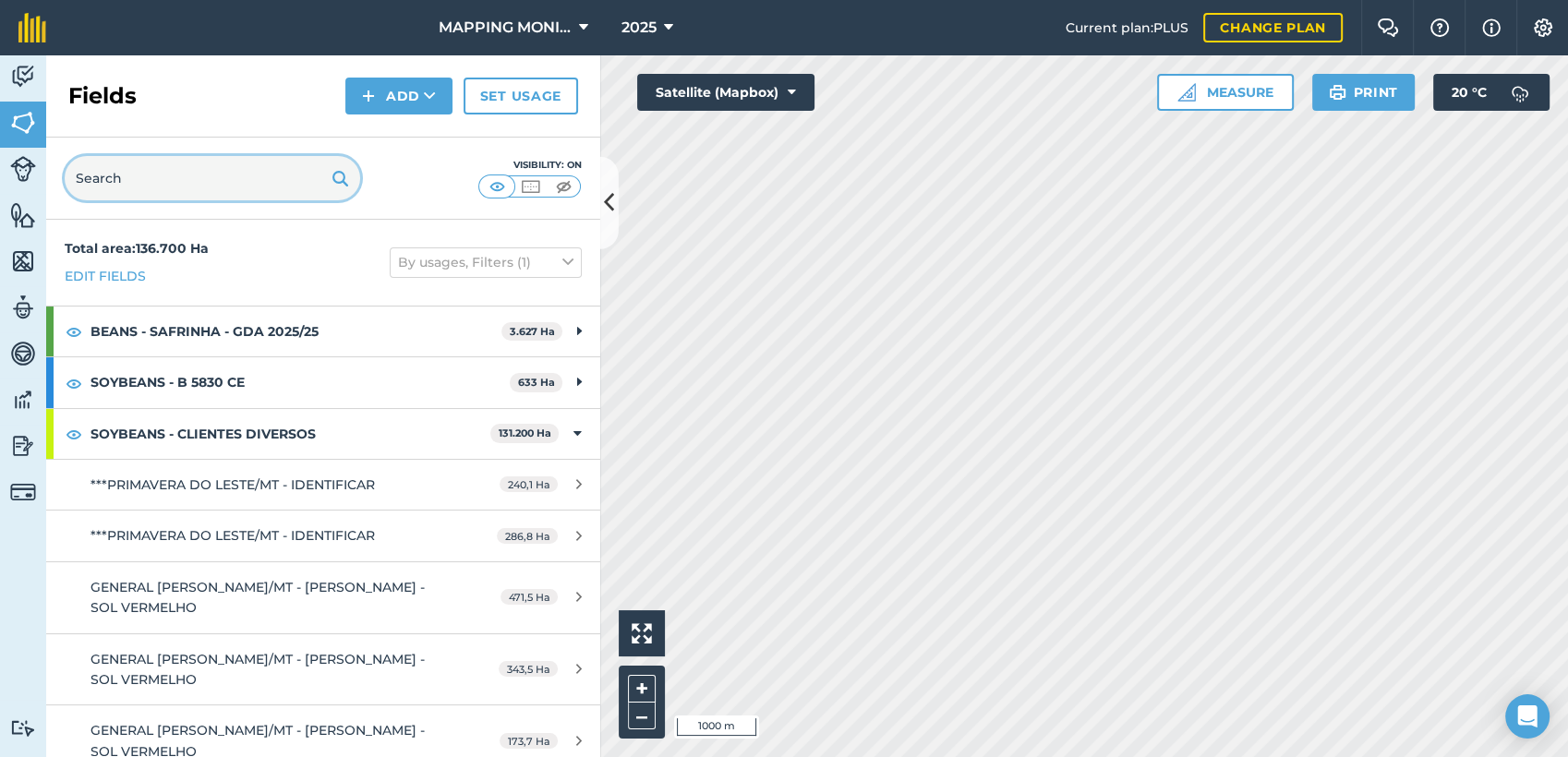
click at [173, 177] on input "text" at bounding box center [212, 179] width 296 height 45
paste input "PRIMAVERA DO LESTE/MT - [PERSON_NAME] LOCATELLI - MARUMBI"
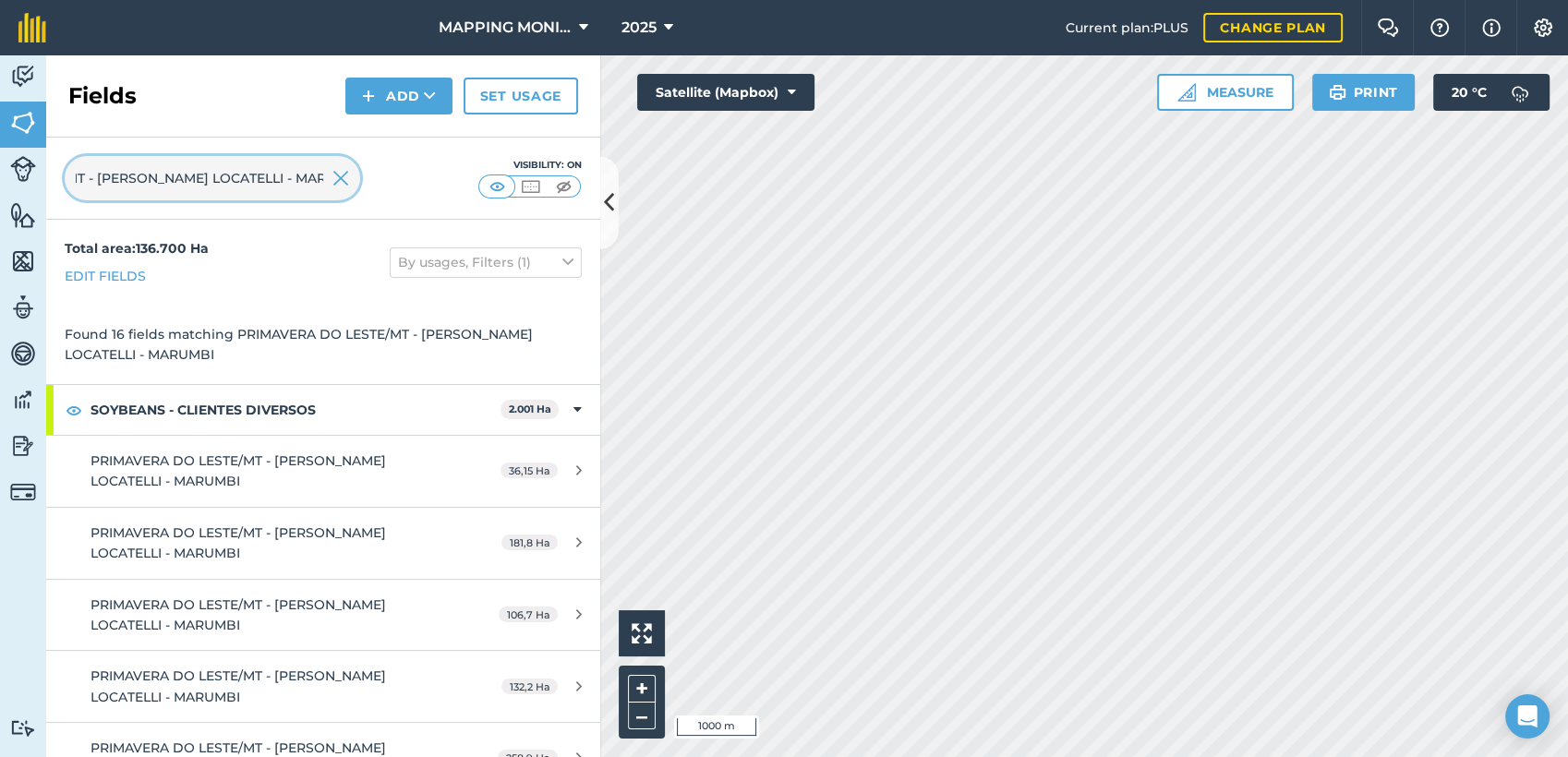
type input "PRIMAVERA DO LESTE/MT - [PERSON_NAME] LOCATELLI - MARUMBI"
click at [340, 177] on img at bounding box center [341, 179] width 17 height 22
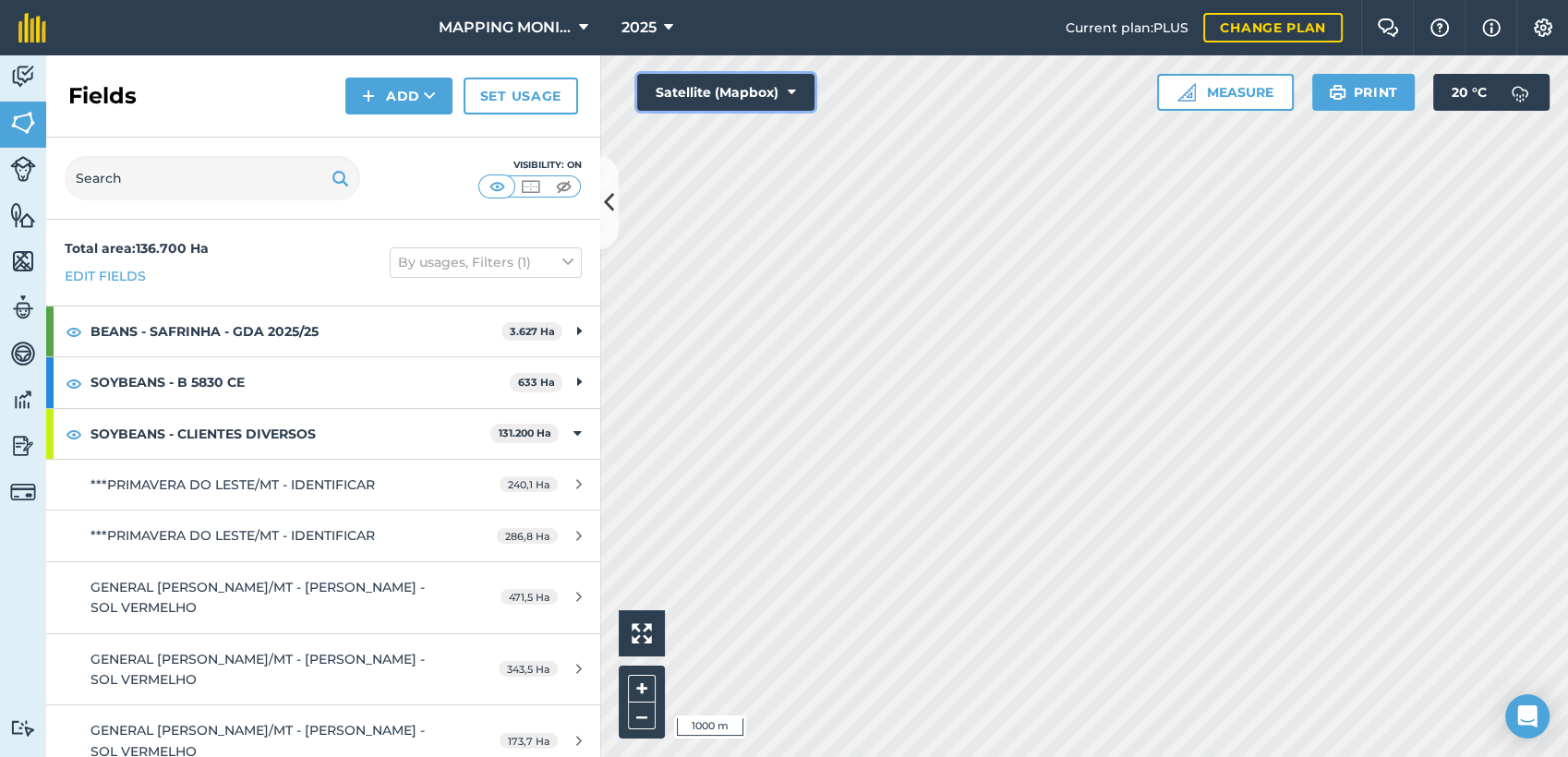
click at [798, 92] on button "Satellite (Mapbox)" at bounding box center [726, 92] width 178 height 37
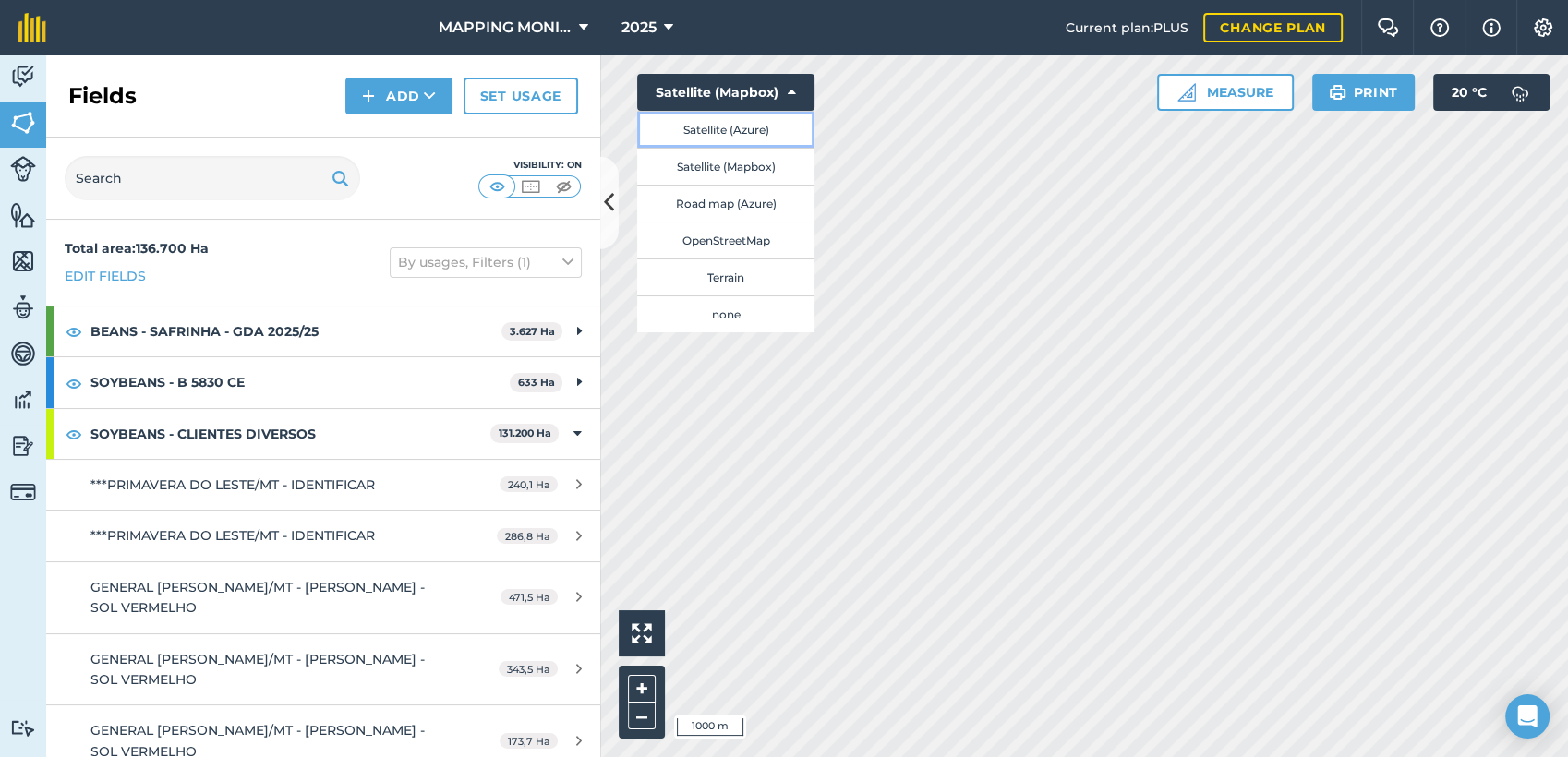
click at [793, 129] on button "Satellite (Azure)" at bounding box center [726, 129] width 178 height 37
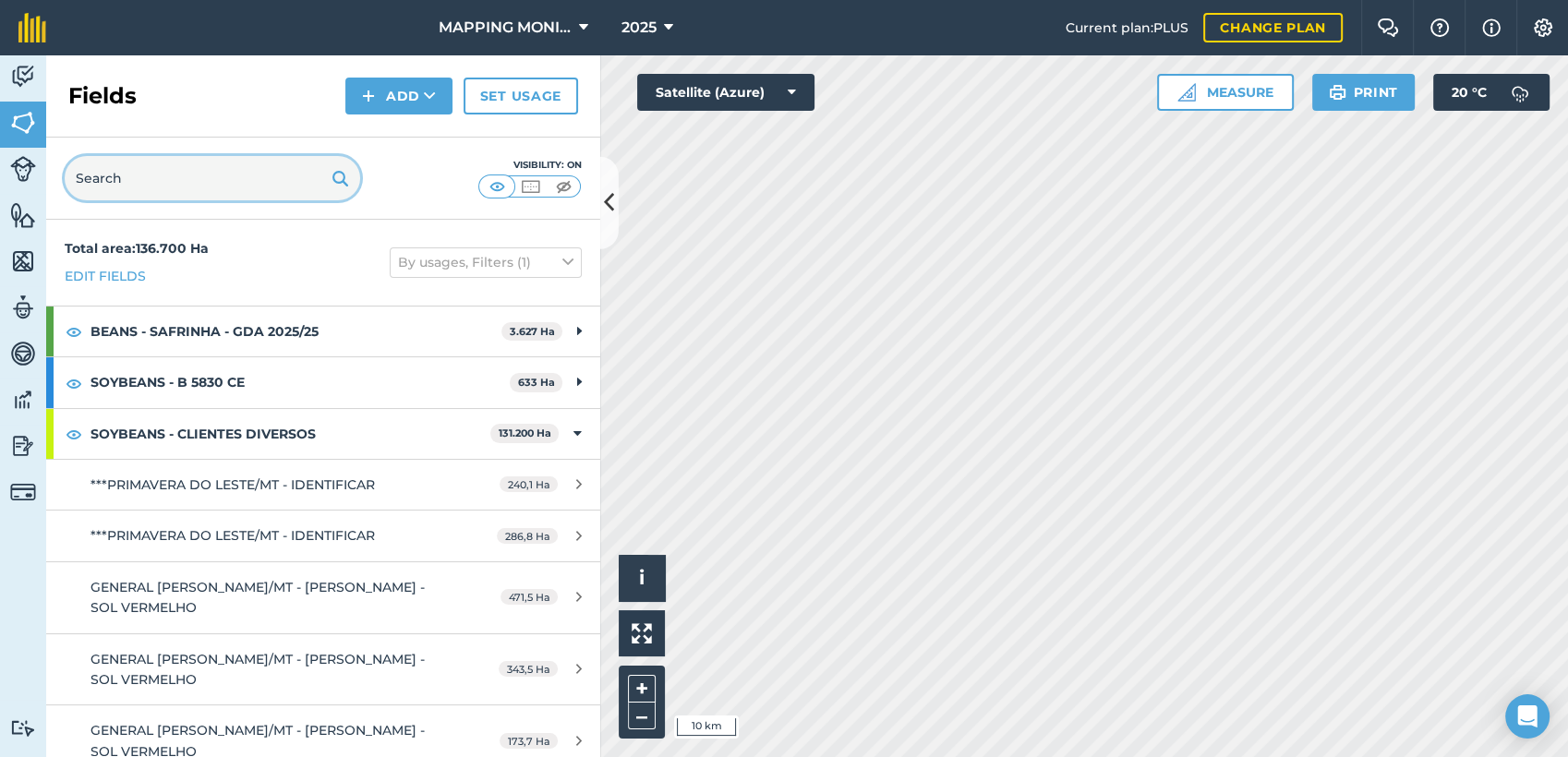
click at [182, 174] on input "text" at bounding box center [212, 179] width 296 height 45
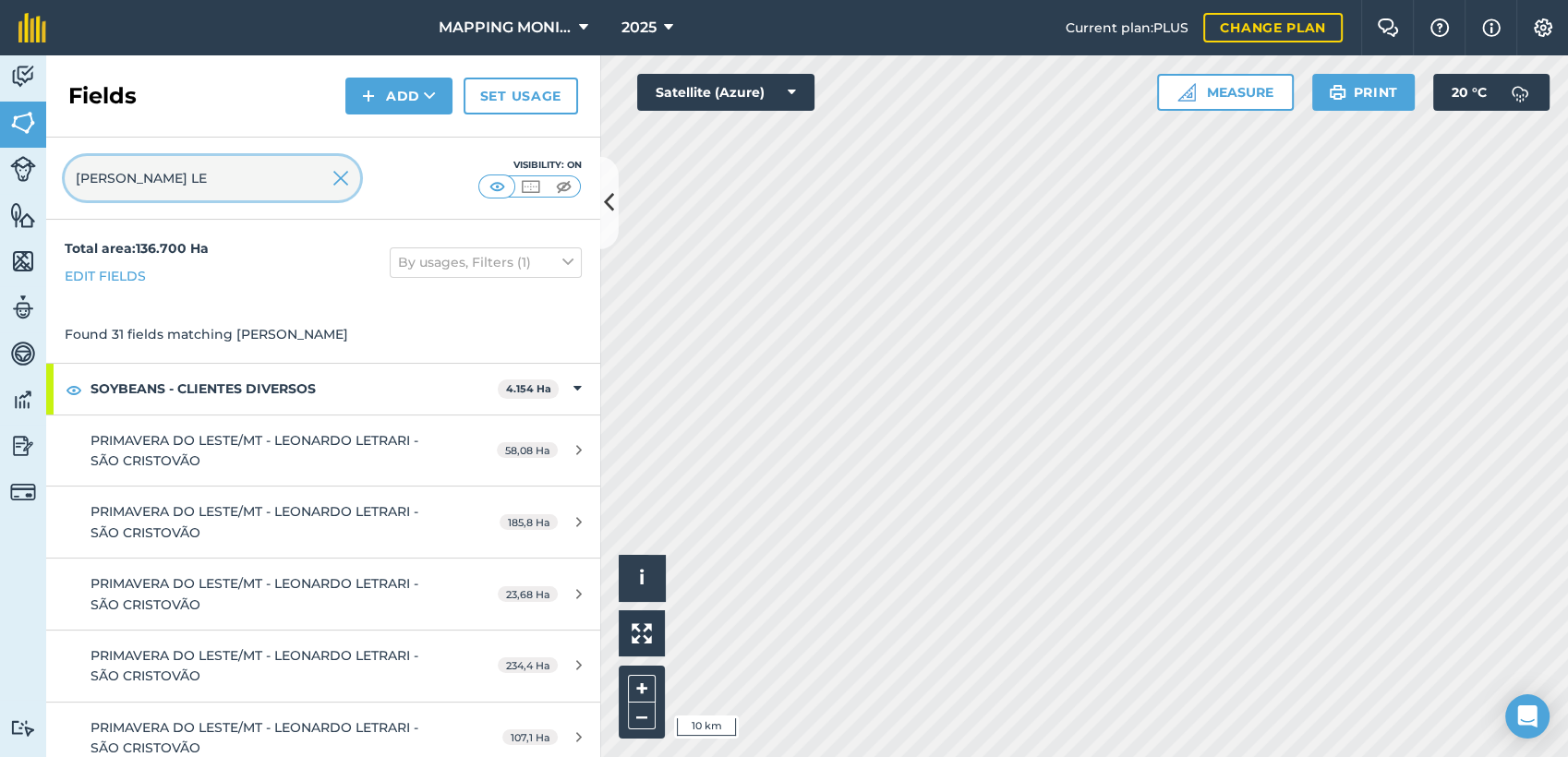
type input "LEONARDO LE"
click at [347, 183] on img at bounding box center [341, 179] width 17 height 22
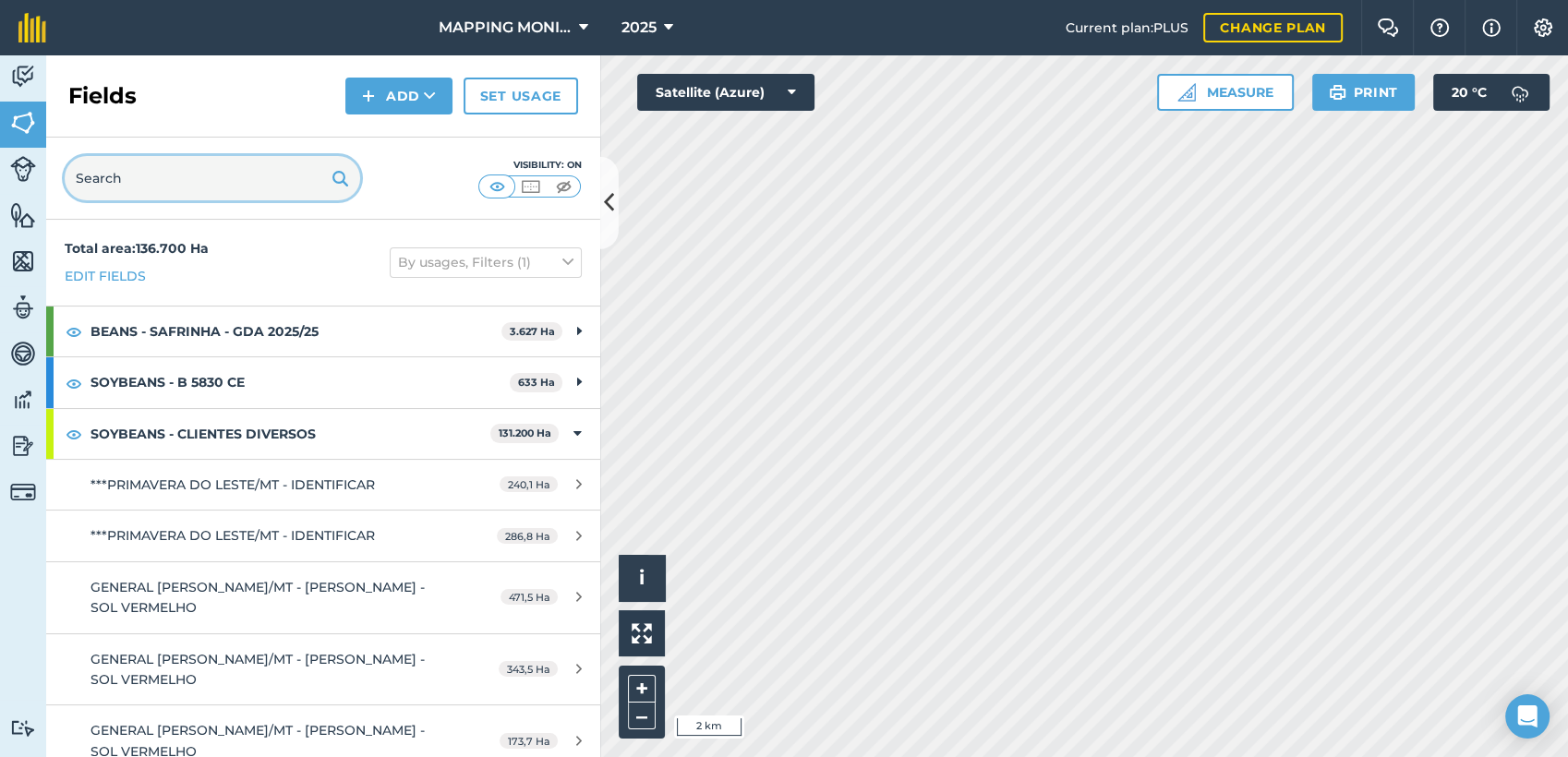
click at [223, 190] on input "text" at bounding box center [212, 179] width 296 height 45
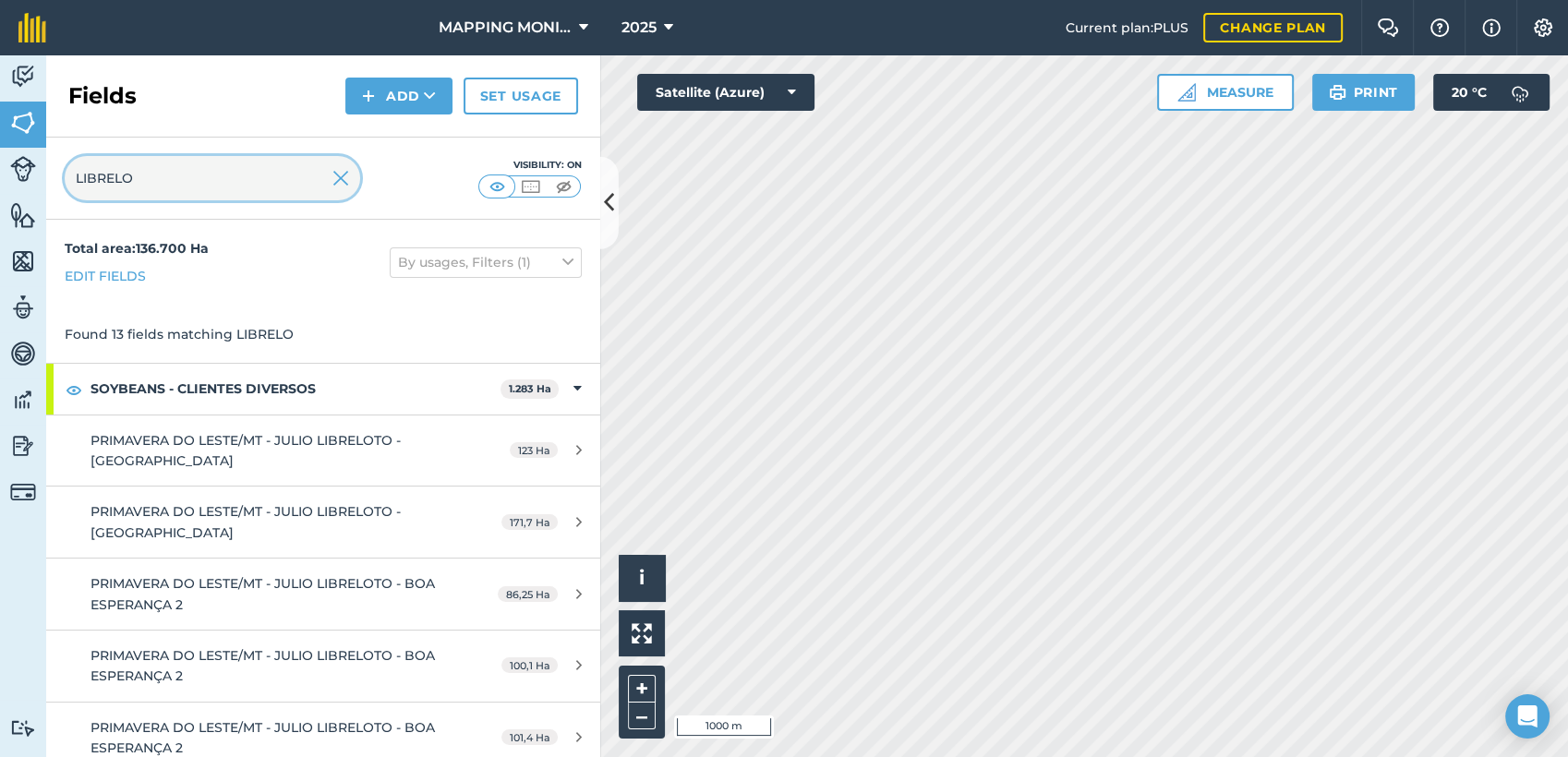
drag, startPoint x: 145, startPoint y: 178, endPoint x: 0, endPoint y: 166, distance: 145.5
click at [0, 166] on html "MAPPING MONITORAMENTO AGRICOLA 2025 Current plan : PLUS Change plan Farm Chat H…" at bounding box center [784, 378] width 1568 height 757
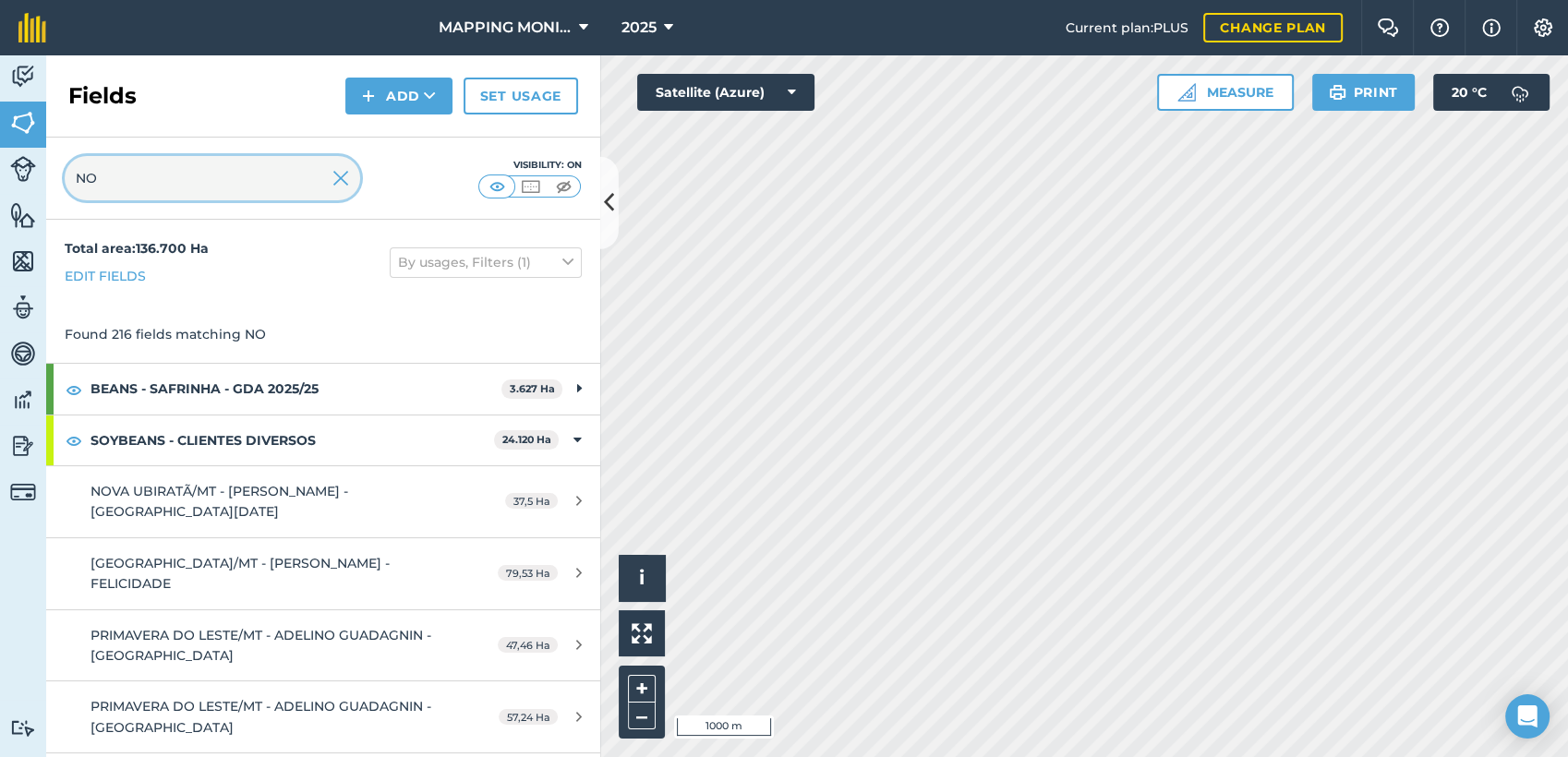
type input "N"
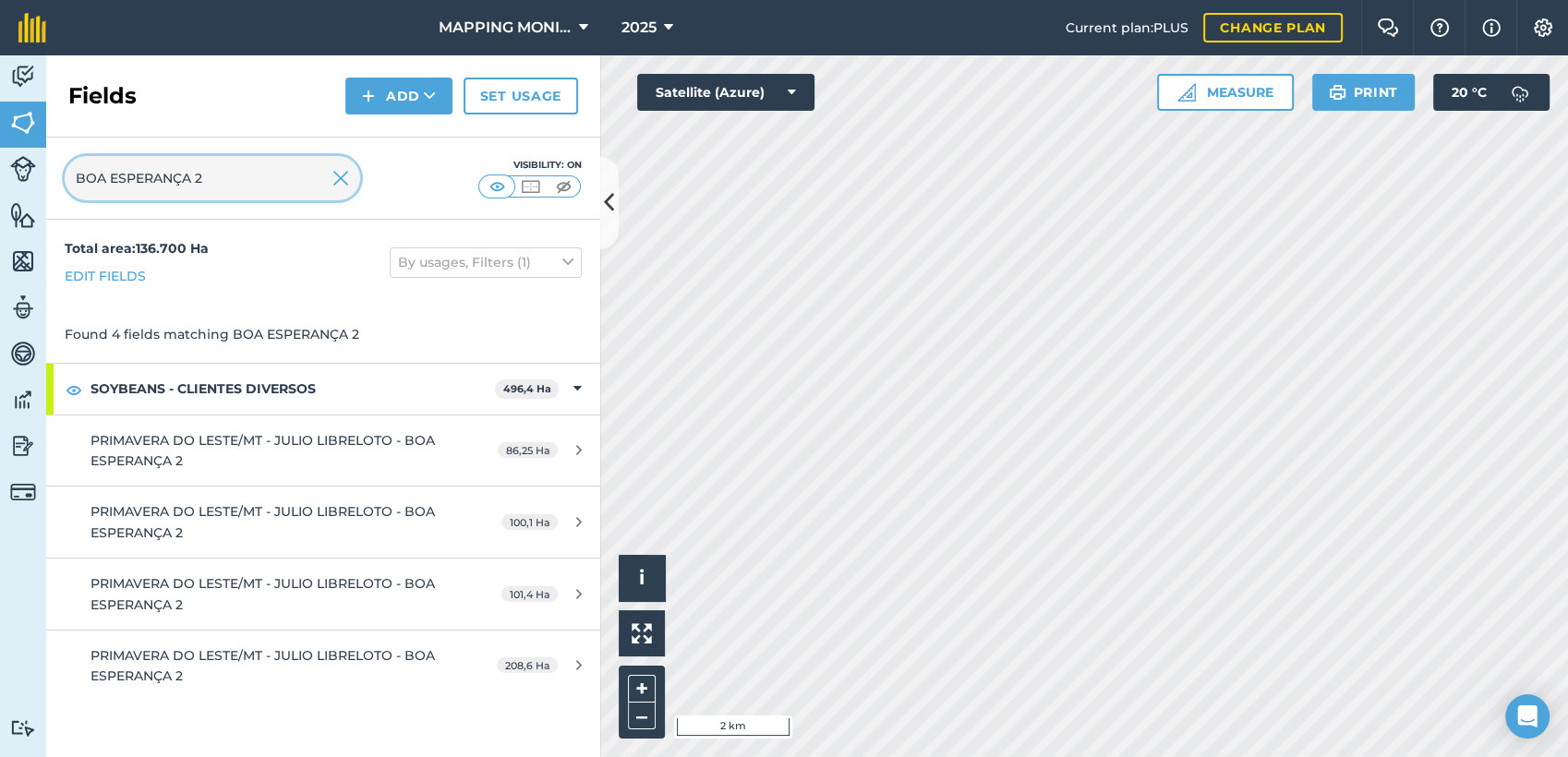
type input "BOA ESPERANÇA 2"
click at [344, 185] on img at bounding box center [341, 179] width 17 height 22
